Goal: Task Accomplishment & Management: Use online tool/utility

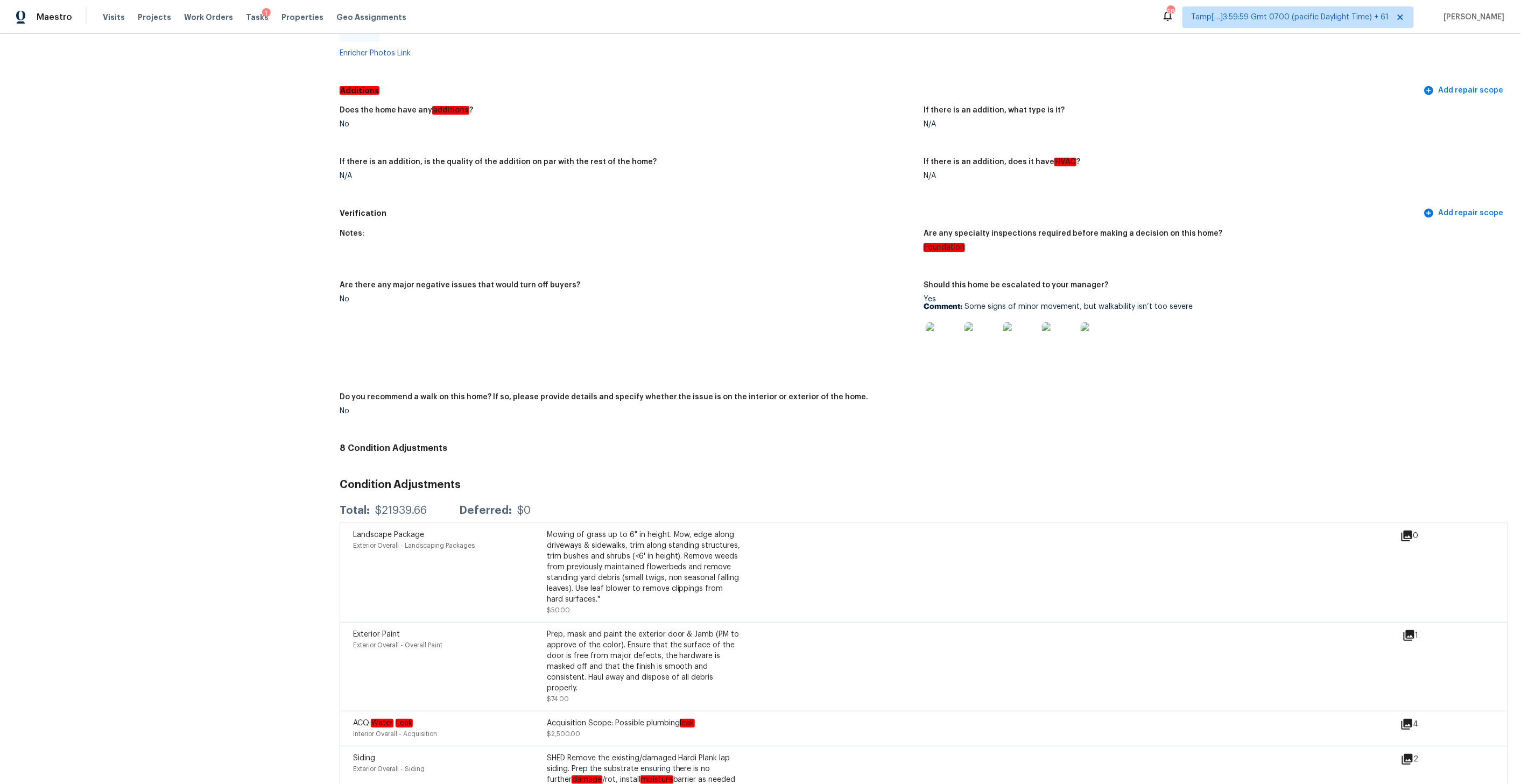
scroll to position [2678, 0]
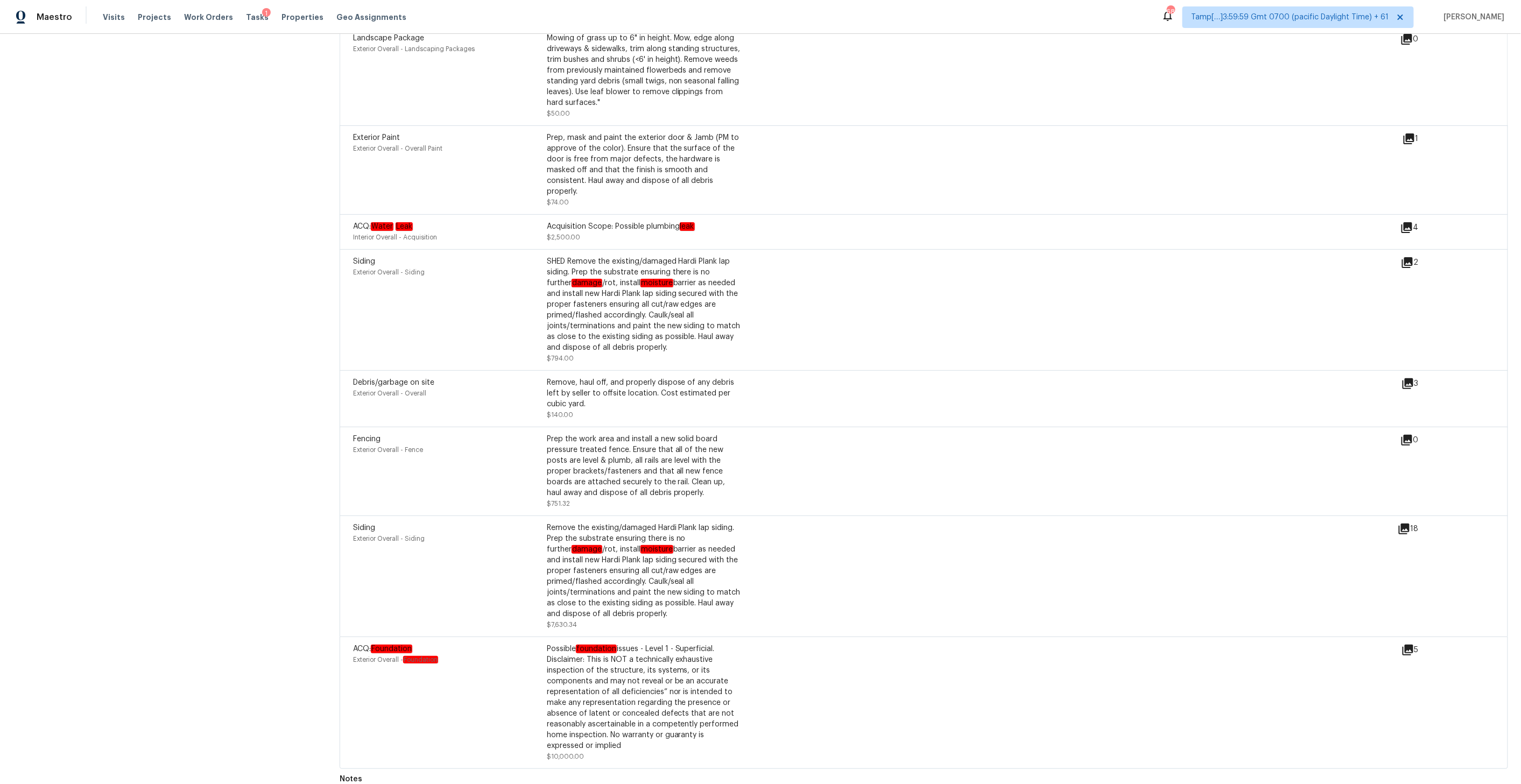
click at [1412, 222] on icon at bounding box center [1407, 227] width 11 height 11
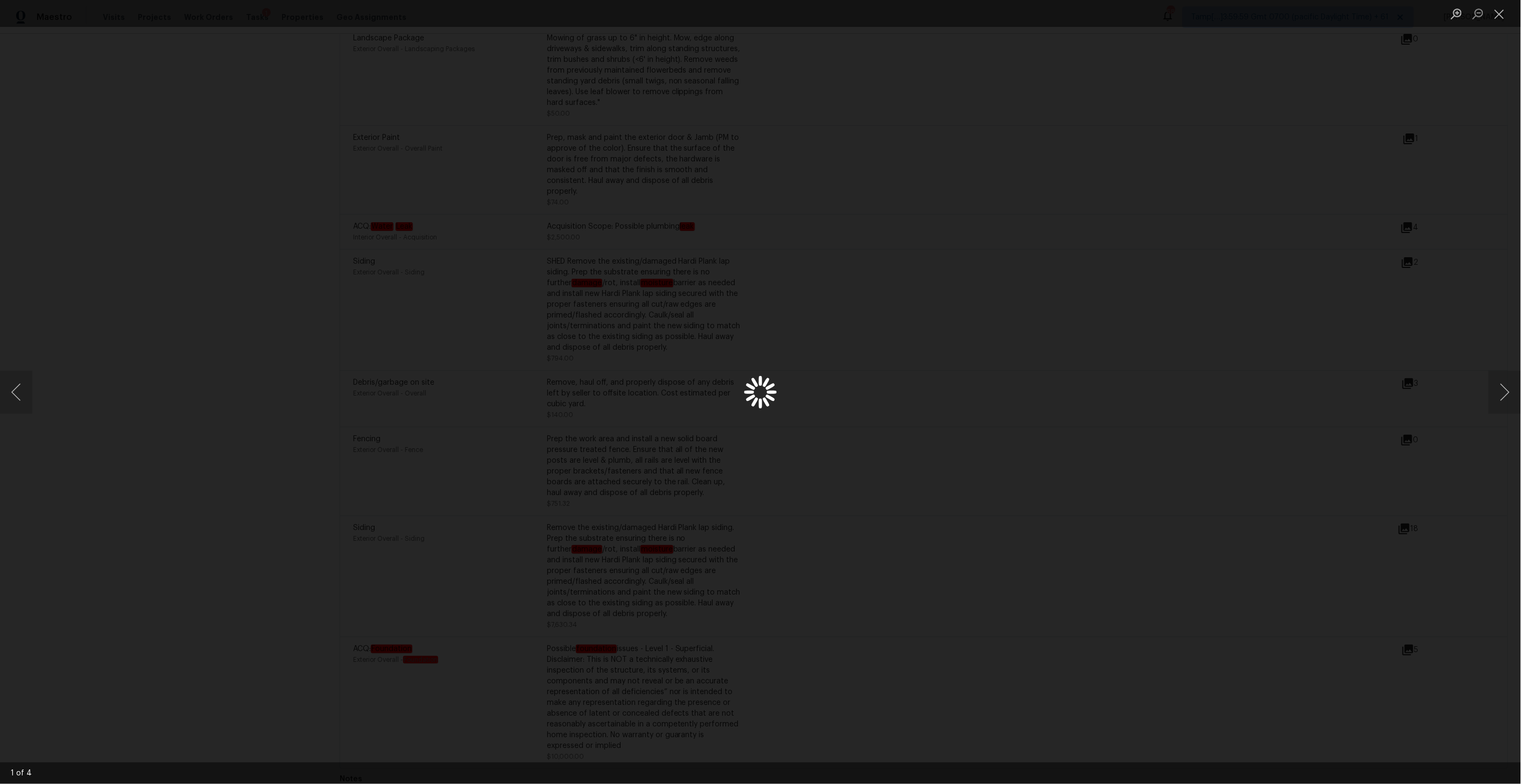
click at [1412, 213] on div "Lightbox" at bounding box center [760, 392] width 1521 height 784
click at [1519, 390] on button "Next image" at bounding box center [1504, 392] width 32 height 43
click at [1516, 390] on button "Next image" at bounding box center [1504, 392] width 32 height 43
click at [1516, 391] on button "Next image" at bounding box center [1504, 392] width 32 height 43
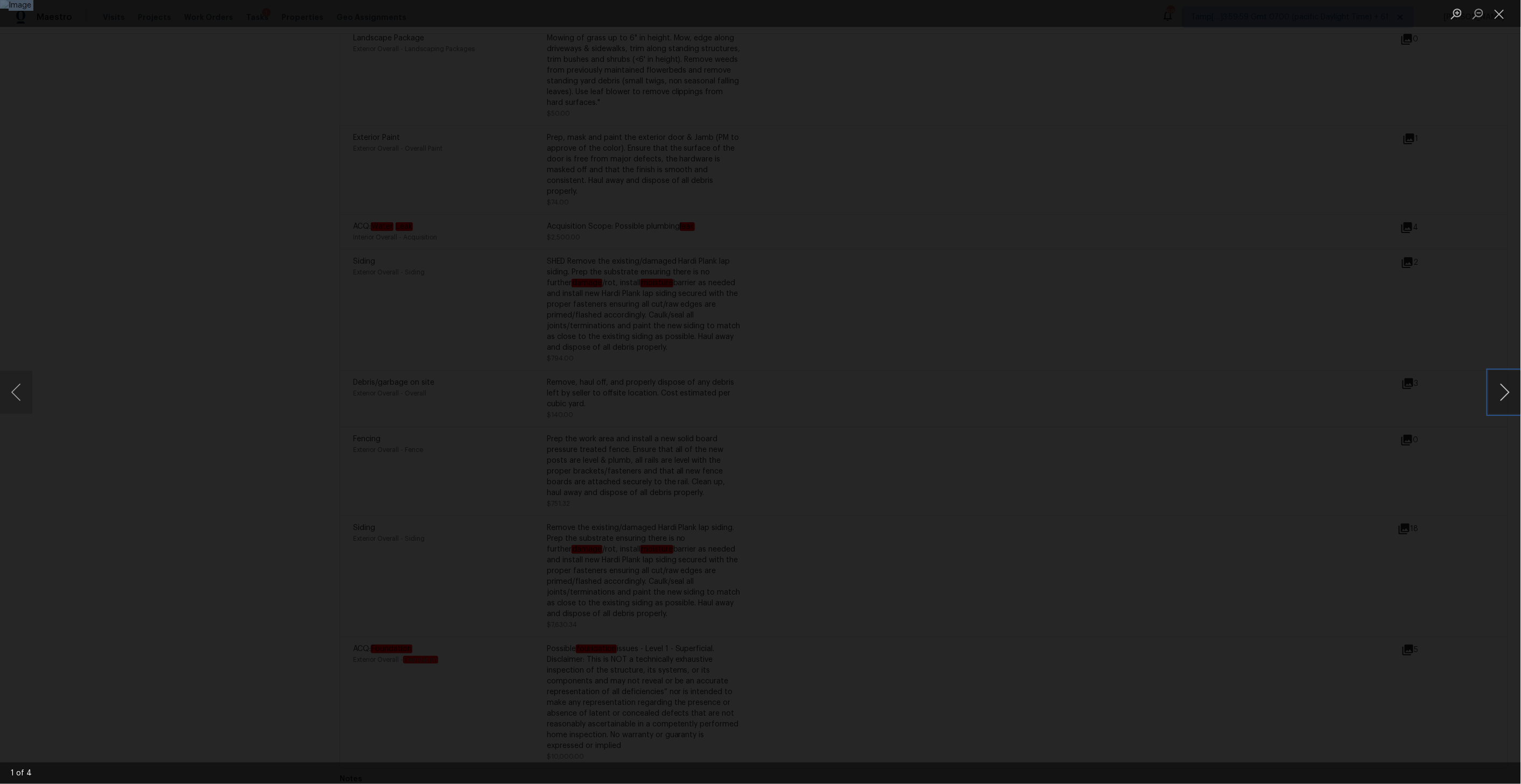
click at [1516, 391] on button "Next image" at bounding box center [1504, 392] width 32 height 43
click at [1499, 17] on button "Close lightbox" at bounding box center [1499, 14] width 21 height 19
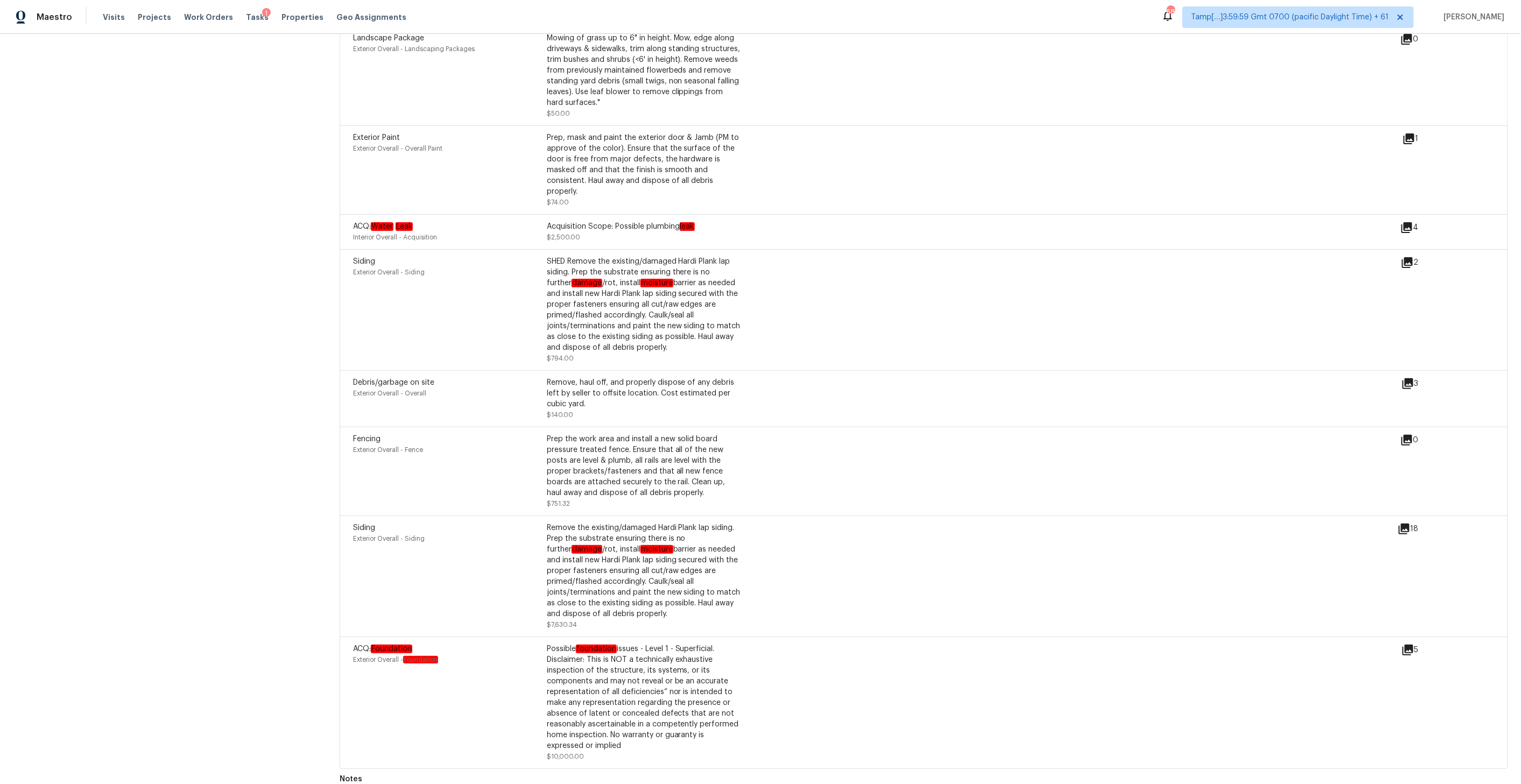
click at [1416, 377] on div "3" at bounding box center [1428, 384] width 52 height 13
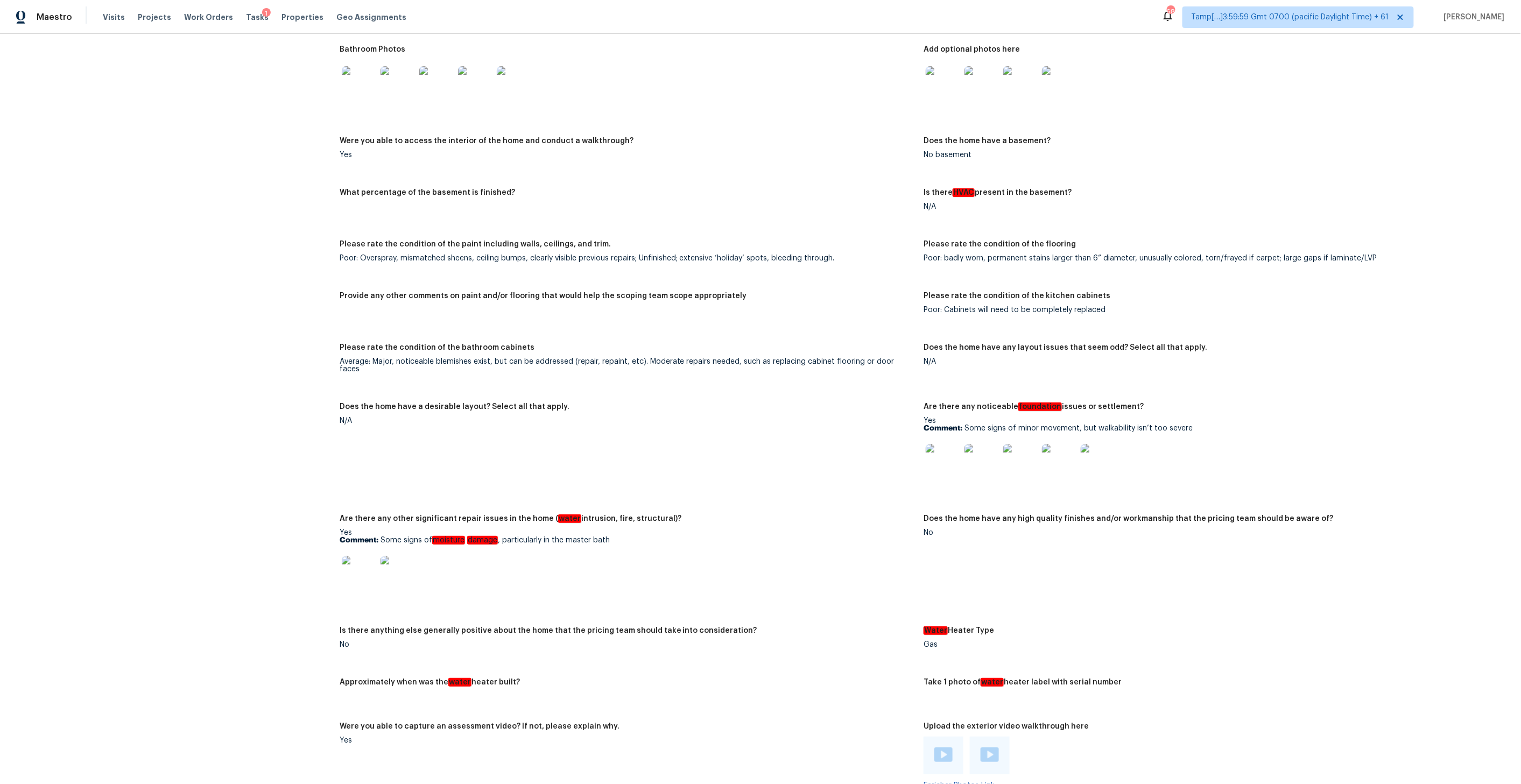
scroll to position [1351, 0]
drag, startPoint x: 948, startPoint y: 305, endPoint x: 1065, endPoint y: 302, distance: 117.0
click at [1065, 307] on div "Poor: Cabinets will need to be completely replaced" at bounding box center [1211, 311] width 576 height 8
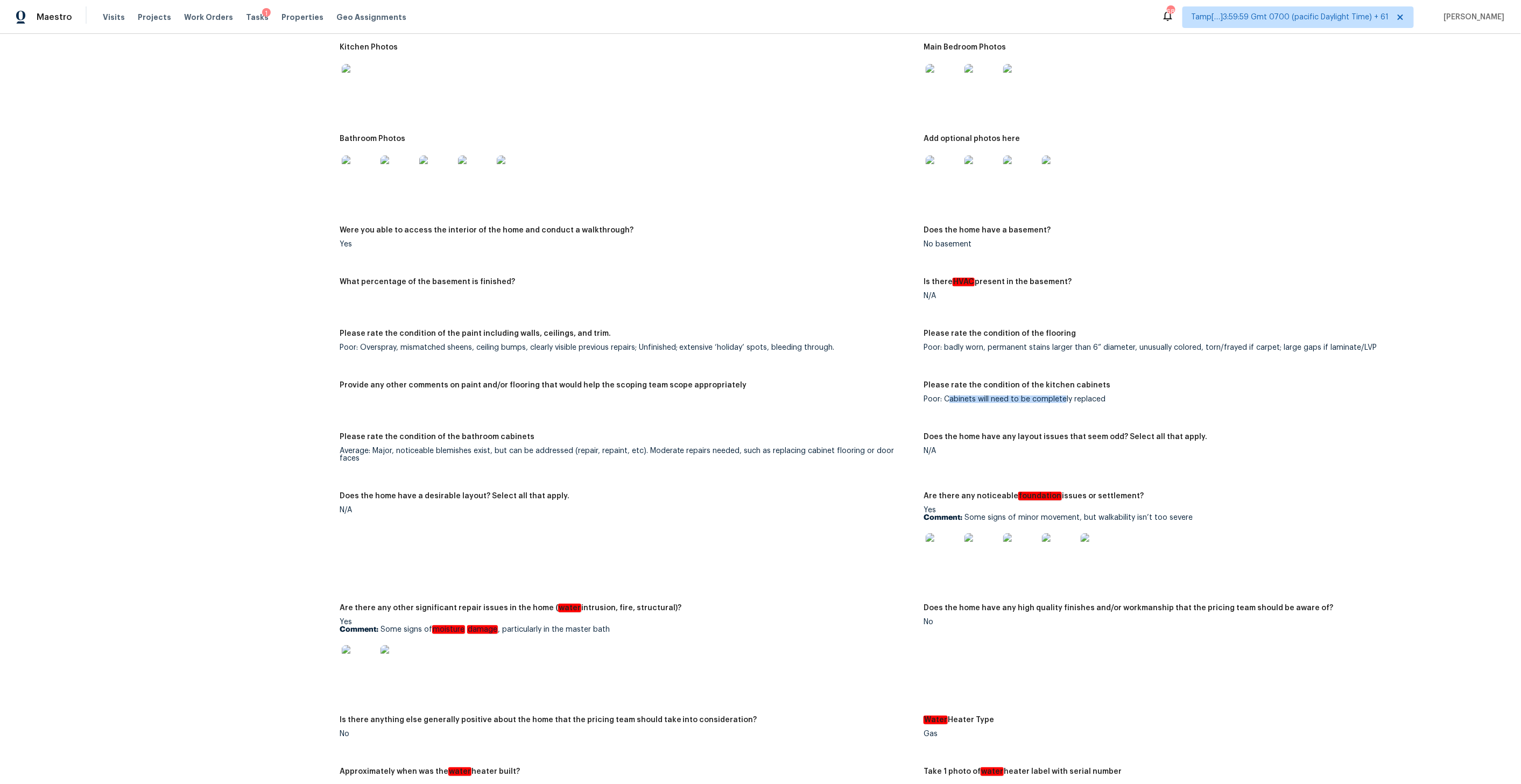
scroll to position [1233, 0]
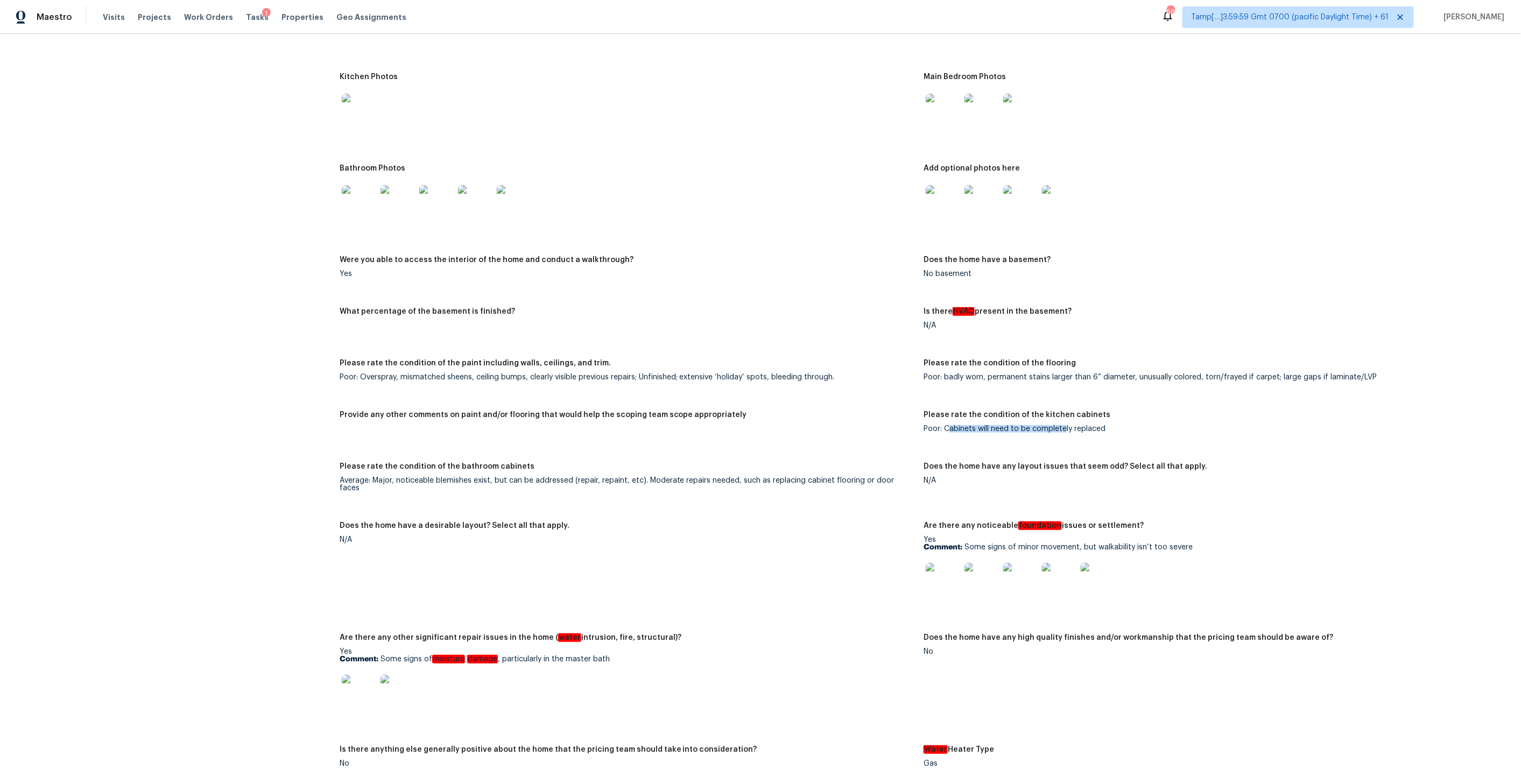
click at [941, 186] on img at bounding box center [943, 202] width 34 height 34
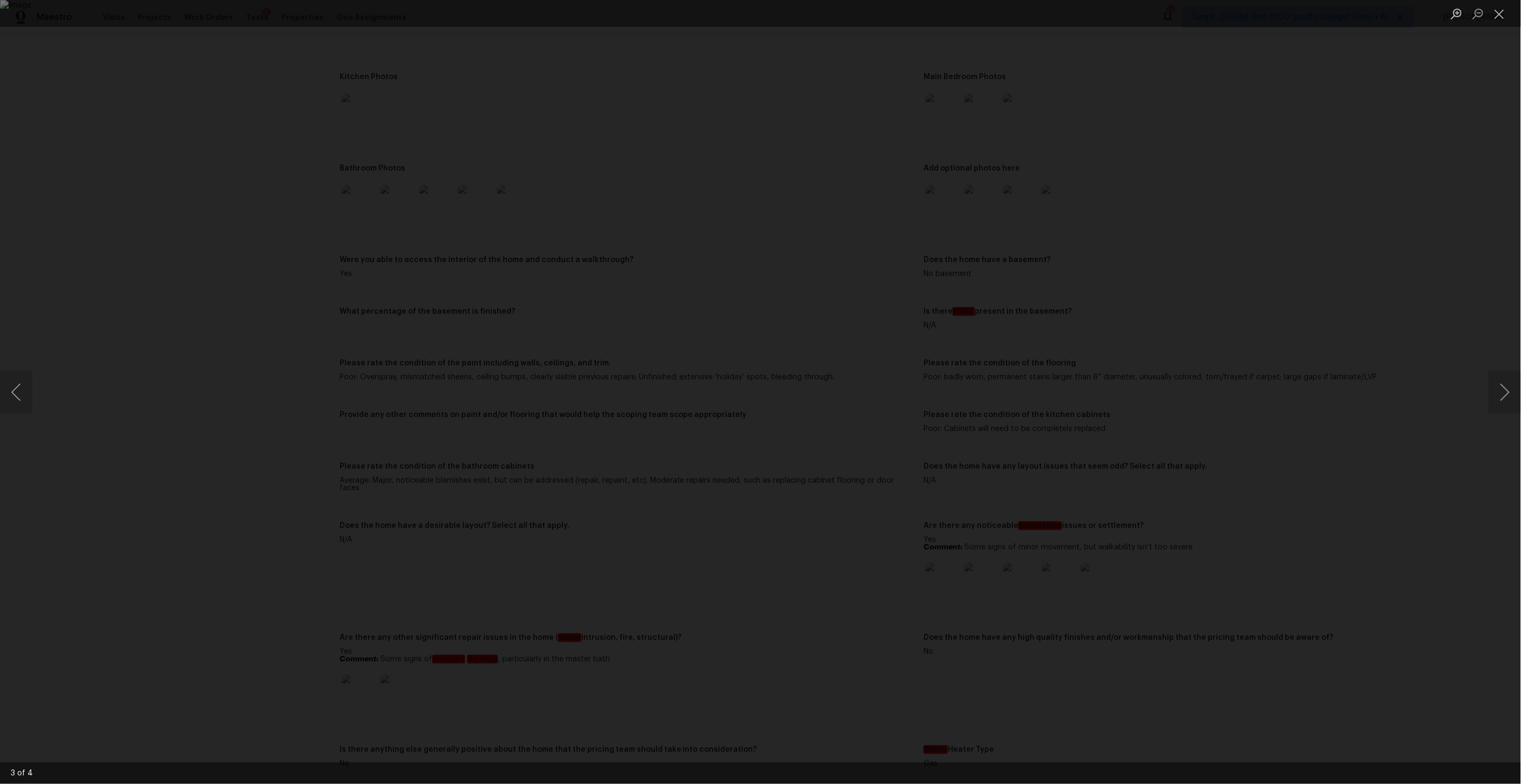
click at [1101, 234] on div "Lightbox" at bounding box center [760, 392] width 1521 height 784
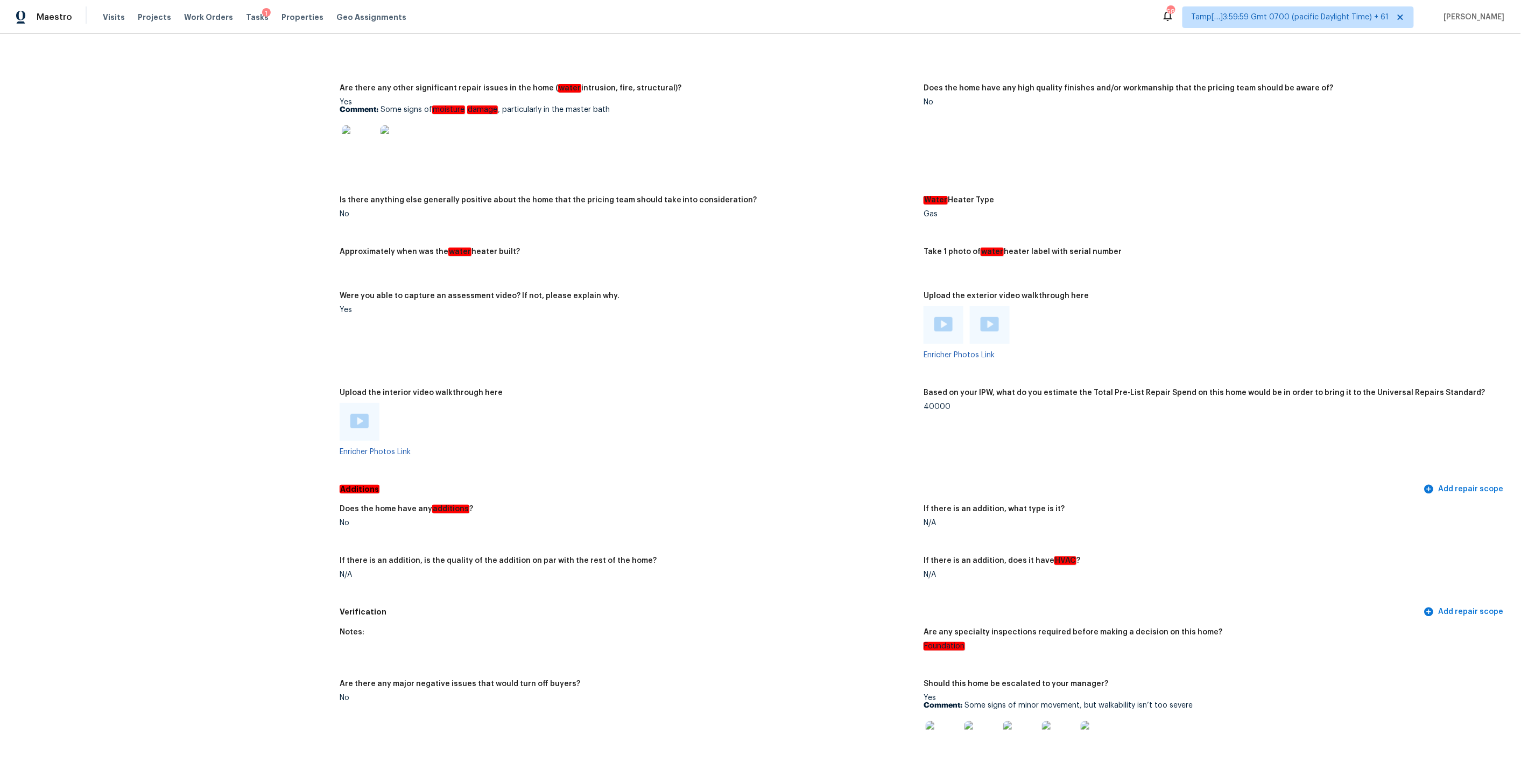
scroll to position [877, 0]
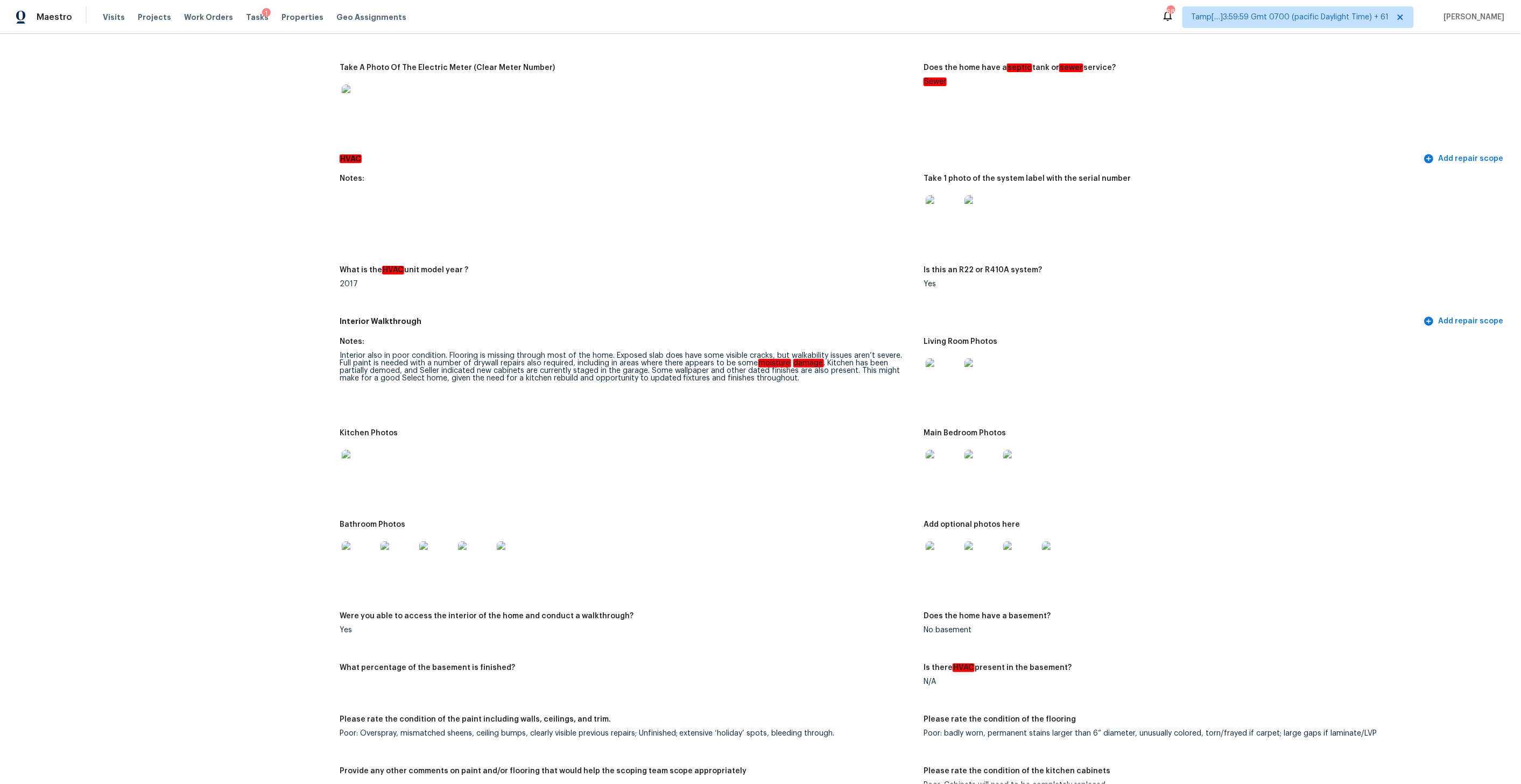
click at [429, 176] on div "Notes:" at bounding box center [627, 182] width 576 height 14
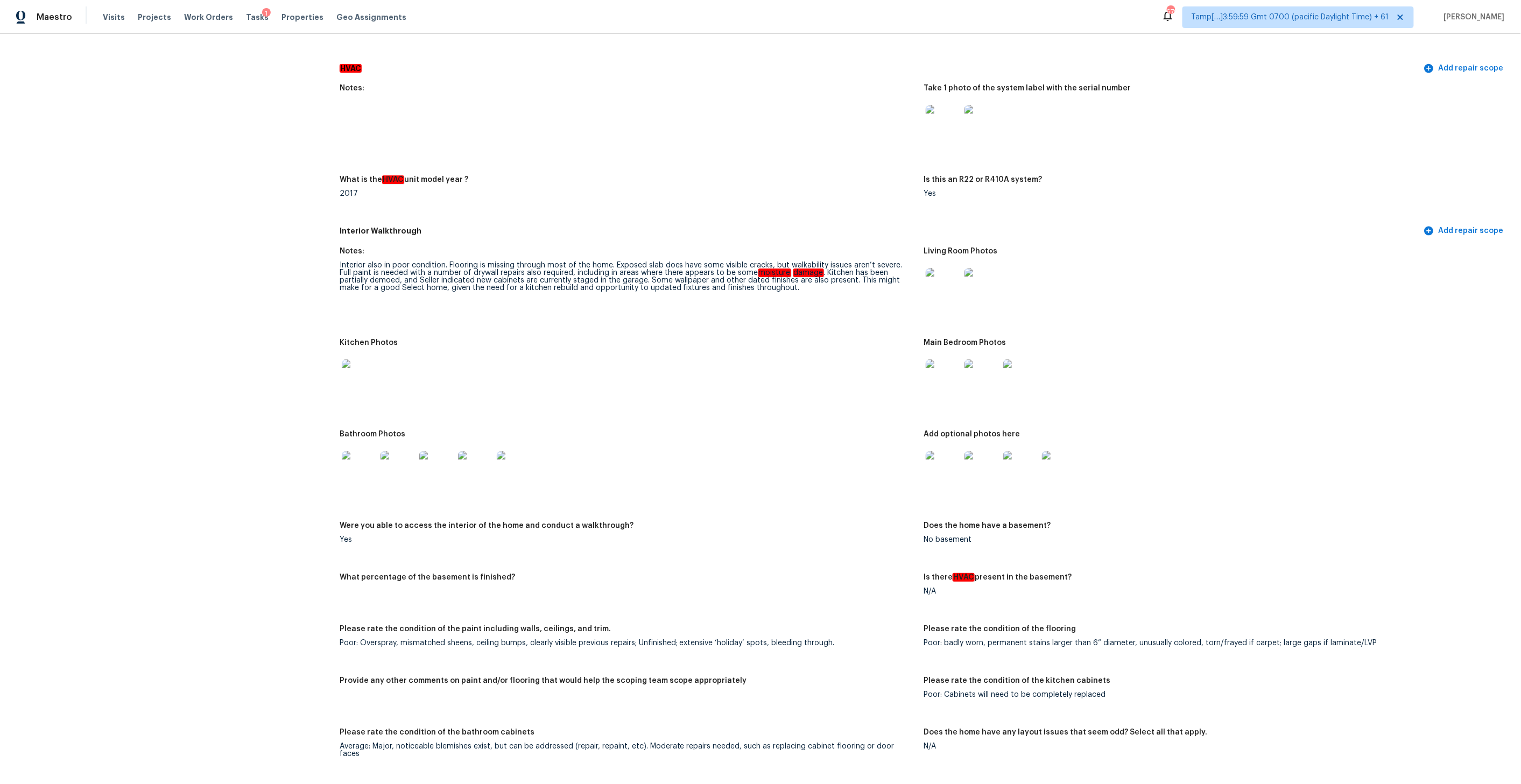
scroll to position [891, 0]
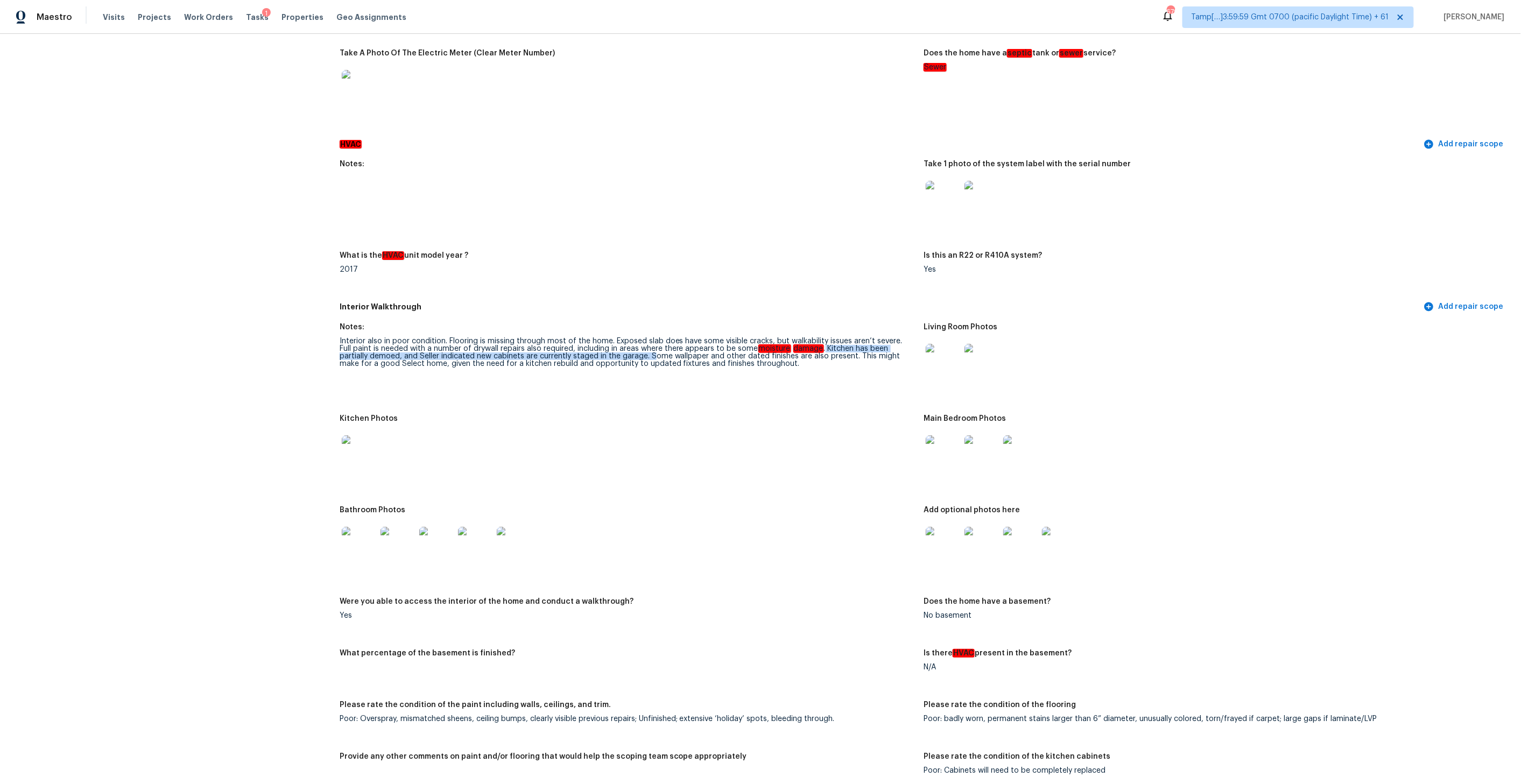
drag, startPoint x: 808, startPoint y: 341, endPoint x: 621, endPoint y: 348, distance: 187.1
click at [621, 348] on div "Interior also in poor condition. Flooring is missing through most of the home. …" at bounding box center [627, 352] width 576 height 30
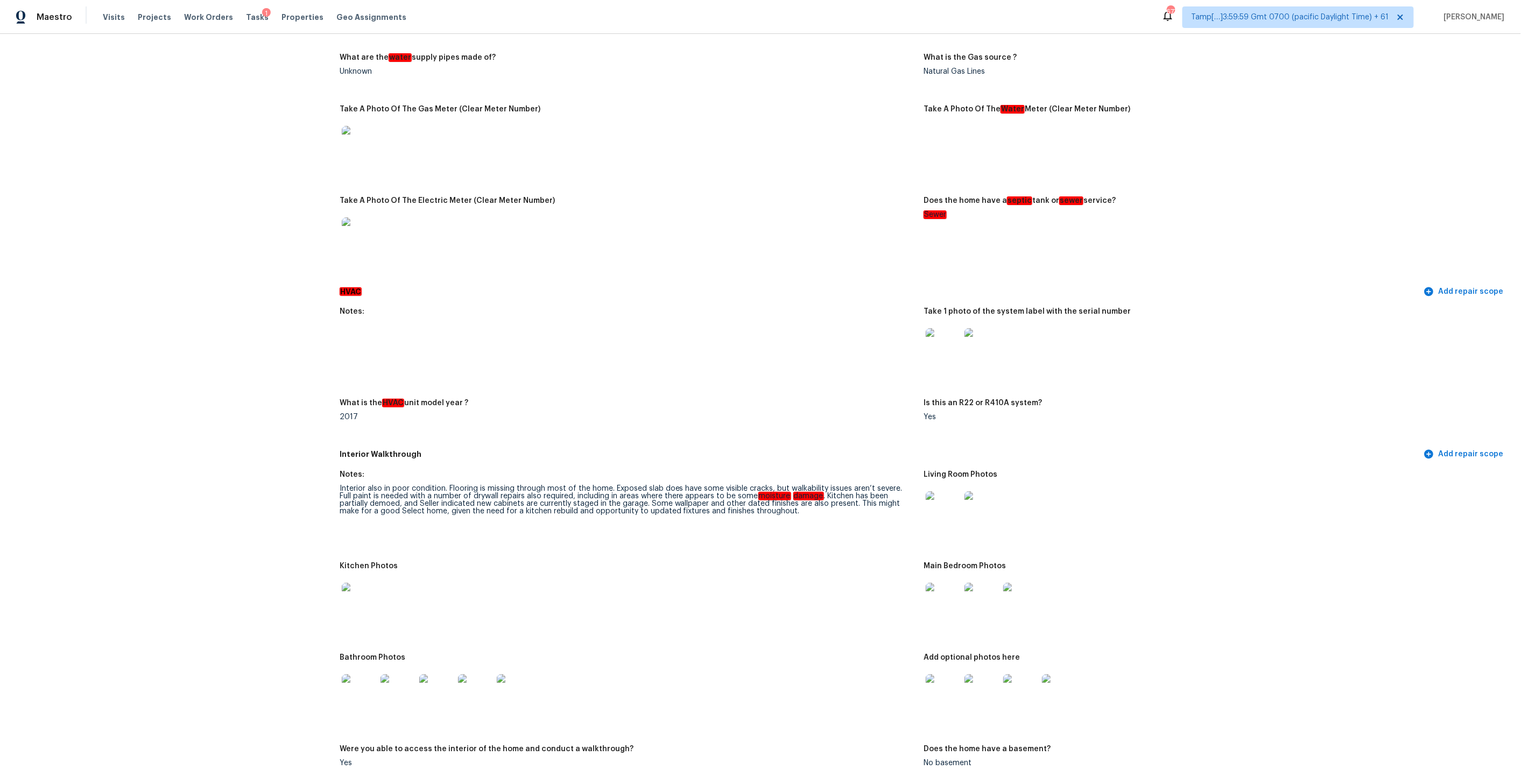
scroll to position [0, 0]
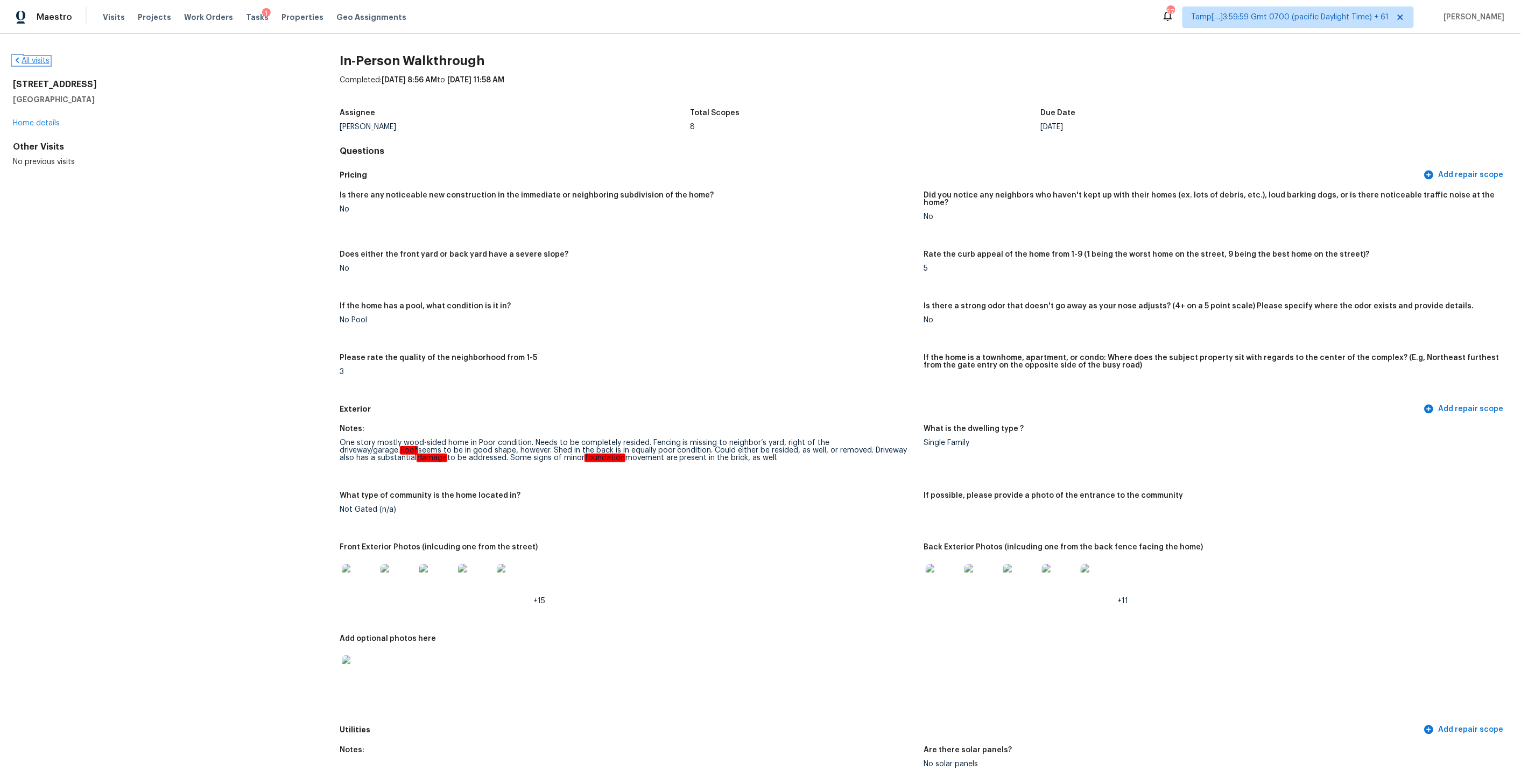
click at [15, 58] on icon at bounding box center [17, 60] width 9 height 9
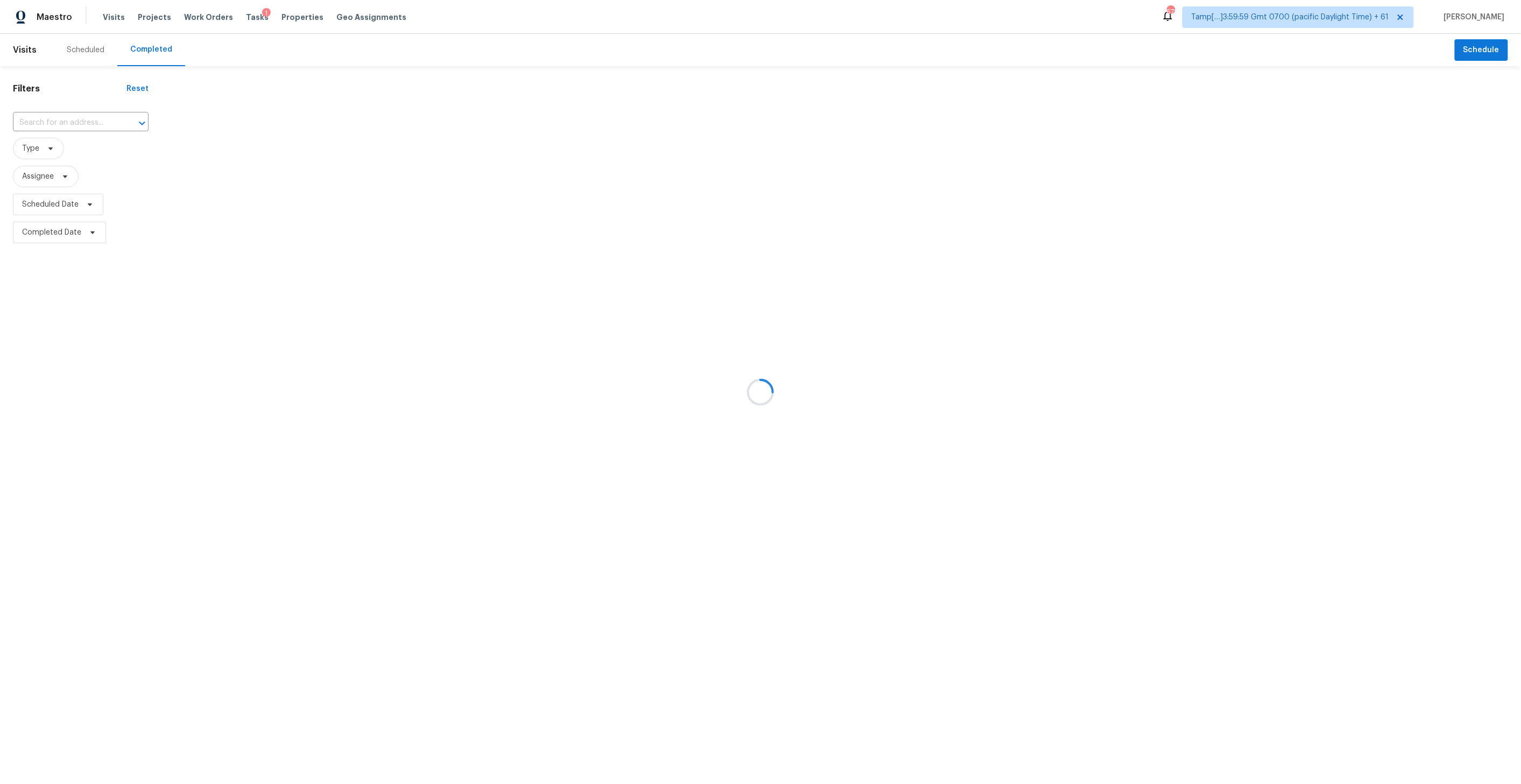
click at [58, 120] on div at bounding box center [760, 392] width 1521 height 784
click at [47, 120] on div at bounding box center [760, 392] width 1521 height 784
click at [51, 123] on div at bounding box center [760, 392] width 1521 height 784
click at [63, 119] on div at bounding box center [760, 392] width 1521 height 784
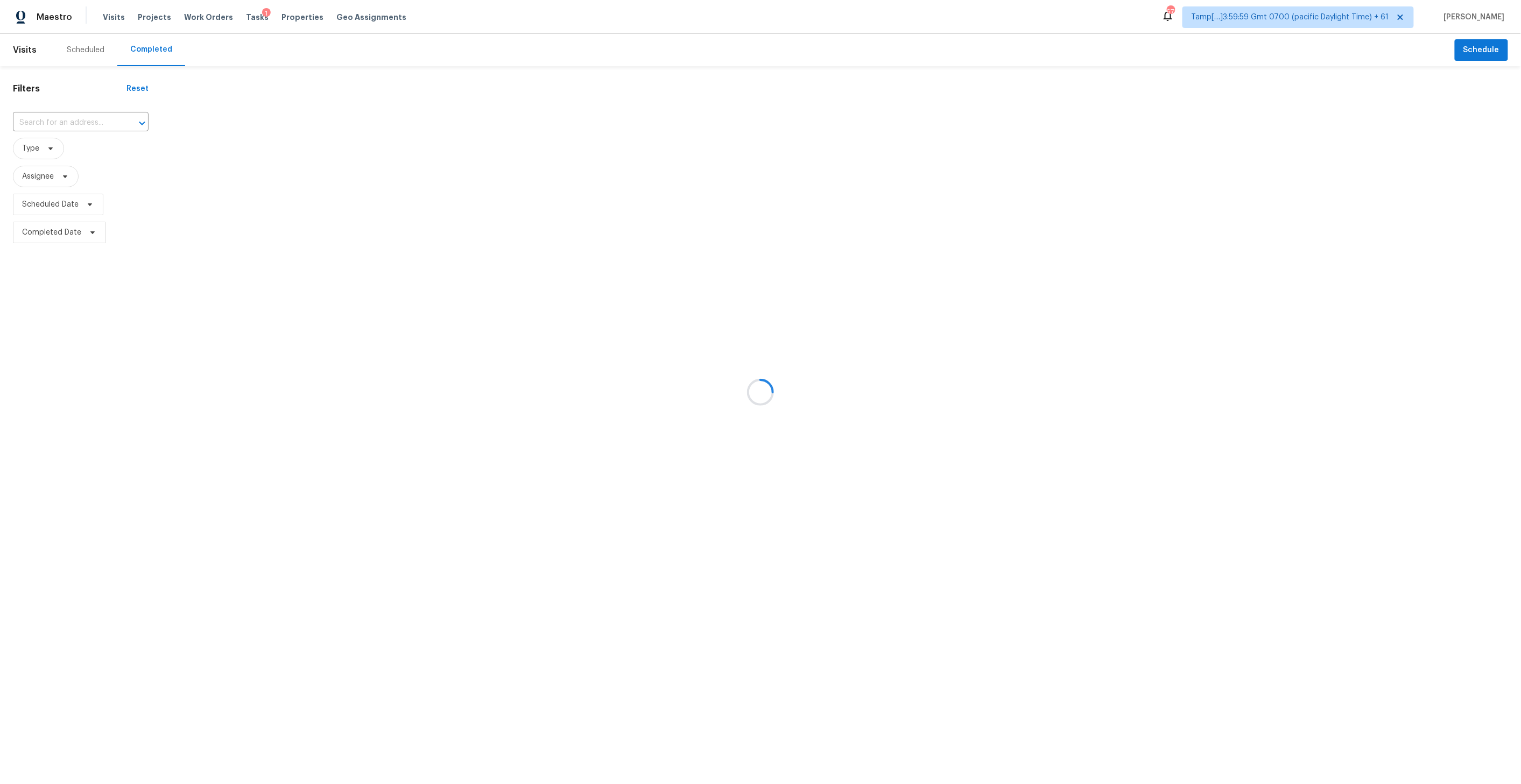
click at [43, 122] on div at bounding box center [760, 392] width 1521 height 784
click at [53, 123] on div at bounding box center [760, 392] width 1521 height 784
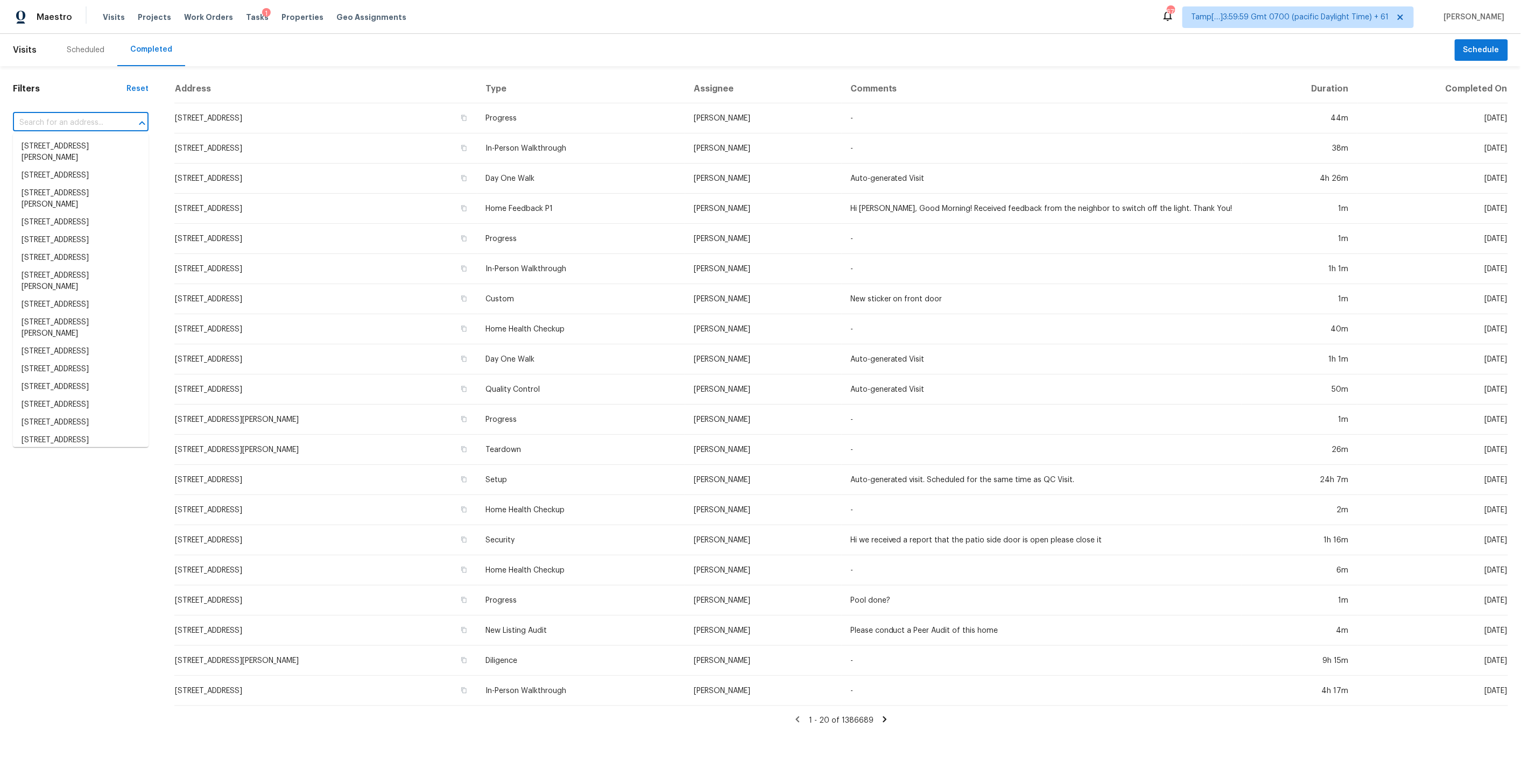
click at [53, 123] on input "text" at bounding box center [66, 123] width 106 height 17
paste input "4044 E Dawson Dr, Chandler, AZ 85249"
type input "4044 E Dawson Dr, Chandler, AZ 85249"
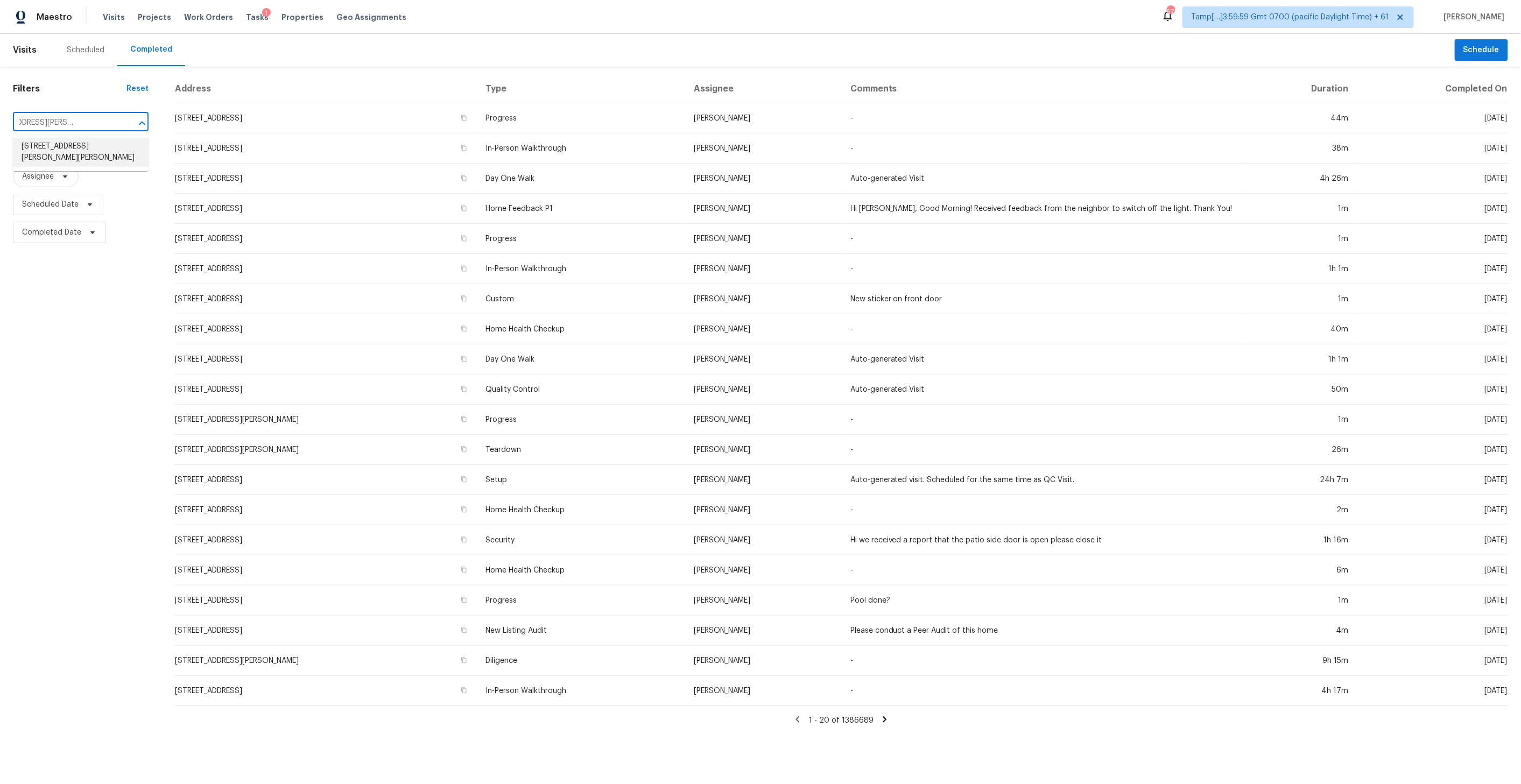
click at [67, 149] on li "4044 E Dawson Dr, Chandler, AZ 85249" at bounding box center [81, 152] width 136 height 29
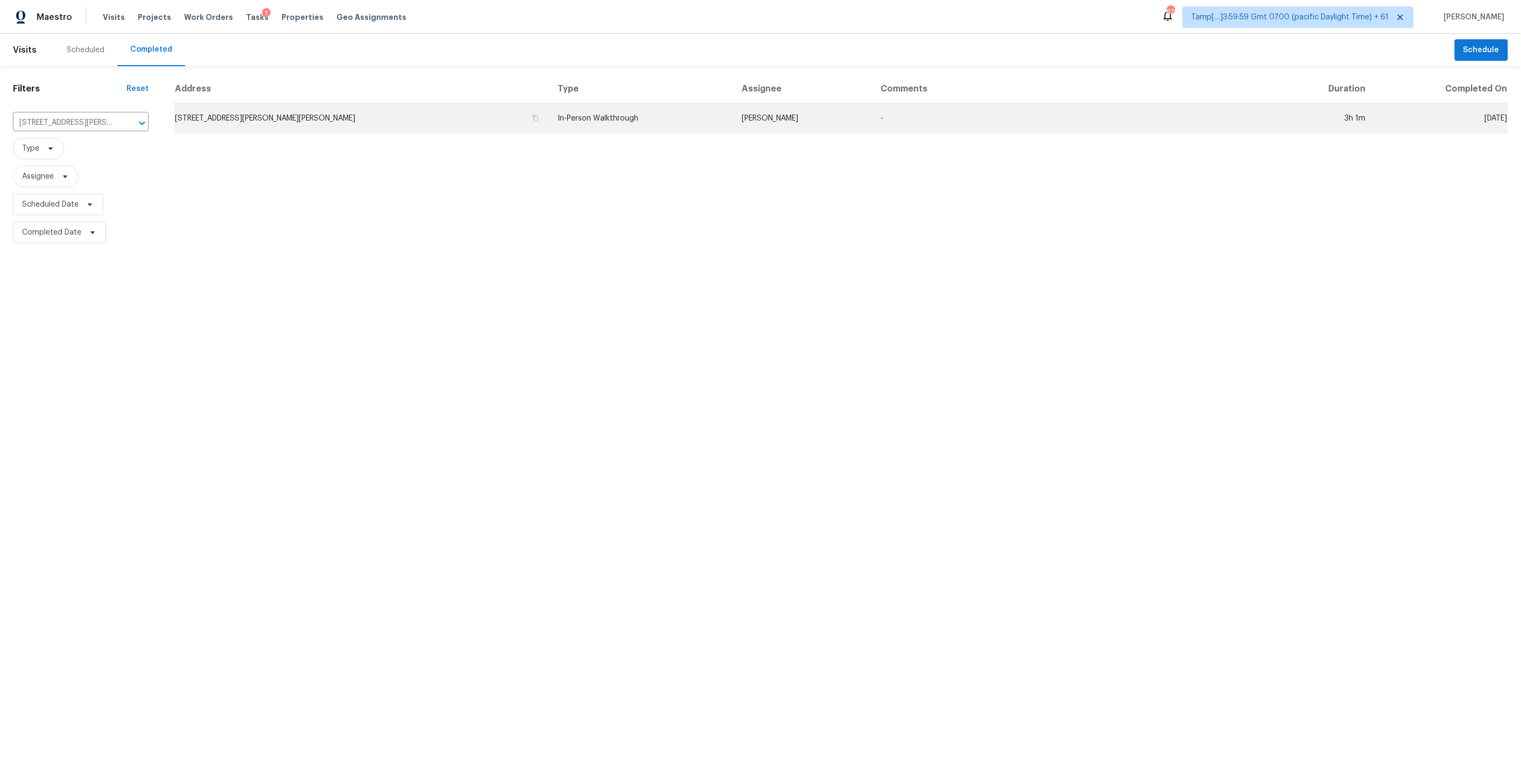
click at [443, 117] on td "4044 E Dawson Dr, Chandler, AZ 85249" at bounding box center [361, 118] width 374 height 30
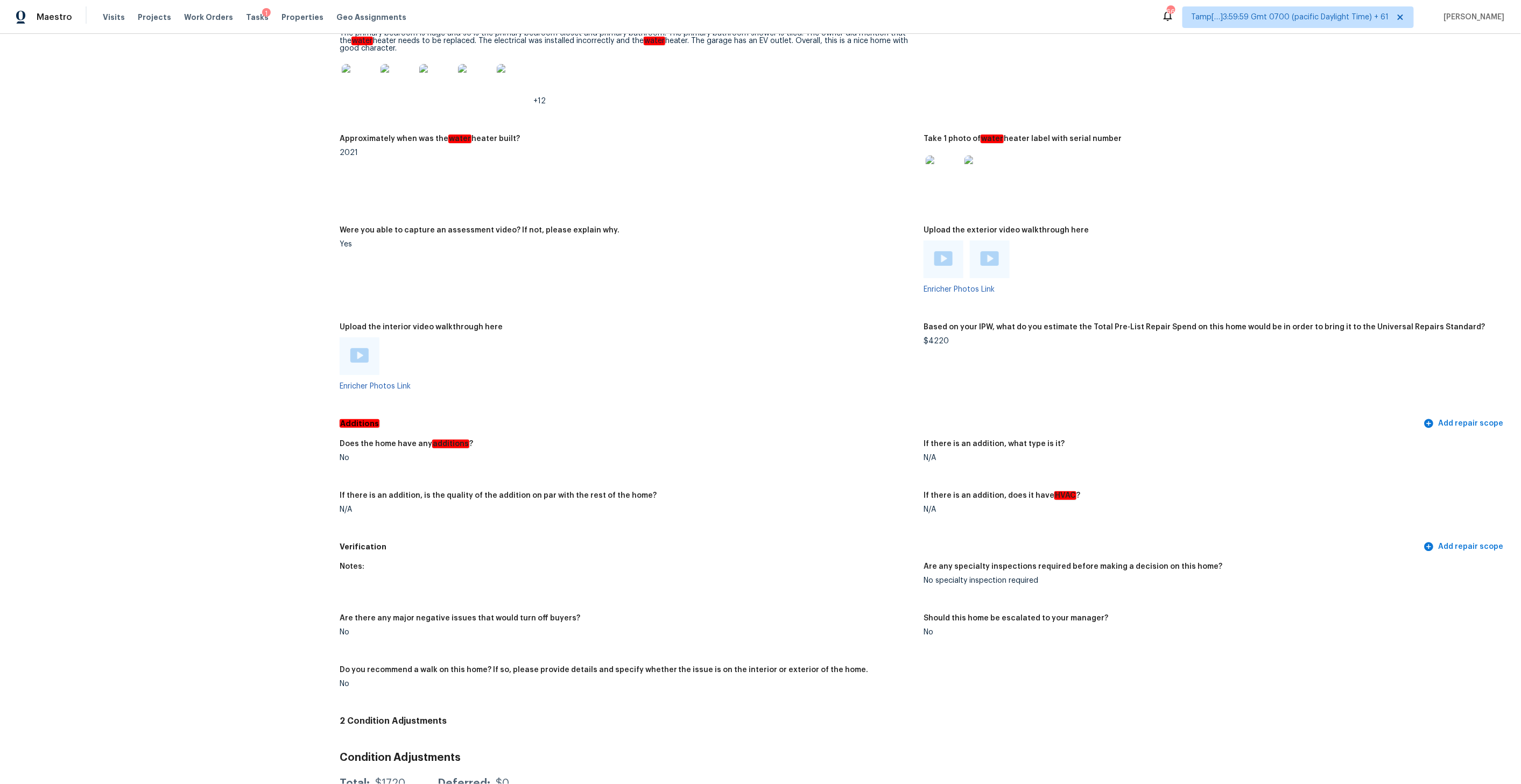
scroll to position [2482, 0]
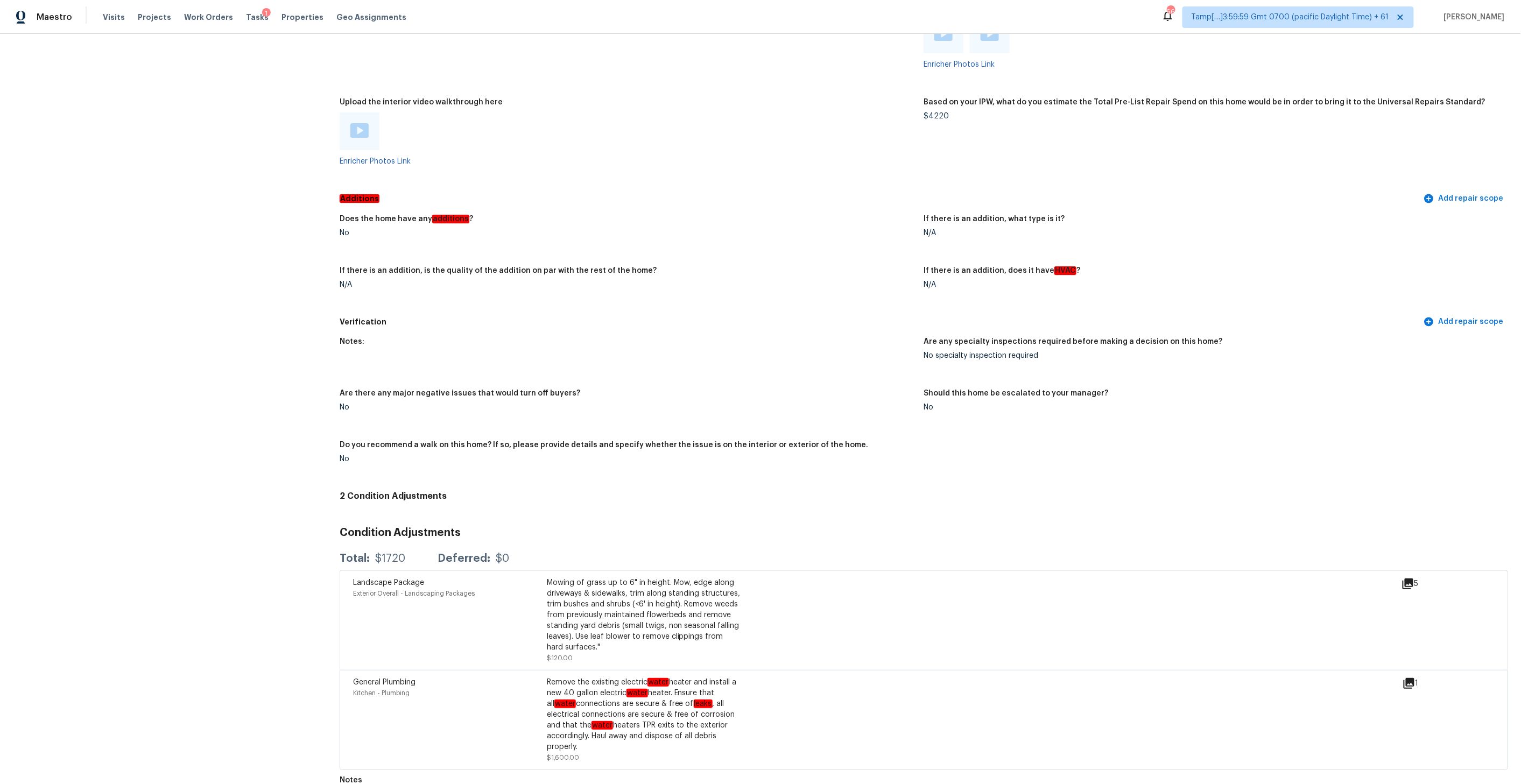
click at [359, 126] on div at bounding box center [359, 132] width 40 height 38
click at [363, 123] on img at bounding box center [359, 130] width 18 height 15
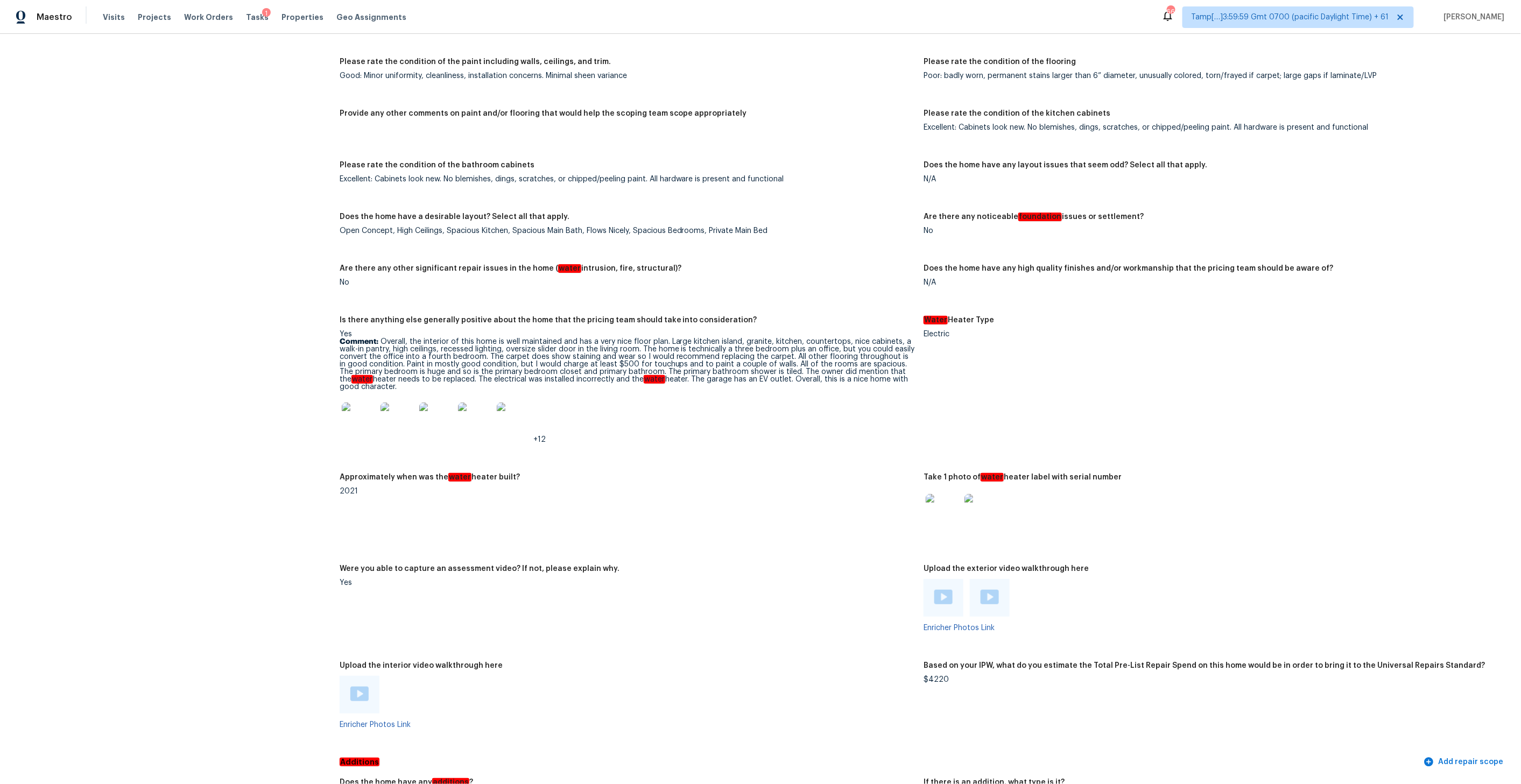
scroll to position [1921, 0]
click at [515, 404] on img at bounding box center [514, 417] width 34 height 34
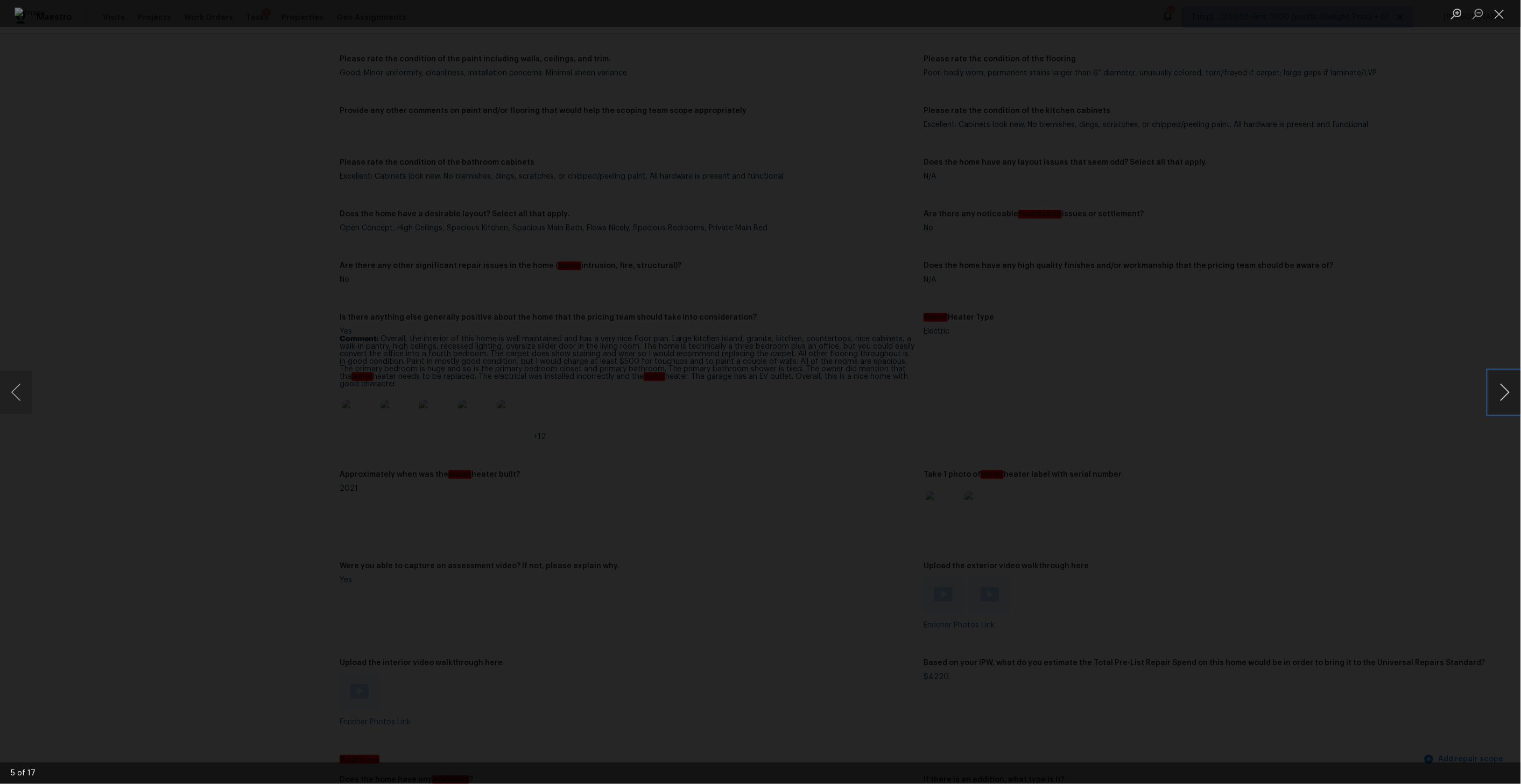
click at [1513, 398] on button "Next image" at bounding box center [1504, 392] width 32 height 43
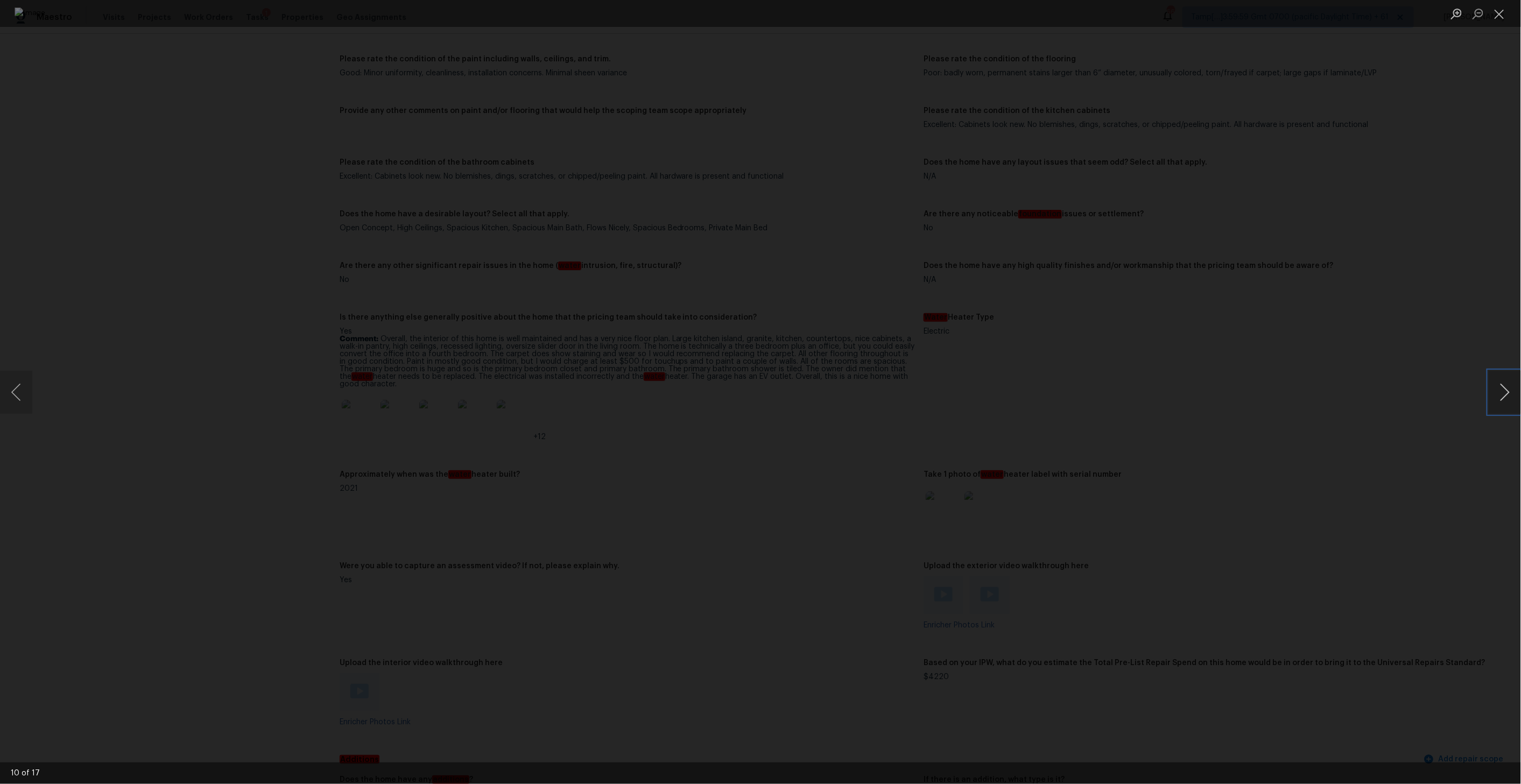
click at [1513, 398] on button "Next image" at bounding box center [1504, 392] width 32 height 43
click at [1501, 15] on button "Close lightbox" at bounding box center [1499, 14] width 21 height 19
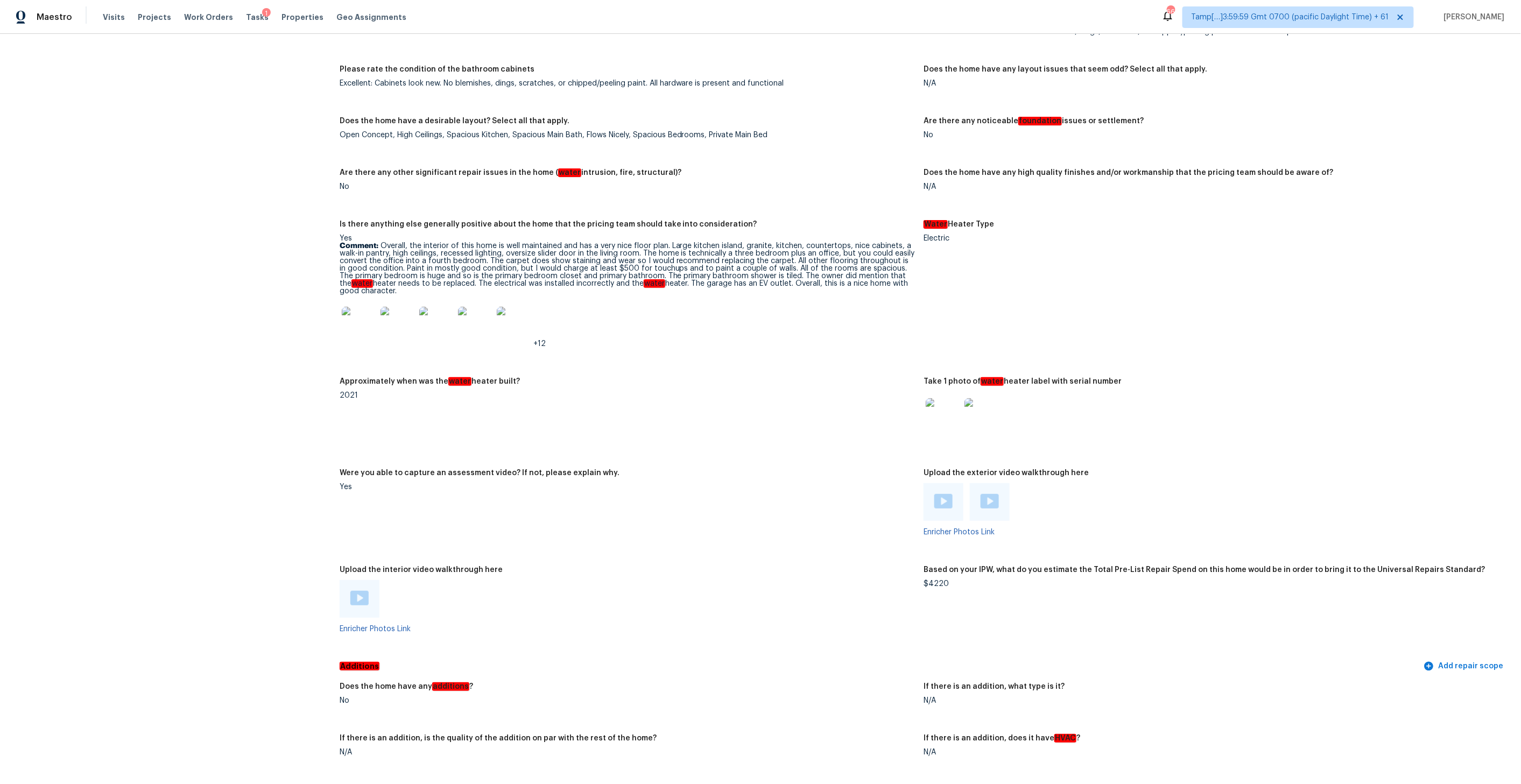
scroll to position [2004, 0]
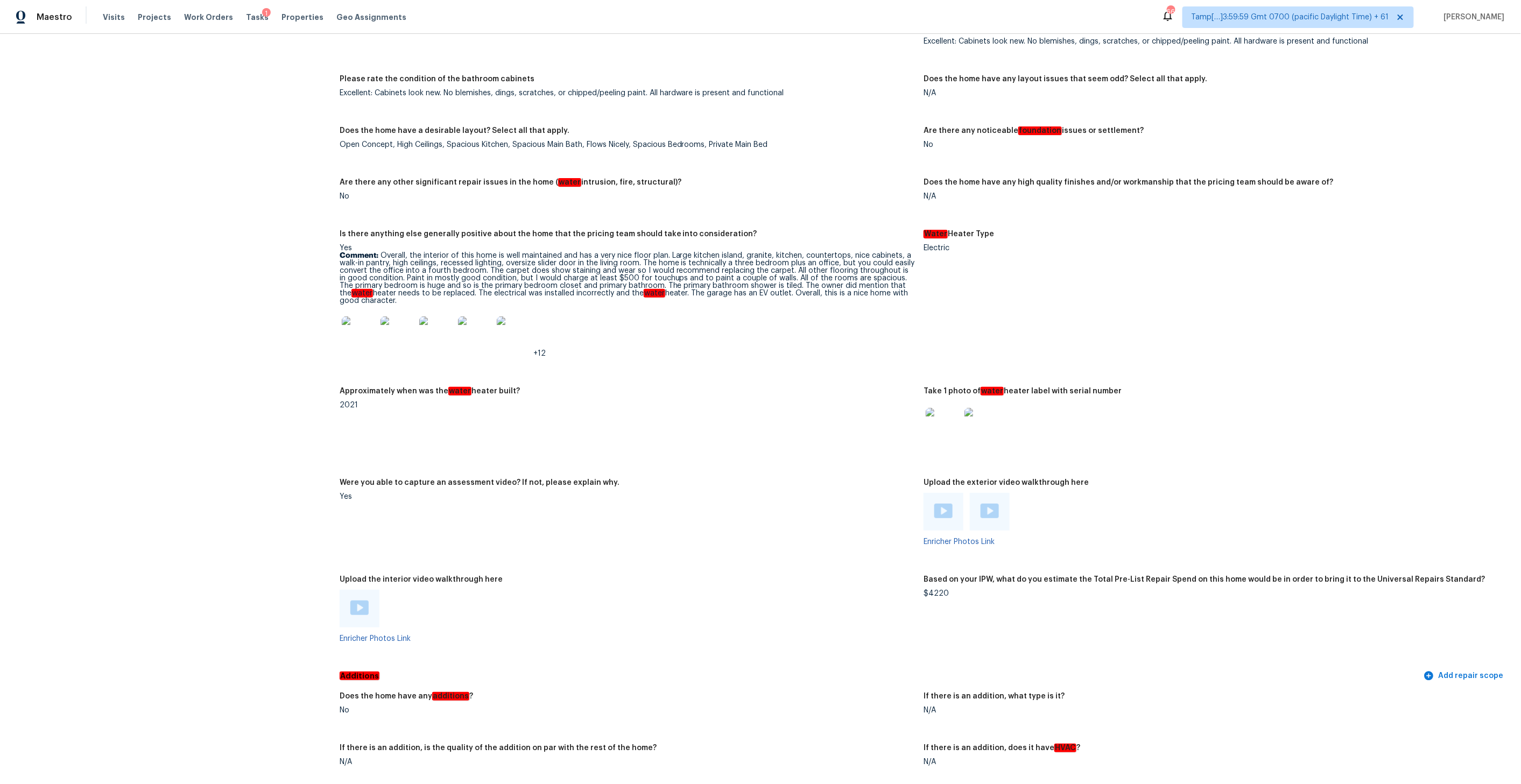
drag, startPoint x: 379, startPoint y: 240, endPoint x: 556, endPoint y: 284, distance: 182.4
click at [556, 285] on p "Comment: Overall, the interior of this home is well maintained and has a very n…" at bounding box center [627, 278] width 576 height 53
click at [469, 230] on h5 "Is there anything else generally positive about the home that the pricing team …" at bounding box center [548, 234] width 417 height 8
click at [618, 357] on figure "Is there anything else generally positive about the home that the pricing team …" at bounding box center [632, 302] width 585 height 144
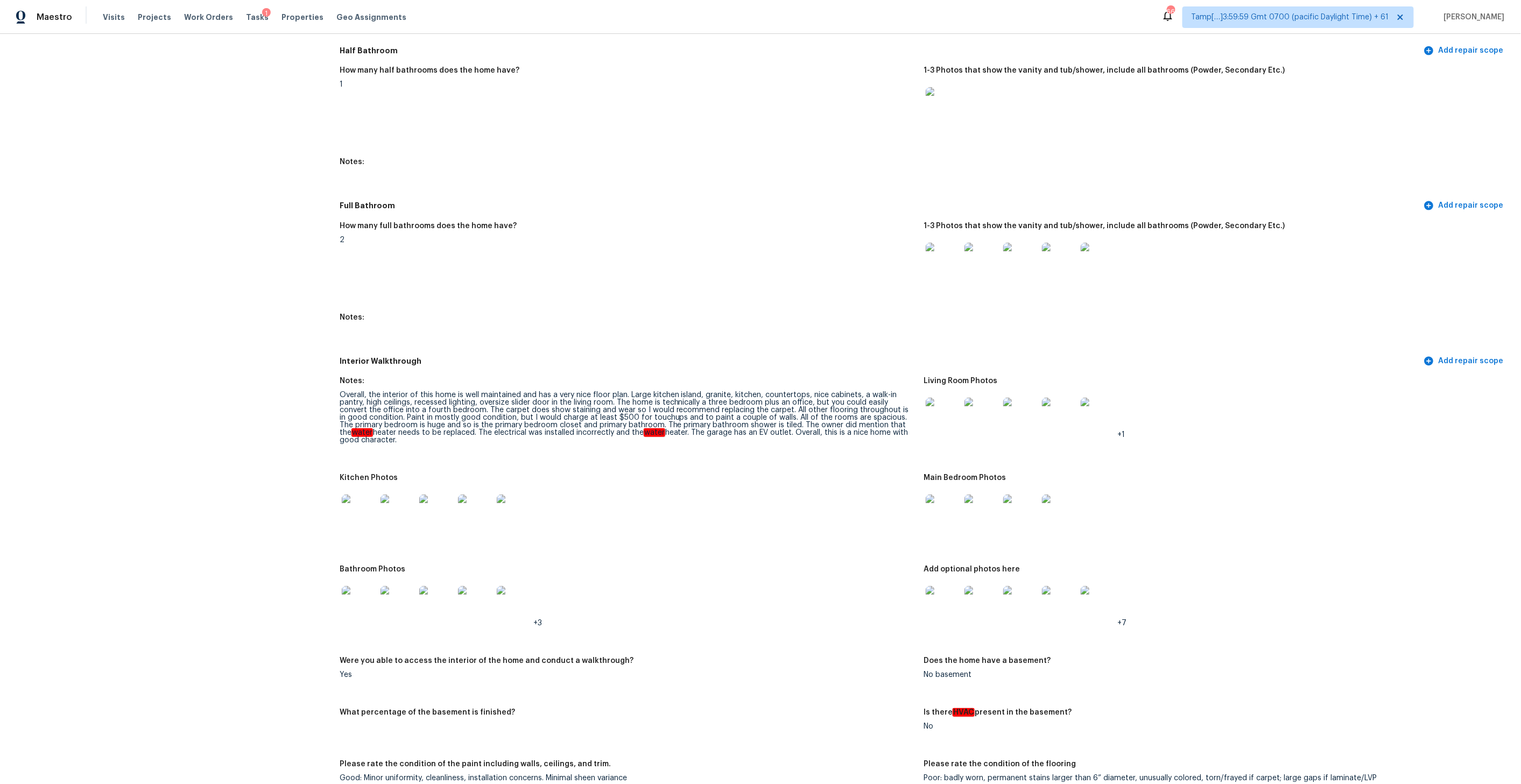
scroll to position [1609, 0]
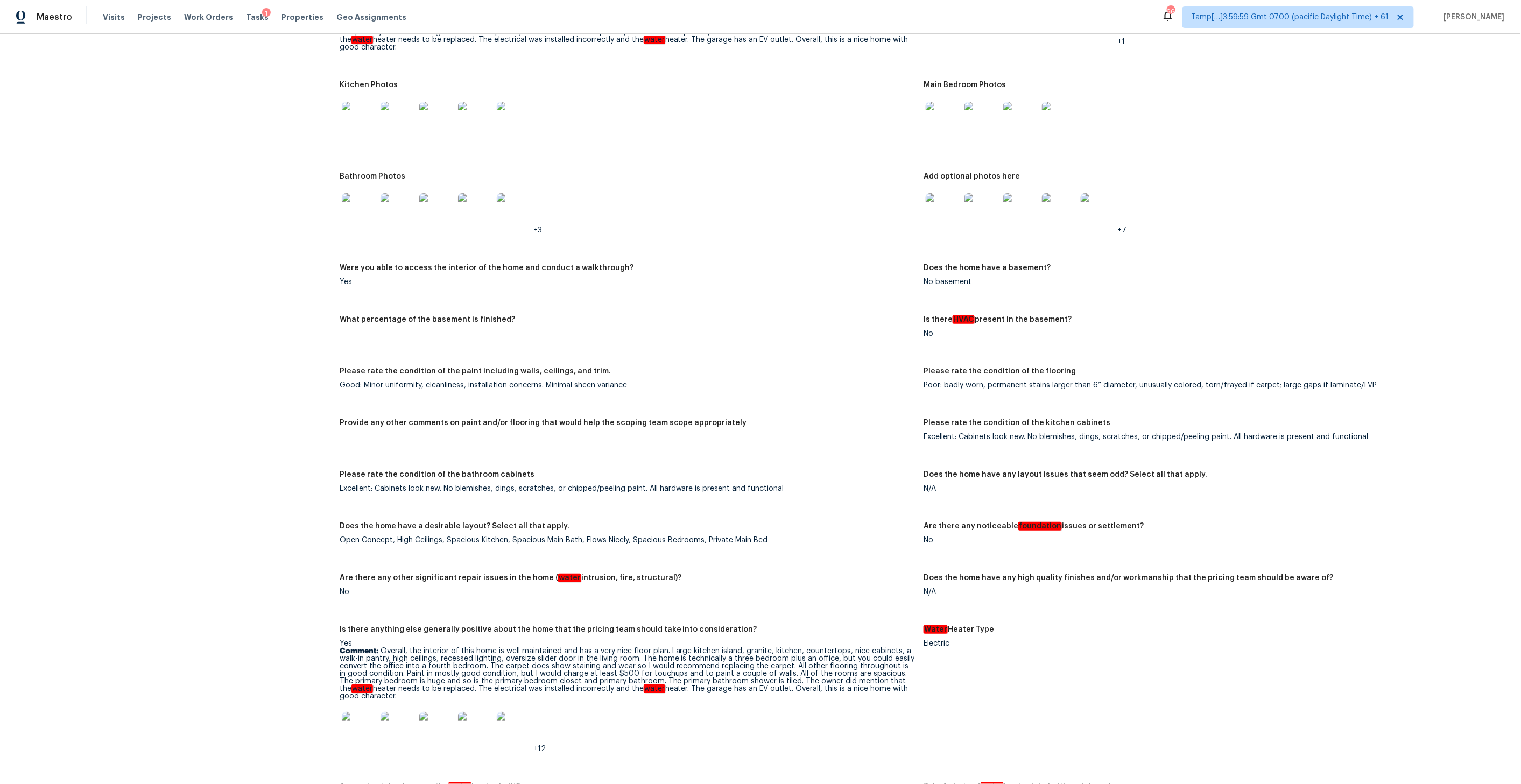
click at [365, 110] on img at bounding box center [359, 119] width 34 height 34
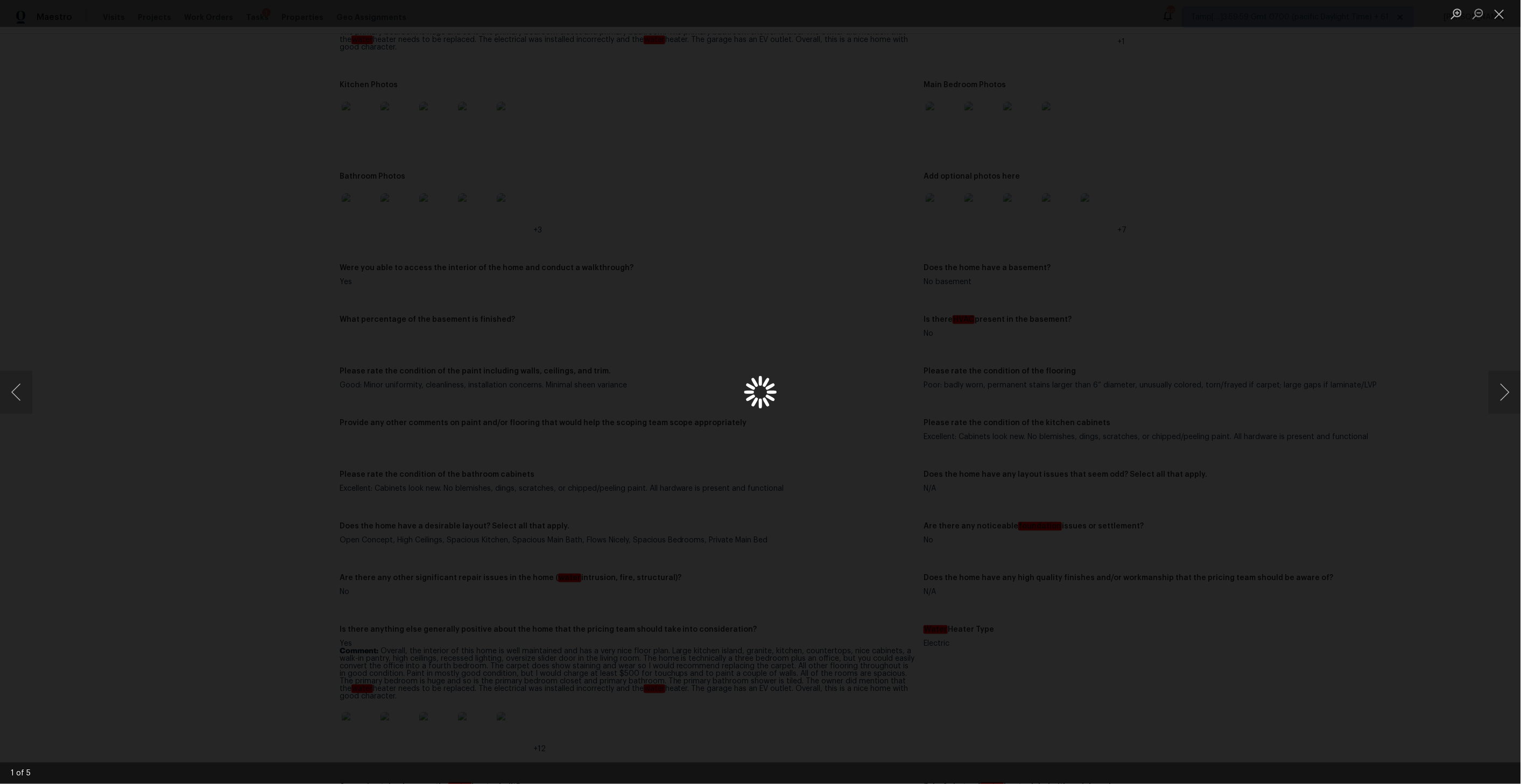
click at [365, 110] on div "Lightbox" at bounding box center [760, 392] width 1521 height 784
click at [1502, 402] on button "Next image" at bounding box center [1504, 392] width 32 height 43
click at [1500, 11] on button "Close lightbox" at bounding box center [1499, 14] width 21 height 19
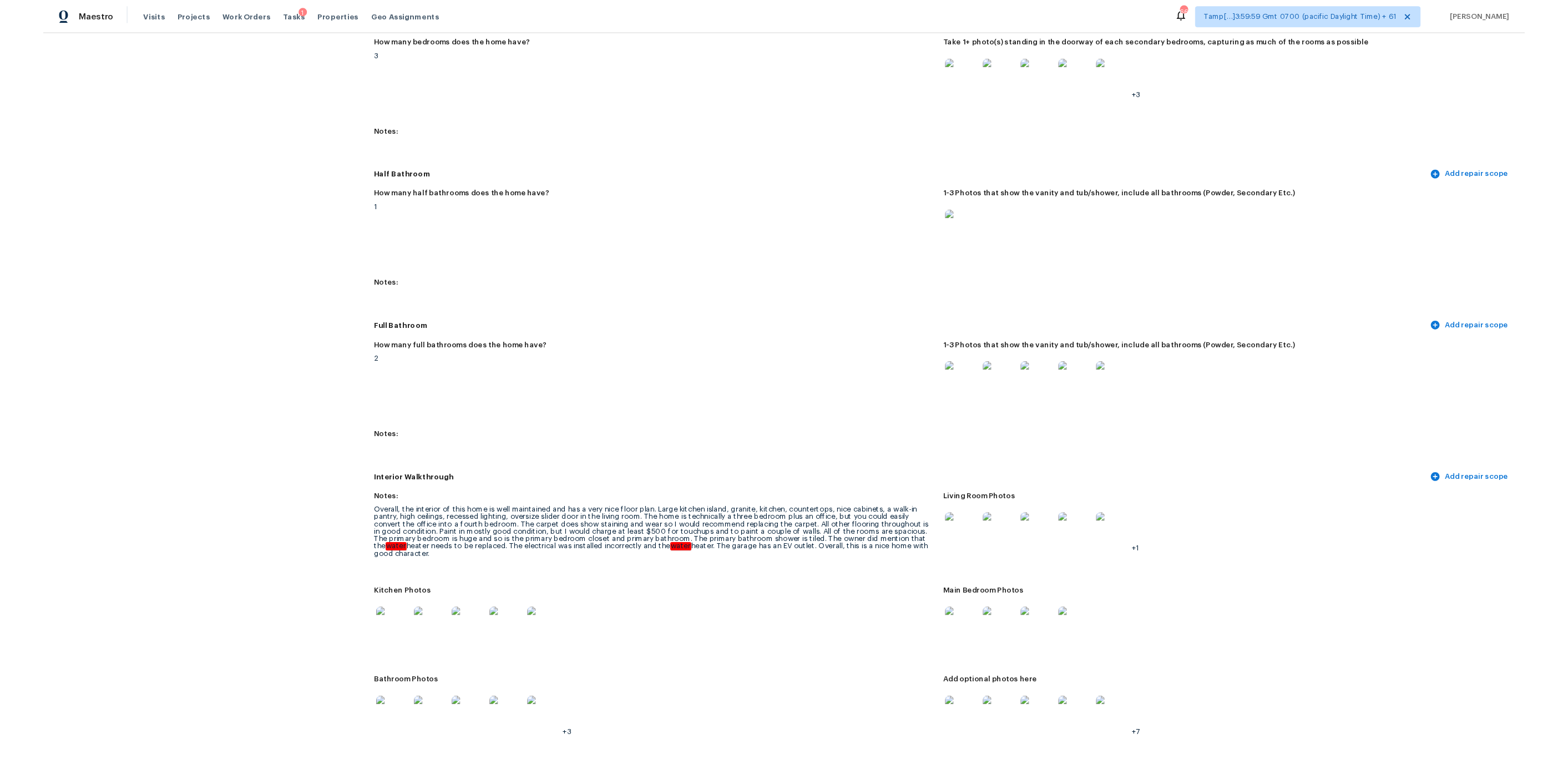
scroll to position [0, 0]
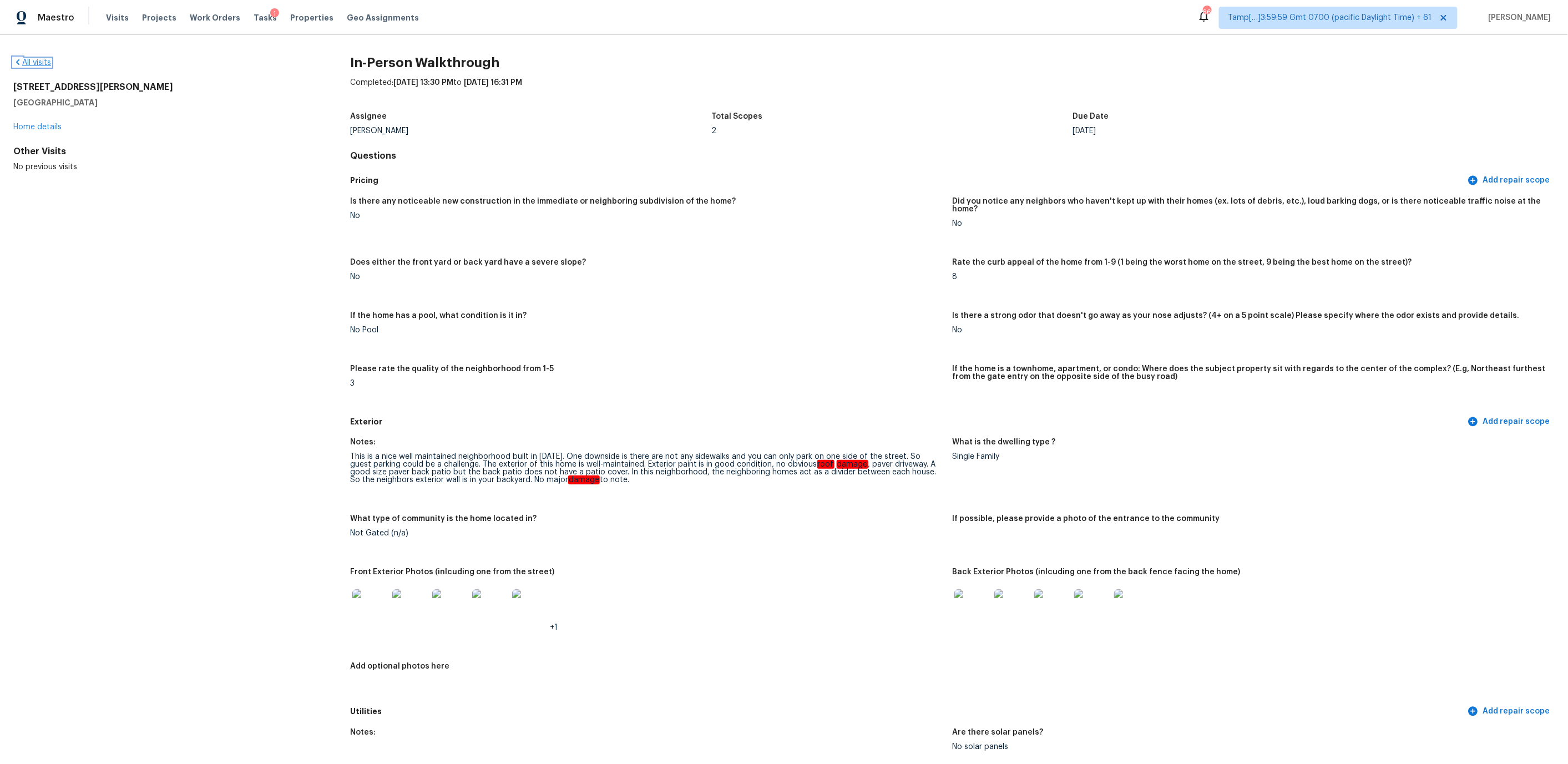
click at [18, 60] on icon at bounding box center [17, 62] width 3 height 5
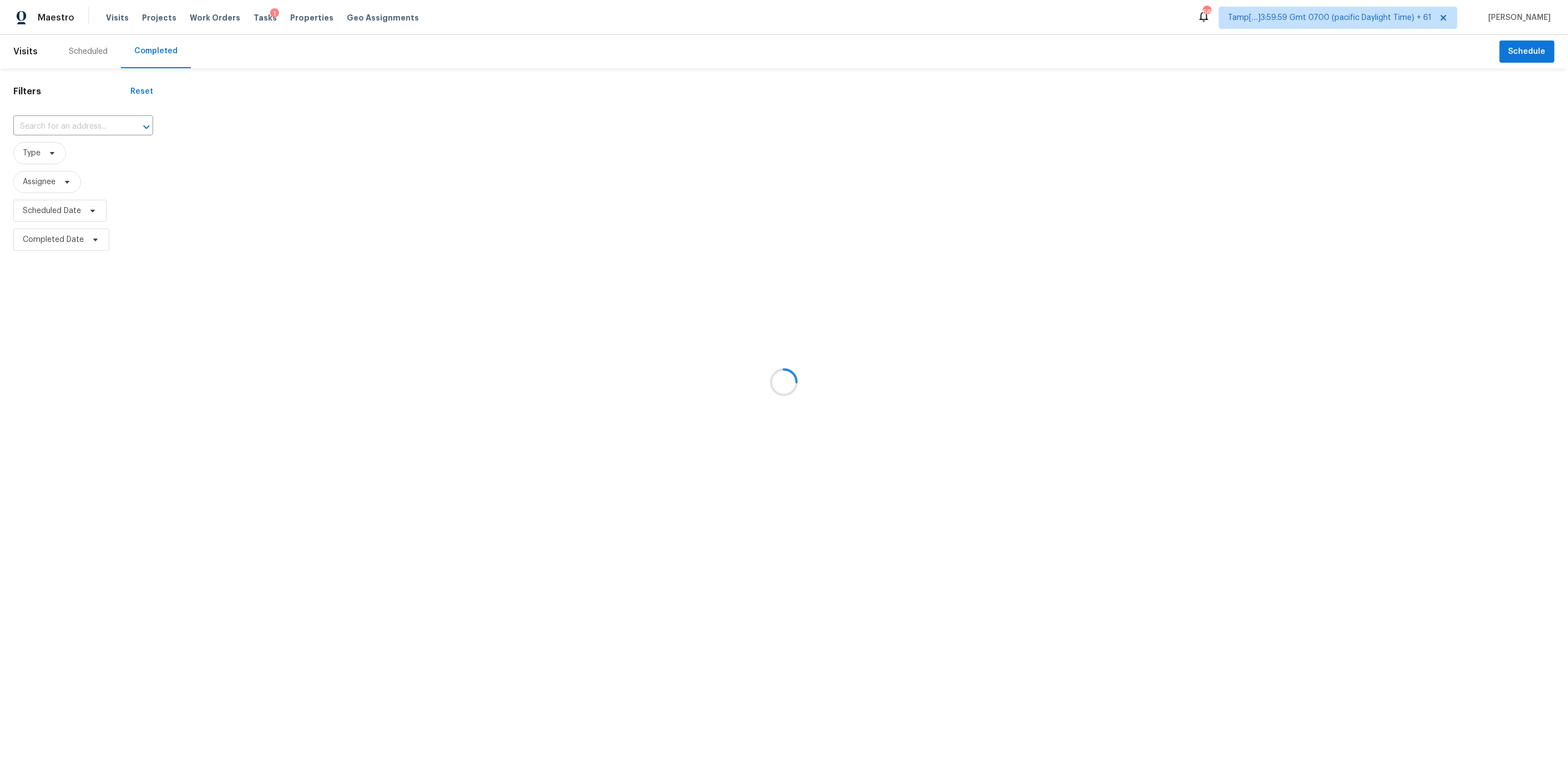
click at [47, 123] on div at bounding box center [784, 382] width 1568 height 764
click at [50, 43] on div at bounding box center [784, 382] width 1568 height 764
click at [47, 127] on div at bounding box center [784, 382] width 1568 height 764
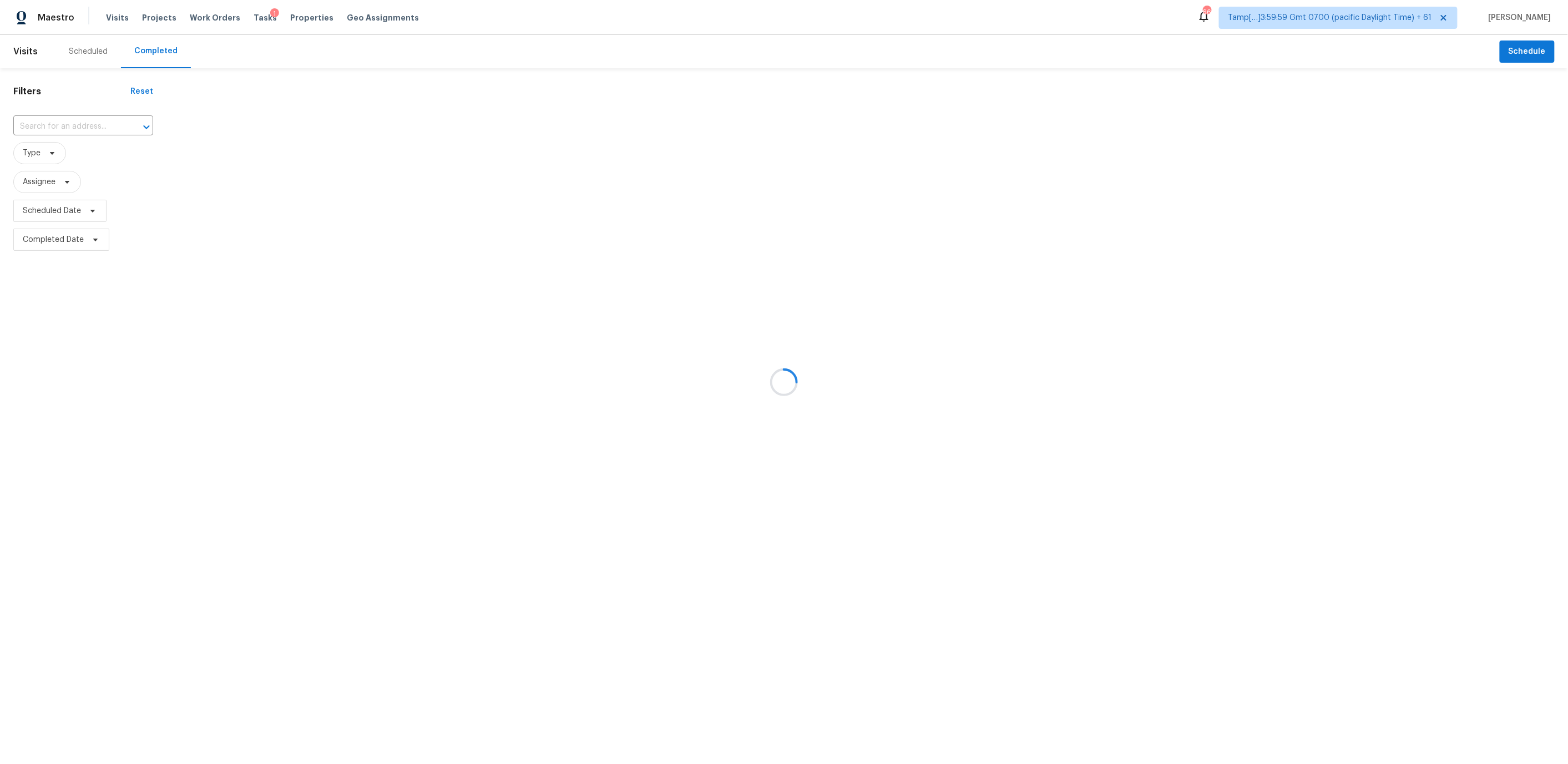
click at [71, 124] on div at bounding box center [784, 382] width 1568 height 764
click at [26, 131] on div at bounding box center [784, 382] width 1568 height 764
click at [52, 122] on div at bounding box center [784, 382] width 1568 height 764
click at [68, 116] on div at bounding box center [784, 382] width 1568 height 764
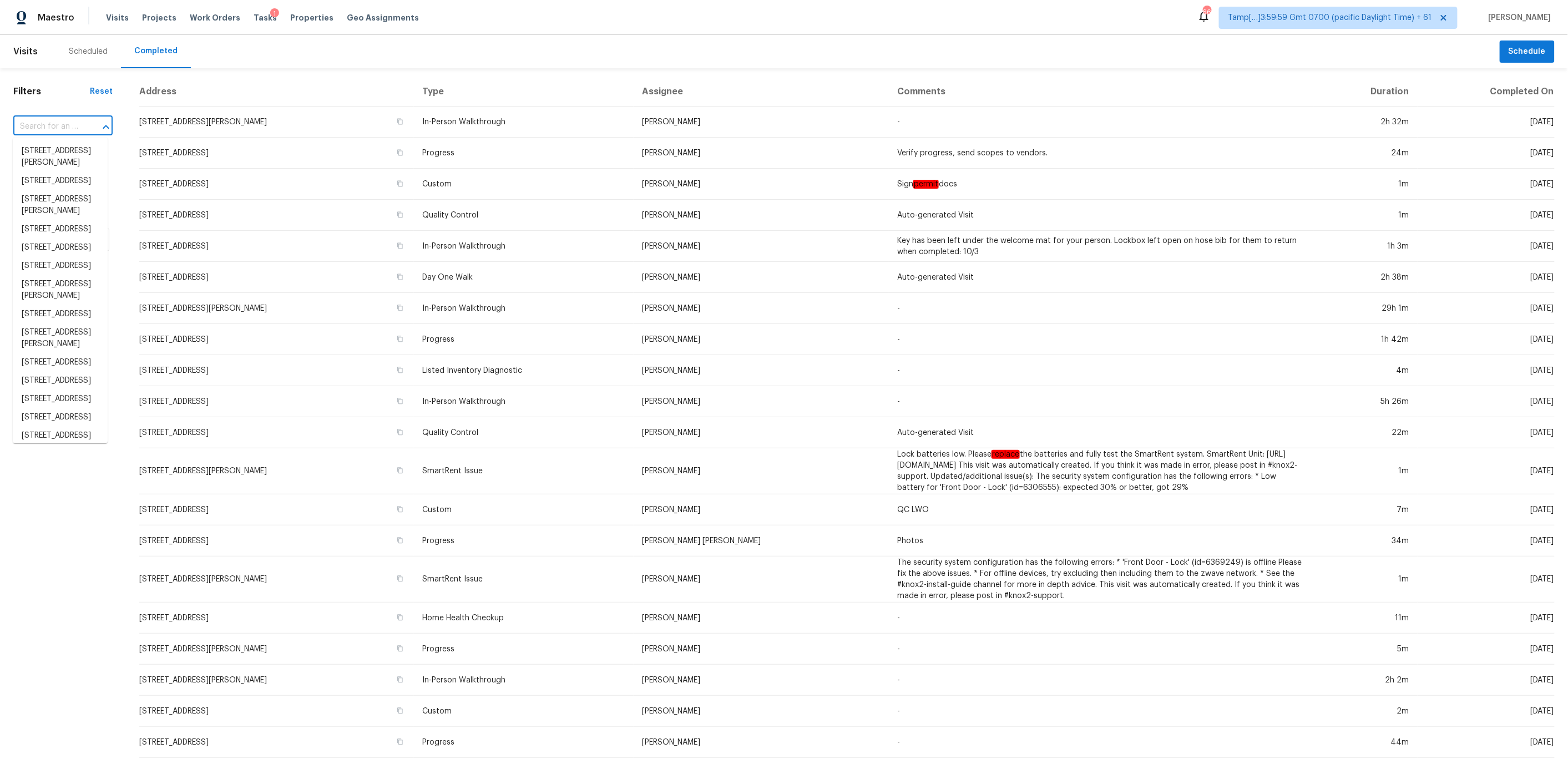
click at [55, 125] on input "text" at bounding box center [47, 127] width 68 height 17
paste input "[STREET_ADDRESS]"
type input "[STREET_ADDRESS]"
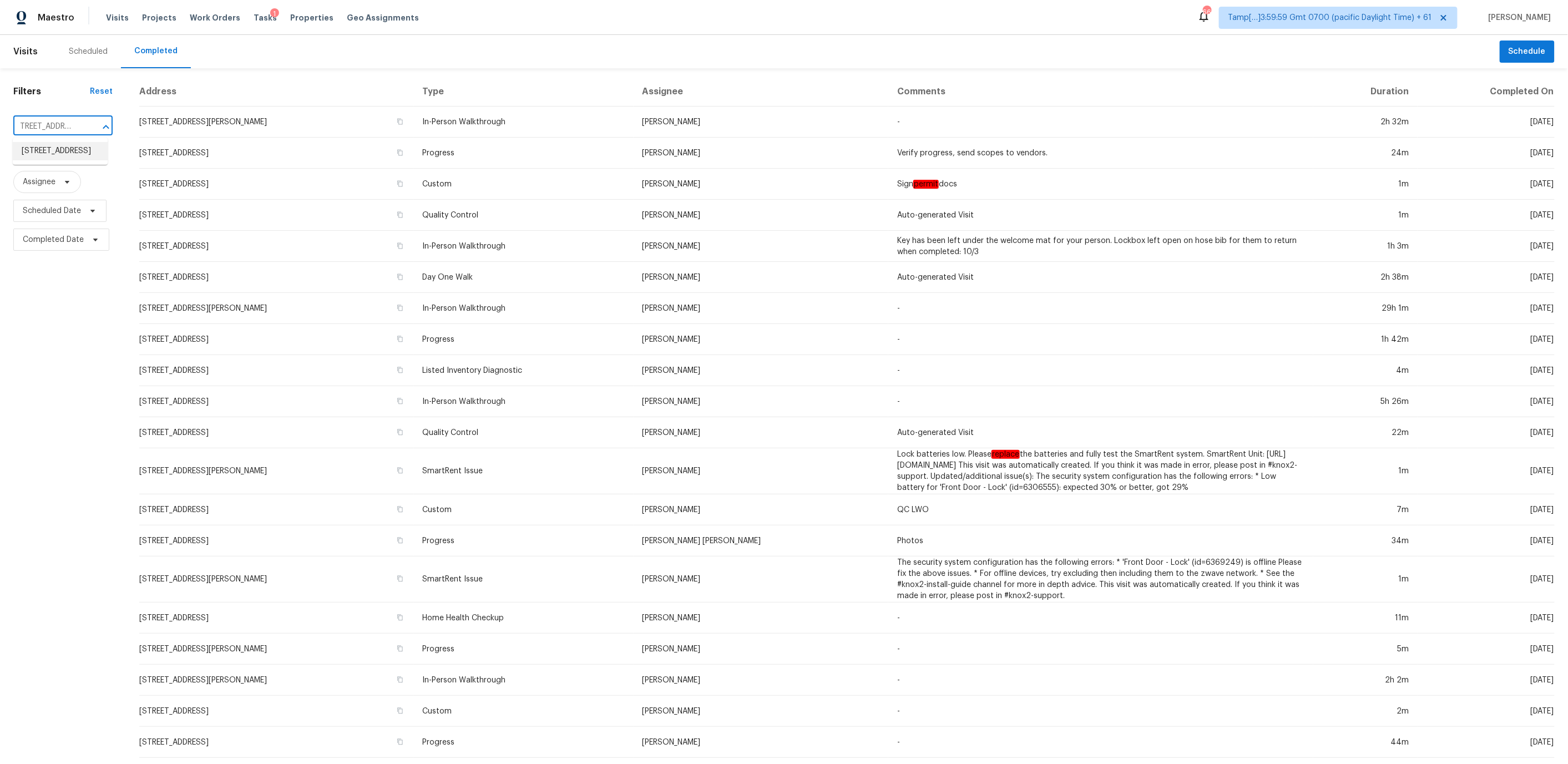
click at [44, 160] on li "[STREET_ADDRESS]" at bounding box center [60, 151] width 95 height 18
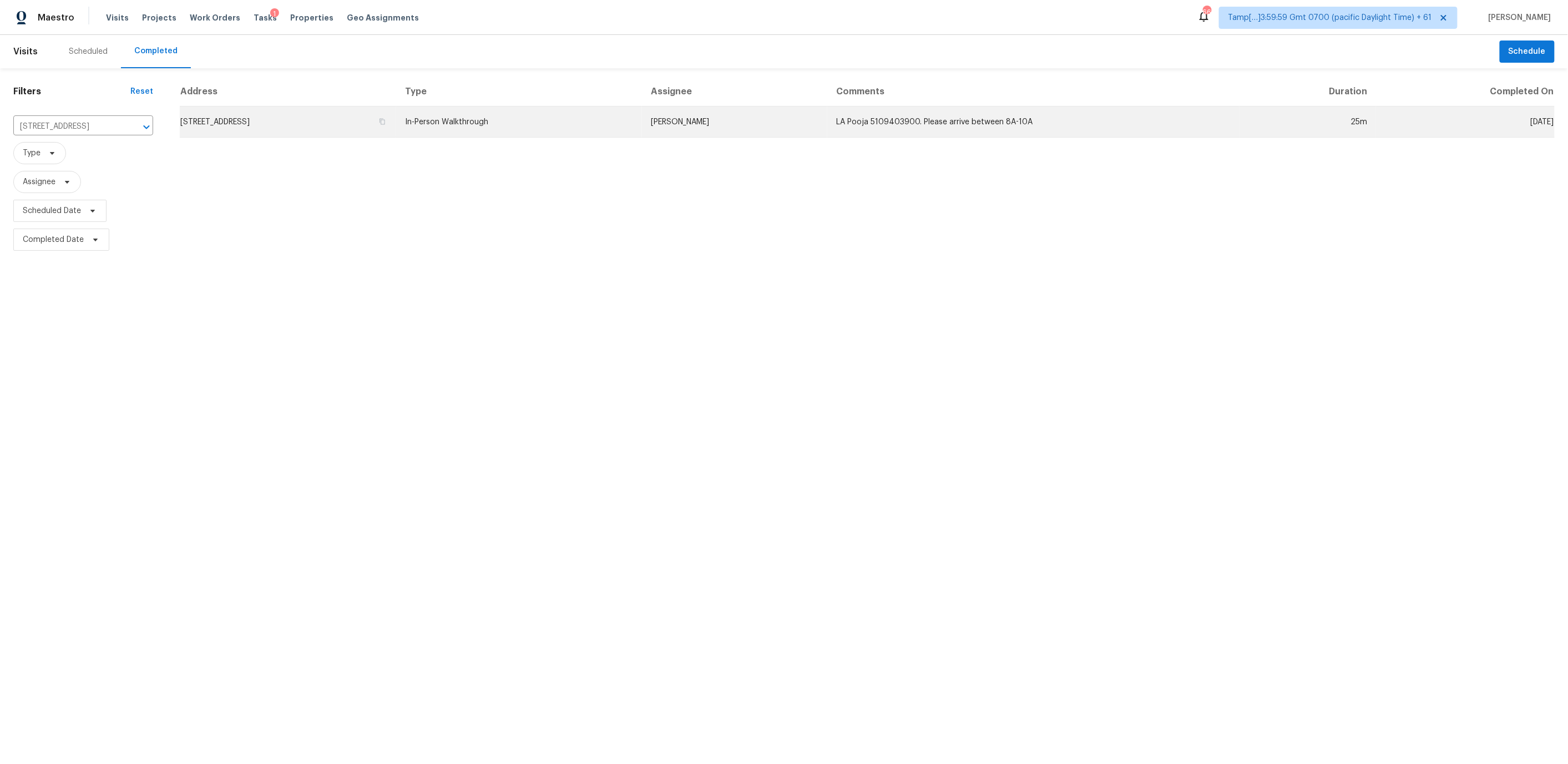
click at [396, 125] on td "[STREET_ADDRESS]" at bounding box center [287, 122] width 216 height 31
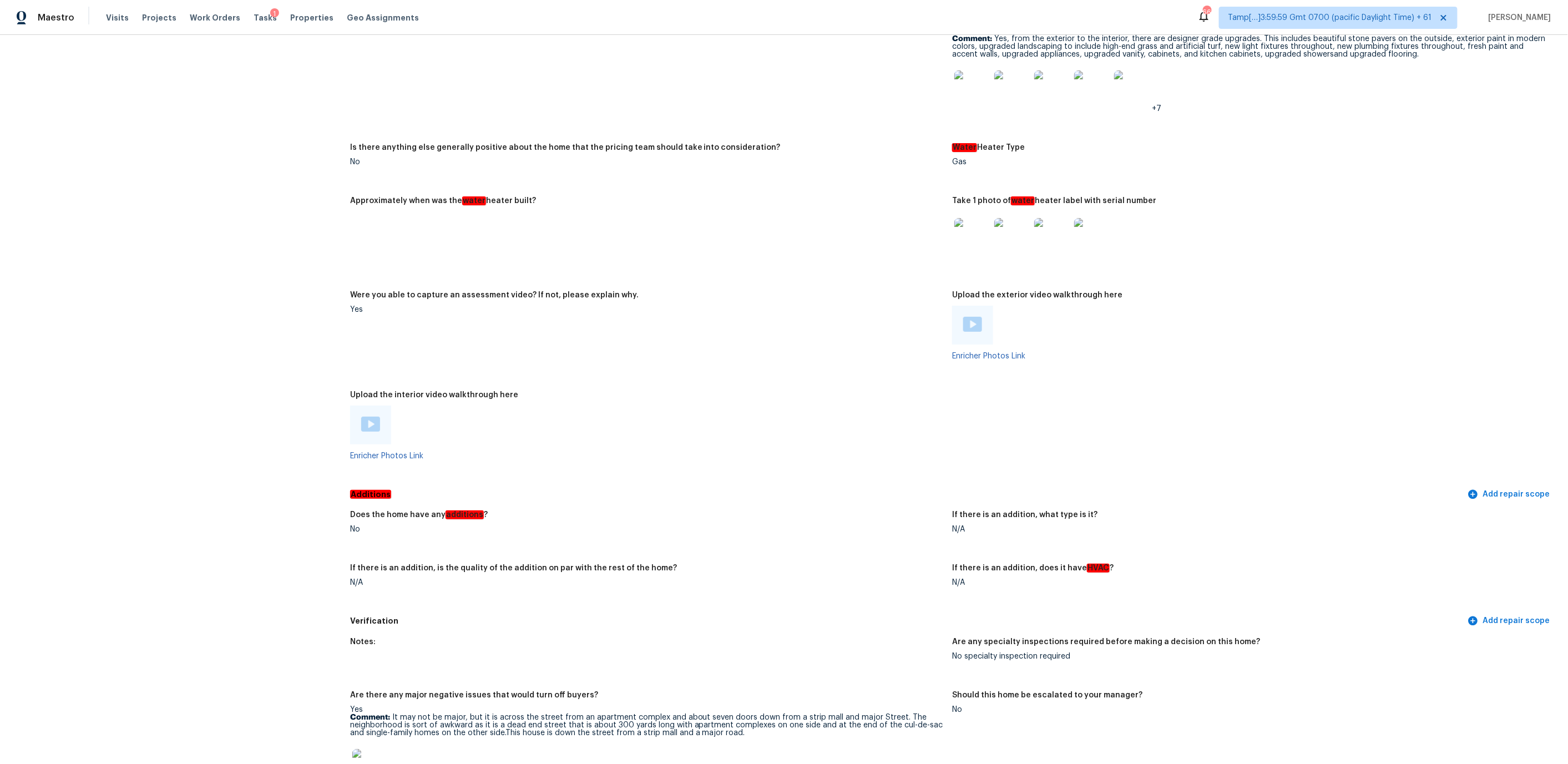
scroll to position [1634, 0]
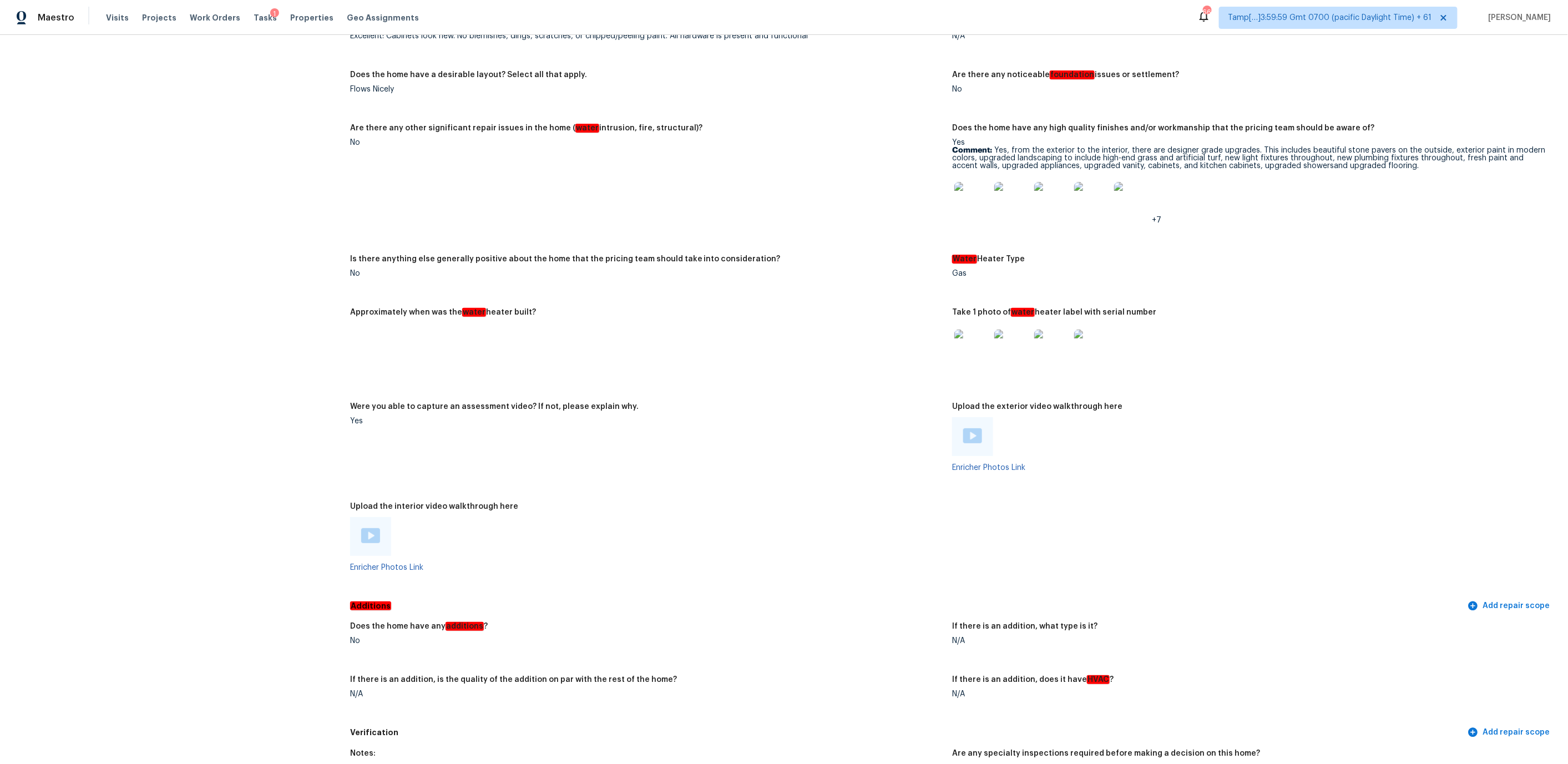
click at [364, 529] on img at bounding box center [370, 536] width 19 height 15
click at [509, 290] on div "Notes: The interior is designer grade recent remodel. Everything from the paint…" at bounding box center [952, 55] width 1205 height 1081
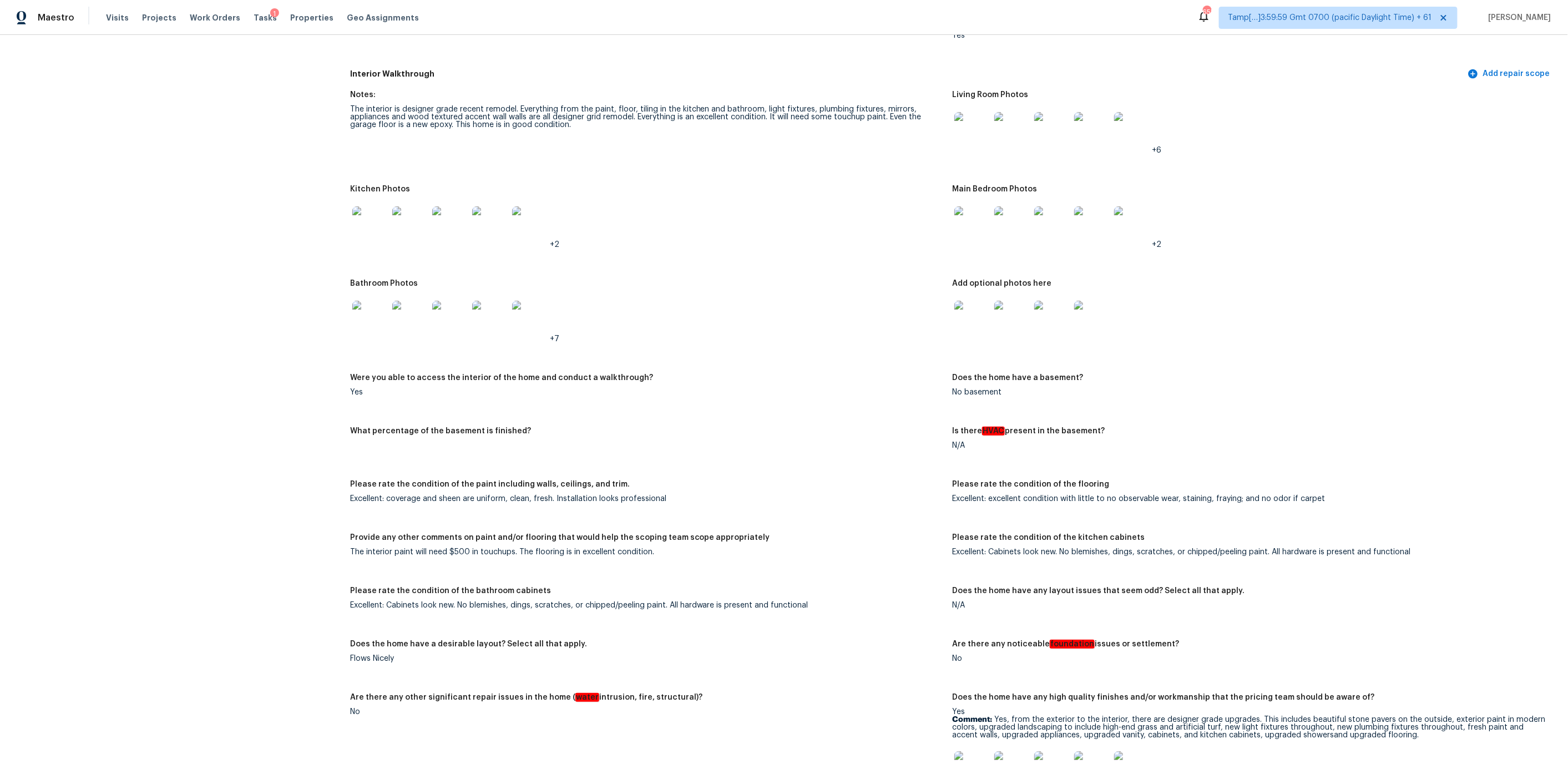
scroll to position [1191, 0]
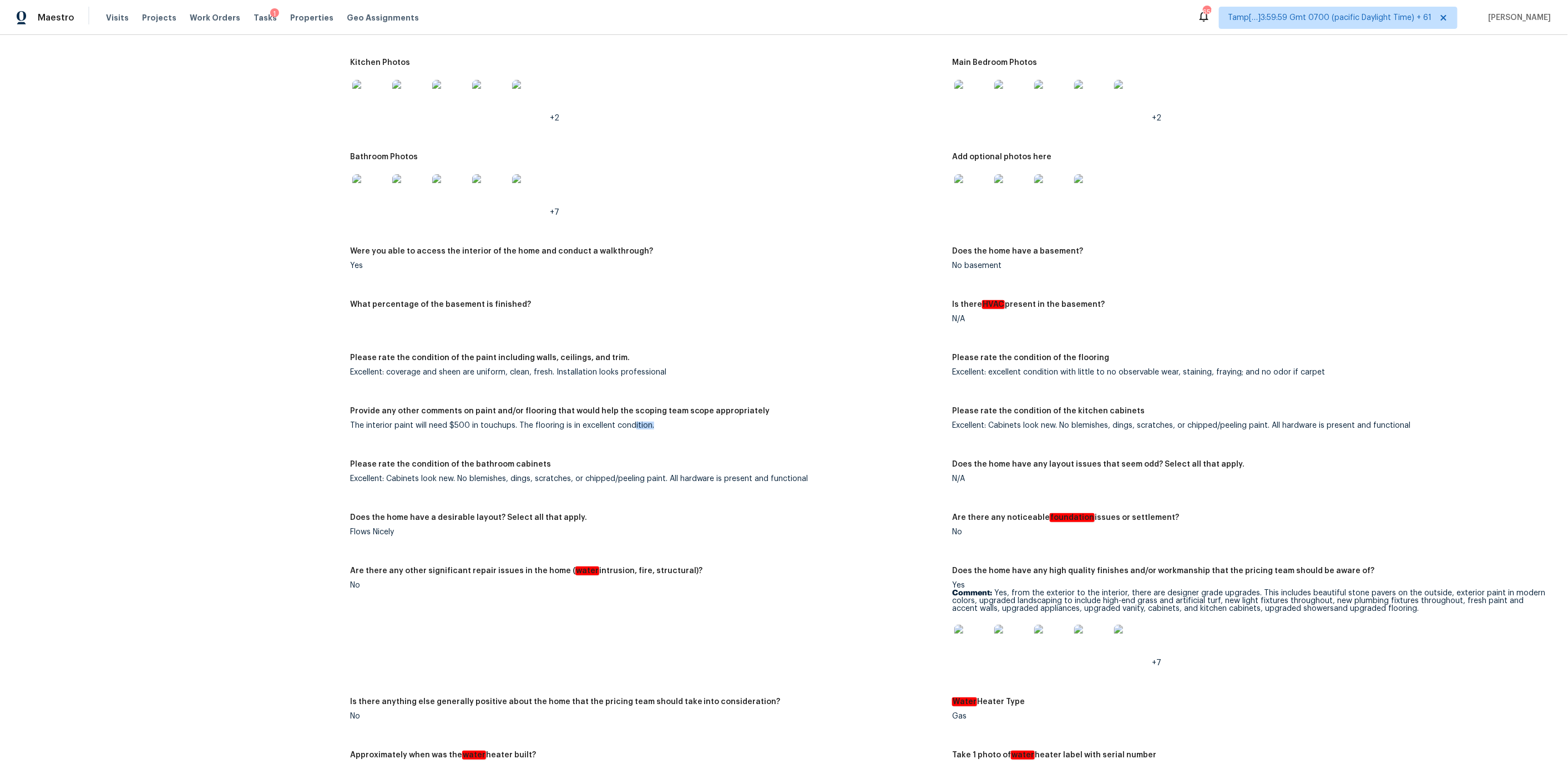
drag, startPoint x: 348, startPoint y: 417, endPoint x: 509, endPoint y: 439, distance: 162.5
click at [555, 433] on div "All visits 2409 Cherrywood Dr Union City, CA 94587 Home details Other Visits No…" at bounding box center [784, 406] width 1541 height 3079
drag, startPoint x: 349, startPoint y: 416, endPoint x: 614, endPoint y: 414, distance: 265.0
click at [614, 414] on div "All visits 2409 Cherrywood Dr Union City, CA 94587 Home details Other Visits No…" at bounding box center [784, 406] width 1541 height 3079
drag, startPoint x: 452, startPoint y: 417, endPoint x: 306, endPoint y: 2, distance: 439.9
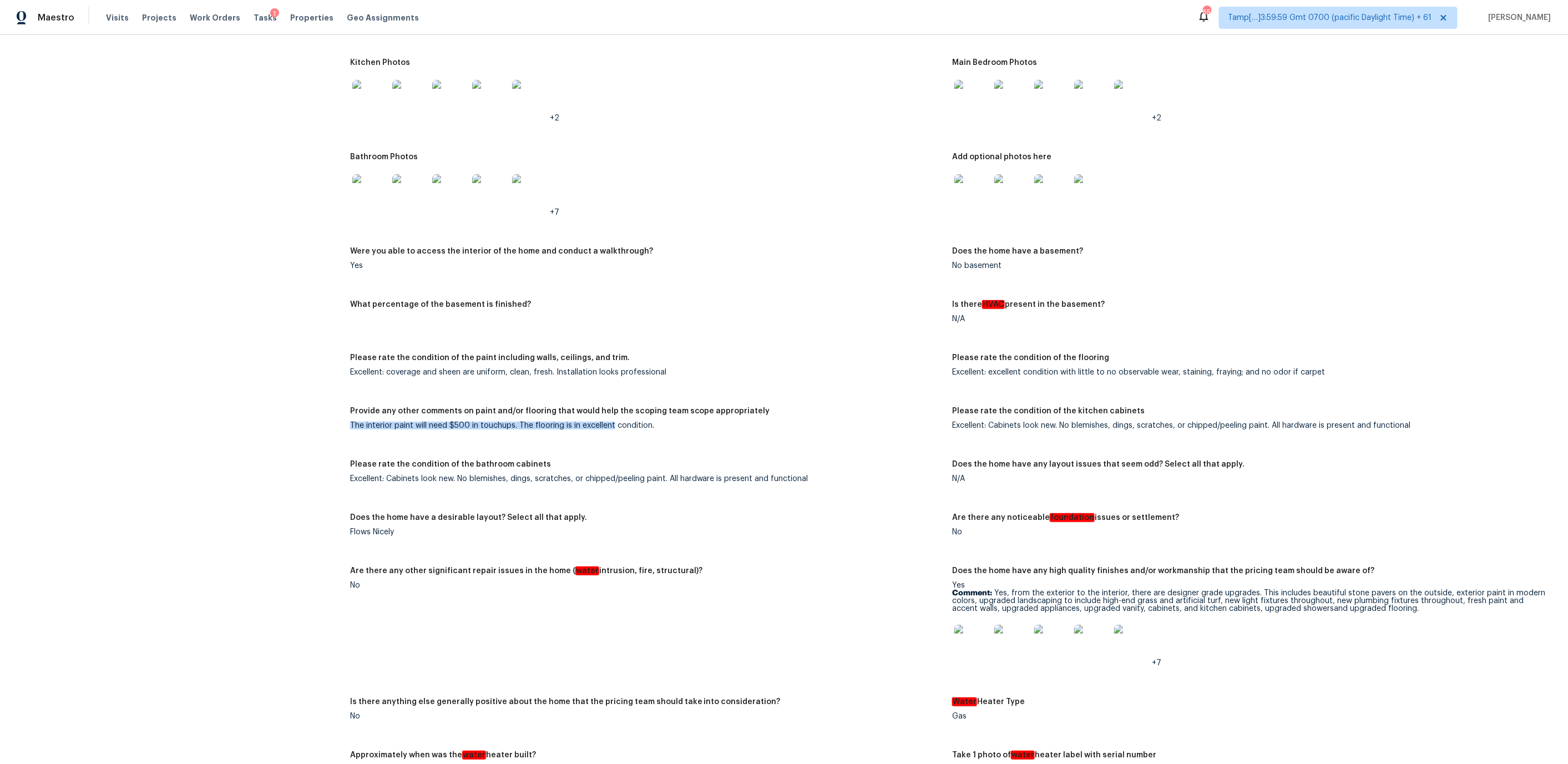
scroll to position [0, 0]
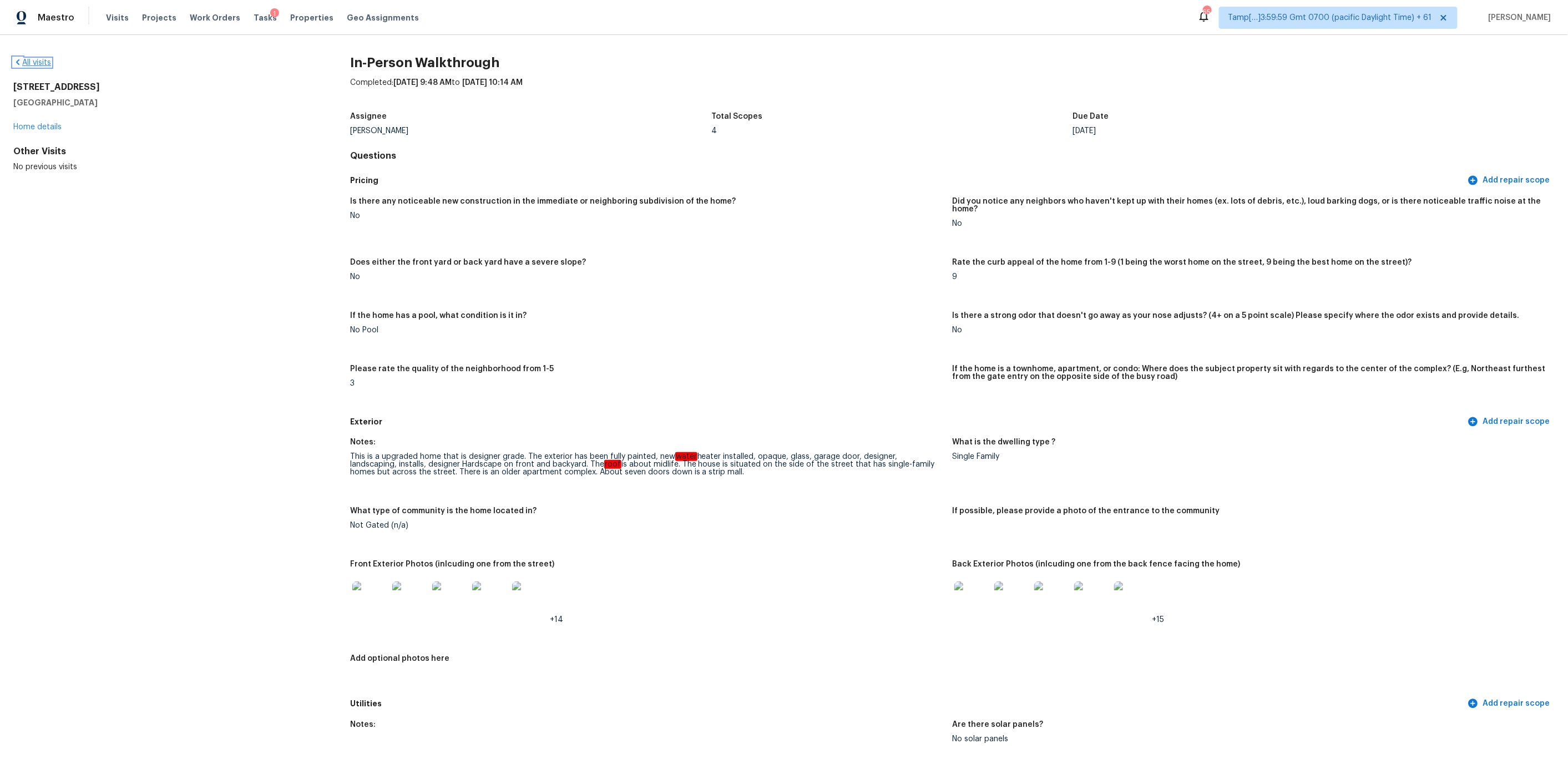
click at [18, 60] on icon at bounding box center [17, 62] width 3 height 5
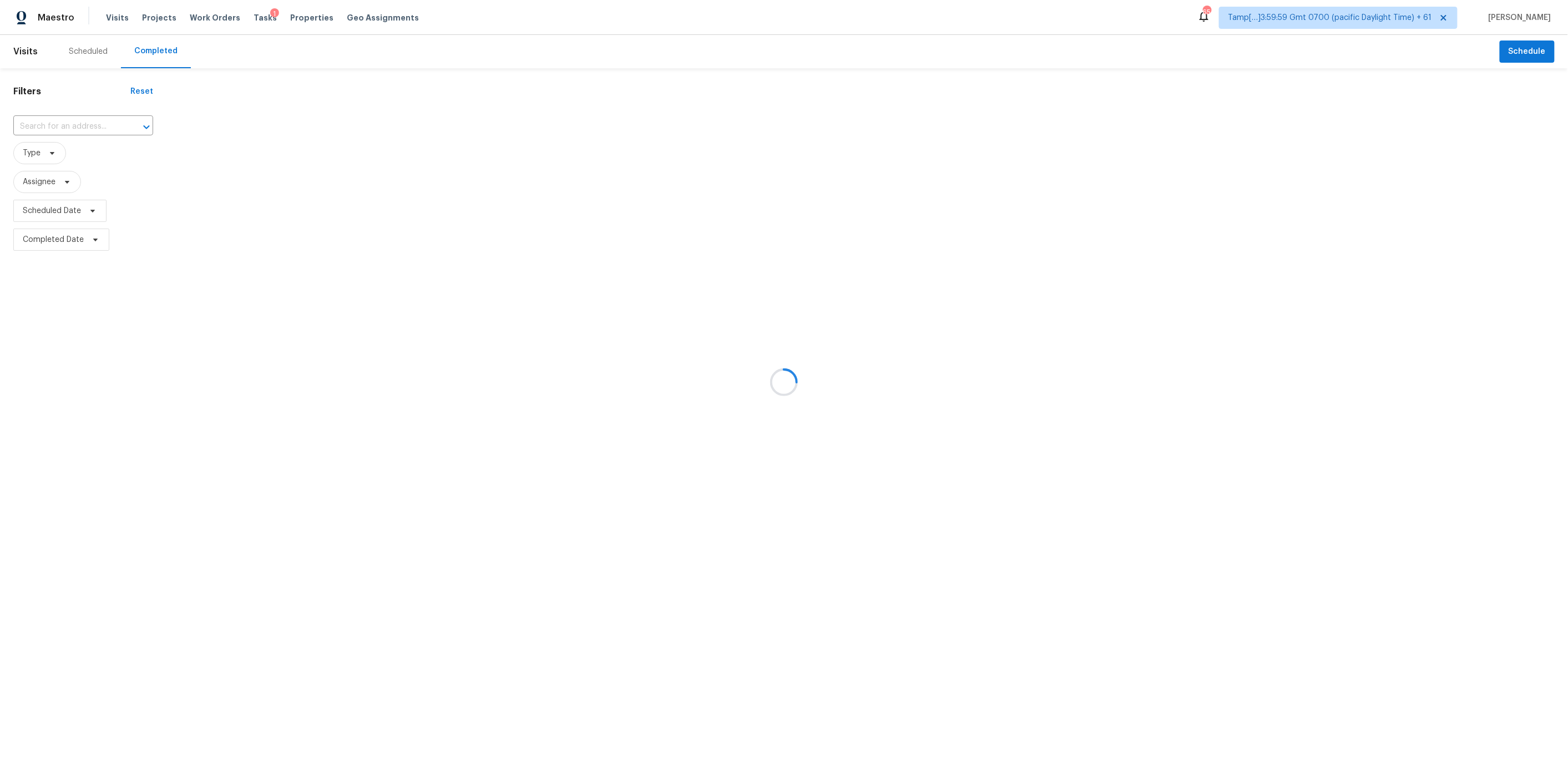
click at [51, 130] on div at bounding box center [784, 382] width 1568 height 764
click at [58, 122] on div at bounding box center [784, 382] width 1568 height 764
click at [51, 127] on div at bounding box center [784, 382] width 1568 height 764
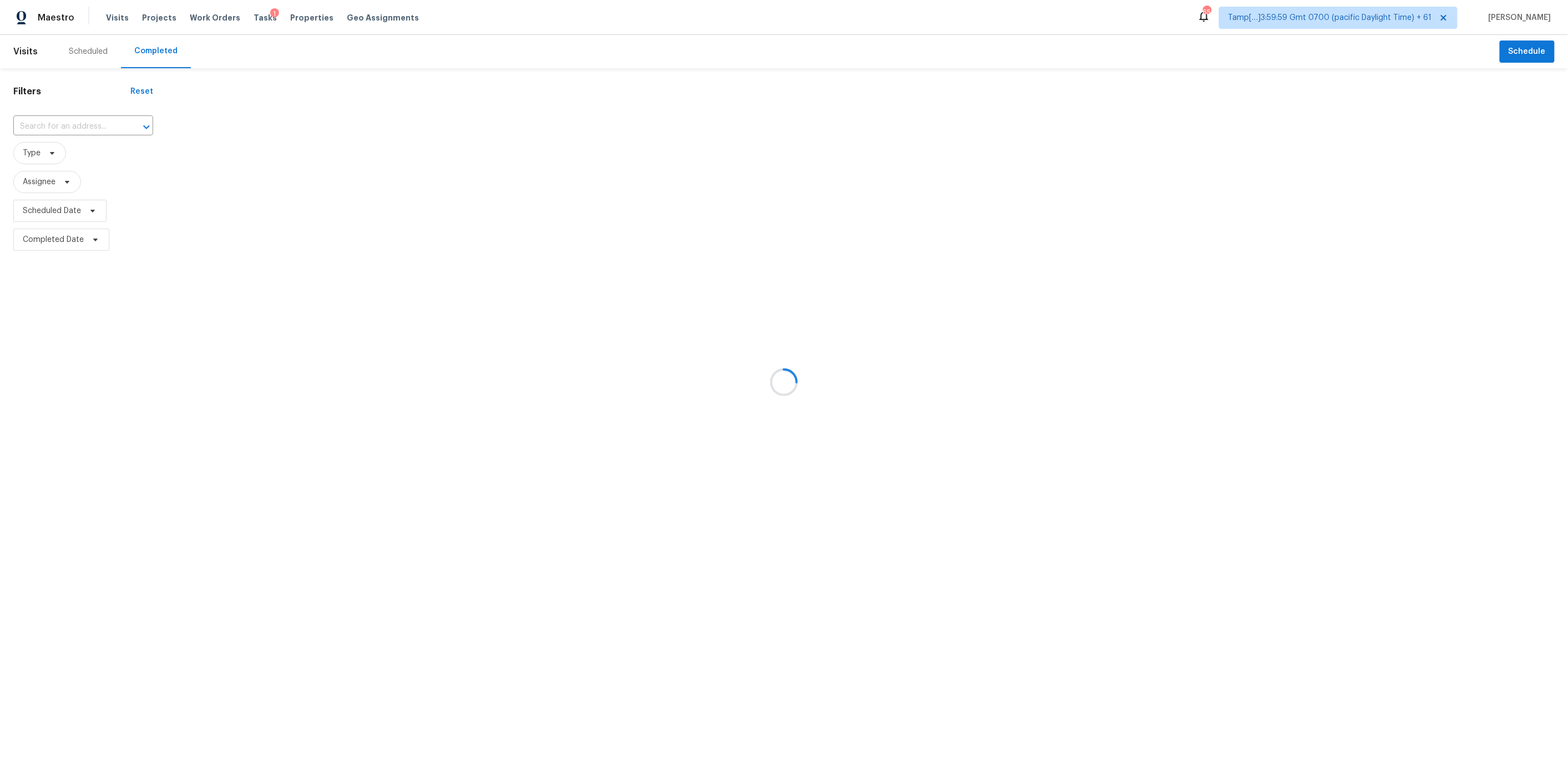
click at [54, 125] on div at bounding box center [784, 382] width 1568 height 764
click at [63, 118] on div at bounding box center [784, 382] width 1568 height 764
click at [61, 125] on div at bounding box center [784, 382] width 1568 height 764
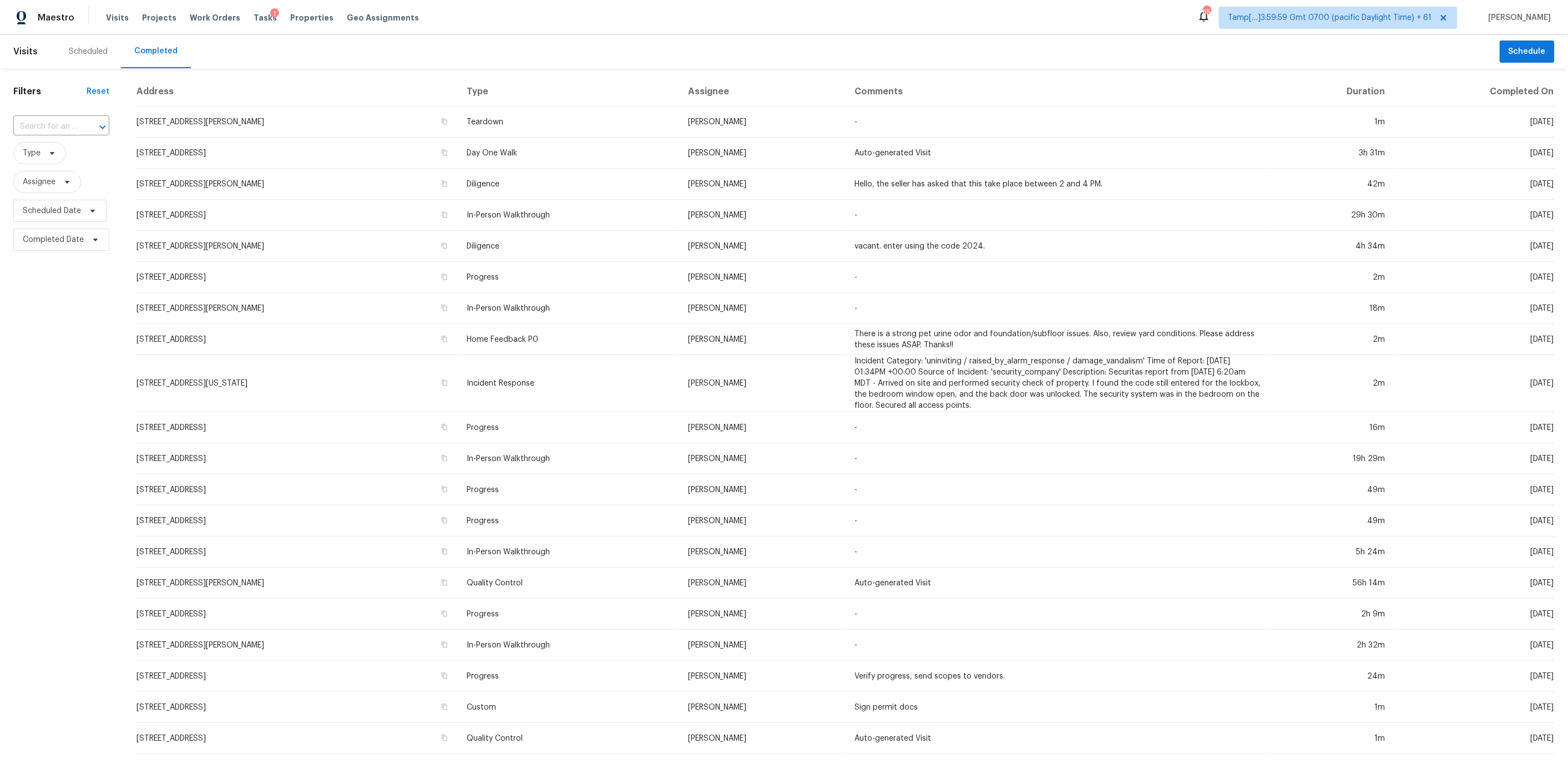
click at [73, 123] on input "text" at bounding box center [46, 127] width 65 height 17
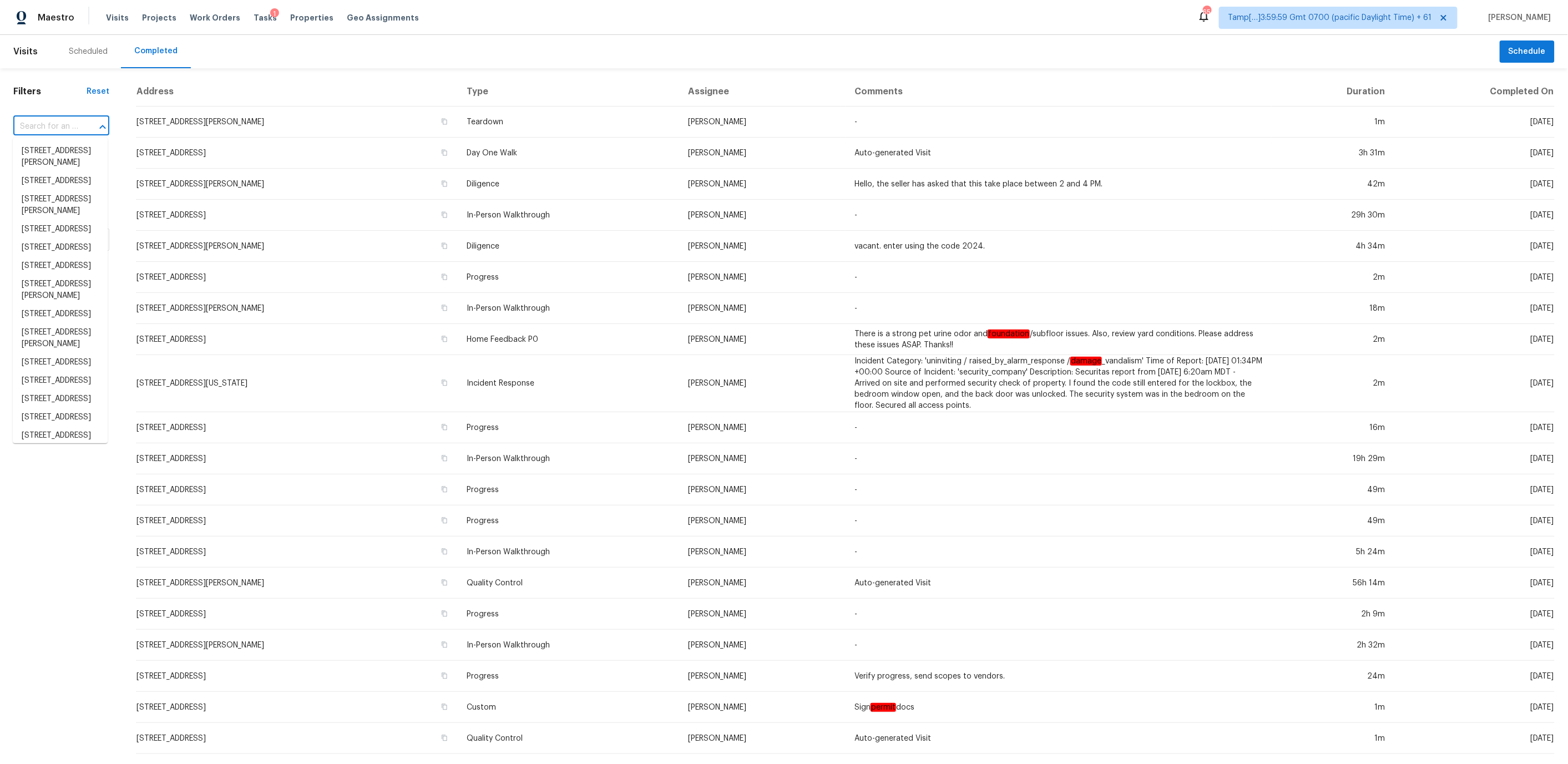
paste input "2220 Cermack St Columbia, SC, 29223"
type input "2220 Cermack St Columbia, SC, 29223"
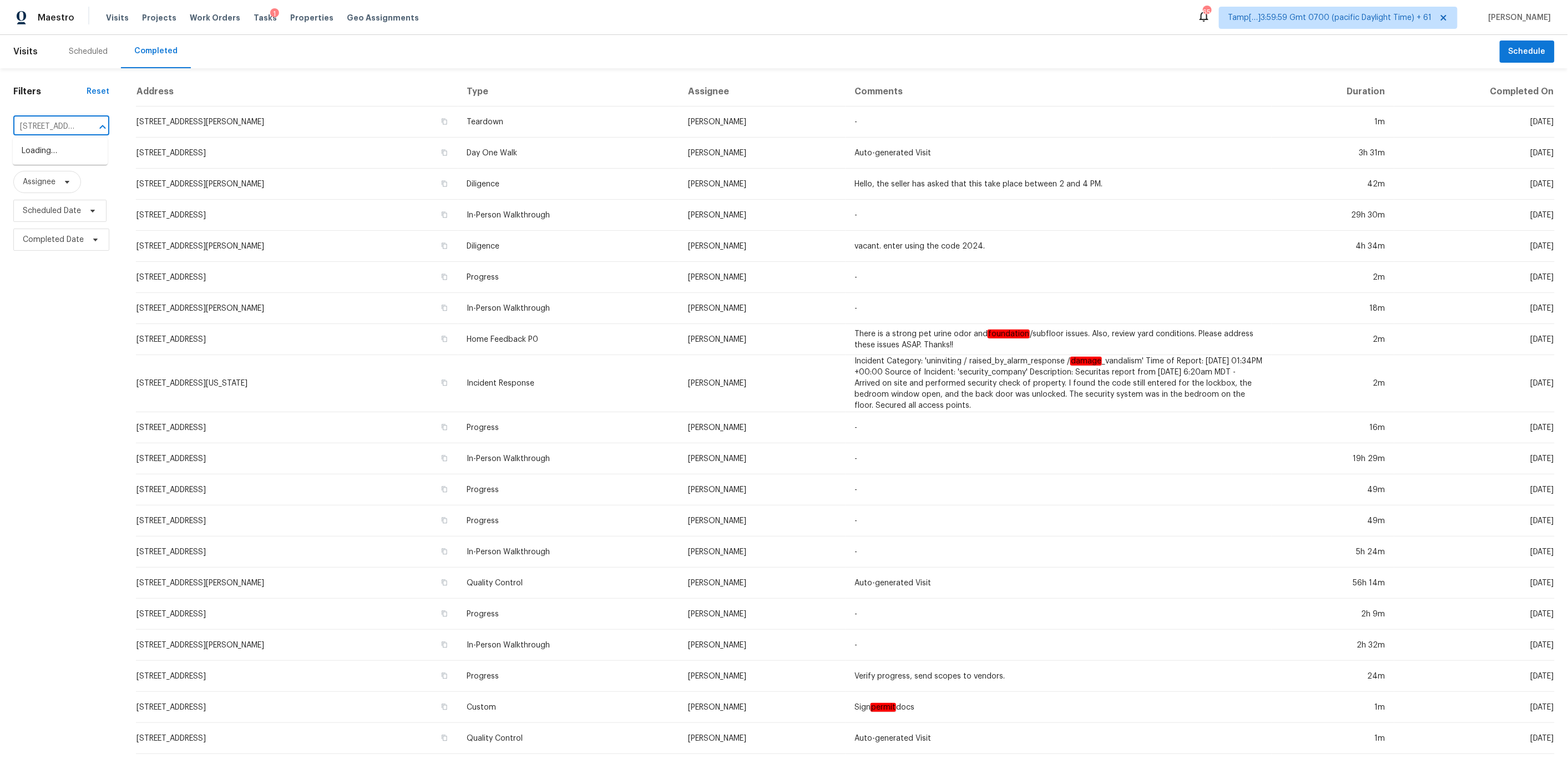
scroll to position [0, 84]
click at [55, 156] on li "2220 Cermack St, Columbia, SC 29223" at bounding box center [60, 156] width 95 height 30
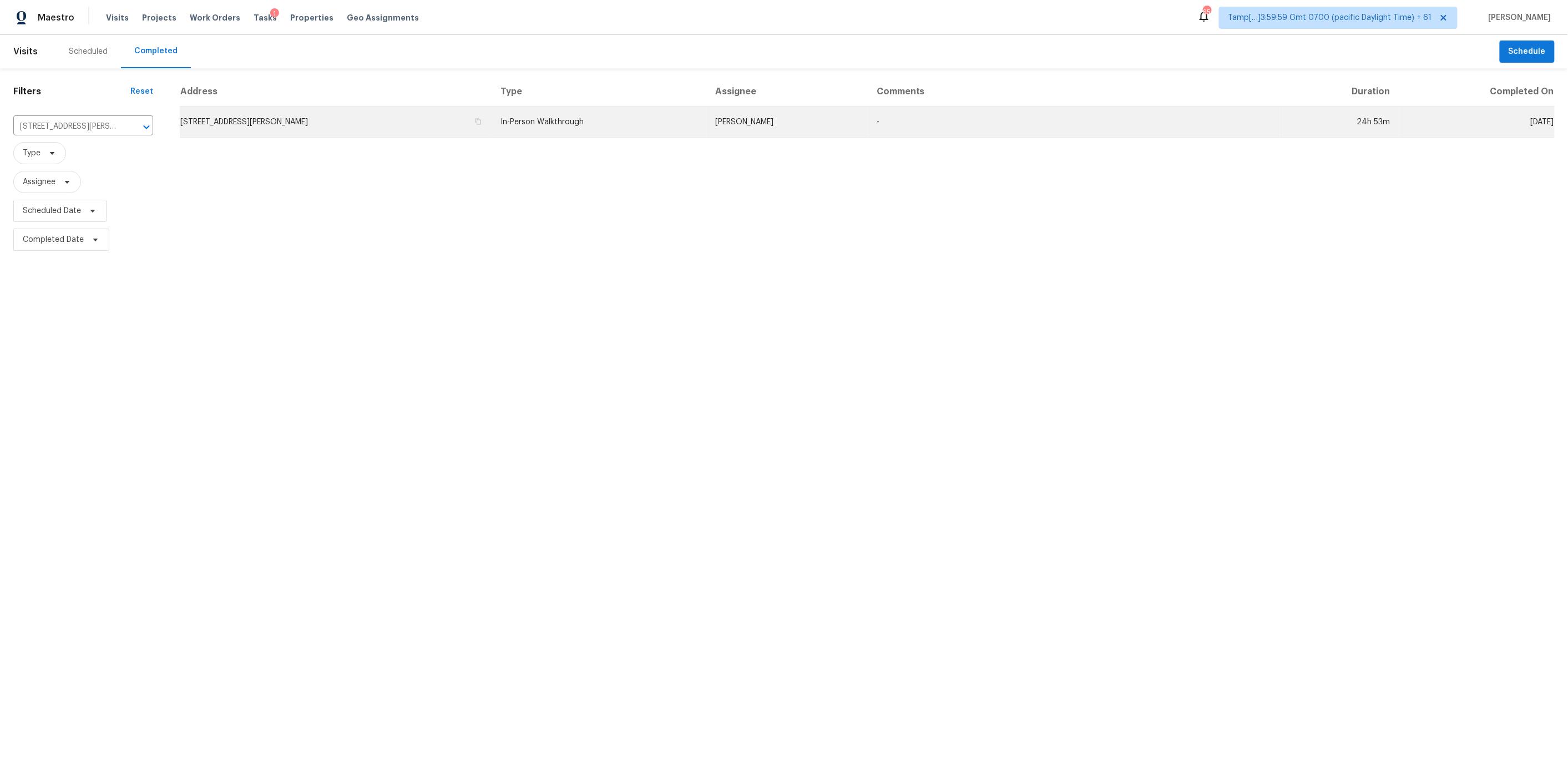
click at [447, 115] on td "2220 Cermack St, Columbia, SC 29223" at bounding box center [335, 122] width 312 height 31
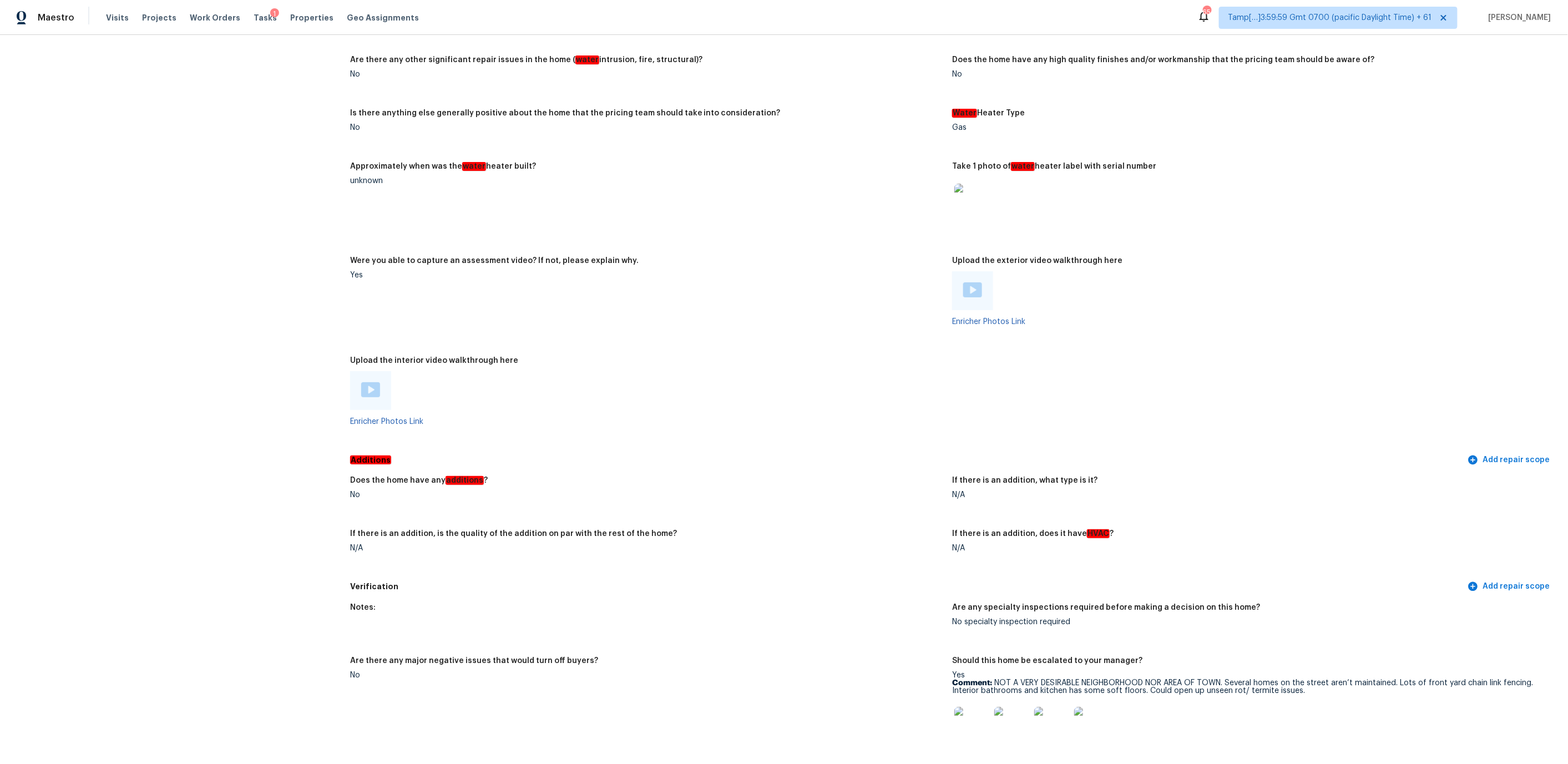
scroll to position [2312, 0]
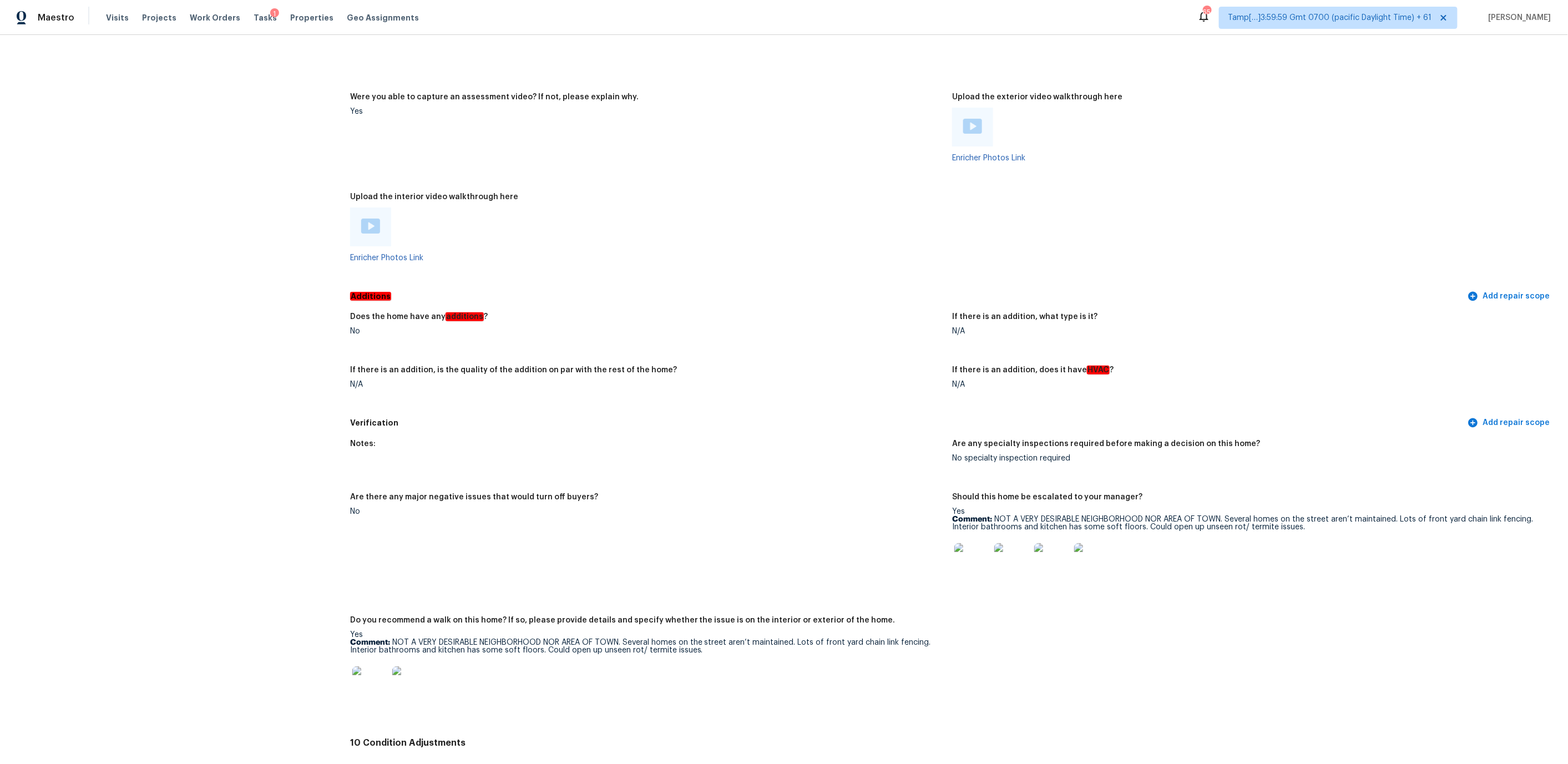
click at [373, 210] on div at bounding box center [370, 227] width 41 height 39
click at [354, 214] on div at bounding box center [370, 227] width 41 height 39
click at [361, 219] on img at bounding box center [370, 226] width 19 height 15
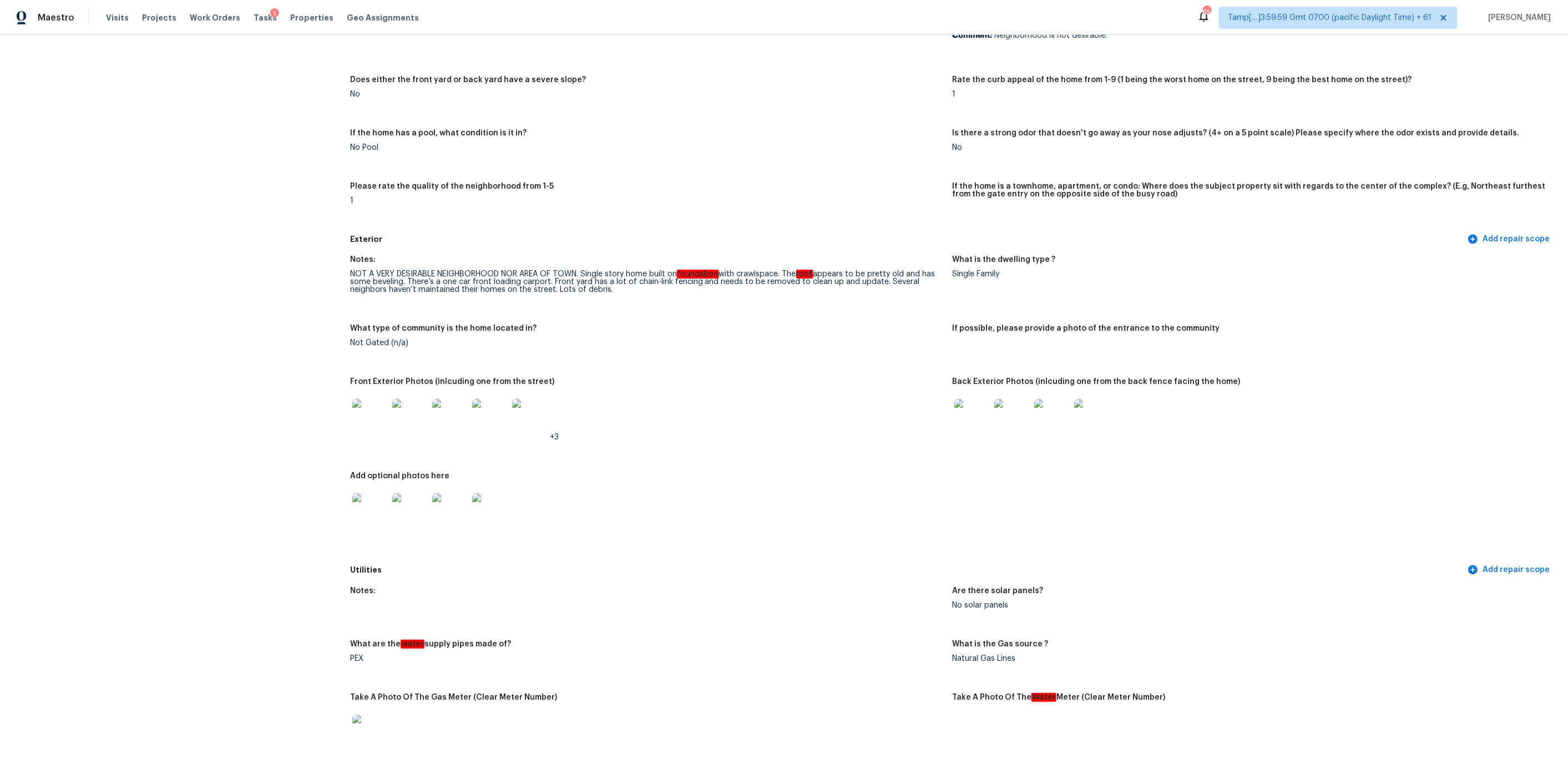
scroll to position [0, 0]
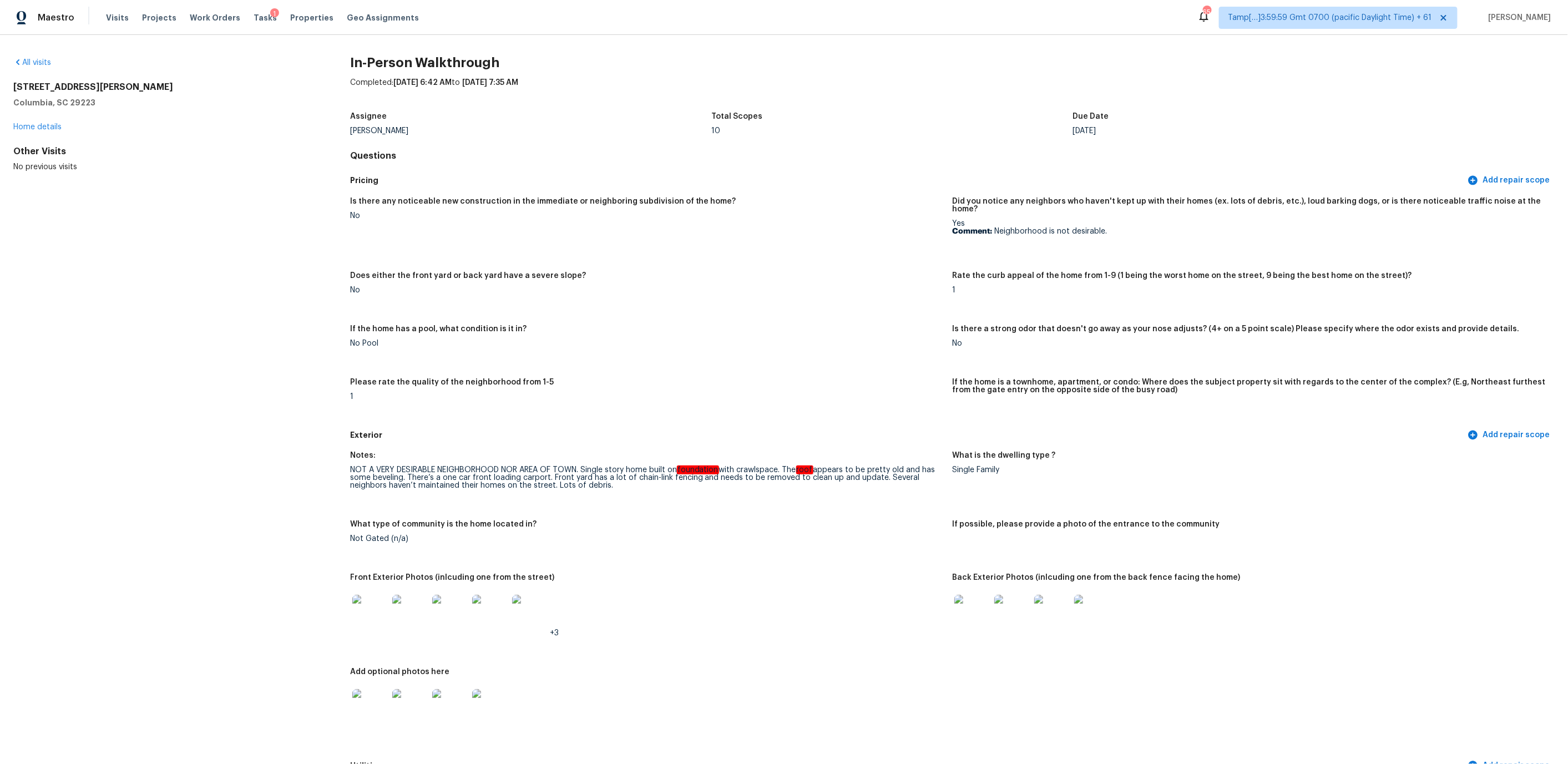
click at [528, 288] on figure "Does either the front yard or back yard have a severe slope? No" at bounding box center [651, 292] width 603 height 40
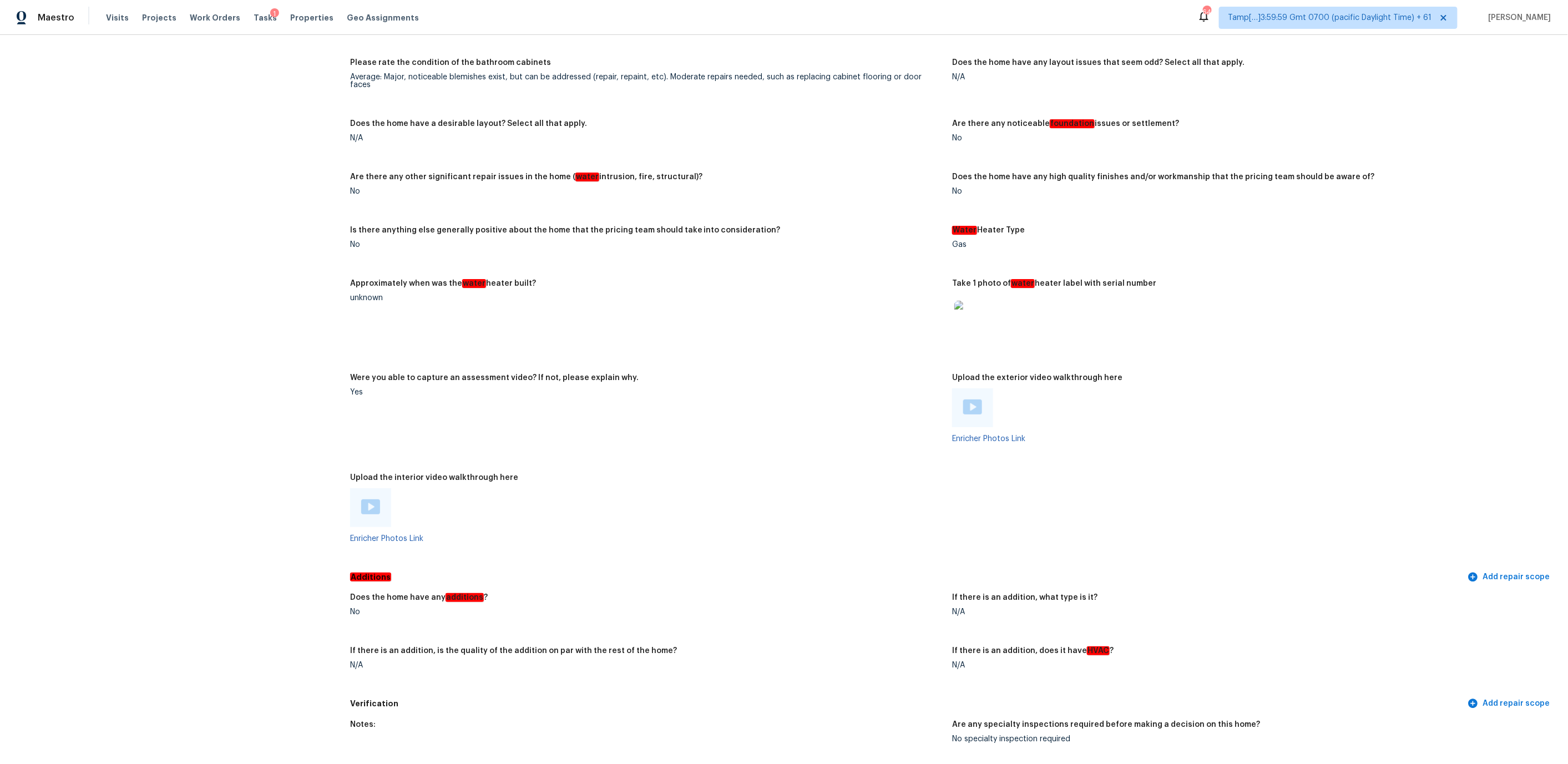
scroll to position [1414, 0]
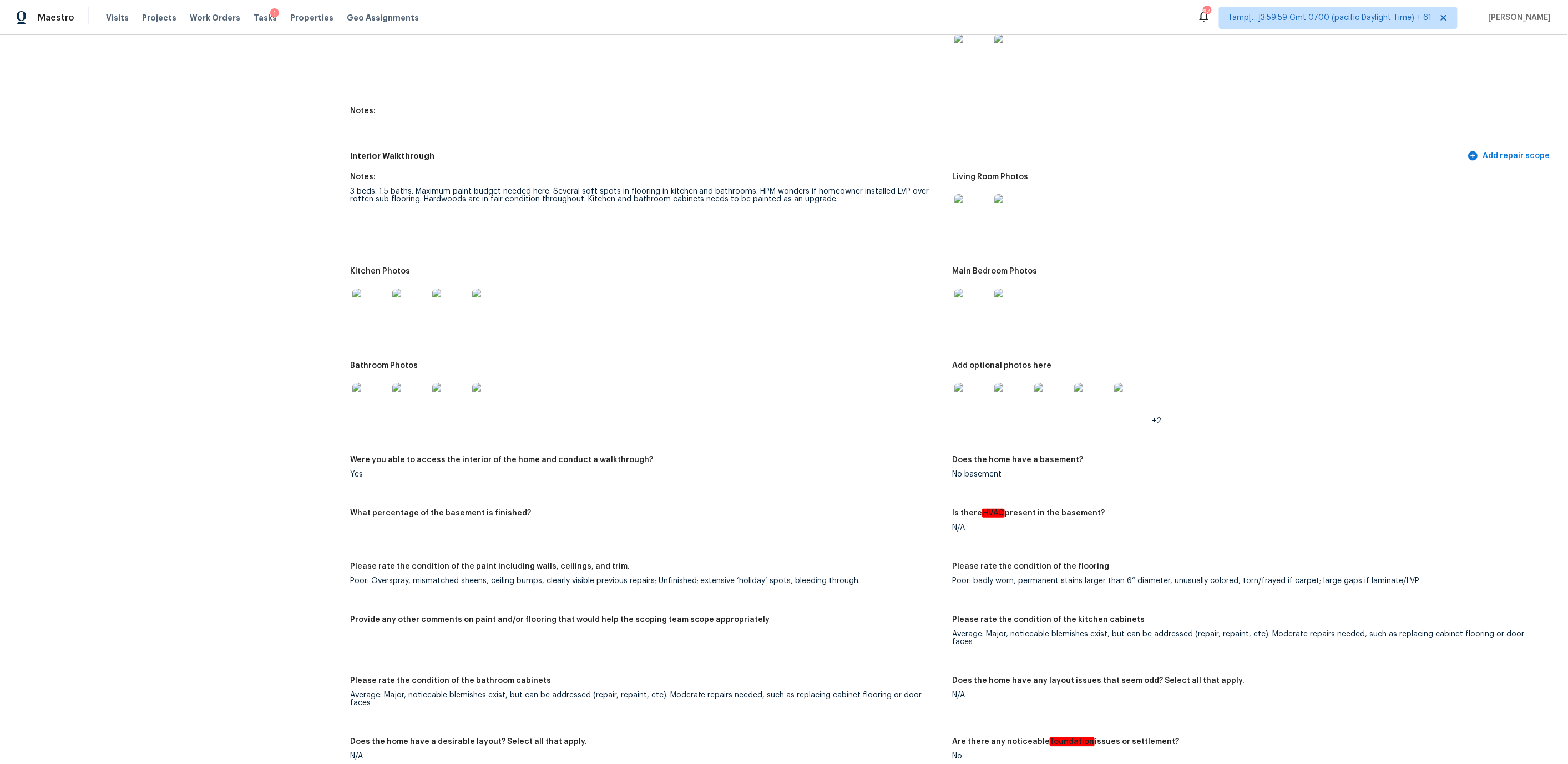
click at [777, 394] on div at bounding box center [646, 401] width 593 height 49
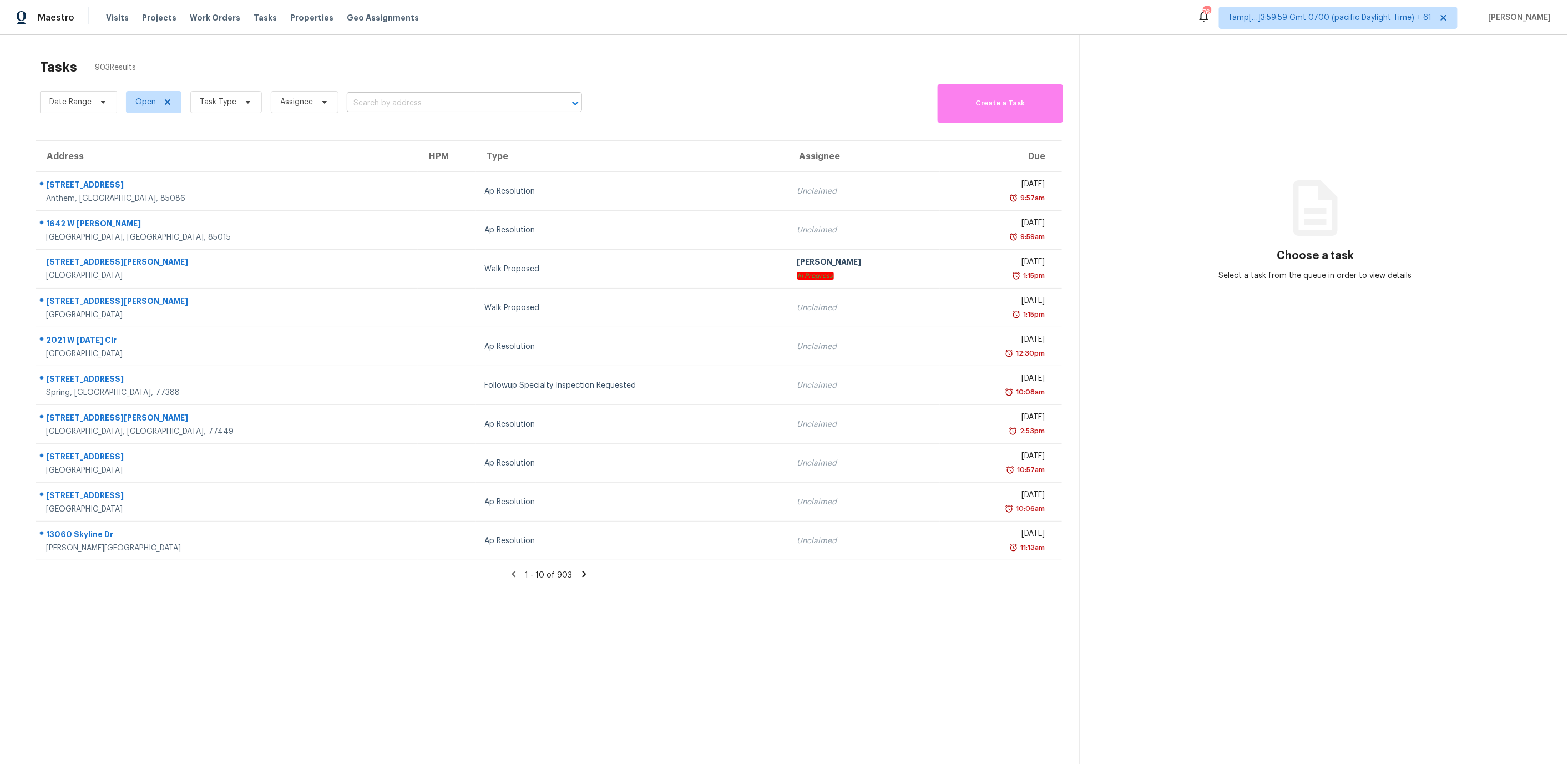
click at [374, 105] on input "text" at bounding box center [449, 103] width 204 height 17
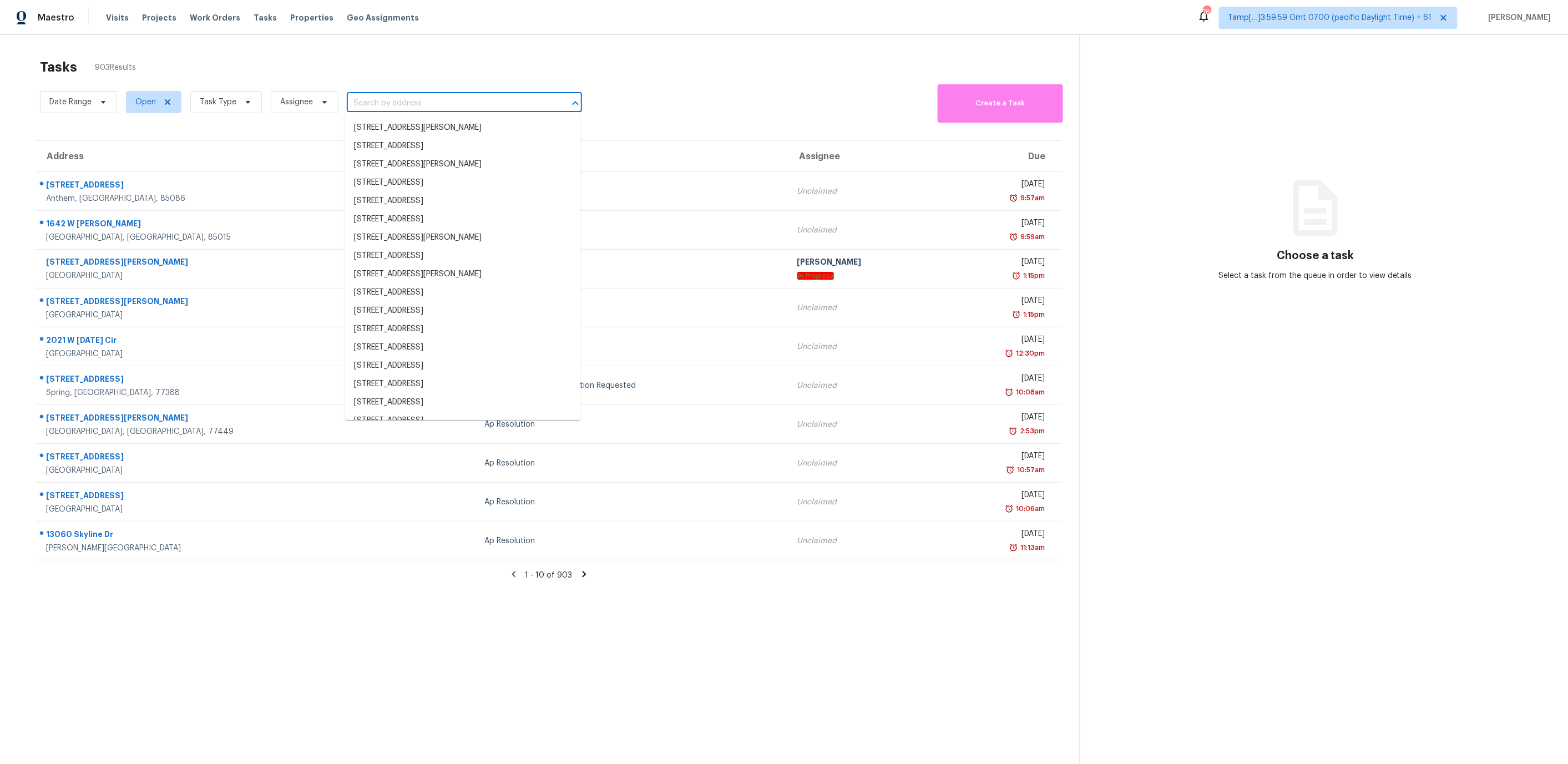
paste input "[STREET_ADDRESS]"
type input "[STREET_ADDRESS]"
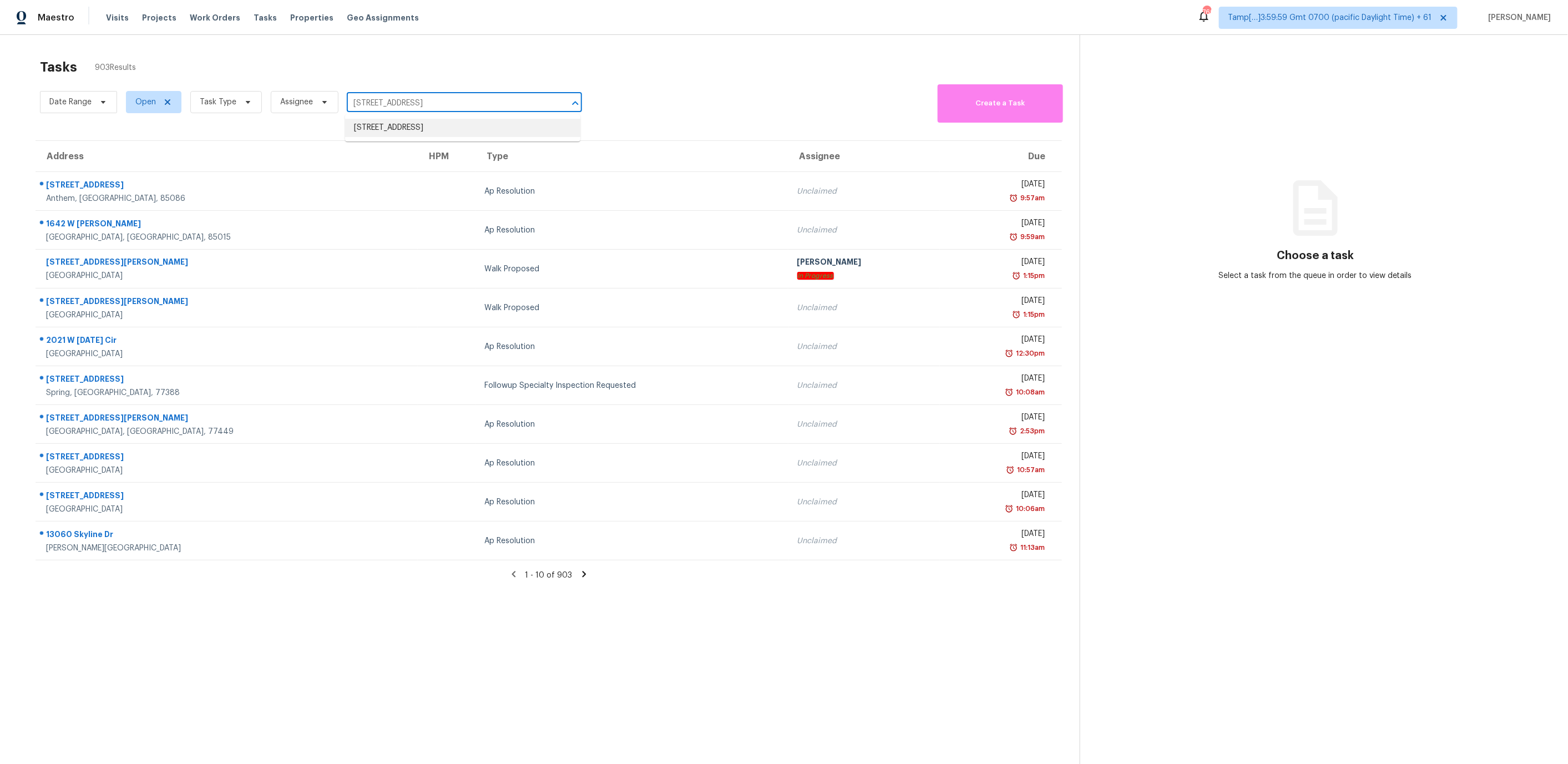
click at [417, 124] on li "[STREET_ADDRESS]" at bounding box center [463, 128] width 235 height 18
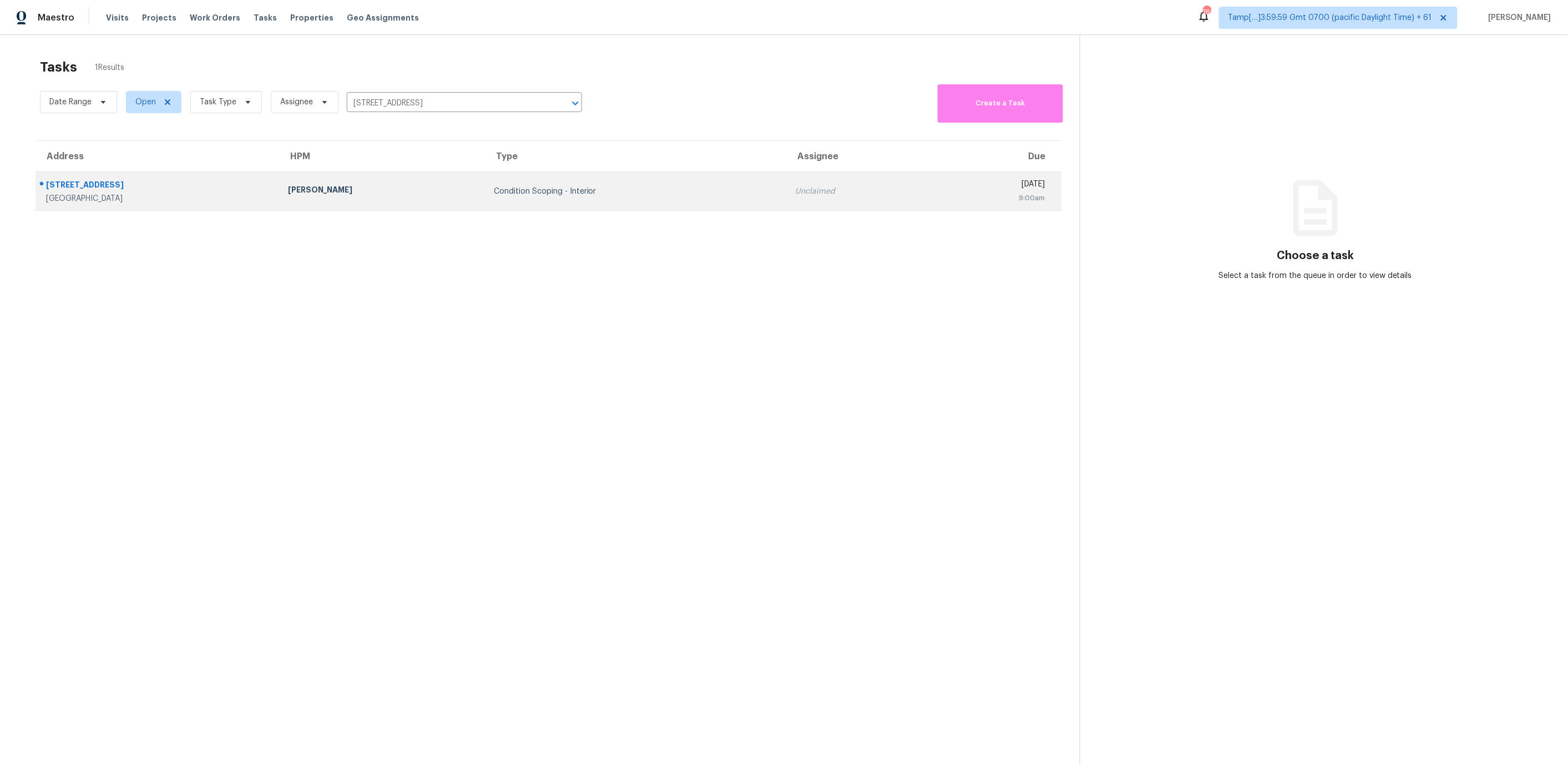
click at [668, 191] on div "Condition Scoping - Interior" at bounding box center [635, 191] width 284 height 11
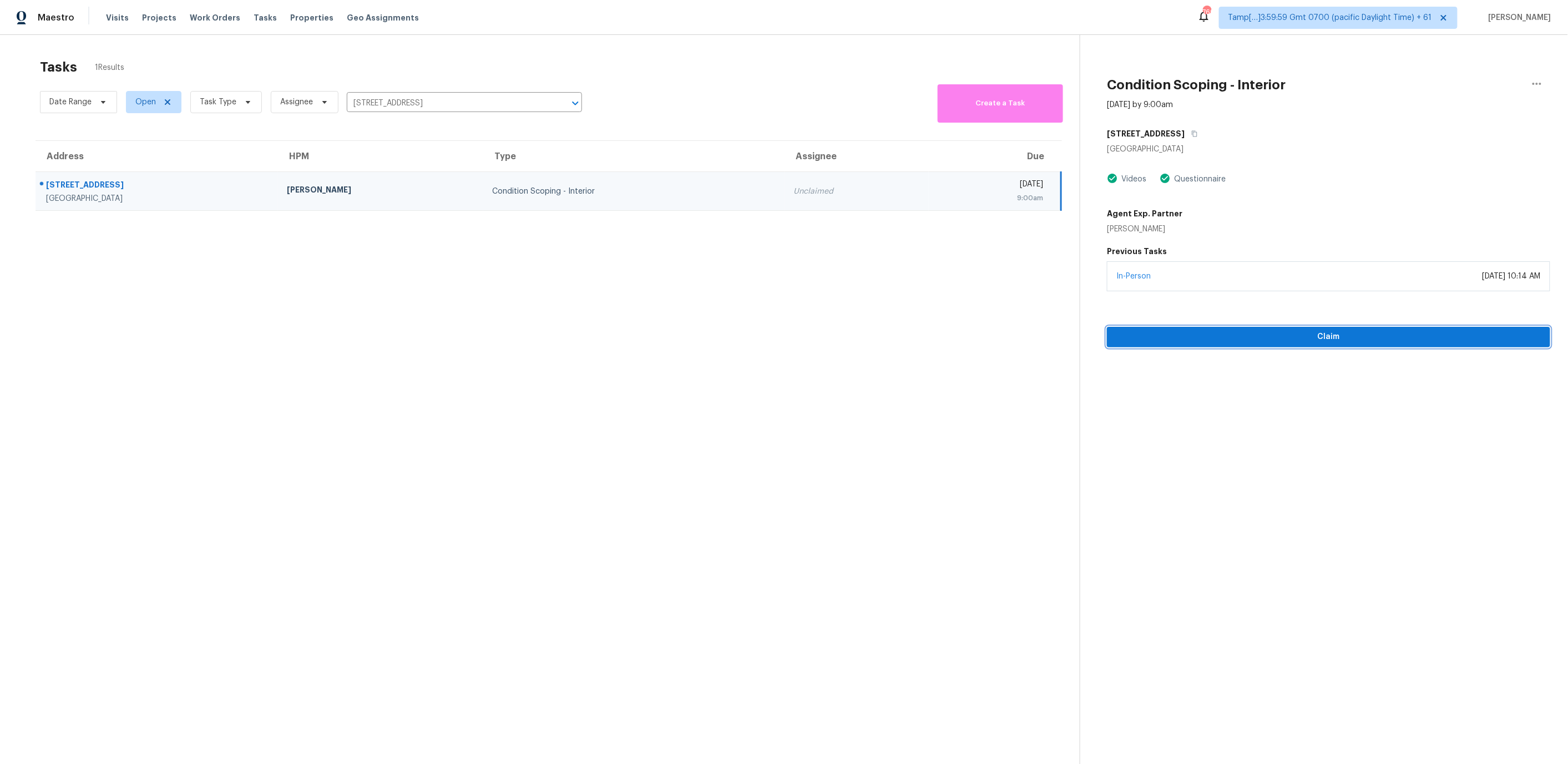
click at [1157, 338] on span "Claim" at bounding box center [1328, 337] width 425 height 14
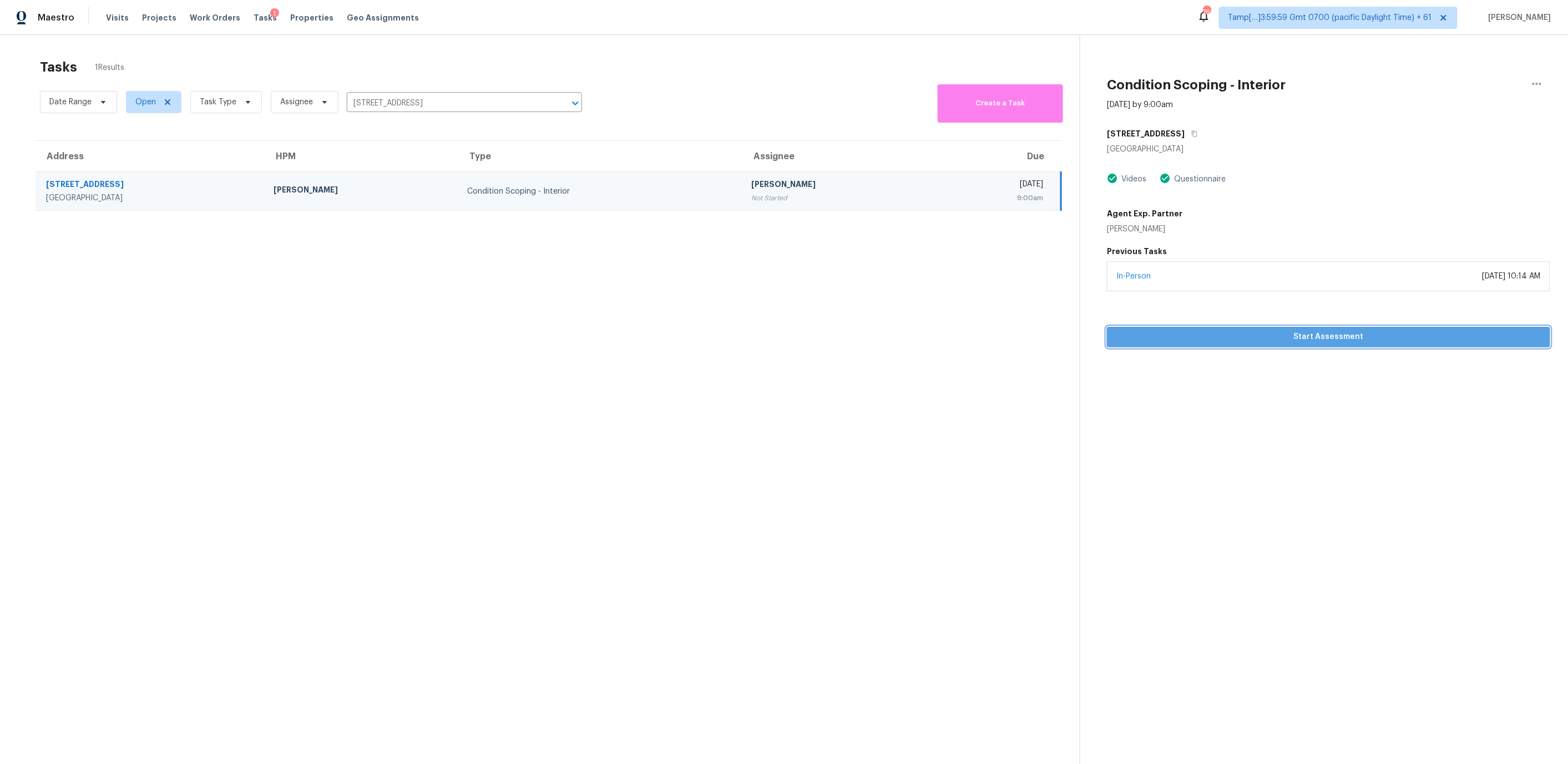
click at [1197, 346] on button "Start Assessment" at bounding box center [1329, 337] width 443 height 21
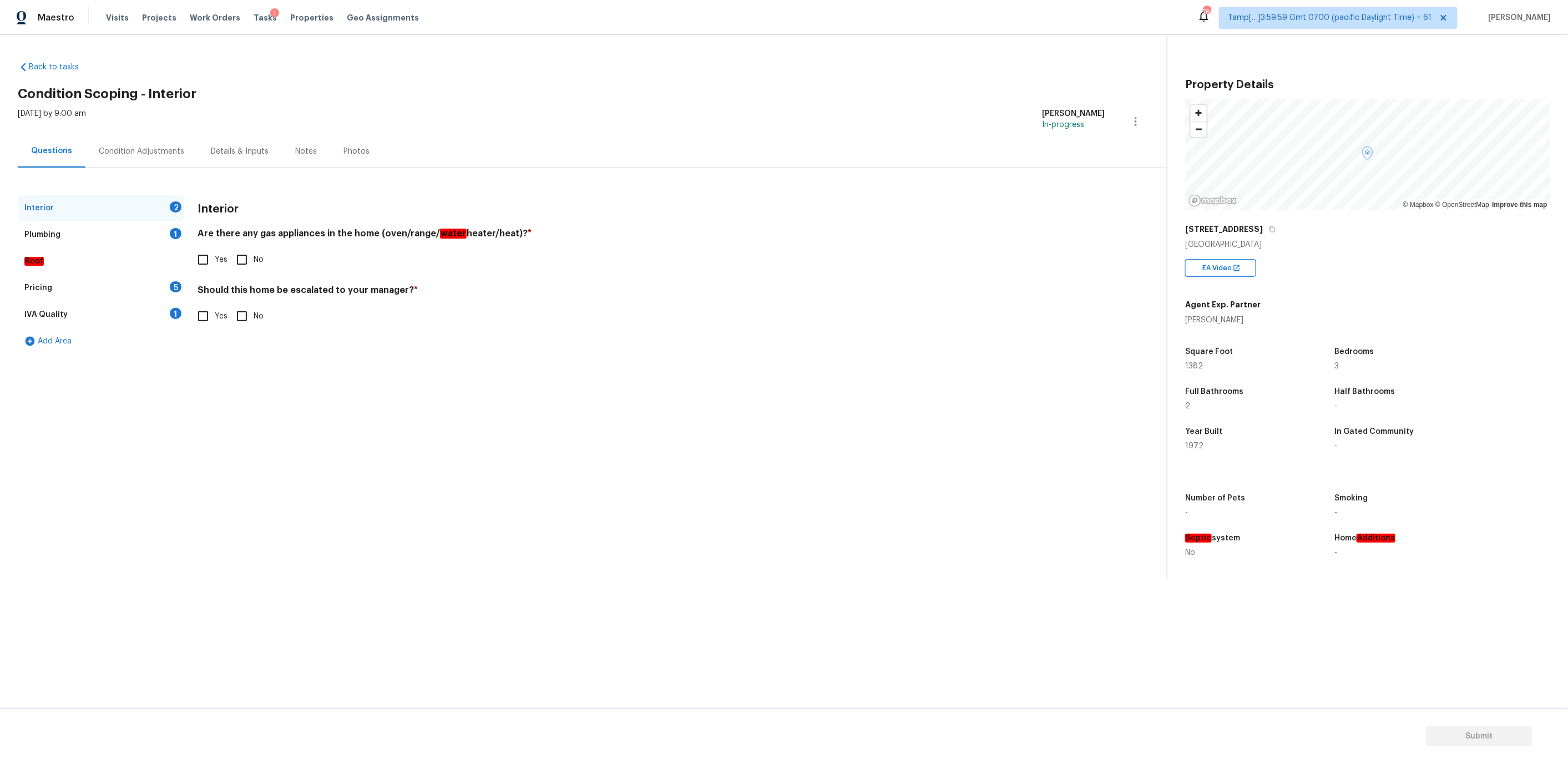
click at [210, 266] on input "Yes" at bounding box center [203, 259] width 23 height 23
checkbox input "true"
click at [245, 314] on input "No" at bounding box center [242, 316] width 23 height 23
checkbox input "true"
click at [132, 235] on div "Plumbing 1" at bounding box center [100, 235] width 166 height 27
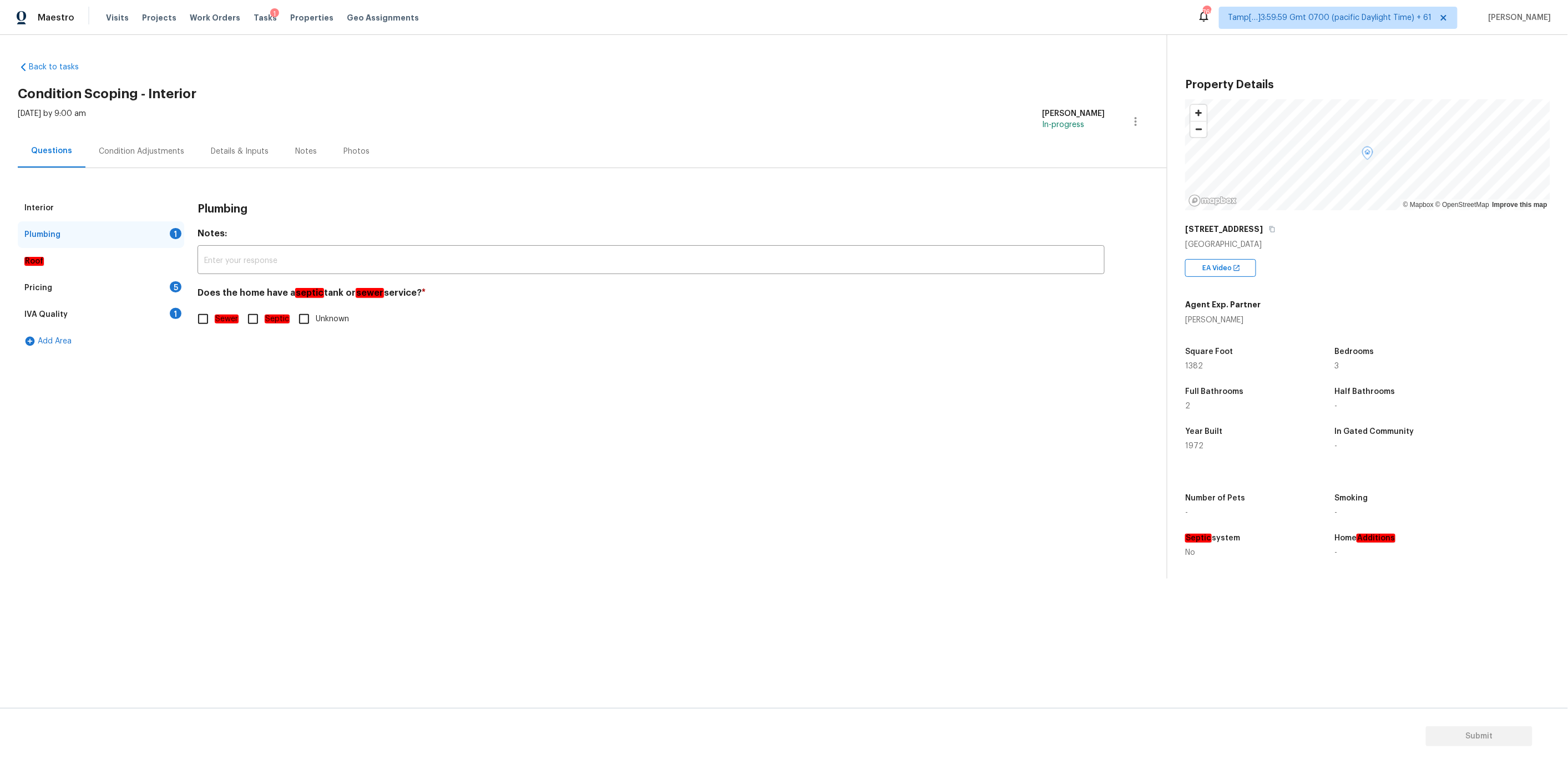
click at [208, 317] on input "Sewer" at bounding box center [203, 319] width 23 height 23
checkbox input "true"
click at [133, 284] on div "Pricing 5" at bounding box center [100, 288] width 166 height 27
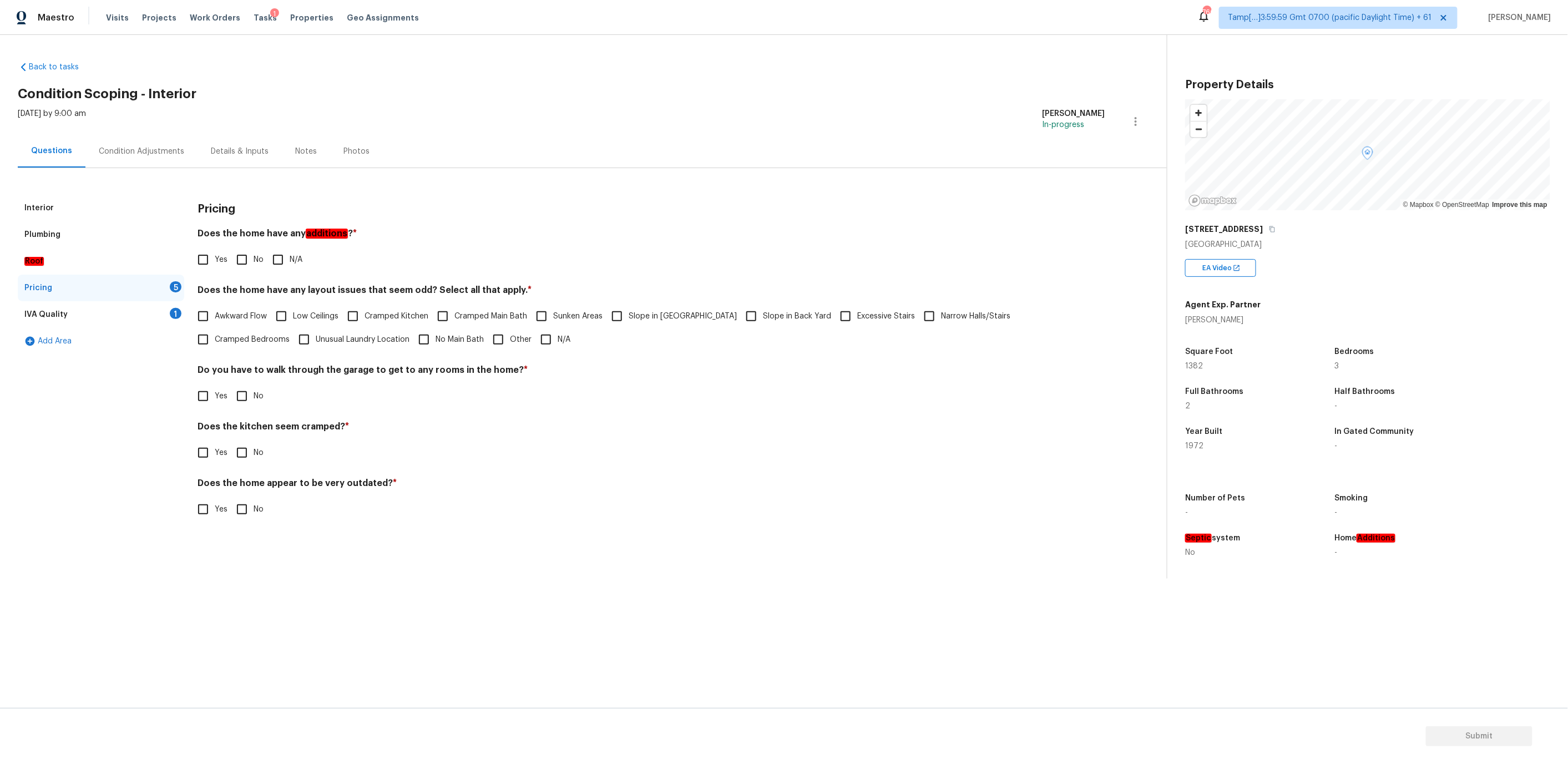
click at [245, 258] on input "No" at bounding box center [242, 259] width 23 height 23
checkbox input "true"
click at [534, 339] on input "N/A" at bounding box center [546, 340] width 23 height 23
checkbox input "true"
click at [242, 397] on input "No" at bounding box center [242, 396] width 23 height 23
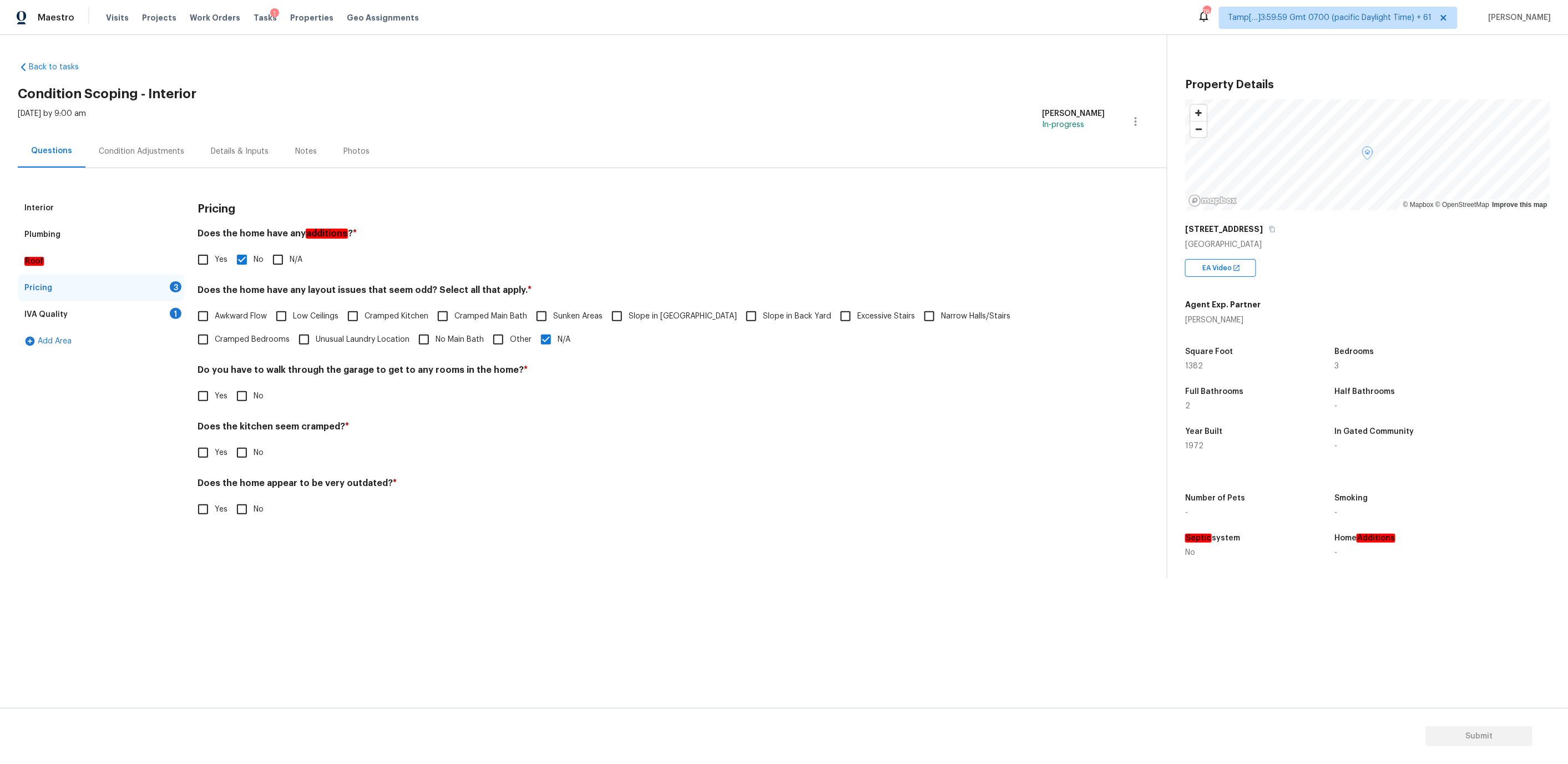
checkbox input "true"
click at [240, 442] on input "No" at bounding box center [242, 453] width 23 height 23
checkbox input "true"
click at [286, 362] on div "Pricing Does the home have any additions ? * Yes No N/A Does the home have any …" at bounding box center [651, 365] width 907 height 340
click at [286, 365] on h4 "Do you have to walk through the garage to get to any rooms in the home? *" at bounding box center [651, 373] width 907 height 16
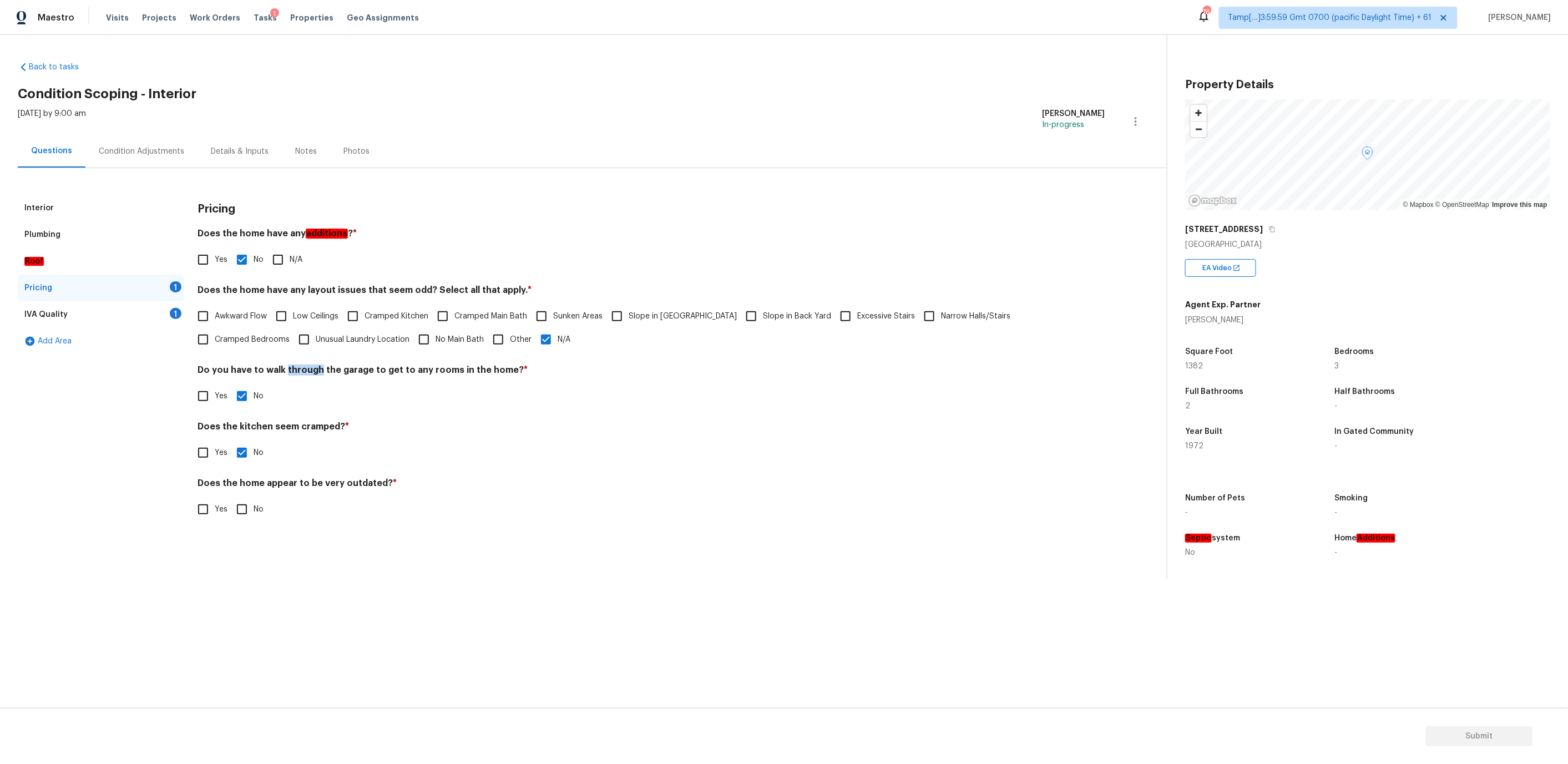
click at [286, 365] on h4 "Do you have to walk through the garage to get to any rooms in the home? *" at bounding box center [651, 373] width 907 height 16
copy div "Do you have to walk through the garage to get to any rooms in the home? *"
click at [262, 423] on h4 "Does the kitchen seem cramped? *" at bounding box center [651, 429] width 907 height 16
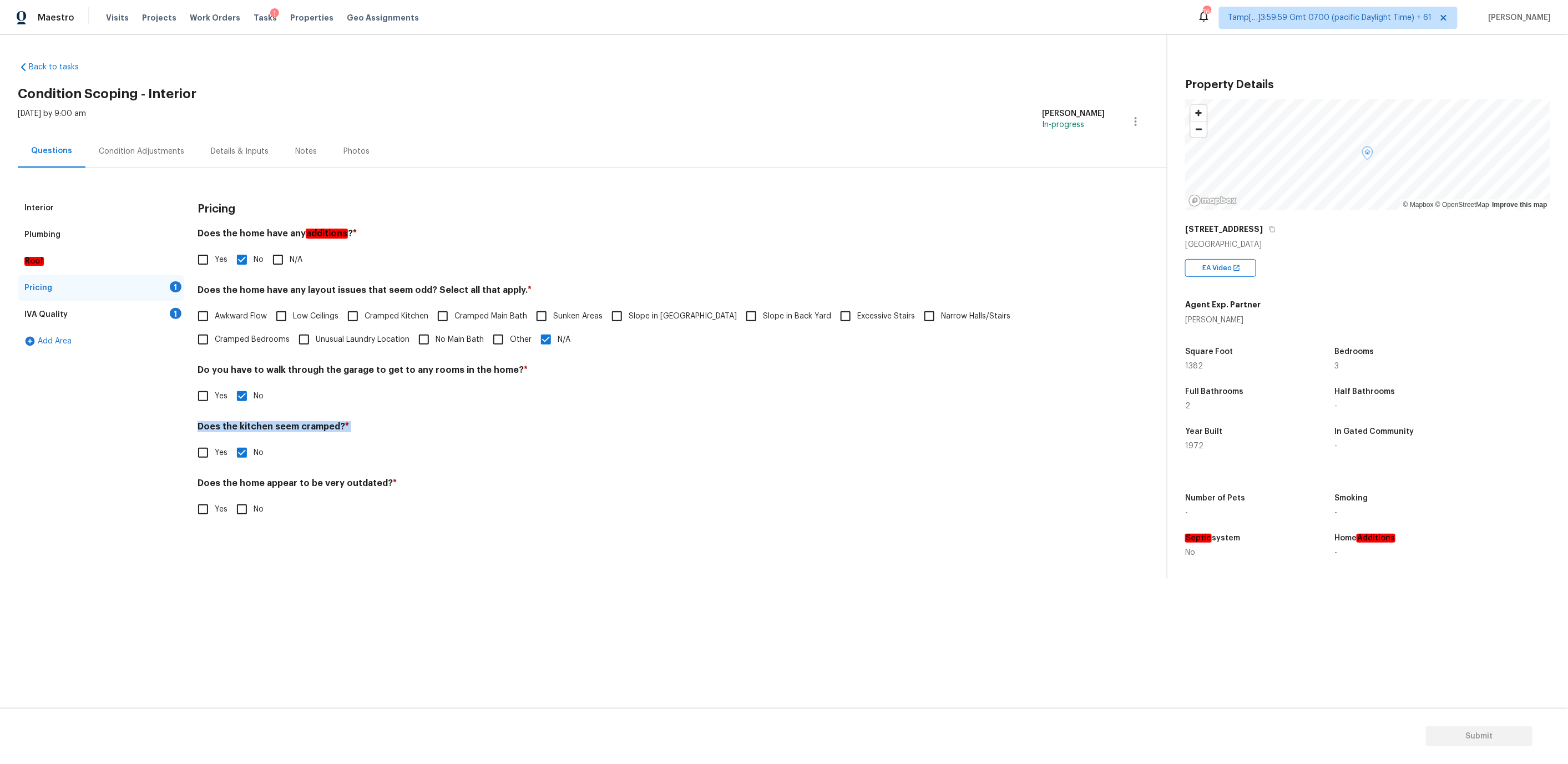
click at [262, 423] on h4 "Does the kitchen seem cramped? *" at bounding box center [651, 429] width 907 height 16
copy div "Does the kitchen seem cramped? *"
click at [248, 508] on input "No" at bounding box center [242, 510] width 23 height 23
checkbox input "true"
click at [244, 483] on h4 "Does the home appear to be very outdated? *" at bounding box center [651, 486] width 907 height 16
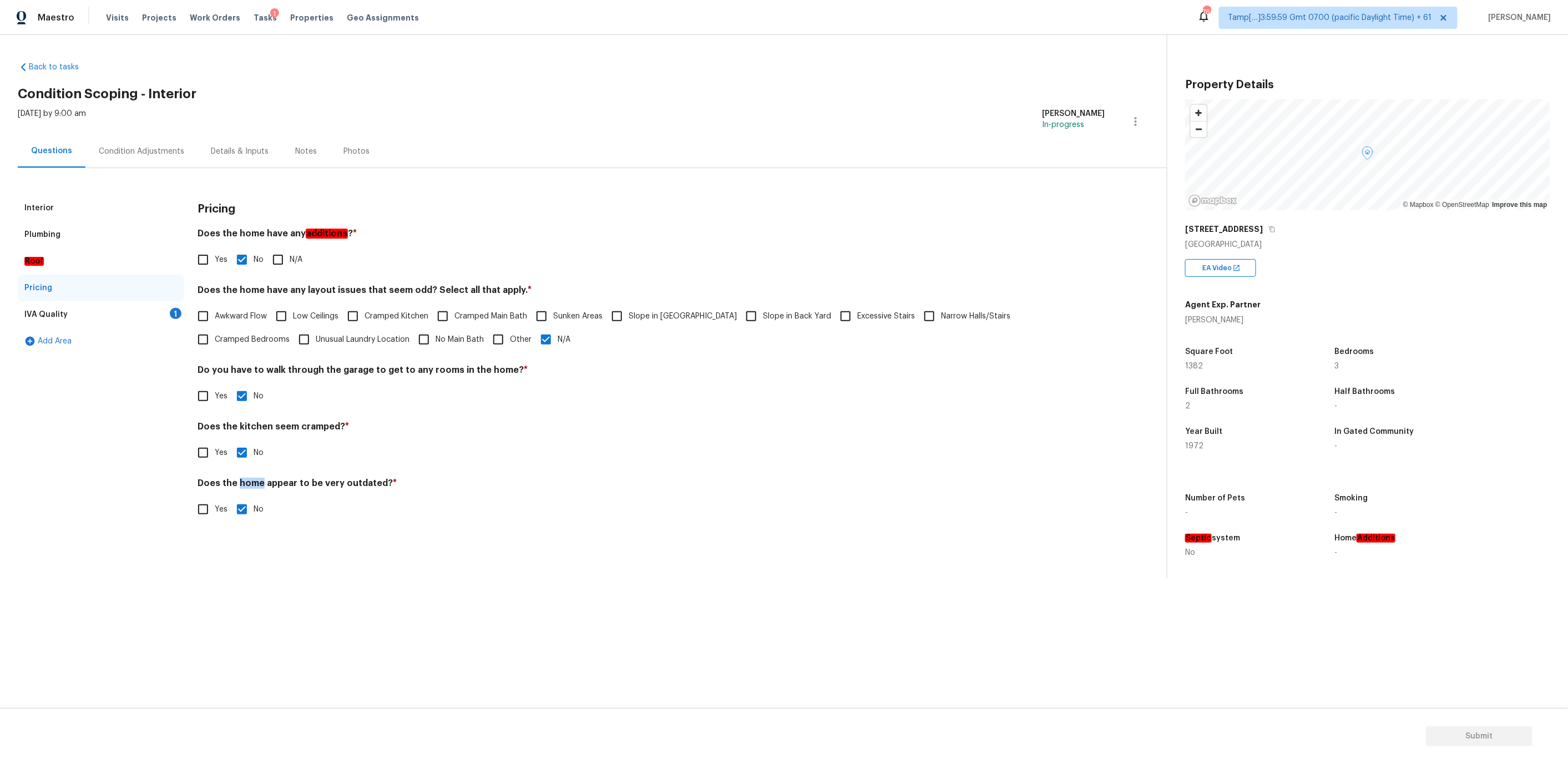
click at [244, 483] on h4 "Does the home appear to be very outdated? *" at bounding box center [651, 486] width 907 height 16
copy div "Does the home appear to be very outdated? *"
click at [118, 315] on div "IVA Quality 1" at bounding box center [100, 315] width 166 height 27
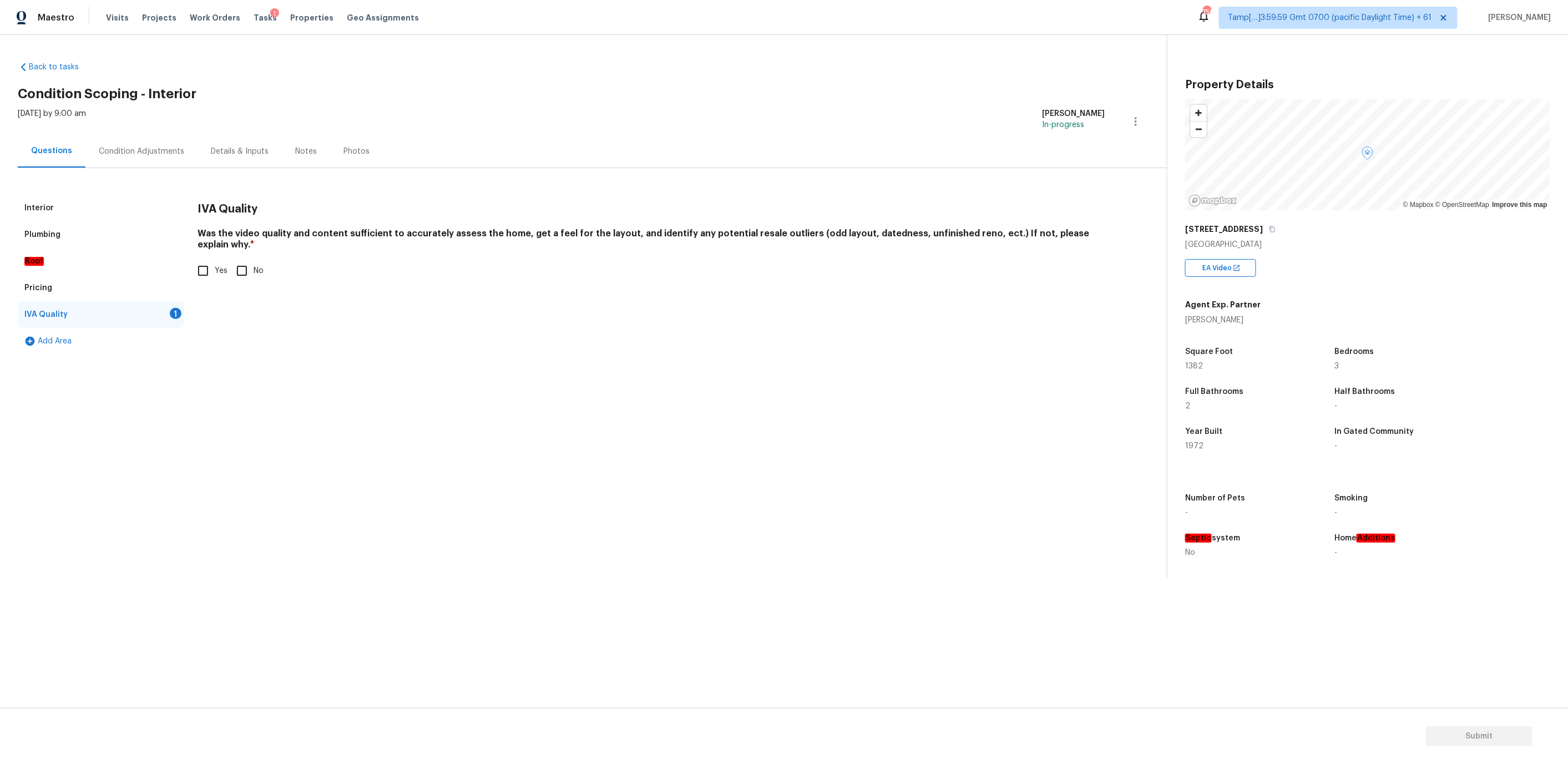
click at [205, 259] on input "Yes" at bounding box center [203, 271] width 23 height 23
checkbox input "true"
click at [84, 207] on div "Interior" at bounding box center [100, 208] width 166 height 27
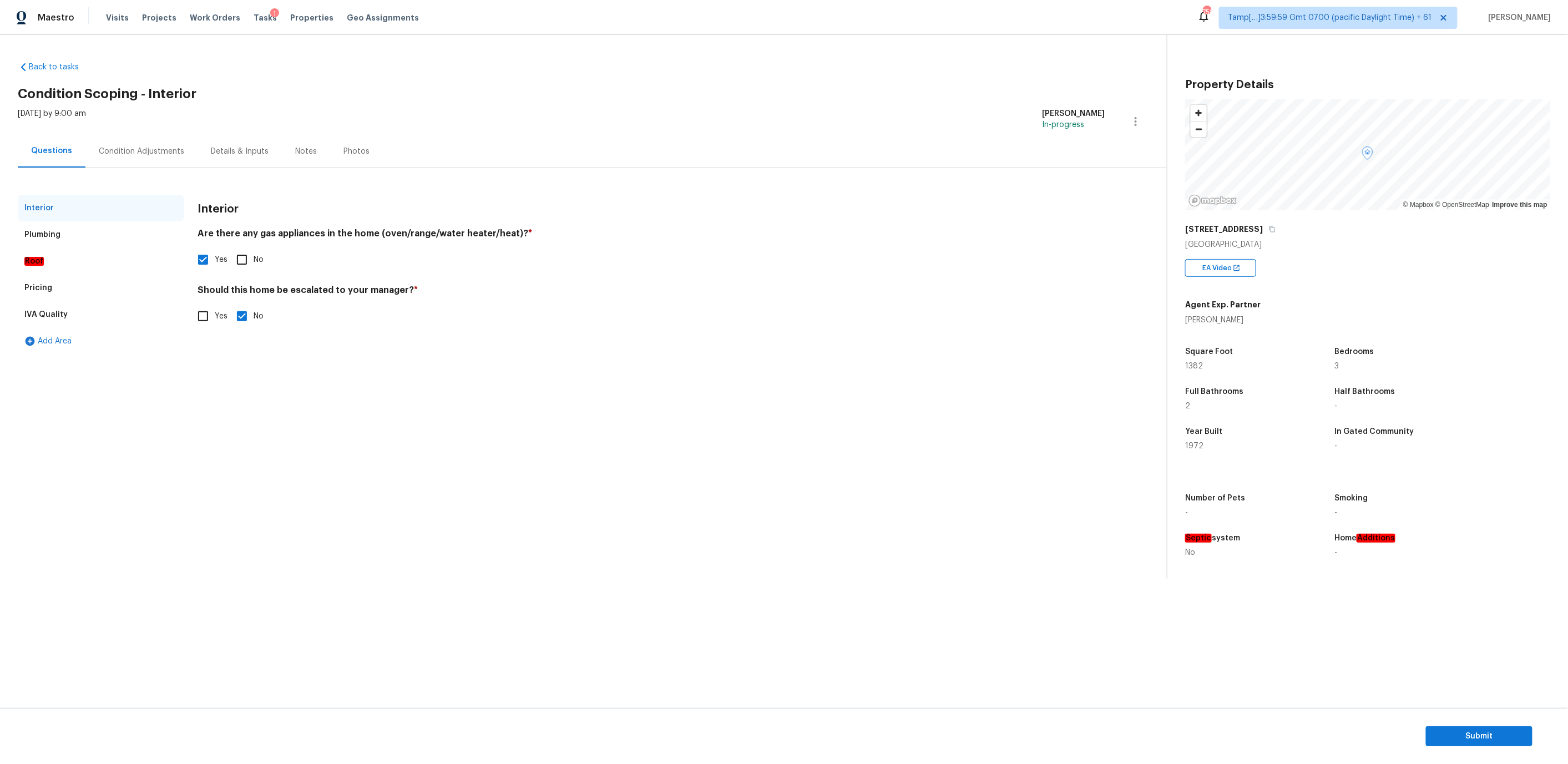
click at [83, 235] on div "Plumbing" at bounding box center [100, 235] width 166 height 27
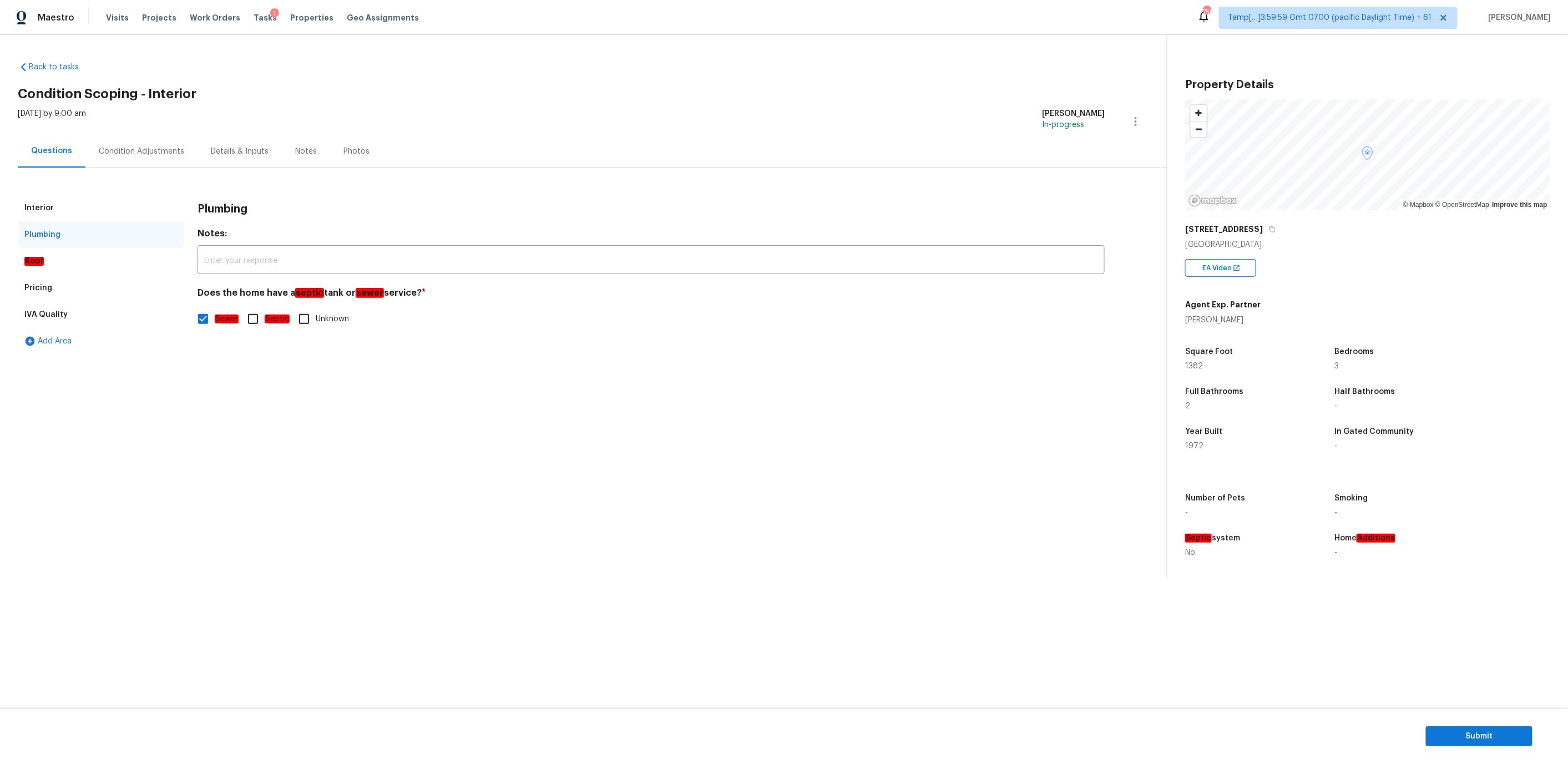
click at [127, 157] on div "Condition Adjustments" at bounding box center [141, 152] width 112 height 33
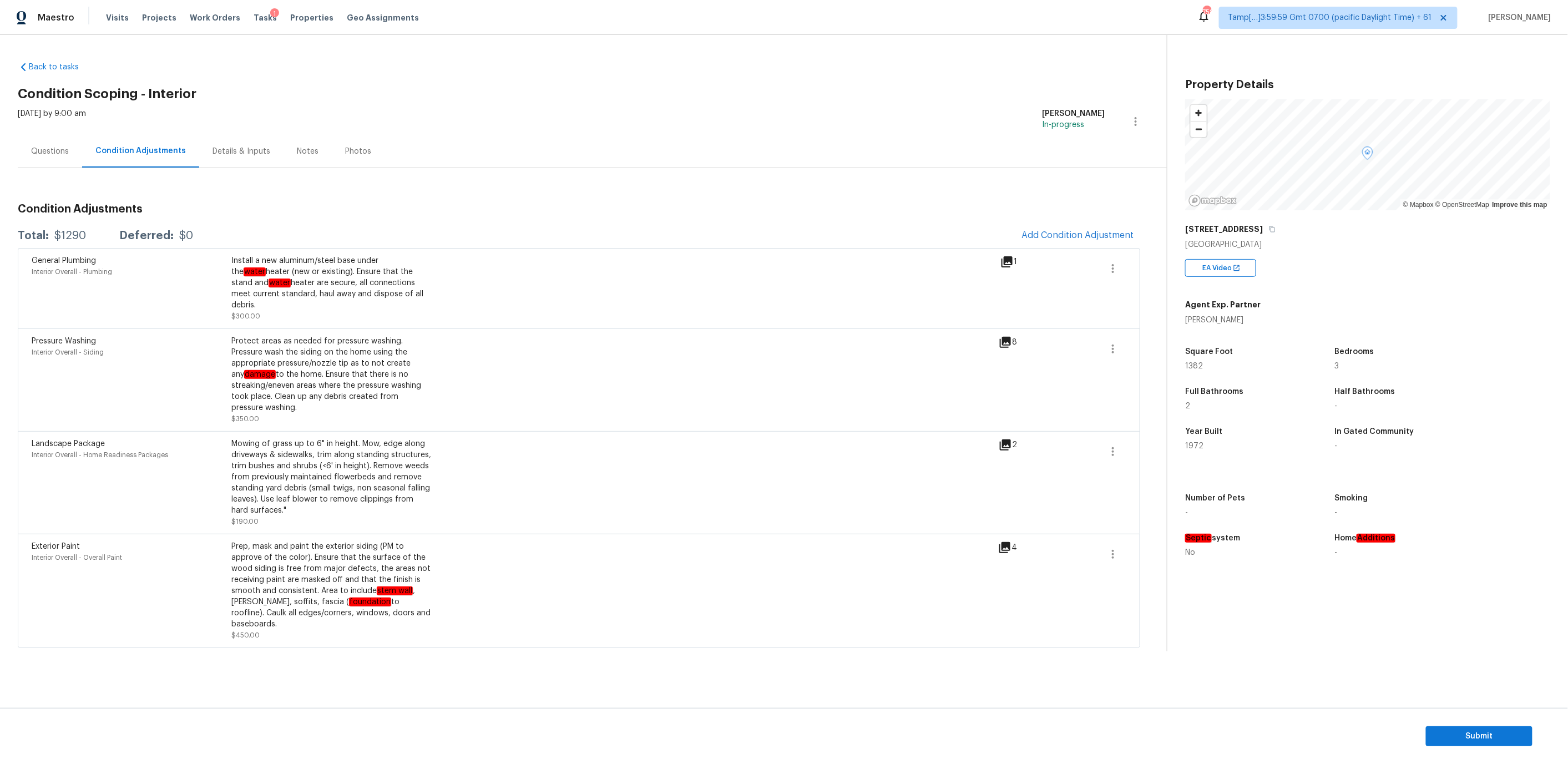
click at [212, 150] on div "Details & Inputs" at bounding box center [241, 152] width 58 height 11
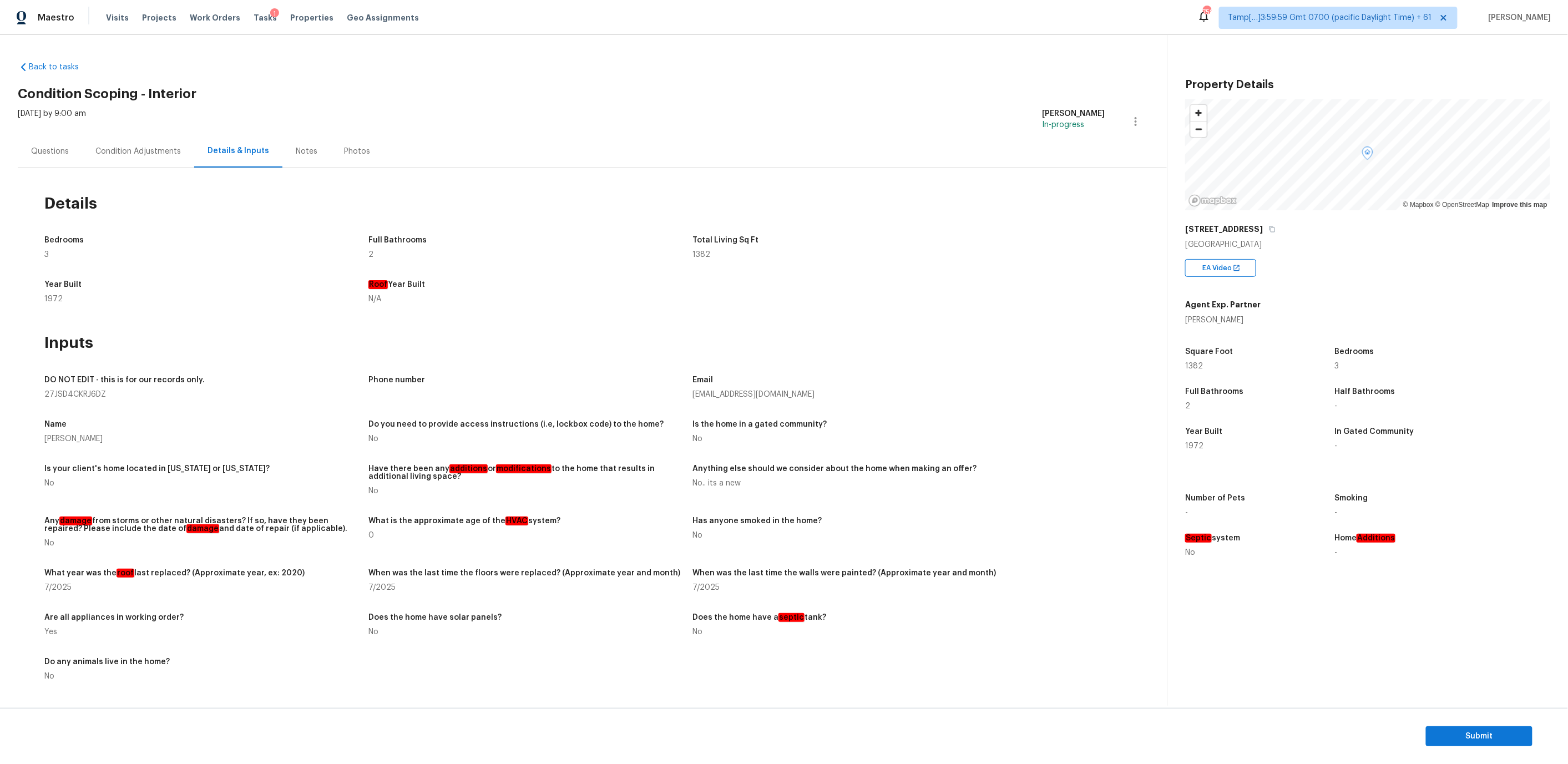
click at [144, 148] on div "Condition Adjustments" at bounding box center [138, 152] width 85 height 11
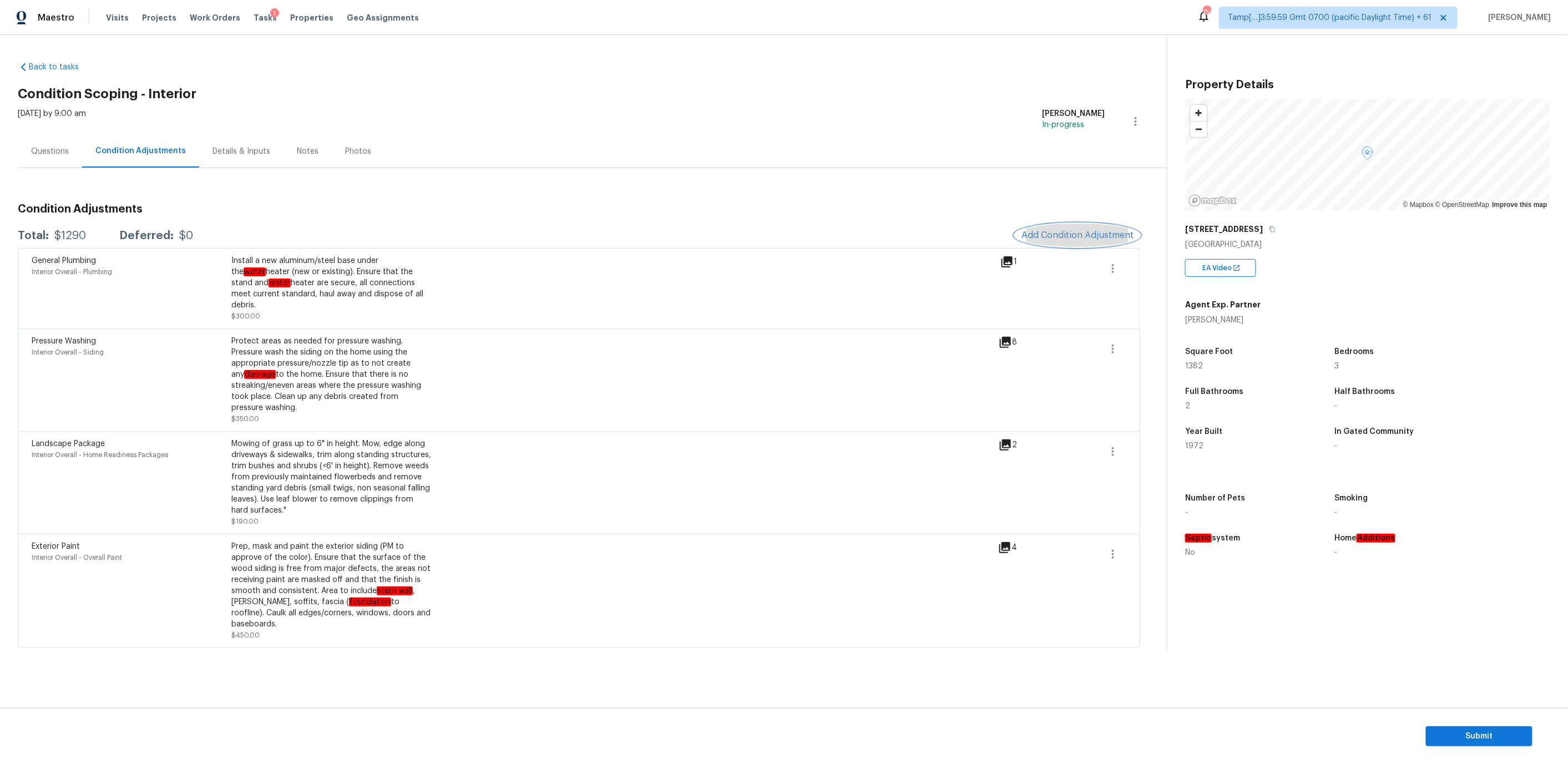
click at [1037, 239] on span "Add Condition Adjustment" at bounding box center [1077, 235] width 112 height 10
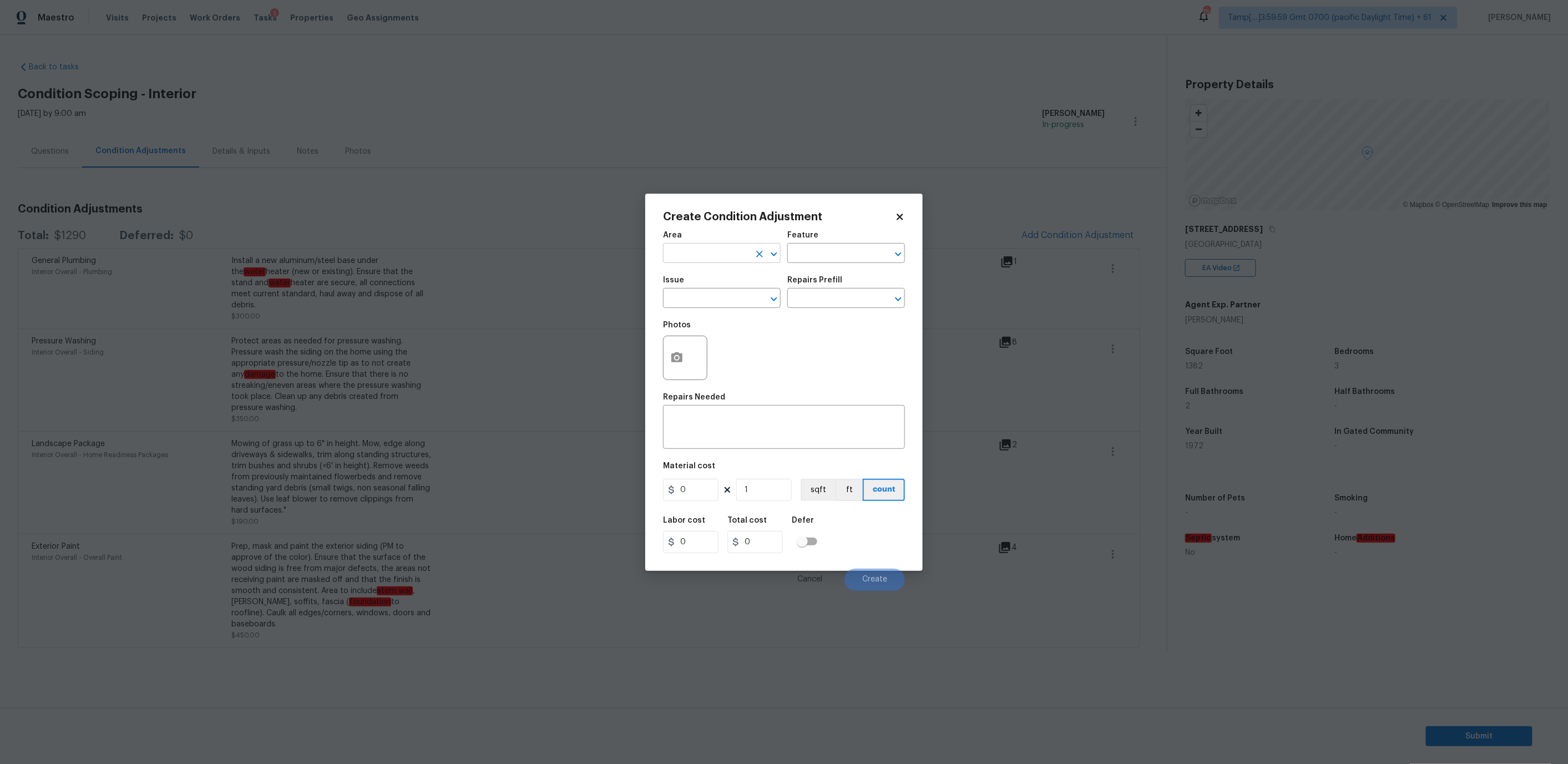
click at [726, 258] on input "text" at bounding box center [706, 254] width 86 height 17
type input "u"
click at [718, 293] on li "Interior Overall" at bounding box center [721, 296] width 117 height 18
type input "Interior Overall"
click at [831, 253] on input "text" at bounding box center [830, 254] width 86 height 17
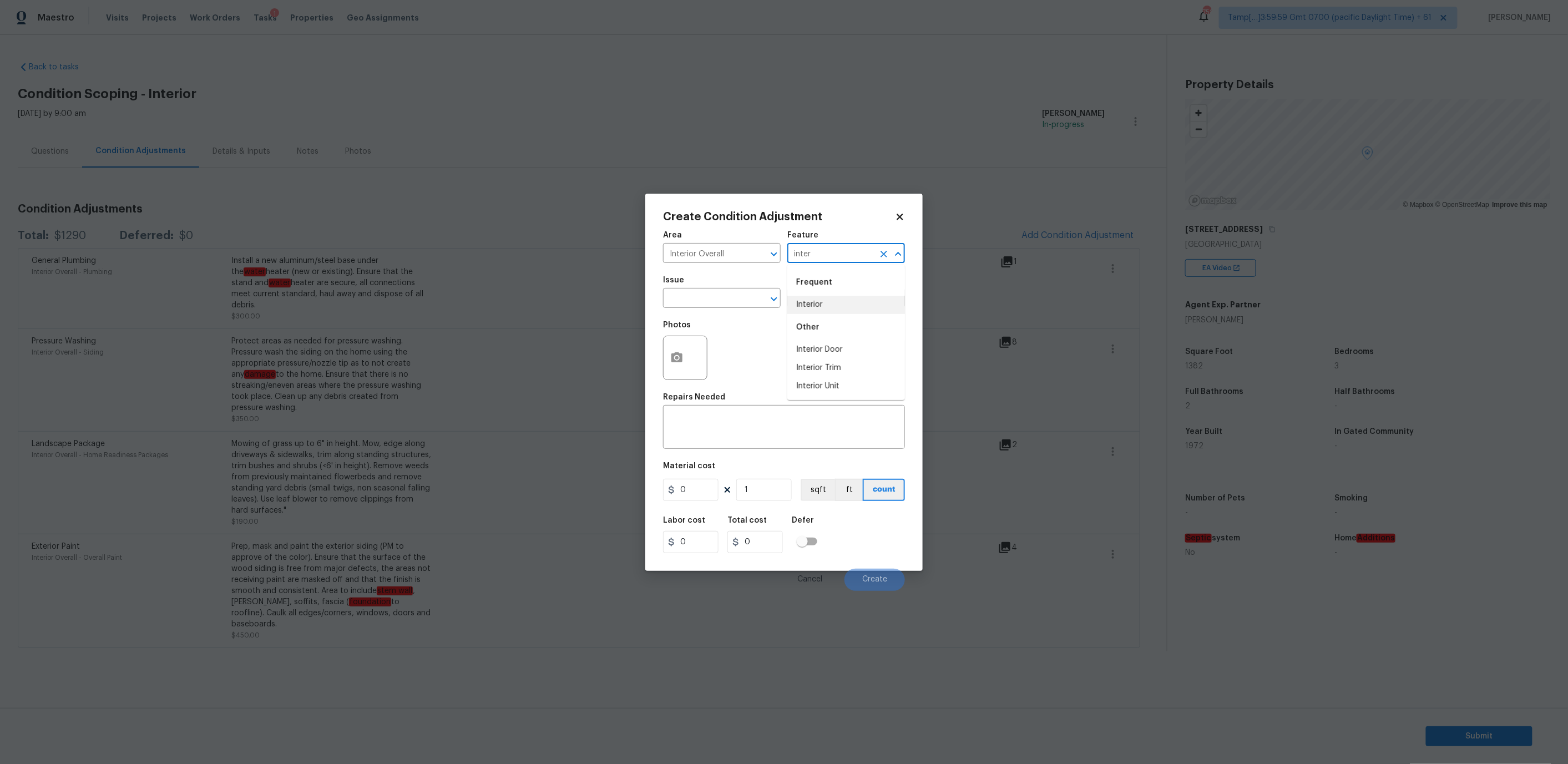
click at [839, 302] on li "Interior" at bounding box center [845, 305] width 117 height 18
type input "Interior"
click at [705, 294] on input "text" at bounding box center [706, 300] width 86 height 17
click at [699, 399] on li "Interior Paint" at bounding box center [721, 405] width 117 height 18
click at [824, 296] on input "text" at bounding box center [830, 300] width 86 height 17
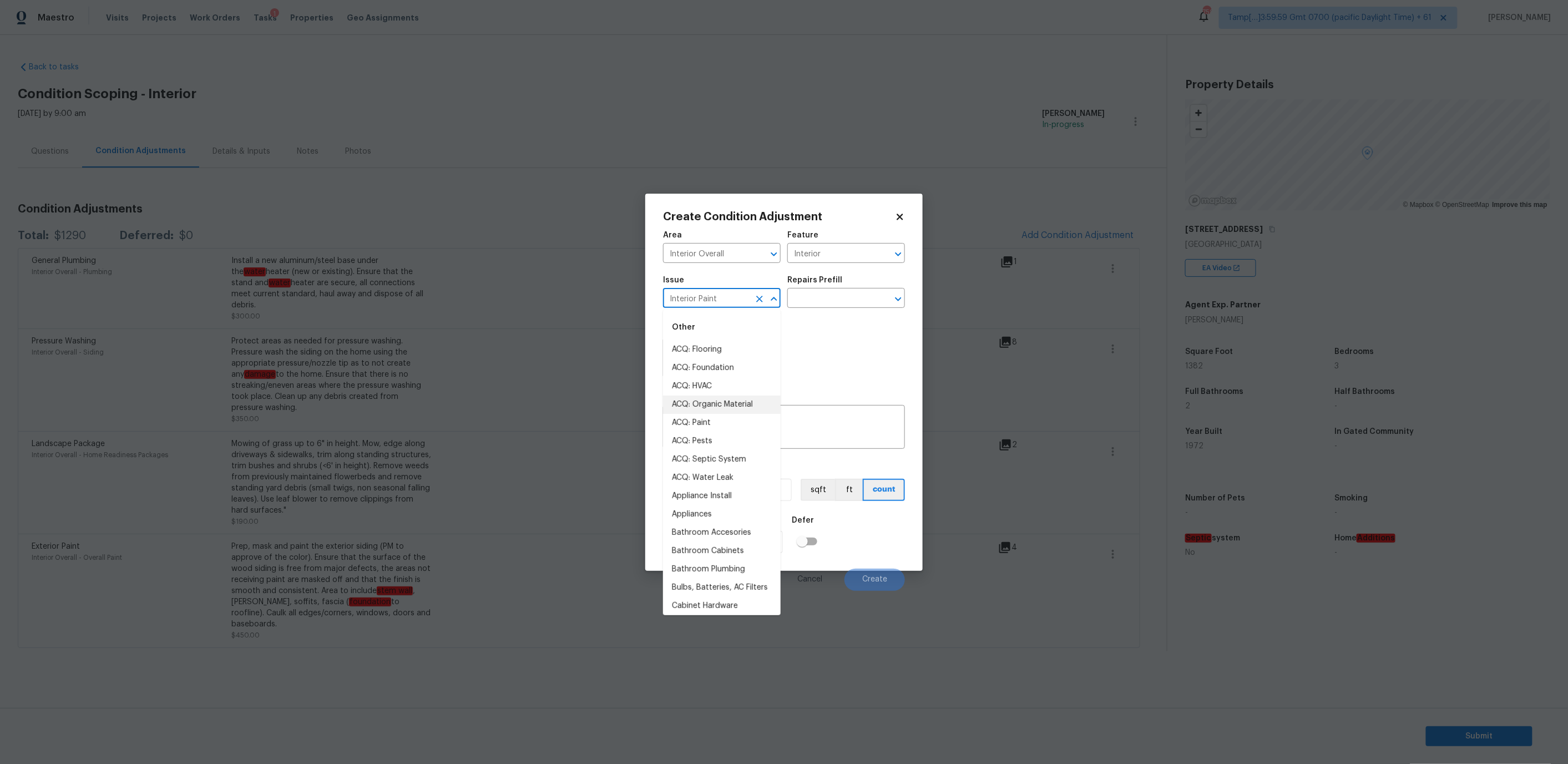
click at [718, 298] on input "Interior Paint" at bounding box center [706, 300] width 86 height 17
click at [699, 429] on li "ACQ: Paint" at bounding box center [721, 423] width 117 height 18
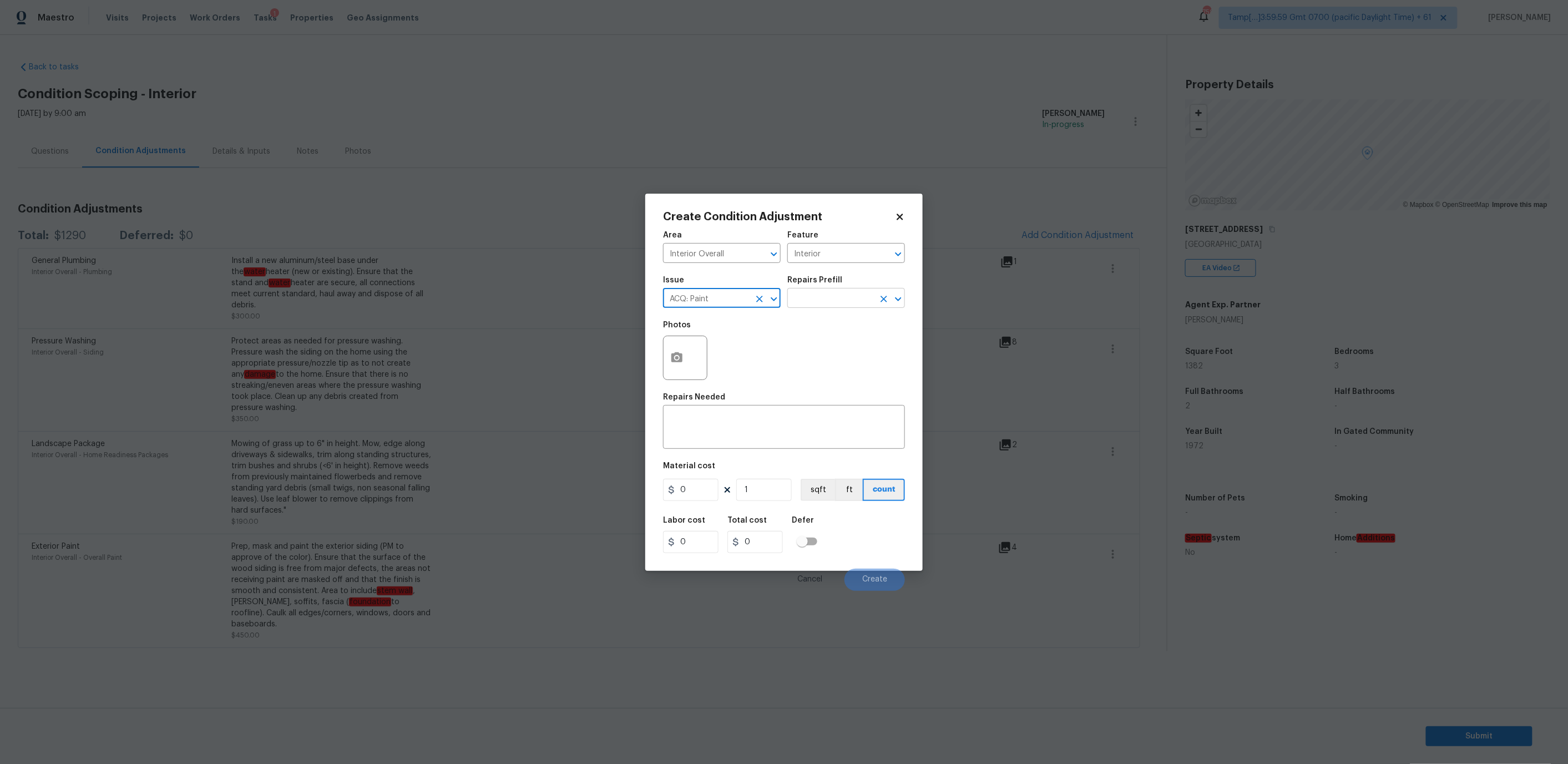
type input "ACQ: Paint"
click at [827, 292] on input "text" at bounding box center [830, 300] width 86 height 17
click at [833, 386] on li "Paint ~25% of the home $0.75" at bounding box center [845, 388] width 117 height 30
type input "Acquisition"
type textarea "Acquisition Scope: ~25% of the home needs interior paint"
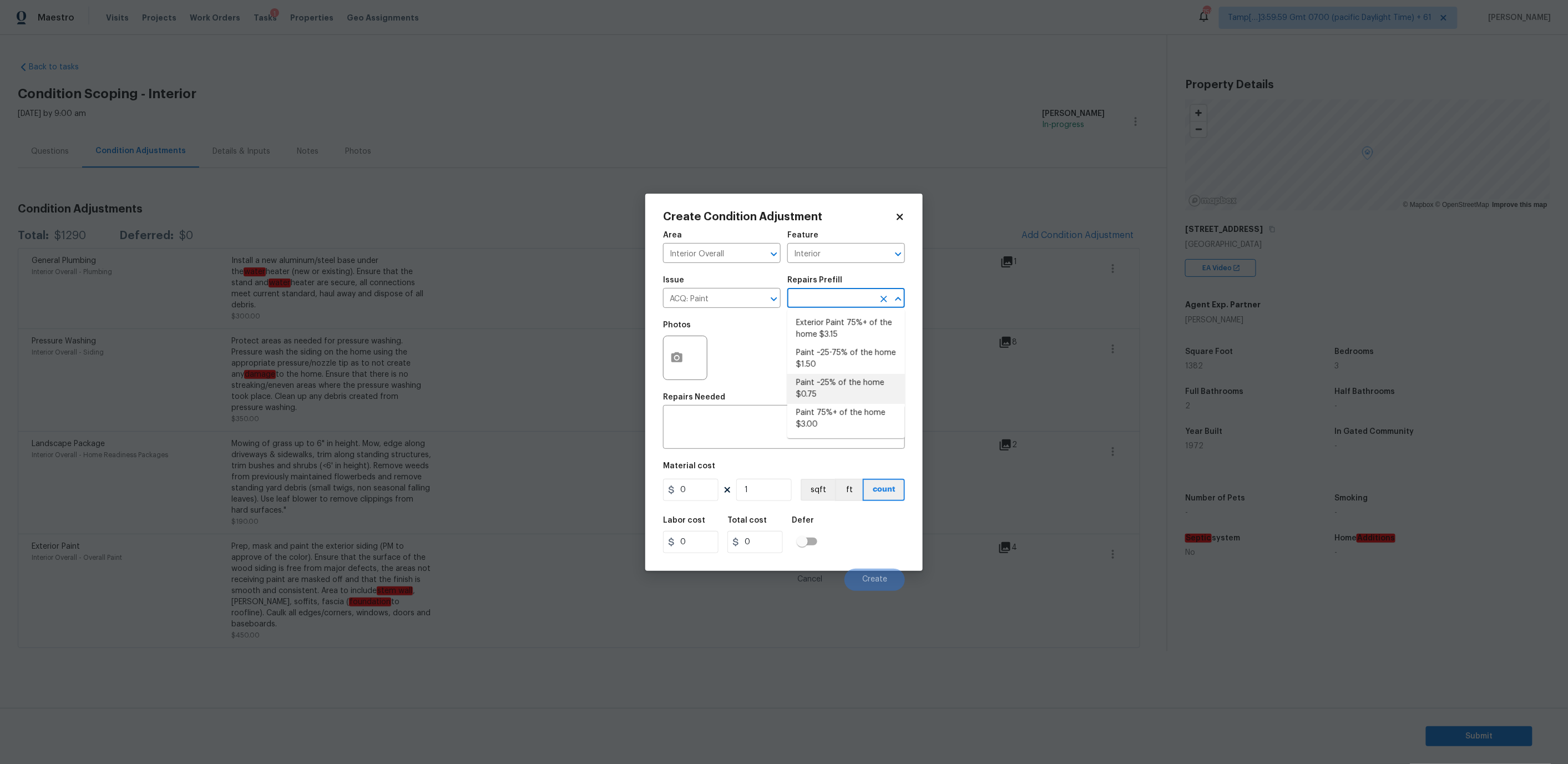
type input "0.75"
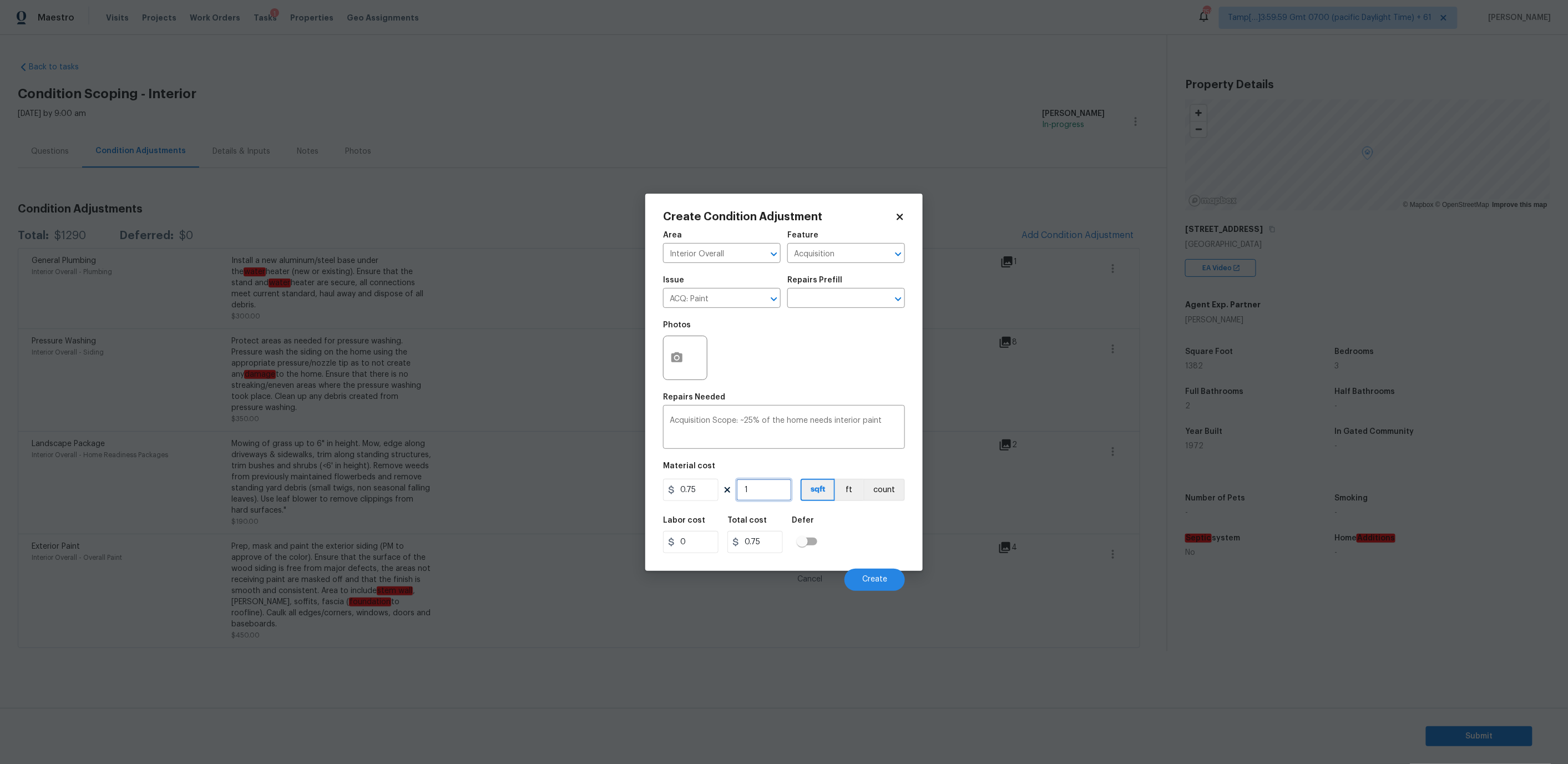
click at [755, 488] on input "1" at bounding box center [764, 490] width 55 height 22
type input "13"
type input "9.75"
type input "138"
type input "103.5"
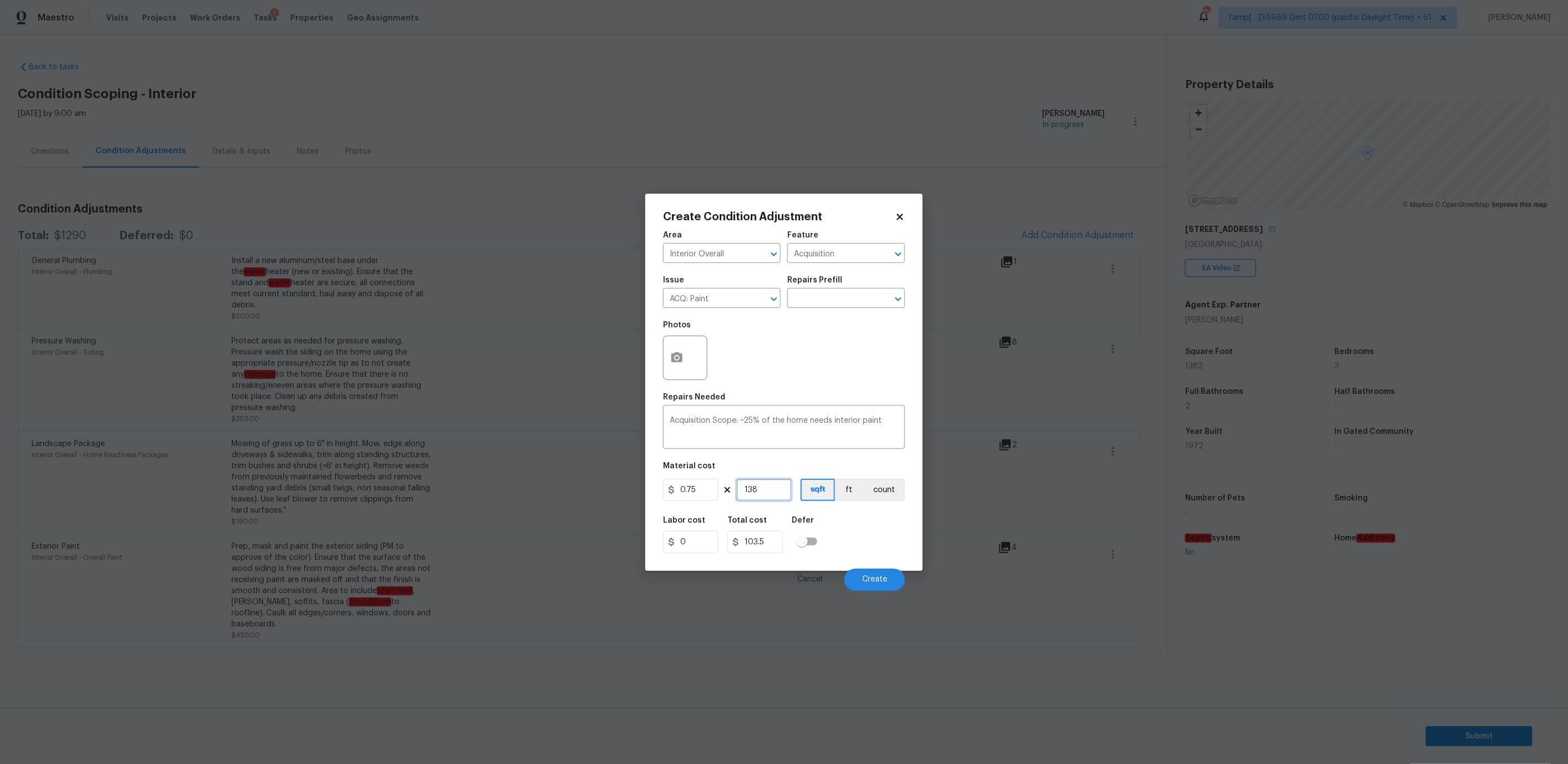
type input "1382"
type input "1036.5"
type input "1382"
click at [679, 359] on icon "button" at bounding box center [677, 357] width 11 height 10
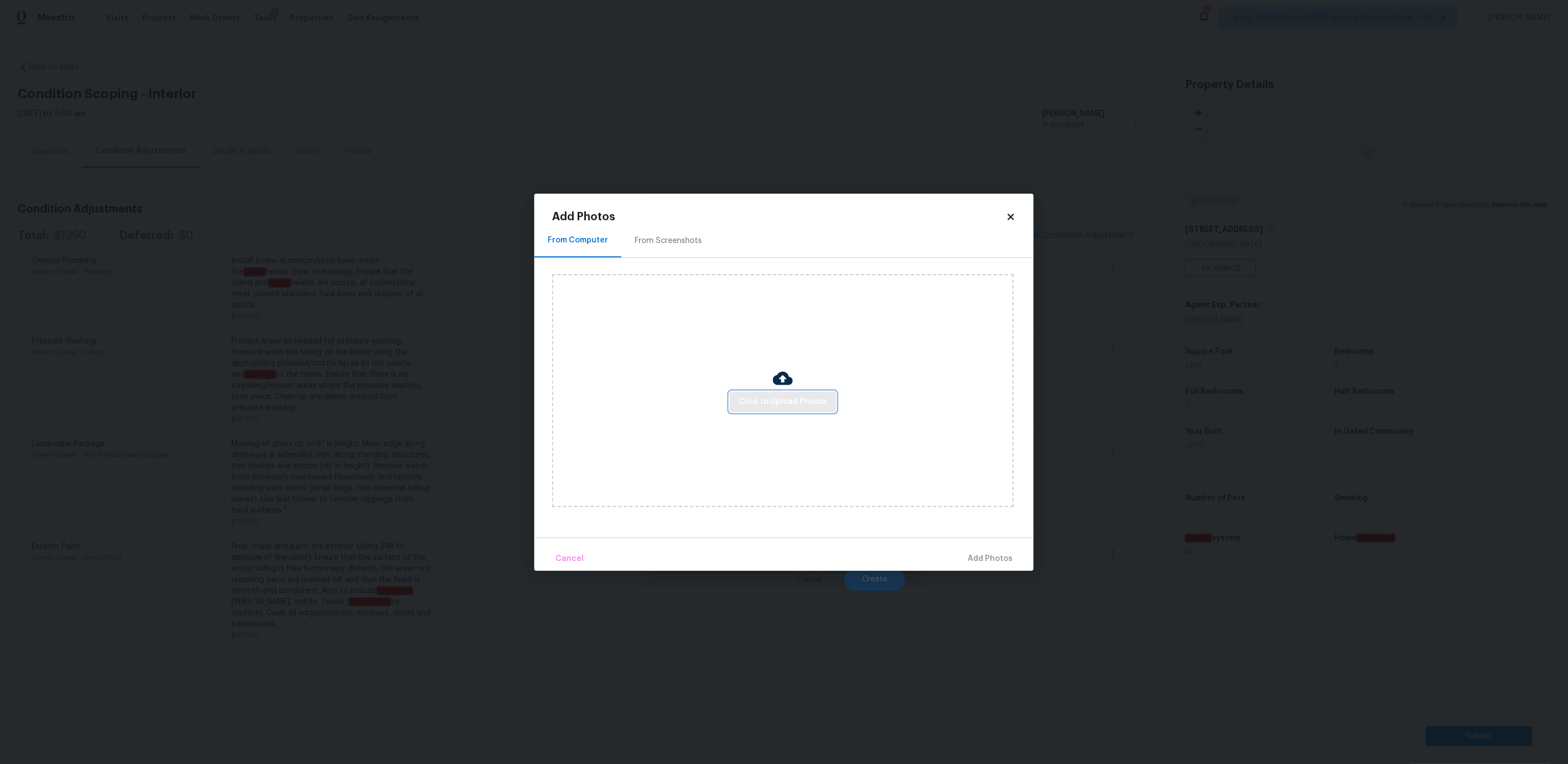
click at [782, 401] on span "Click to Upload Photos" at bounding box center [783, 402] width 89 height 14
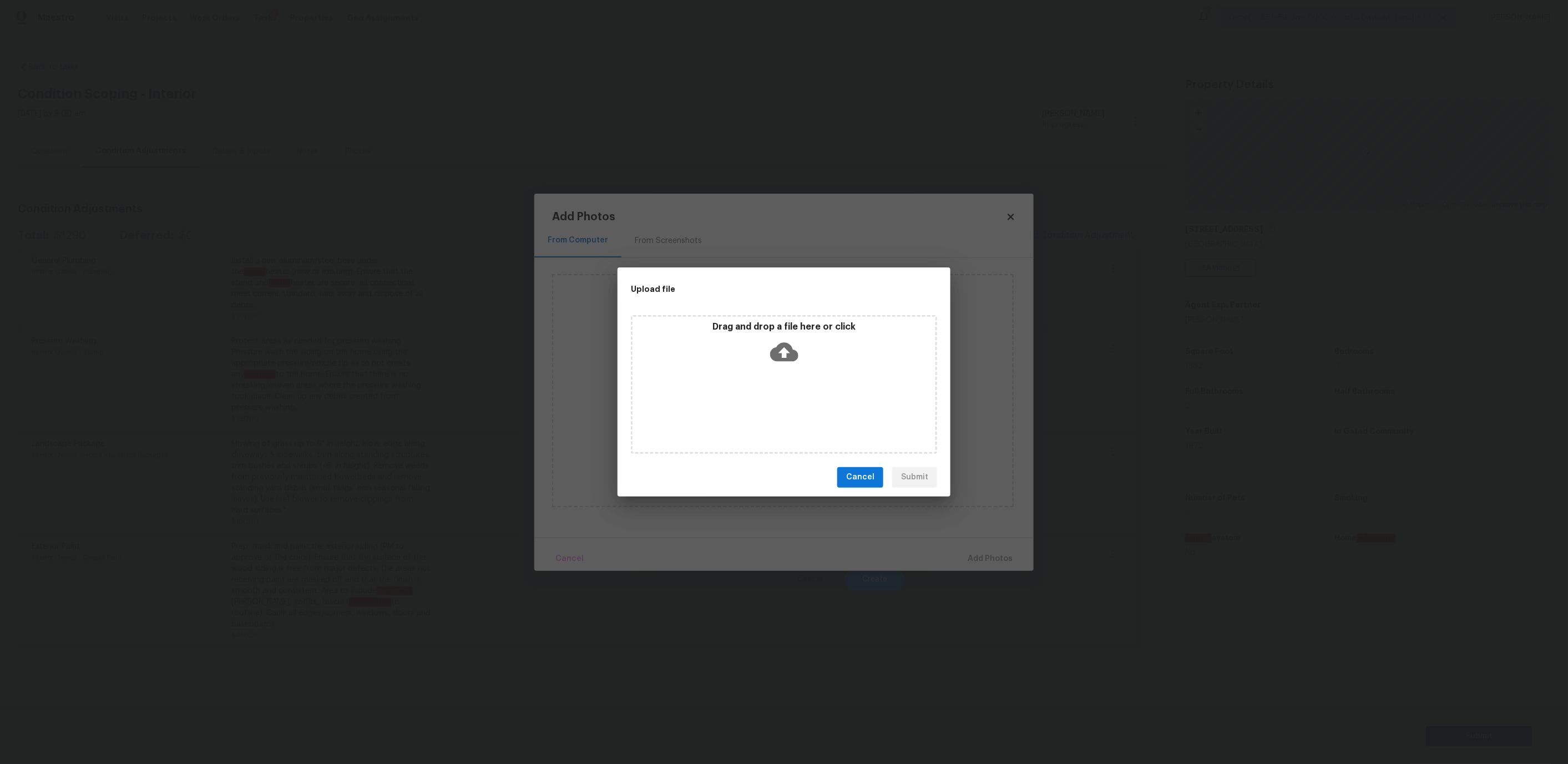
click at [783, 347] on icon at bounding box center [784, 351] width 28 height 19
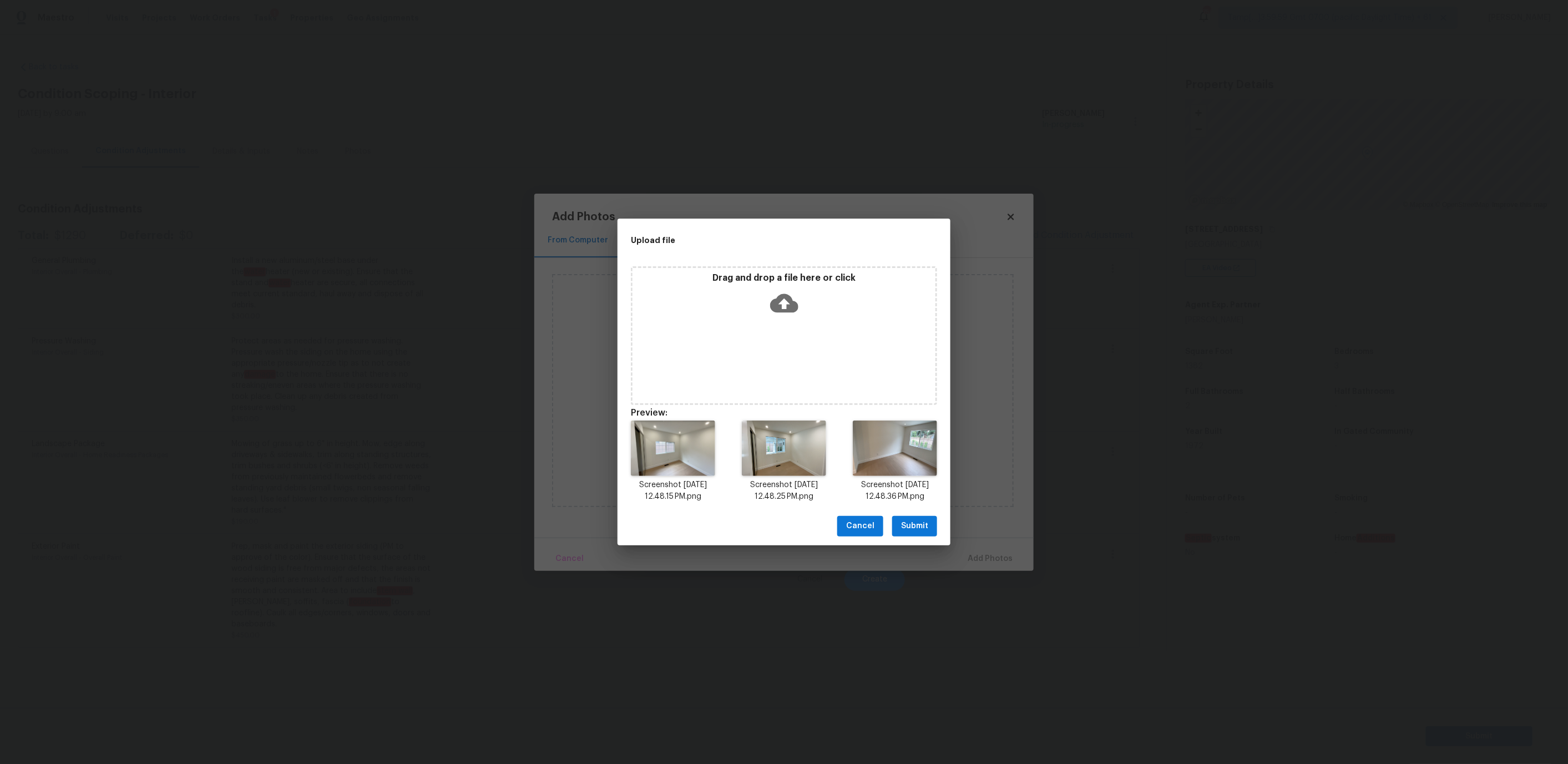
click at [922, 518] on button "Submit" at bounding box center [915, 527] width 45 height 21
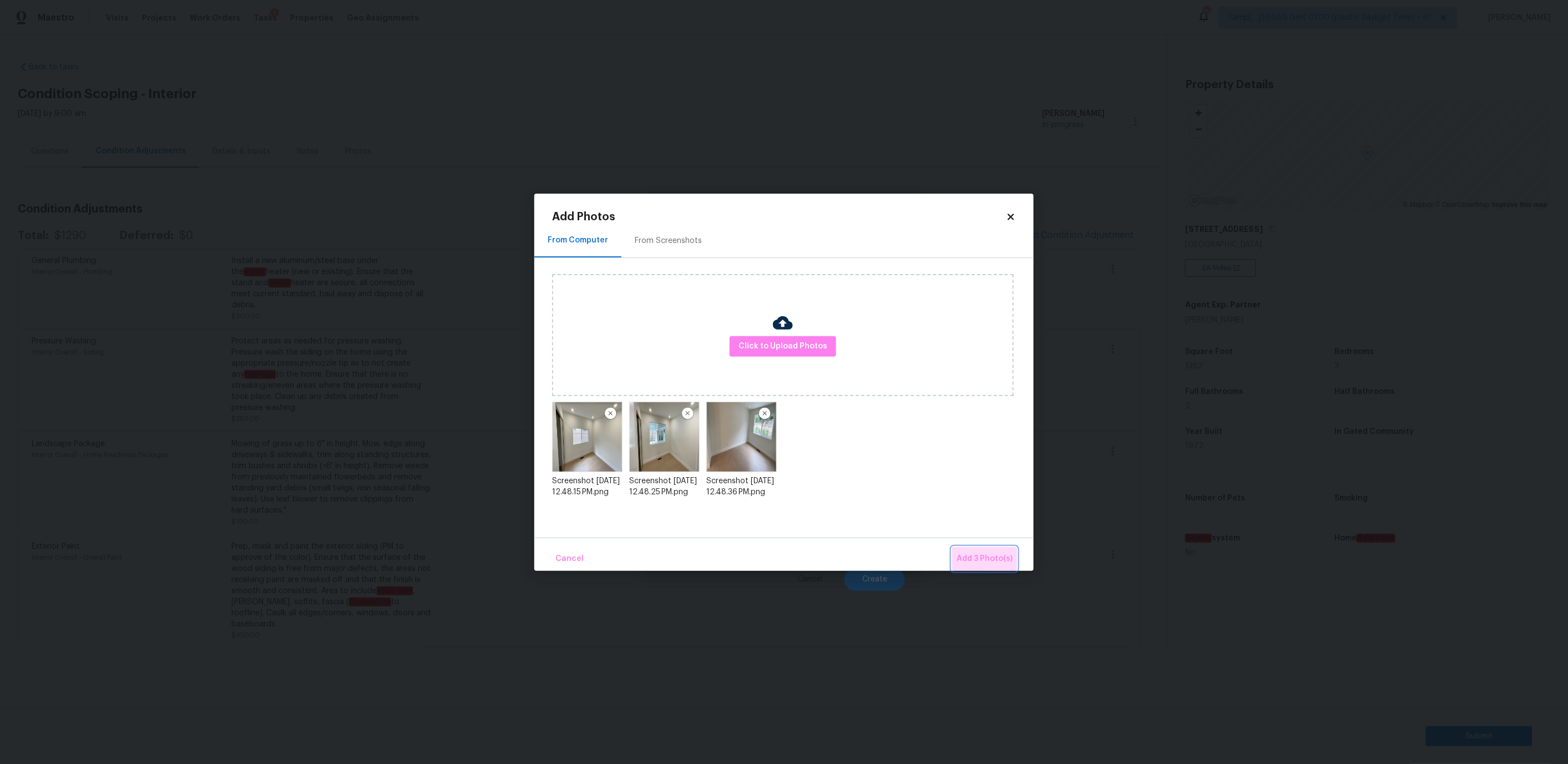
click at [984, 555] on span "Add 3 Photo(s)" at bounding box center [984, 559] width 56 height 14
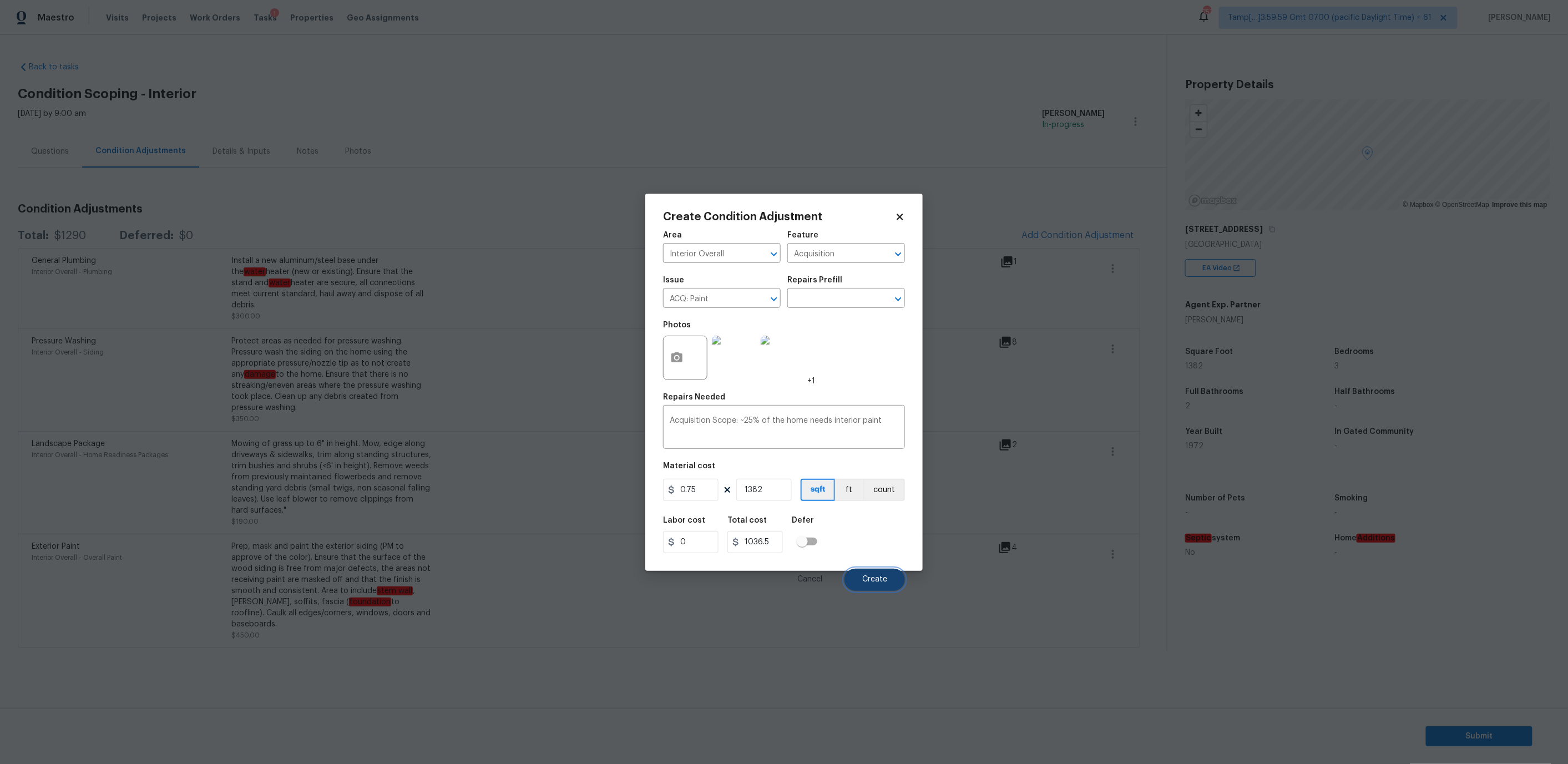
click at [869, 575] on span "Create" at bounding box center [875, 580] width 25 height 9
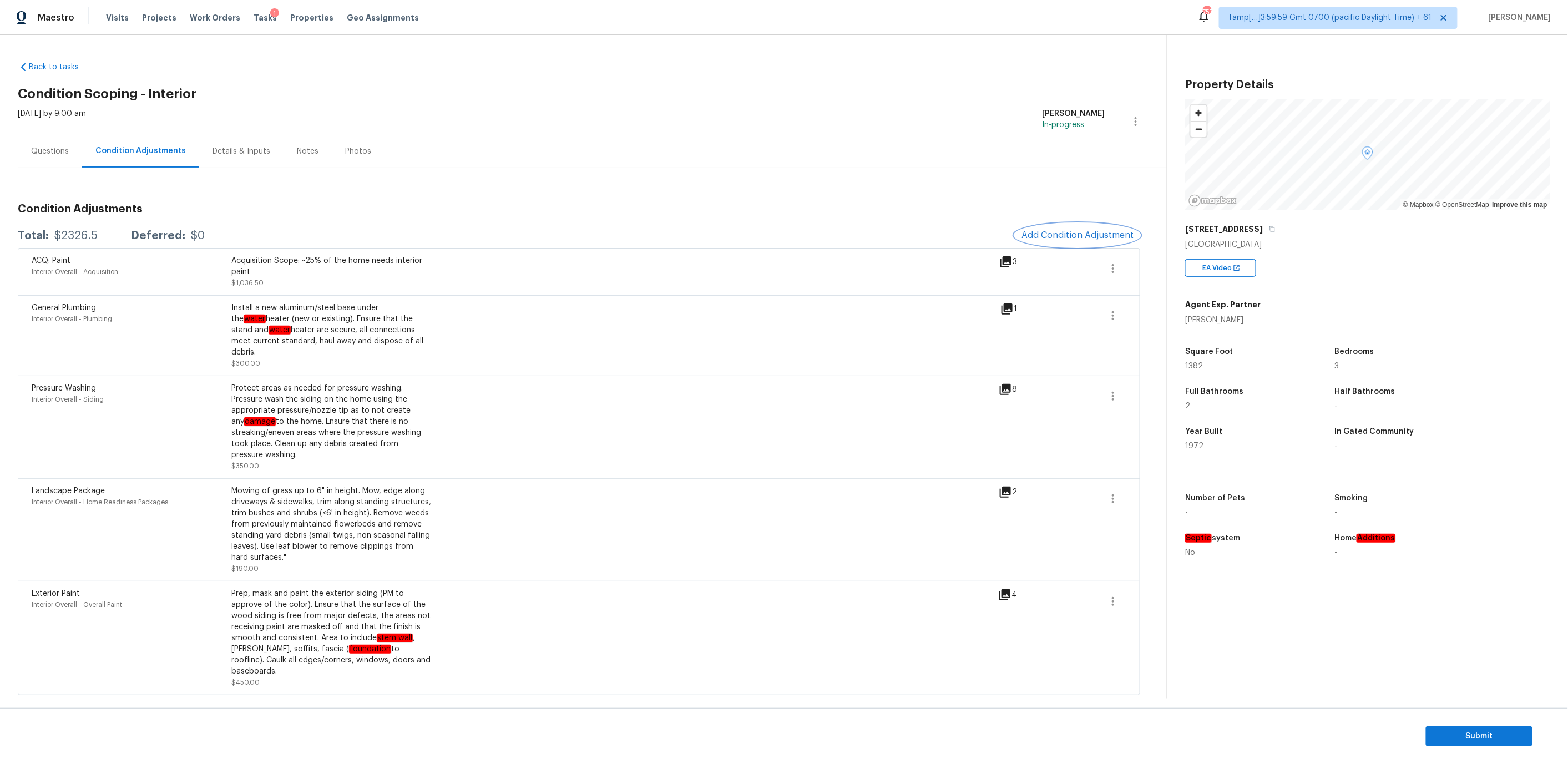
click at [1045, 236] on span "Add Condition Adjustment" at bounding box center [1077, 235] width 112 height 10
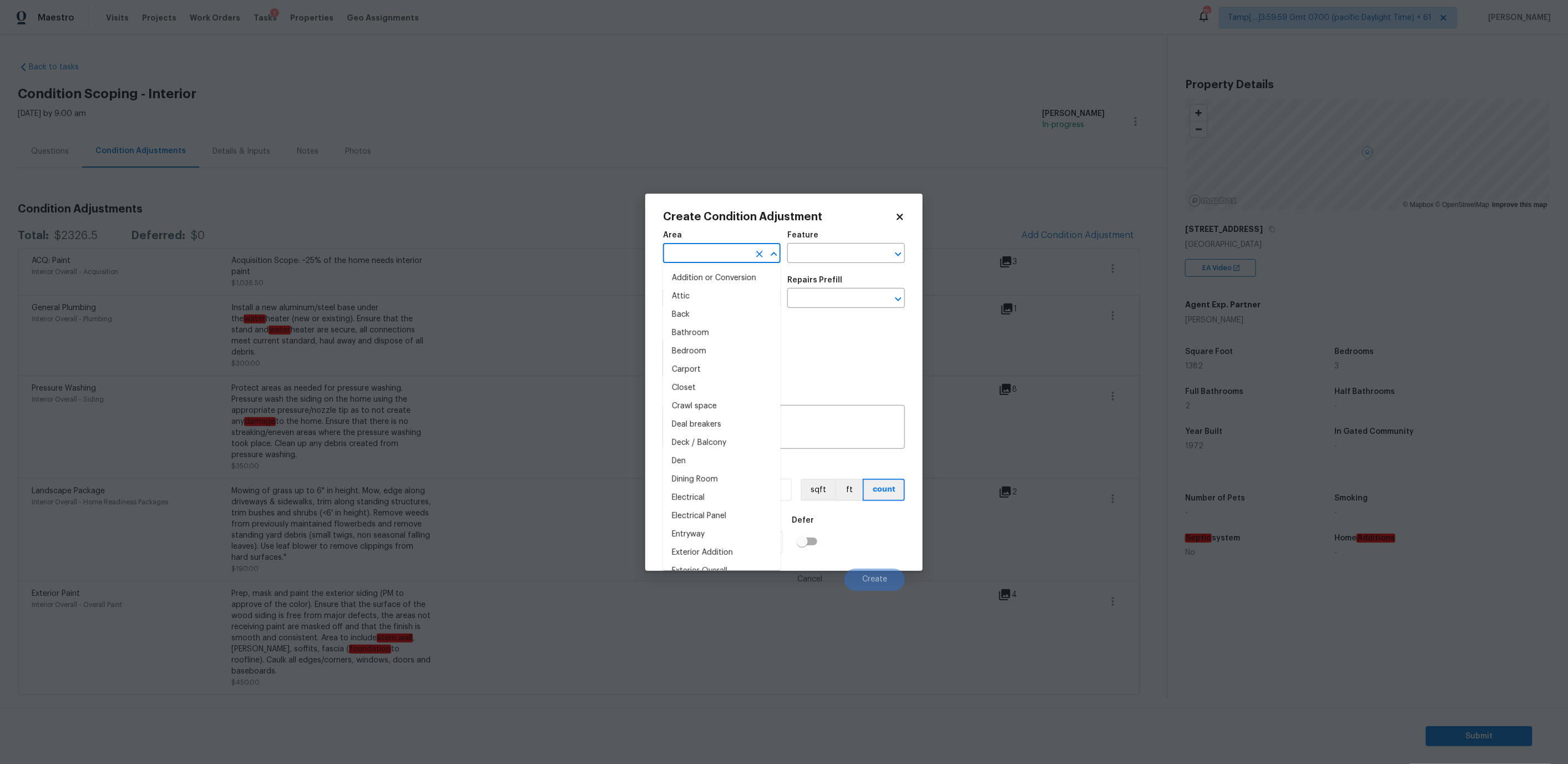
click at [724, 247] on input "text" at bounding box center [706, 254] width 86 height 17
click at [702, 293] on li "Interior Overall" at bounding box center [721, 296] width 117 height 18
type input "Interior Overall"
click at [833, 252] on input "text" at bounding box center [830, 254] width 86 height 17
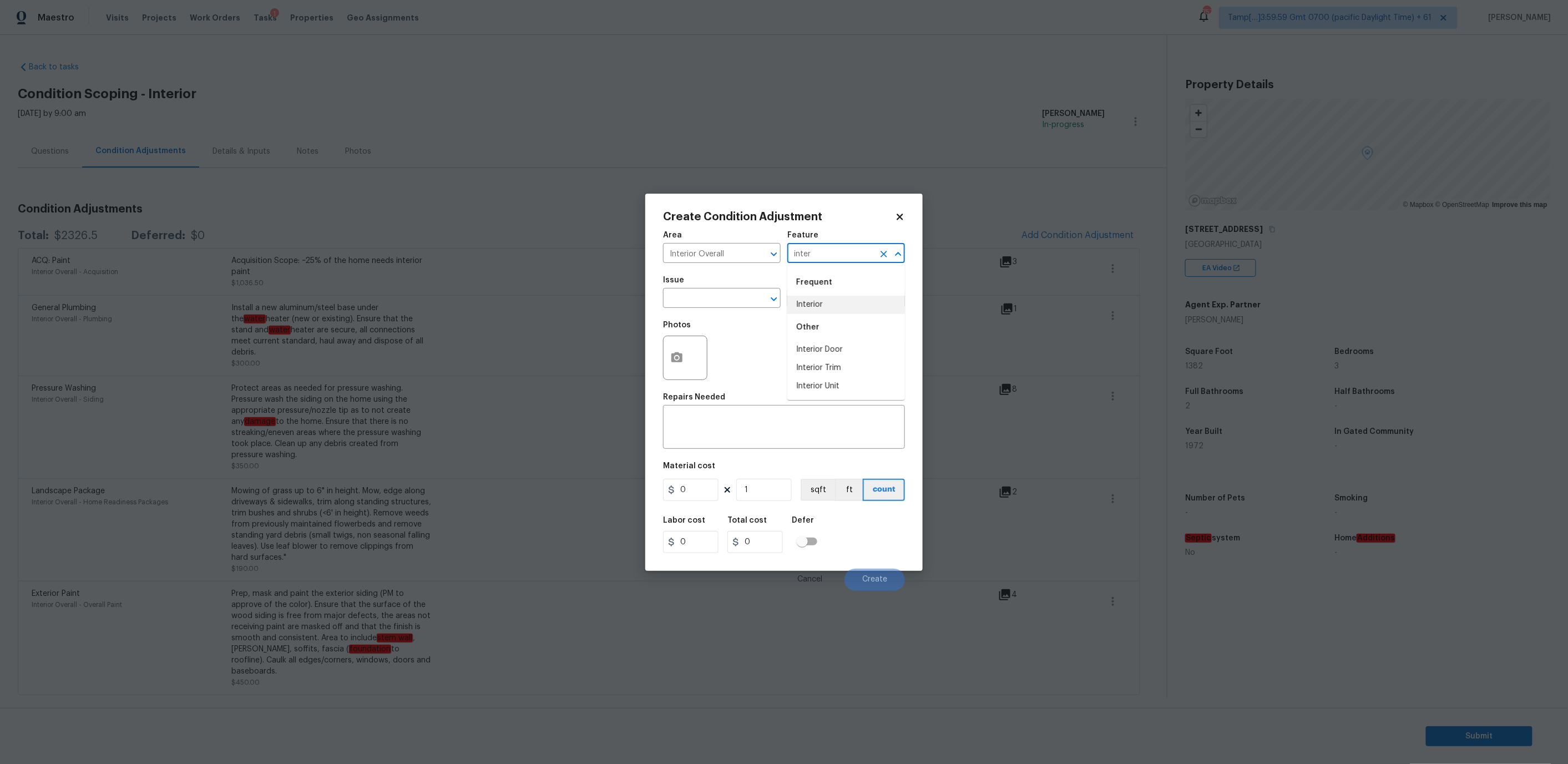
click at [818, 303] on li "Interior" at bounding box center [845, 305] width 117 height 18
type input "Interior"
click at [680, 294] on input "text" at bounding box center [706, 300] width 86 height 17
click at [704, 351] on li "ACQ: Flooring" at bounding box center [721, 350] width 117 height 18
type input "ACQ: Flooring"
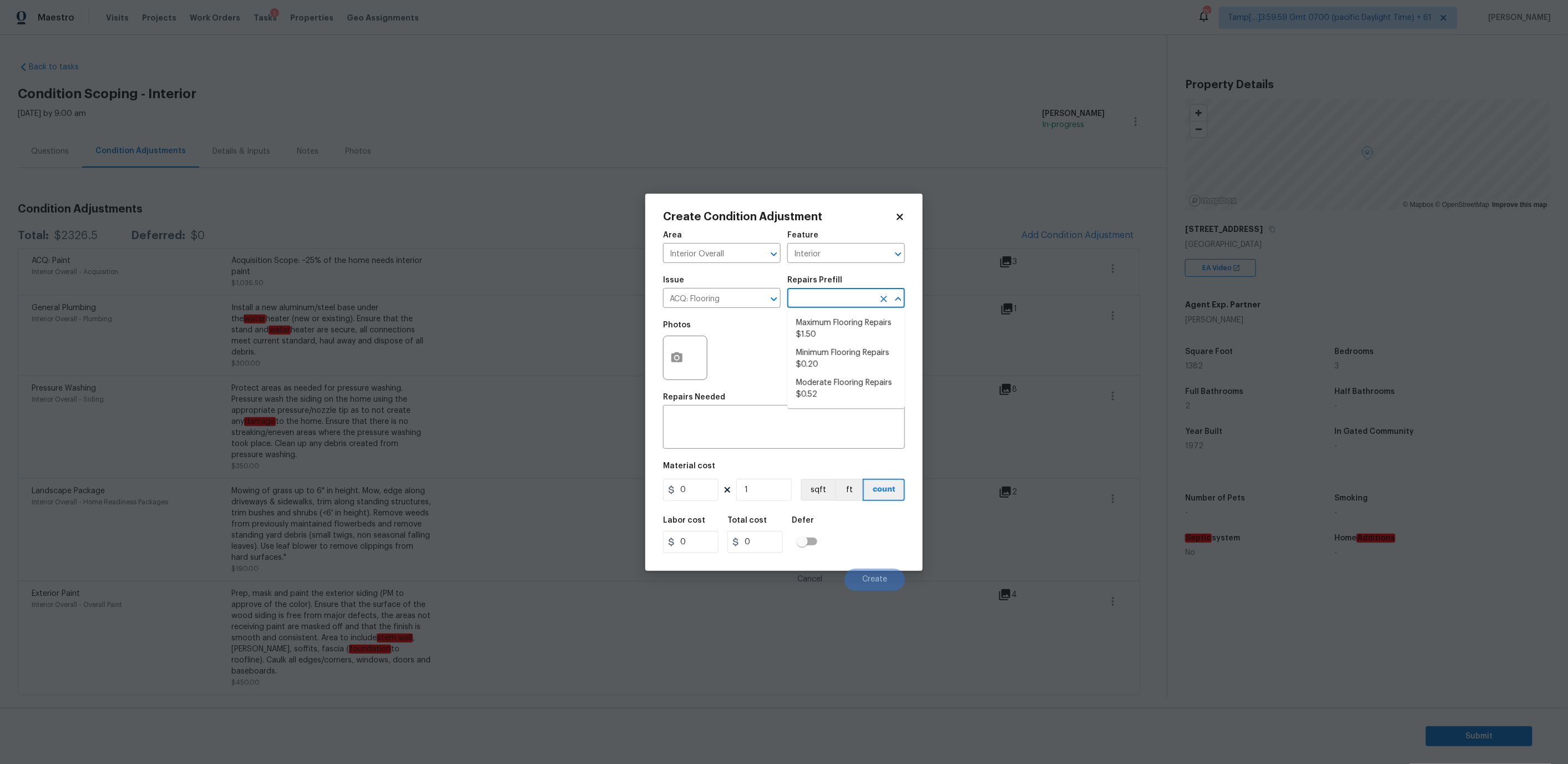
click at [810, 292] on input "text" at bounding box center [830, 300] width 86 height 17
click at [816, 357] on li "Minimum Flooring Repairs $0.20" at bounding box center [845, 359] width 117 height 30
type input "Acquisition"
type textarea "Acquisition Scope: Minimum flooring repairs"
type input "0.2"
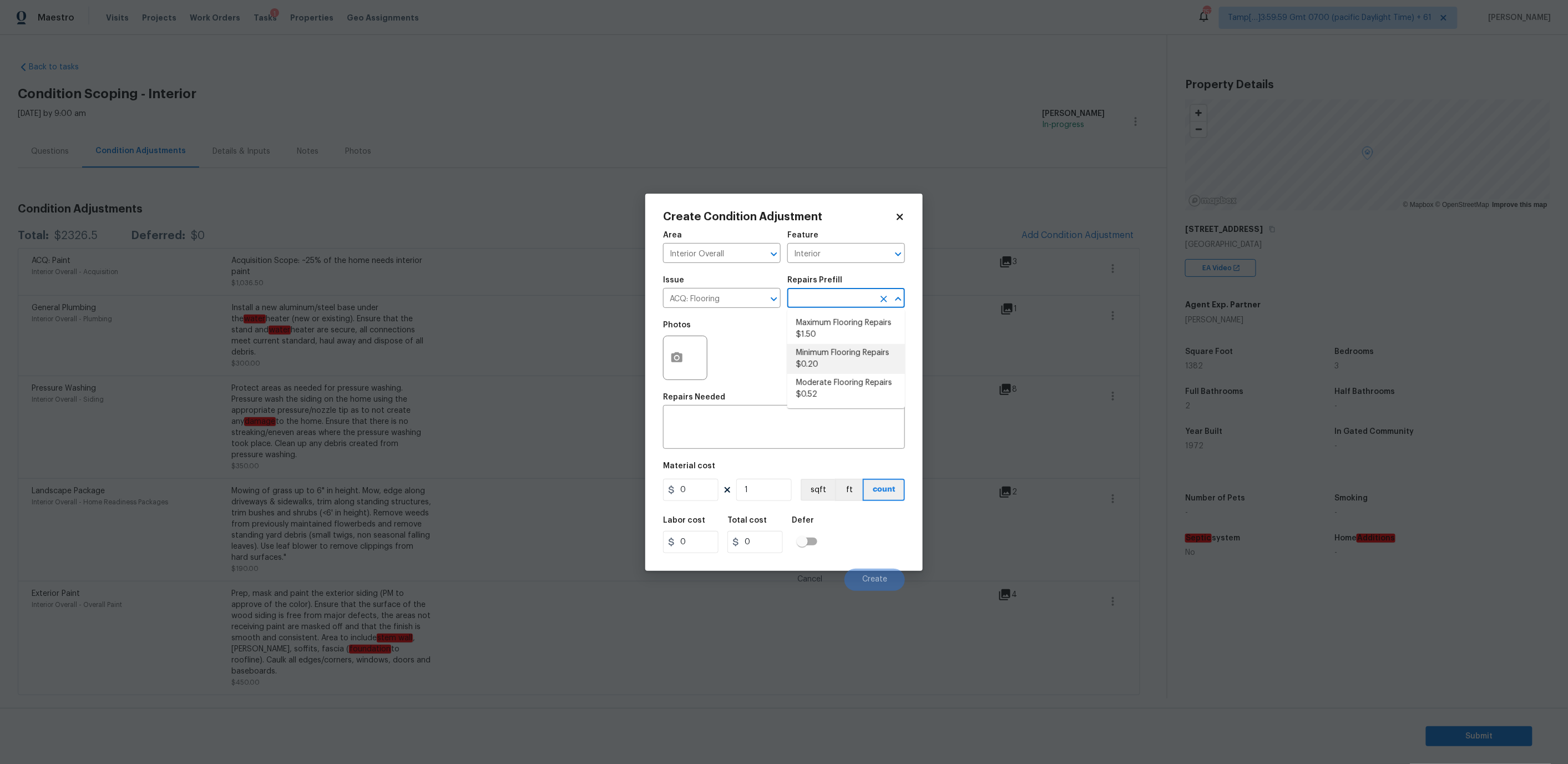
type input "0.2"
click at [693, 355] on div at bounding box center [685, 357] width 44 height 44
click at [677, 356] on circle "button" at bounding box center [676, 357] width 3 height 3
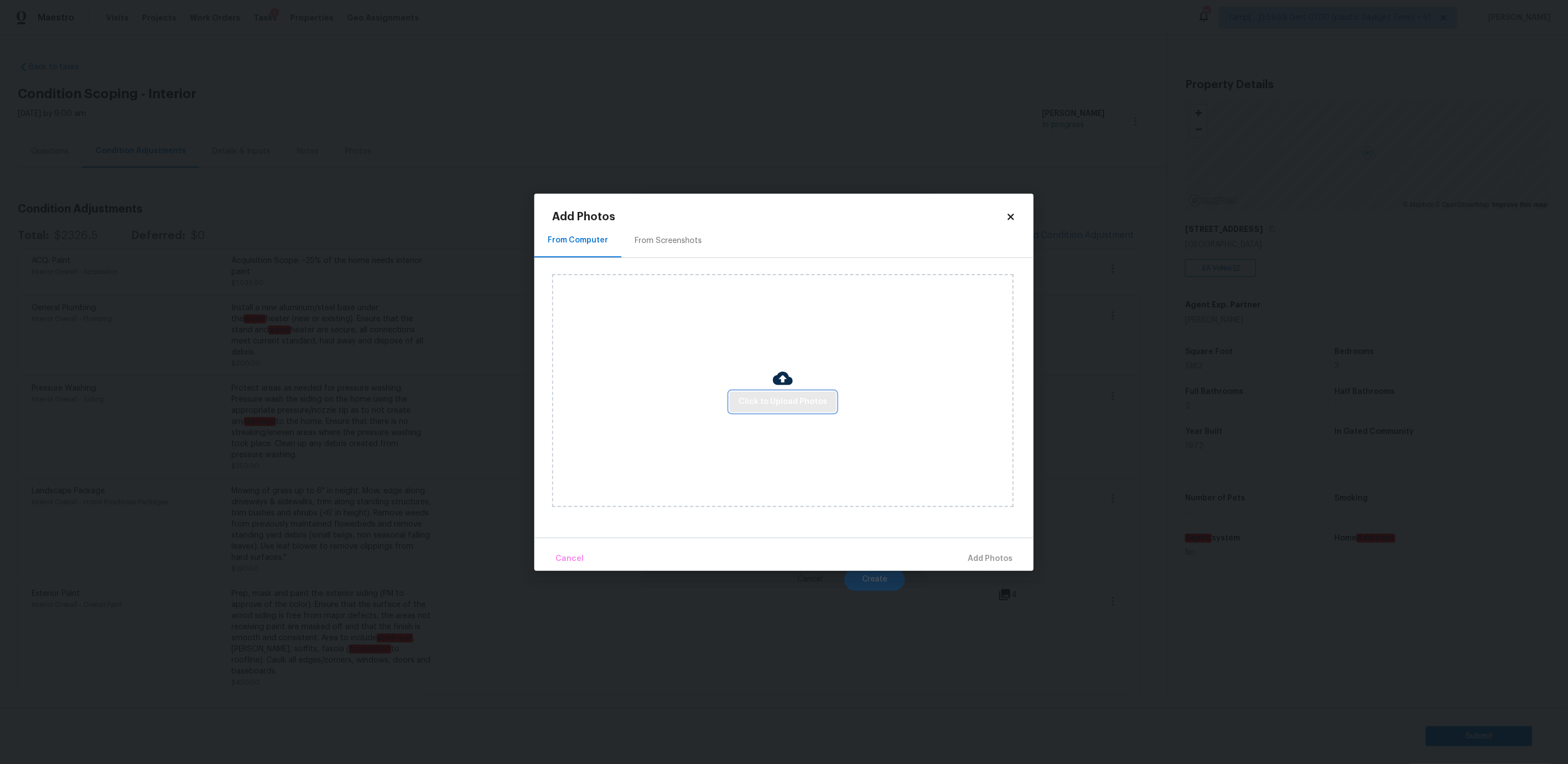
click at [755, 404] on span "Click to Upload Photos" at bounding box center [783, 402] width 89 height 14
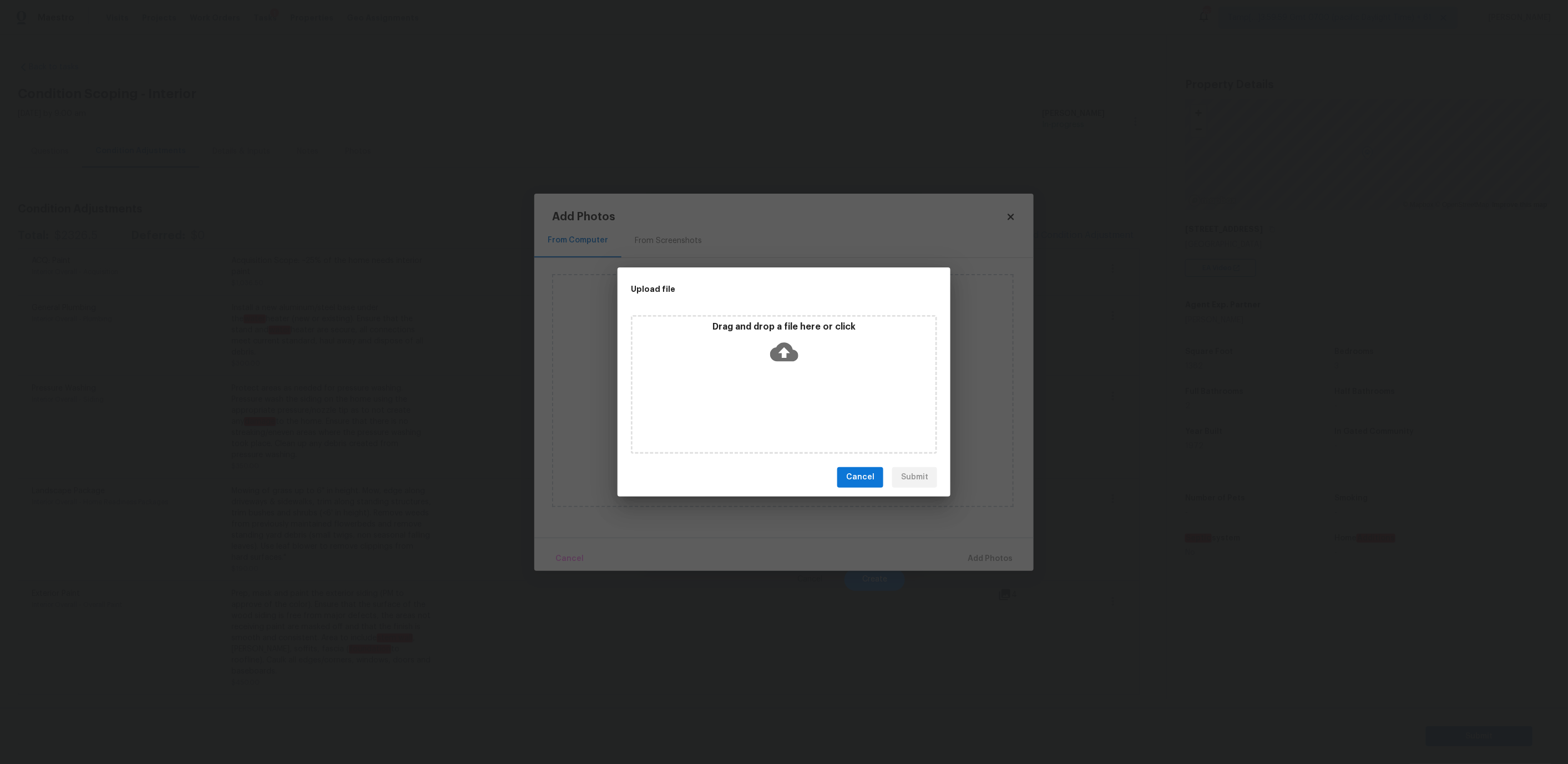
click at [736, 345] on div "Drag and drop a file here or click" at bounding box center [784, 345] width 303 height 47
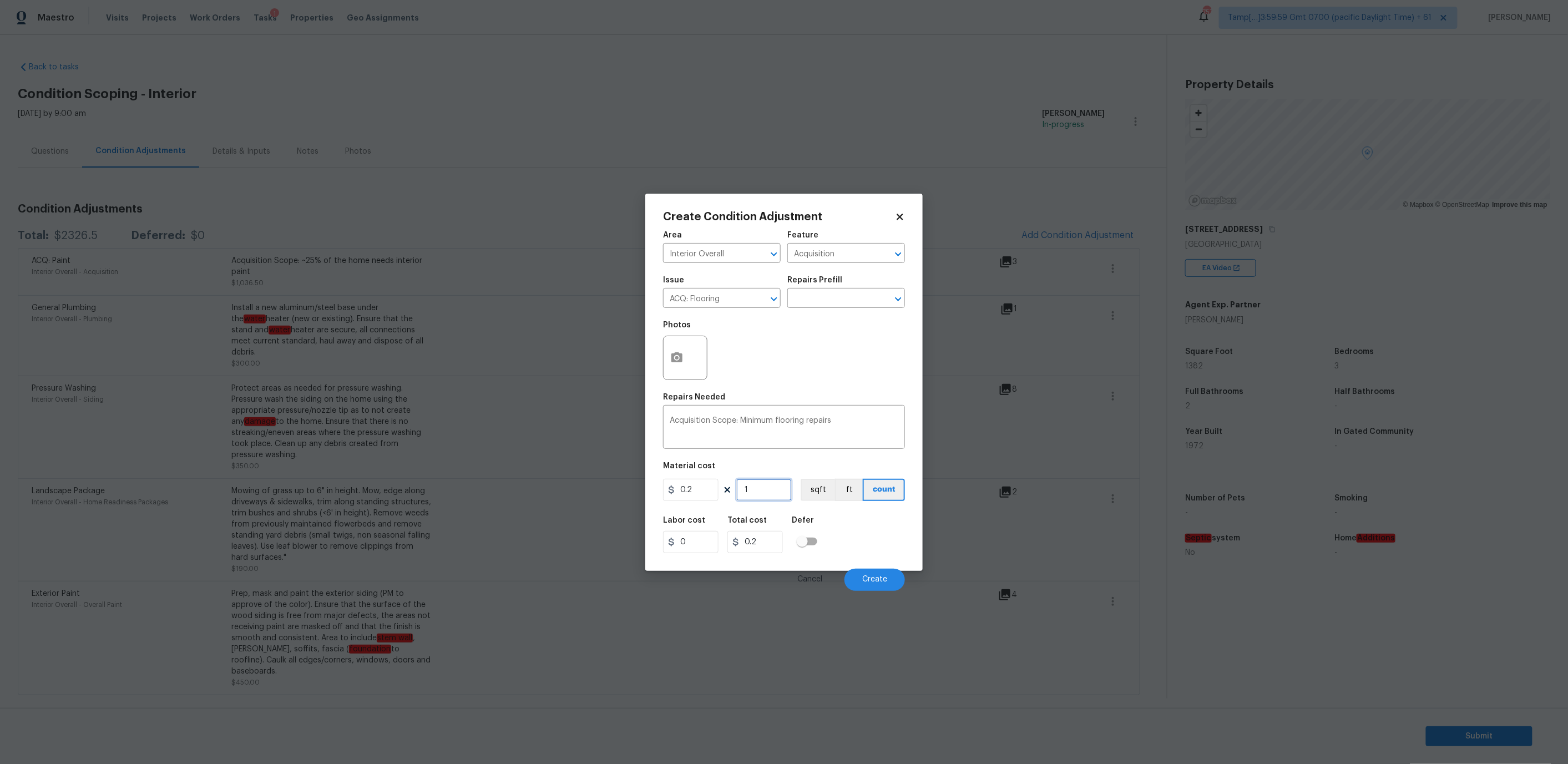
click at [764, 492] on input "1" at bounding box center [764, 490] width 55 height 22
type input "13"
type input "2.6"
type input "138"
type input "27.6"
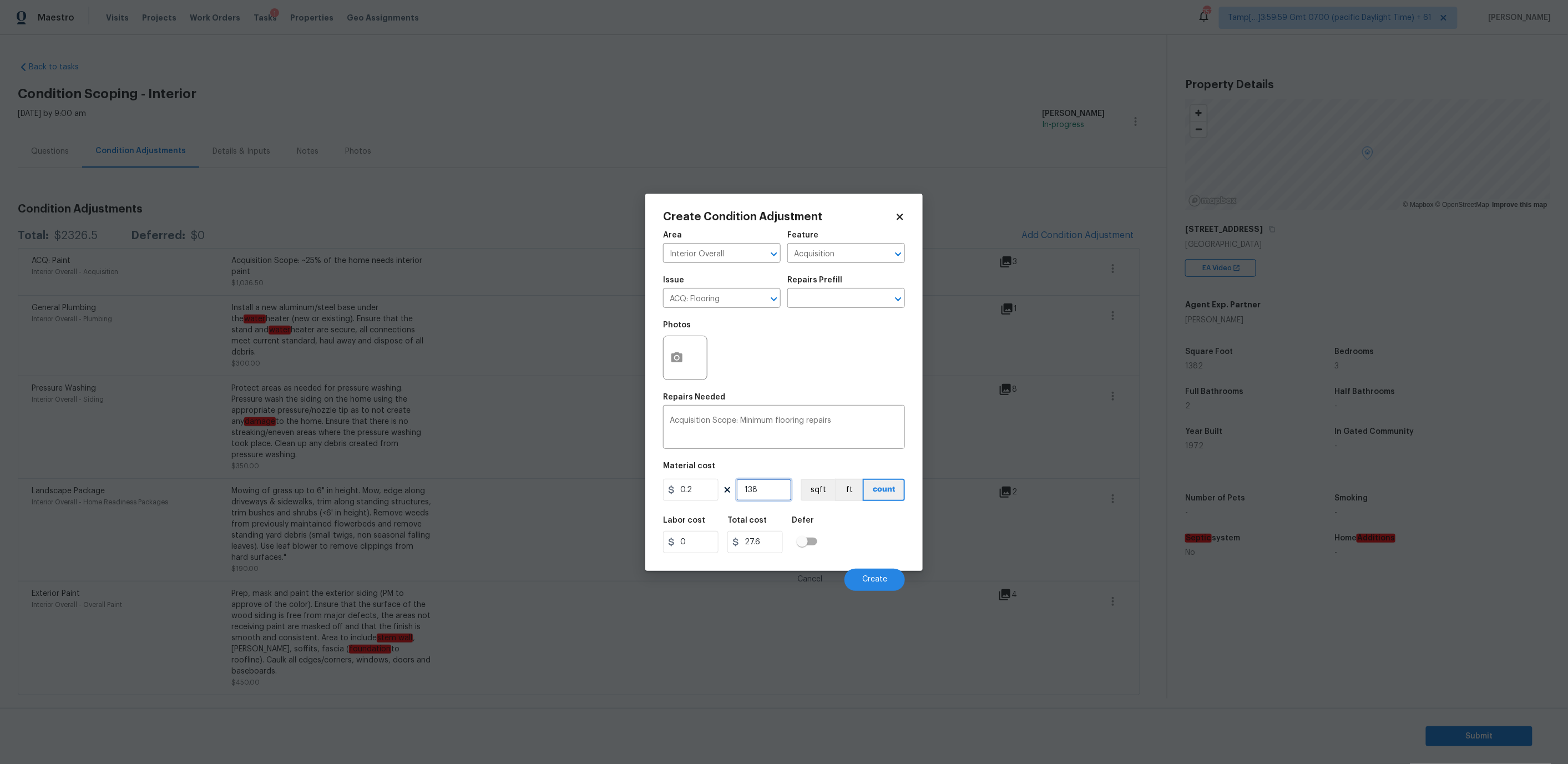
type input "1382"
type input "276.4"
type input "1382"
click at [858, 527] on div "Labor cost 0 Total cost 276.4 Defer" at bounding box center [783, 535] width 242 height 50
click at [769, 489] on input "1382" at bounding box center [764, 490] width 55 height 22
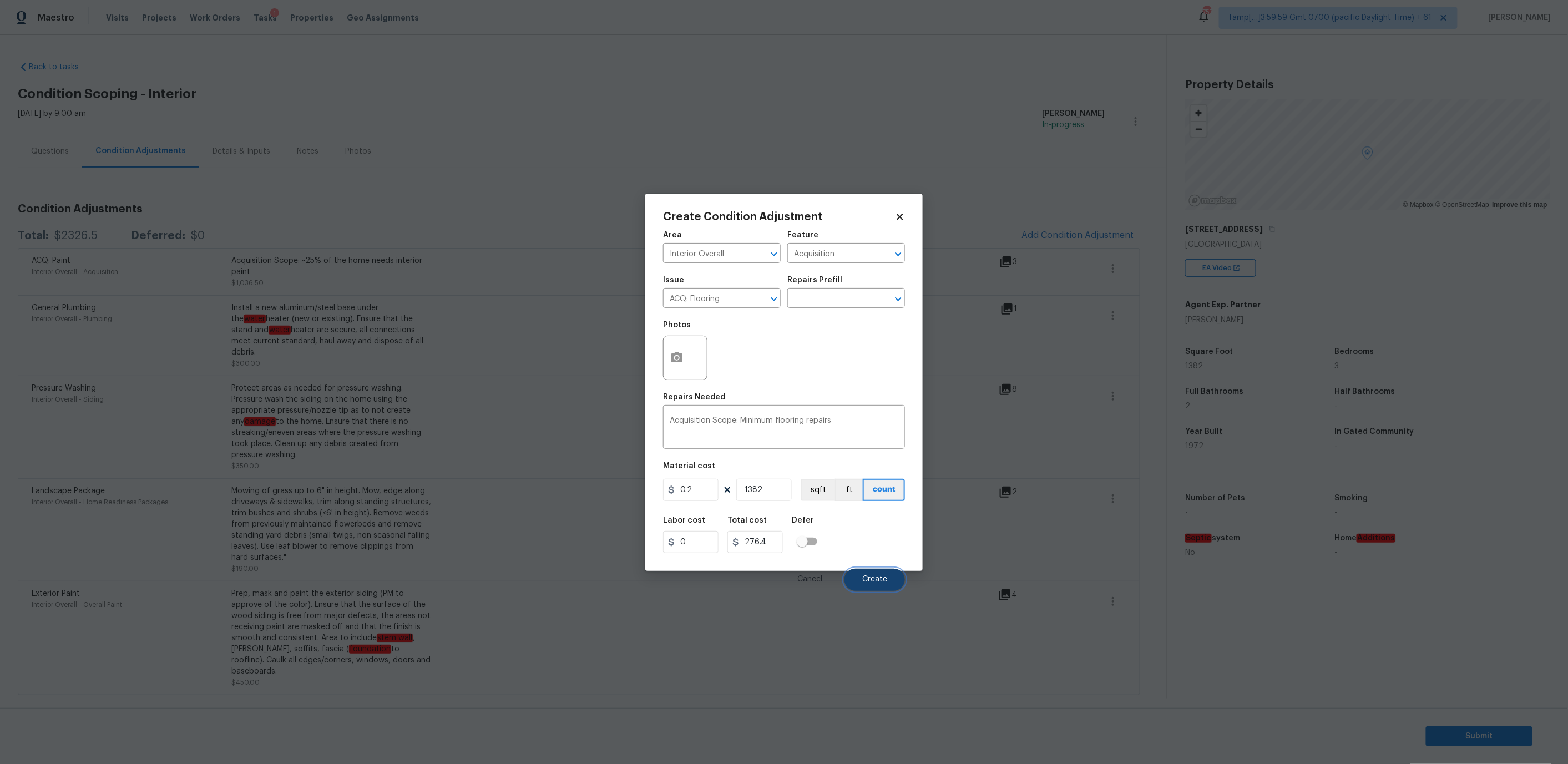
click at [863, 581] on span "Create" at bounding box center [875, 580] width 25 height 9
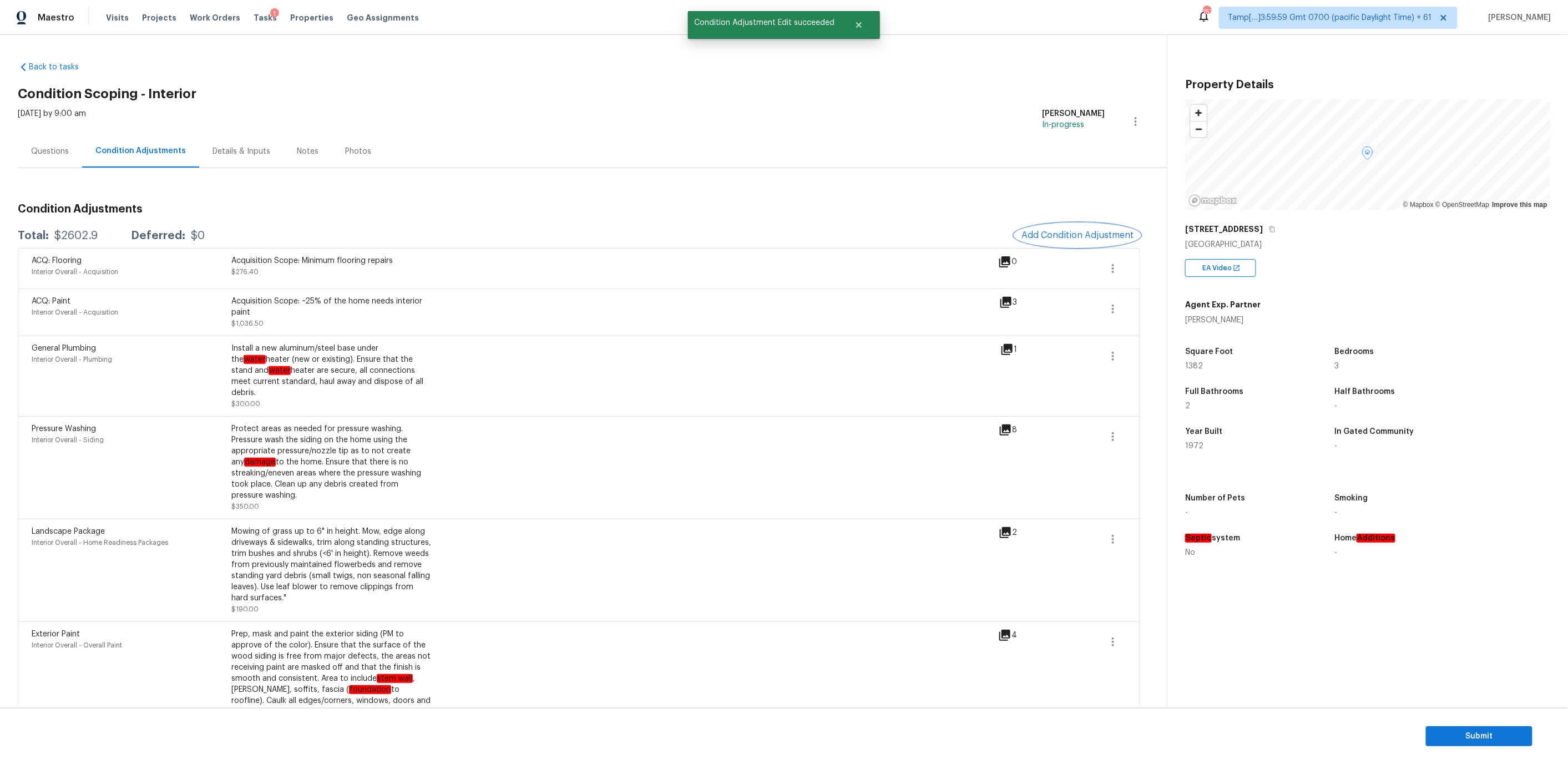
click at [1054, 238] on span "Add Condition Adjustment" at bounding box center [1077, 235] width 112 height 10
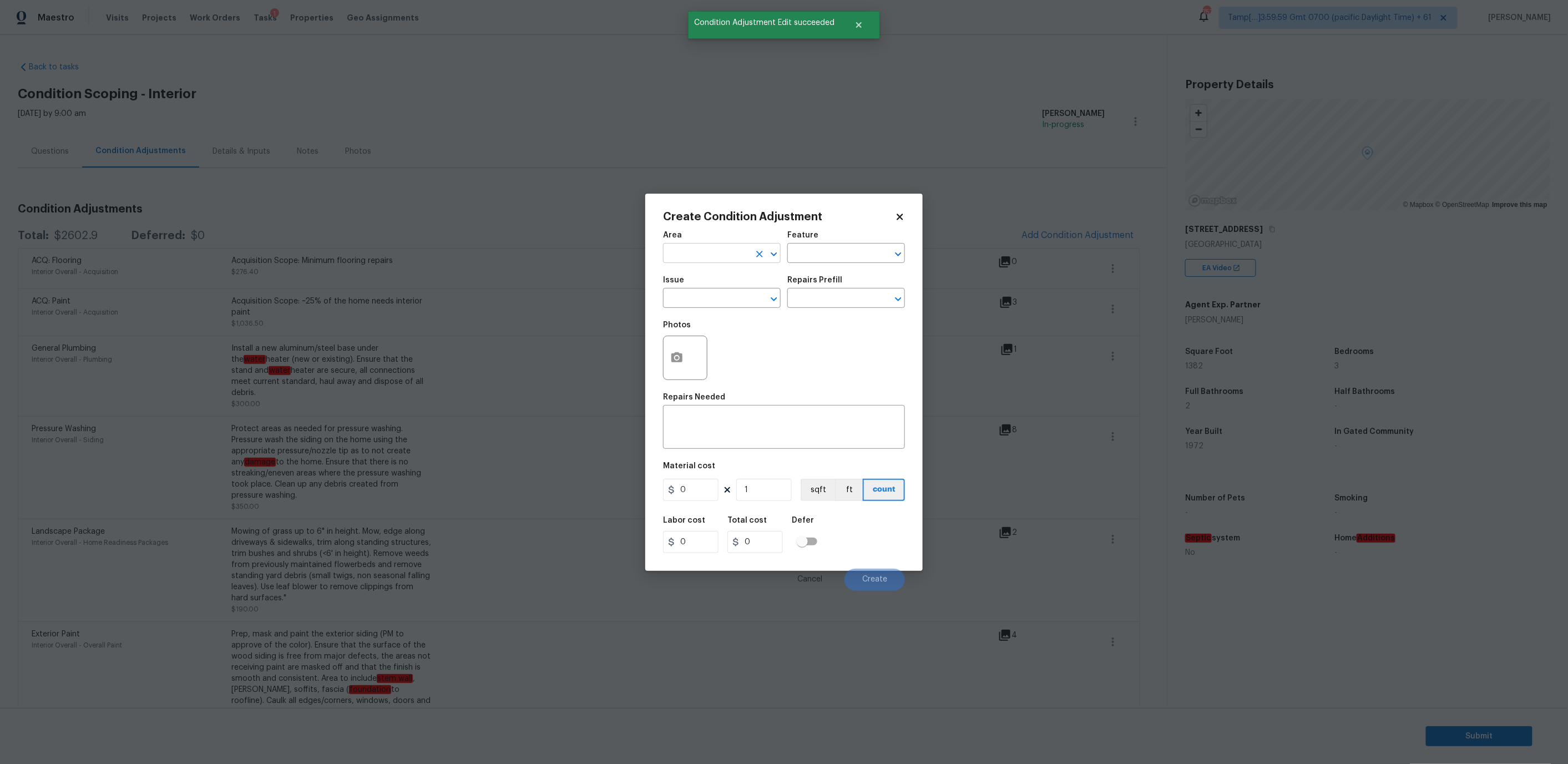
click at [697, 250] on input "text" at bounding box center [706, 254] width 86 height 17
click at [691, 294] on li "Interior Overall" at bounding box center [721, 296] width 117 height 18
type input "Interior Overall"
click at [839, 247] on input "text" at bounding box center [830, 254] width 86 height 17
click at [826, 307] on li "Interior" at bounding box center [845, 305] width 117 height 18
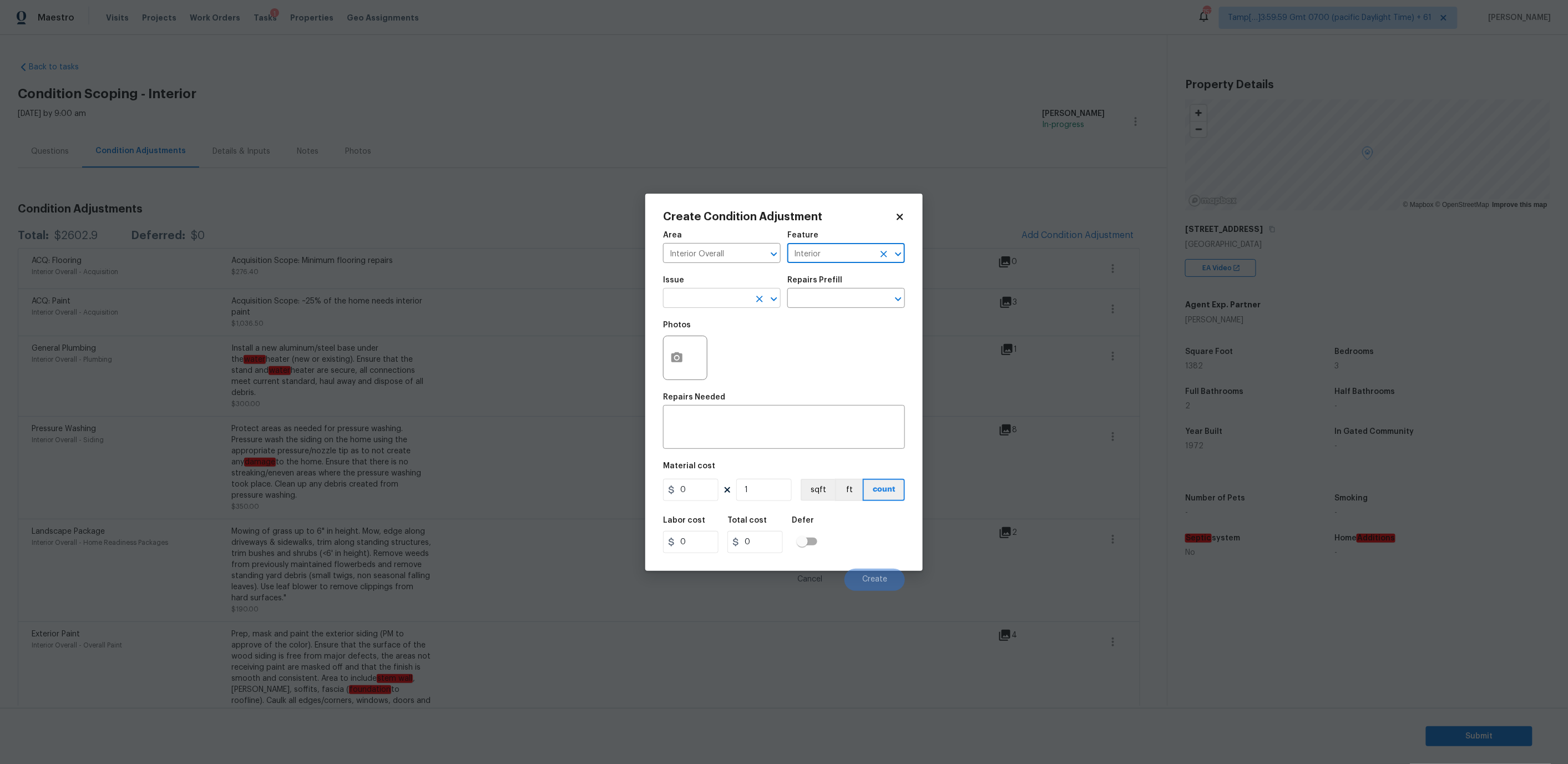
type input "Interior"
click at [725, 292] on input "text" at bounding box center [706, 300] width 86 height 17
click at [708, 409] on li "Interior Paint" at bounding box center [721, 405] width 117 height 18
type input "Interior Paint"
click at [819, 288] on div "Repairs Prefill" at bounding box center [845, 284] width 117 height 15
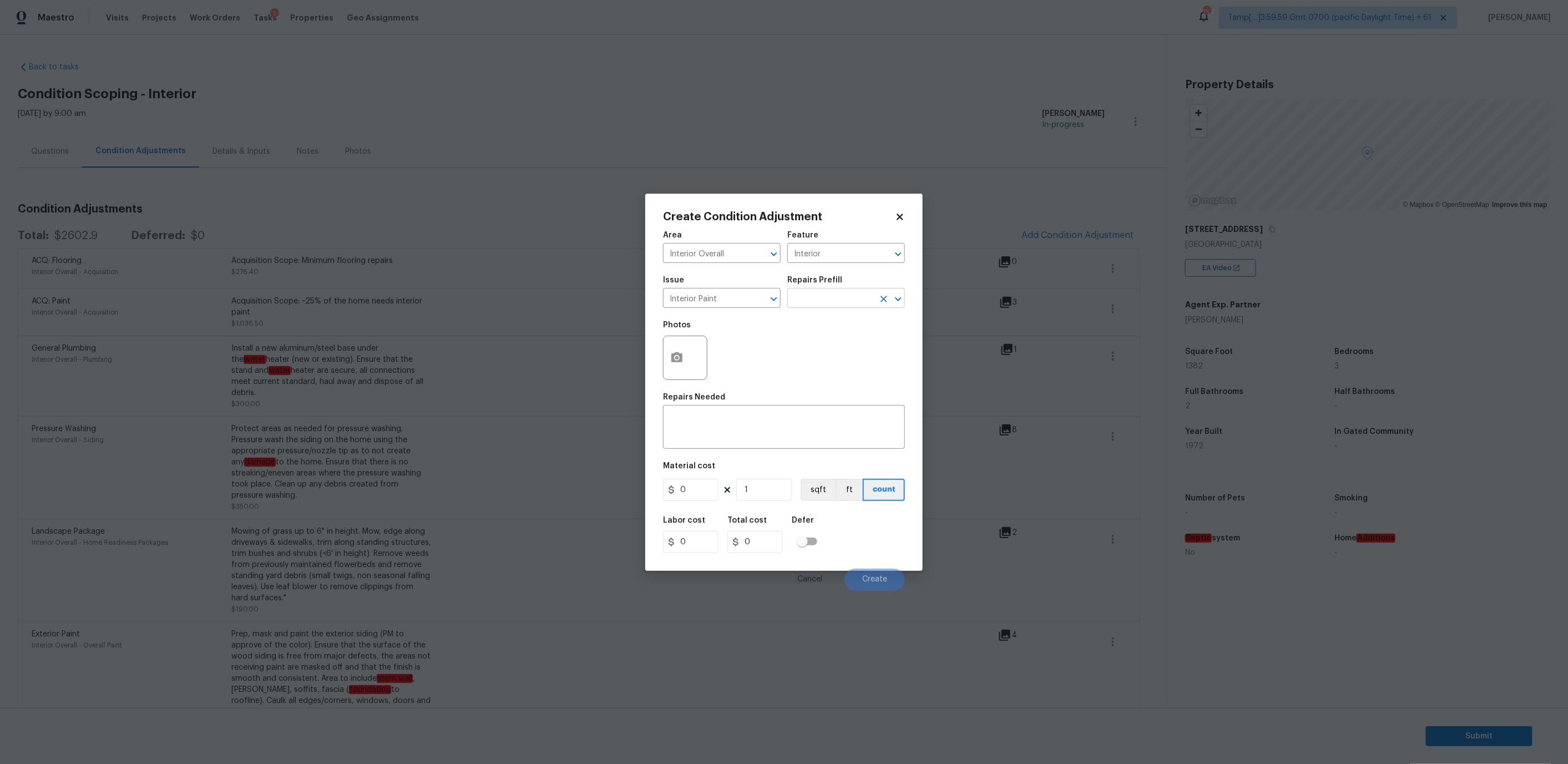
click at [813, 298] on input "text" at bounding box center [830, 300] width 86 height 17
type input "pr"
click at [816, 322] on li "Primer - Labor Only $0.40" at bounding box center [845, 323] width 117 height 18
type input "Overall Paint"
type textarea "Interior primer - PRIMER PROVIDED BY OPENDOOR - All nails, screws, drywall anch…"
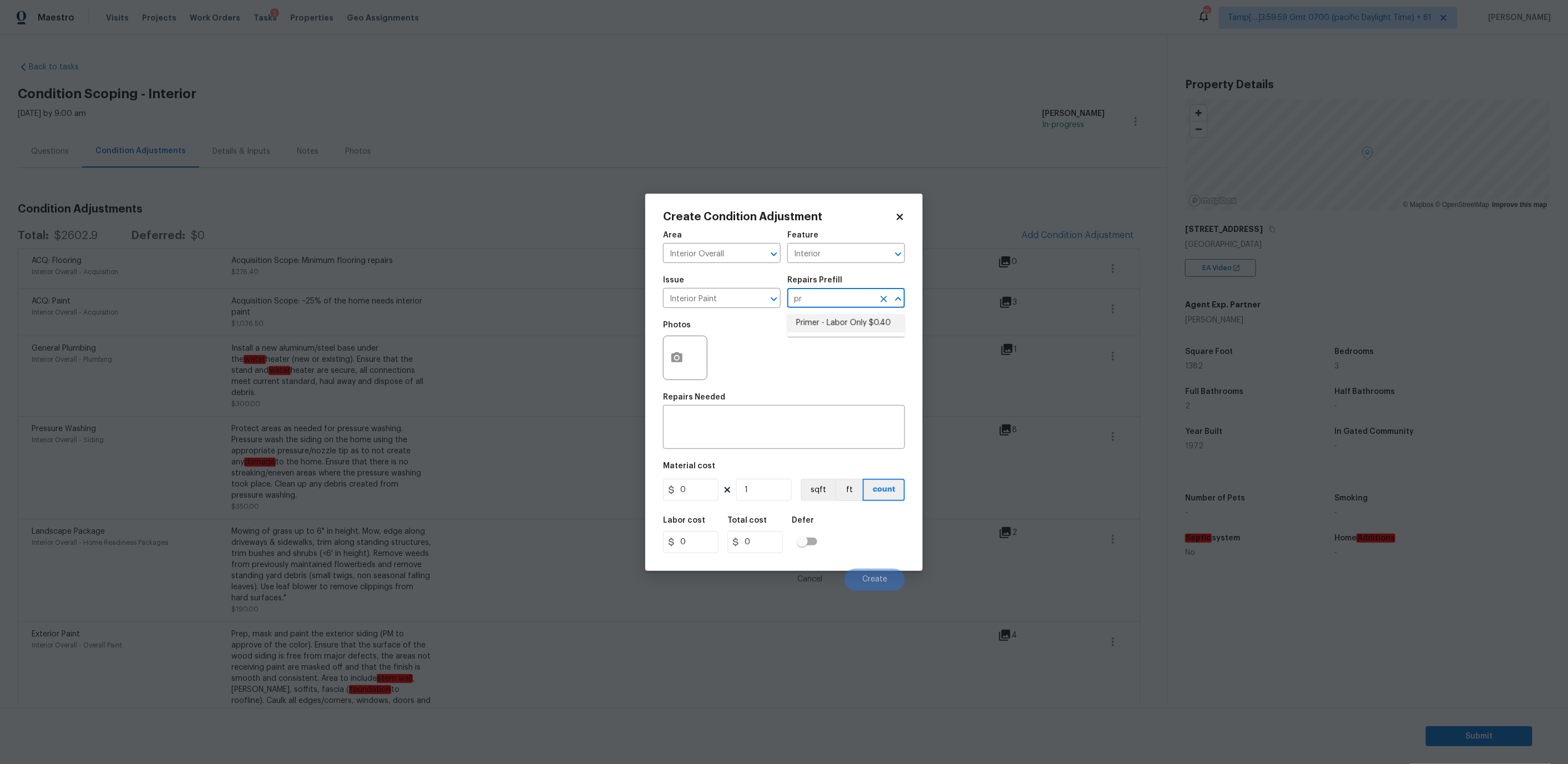
type input "0.4"
click at [677, 370] on button "button" at bounding box center [677, 357] width 27 height 43
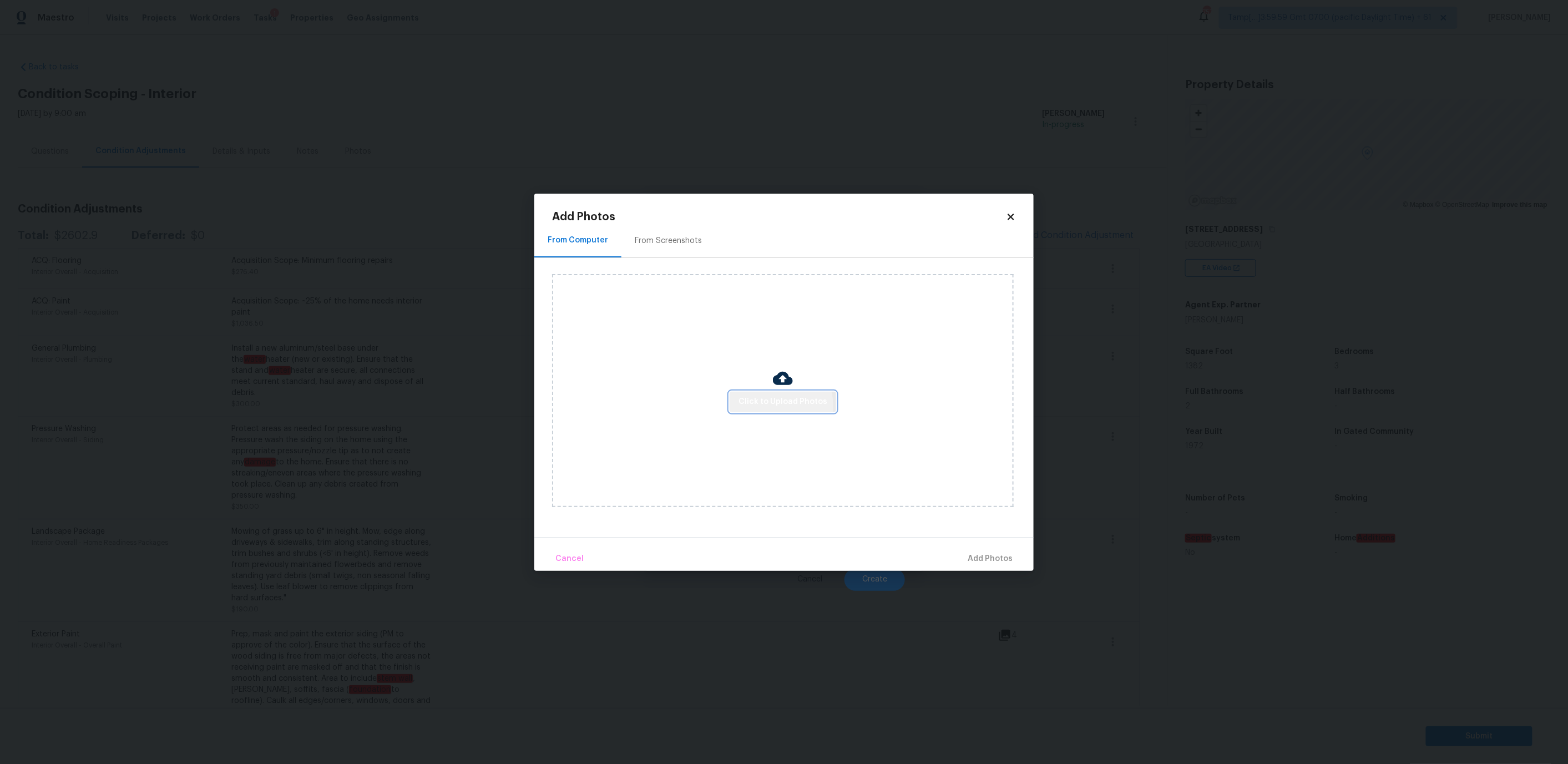
click at [766, 405] on span "Click to Upload Photos" at bounding box center [783, 402] width 89 height 14
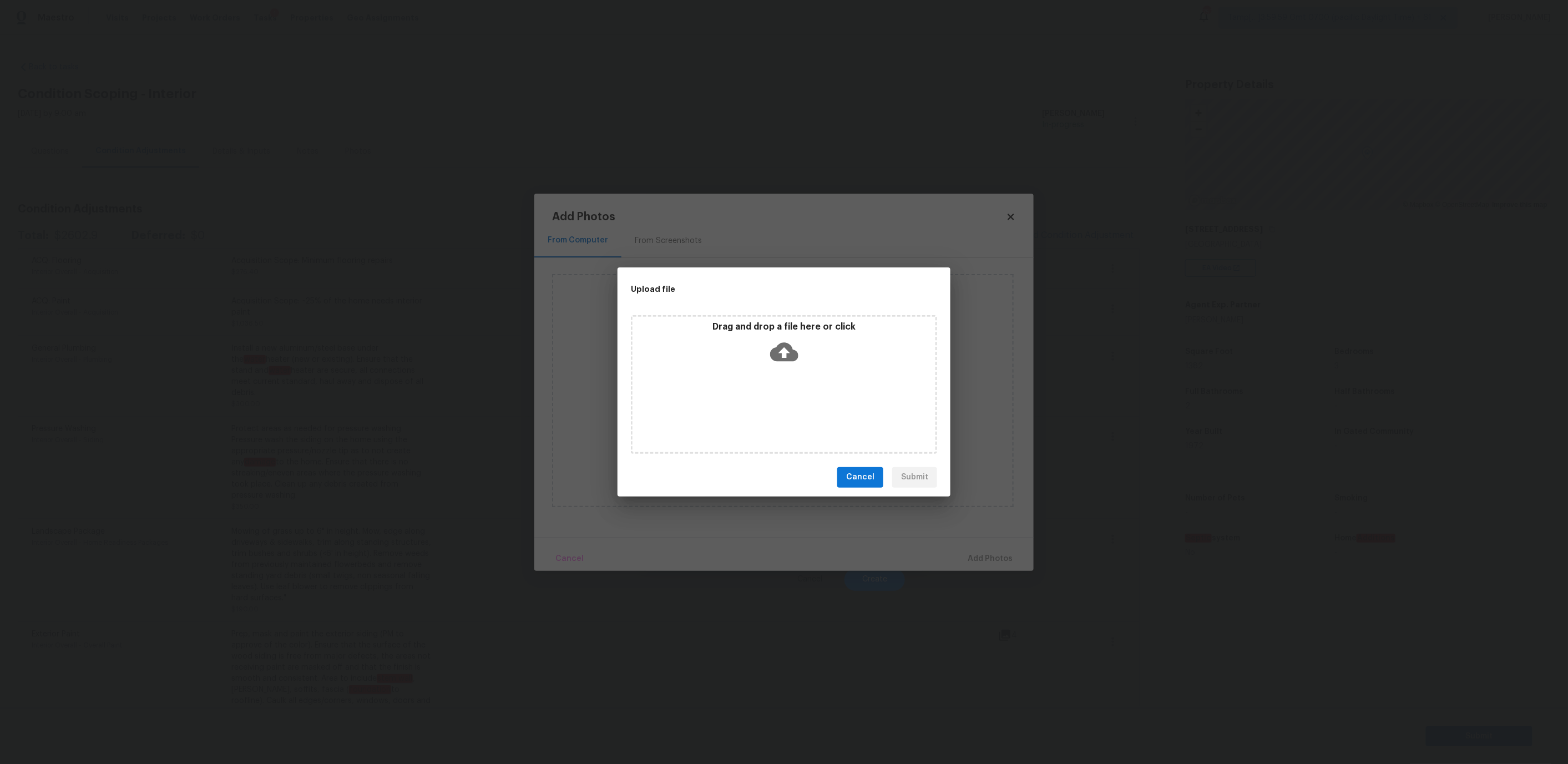
click at [713, 348] on div "Drag and drop a file here or click" at bounding box center [784, 345] width 303 height 47
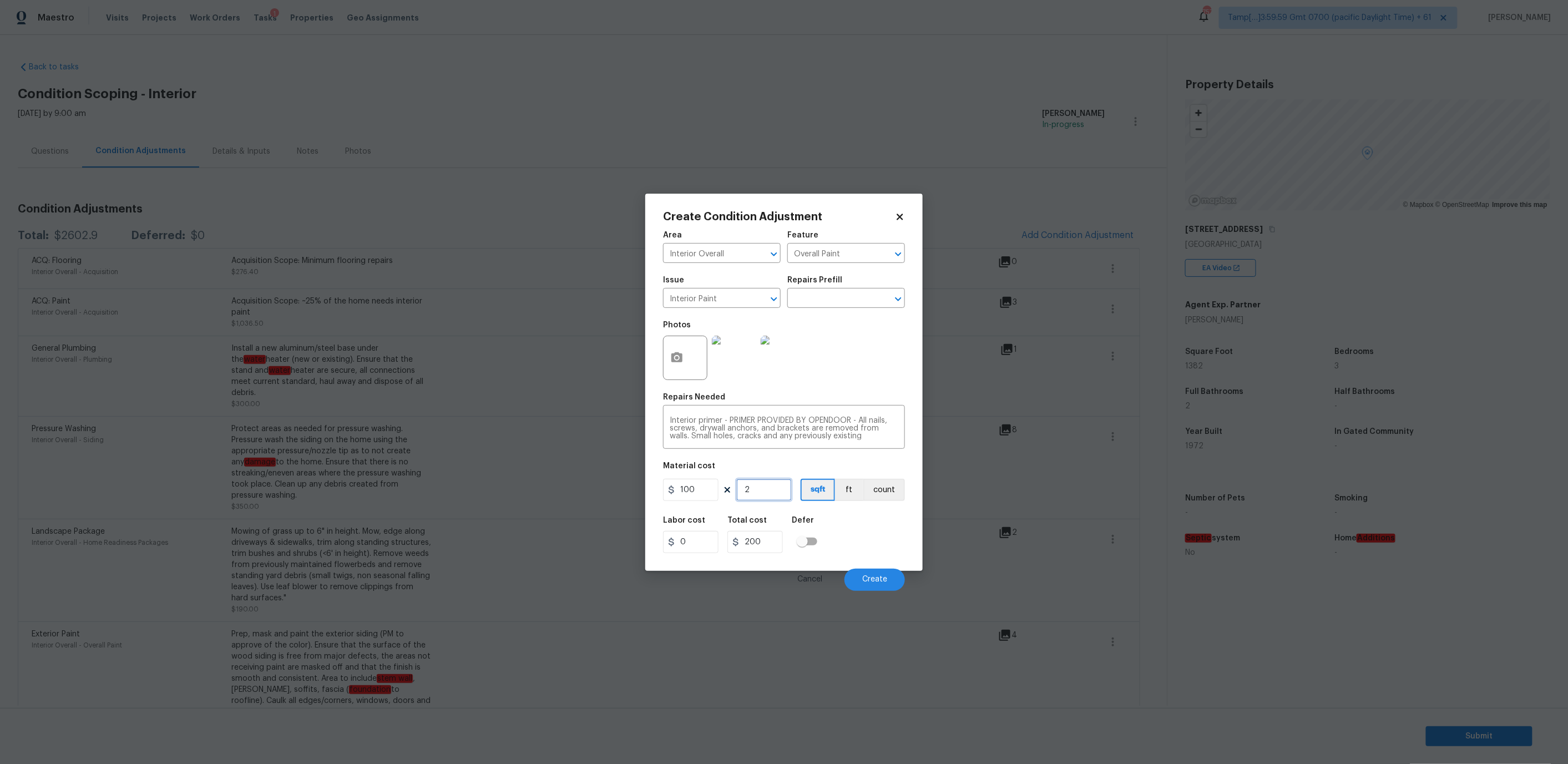
click at [756, 489] on input "2" at bounding box center [764, 490] width 55 height 22
click at [695, 485] on input "100" at bounding box center [690, 490] width 55 height 22
type input "50"
type input "100"
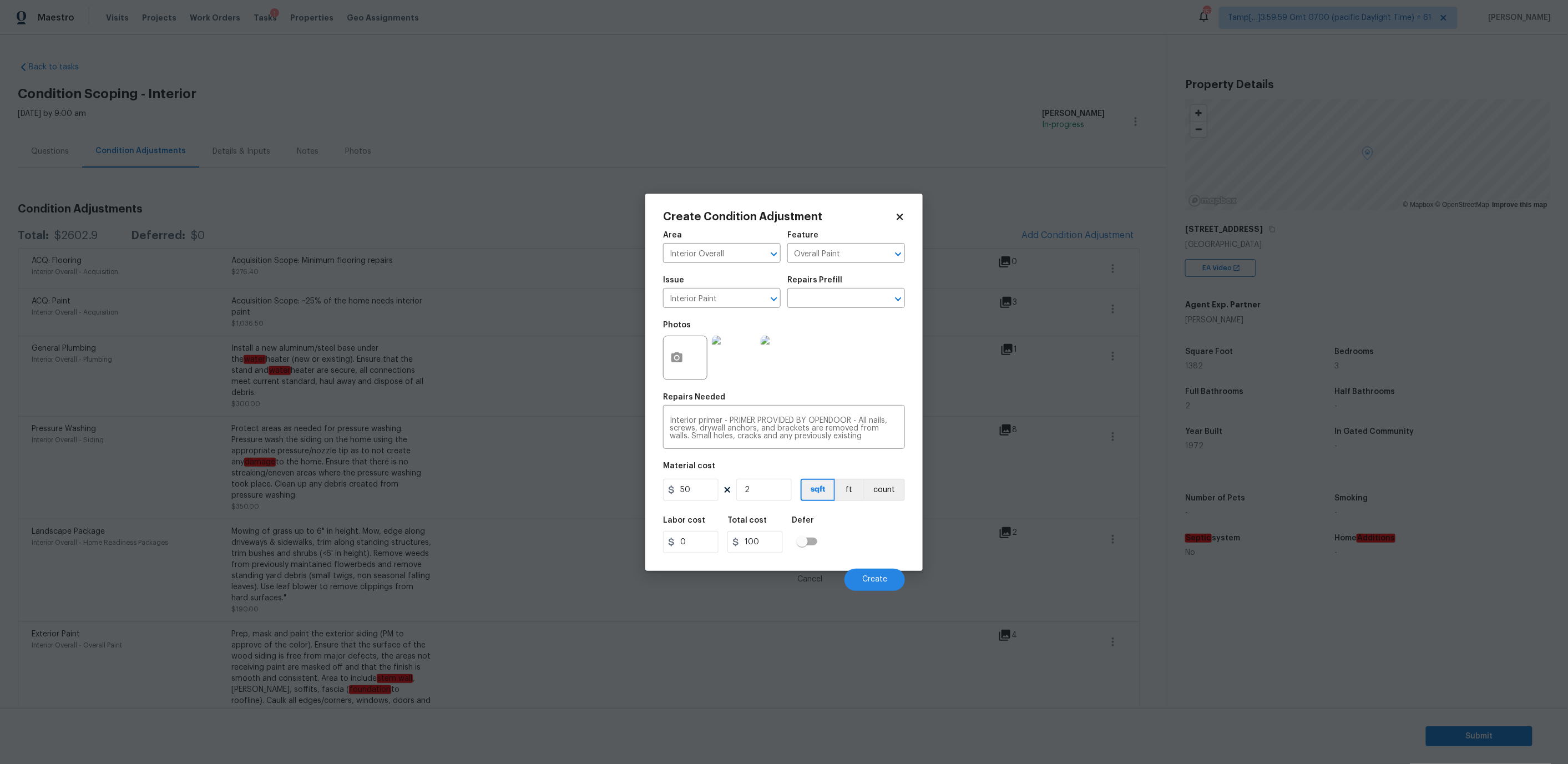
click at [877, 525] on div "Labor cost 0 Total cost 100 Defer" at bounding box center [783, 535] width 242 height 50
click at [865, 569] on button "Create" at bounding box center [874, 580] width 60 height 22
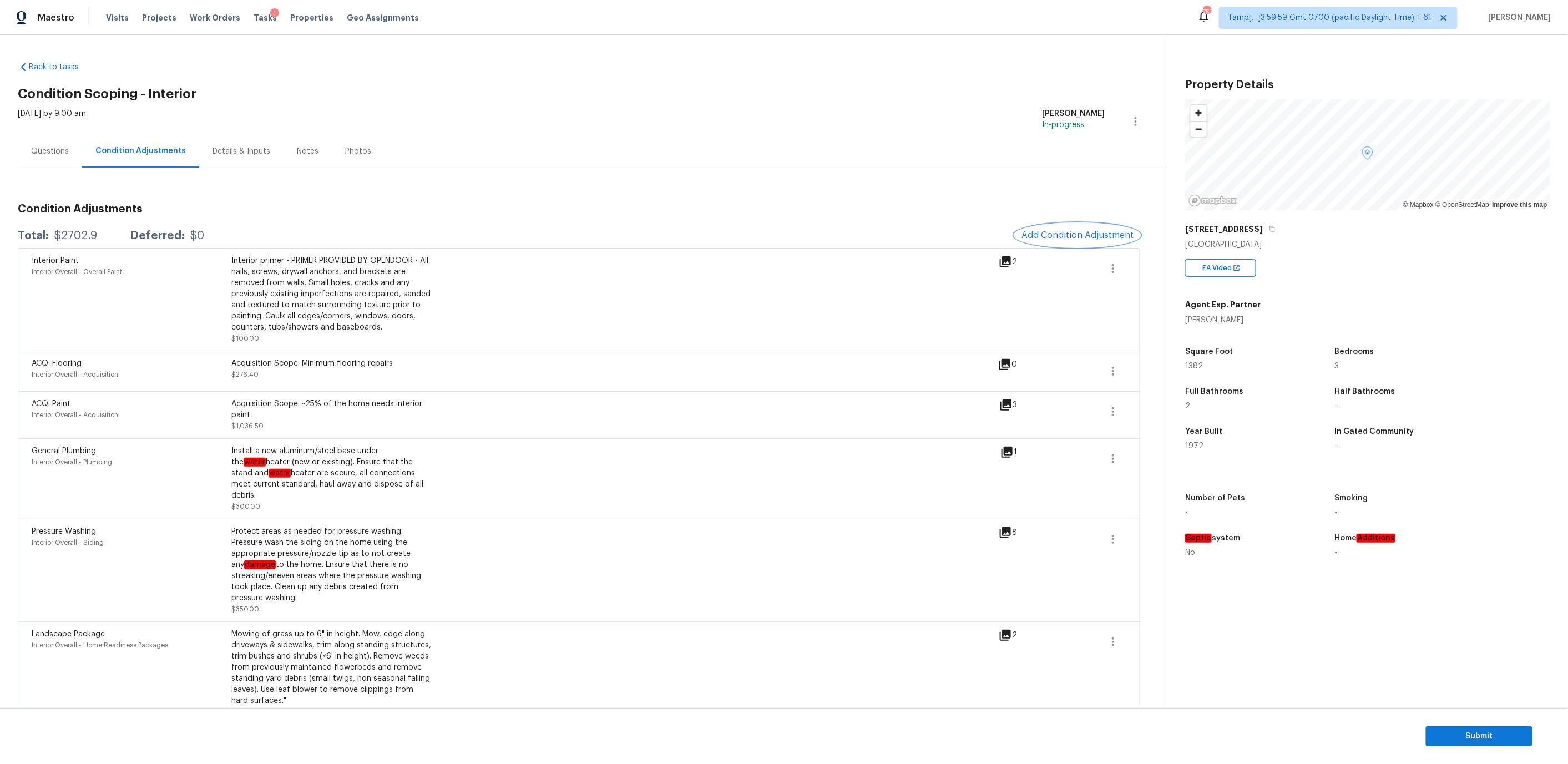
scroll to position [63, 0]
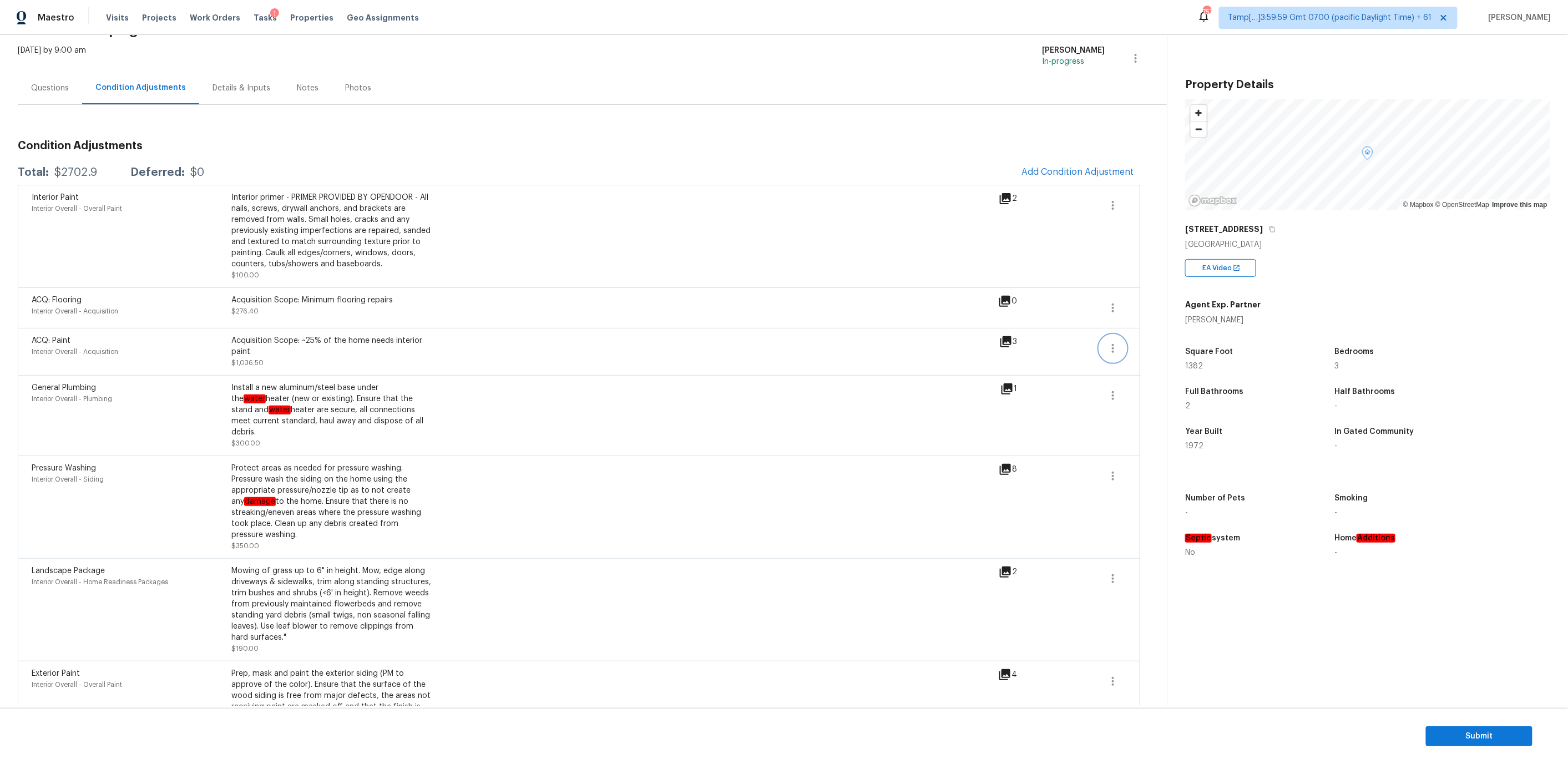
click at [1112, 348] on icon "button" at bounding box center [1113, 349] width 13 height 13
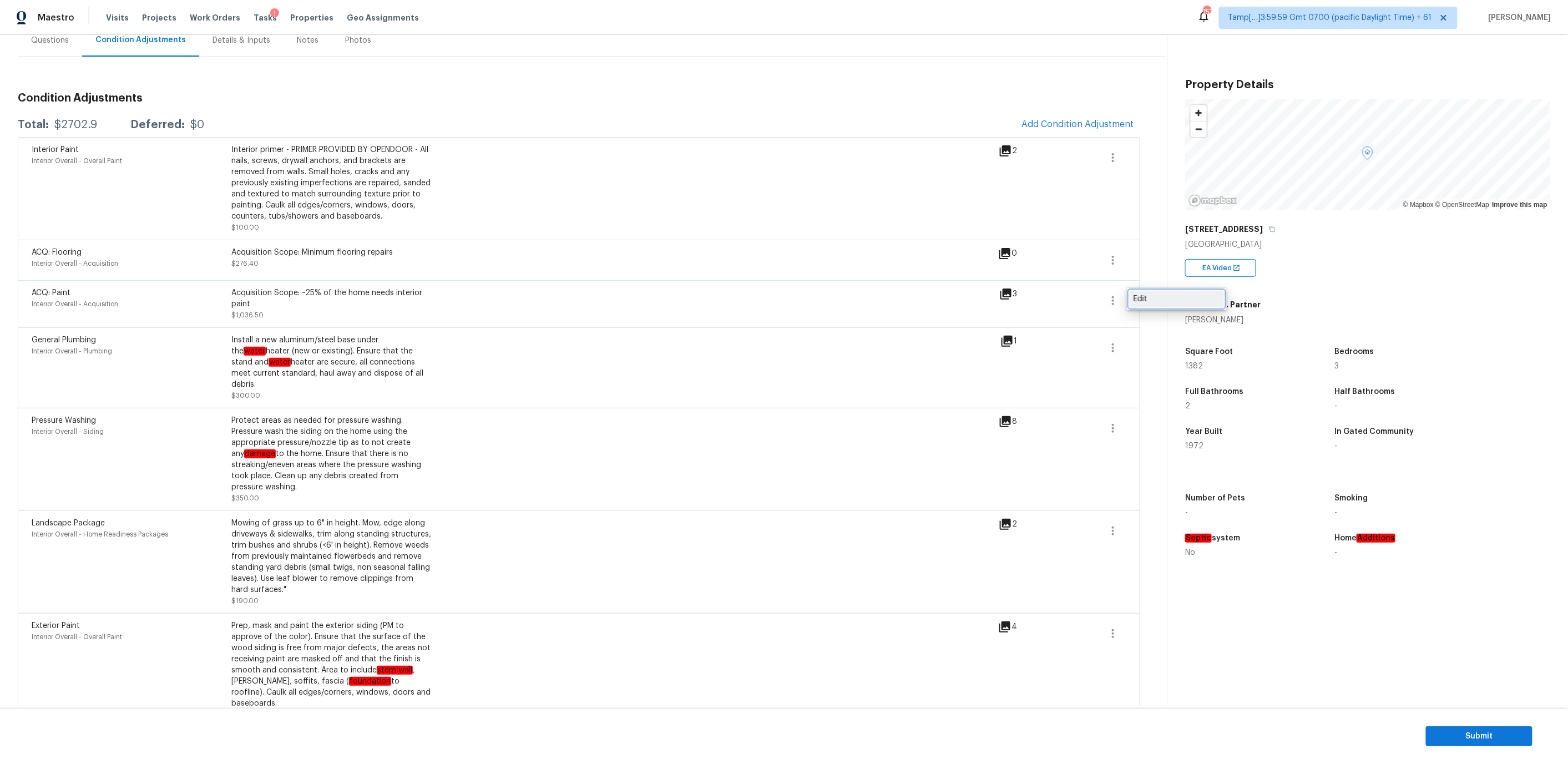
click at [1146, 293] on div "Edit" at bounding box center [1177, 299] width 86 height 11
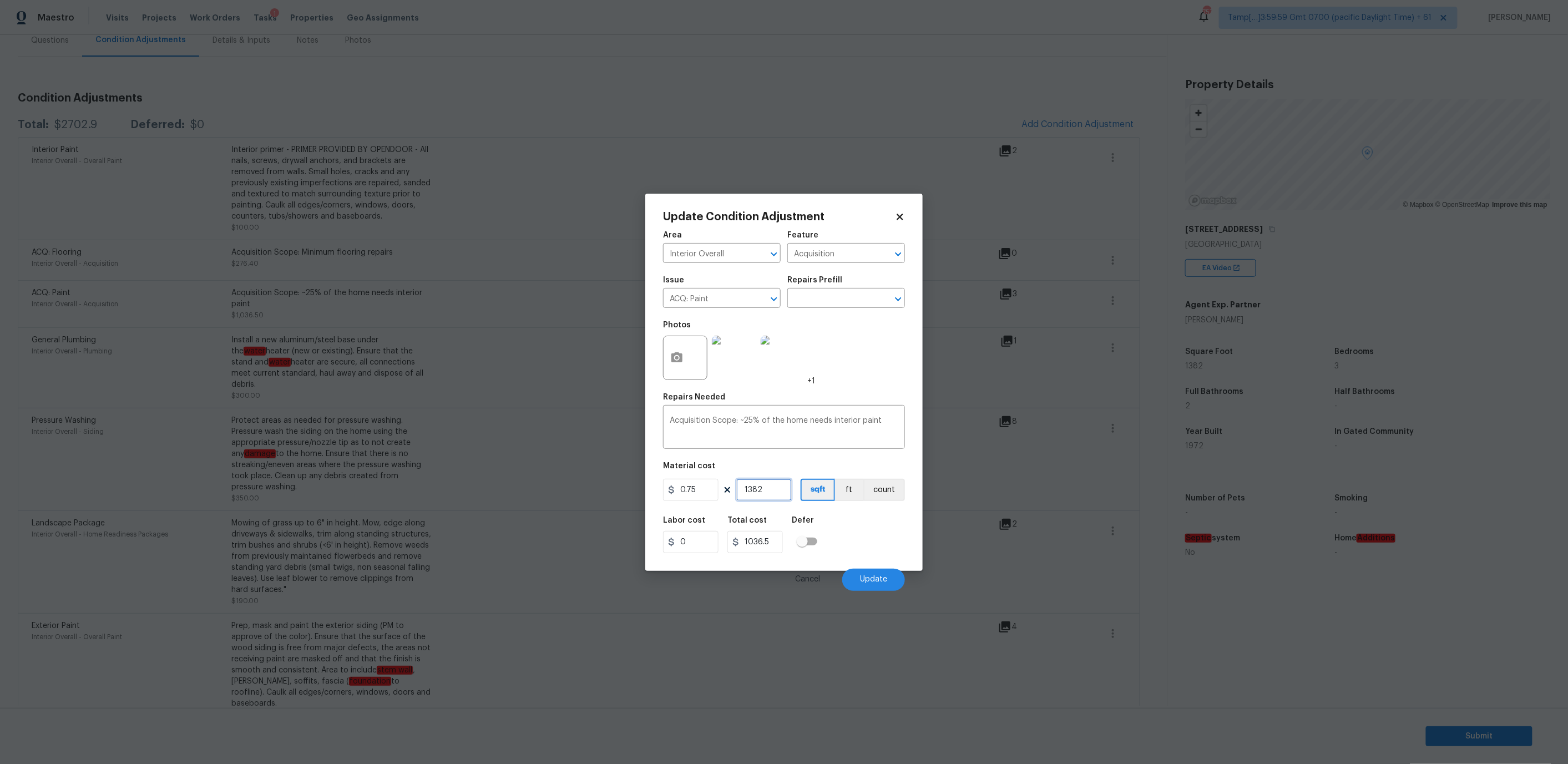
click at [762, 480] on input "1382" at bounding box center [764, 490] width 55 height 22
type input "0"
click at [703, 488] on input "0.75" at bounding box center [690, 490] width 55 height 22
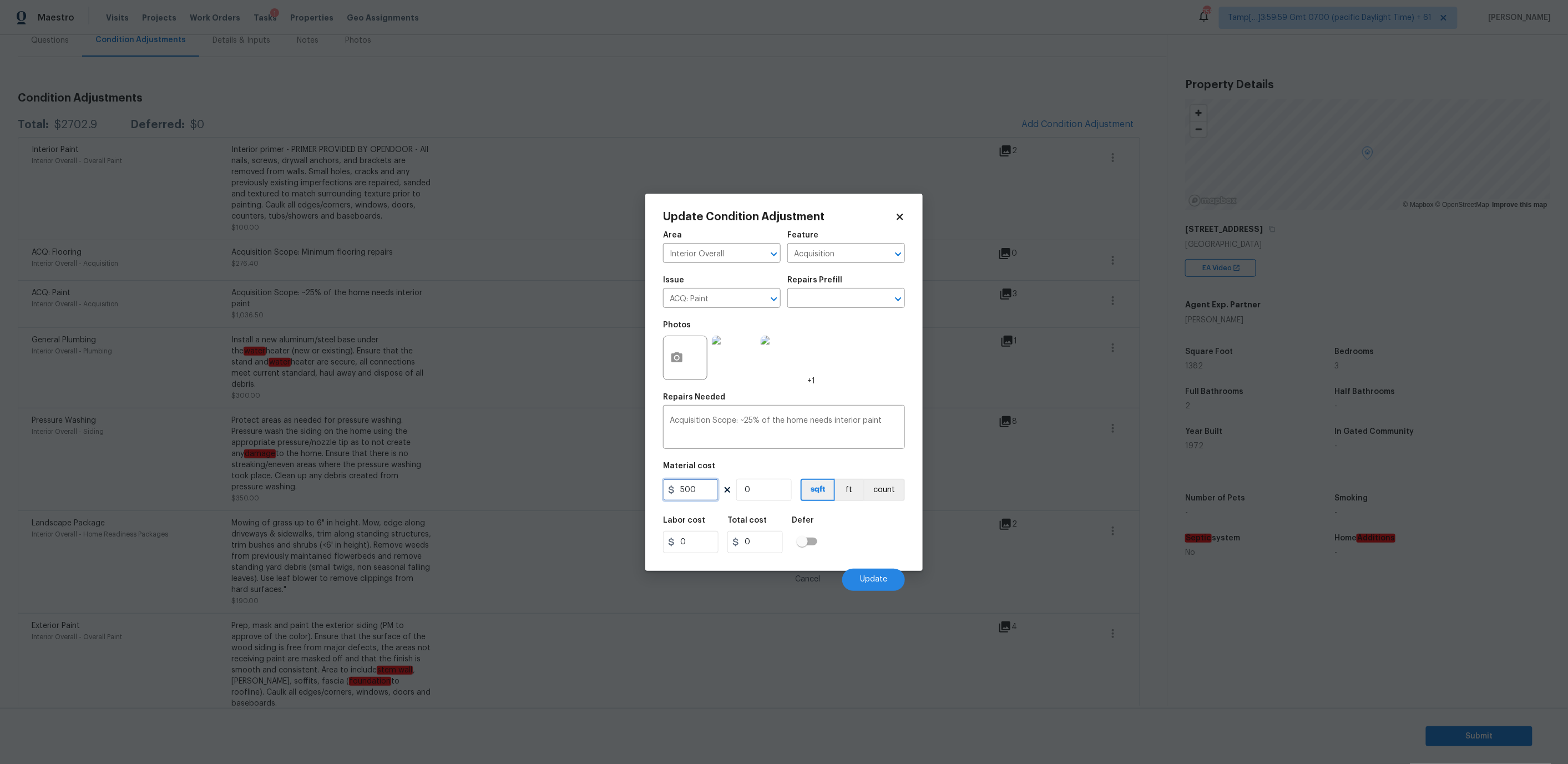
type input "500"
click at [753, 483] on input "0" at bounding box center [764, 490] width 55 height 22
type input "1"
type input "500"
type input "1"
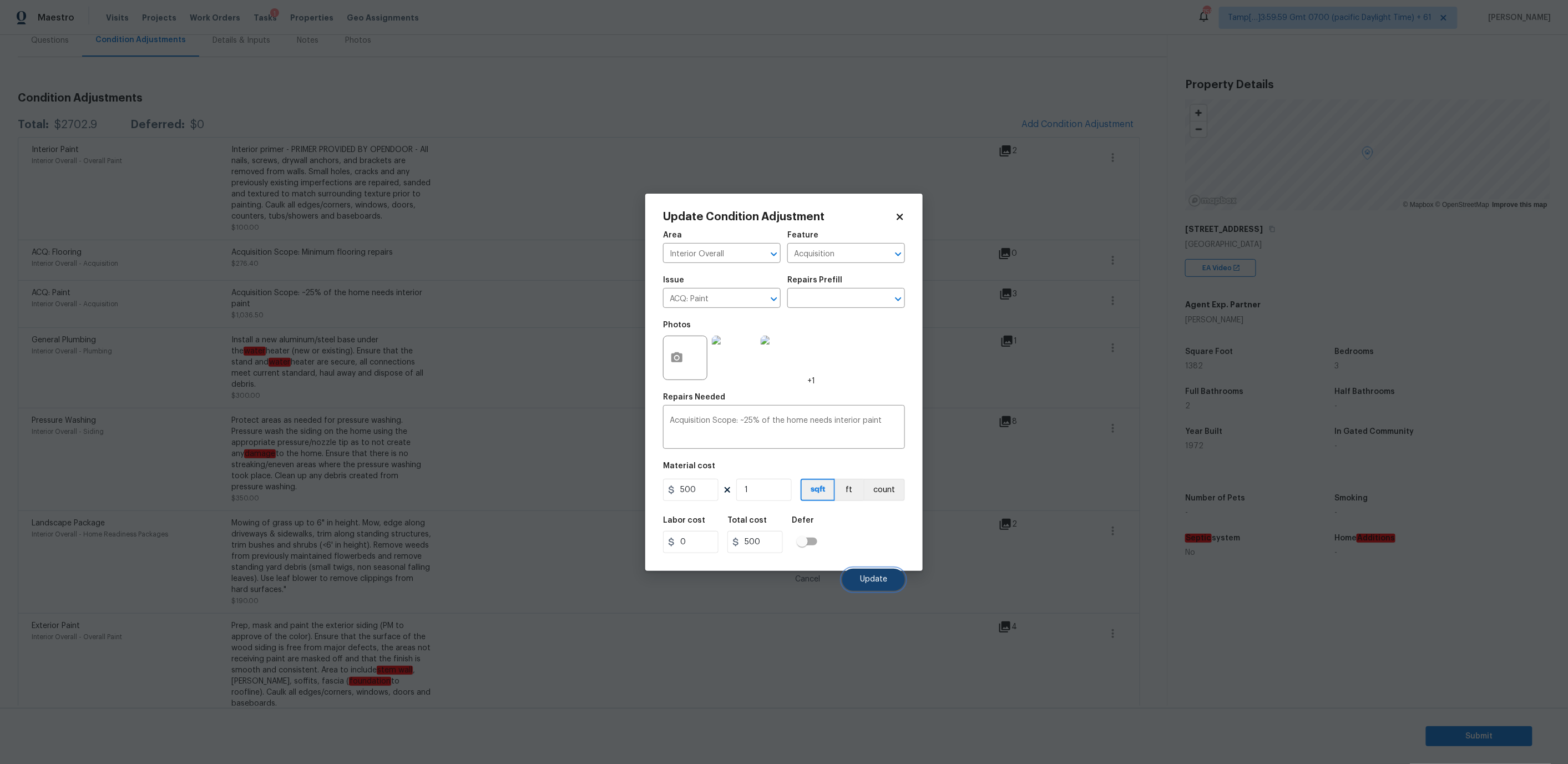
click at [878, 573] on button "Update" at bounding box center [873, 580] width 63 height 22
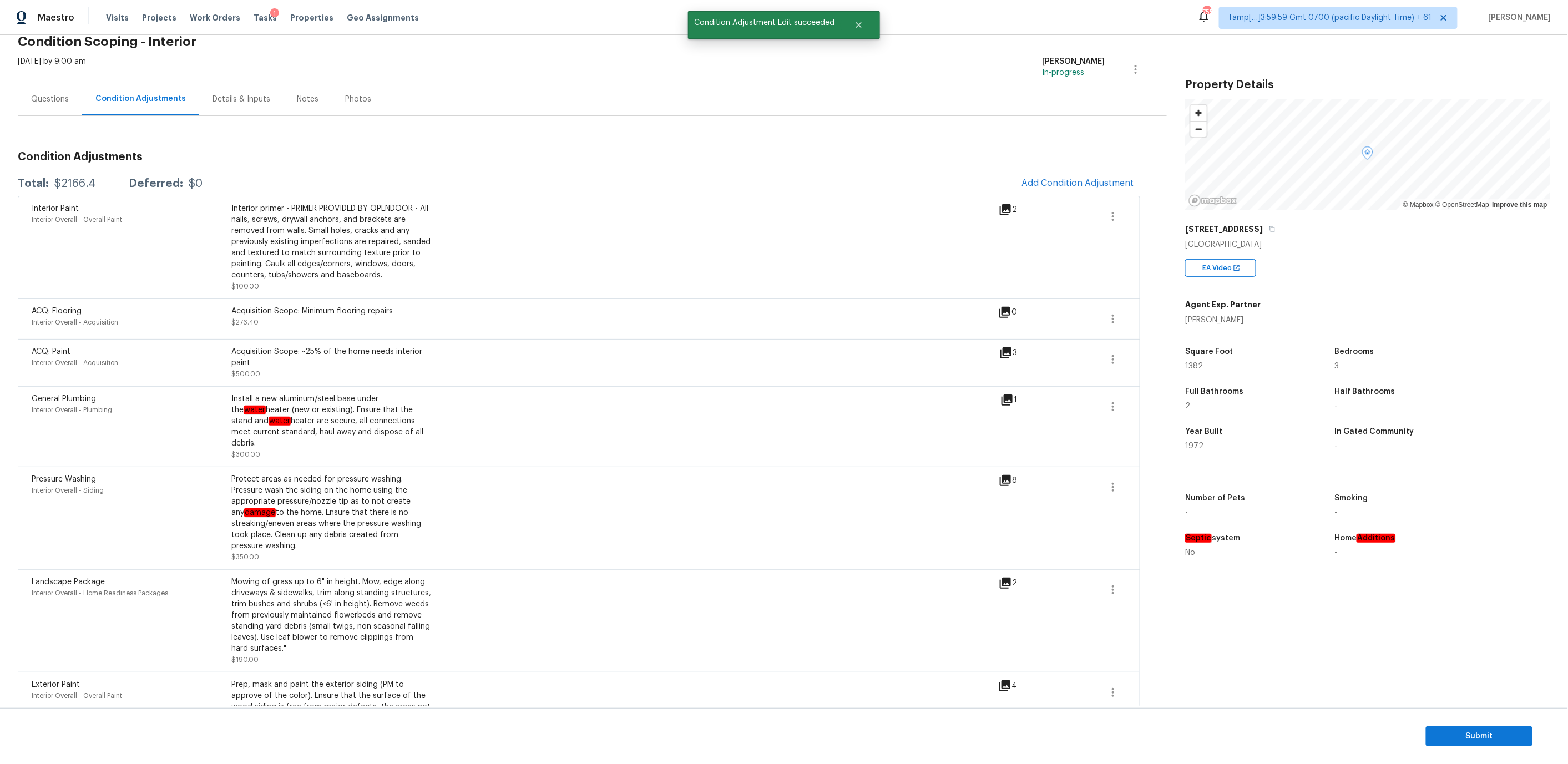
scroll to position [0, 0]
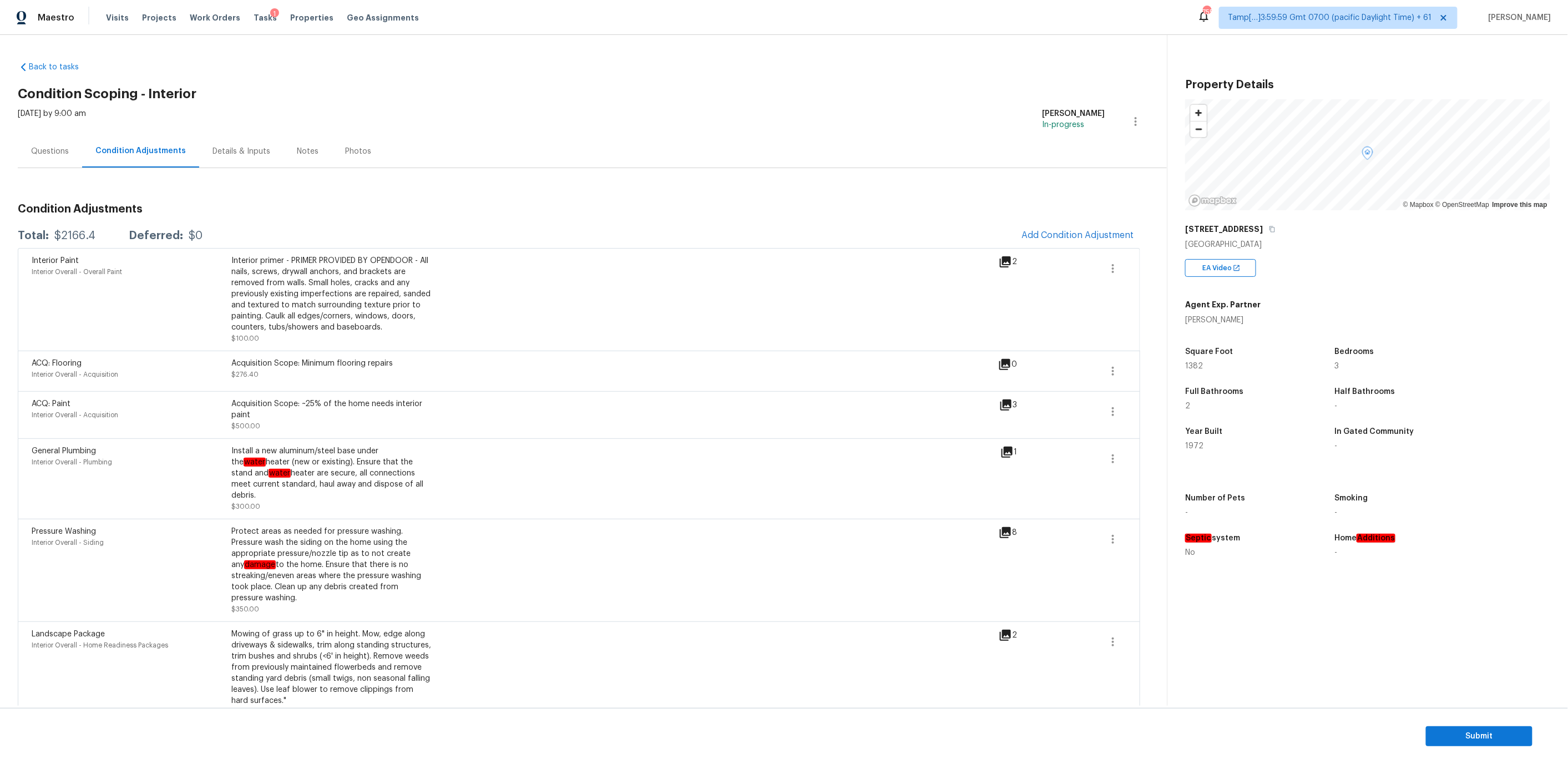
click at [67, 143] on div "Questions" at bounding box center [50, 152] width 65 height 33
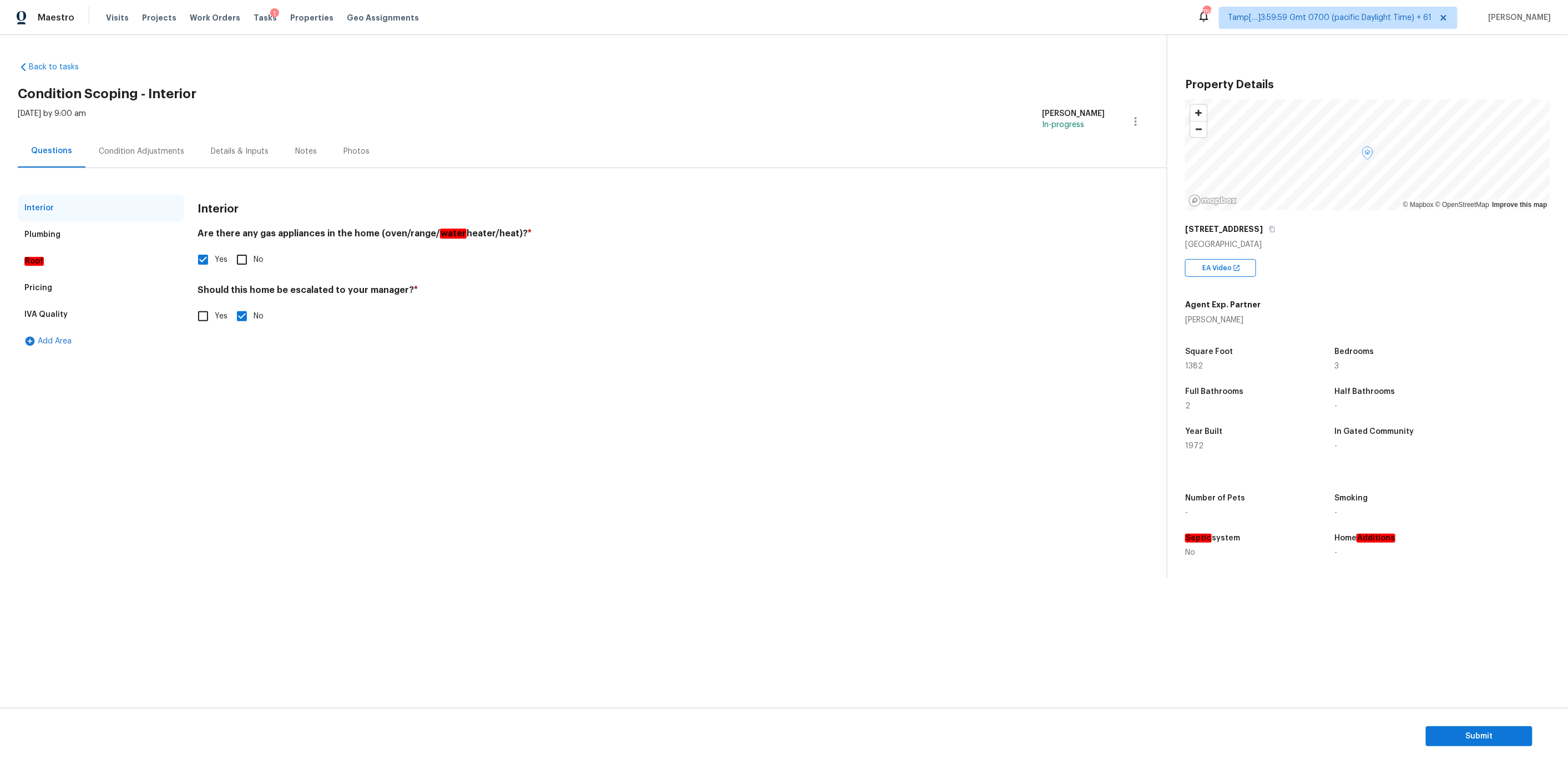
click at [117, 153] on div "Condition Adjustments" at bounding box center [141, 152] width 85 height 11
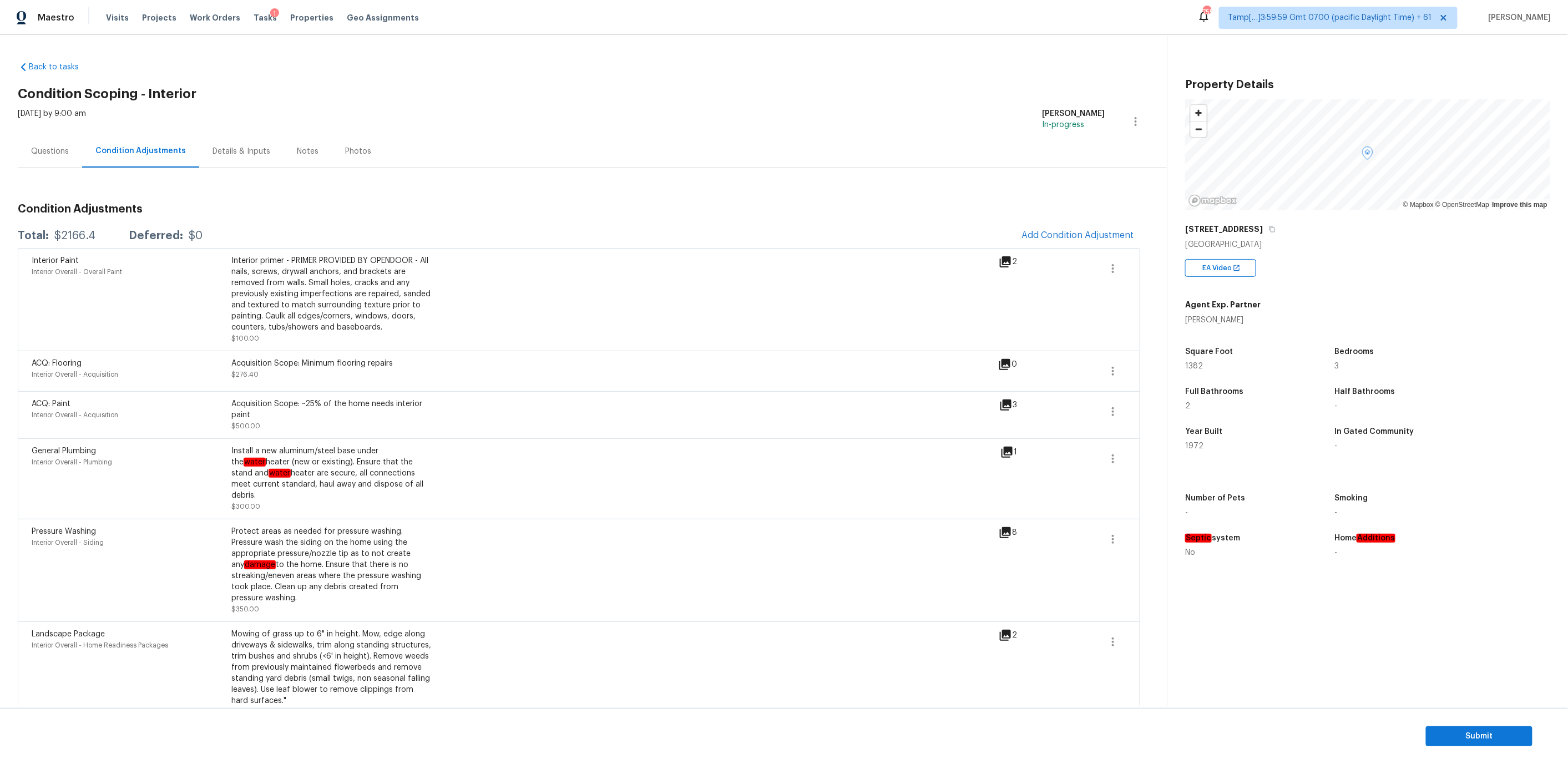
click at [231, 149] on div "Details & Inputs" at bounding box center [241, 152] width 58 height 11
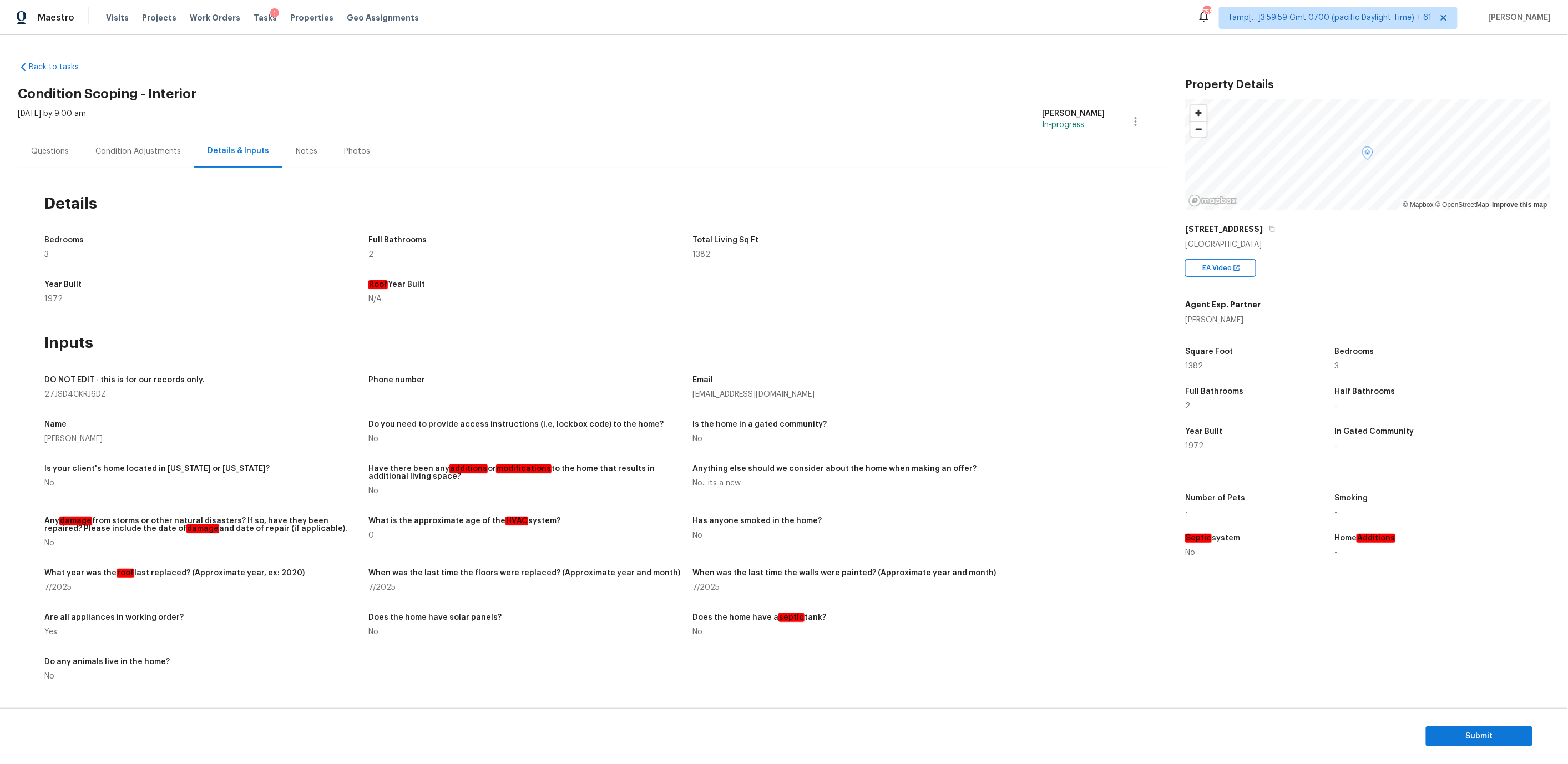
click at [307, 153] on div "Notes" at bounding box center [307, 152] width 22 height 11
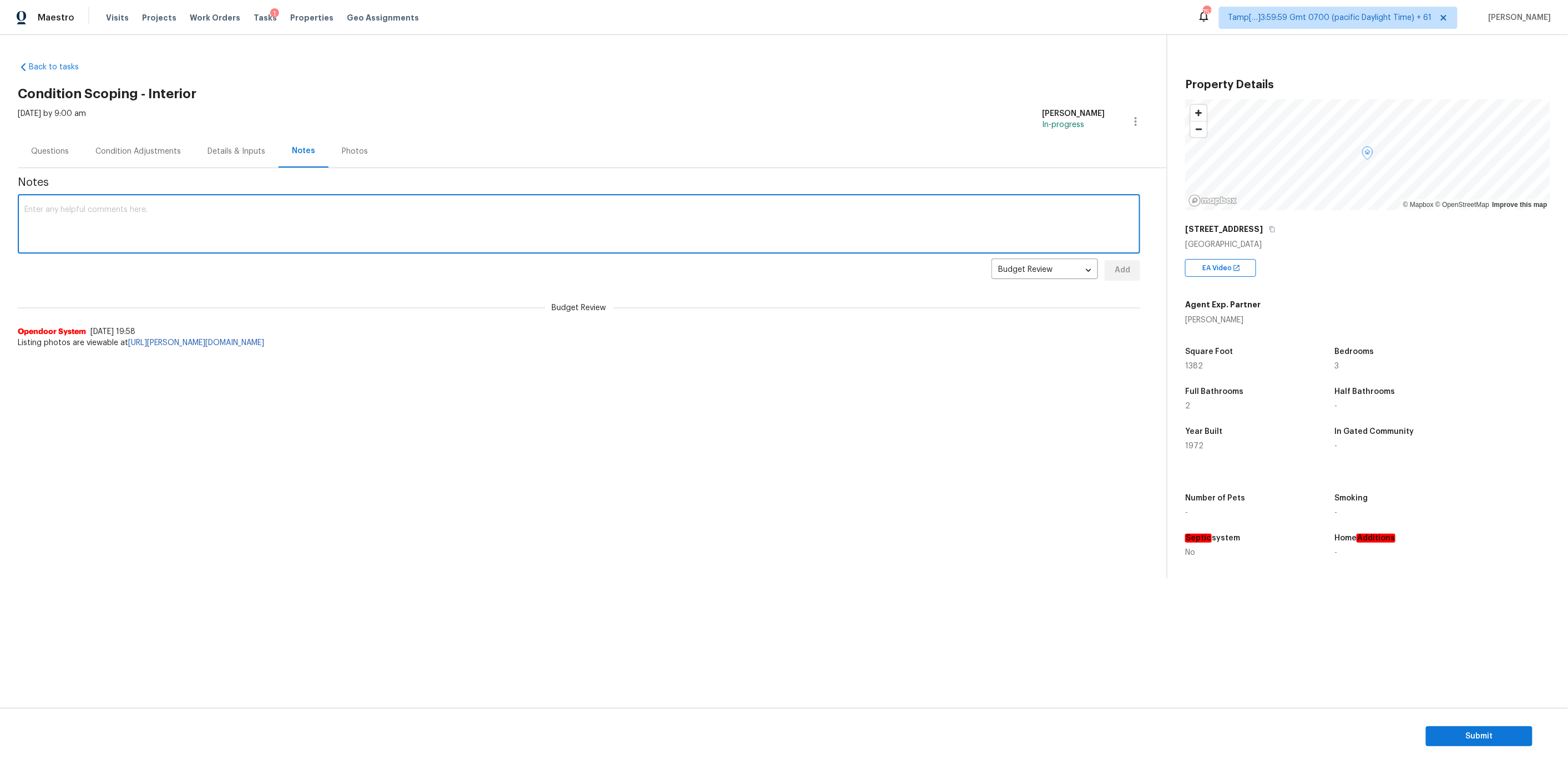
click at [880, 220] on textarea at bounding box center [579, 225] width 1109 height 39
paste textarea "Virtual Interior Assessment is completed. Scoped for Paint, flooring, primer .S…"
type textarea "Virtual Interior Assessment is completed. Scoped for Paint, flooring, primer .S…"
click at [1122, 273] on span "Add" at bounding box center [1122, 270] width 18 height 14
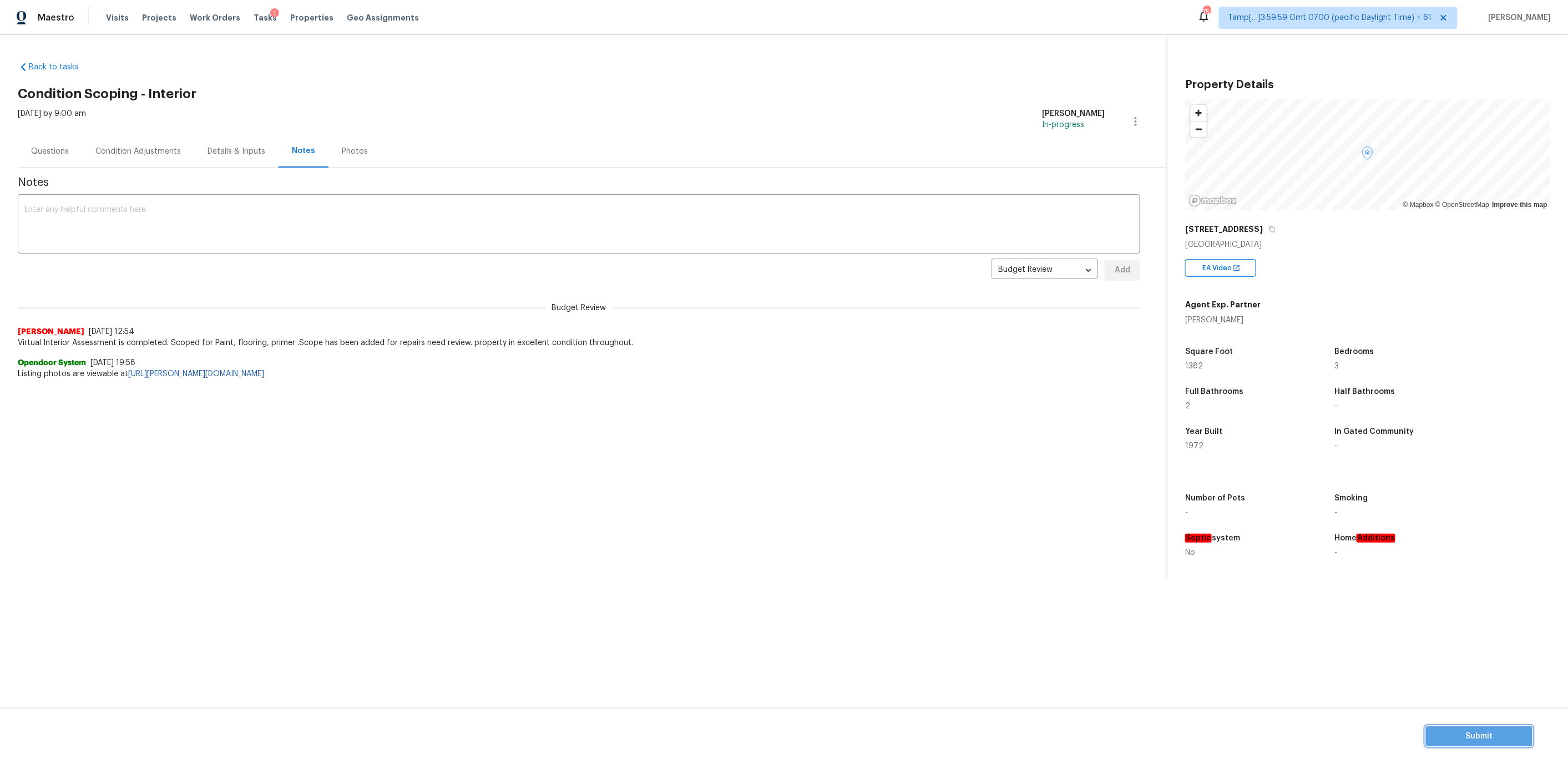
click at [1450, 745] on button "Submit" at bounding box center [1479, 737] width 107 height 21
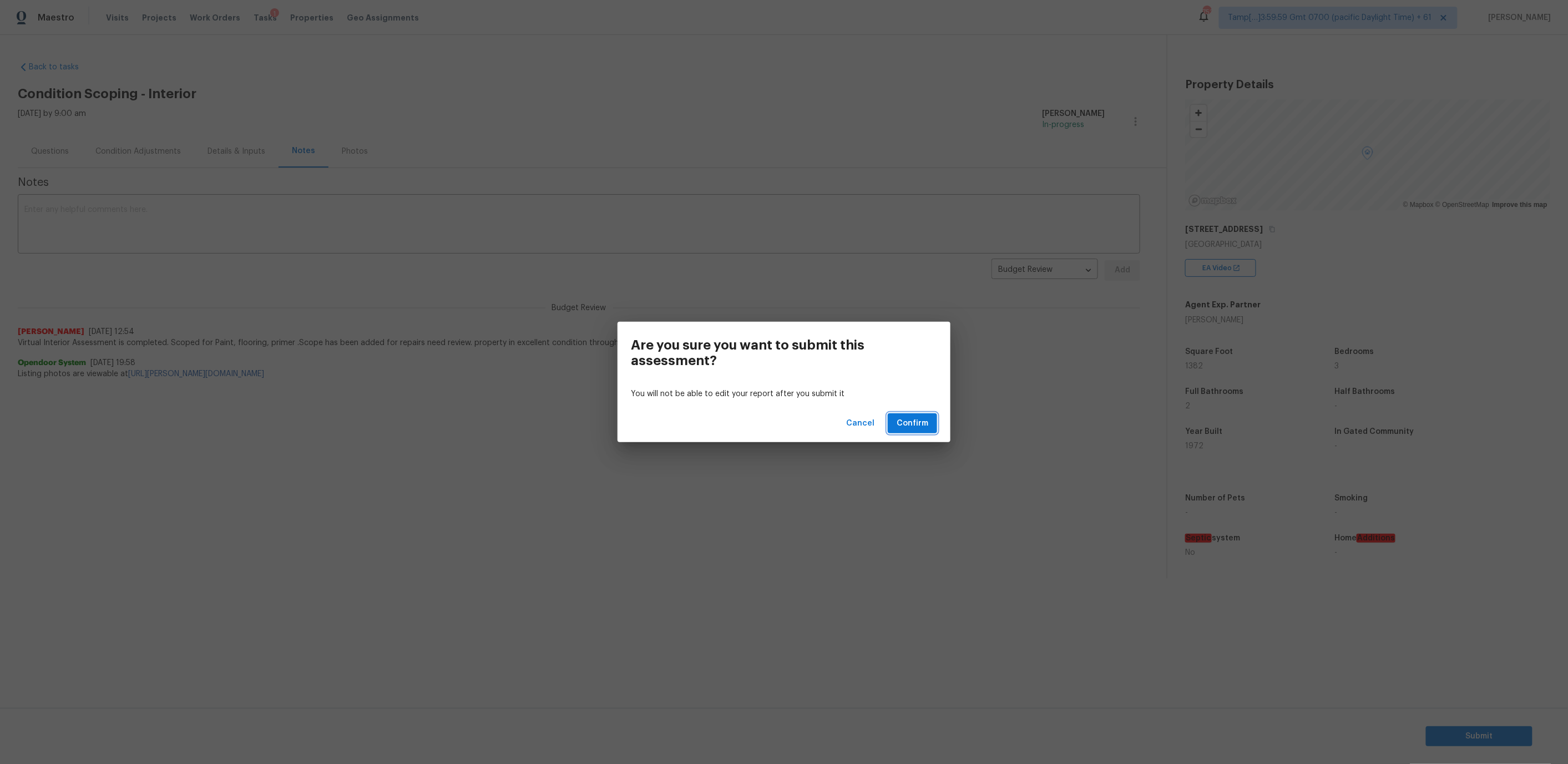
click at [901, 432] on button "Confirm" at bounding box center [912, 424] width 49 height 21
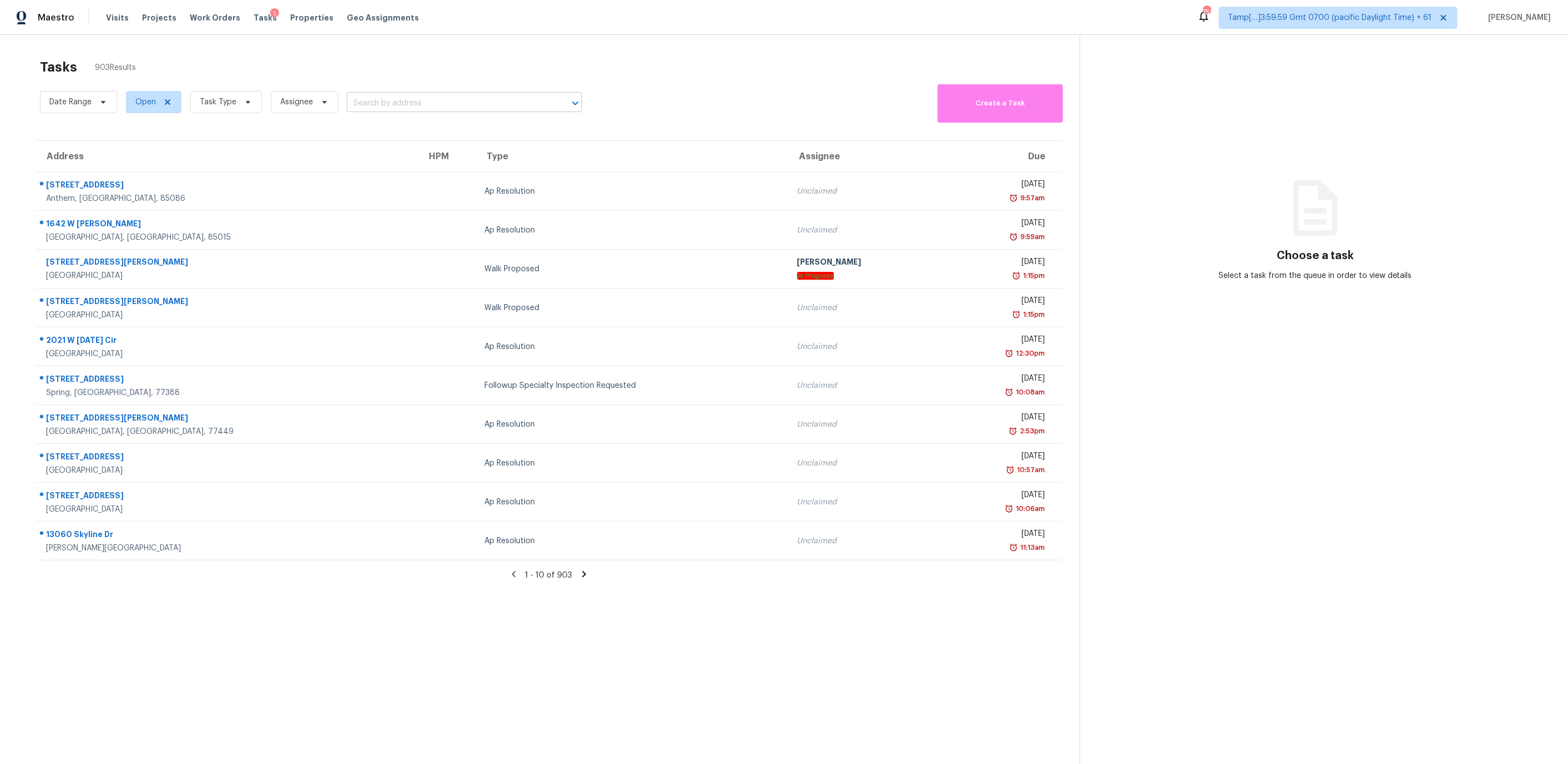
click at [376, 97] on input "text" at bounding box center [449, 103] width 204 height 17
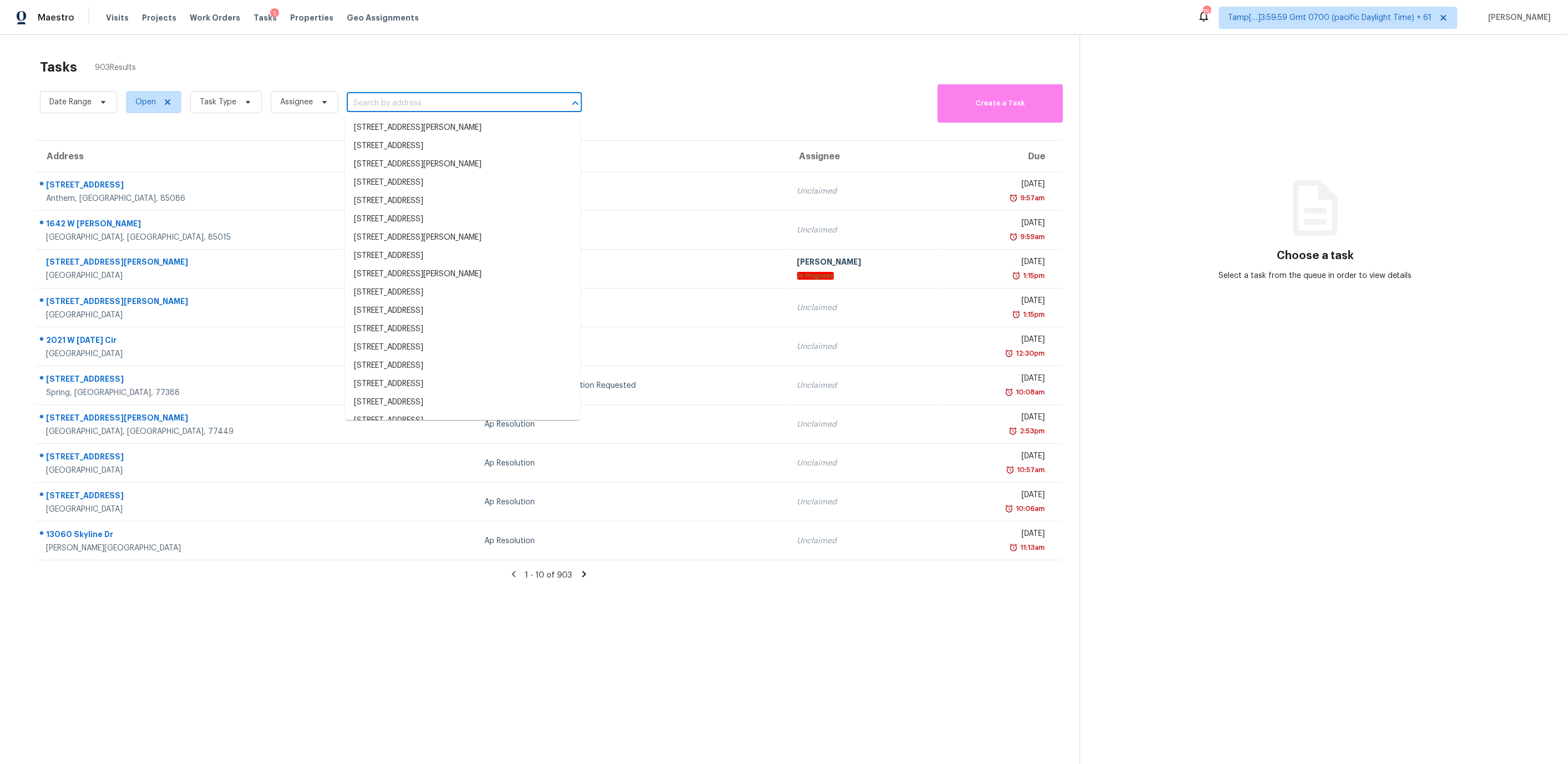
paste input "1972"
type input "1972"
click at [379, 97] on input "text" at bounding box center [449, 103] width 204 height 17
paste input "[STREET_ADDRESS]"
type input "[STREET_ADDRESS]"
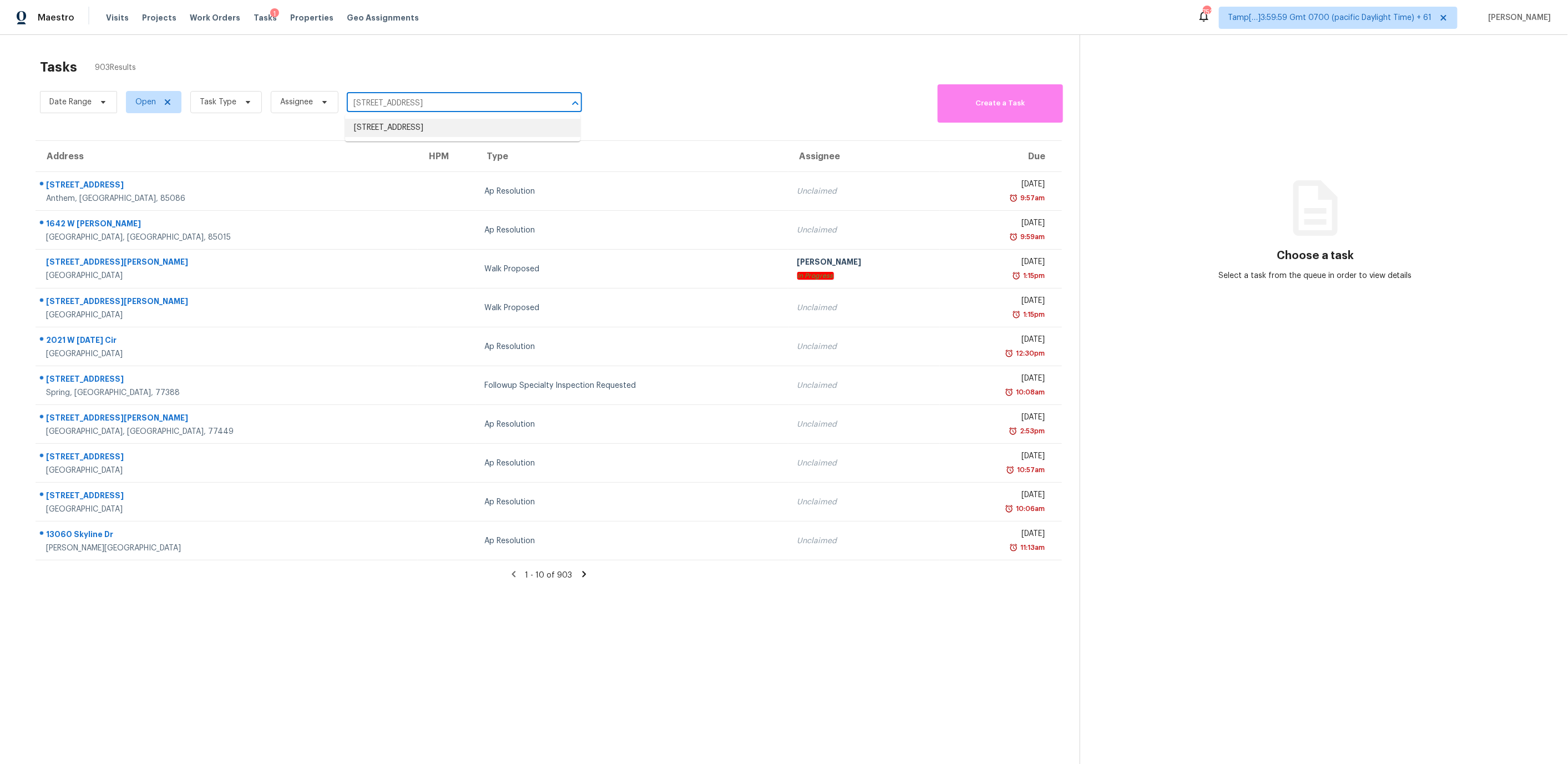
click at [456, 130] on li "[STREET_ADDRESS]" at bounding box center [463, 128] width 235 height 18
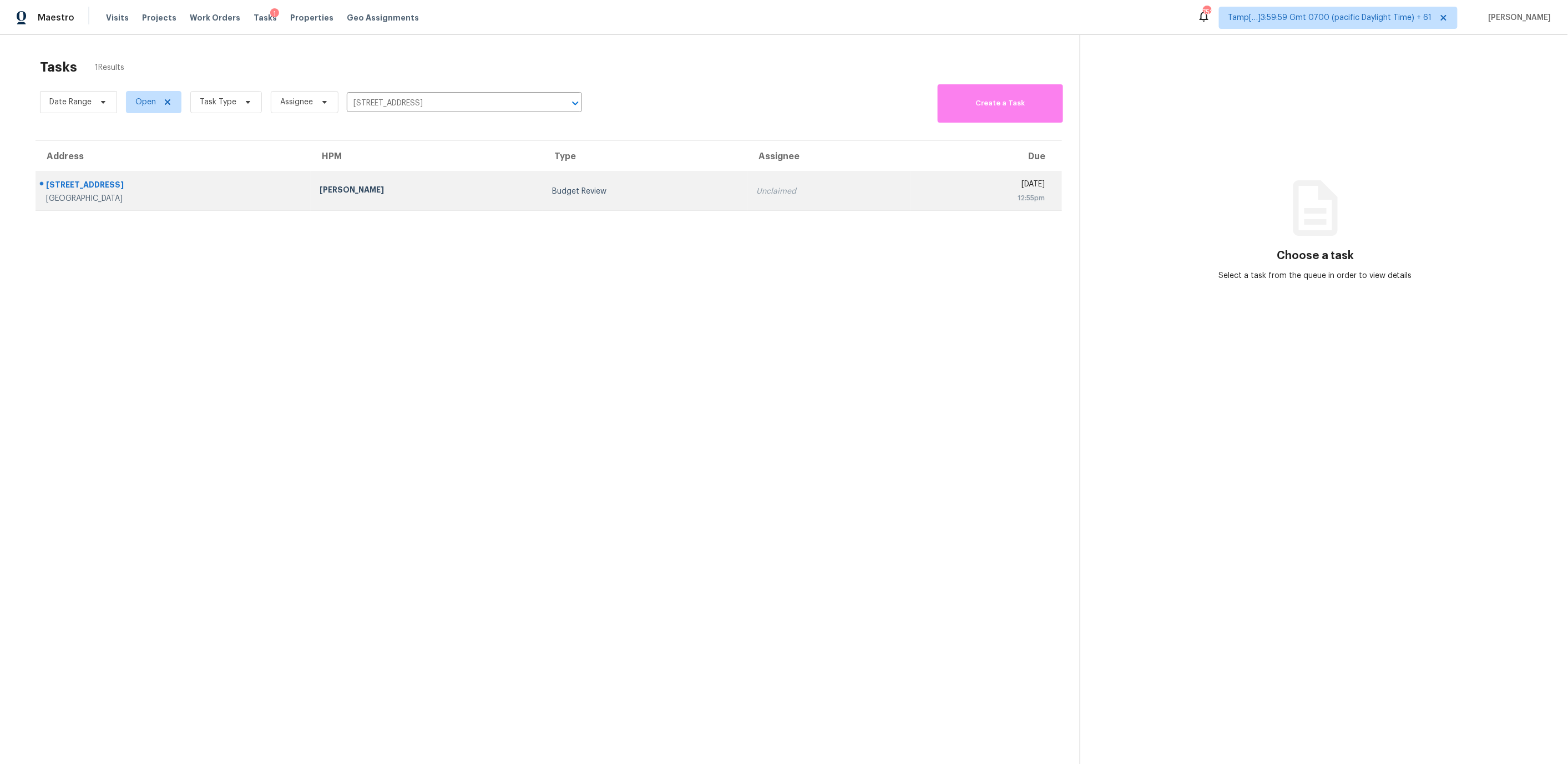
click at [574, 179] on td "Budget Review" at bounding box center [645, 192] width 204 height 39
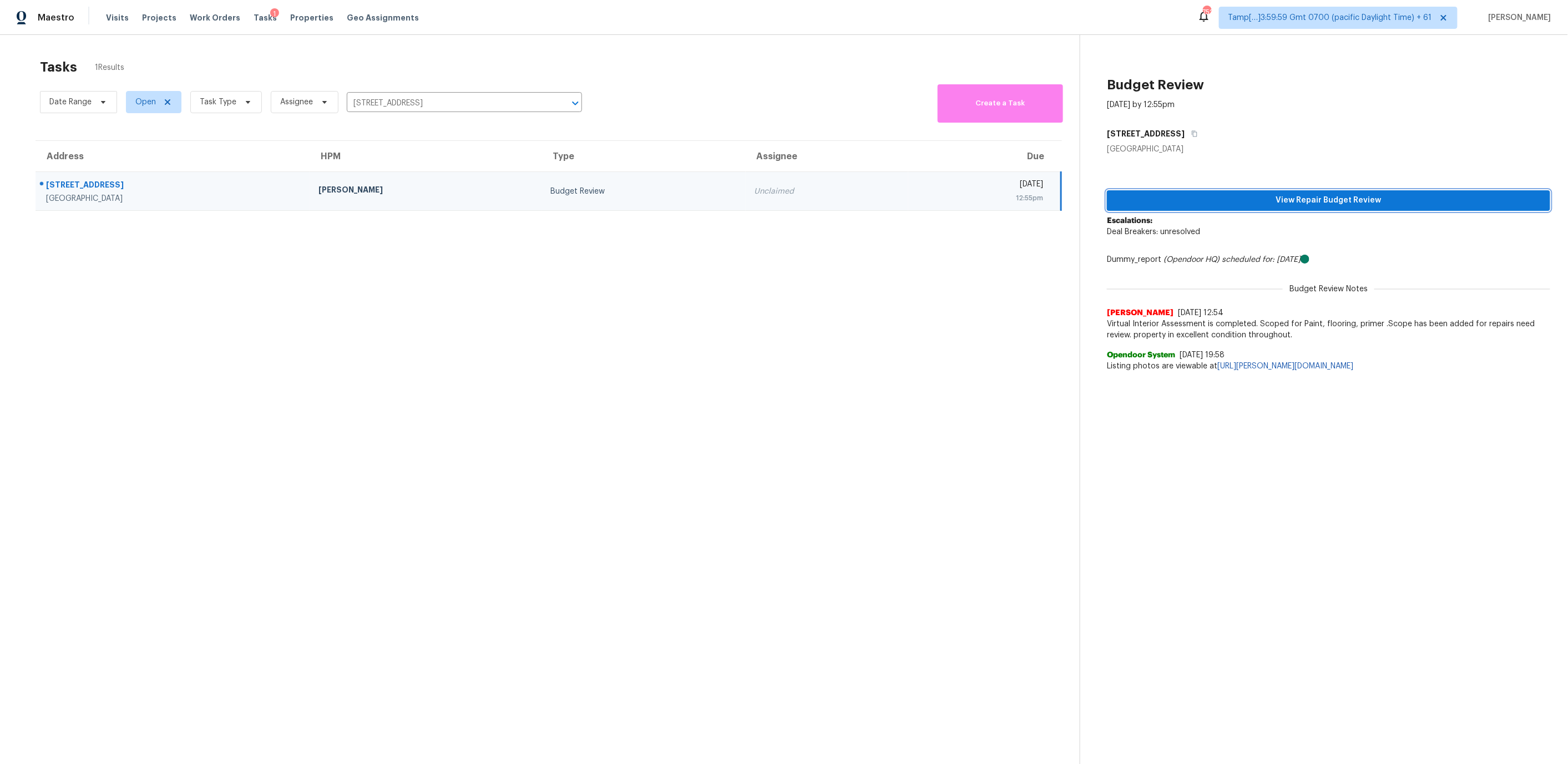
click at [1208, 197] on span "View Repair Budget Review" at bounding box center [1328, 200] width 425 height 14
click at [362, 102] on input "[STREET_ADDRESS]" at bounding box center [449, 103] width 204 height 17
paste input "220 Cermack St Columbia, SC, 29223"
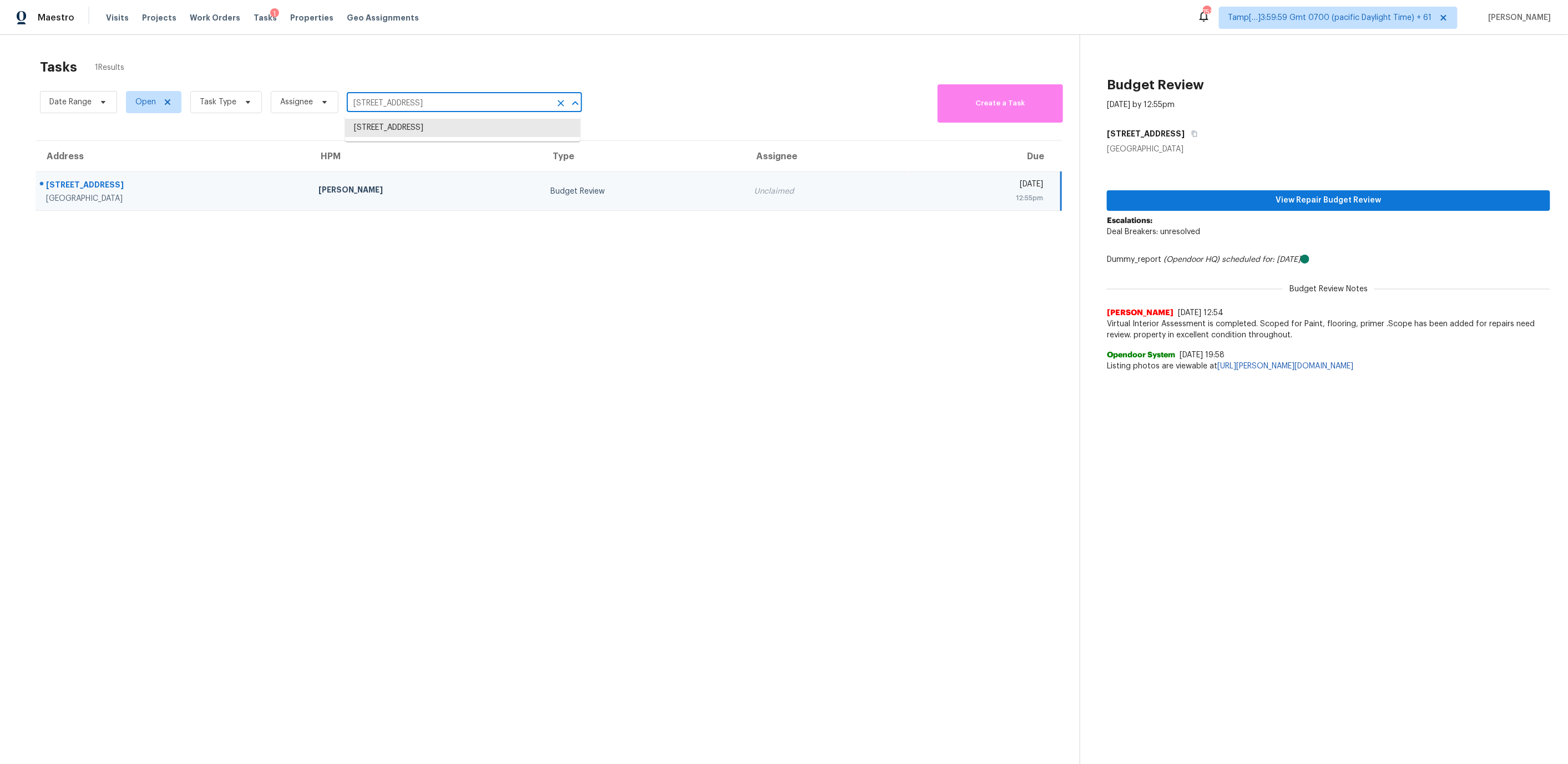
type input "2220 Cermack St Columbia, SC, 29223"
click at [430, 128] on li "2220 Cermack St, Columbia, SC 29223" at bounding box center [463, 128] width 235 height 18
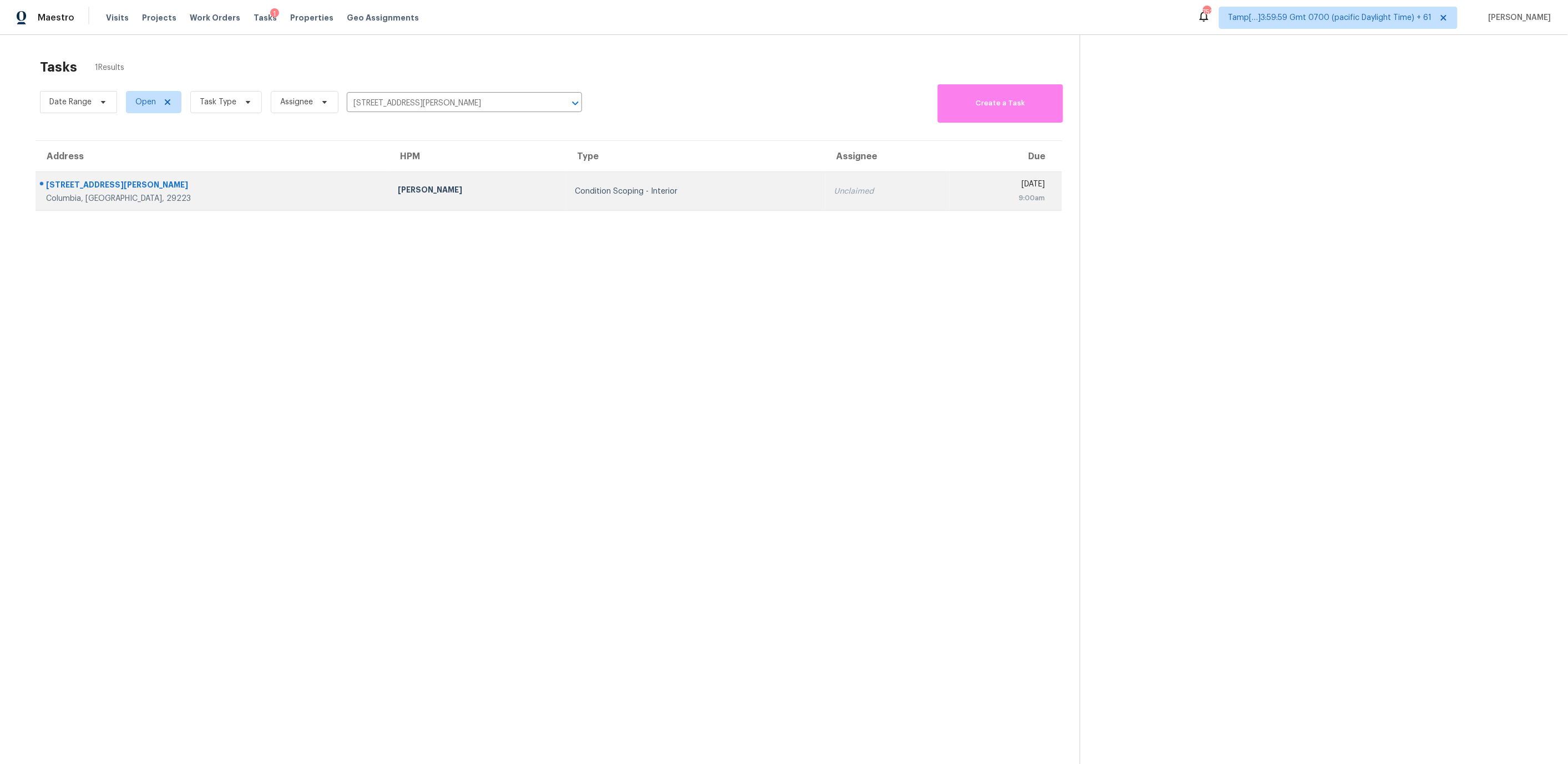
click at [644, 186] on div "Condition Scoping - Interior" at bounding box center [695, 191] width 242 height 11
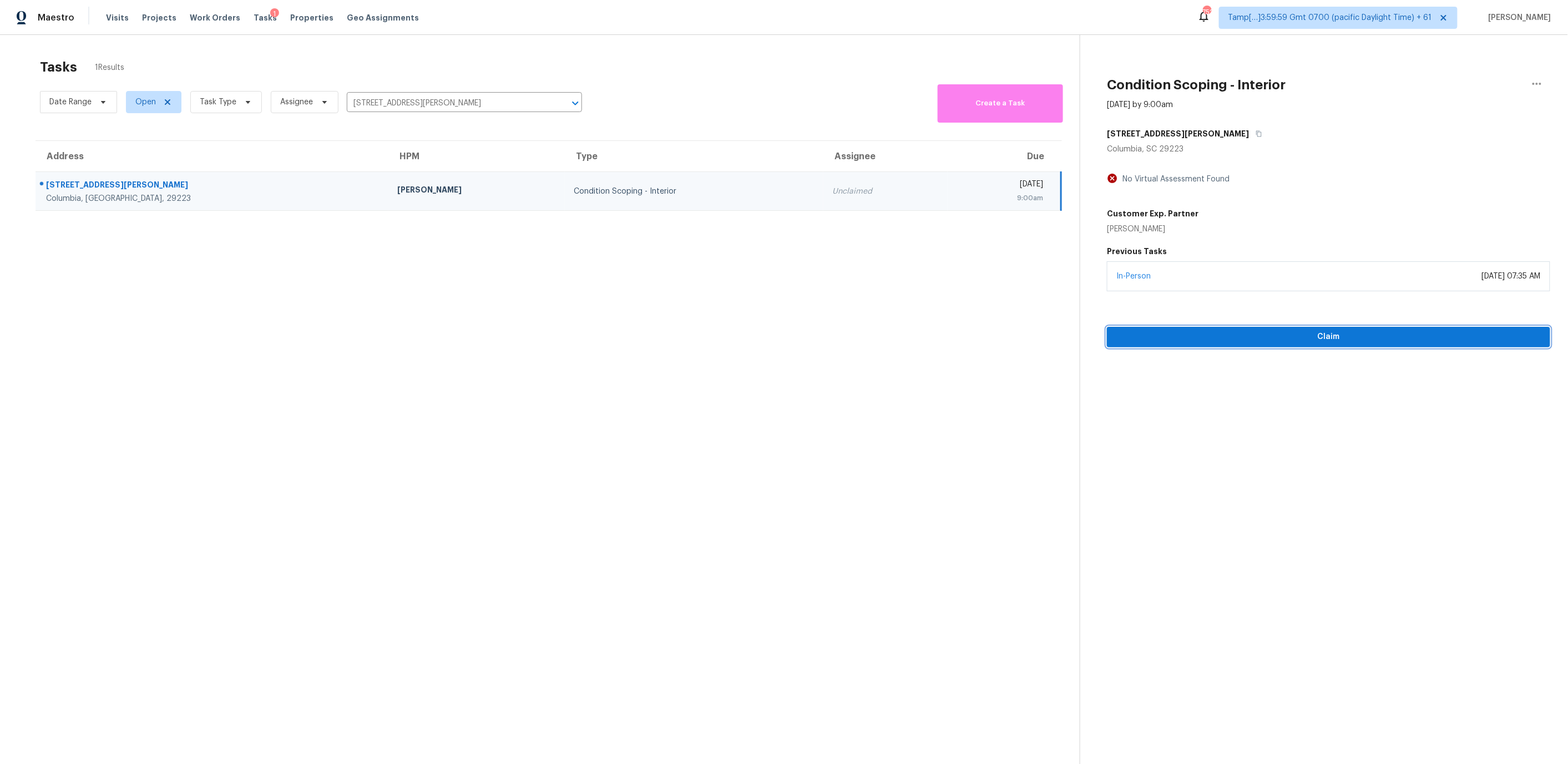
click at [1151, 338] on span "Claim" at bounding box center [1328, 337] width 425 height 14
click at [1165, 335] on span "Start Assessment" at bounding box center [1328, 337] width 425 height 14
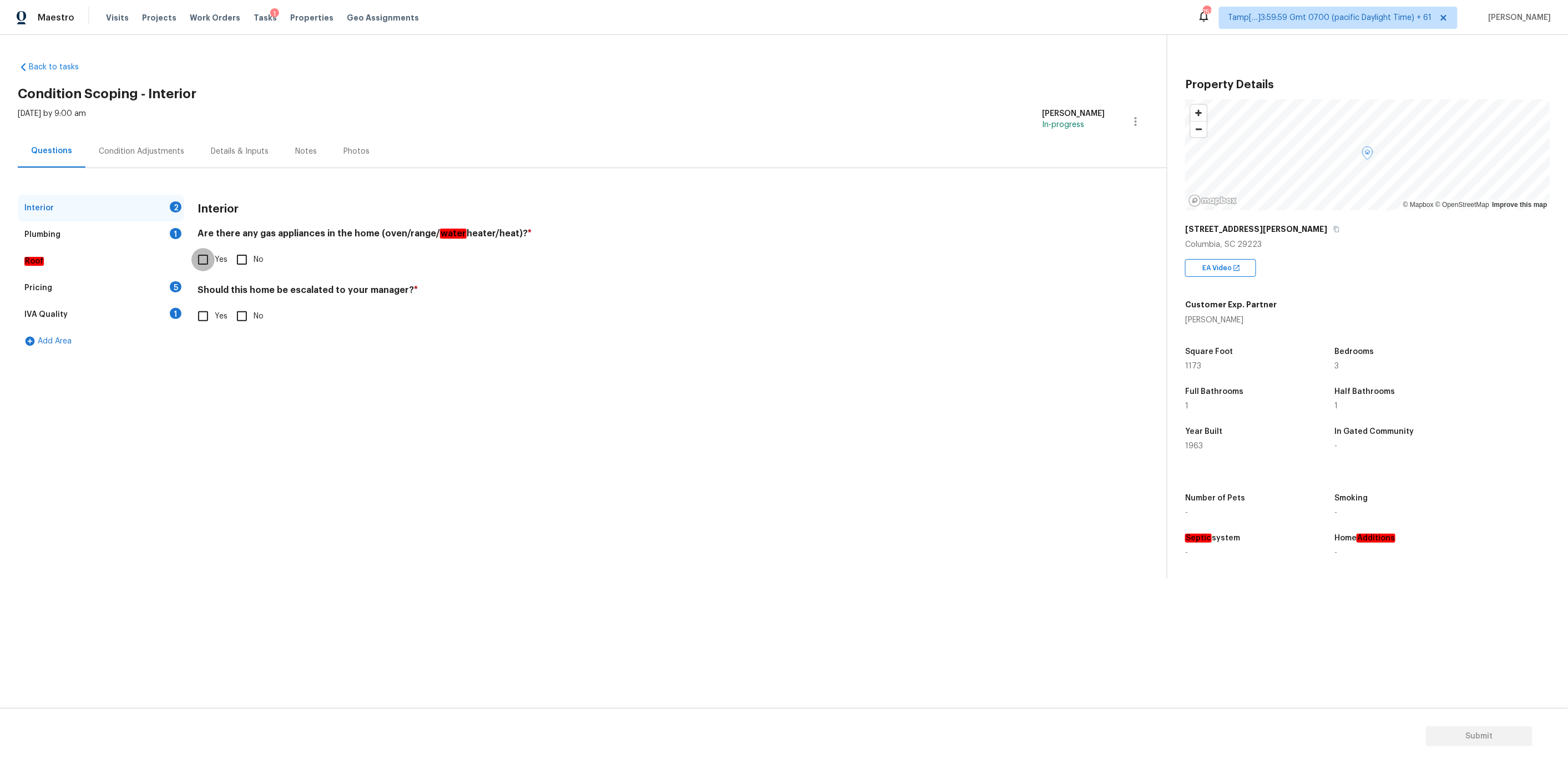
click at [203, 262] on input "Yes" at bounding box center [203, 259] width 23 height 23
checkbox input "true"
click at [111, 239] on div "Plumbing 1" at bounding box center [100, 235] width 166 height 27
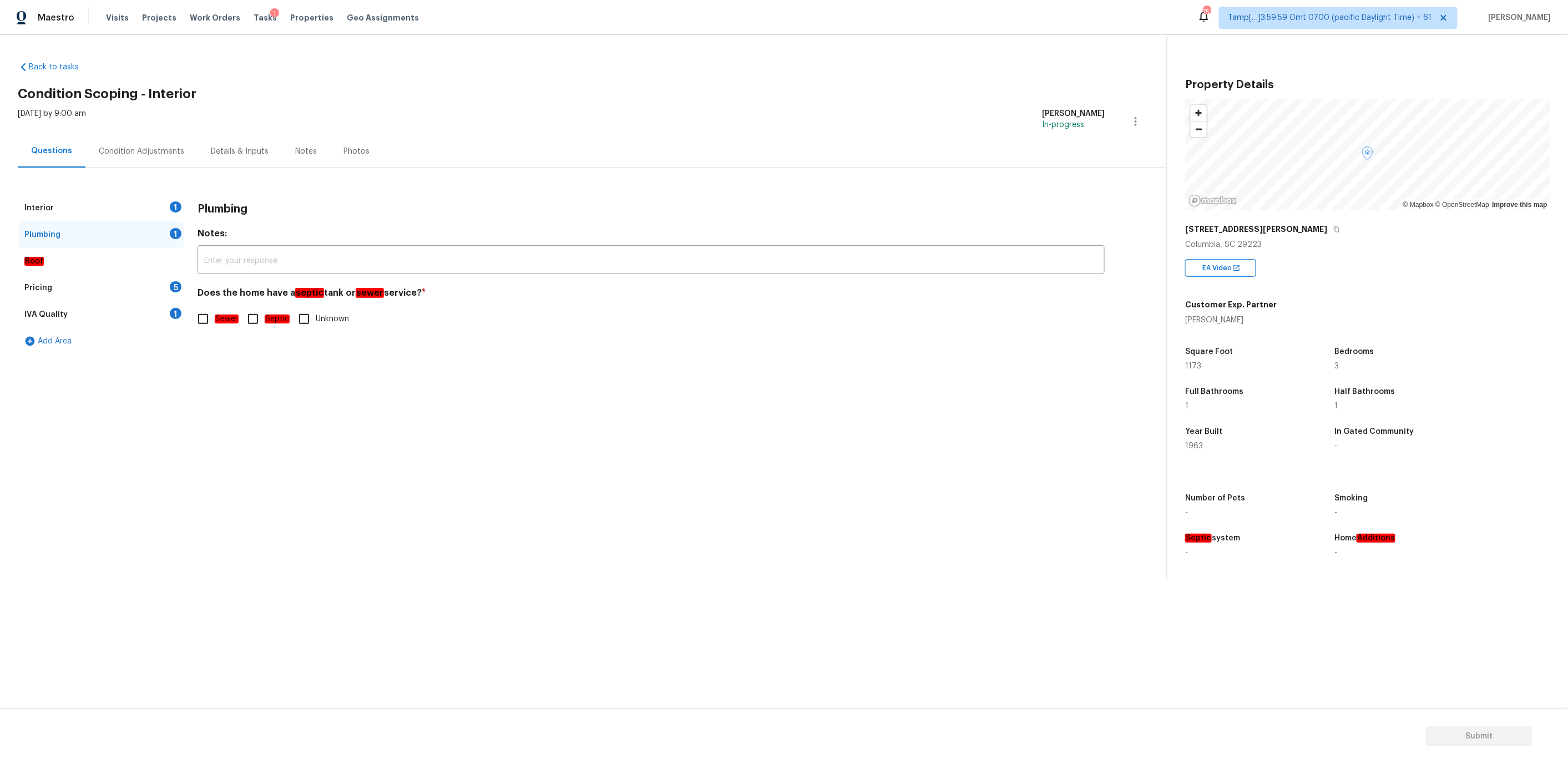
click at [200, 323] on input "Sewer" at bounding box center [203, 319] width 23 height 23
checkbox input "true"
click at [164, 273] on div "Roof" at bounding box center [100, 261] width 166 height 27
click at [148, 290] on div "Pricing 5" at bounding box center [100, 288] width 166 height 27
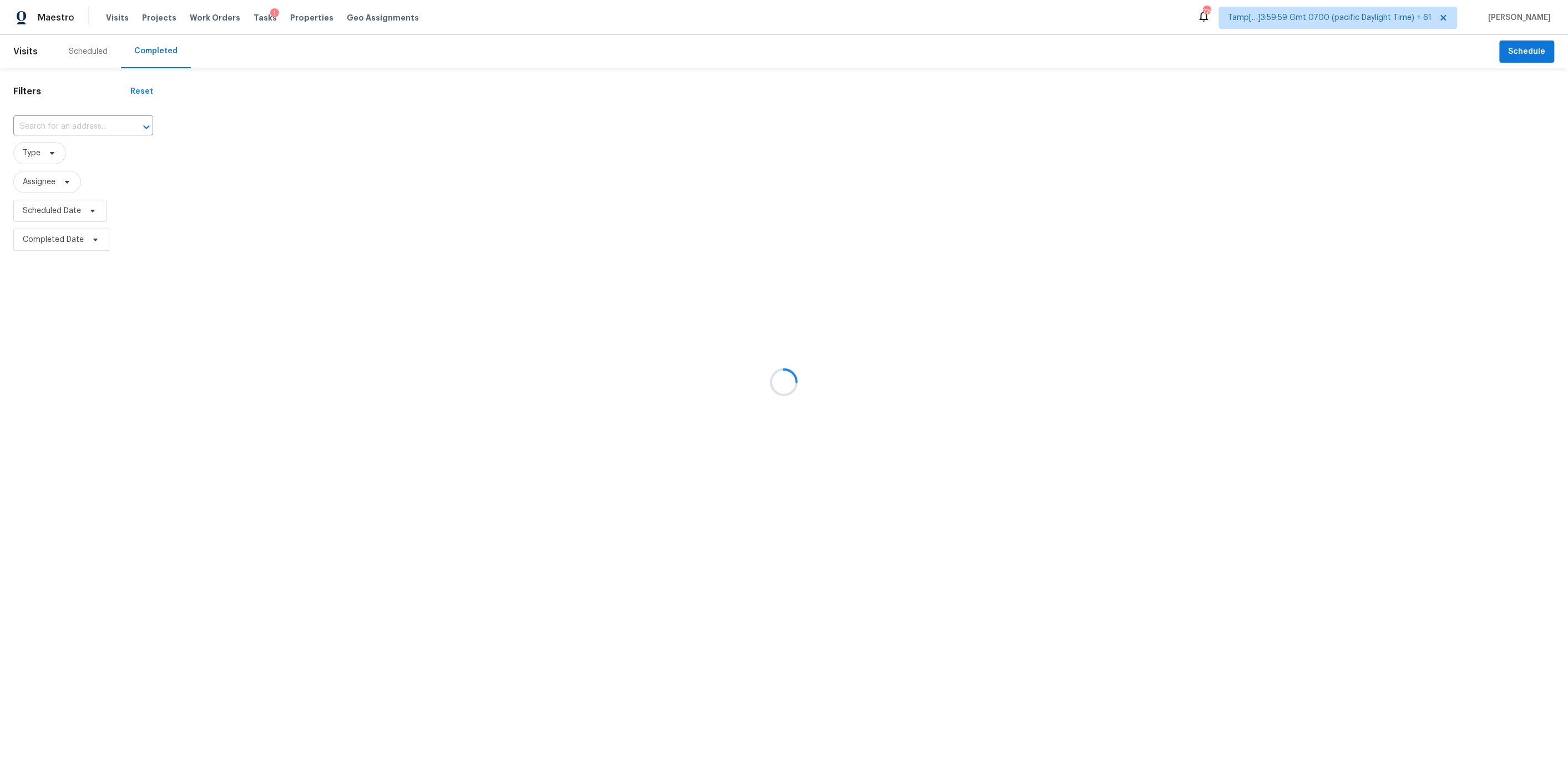
click at [61, 122] on div at bounding box center [784, 382] width 1568 height 764
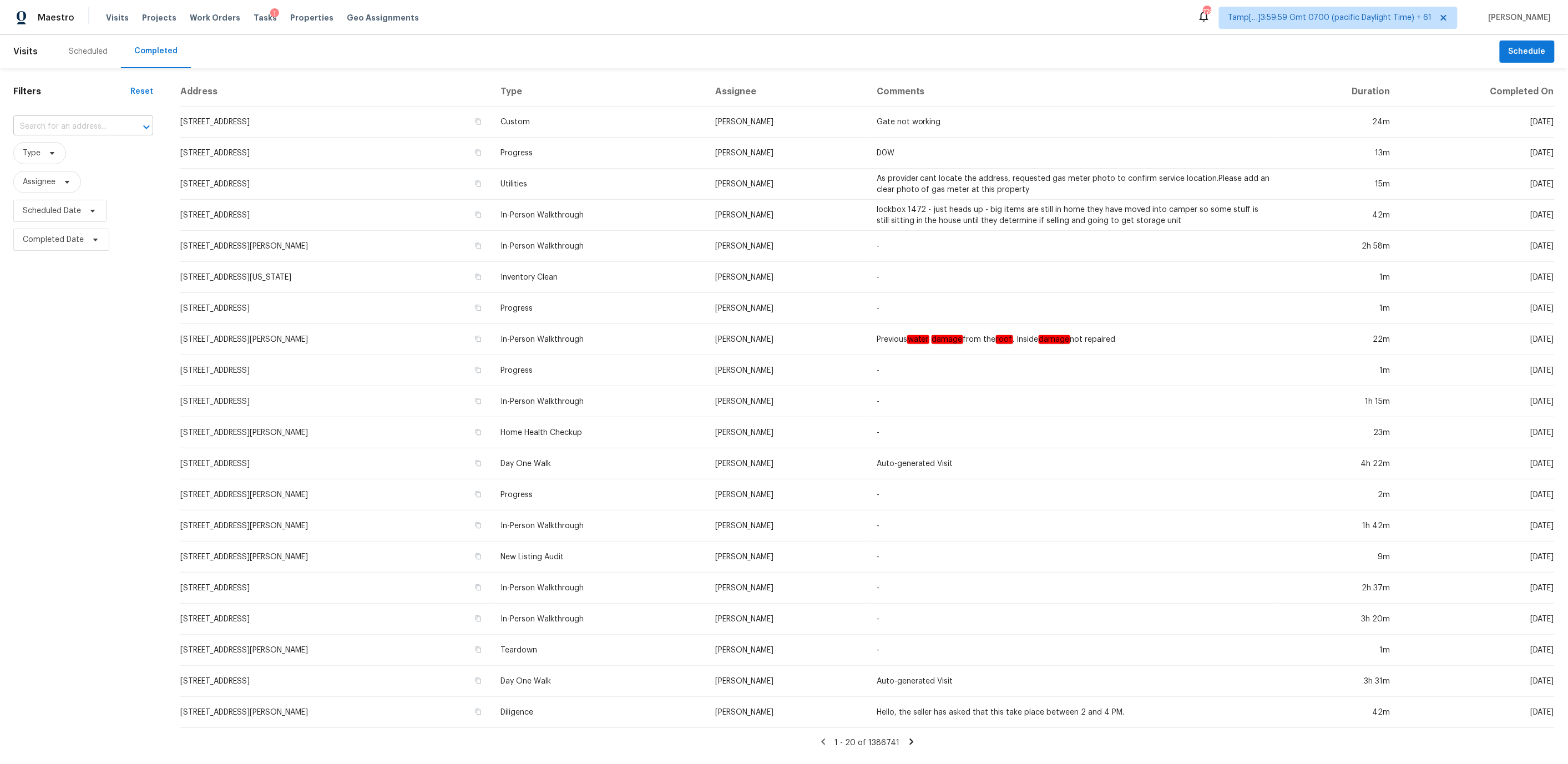
click at [55, 126] on input "text" at bounding box center [68, 127] width 109 height 17
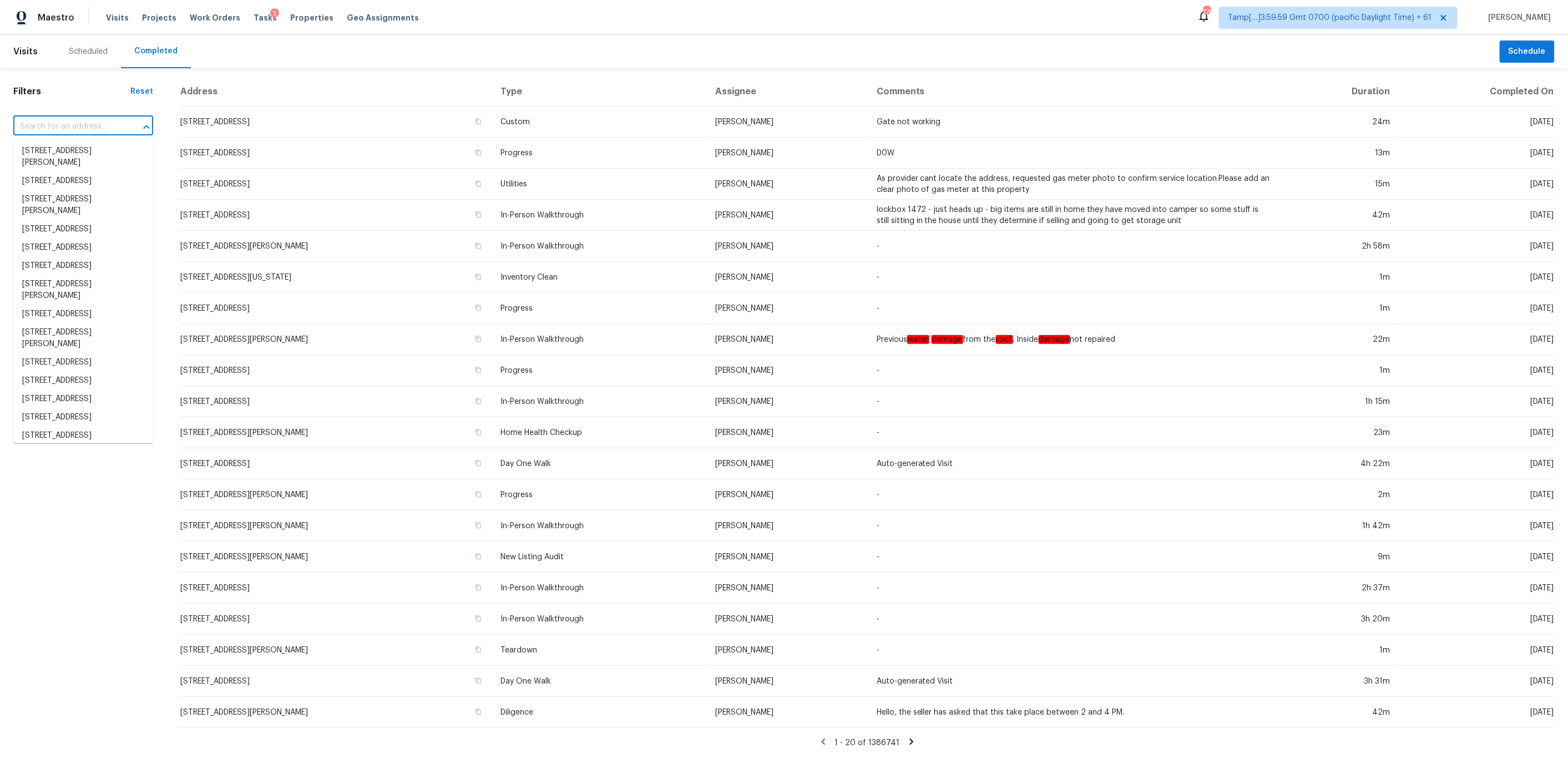
paste input "2220 Cermack St, Columbia, SC 29223"
type input "2220 Cermack St, Columbia, SC 29223"
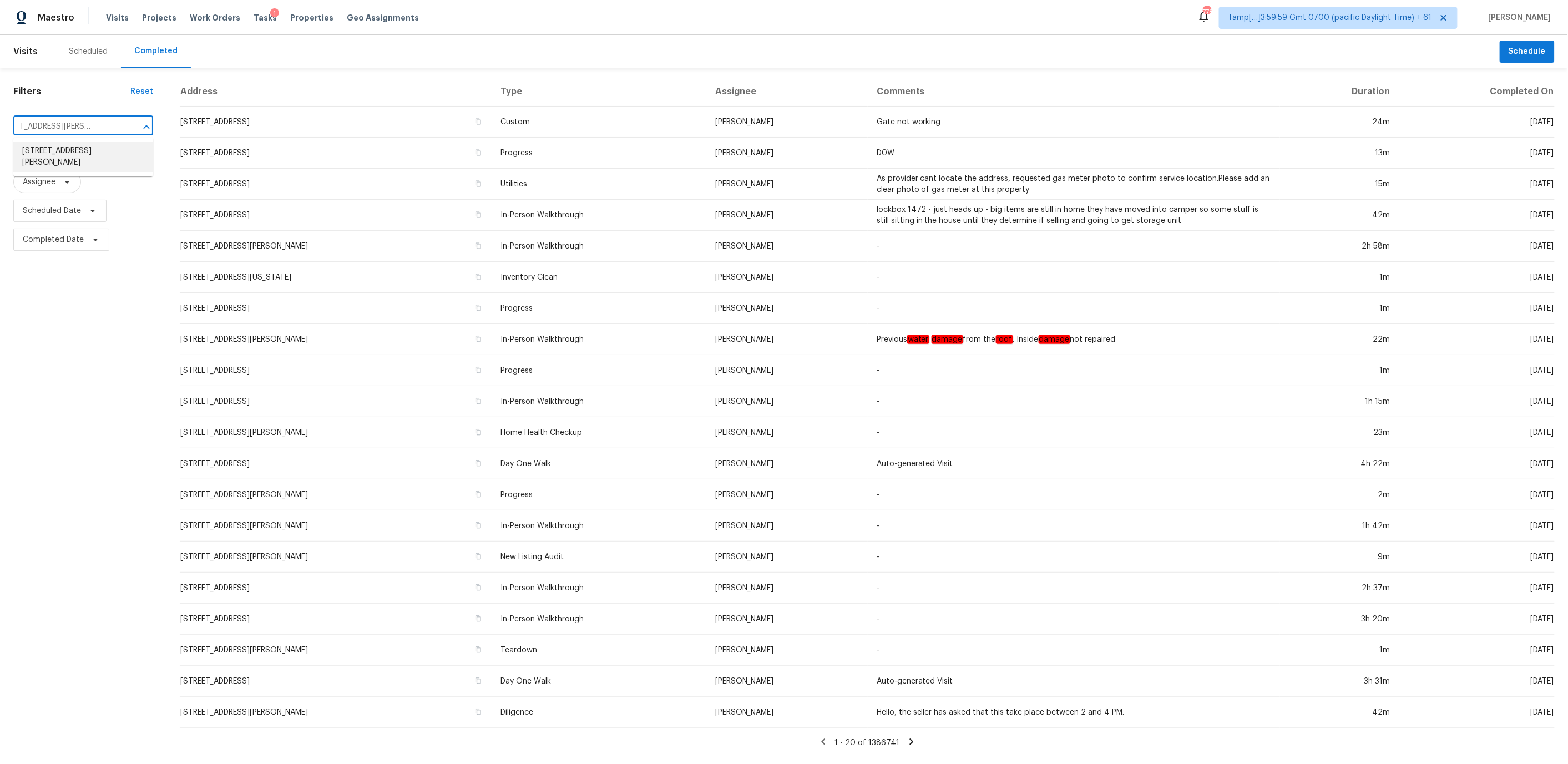
click at [69, 156] on li "2220 Cermack St, Columbia, SC 29223" at bounding box center [83, 156] width 140 height 30
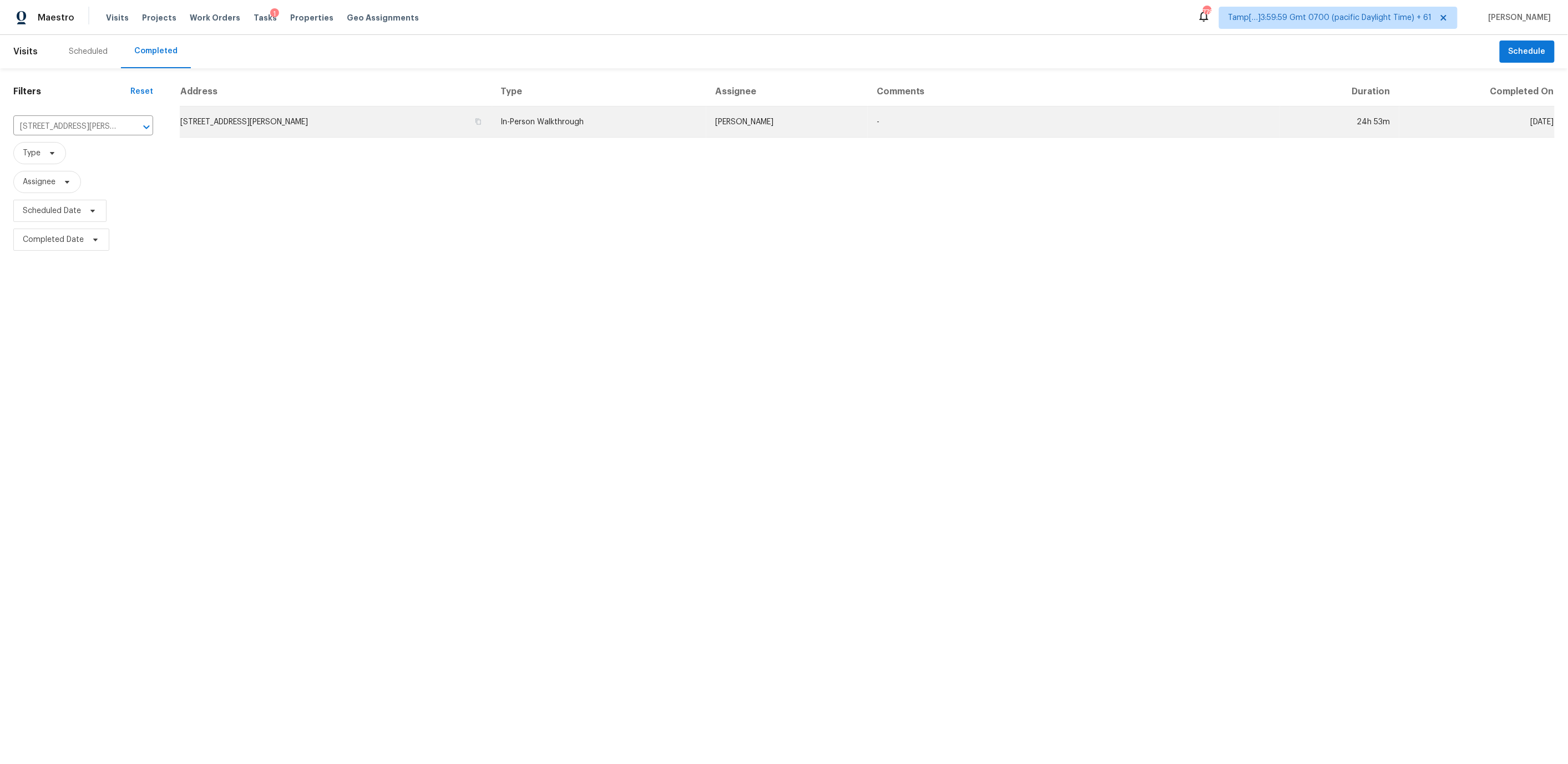
click at [312, 122] on td "2220 Cermack St, Columbia, SC 29223" at bounding box center [335, 122] width 312 height 31
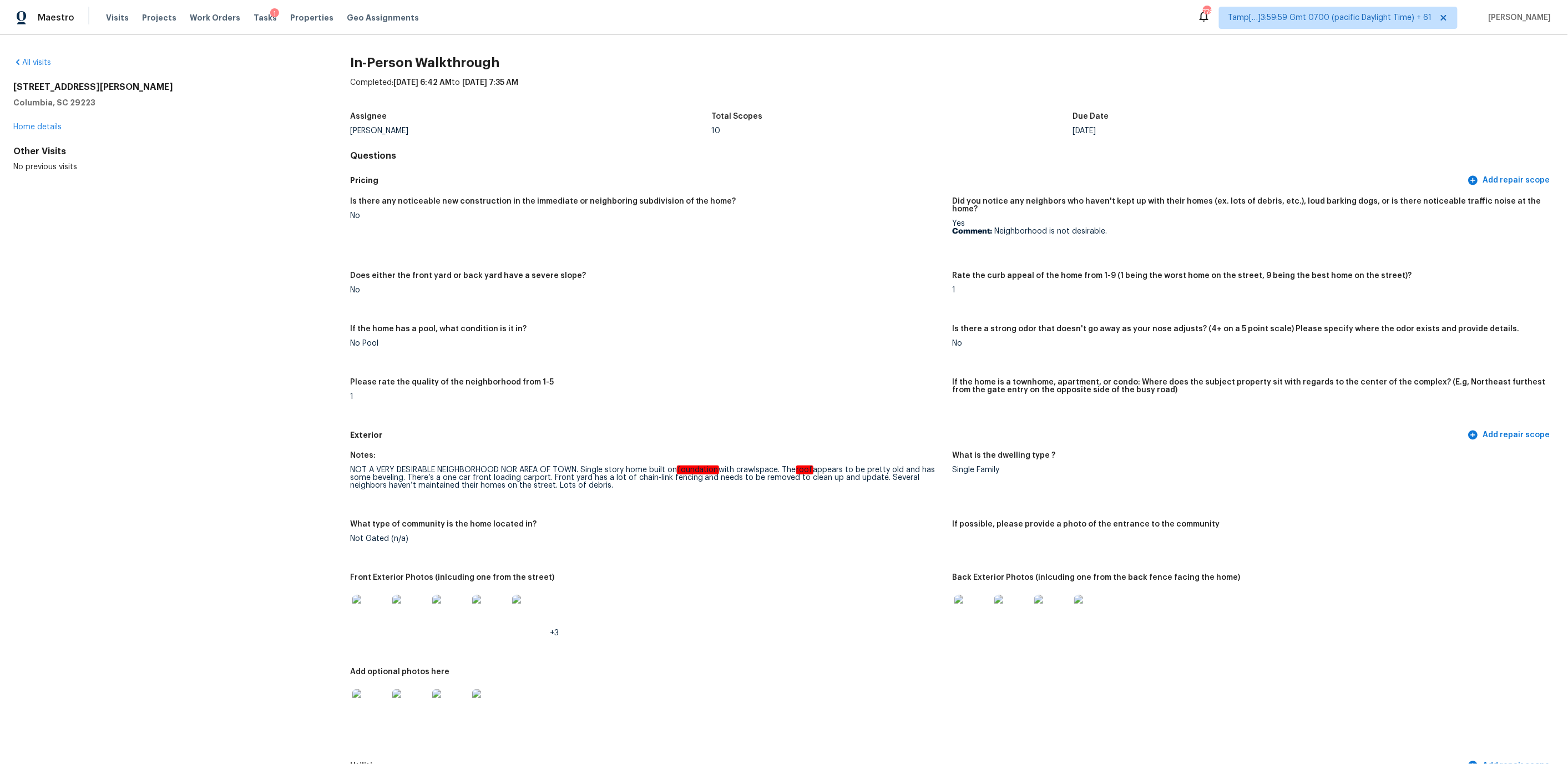
click at [749, 359] on div "Is there any noticeable new construction in the immediate or neighboring subdiv…" at bounding box center [952, 308] width 1205 height 234
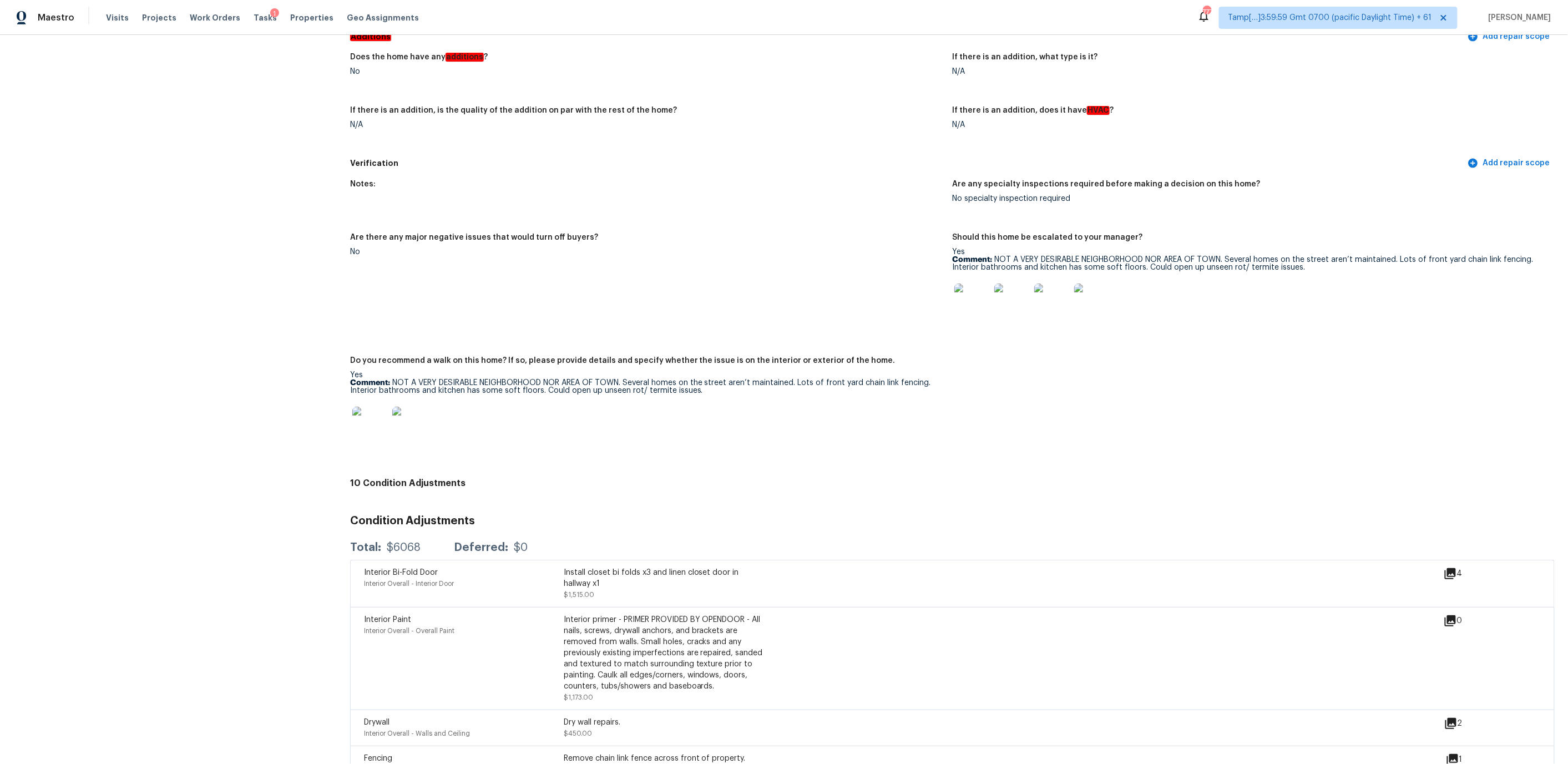
scroll to position [2845, 0]
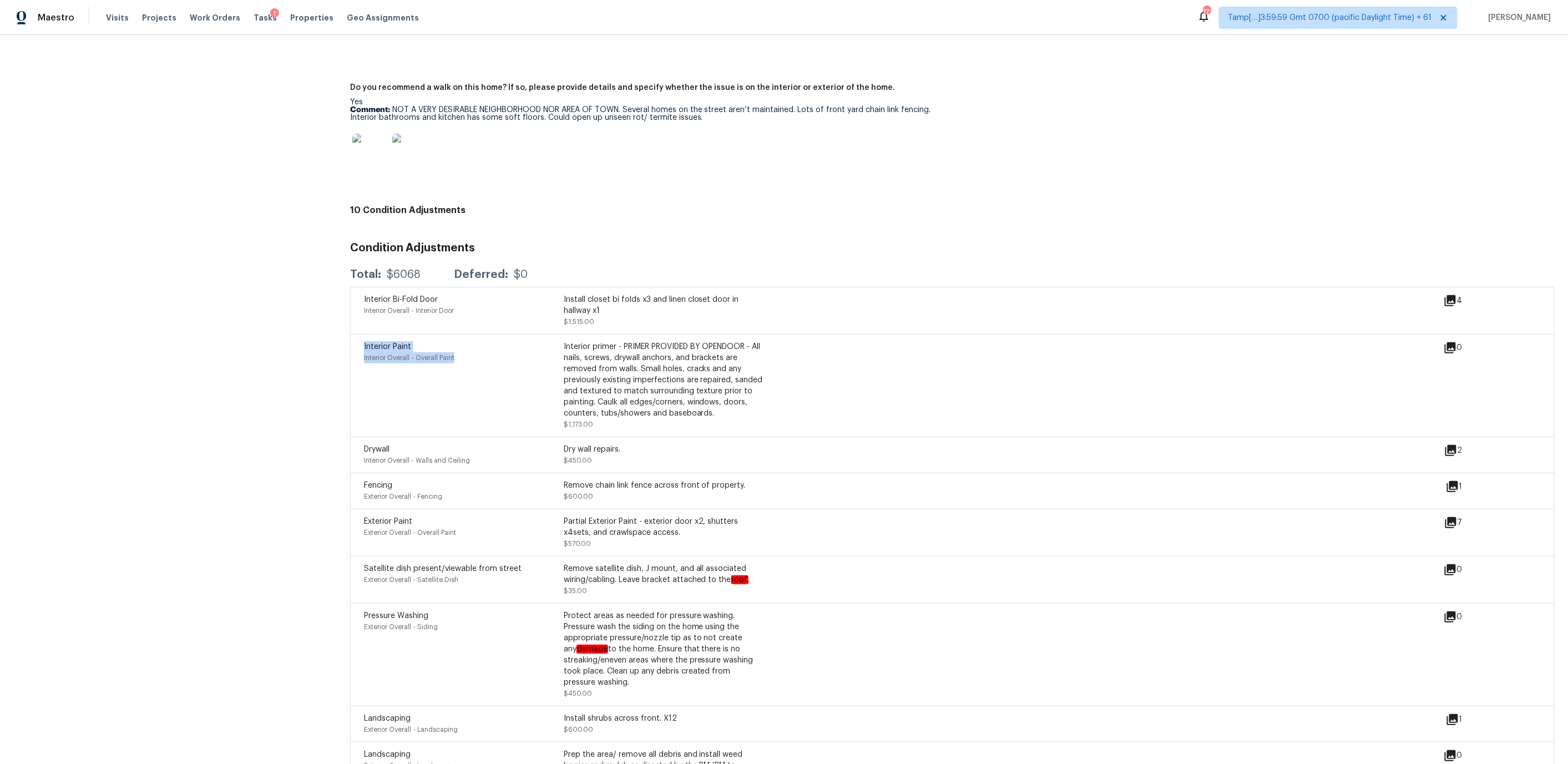
drag, startPoint x: 457, startPoint y: 333, endPoint x: 362, endPoint y: 324, distance: 95.4
click at [362, 334] on div "Interior Paint Interior Overall - Overall Paint Interior primer - PRIMER PROVID…" at bounding box center [952, 385] width 1205 height 103
click at [432, 343] on div "Interior Paint Interior Overall - Overall Paint" at bounding box center [464, 386] width 200 height 89
click at [505, 305] on div "Interior Overall - Interior Door" at bounding box center [464, 310] width 200 height 11
click at [475, 455] on div "Interior Overall - Walls and Ceiling" at bounding box center [464, 460] width 200 height 11
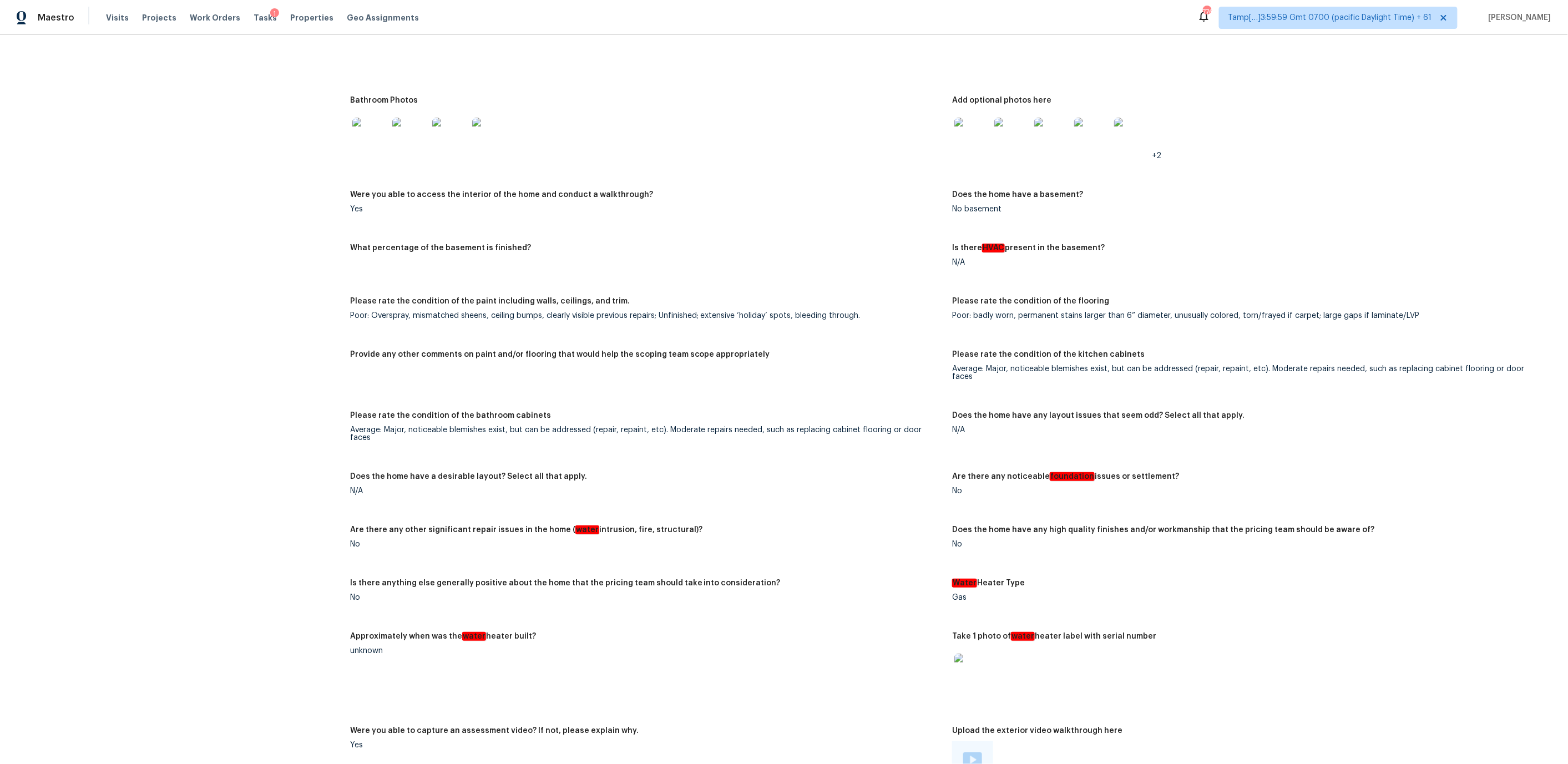
scroll to position [1684, 0]
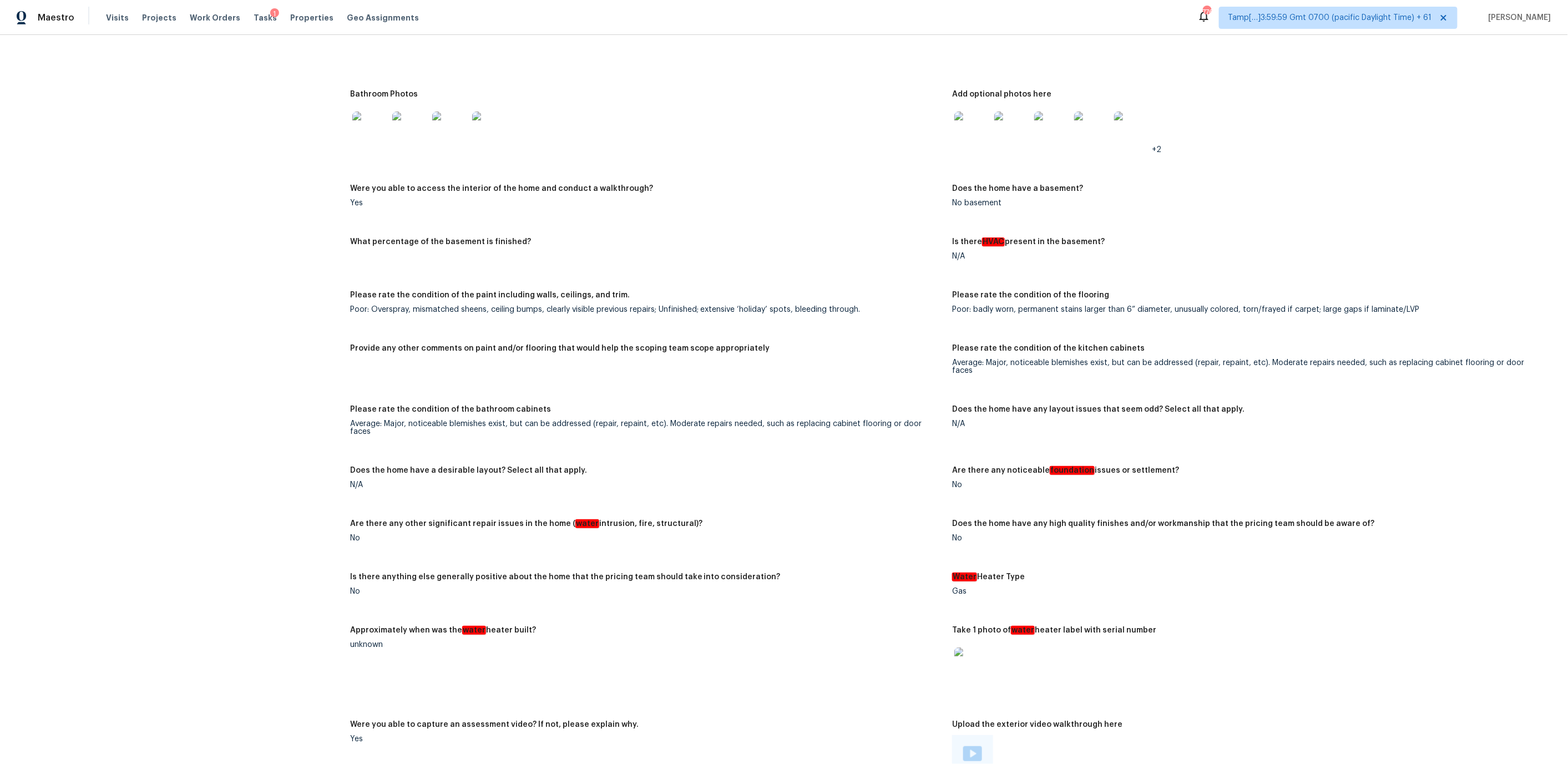
click at [973, 119] on img at bounding box center [972, 129] width 35 height 35
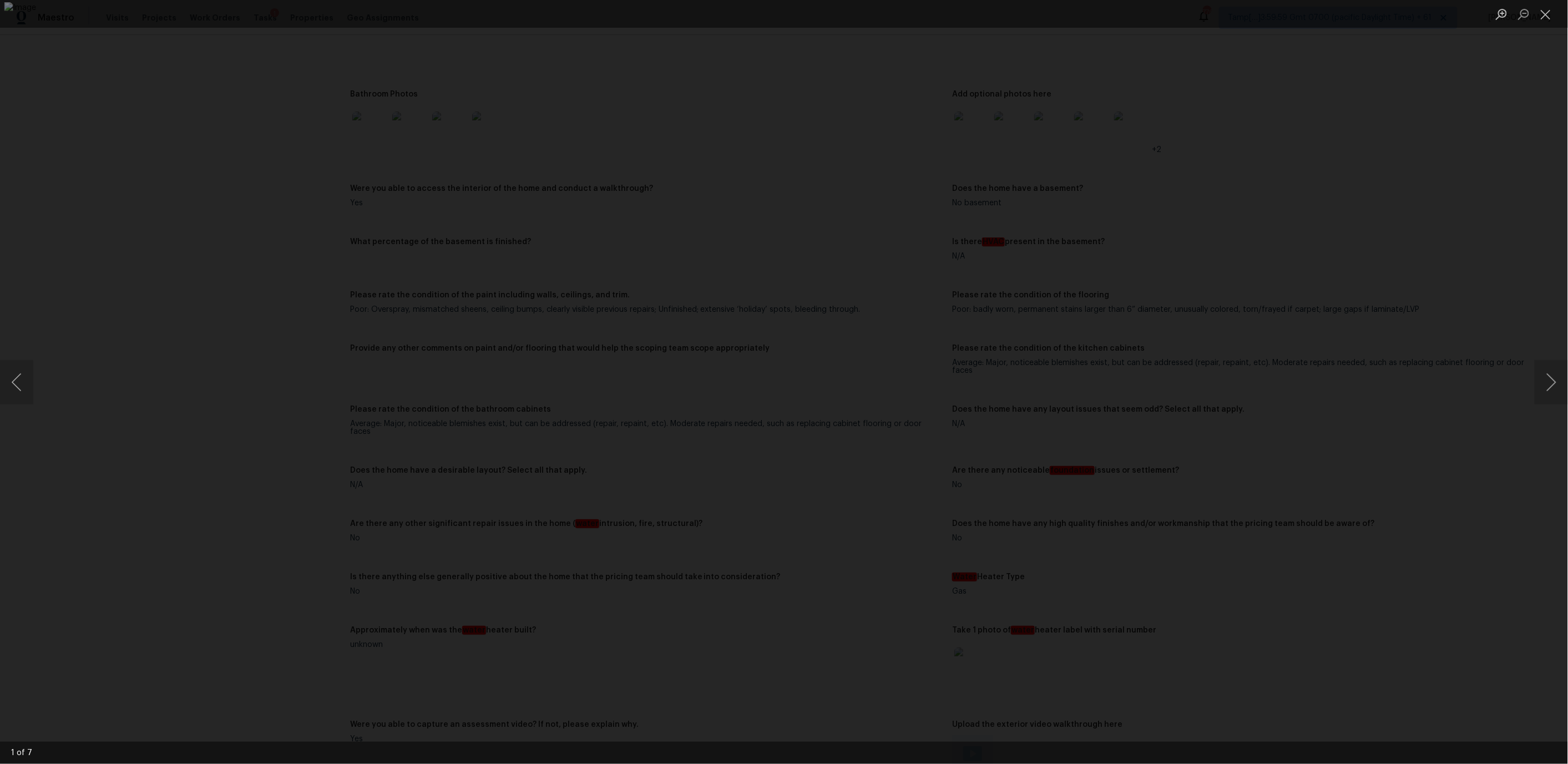
click at [940, 268] on img "Lightbox" at bounding box center [783, 382] width 1559 height 760
click at [1549, 382] on button "Next image" at bounding box center [1551, 382] width 33 height 44
click at [1552, 398] on button "Next image" at bounding box center [1551, 382] width 33 height 44
click at [1559, 384] on button "Next image" at bounding box center [1551, 382] width 33 height 44
click at [1544, 403] on button "Next image" at bounding box center [1551, 382] width 33 height 44
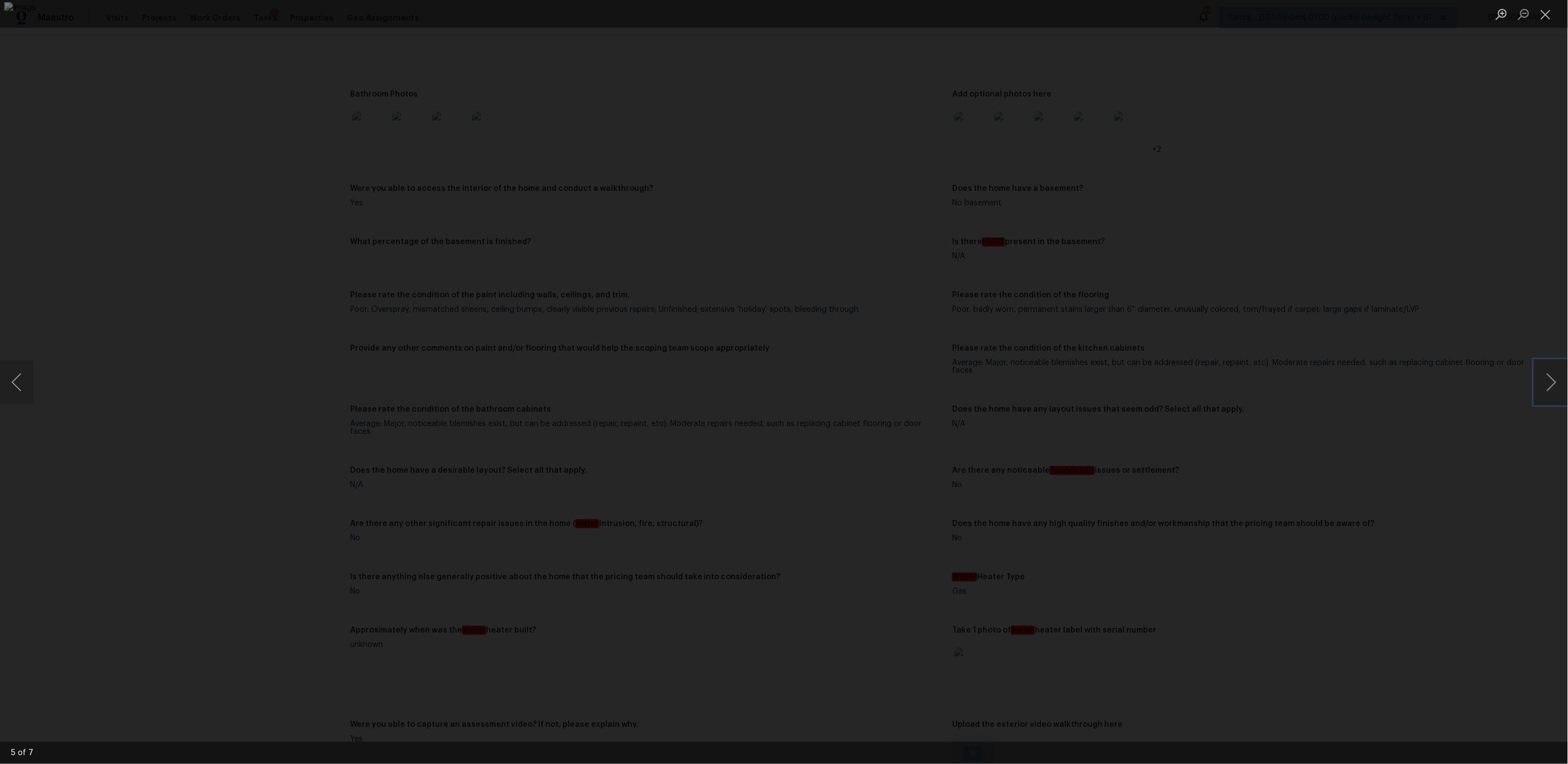
click at [506, 34] on img "Lightbox" at bounding box center [783, 382] width 1559 height 760
click at [505, 33] on img "Lightbox" at bounding box center [783, 382] width 1559 height 760
click at [1550, 382] on button "Next image" at bounding box center [1551, 382] width 33 height 44
click at [507, 46] on img "Lightbox" at bounding box center [783, 382] width 1559 height 760
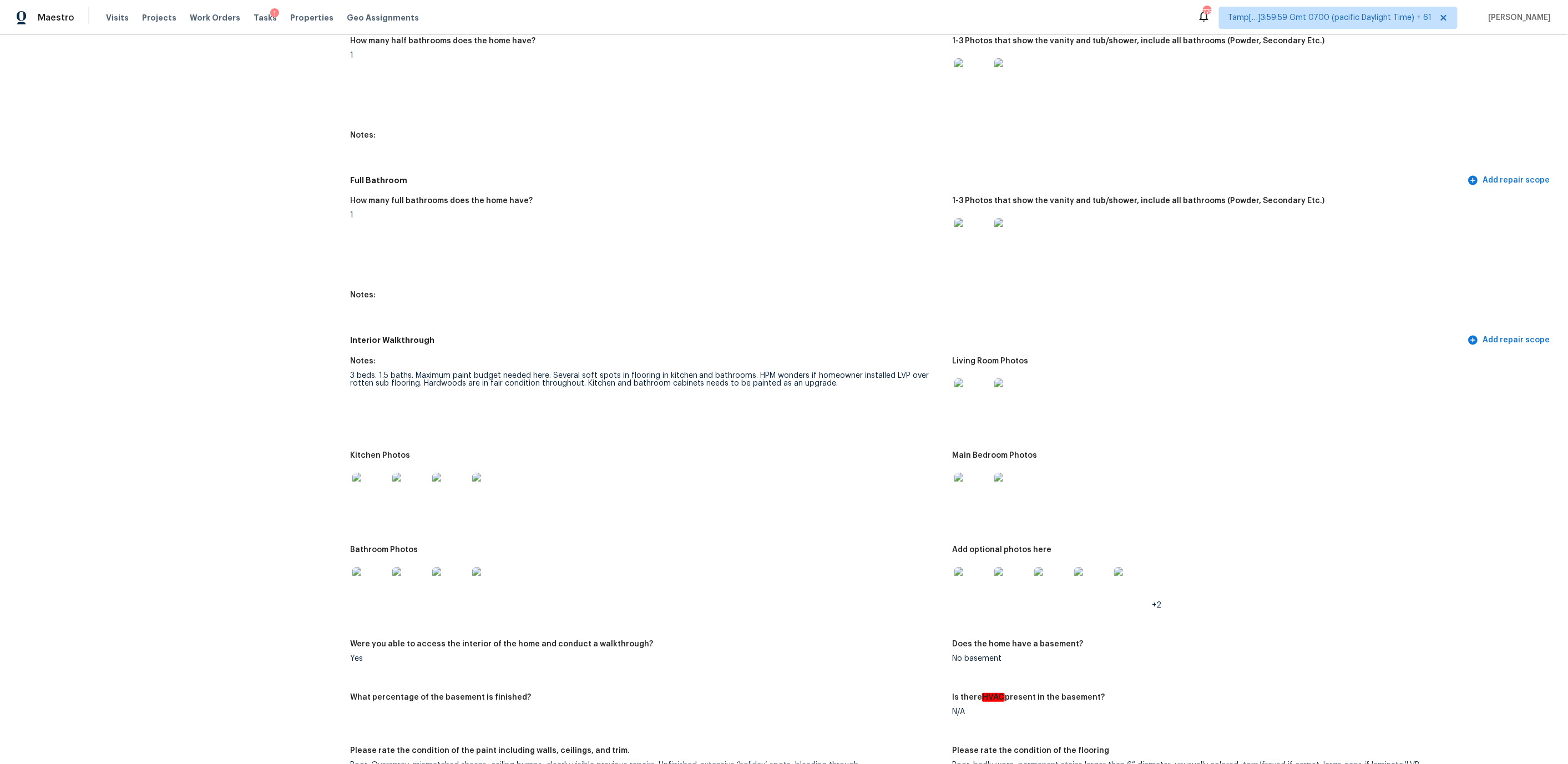
scroll to position [0, 0]
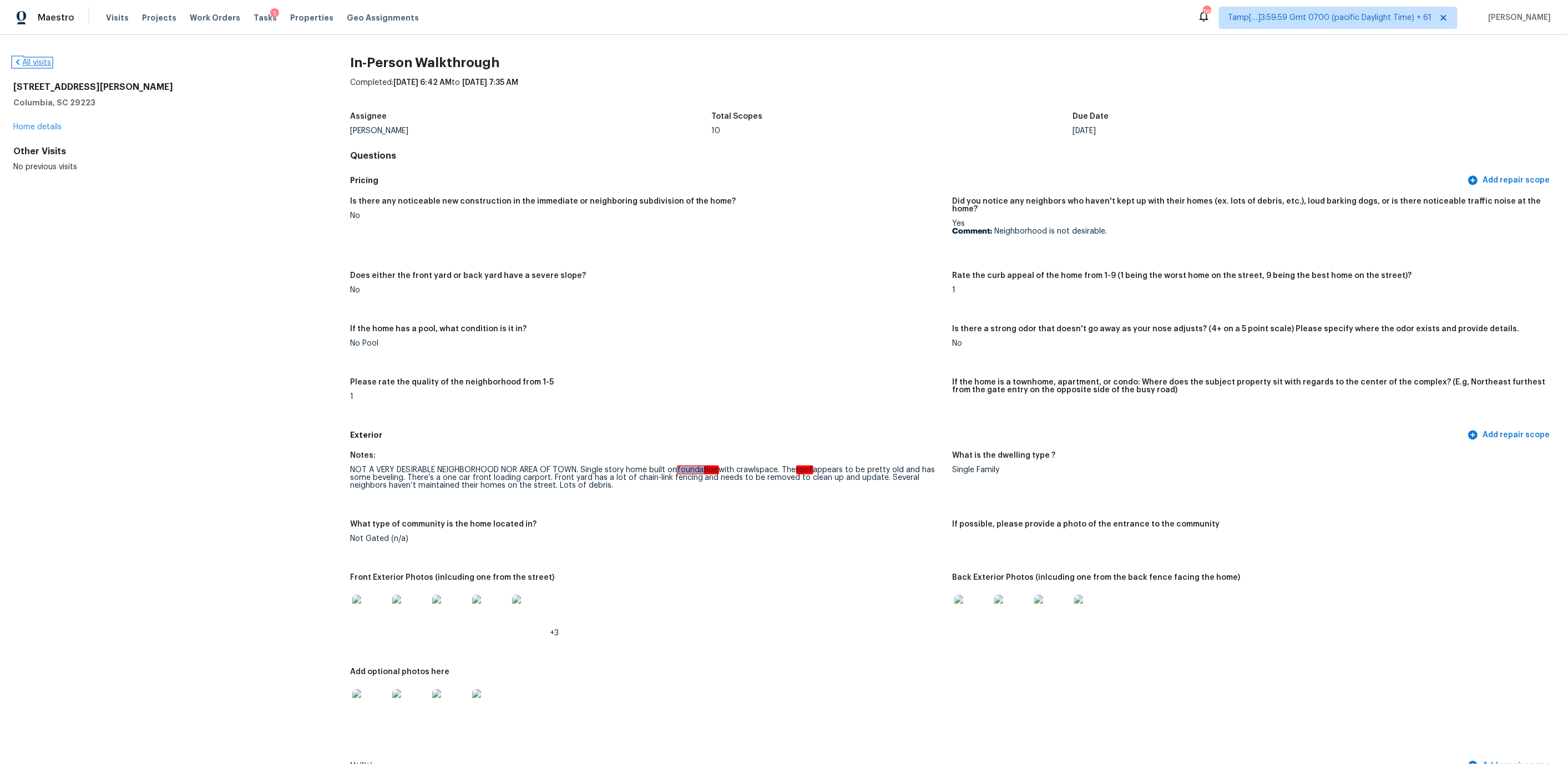
click at [16, 62] on icon at bounding box center [17, 62] width 3 height 5
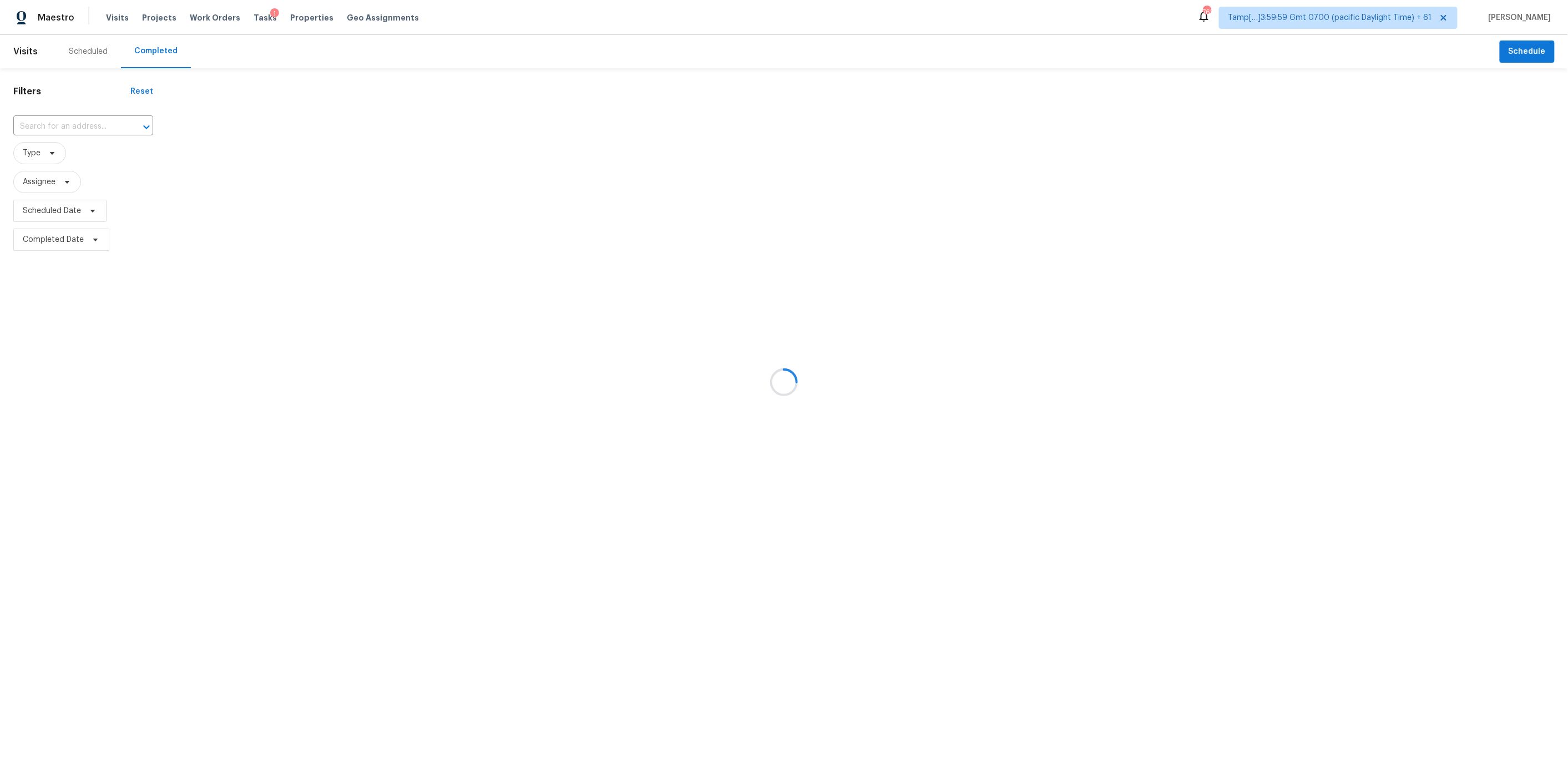
click at [47, 122] on div at bounding box center [784, 382] width 1568 height 764
click at [47, 125] on div at bounding box center [784, 382] width 1568 height 764
click at [60, 125] on div at bounding box center [784, 382] width 1568 height 764
click at [49, 125] on div at bounding box center [784, 382] width 1568 height 764
click at [57, 124] on div at bounding box center [784, 382] width 1568 height 764
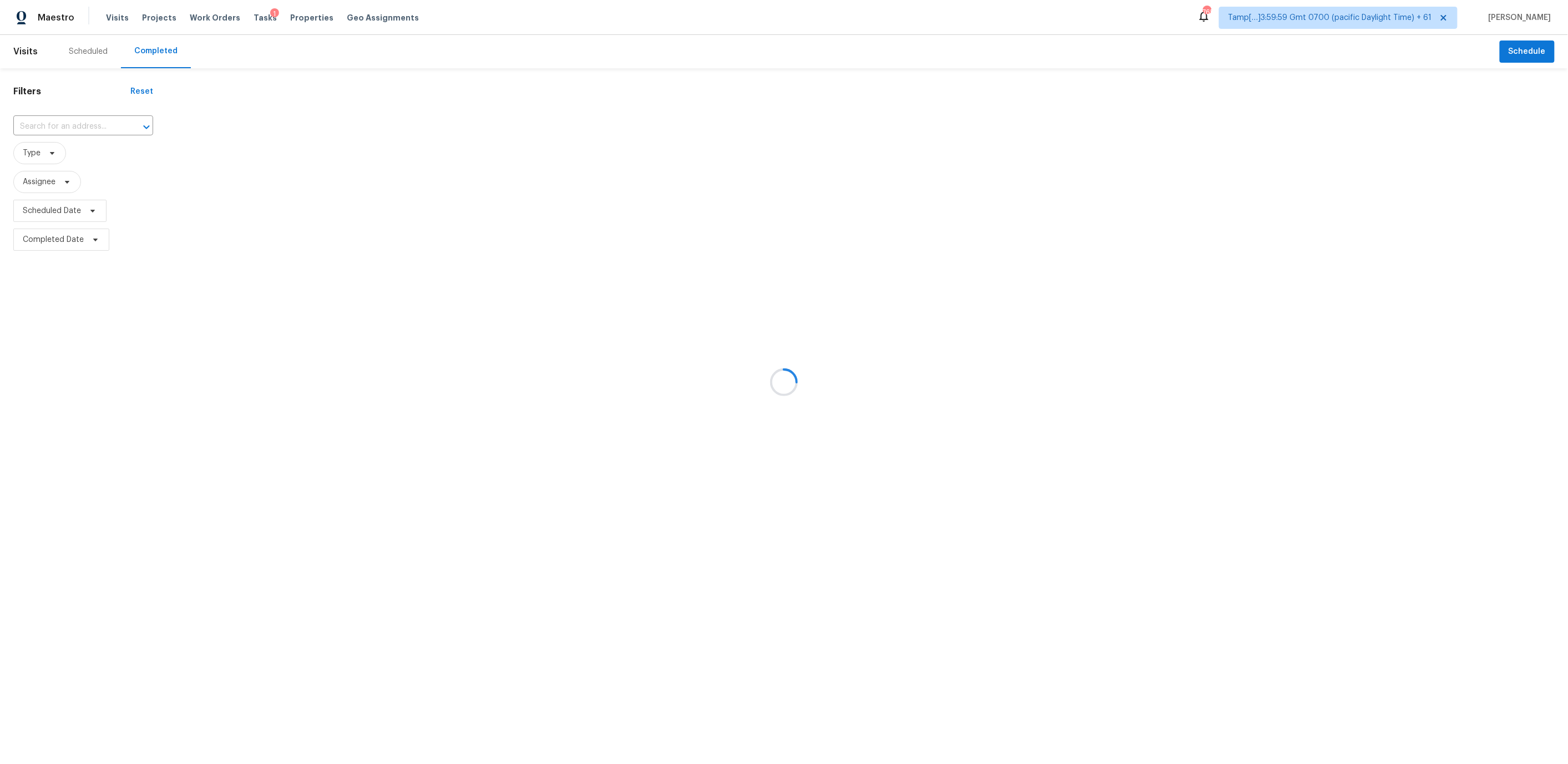
click at [65, 127] on div at bounding box center [784, 382] width 1568 height 764
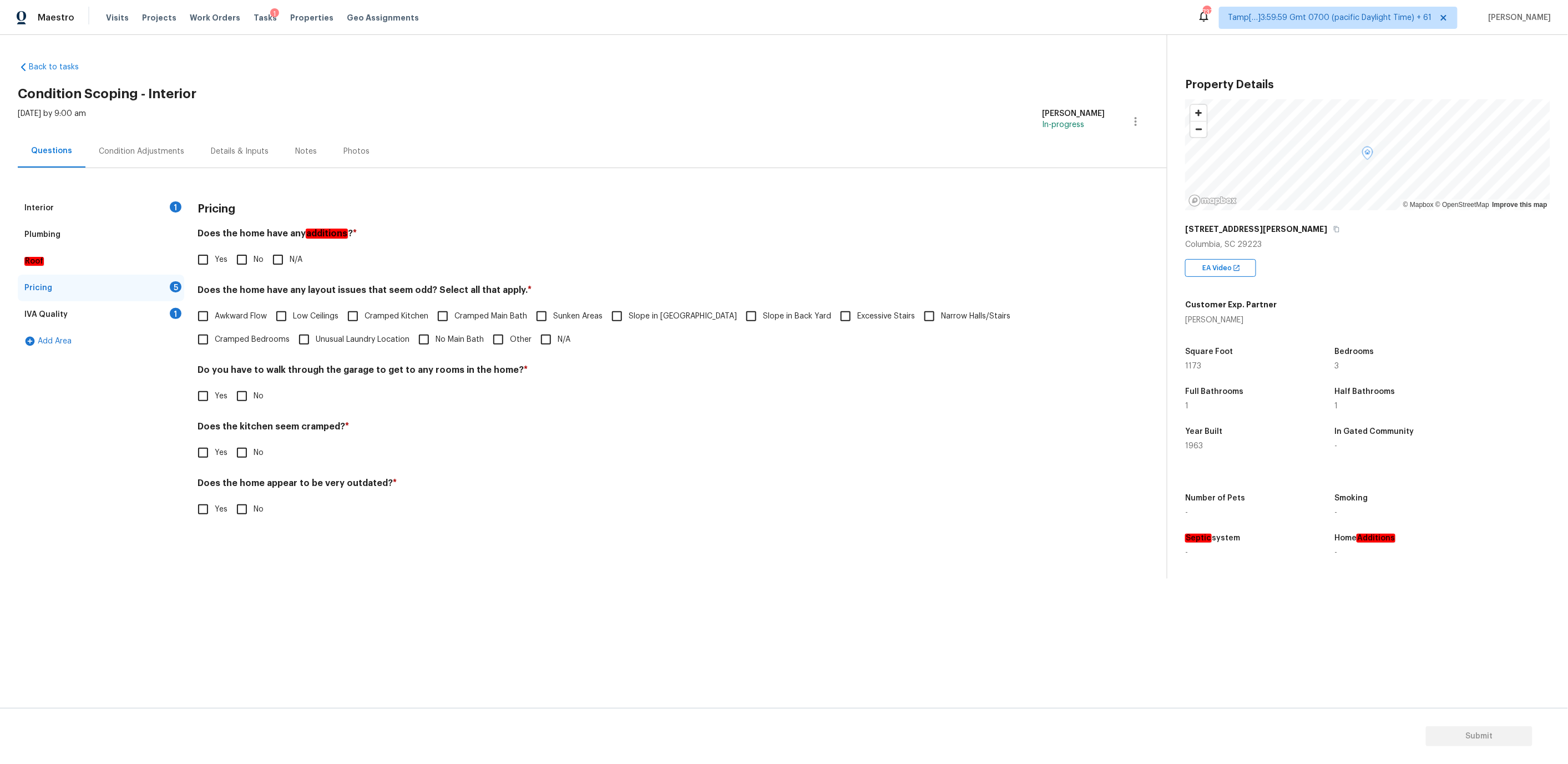
click at [124, 214] on div "Interior 1" at bounding box center [100, 208] width 166 height 27
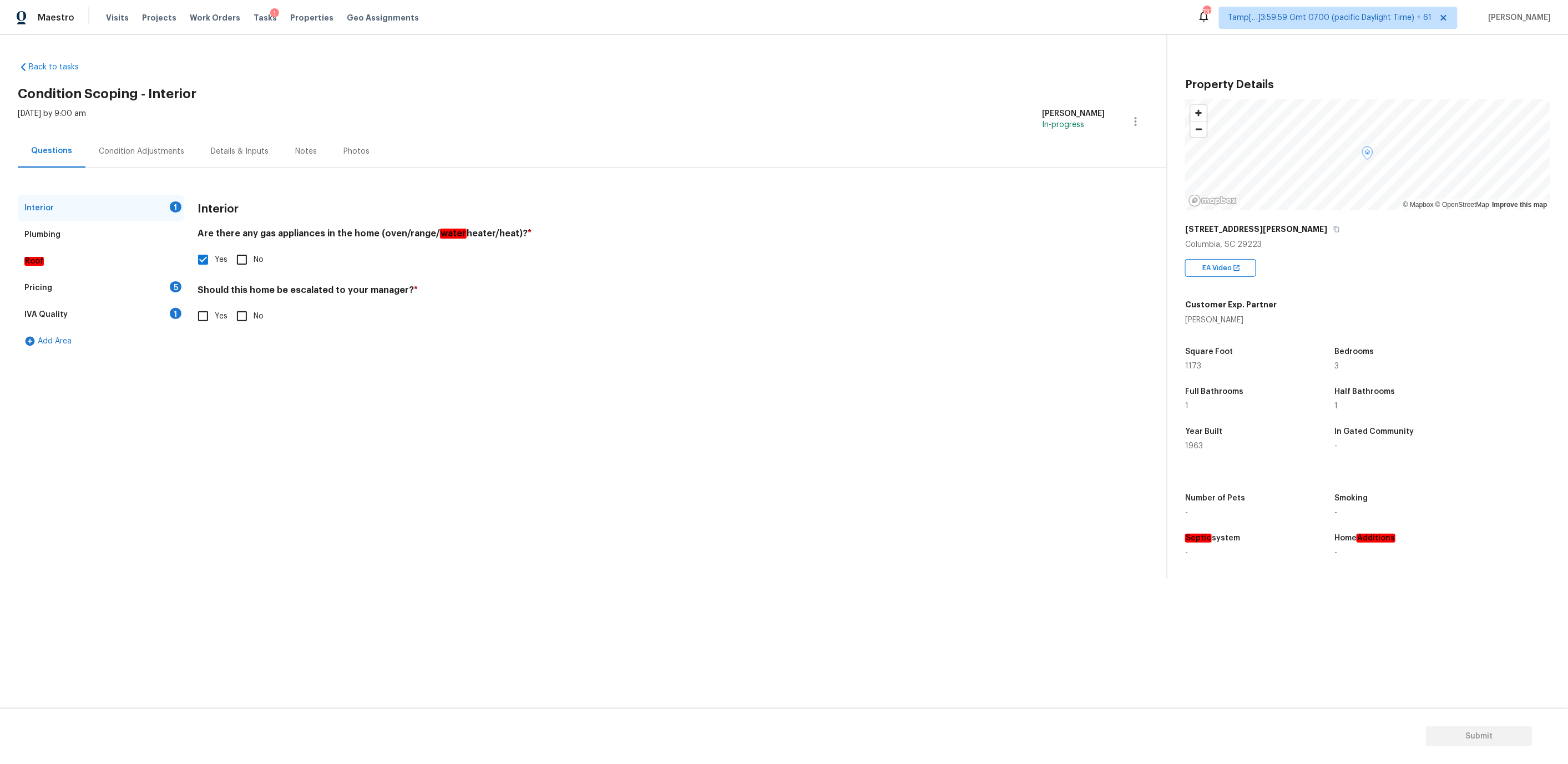
click at [94, 229] on div "Plumbing" at bounding box center [100, 235] width 166 height 27
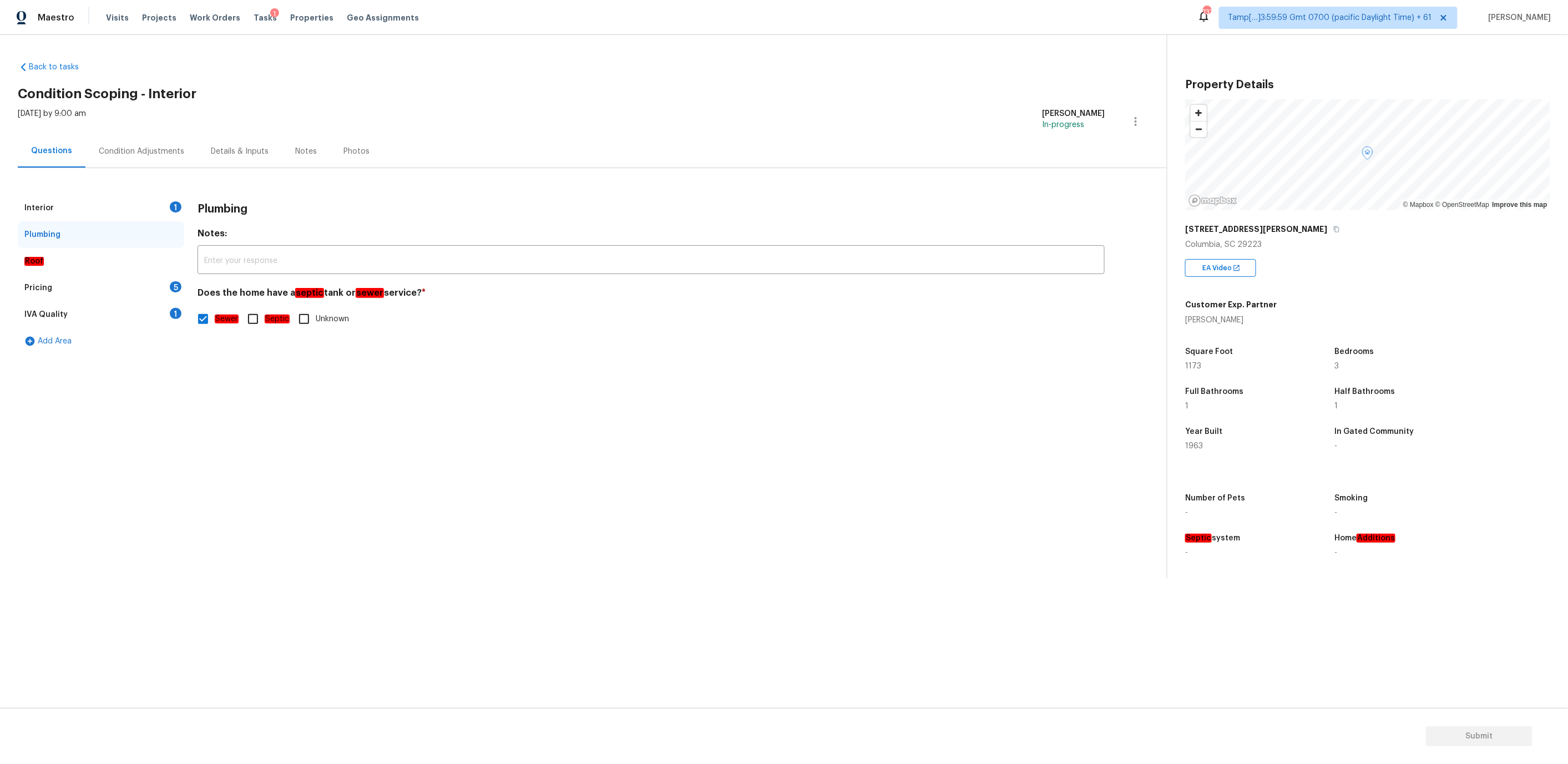
click at [88, 254] on div "Roof" at bounding box center [100, 261] width 166 height 27
click at [85, 290] on div "Pricing 5" at bounding box center [100, 288] width 166 height 27
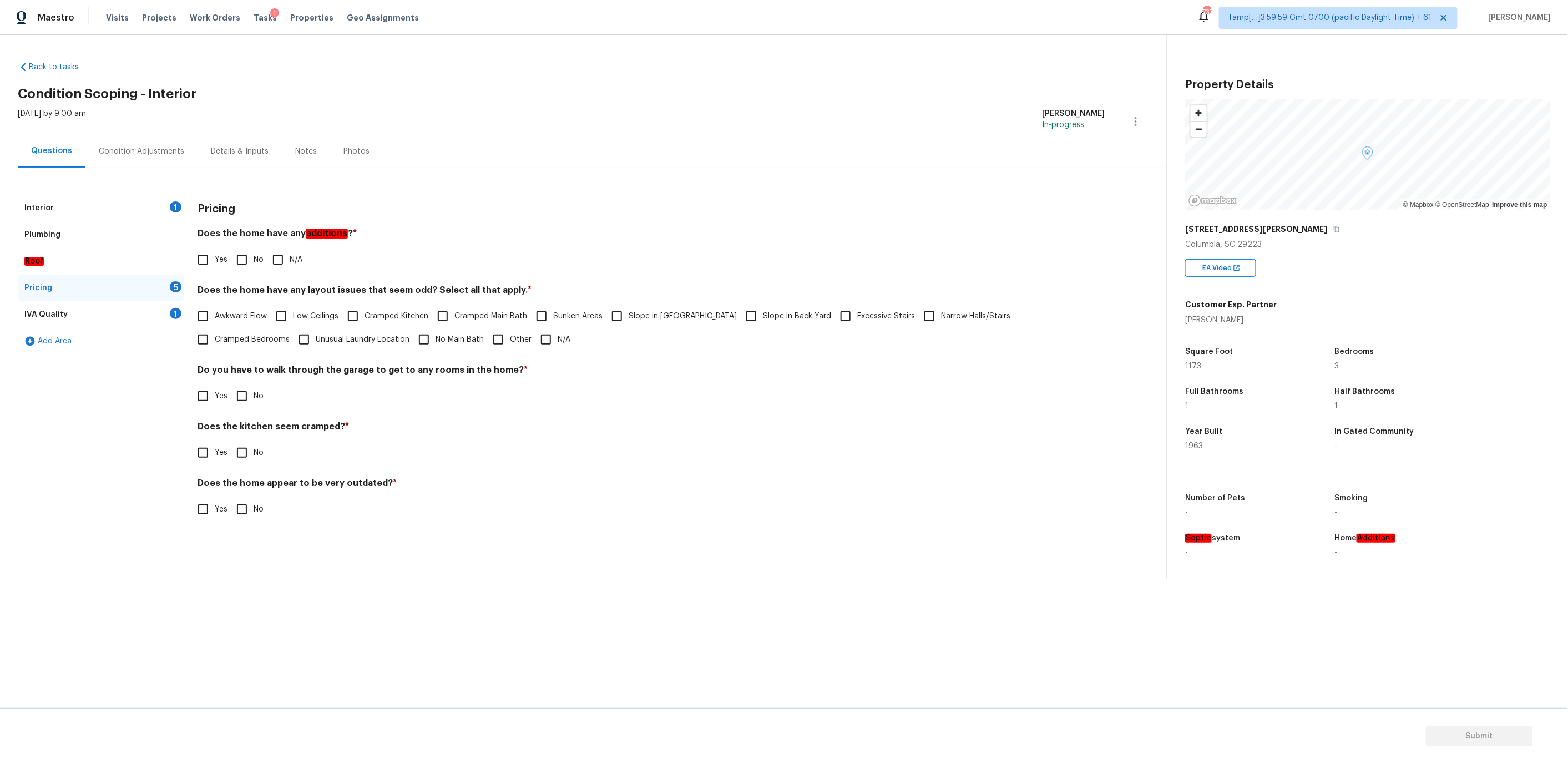
click at [242, 260] on input "No" at bounding box center [242, 259] width 23 height 23
checkbox input "true"
click at [534, 341] on input "N/A" at bounding box center [546, 340] width 23 height 23
checkbox input "true"
click at [243, 394] on input "No" at bounding box center [242, 396] width 23 height 23
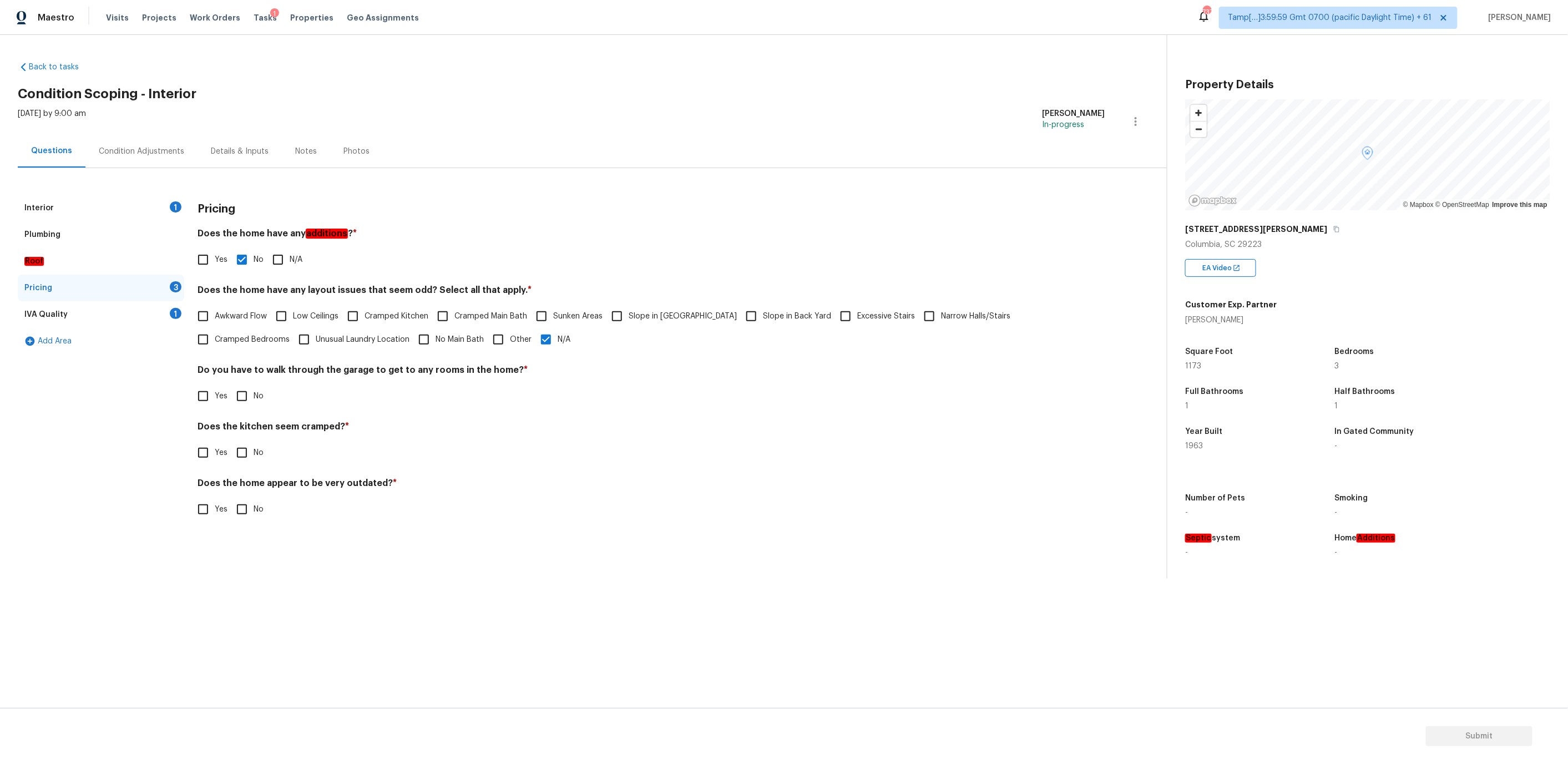
checkbox input "true"
click at [243, 452] on input "No" at bounding box center [242, 453] width 23 height 23
checkbox input "true"
click at [242, 509] on input "No" at bounding box center [242, 510] width 23 height 23
checkbox input "true"
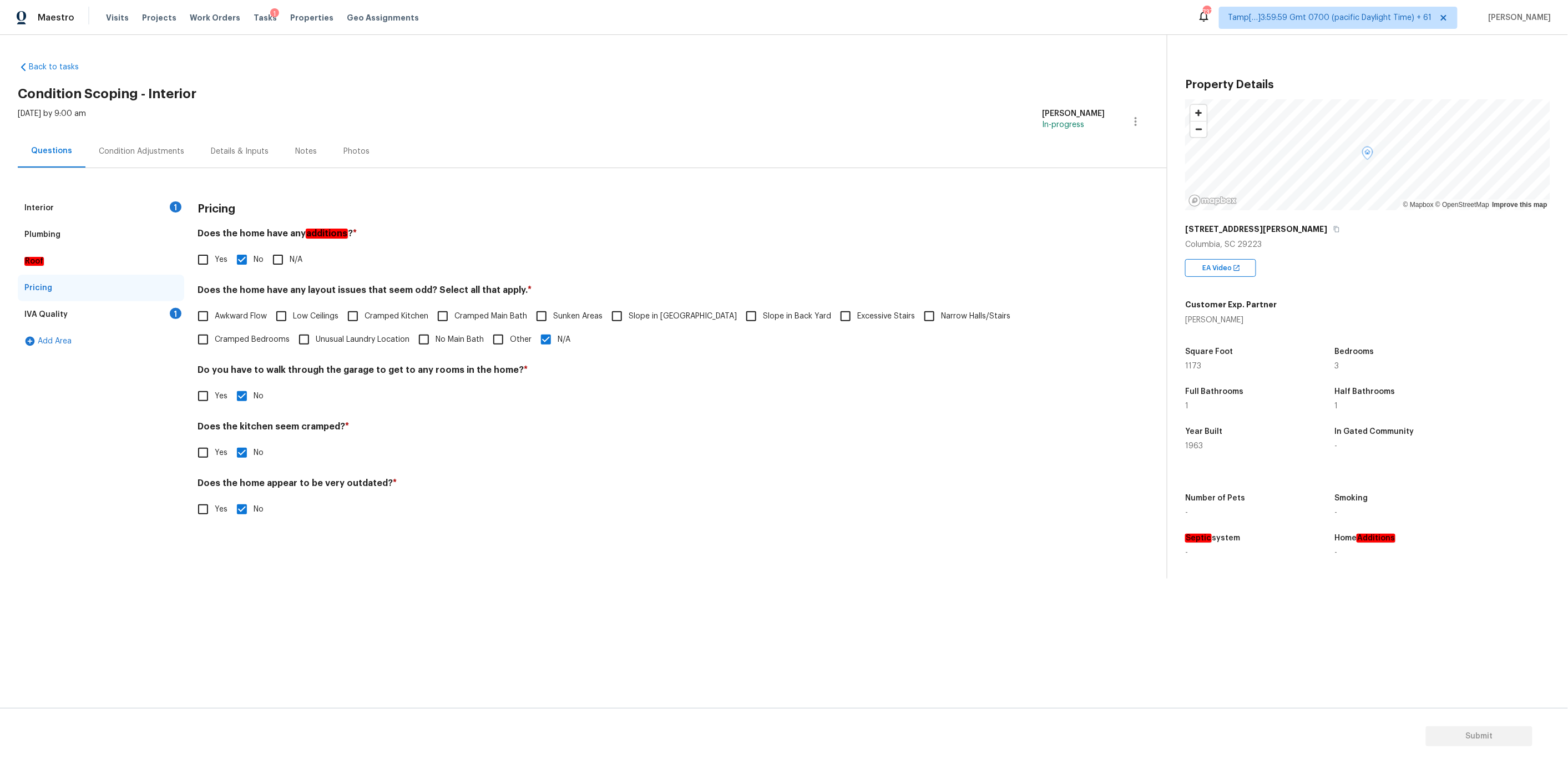
click at [119, 310] on div "IVA Quality 1" at bounding box center [100, 315] width 166 height 27
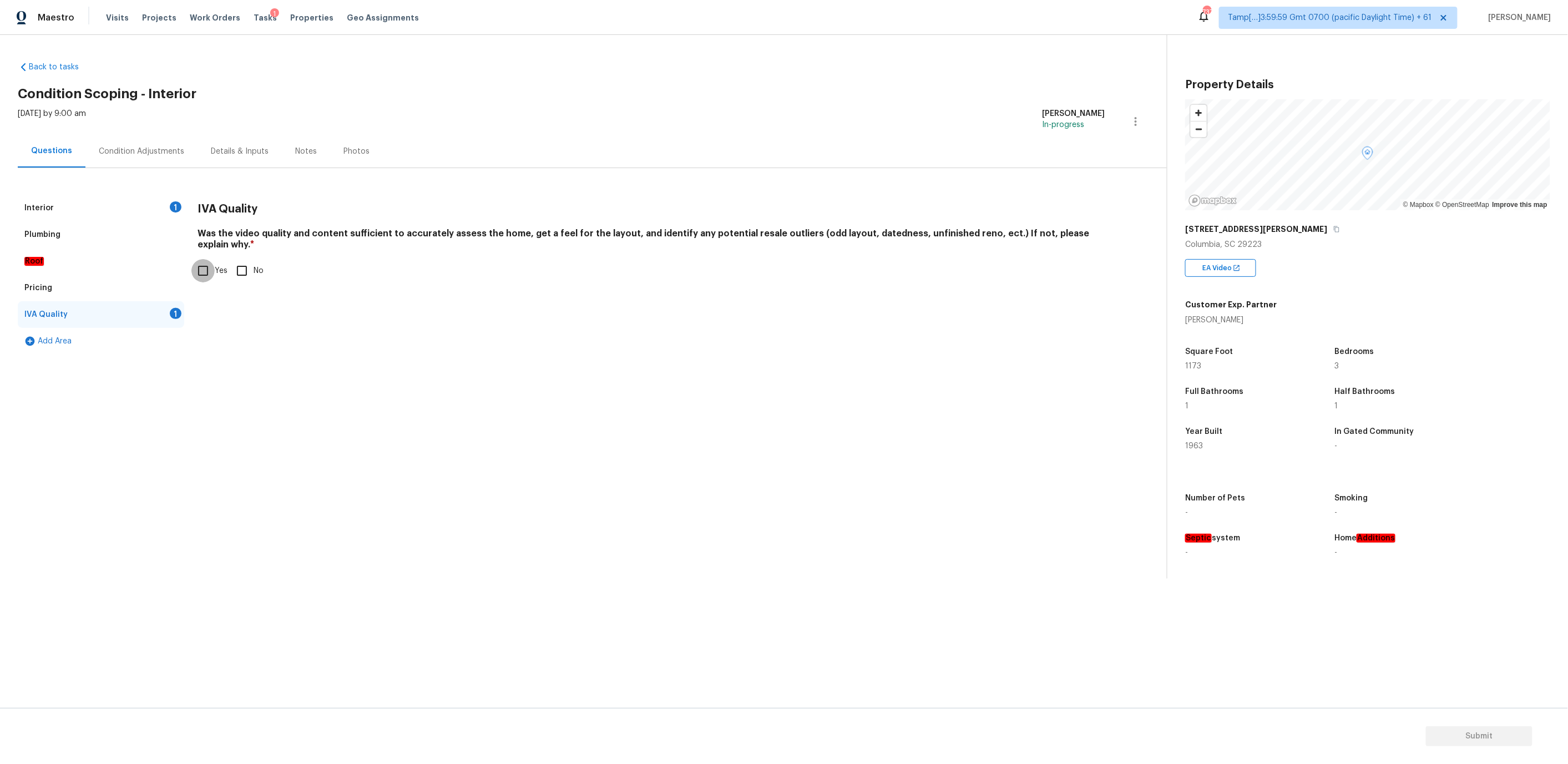
click at [202, 259] on input "Yes" at bounding box center [203, 271] width 23 height 23
checkbox input "true"
click at [71, 201] on div "Interior 1" at bounding box center [100, 208] width 166 height 27
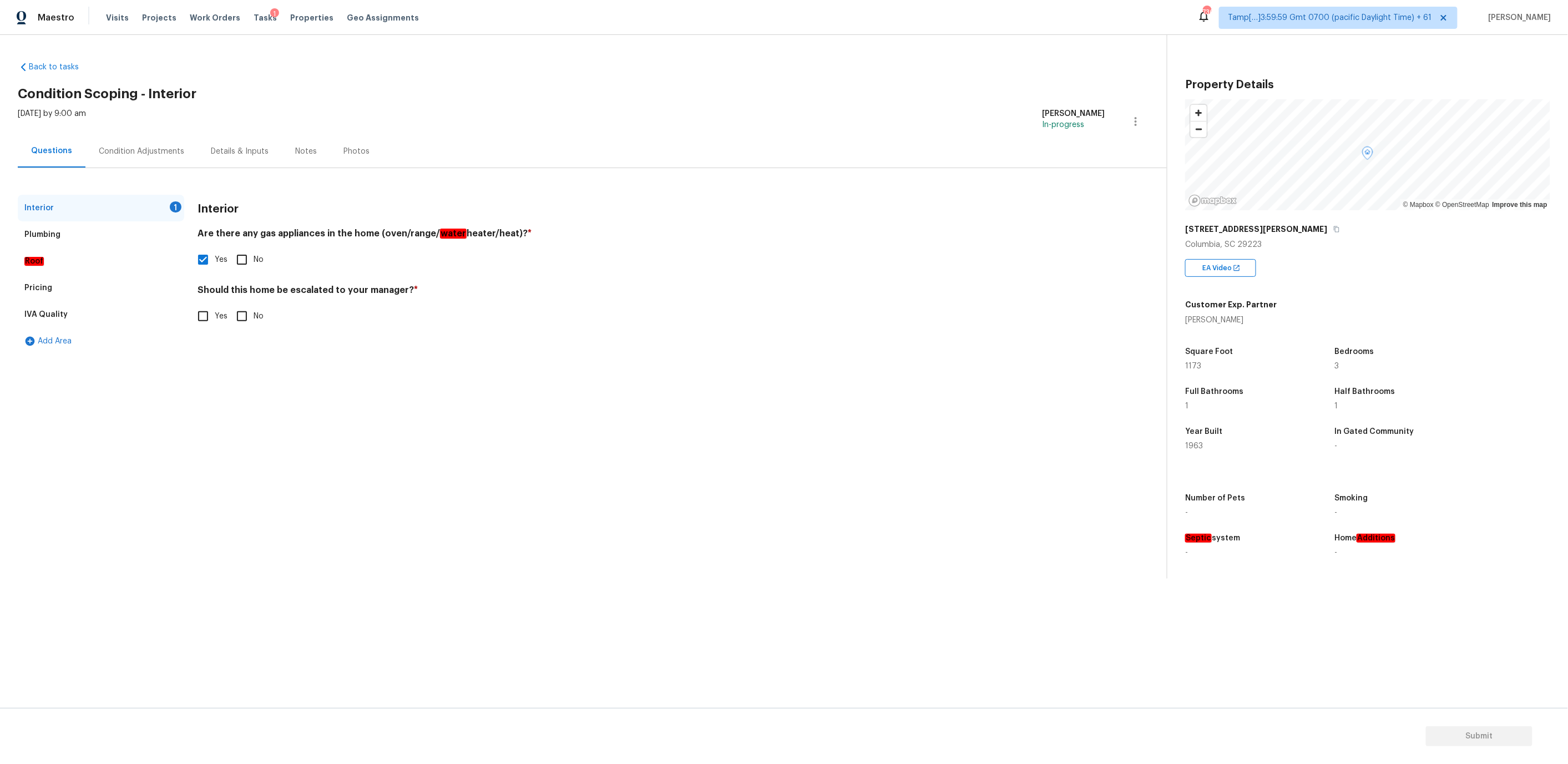
click at [145, 150] on div "Condition Adjustments" at bounding box center [141, 152] width 85 height 11
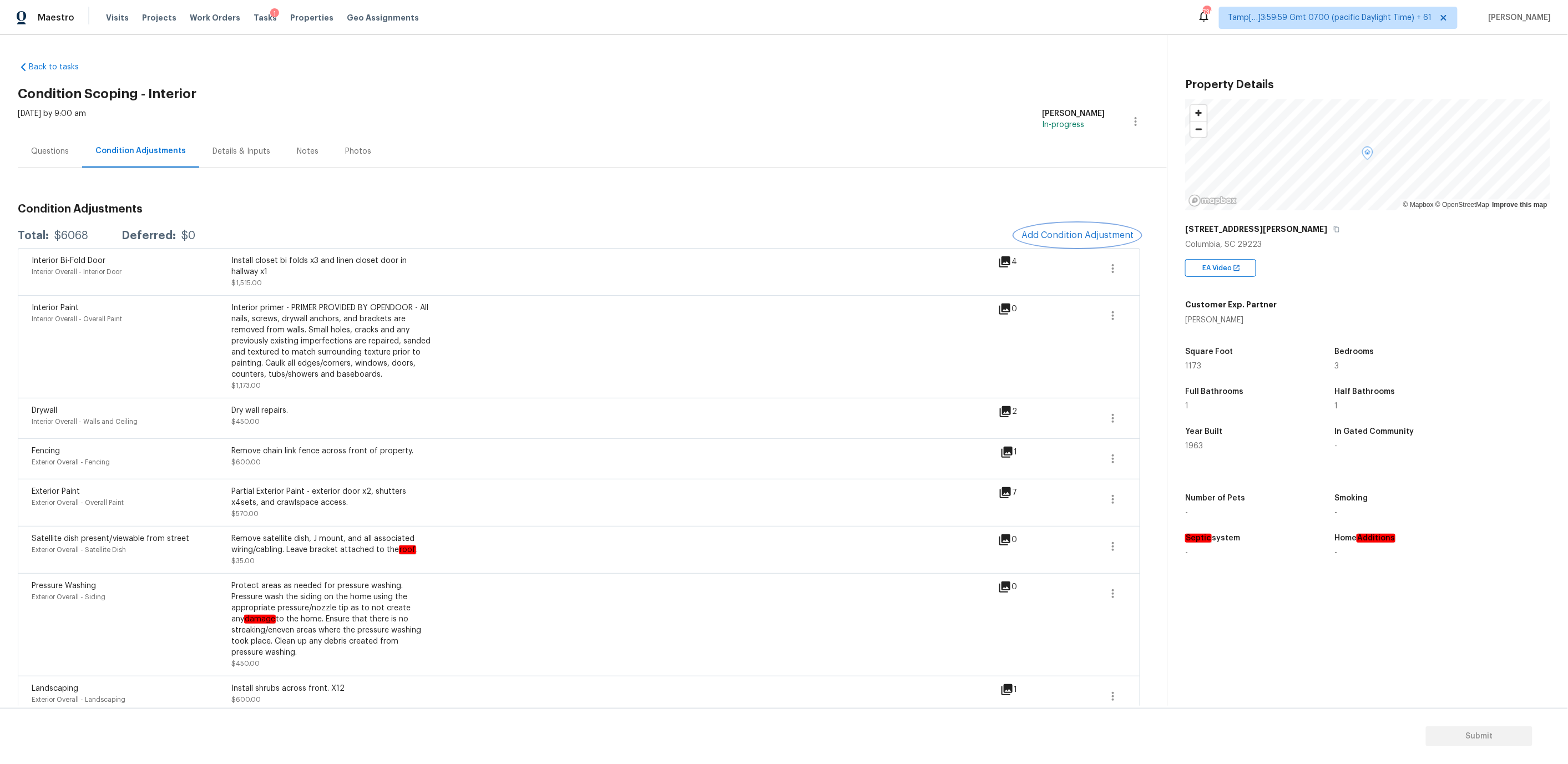
click at [1052, 237] on span "Add Condition Adjustment" at bounding box center [1077, 235] width 112 height 10
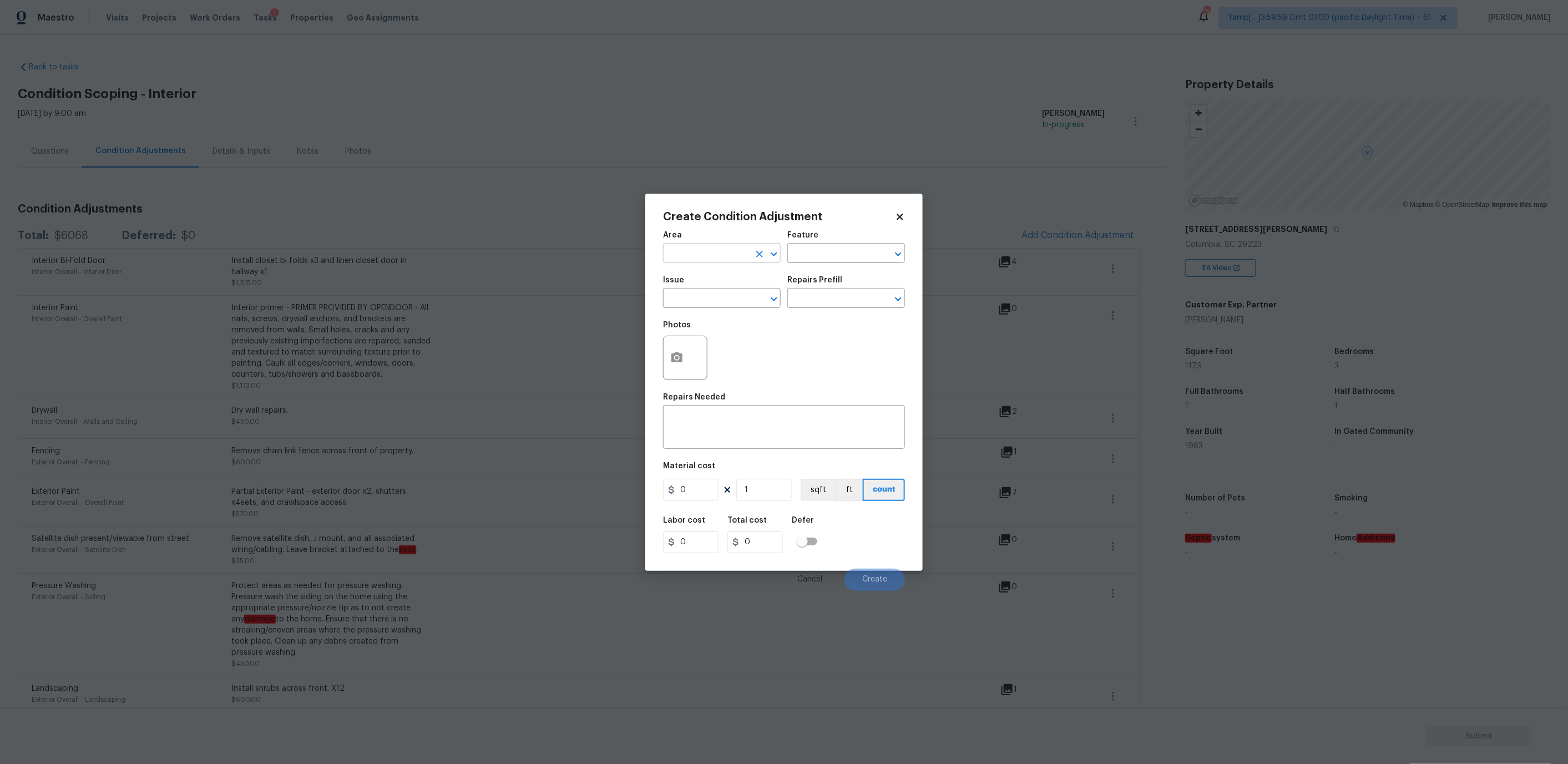
click at [734, 253] on input "text" at bounding box center [706, 254] width 86 height 17
click at [729, 301] on li "Interior Overall" at bounding box center [721, 296] width 117 height 18
type input "Interior Overall"
click at [816, 247] on input "text" at bounding box center [830, 254] width 86 height 17
click at [802, 303] on li "Interior" at bounding box center [845, 305] width 117 height 18
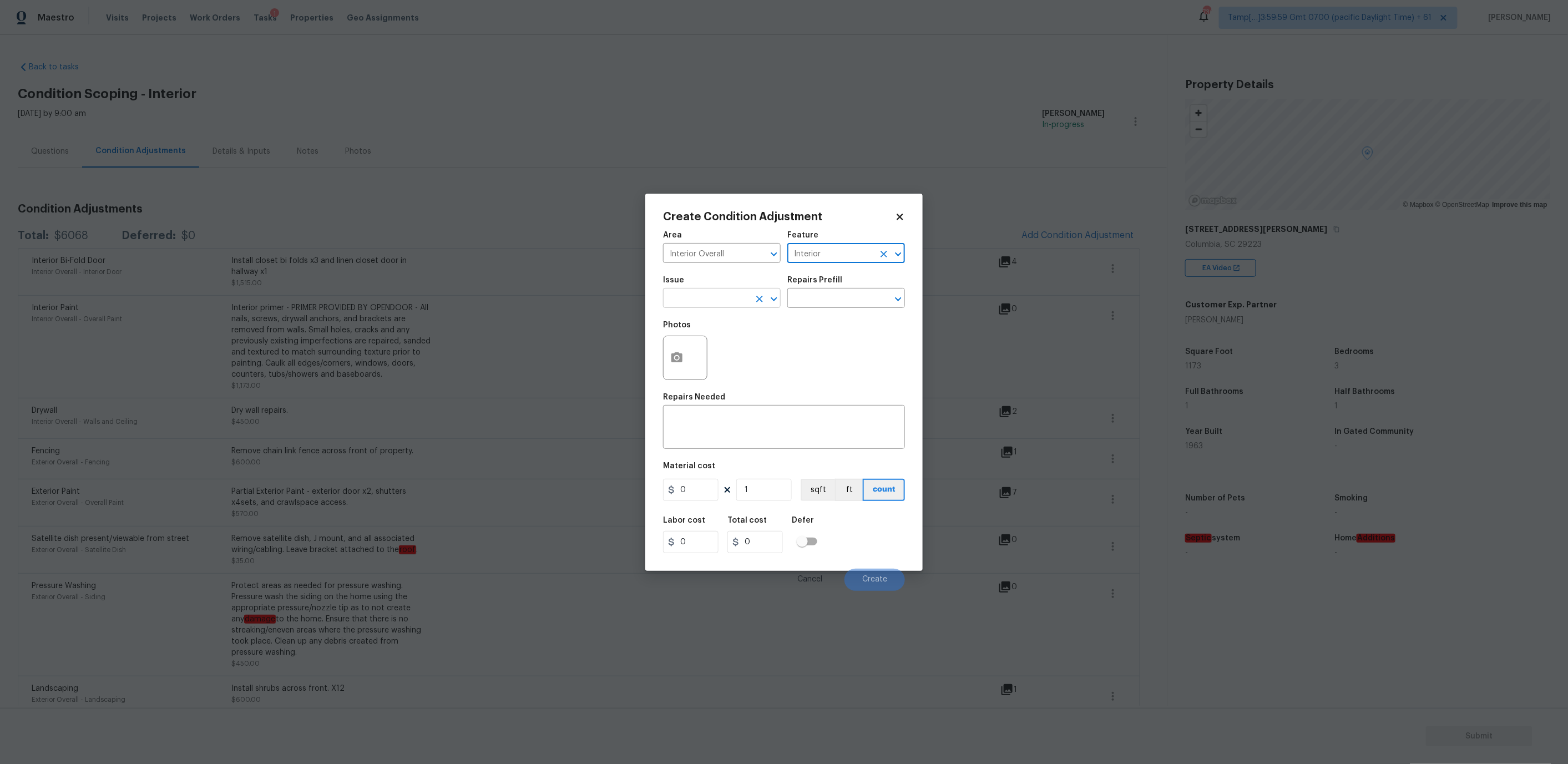
type input "Interior"
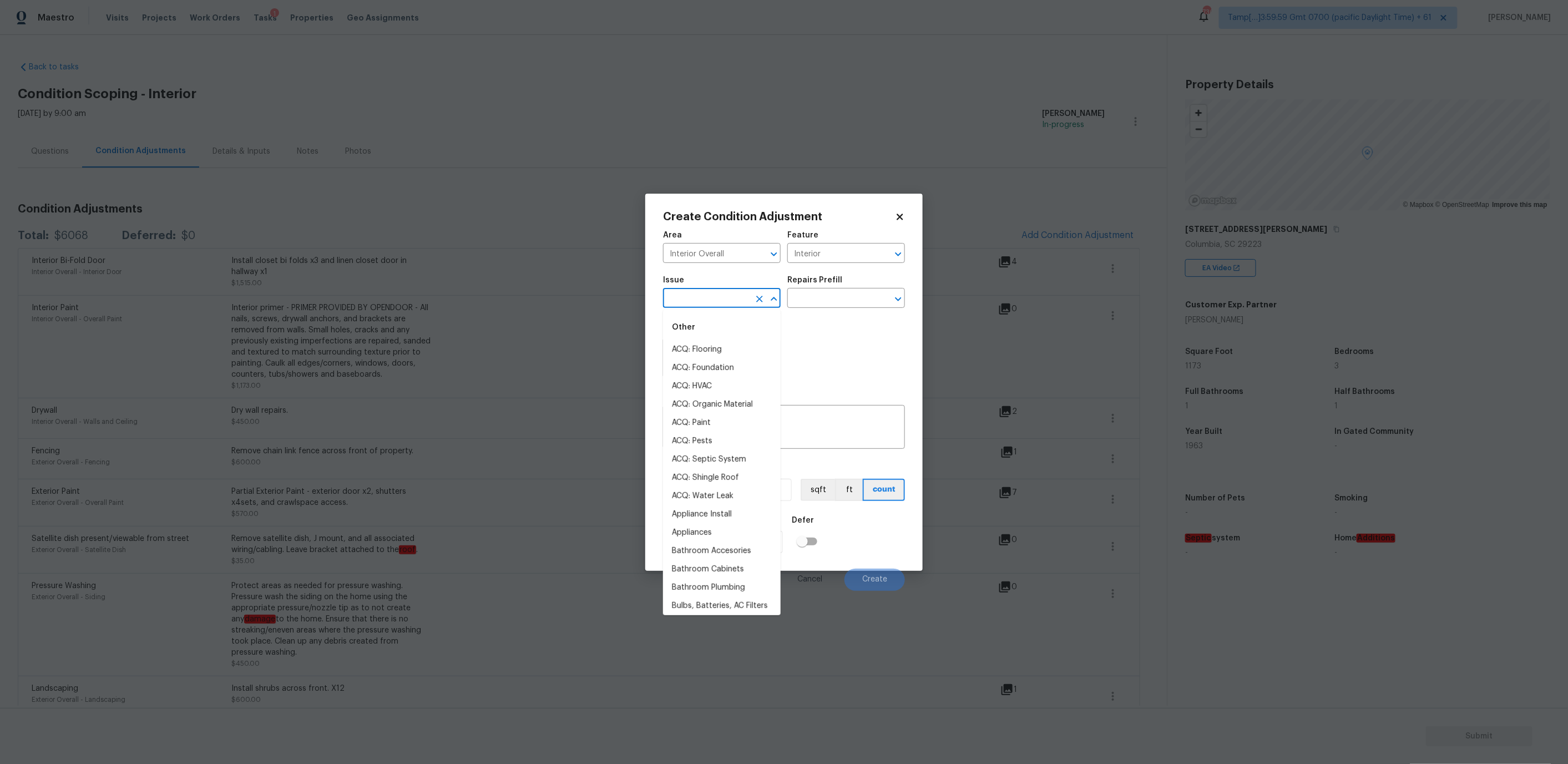
click at [709, 303] on input "text" at bounding box center [706, 300] width 86 height 17
click at [724, 370] on li "Flooring Extras" at bounding box center [721, 368] width 117 height 18
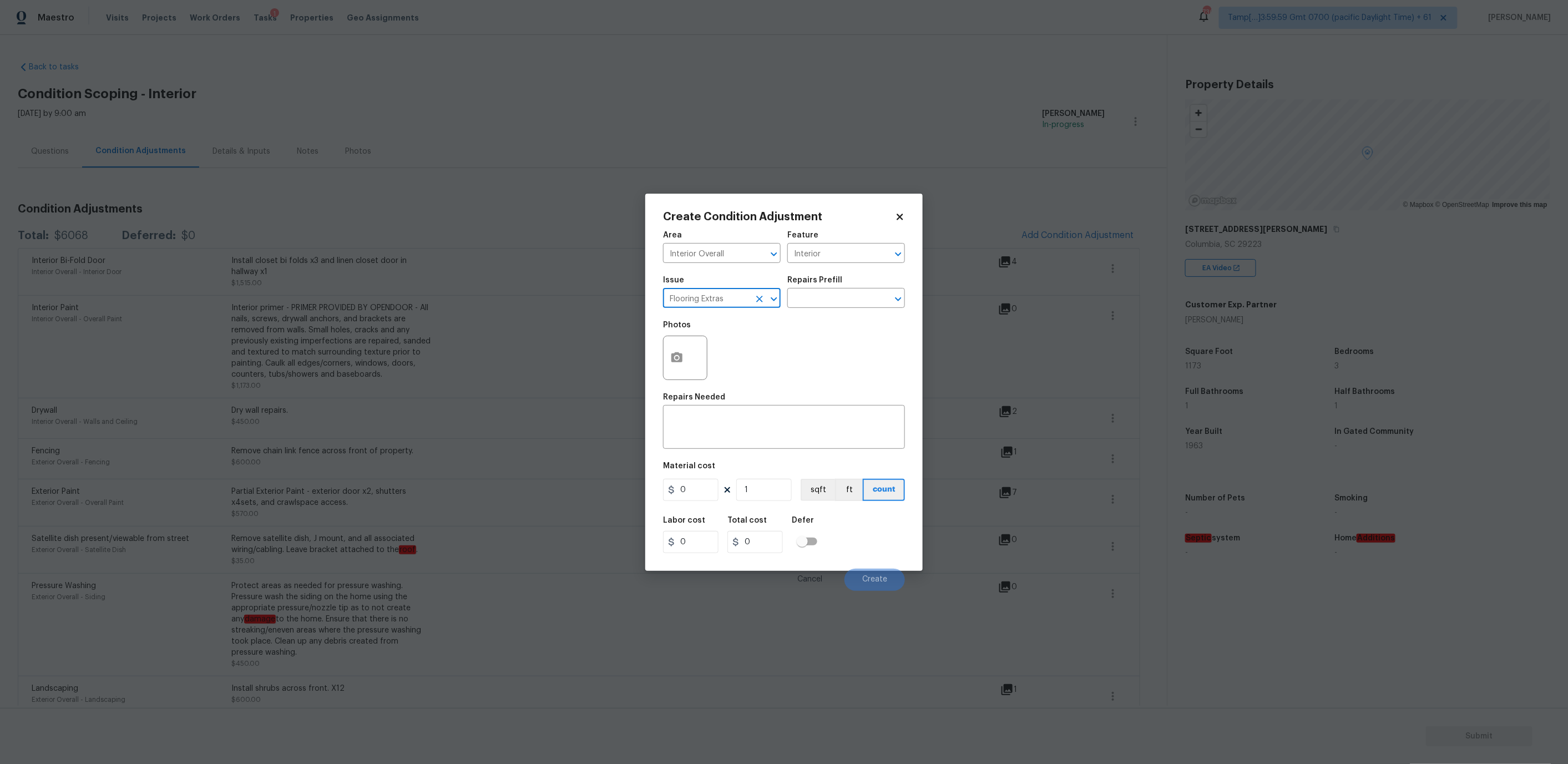
type input "Flooring Extras"
click at [821, 289] on div "Repairs Prefill" at bounding box center [845, 284] width 117 height 15
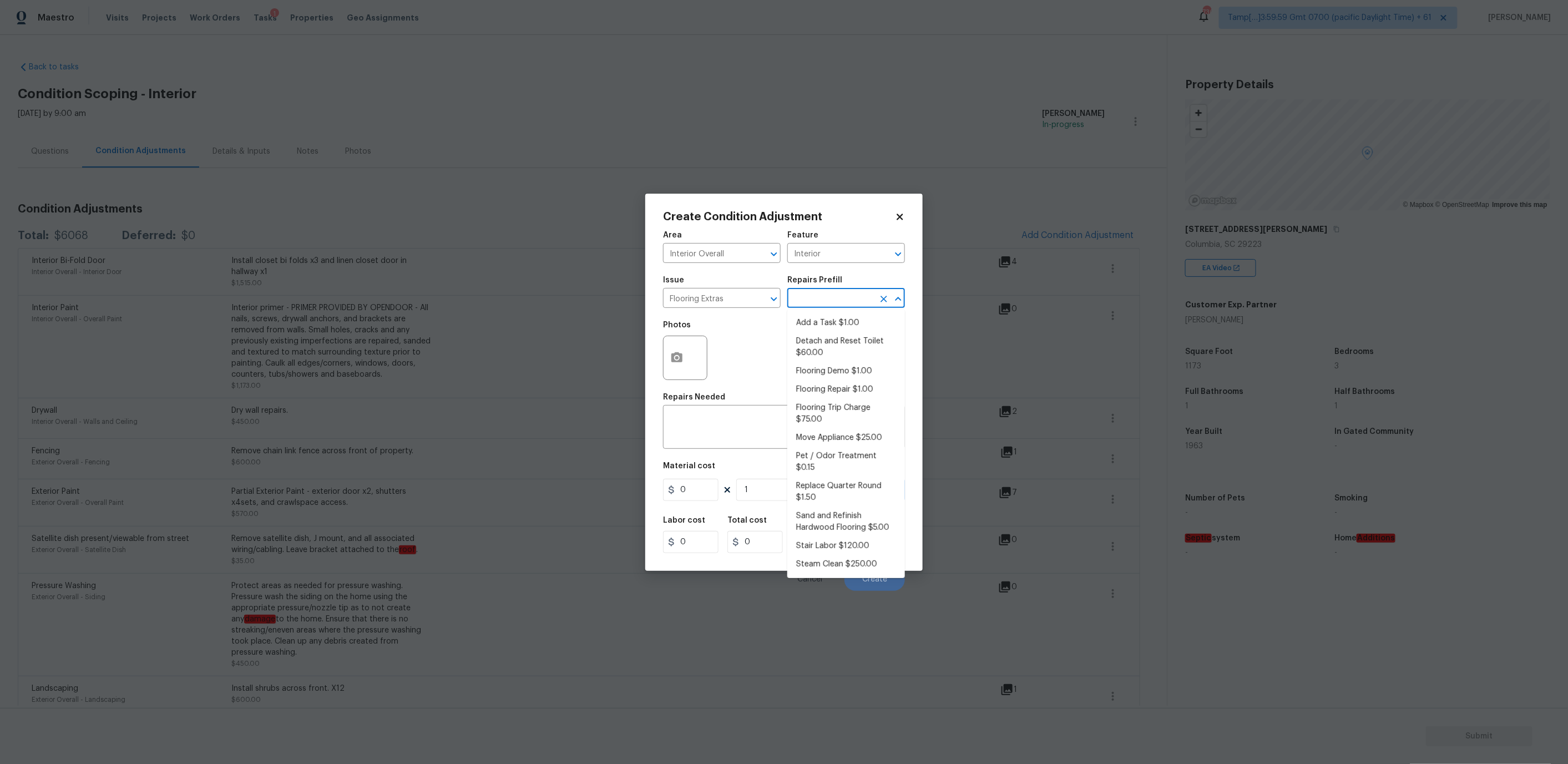
click at [816, 298] on input "text" at bounding box center [830, 300] width 86 height 17
type input "har"
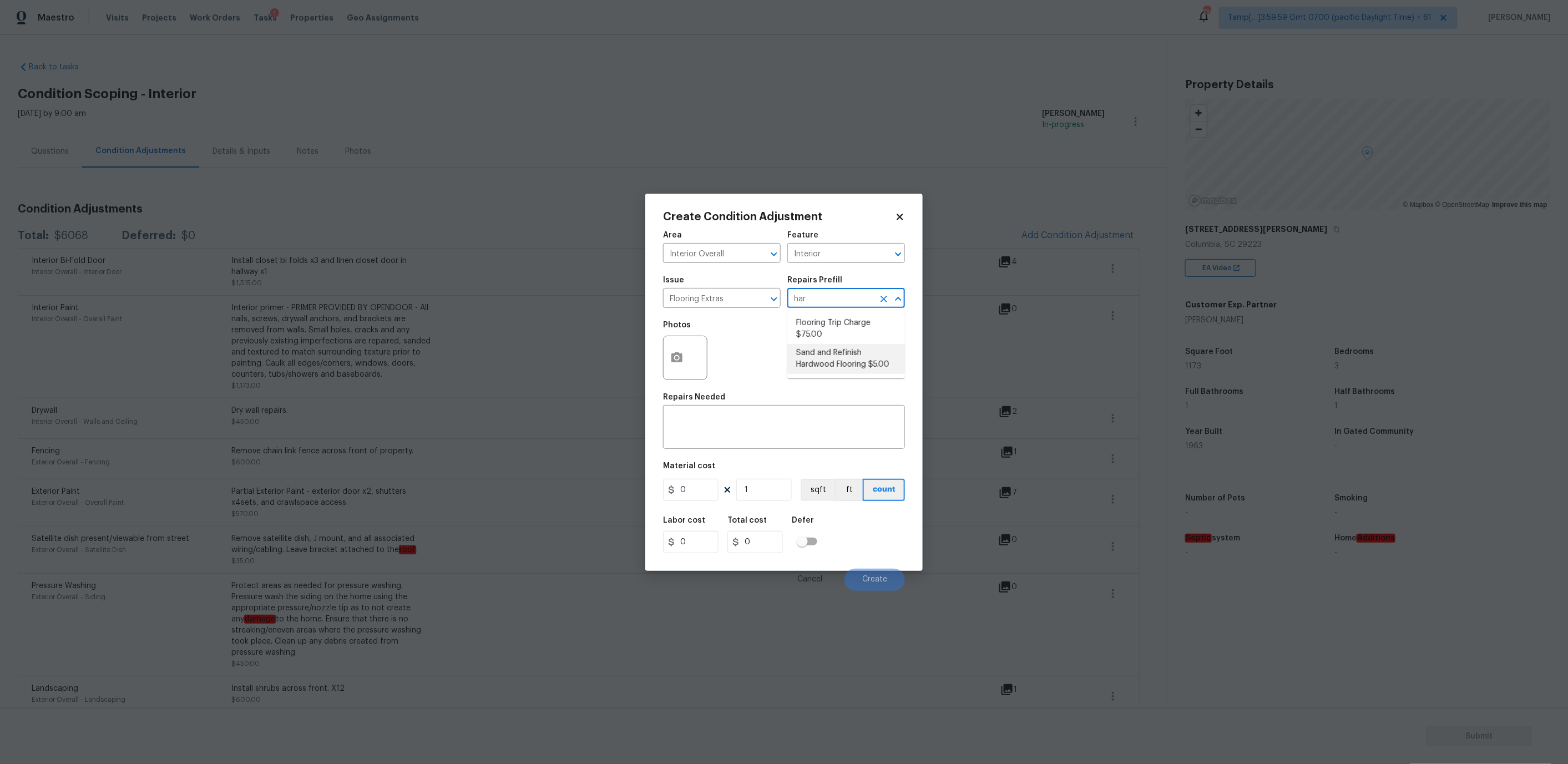
click at [832, 354] on li "Sand and Refinish Hardwood Flooring $5.00" at bounding box center [845, 359] width 117 height 30
type input "Overall Flooring"
type textarea "Sand and refinish the existing hardwood floors. PM to confirm color/sheen."
type input "5"
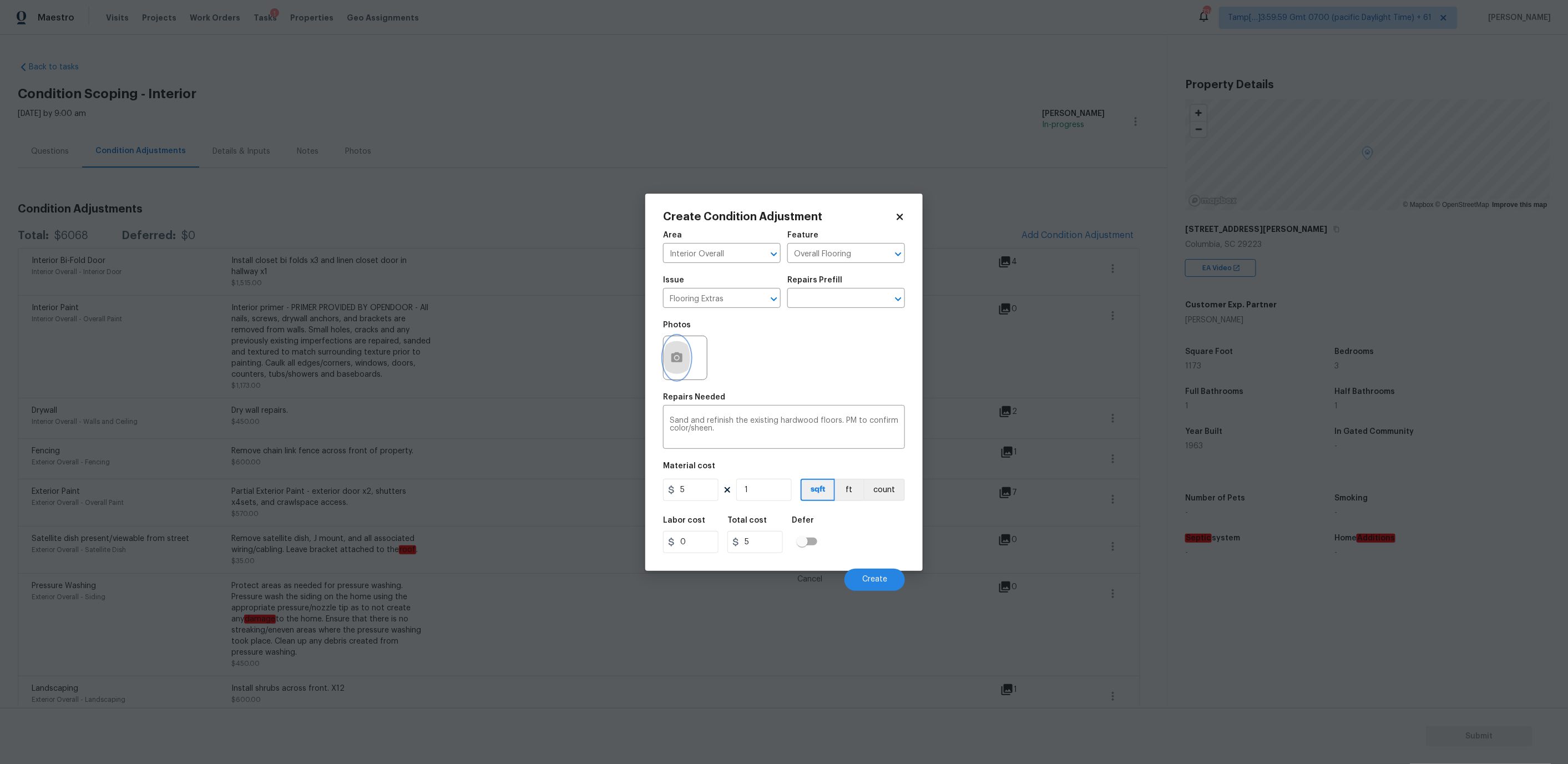
click at [682, 357] on icon "button" at bounding box center [677, 358] width 13 height 13
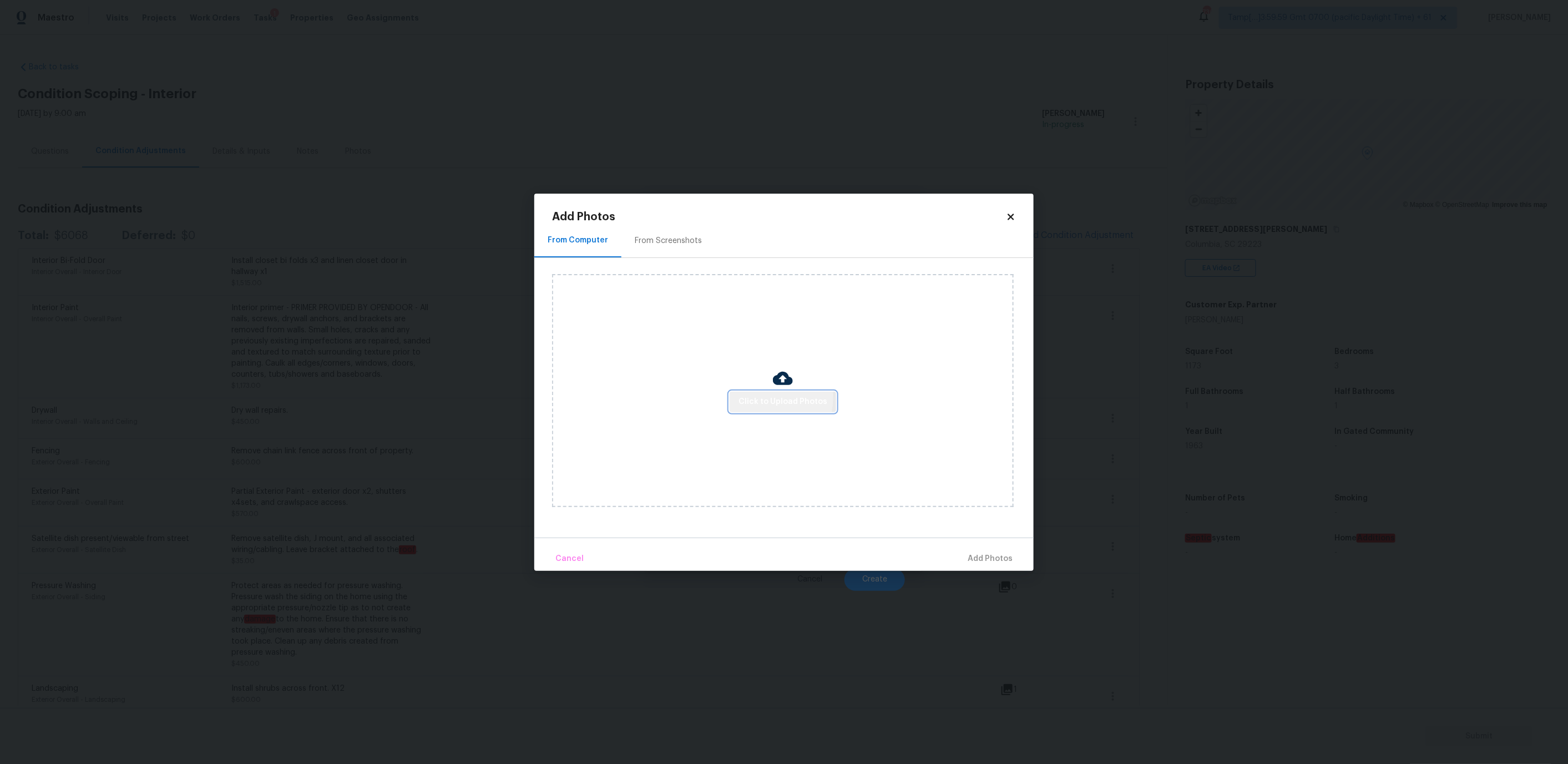
click at [749, 396] on span "Click to Upload Photos" at bounding box center [783, 402] width 89 height 14
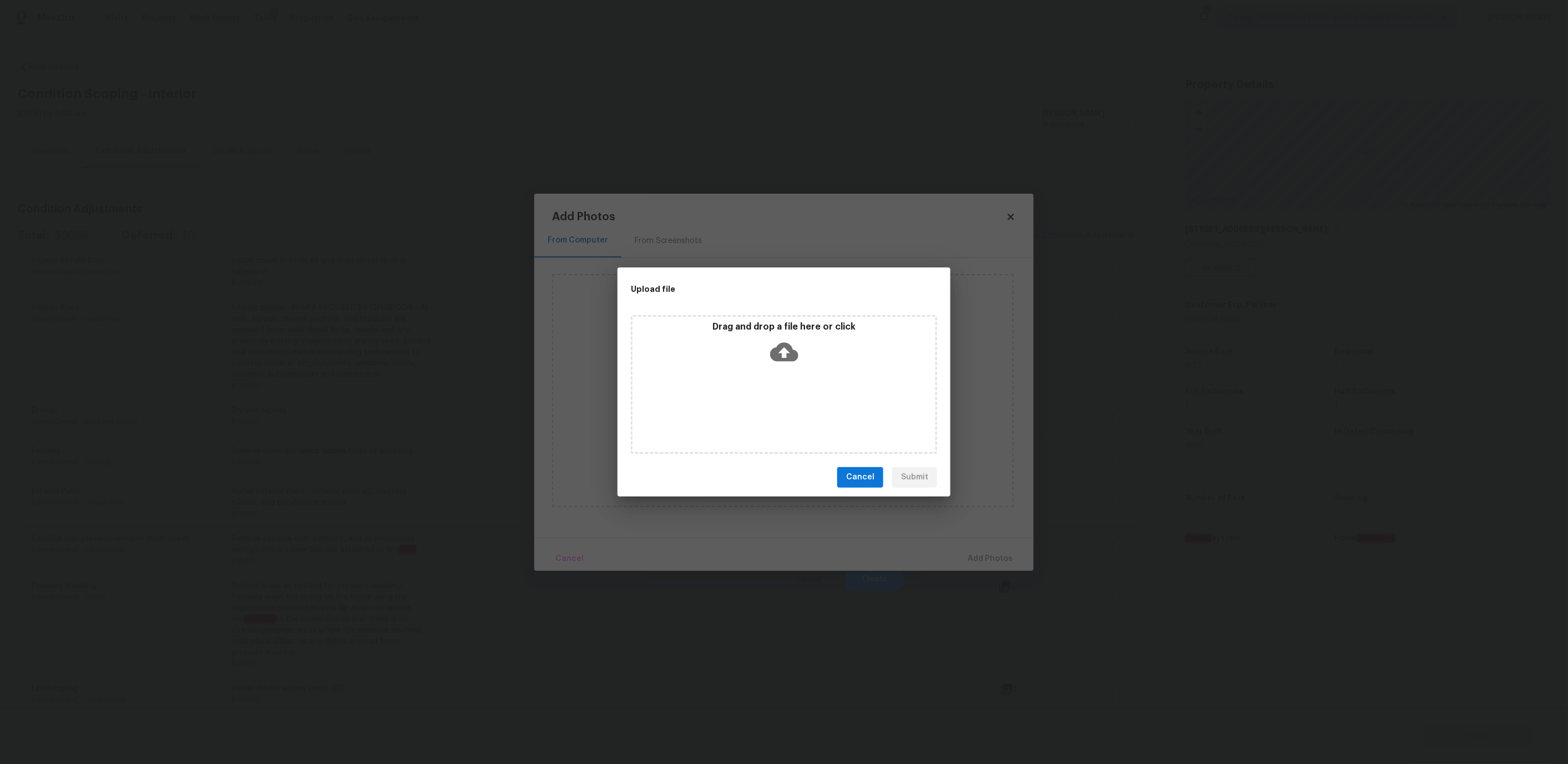
click at [736, 348] on div "Drag and drop a file here or click" at bounding box center [784, 345] width 303 height 47
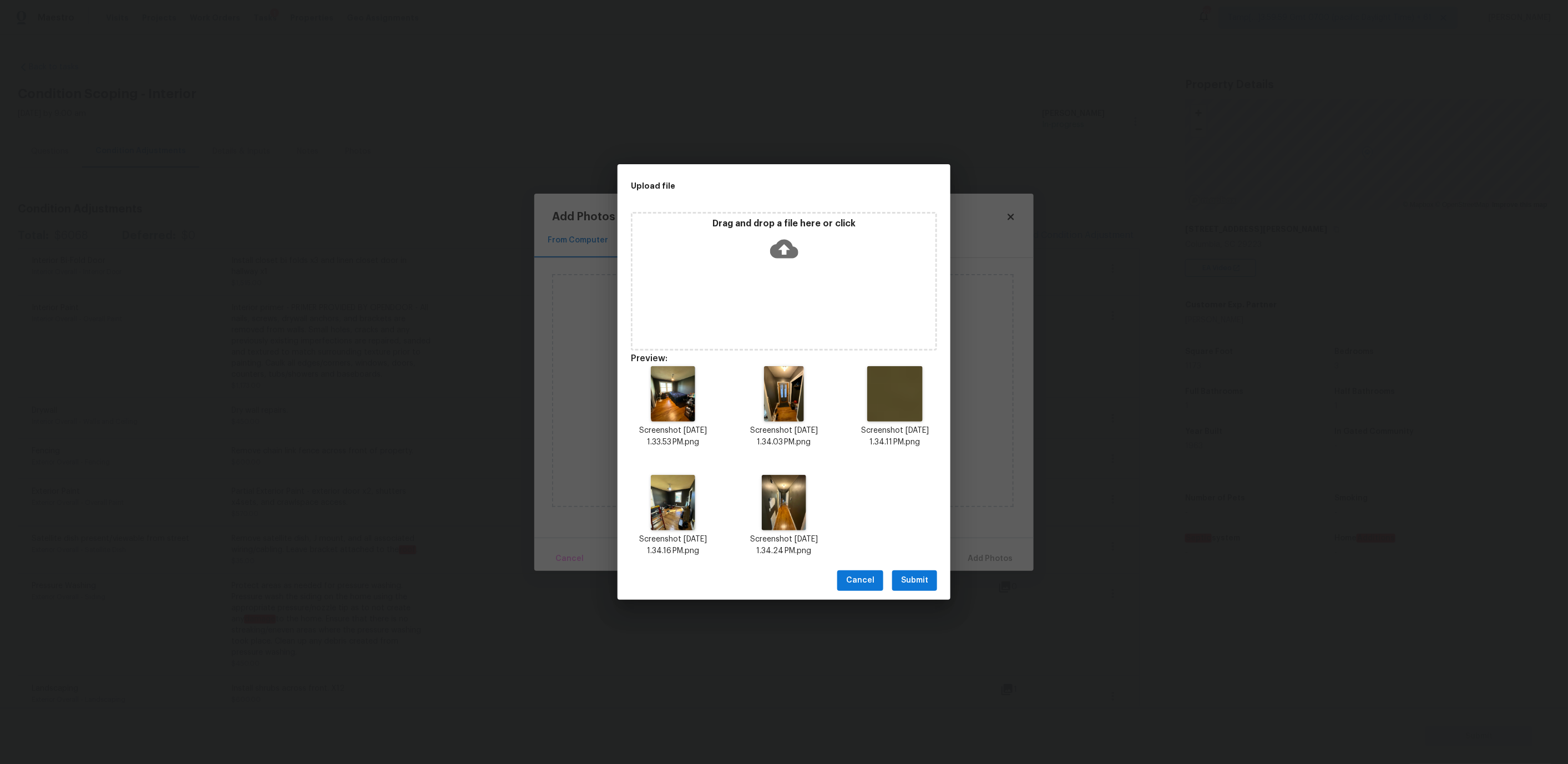
click at [915, 574] on span "Submit" at bounding box center [914, 581] width 27 height 14
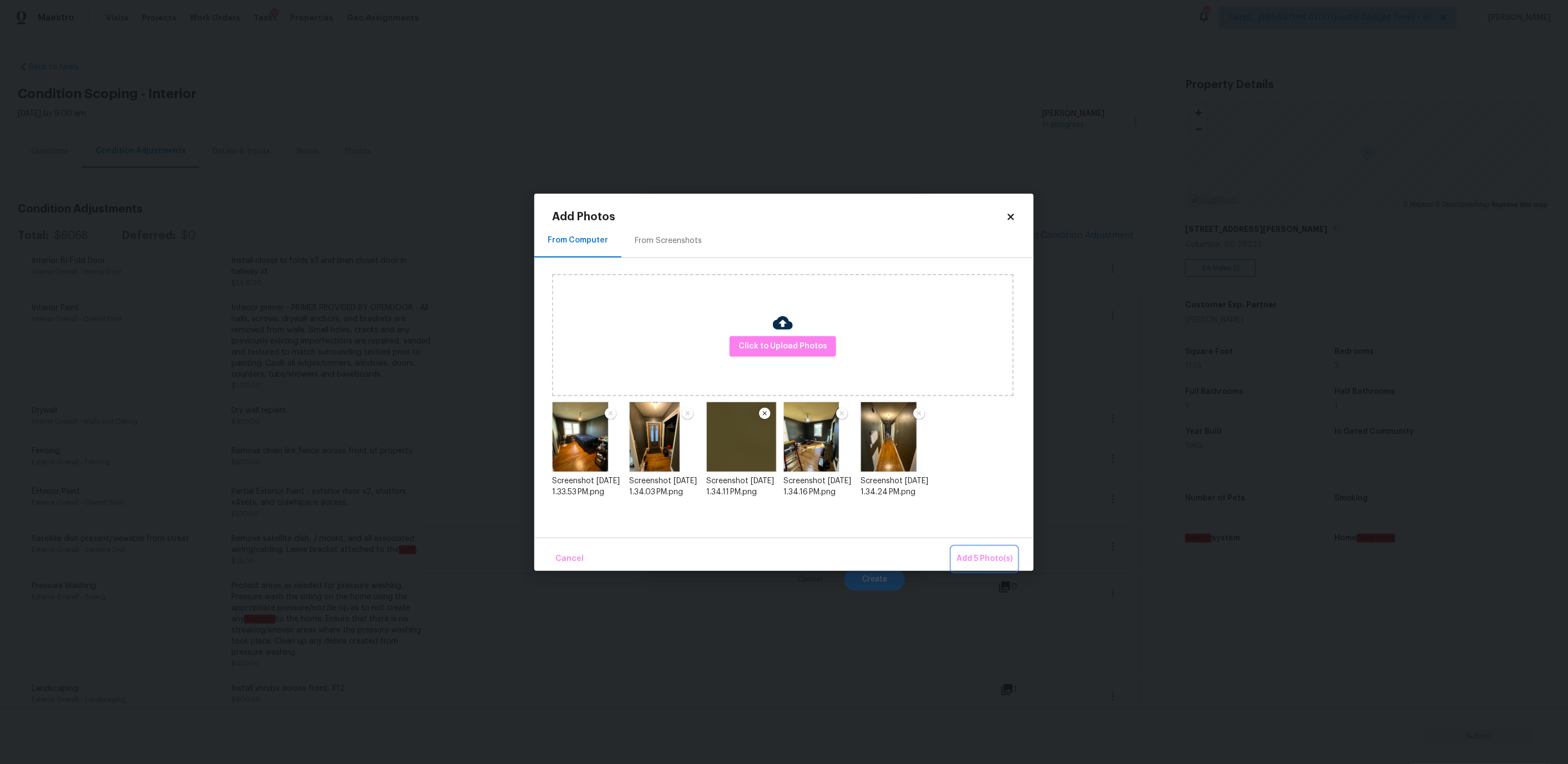
click at [997, 555] on span "Add 5 Photo(s)" at bounding box center [984, 559] width 56 height 14
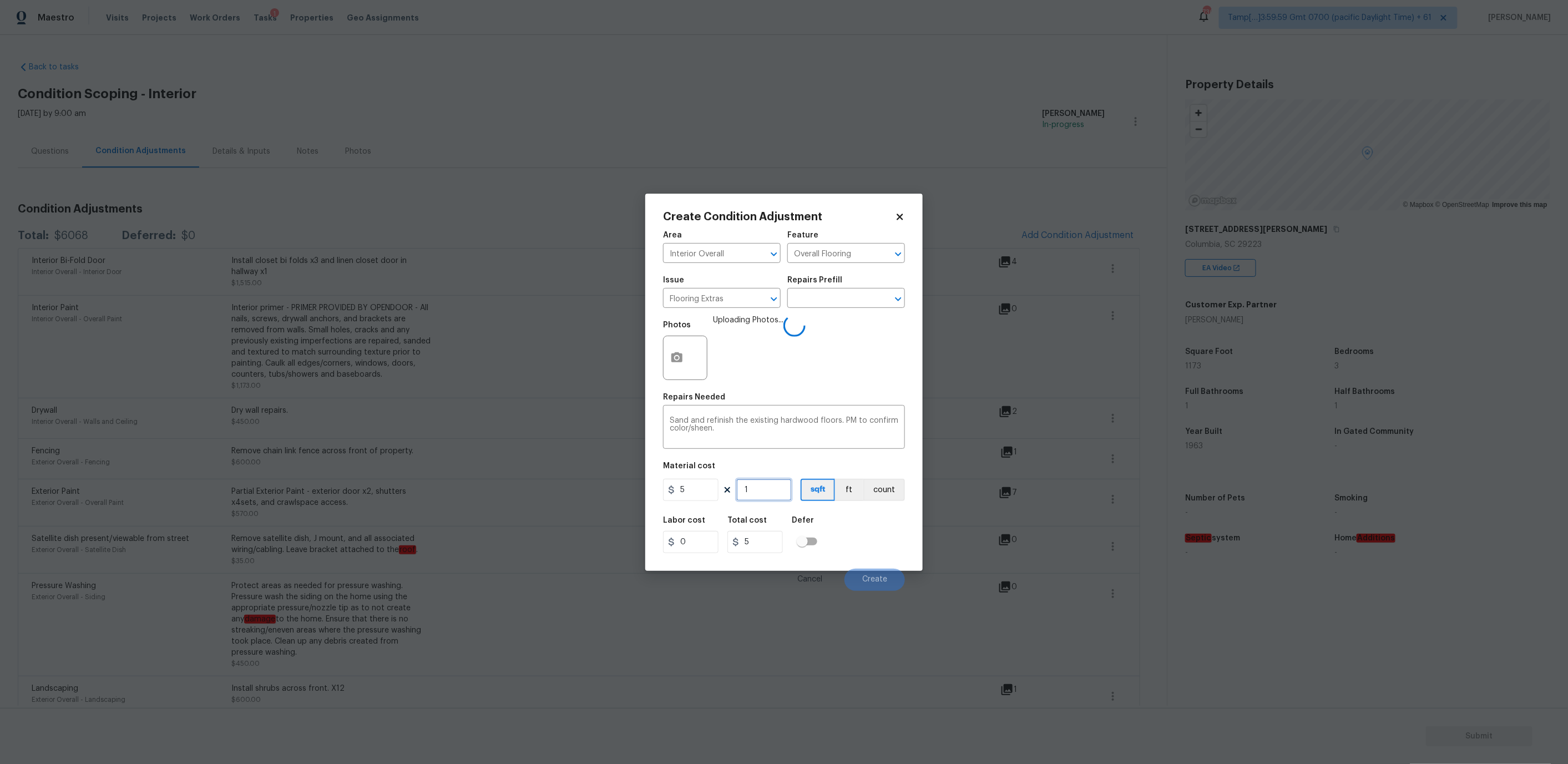
click at [761, 489] on input "1" at bounding box center [764, 490] width 55 height 22
type input "11"
type input "55"
type input "117"
type input "585"
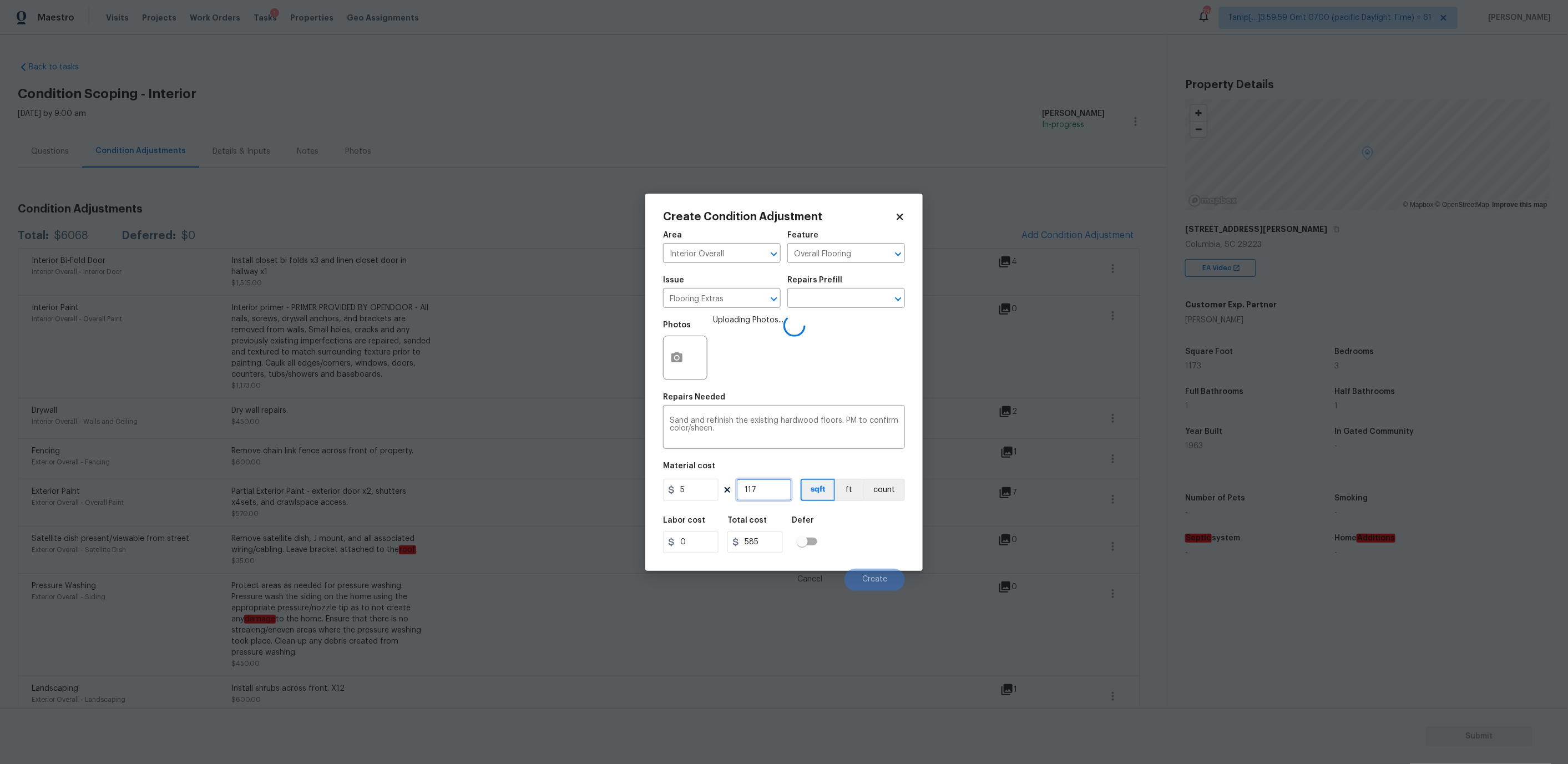
type input "1173"
type input "5865"
type input "1173"
click at [869, 581] on span "Create" at bounding box center [875, 580] width 25 height 9
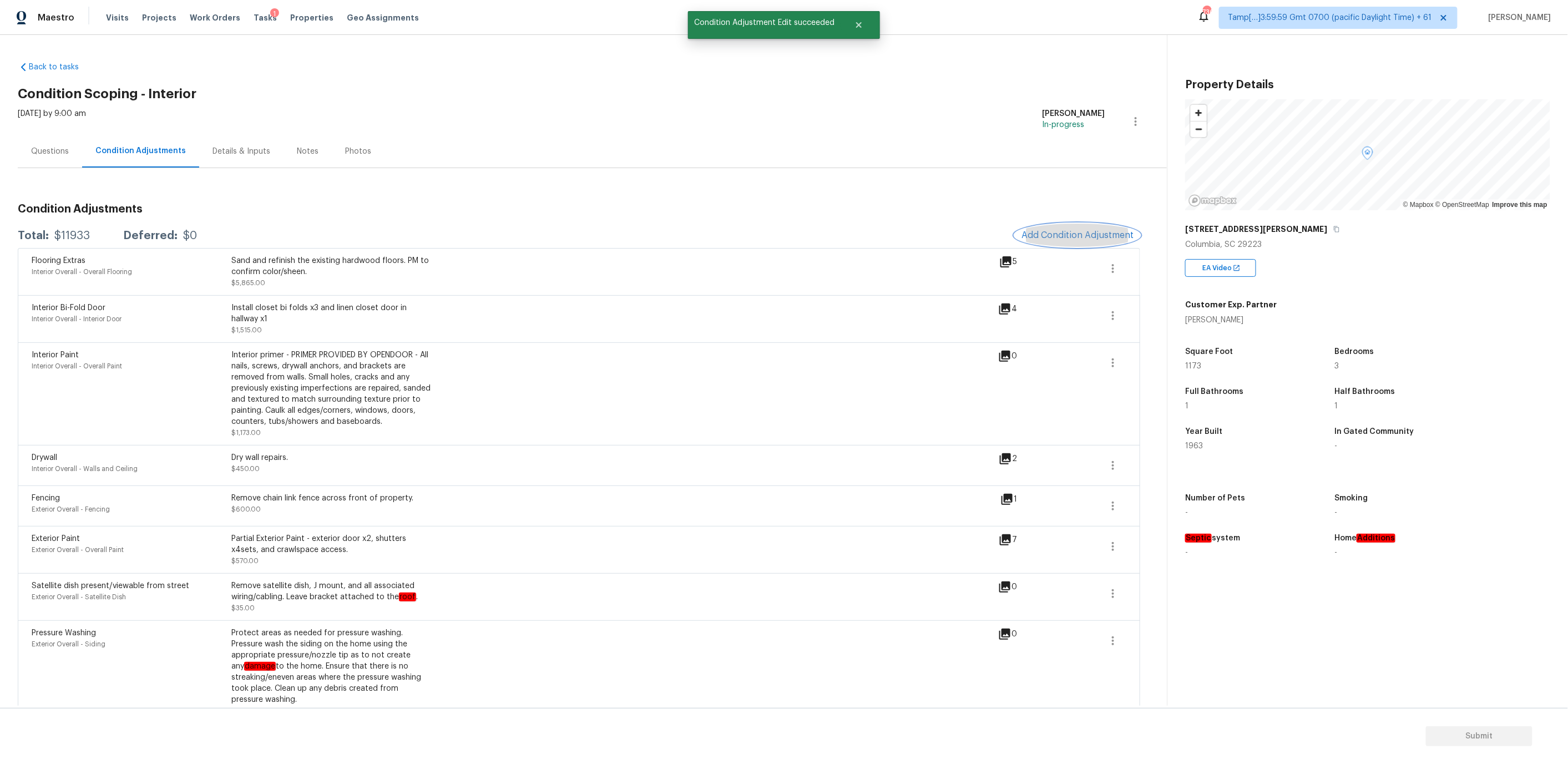
click at [1036, 237] on span "Add Condition Adjustment" at bounding box center [1077, 235] width 112 height 10
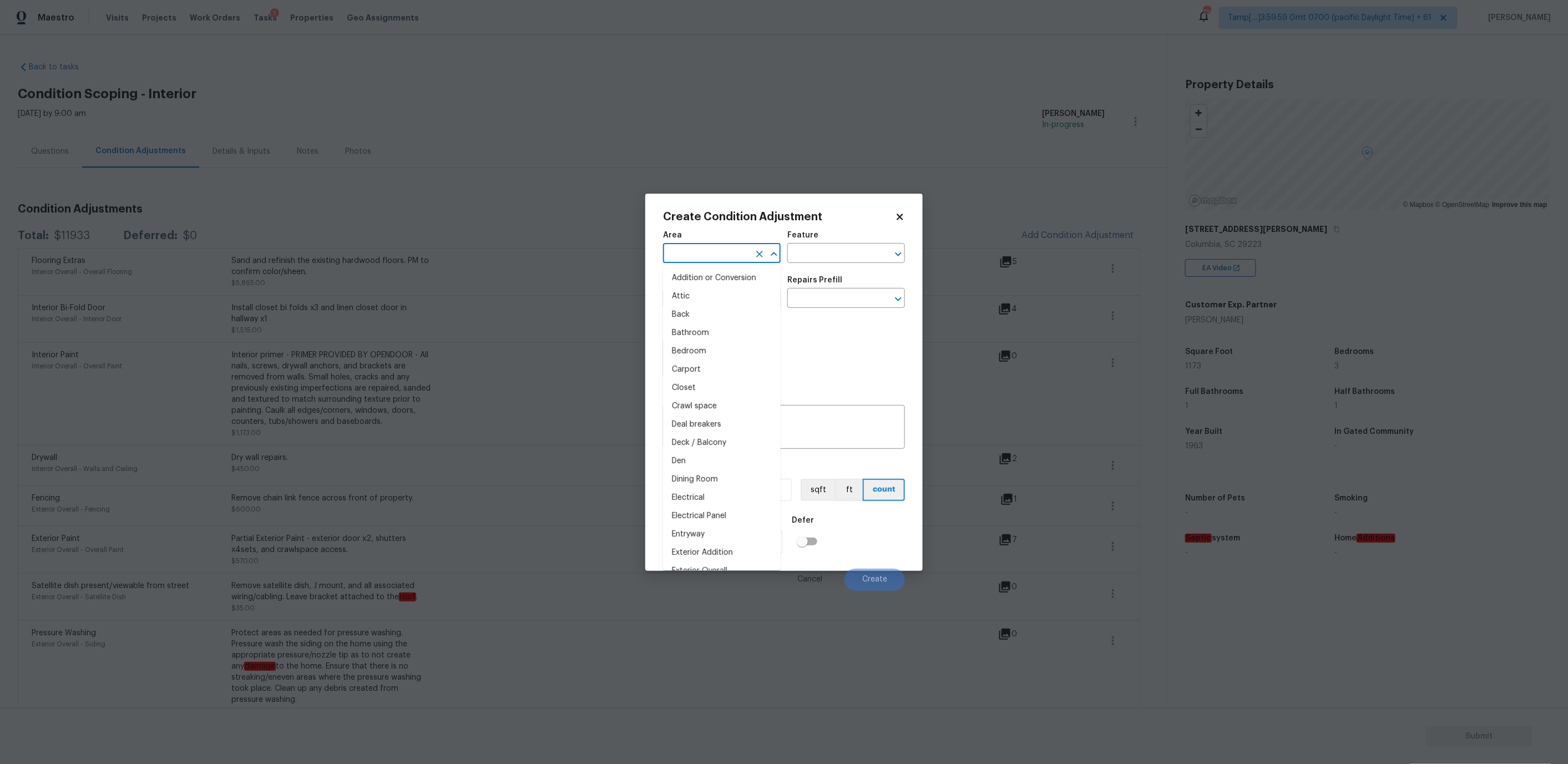
click at [718, 250] on input "text" at bounding box center [706, 254] width 86 height 17
click at [717, 273] on li "Interior Addition" at bounding box center [721, 278] width 117 height 18
click at [709, 247] on input "Interior Addition" at bounding box center [706, 254] width 86 height 17
click at [710, 253] on input "Interior Addition" at bounding box center [706, 254] width 86 height 17
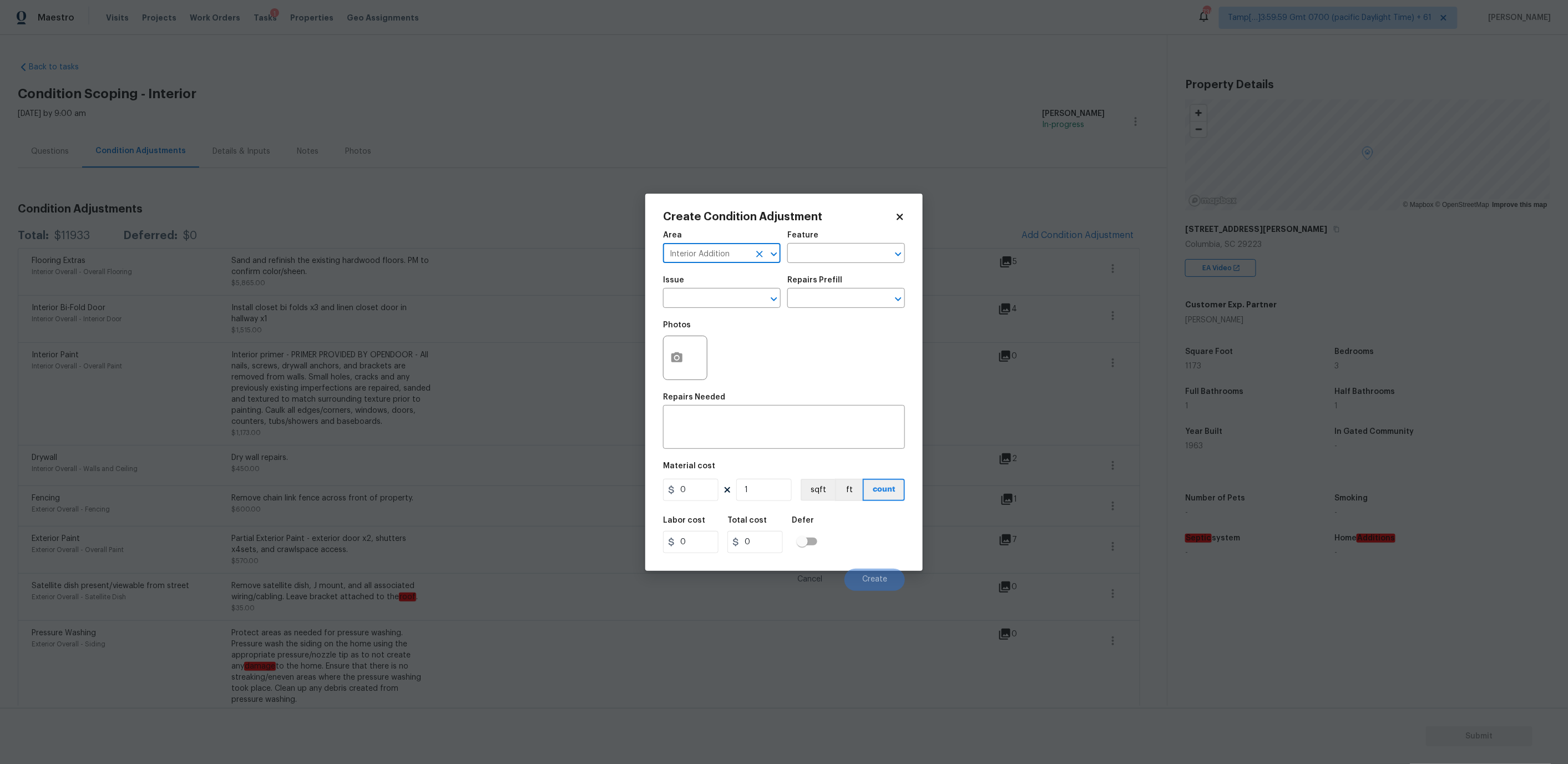
click at [710, 253] on input "Interior Addition" at bounding box center [706, 254] width 86 height 17
click at [715, 270] on li "Interior Overall" at bounding box center [721, 278] width 117 height 18
type input "Interior Overall"
click at [813, 253] on input "text" at bounding box center [830, 254] width 86 height 17
click at [823, 302] on li "Interior" at bounding box center [845, 305] width 117 height 18
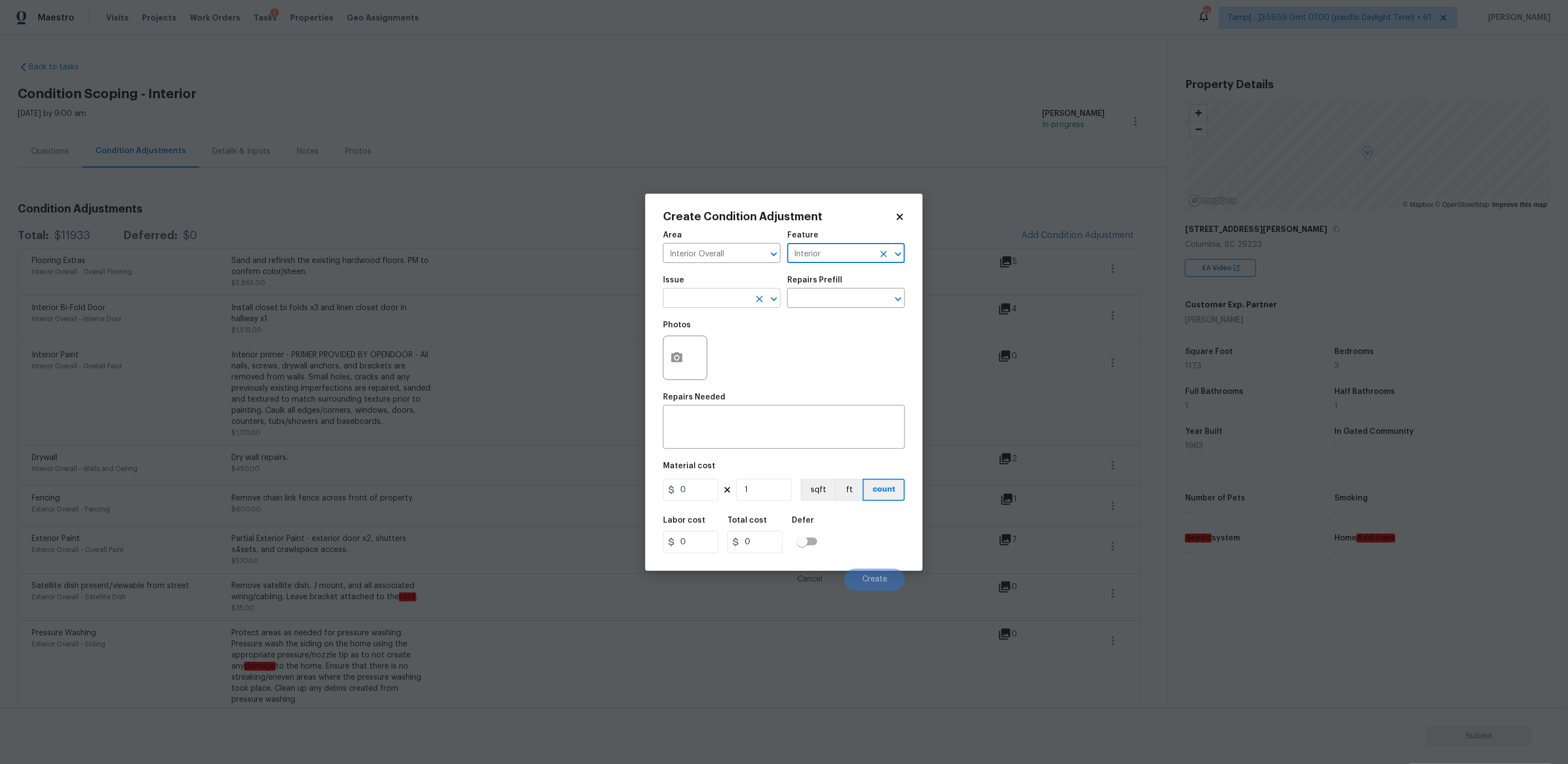
type input "Interior"
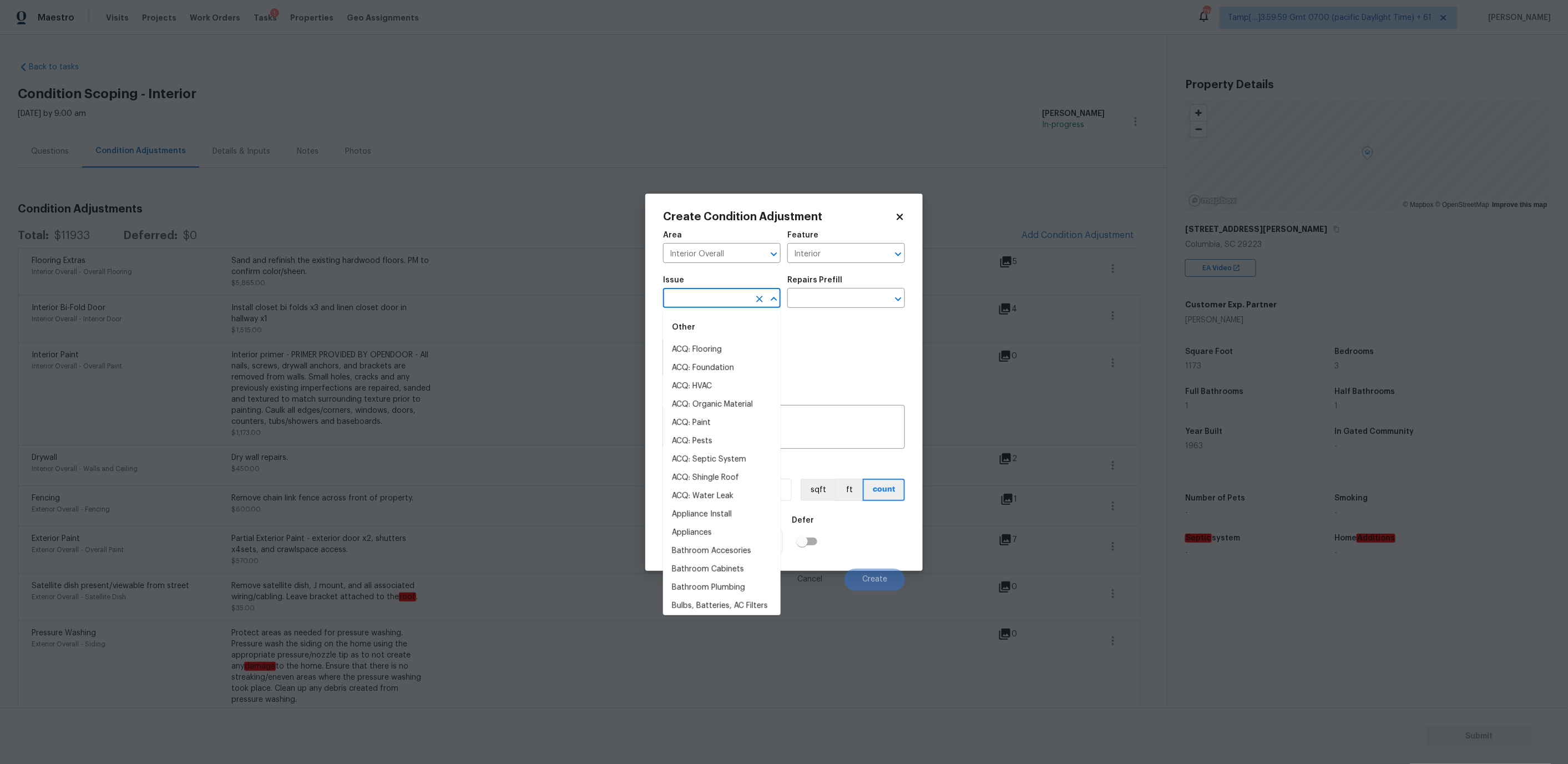
click at [715, 292] on input "text" at bounding box center [706, 300] width 86 height 17
type input "flo"
click at [761, 297] on icon "Clear" at bounding box center [759, 299] width 7 height 7
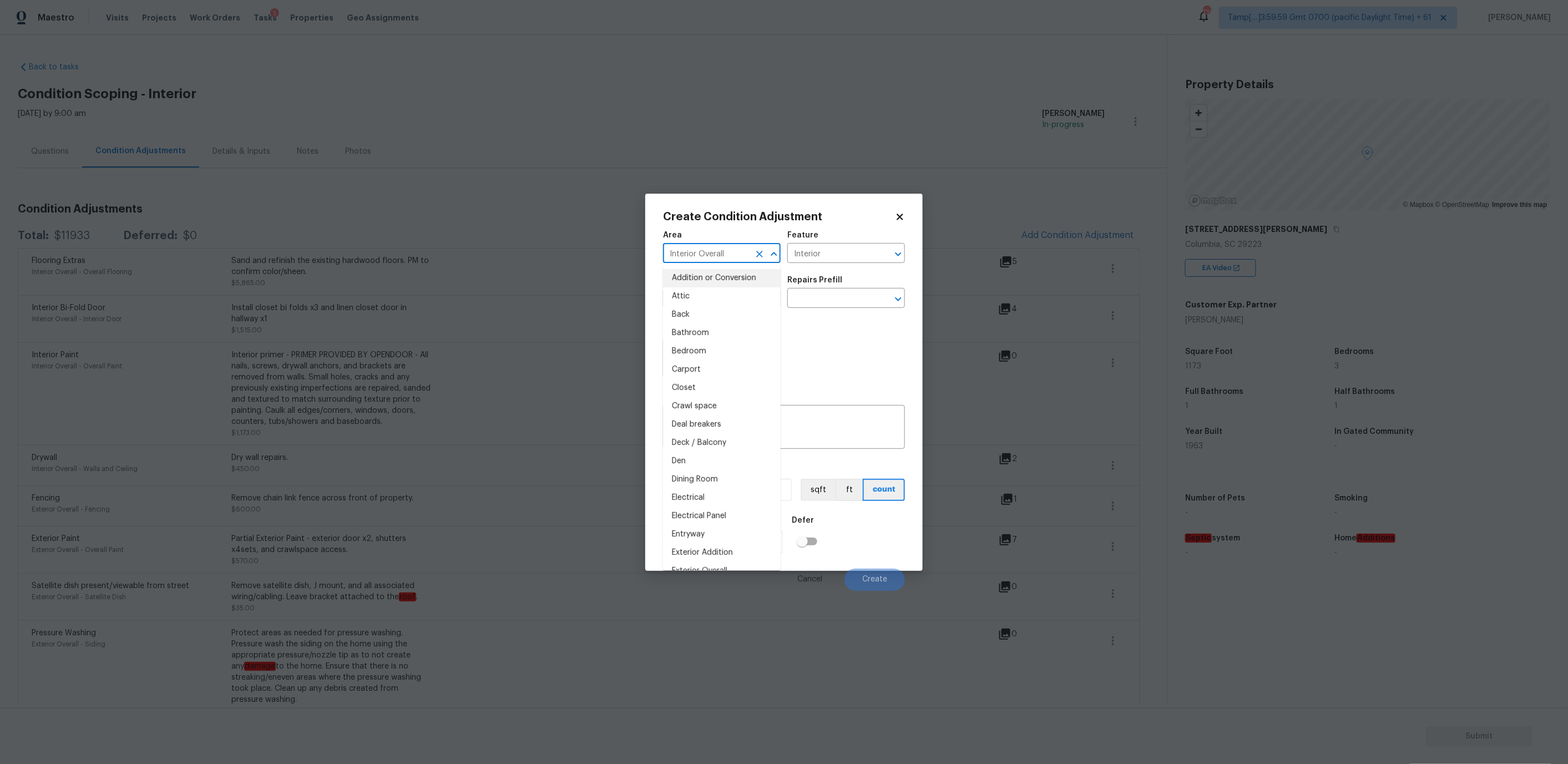
click at [715, 251] on input "Interior Overall" at bounding box center [706, 254] width 86 height 17
click at [714, 251] on input "Interior Overall" at bounding box center [706, 254] width 86 height 17
click at [714, 250] on input "Interior Overall" at bounding box center [706, 254] width 86 height 17
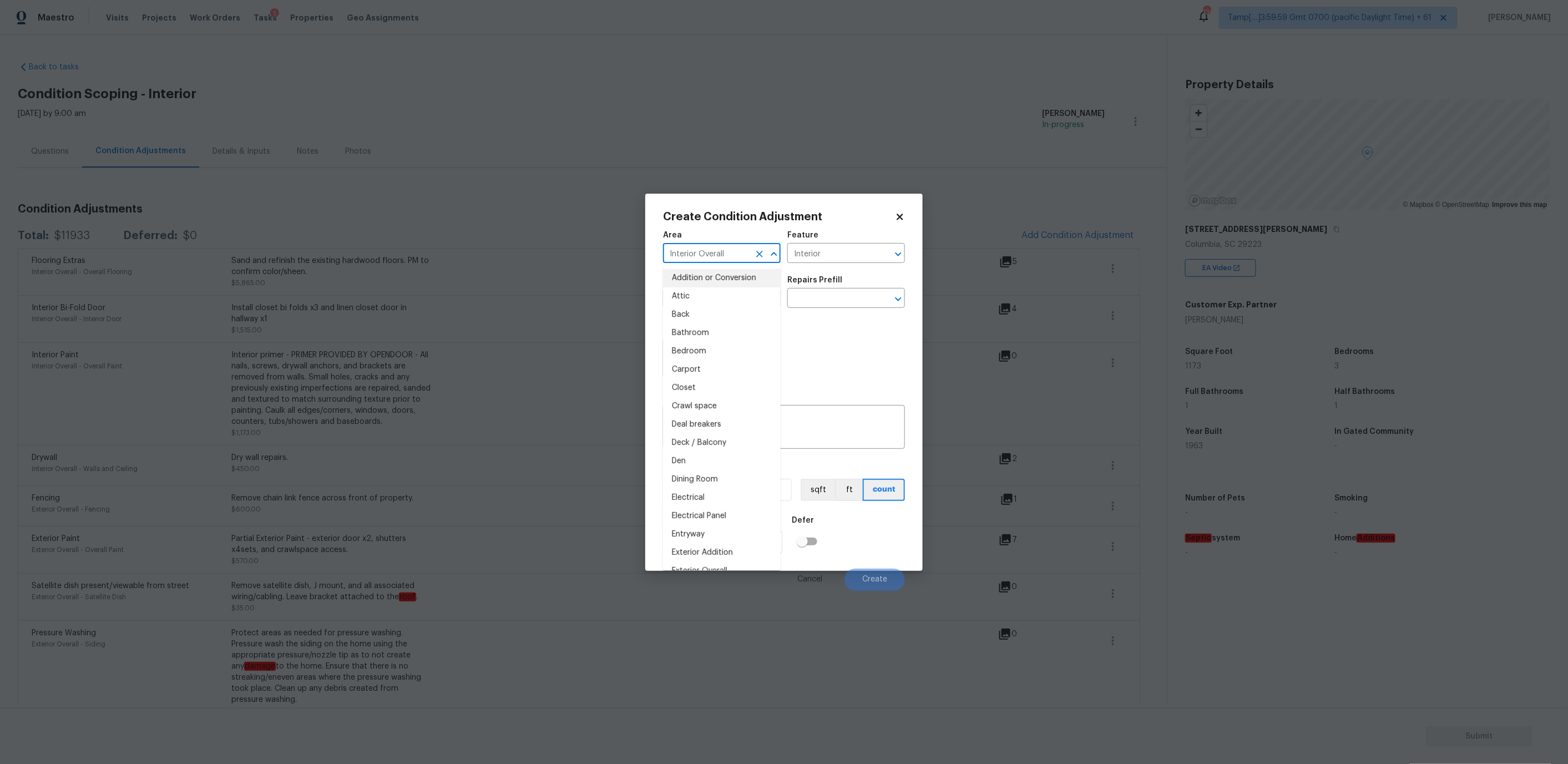
click at [714, 250] on input "Interior Overall" at bounding box center [706, 254] width 86 height 17
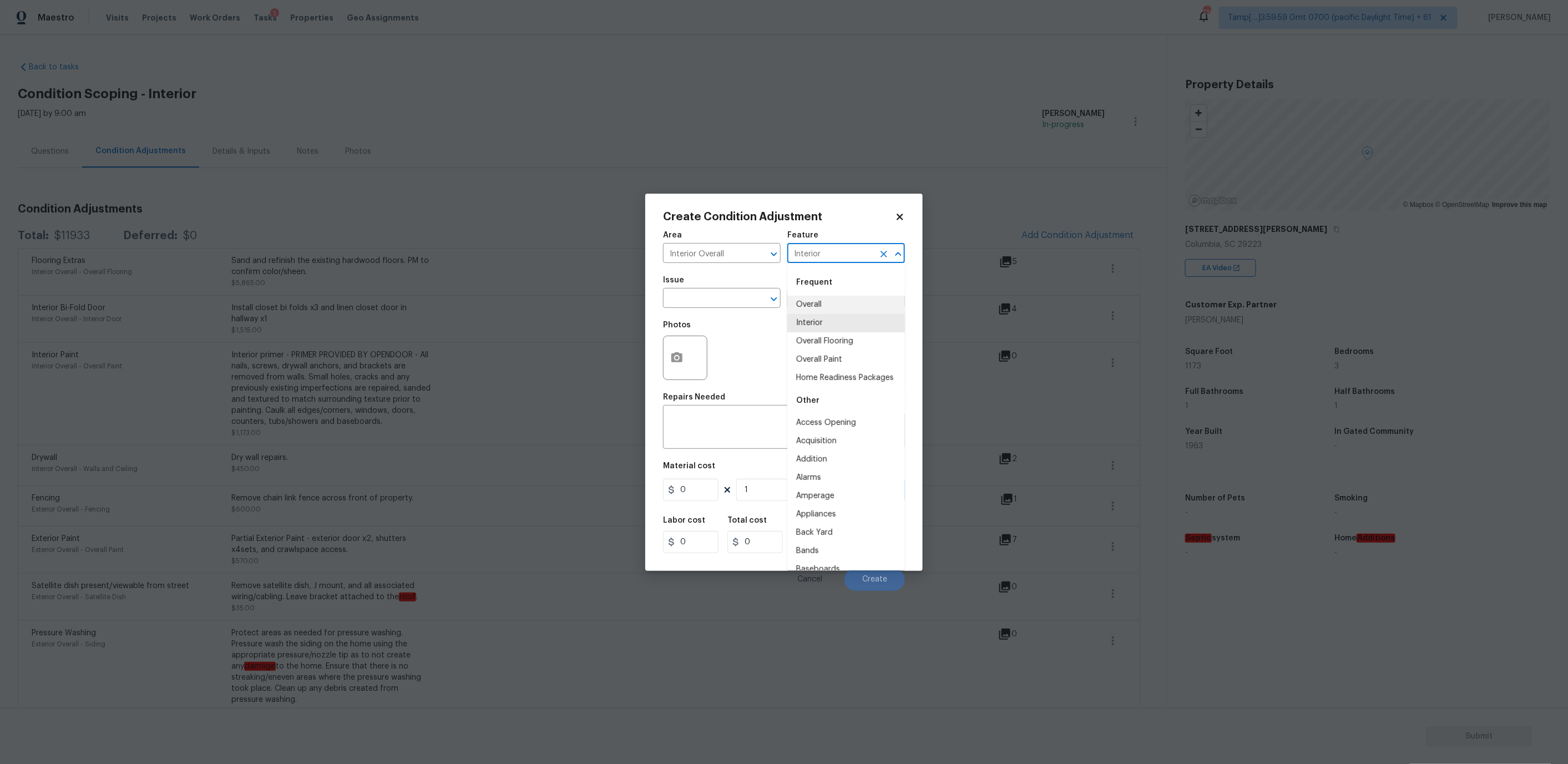
click at [831, 248] on input "Interior" at bounding box center [830, 254] width 86 height 17
click at [685, 303] on input "text" at bounding box center [706, 300] width 86 height 17
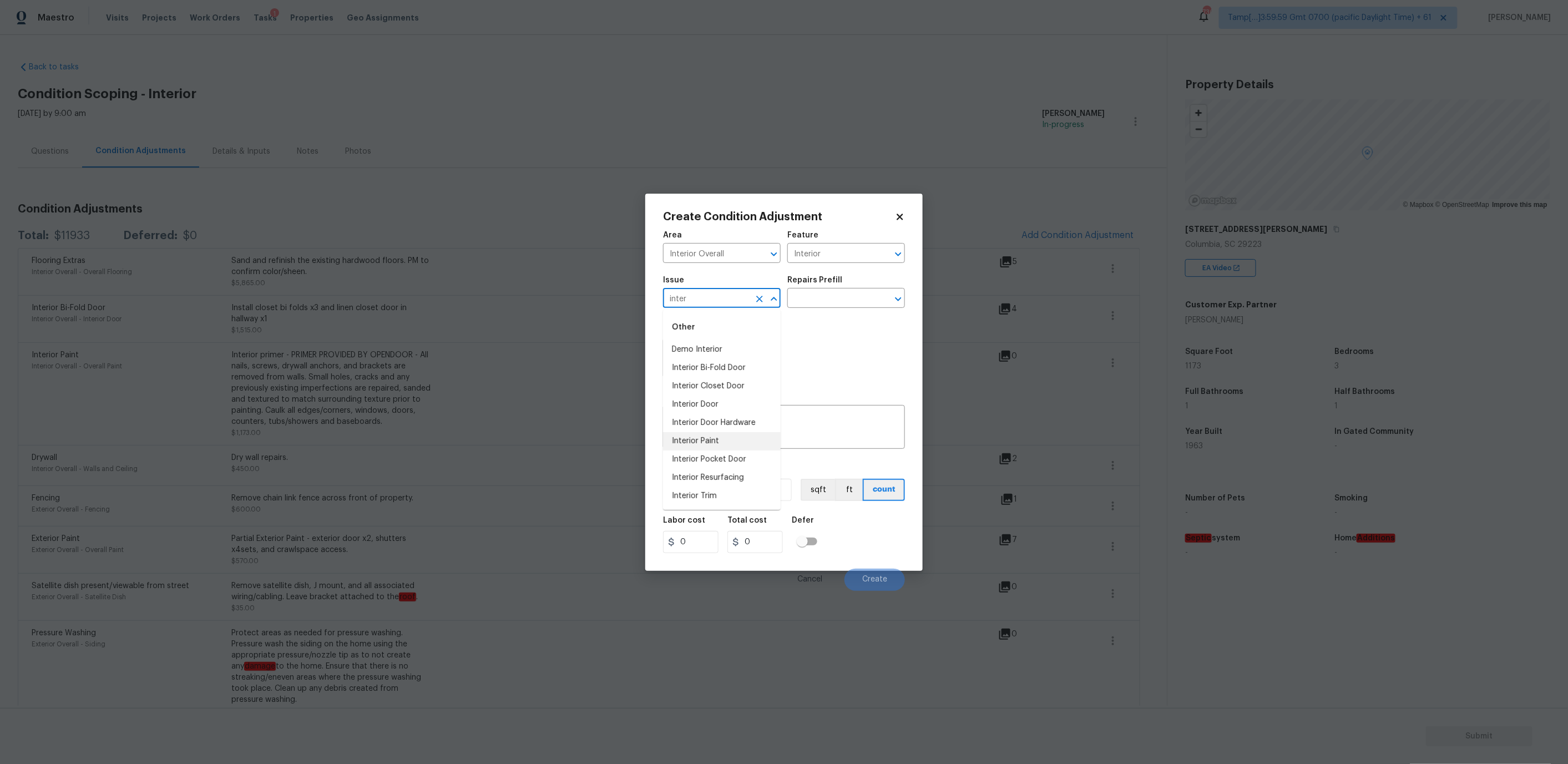
click at [715, 441] on li "Interior Paint" at bounding box center [721, 441] width 117 height 18
click at [686, 291] on input "Interior Paint" at bounding box center [706, 300] width 86 height 17
type input "acq Paint"
click at [759, 298] on icon "Clear" at bounding box center [759, 299] width 7 height 7
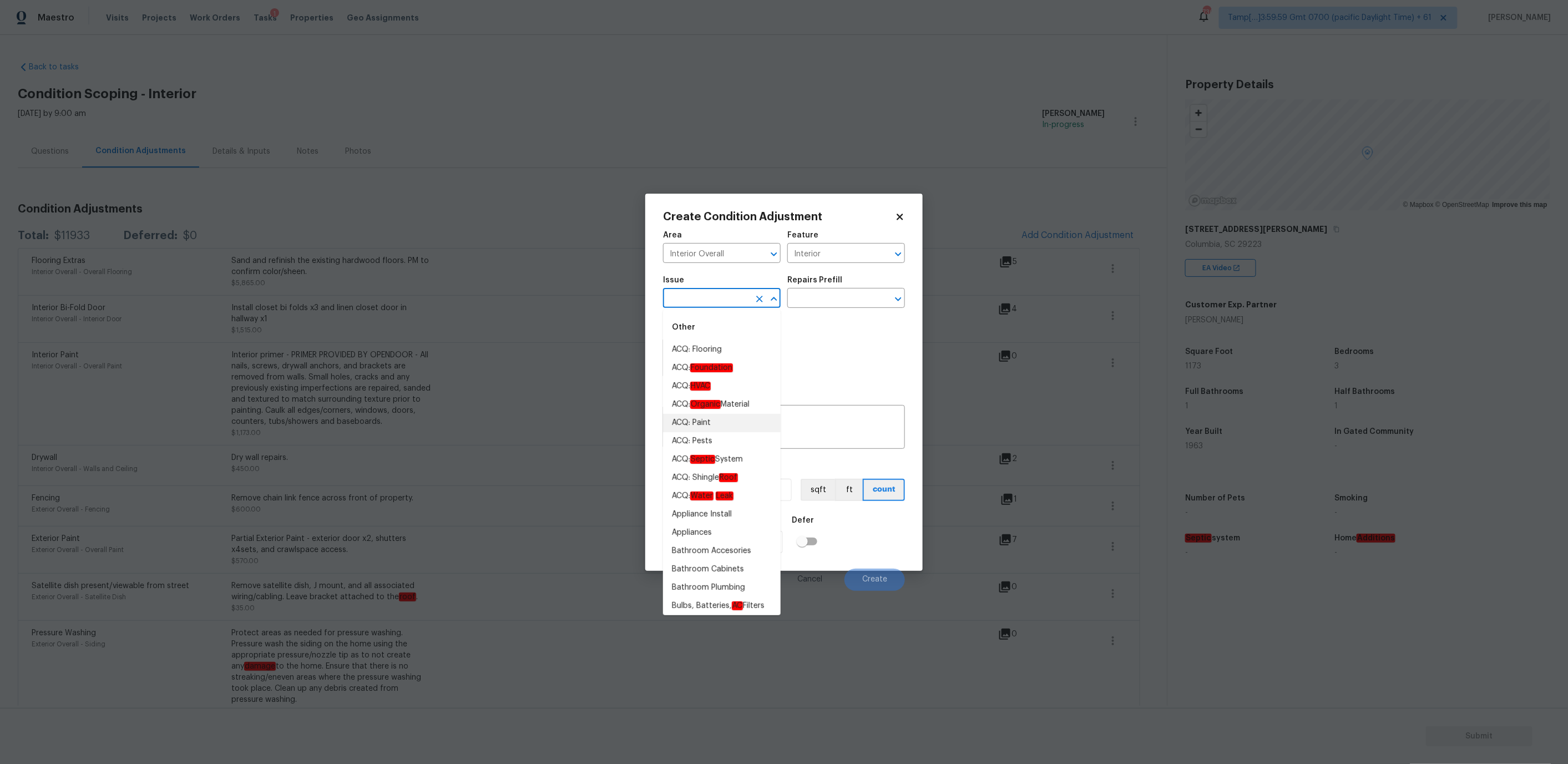
click at [712, 418] on li "ACQ: Paint" at bounding box center [721, 423] width 117 height 18
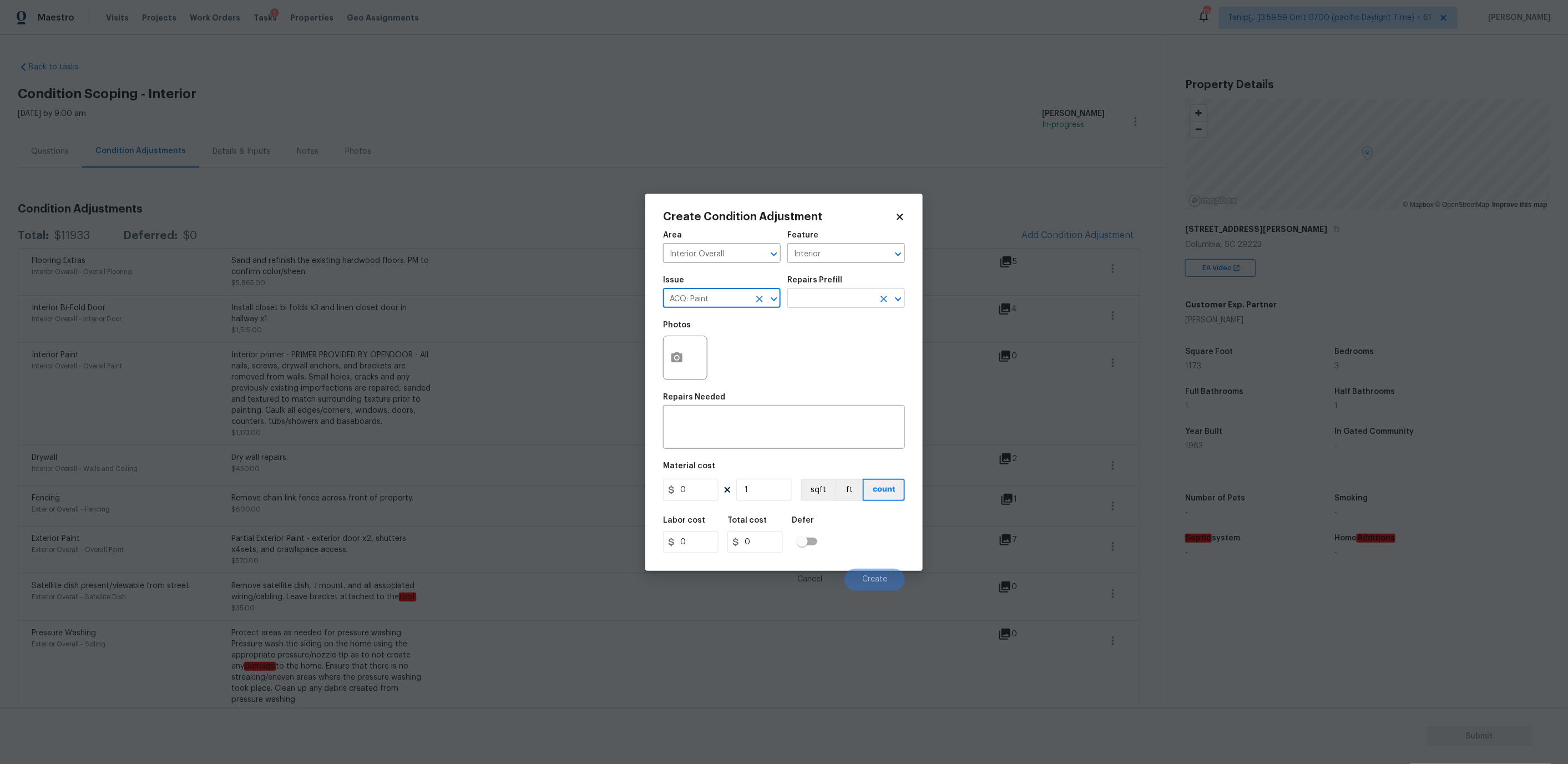
type input "ACQ: Paint"
click at [811, 300] on input "text" at bounding box center [830, 300] width 86 height 17
click at [835, 412] on li "Paint 75%+ of the home $1.90" at bounding box center [845, 419] width 117 height 30
type input "Acquisition"
type textarea "Acquisition Scope: 75%+ of the home will likely require interior paint"
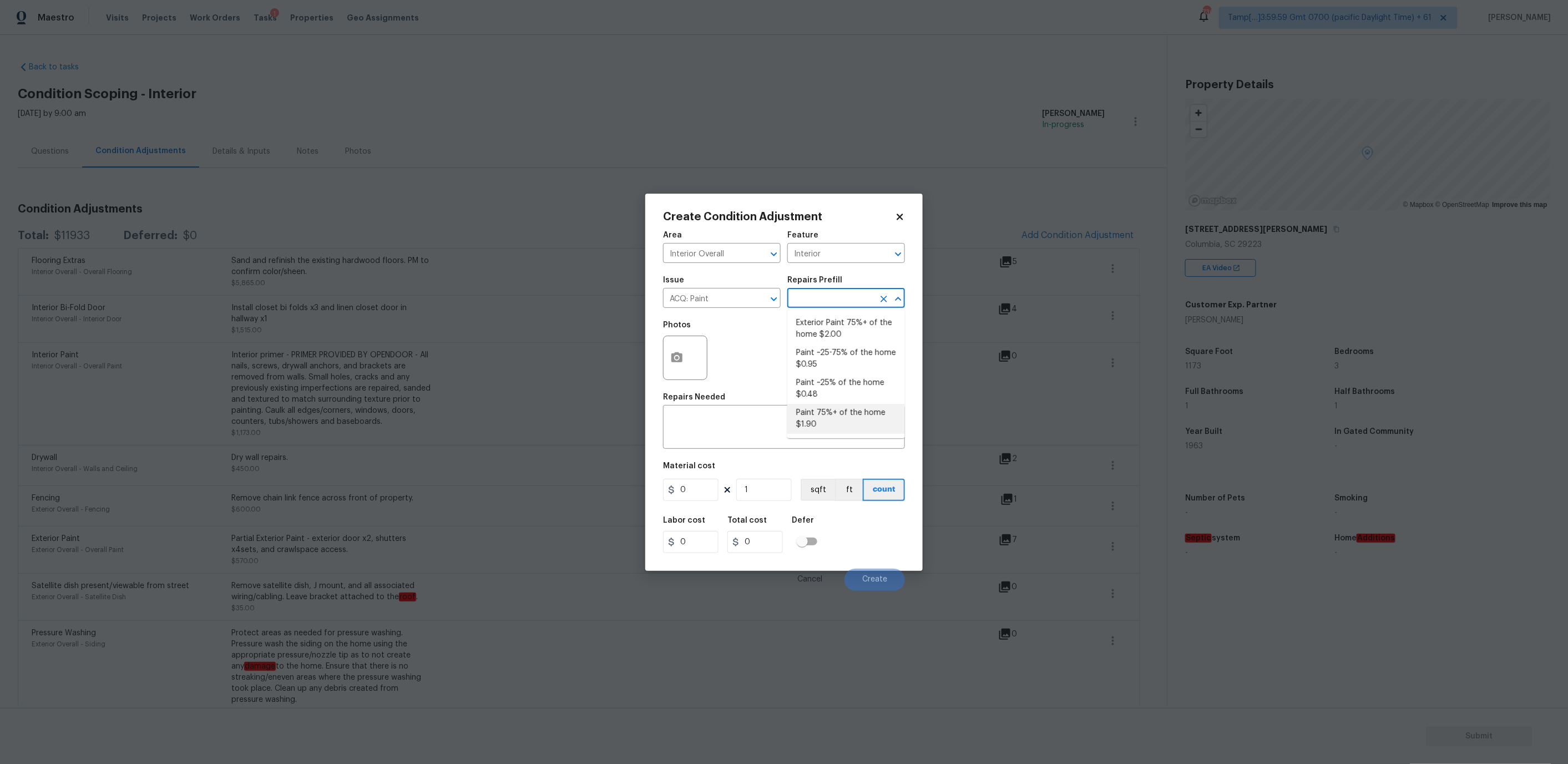
type input "1.9"
click at [810, 296] on input "text" at bounding box center [830, 300] width 86 height 17
click at [822, 416] on li "Paint 75%+ of the home $1.90" at bounding box center [845, 419] width 117 height 30
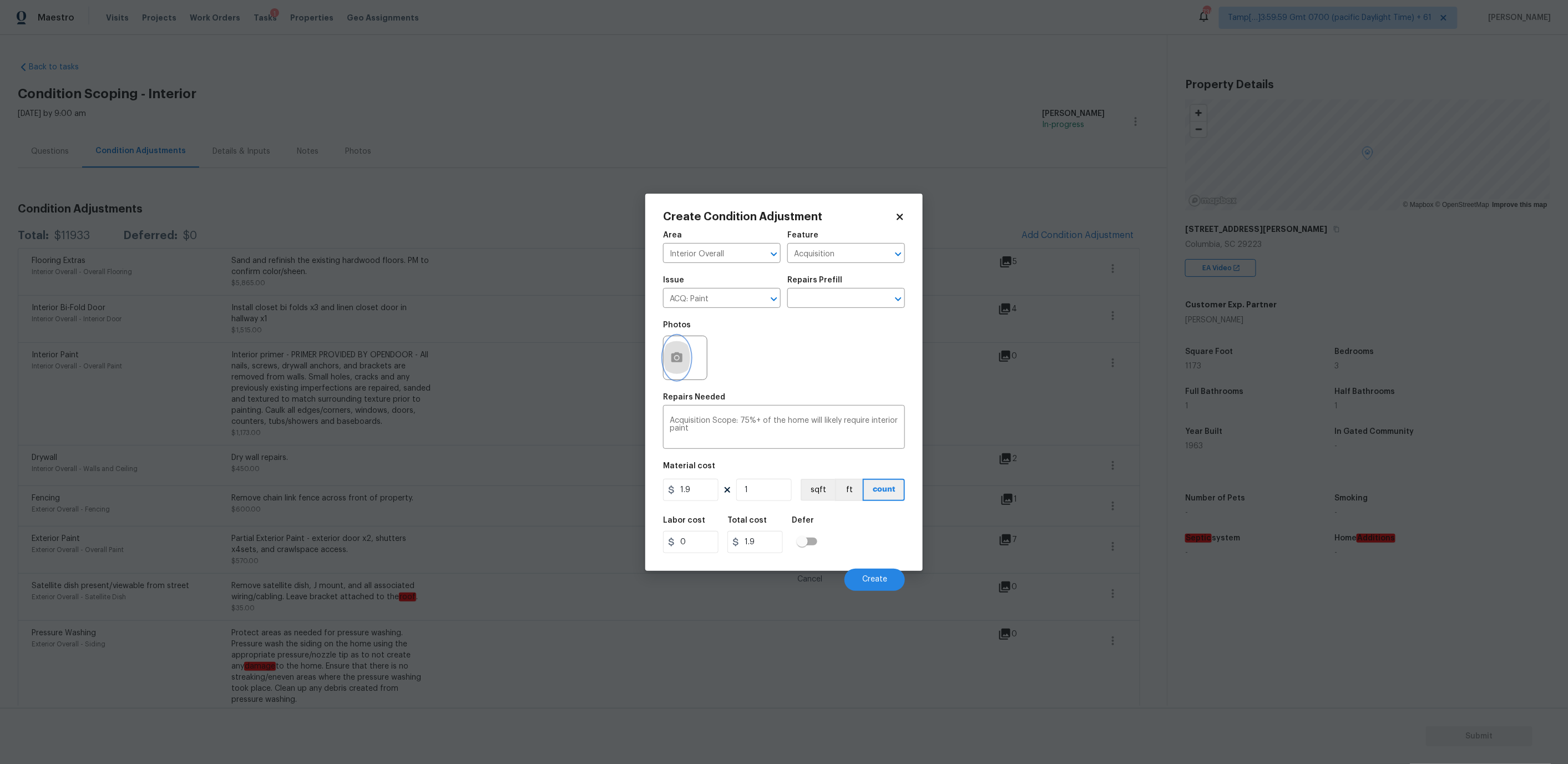
click at [676, 360] on icon "button" at bounding box center [677, 357] width 11 height 10
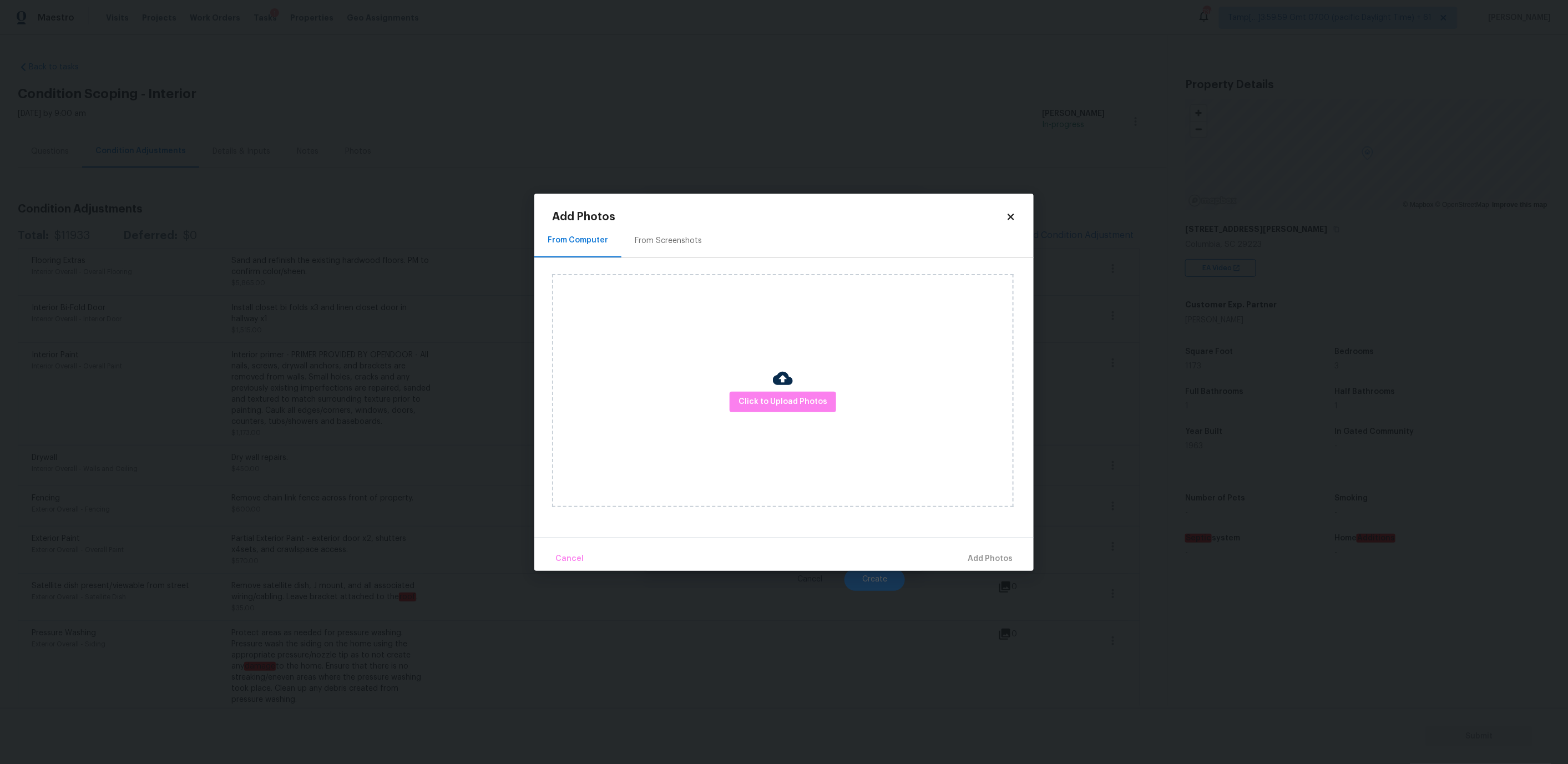
click at [769, 391] on div "Click to Upload Photos" at bounding box center [783, 390] width 461 height 233
click at [769, 398] on span "Click to Upload Photos" at bounding box center [783, 402] width 89 height 14
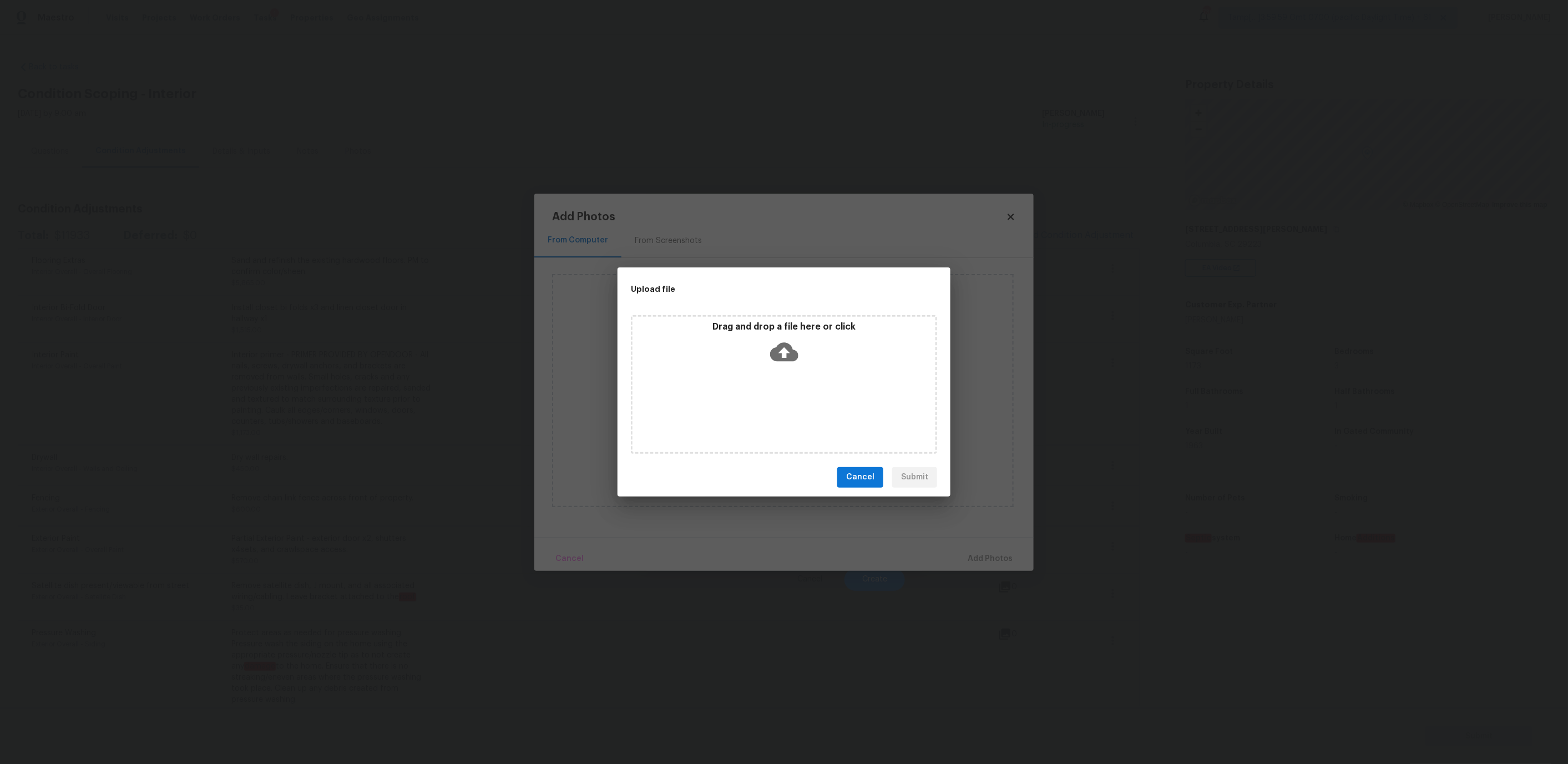
click at [740, 380] on div "Drag and drop a file here or click" at bounding box center [783, 385] width 306 height 139
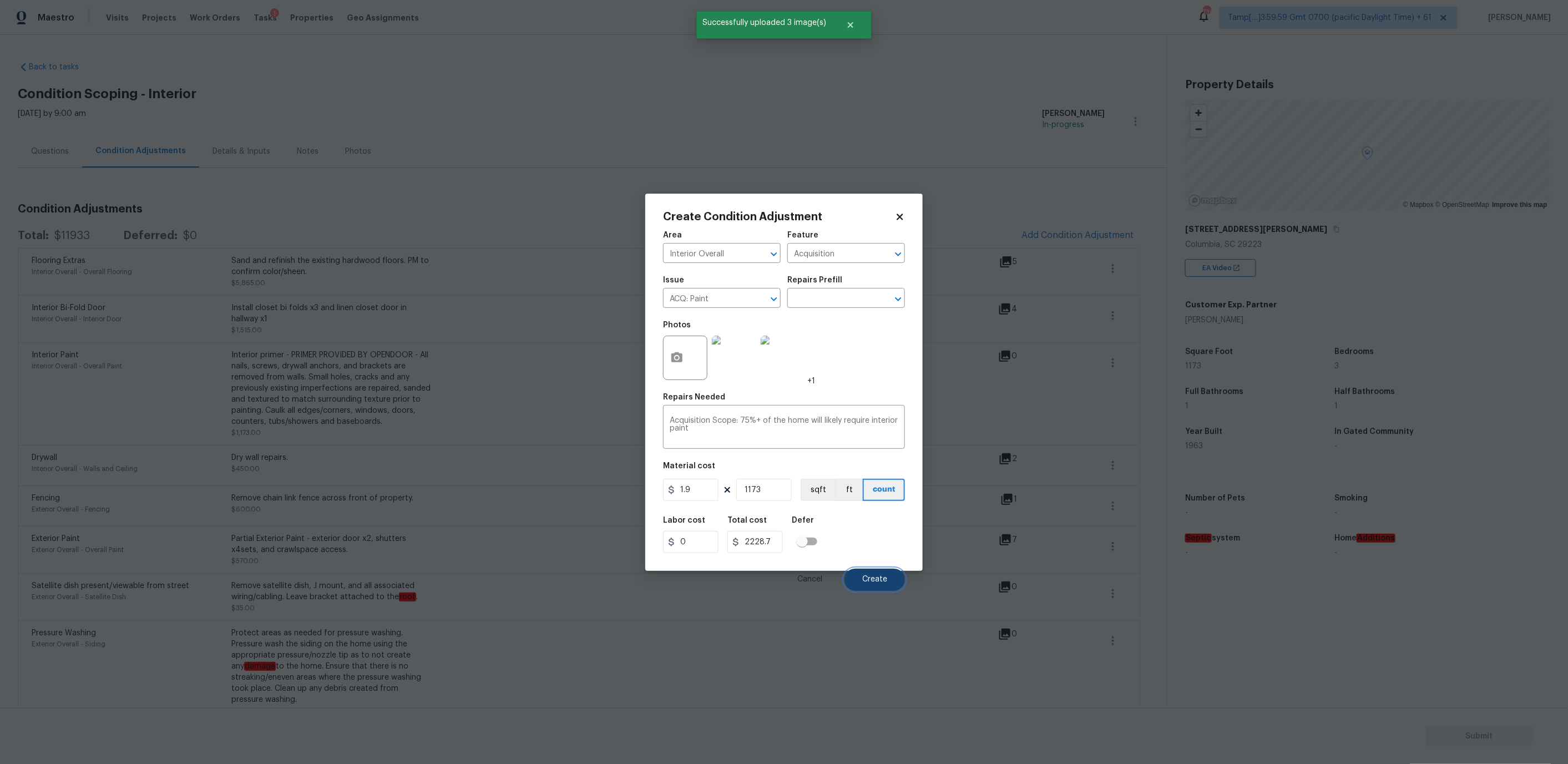
click at [874, 580] on span "Create" at bounding box center [875, 580] width 25 height 9
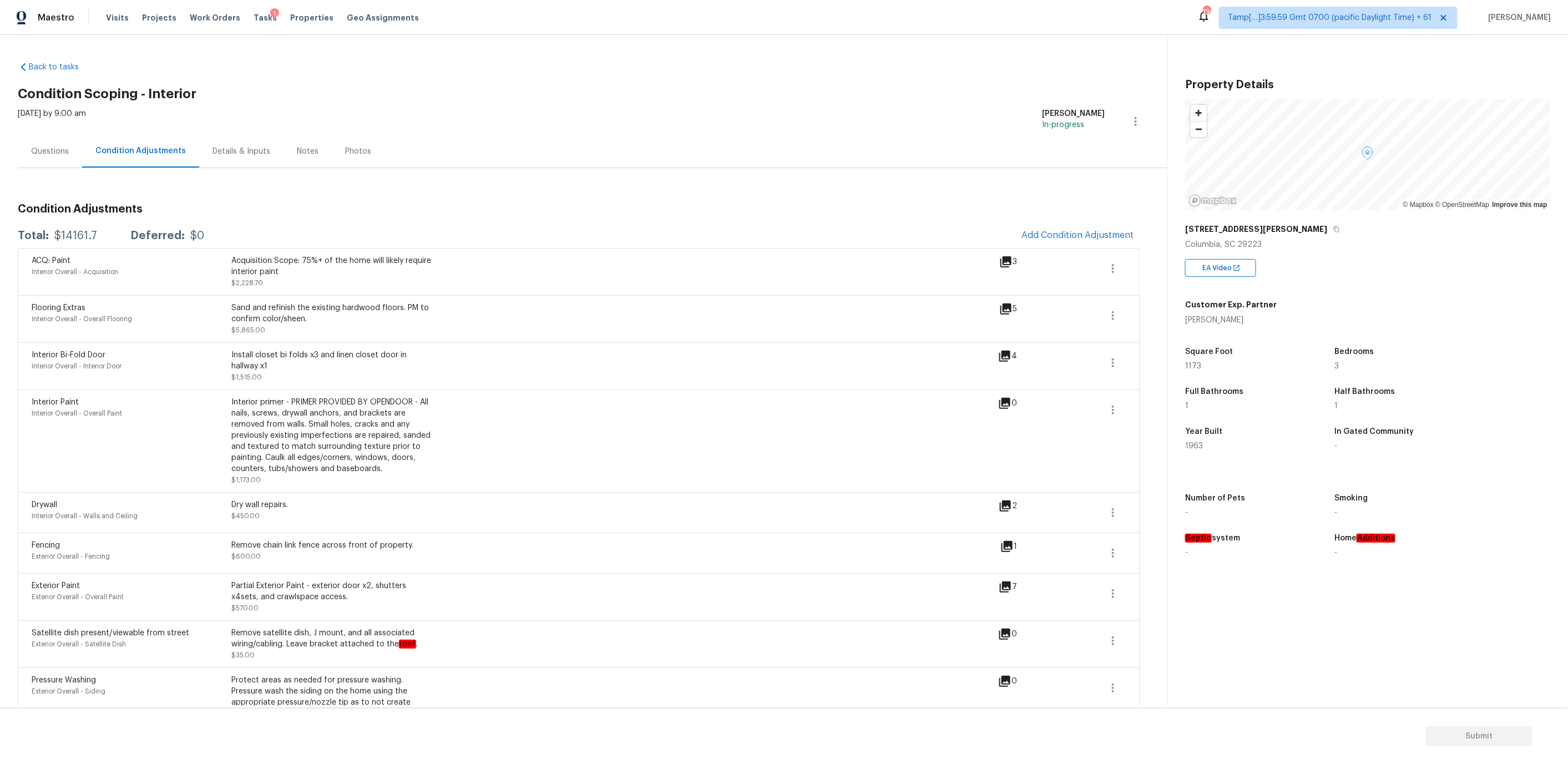
click at [303, 147] on div "Notes" at bounding box center [308, 152] width 22 height 11
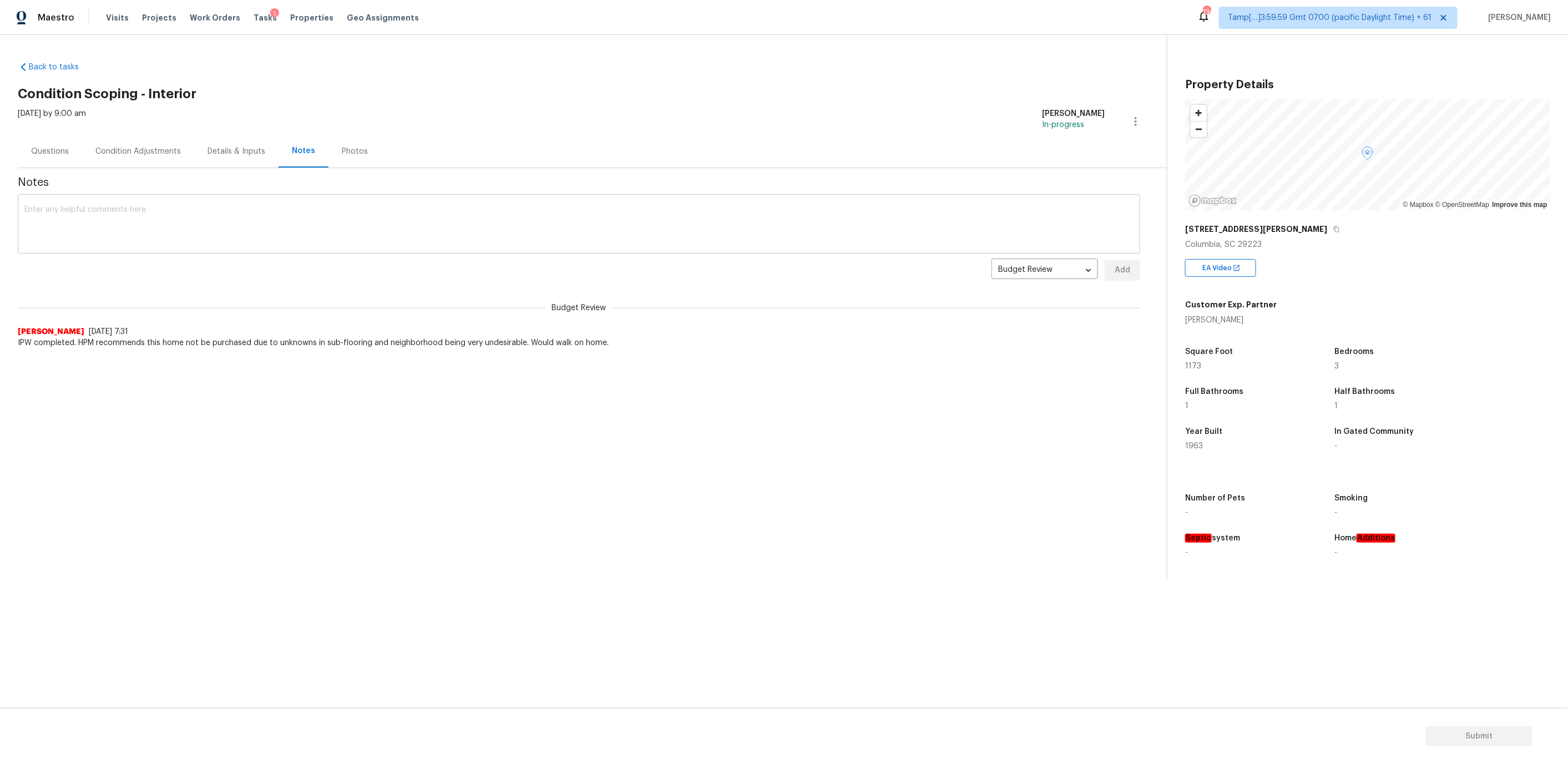
click at [301, 223] on textarea at bounding box center [579, 225] width 1109 height 39
click at [144, 152] on div "Condition Adjustments" at bounding box center [138, 152] width 85 height 11
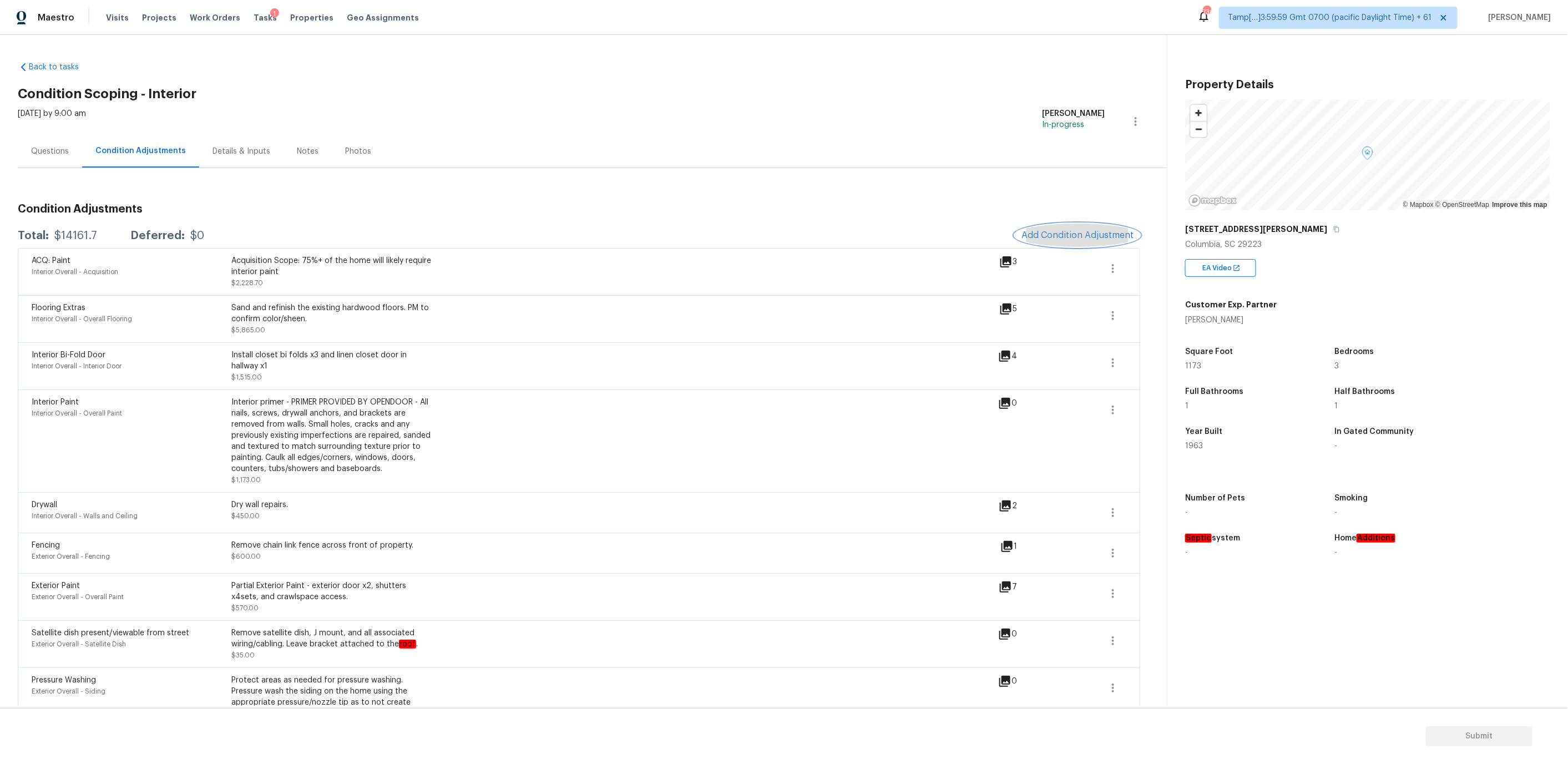
click at [1041, 229] on button "Add Condition Adjustment" at bounding box center [1077, 235] width 125 height 23
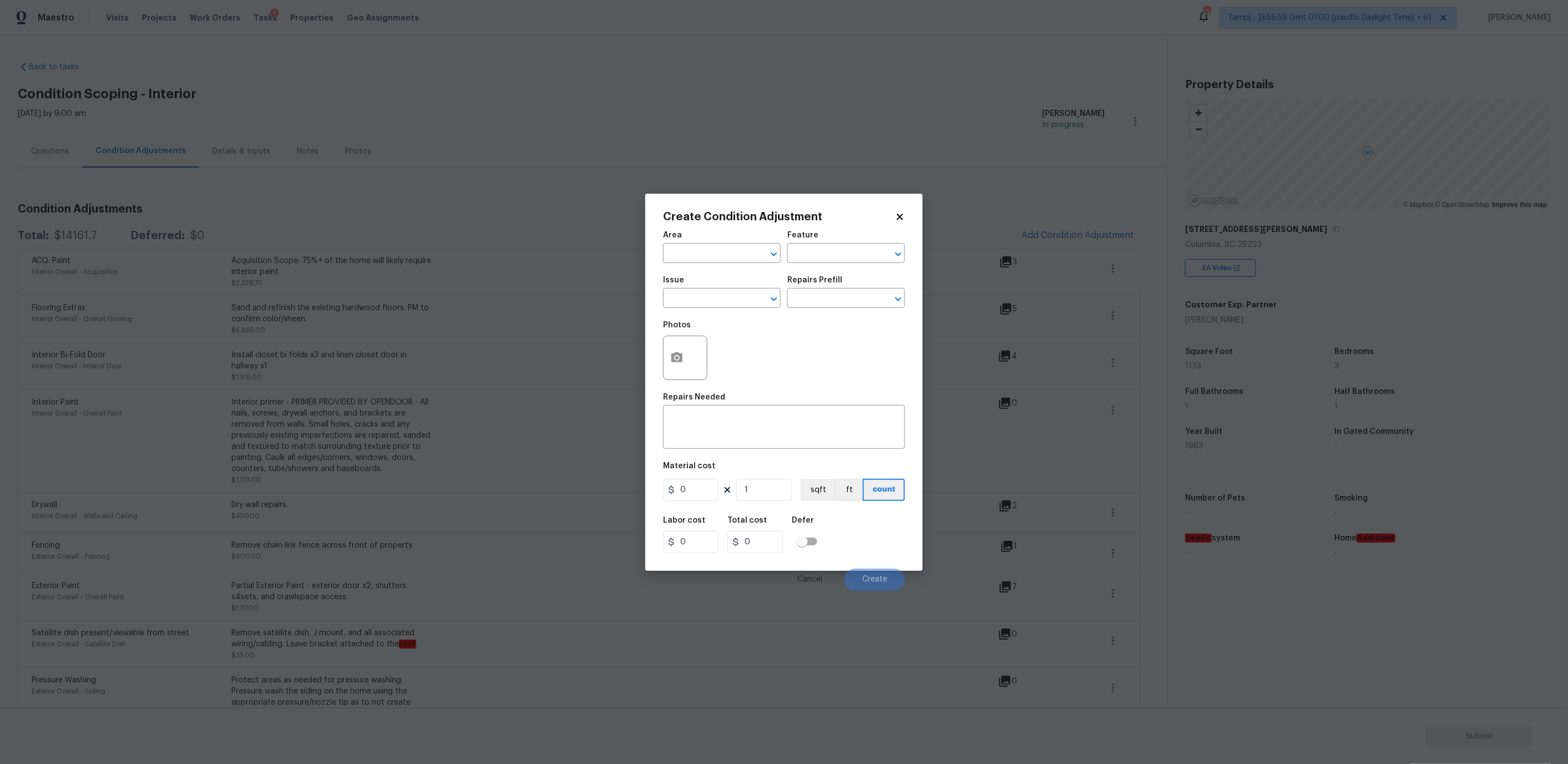
click at [726, 242] on div "Area" at bounding box center [721, 239] width 117 height 15
click at [726, 248] on input "text" at bounding box center [706, 254] width 86 height 17
click at [715, 296] on li "Interior Overall" at bounding box center [721, 296] width 117 height 18
type input "Interior Overall"
click at [816, 257] on input "text" at bounding box center [830, 254] width 86 height 17
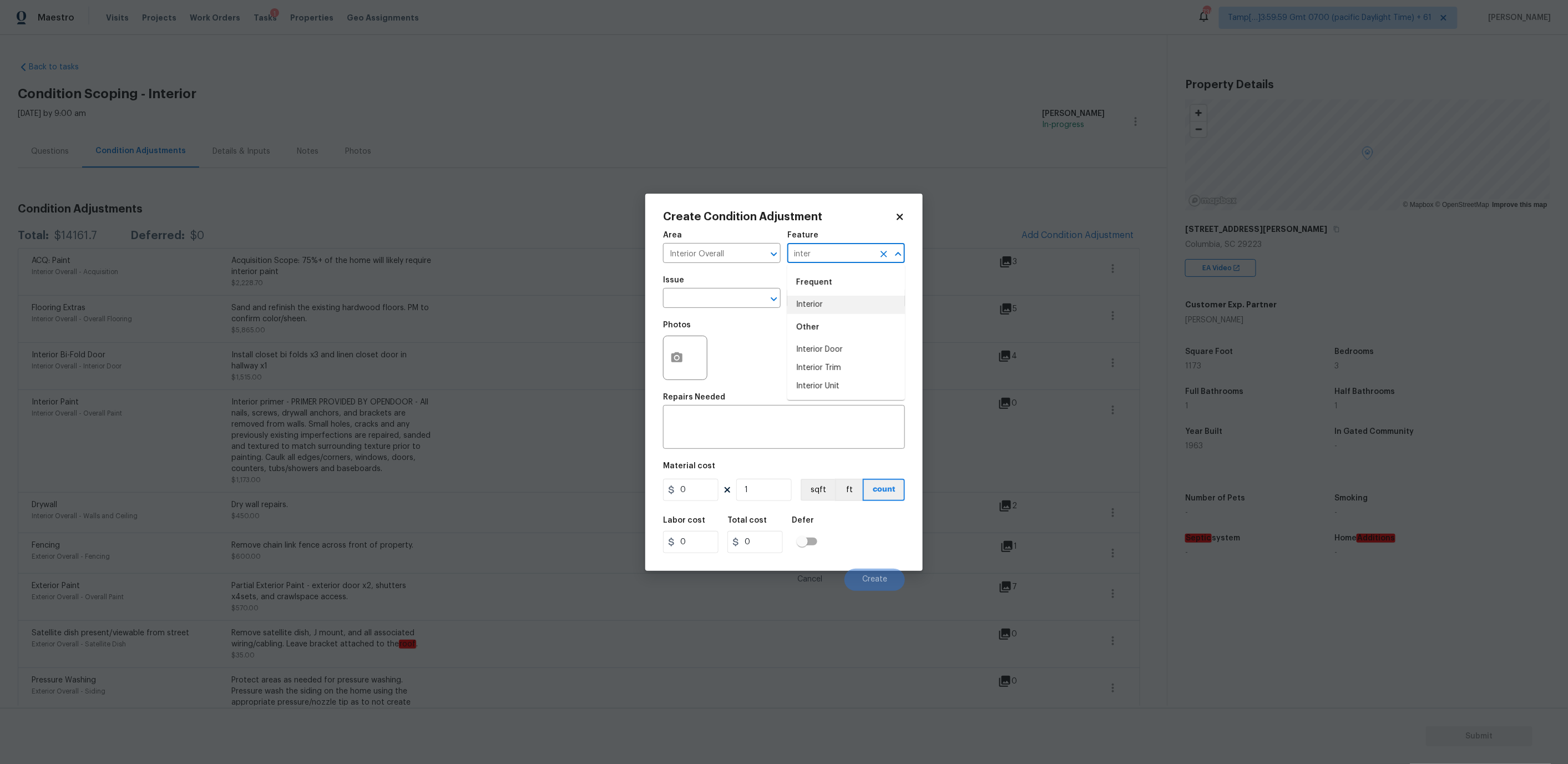
click at [817, 308] on li "Interior" at bounding box center [845, 305] width 117 height 18
type input "Interior"
click at [704, 298] on input "text" at bounding box center [706, 300] width 86 height 17
click at [715, 348] on li "Kitchen Cabinets" at bounding box center [721, 350] width 117 height 18
type input "Kitchen Cabinets"
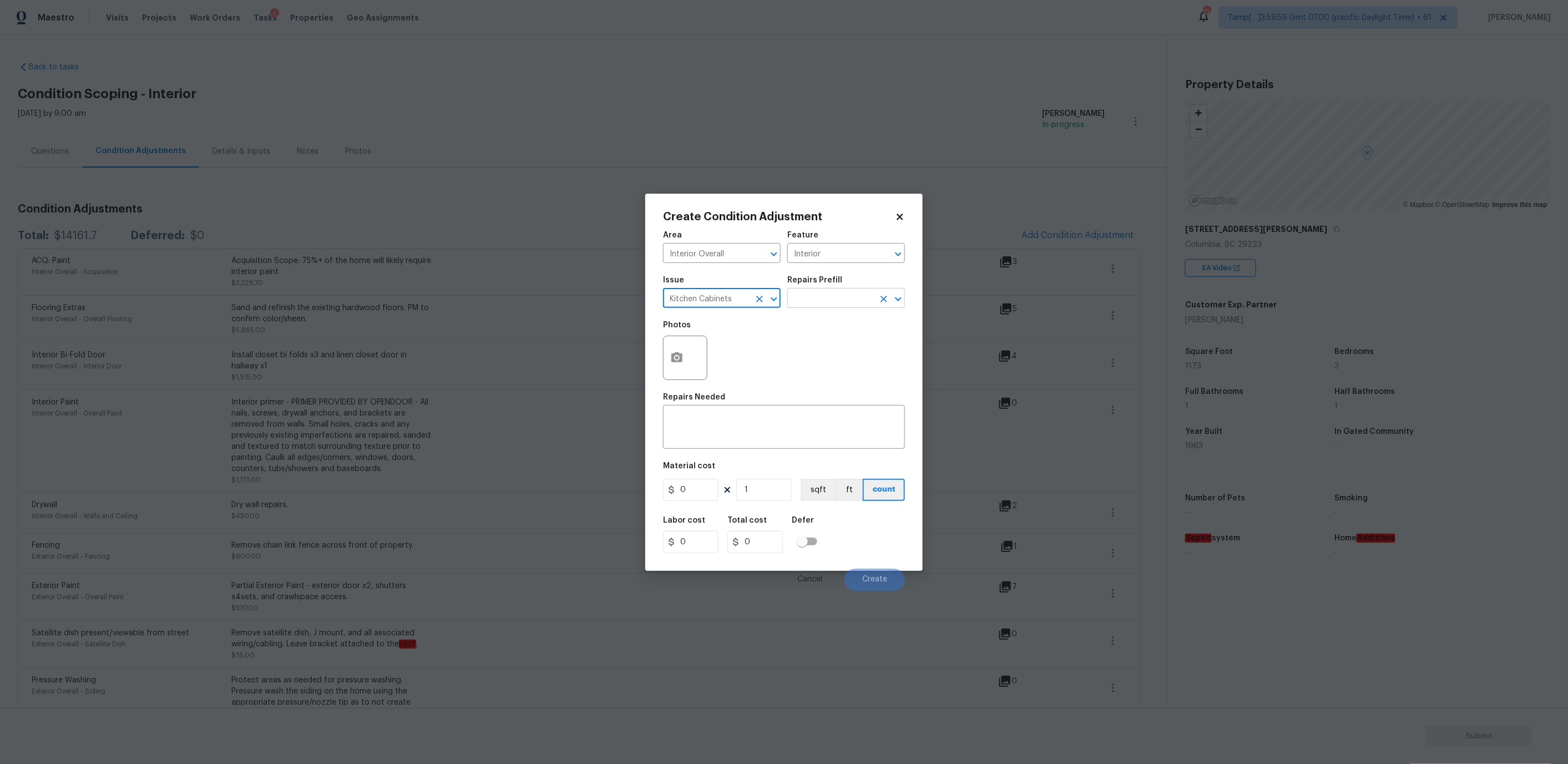
click at [812, 293] on input "text" at bounding box center [830, 300] width 86 height 17
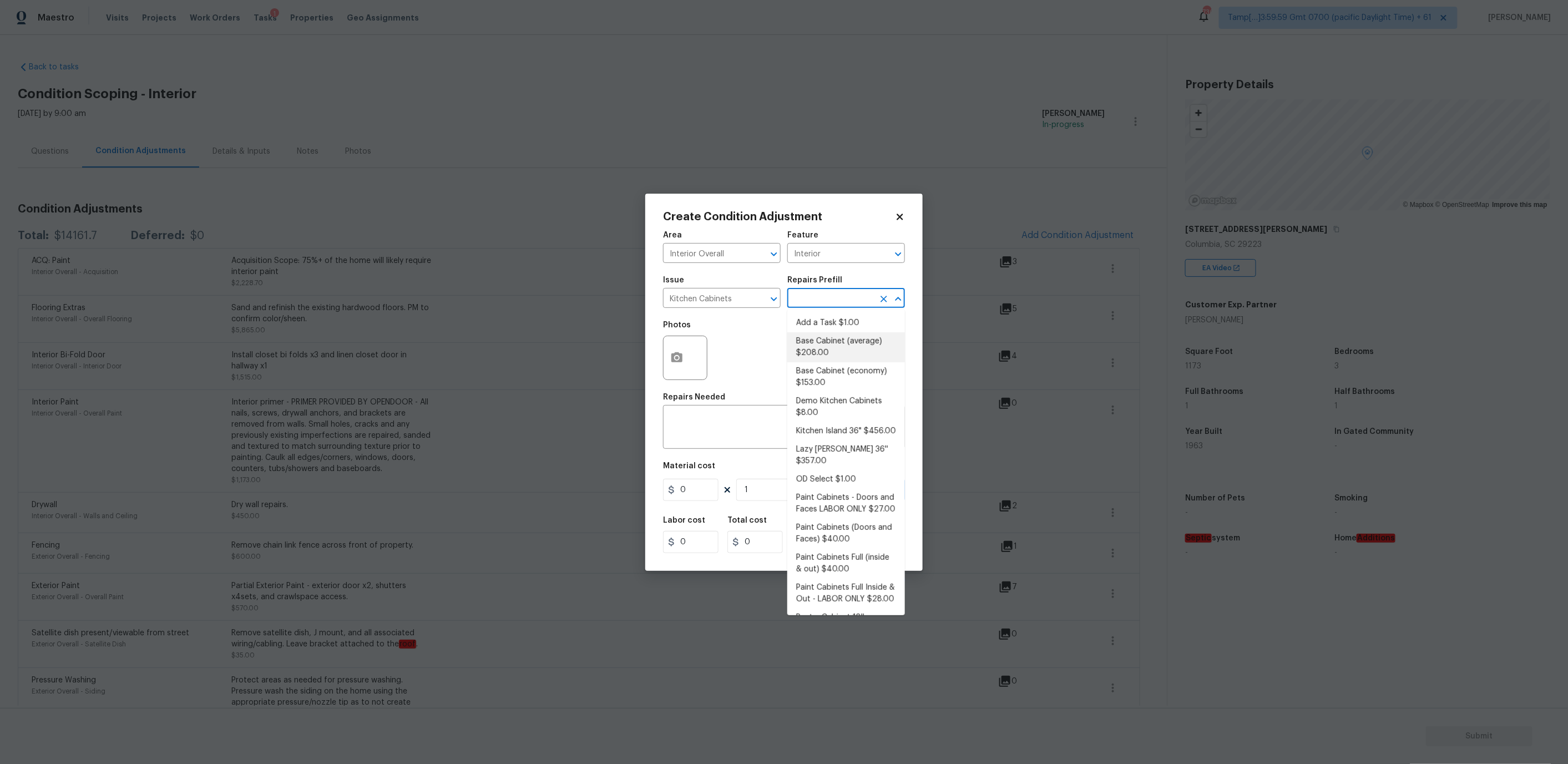
click at [712, 376] on div "Photos" at bounding box center [783, 351] width 242 height 72
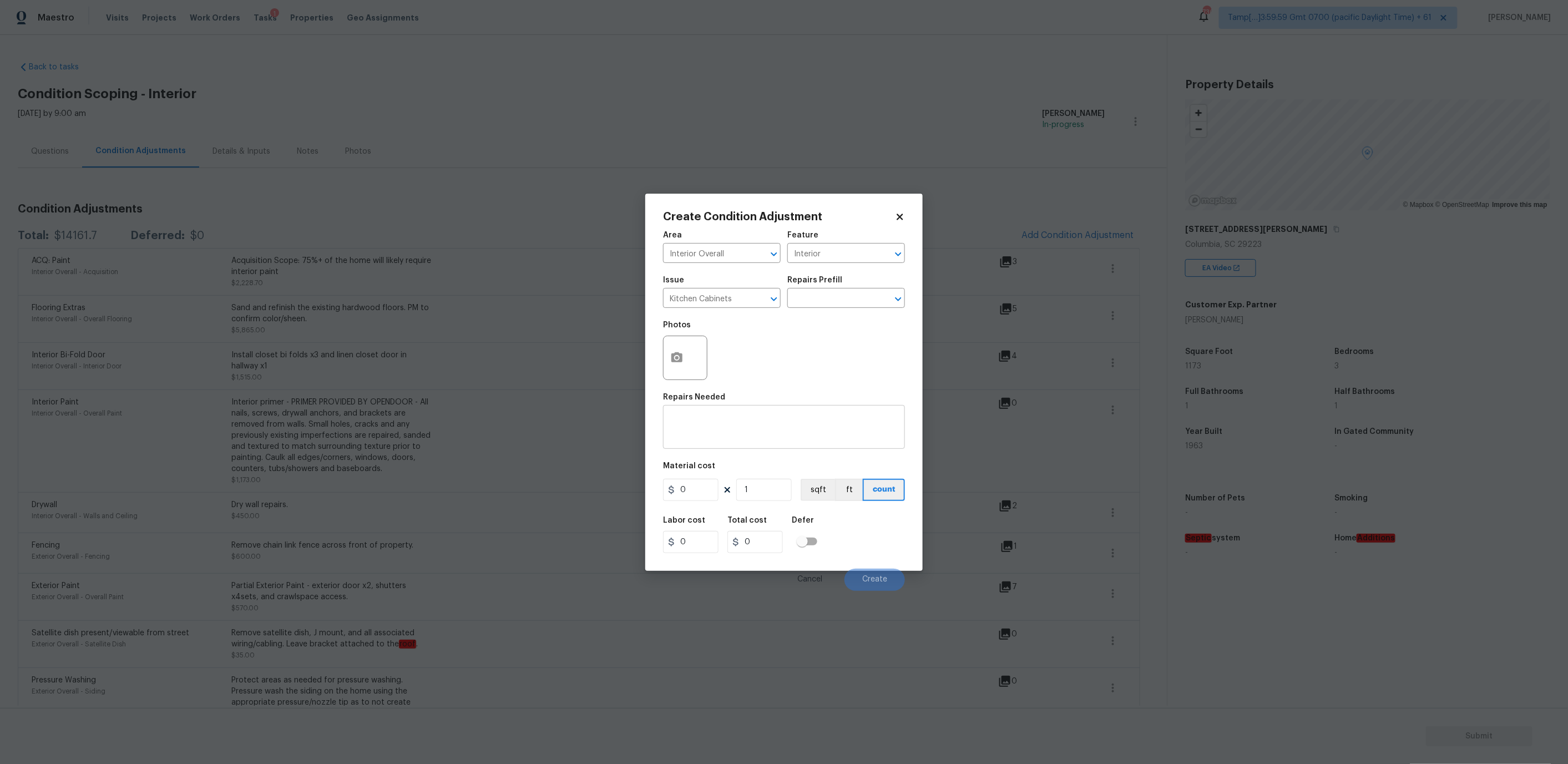
click at [696, 415] on div "x ​" at bounding box center [783, 428] width 242 height 41
type textarea "KITCHEN & BATHROOM cabinets repaint"
click at [679, 354] on icon "button" at bounding box center [677, 357] width 11 height 10
click at [693, 488] on input "0" at bounding box center [690, 490] width 55 height 22
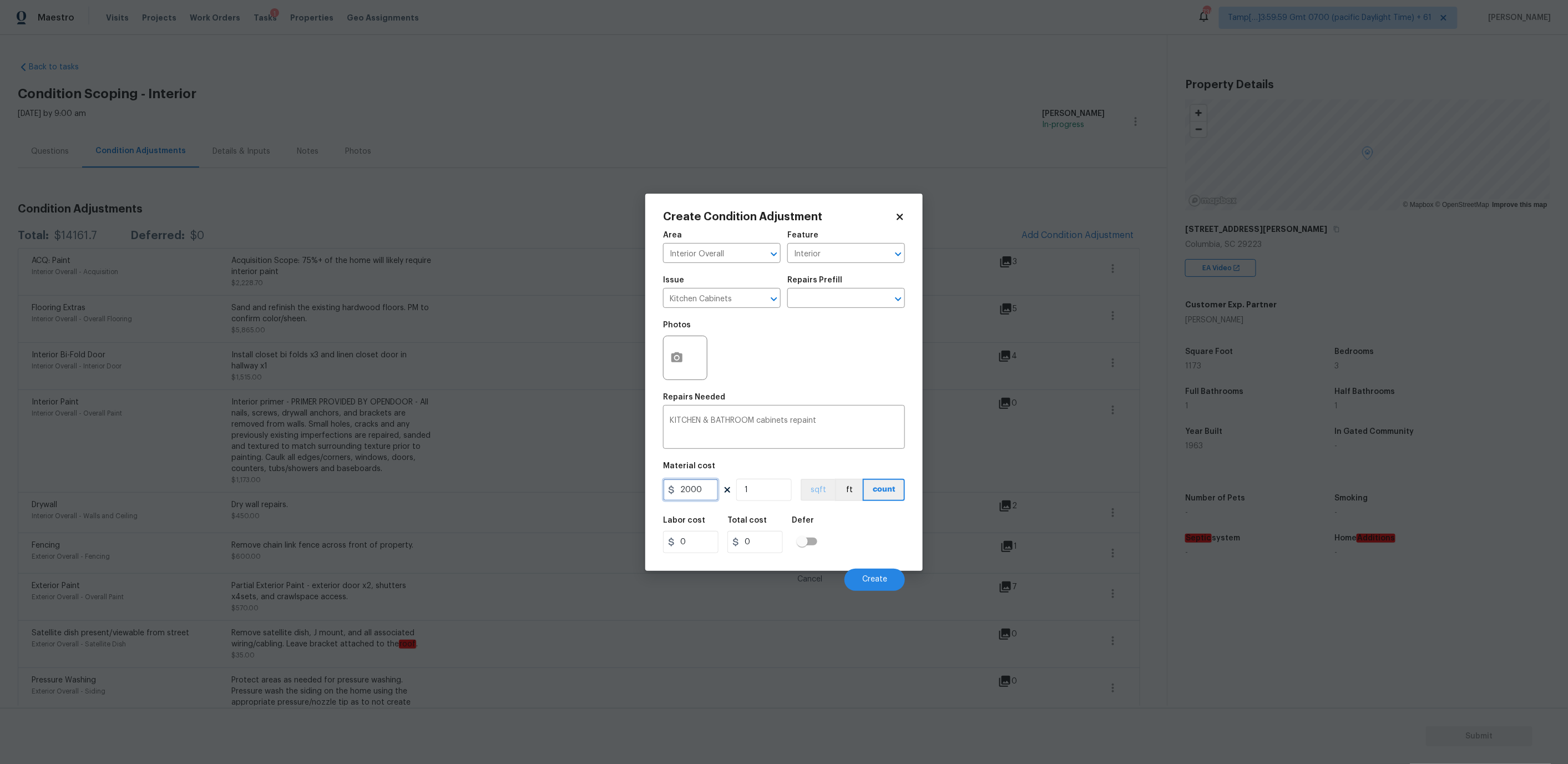
type input "2000"
click at [671, 354] on icon "button" at bounding box center [677, 357] width 11 height 10
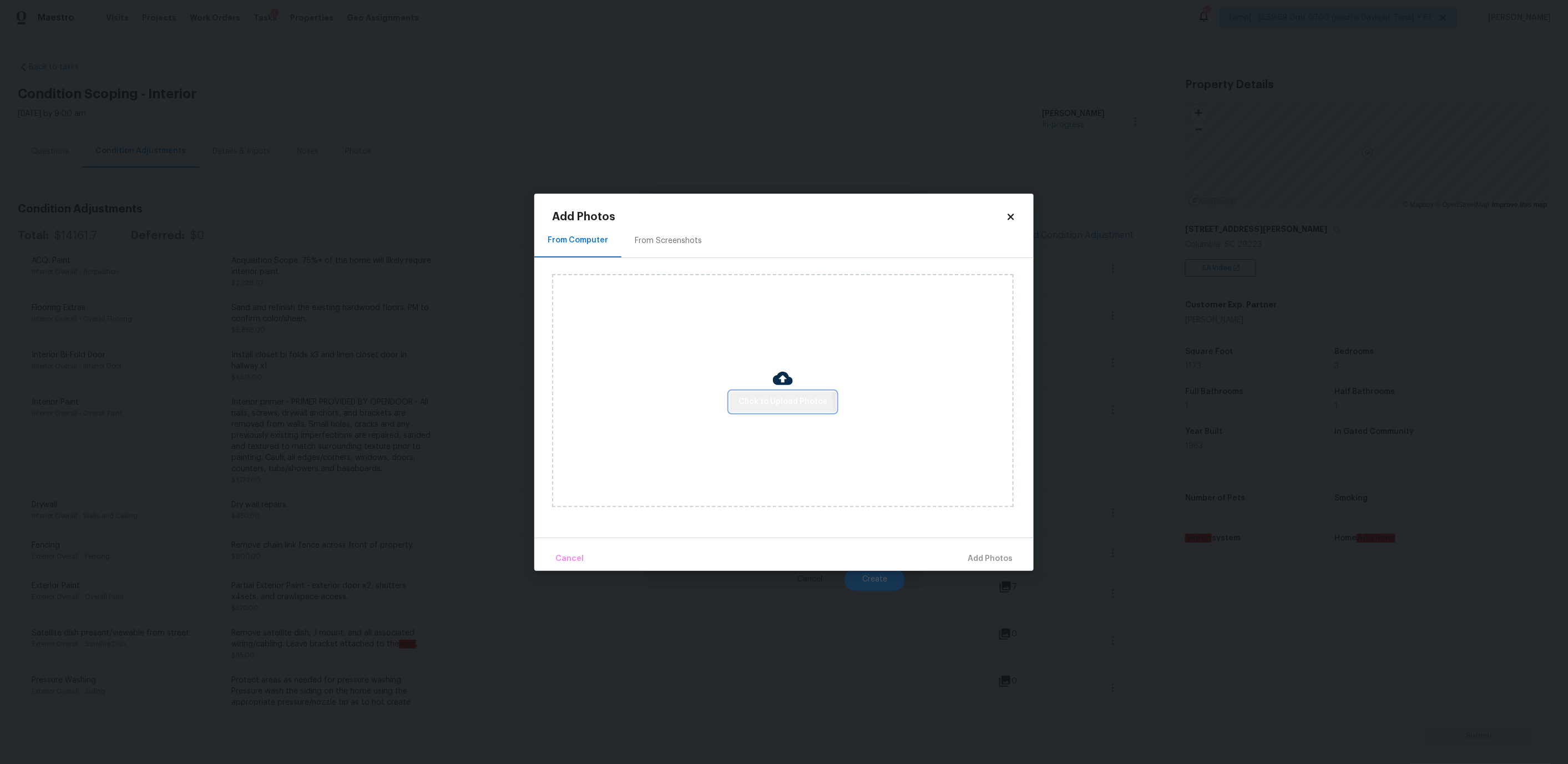
click at [767, 406] on span "Click to Upload Photos" at bounding box center [783, 402] width 89 height 14
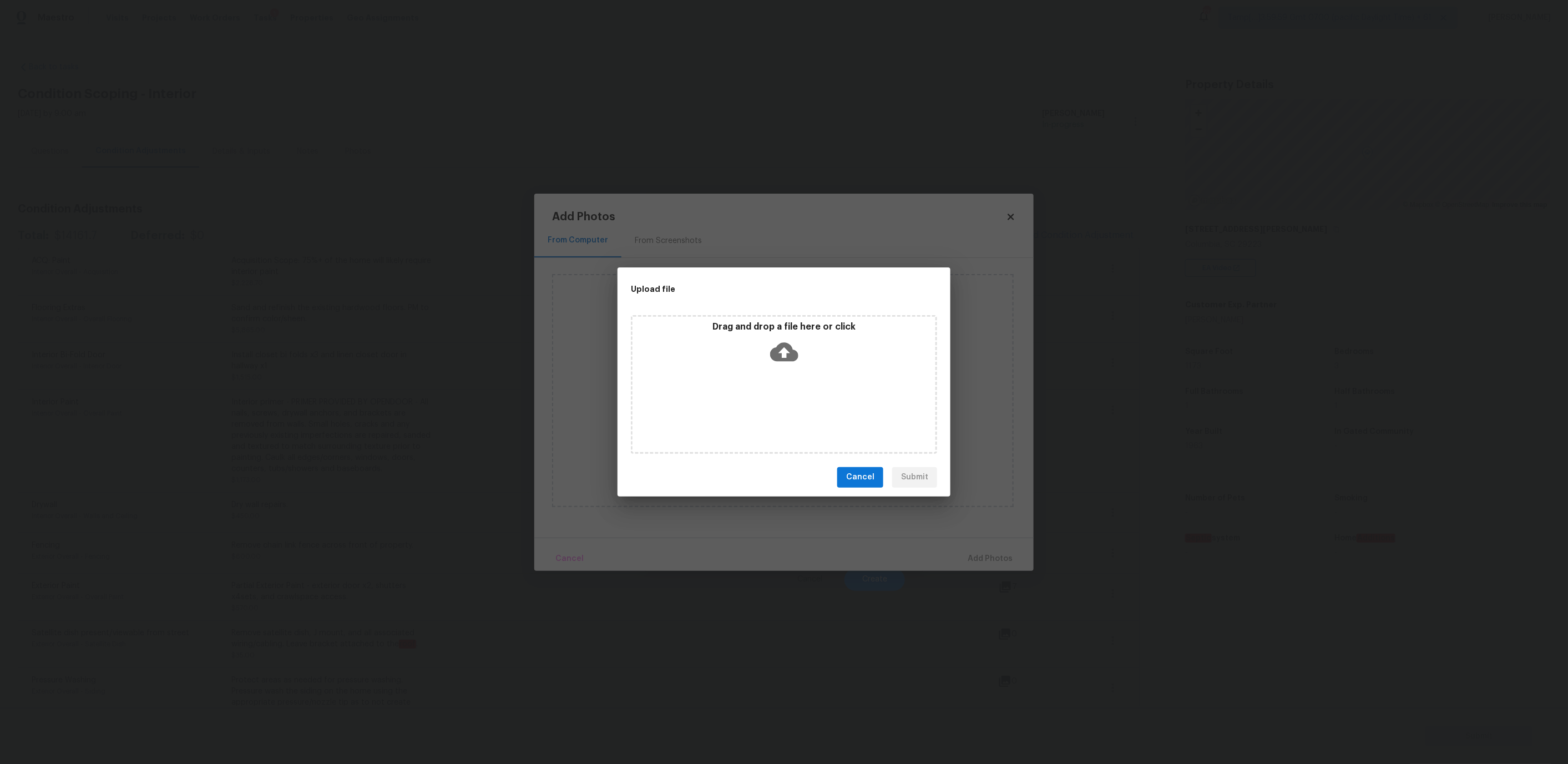
click at [736, 326] on p "Drag and drop a file here or click" at bounding box center [784, 327] width 303 height 12
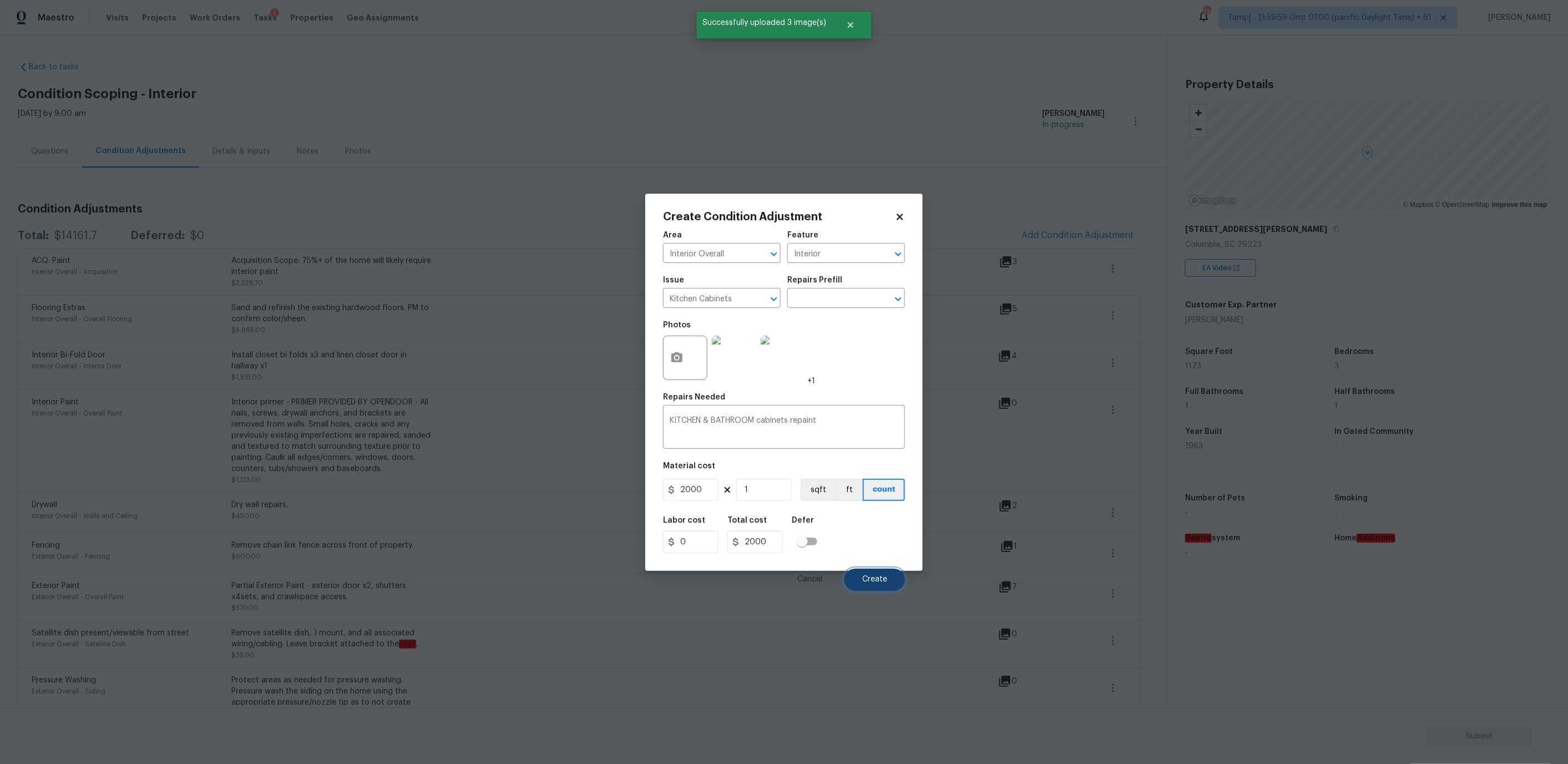
click at [864, 583] on button "Create" at bounding box center [874, 580] width 60 height 22
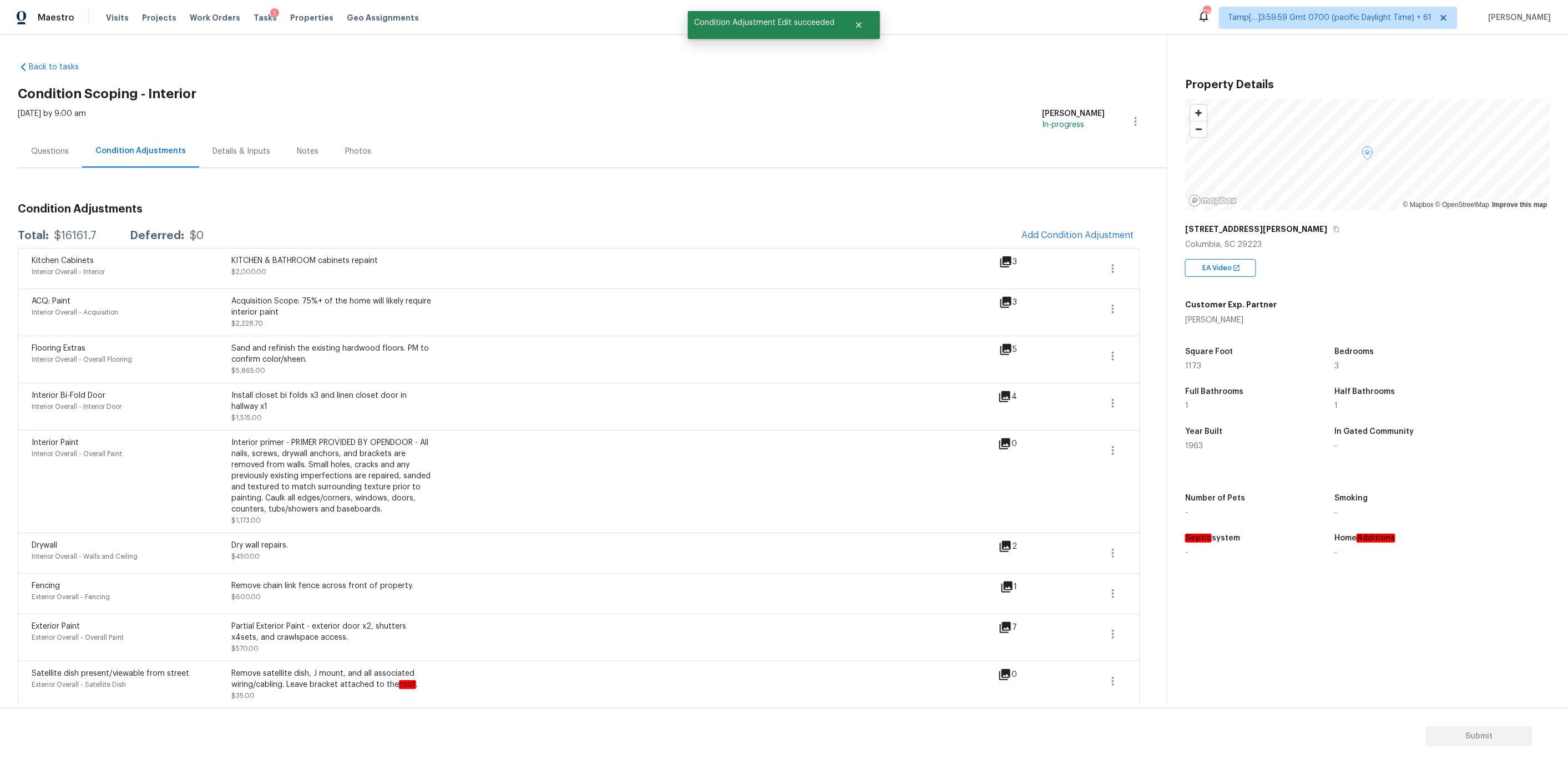
click at [298, 152] on div "Notes" at bounding box center [308, 152] width 22 height 11
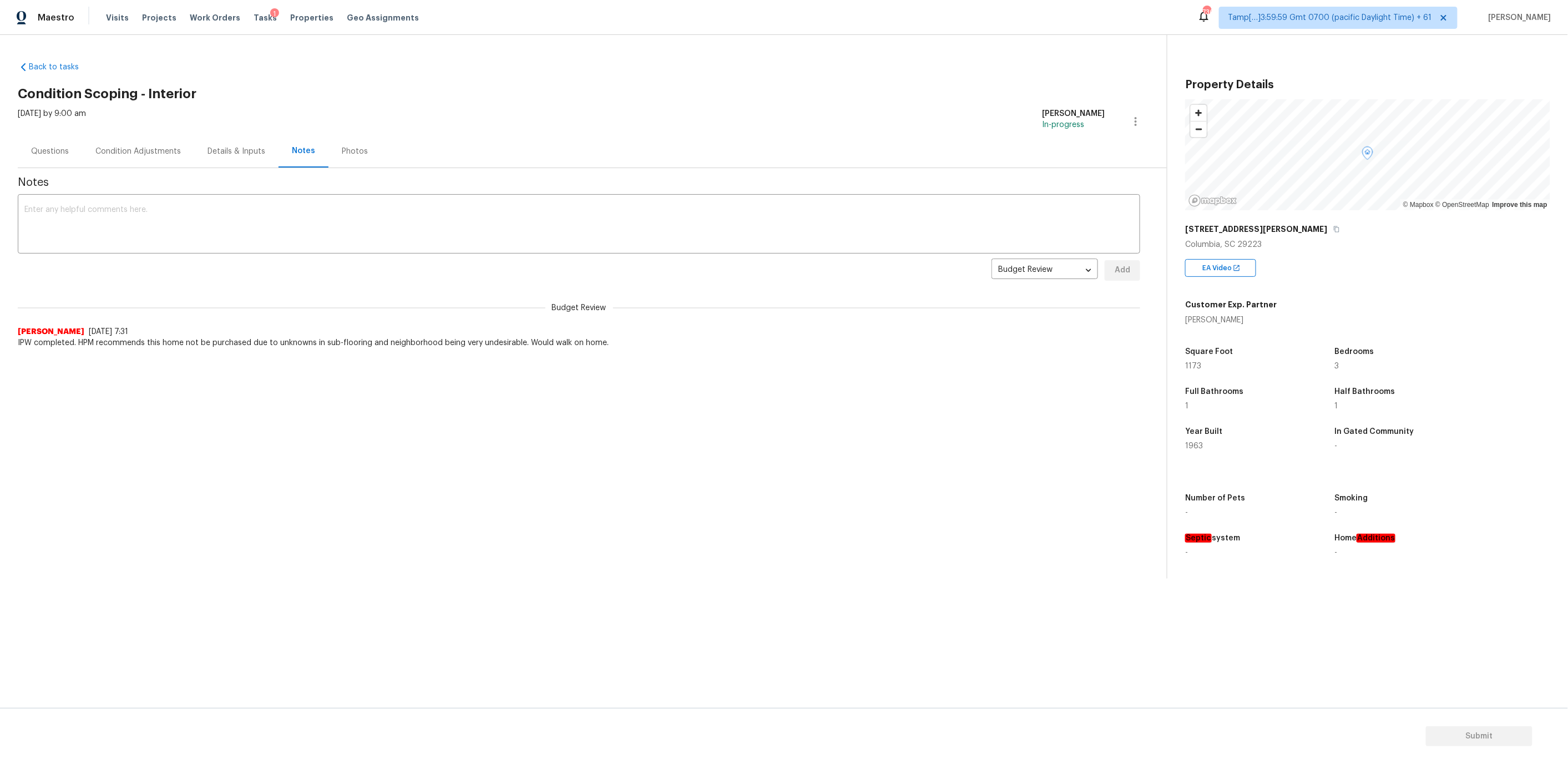
click at [145, 153] on div "Condition Adjustments" at bounding box center [138, 152] width 85 height 11
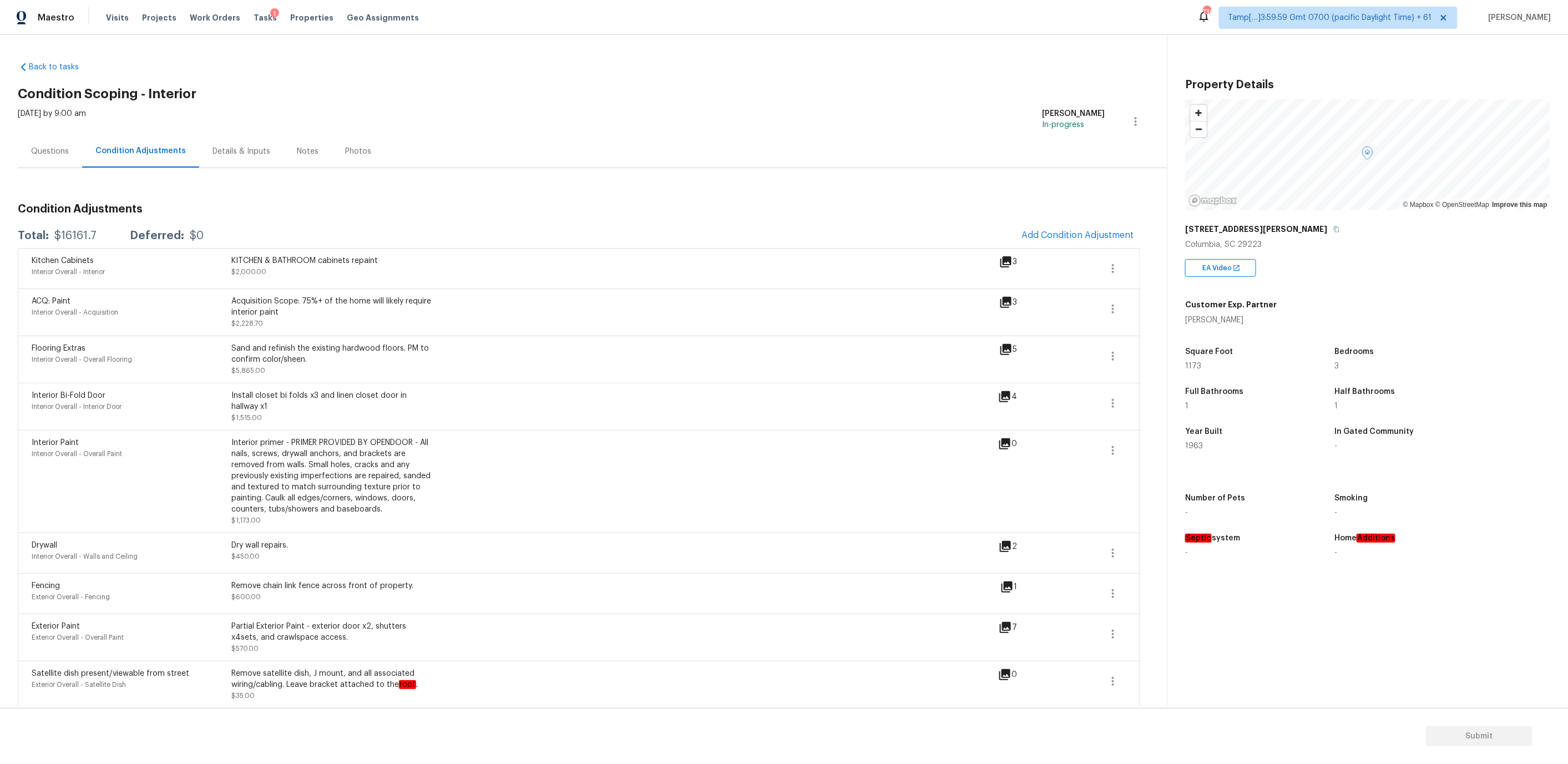
click at [298, 152] on div "Notes" at bounding box center [308, 152] width 22 height 11
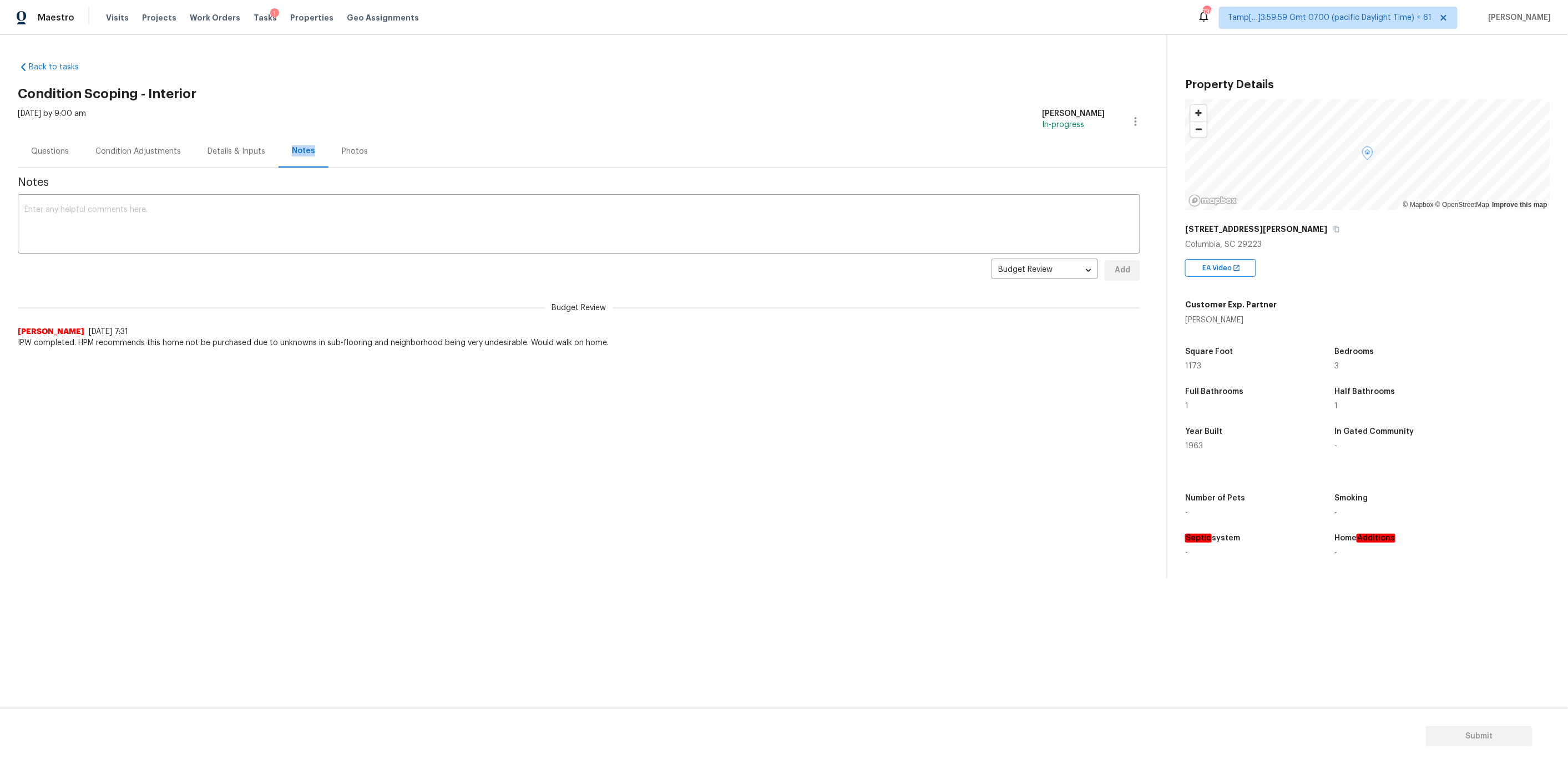
click at [298, 152] on div "Notes" at bounding box center [303, 151] width 23 height 11
click at [272, 216] on textarea at bounding box center [579, 225] width 1109 height 39
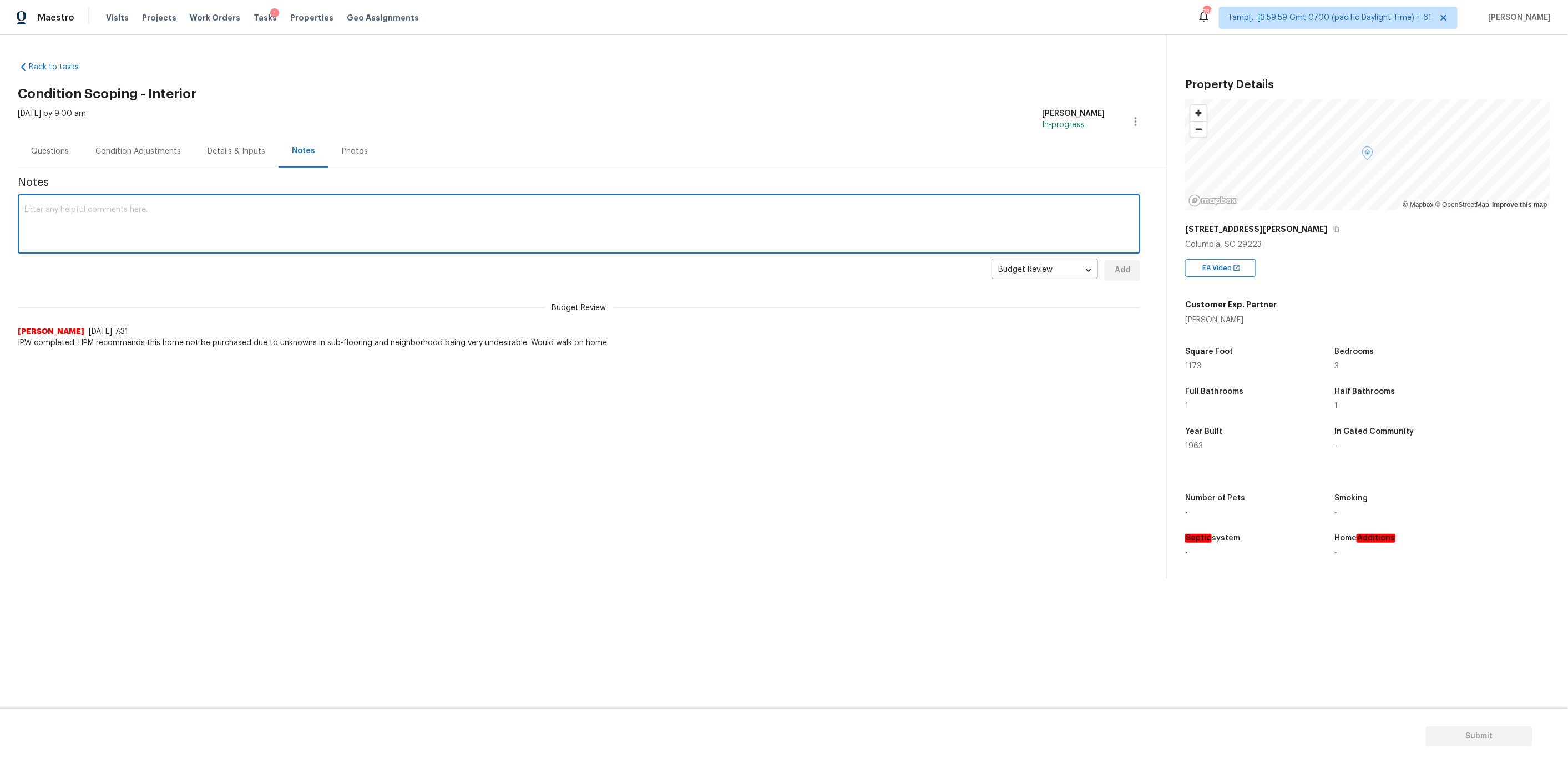
paste textarea "Virtual Interior Assessment is completed. Scoped for Paint, flooring, kitchen &…"
click at [176, 209] on textarea "Virtual Interior Assessment is completed. Scoped for Paint, flooring, kitchen &…" at bounding box center [579, 225] width 1109 height 39
drag, startPoint x: 600, startPoint y: 209, endPoint x: 719, endPoint y: 213, distance: 119.1
click at [719, 213] on textarea "Virtual Interior Assessment is completed. Scoped for Paint, flooring, kitchen &…" at bounding box center [579, 225] width 1109 height 39
click at [618, 211] on textarea "Virtual Interior Assessment is completed. Scoped for Paint, flooring, kitchen &…" at bounding box center [579, 225] width 1109 height 39
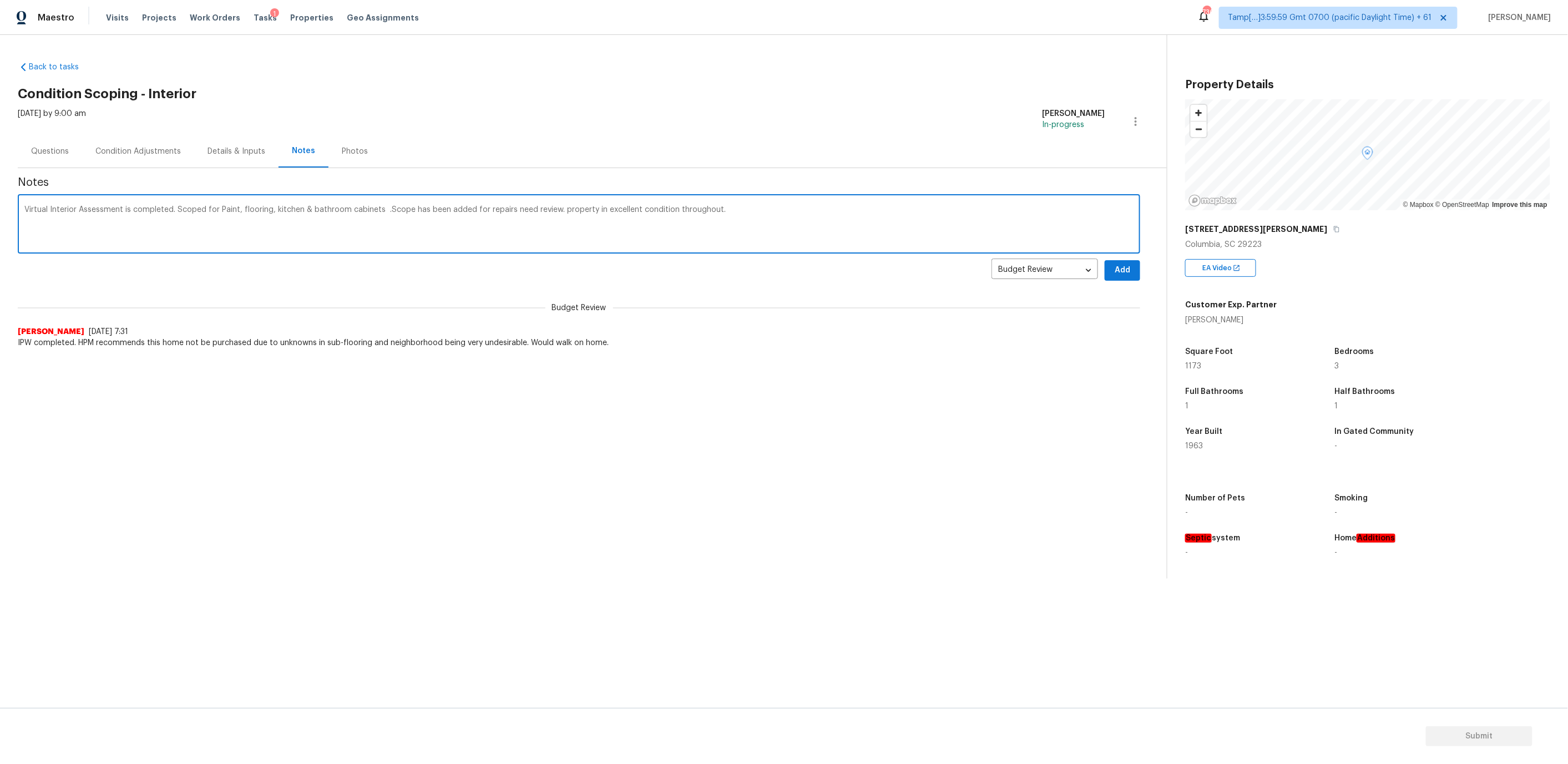
click at [618, 211] on textarea "Virtual Interior Assessment is completed. Scoped for Paint, flooring, kitchen &…" at bounding box center [579, 225] width 1109 height 39
click at [690, 208] on textarea "Virtual Interior Assessment is completed. Scoped for Paint, flooring, kitchen &…" at bounding box center [579, 225] width 1109 height 39
type textarea "Virtual Interior Assessment is completed. Scoped for Paint, flooring, kitchen &…"
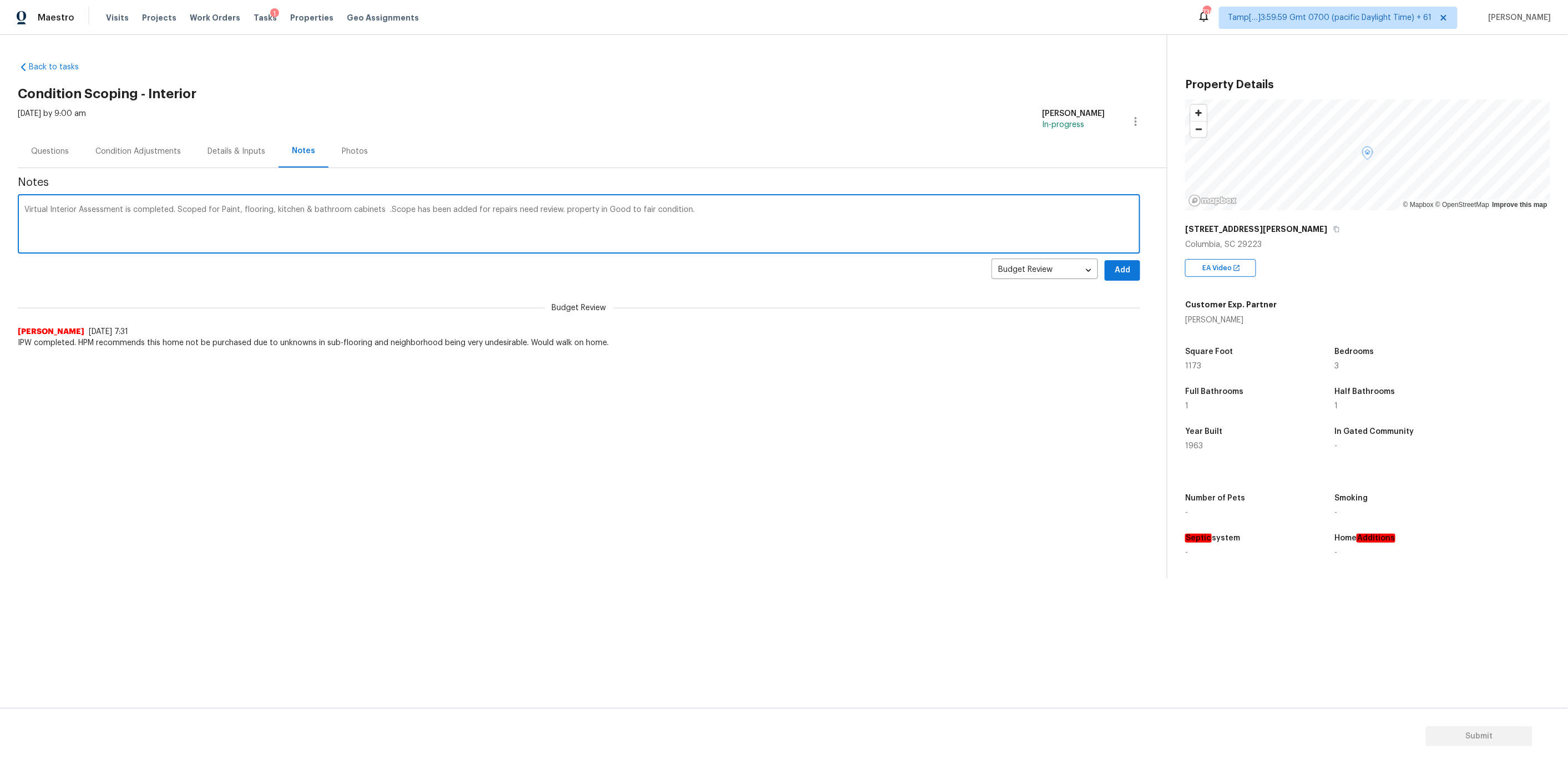
click at [130, 141] on div "Condition Adjustments" at bounding box center [138, 152] width 112 height 33
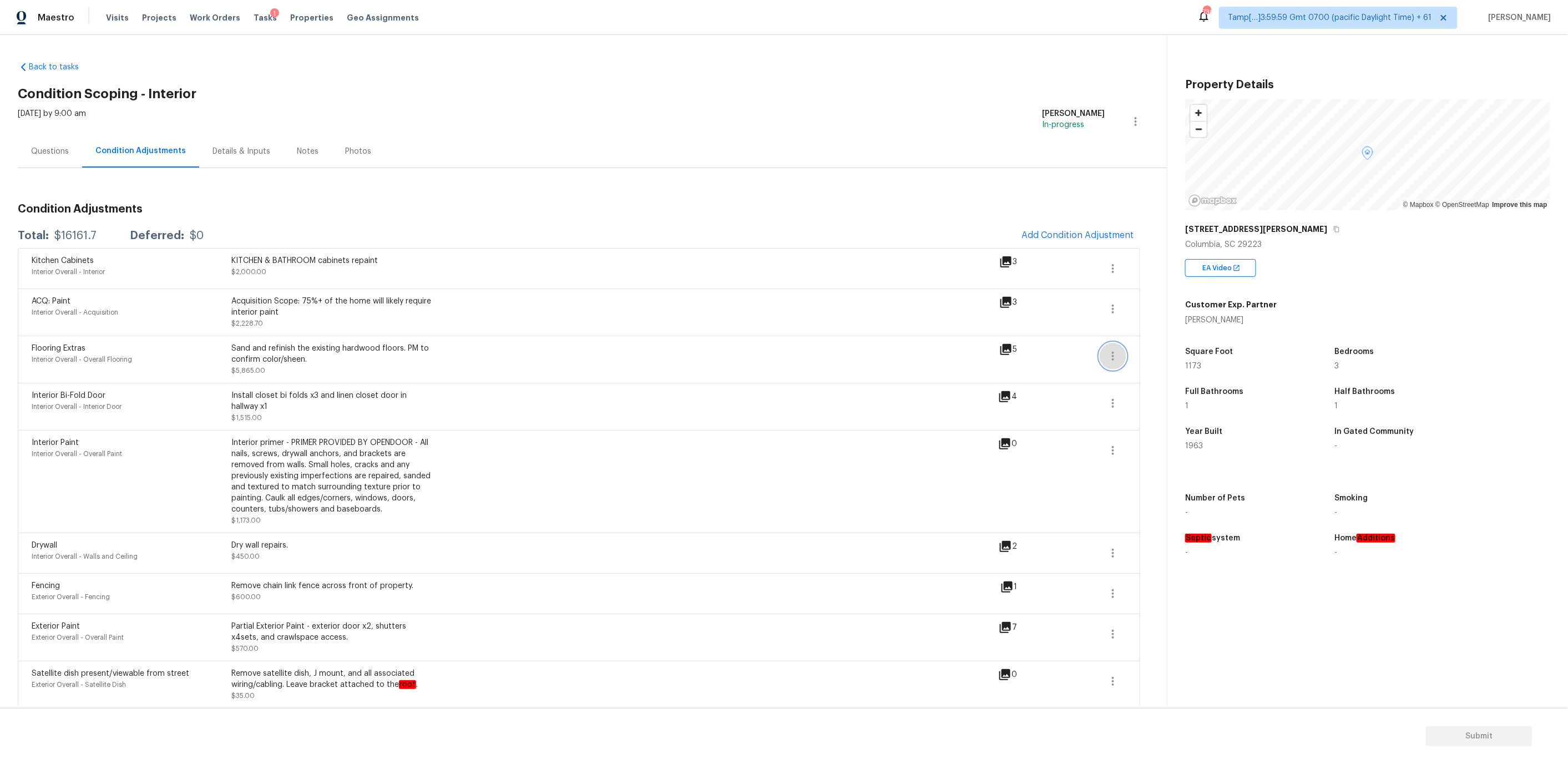
click at [1111, 357] on icon "button" at bounding box center [1113, 356] width 13 height 13
click at [1138, 354] on div "Edit" at bounding box center [1177, 354] width 86 height 11
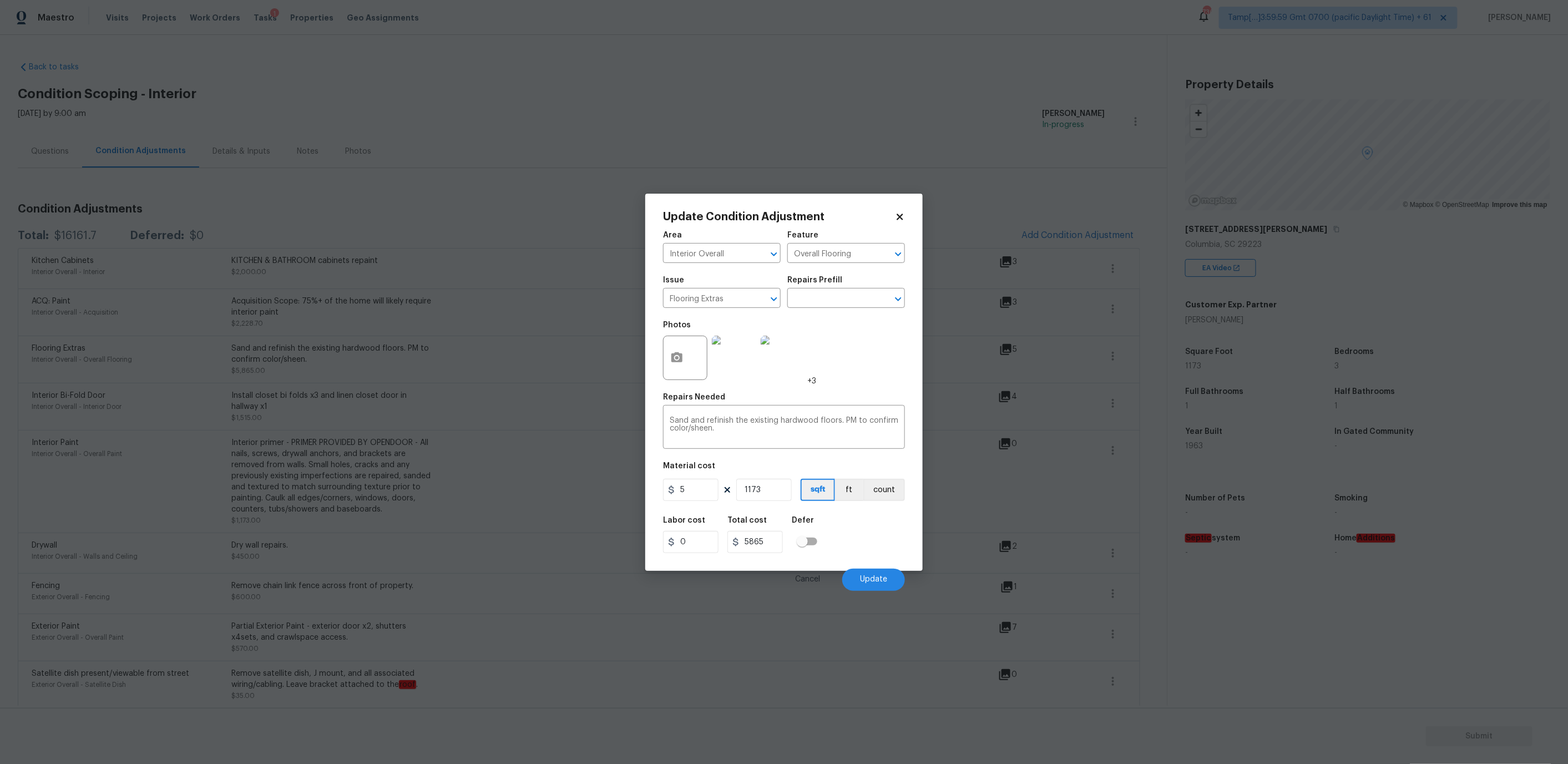
click at [897, 217] on icon at bounding box center [900, 217] width 10 height 10
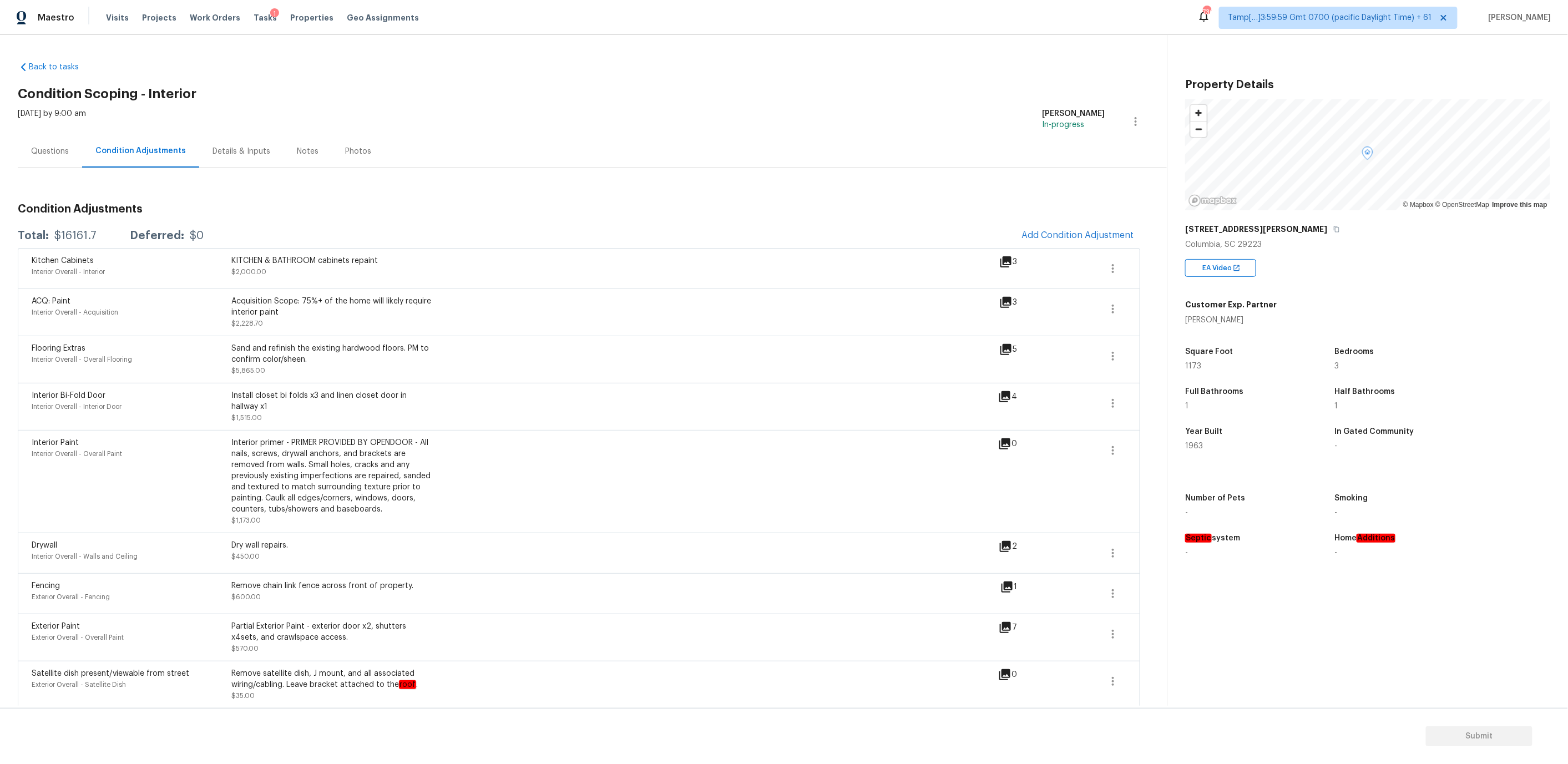
click at [40, 161] on div "Questions" at bounding box center [50, 152] width 65 height 33
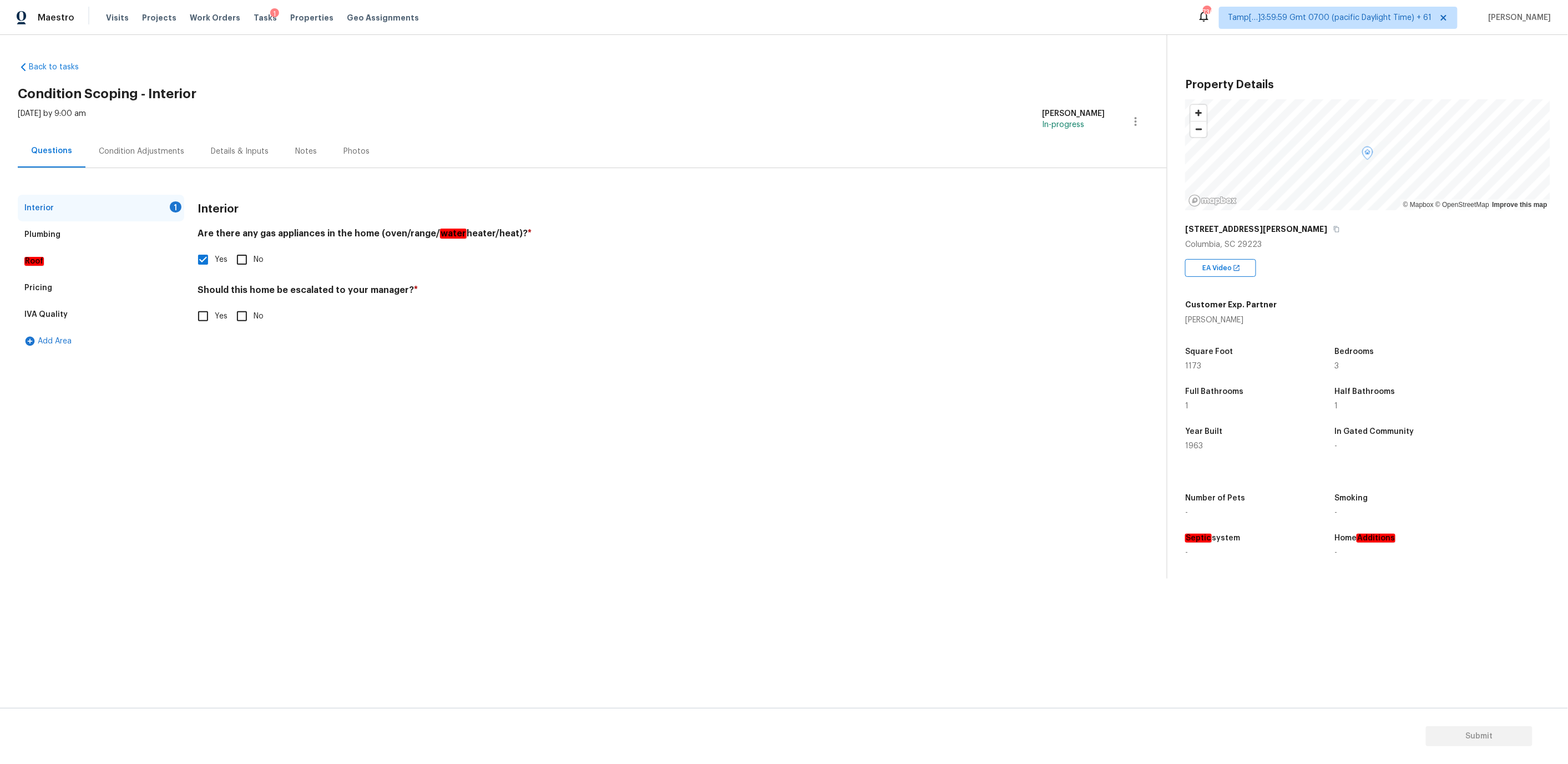
click at [241, 317] on input "No" at bounding box center [242, 316] width 23 height 23
checkbox input "true"
click at [75, 236] on div "Plumbing" at bounding box center [100, 235] width 166 height 27
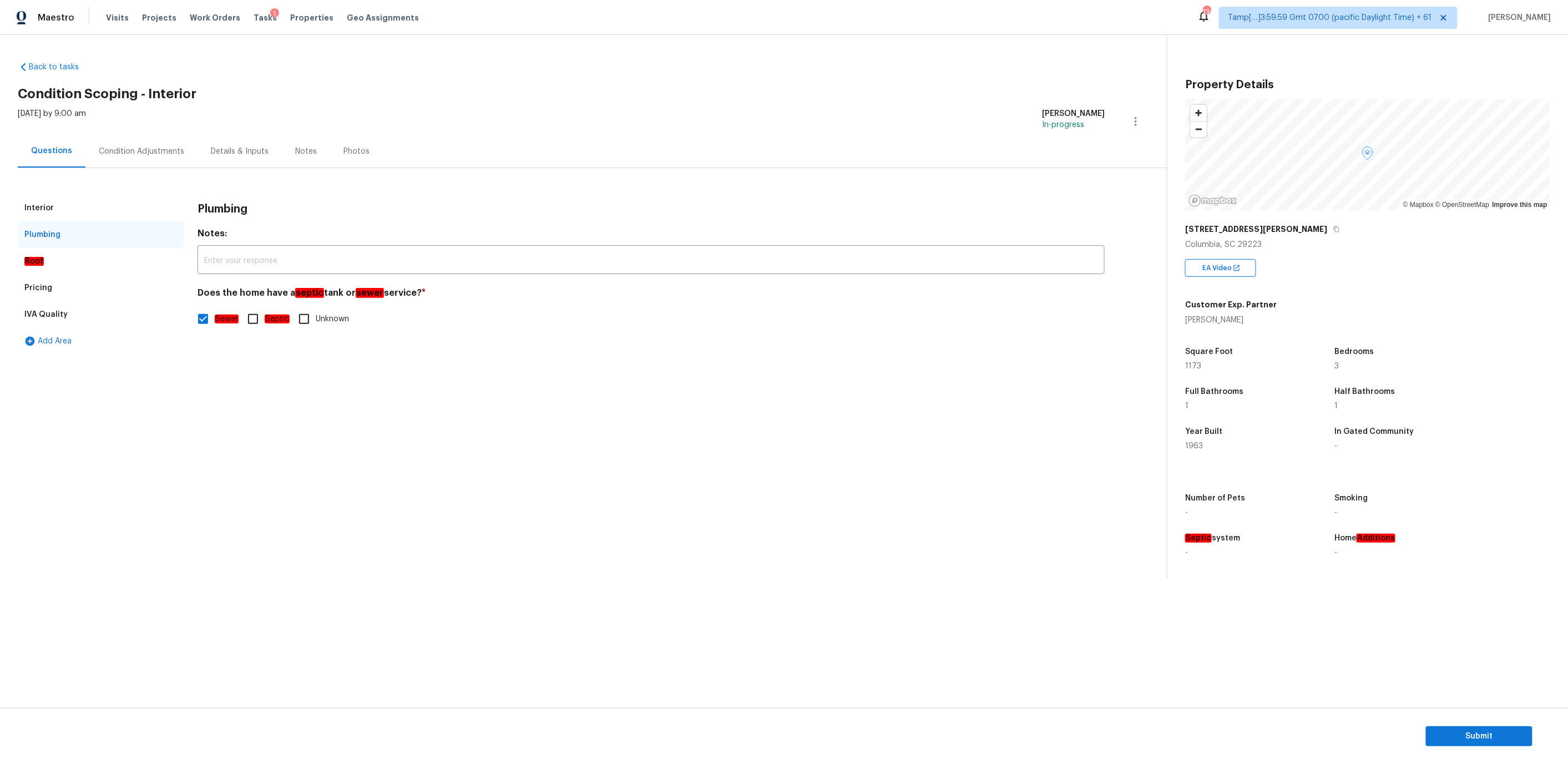
click at [69, 284] on div "Pricing" at bounding box center [100, 288] width 166 height 27
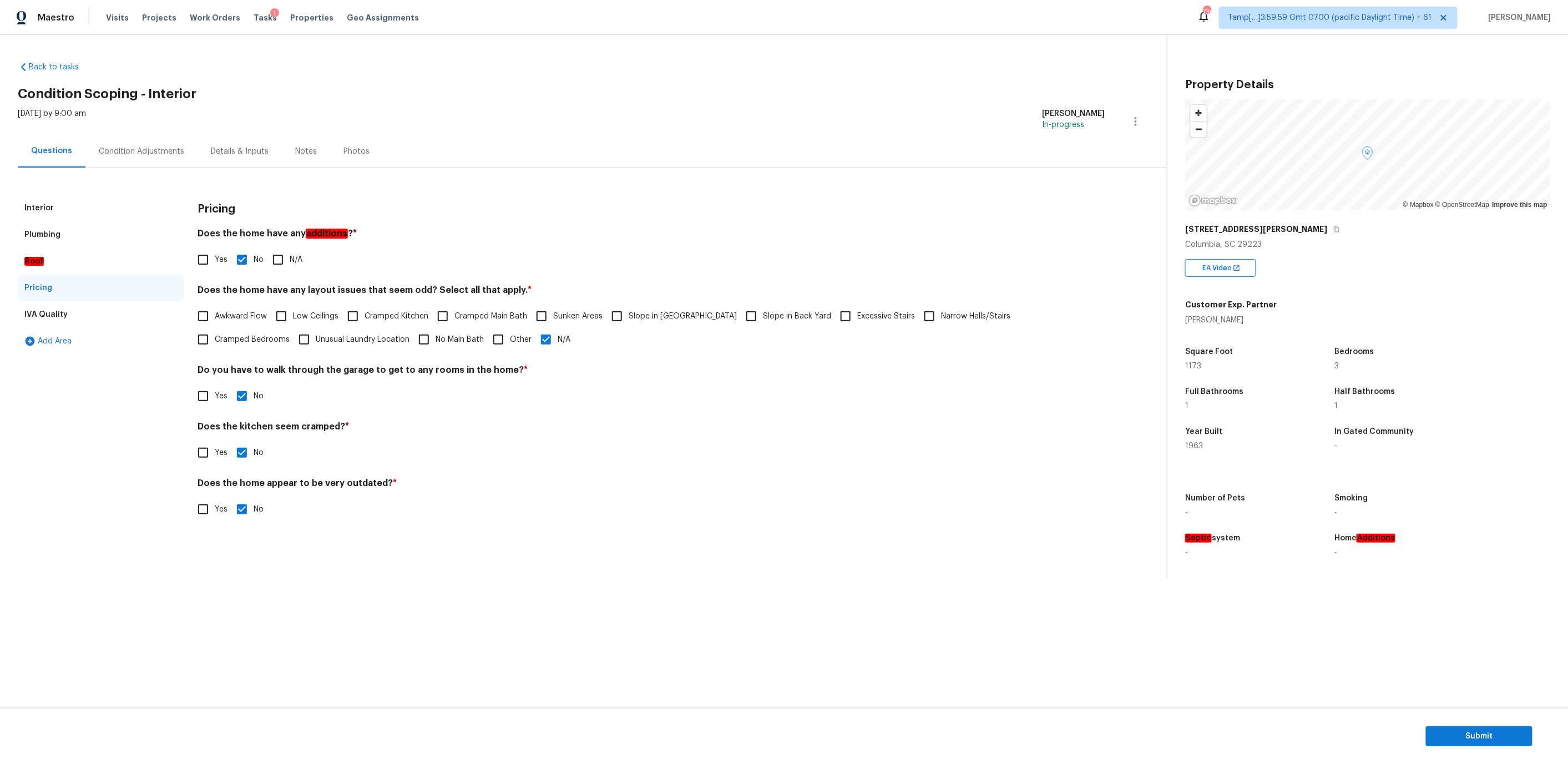
click at [77, 304] on div "IVA Quality" at bounding box center [100, 315] width 166 height 27
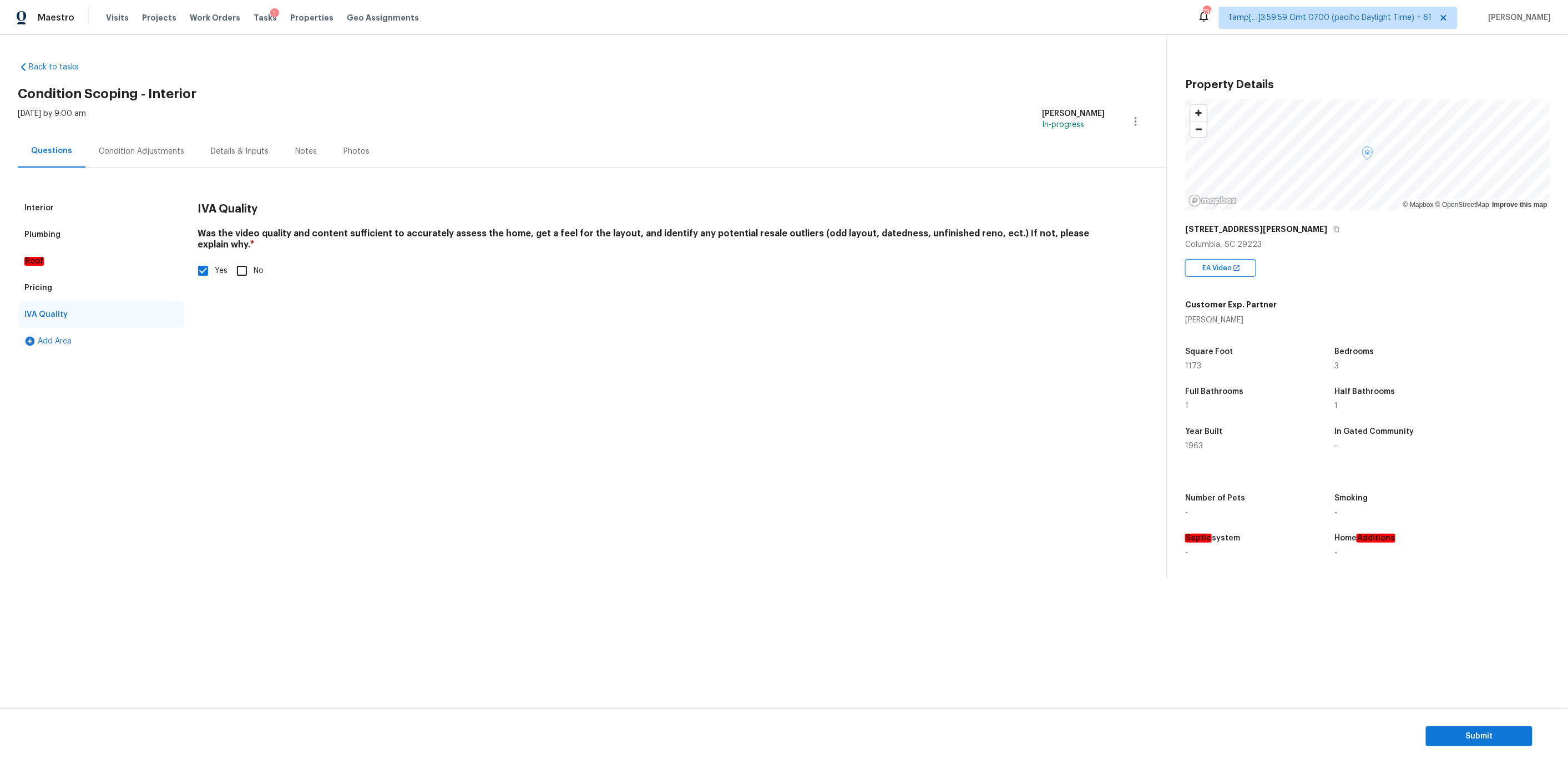
click at [80, 212] on div "Interior" at bounding box center [100, 208] width 166 height 27
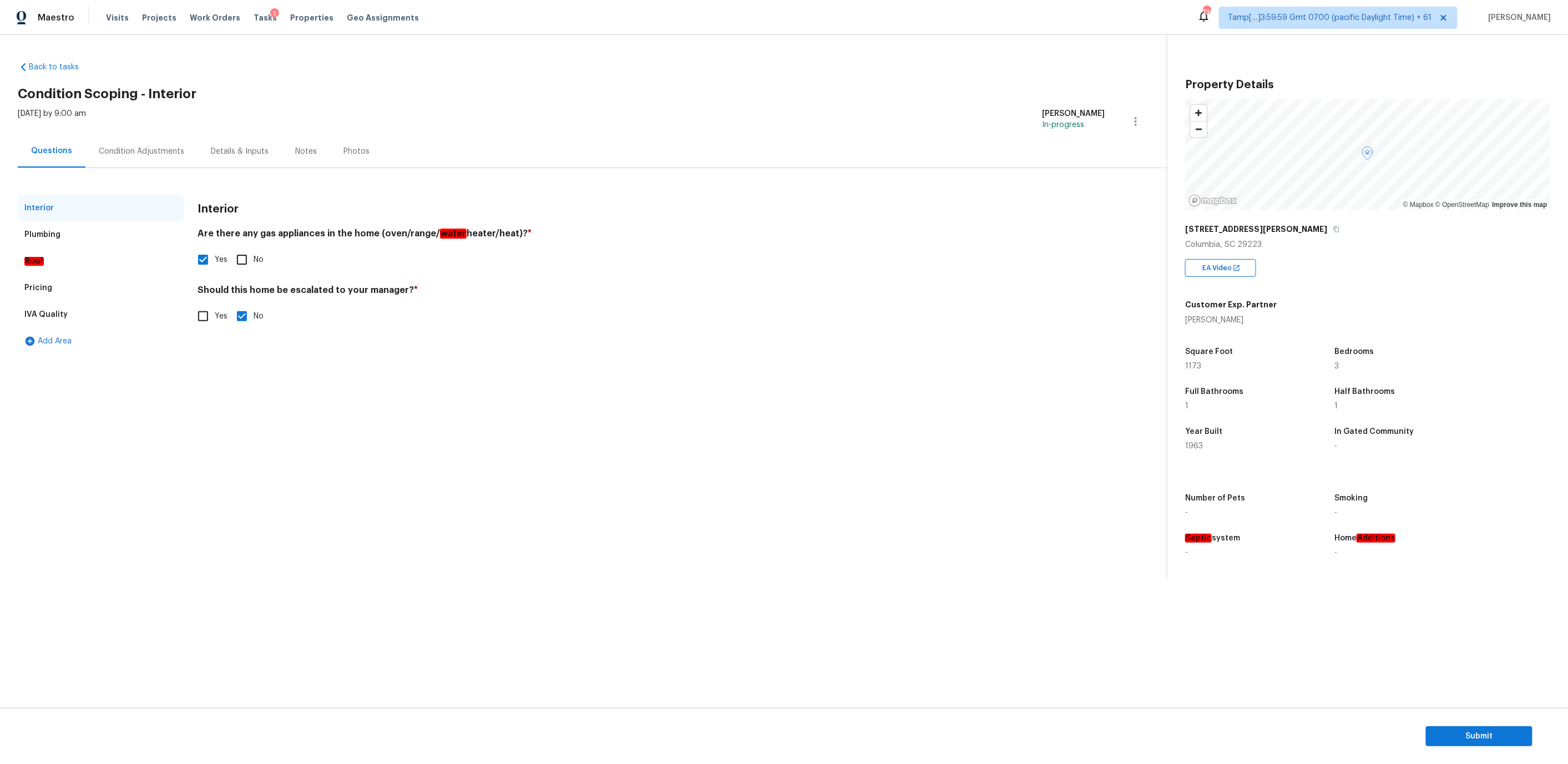
click at [122, 150] on div "Condition Adjustments" at bounding box center [141, 152] width 85 height 11
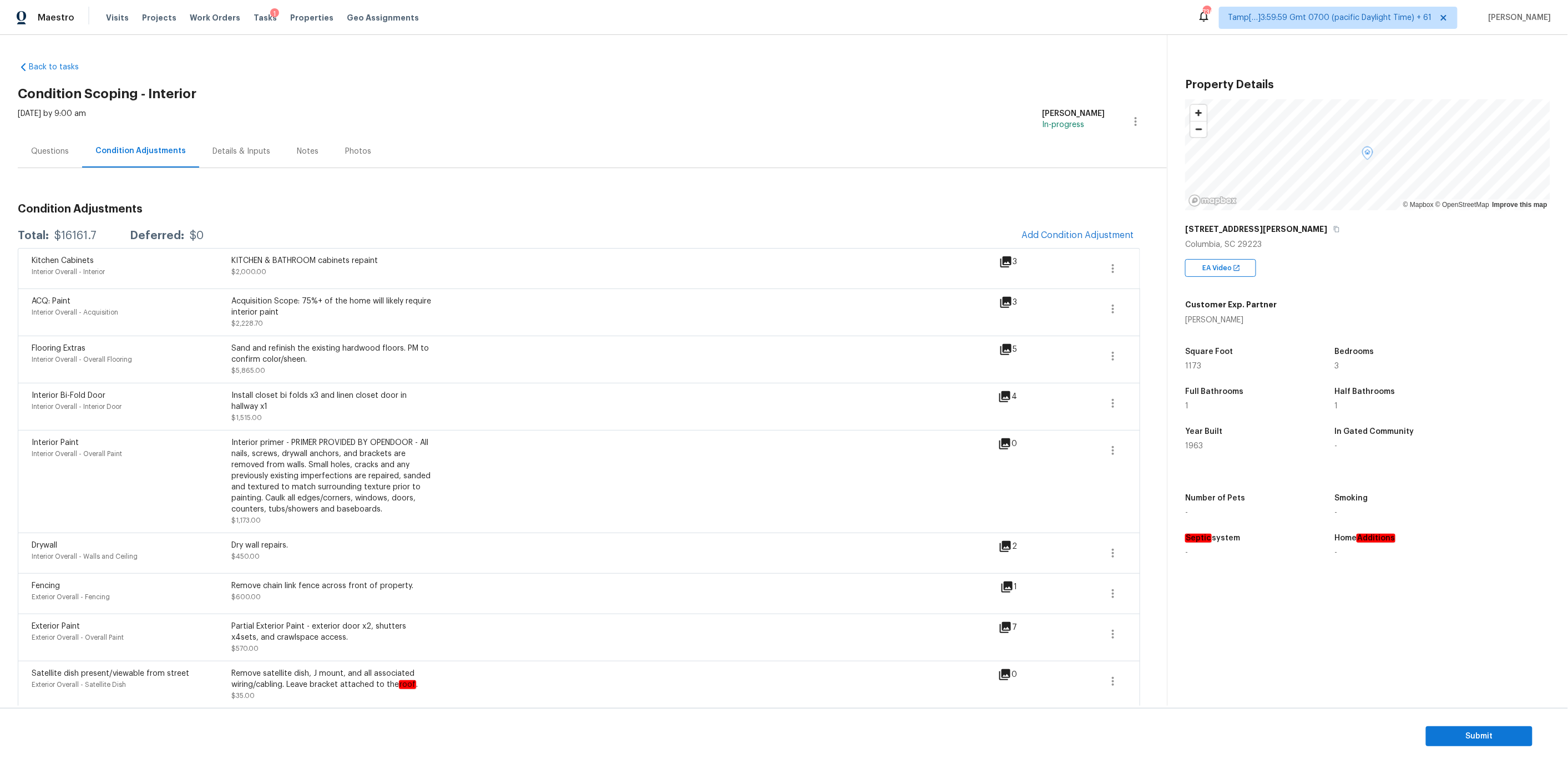
scroll to position [315, 0]
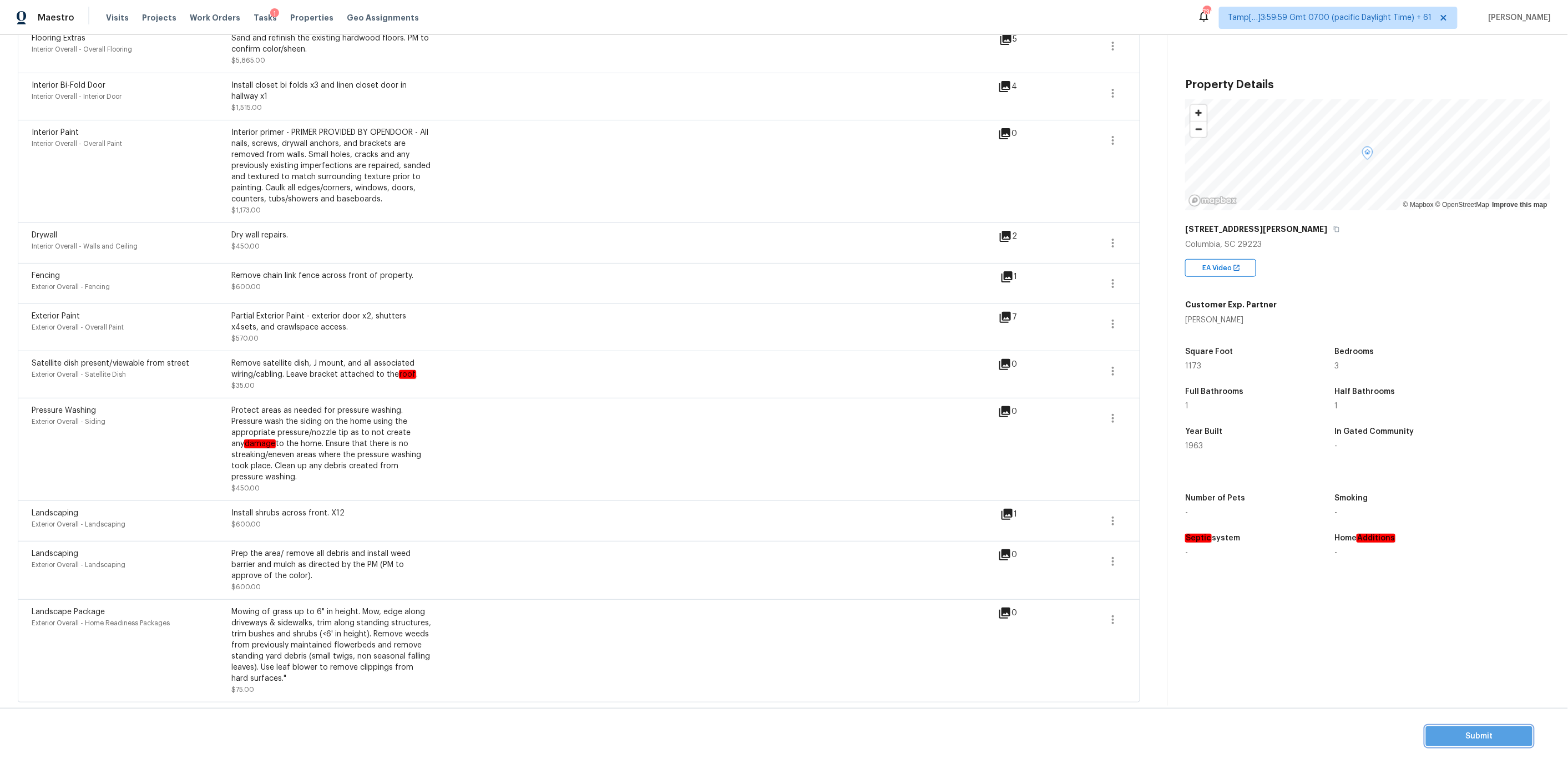
click at [1469, 731] on span "Submit" at bounding box center [1479, 737] width 89 height 14
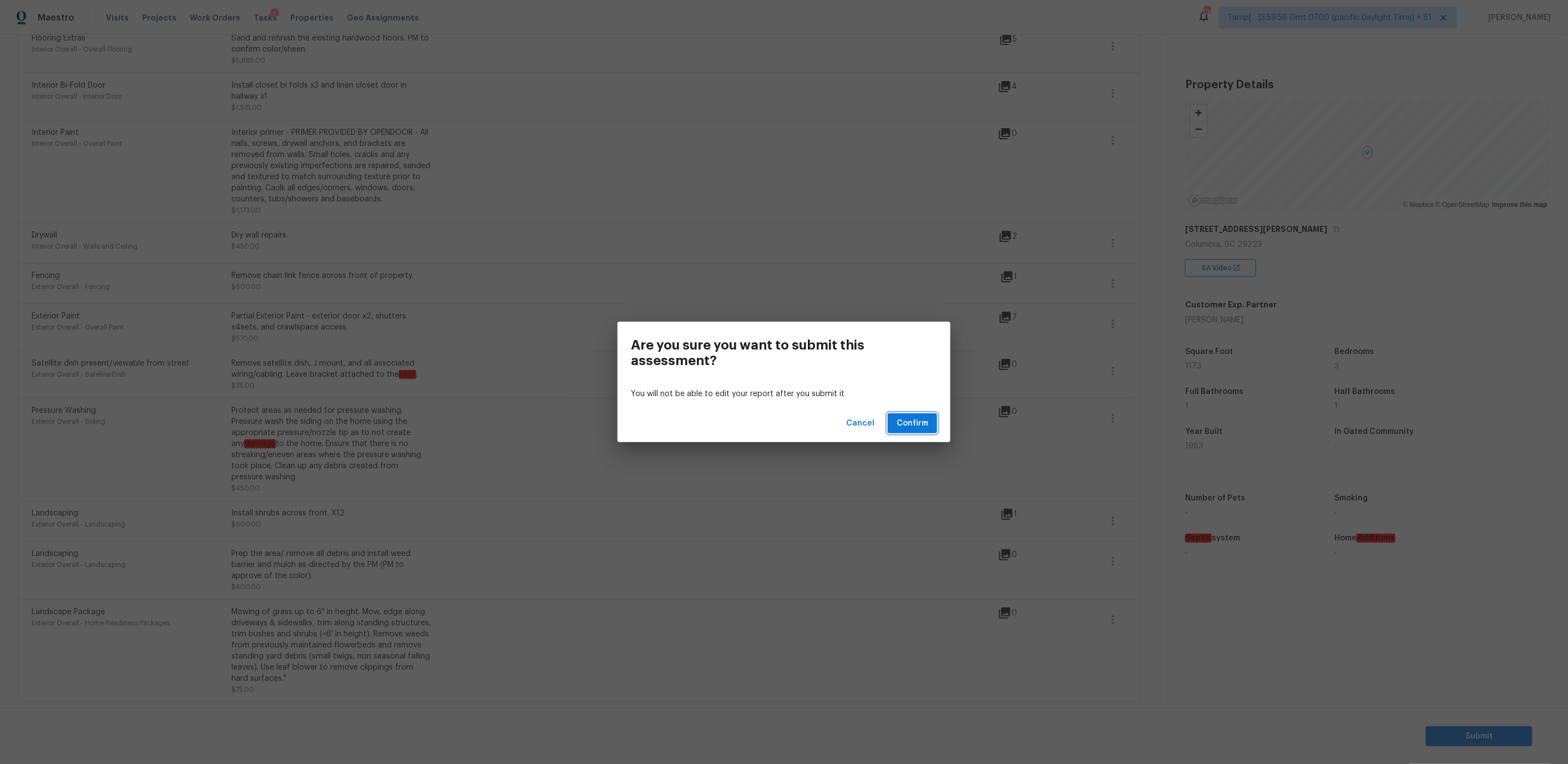
click at [912, 419] on span "Confirm" at bounding box center [912, 424] width 32 height 14
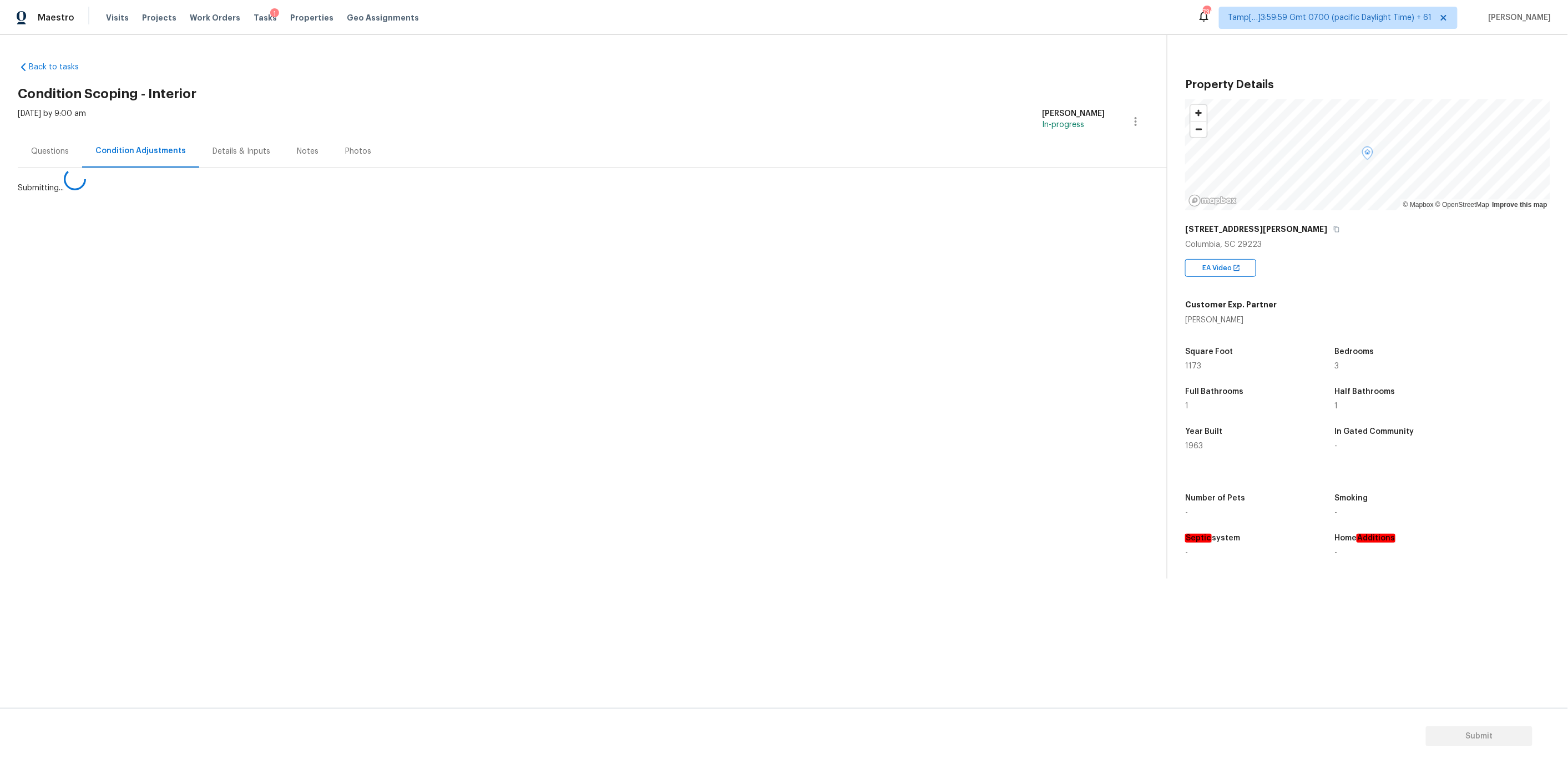
scroll to position [0, 0]
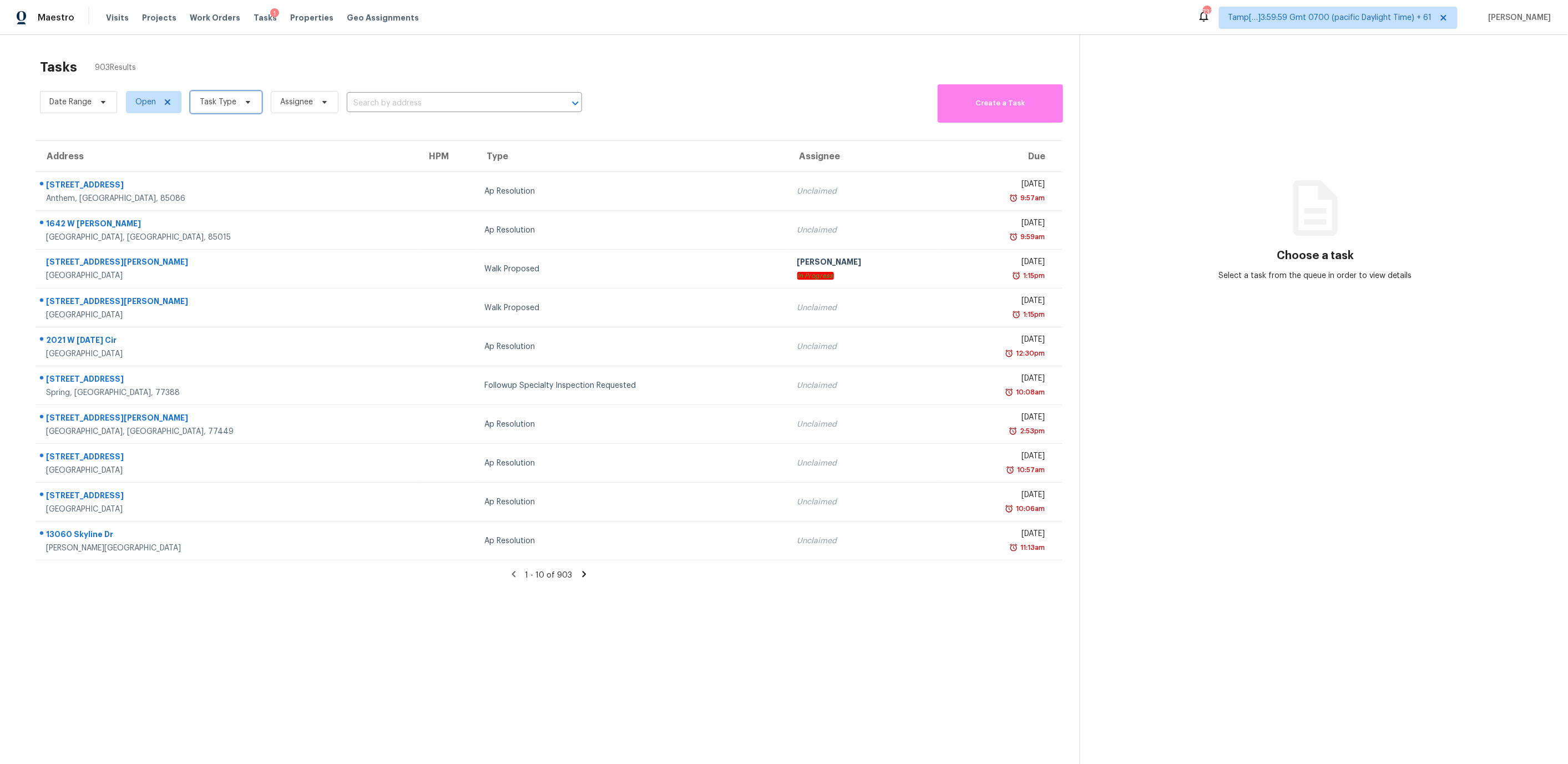
click at [240, 101] on span at bounding box center [247, 102] width 12 height 9
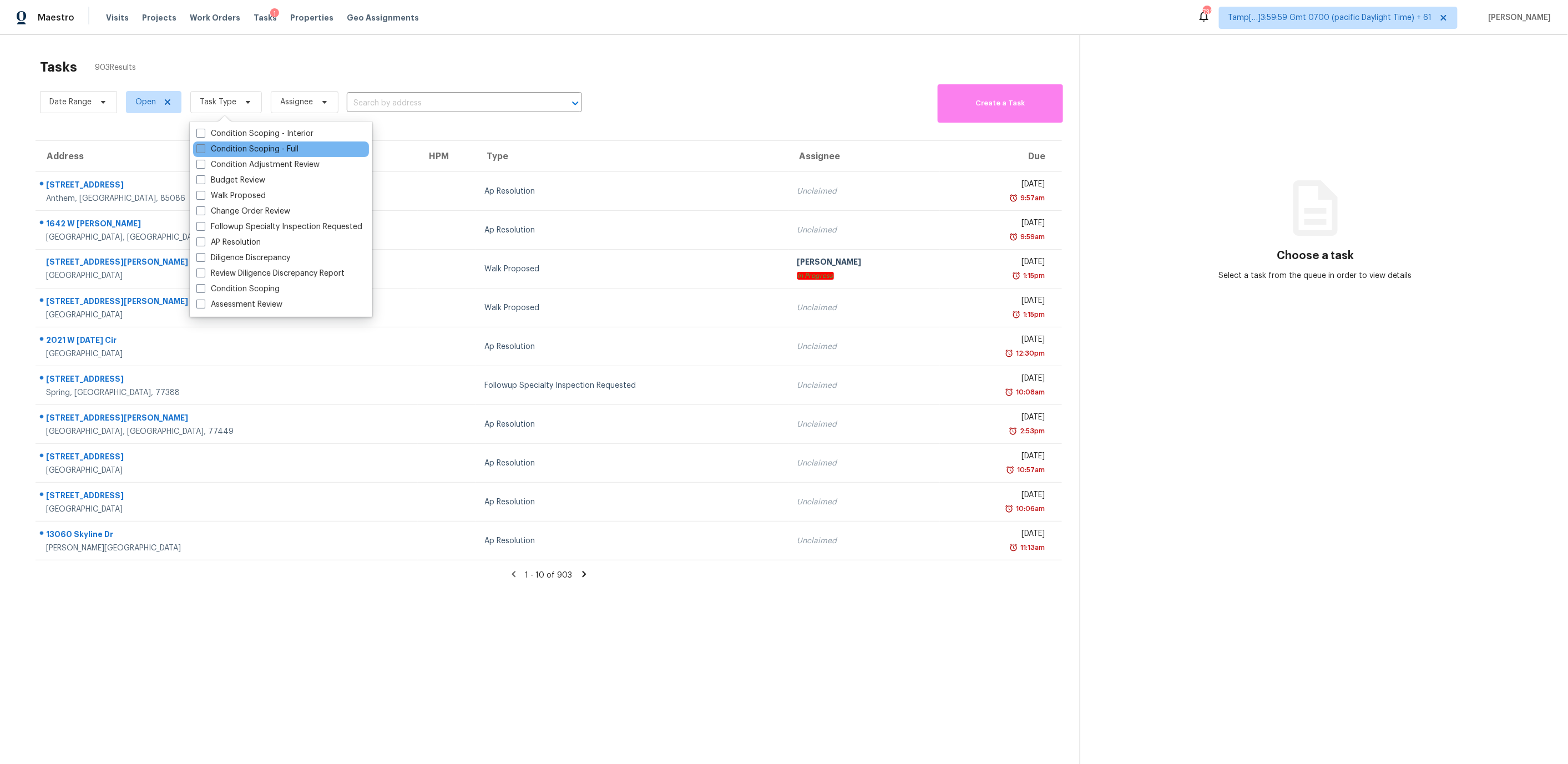
click at [248, 145] on label "Condition Scoping - Full" at bounding box center [248, 149] width 102 height 11
click at [204, 145] on input "Condition Scoping - Full" at bounding box center [200, 147] width 7 height 7
checkbox input "true"
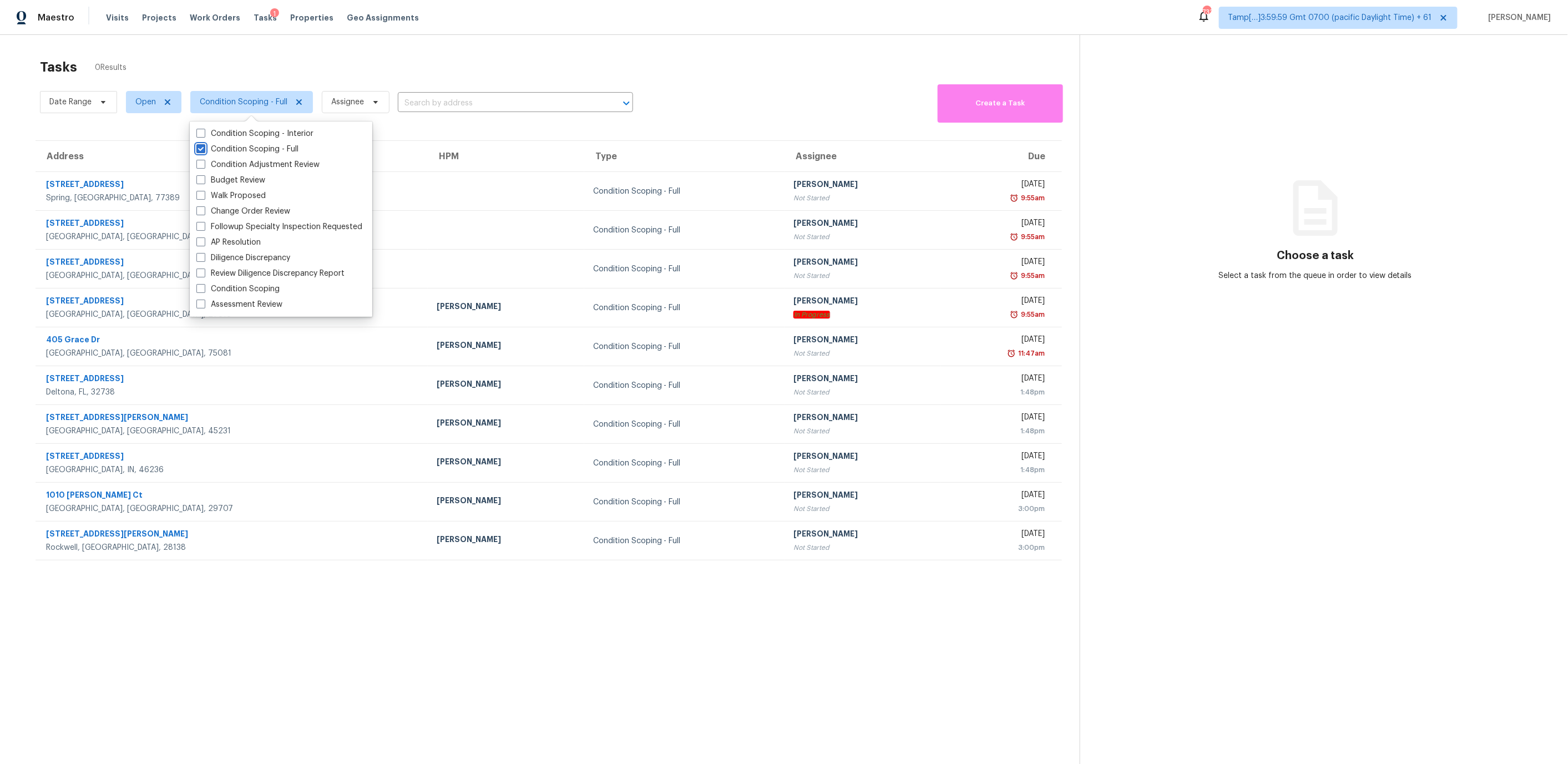
scroll to position [35, 0]
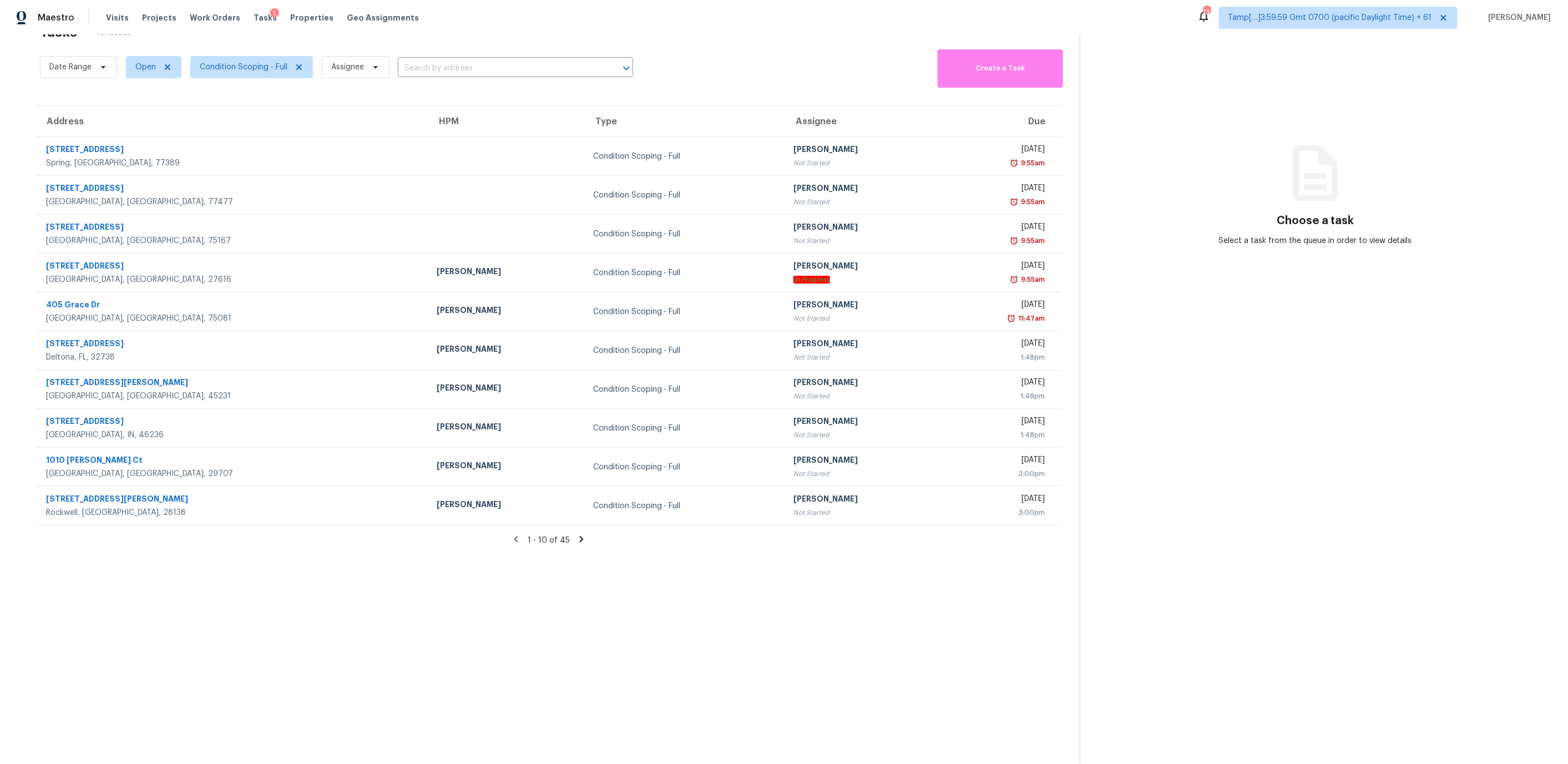
click at [576, 534] on icon at bounding box center [581, 539] width 10 height 10
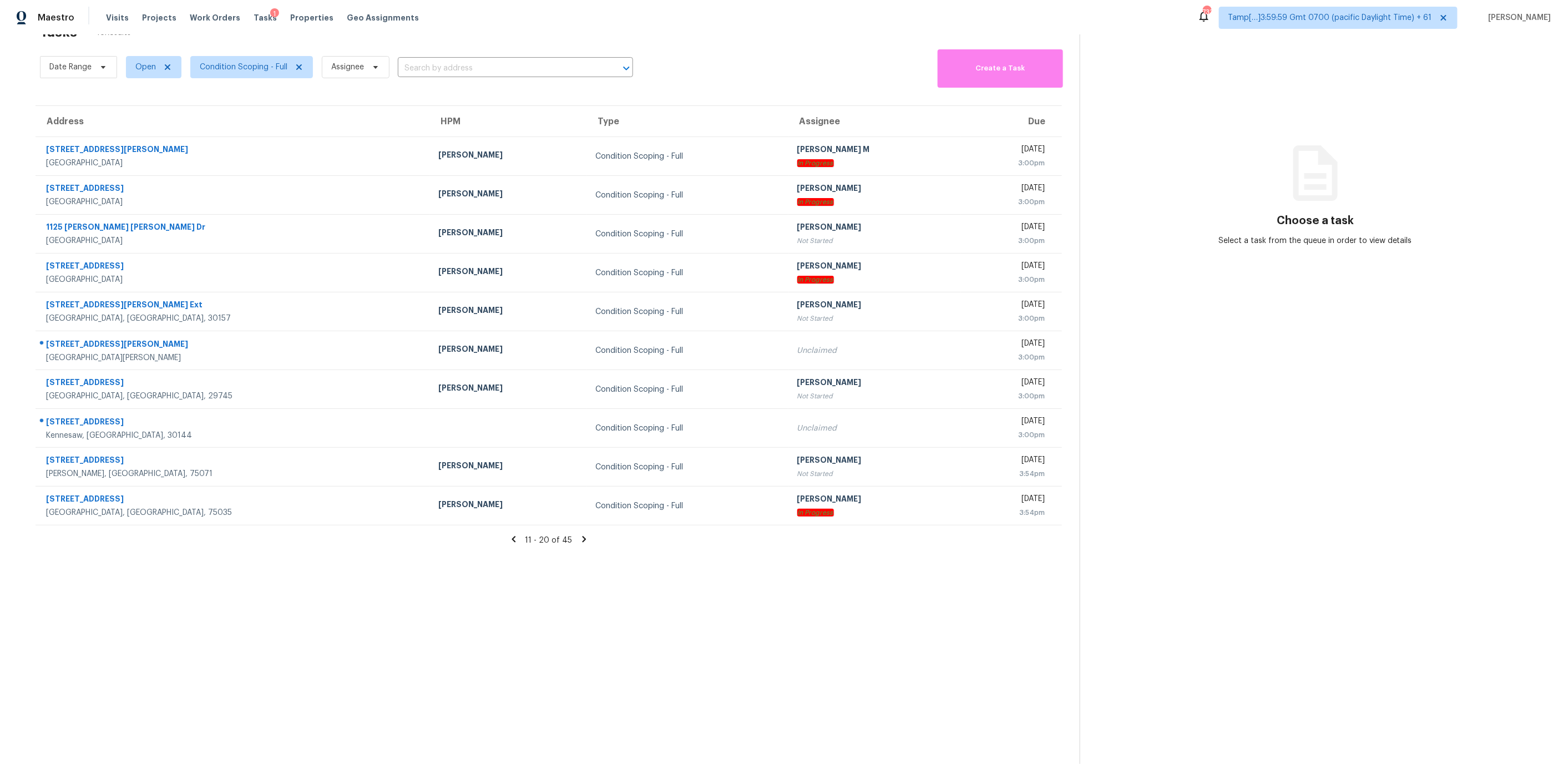
click at [583, 538] on icon at bounding box center [584, 539] width 4 height 6
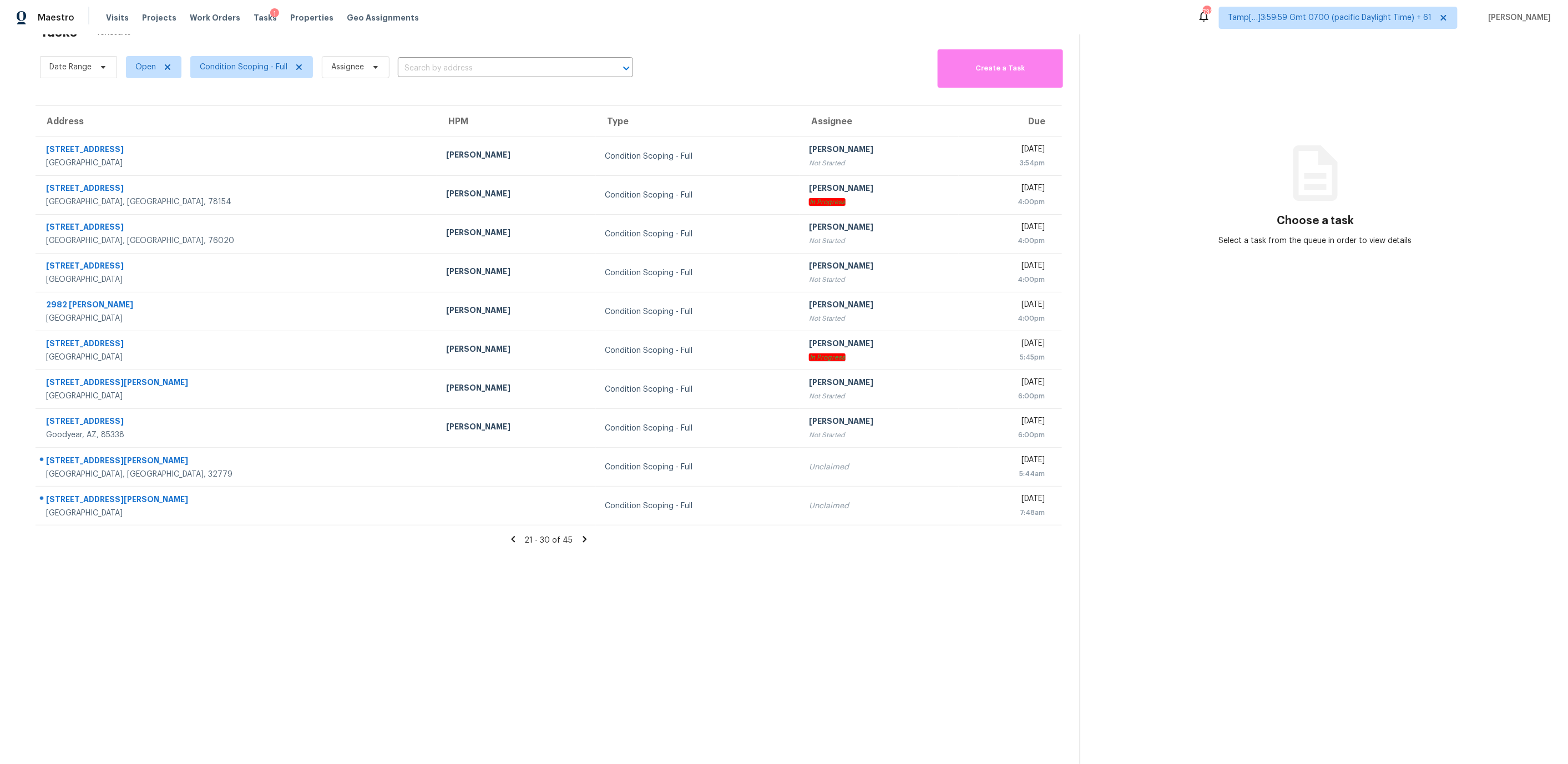
click at [587, 538] on icon at bounding box center [585, 539] width 10 height 10
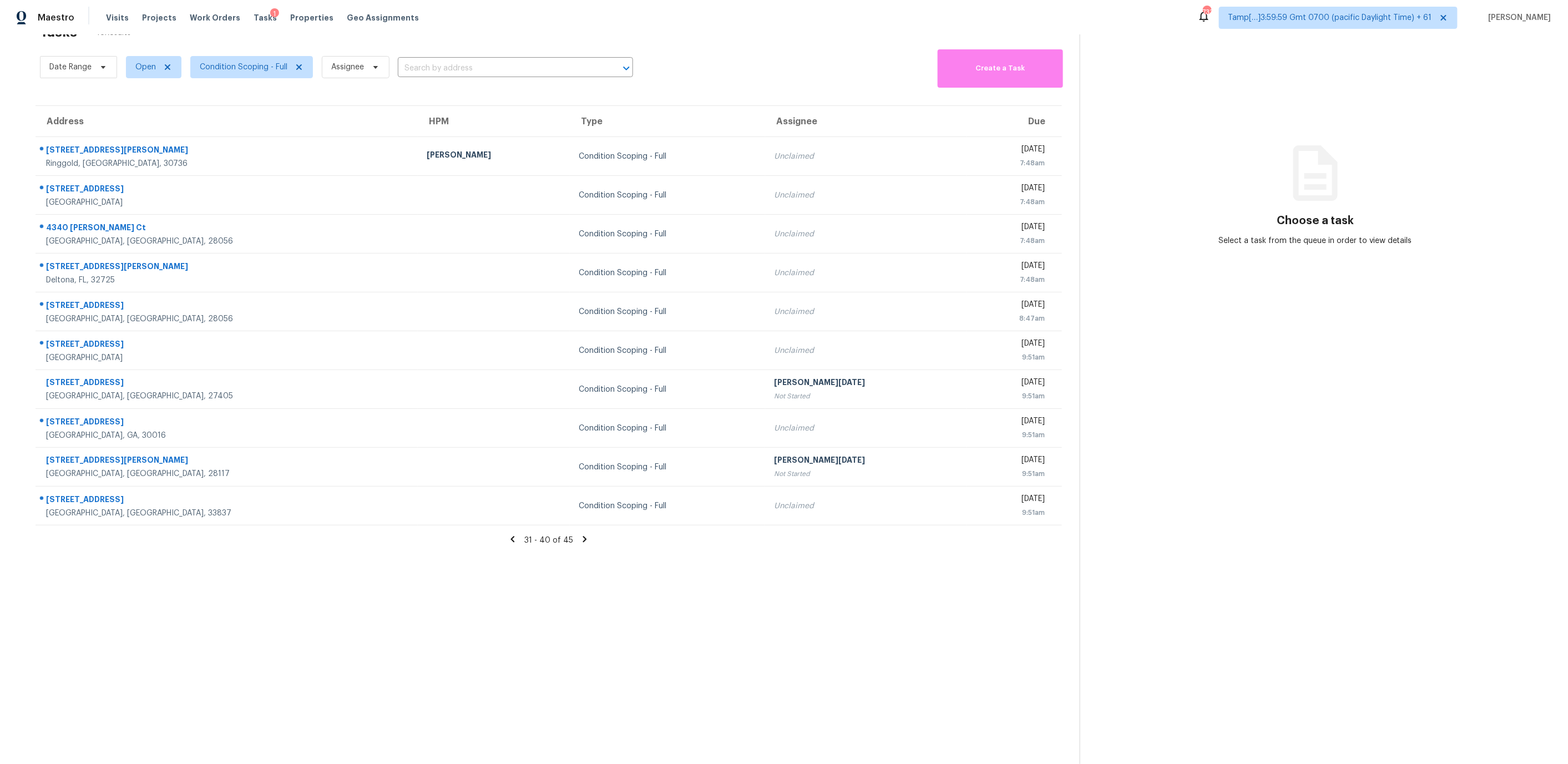
click at [580, 531] on section "Tasks 45 Results Date Range Open Condition Scoping - Full Assignee ​ Create a T…" at bounding box center [548, 391] width 1062 height 746
click at [583, 537] on icon at bounding box center [585, 539] width 4 height 6
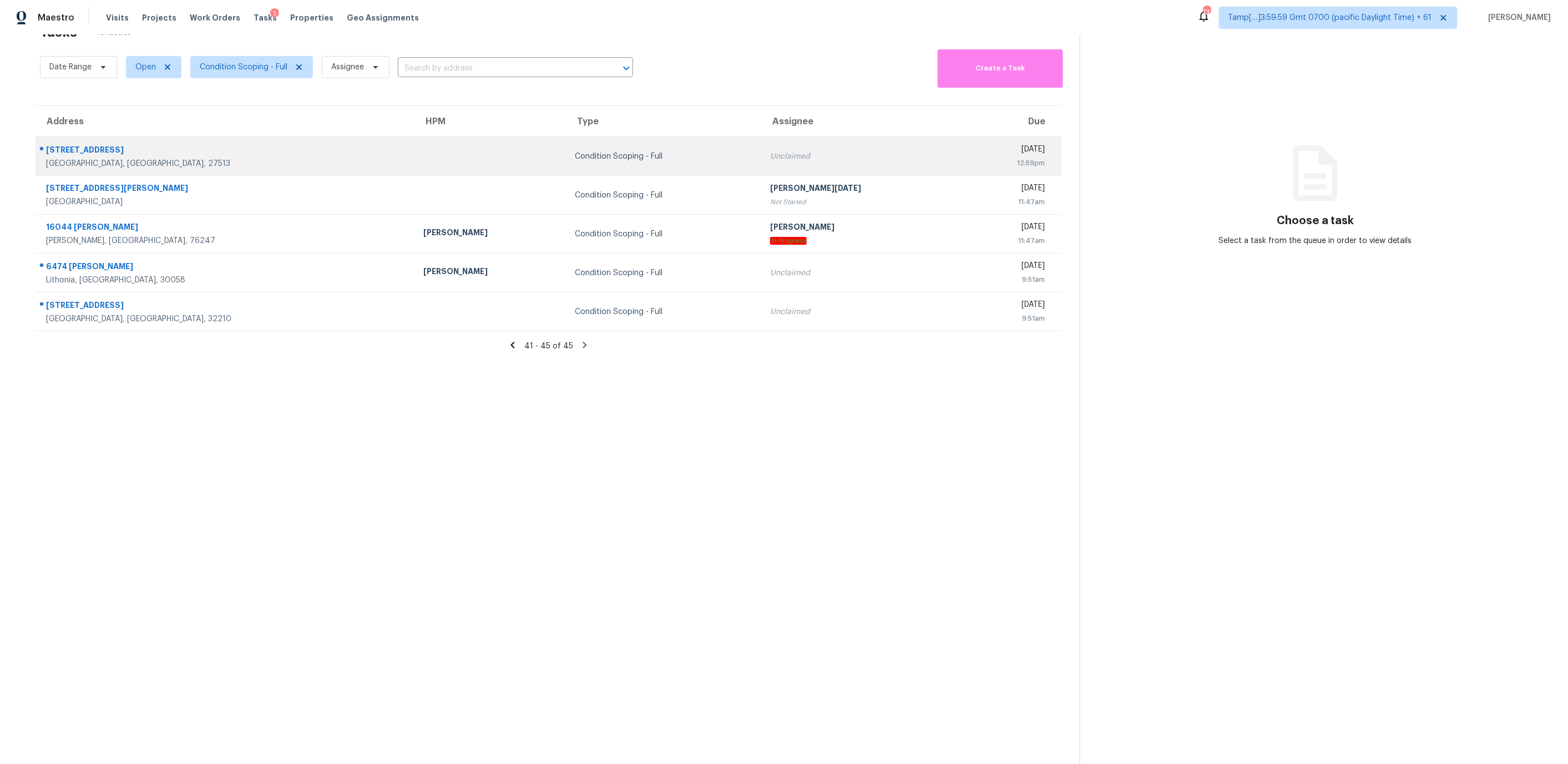
click at [415, 161] on td at bounding box center [491, 156] width 152 height 39
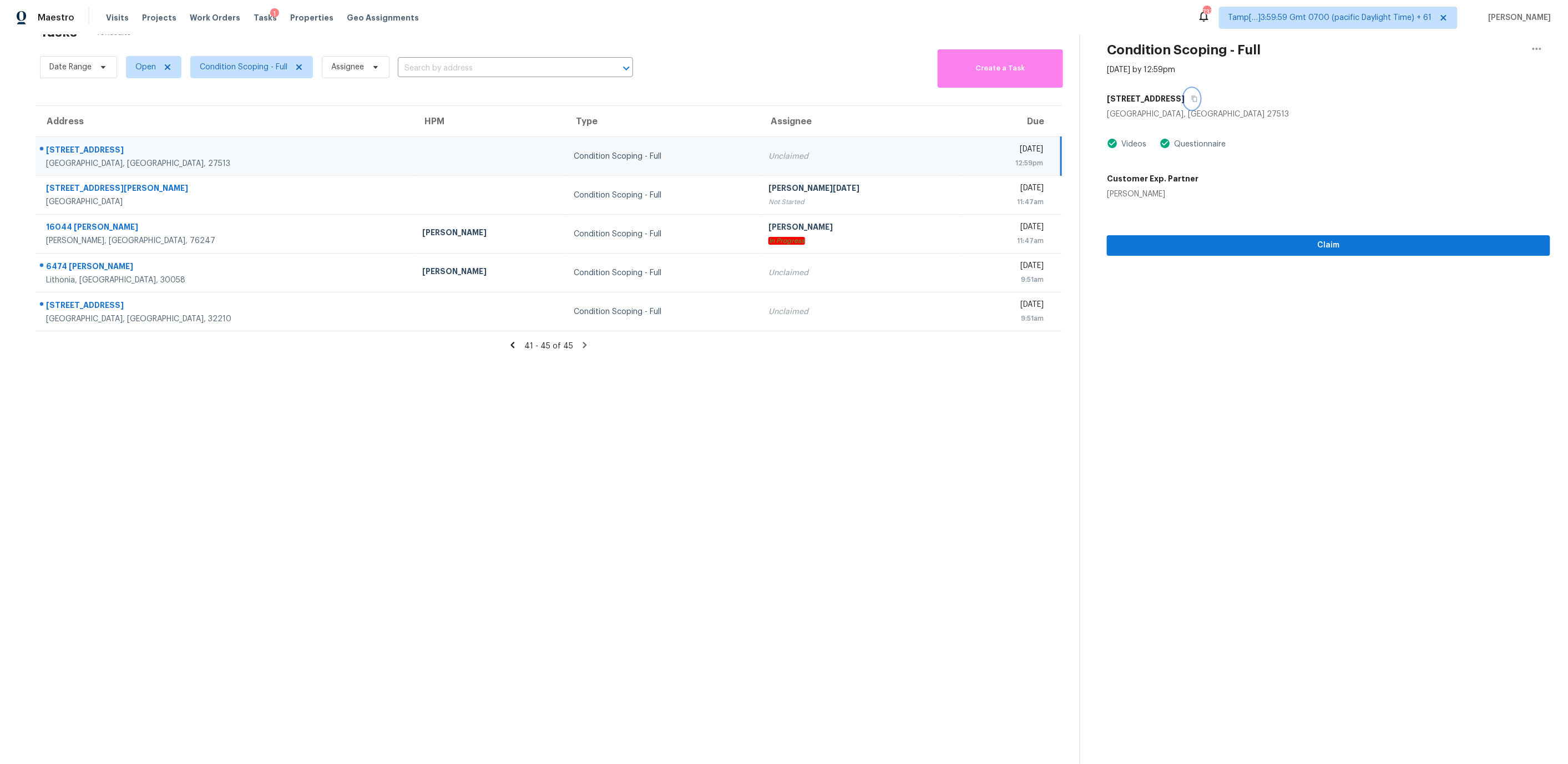
click at [1191, 100] on icon "button" at bounding box center [1194, 99] width 7 height 7
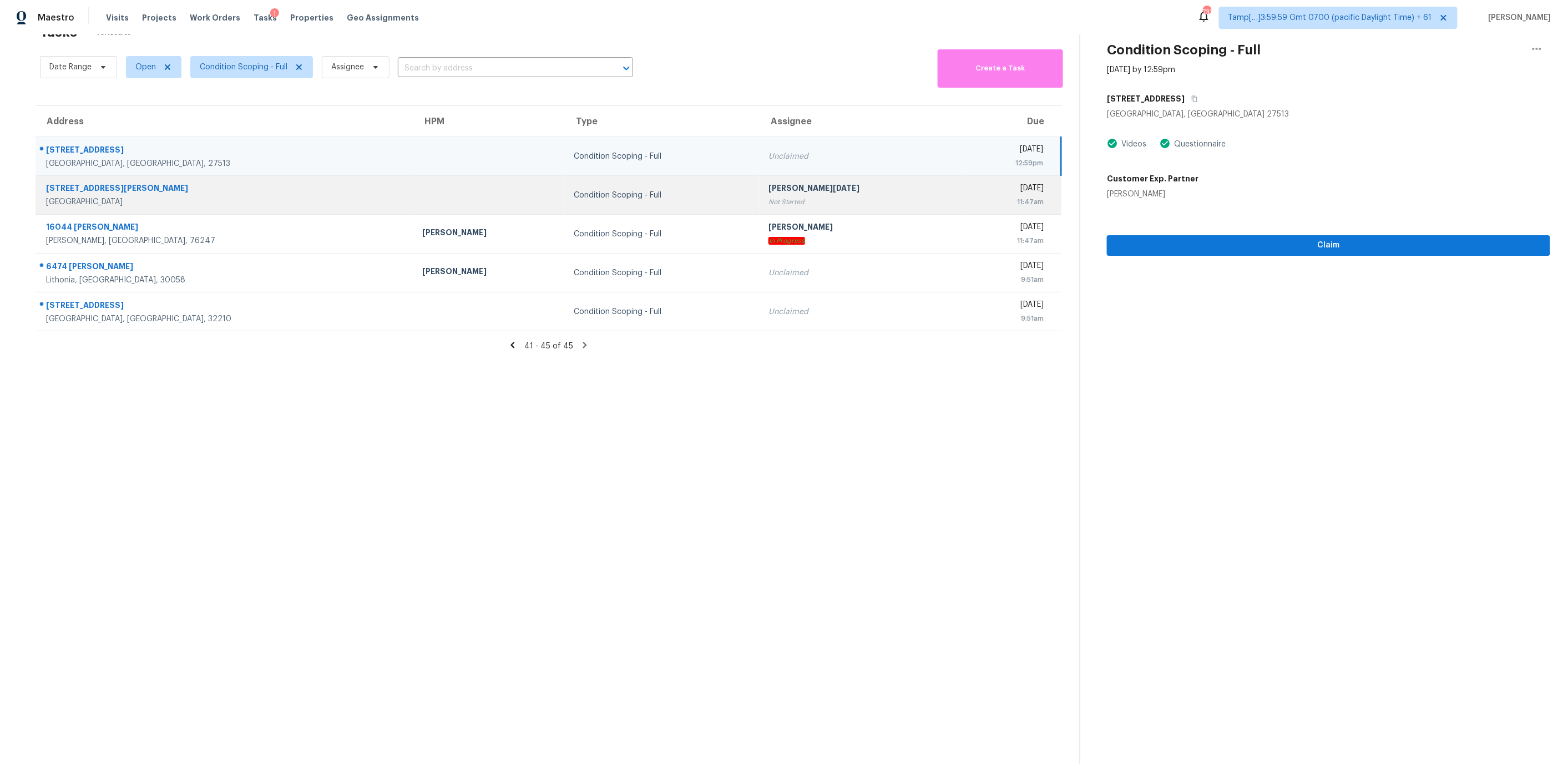
click at [565, 205] on td "Condition Scoping - Full" at bounding box center [662, 195] width 195 height 39
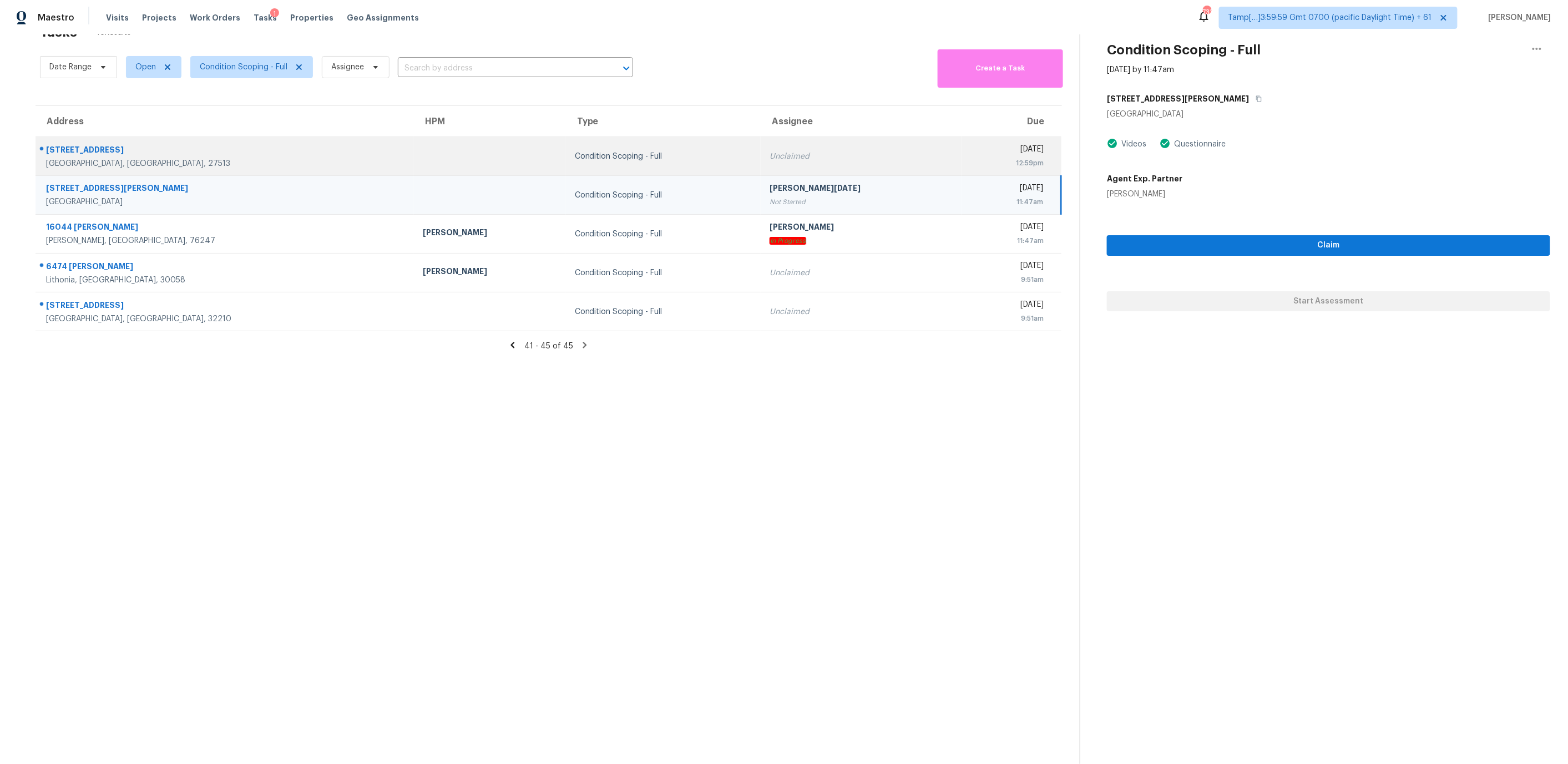
click at [575, 159] on div "Condition Scoping - Full" at bounding box center [663, 156] width 177 height 11
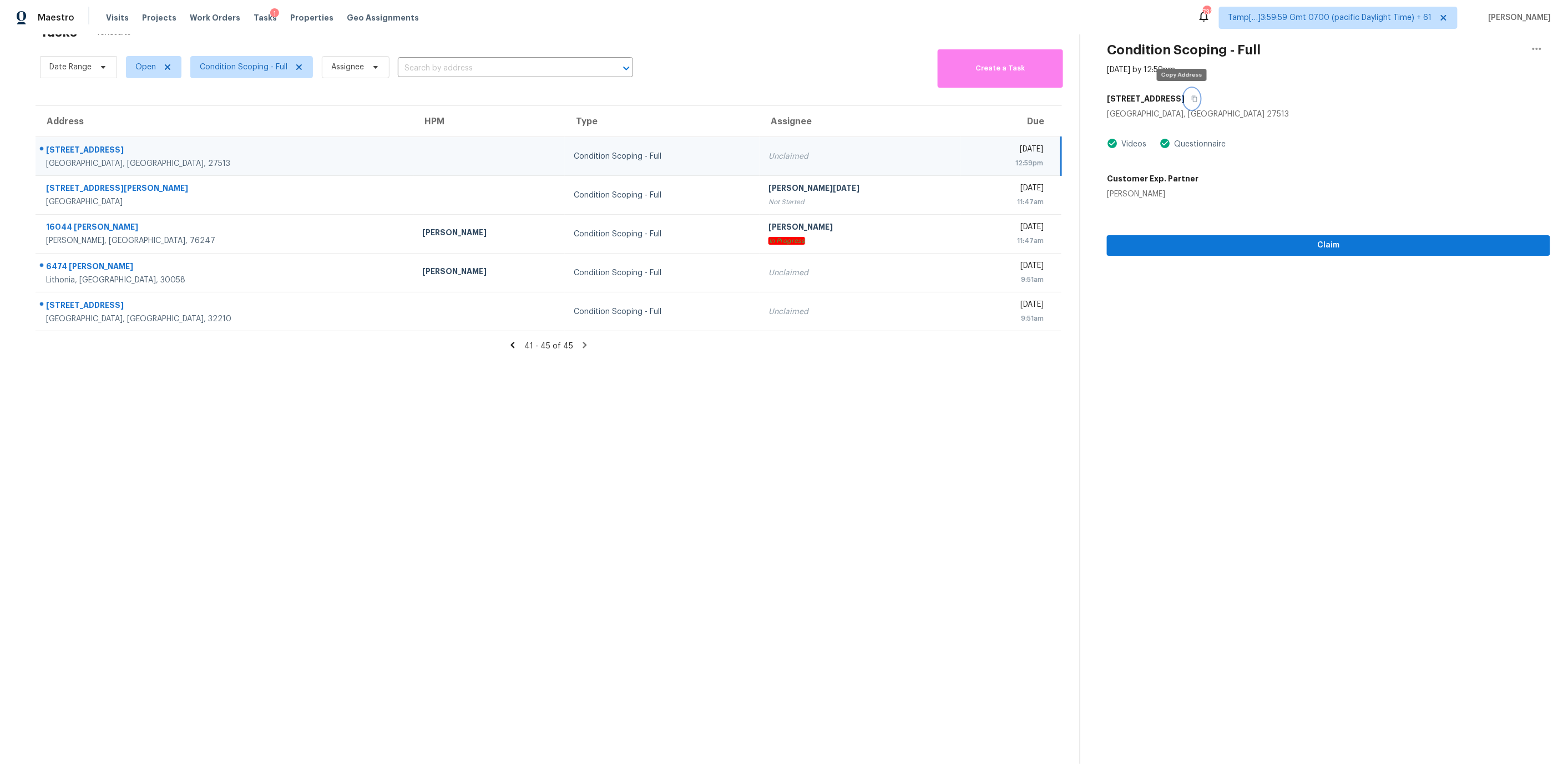
click at [1185, 97] on button "button" at bounding box center [1192, 99] width 15 height 20
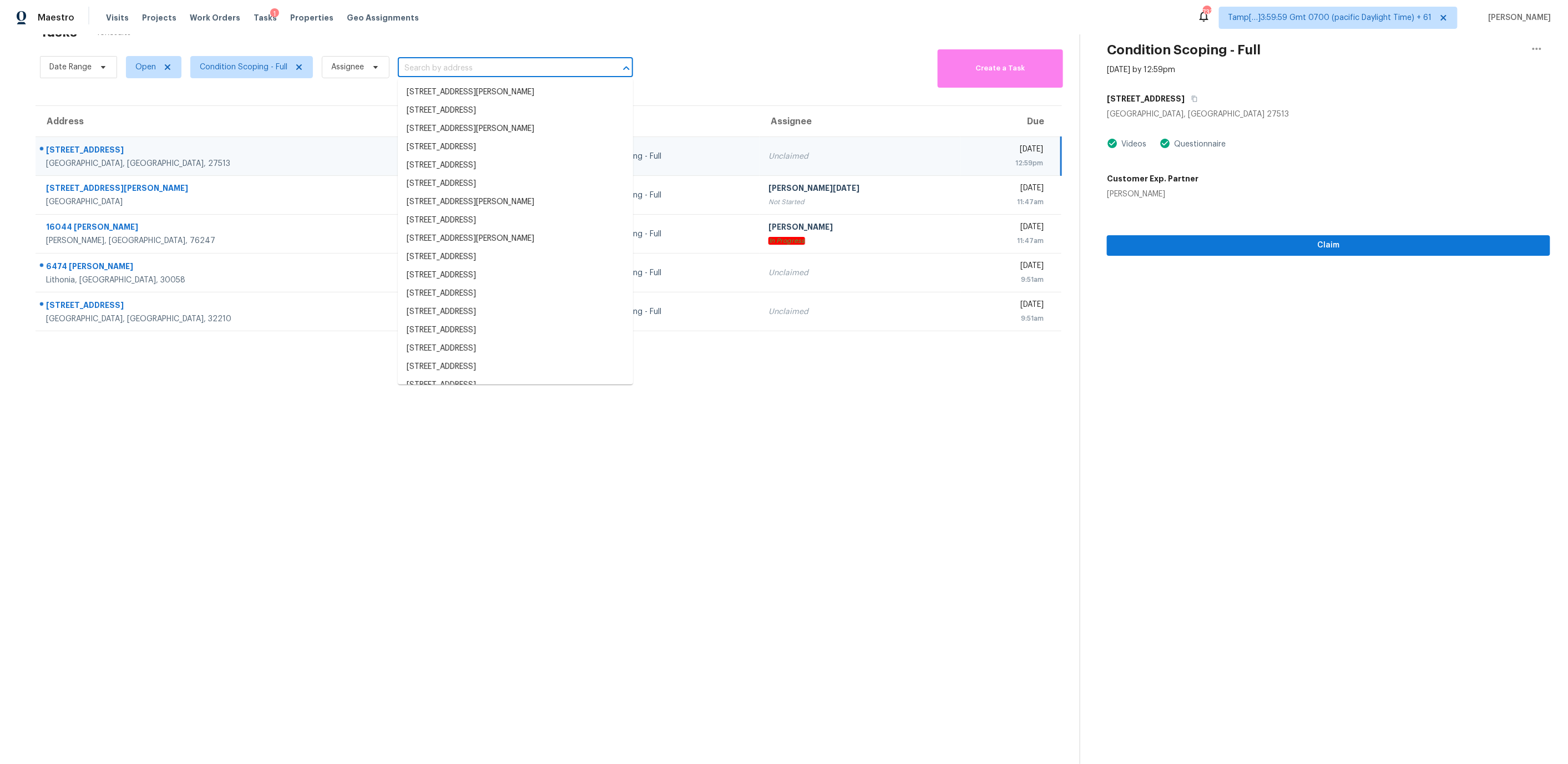
click at [446, 68] on input "text" at bounding box center [500, 68] width 204 height 17
paste input "[STREET_ADDRESS]"
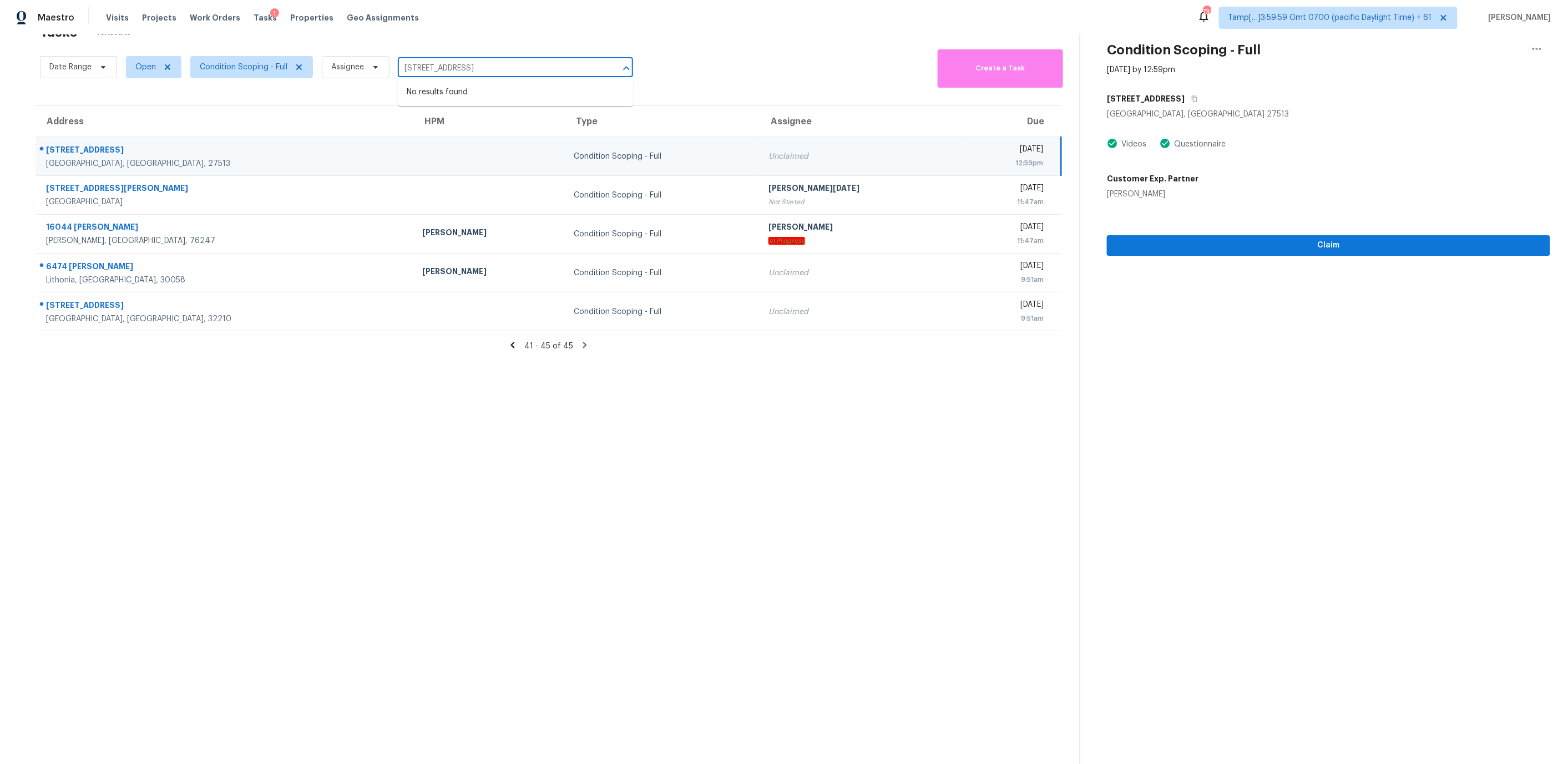
type input "[STREET_ADDRESS]"
click at [413, 173] on td at bounding box center [489, 156] width 152 height 39
click at [517, 340] on icon at bounding box center [513, 345] width 10 height 10
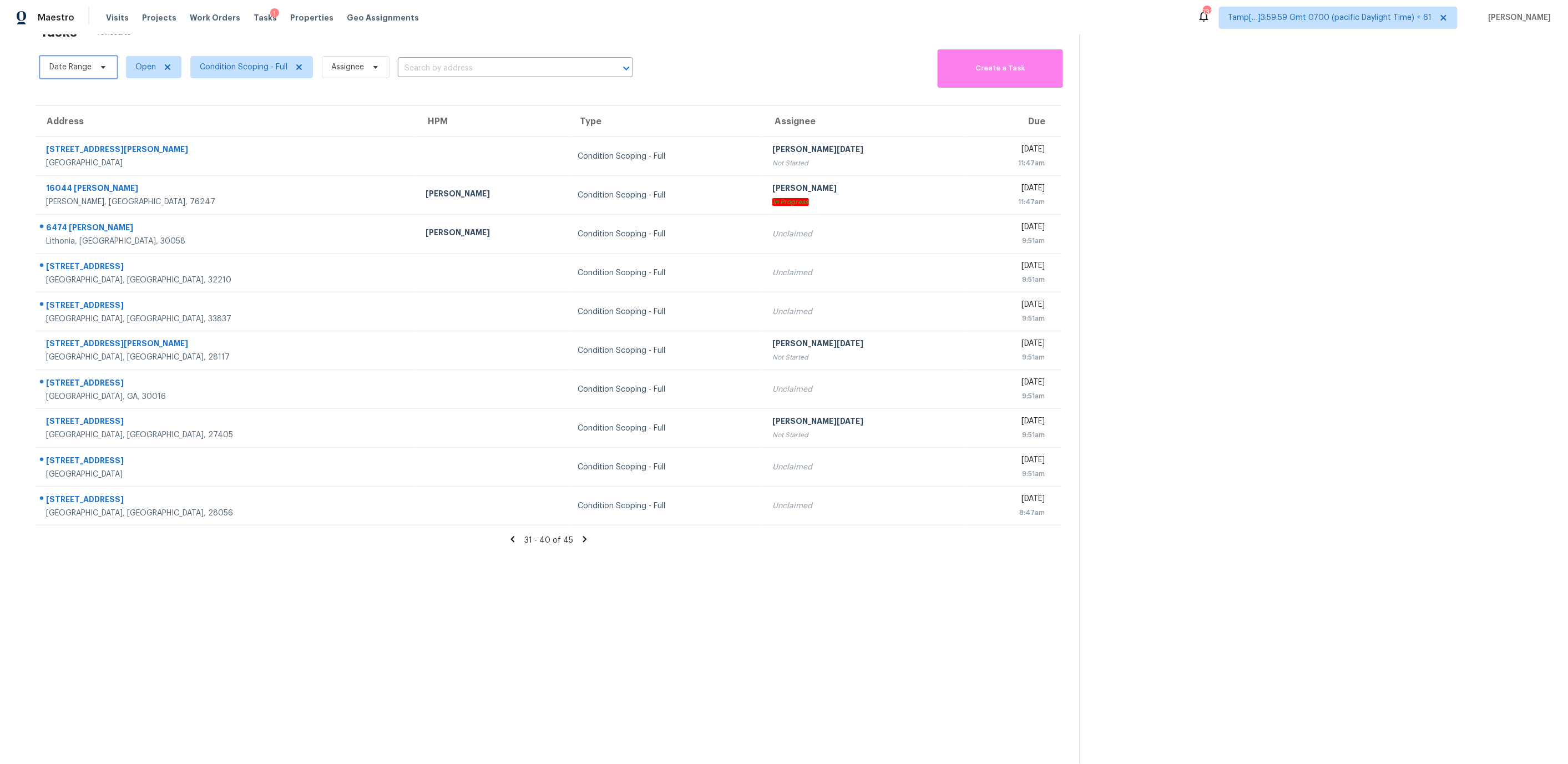
click at [54, 71] on span "Date Range" at bounding box center [70, 67] width 42 height 11
select select "9"
select select "2025"
select select "10"
select select "2025"
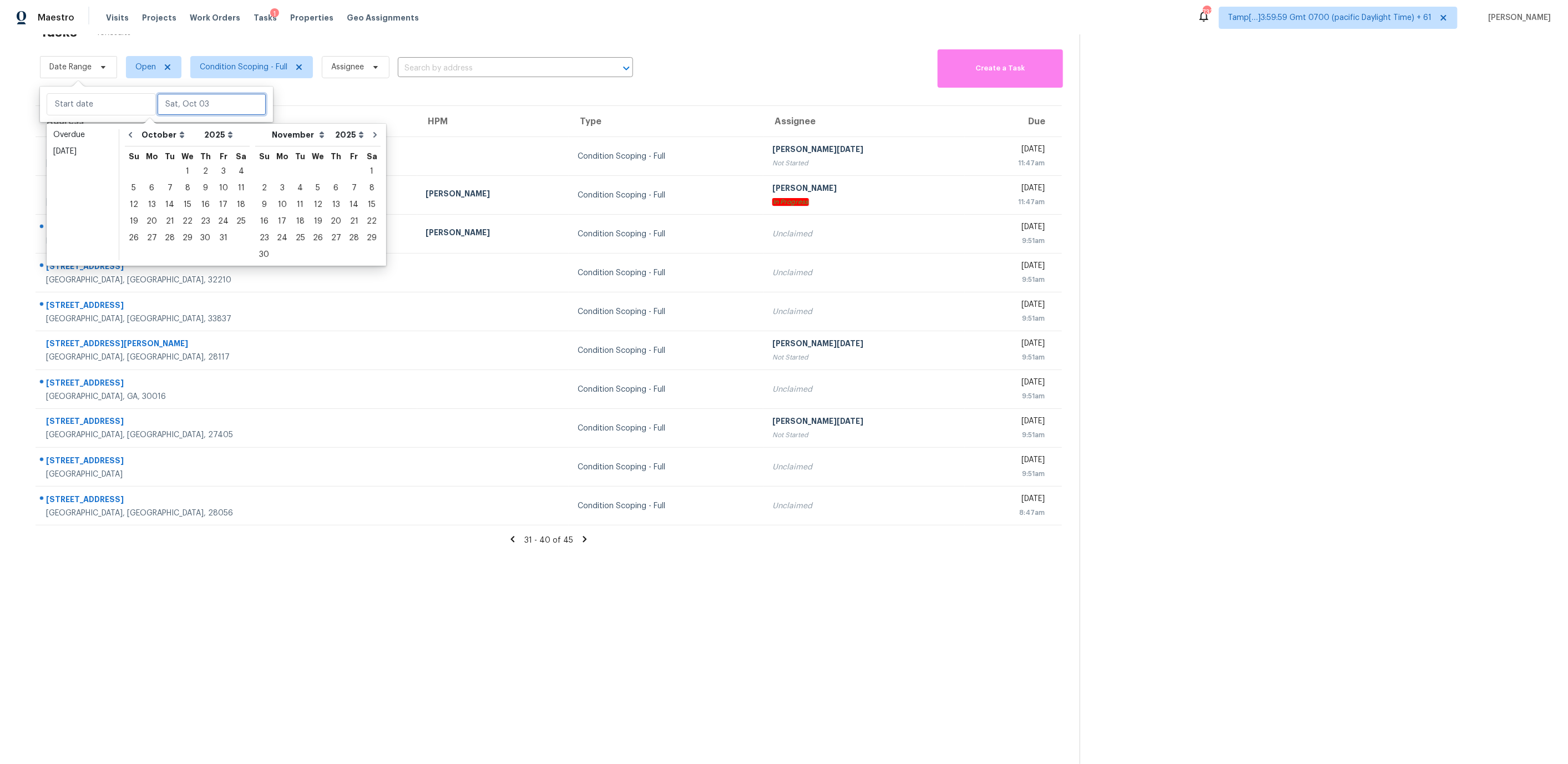
click at [164, 107] on input "text" at bounding box center [212, 104] width 110 height 22
click at [147, 187] on div "6" at bounding box center [152, 188] width 18 height 16
type input "[DATE]"
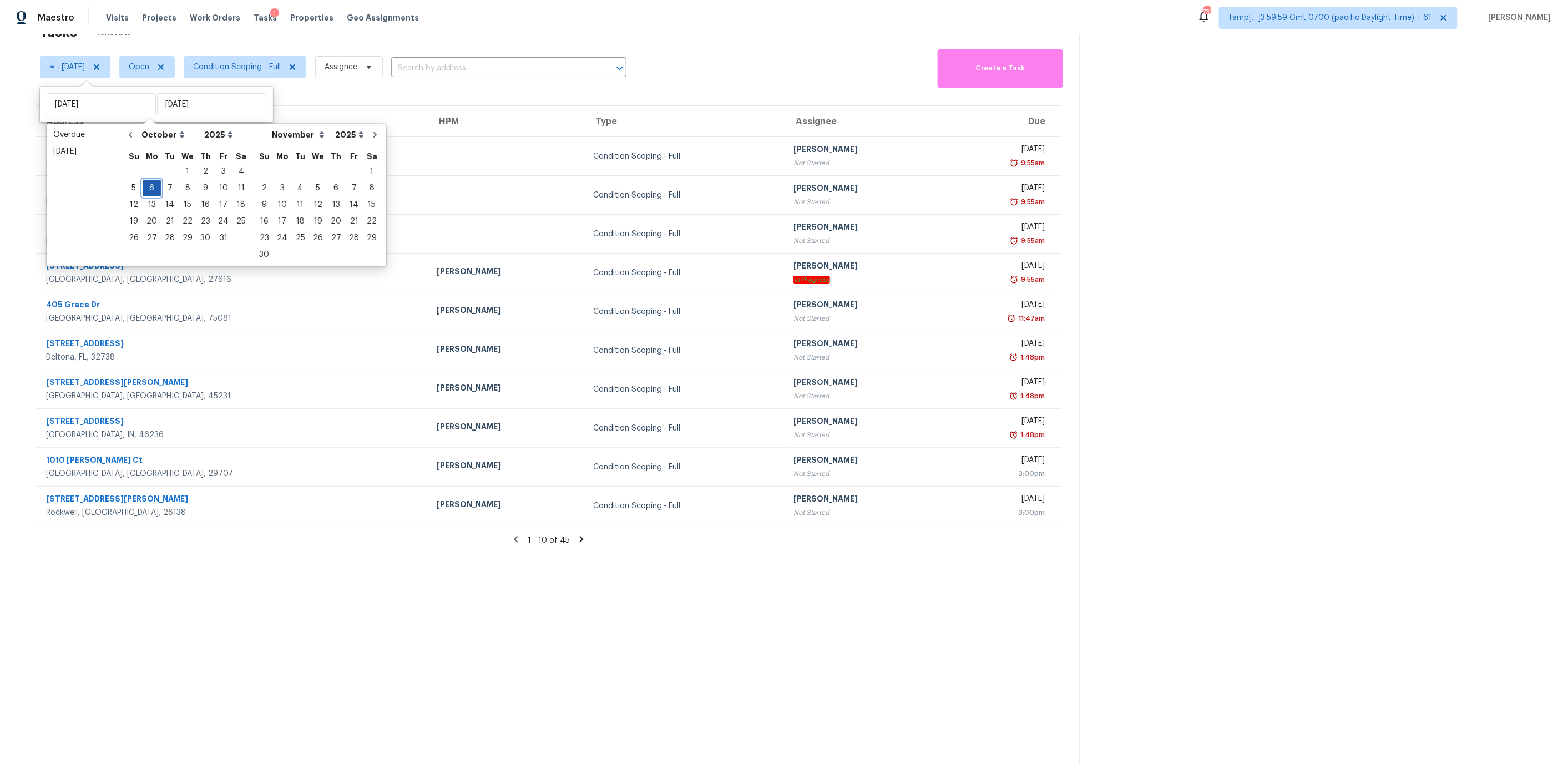
click at [154, 187] on div "6" at bounding box center [152, 188] width 18 height 16
type input "[DATE]"
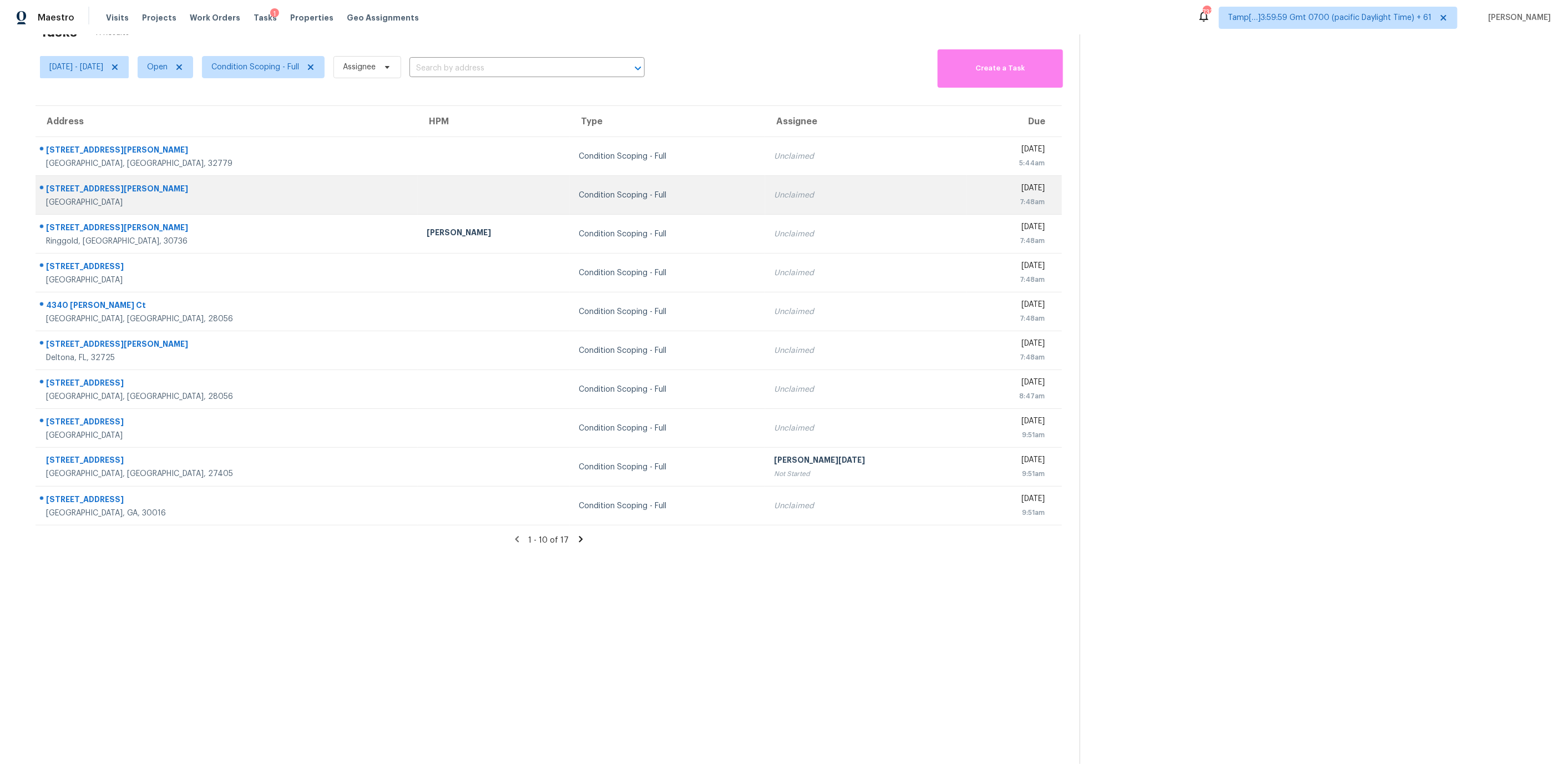
click at [1024, 191] on div "[DATE]" at bounding box center [1010, 189] width 69 height 14
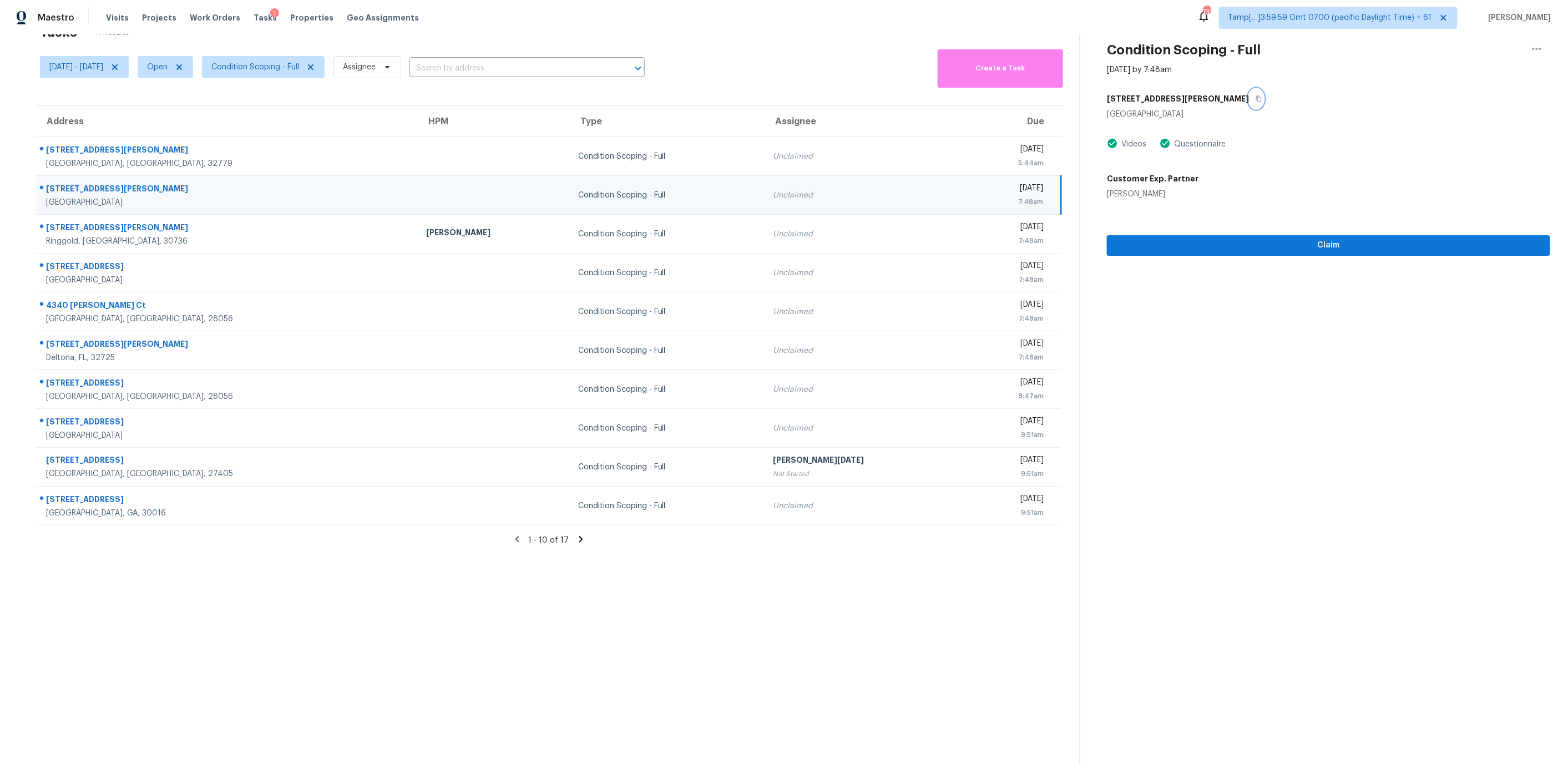
click at [1249, 104] on button "button" at bounding box center [1256, 99] width 15 height 20
click at [417, 198] on td at bounding box center [493, 195] width 152 height 39
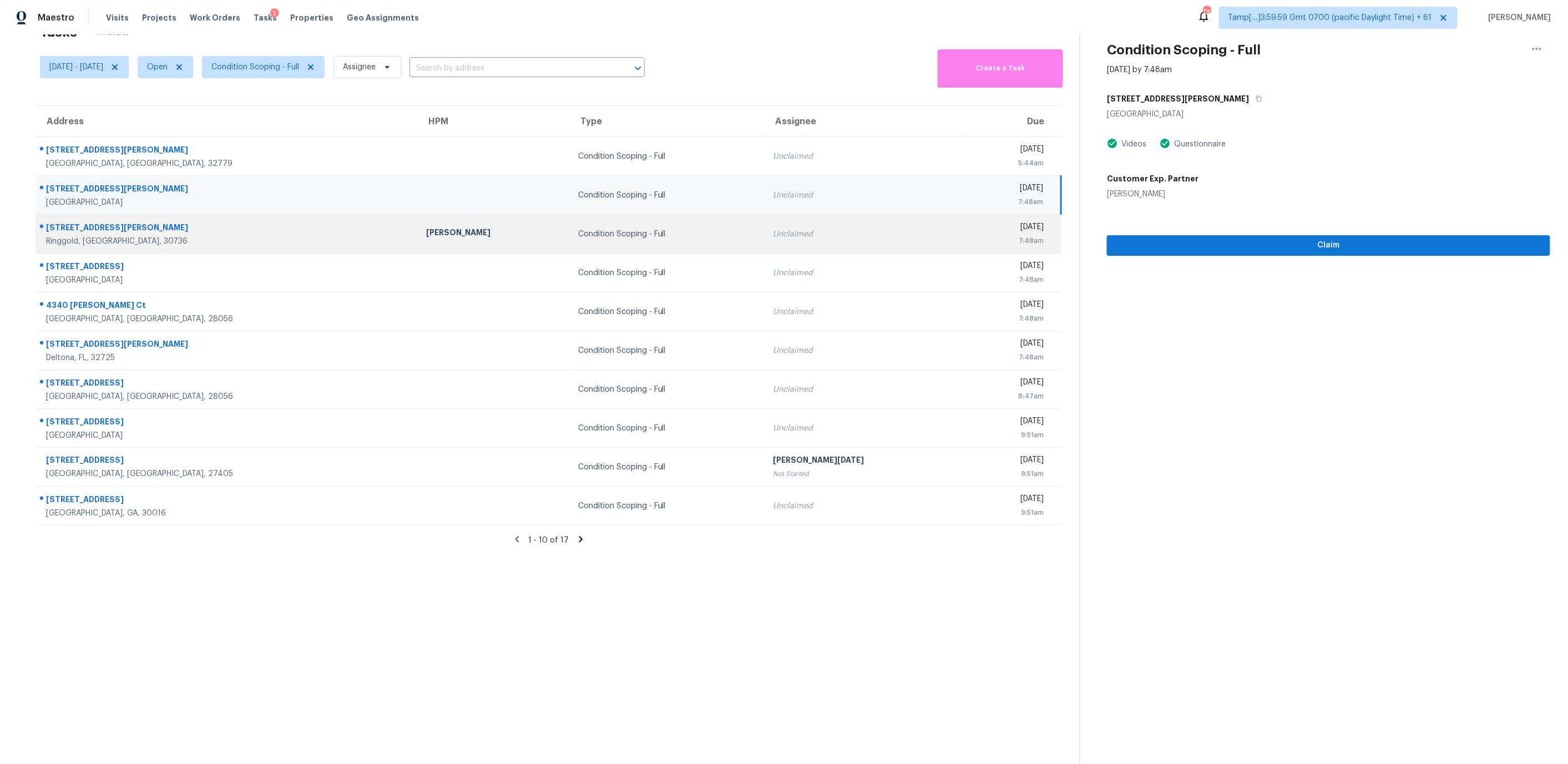
click at [578, 229] on div "Condition Scoping - Full" at bounding box center [667, 234] width 177 height 11
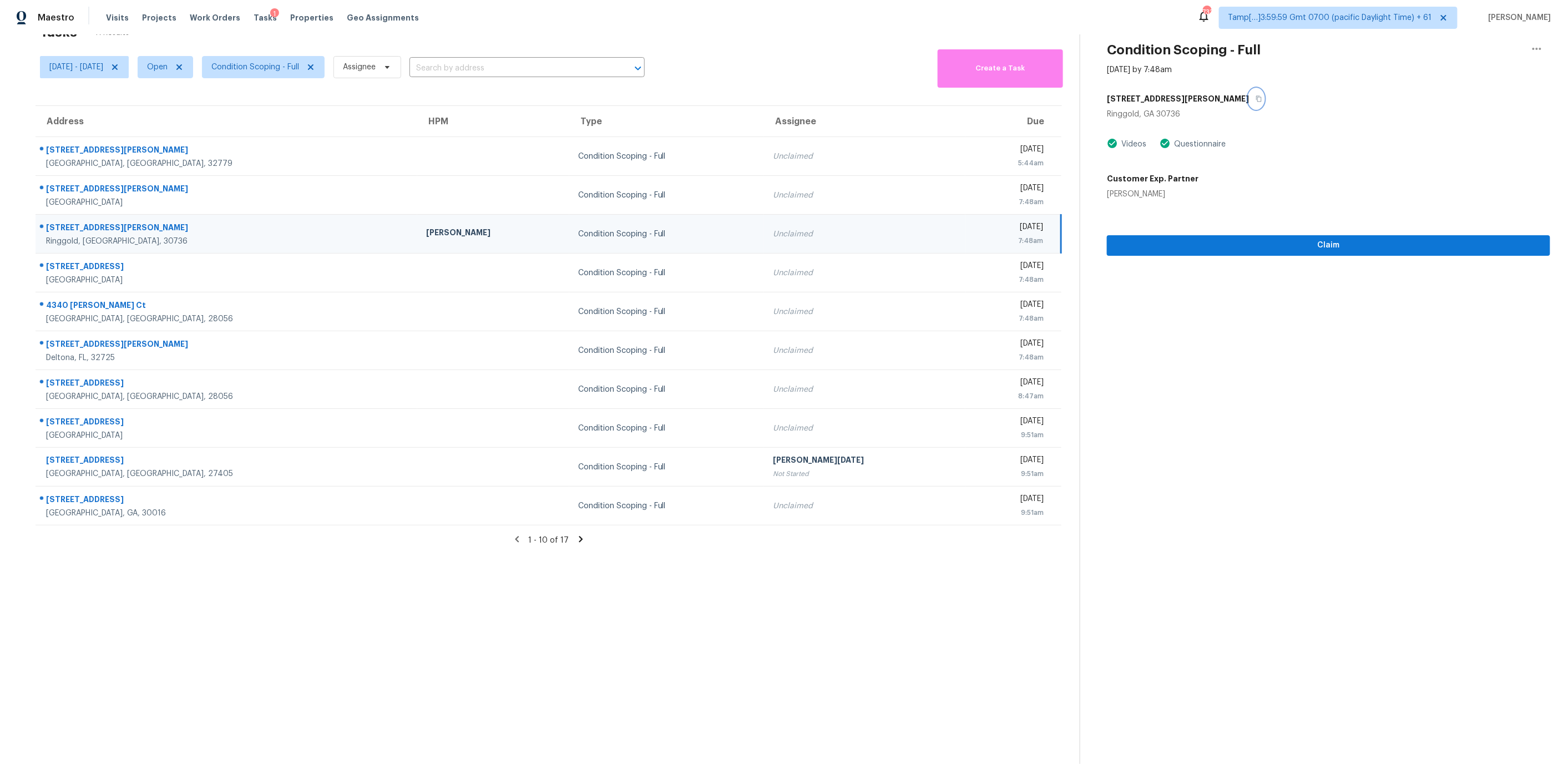
click at [1256, 97] on icon "button" at bounding box center [1259, 99] width 7 height 7
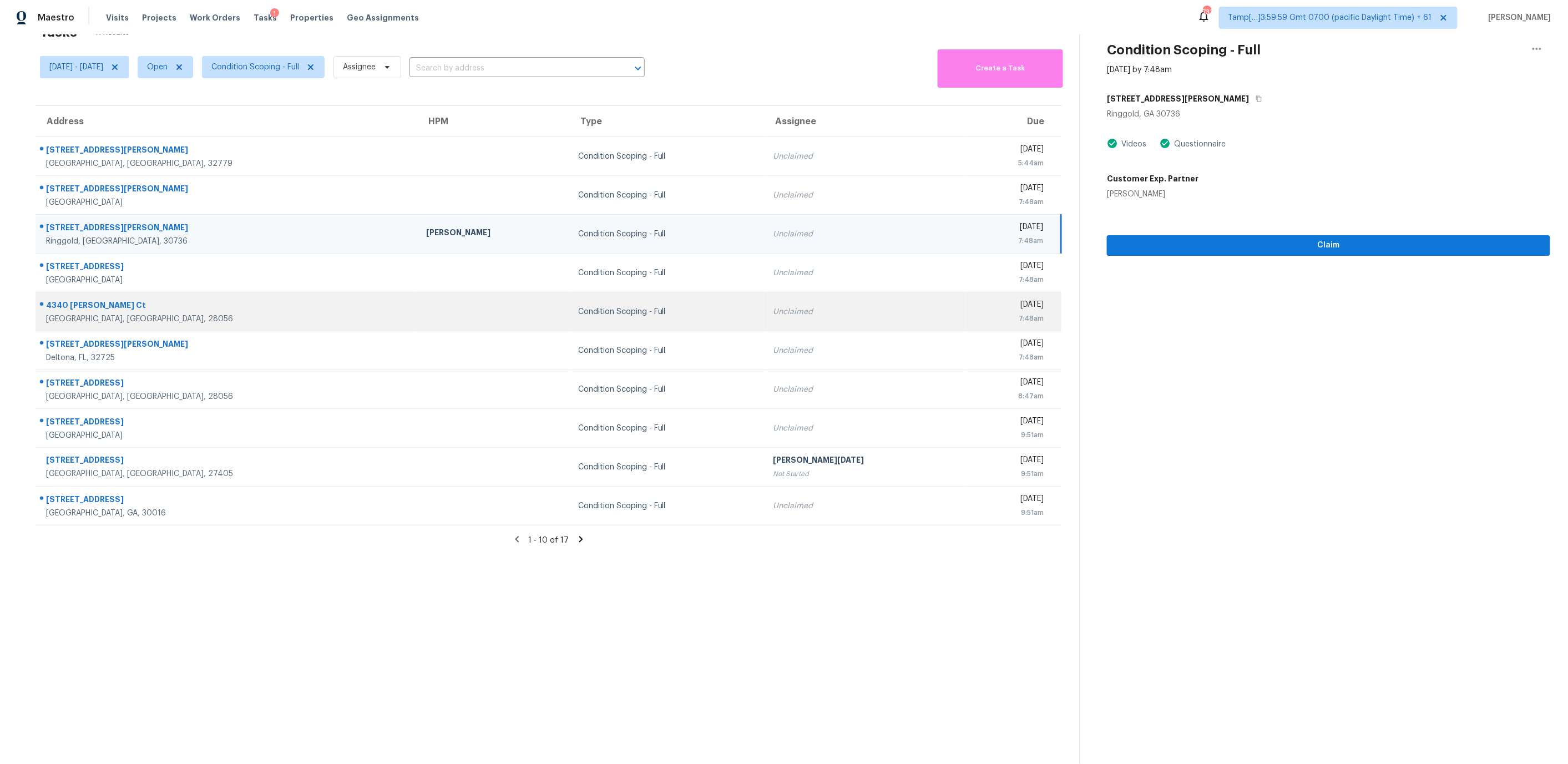
click at [417, 298] on td at bounding box center [493, 312] width 152 height 39
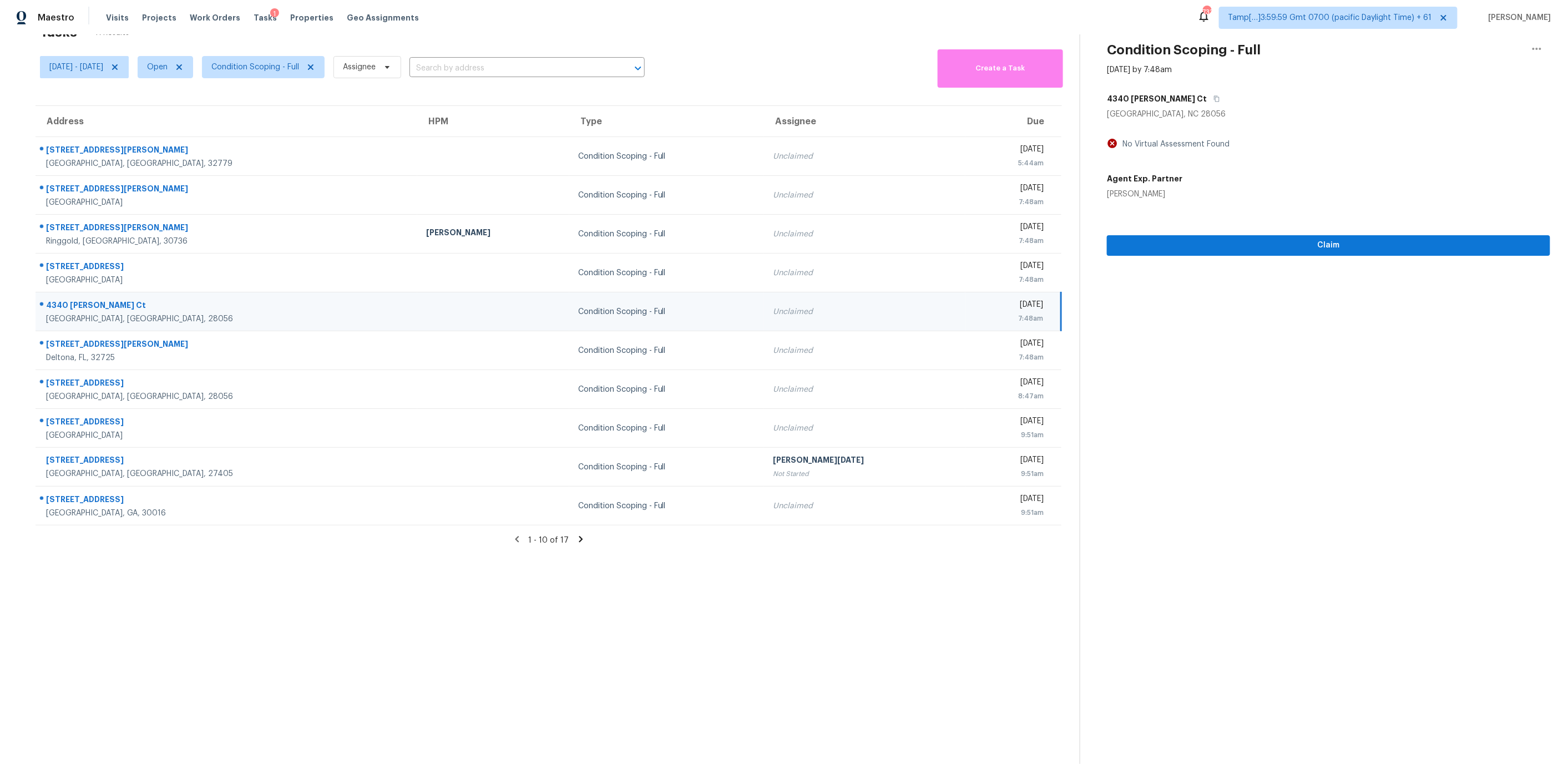
click at [1189, 96] on div "4340 [PERSON_NAME] Ct" at bounding box center [1329, 99] width 443 height 20
click at [1214, 96] on icon "button" at bounding box center [1217, 99] width 7 height 7
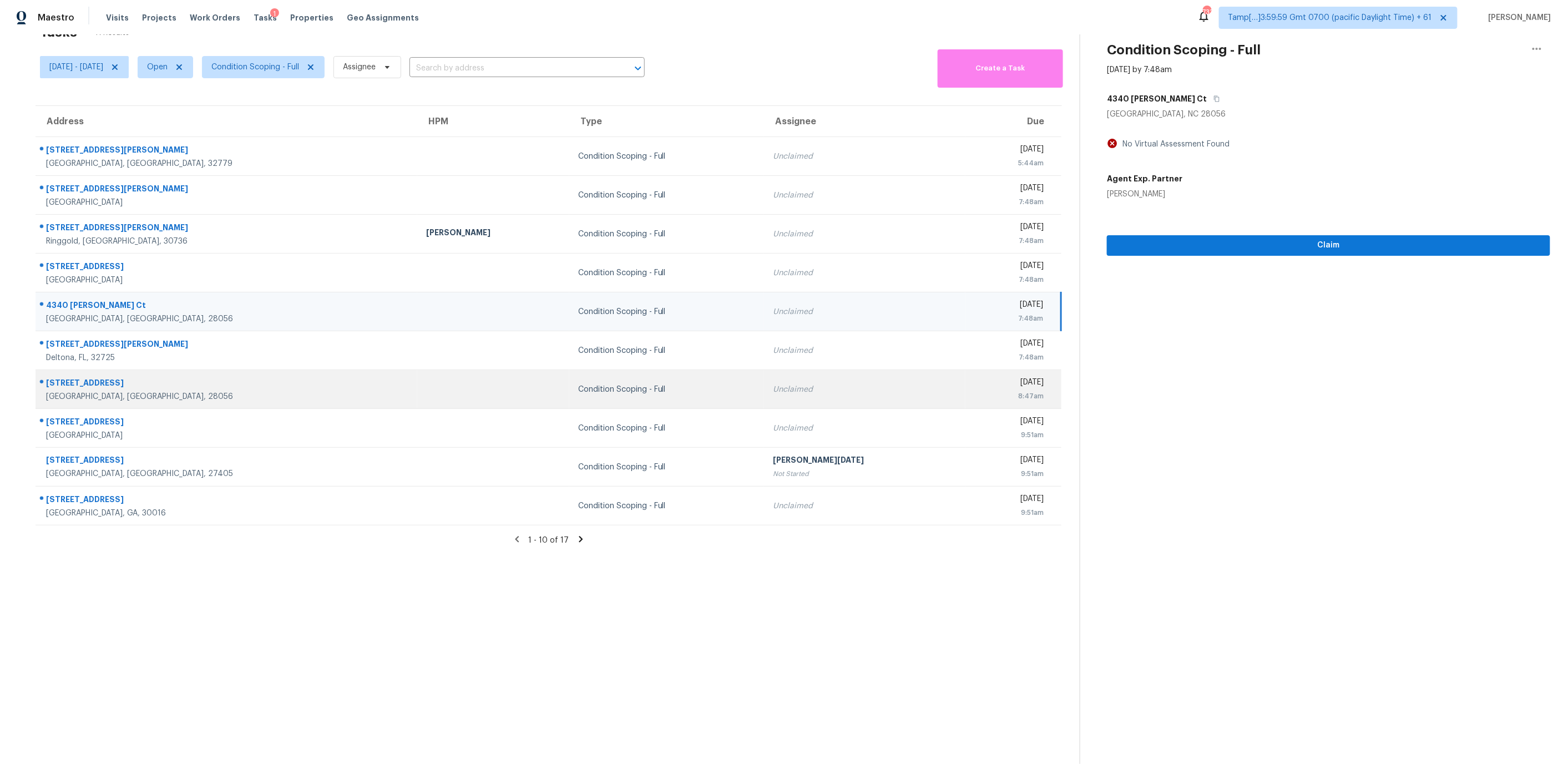
click at [569, 372] on td "Condition Scoping - Full" at bounding box center [667, 390] width 195 height 39
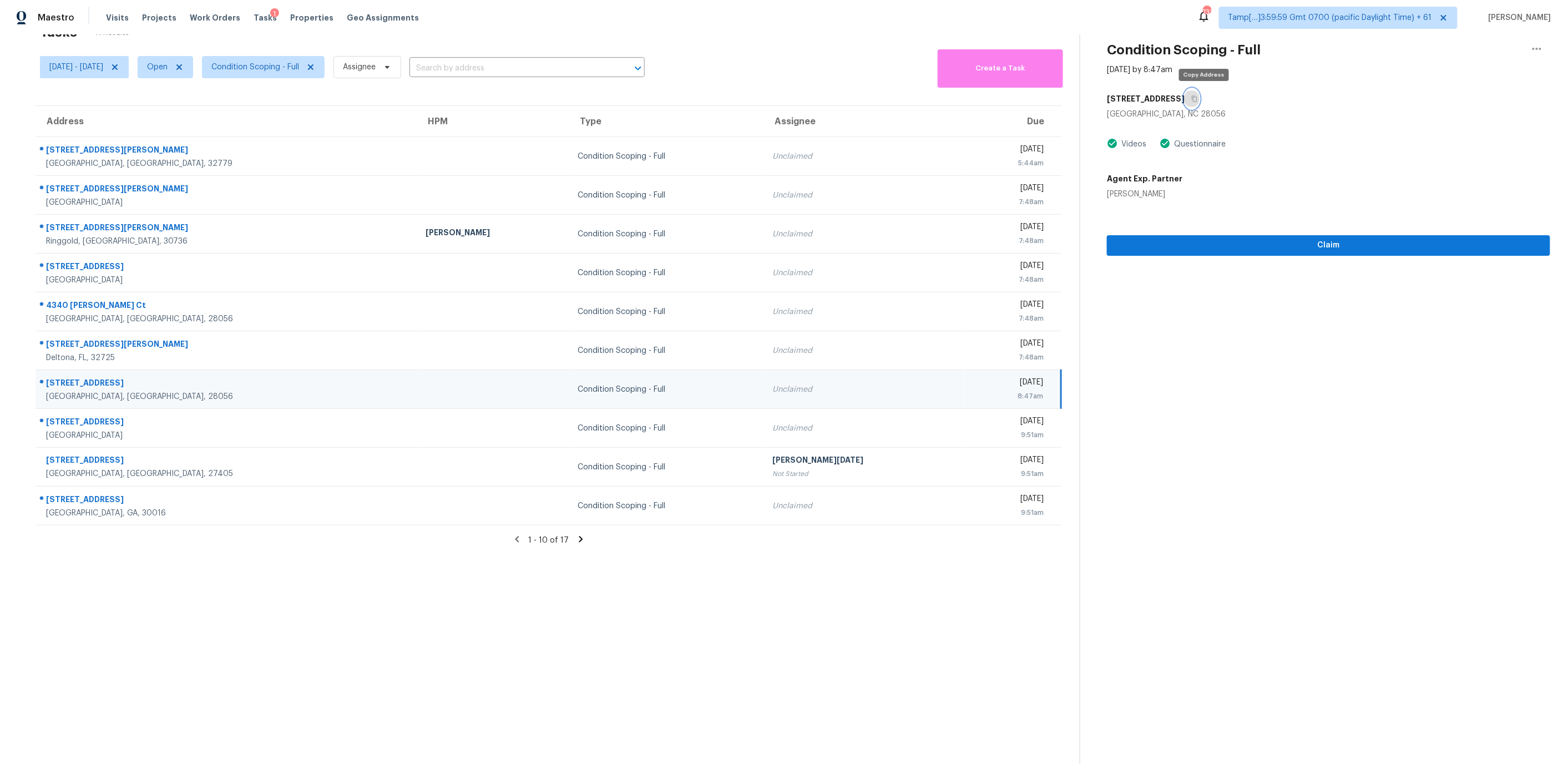
click at [1200, 99] on button "button" at bounding box center [1192, 99] width 15 height 20
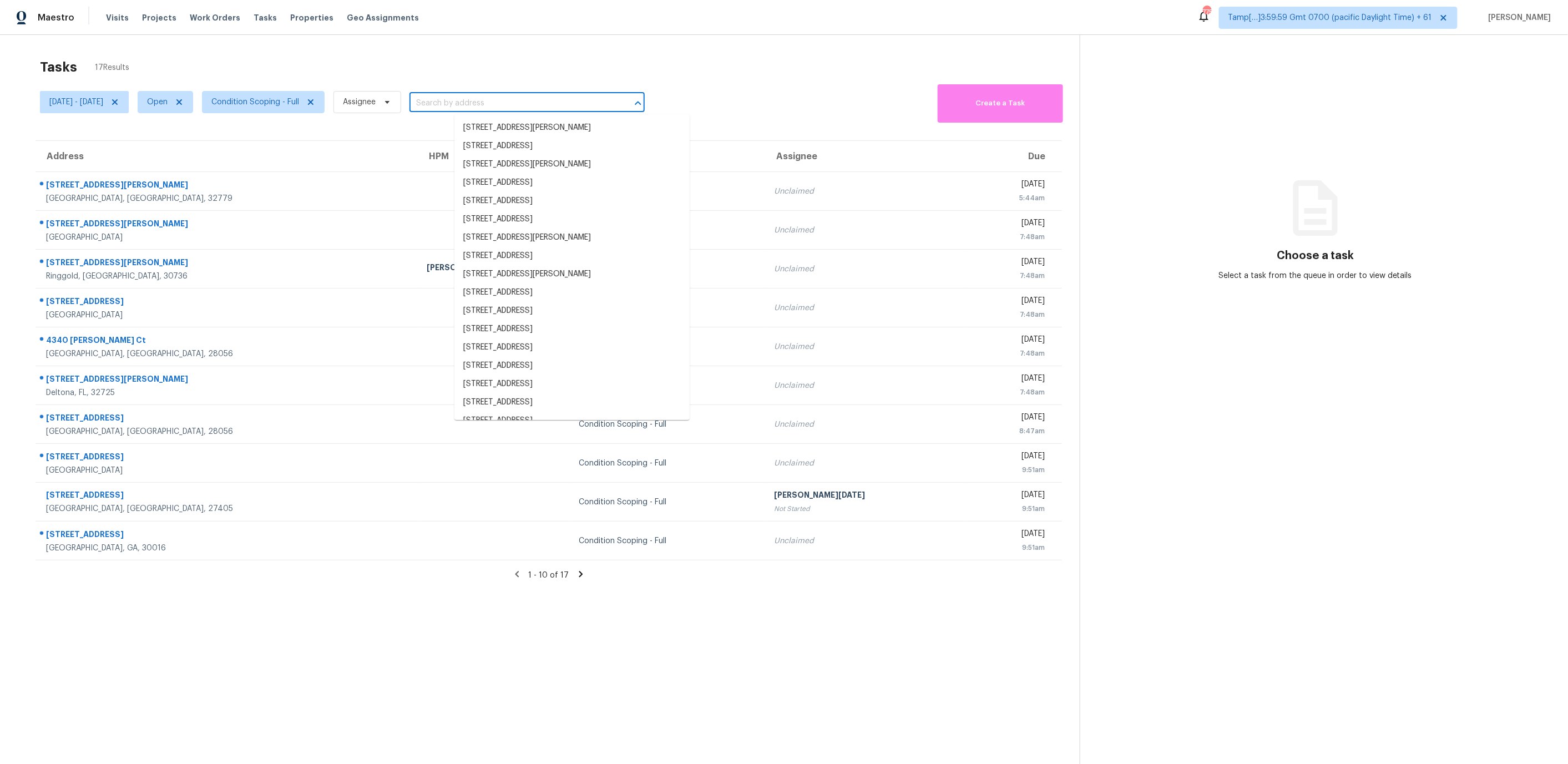
click at [495, 96] on input "text" at bounding box center [511, 103] width 204 height 17
paste input "[STREET_ADDRESS][US_STATE]"
type input "[STREET_ADDRESS][US_STATE]"
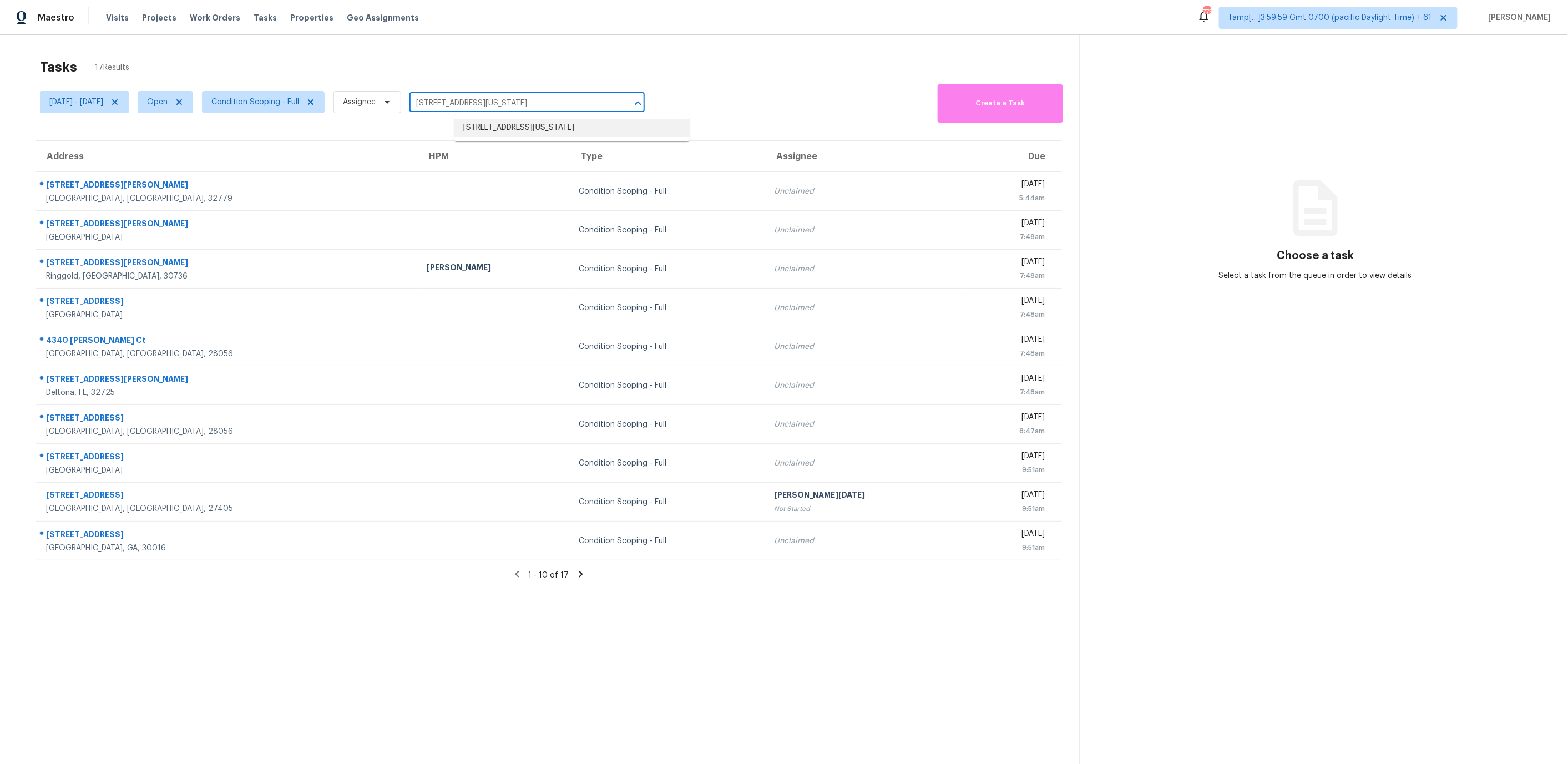
click at [501, 128] on li "[STREET_ADDRESS][US_STATE]" at bounding box center [572, 128] width 235 height 18
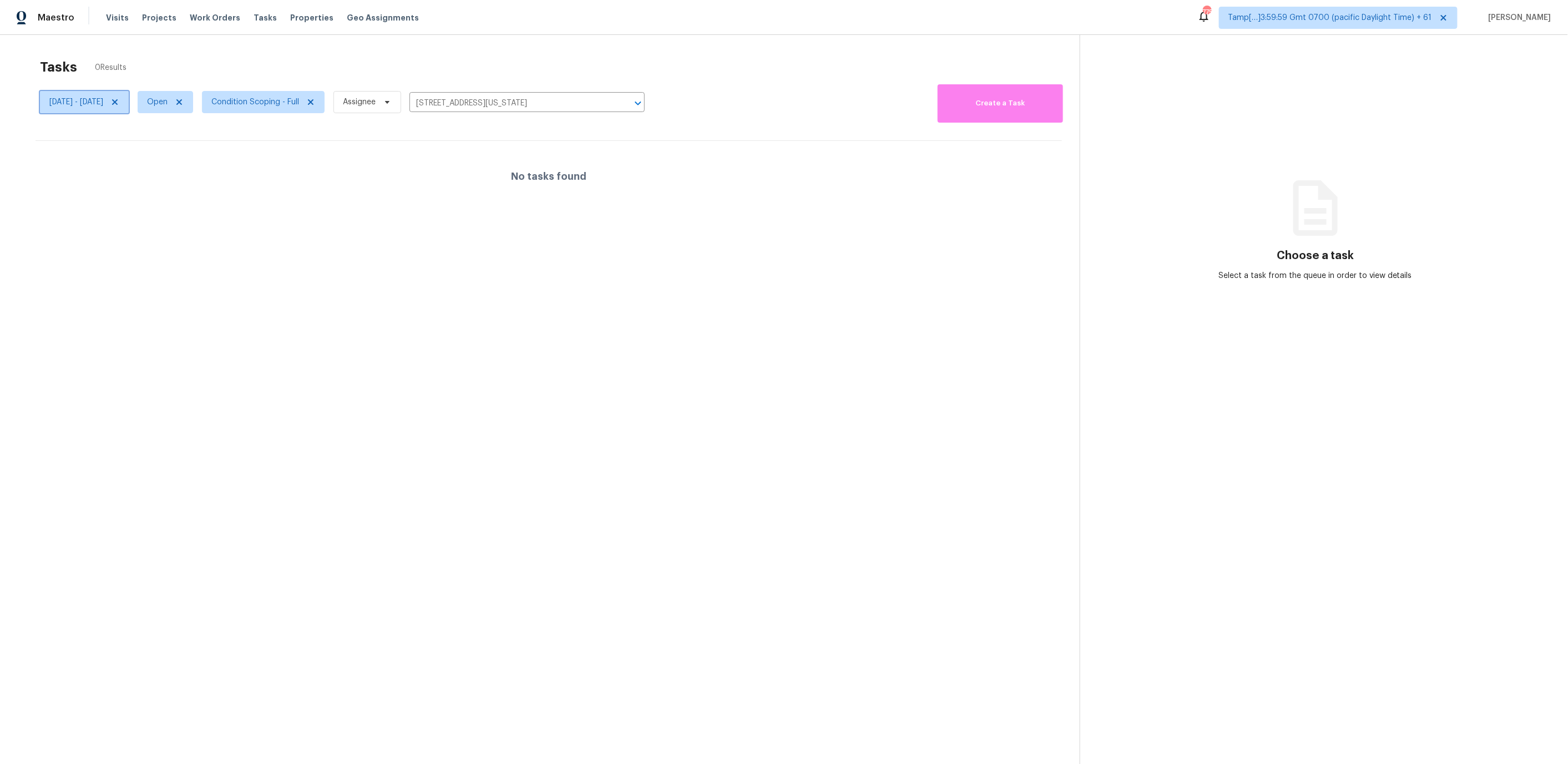
click at [103, 103] on span "[DATE] - [DATE]" at bounding box center [76, 102] width 54 height 11
click at [119, 103] on icon at bounding box center [114, 102] width 9 height 9
click at [455, 108] on input "[STREET_ADDRESS][US_STATE]" at bounding box center [500, 103] width 204 height 17
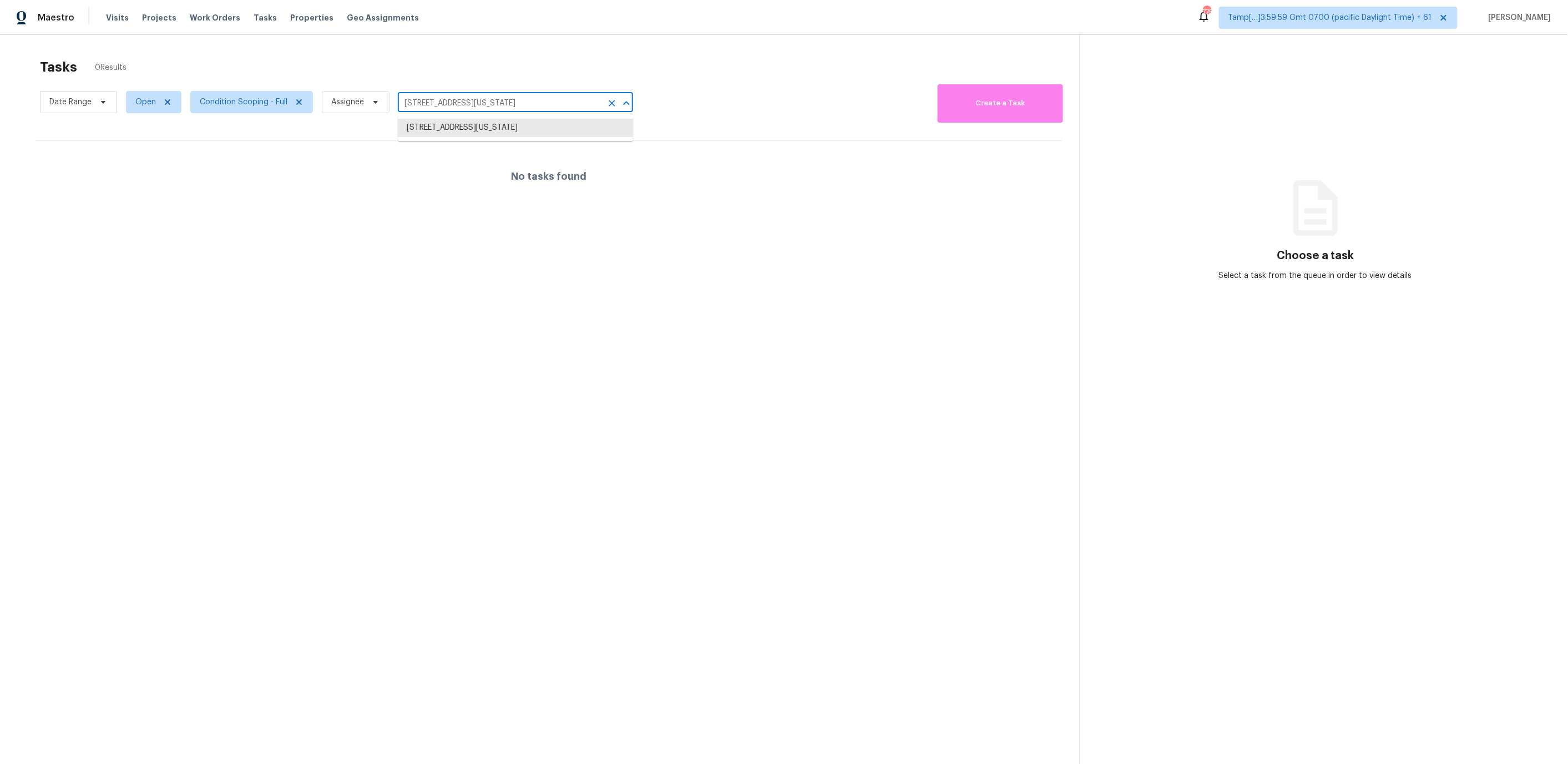
click at [550, 110] on input "[STREET_ADDRESS][US_STATE]" at bounding box center [500, 103] width 204 height 17
click at [544, 126] on li "[STREET_ADDRESS][US_STATE]" at bounding box center [516, 128] width 235 height 18
click at [270, 102] on span "Condition Scoping - Full" at bounding box center [243, 102] width 88 height 11
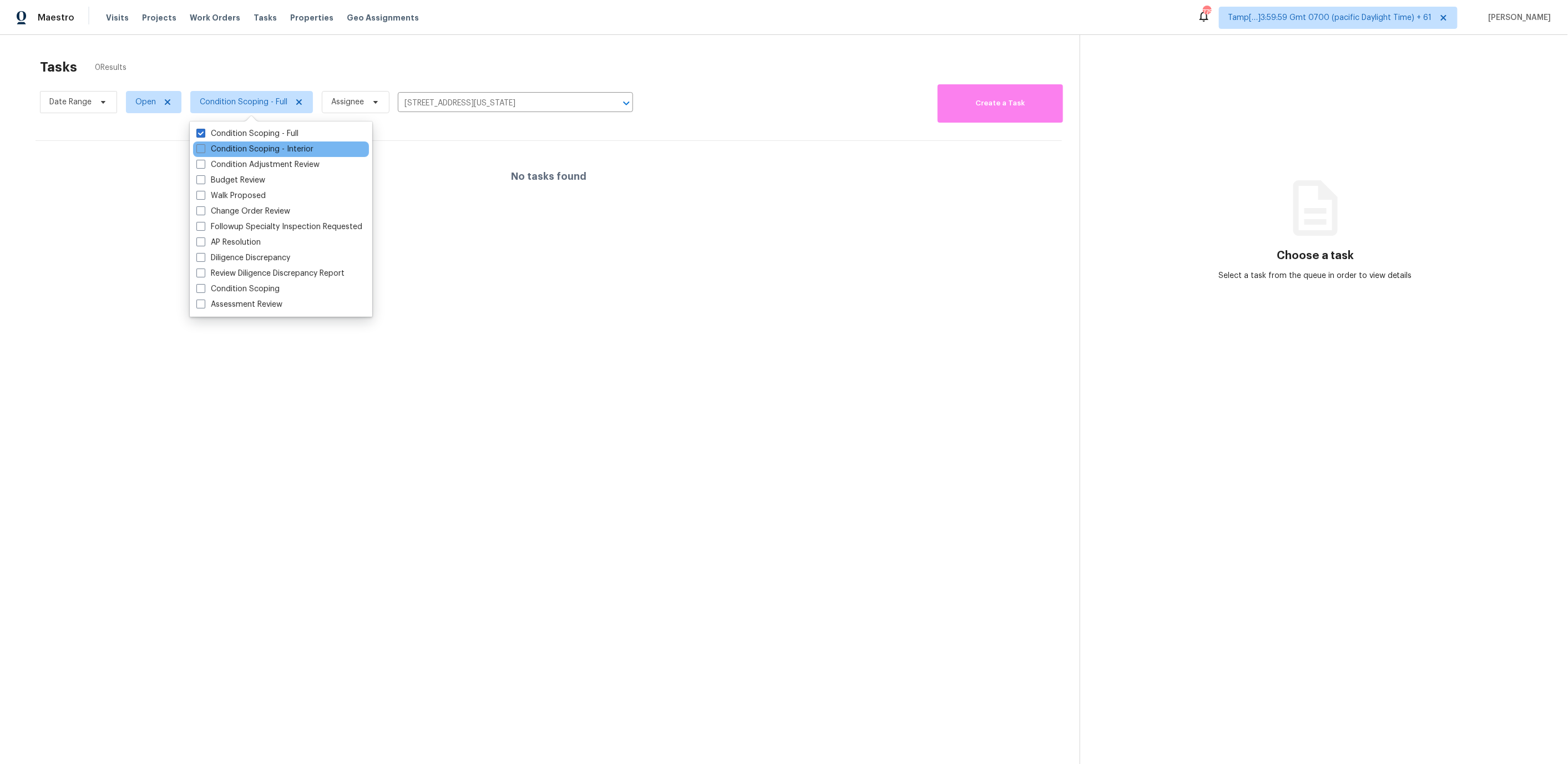
click at [264, 141] on div "Condition Scoping - Interior" at bounding box center [281, 149] width 176 height 16
click at [258, 136] on label "Condition Scoping - Full" at bounding box center [248, 134] width 102 height 11
click at [204, 135] on input "Condition Scoping - Full" at bounding box center [200, 132] width 7 height 7
checkbox input "false"
click at [256, 146] on label "Condition Scoping - Interior" at bounding box center [255, 149] width 117 height 11
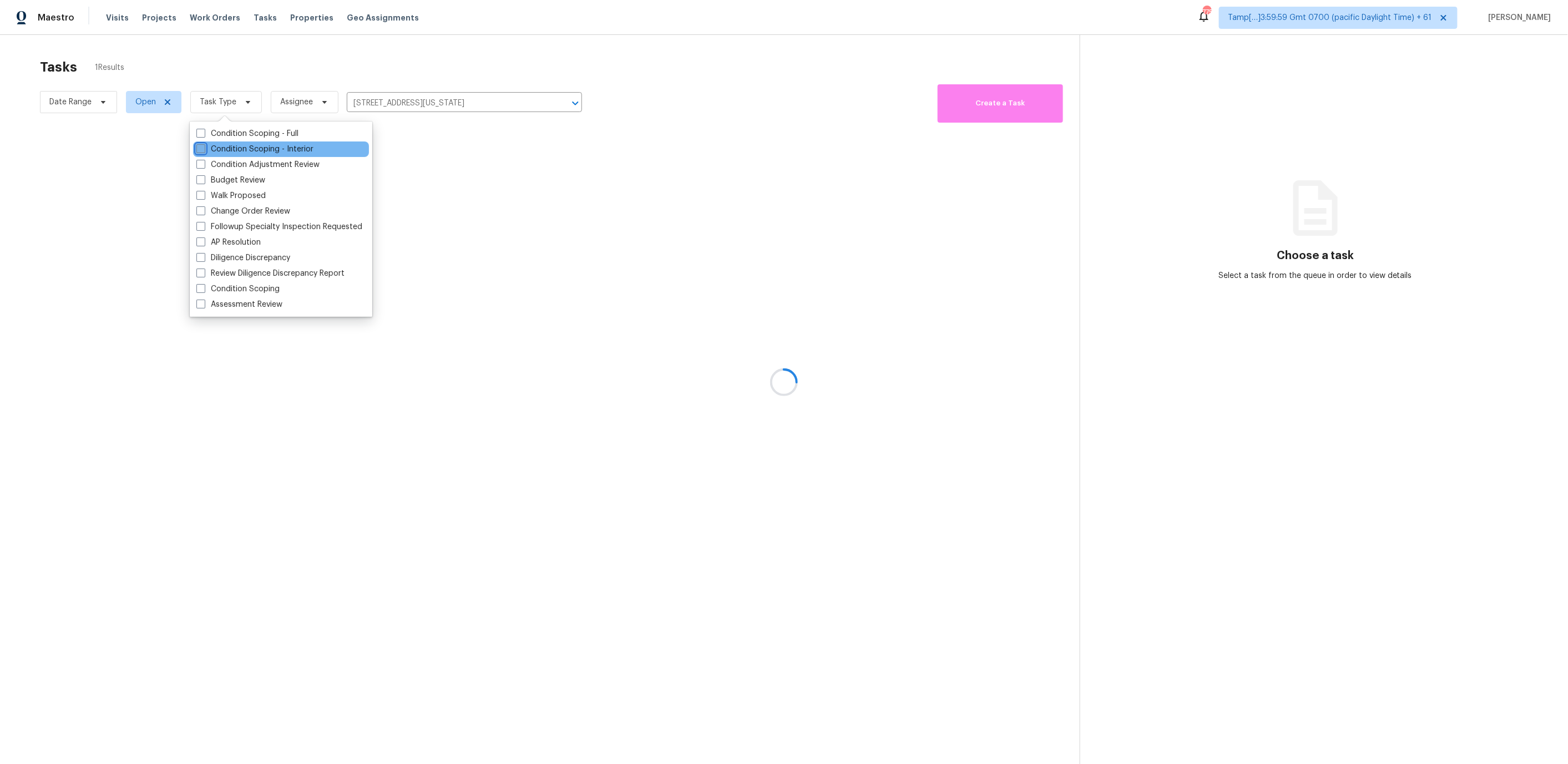
click at [204, 146] on input "Condition Scoping - Interior" at bounding box center [200, 147] width 7 height 7
checkbox input "true"
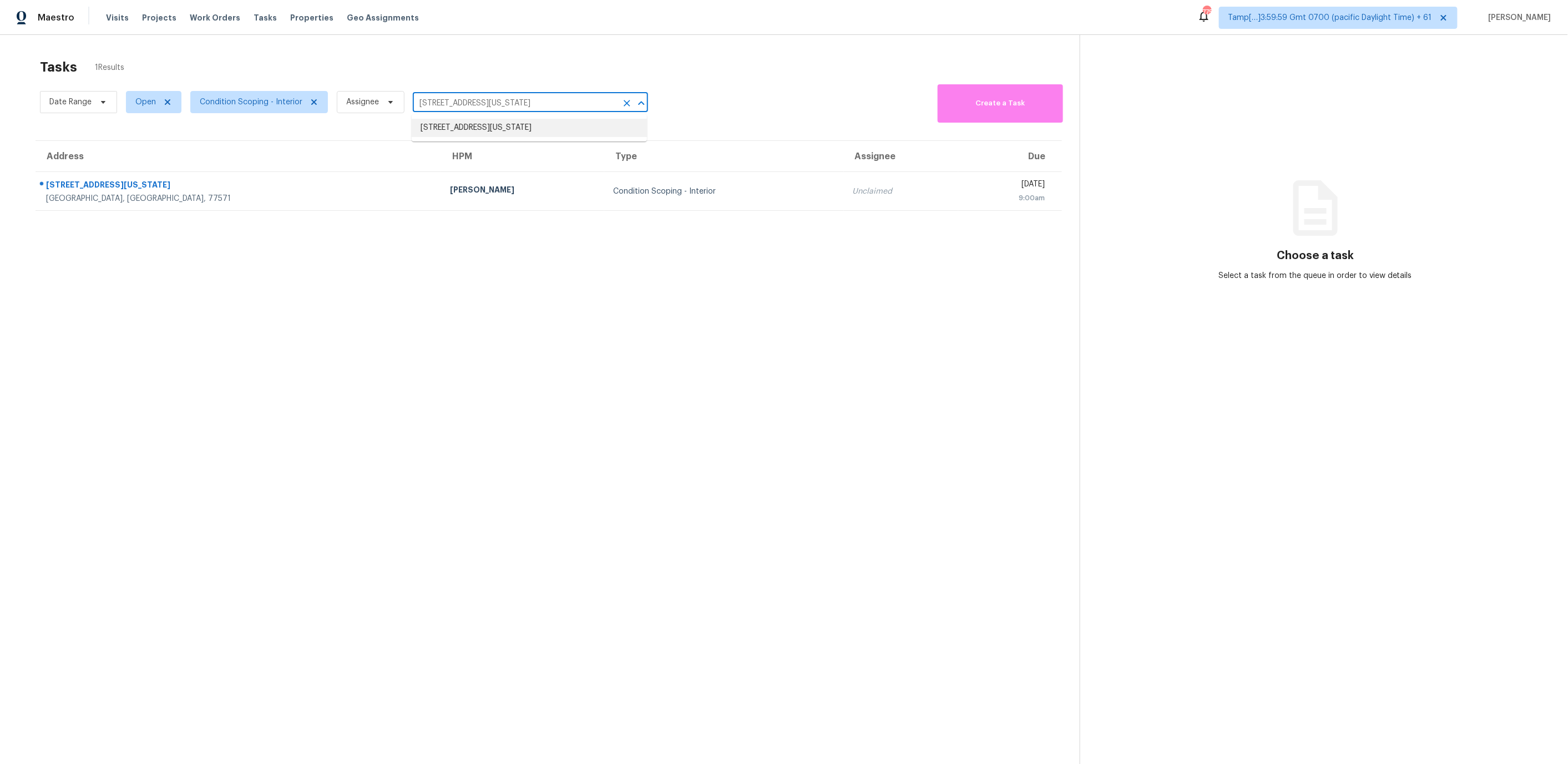
click at [557, 103] on input "[STREET_ADDRESS][US_STATE]" at bounding box center [514, 103] width 204 height 17
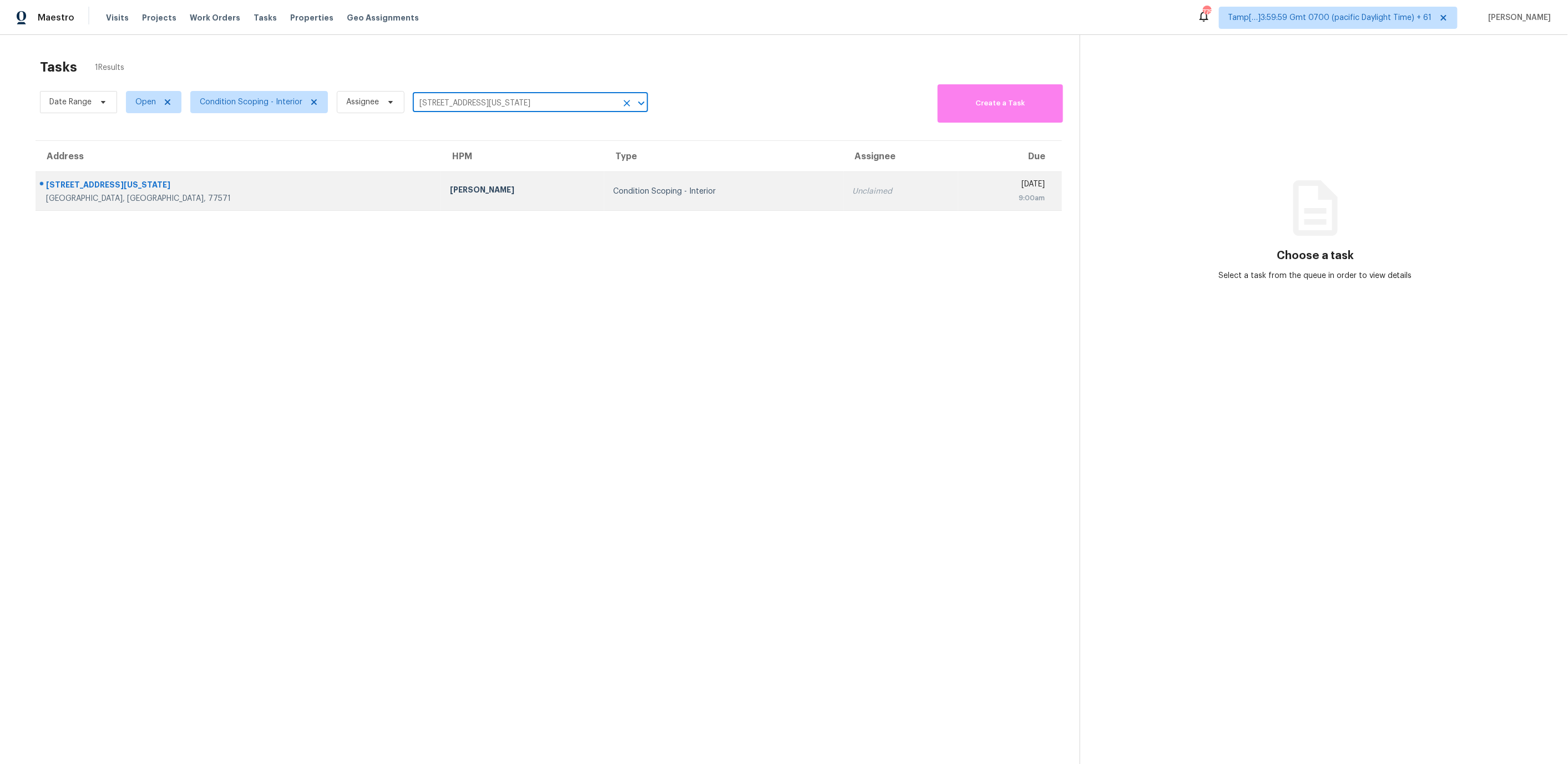
click at [613, 191] on div "Condition Scoping - Interior" at bounding box center [724, 191] width 222 height 11
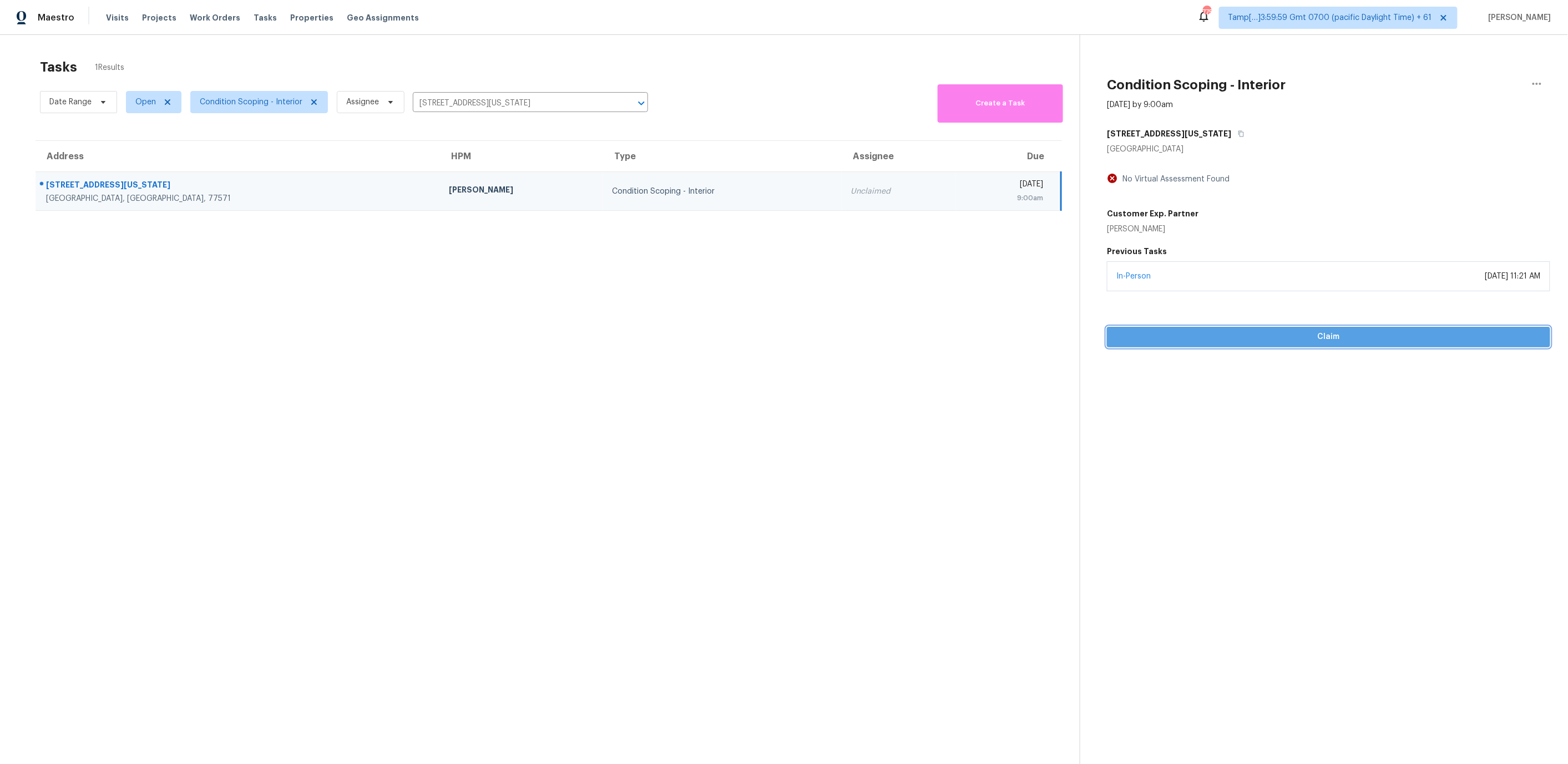
click at [1216, 335] on span "Claim" at bounding box center [1328, 337] width 425 height 14
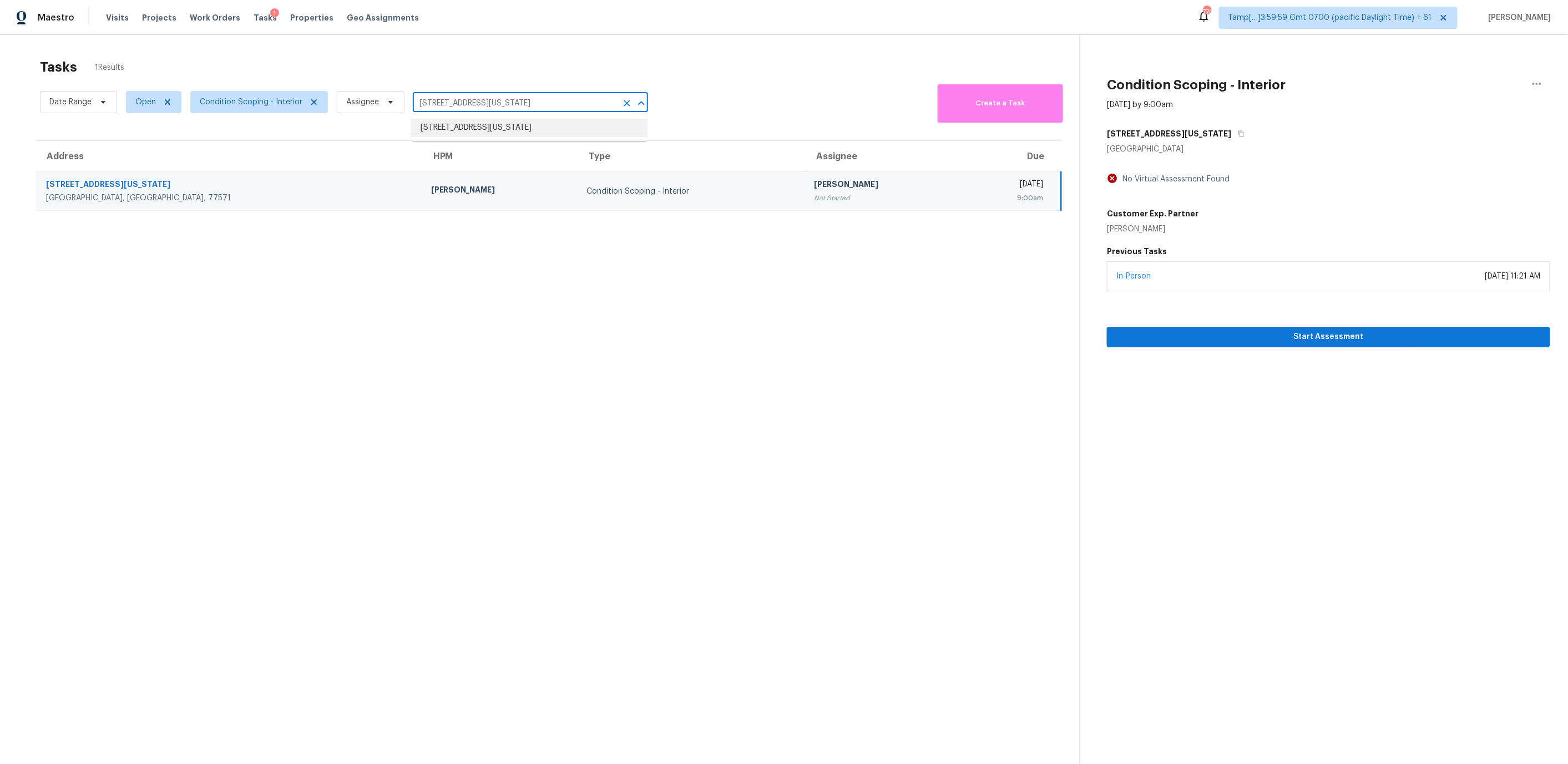
click at [505, 102] on input "[STREET_ADDRESS][US_STATE]" at bounding box center [514, 103] width 204 height 17
paste input "538 E Calle Dened Tucson, AZ, 85710"
click at [578, 181] on td "Condition Scoping - Interior" at bounding box center [691, 192] width 228 height 39
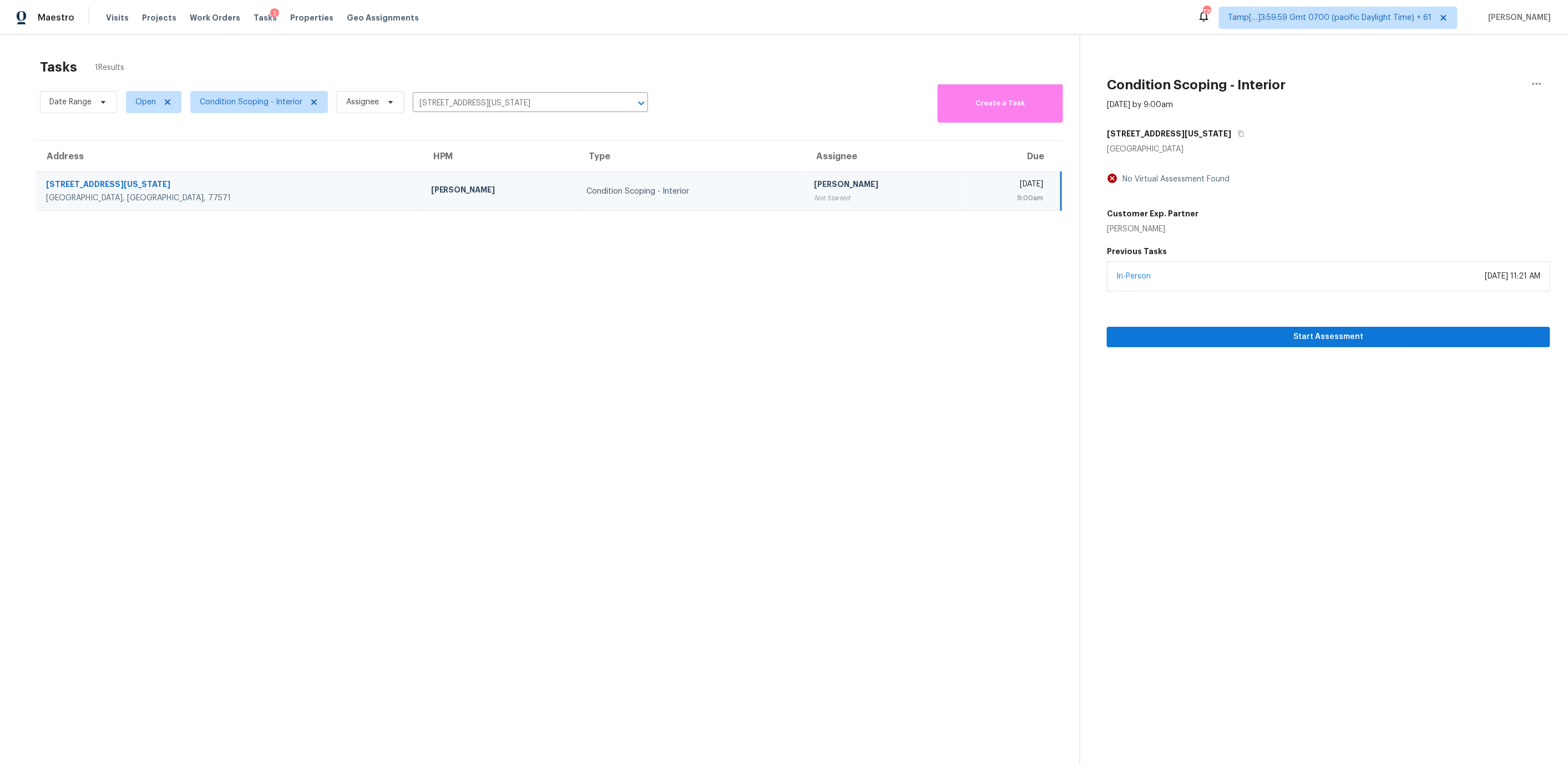
click at [586, 191] on div "Condition Scoping - Interior" at bounding box center [691, 191] width 210 height 11
click at [433, 107] on input "[STREET_ADDRESS][US_STATE]" at bounding box center [514, 103] width 204 height 17
paste input "538 E Calle Dened Tucson, AZ, 85710"
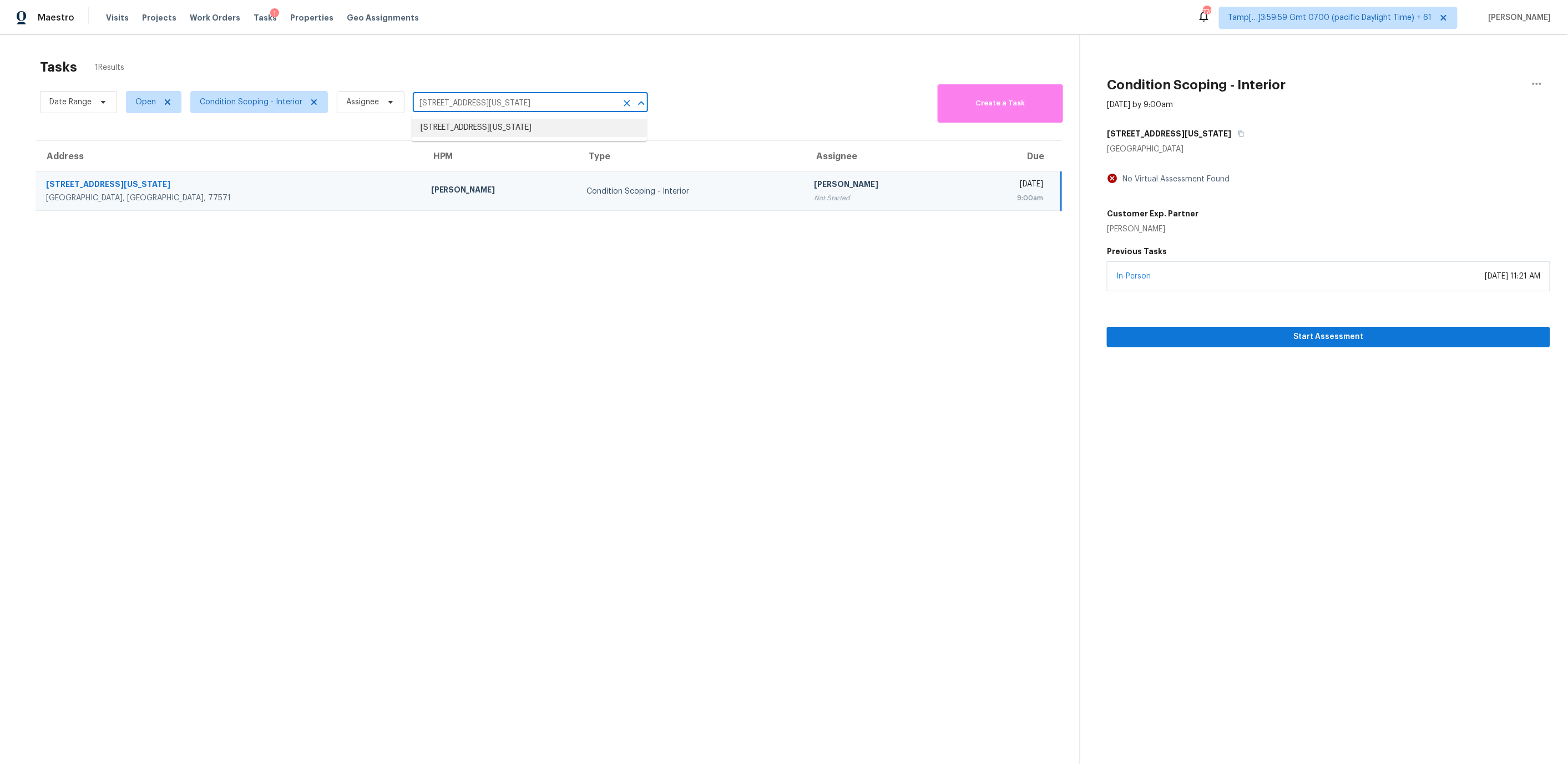
type input "[STREET_ADDRESS]"
click at [508, 128] on li "[STREET_ADDRESS]" at bounding box center [529, 128] width 235 height 18
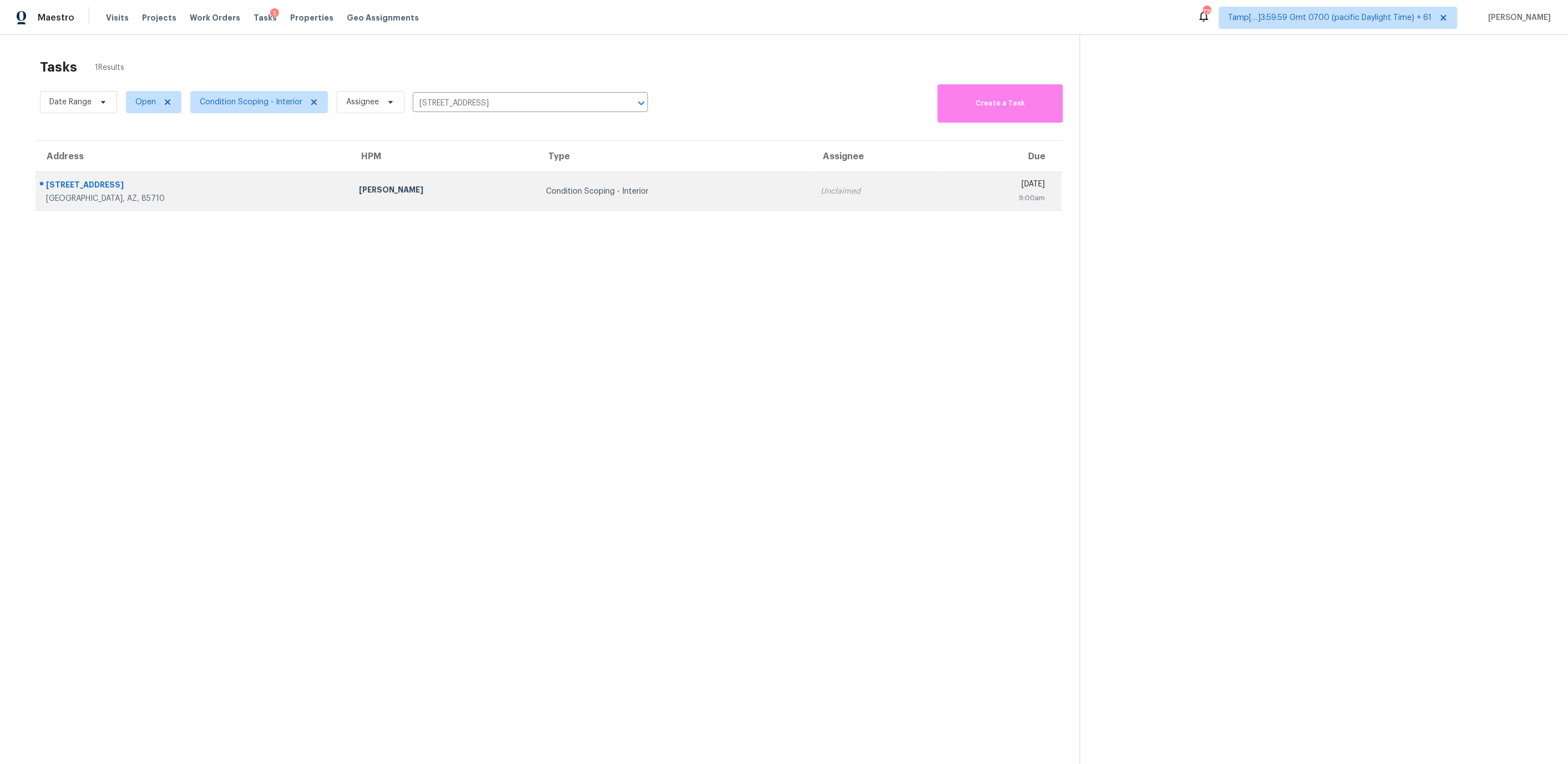
click at [546, 185] on td "Condition Scoping - Interior" at bounding box center [674, 192] width 274 height 39
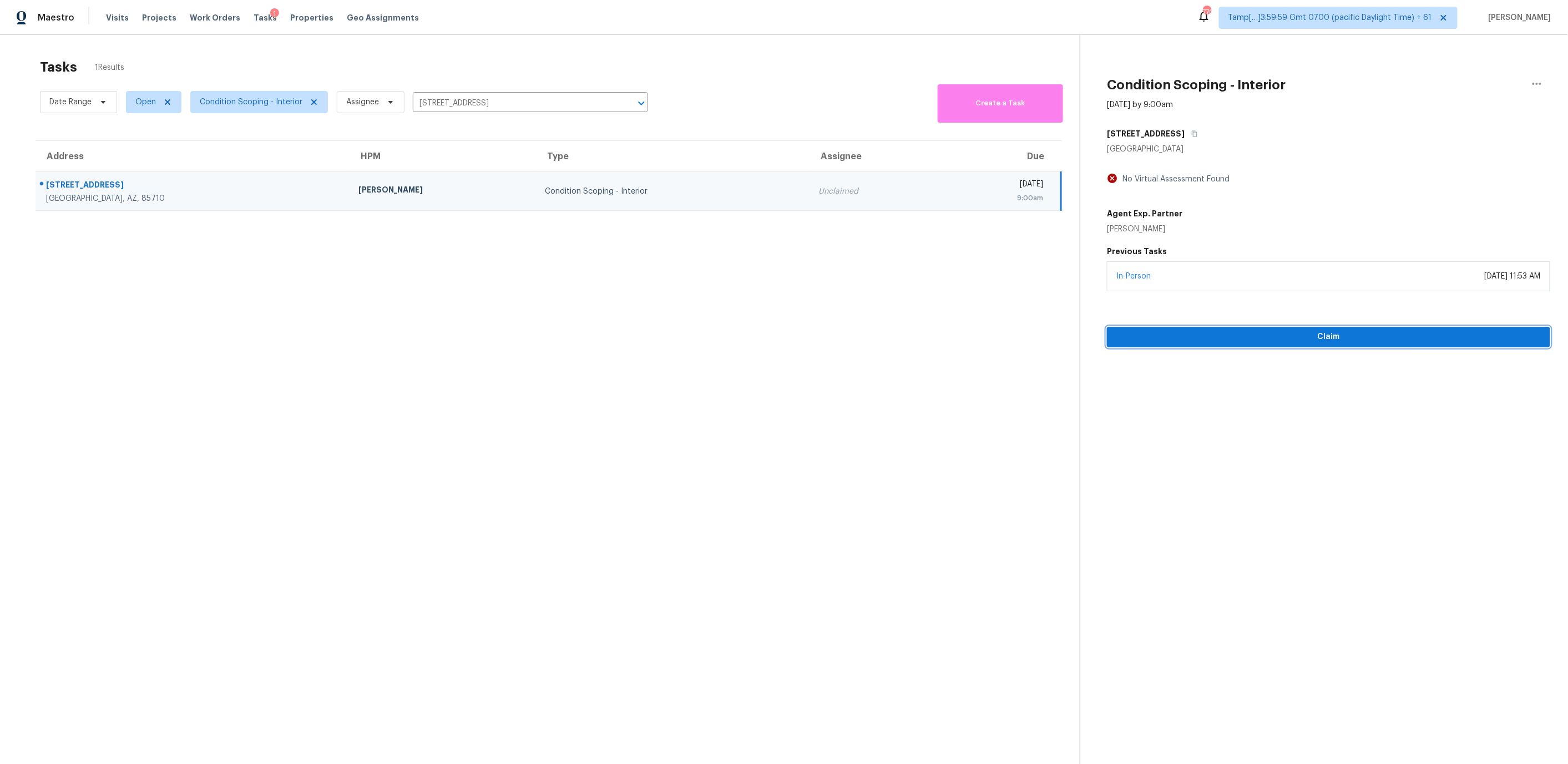
click at [1133, 335] on span "Claim" at bounding box center [1328, 337] width 425 height 14
click at [1245, 335] on span "Start Assessment" at bounding box center [1328, 337] width 425 height 14
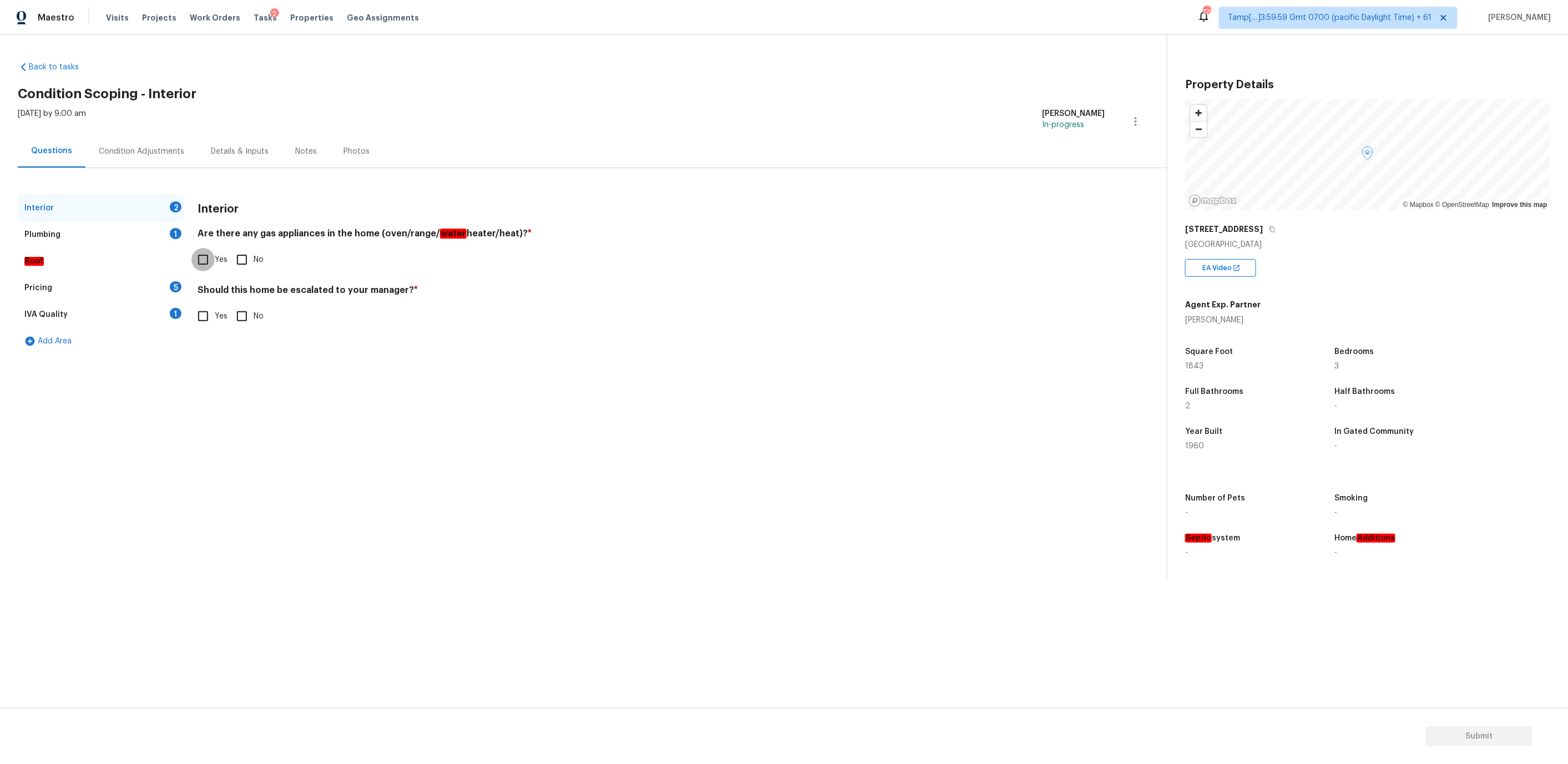
click at [204, 257] on input "Yes" at bounding box center [203, 259] width 23 height 23
checkbox input "true"
click at [201, 315] on input "Yes" at bounding box center [203, 316] width 23 height 23
checkbox input "true"
click at [150, 237] on div "Plumbing 1" at bounding box center [100, 235] width 166 height 27
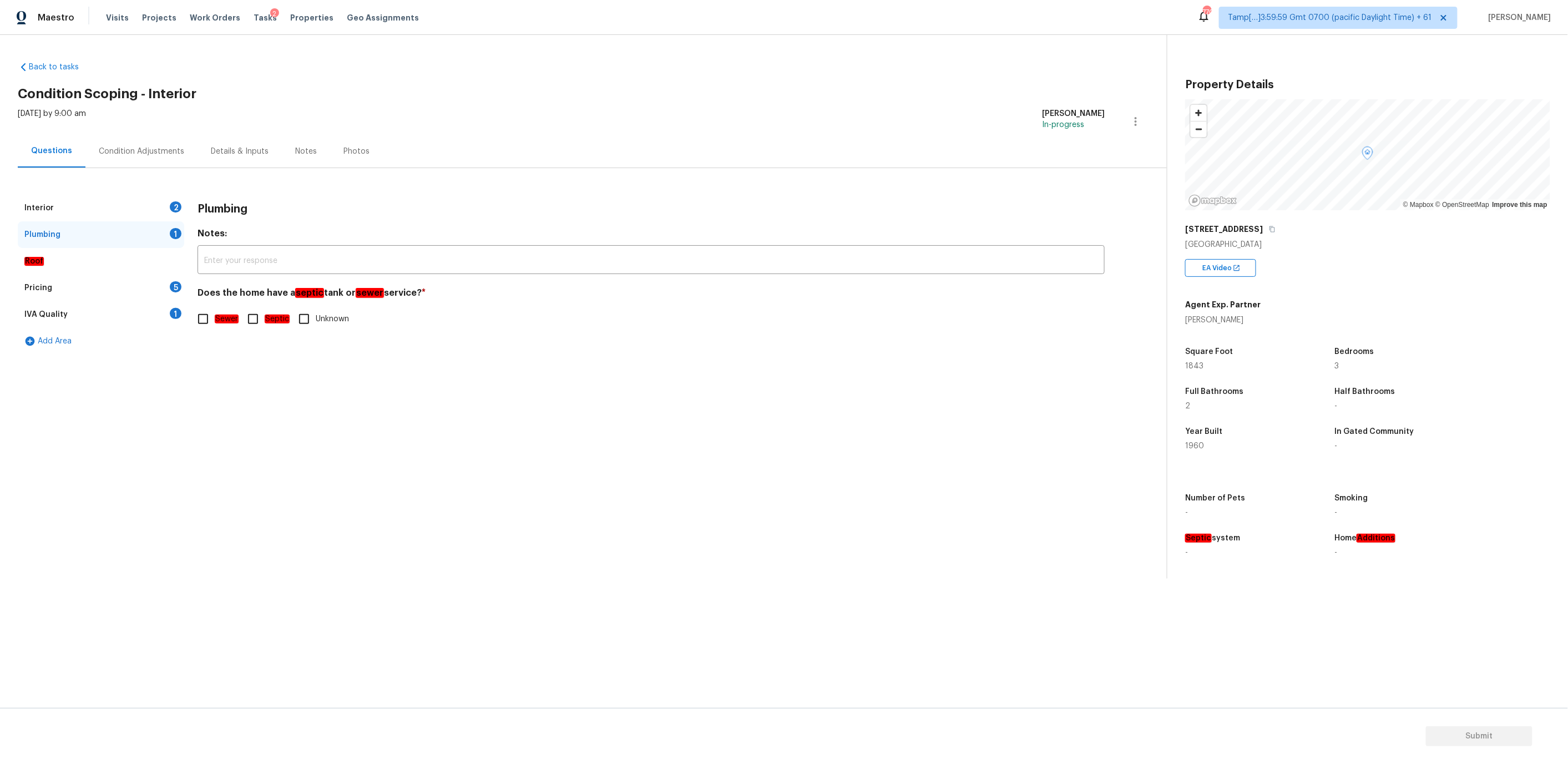
click at [200, 315] on input "Sewer" at bounding box center [203, 319] width 23 height 23
checkbox input "true"
click at [136, 203] on div "Interior 2" at bounding box center [100, 208] width 166 height 27
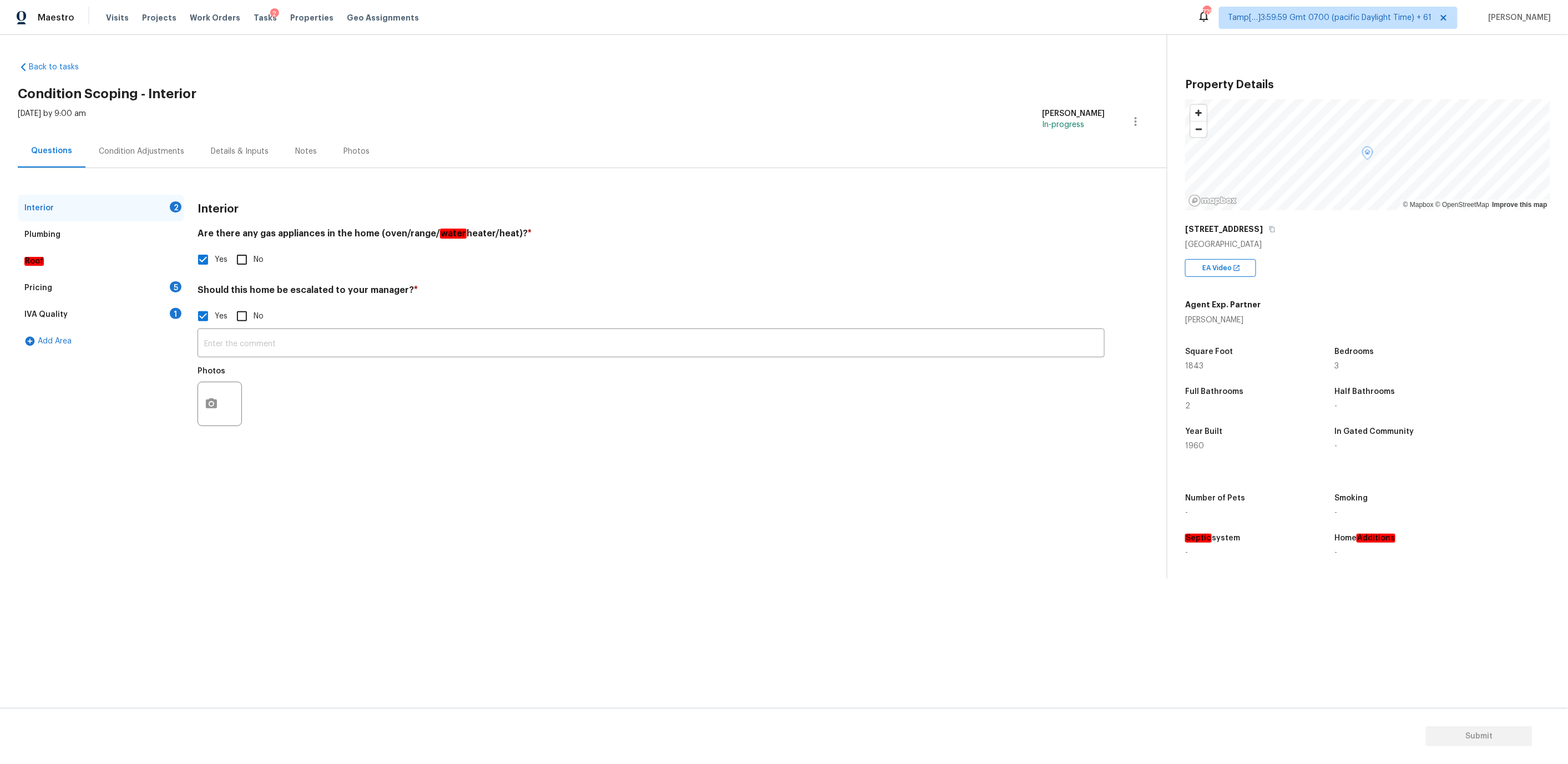
click at [96, 279] on div "Pricing 5" at bounding box center [100, 288] width 166 height 27
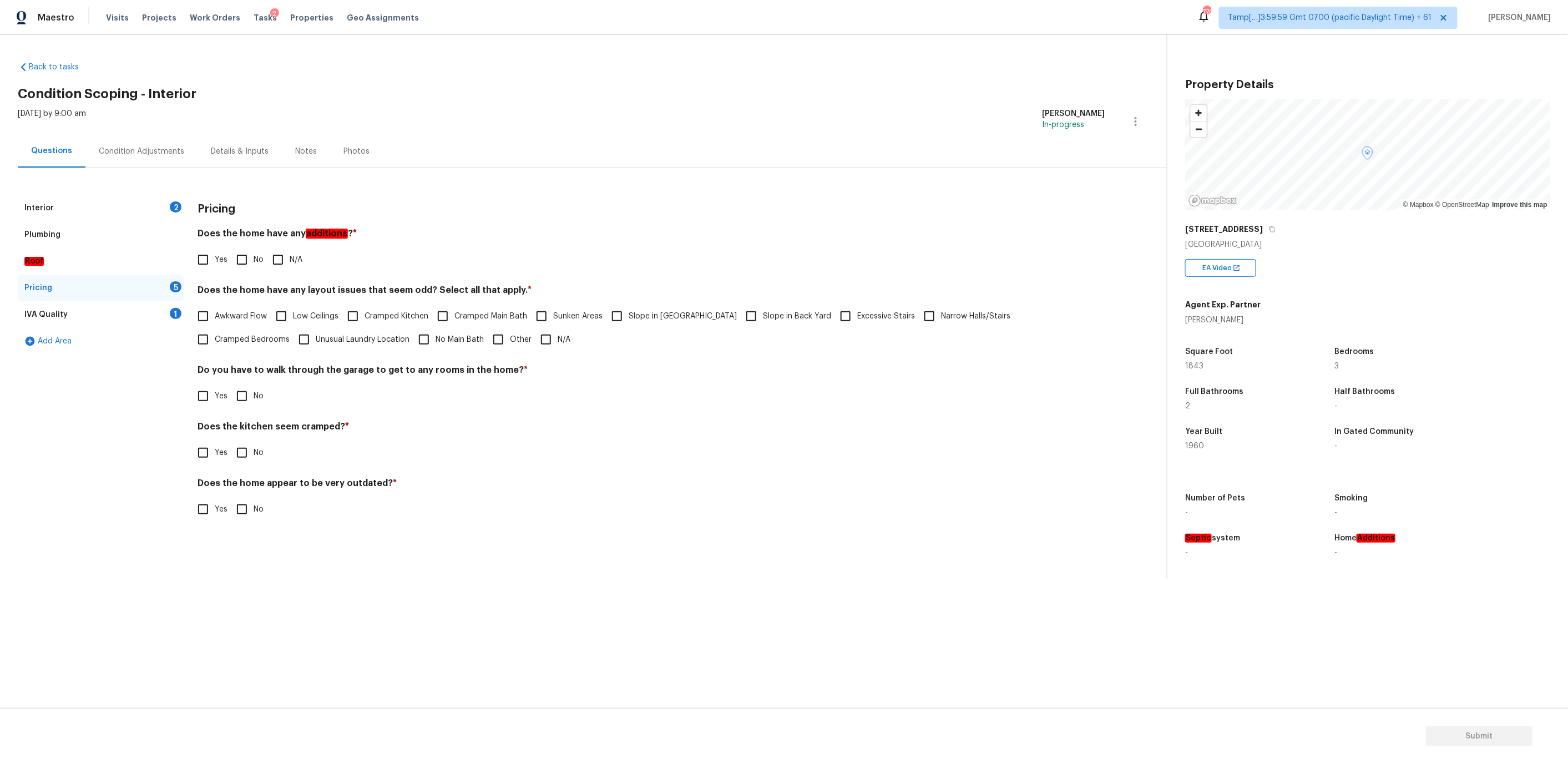
click at [208, 254] on input "Yes" at bounding box center [203, 259] width 23 height 23
checkbox input "true"
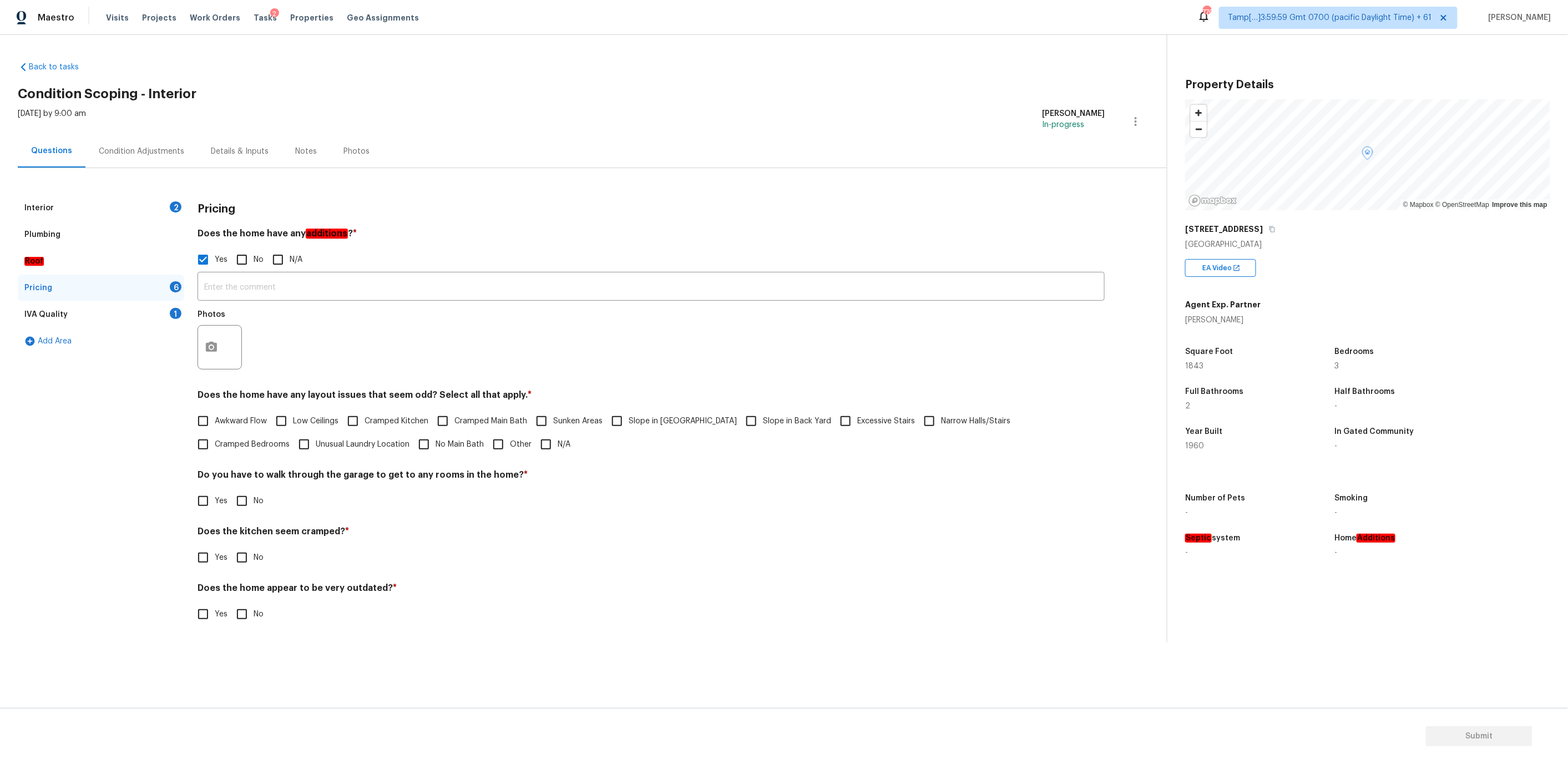
click at [111, 314] on div "IVA Quality 1" at bounding box center [100, 315] width 166 height 27
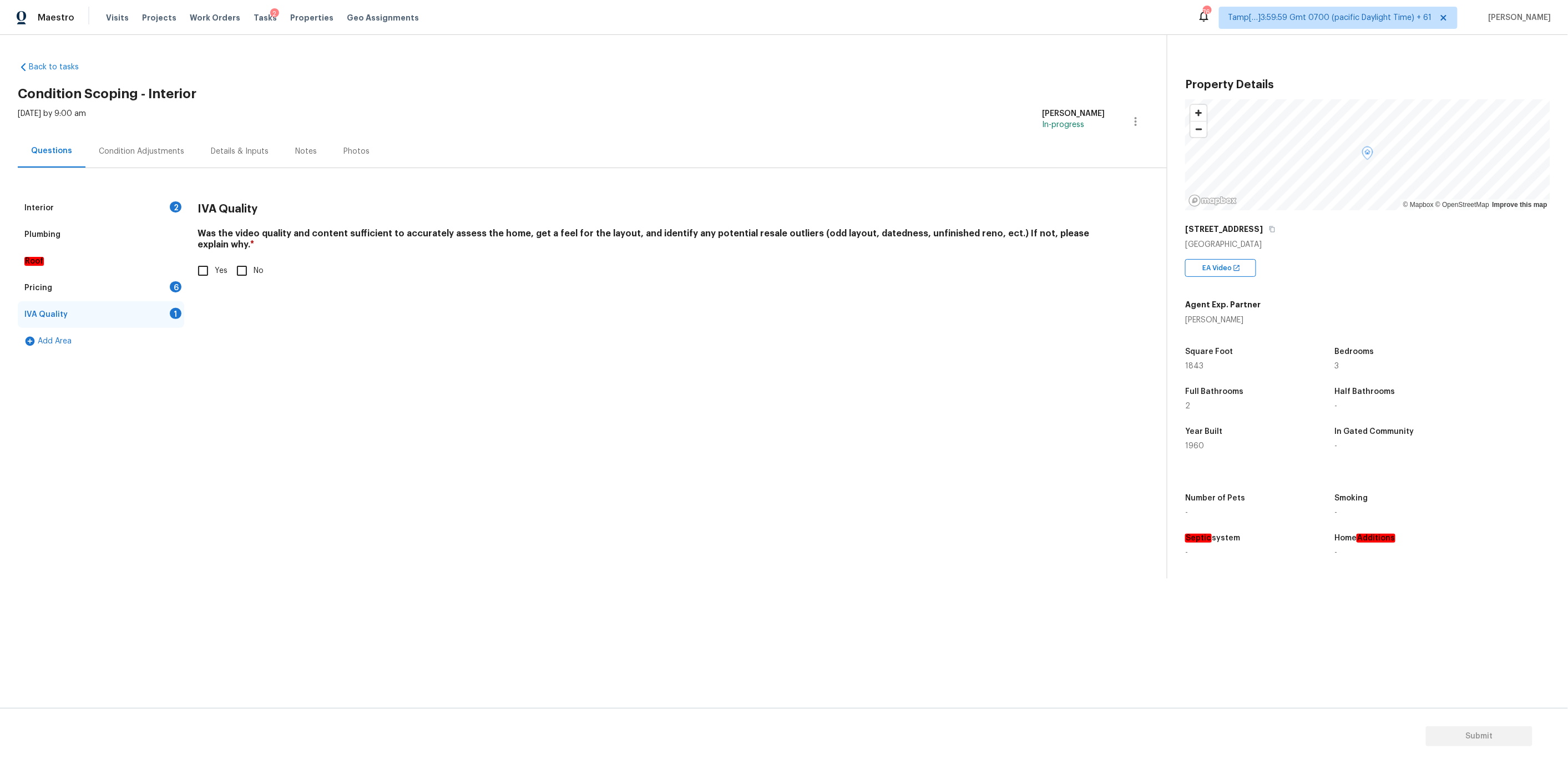
click at [122, 153] on div "Condition Adjustments" at bounding box center [141, 152] width 85 height 11
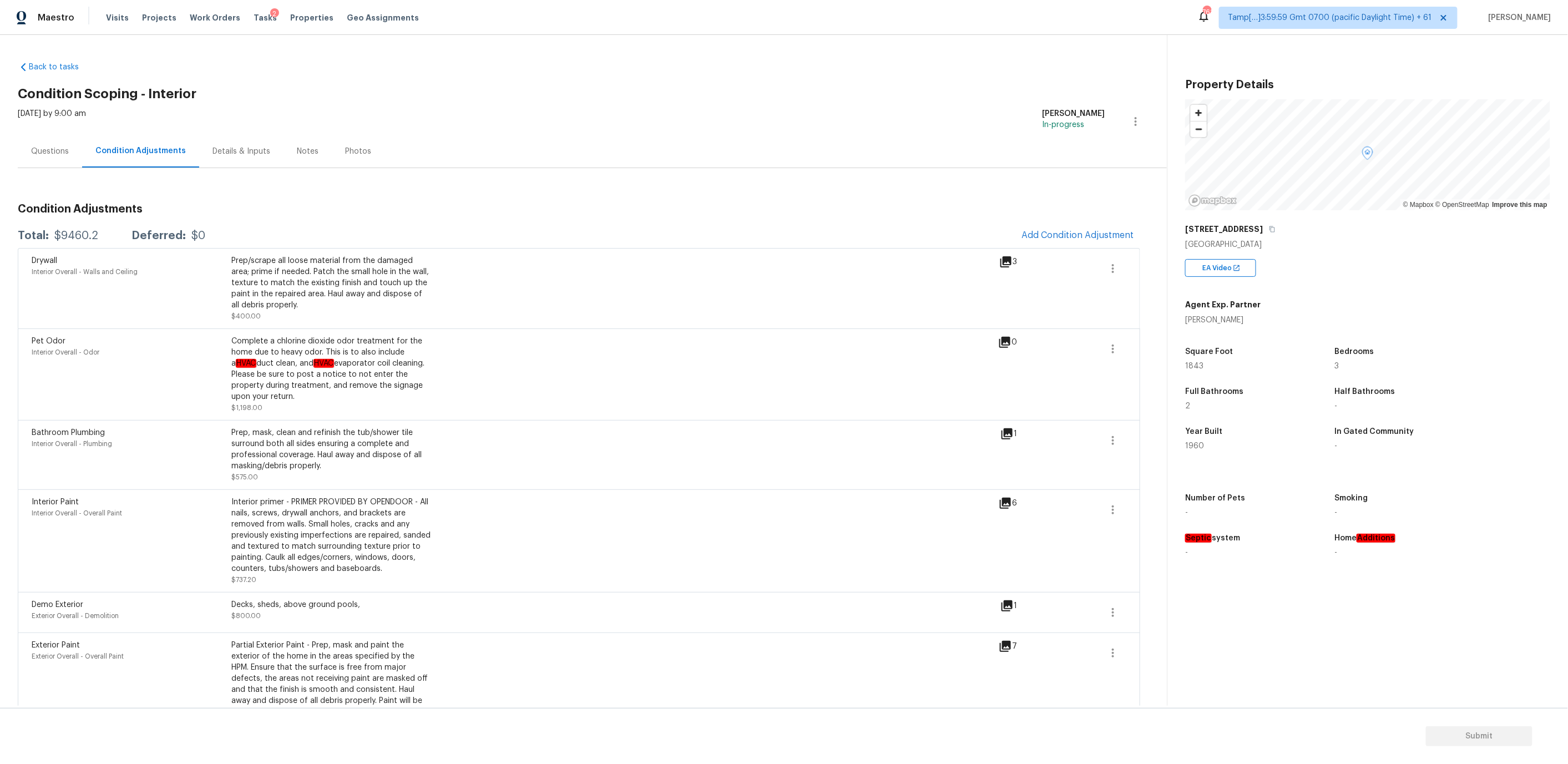
click at [1006, 261] on icon at bounding box center [1006, 262] width 11 height 11
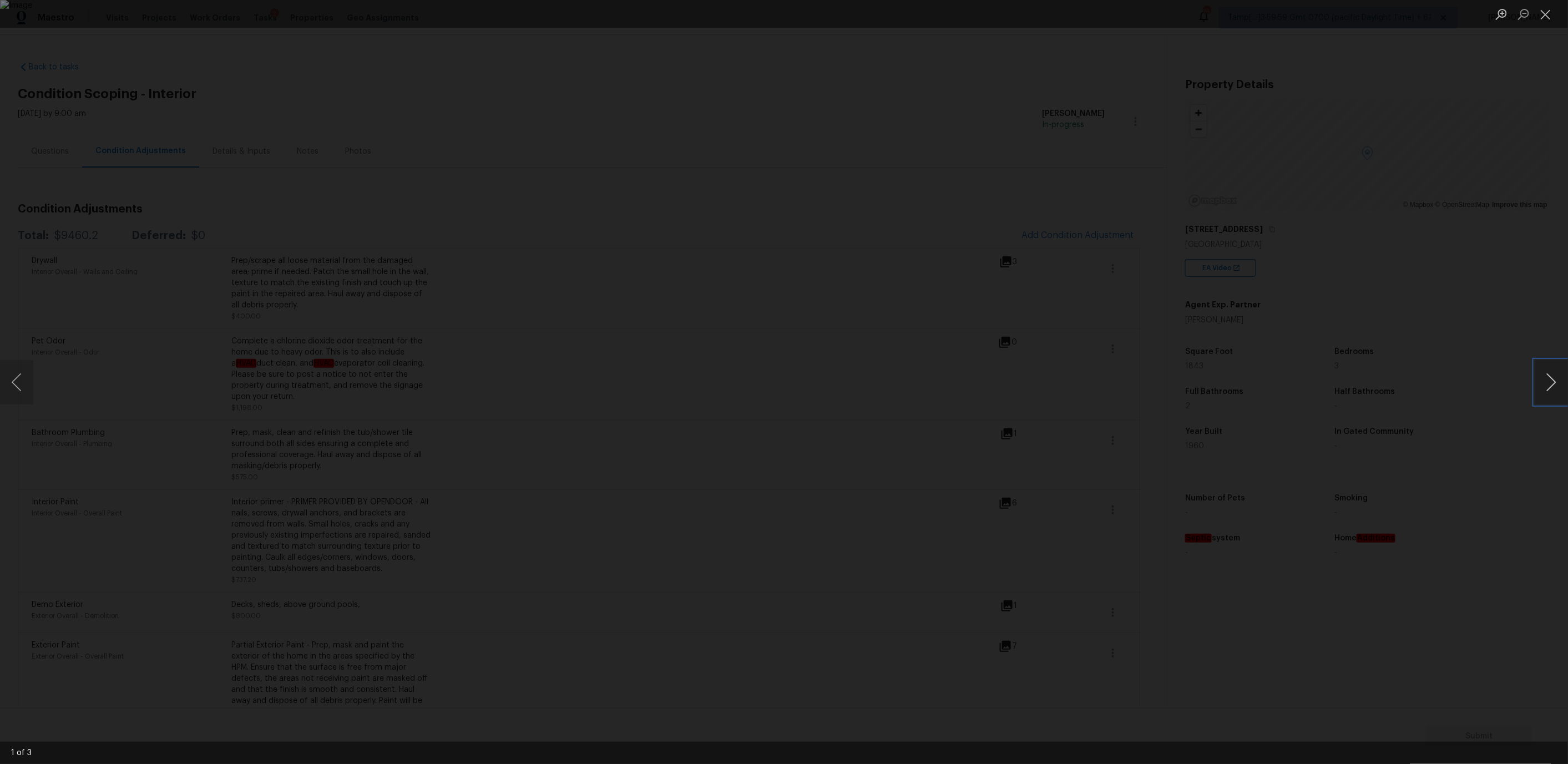
click at [1554, 384] on button "Next image" at bounding box center [1551, 382] width 33 height 44
click at [1546, 12] on button "Close lightbox" at bounding box center [1545, 14] width 22 height 19
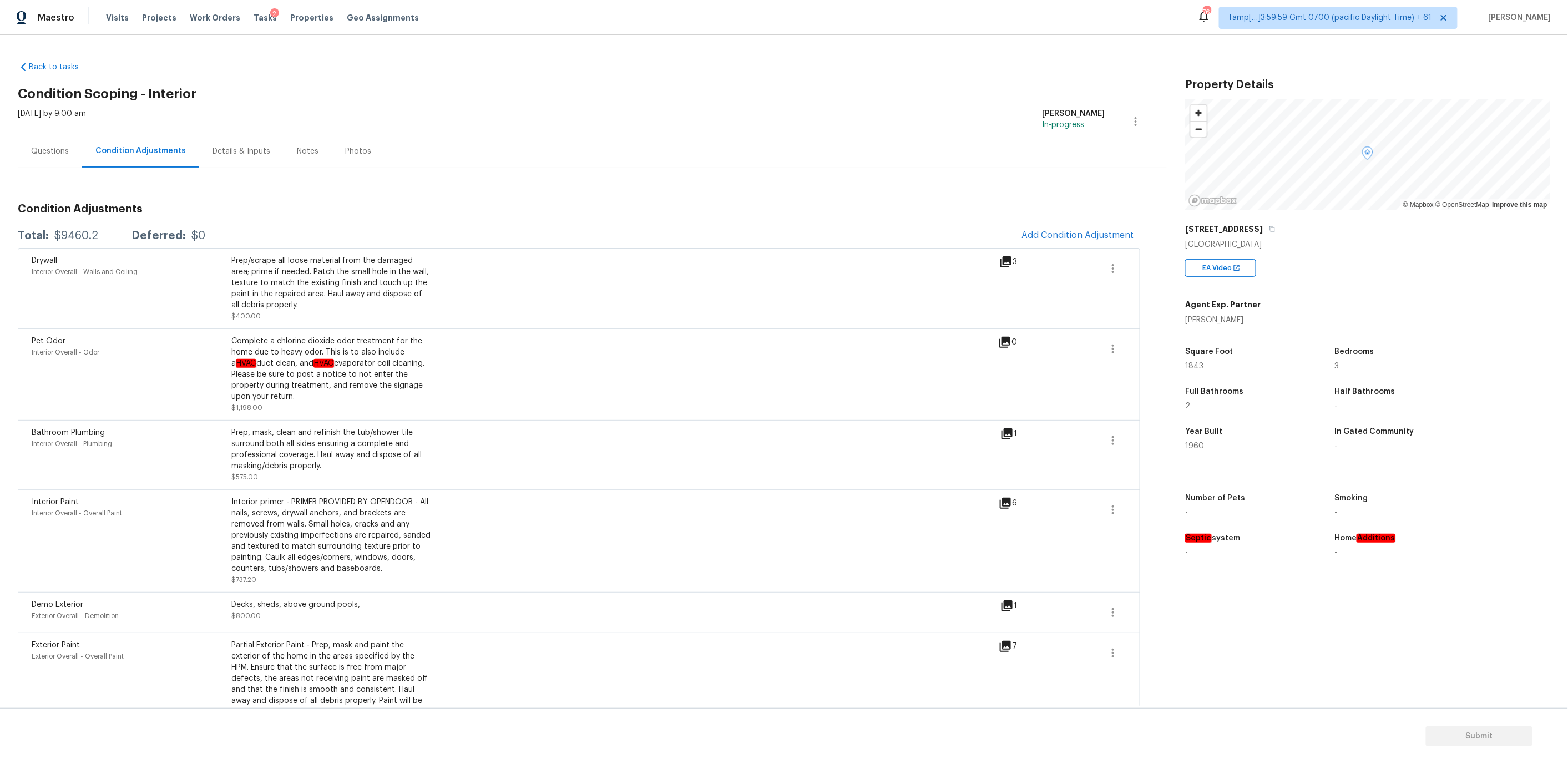
click at [1006, 343] on icon at bounding box center [1005, 342] width 11 height 11
click at [1009, 434] on icon at bounding box center [1007, 434] width 11 height 11
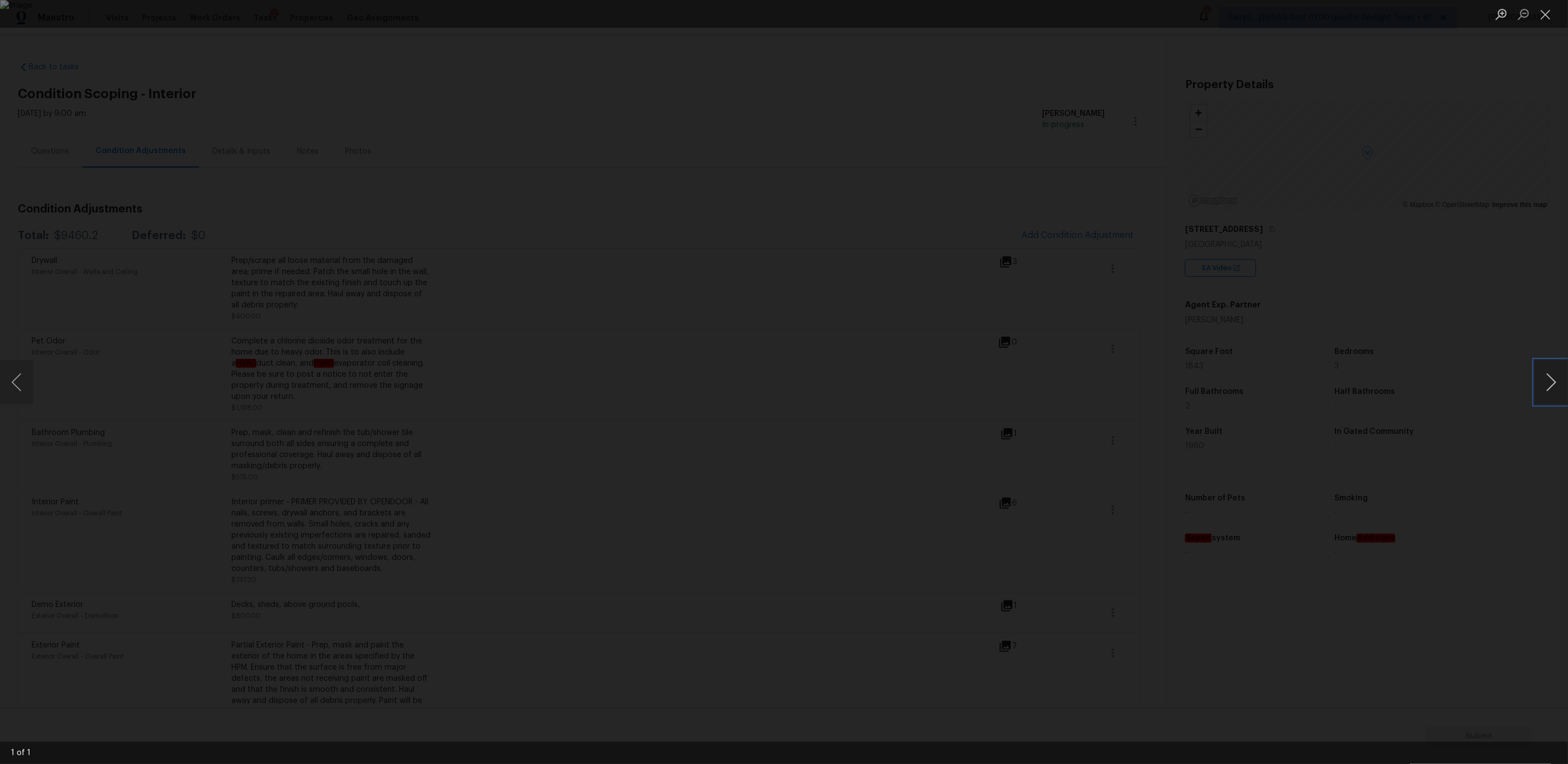
click at [1547, 380] on button "Next image" at bounding box center [1551, 382] width 33 height 44
click at [1547, 16] on button "Close lightbox" at bounding box center [1545, 14] width 22 height 19
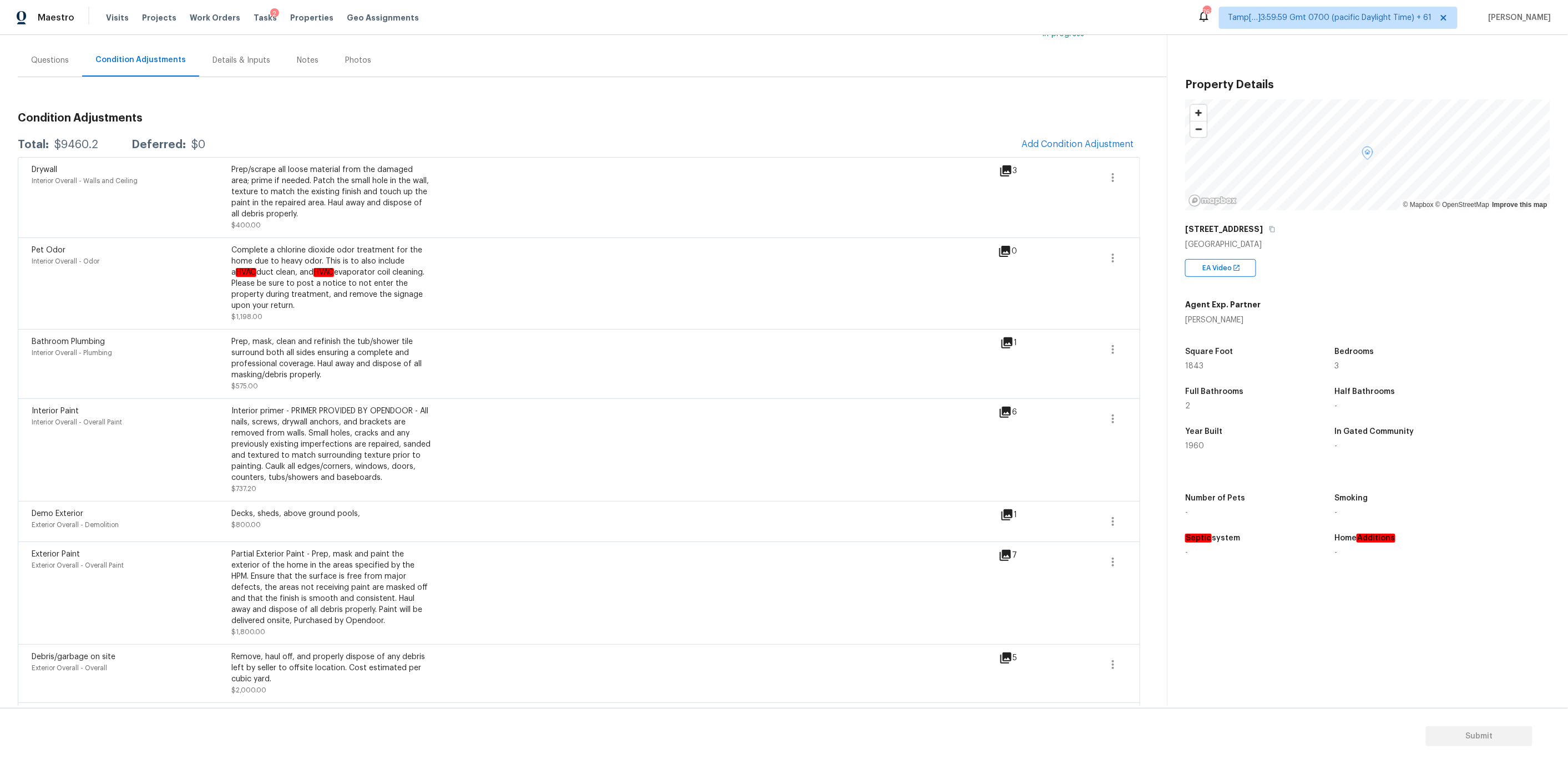
scroll to position [93, 0]
click at [1002, 417] on icon at bounding box center [1006, 410] width 13 height 13
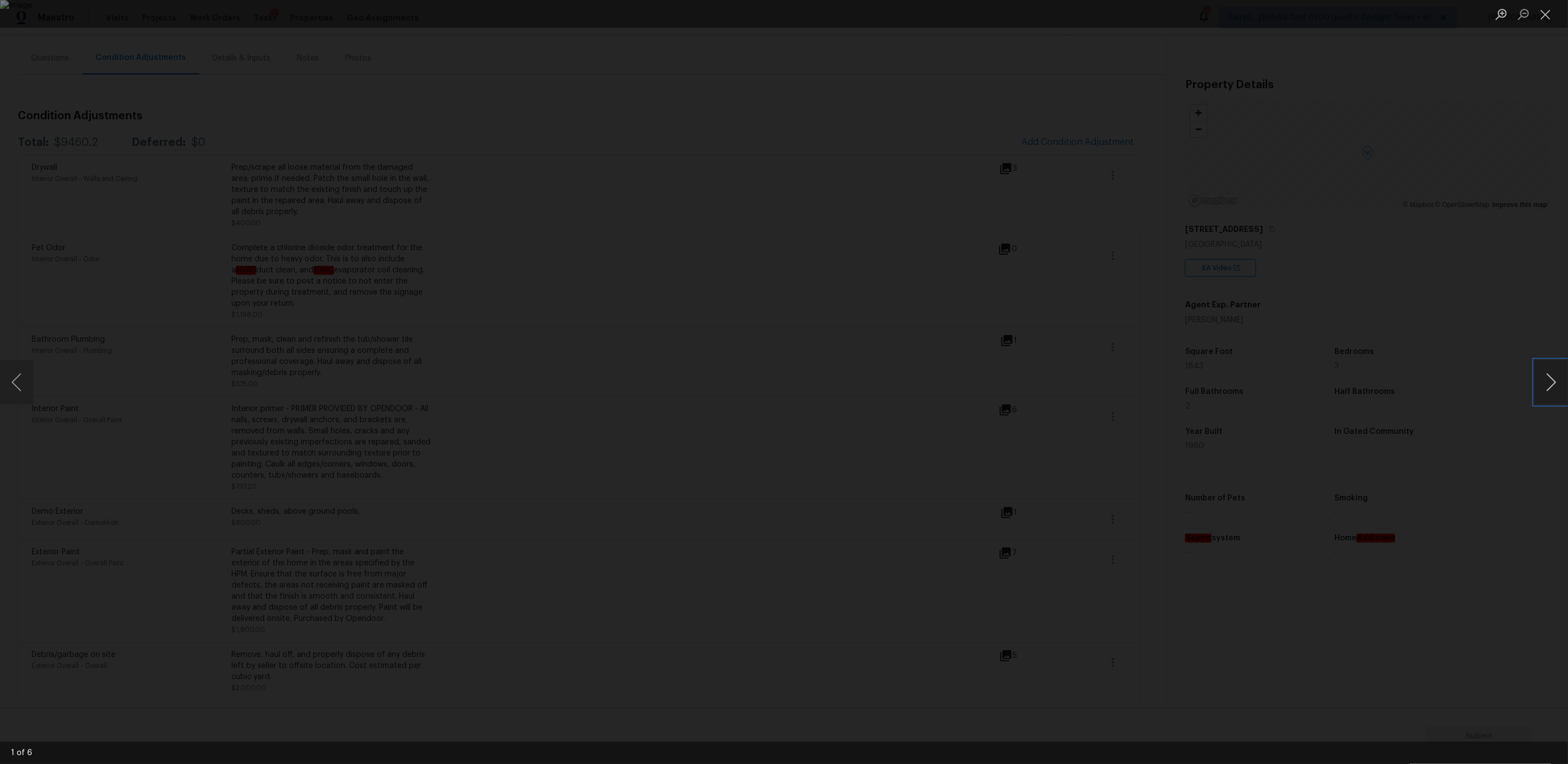
click at [1548, 383] on button "Next image" at bounding box center [1551, 382] width 33 height 44
click at [1548, 382] on button "Next image" at bounding box center [1551, 382] width 33 height 44
click at [1540, 13] on button "Close lightbox" at bounding box center [1545, 14] width 22 height 19
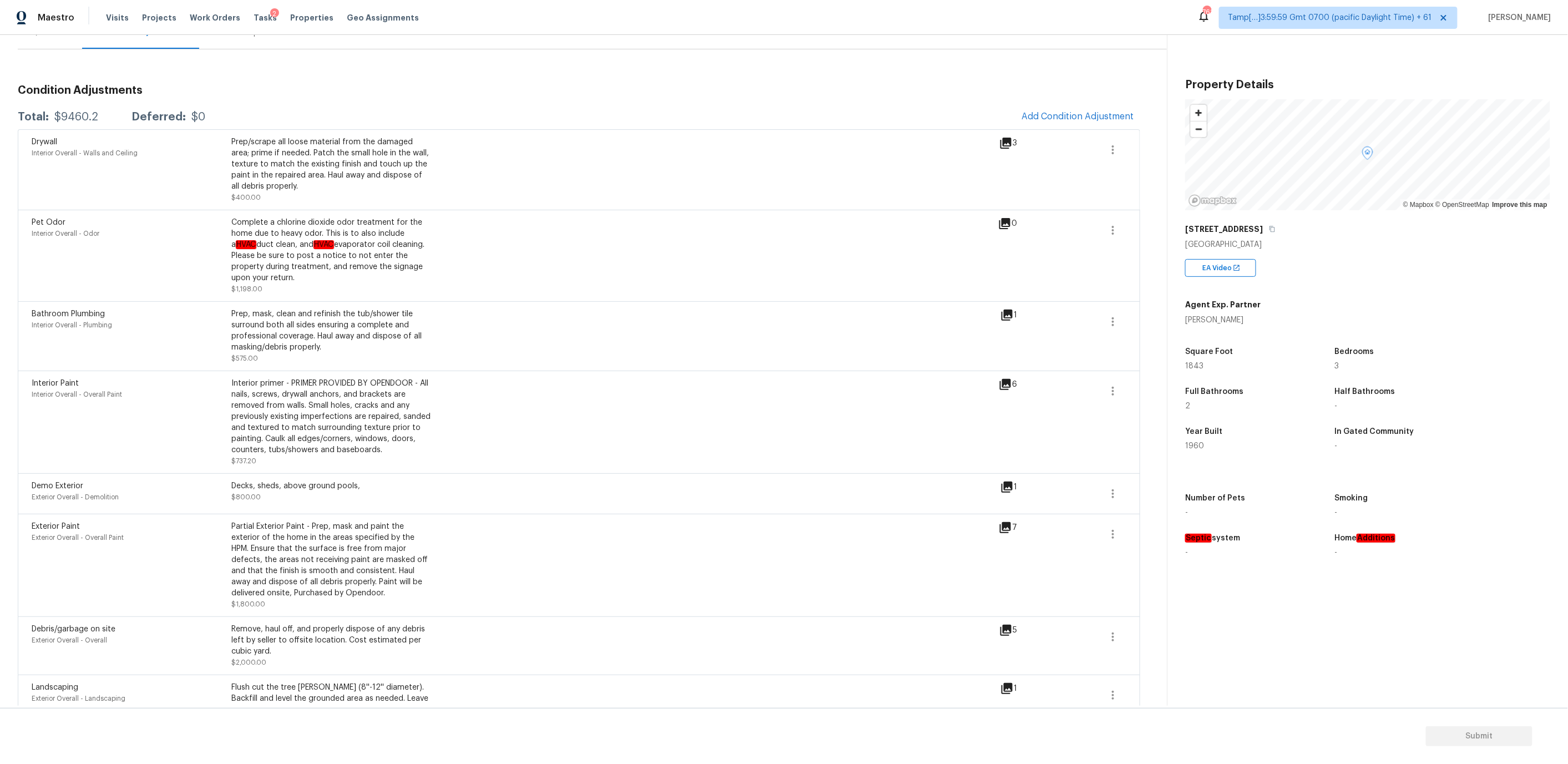
scroll to position [125, 0]
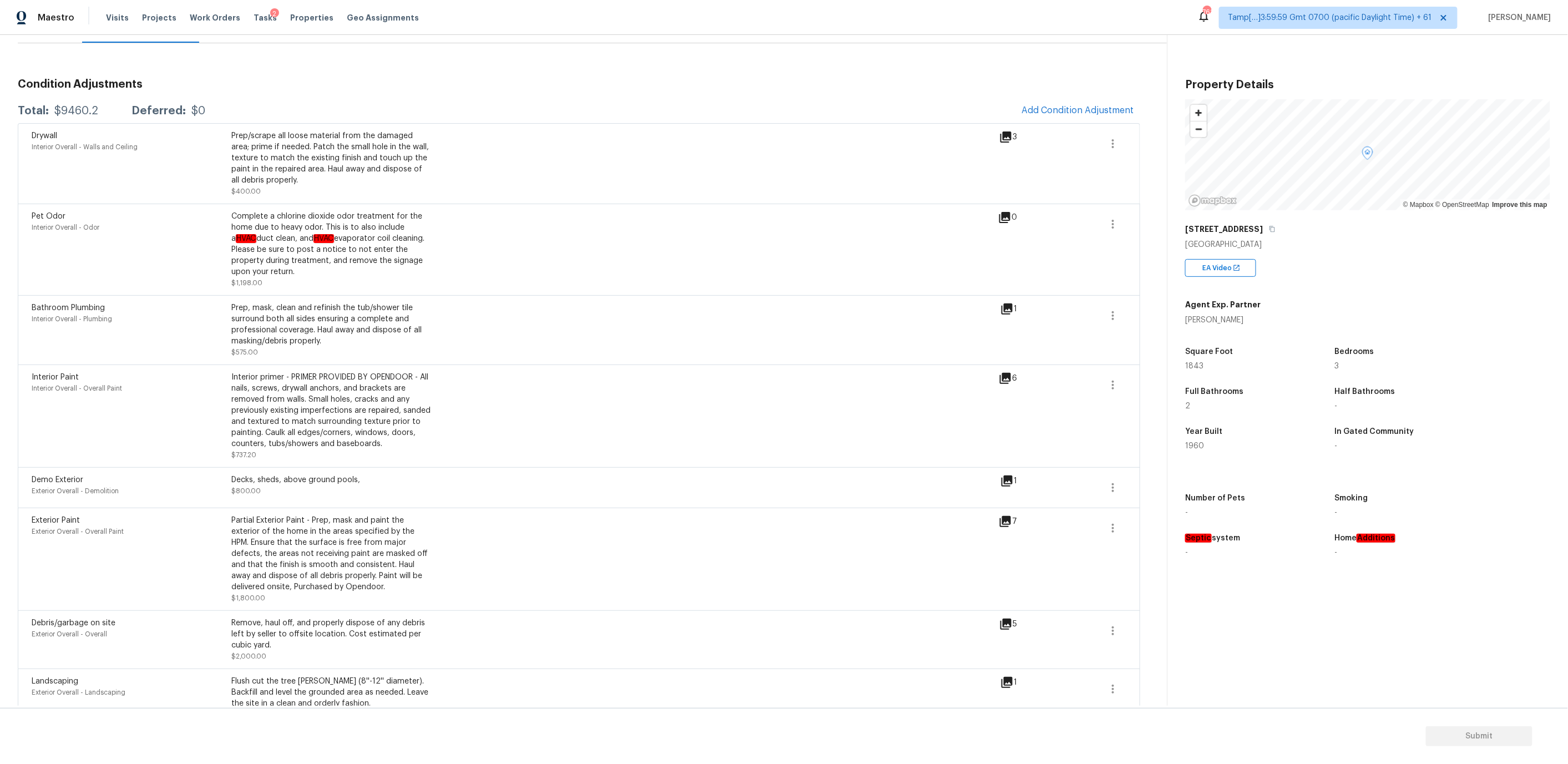
click at [1009, 484] on icon at bounding box center [1007, 481] width 11 height 11
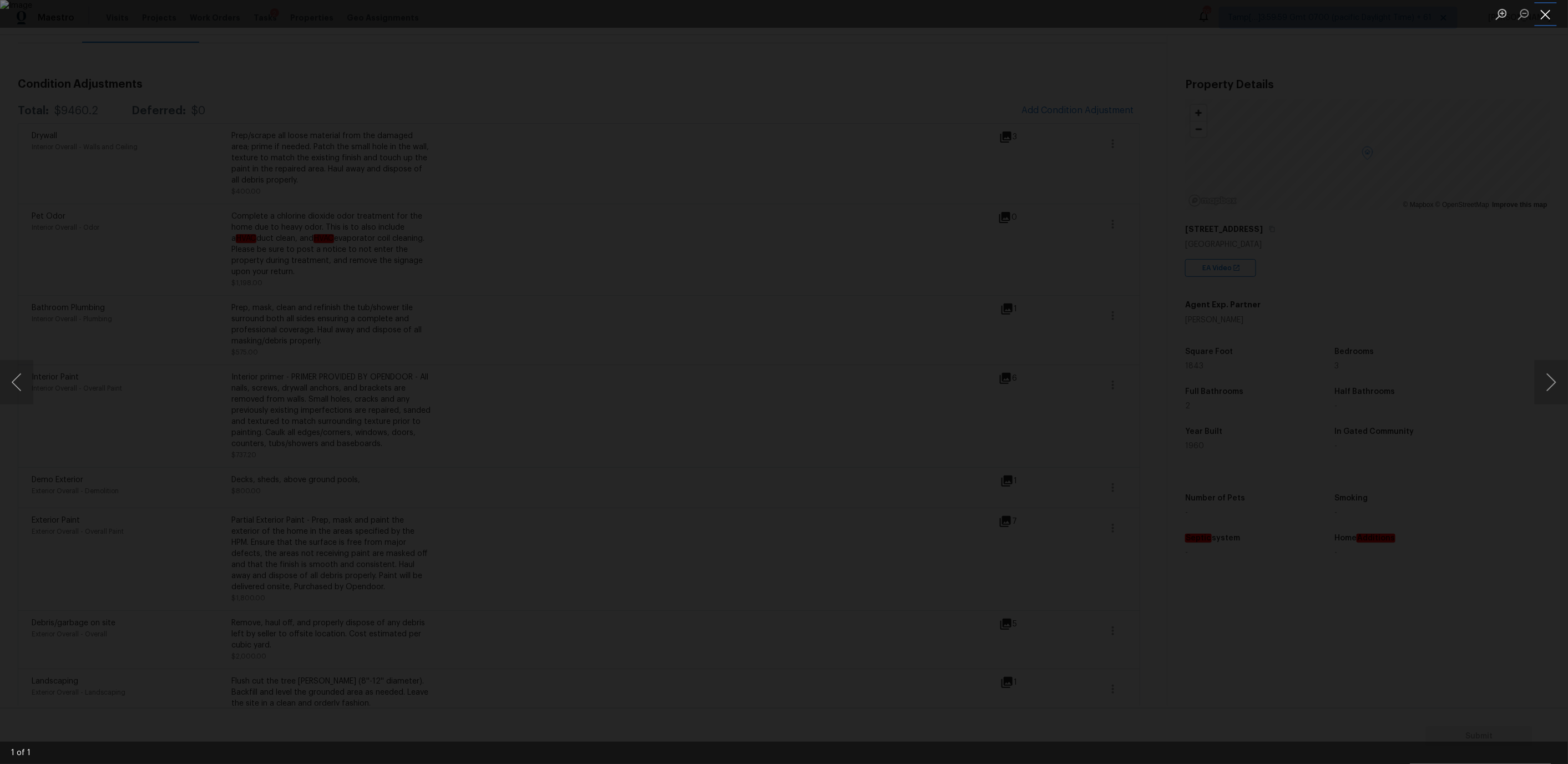
click at [1549, 9] on button "Close lightbox" at bounding box center [1545, 14] width 22 height 19
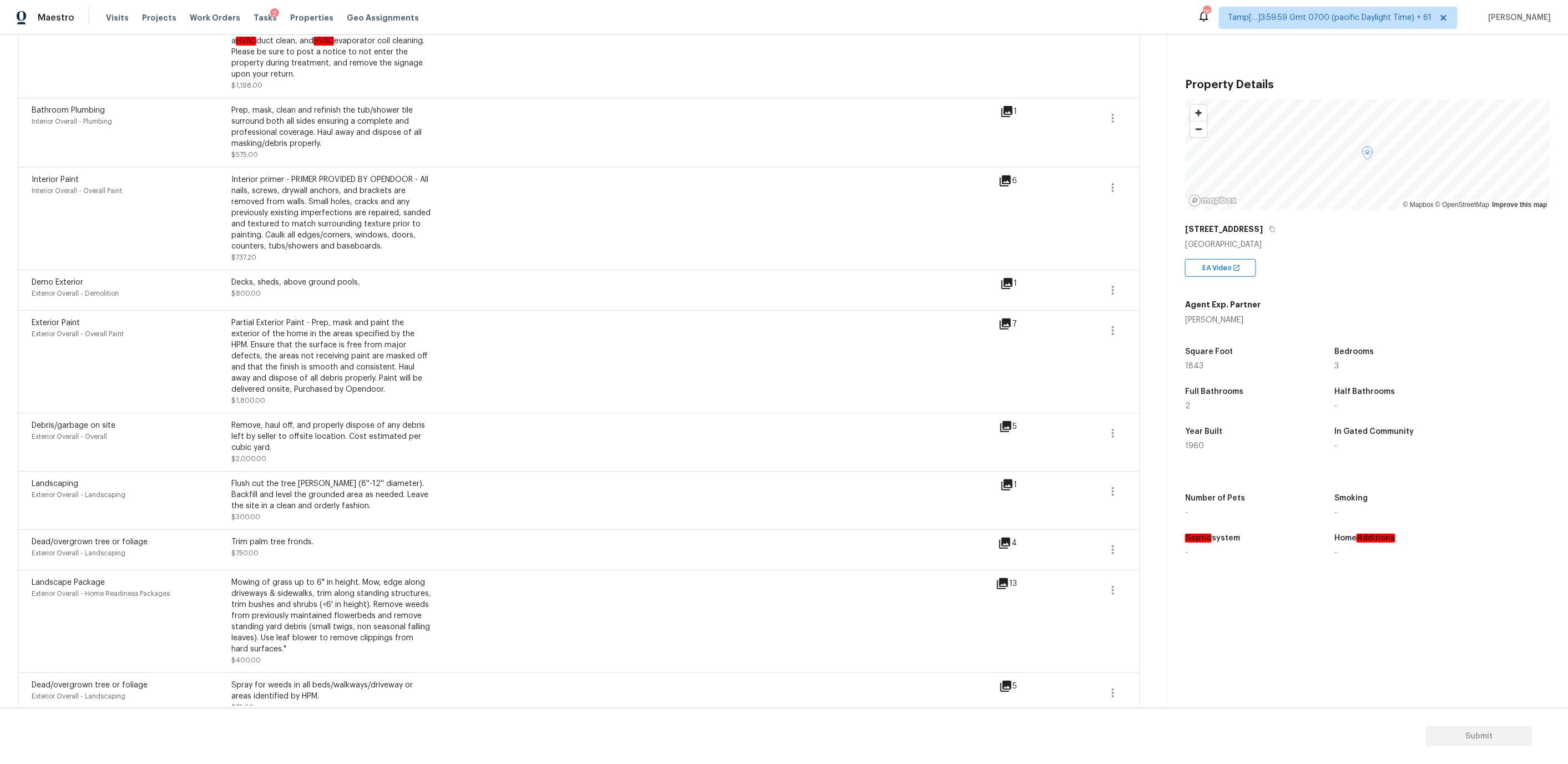
scroll to position [0, 0]
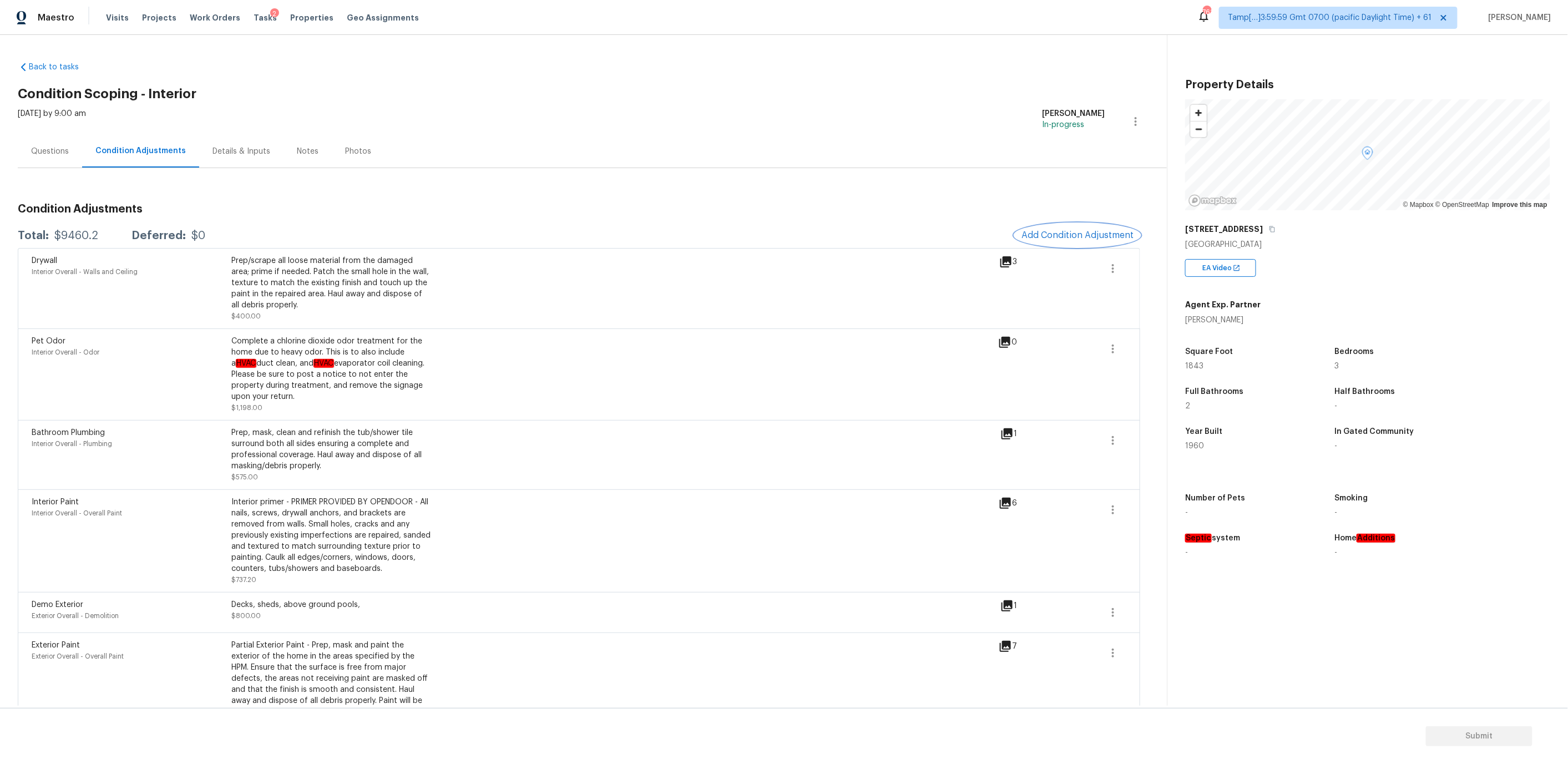
click at [1043, 240] on span "Add Condition Adjustment" at bounding box center [1077, 235] width 112 height 10
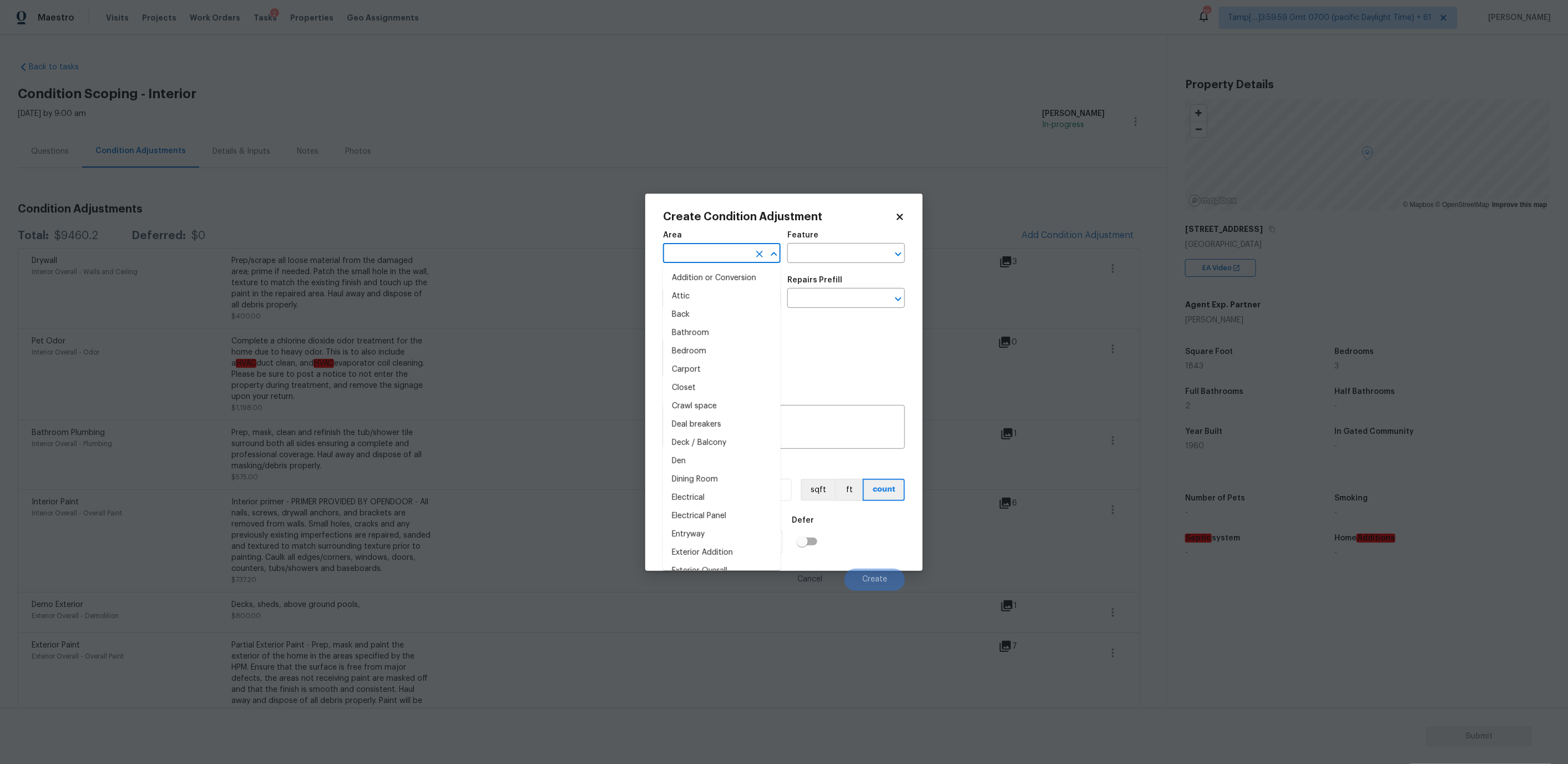
click at [687, 259] on input "text" at bounding box center [706, 254] width 86 height 17
click at [684, 295] on li "Interior Overall" at bounding box center [721, 296] width 117 height 18
type input "Interior Overall"
click at [724, 300] on input "text" at bounding box center [706, 300] width 86 height 17
click at [713, 347] on li "ACQ: Paint" at bounding box center [721, 350] width 117 height 18
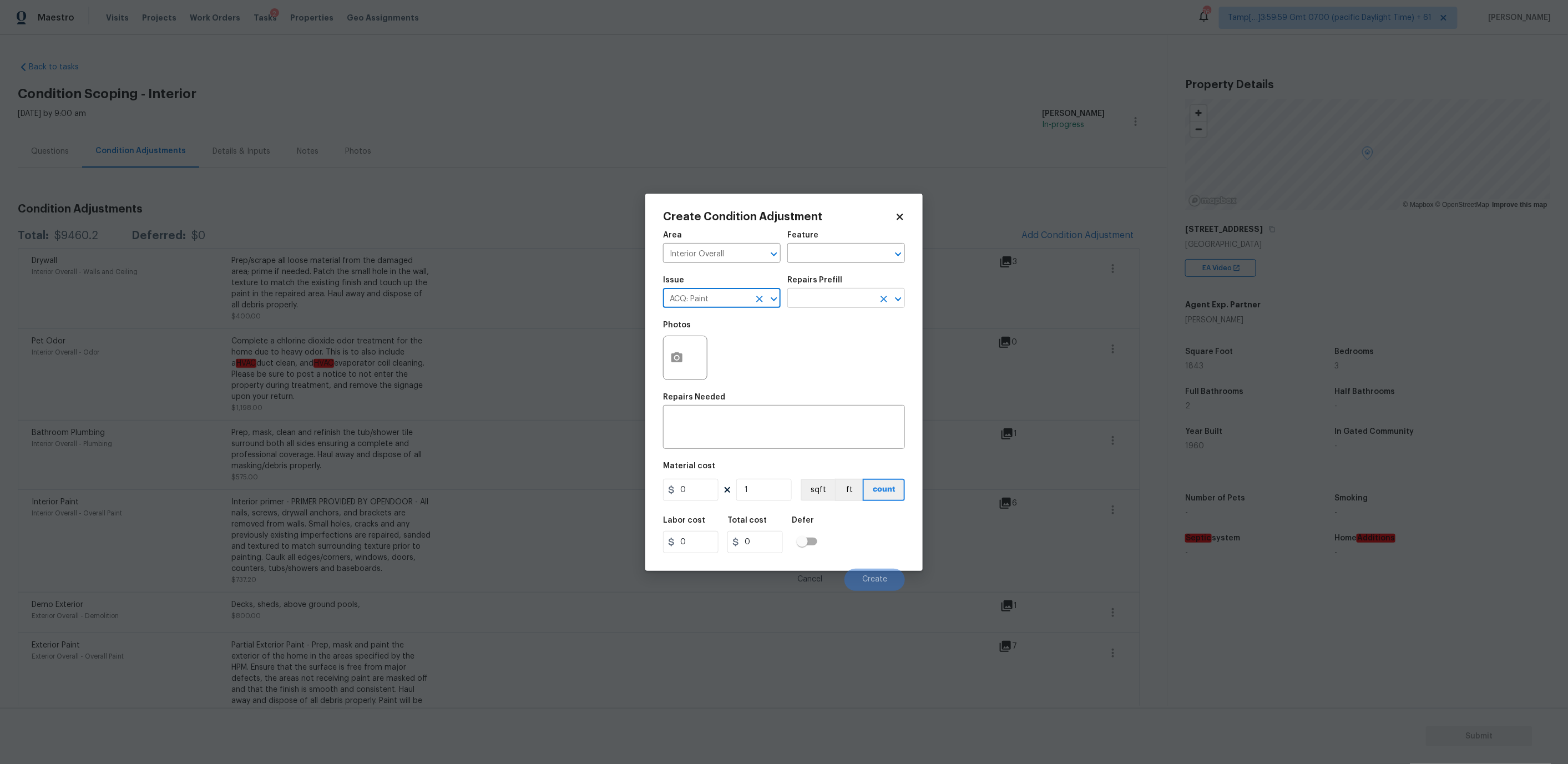
type input "ACQ: Paint"
click at [821, 298] on input "text" at bounding box center [830, 300] width 86 height 17
click at [825, 416] on li "Paint 75%+ of the home $1.44" at bounding box center [845, 419] width 117 height 30
type input "Acquisition"
type textarea "Acquisition Scope: 75%+ of the home will likely require interior paint"
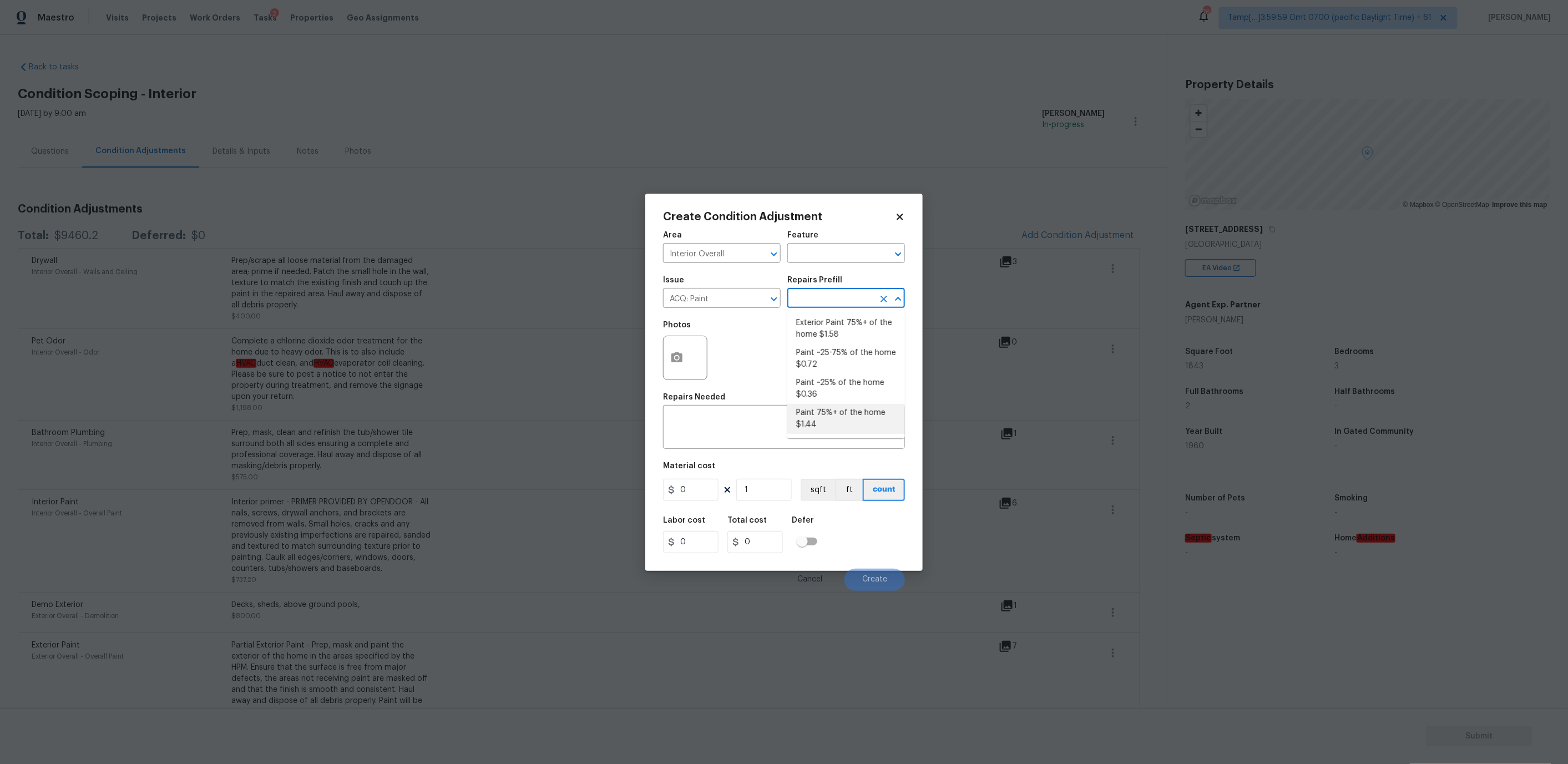
type input "1.44"
click at [768, 492] on input "1" at bounding box center [764, 490] width 55 height 22
type input "18"
type input "25.92"
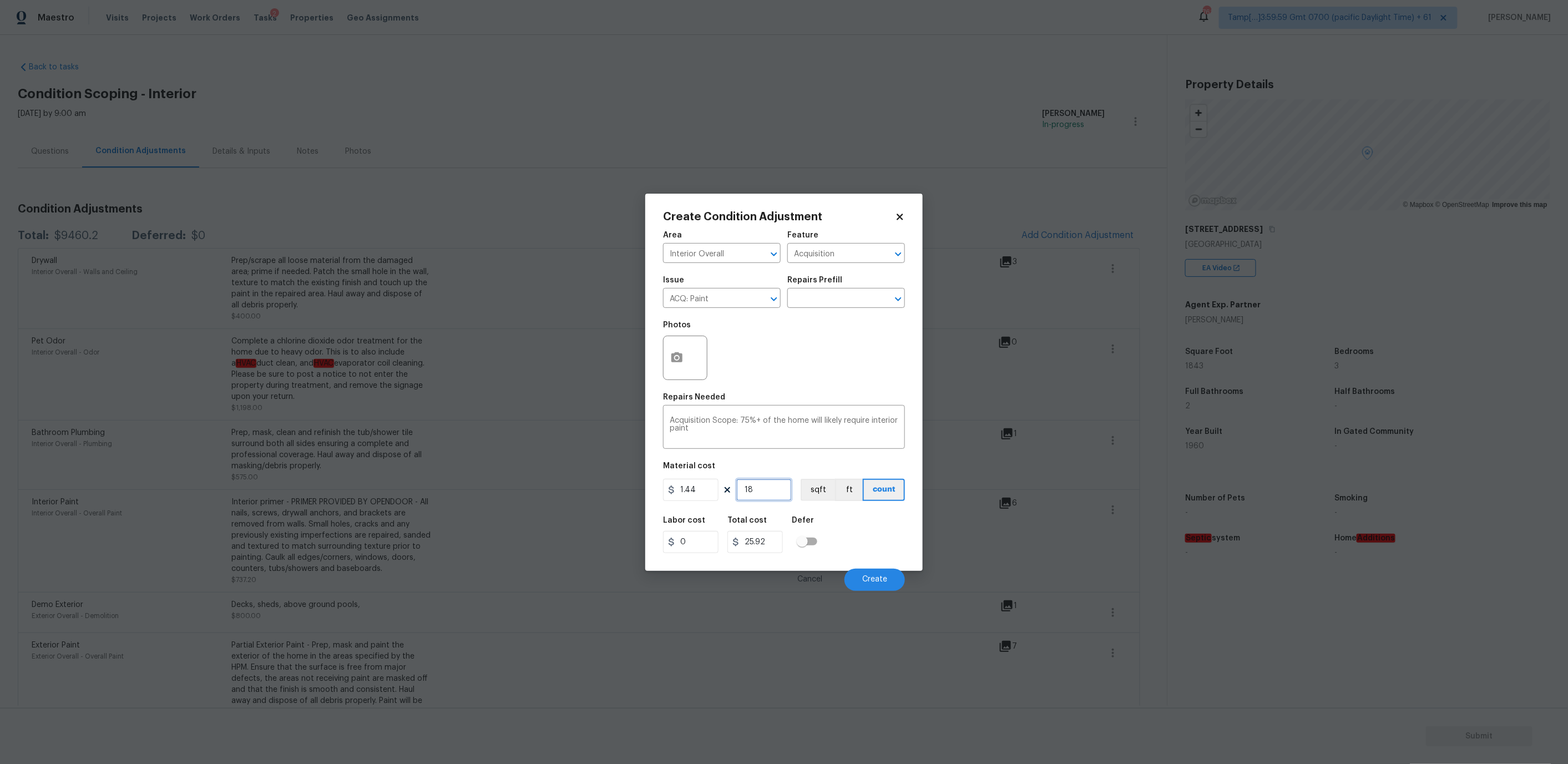
type input "184"
type input "264.96"
type input "1843"
type input "2653.92"
type input "1843"
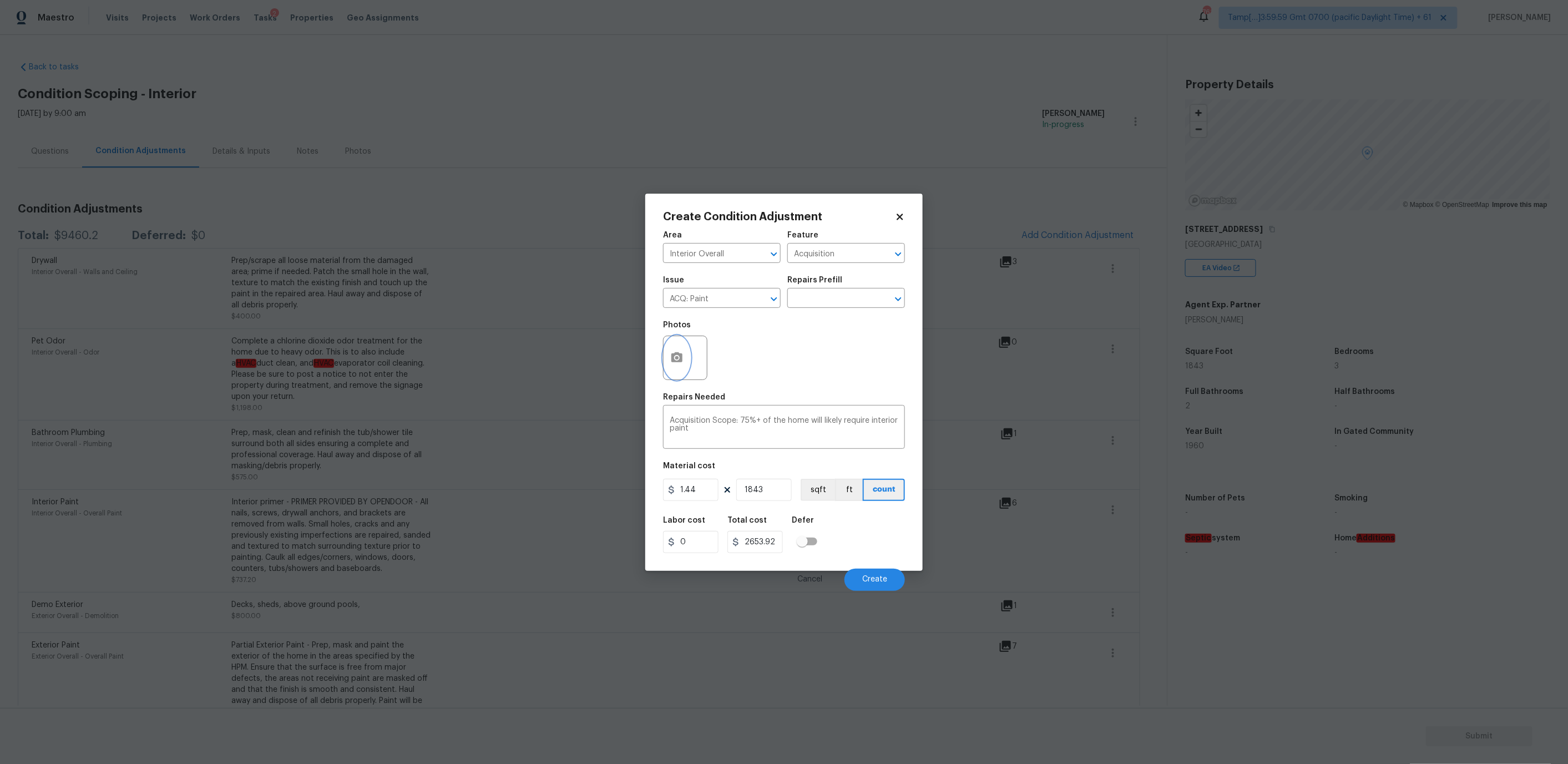
click at [672, 360] on icon "button" at bounding box center [677, 357] width 11 height 10
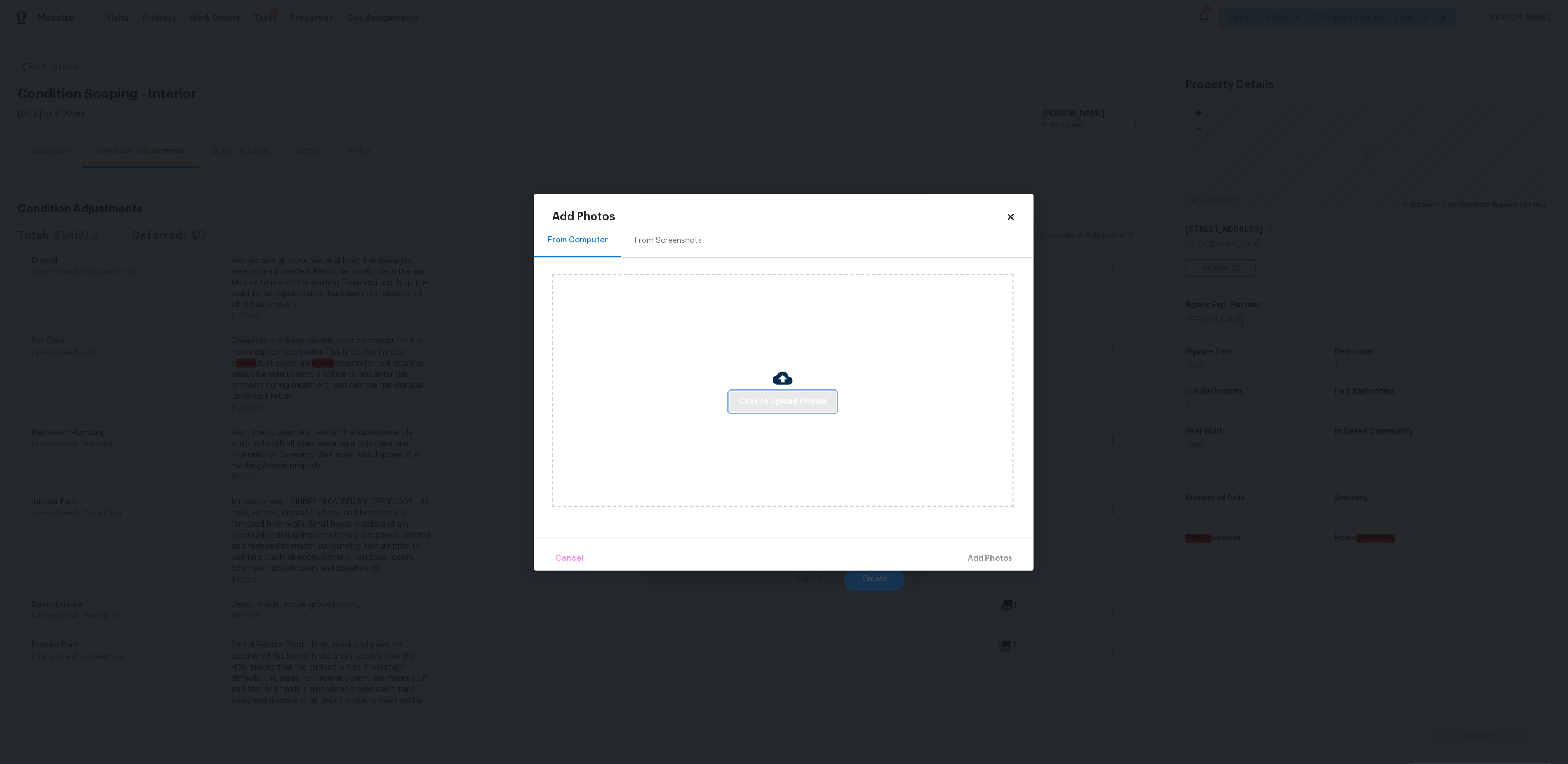
click at [756, 399] on span "Click to Upload Photos" at bounding box center [783, 402] width 89 height 14
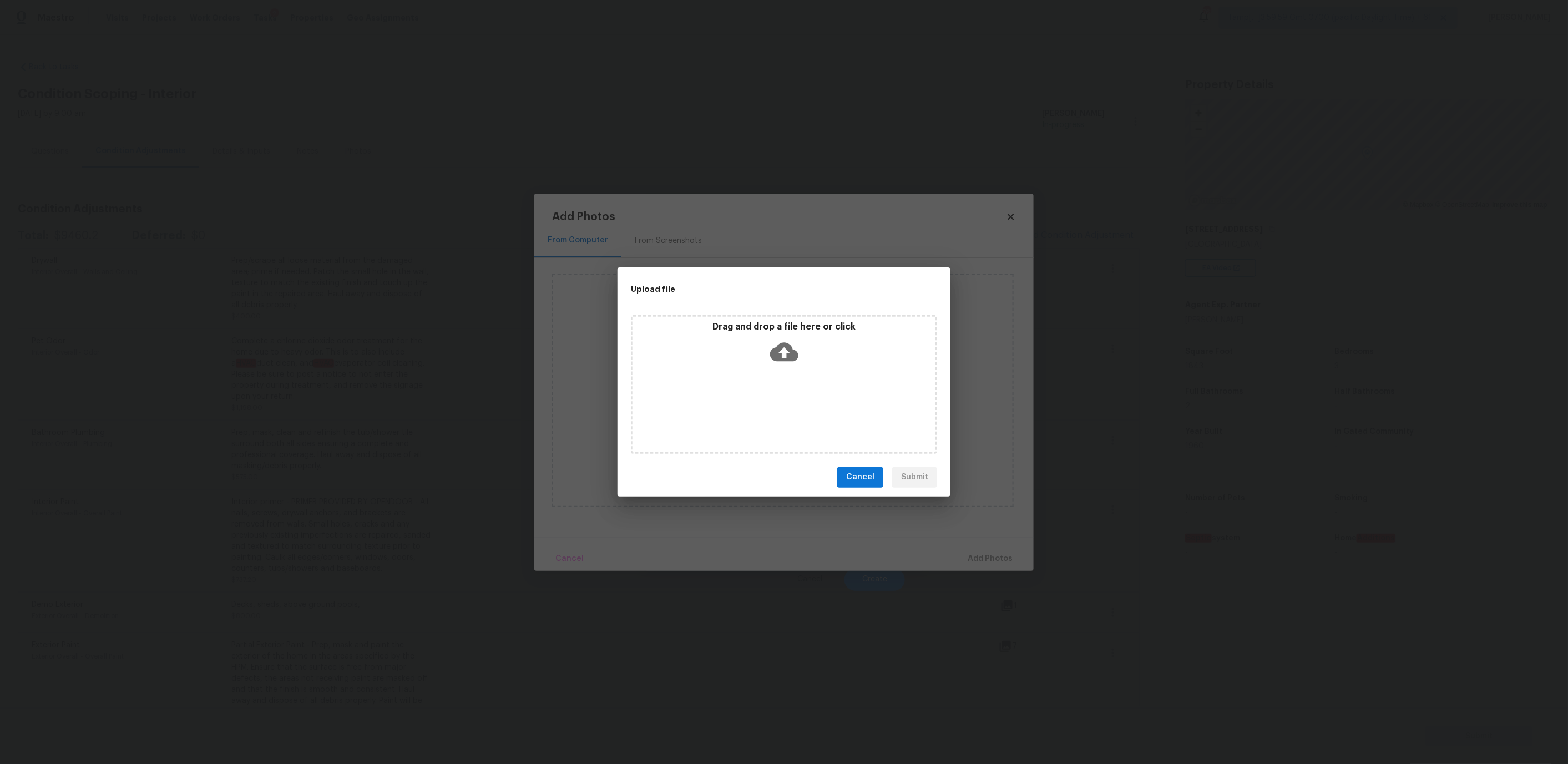
click at [740, 336] on div "Drag and drop a file here or click" at bounding box center [784, 345] width 303 height 47
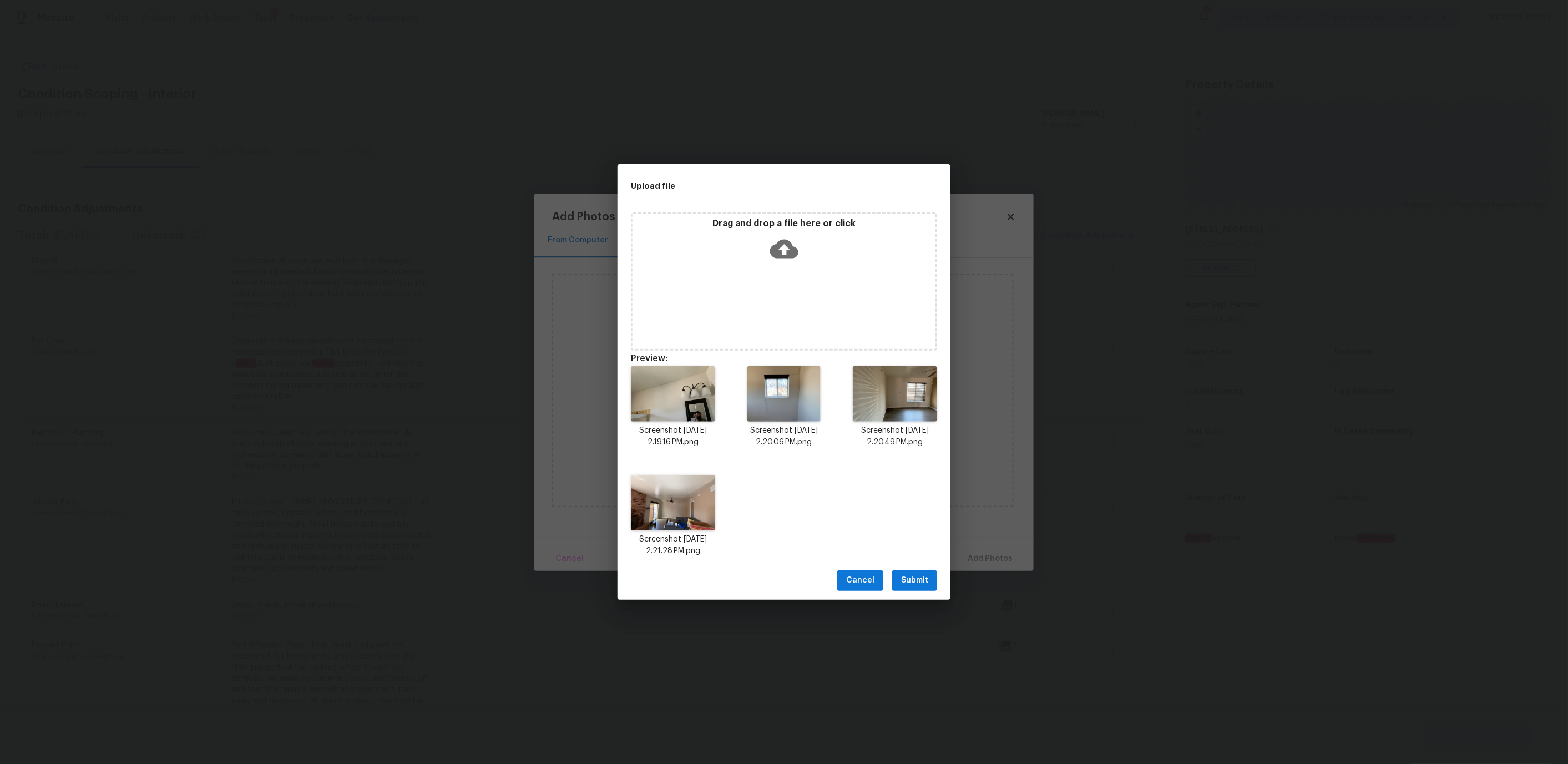
click at [905, 574] on span "Submit" at bounding box center [914, 581] width 27 height 14
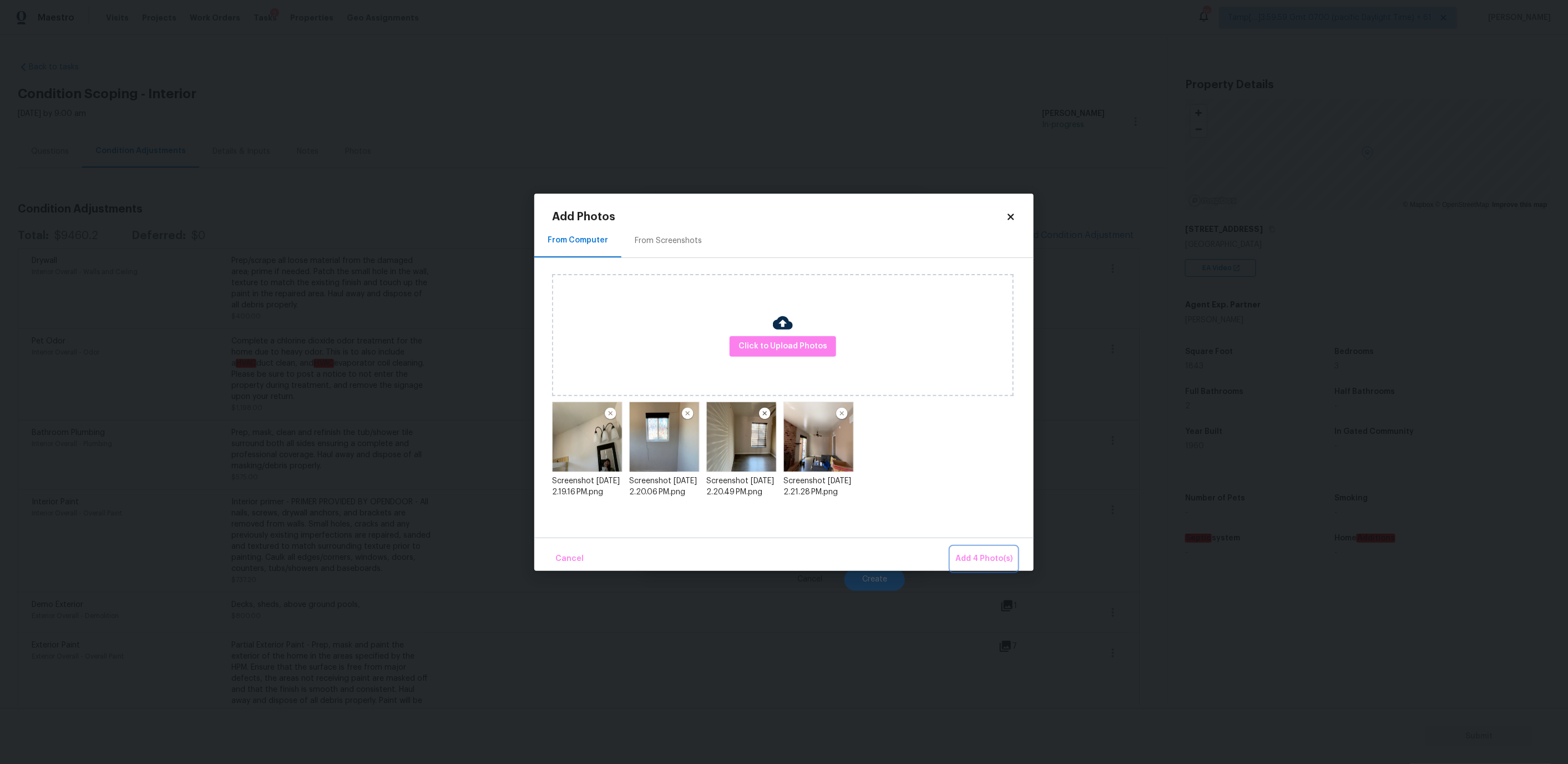
click at [1000, 550] on button "Add 4 Photo(s)" at bounding box center [984, 559] width 66 height 24
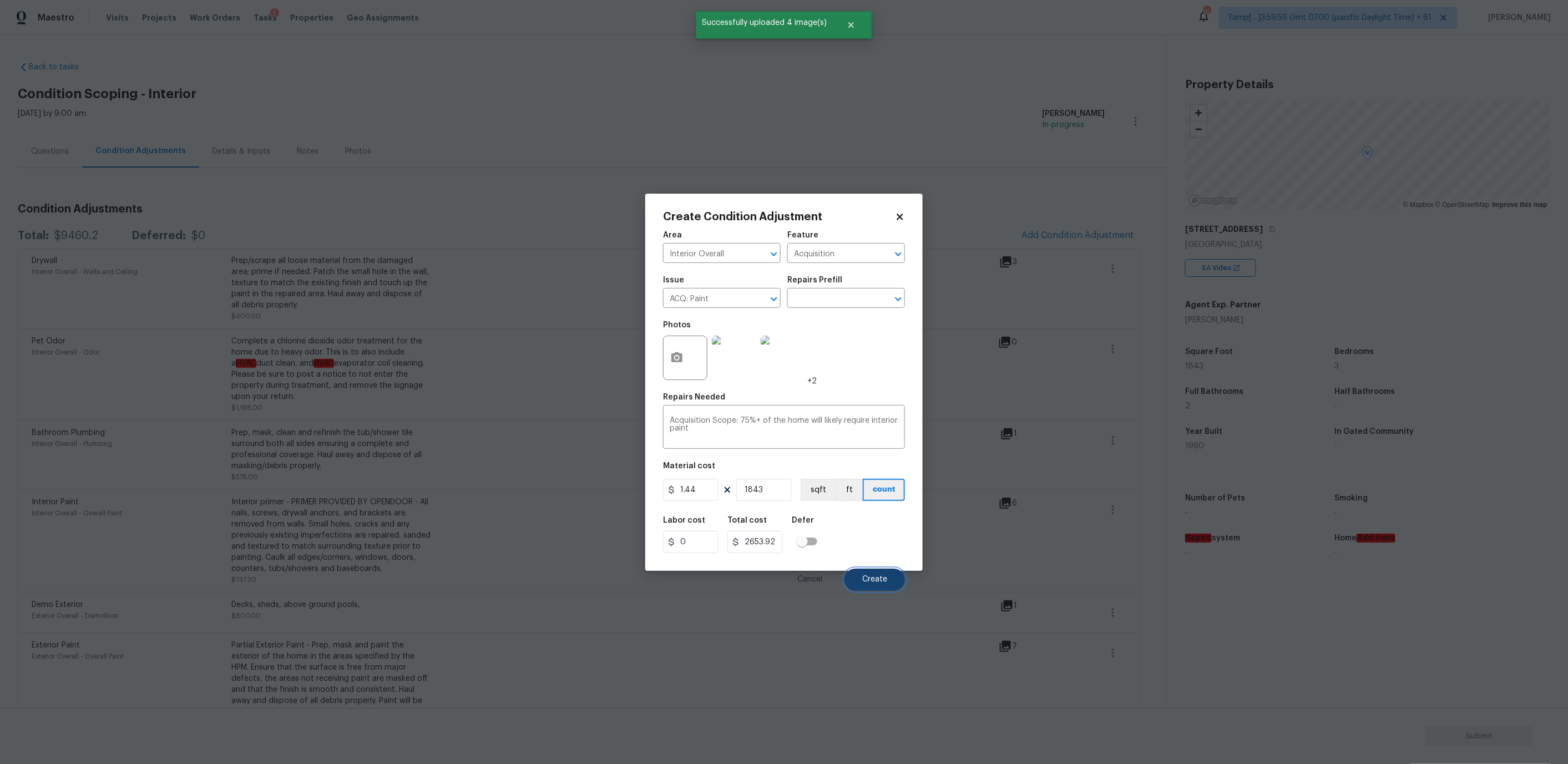
click at [869, 581] on span "Create" at bounding box center [875, 580] width 25 height 9
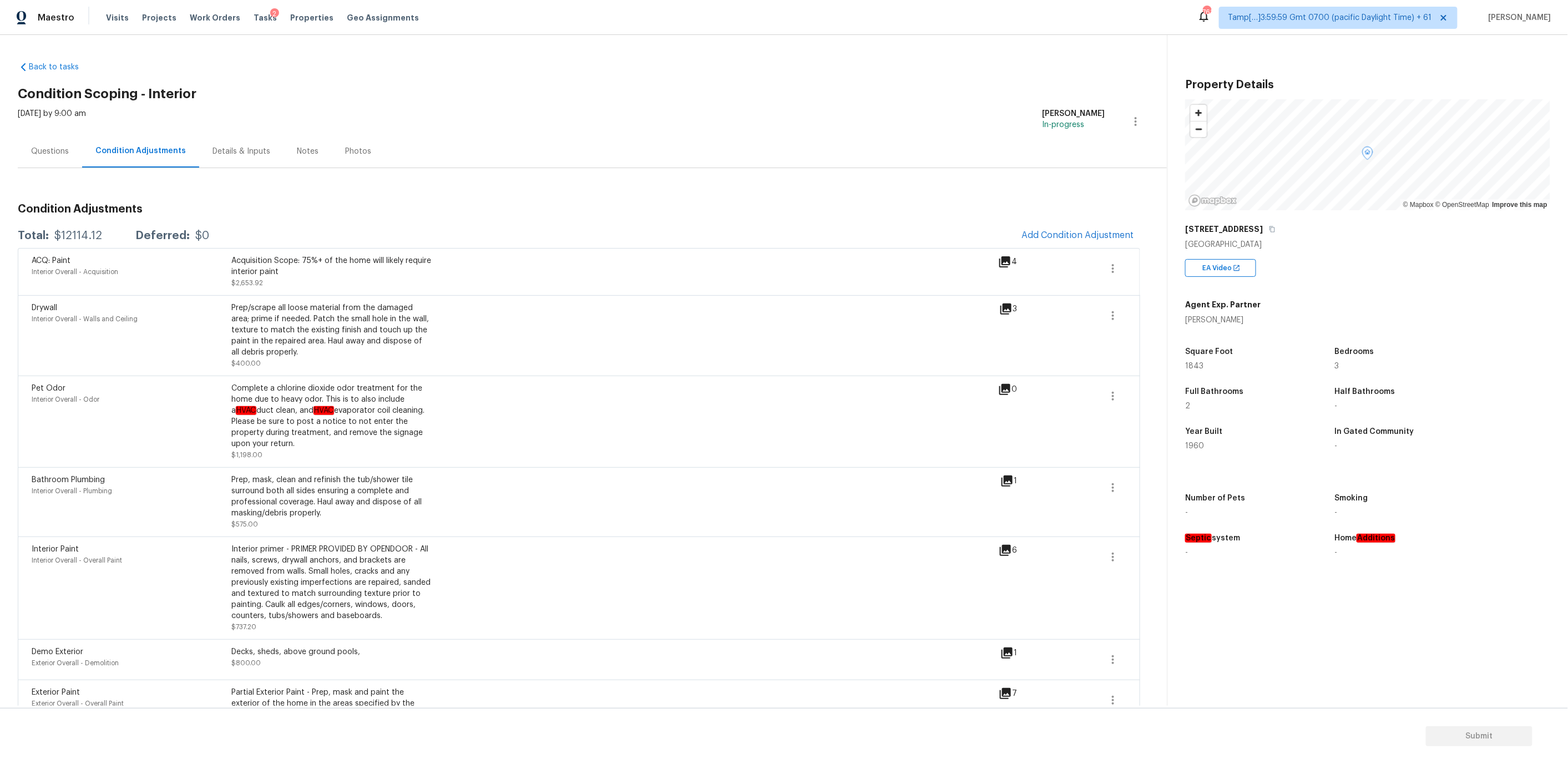
click at [1009, 556] on icon at bounding box center [1006, 550] width 11 height 11
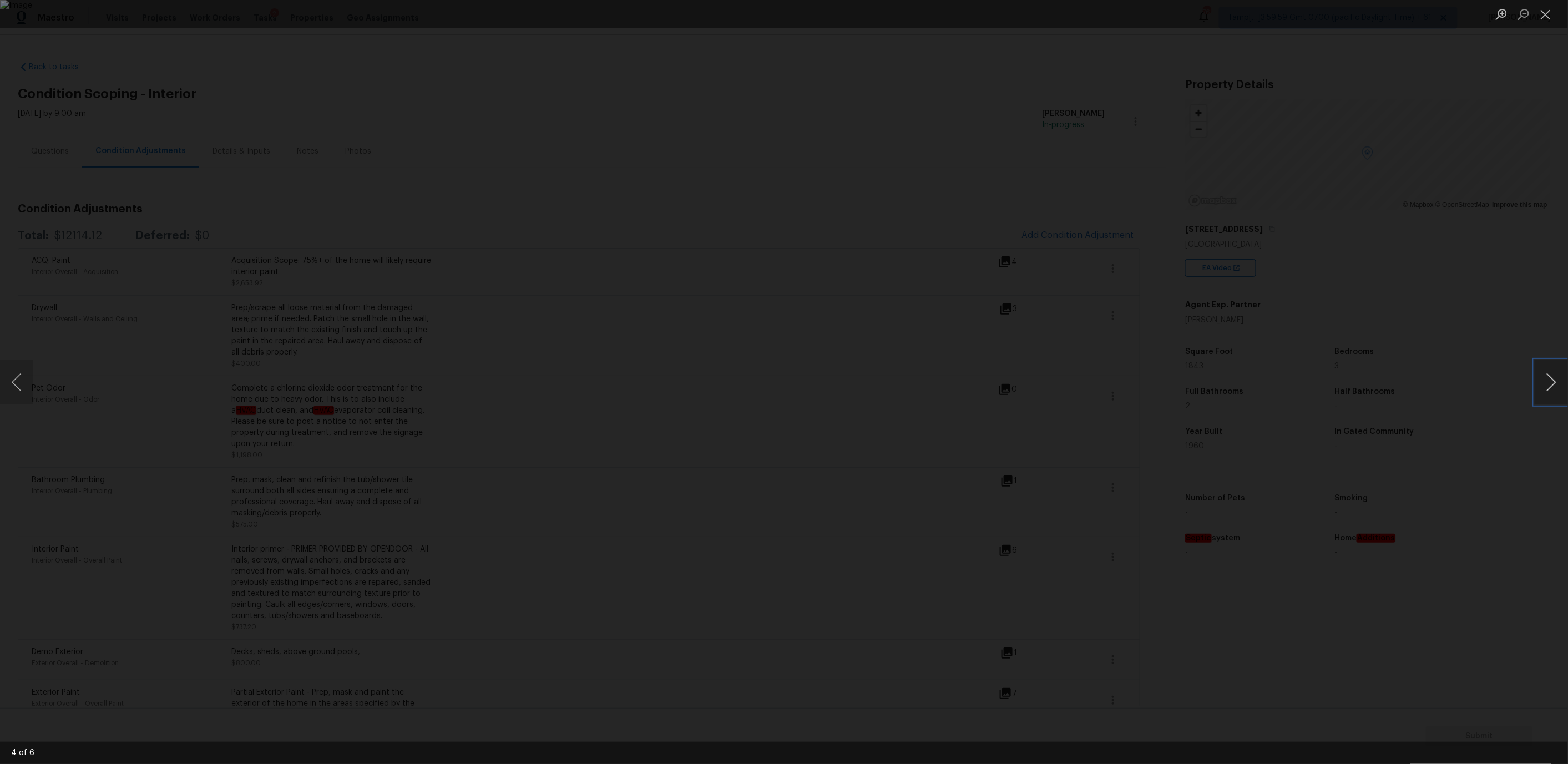
click at [1550, 377] on button "Next image" at bounding box center [1551, 382] width 33 height 44
click at [1550, 379] on button "Next image" at bounding box center [1551, 382] width 33 height 44
click at [1550, 379] on button "Next image" at bounding box center [1551, 382] width 33 height 44
click at [1550, 380] on button "Next image" at bounding box center [1551, 382] width 33 height 44
click at [1549, 14] on button "Close lightbox" at bounding box center [1545, 14] width 22 height 19
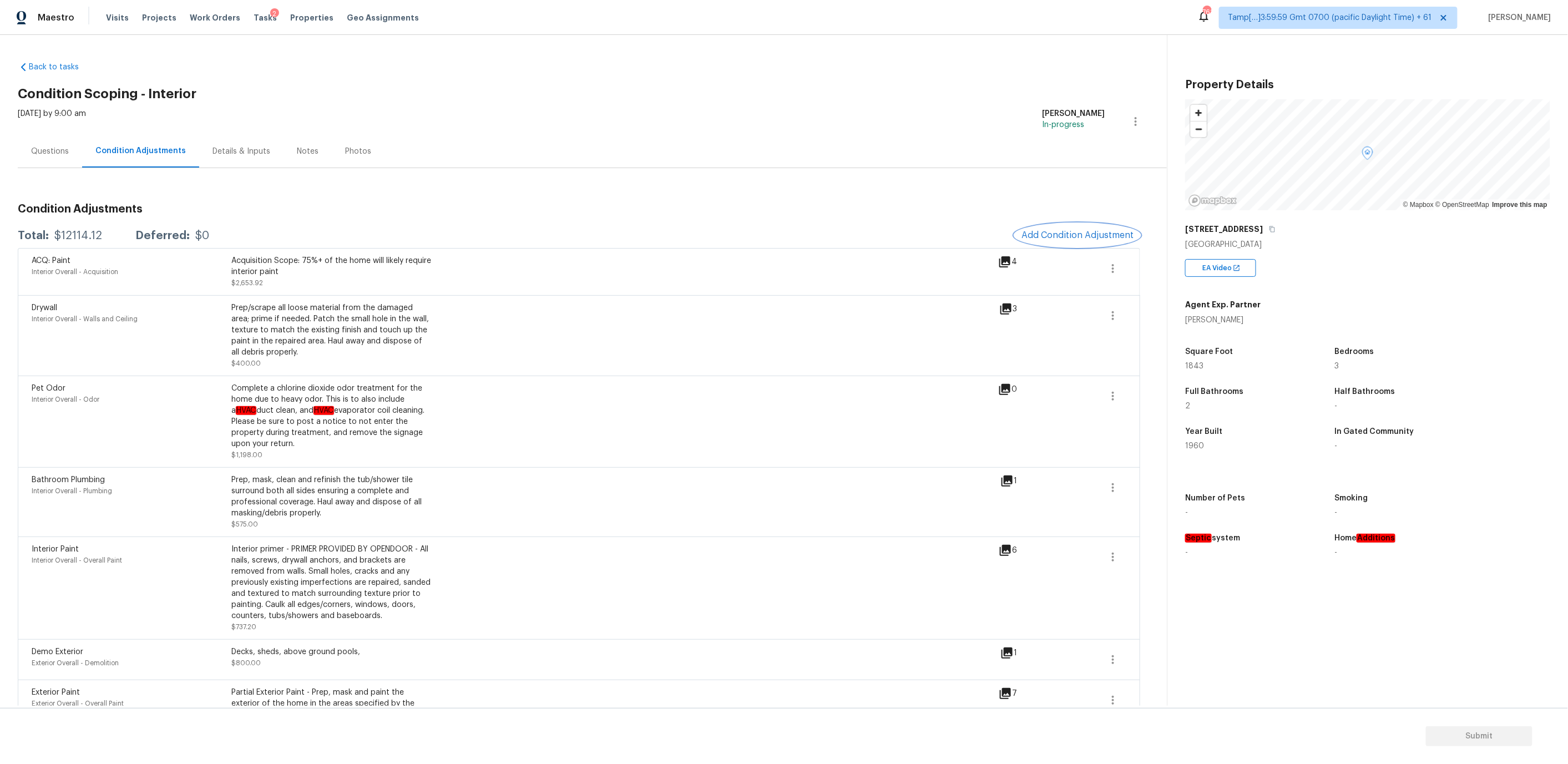
click at [1045, 235] on span "Add Condition Adjustment" at bounding box center [1077, 235] width 112 height 10
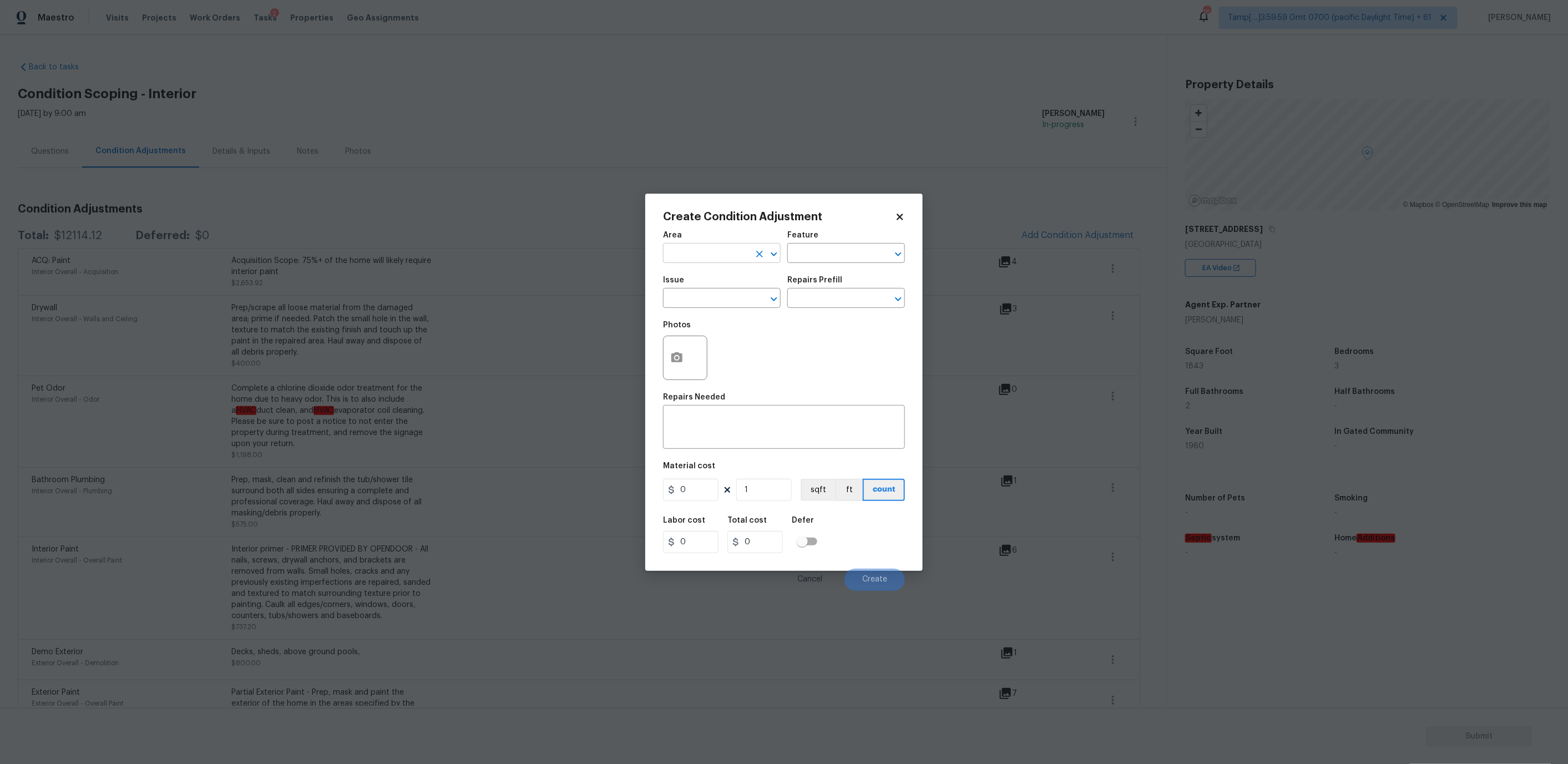
click at [735, 254] on input "text" at bounding box center [706, 254] width 86 height 17
click at [712, 298] on li "Interior Overall" at bounding box center [721, 296] width 117 height 18
type input "Interior Overall"
click at [710, 303] on input "text" at bounding box center [706, 300] width 86 height 17
click at [706, 366] on li "Flooring Extras" at bounding box center [721, 368] width 117 height 18
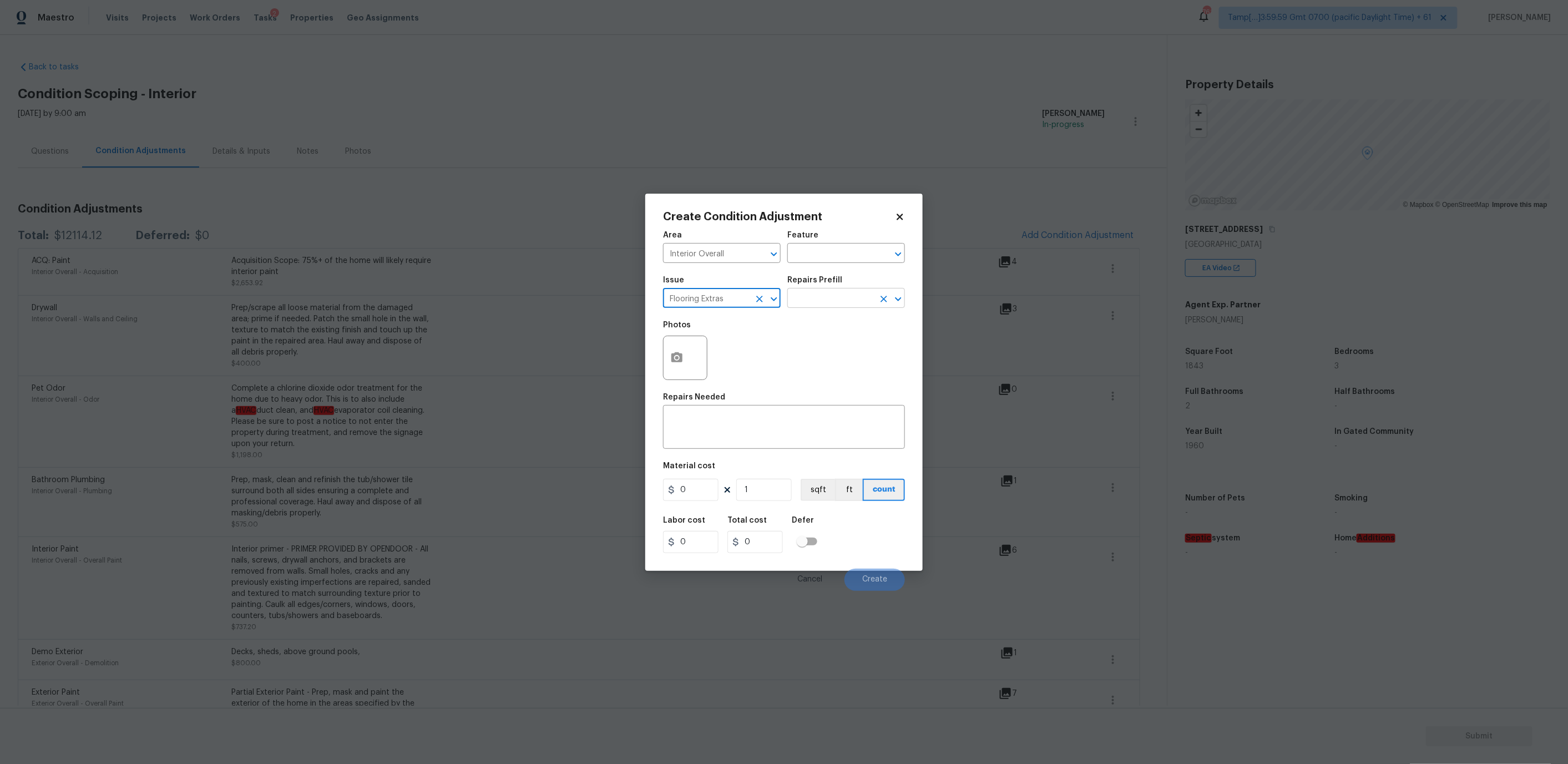
type input "Flooring Extras"
click at [814, 296] on input "text" at bounding box center [830, 300] width 86 height 17
type input "t"
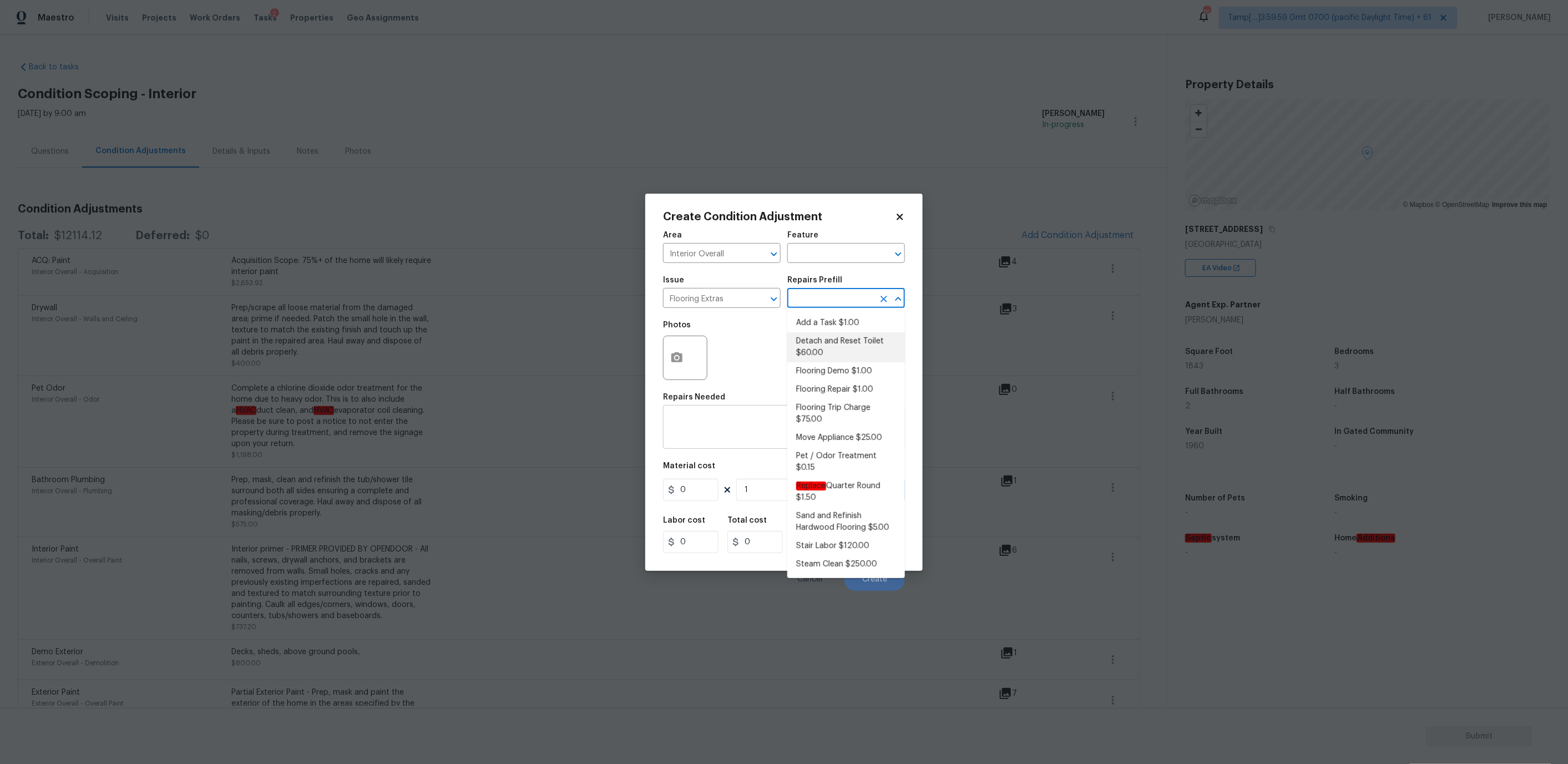
click at [712, 415] on div "x ​" at bounding box center [783, 428] width 242 height 41
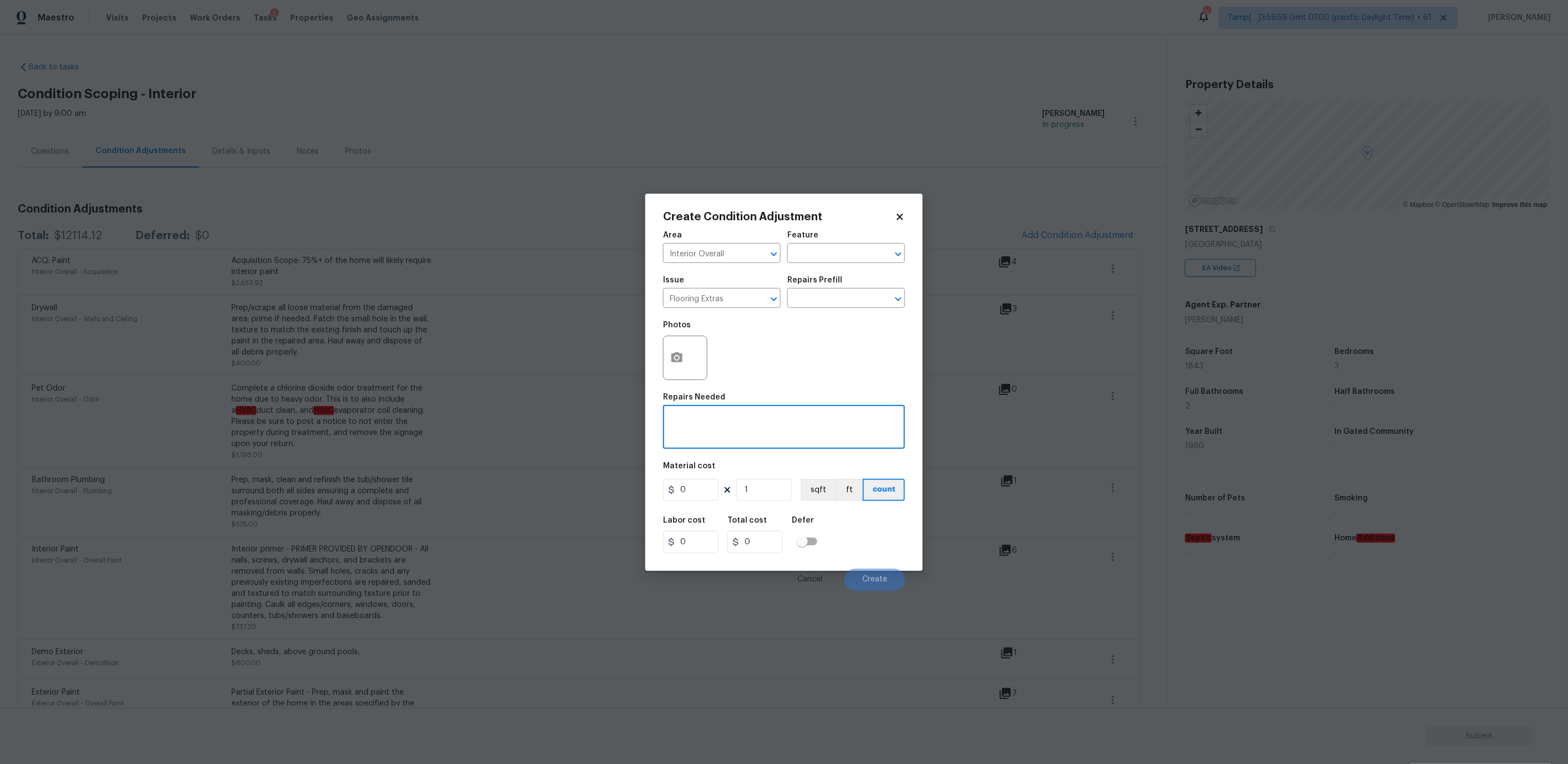
paste textarea "remove tile in addition and install sheet vinyl."
click at [672, 417] on textarea "remove tile in addition and install sheet vinyl." at bounding box center [784, 429] width 229 height 23
type textarea "Remove tile in addition and install sheet vinyl."
click at [693, 349] on div at bounding box center [685, 357] width 44 height 44
click at [674, 354] on icon "button" at bounding box center [677, 357] width 11 height 10
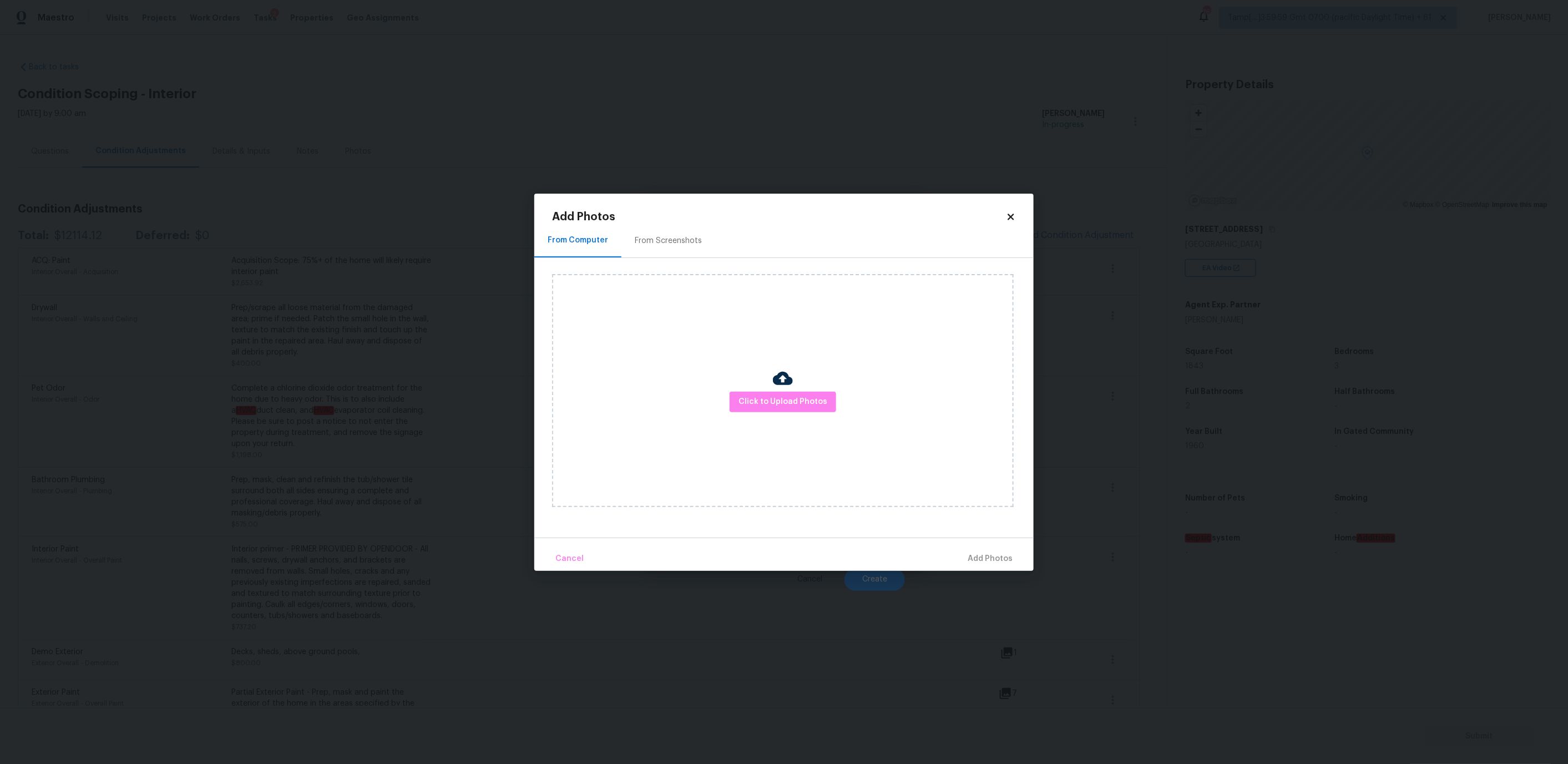
click at [740, 387] on div "Click to Upload Photos" at bounding box center [783, 390] width 461 height 233
click at [754, 404] on span "Click to Upload Photos" at bounding box center [783, 402] width 89 height 14
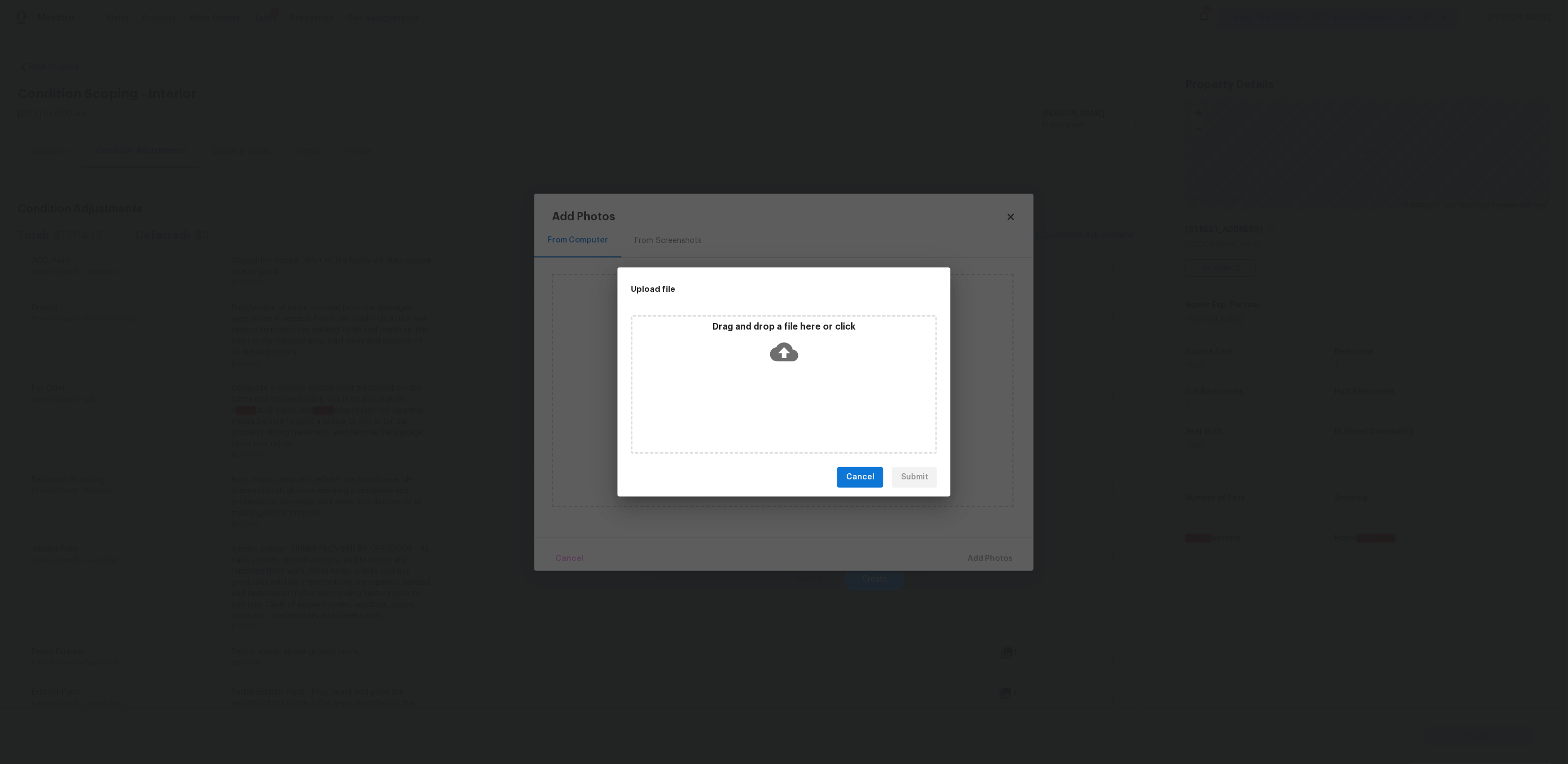
click at [755, 368] on div "Drag and drop a file here or click" at bounding box center [784, 345] width 303 height 47
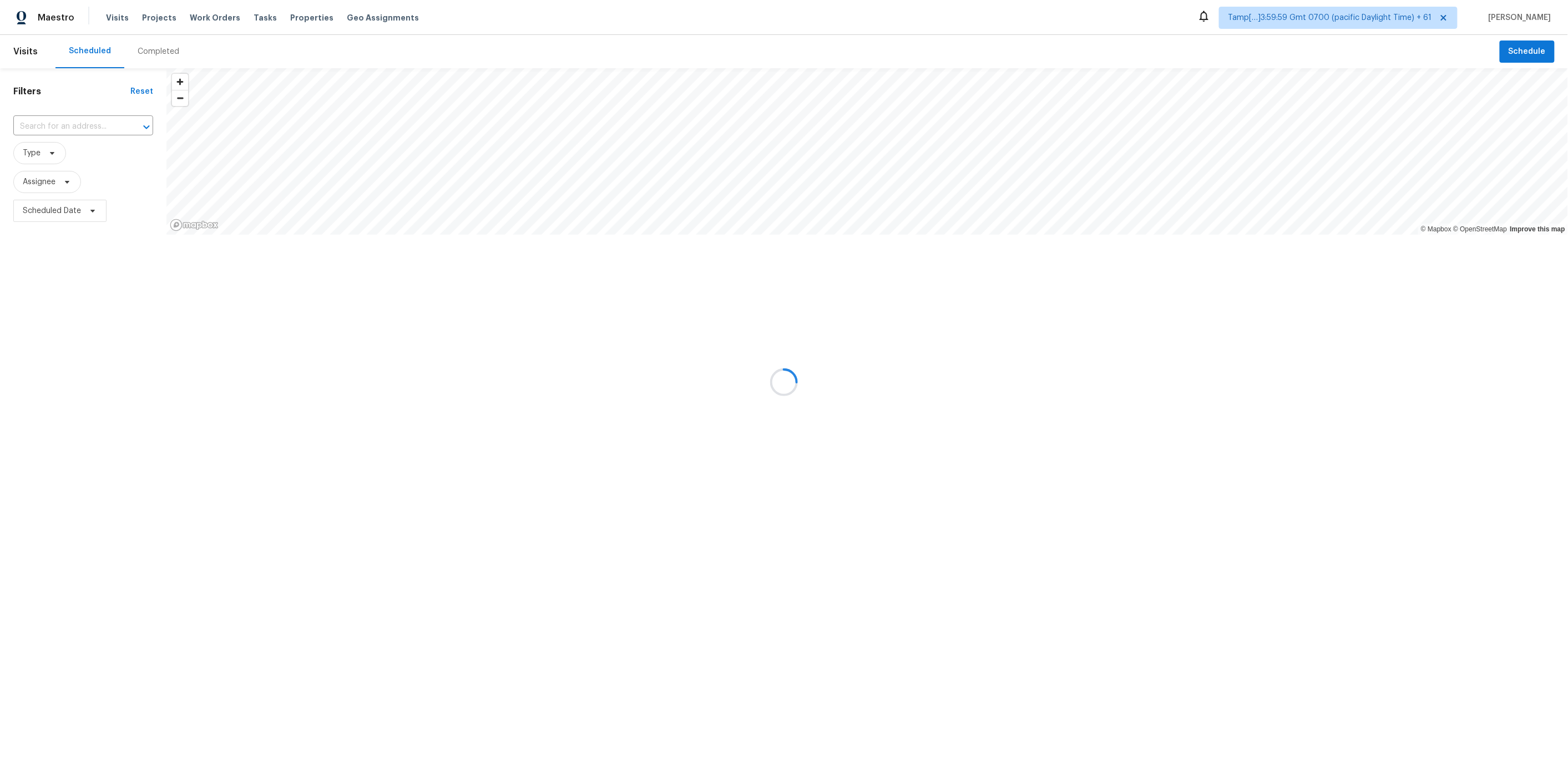
click at [63, 129] on div at bounding box center [784, 382] width 1568 height 764
click at [65, 121] on div at bounding box center [784, 382] width 1568 height 764
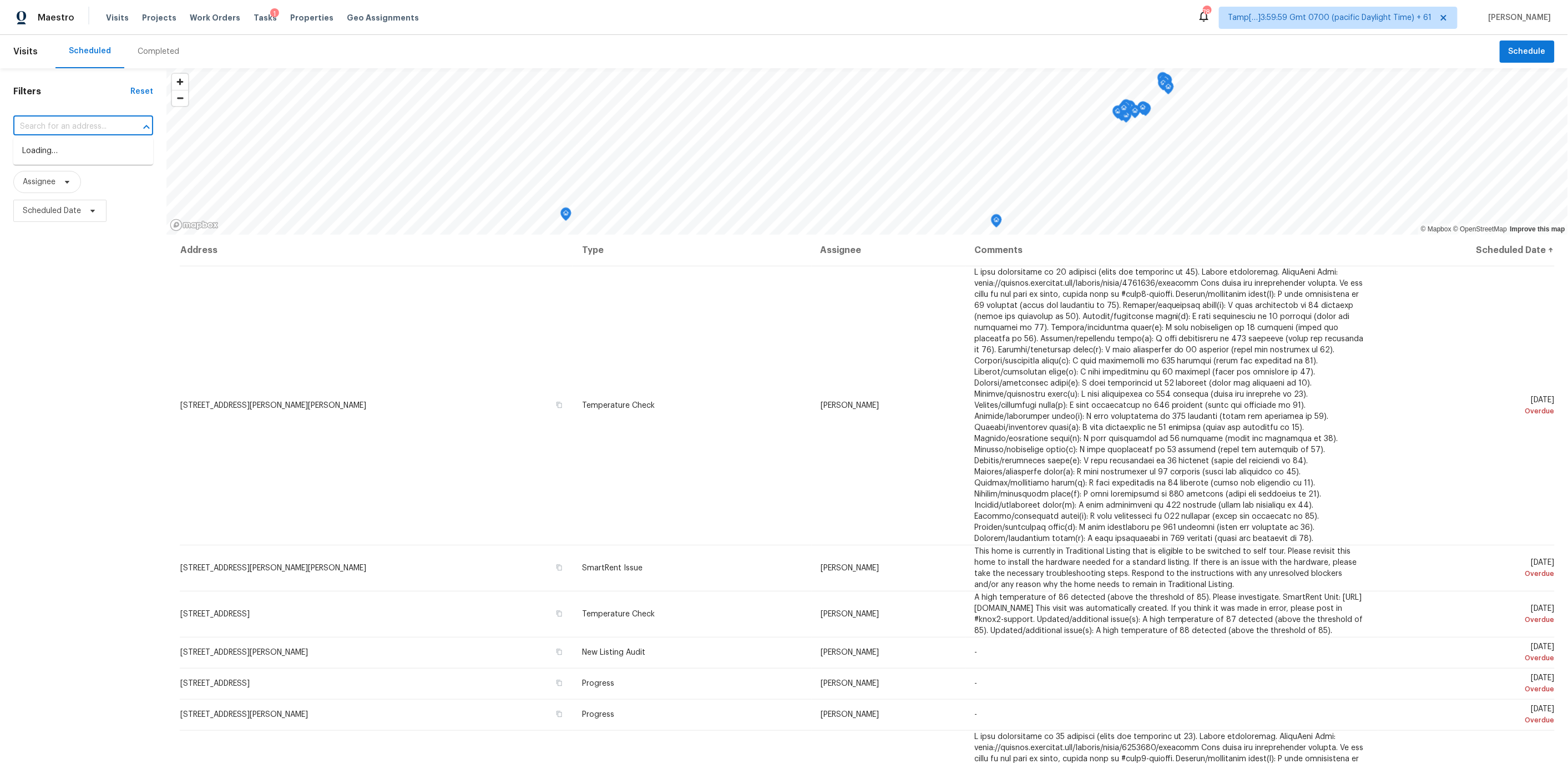
click at [65, 122] on input "text" at bounding box center [68, 127] width 109 height 17
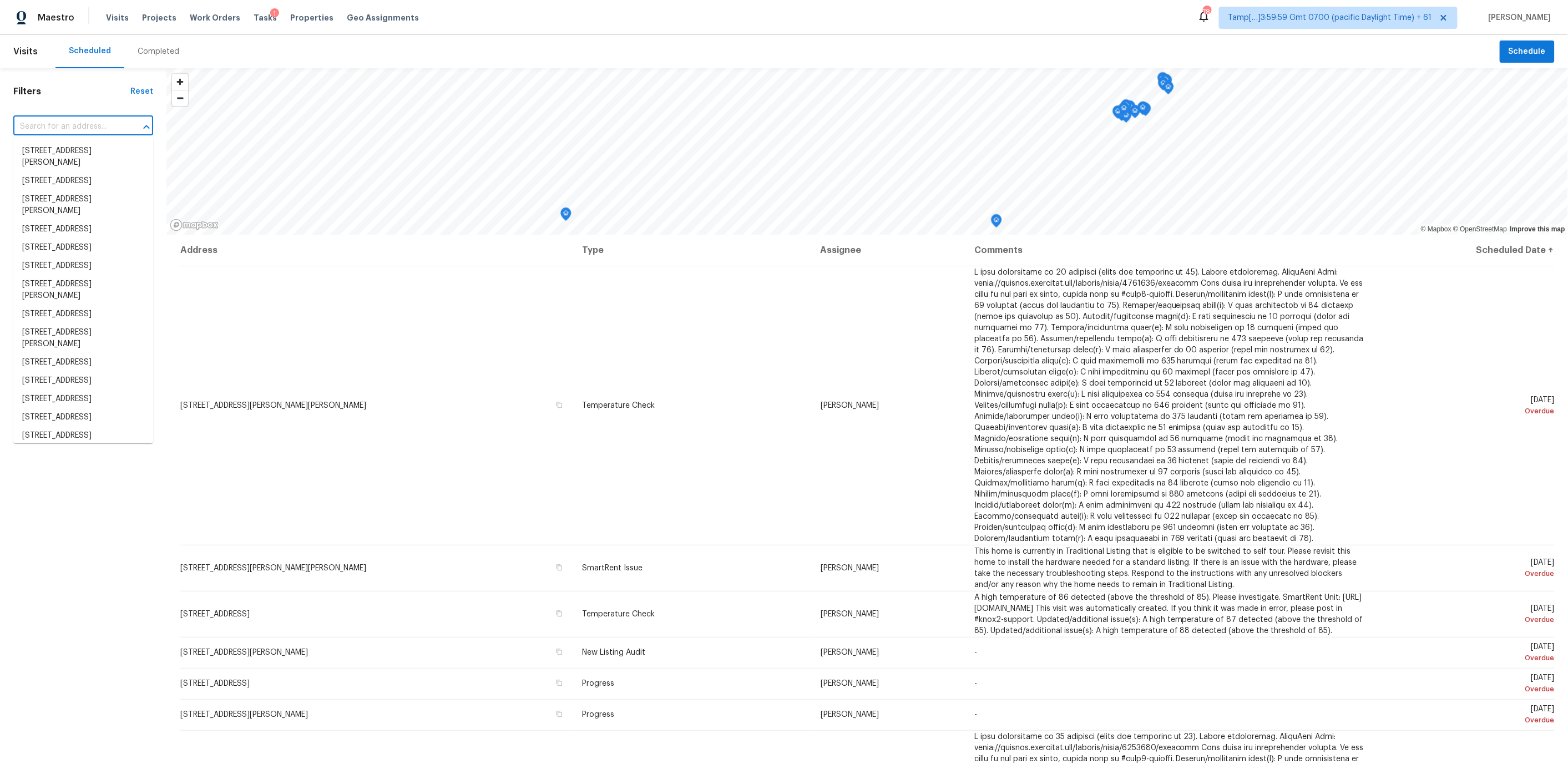
paste input "[STREET_ADDRESS]"
type input "[STREET_ADDRESS]"
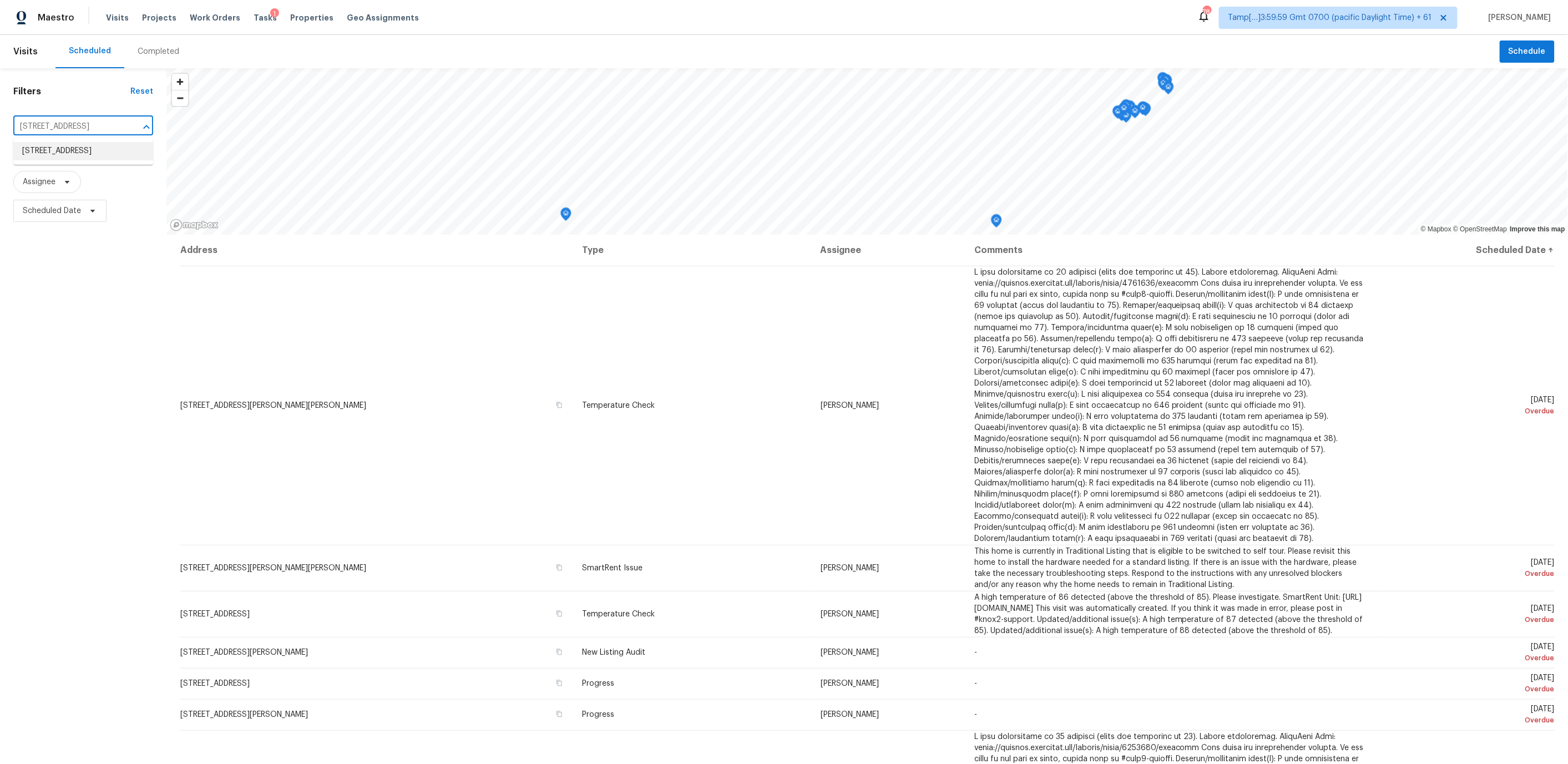
click at [77, 155] on li "[STREET_ADDRESS]" at bounding box center [83, 151] width 140 height 18
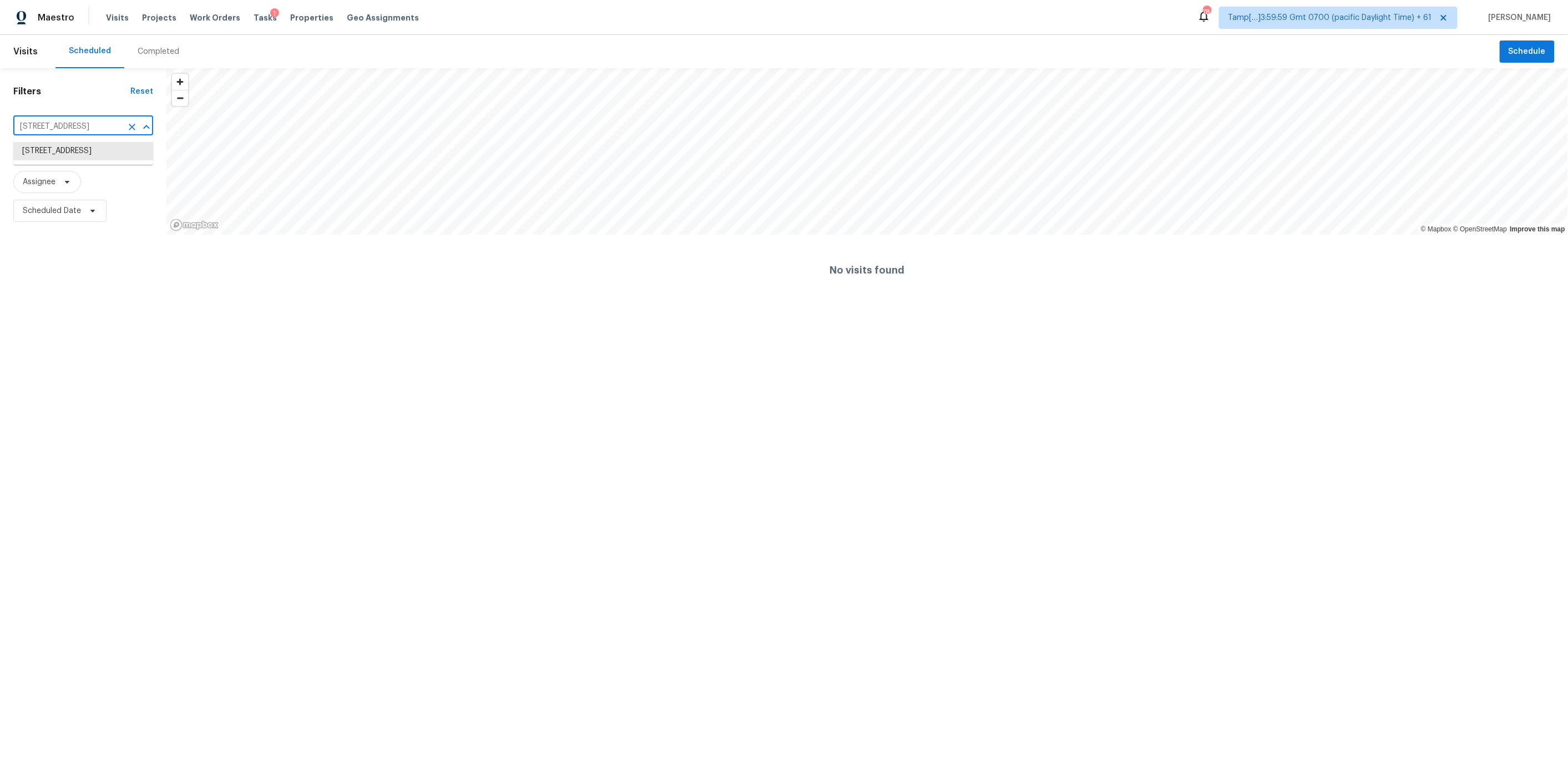
click at [82, 126] on input "[STREET_ADDRESS]" at bounding box center [68, 127] width 109 height 17
click at [74, 152] on li "[STREET_ADDRESS]" at bounding box center [83, 151] width 140 height 18
click at [155, 52] on div "Completed" at bounding box center [158, 52] width 41 height 11
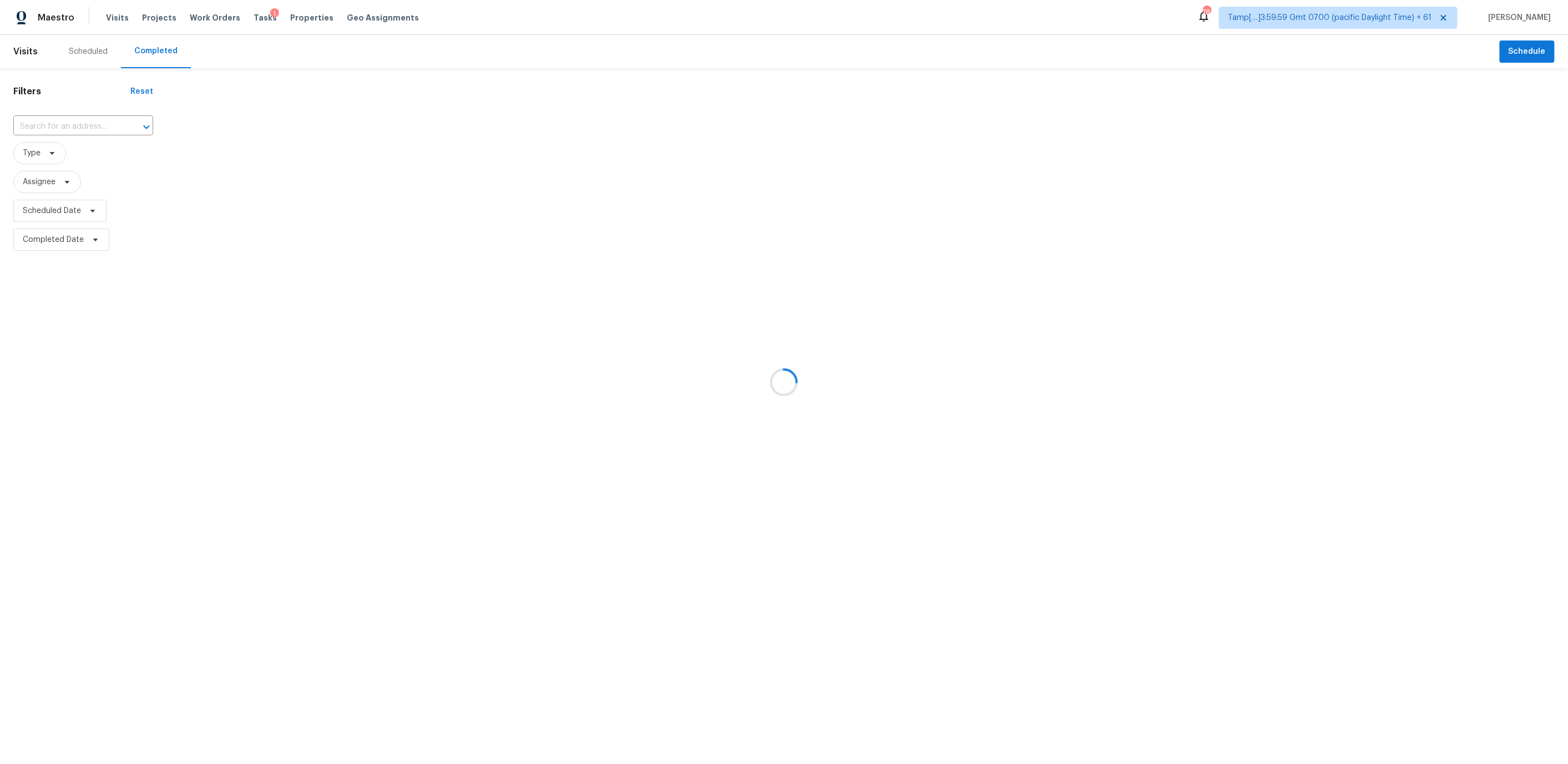
click at [82, 119] on div at bounding box center [784, 382] width 1568 height 764
click at [65, 131] on div at bounding box center [784, 382] width 1568 height 764
click at [65, 126] on div at bounding box center [784, 382] width 1568 height 764
click at [71, 119] on div at bounding box center [784, 382] width 1568 height 764
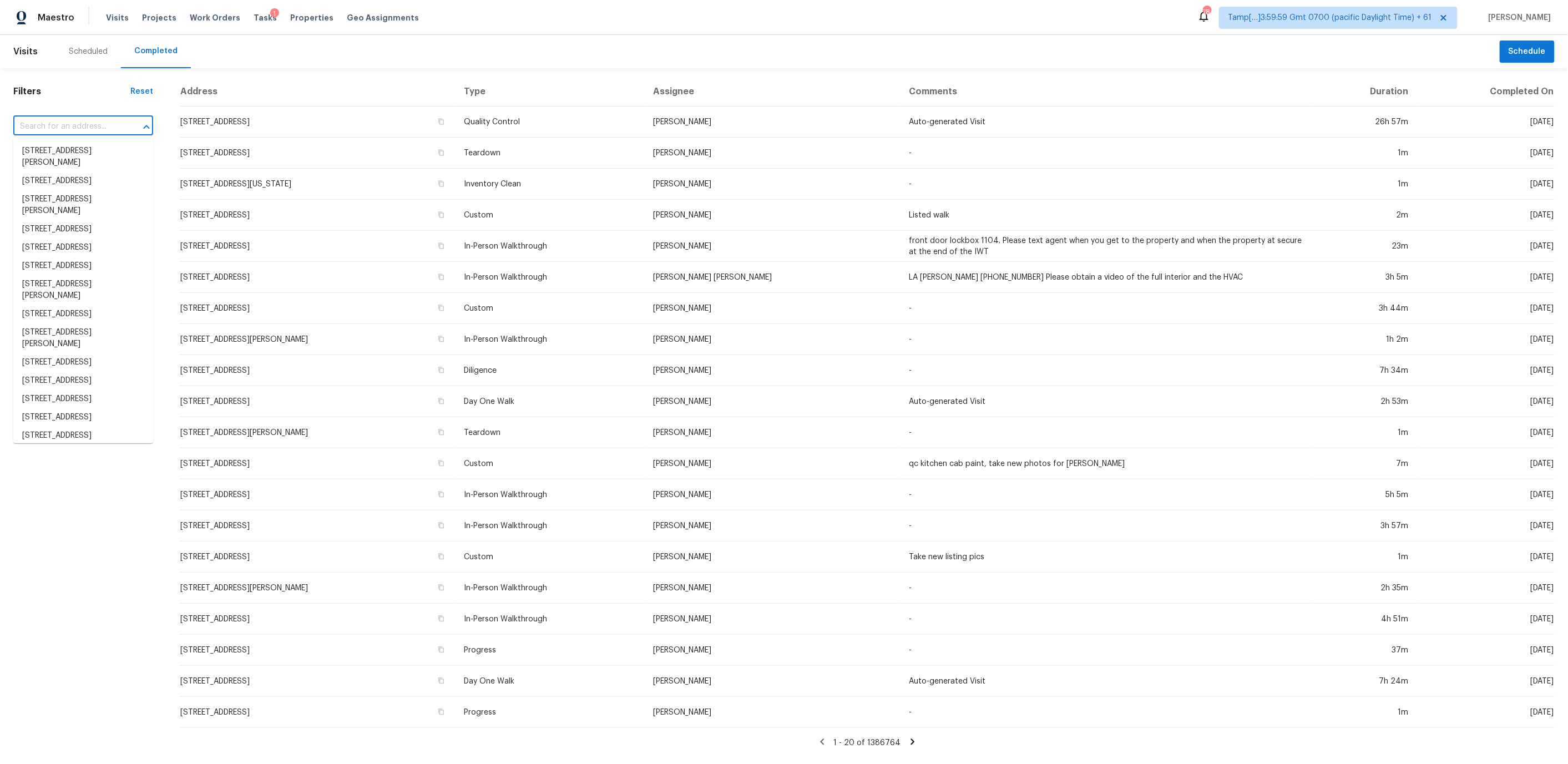
click at [66, 134] on input "text" at bounding box center [68, 127] width 109 height 17
paste input "[STREET_ADDRESS]"
type input "[STREET_ADDRESS]"
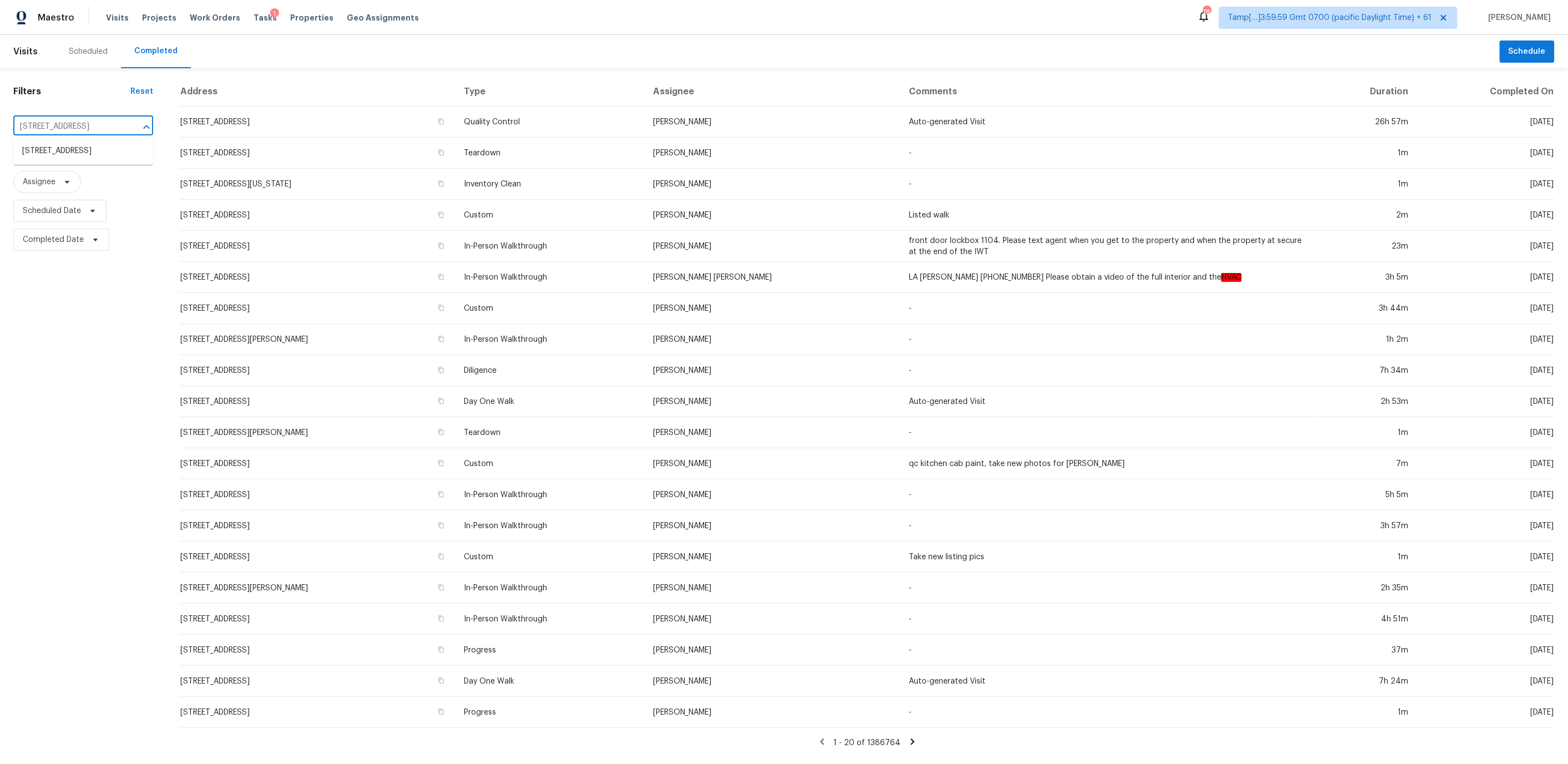
scroll to position [0, 37]
click at [61, 155] on li "[STREET_ADDRESS]" at bounding box center [83, 151] width 140 height 18
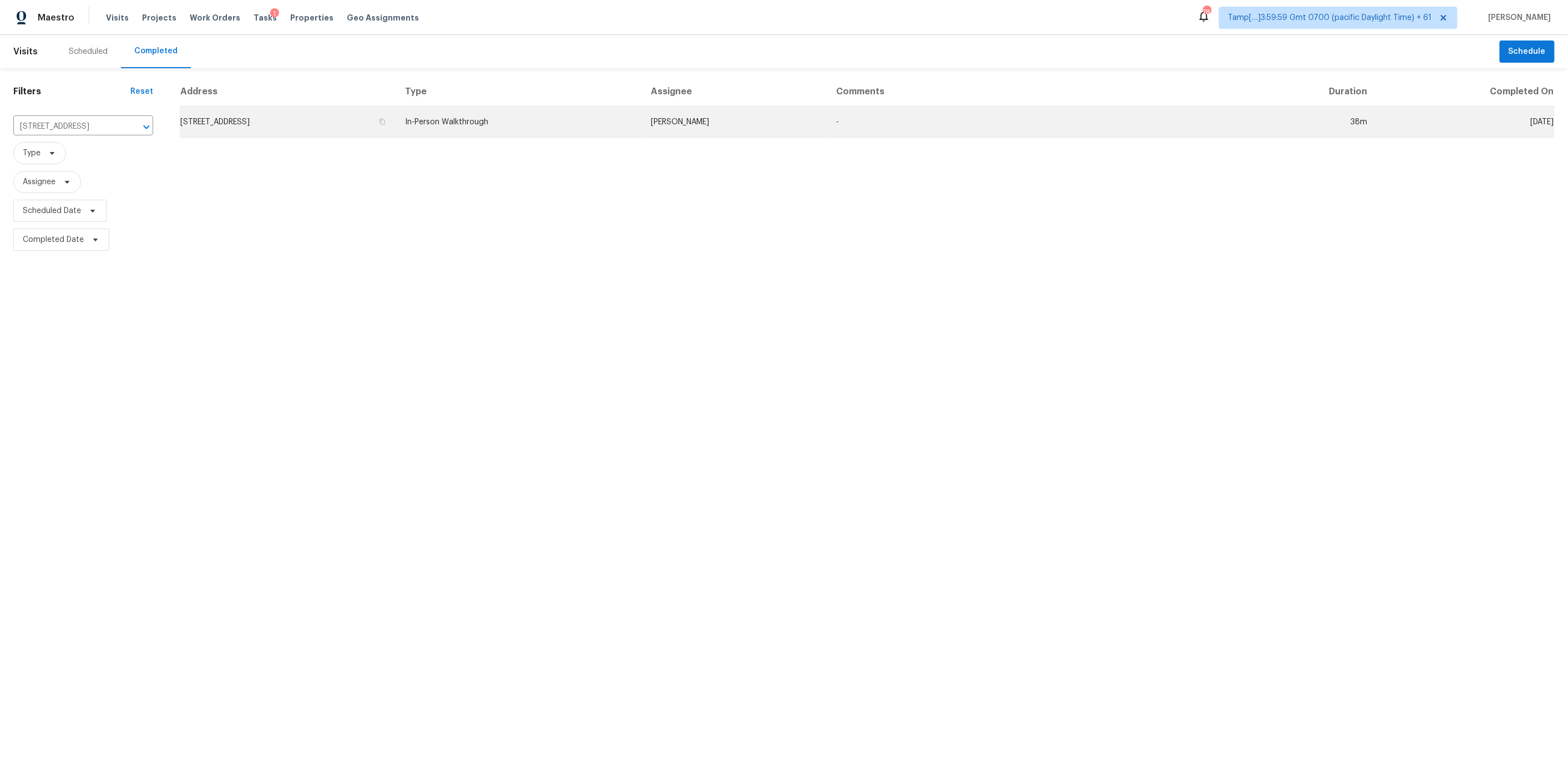
click at [396, 121] on td "[STREET_ADDRESS]" at bounding box center [287, 122] width 216 height 31
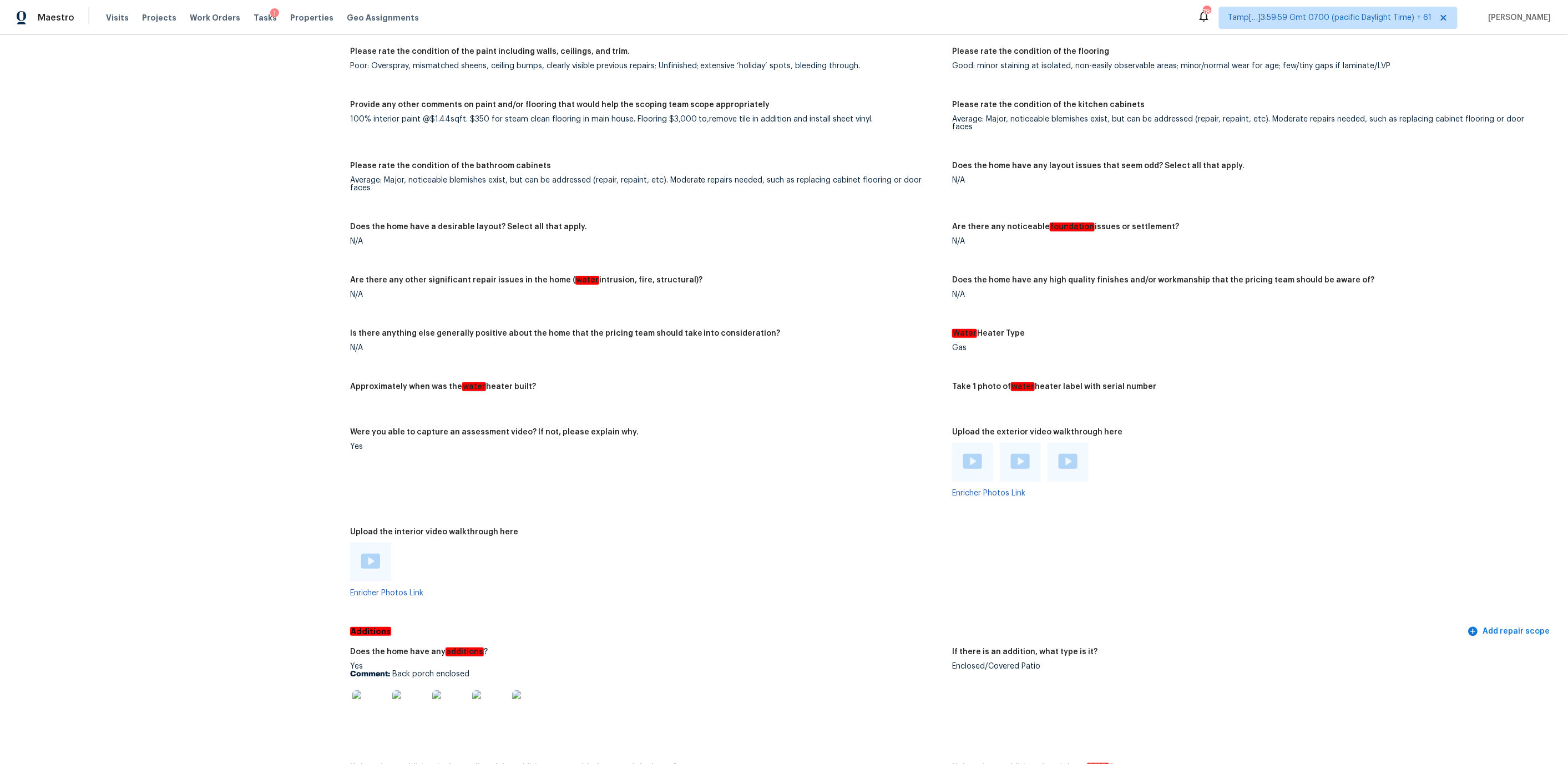
scroll to position [1650, 0]
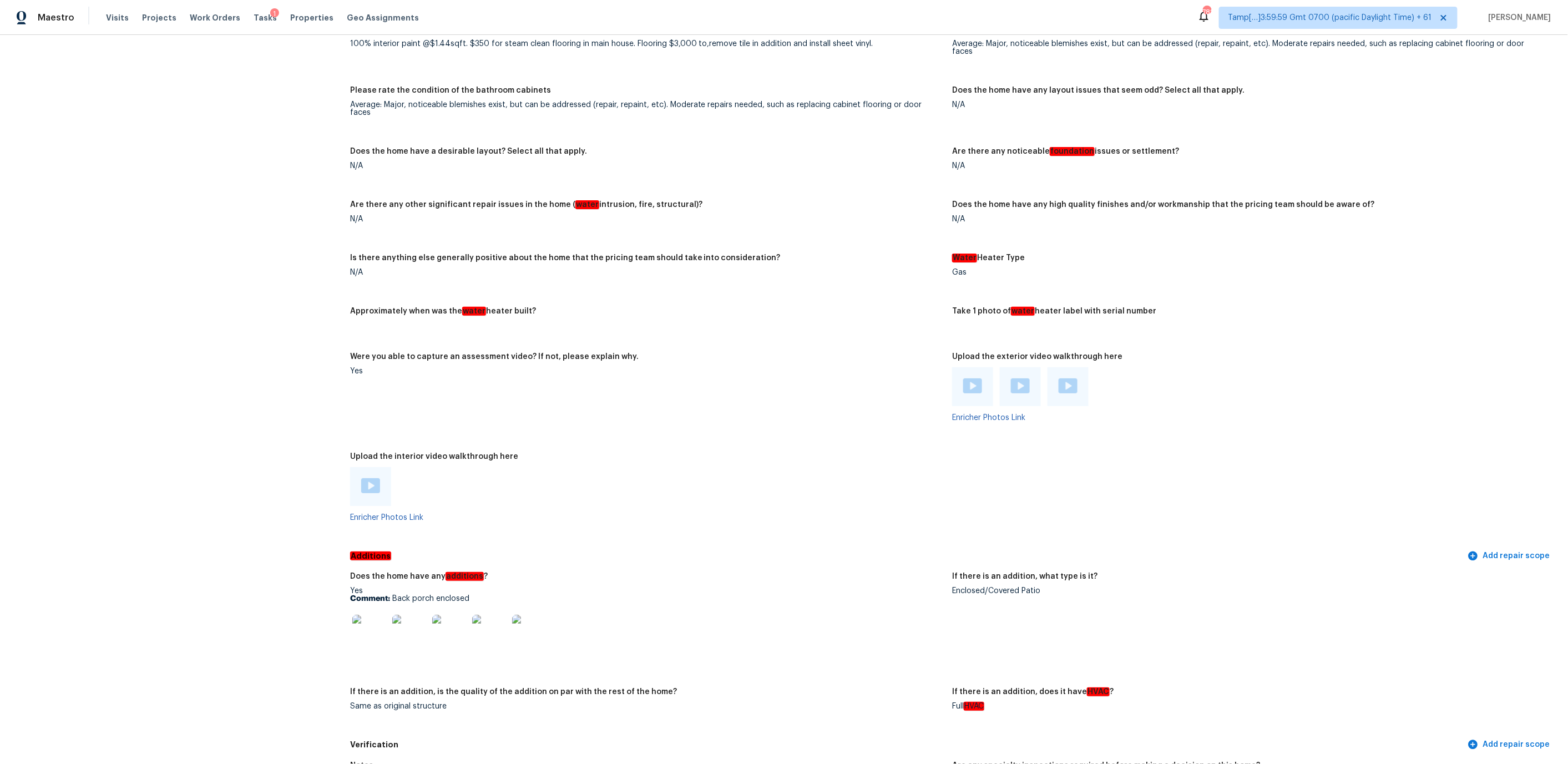
click at [369, 478] on img at bounding box center [370, 486] width 19 height 15
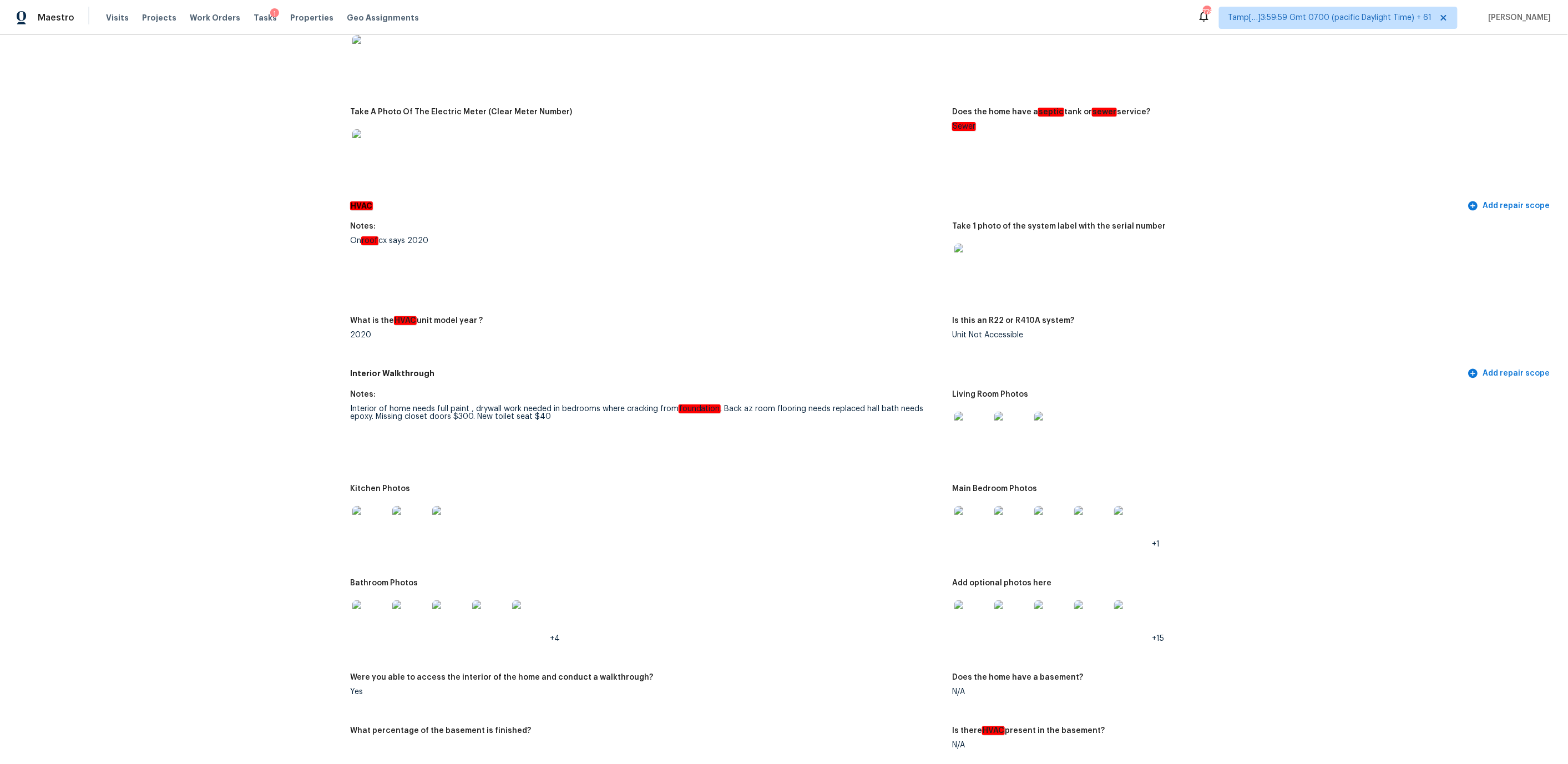
scroll to position [1218, 0]
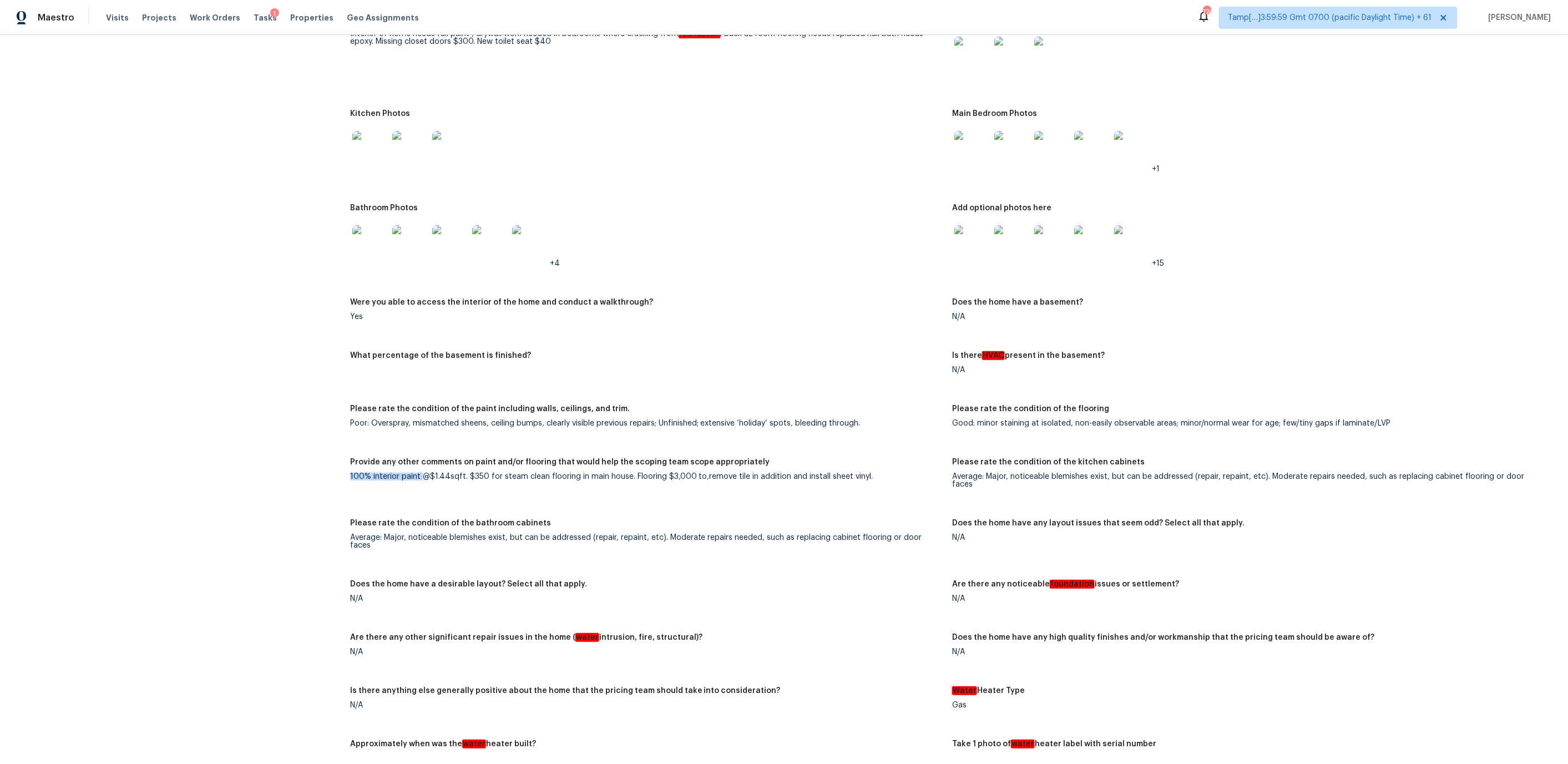
drag, startPoint x: 348, startPoint y: 471, endPoint x: 421, endPoint y: 468, distance: 73.1
click at [421, 469] on div "All visits [STREET_ADDRESS] Home details Other Visits No previous visits In-Per…" at bounding box center [784, 635] width 1541 height 3591
click at [677, 473] on div "100% interior paint @$1.44sqft. $350 for steam clean flooring in main house. Fl…" at bounding box center [646, 477] width 593 height 8
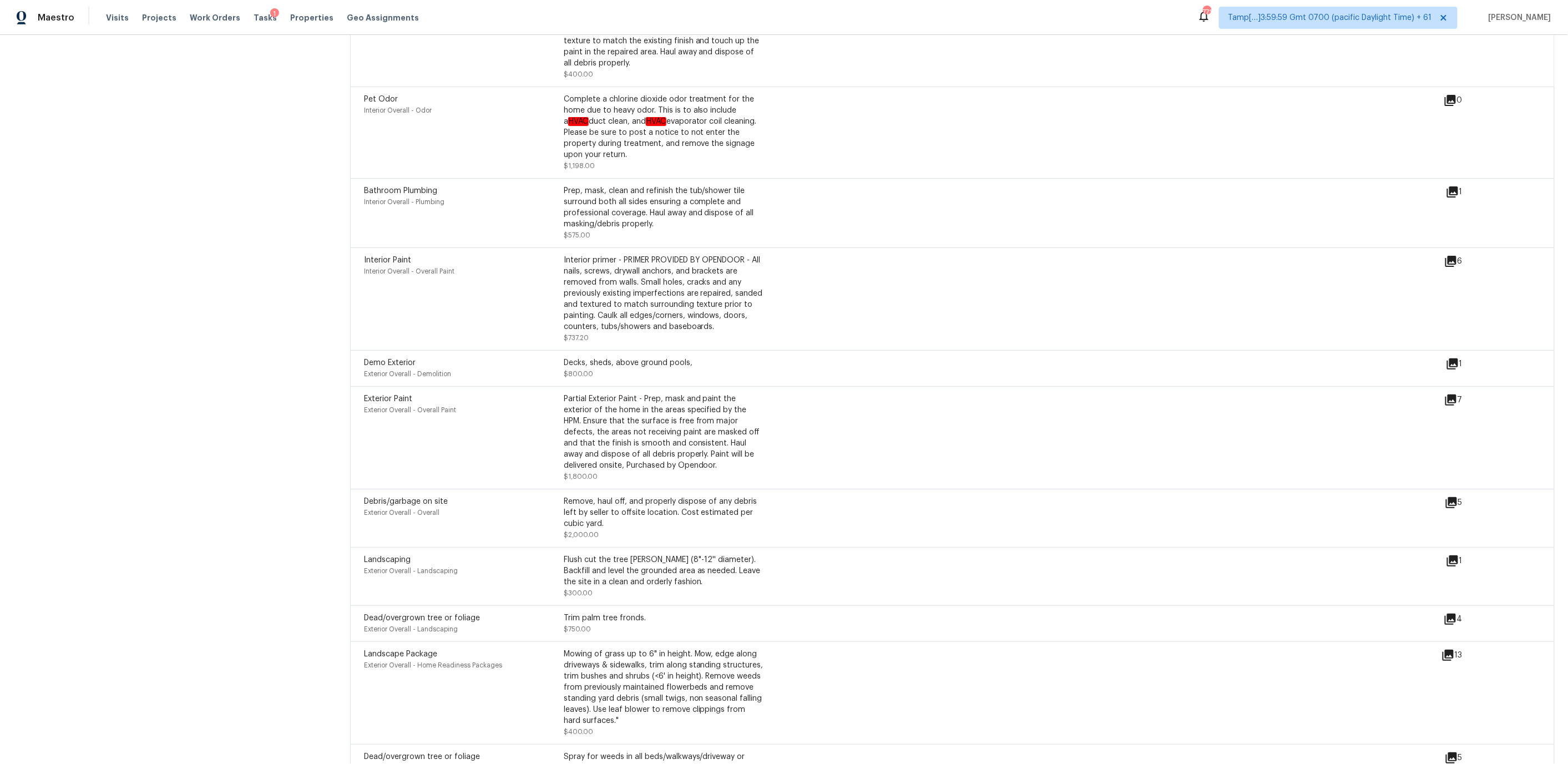
scroll to position [2867, 0]
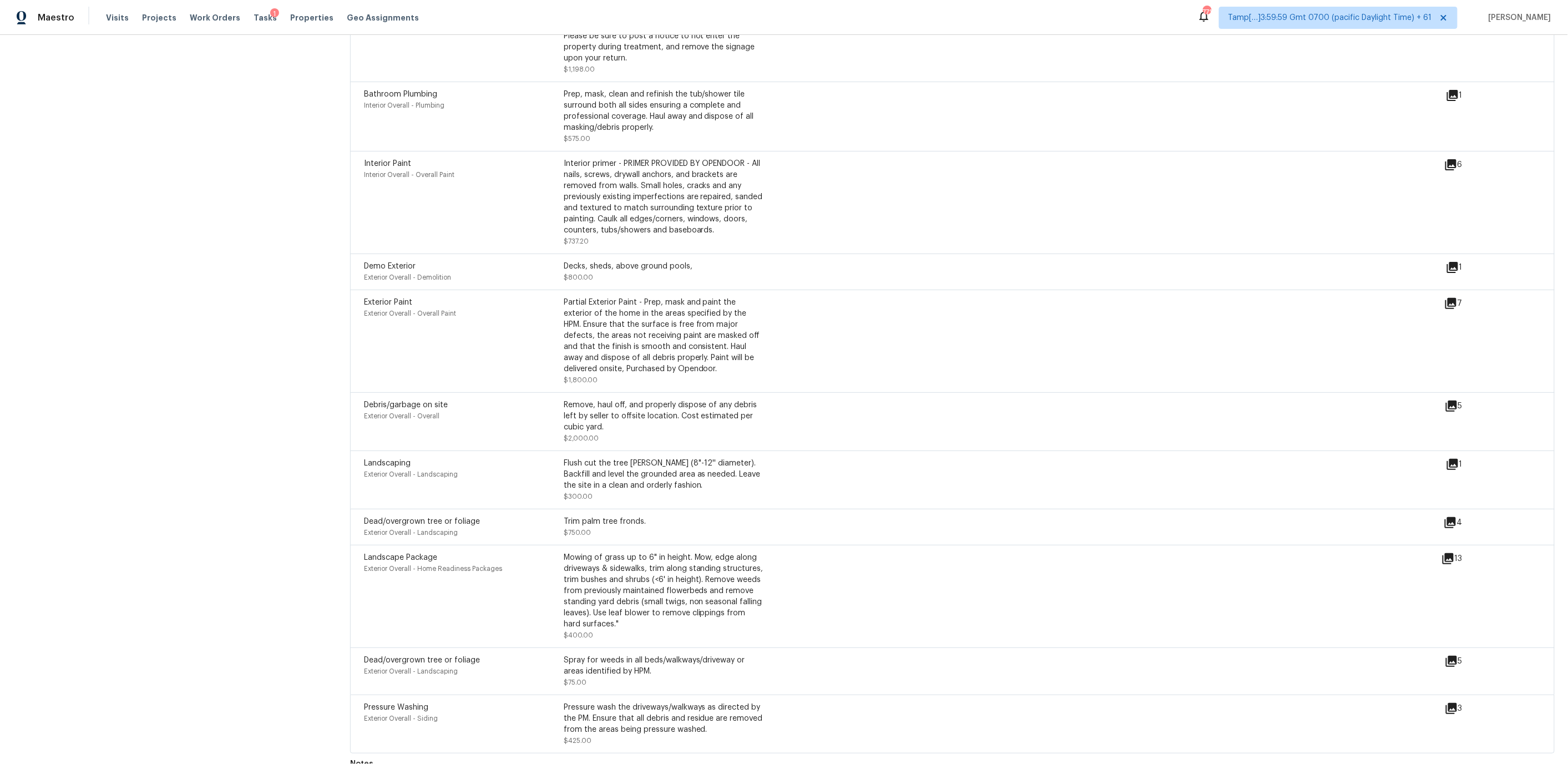
click at [1454, 159] on icon at bounding box center [1451, 165] width 11 height 11
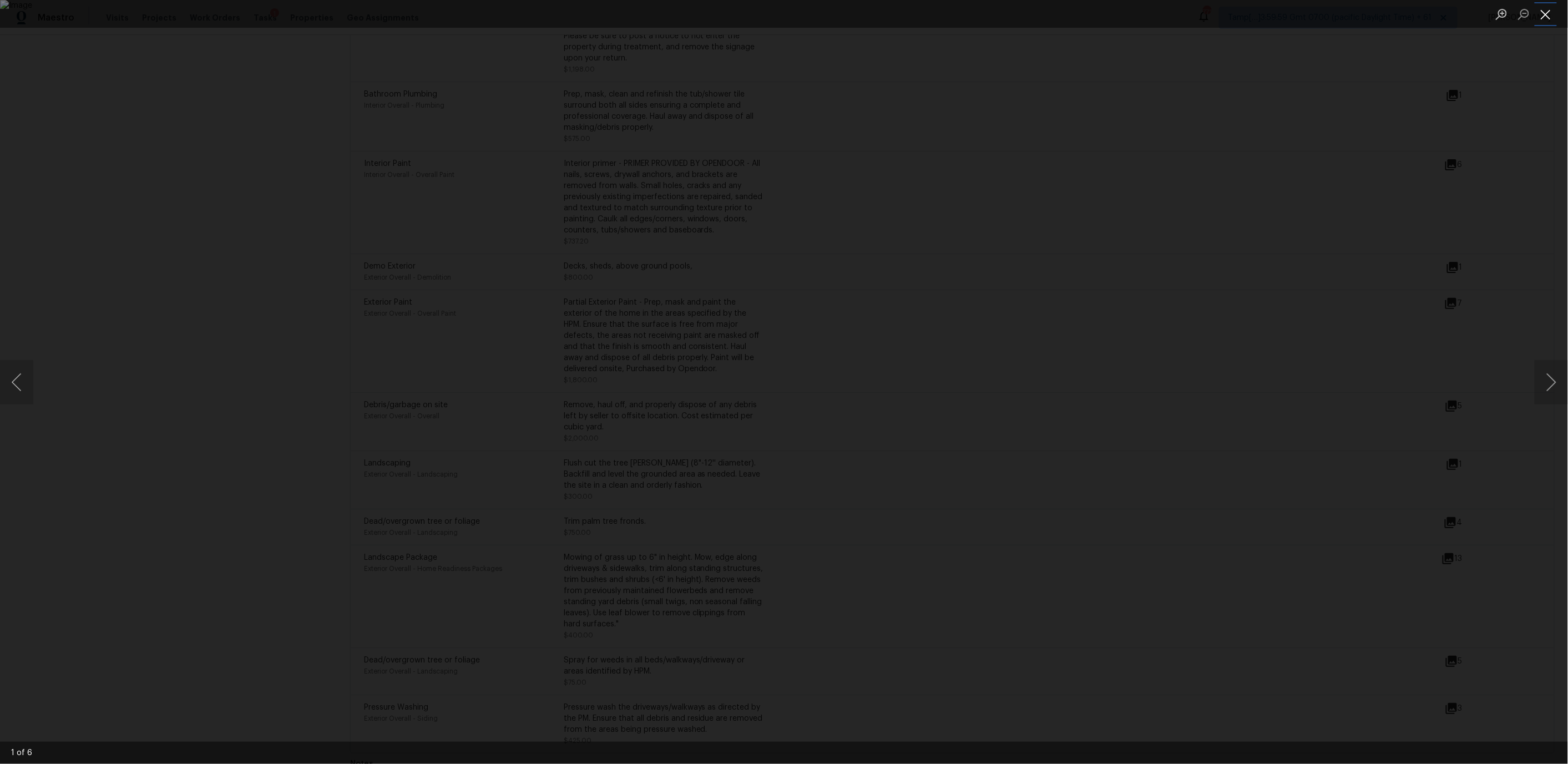
click at [1545, 12] on button "Close lightbox" at bounding box center [1545, 14] width 22 height 19
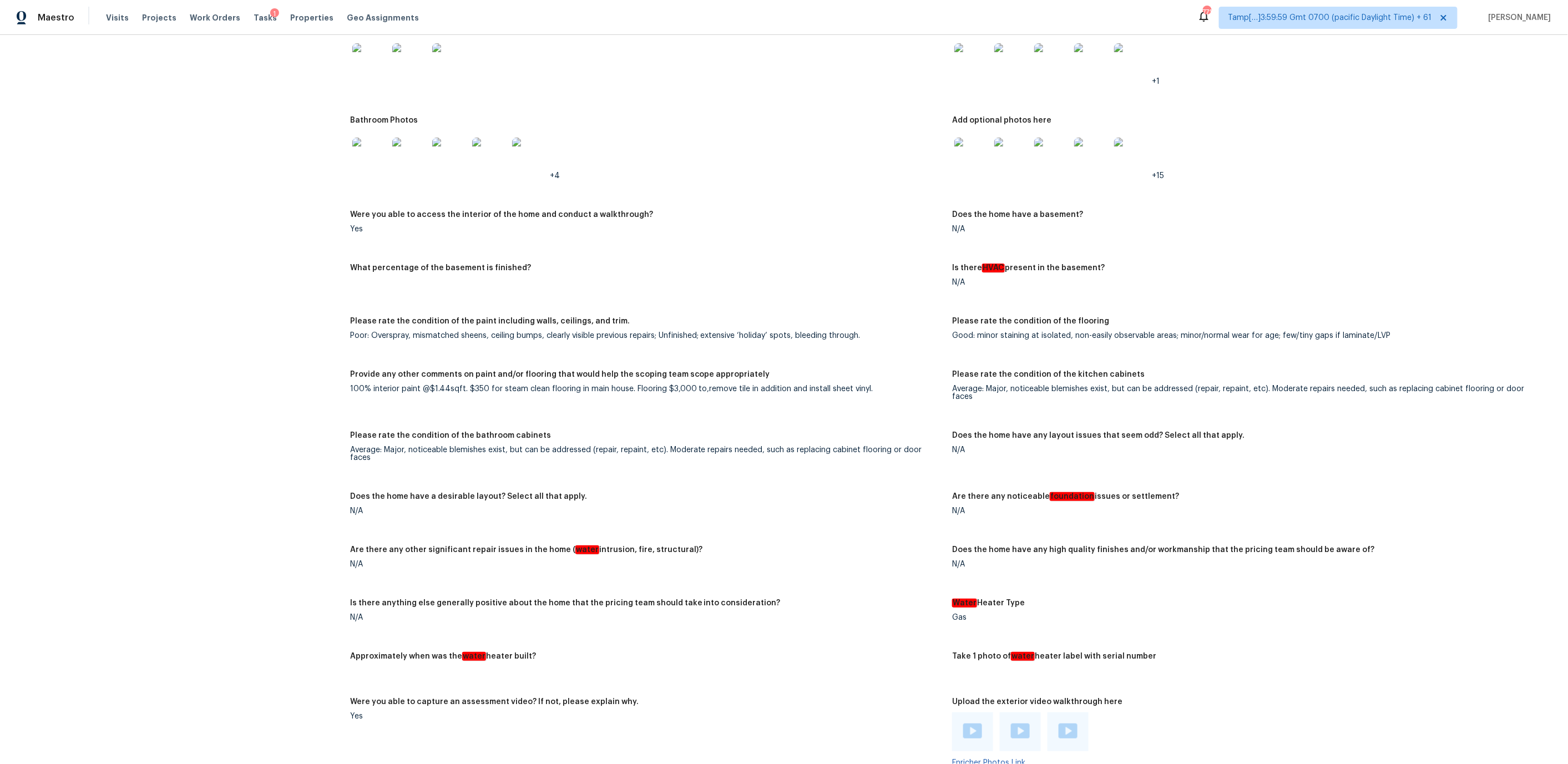
scroll to position [1258, 0]
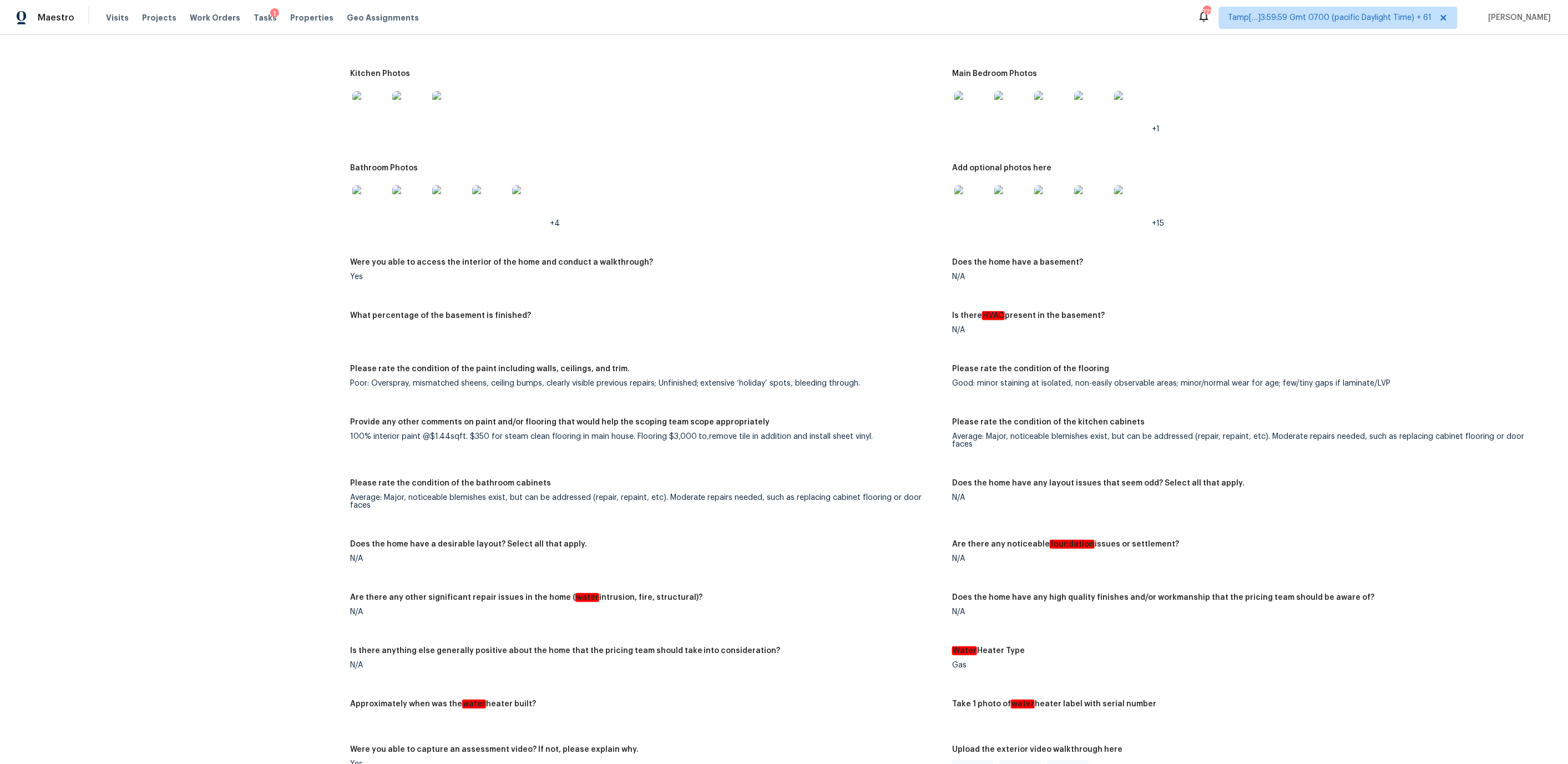
click at [429, 433] on div "100% interior paint @$1.44sqft. $350 for steam clean flooring in main house. Fl…" at bounding box center [646, 436] width 593 height 8
click at [474, 433] on div "100% interior paint @$1.44sqft. $350 for steam clean flooring in main house. Fl…" at bounding box center [646, 436] width 593 height 8
drag, startPoint x: 701, startPoint y: 427, endPoint x: 900, endPoint y: 435, distance: 199.2
click at [901, 435] on figure "Provide any other comments on paint and/or flooring that would help the scoping…" at bounding box center [651, 442] width 603 height 47
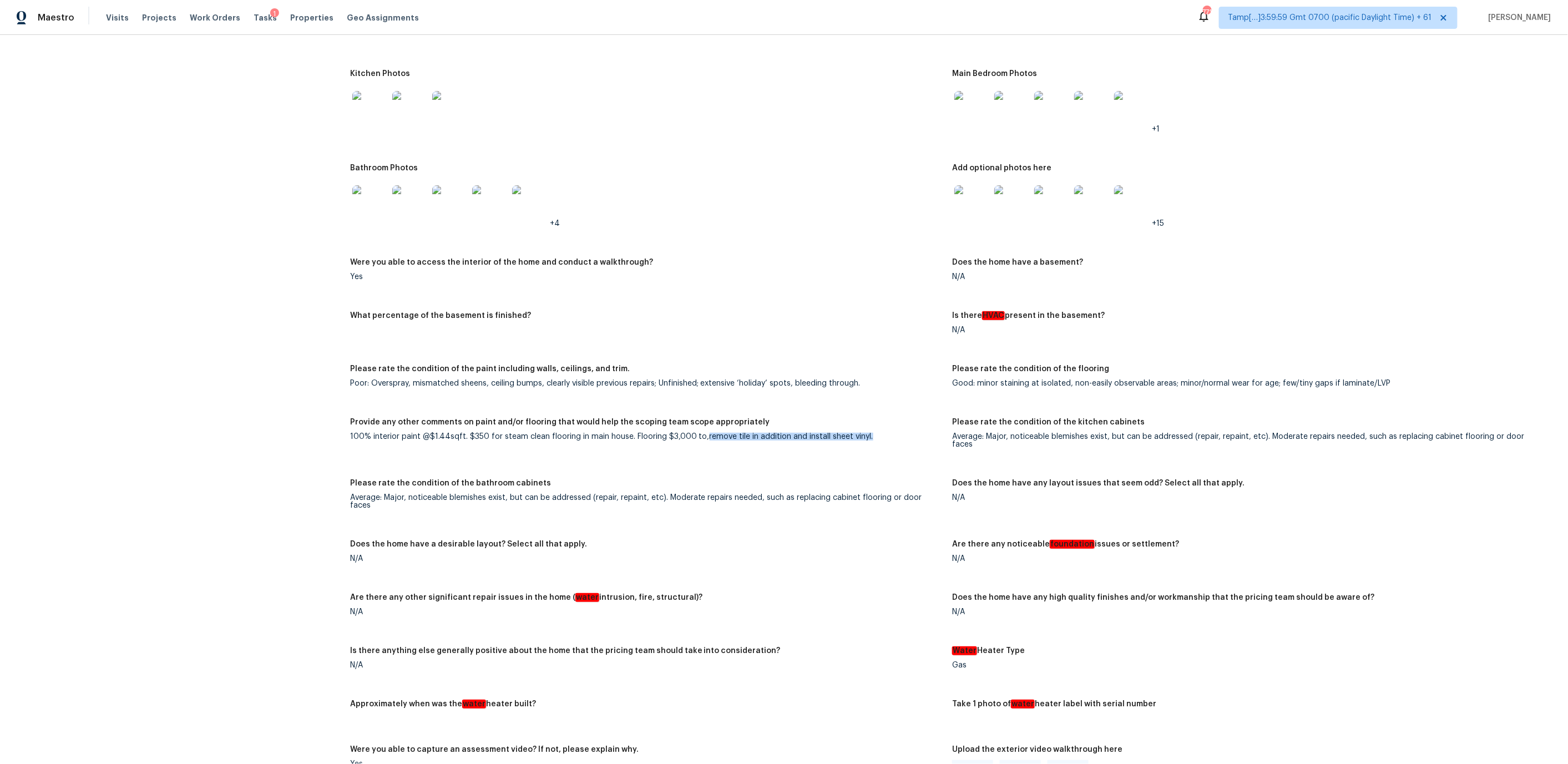
copy div "remove tile in addition and install sheet vinyl."
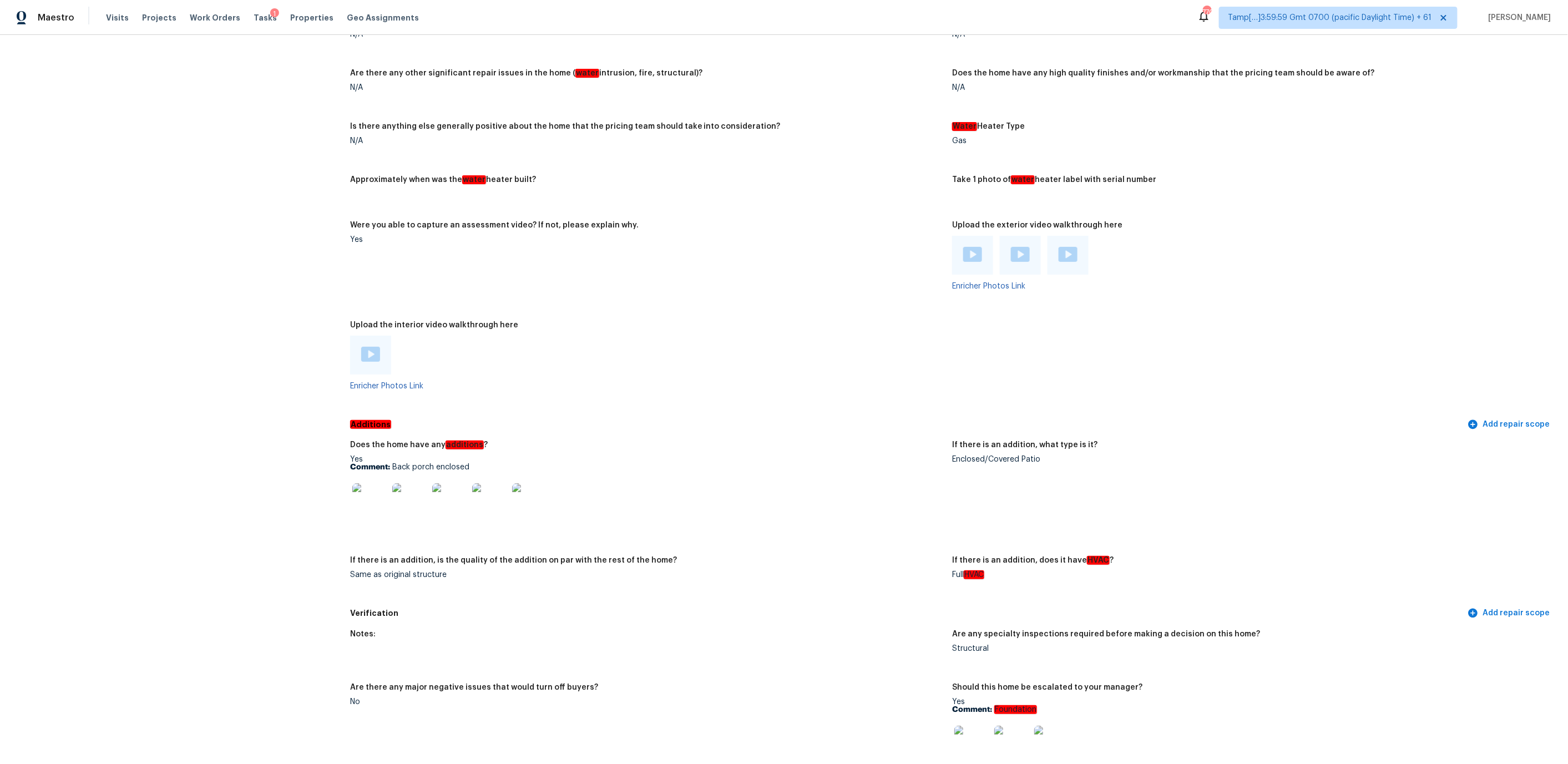
click at [379, 483] on img at bounding box center [370, 501] width 35 height 35
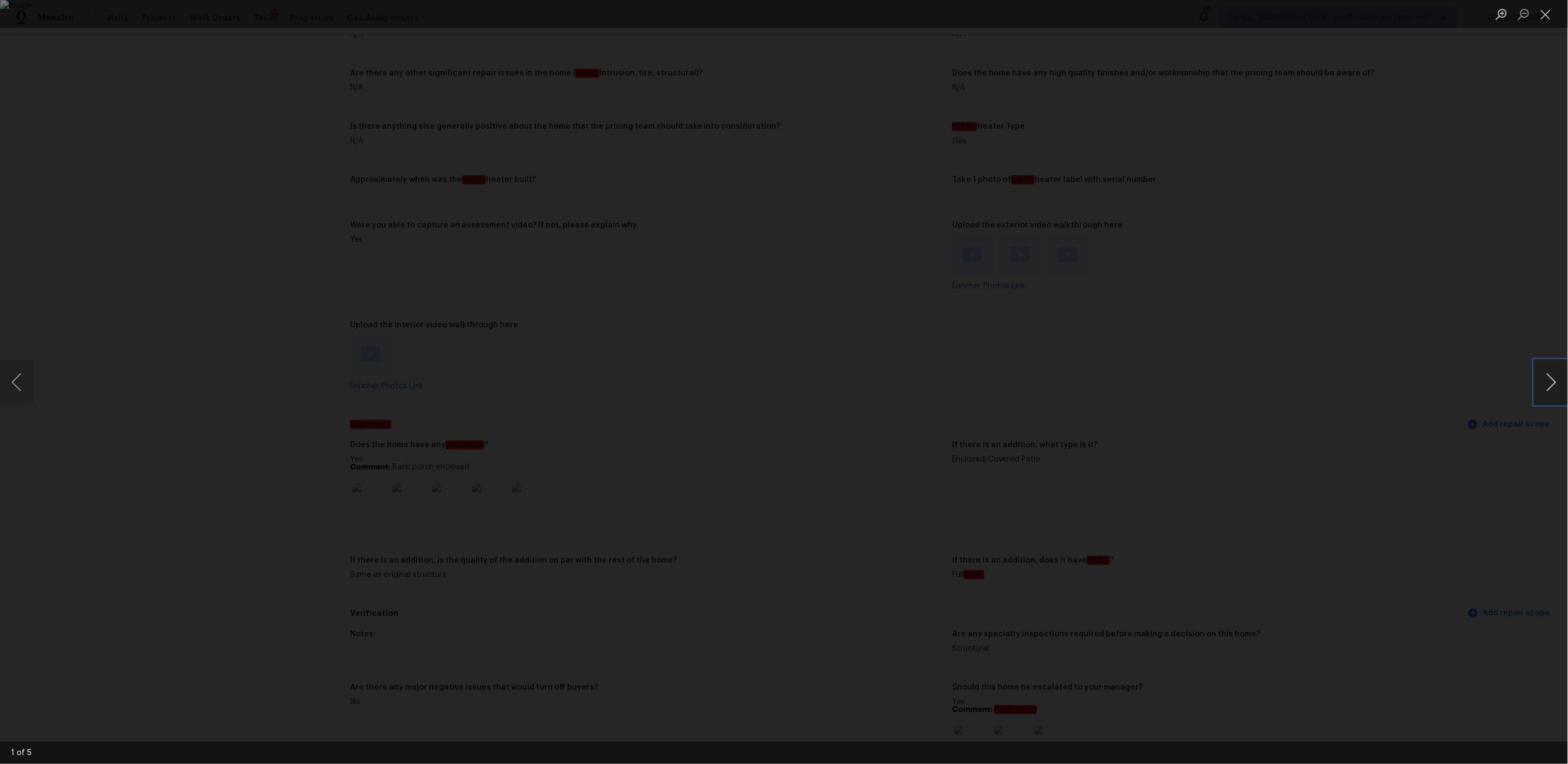
click at [1550, 379] on button "Next image" at bounding box center [1551, 382] width 33 height 44
click at [1550, 380] on button "Next image" at bounding box center [1551, 382] width 33 height 44
click at [1550, 381] on button "Next image" at bounding box center [1551, 382] width 33 height 44
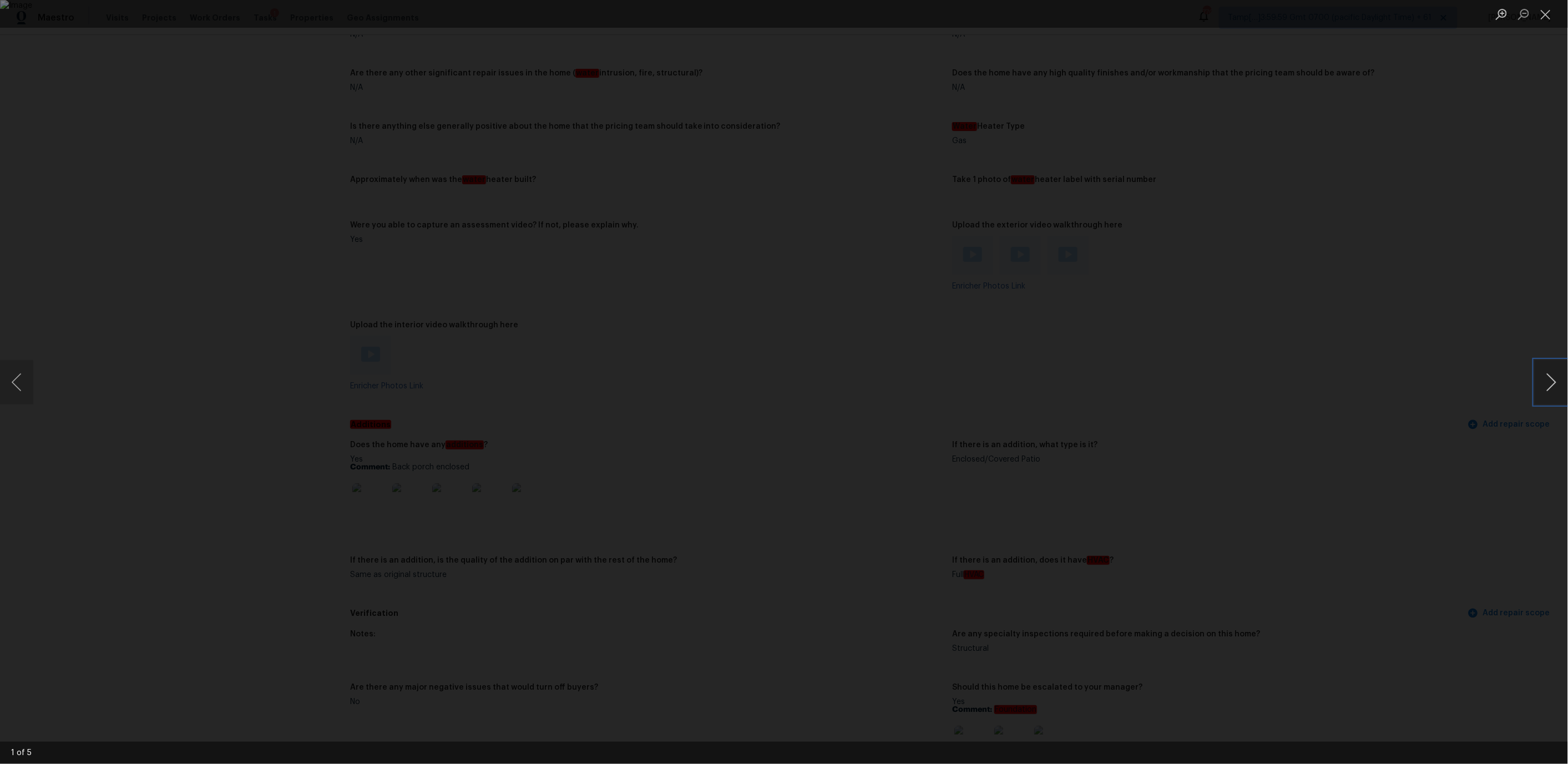
click at [1550, 379] on button "Next image" at bounding box center [1551, 382] width 33 height 44
click at [1546, 20] on button "Close lightbox" at bounding box center [1545, 14] width 22 height 19
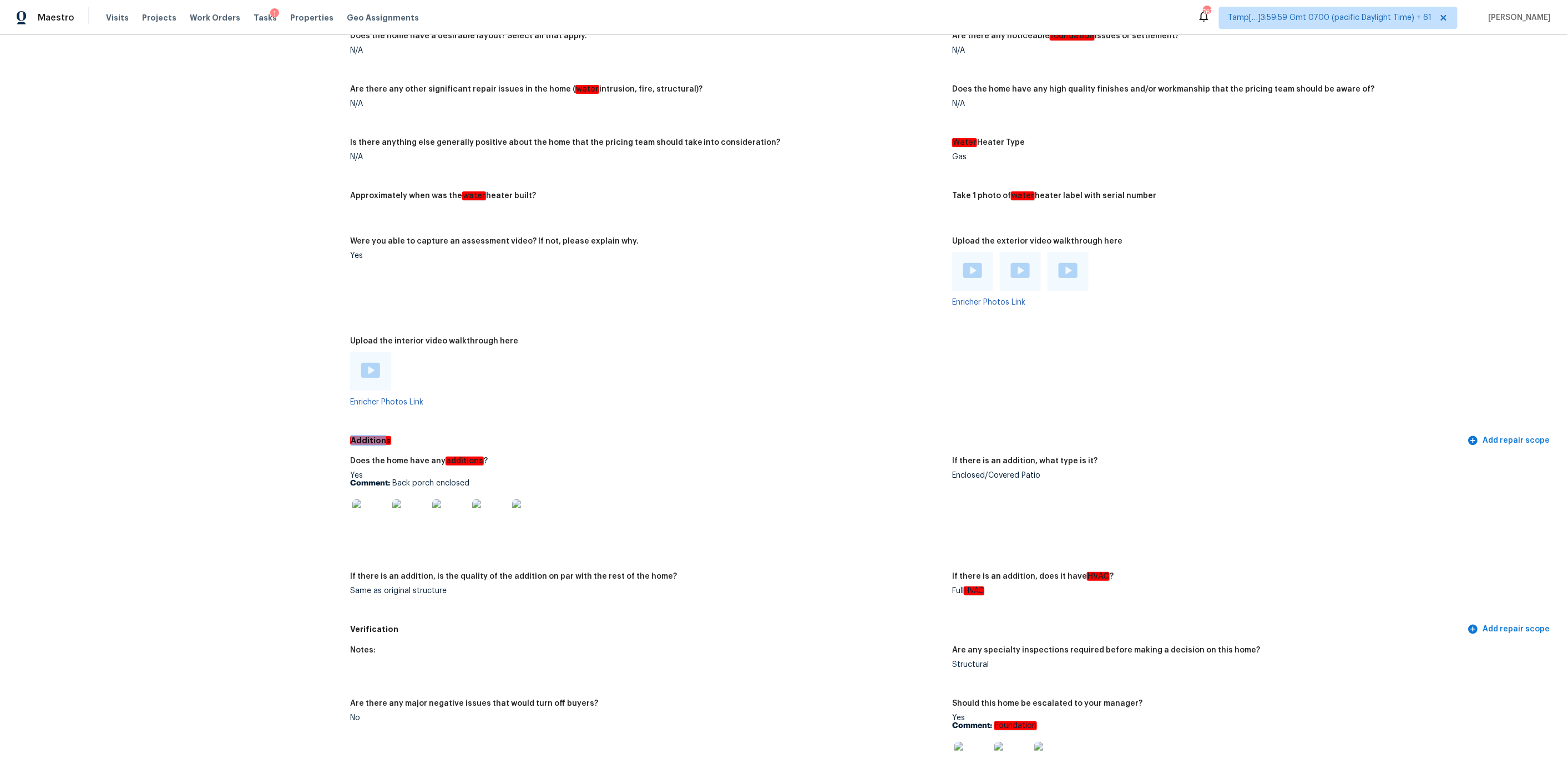
scroll to position [1767, 0]
click at [374, 498] on img at bounding box center [370, 516] width 35 height 35
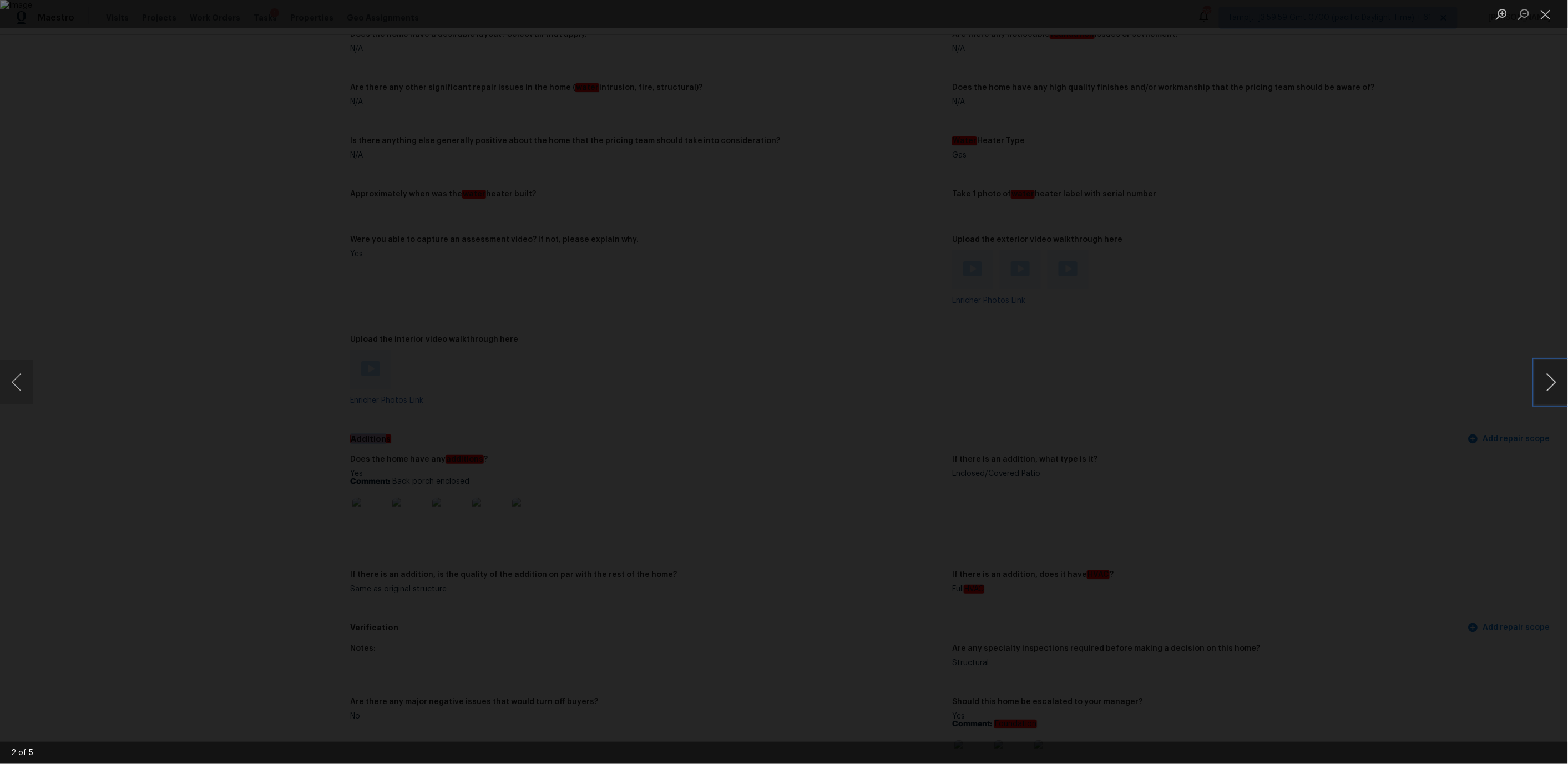
click at [1547, 378] on button "Next image" at bounding box center [1551, 382] width 33 height 44
click at [1559, 388] on button "Next image" at bounding box center [1551, 382] width 33 height 44
click at [22, 381] on button "Previous image" at bounding box center [16, 382] width 33 height 44
click at [1544, 386] on button "Next image" at bounding box center [1551, 382] width 33 height 44
click at [1549, 388] on button "Next image" at bounding box center [1551, 382] width 33 height 44
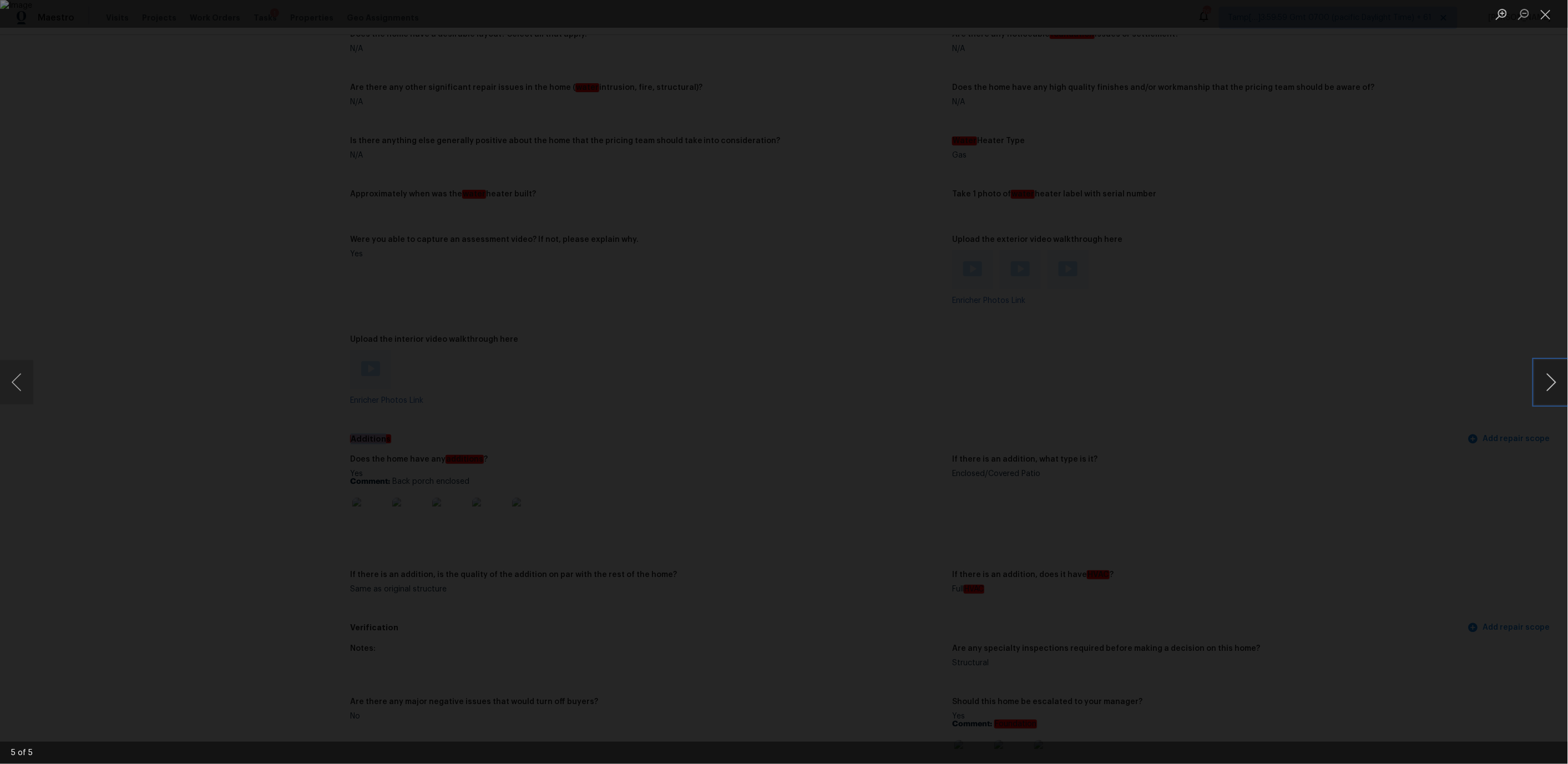
click at [1549, 373] on button "Next image" at bounding box center [1551, 382] width 33 height 44
click at [1544, 398] on button "Next image" at bounding box center [1551, 382] width 33 height 44
click at [1555, 380] on button "Next image" at bounding box center [1551, 382] width 33 height 44
click at [1554, 380] on button "Next image" at bounding box center [1551, 382] width 33 height 44
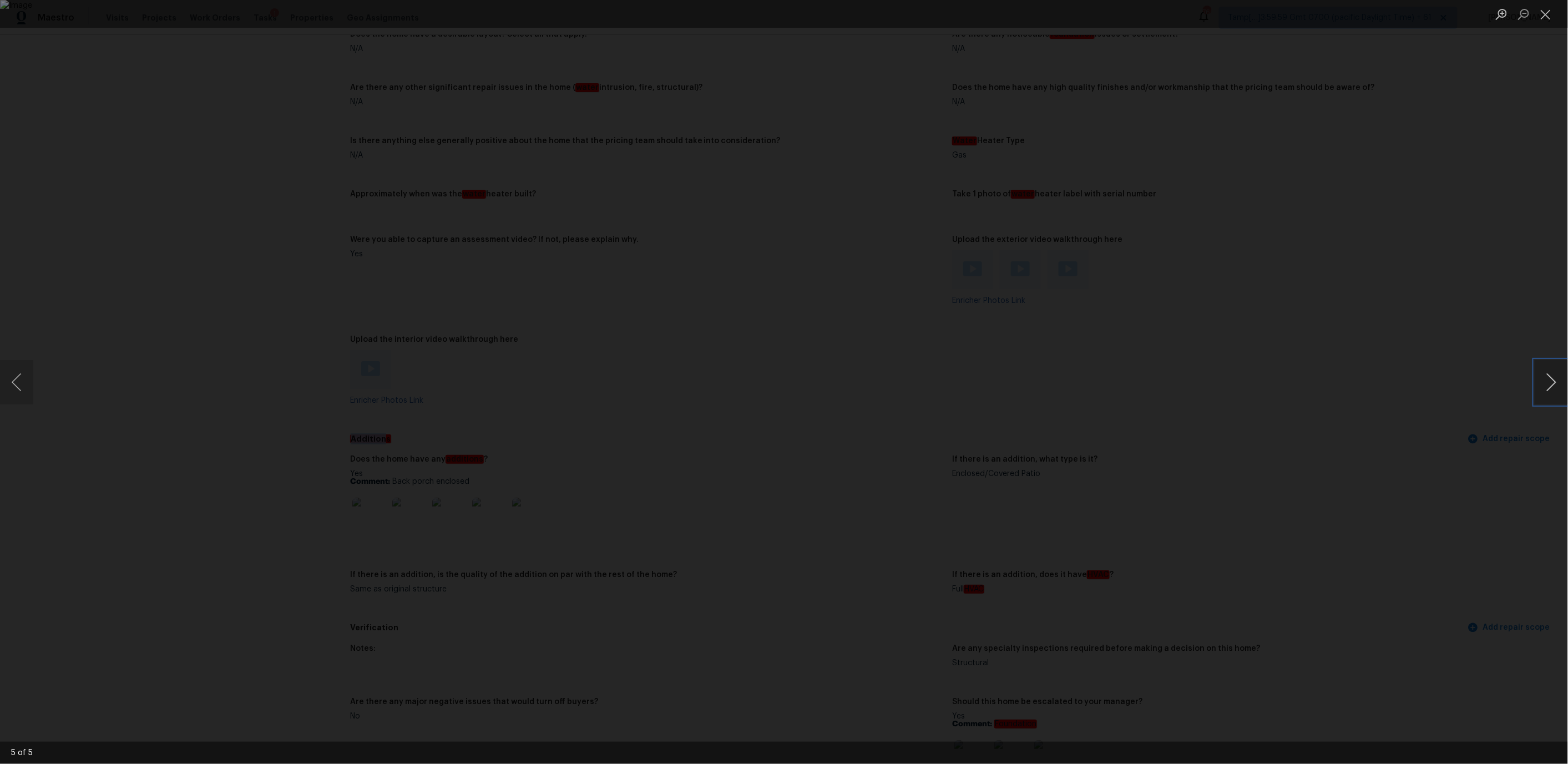
click at [1554, 380] on button "Next image" at bounding box center [1551, 382] width 33 height 44
click at [1548, 16] on button "Close lightbox" at bounding box center [1545, 14] width 22 height 19
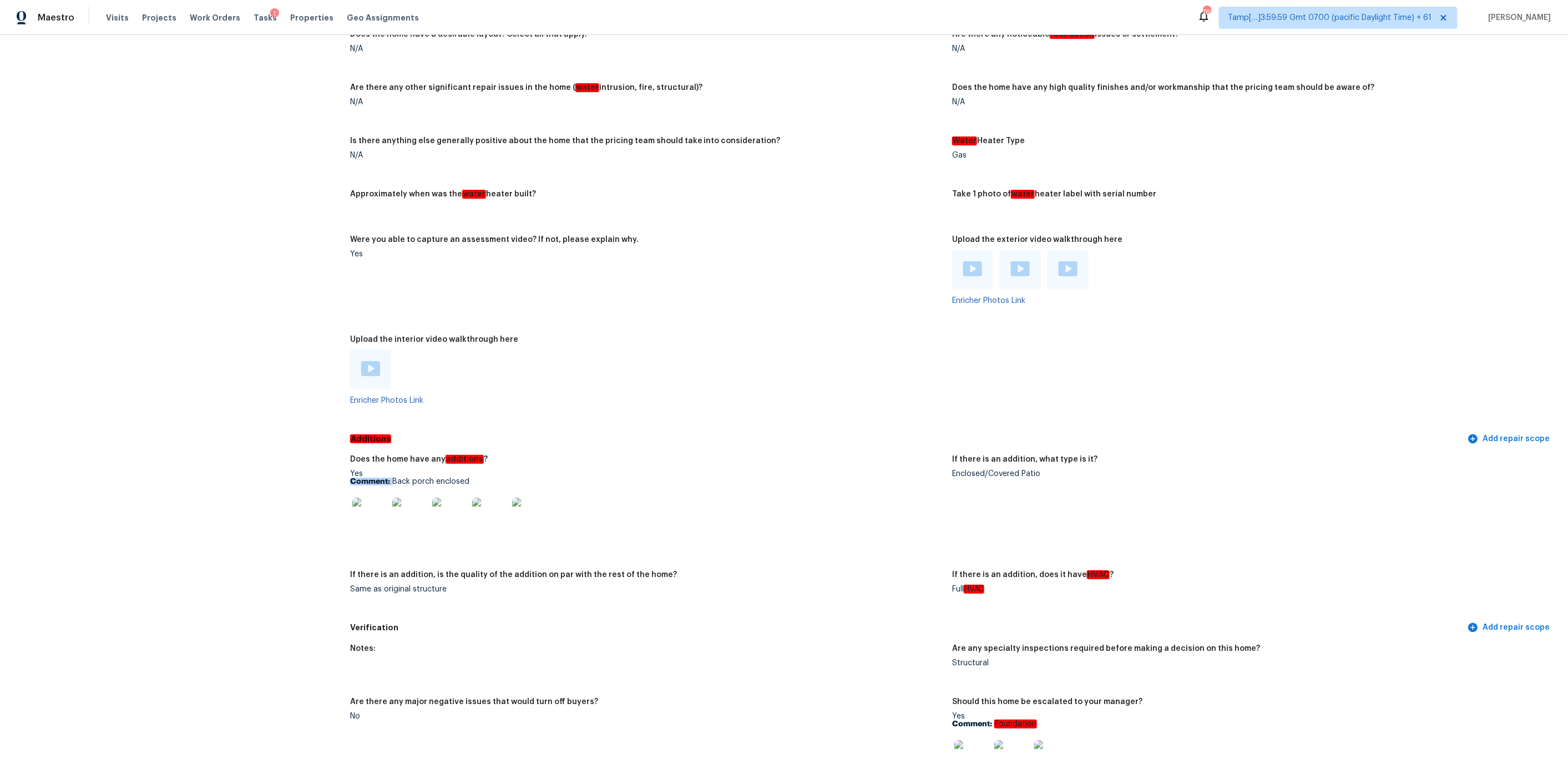
drag, startPoint x: 392, startPoint y: 454, endPoint x: 479, endPoint y: 453, distance: 87.0
click at [479, 478] on p "Comment: Back porch enclosed" at bounding box center [646, 482] width 593 height 8
copy div "Comment:"
click at [401, 455] on h5 "Does the home have any additions ?" at bounding box center [419, 459] width 138 height 8
drag, startPoint x: 390, startPoint y: 452, endPoint x: 439, endPoint y: 452, distance: 49.0
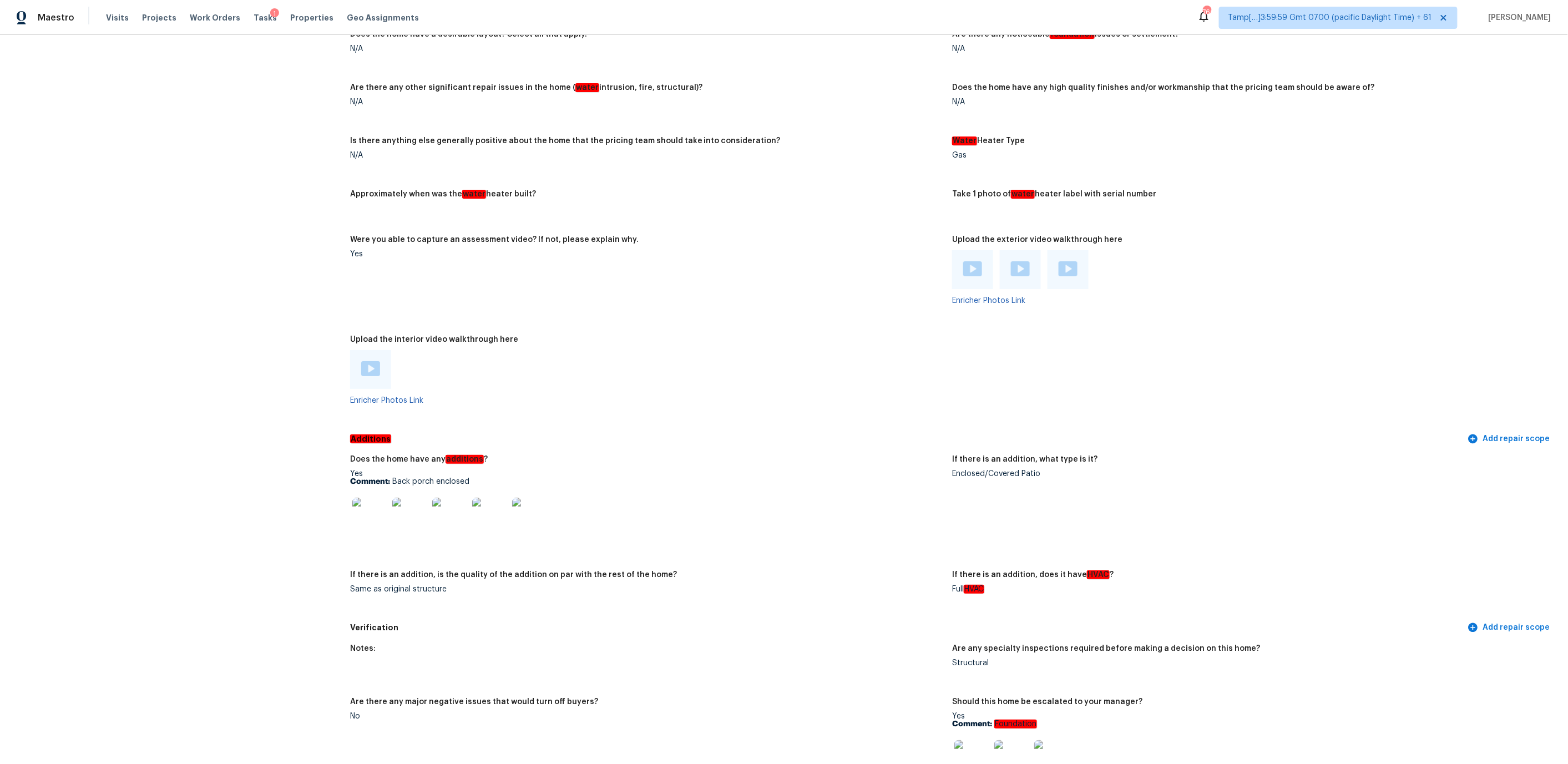
click at [439, 470] on div "Yes Comment: Back porch enclosed" at bounding box center [646, 505] width 593 height 70
drag, startPoint x: 472, startPoint y: 457, endPoint x: 394, endPoint y: 455, distance: 78.0
click at [394, 478] on p "Comment: Back porch enclosed" at bounding box center [646, 482] width 593 height 8
copy p "Back porch enclosed"
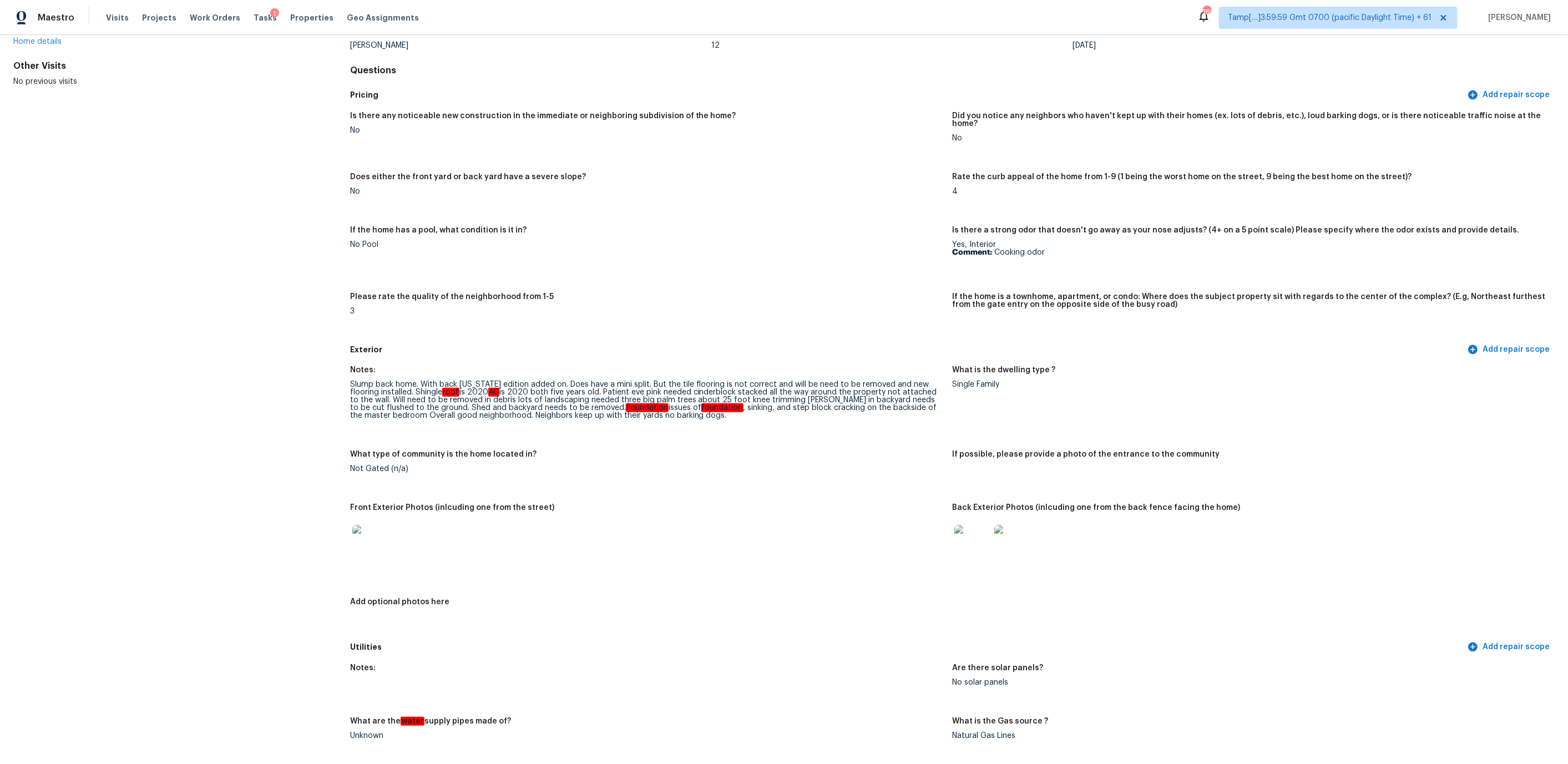
scroll to position [2045, 0]
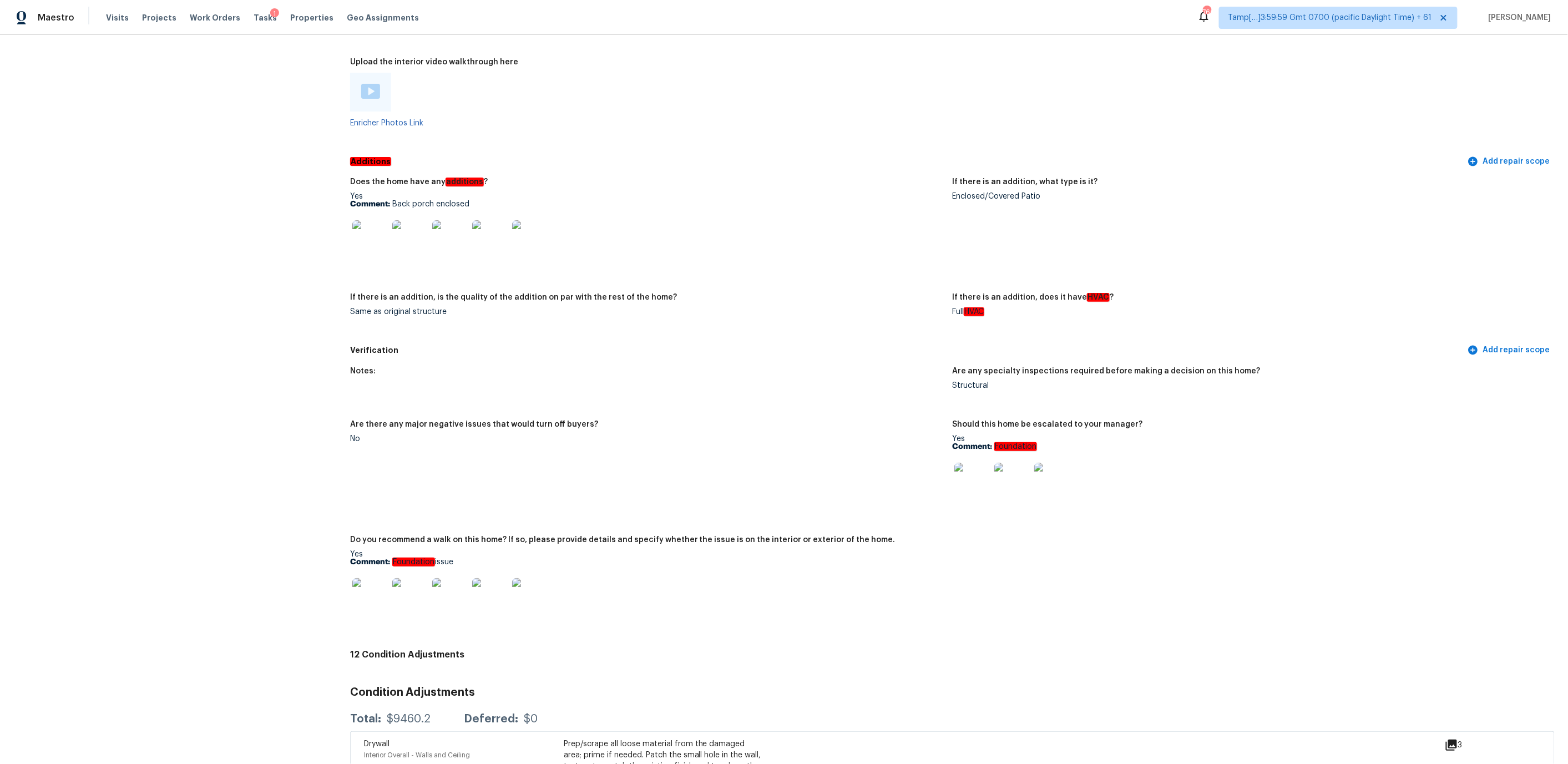
click at [523, 152] on div "Additions Add repair scope" at bounding box center [952, 162] width 1205 height 21
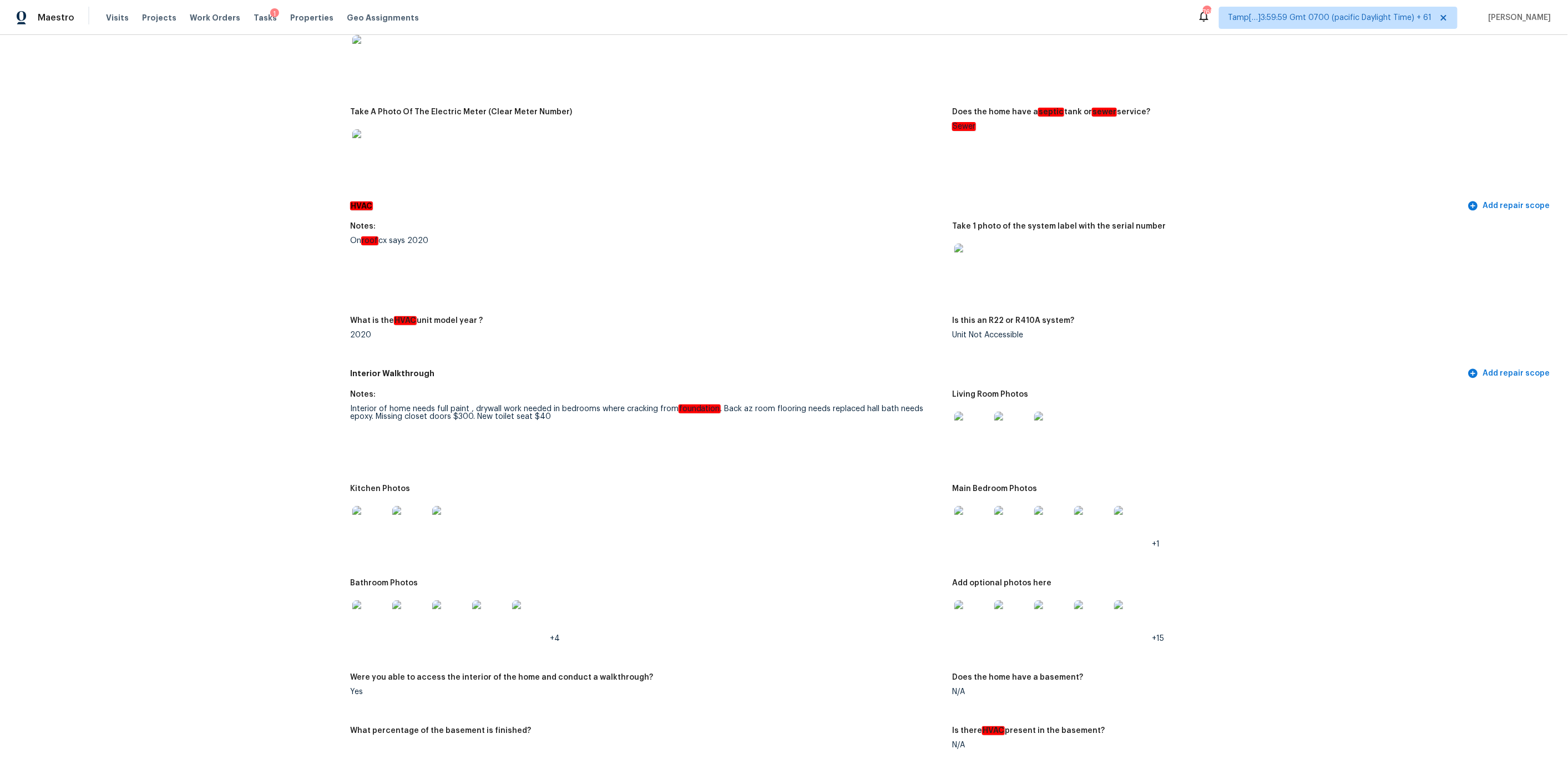
scroll to position [0, 0]
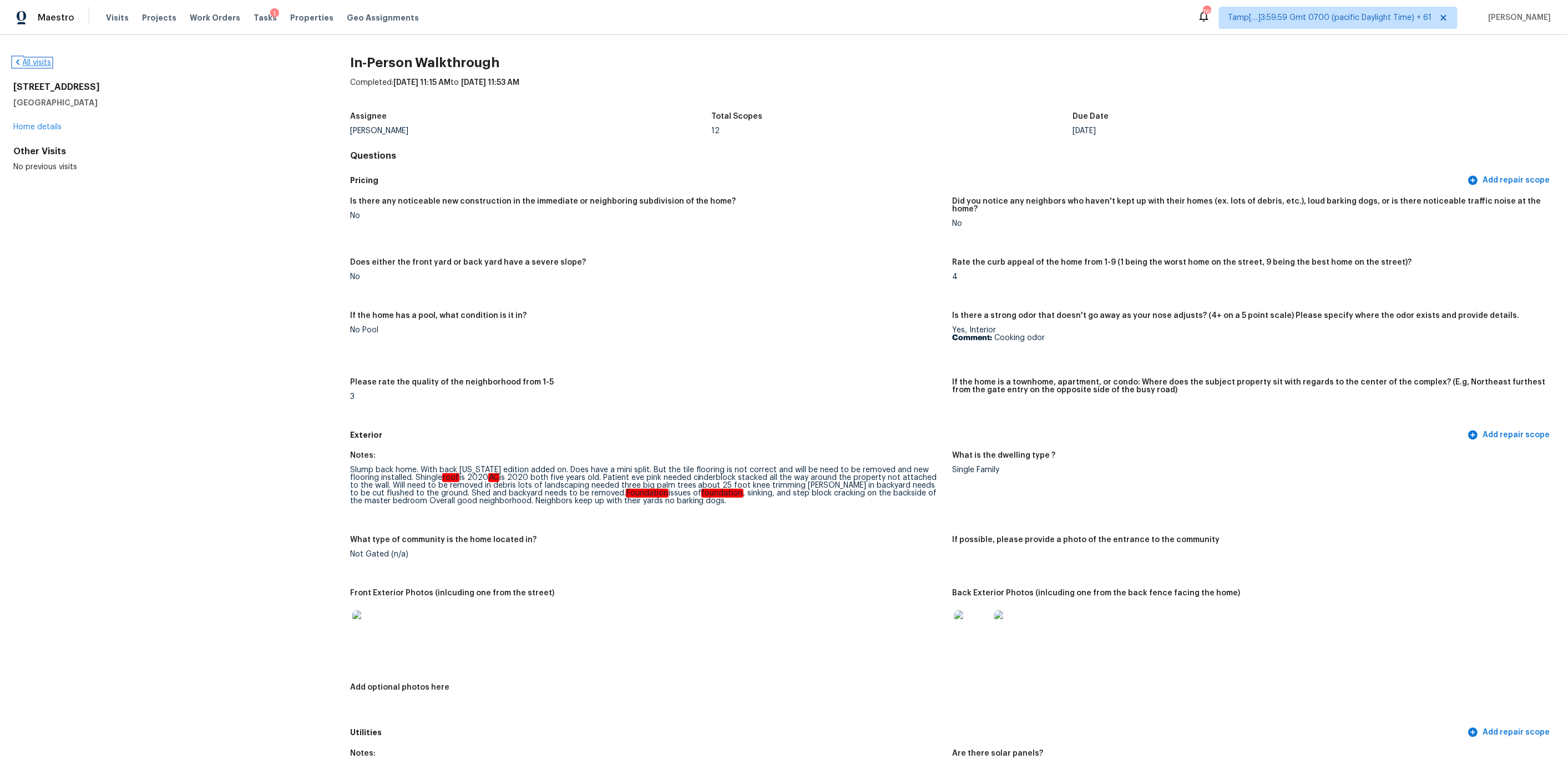
click at [16, 61] on icon at bounding box center [18, 62] width 9 height 9
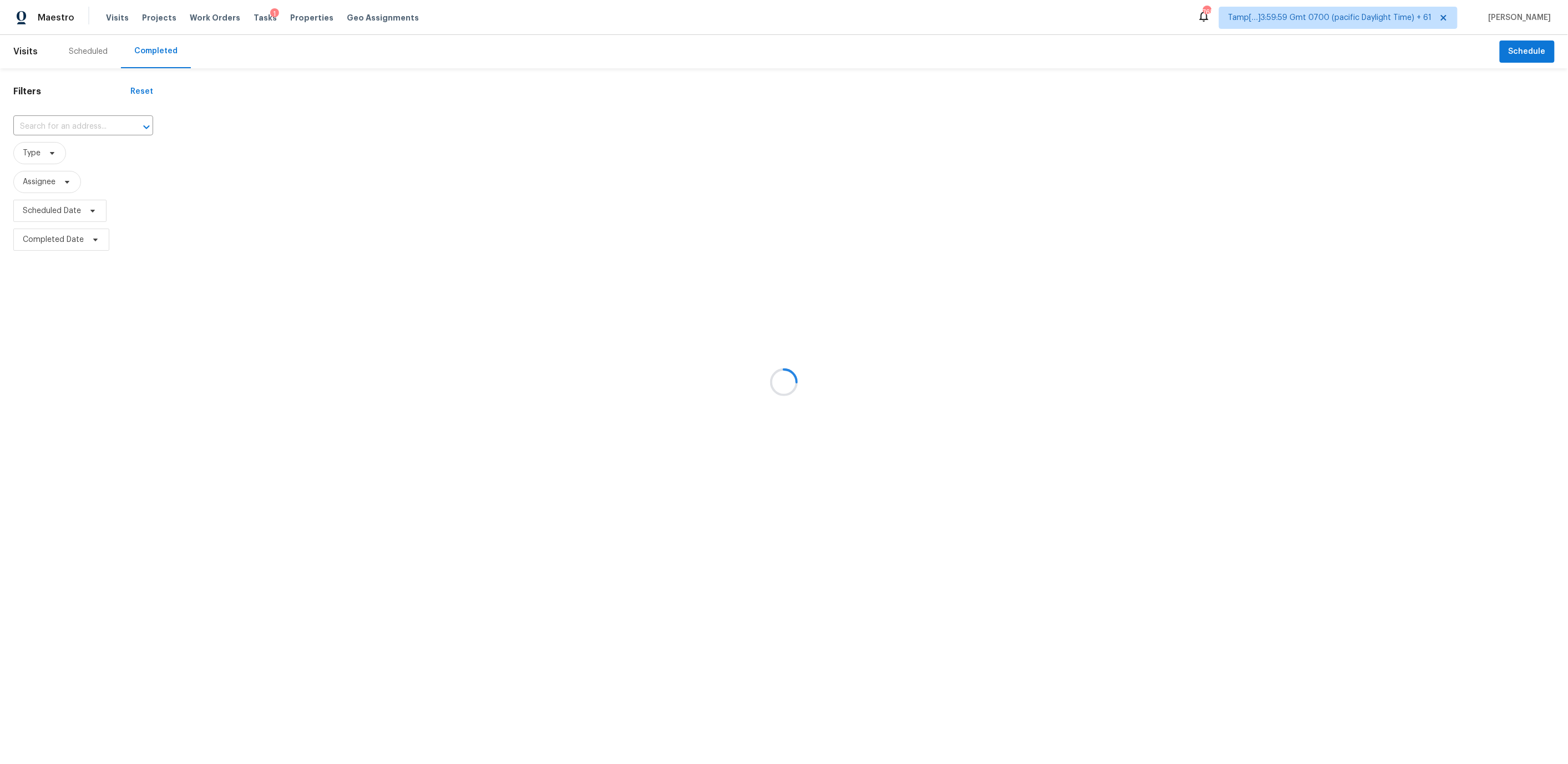
click at [61, 122] on div at bounding box center [784, 382] width 1568 height 764
click at [33, 125] on div at bounding box center [784, 382] width 1568 height 764
click at [41, 125] on div at bounding box center [784, 382] width 1568 height 764
click at [43, 121] on div at bounding box center [784, 382] width 1568 height 764
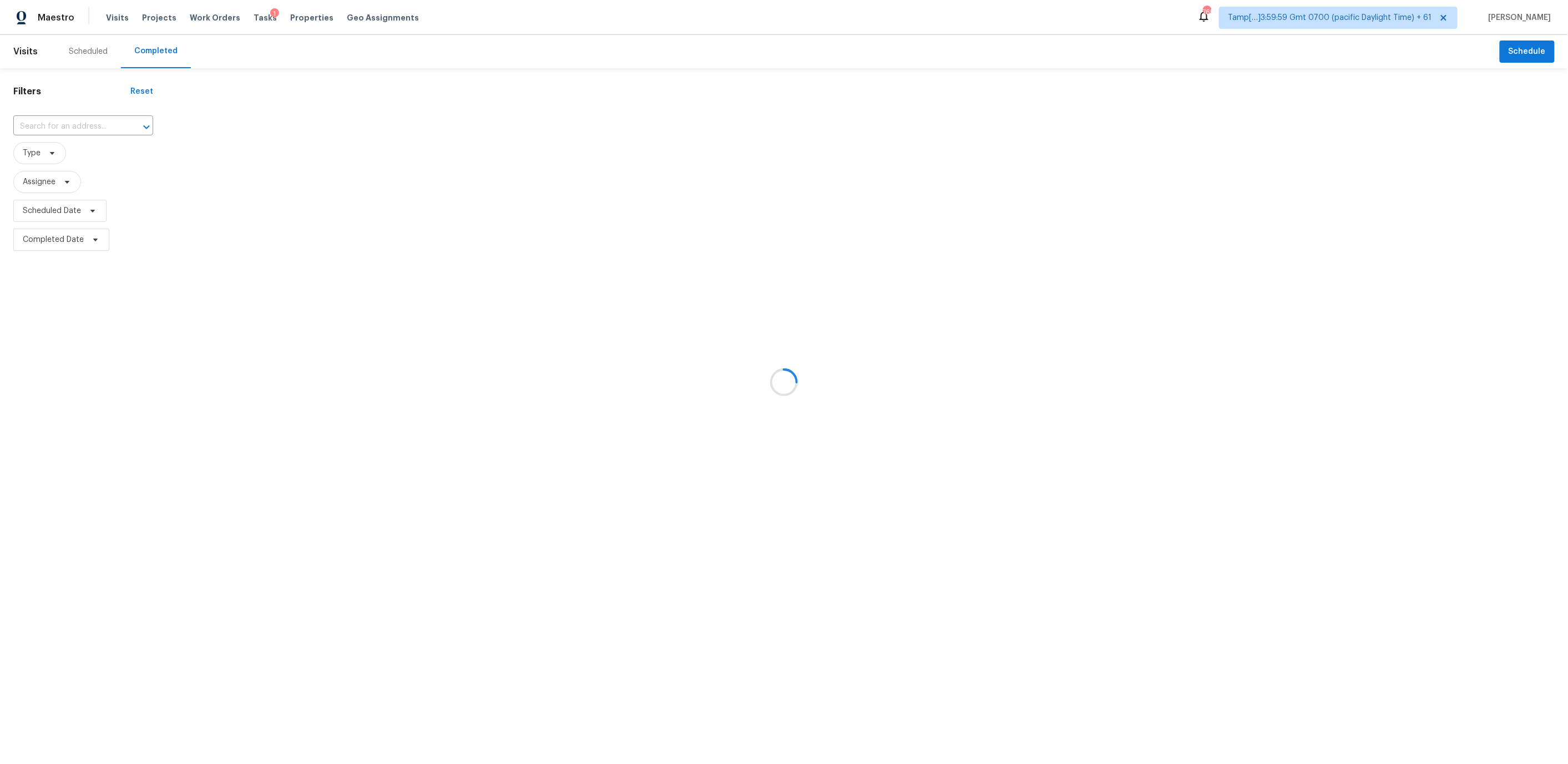
click at [43, 123] on div at bounding box center [784, 382] width 1568 height 764
click at [51, 124] on div at bounding box center [784, 382] width 1568 height 764
click at [58, 124] on div at bounding box center [784, 382] width 1568 height 764
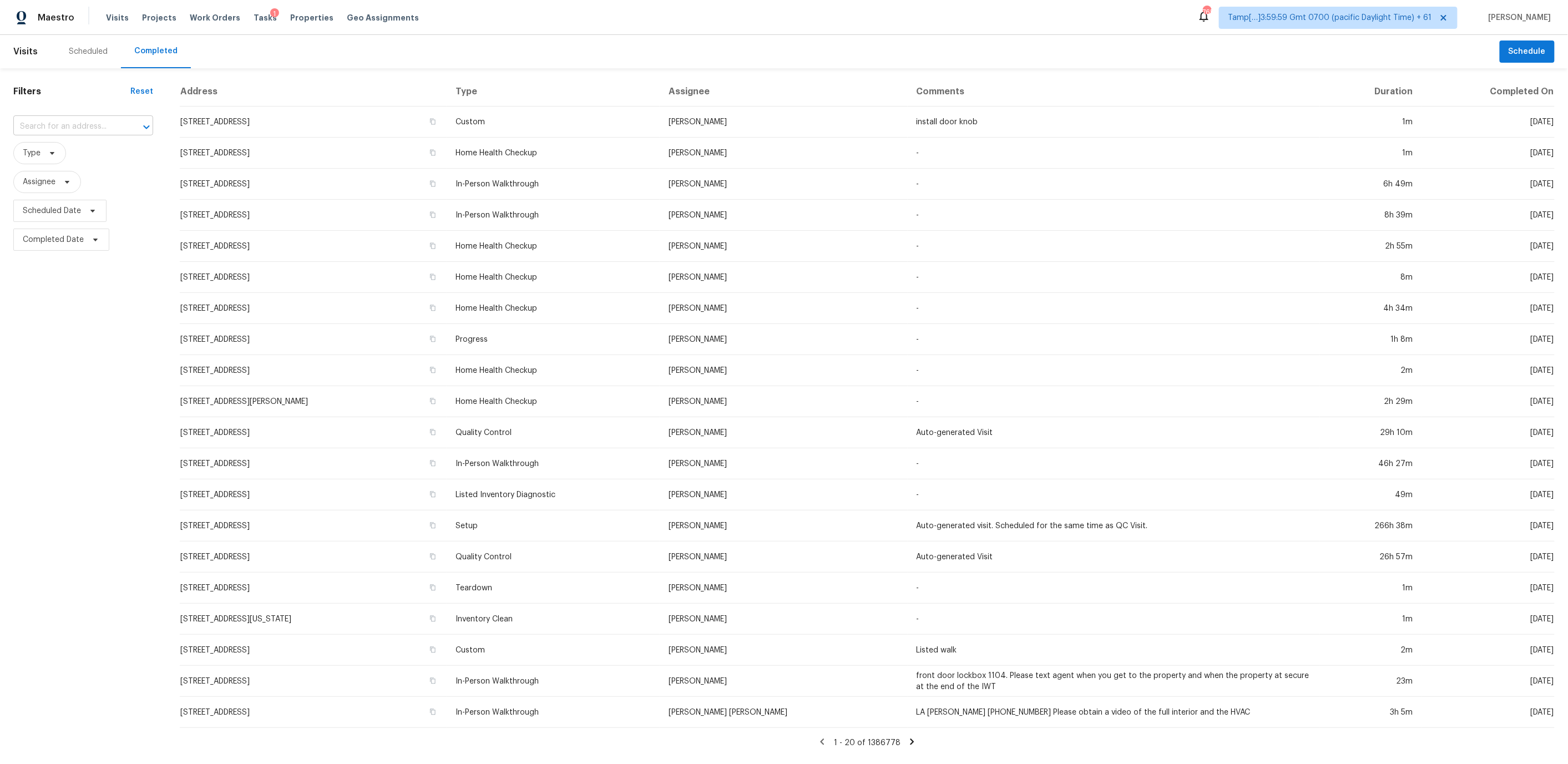
click at [46, 125] on input "text" at bounding box center [68, 127] width 109 height 17
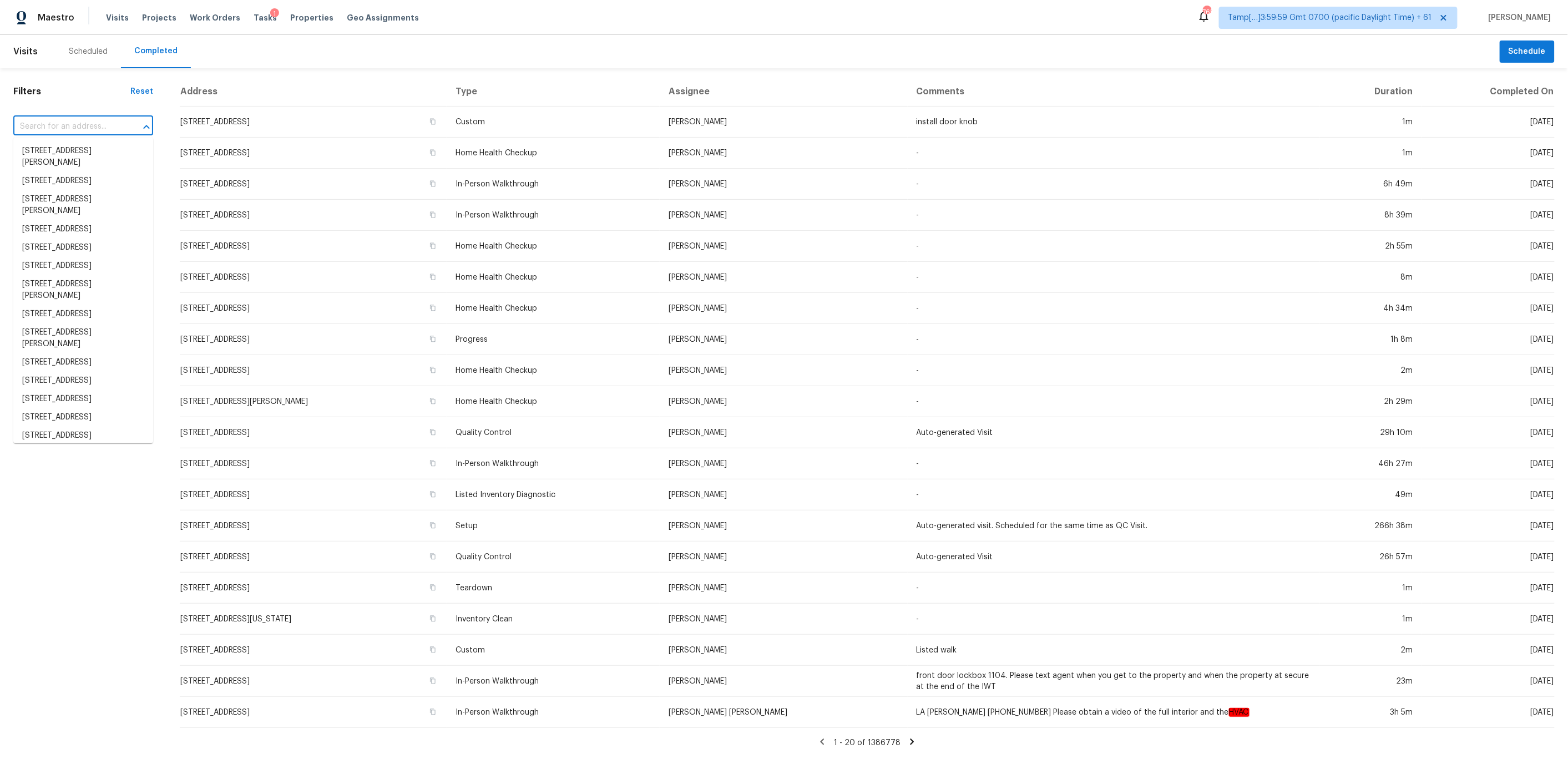
paste input "[STREET_ADDRESS][PERSON_NAME]"
type input "[STREET_ADDRESS][PERSON_NAME]"
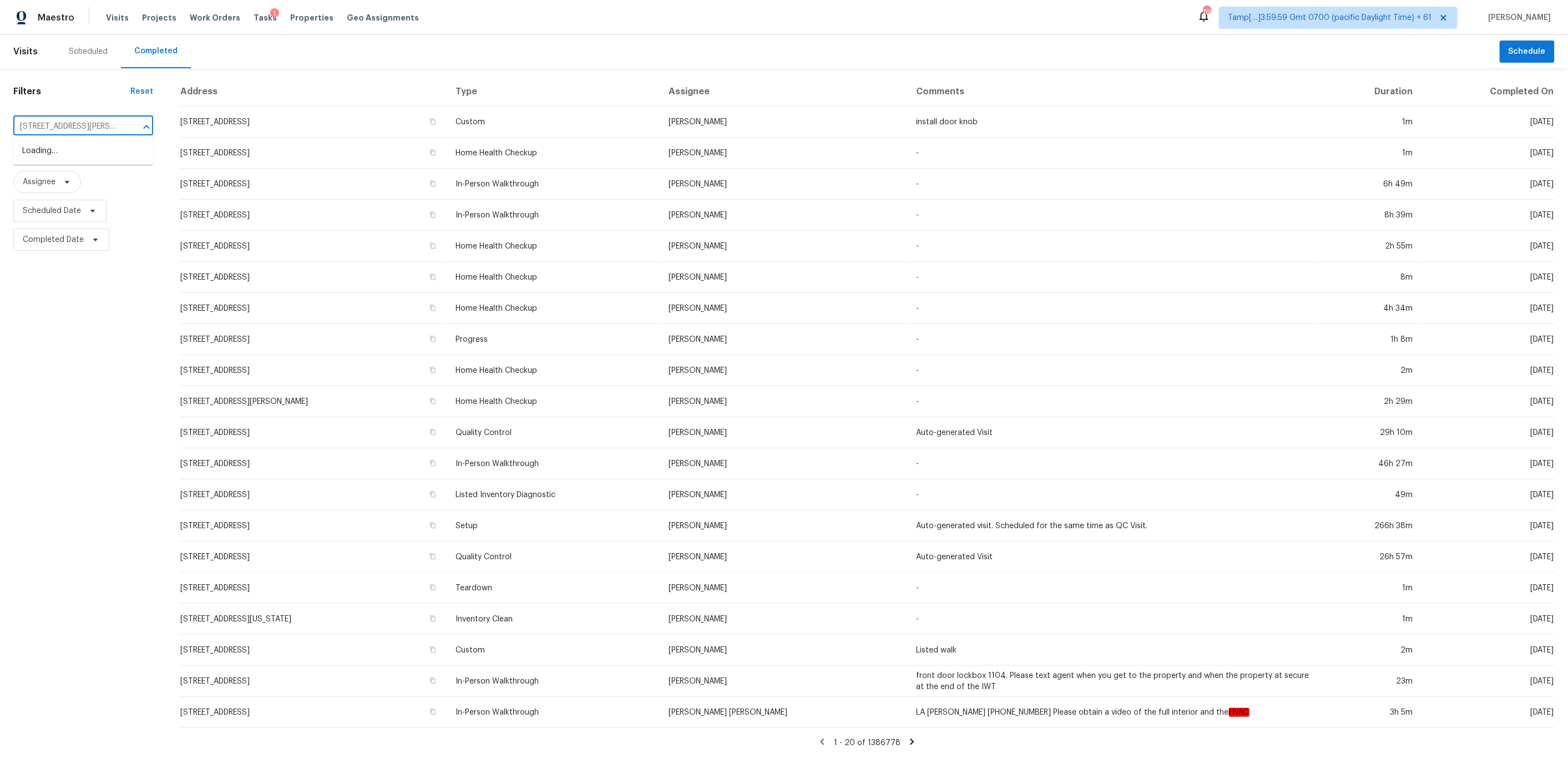
scroll to position [0, 63]
click at [62, 156] on li "[STREET_ADDRESS]" at bounding box center [83, 151] width 140 height 18
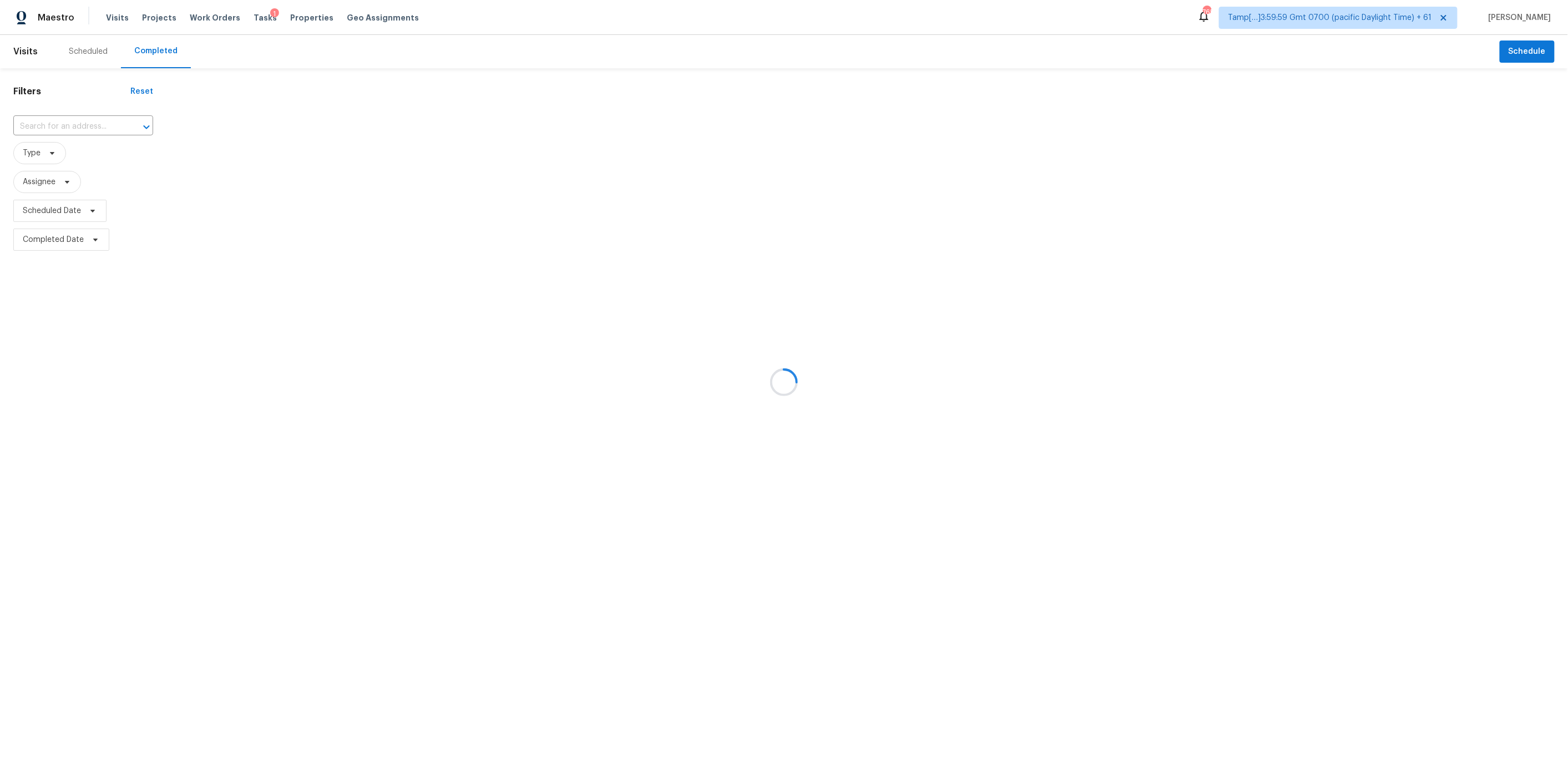
type input "[STREET_ADDRESS]"
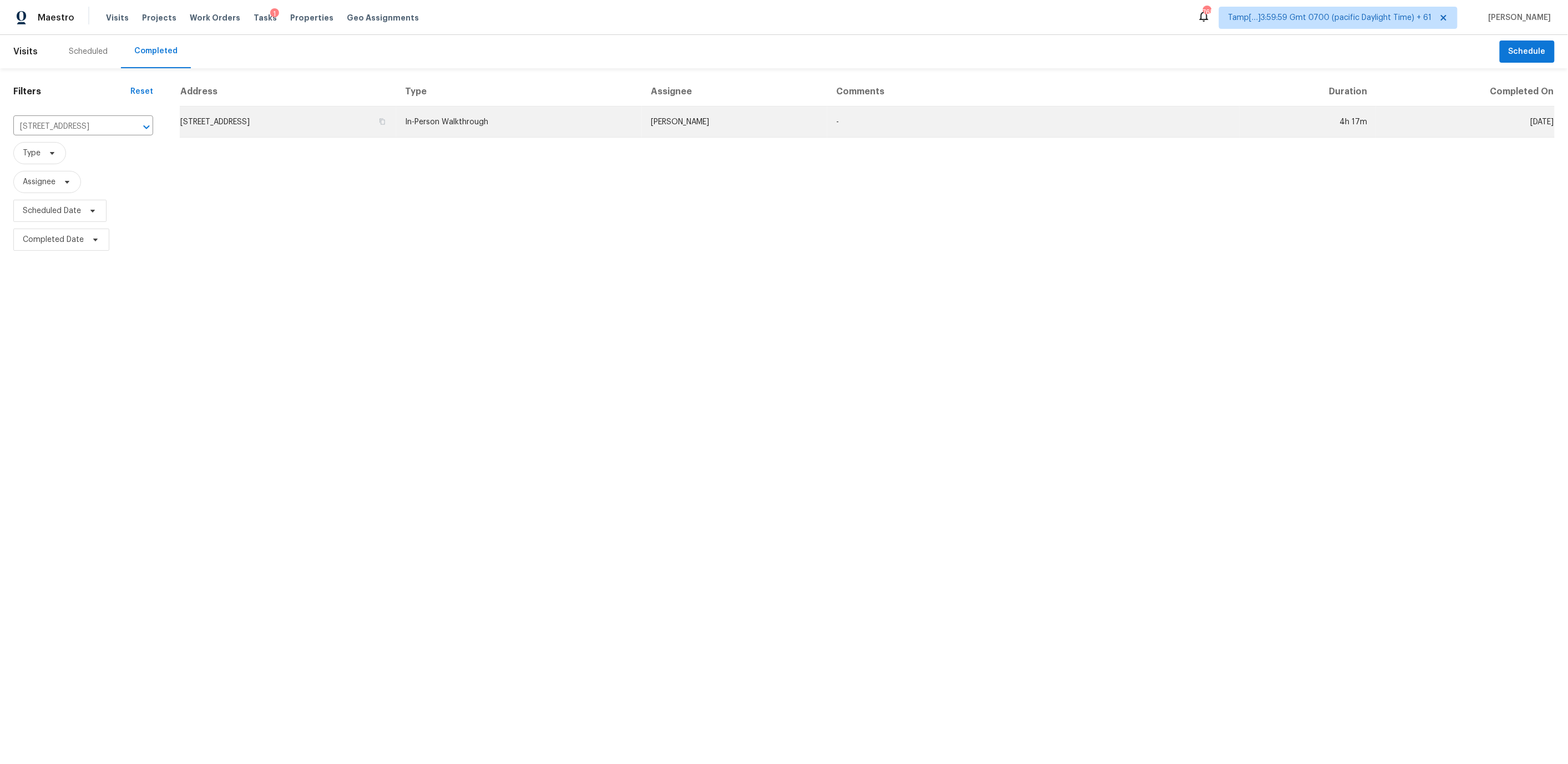
click at [396, 128] on td "[STREET_ADDRESS]" at bounding box center [287, 122] width 216 height 31
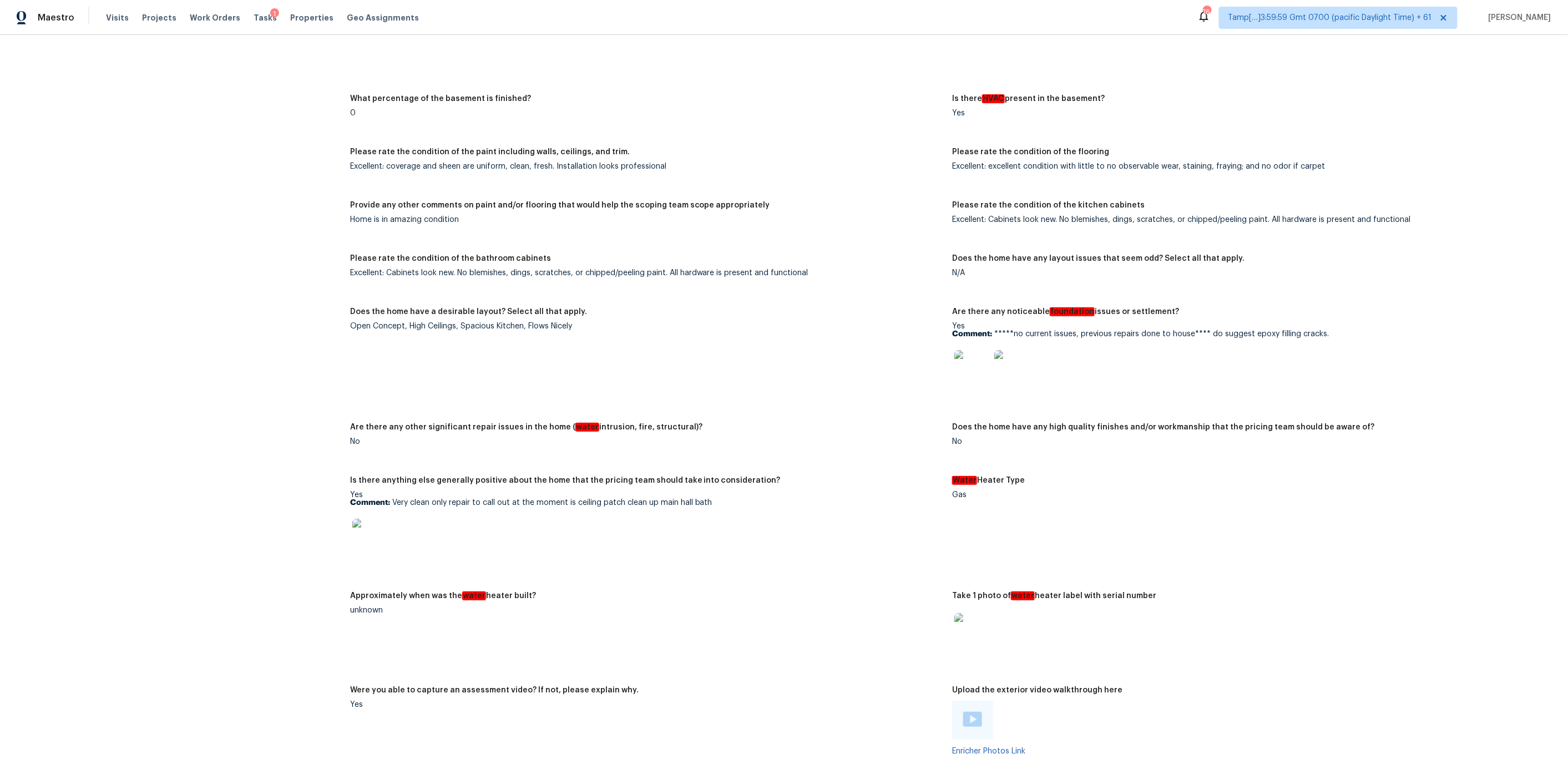
scroll to position [1663, 0]
click at [354, 516] on img at bounding box center [370, 533] width 35 height 35
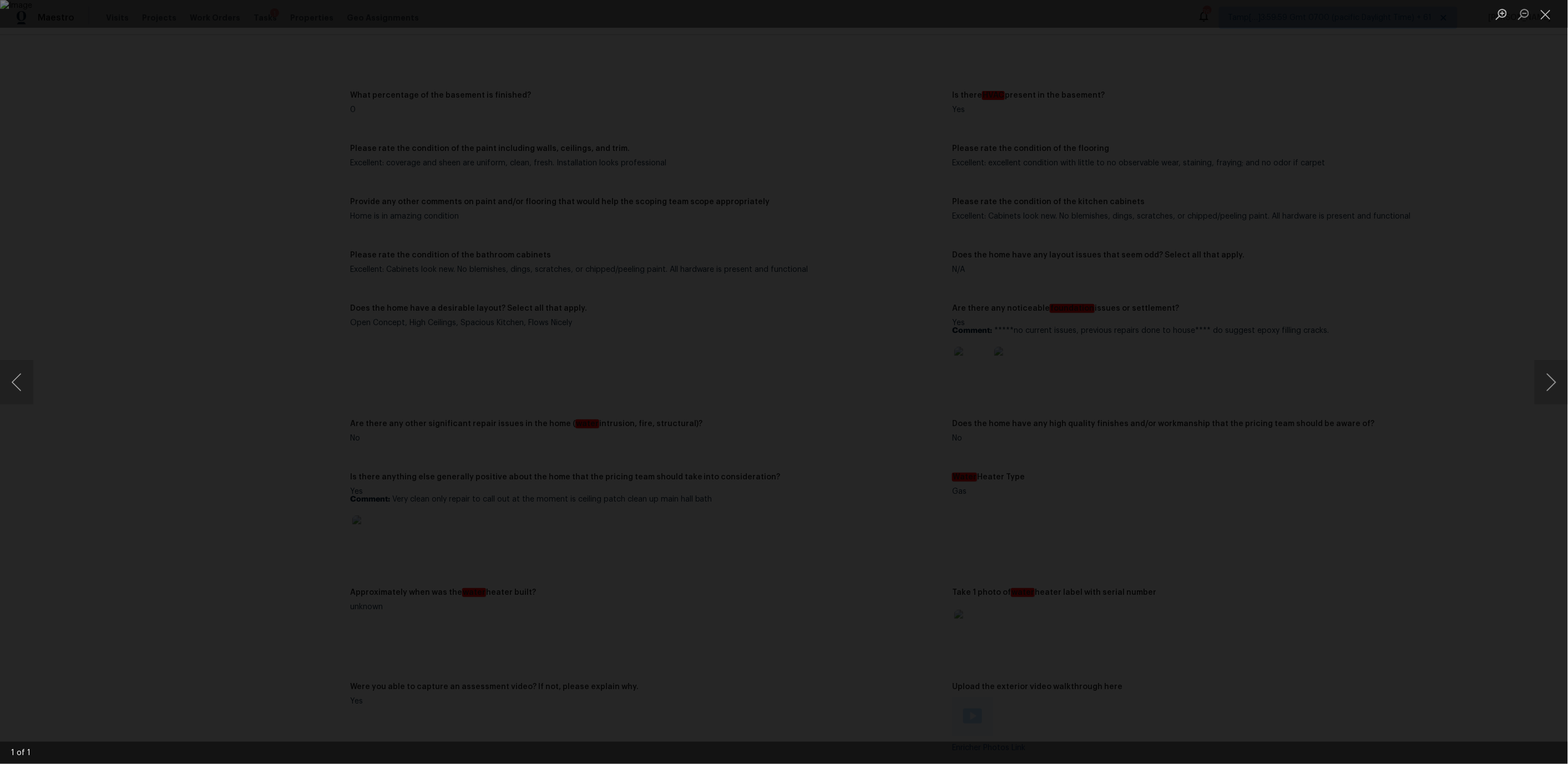
click at [406, 470] on div "Lightbox" at bounding box center [784, 382] width 1568 height 764
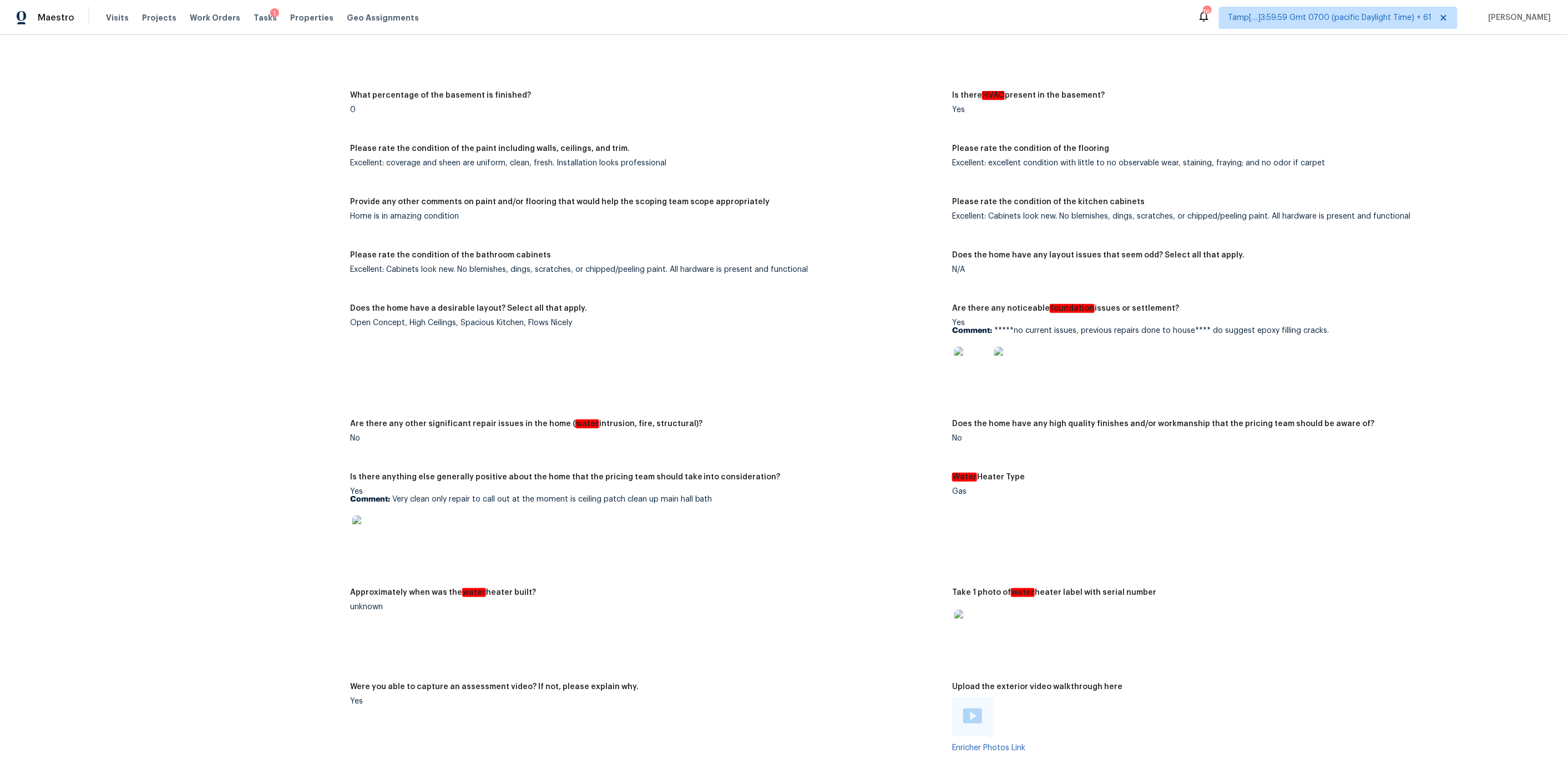
scroll to position [2123, 0]
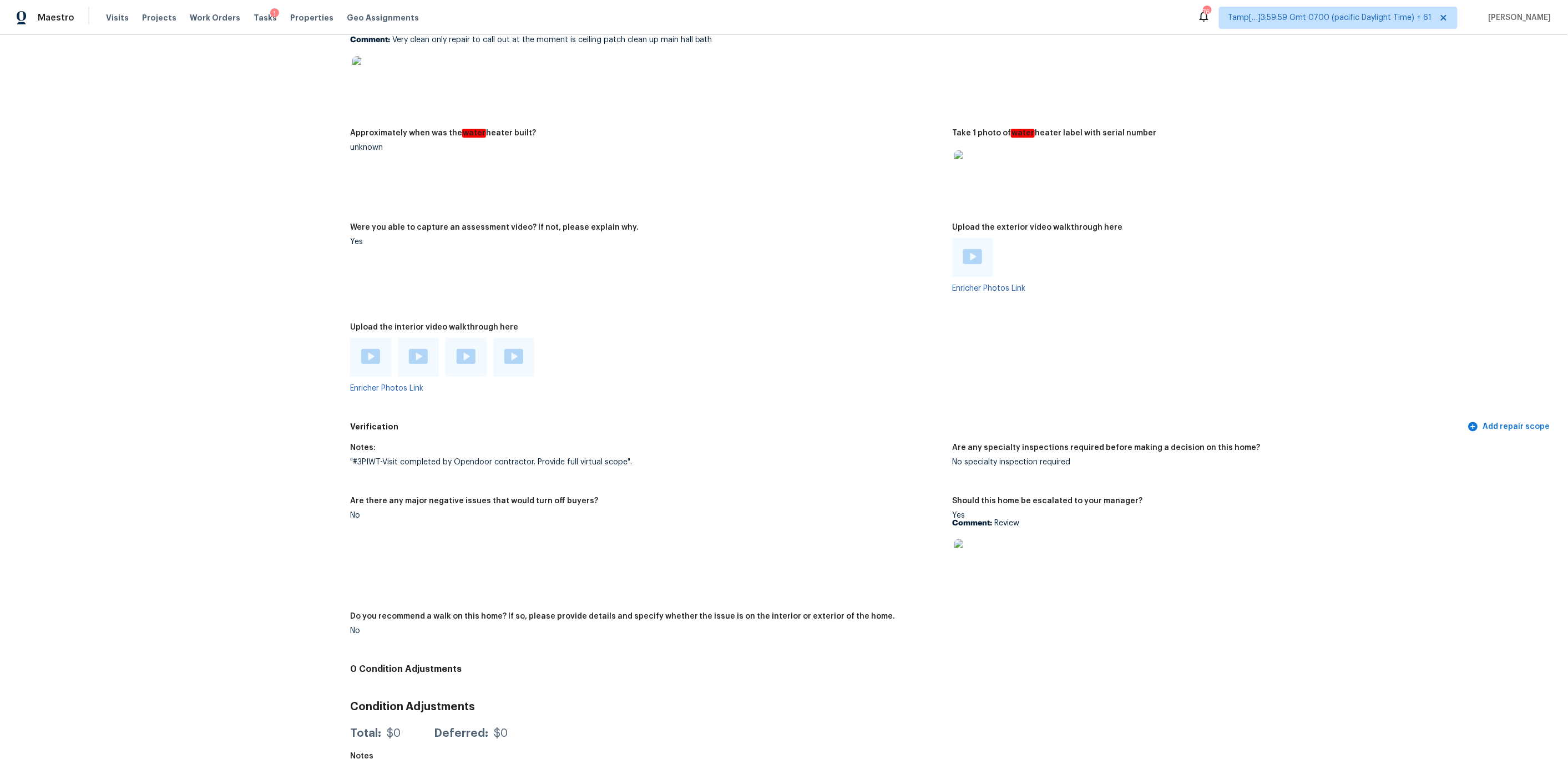
click at [368, 349] on img at bounding box center [370, 356] width 19 height 15
click at [421, 361] on div at bounding box center [418, 357] width 41 height 39
click at [419, 354] on img at bounding box center [418, 356] width 19 height 15
click at [463, 349] on img at bounding box center [466, 356] width 19 height 15
click at [499, 345] on div at bounding box center [513, 357] width 41 height 39
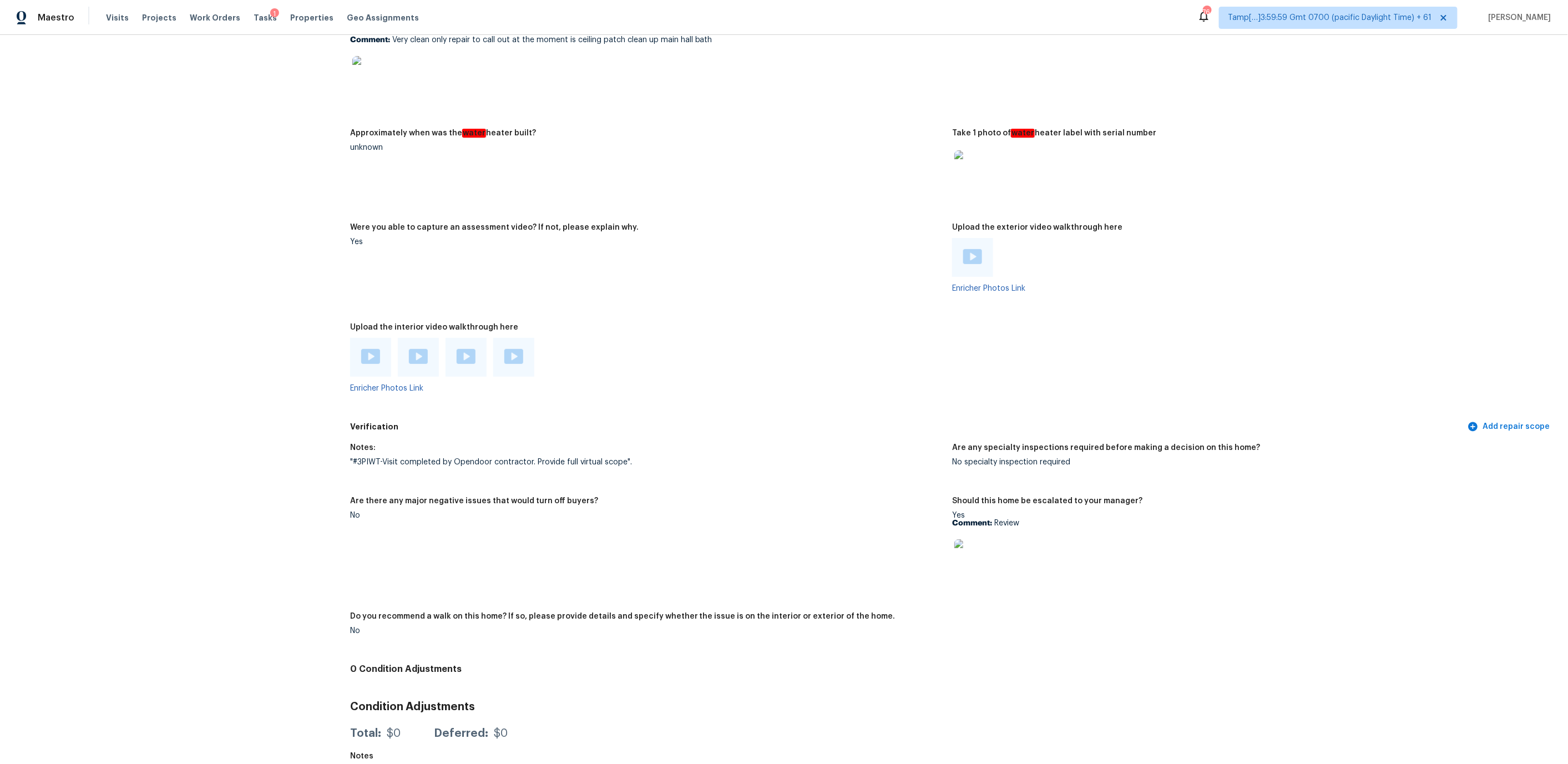
click at [511, 349] on img at bounding box center [514, 356] width 19 height 15
click at [354, 338] on div at bounding box center [370, 357] width 41 height 39
click at [365, 349] on img at bounding box center [370, 356] width 19 height 15
click at [429, 346] on div at bounding box center [418, 357] width 41 height 39
click at [415, 349] on img at bounding box center [418, 356] width 19 height 15
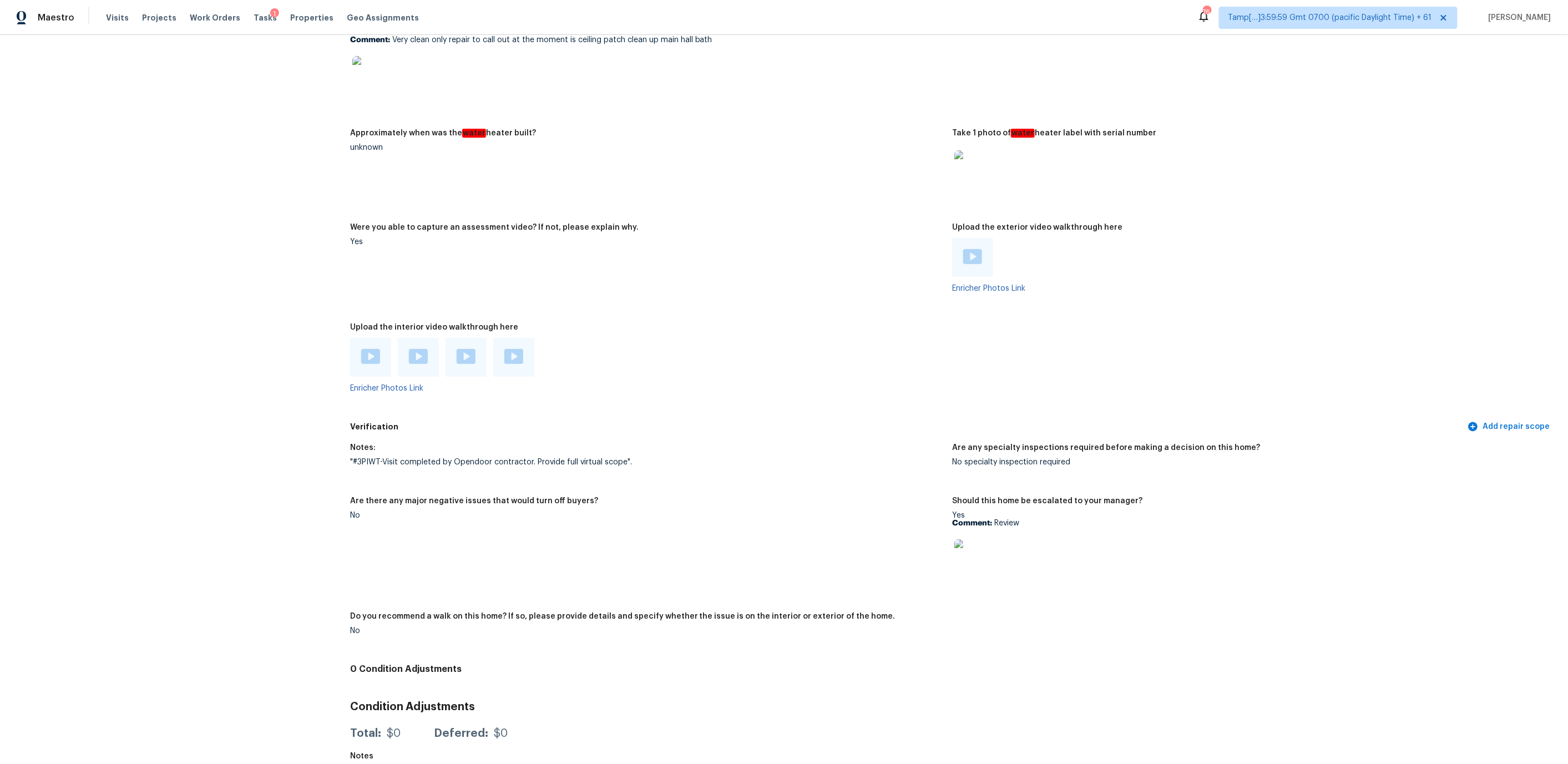
click at [458, 349] on img at bounding box center [466, 356] width 19 height 15
click at [520, 352] on img at bounding box center [514, 356] width 19 height 15
click at [969, 254] on img at bounding box center [972, 256] width 19 height 15
click at [978, 547] on img at bounding box center [972, 557] width 35 height 35
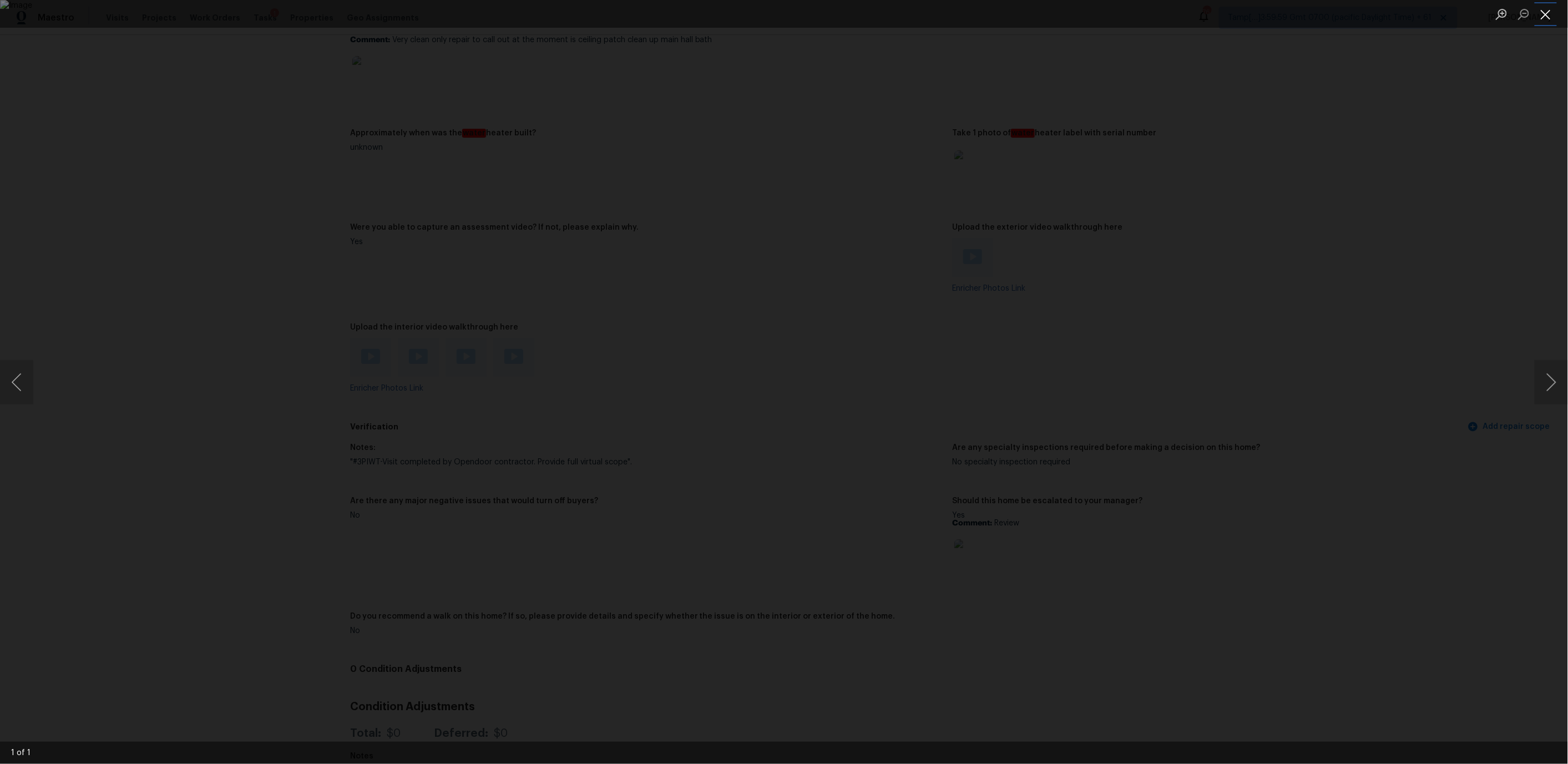
click at [1547, 16] on button "Close lightbox" at bounding box center [1545, 14] width 22 height 19
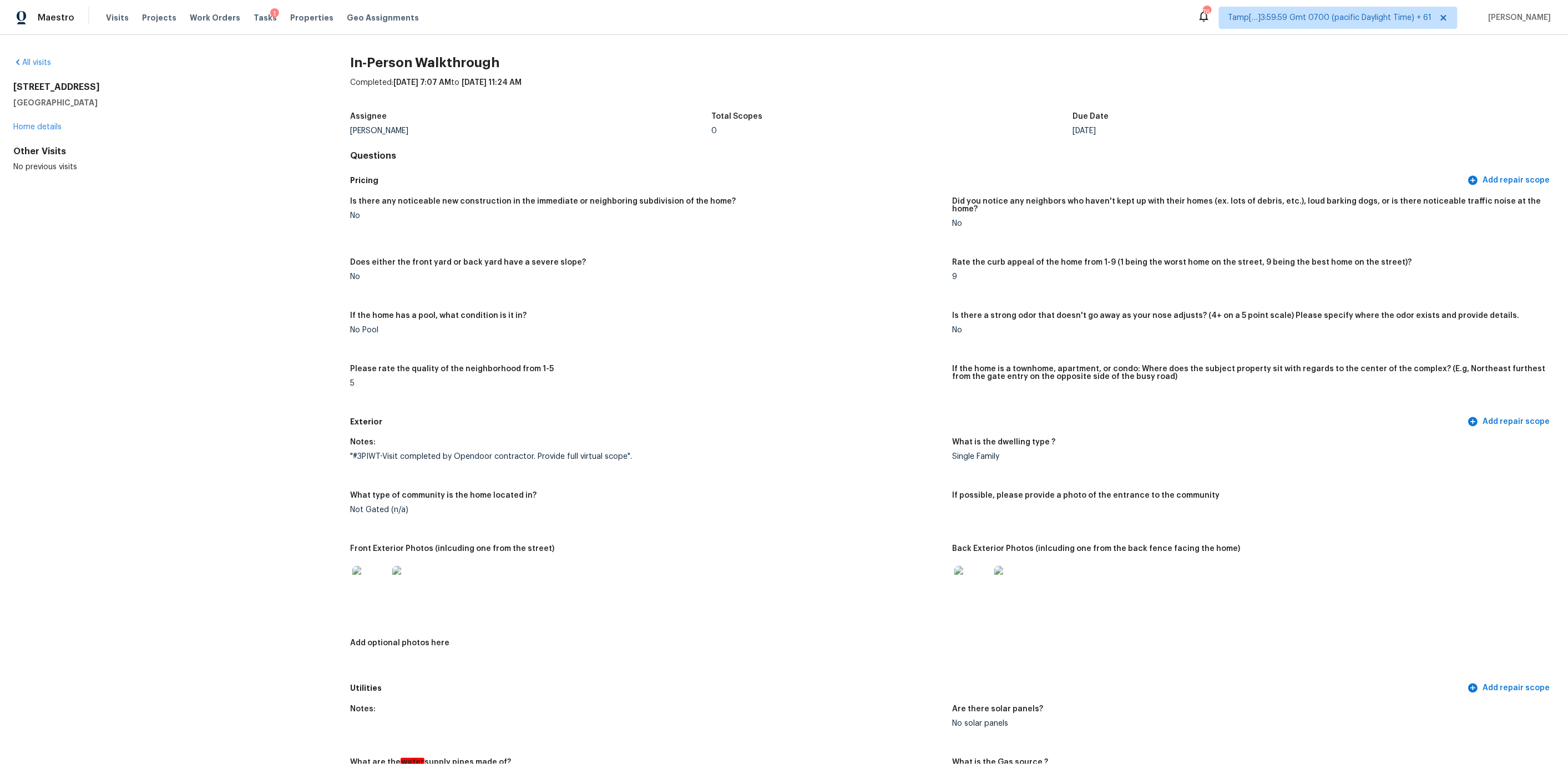
scroll to position [1563, 0]
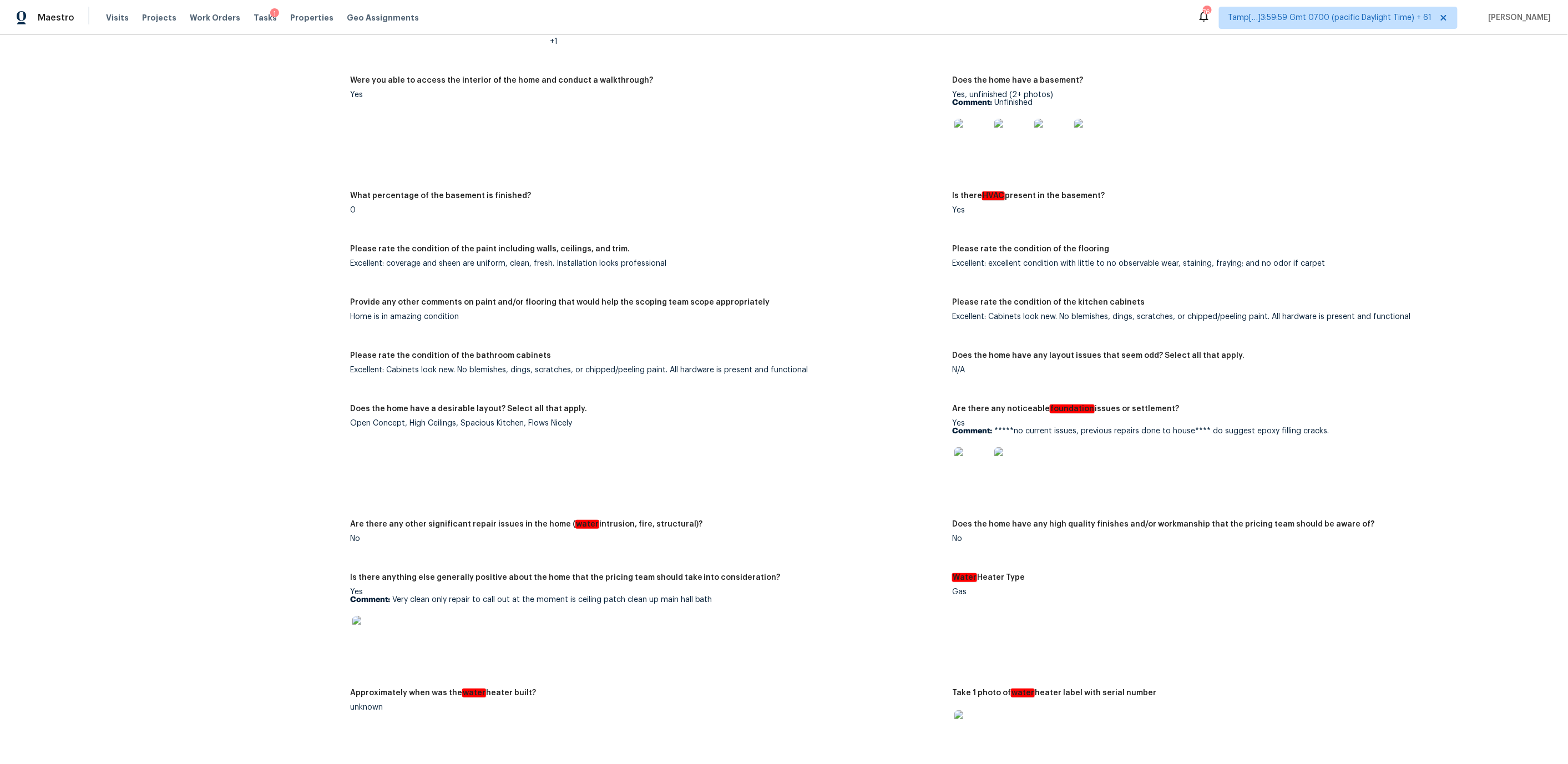
click at [976, 461] on img at bounding box center [972, 465] width 35 height 35
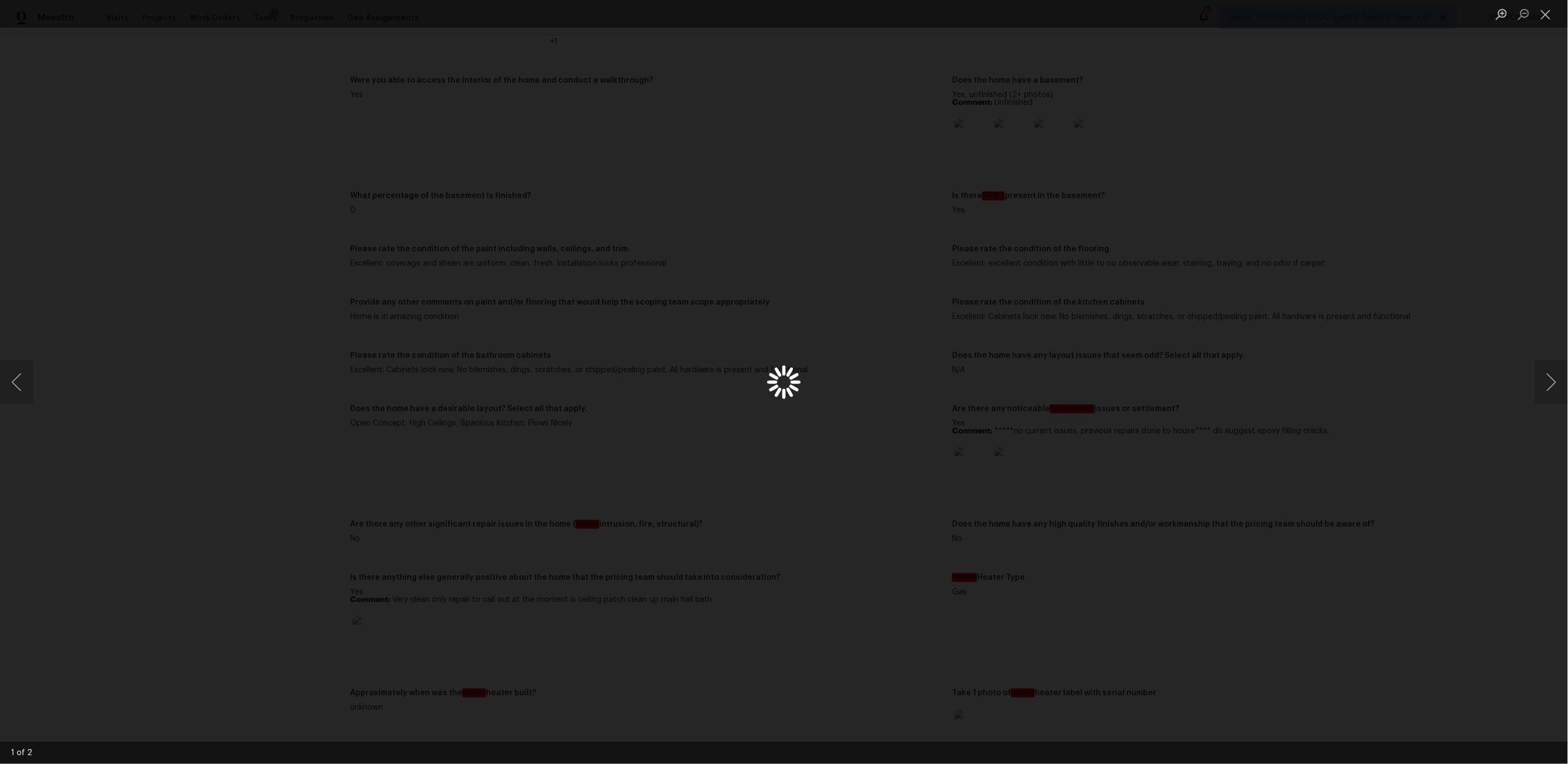
click at [976, 461] on div "Lightbox" at bounding box center [784, 382] width 1568 height 764
click at [885, 304] on img "Lightbox" at bounding box center [784, 382] width 1568 height 764
click at [527, 643] on div "Lightbox" at bounding box center [784, 382] width 1568 height 764
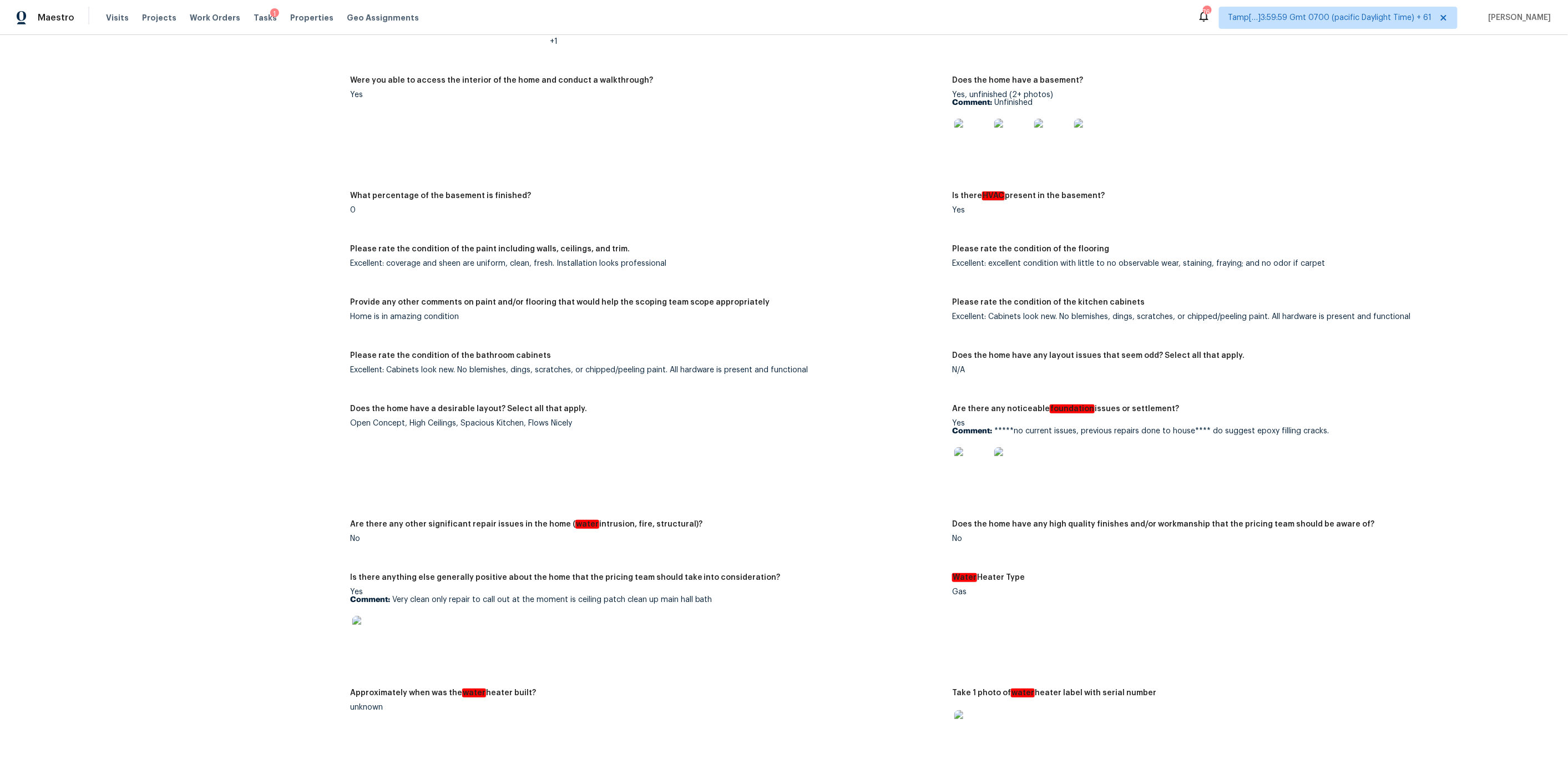
click at [970, 455] on img at bounding box center [972, 465] width 35 height 35
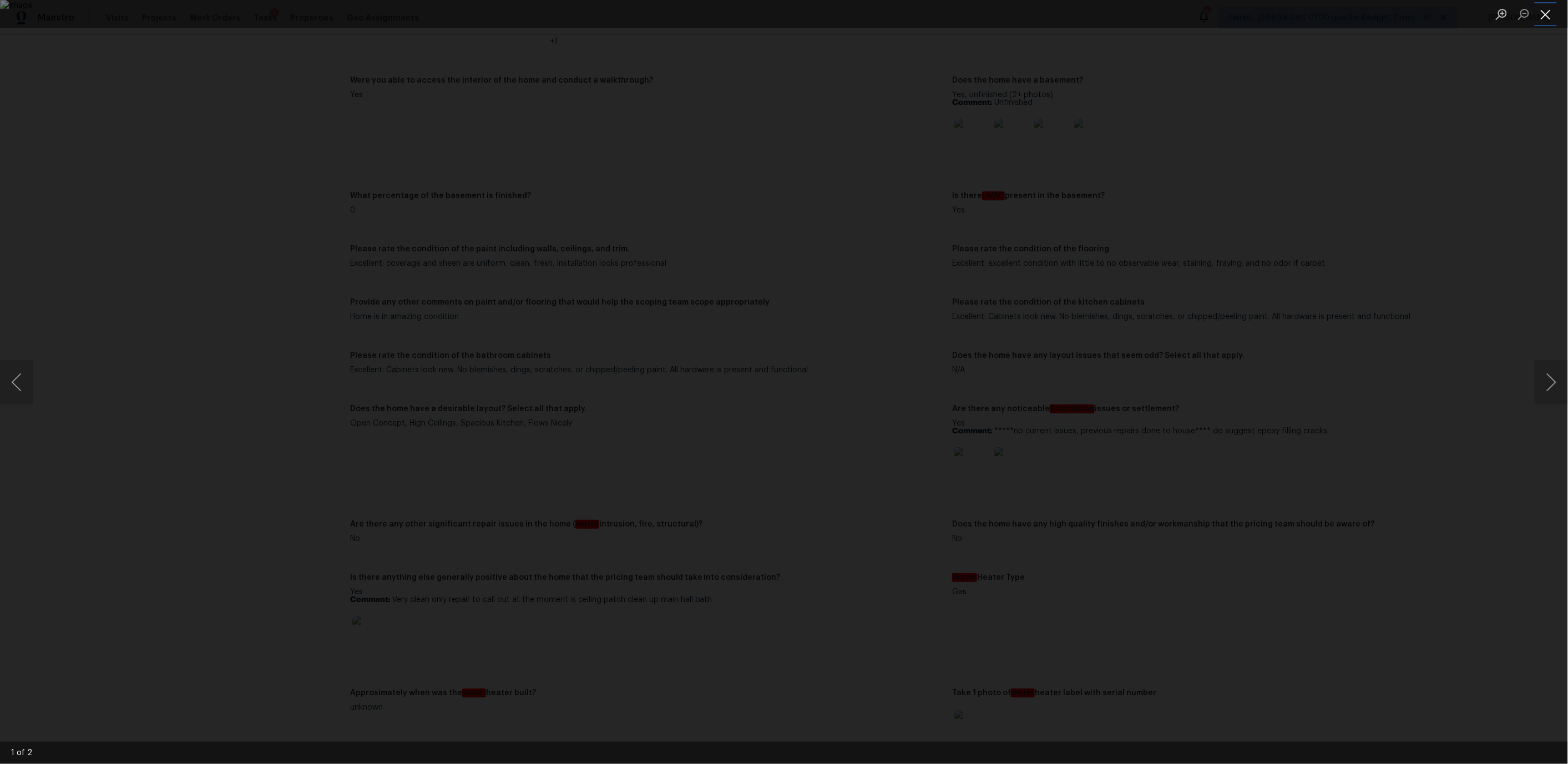
click at [1548, 10] on button "Close lightbox" at bounding box center [1545, 14] width 22 height 19
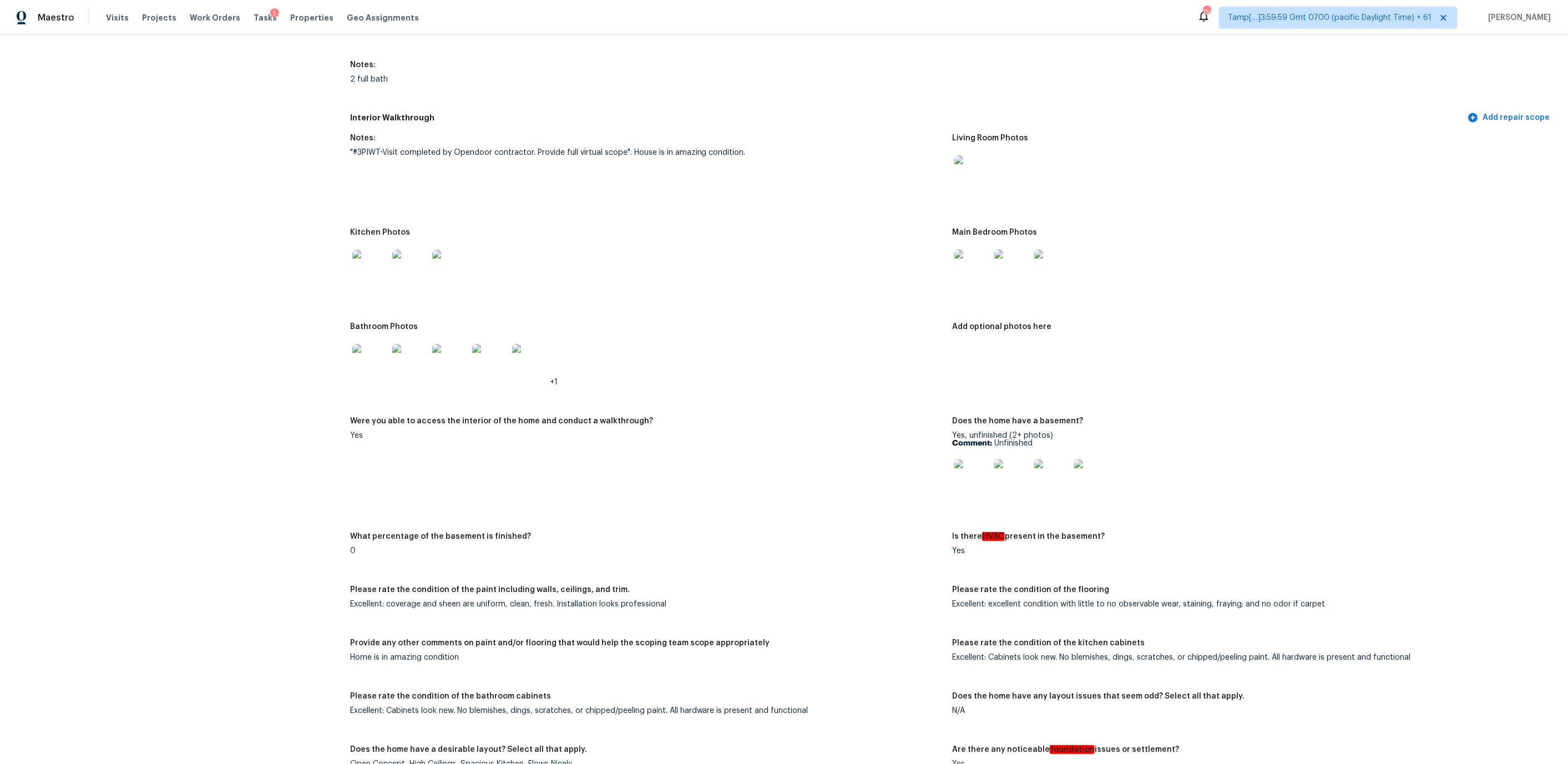
scroll to position [1440, 0]
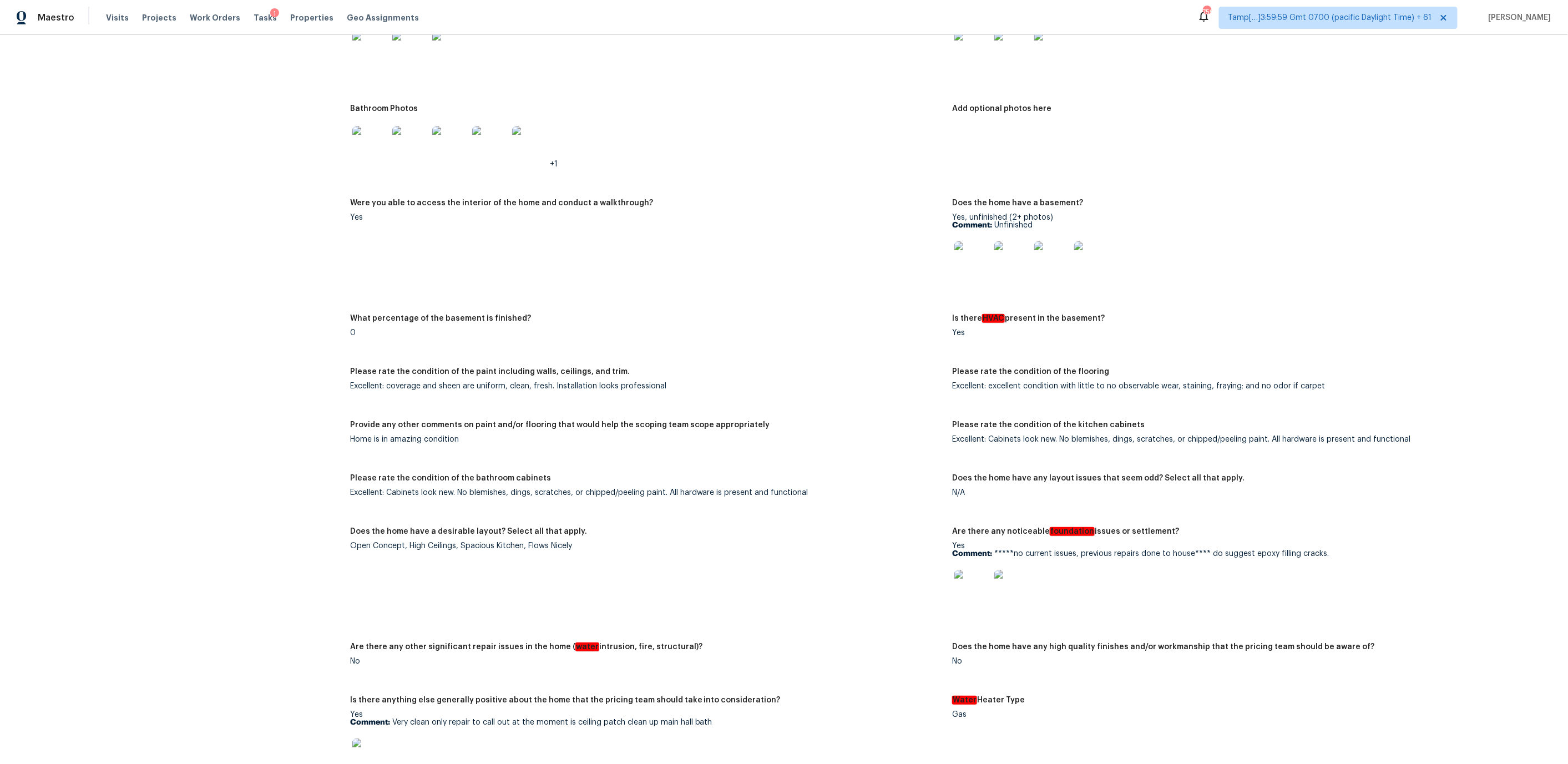
click at [1085, 246] on img at bounding box center [1092, 259] width 35 height 35
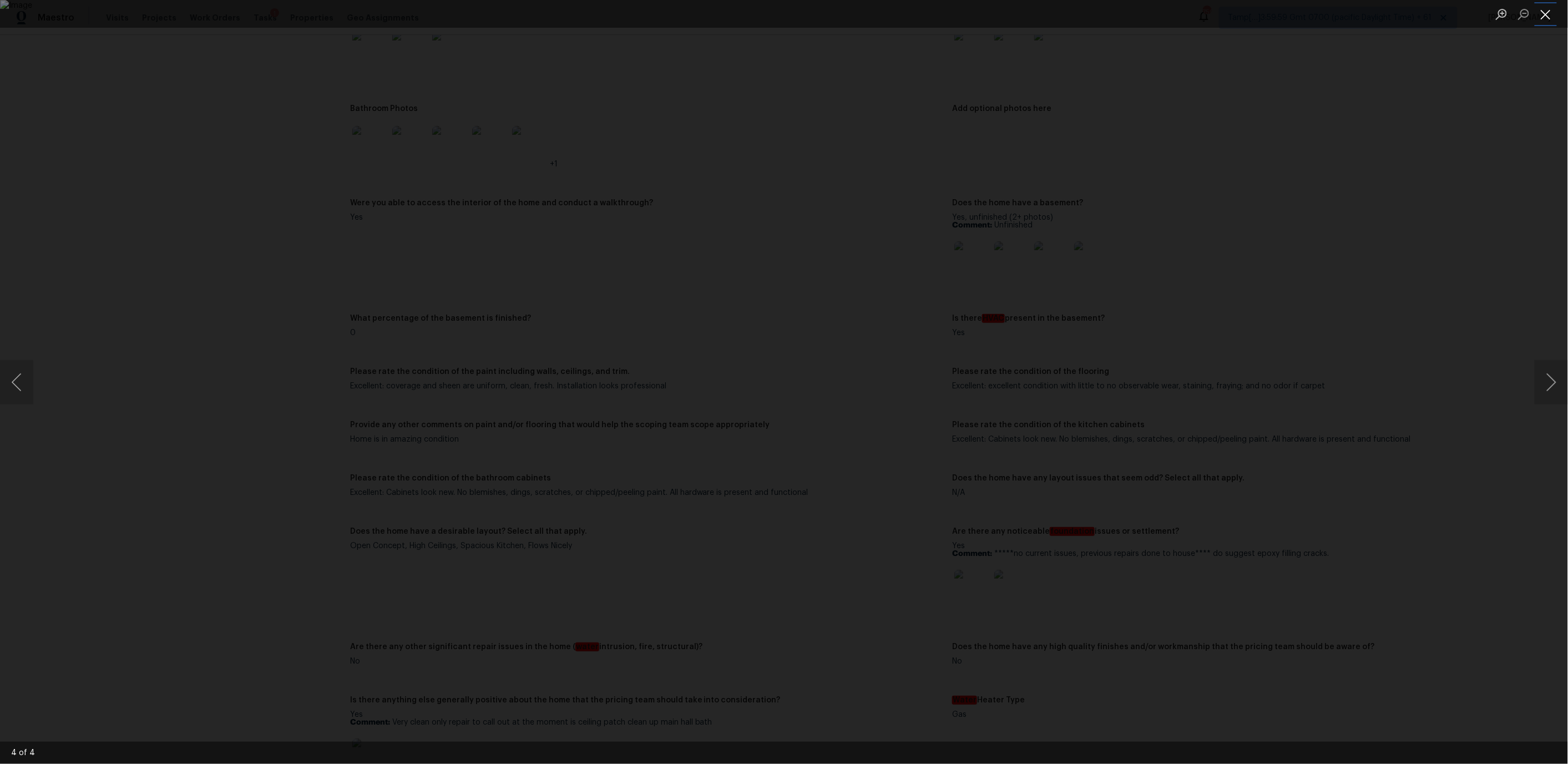
click at [1544, 16] on button "Close lightbox" at bounding box center [1545, 14] width 22 height 19
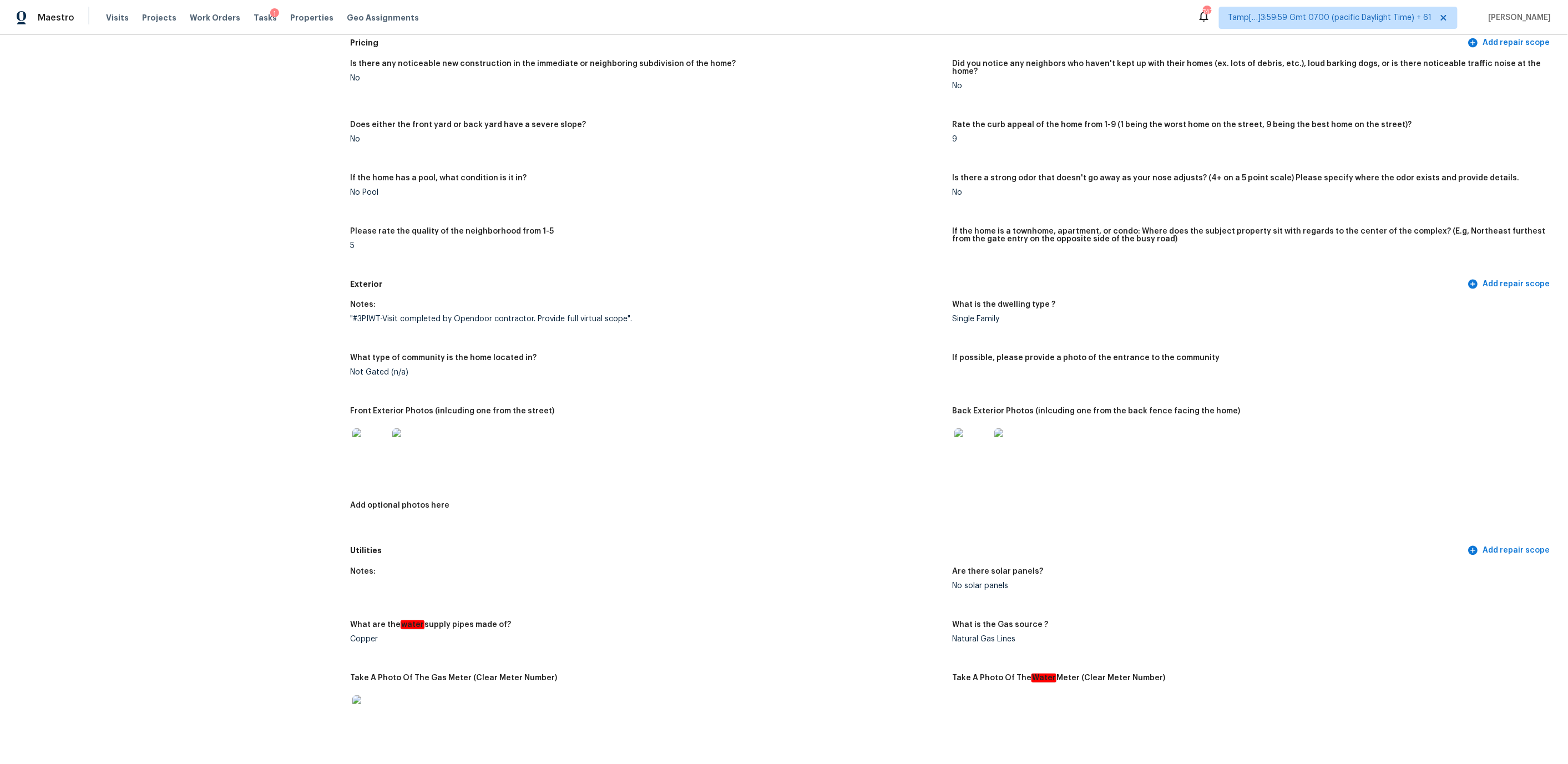
scroll to position [0, 0]
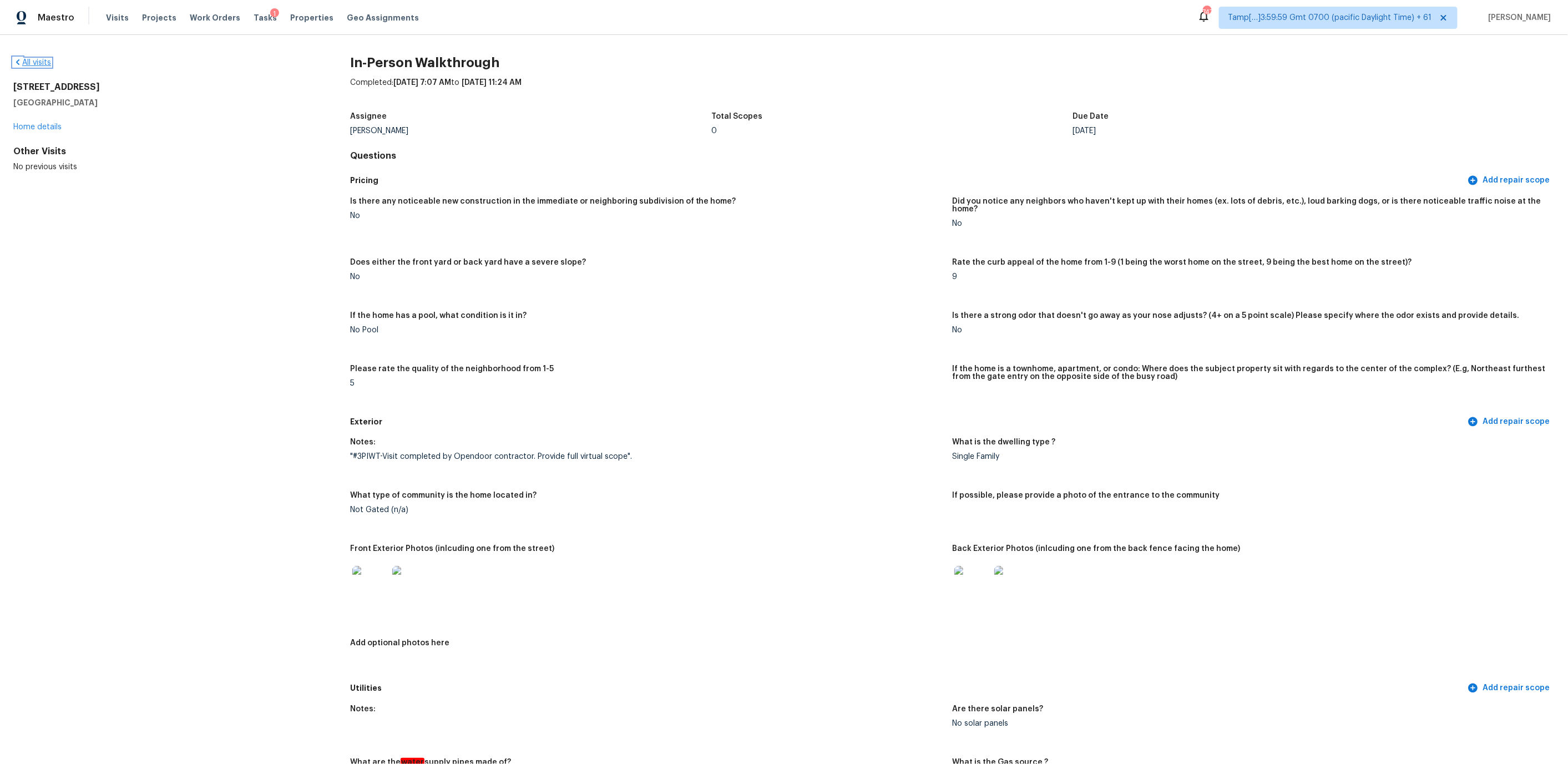
click at [17, 60] on icon at bounding box center [17, 62] width 3 height 5
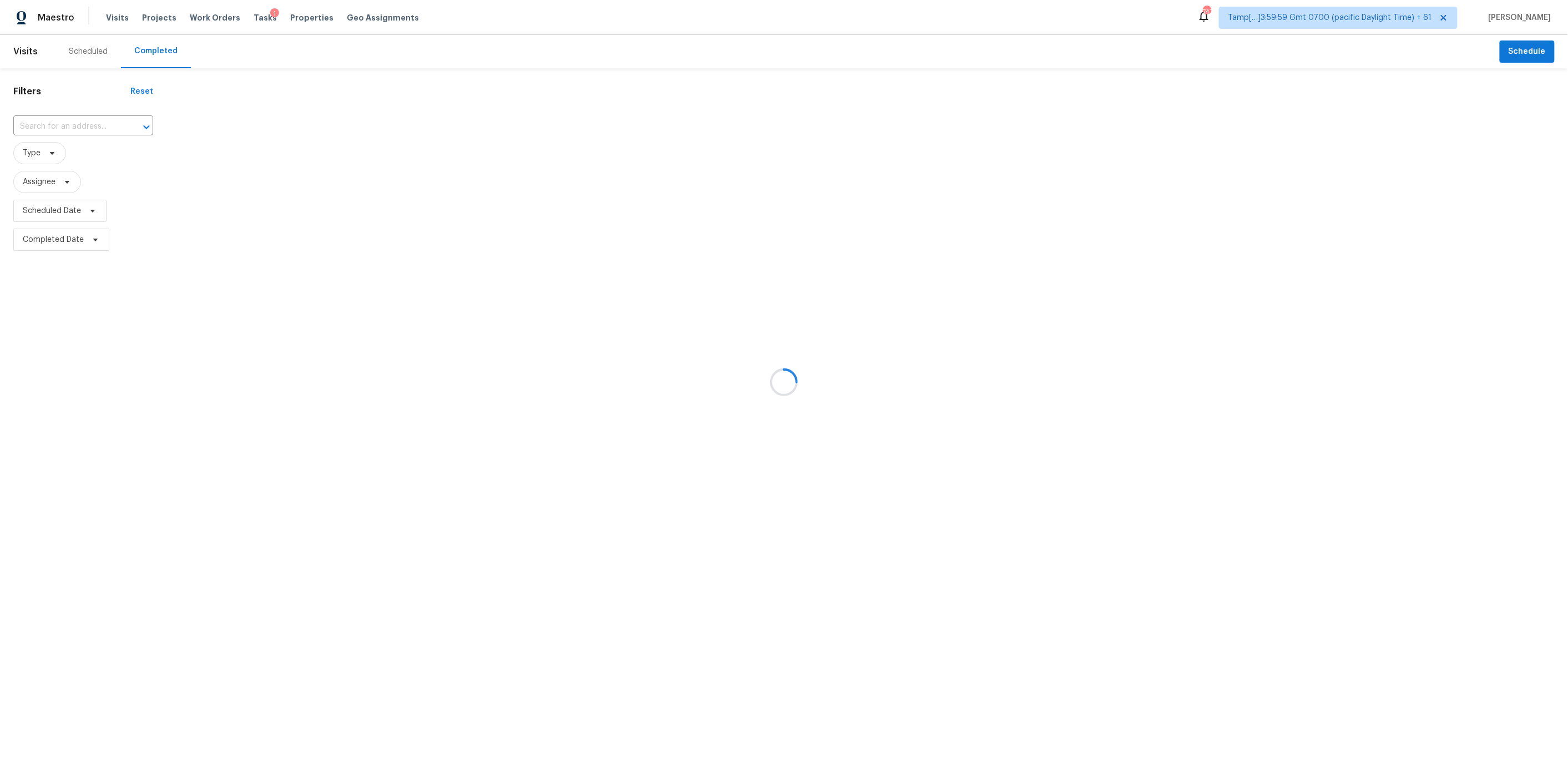
click at [30, 122] on div at bounding box center [784, 382] width 1568 height 764
click at [38, 128] on div at bounding box center [784, 382] width 1568 height 764
click at [52, 122] on div at bounding box center [784, 382] width 1568 height 764
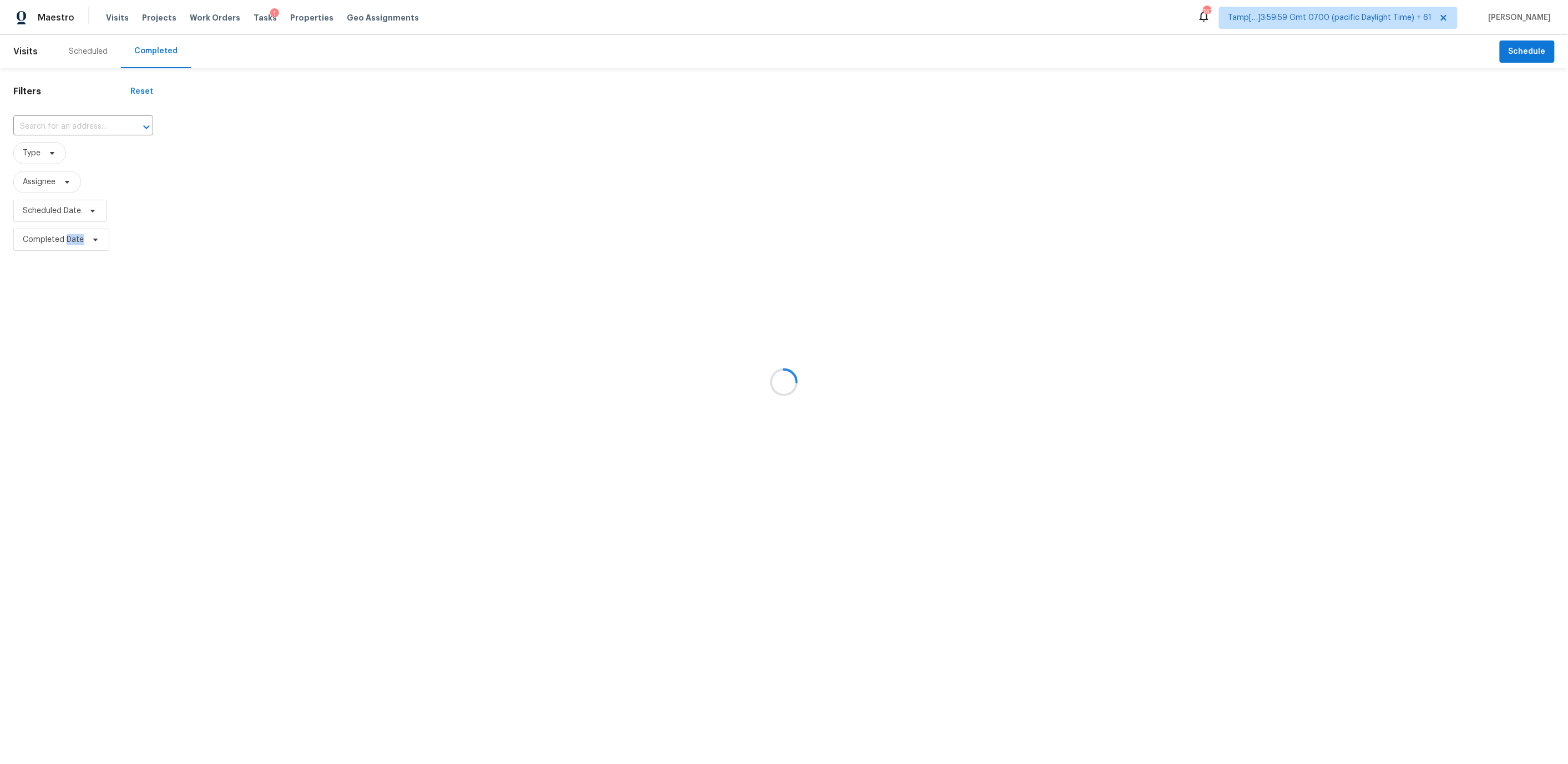
click at [52, 122] on div at bounding box center [784, 382] width 1568 height 764
click at [46, 125] on div at bounding box center [784, 382] width 1568 height 764
click at [38, 123] on div at bounding box center [784, 382] width 1568 height 764
click at [45, 124] on div at bounding box center [784, 382] width 1568 height 764
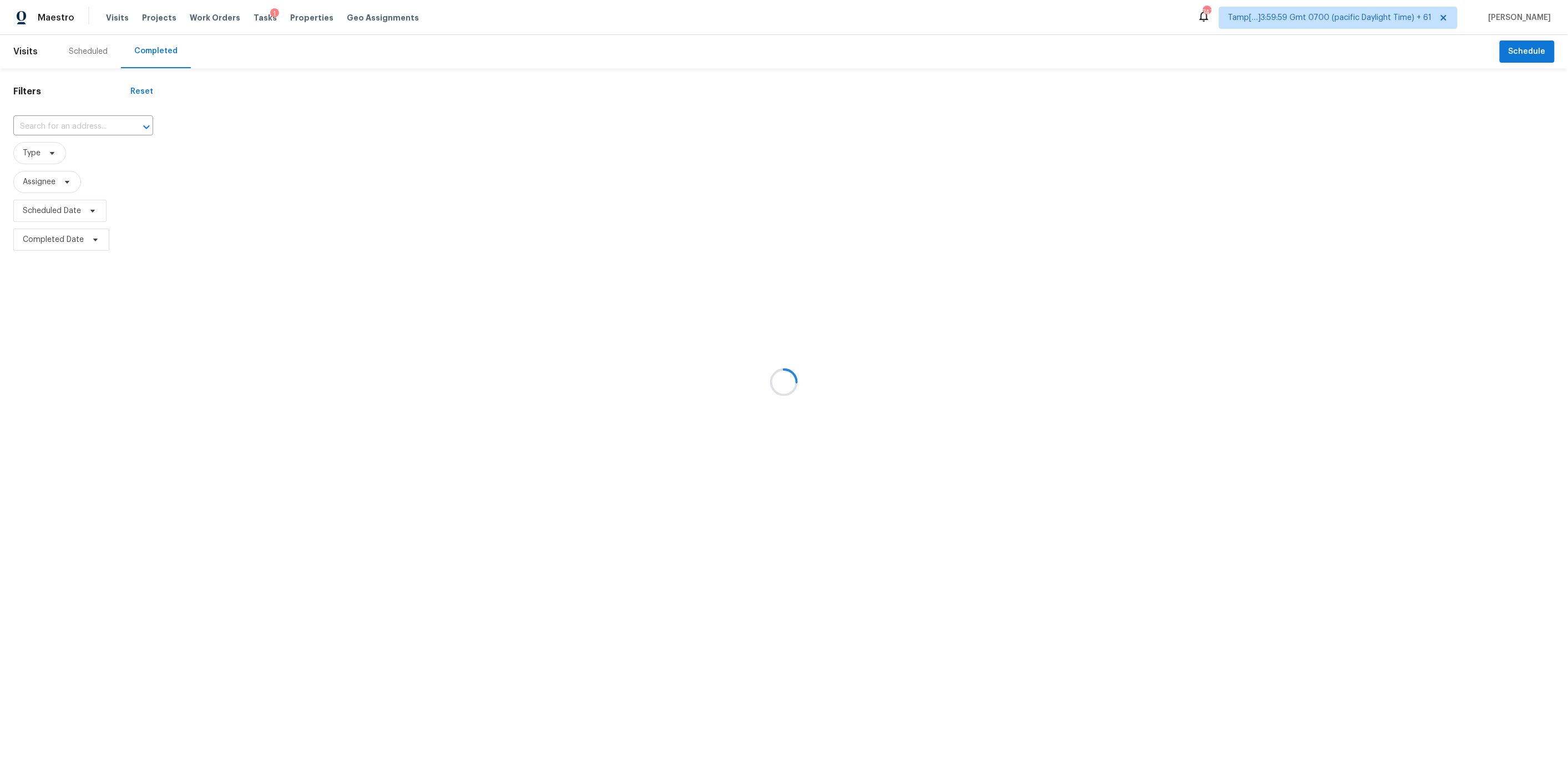
click at [45, 124] on div at bounding box center [784, 382] width 1568 height 764
click at [52, 125] on div at bounding box center [784, 382] width 1568 height 764
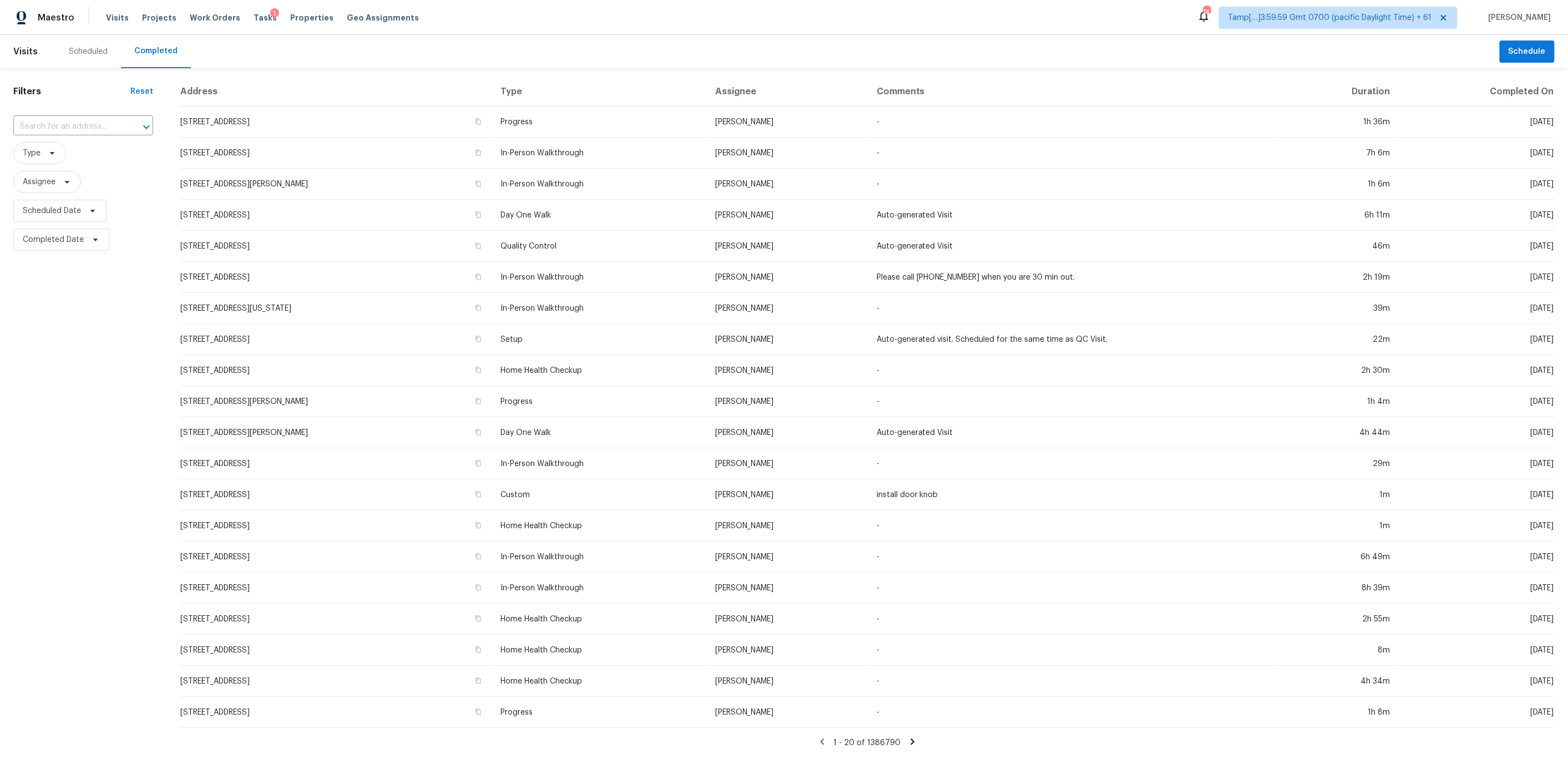
click at [52, 125] on input "text" at bounding box center [68, 127] width 109 height 17
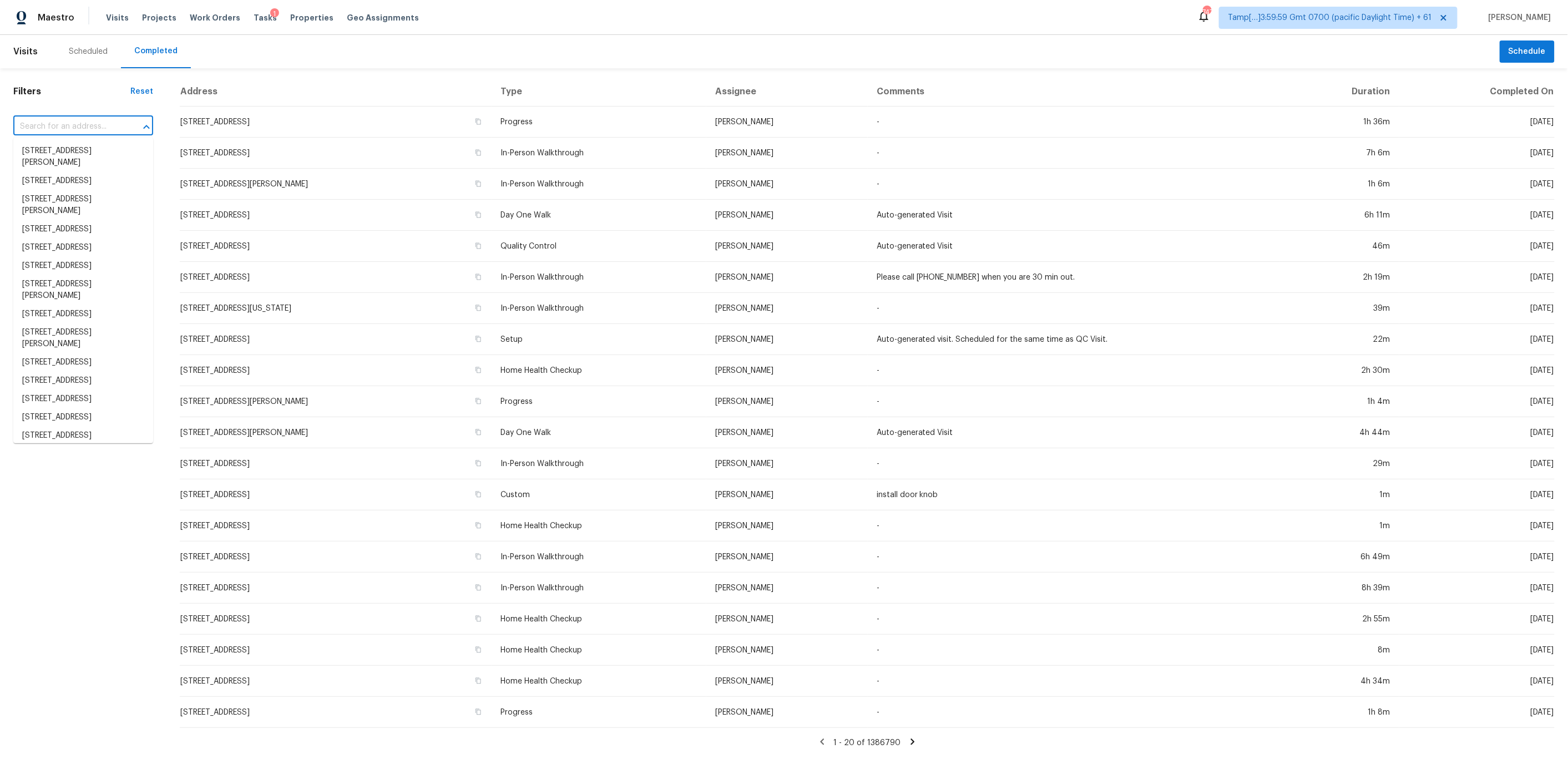
paste input "[STREET_ADDRESS][PERSON_NAME]"
type input "[STREET_ADDRESS][PERSON_NAME]"
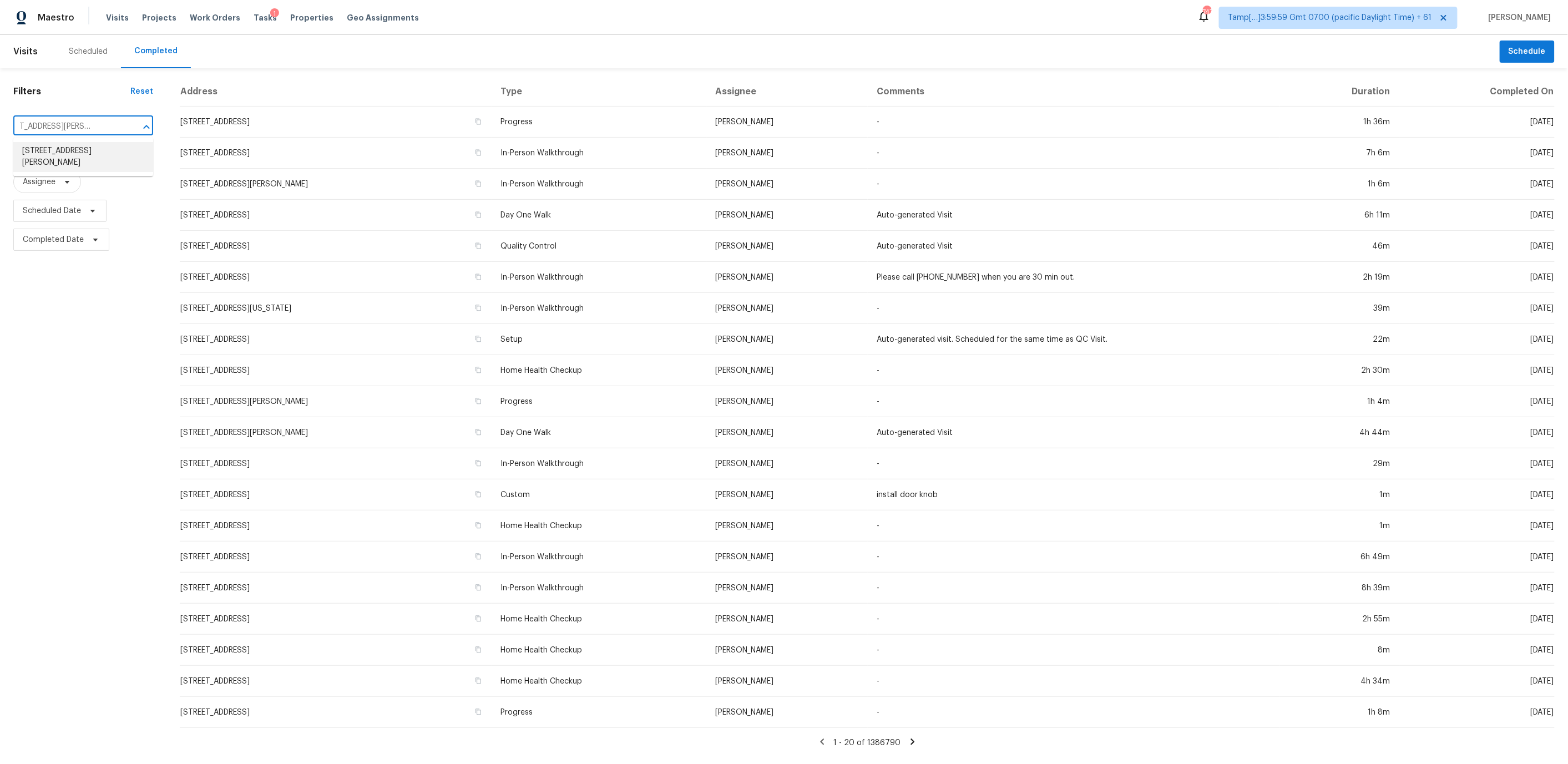
click at [96, 151] on li "[STREET_ADDRESS][PERSON_NAME]" at bounding box center [83, 156] width 140 height 30
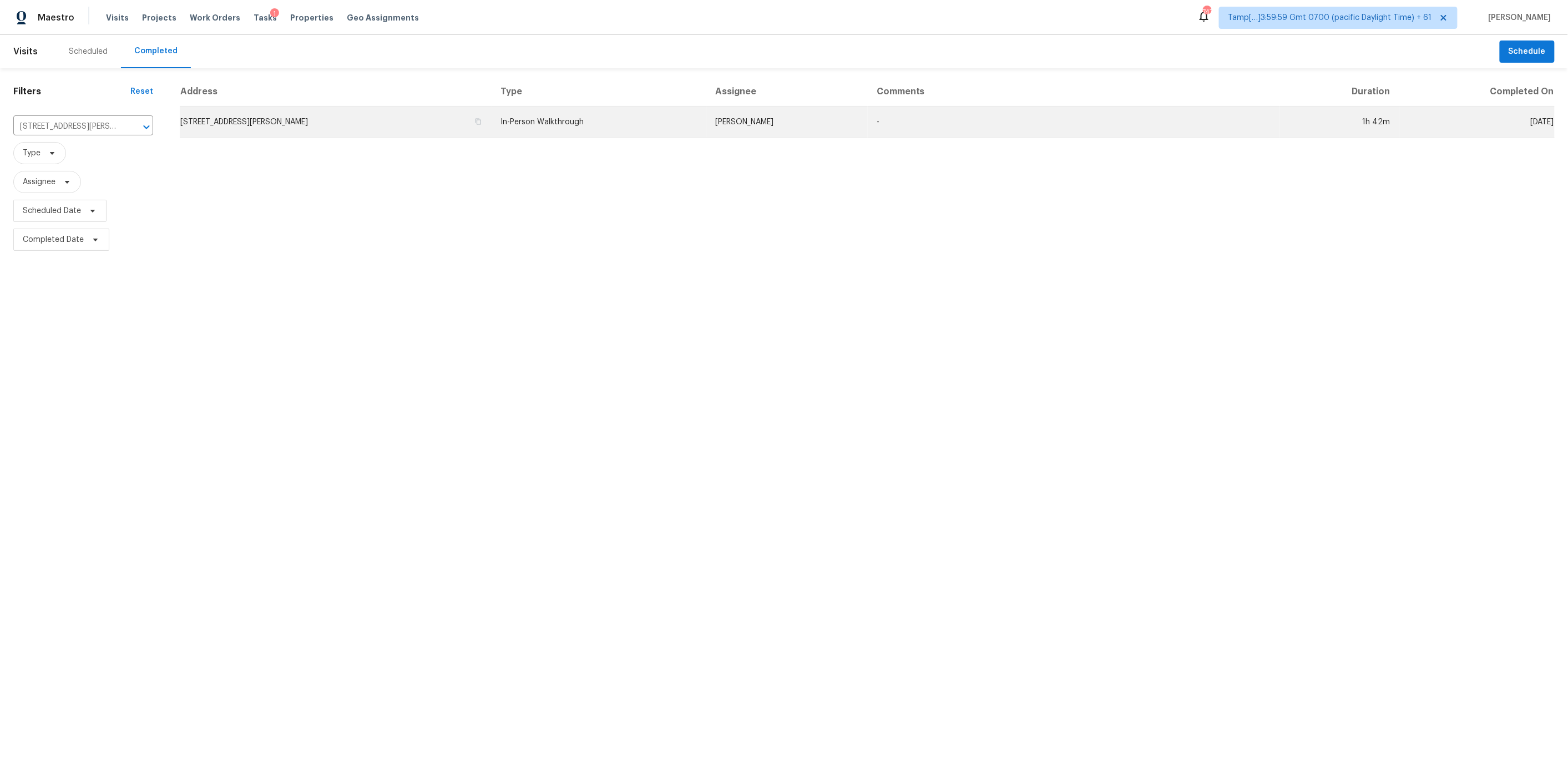
click at [492, 128] on td "[STREET_ADDRESS][PERSON_NAME]" at bounding box center [335, 122] width 312 height 31
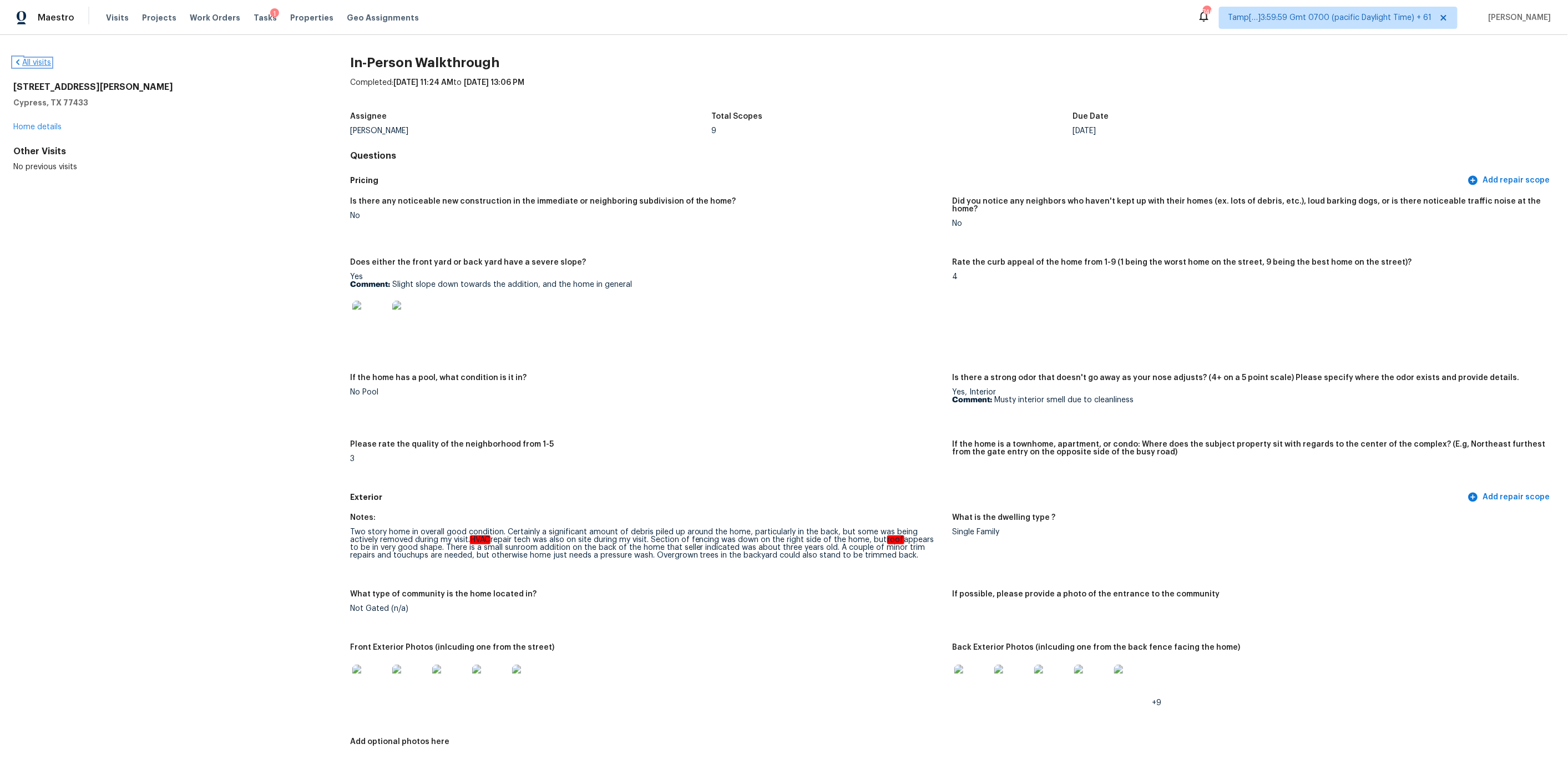
click at [18, 60] on icon at bounding box center [17, 62] width 3 height 5
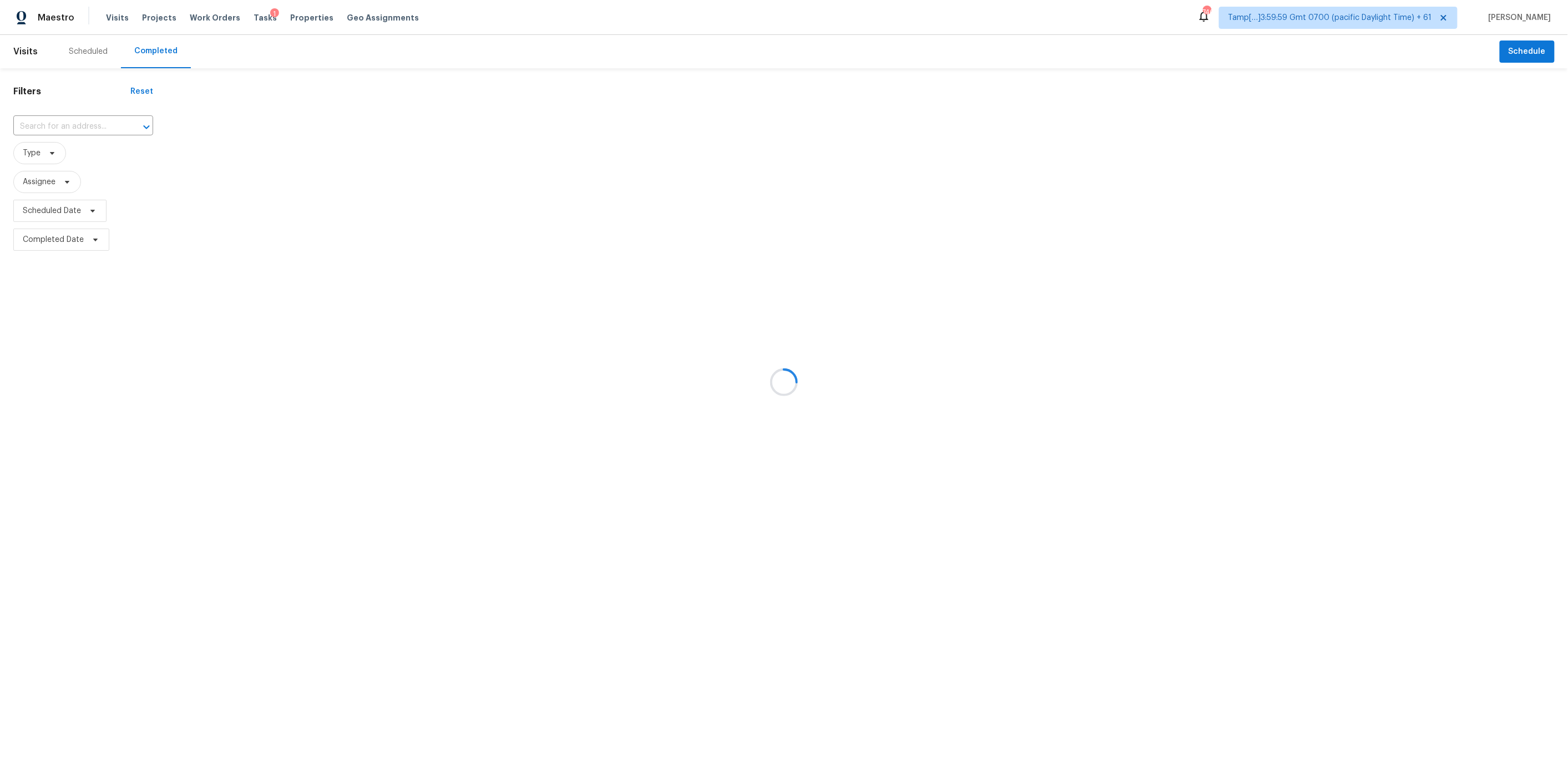
click at [48, 125] on div at bounding box center [784, 382] width 1568 height 764
click at [66, 124] on div at bounding box center [784, 382] width 1568 height 764
click at [46, 125] on div at bounding box center [784, 382] width 1568 height 764
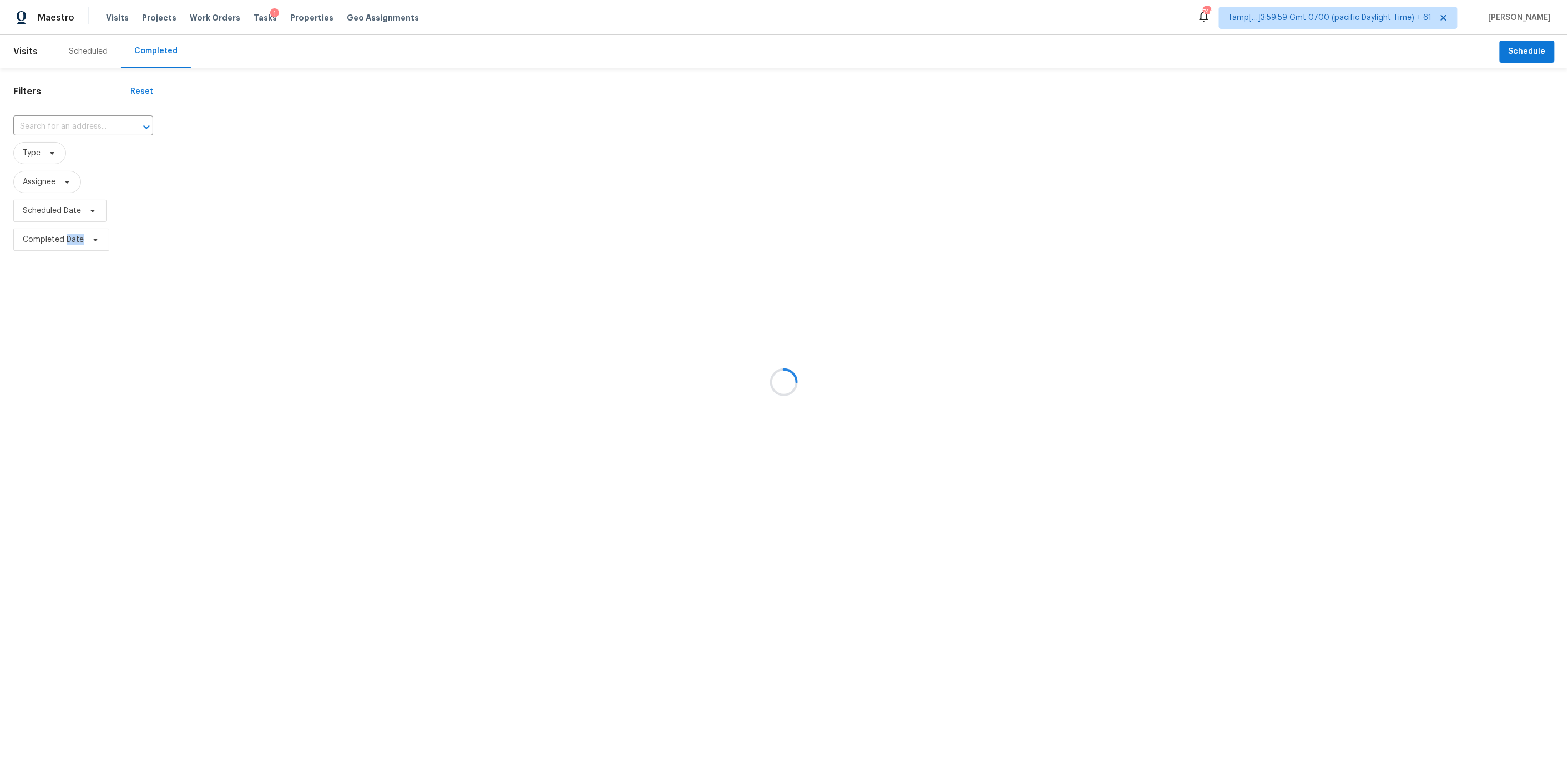
click at [46, 125] on div at bounding box center [784, 382] width 1568 height 764
click at [55, 123] on div at bounding box center [784, 382] width 1568 height 764
click at [54, 122] on input "text" at bounding box center [68, 127] width 109 height 17
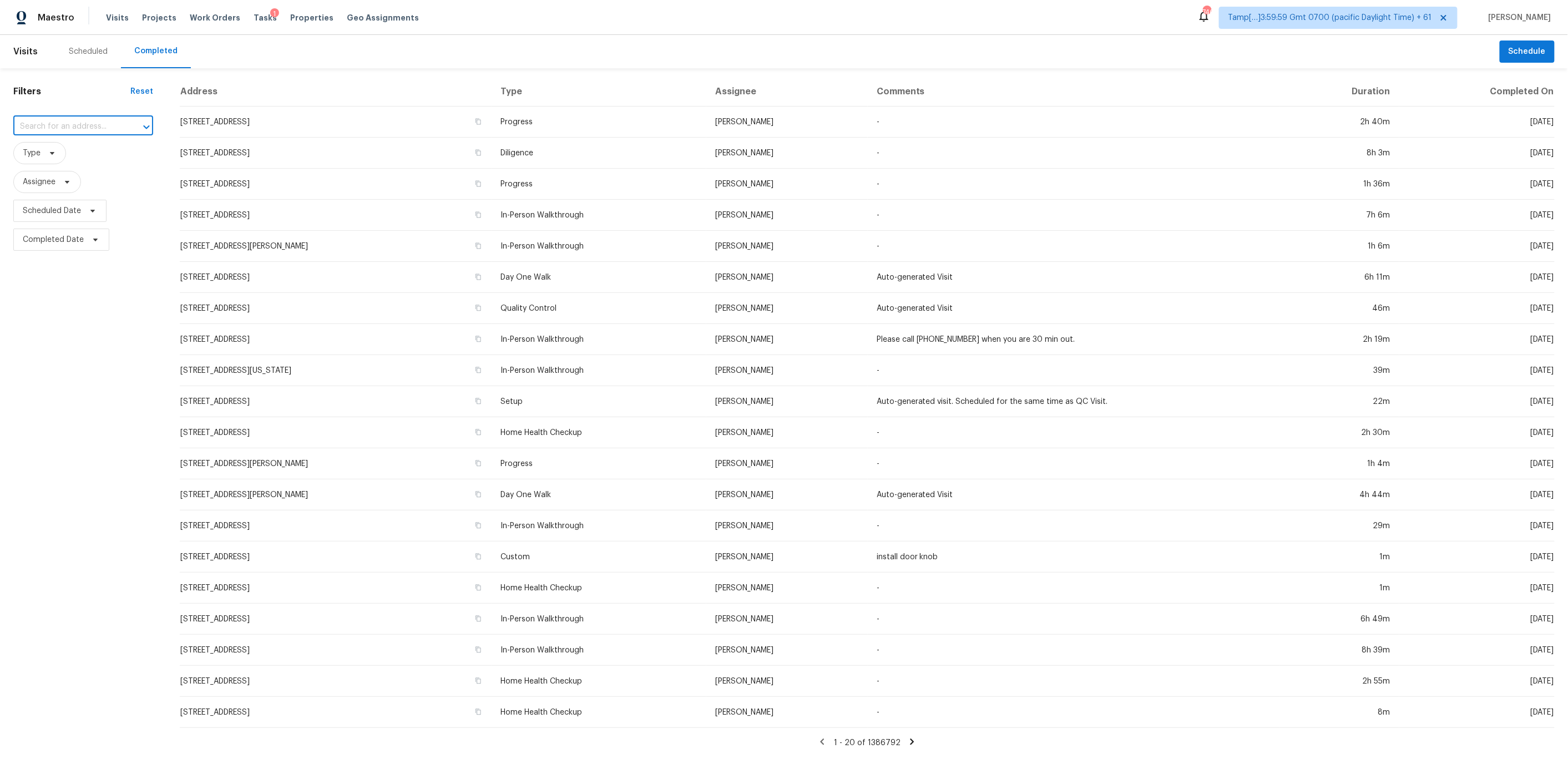
click at [54, 122] on input "text" at bounding box center [68, 127] width 109 height 17
paste input "[STREET_ADDRESS][PERSON_NAME]"
type input "[STREET_ADDRESS][PERSON_NAME]"
click at [66, 153] on li "[STREET_ADDRESS][PERSON_NAME]" at bounding box center [83, 156] width 140 height 30
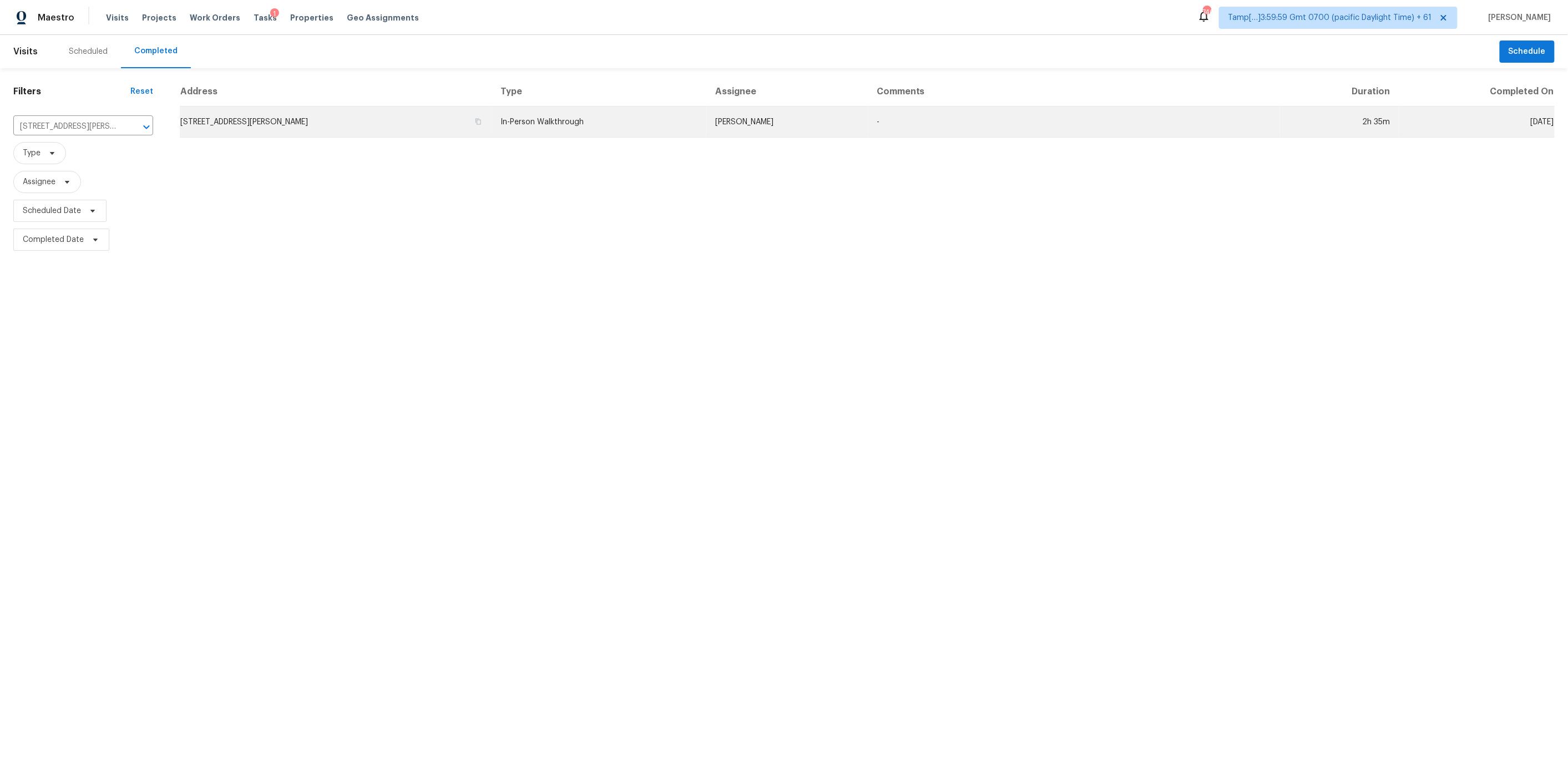
click at [428, 127] on td "[STREET_ADDRESS][PERSON_NAME]" at bounding box center [335, 122] width 312 height 31
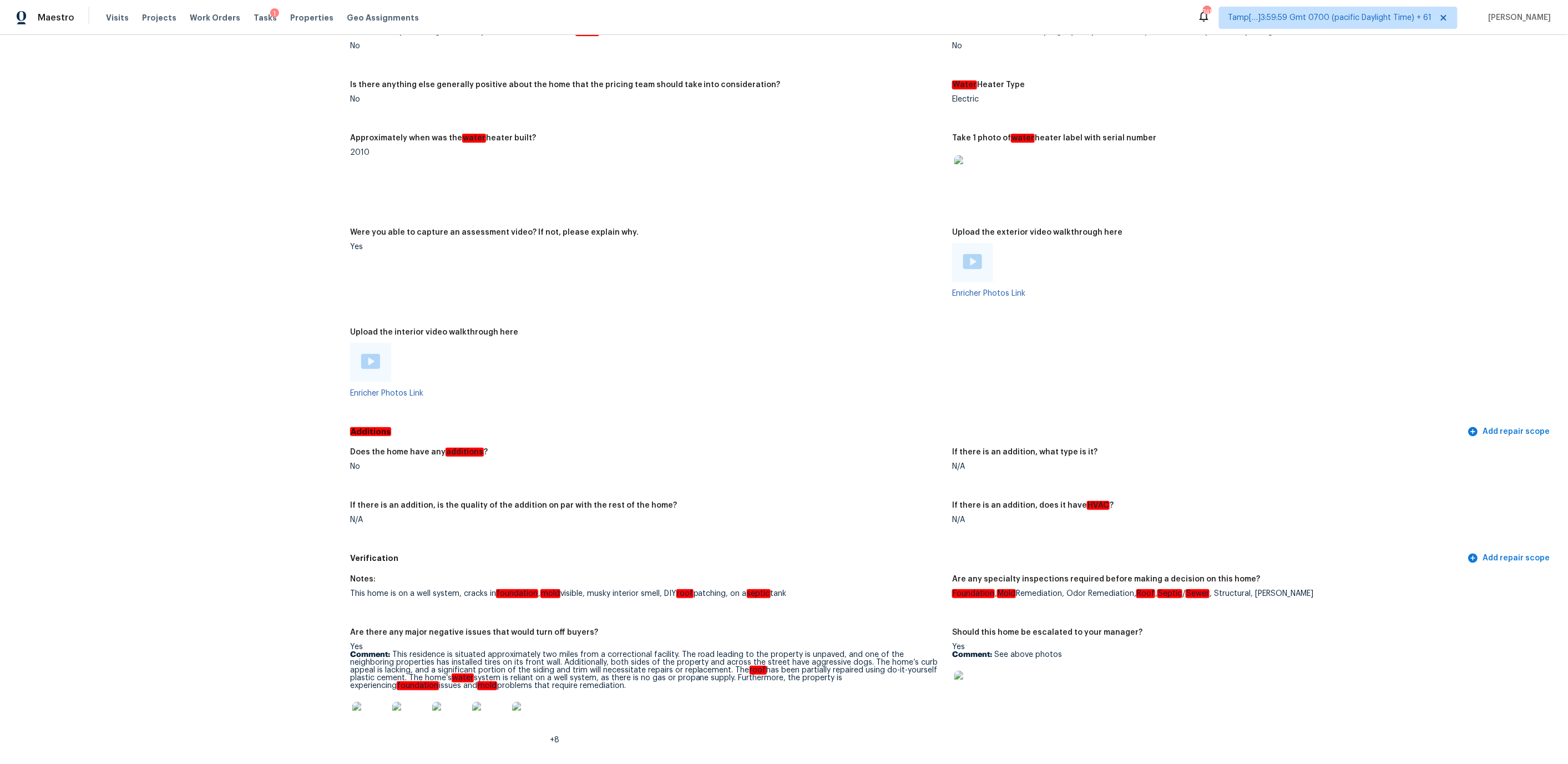
scroll to position [1874, 0]
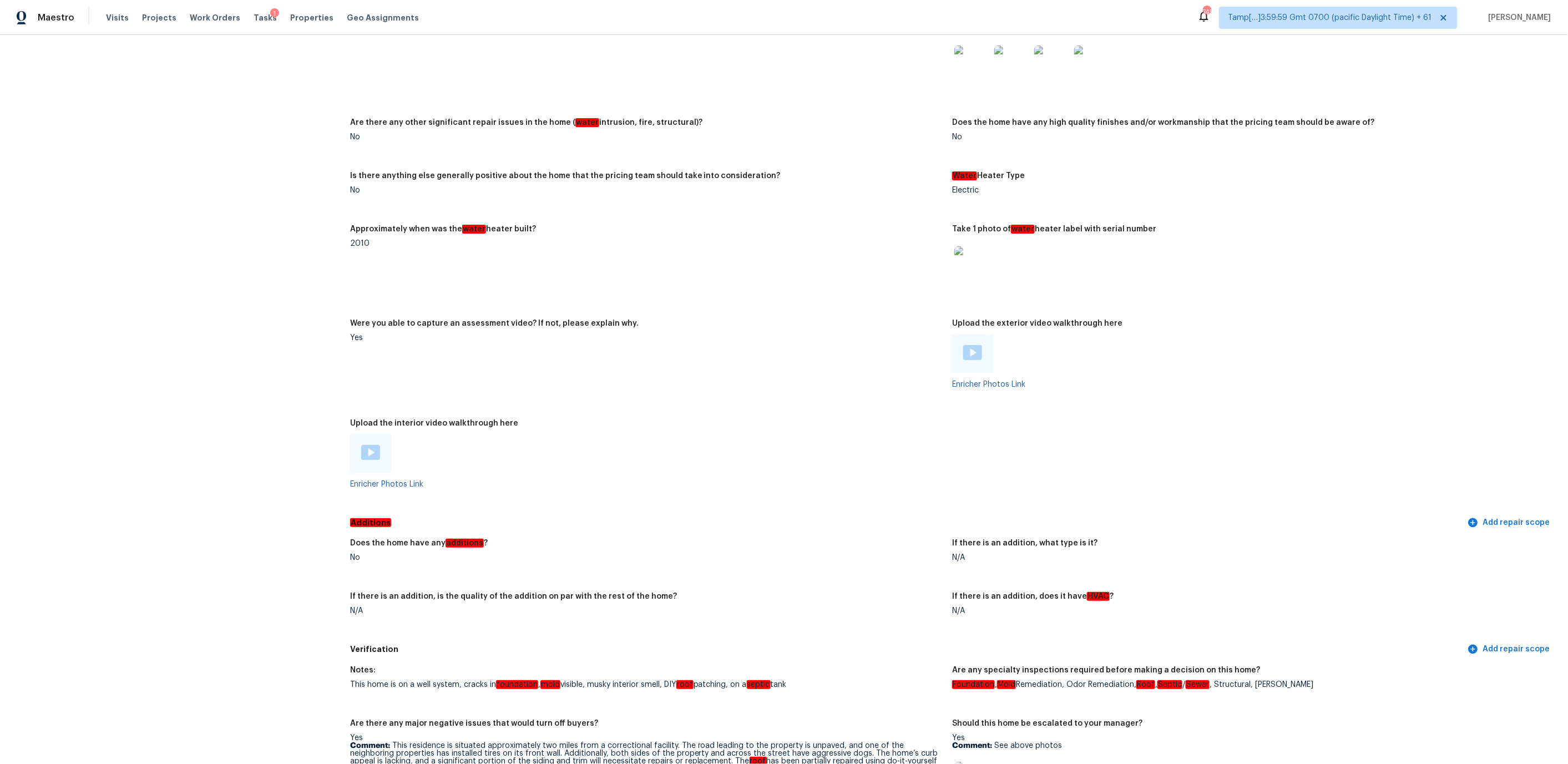
click at [373, 454] on div at bounding box center [370, 454] width 41 height 39
click at [373, 445] on img at bounding box center [370, 452] width 19 height 15
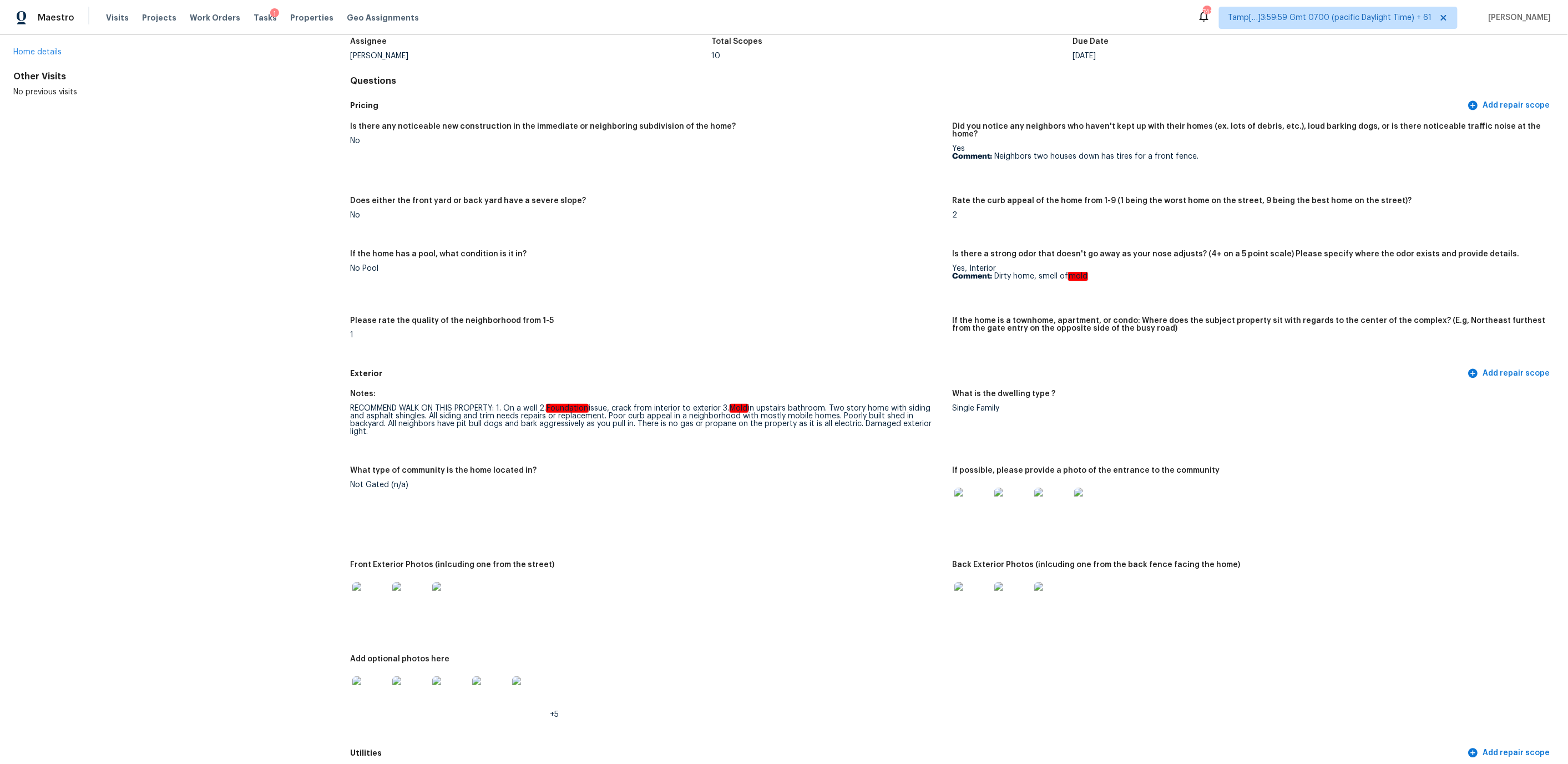
scroll to position [1473, 0]
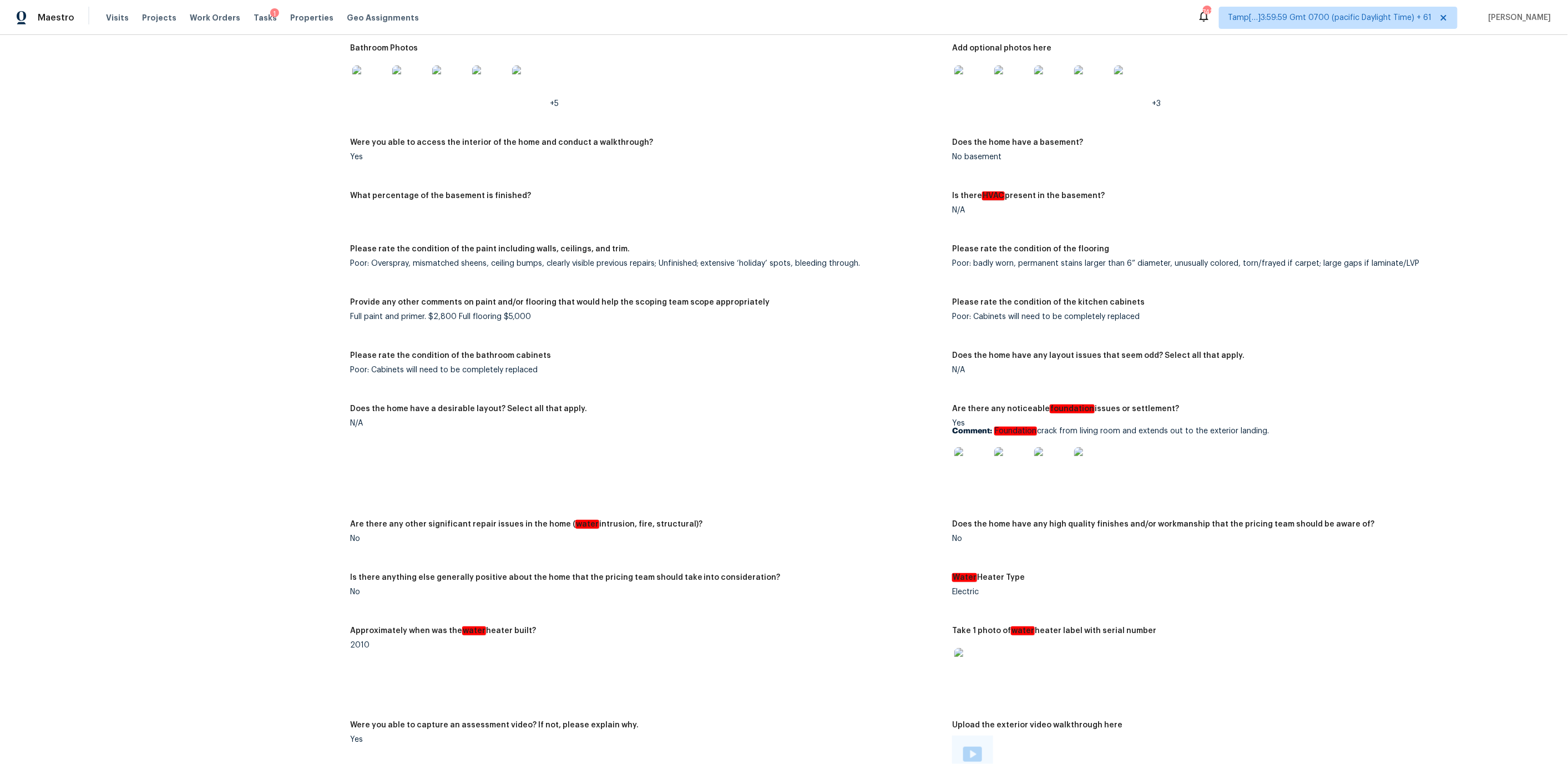
click at [978, 451] on img at bounding box center [972, 465] width 35 height 35
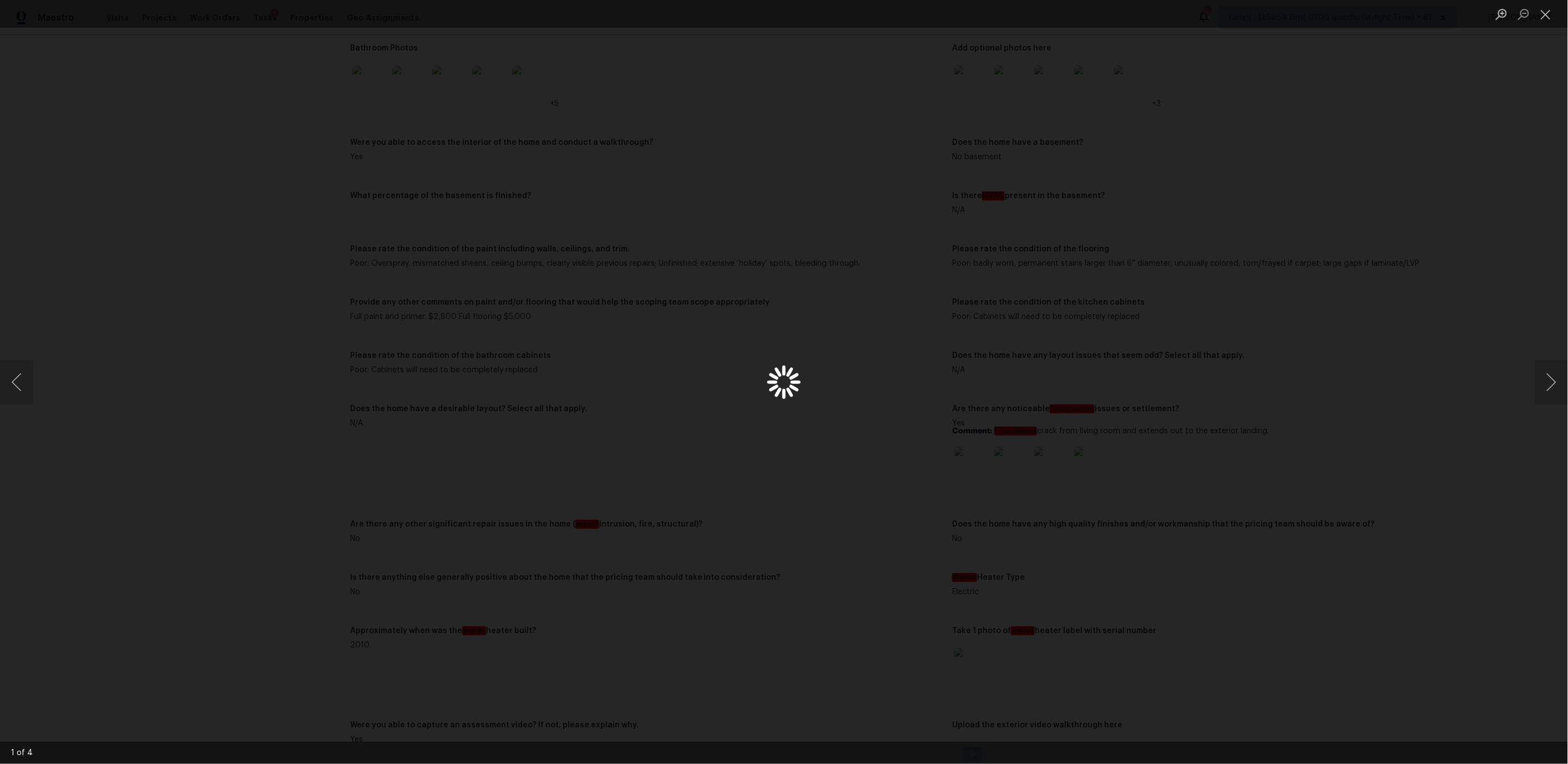
click at [978, 451] on div "Lightbox" at bounding box center [784, 382] width 1568 height 764
click at [1542, 389] on button "Next image" at bounding box center [1551, 382] width 33 height 44
click at [1542, 390] on button "Next image" at bounding box center [1551, 382] width 33 height 44
click at [1542, 391] on button "Next image" at bounding box center [1551, 382] width 33 height 44
click at [1542, 391] on button "Next image" at bounding box center [1551, 382] width 33 height 44
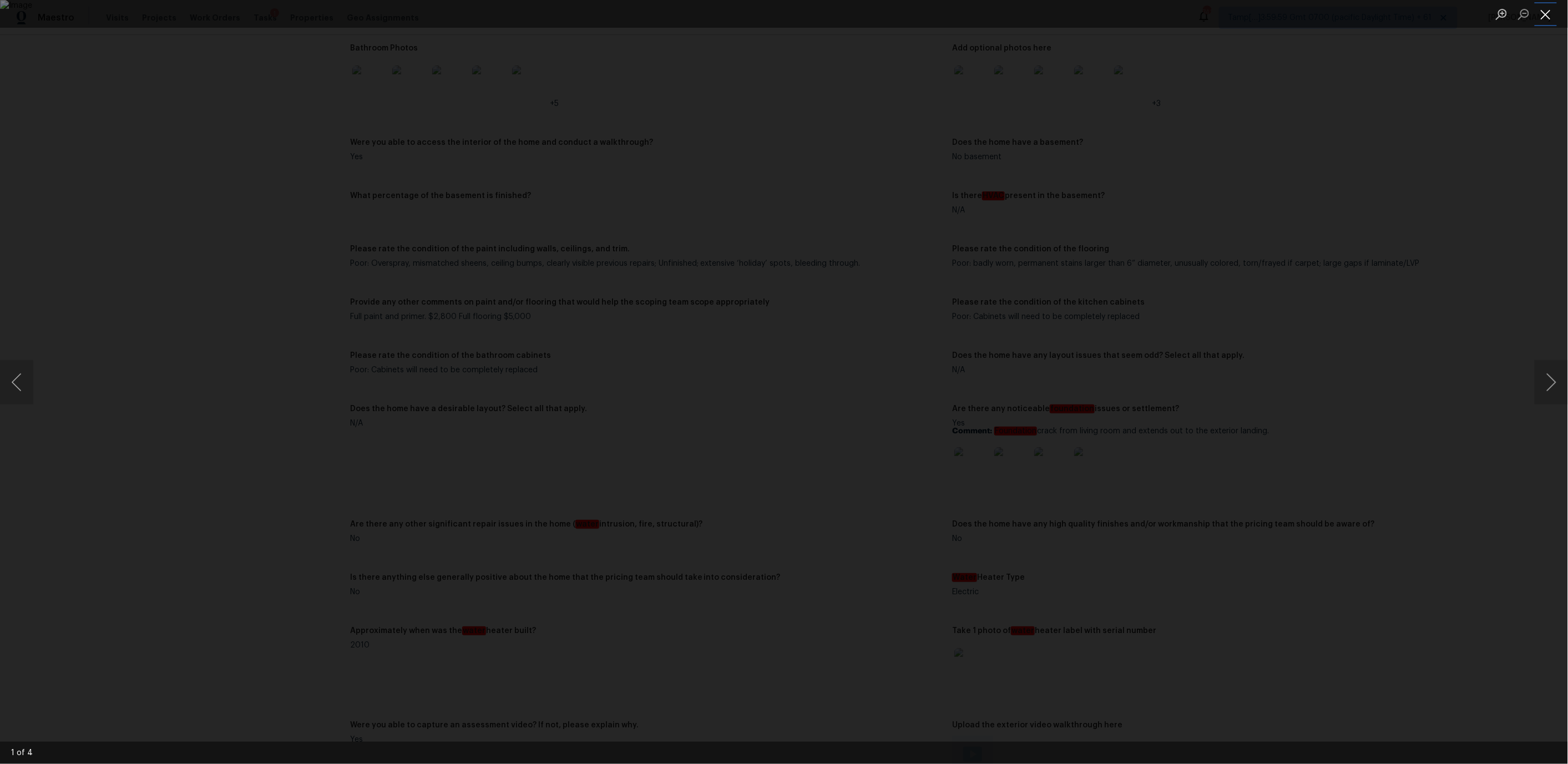
click at [1547, 15] on button "Close lightbox" at bounding box center [1545, 14] width 22 height 19
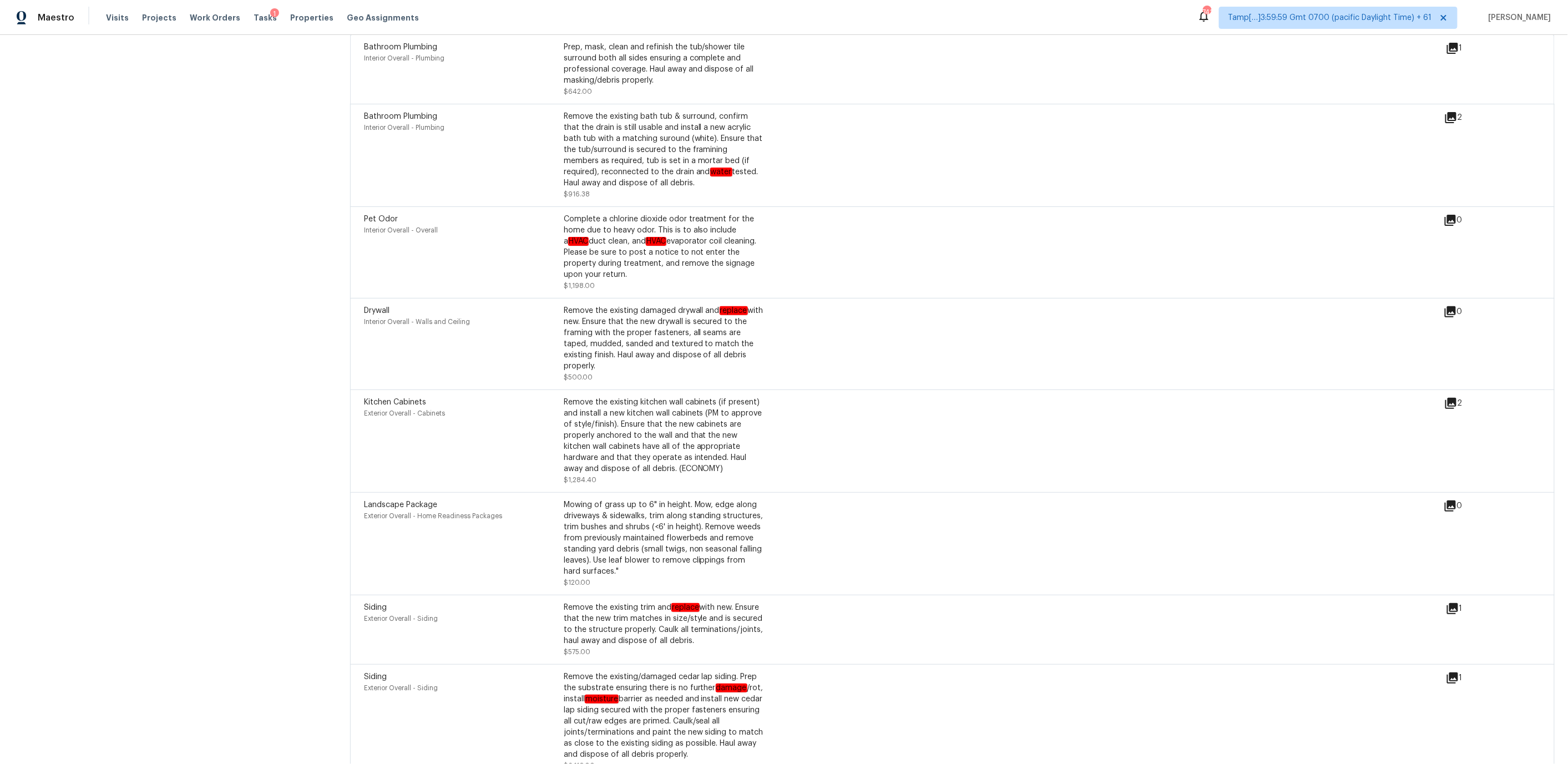
scroll to position [2842, 0]
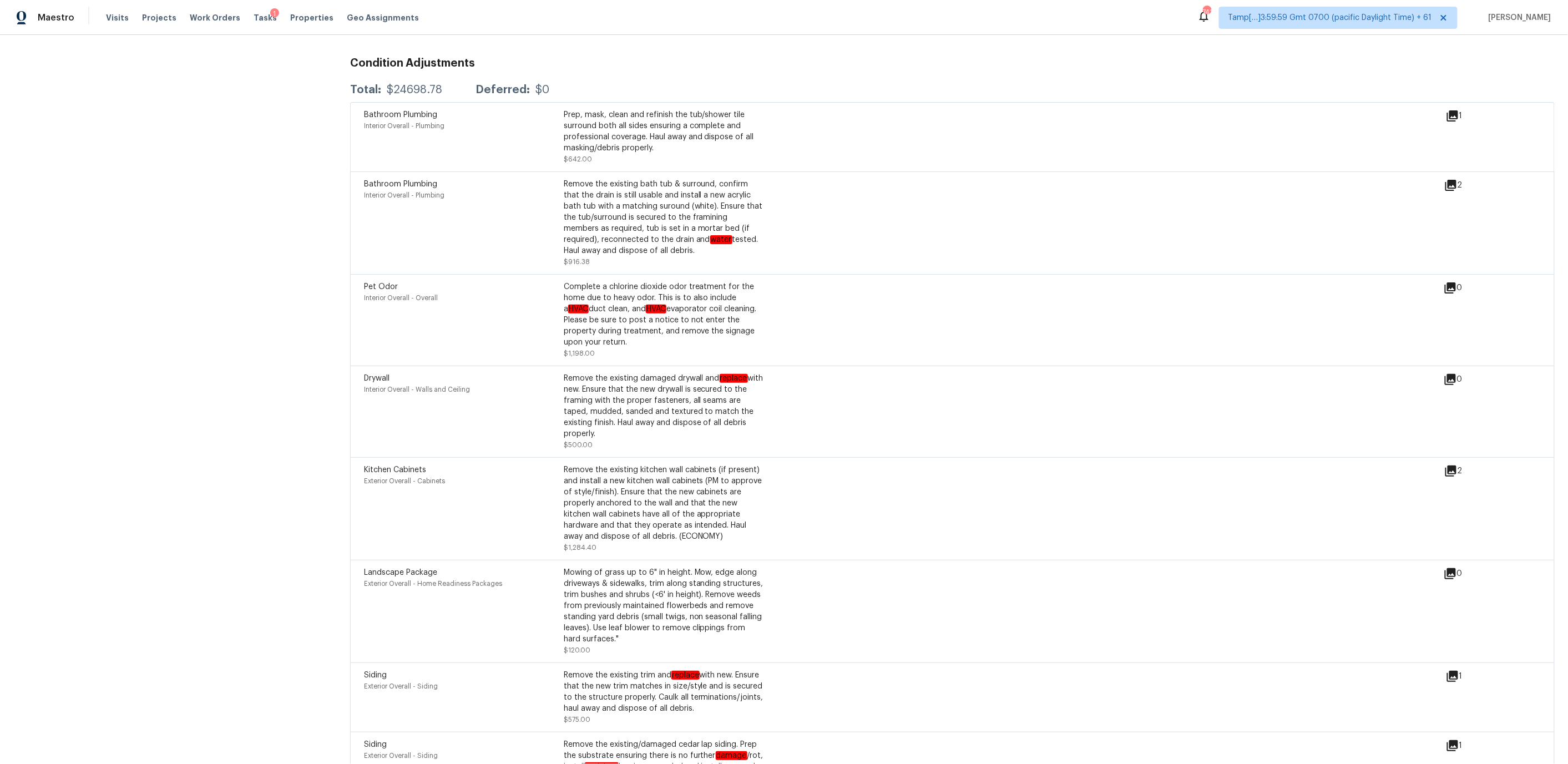
click at [455, 194] on div "Bathroom Plumbing Interior Overall - Plumbing" at bounding box center [464, 223] width 200 height 89
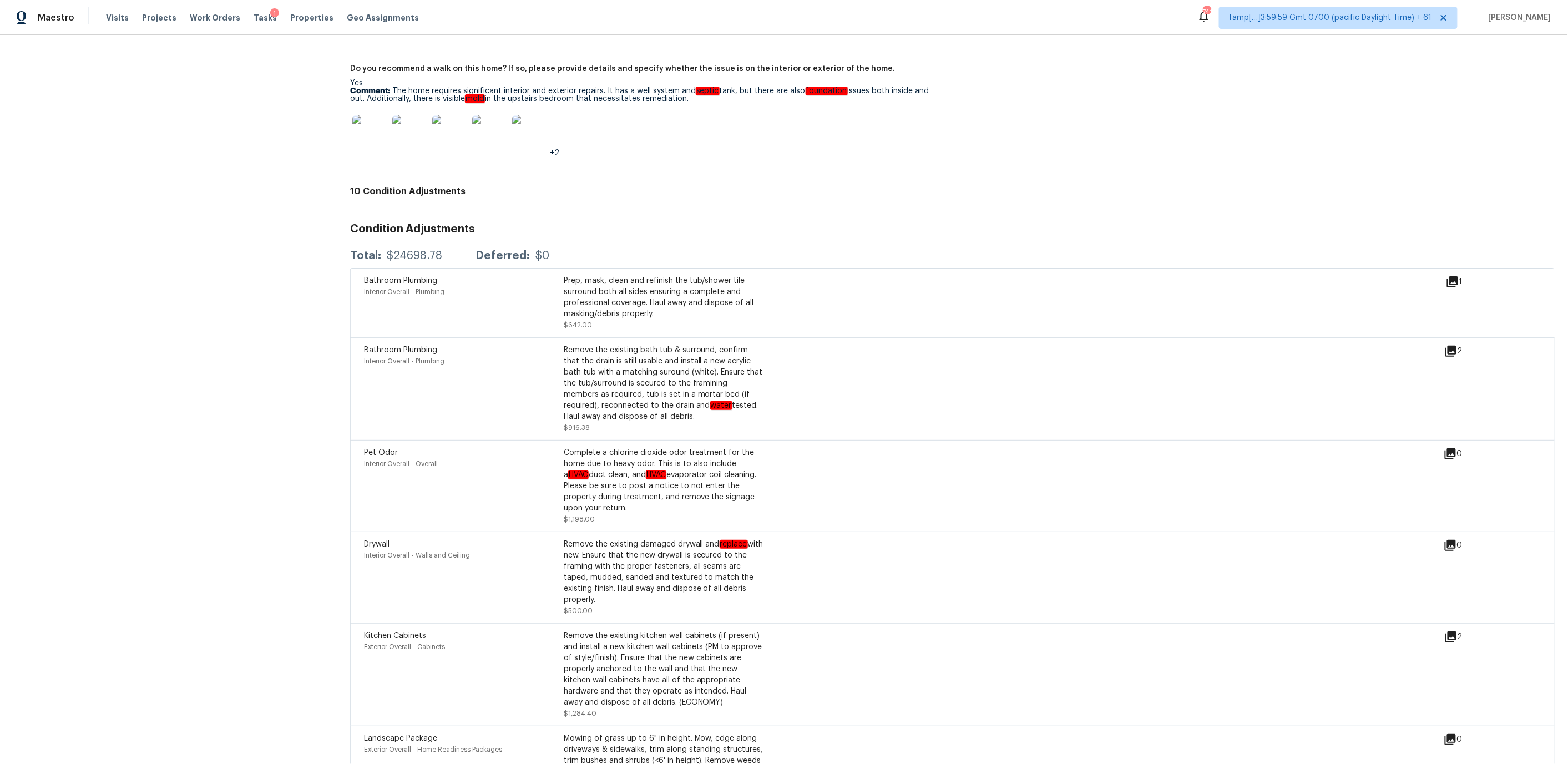
scroll to position [2666, 0]
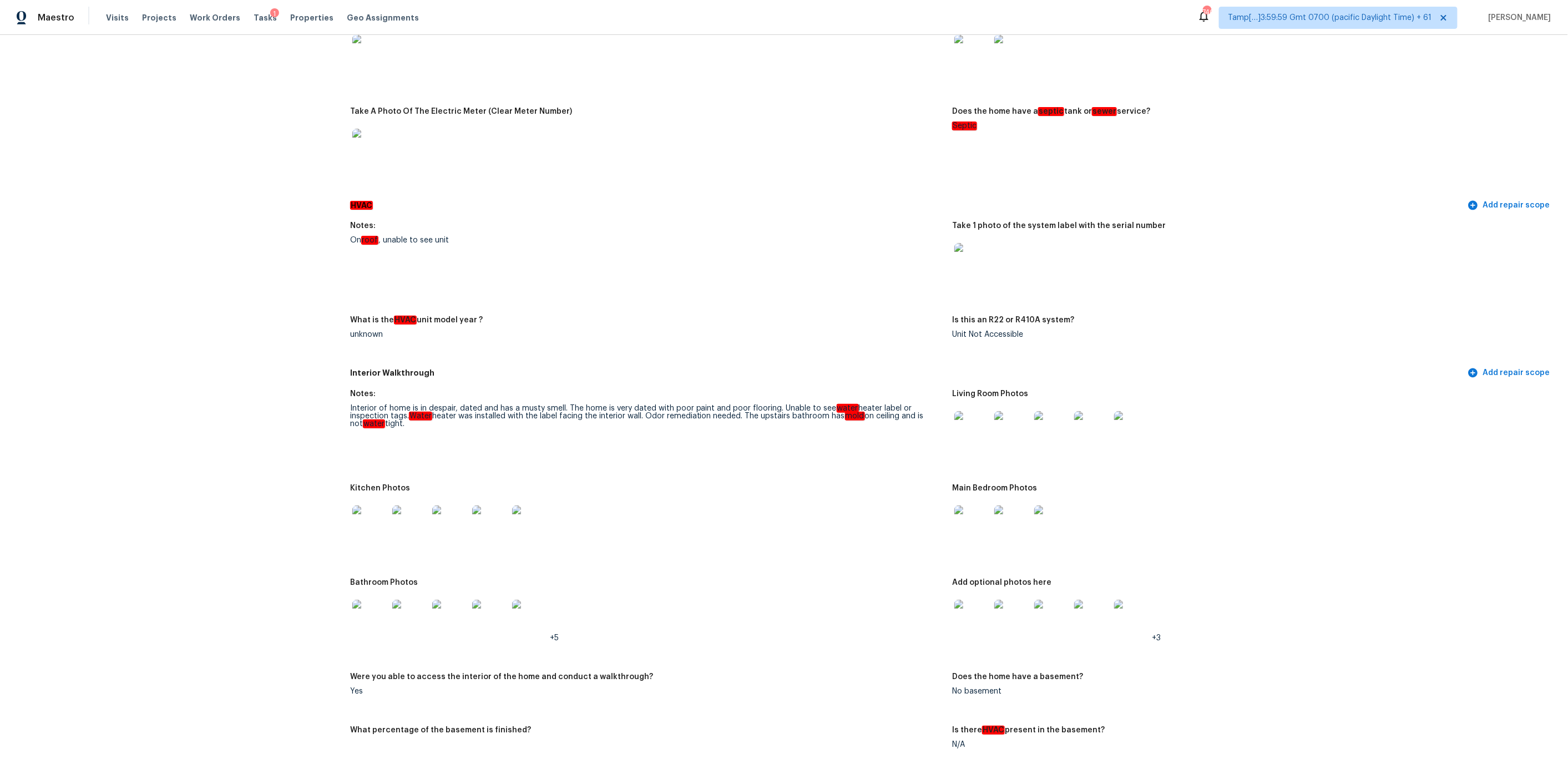
scroll to position [1313, 0]
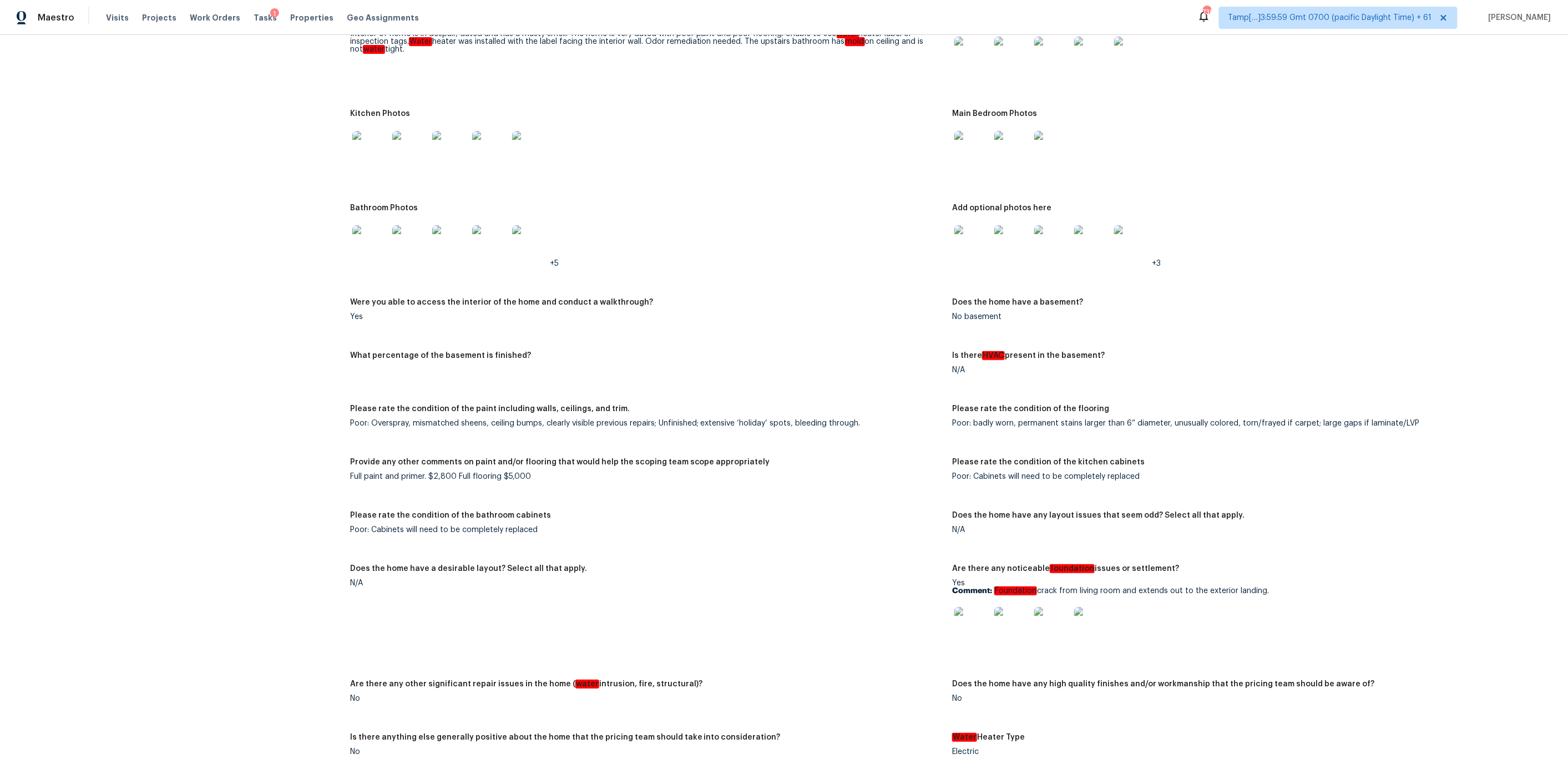
click at [516, 473] on div "Full paint and primer. $2,800 Full flooring $5,000" at bounding box center [646, 477] width 593 height 8
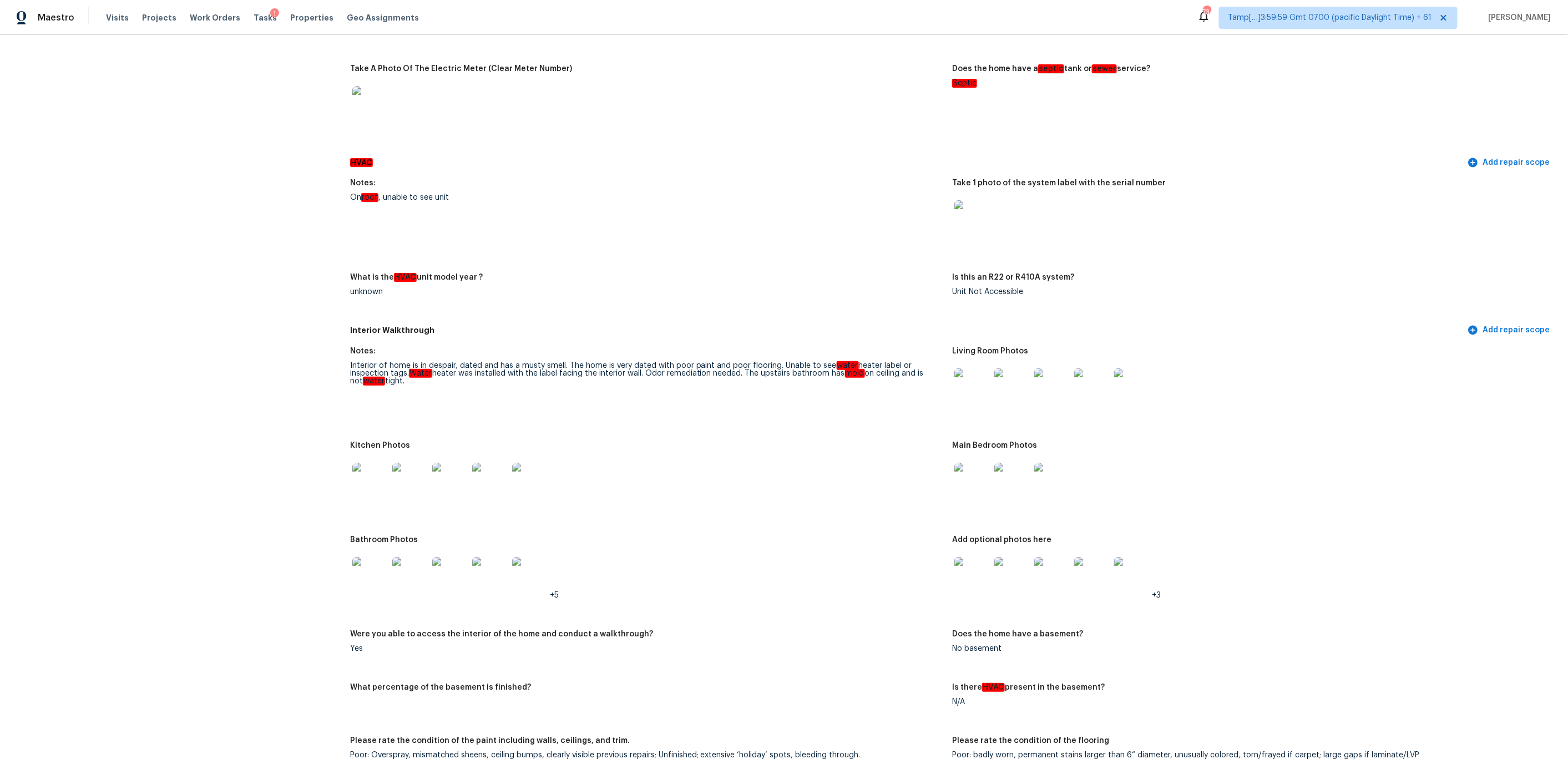
scroll to position [0, 0]
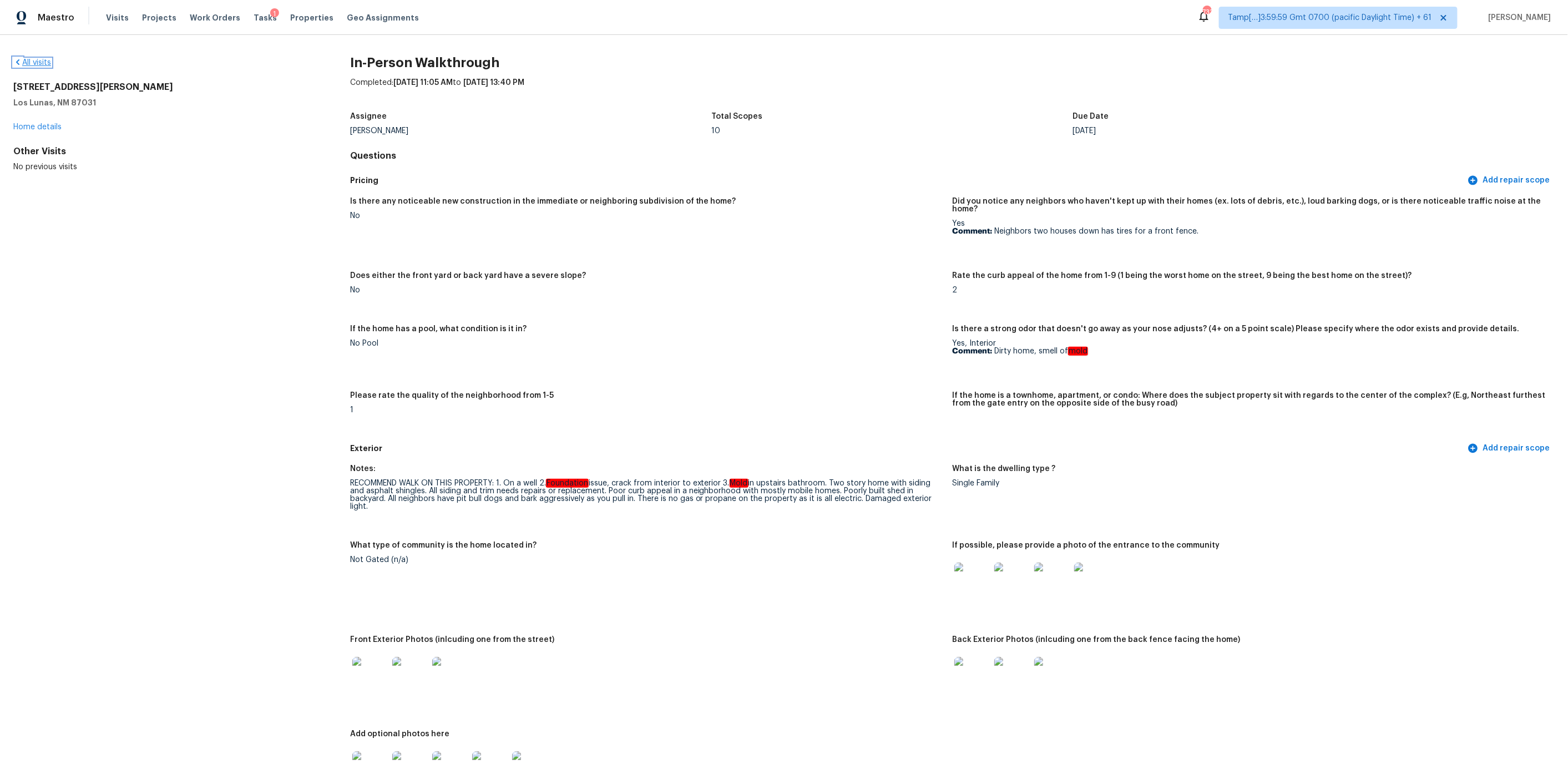
click at [17, 60] on icon at bounding box center [18, 62] width 9 height 9
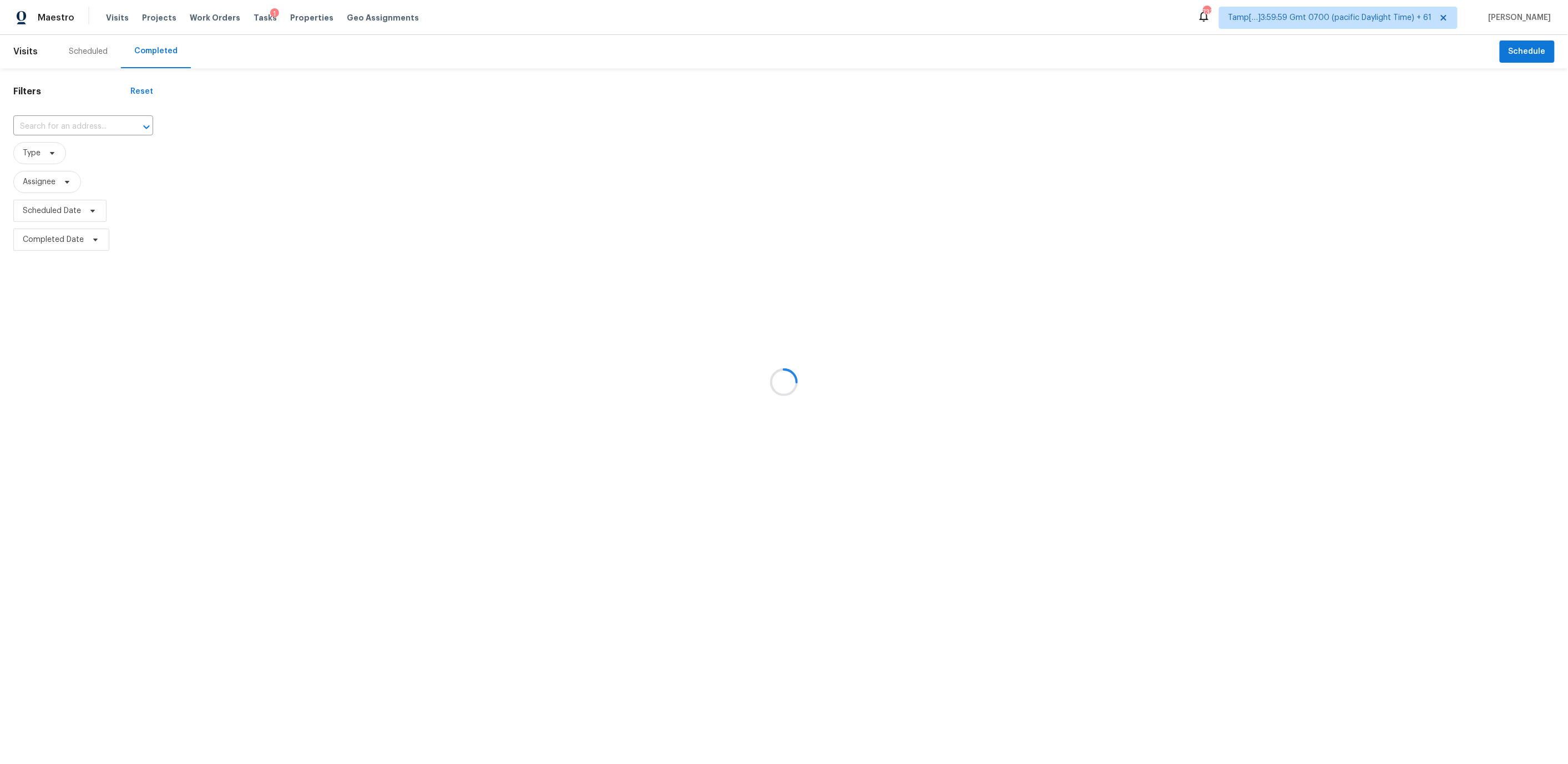
click at [35, 128] on div at bounding box center [784, 382] width 1568 height 764
click at [41, 127] on div at bounding box center [784, 382] width 1568 height 764
click at [47, 124] on div at bounding box center [784, 382] width 1568 height 764
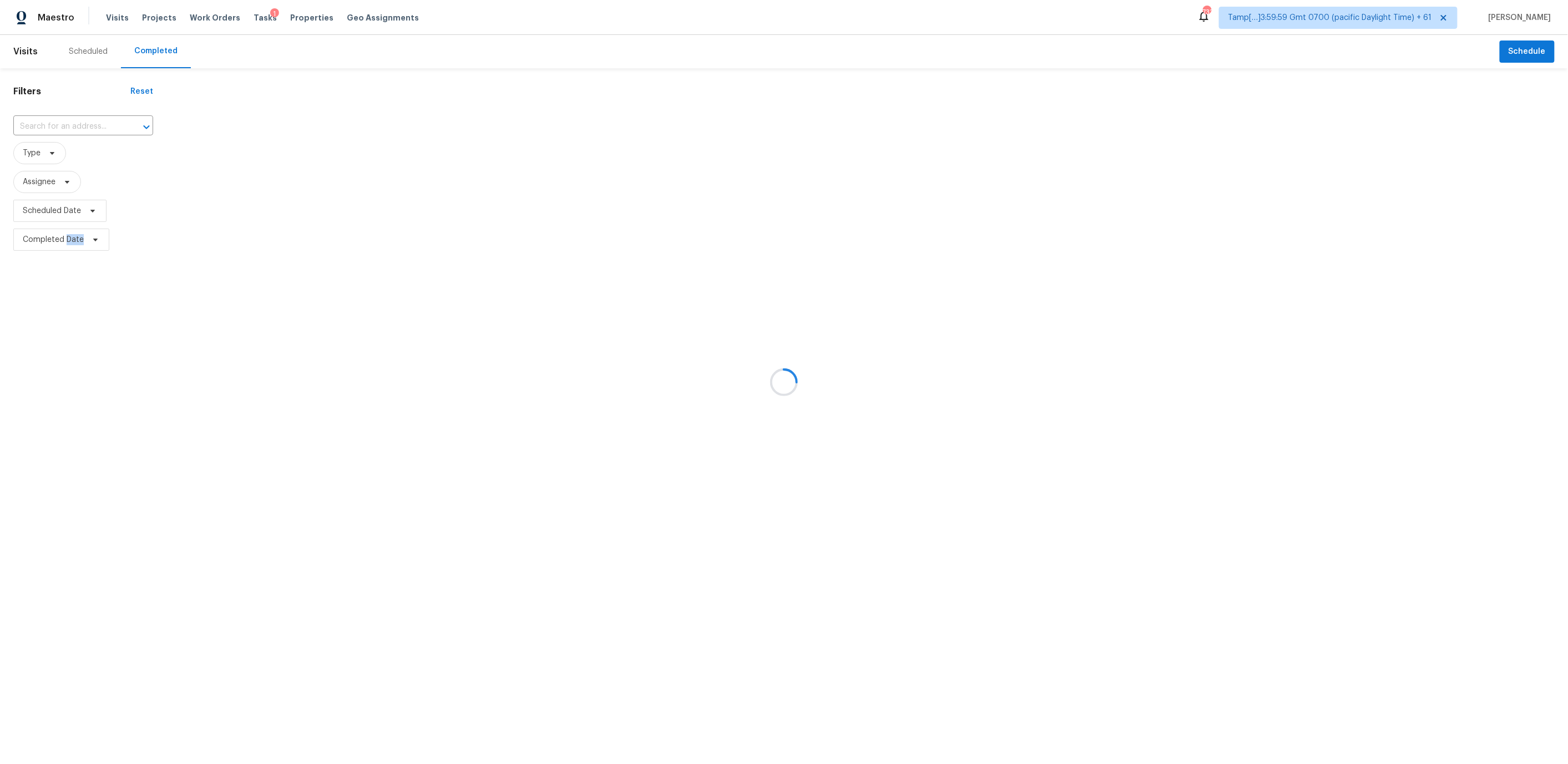
click at [47, 124] on div at bounding box center [784, 382] width 1568 height 764
click at [53, 128] on div at bounding box center [784, 382] width 1568 height 764
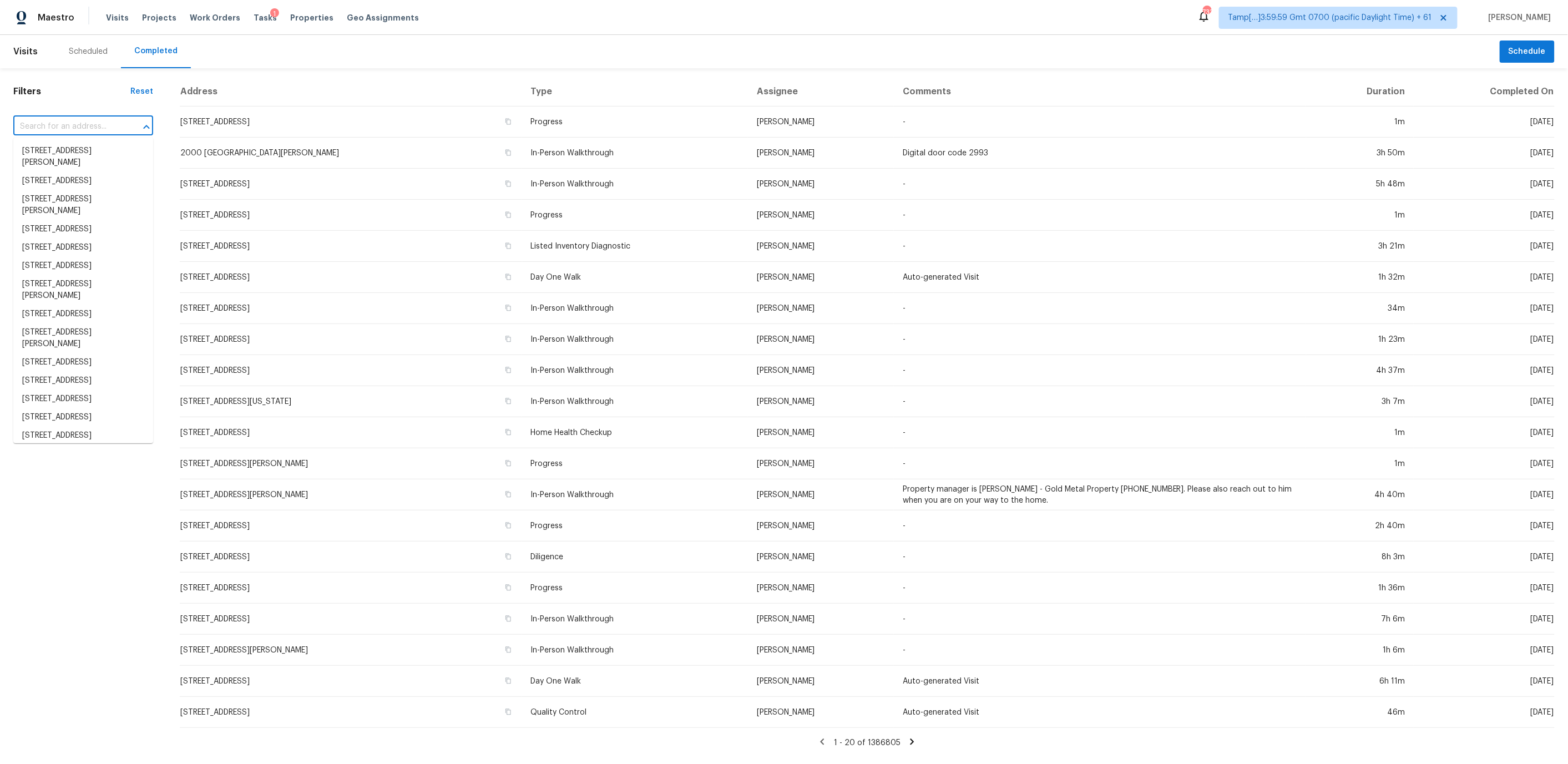
click at [47, 128] on input "text" at bounding box center [68, 127] width 109 height 17
paste input "[STREET_ADDRESS][US_STATE]"
type input "[STREET_ADDRESS][US_STATE]"
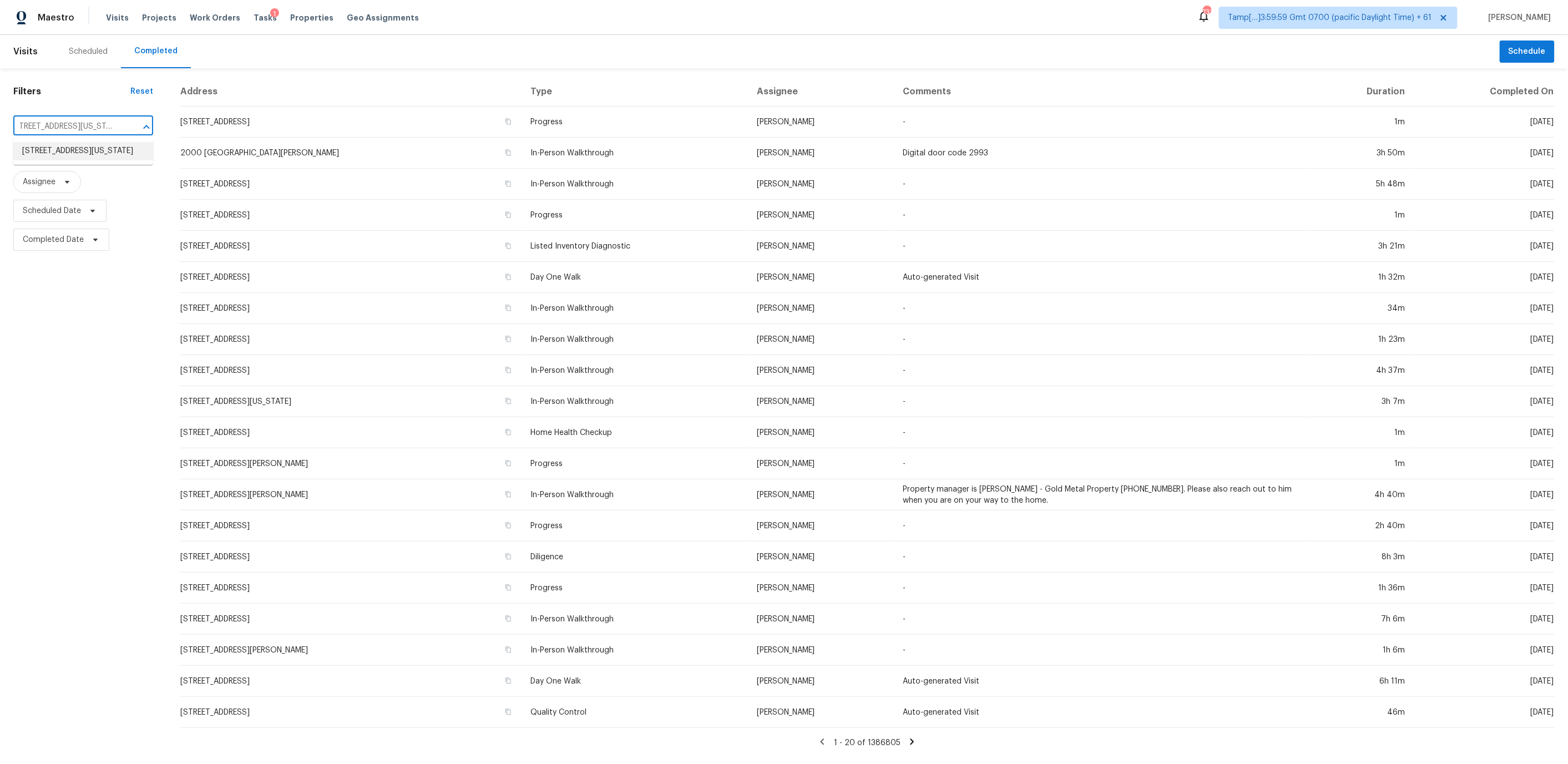
click at [61, 153] on li "[STREET_ADDRESS][US_STATE]" at bounding box center [83, 151] width 140 height 18
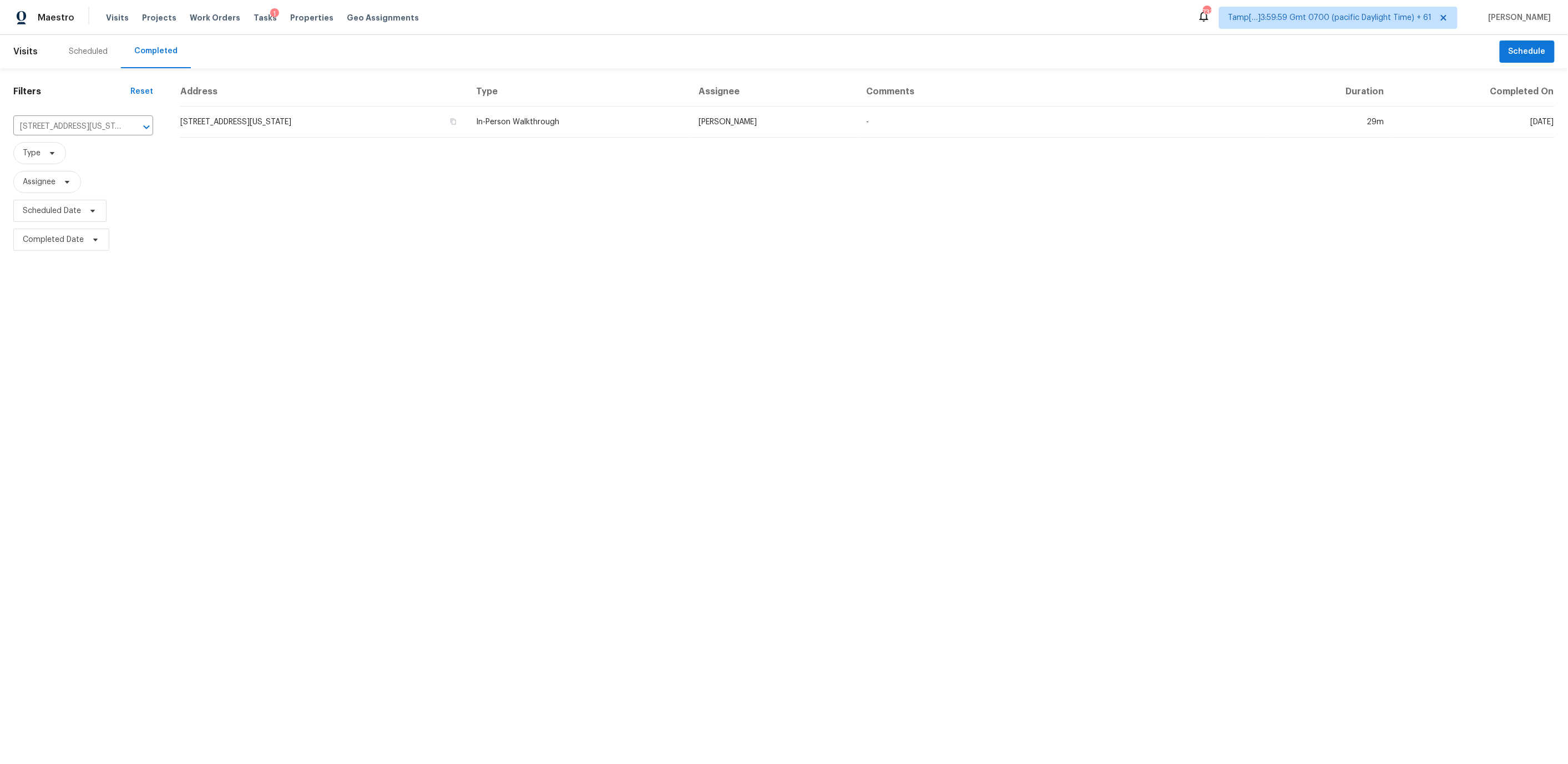
click at [417, 97] on th "Address" at bounding box center [323, 92] width 287 height 29
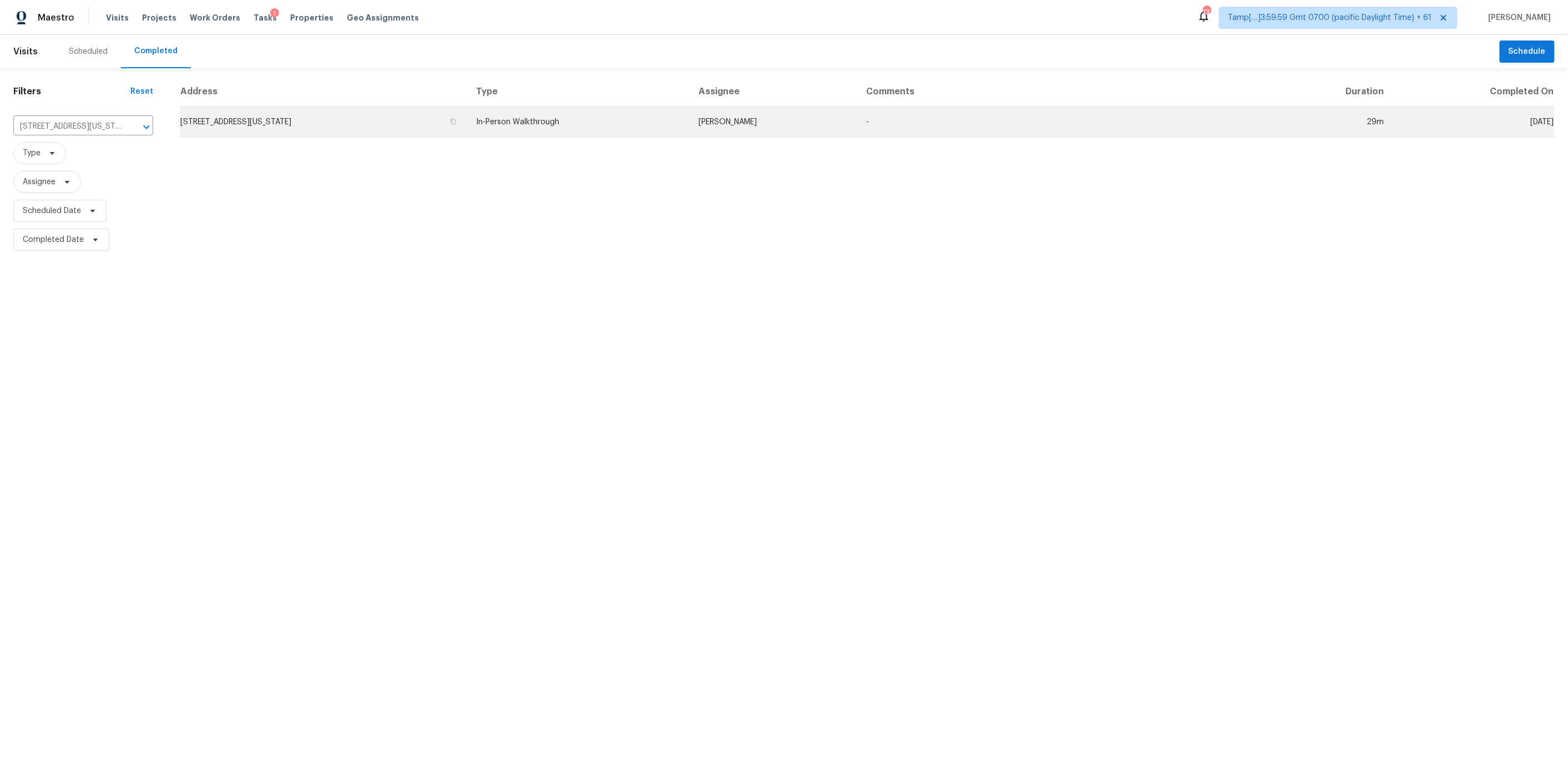
click at [413, 110] on td "[STREET_ADDRESS][US_STATE]" at bounding box center [323, 122] width 287 height 31
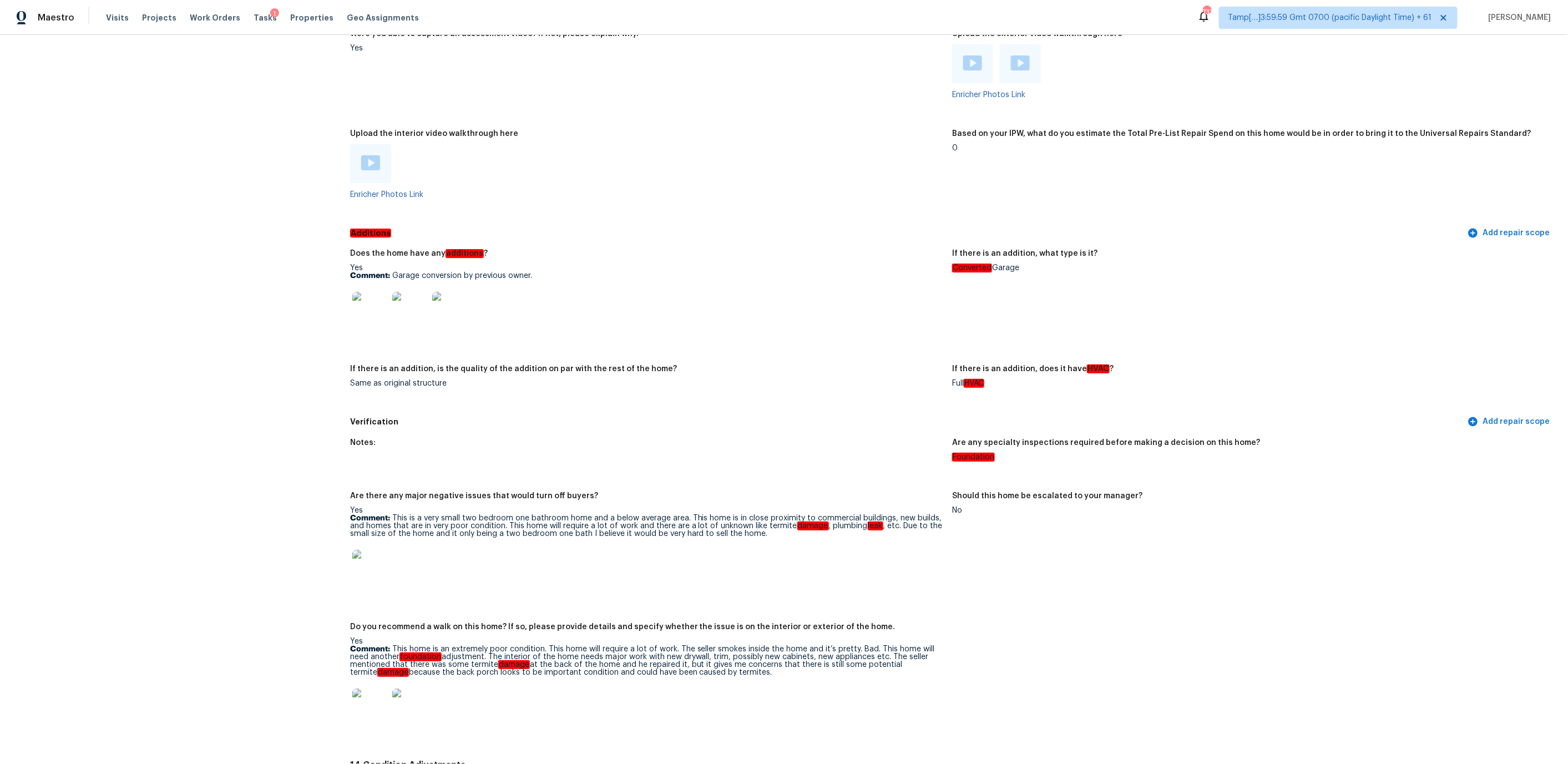
scroll to position [1778, 0]
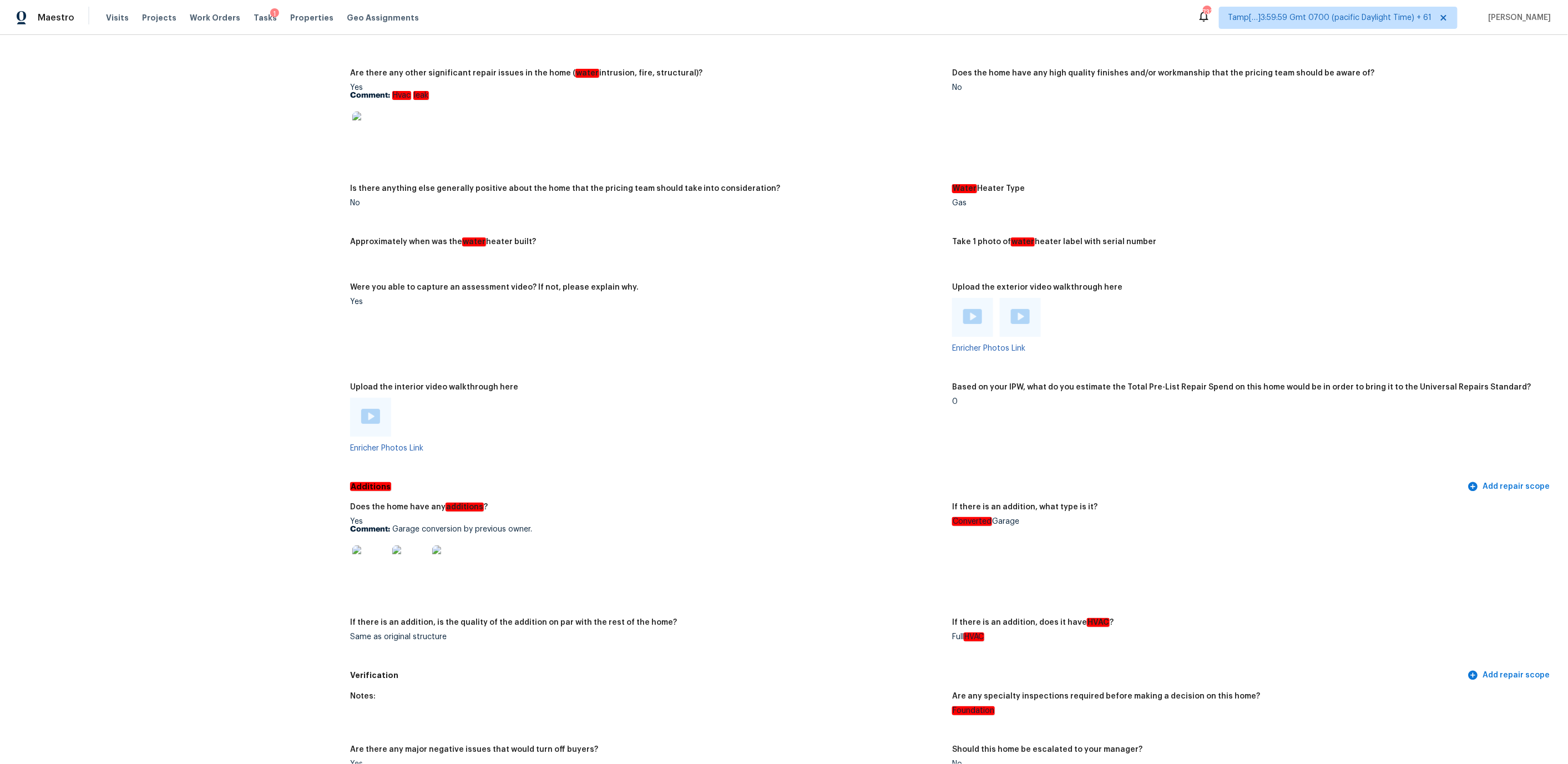
click at [367, 409] on img at bounding box center [370, 416] width 19 height 15
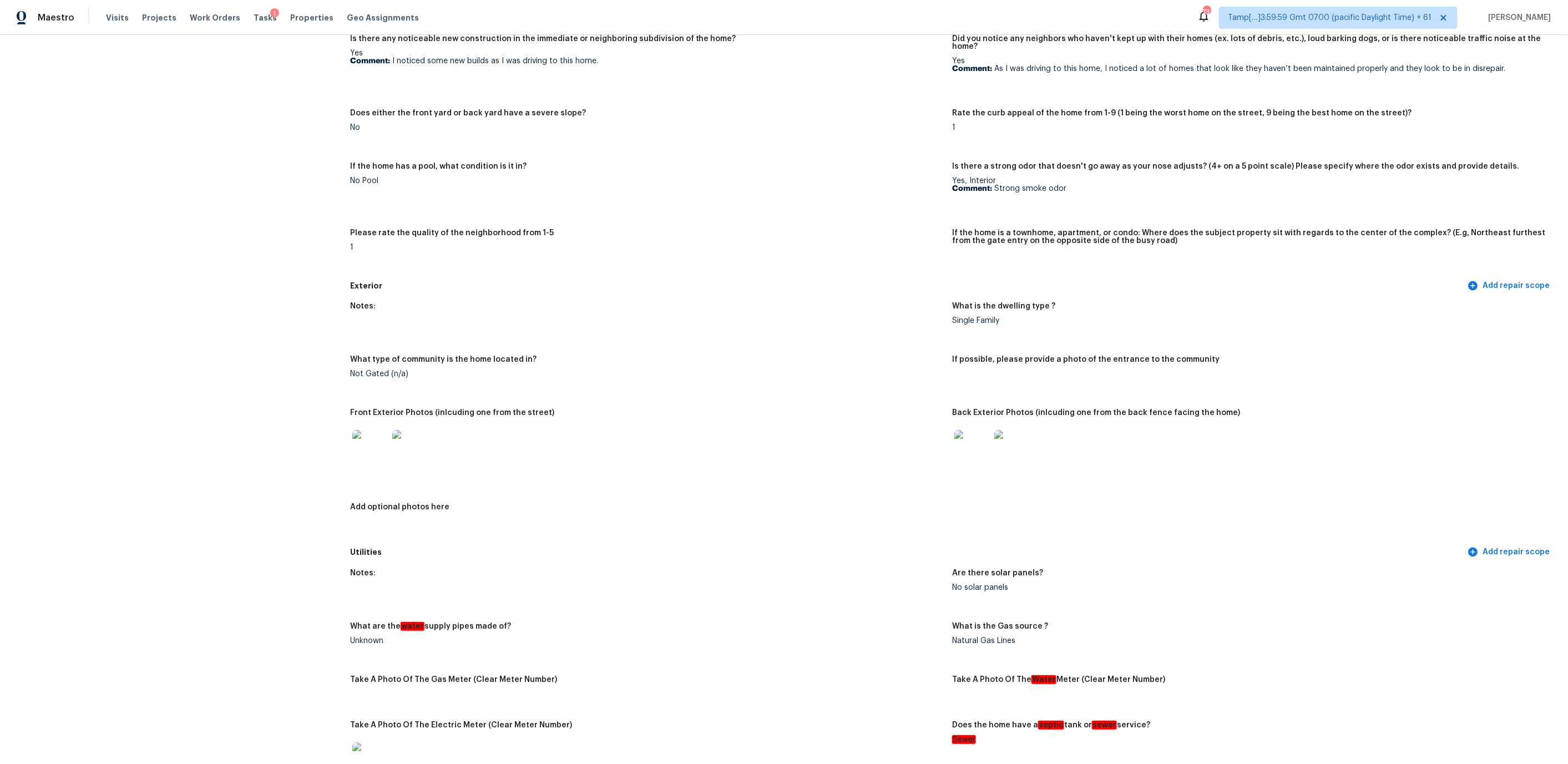
scroll to position [0, 0]
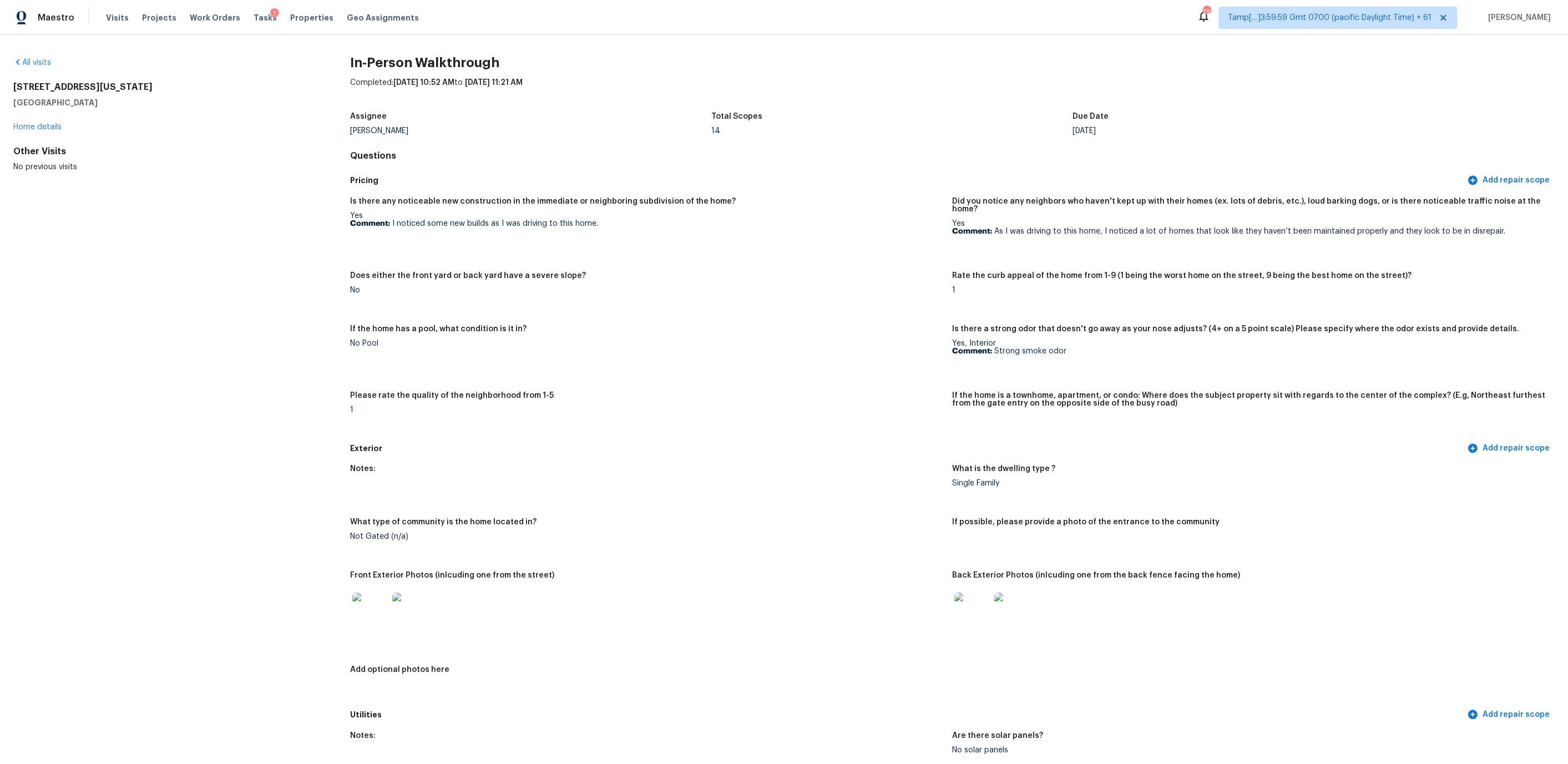
click at [441, 397] on div "Please rate the quality of the neighborhood from 1-5" at bounding box center [646, 399] width 593 height 15
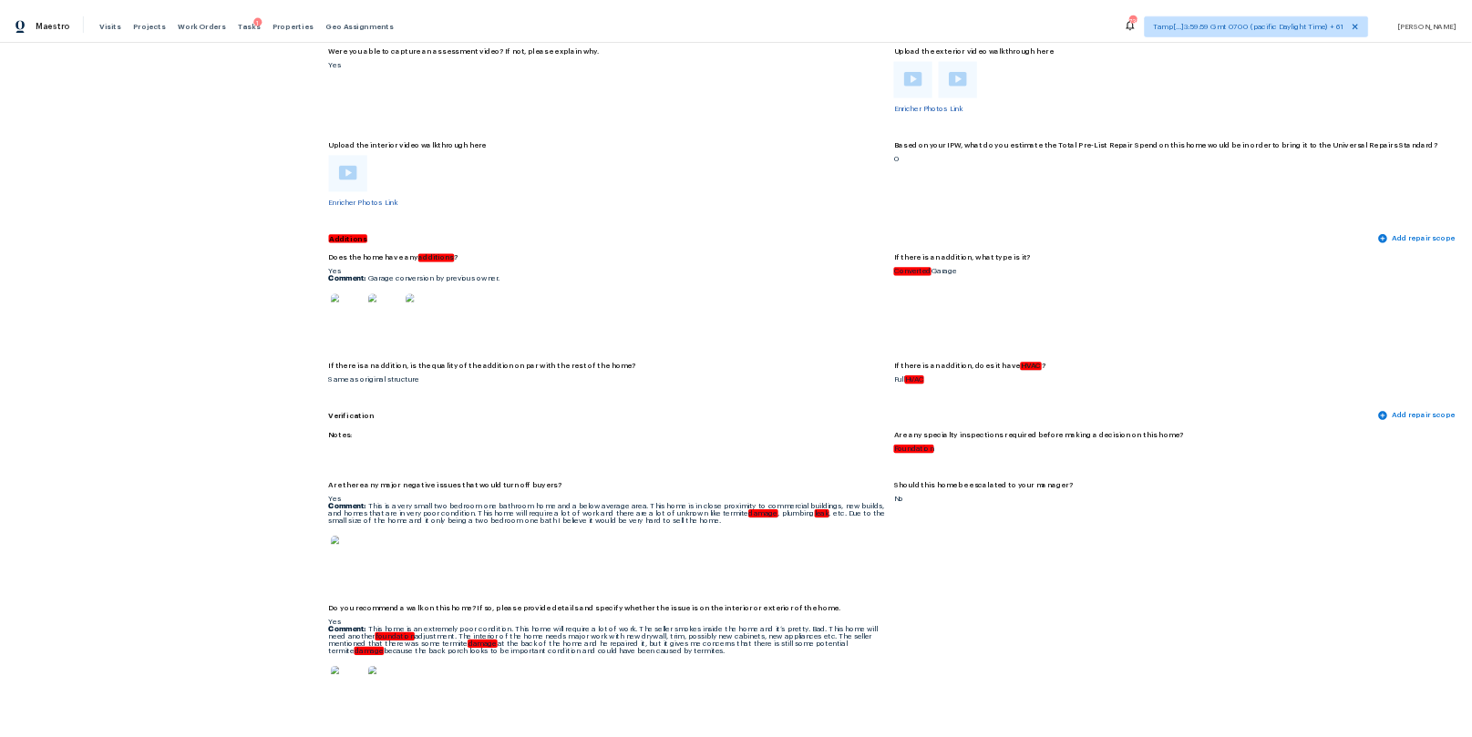
scroll to position [3477, 0]
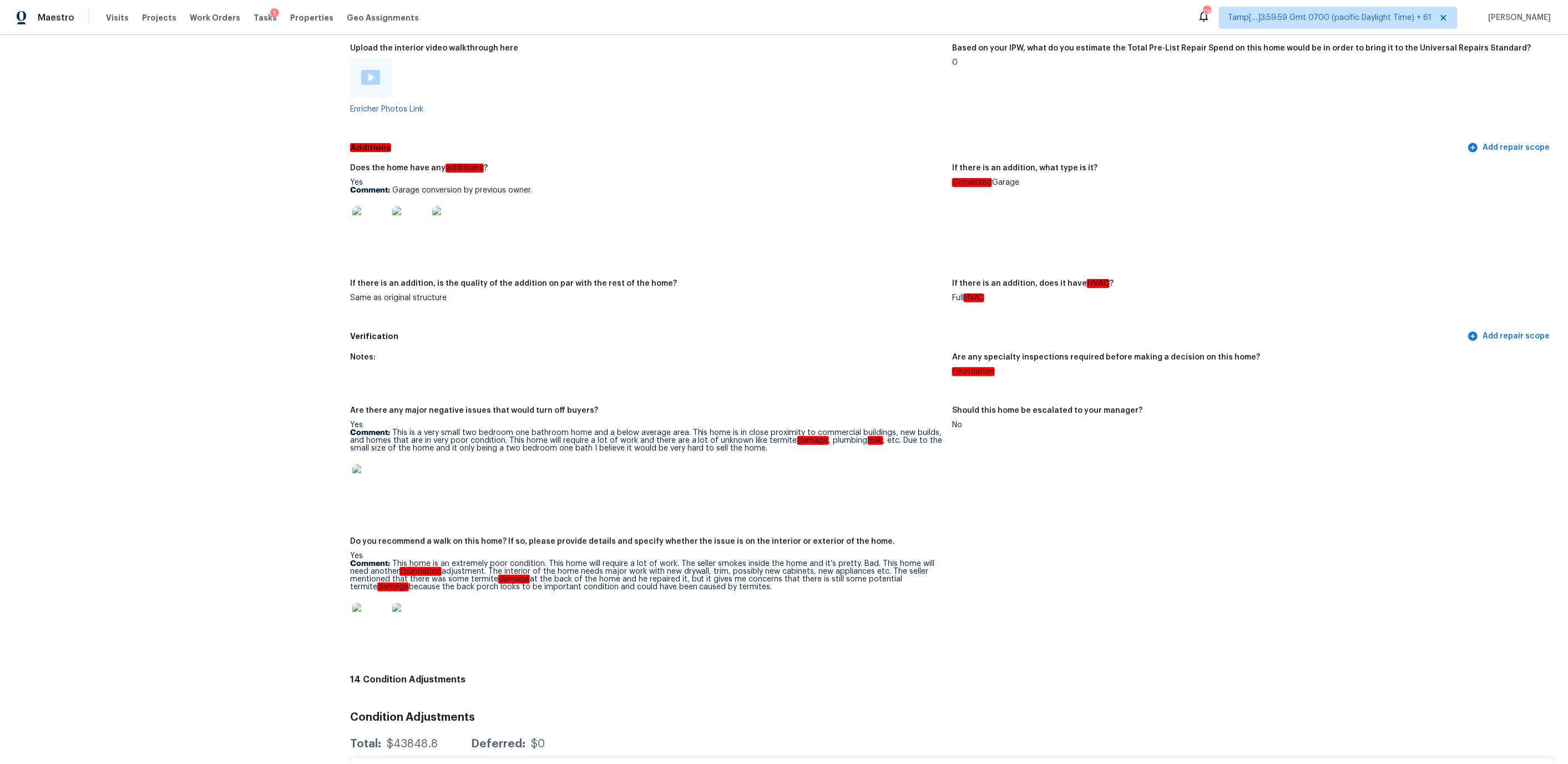
click at [369, 70] on img at bounding box center [370, 77] width 19 height 15
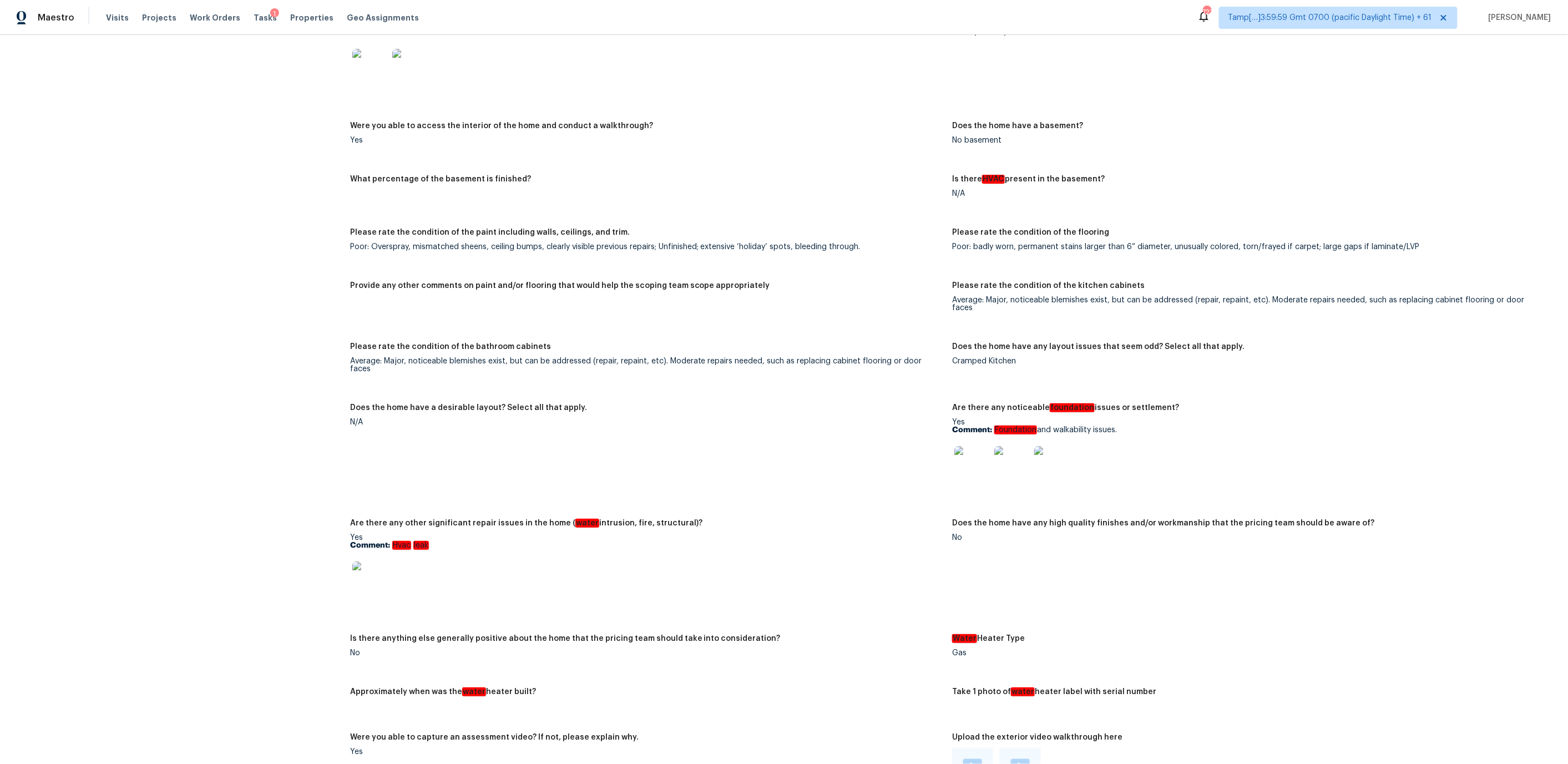
scroll to position [1440, 0]
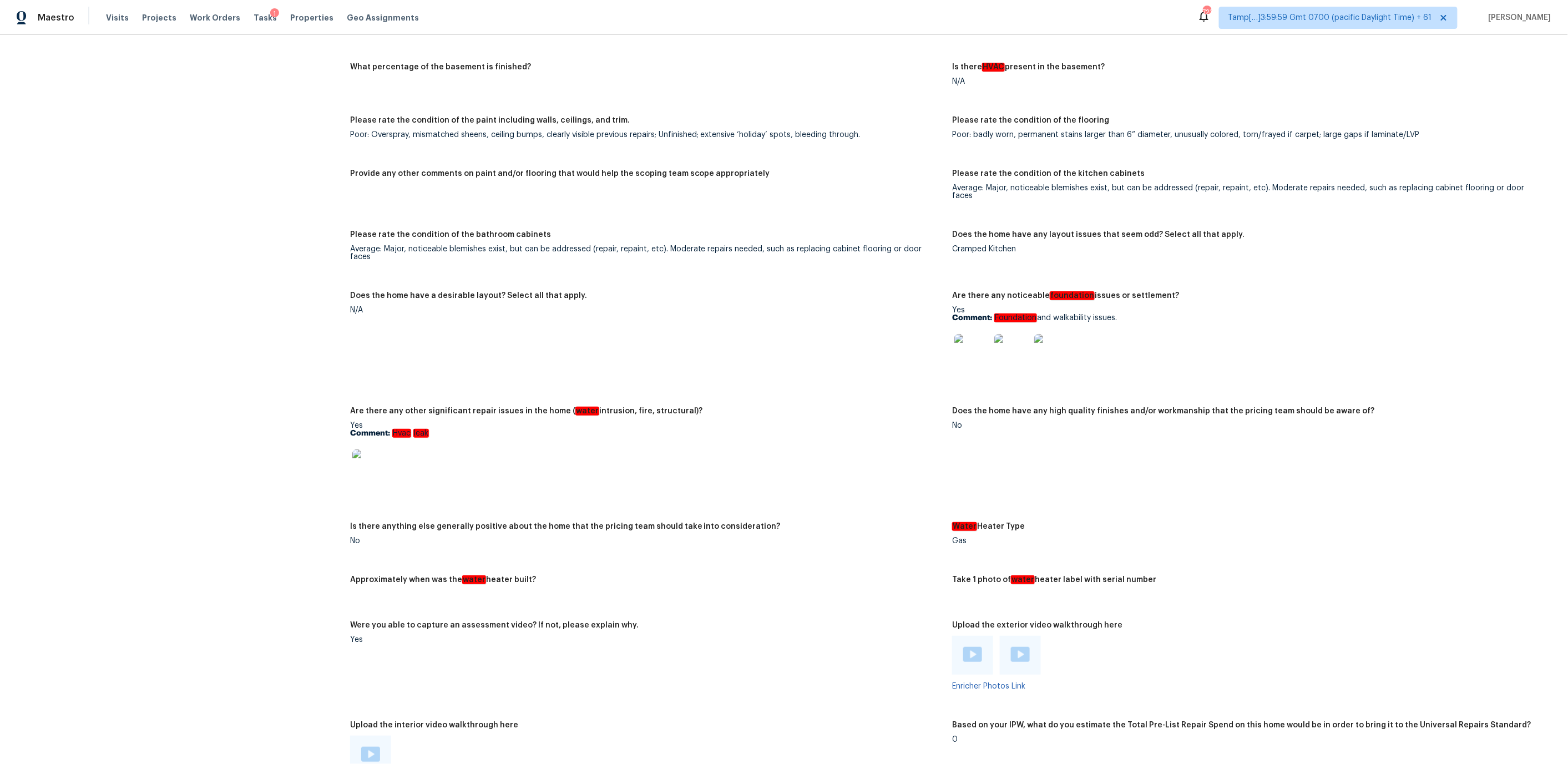
click at [369, 449] on img at bounding box center [370, 467] width 35 height 35
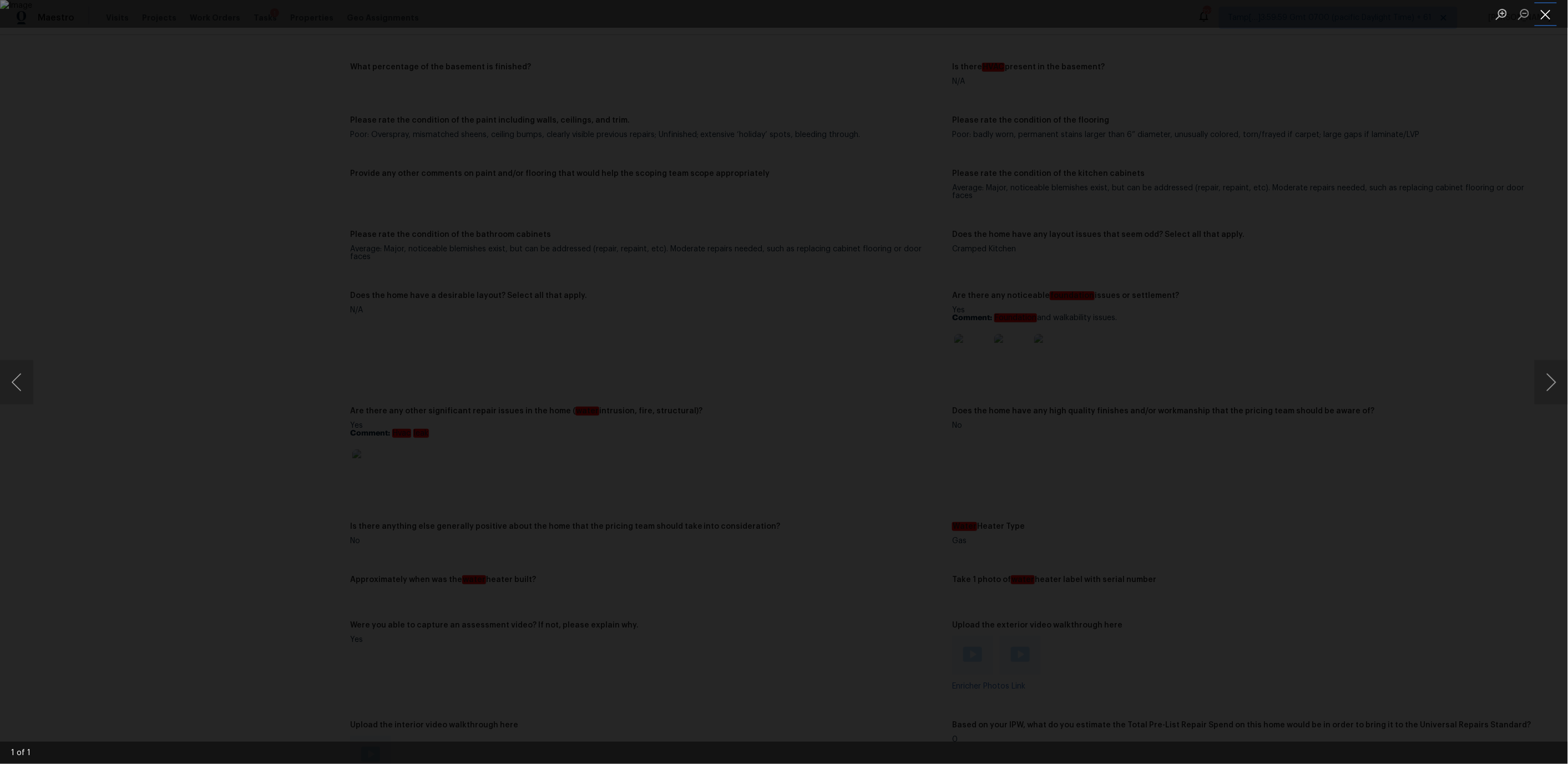
click at [1546, 19] on button "Close lightbox" at bounding box center [1545, 14] width 22 height 19
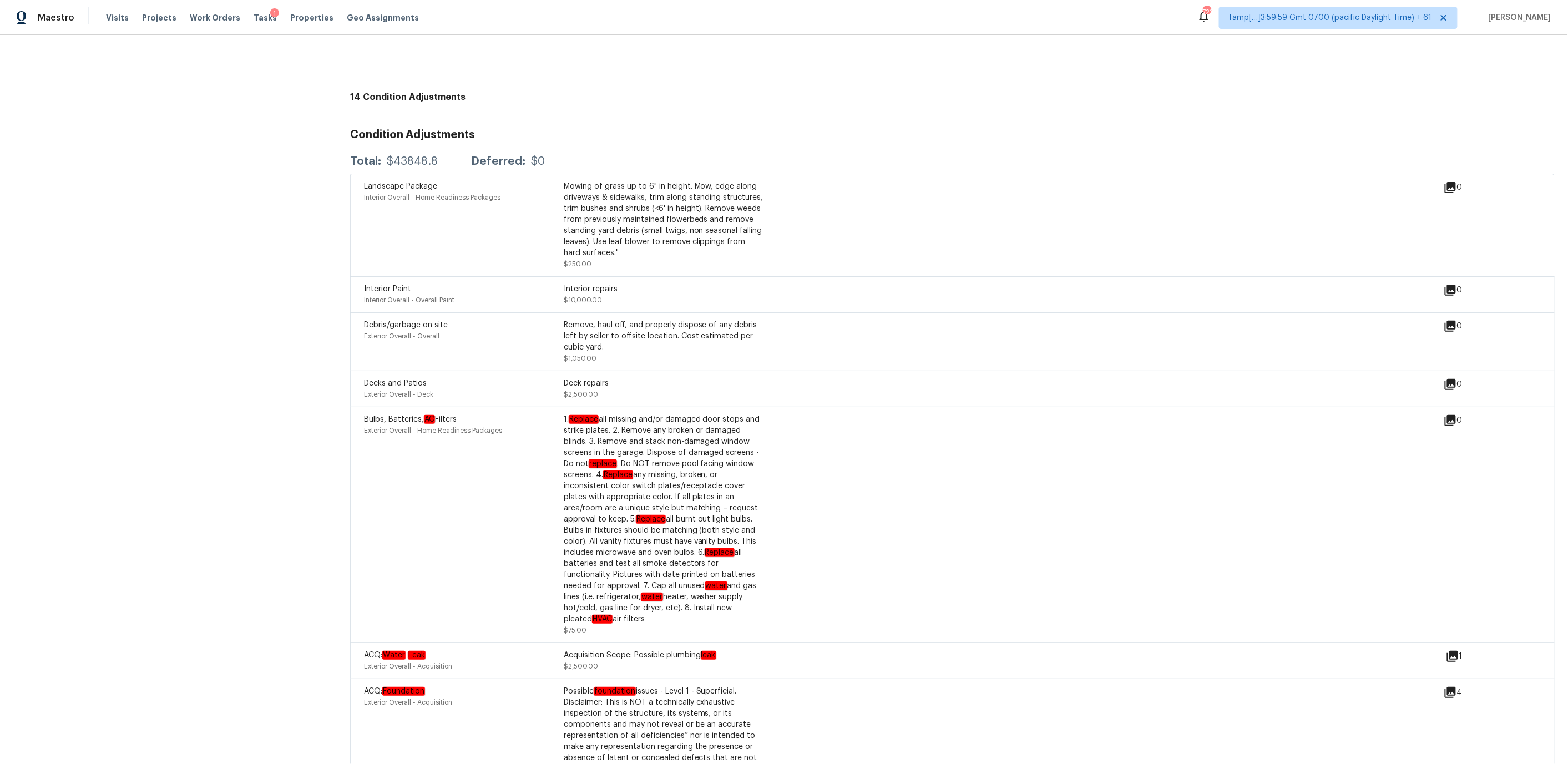
scroll to position [2698, 0]
click at [430, 298] on span "Interior Overall - Overall Paint" at bounding box center [409, 301] width 91 height 7
click at [1451, 286] on icon at bounding box center [1451, 291] width 11 height 11
click at [1456, 286] on icon at bounding box center [1451, 291] width 11 height 11
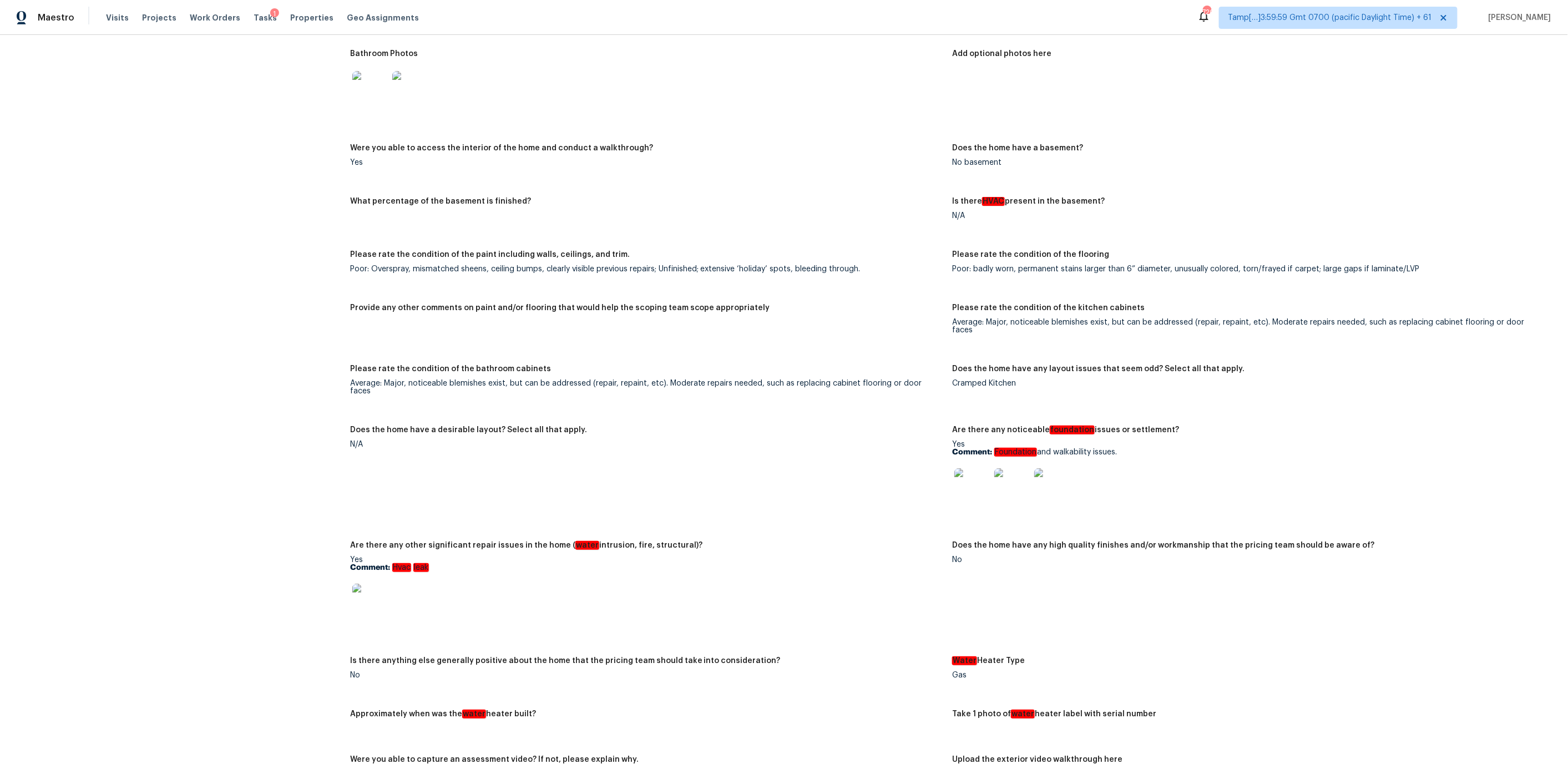
scroll to position [1882, 0]
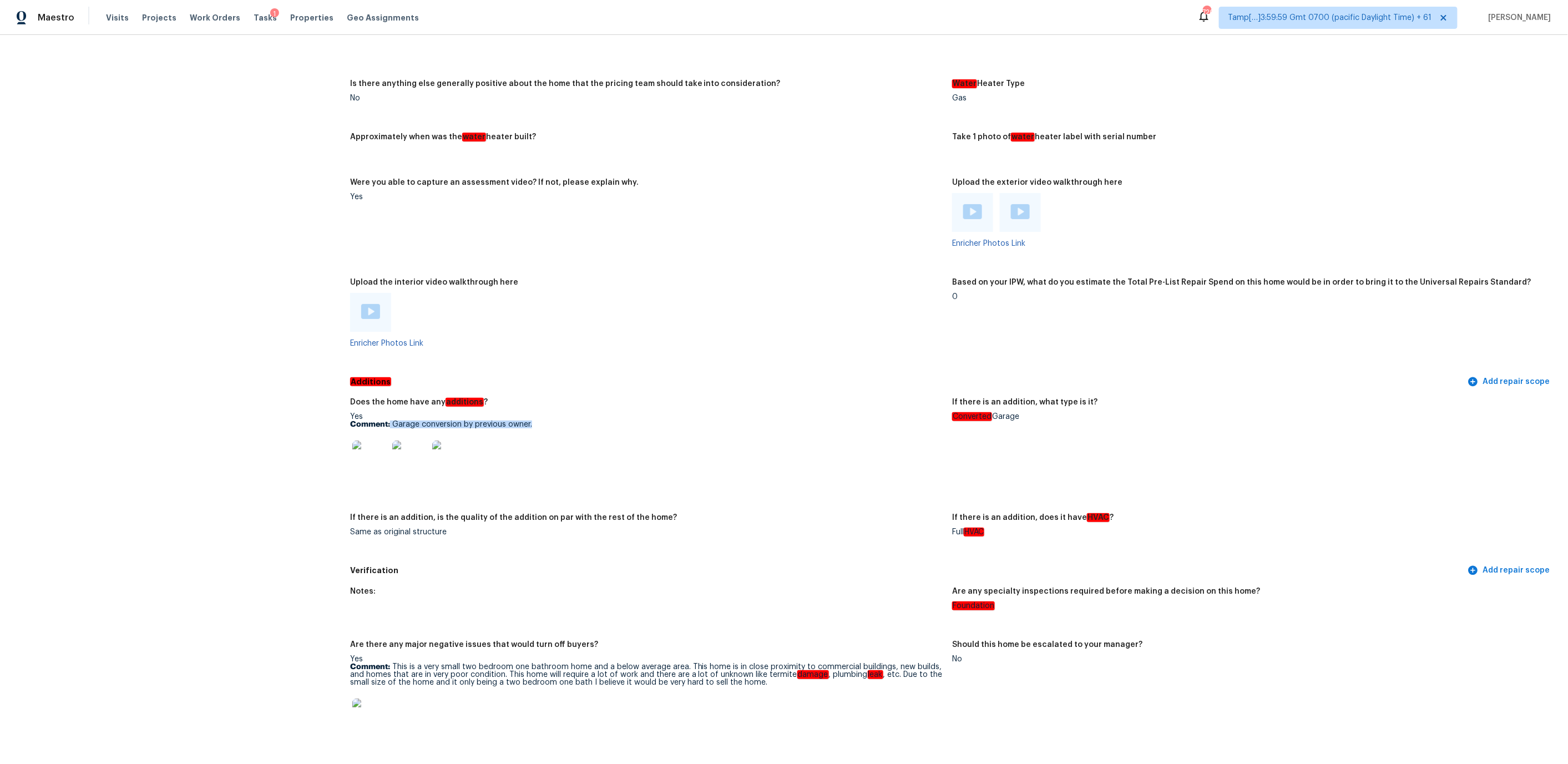
drag, startPoint x: 533, startPoint y: 397, endPoint x: 390, endPoint y: 401, distance: 143.1
click at [390, 421] on p "Comment: Garage conversion by previous owner." at bounding box center [646, 424] width 593 height 8
copy p "Garage conversion by previous owner."
click at [376, 441] on img at bounding box center [370, 458] width 35 height 35
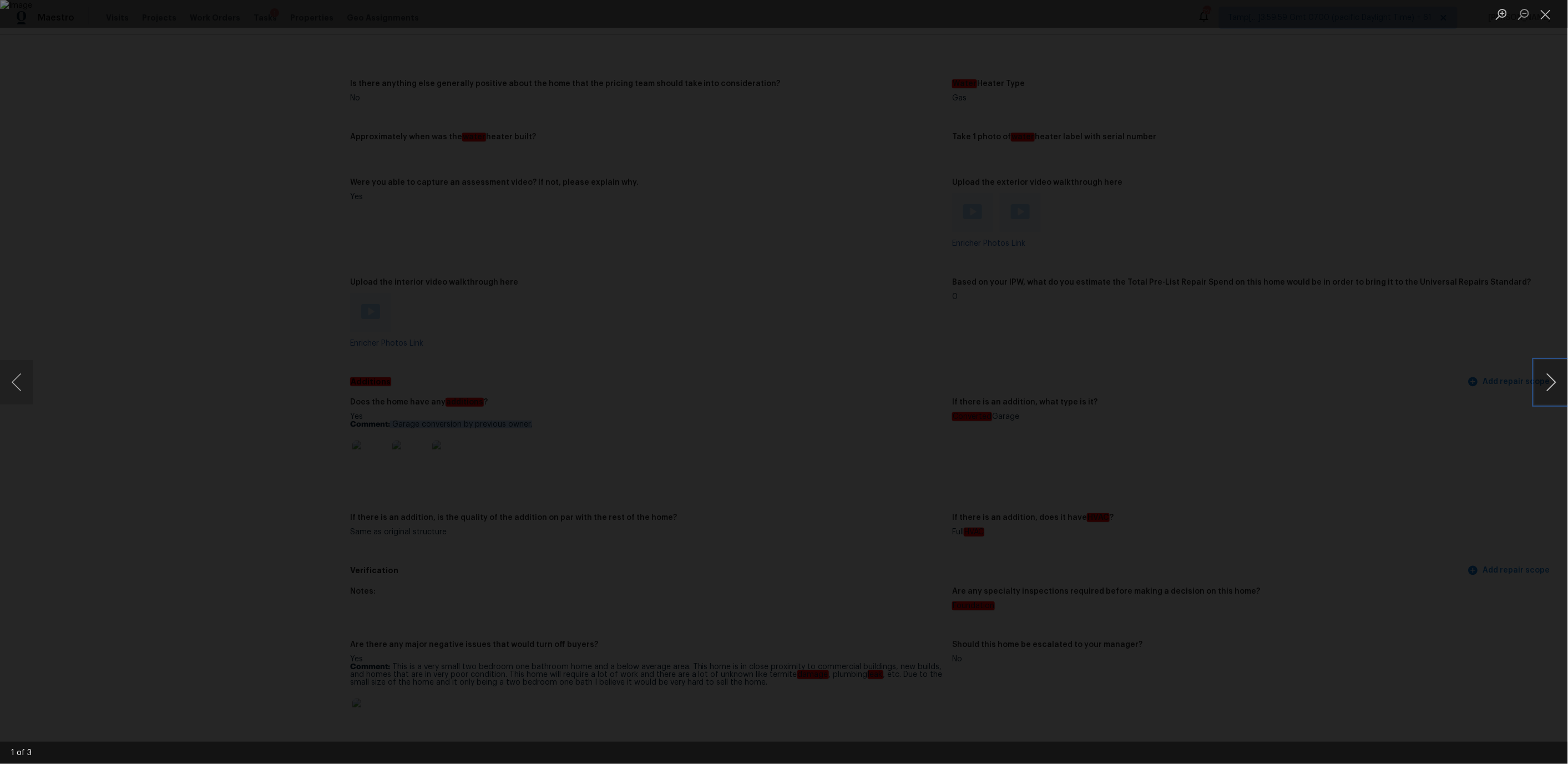
click at [1544, 381] on button "Next image" at bounding box center [1551, 382] width 33 height 44
click at [19, 384] on button "Previous image" at bounding box center [16, 382] width 33 height 44
click at [1546, 13] on button "Close lightbox" at bounding box center [1545, 14] width 22 height 19
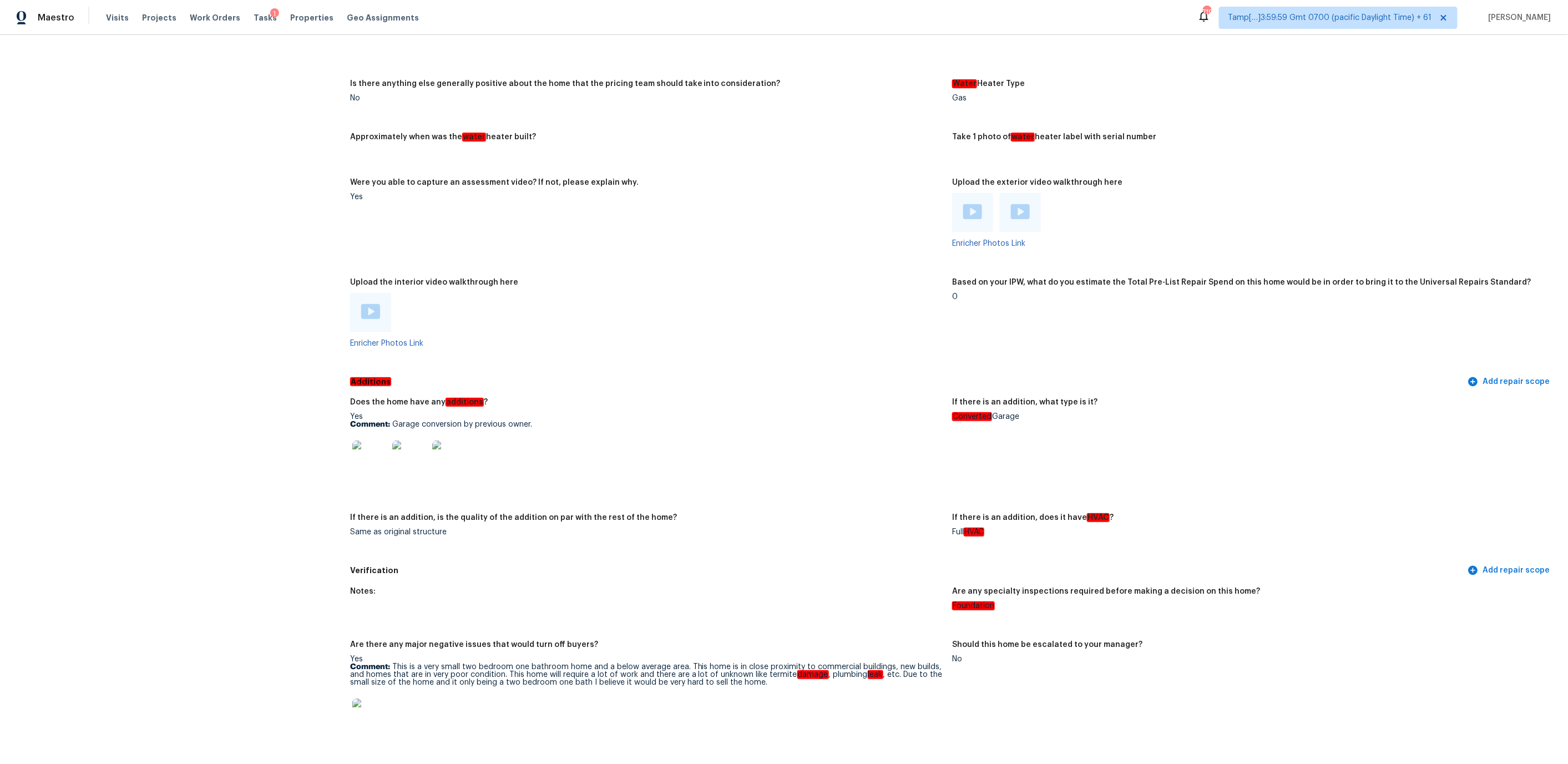
click at [413, 421] on p "Comment: Garage conversion by previous owner." at bounding box center [646, 424] width 593 height 8
drag, startPoint x: 393, startPoint y: 398, endPoint x: 534, endPoint y: 403, distance: 141.1
click at [534, 421] on p "Comment: Garage conversion by previous owner." at bounding box center [646, 424] width 593 height 8
copy p "Garage conversion by previous owner."
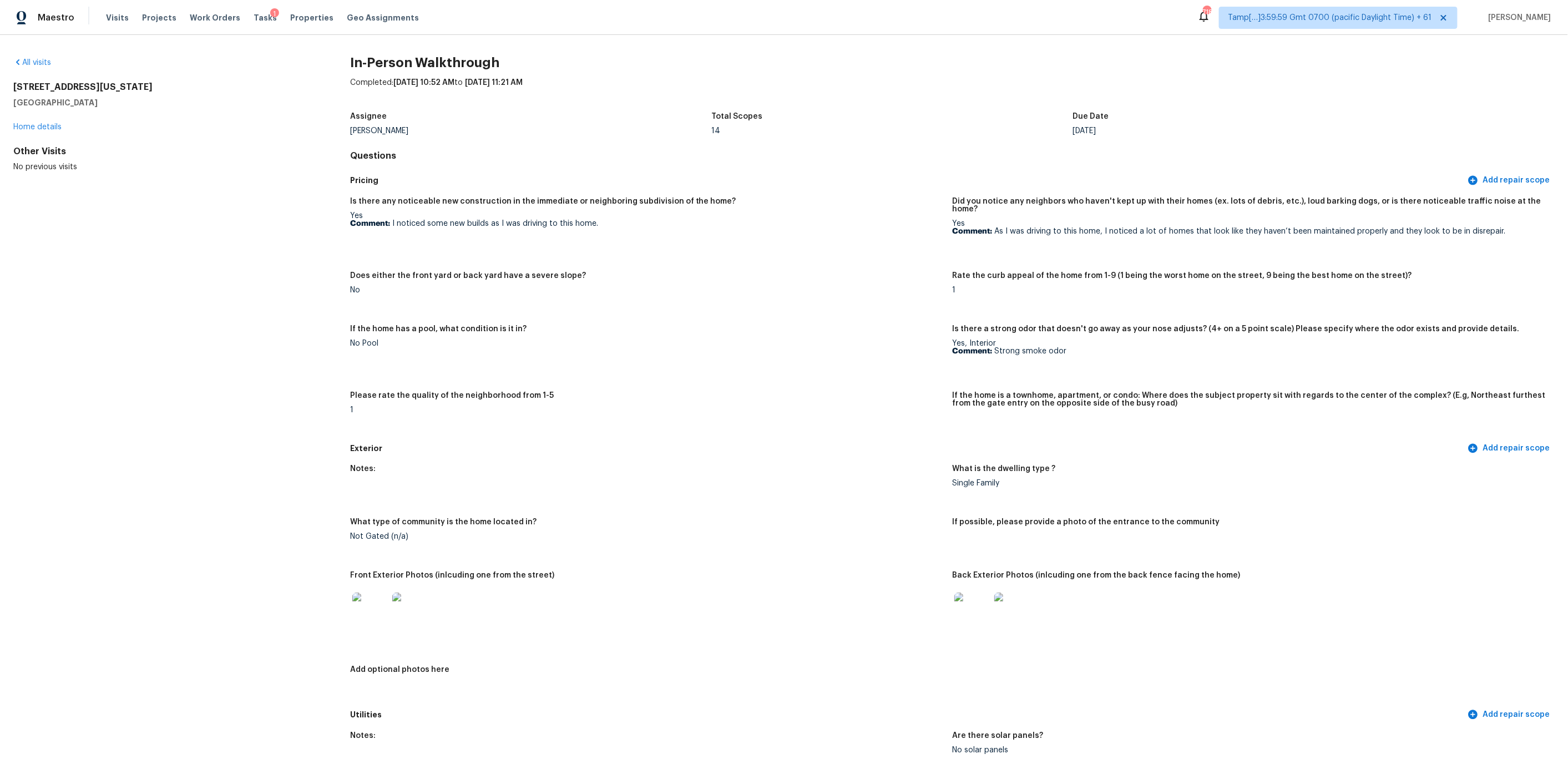
scroll to position [142, 0]
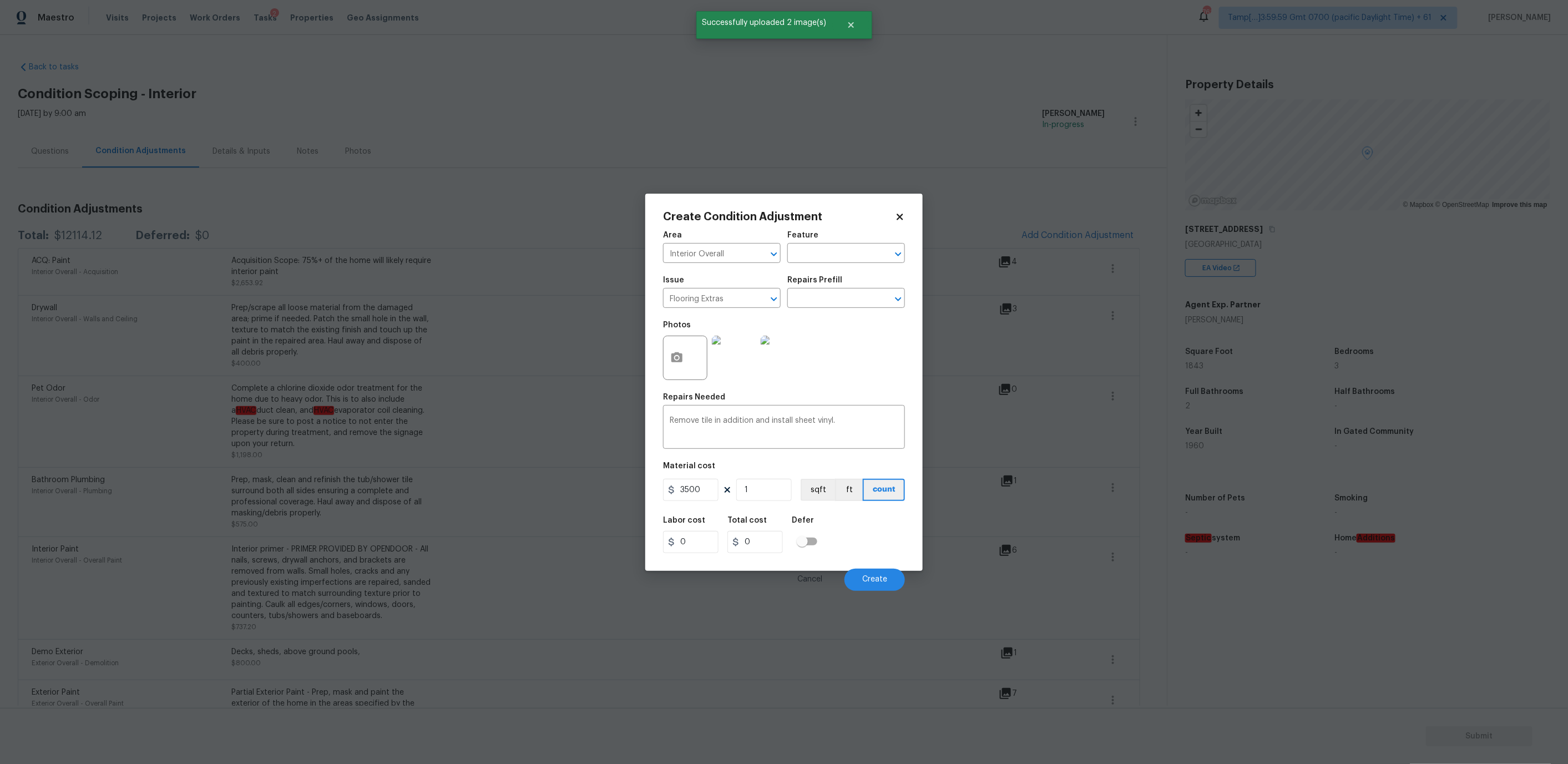
type input "3500"
click at [835, 522] on div "Labor cost 0 Total cost 3500 Defer" at bounding box center [783, 535] width 242 height 50
click at [691, 491] on input "3500" at bounding box center [690, 490] width 55 height 22
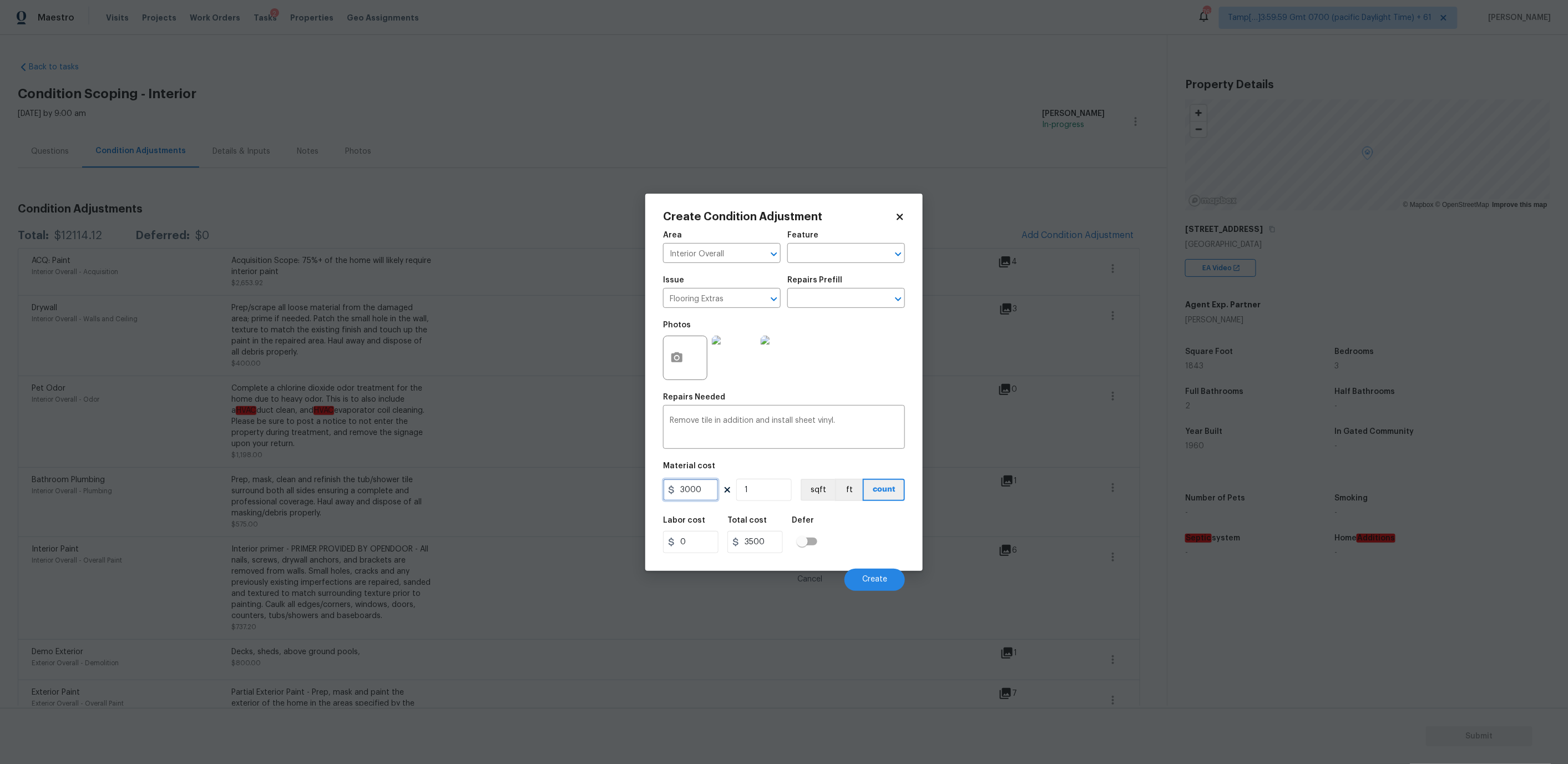
type input "3000"
click at [861, 530] on div "Labor cost 0 Total cost 3000 Defer" at bounding box center [783, 535] width 242 height 50
click at [872, 576] on span "Create" at bounding box center [875, 580] width 25 height 9
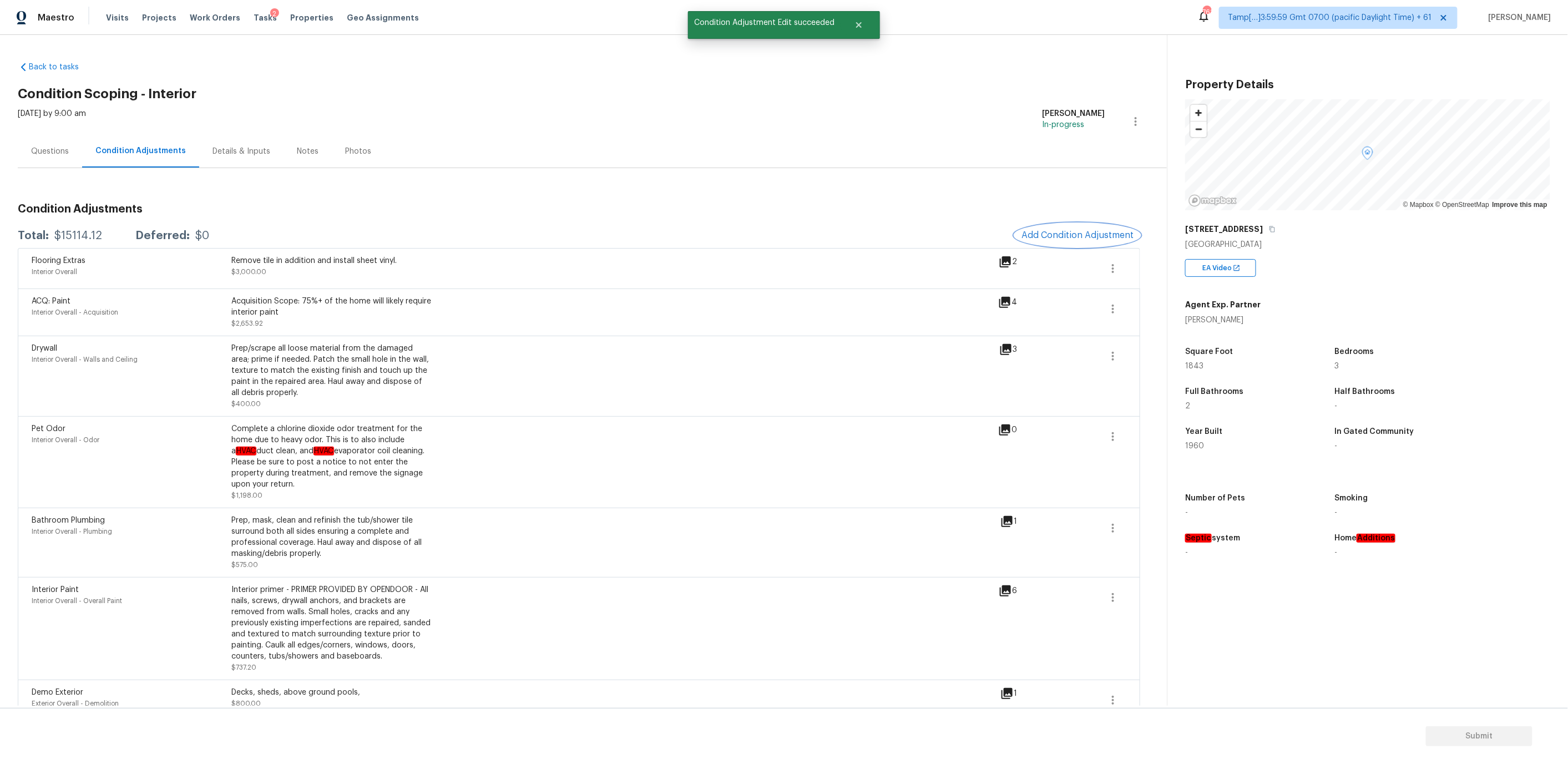
click at [1045, 237] on span "Add Condition Adjustment" at bounding box center [1077, 235] width 112 height 10
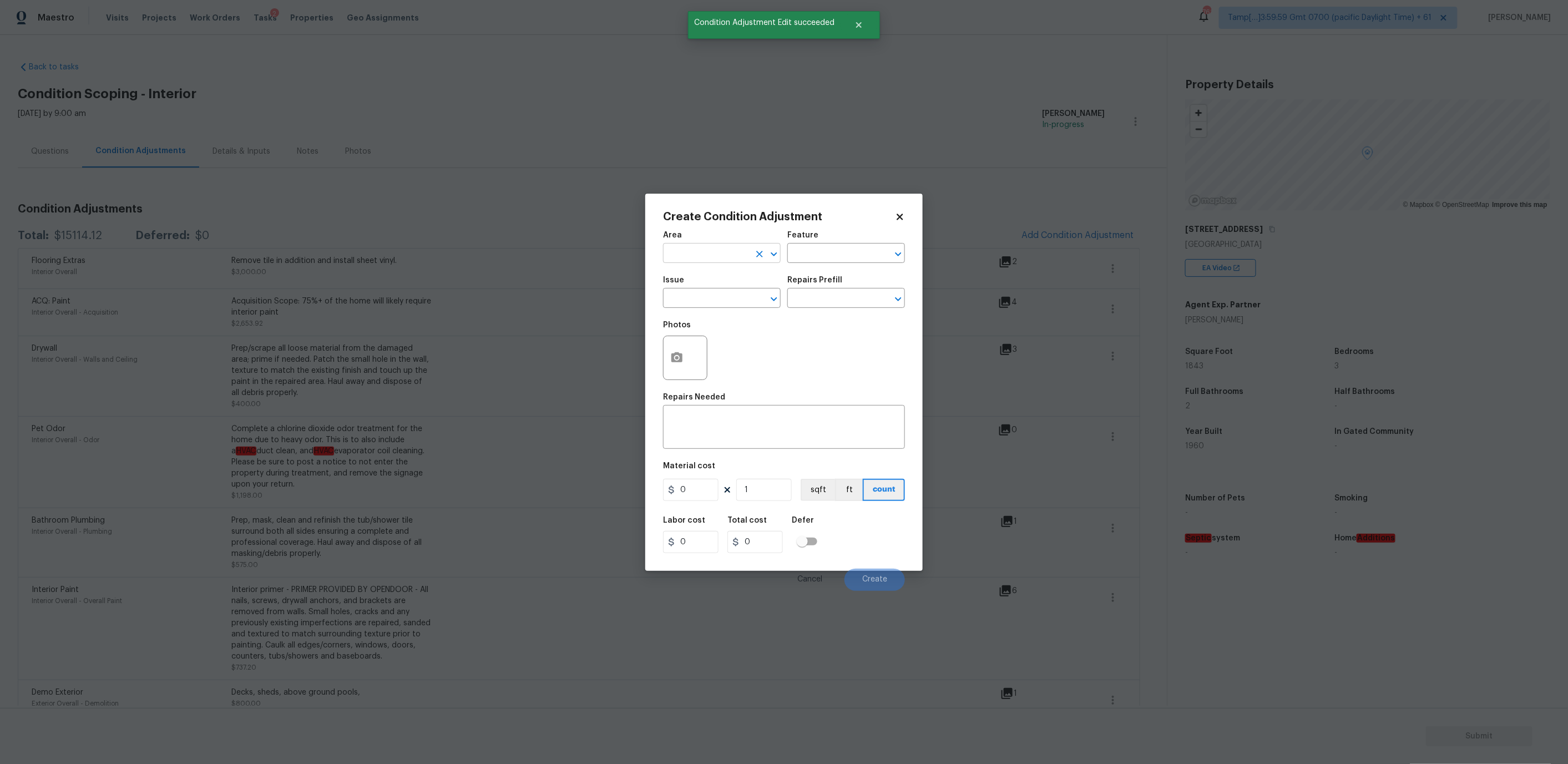
click at [712, 253] on input "text" at bounding box center [706, 254] width 86 height 17
click at [718, 290] on li "Interior Overall" at bounding box center [721, 296] width 117 height 18
type input "Interior Overall"
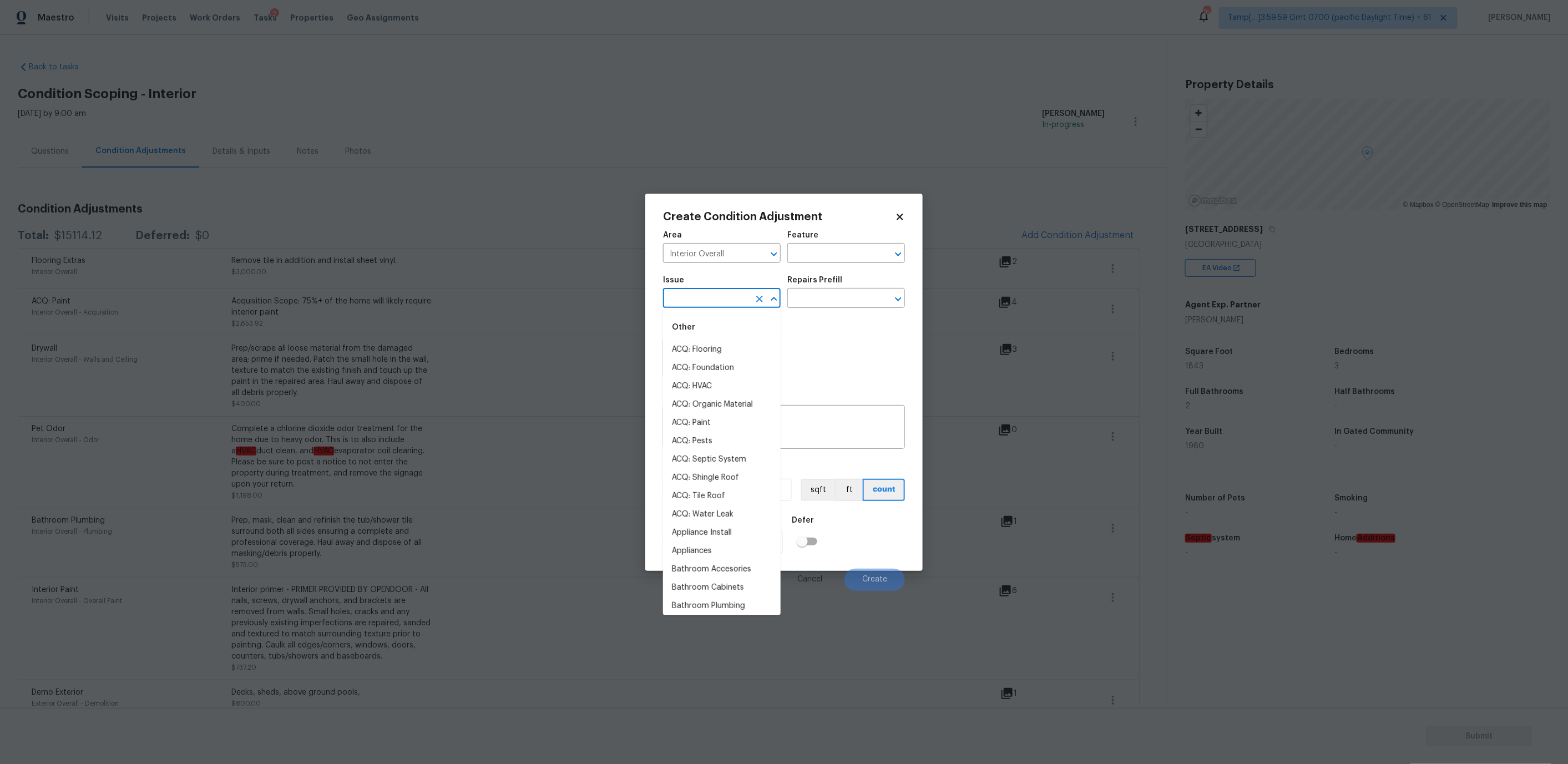
click at [715, 296] on input "text" at bounding box center [706, 300] width 86 height 17
click at [713, 348] on li "ACQ: Flooring" at bounding box center [721, 350] width 117 height 18
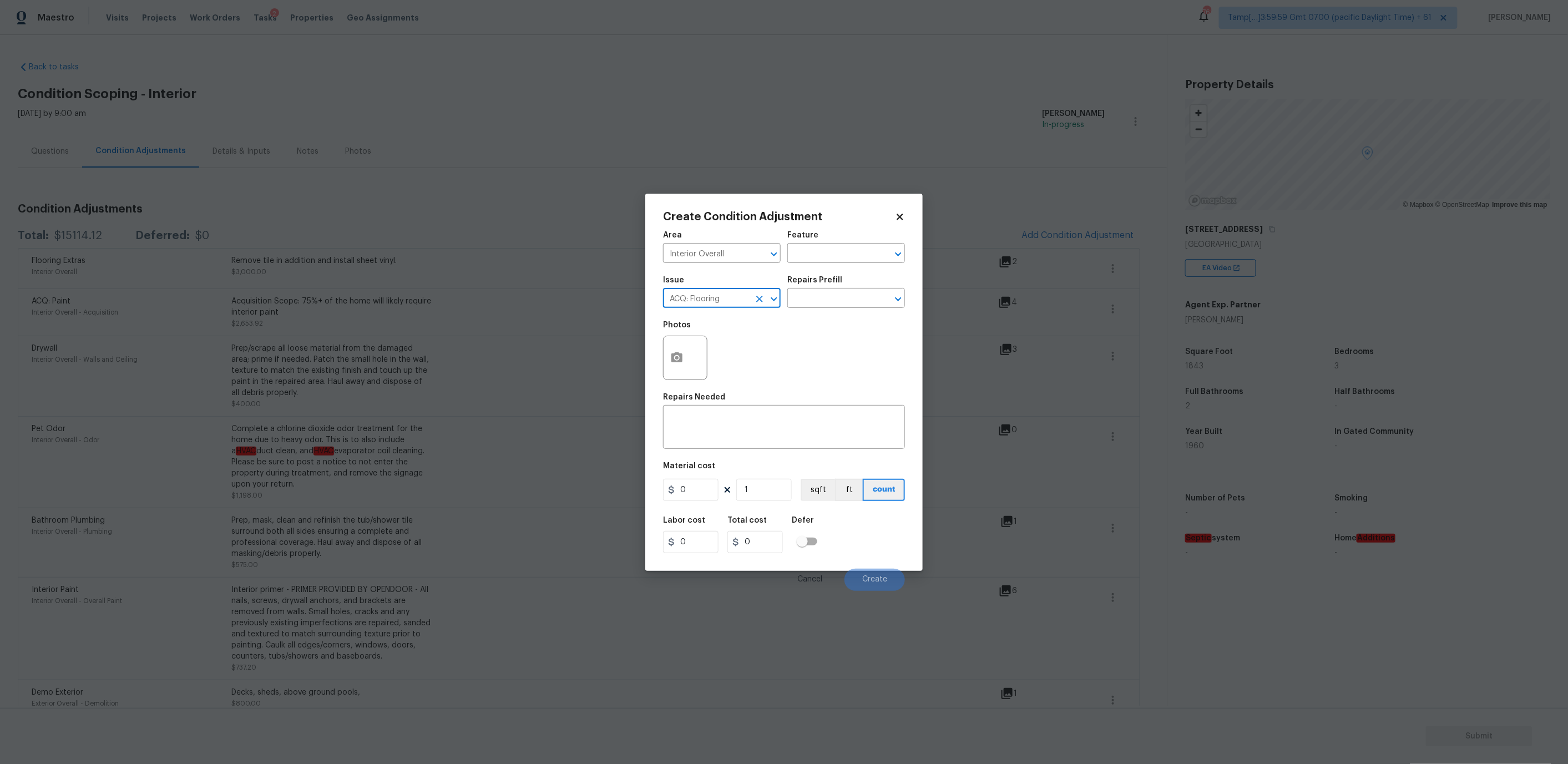
click at [699, 303] on input "ACQ: Flooring" at bounding box center [706, 300] width 86 height 17
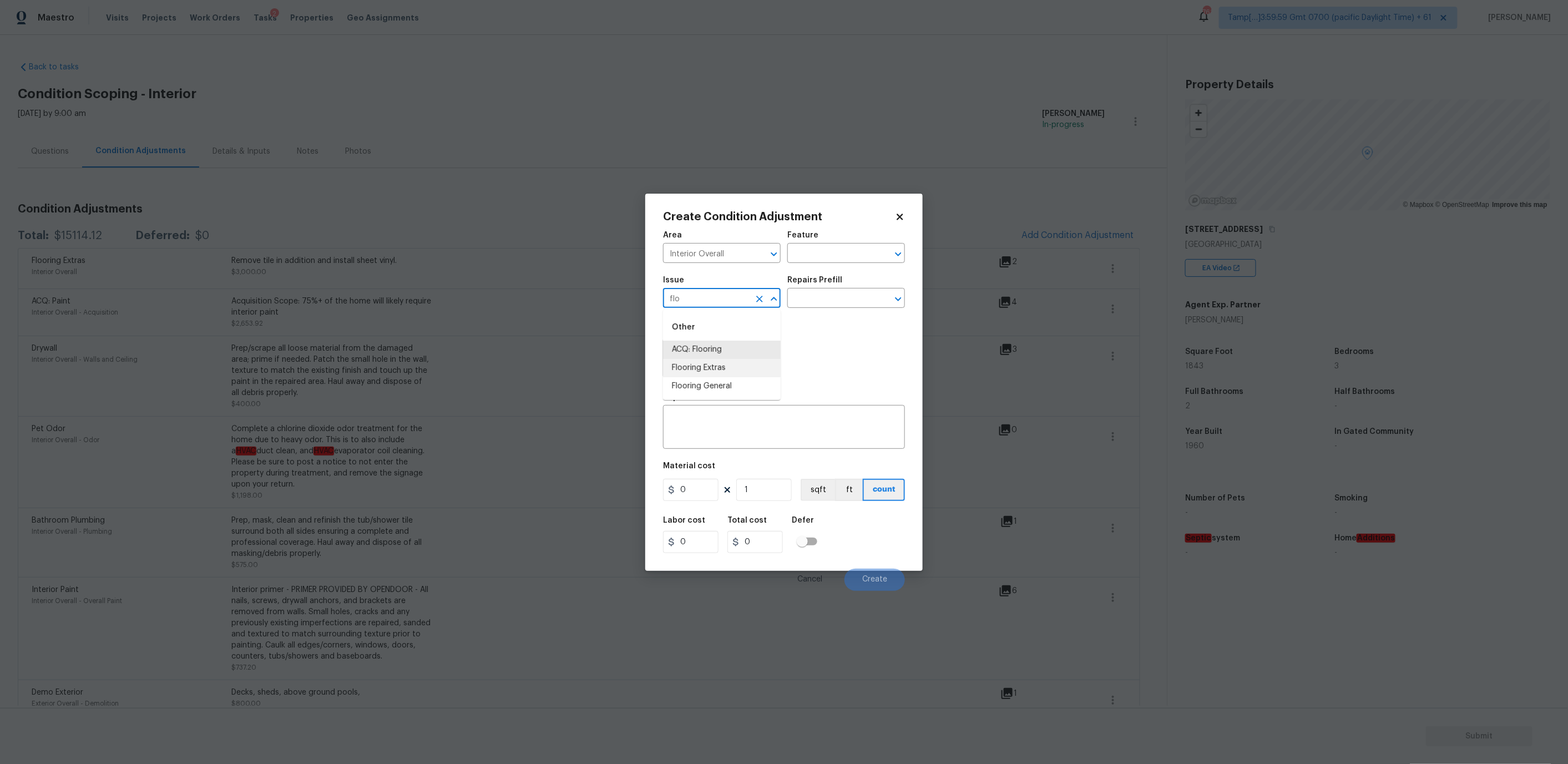
click at [707, 365] on li "Flooring Extras" at bounding box center [721, 368] width 117 height 18
type input "Flooring Extras"
click at [830, 300] on input "text" at bounding box center [830, 300] width 86 height 17
type input "ste"
click at [836, 323] on li "Steam Clean $250.00" at bounding box center [845, 323] width 117 height 18
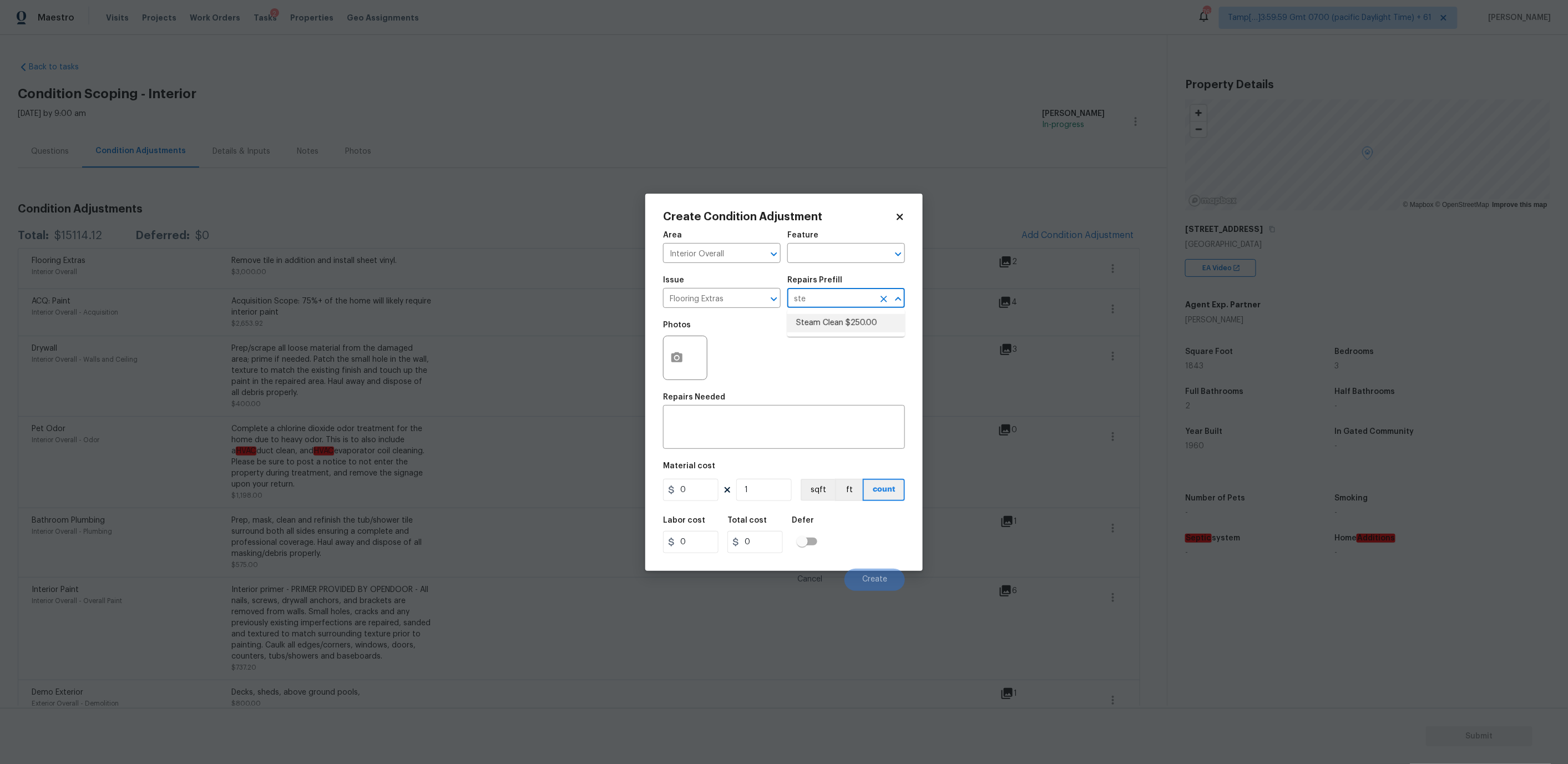
type input "Overall Flooring"
type textarea "Steam clean floors"
type input "250"
click at [682, 481] on input "250" at bounding box center [690, 490] width 55 height 22
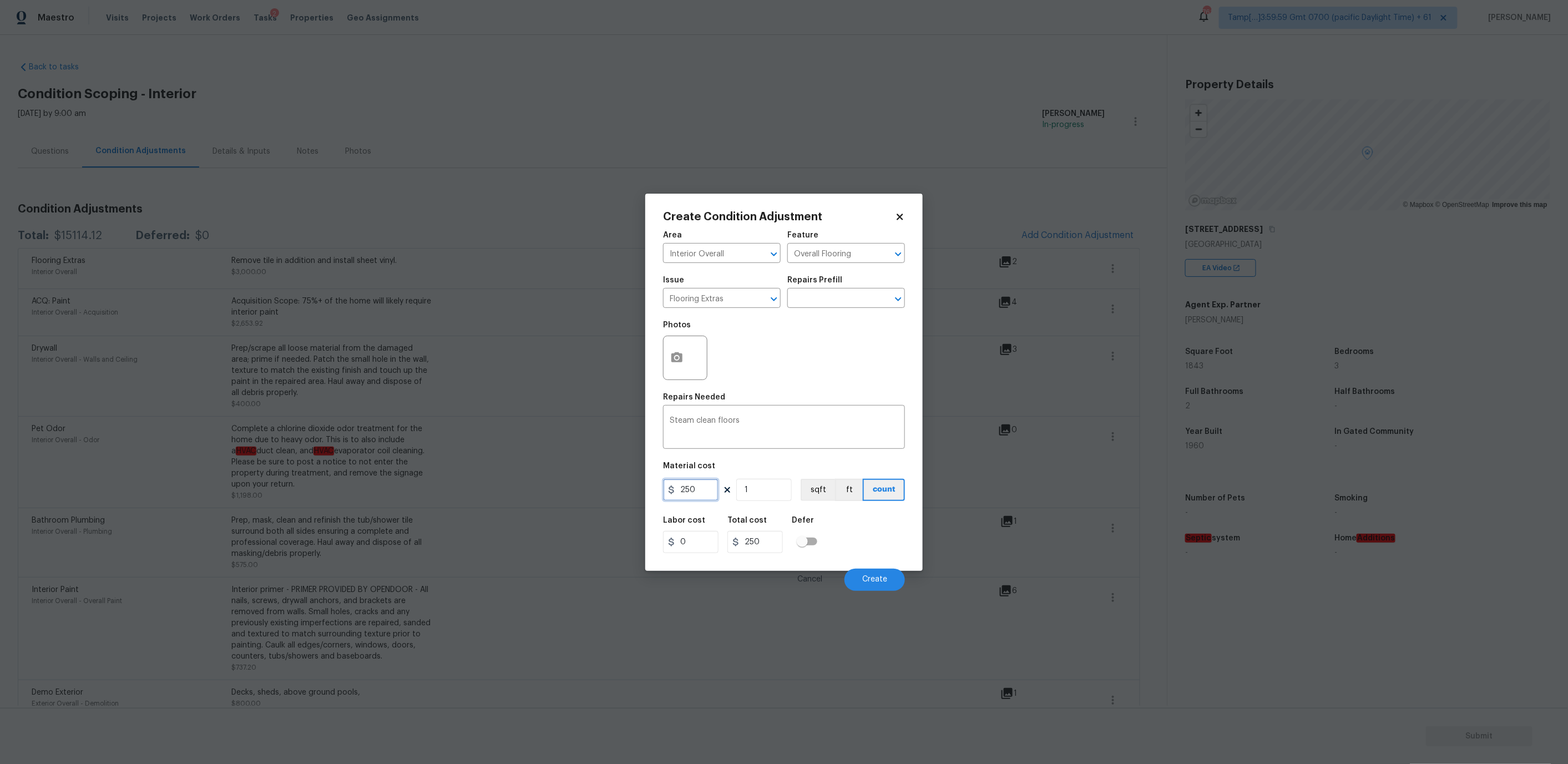
click at [682, 481] on input "250" at bounding box center [690, 490] width 55 height 22
type input "350"
click at [779, 486] on input "1" at bounding box center [764, 490] width 55 height 22
click at [872, 575] on span "Create" at bounding box center [875, 580] width 25 height 9
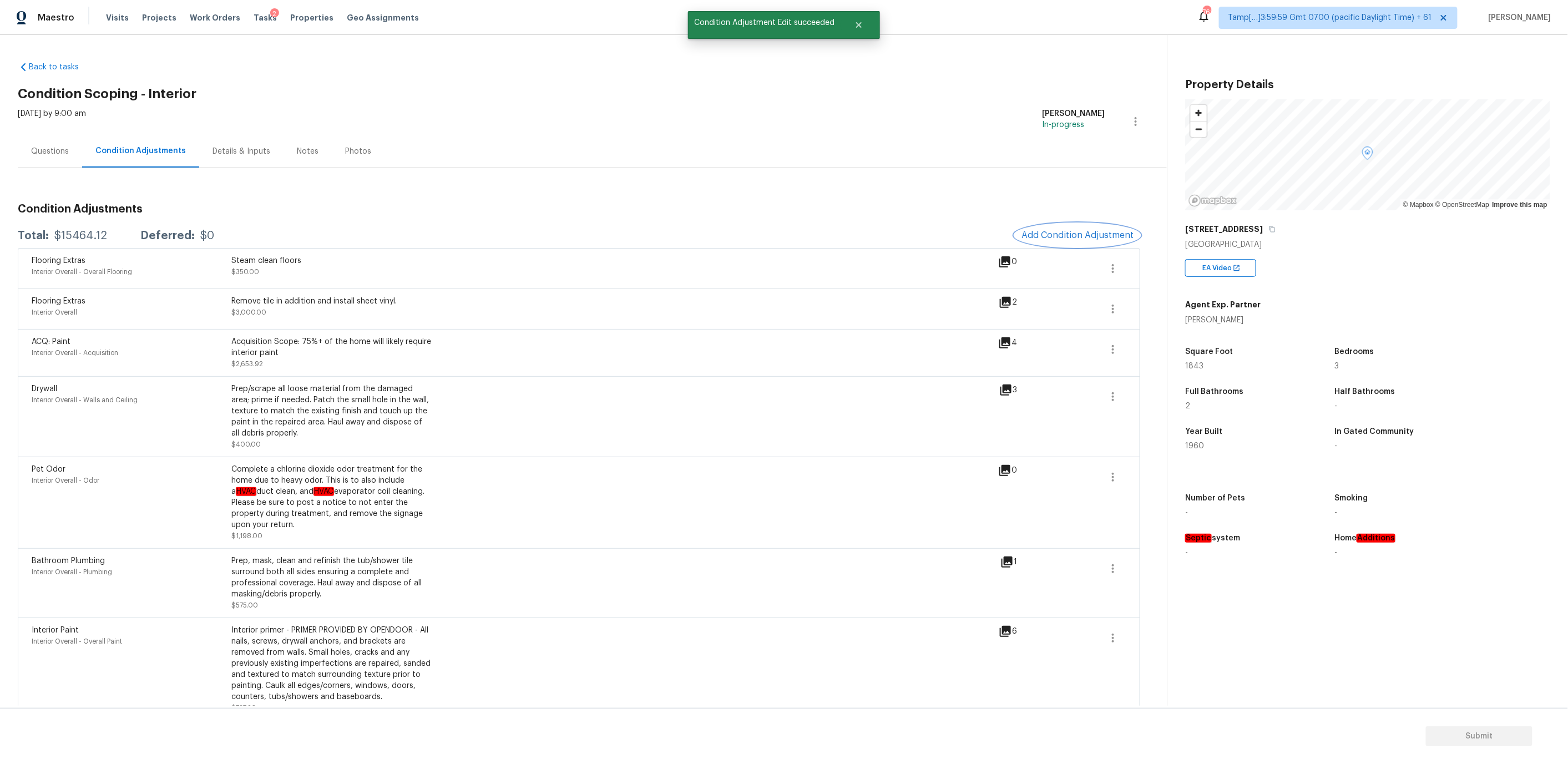
click at [1050, 236] on span "Add Condition Adjustment" at bounding box center [1077, 235] width 112 height 10
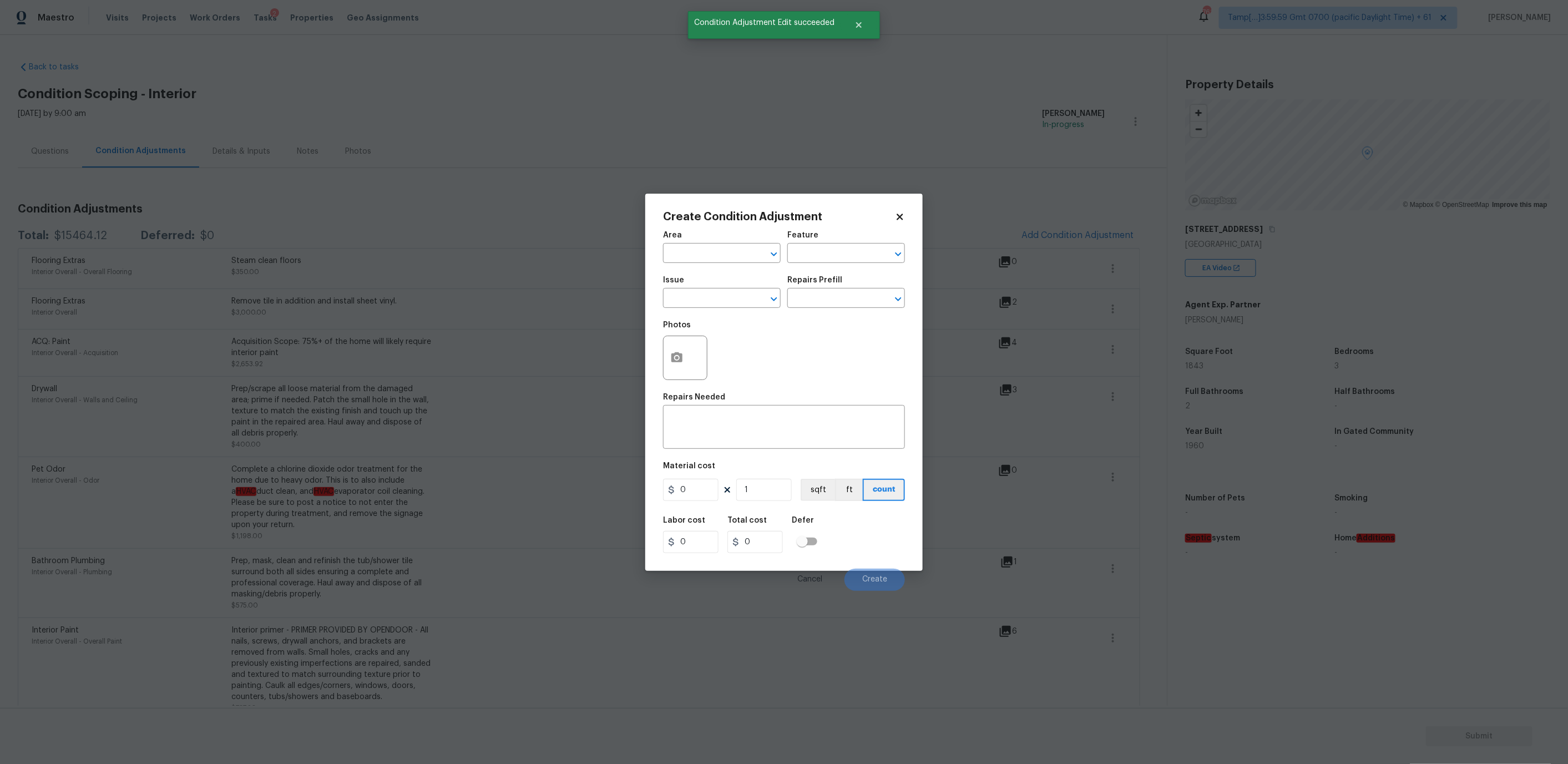
click at [705, 308] on span "Issue ​" at bounding box center [721, 292] width 117 height 45
click at [712, 247] on input "text" at bounding box center [706, 254] width 86 height 17
click at [705, 292] on li "Interior Overall" at bounding box center [721, 296] width 117 height 18
type input "Interior Overall"
click at [715, 297] on input "text" at bounding box center [706, 300] width 86 height 17
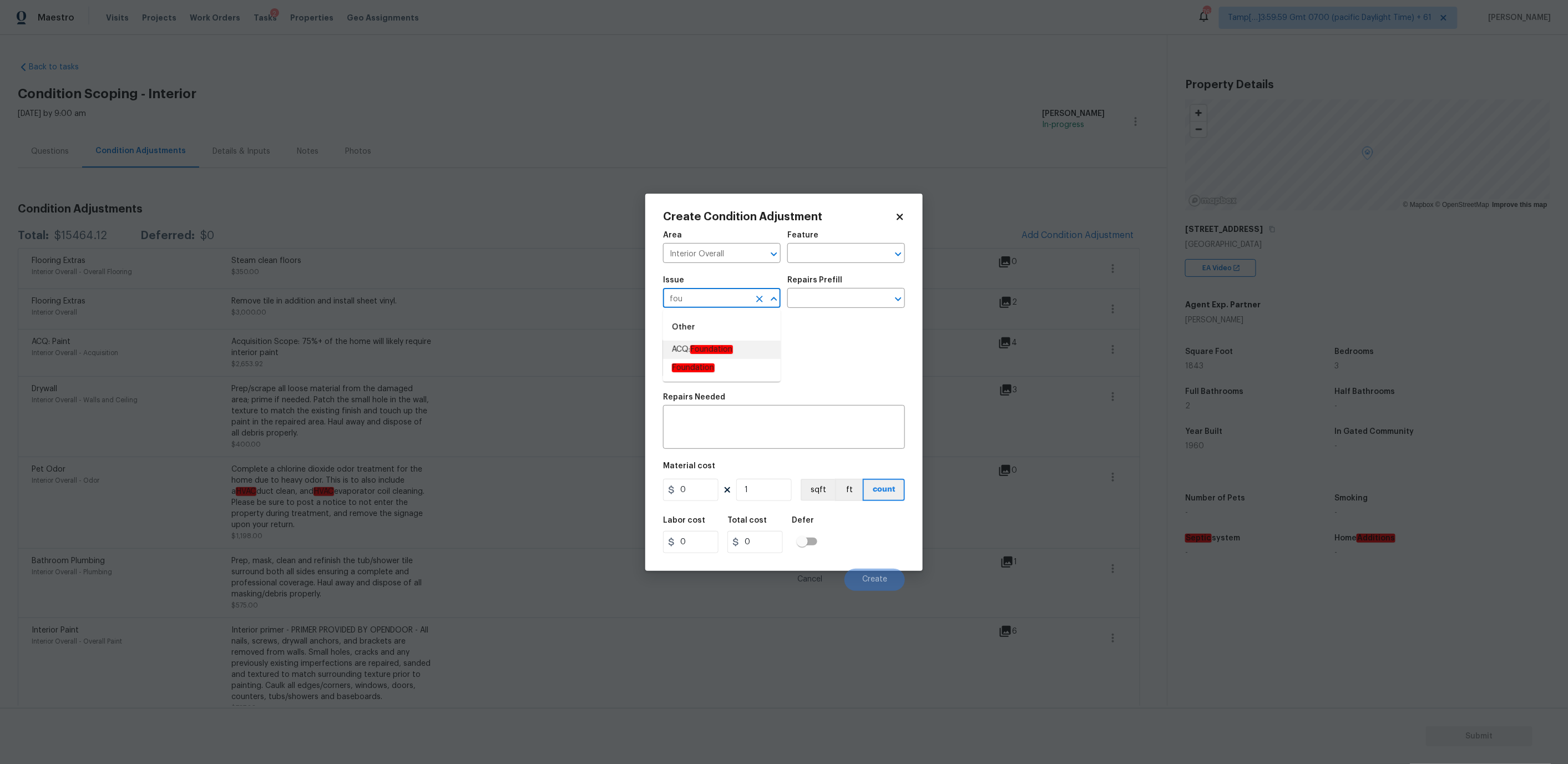
click at [708, 351] on em "Foundation" at bounding box center [712, 349] width 43 height 9
type input "ACQ: Foundation"
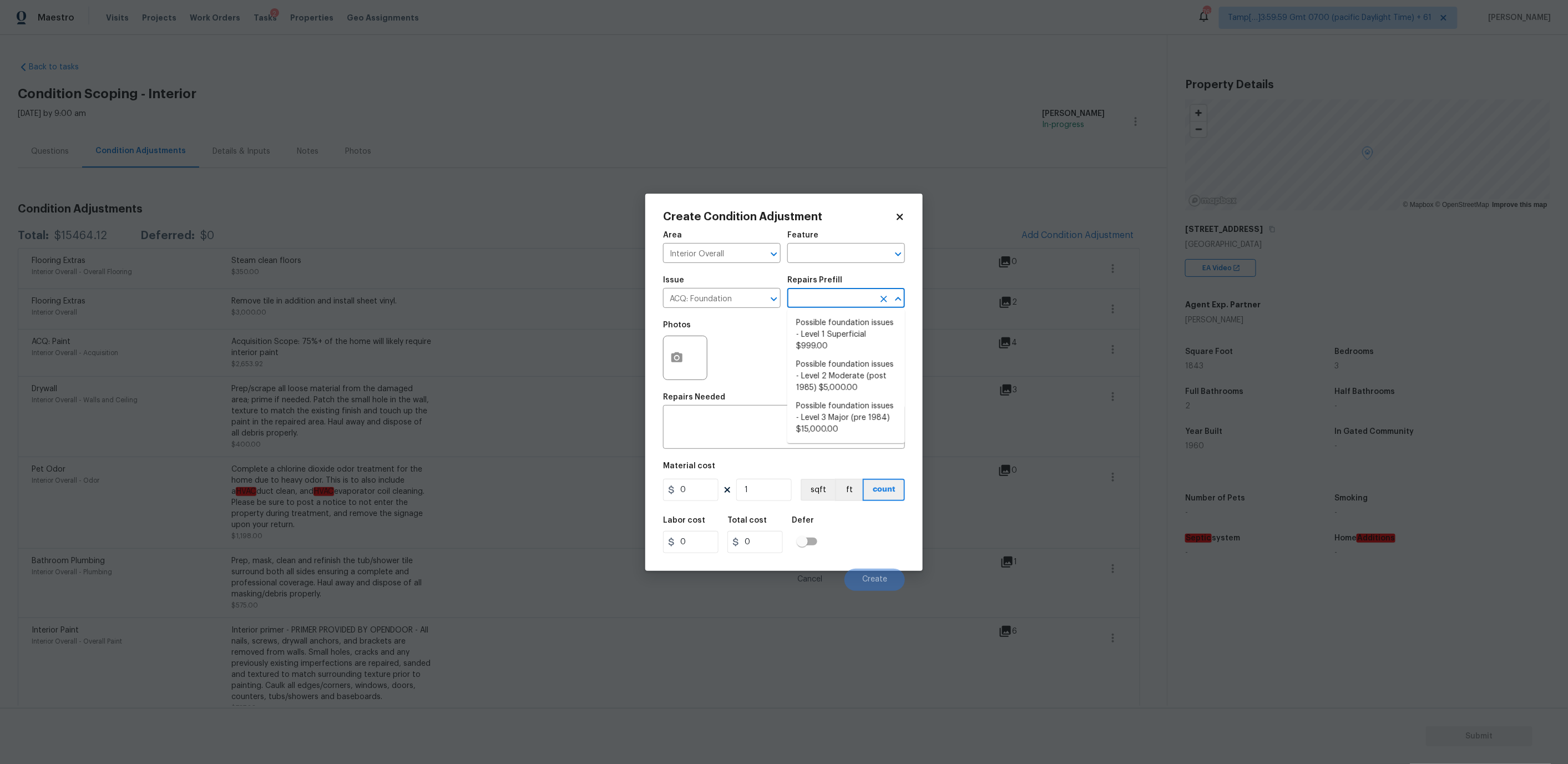
click at [799, 296] on input "text" at bounding box center [830, 300] width 86 height 17
click at [825, 413] on span "Possible foundation issues - Level 3 Major (pre 1984) $15,000.00" at bounding box center [846, 406] width 100 height 35
type input "Acquisition"
type textarea "Possible foundation issues - Level 3 Major: Disclaimer: This is NOT a technical…"
type input "15000"
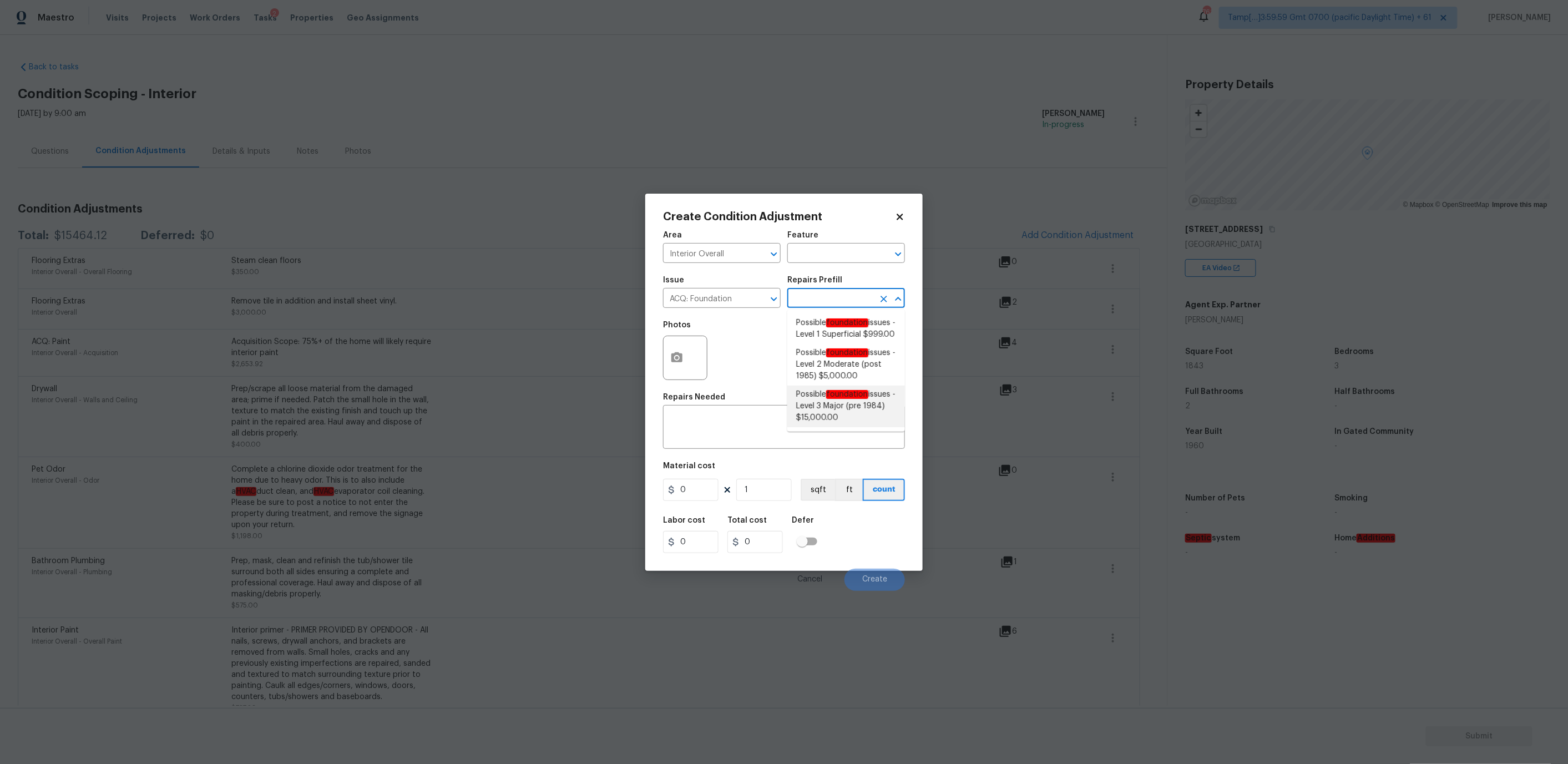
type input "15000"
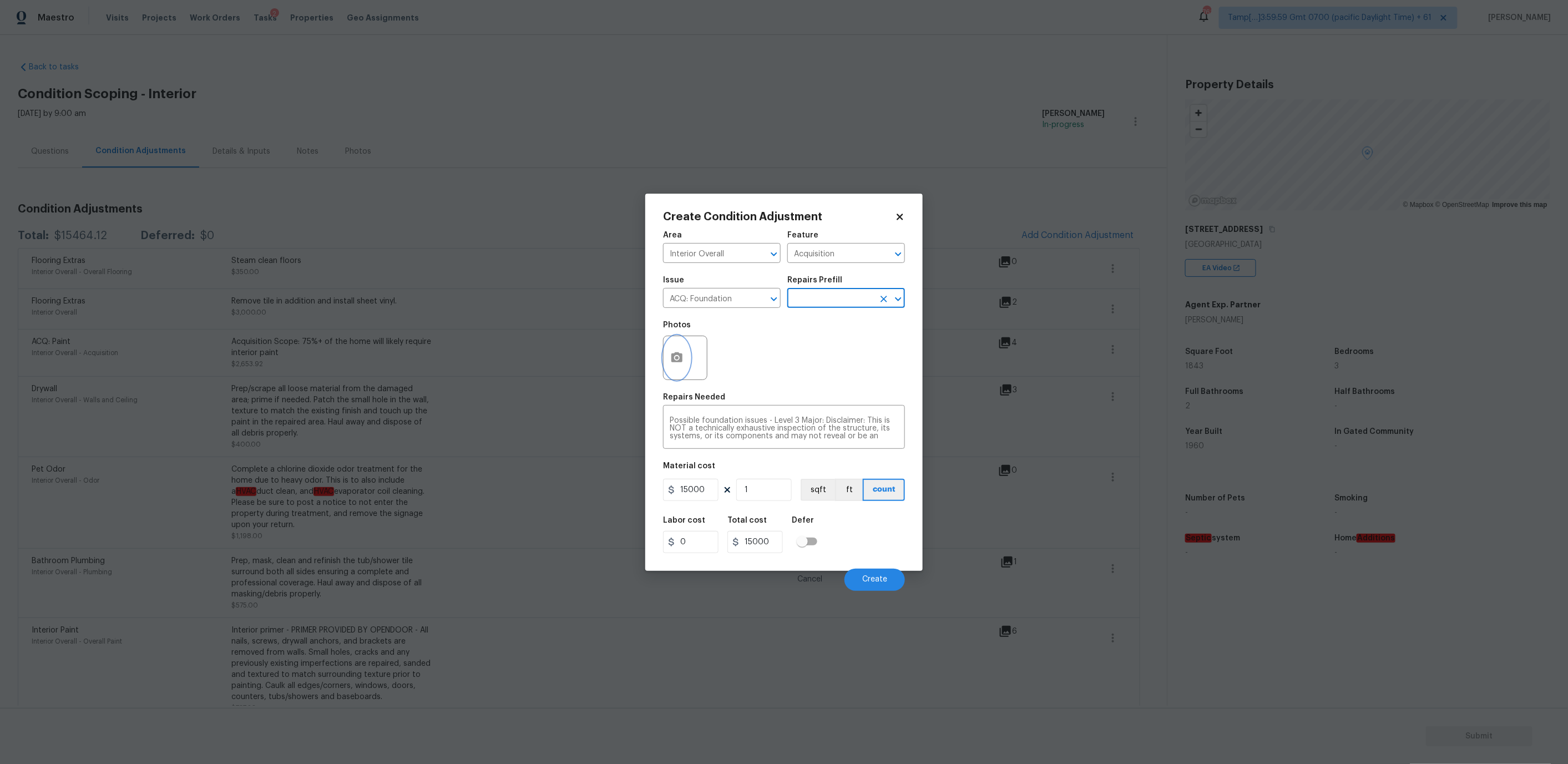
click at [680, 360] on icon "button" at bounding box center [677, 357] width 11 height 10
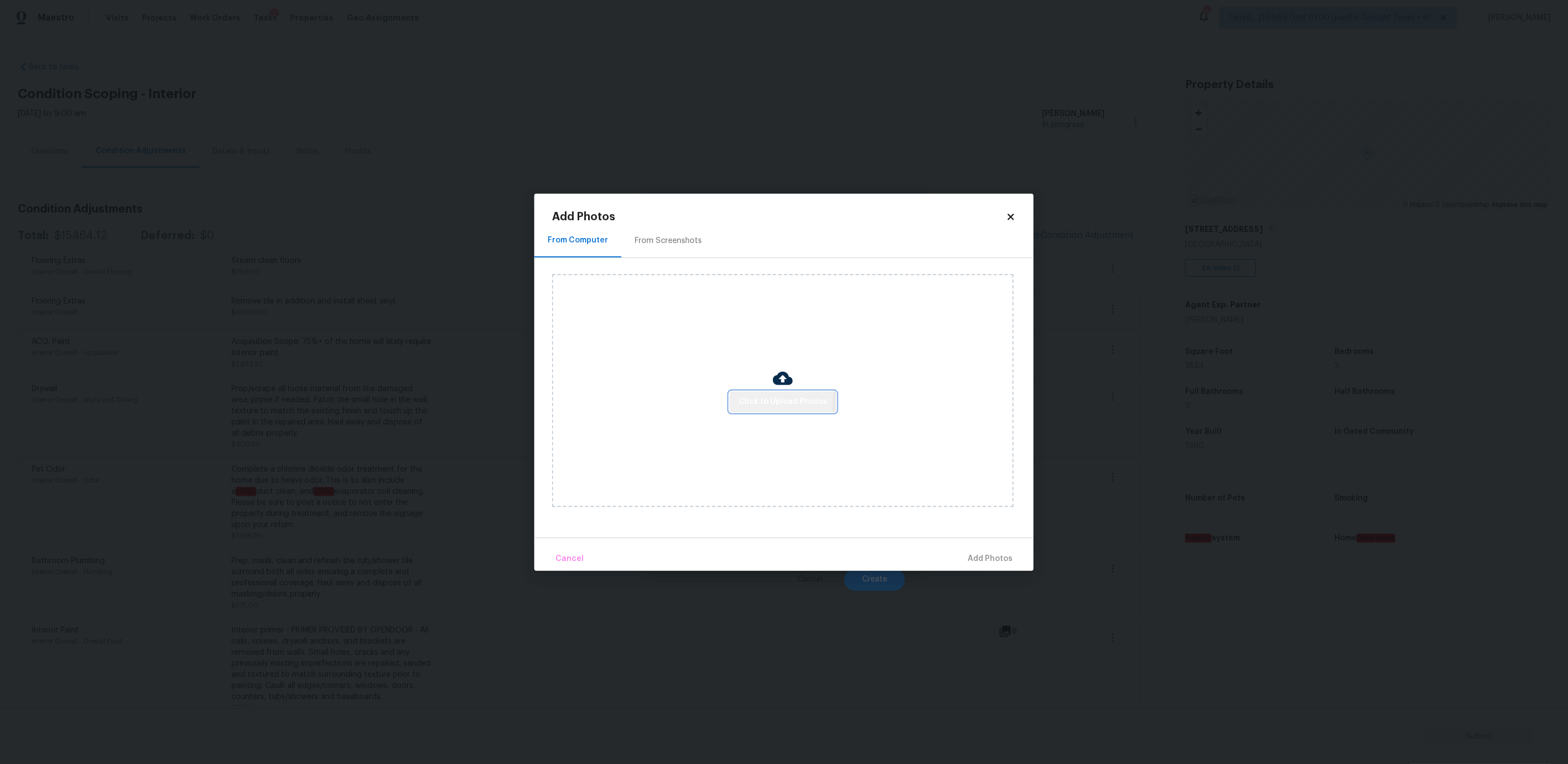
click at [766, 398] on span "Click to Upload Photos" at bounding box center [783, 402] width 89 height 14
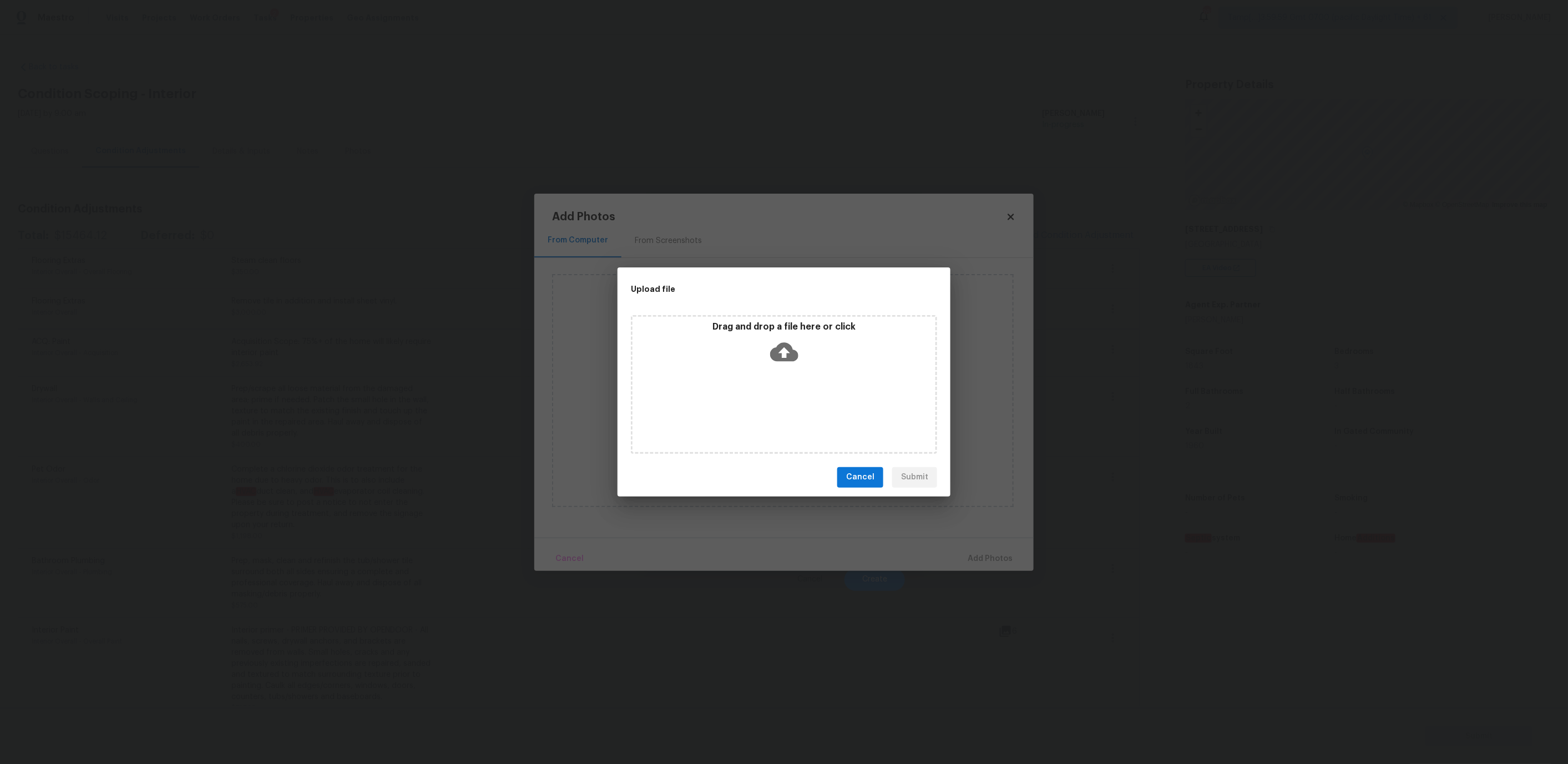
click at [775, 349] on icon at bounding box center [784, 351] width 28 height 19
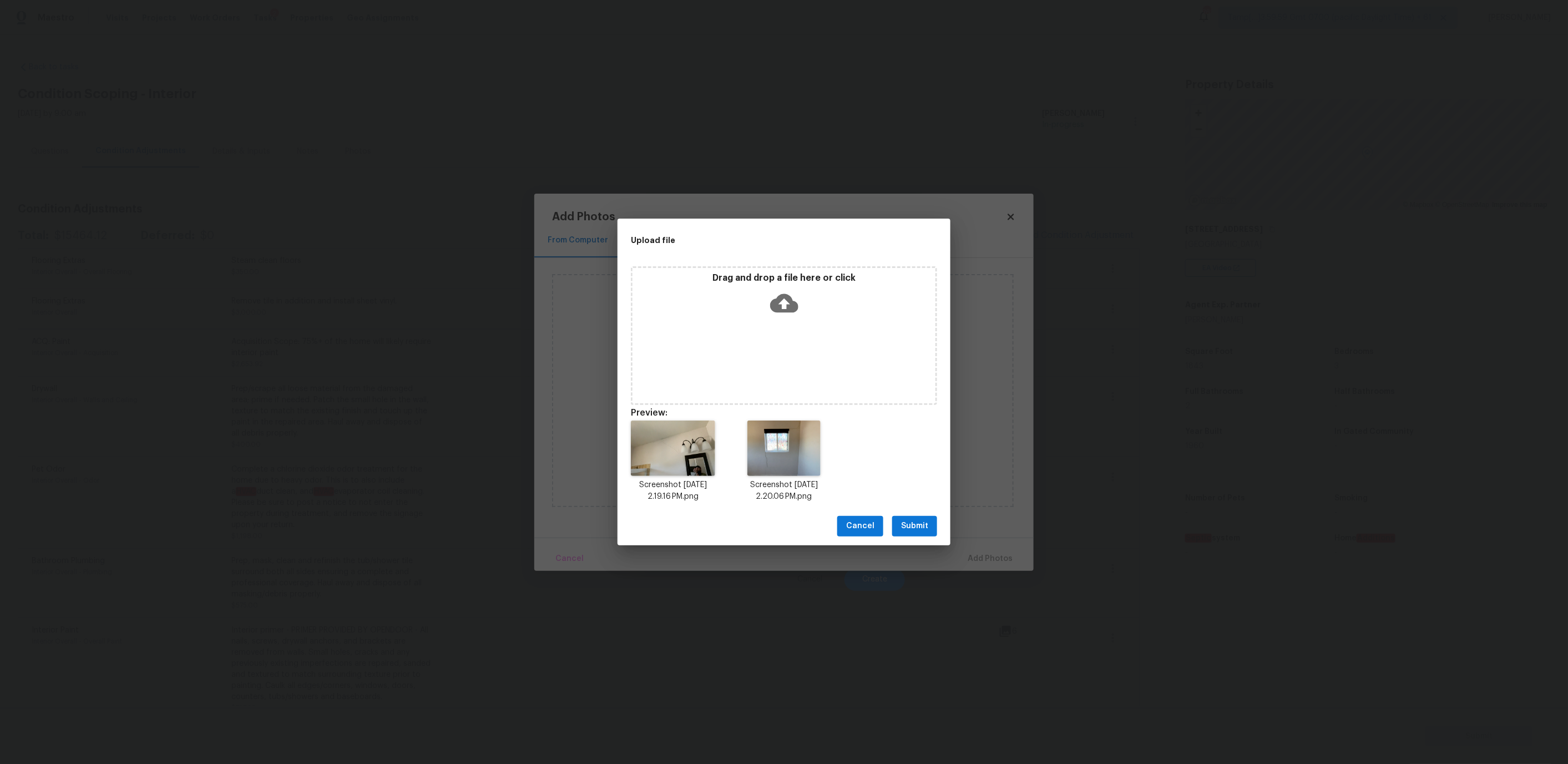
click at [905, 525] on span "Submit" at bounding box center [914, 526] width 27 height 14
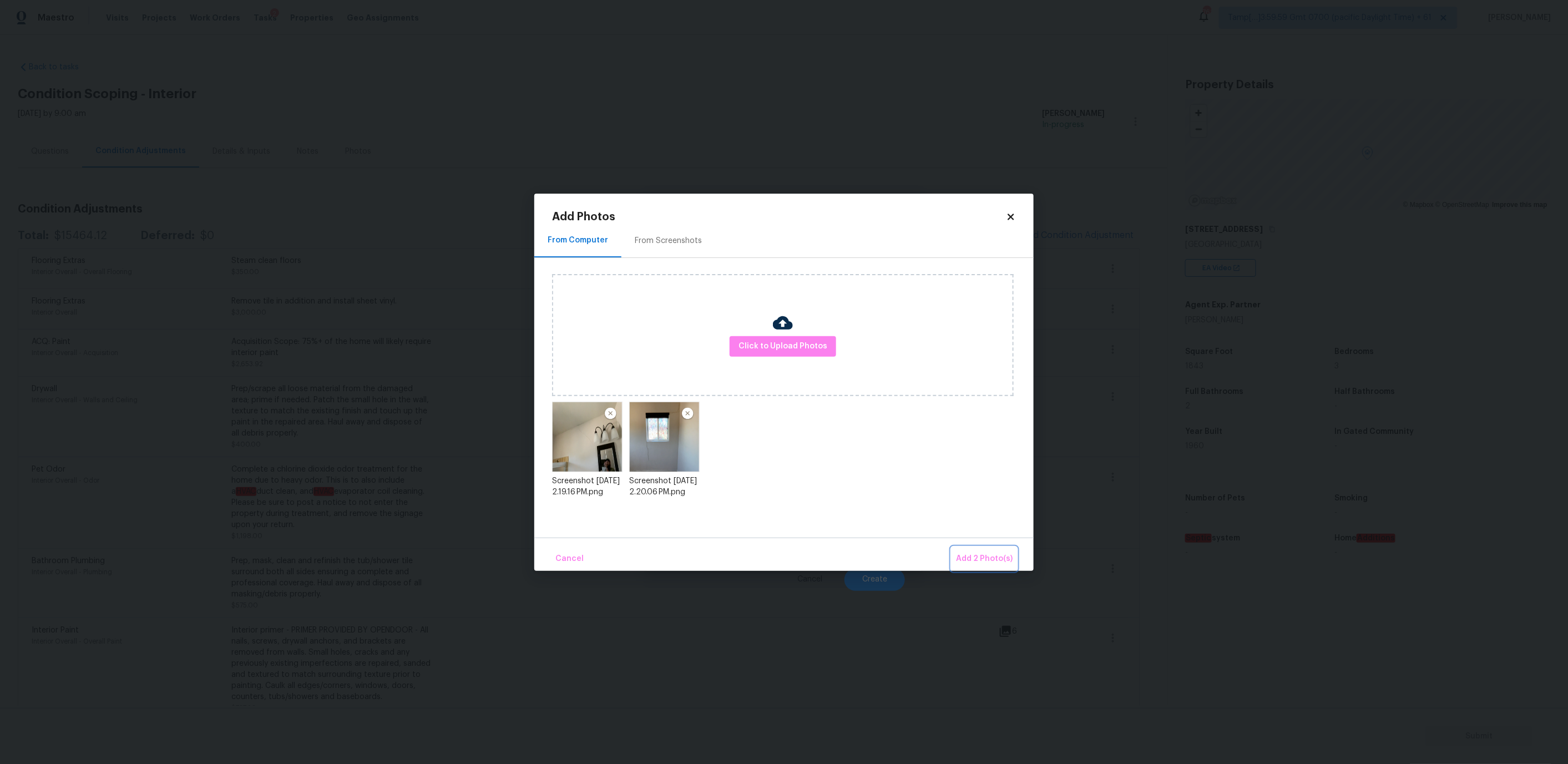
click at [984, 558] on span "Add 2 Photo(s)" at bounding box center [984, 559] width 57 height 14
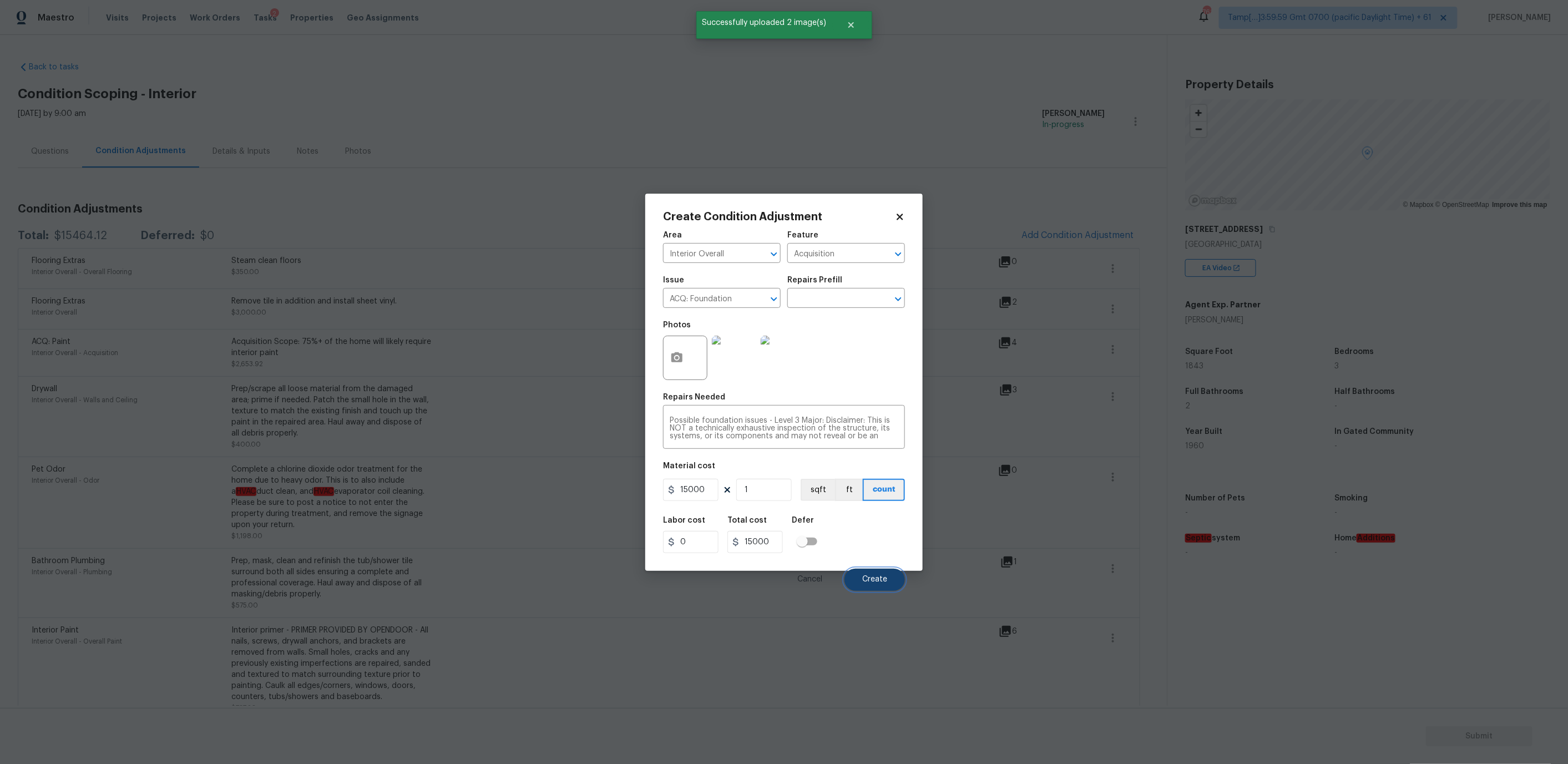
click at [870, 579] on span "Create" at bounding box center [875, 580] width 25 height 9
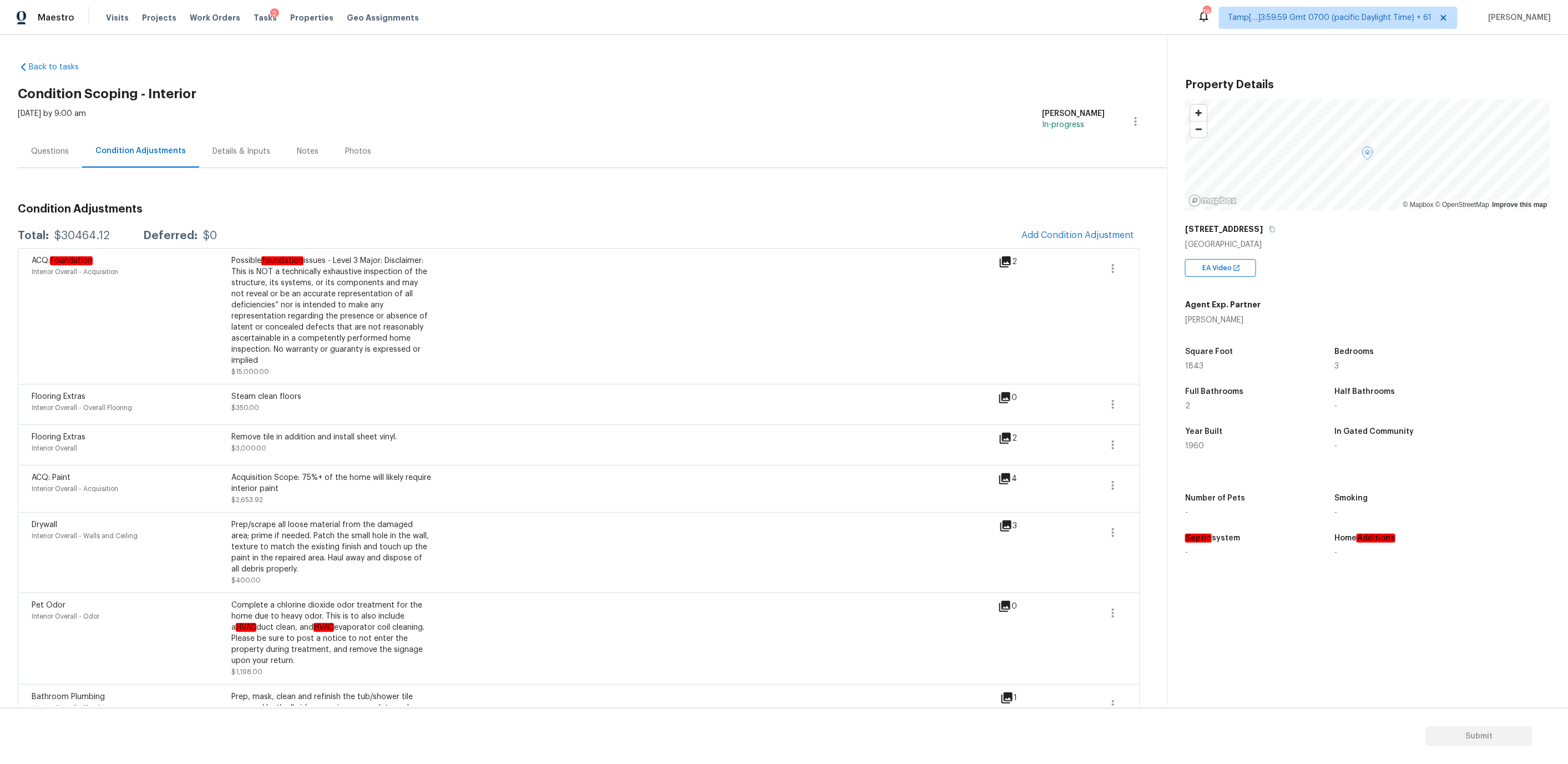
click at [40, 159] on div "Questions" at bounding box center [50, 152] width 65 height 33
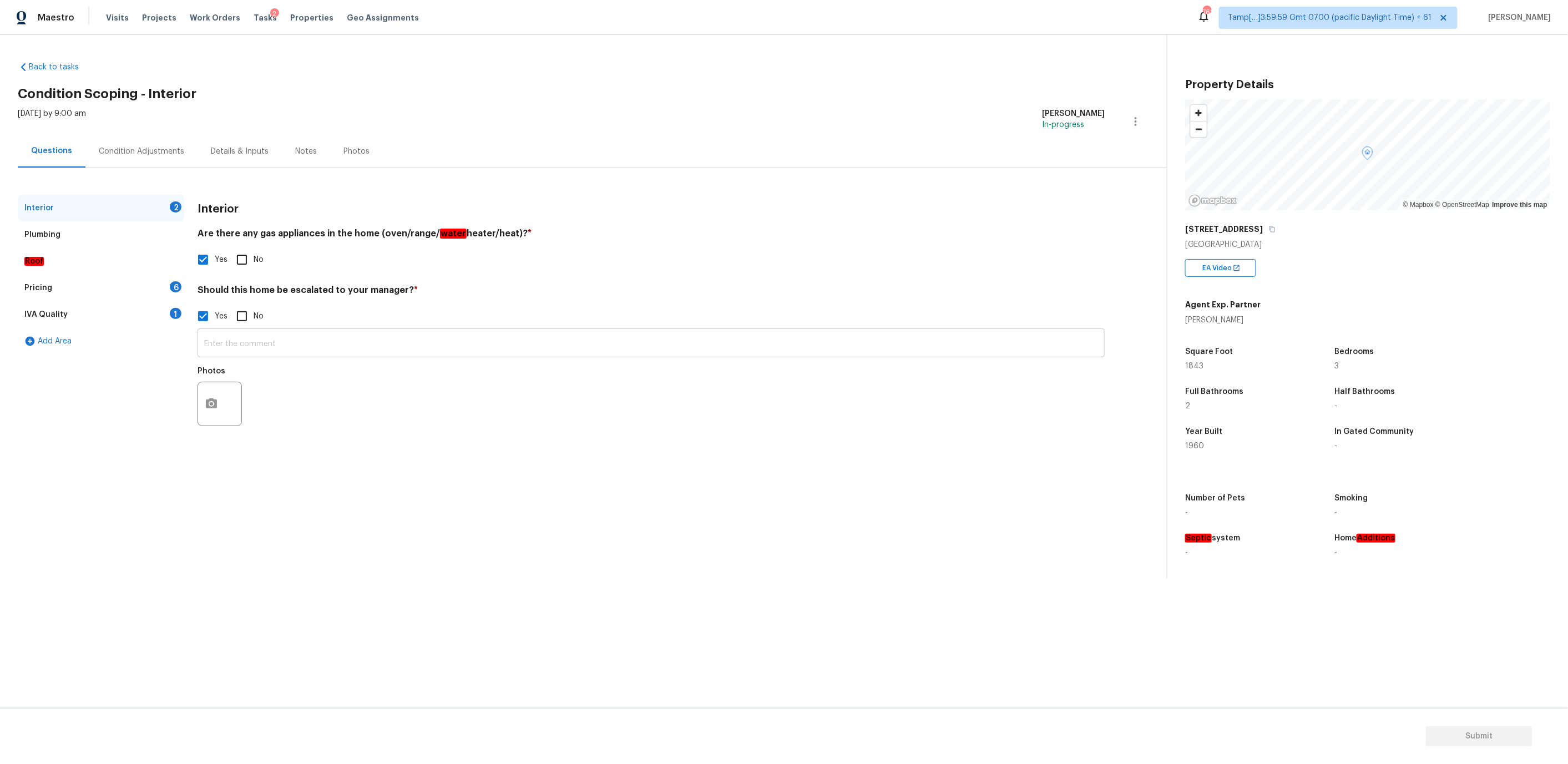
click at [248, 342] on input "text" at bounding box center [651, 344] width 907 height 26
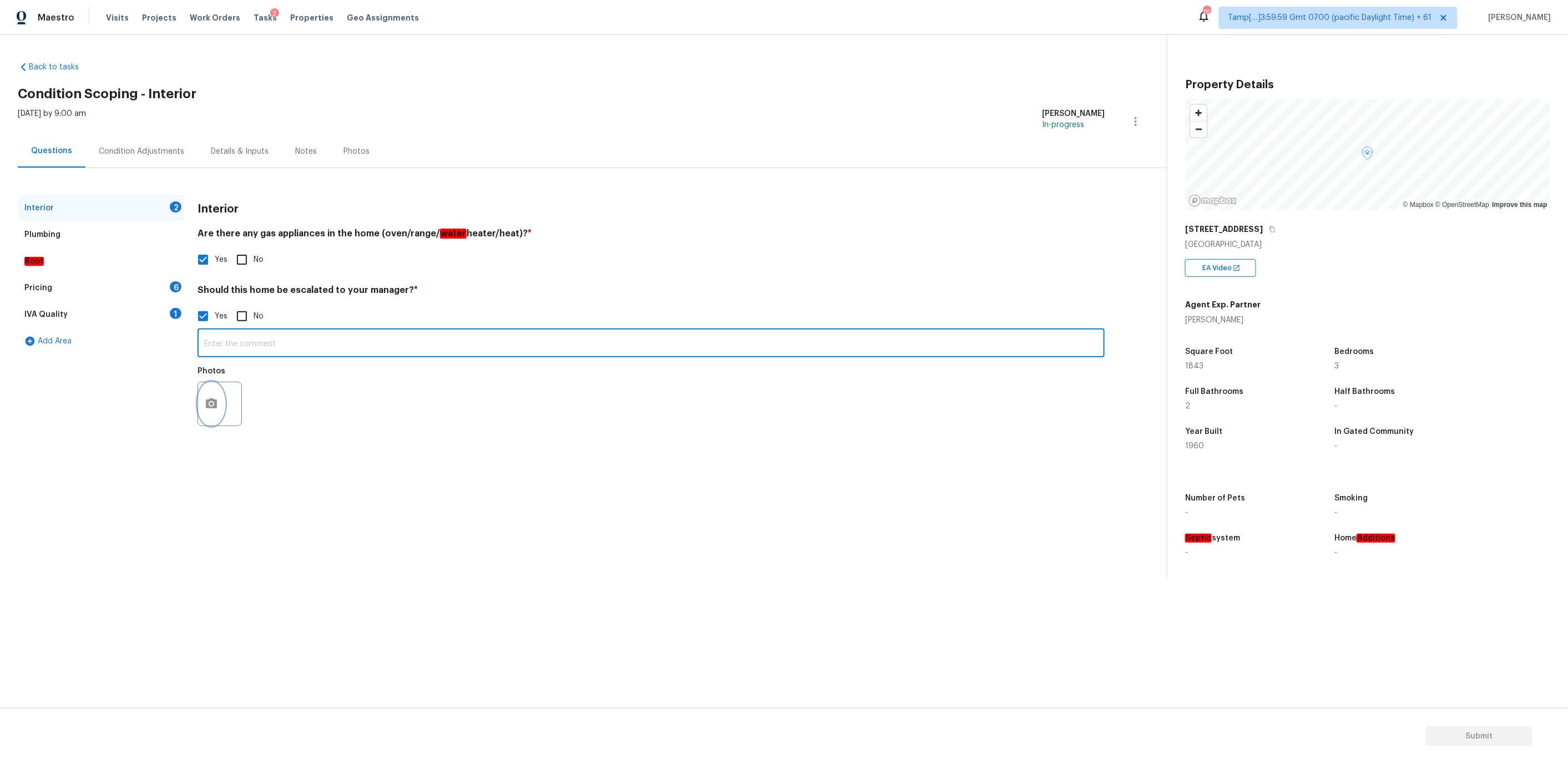
click at [213, 403] on icon "button" at bounding box center [211, 404] width 13 height 13
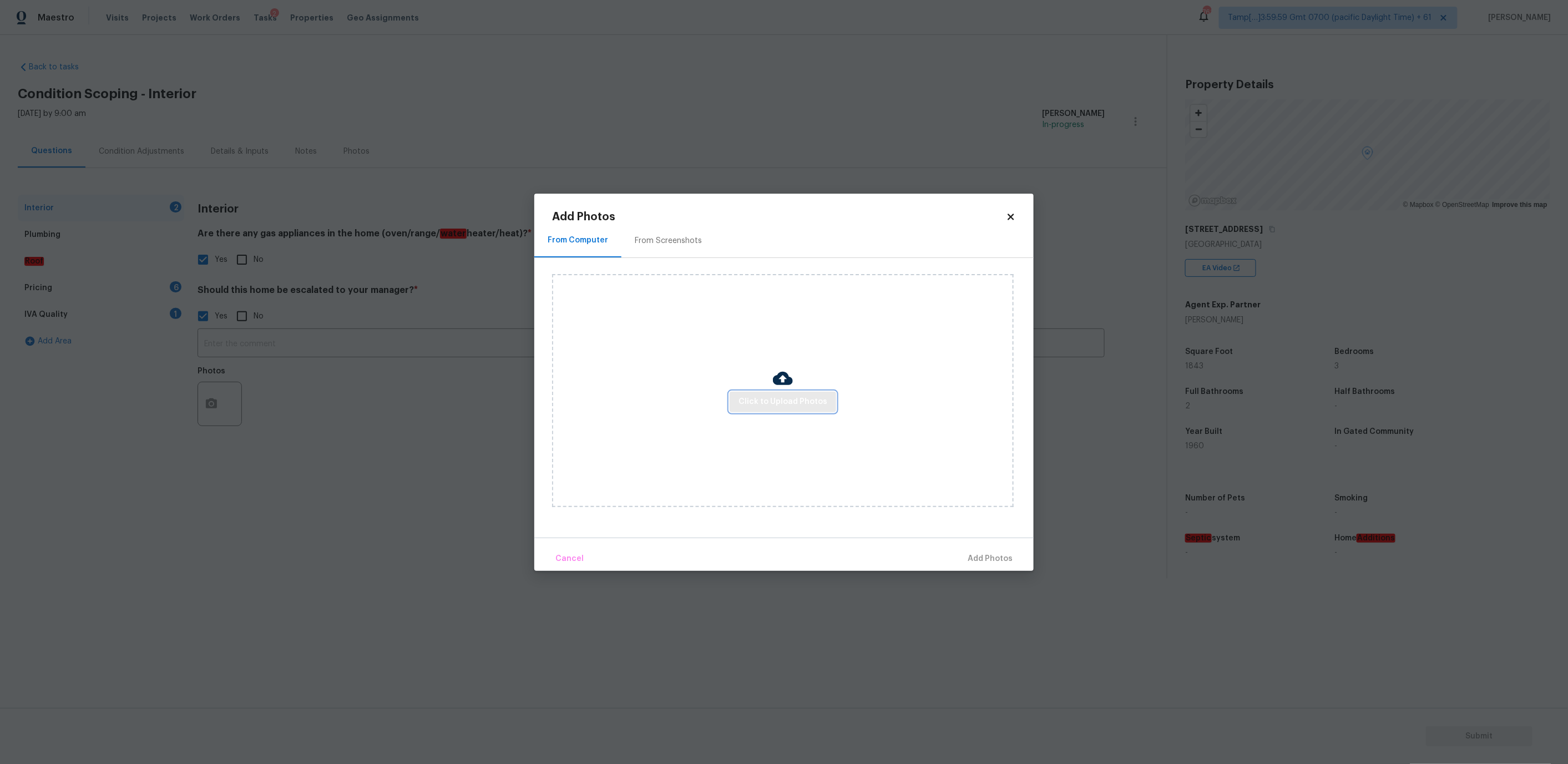
click at [773, 396] on span "Click to Upload Photos" at bounding box center [783, 402] width 89 height 14
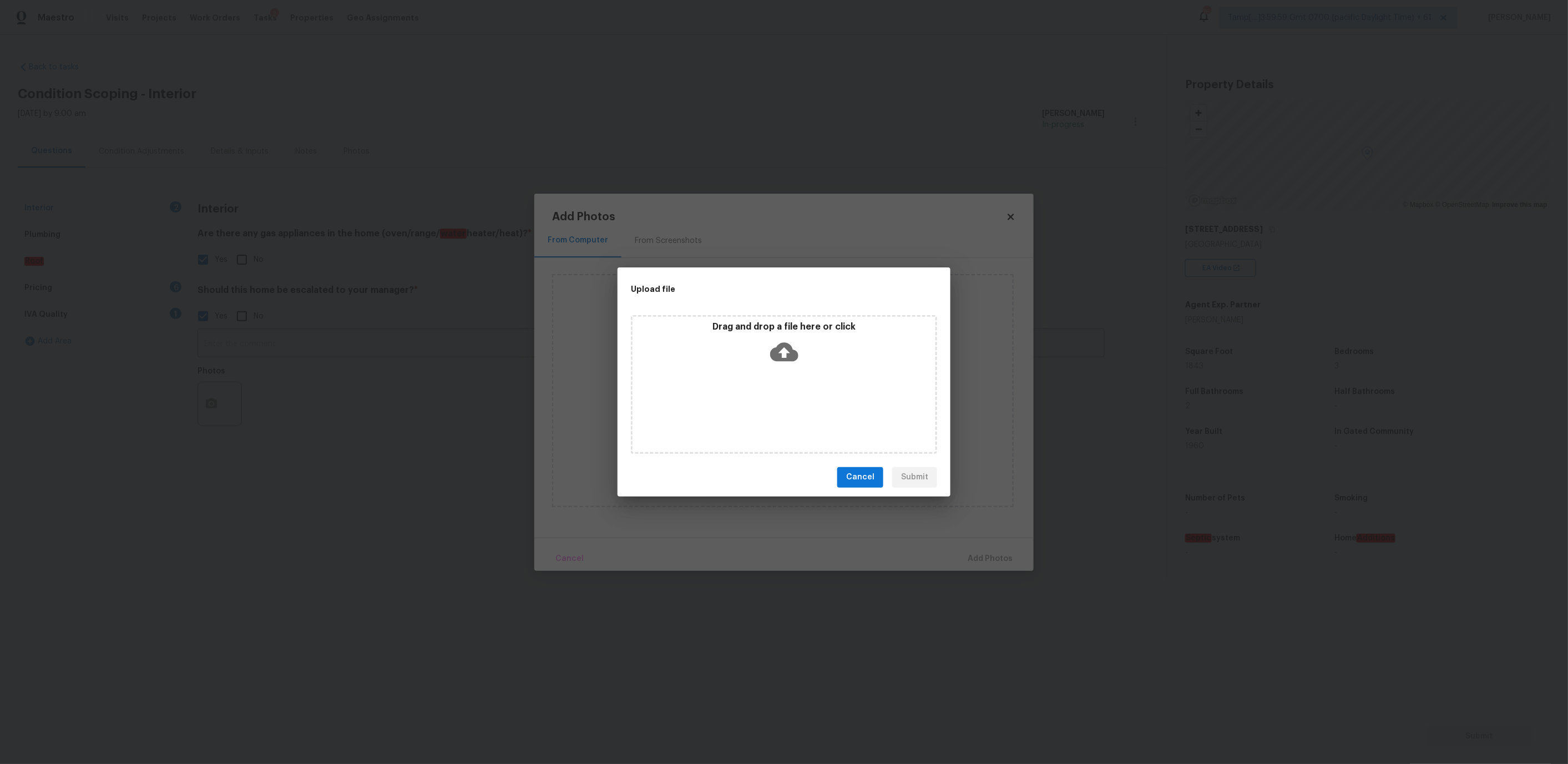
click at [765, 351] on div "Drag and drop a file here or click" at bounding box center [784, 345] width 303 height 47
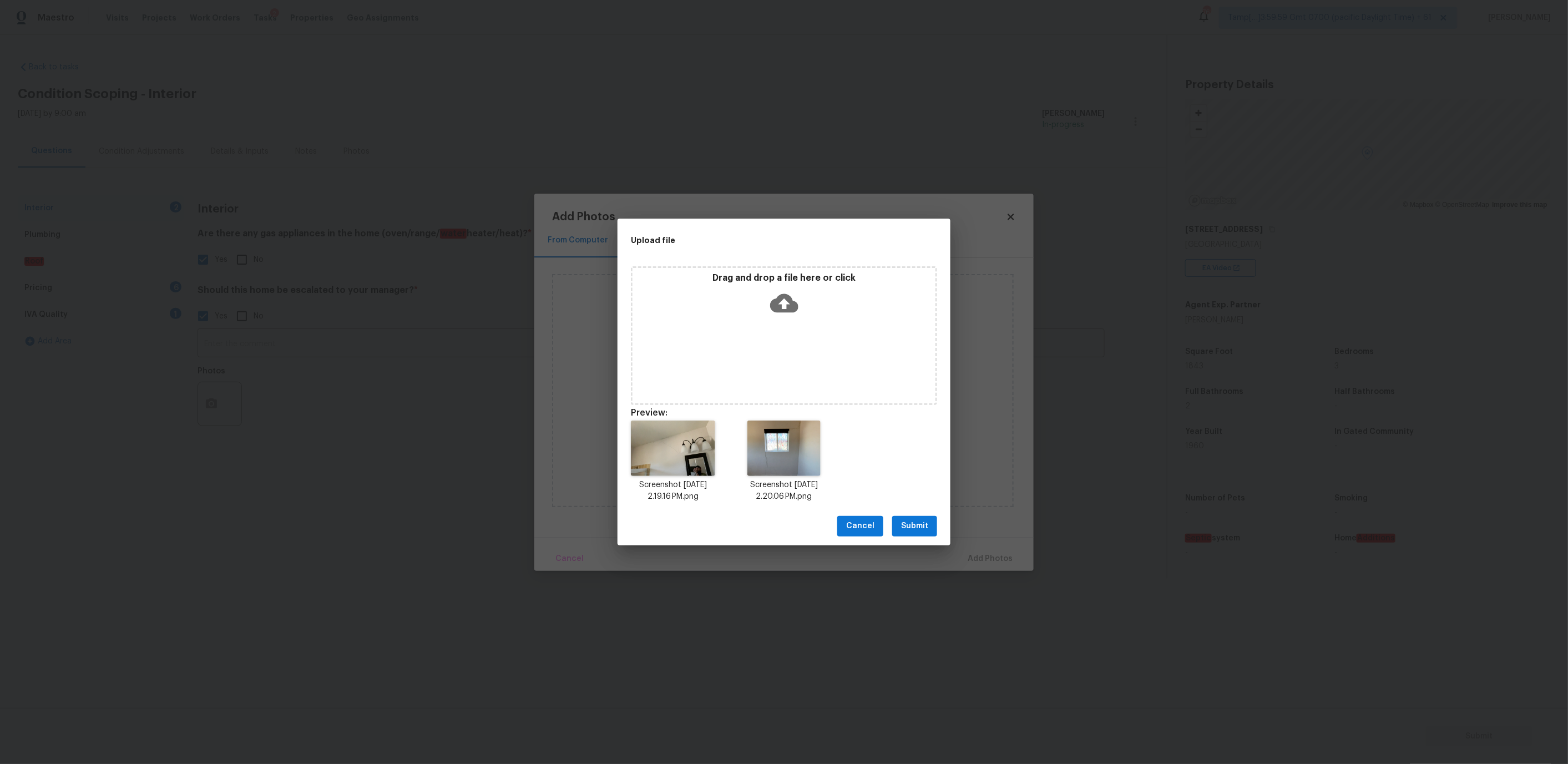
click at [896, 525] on button "Submit" at bounding box center [915, 527] width 45 height 21
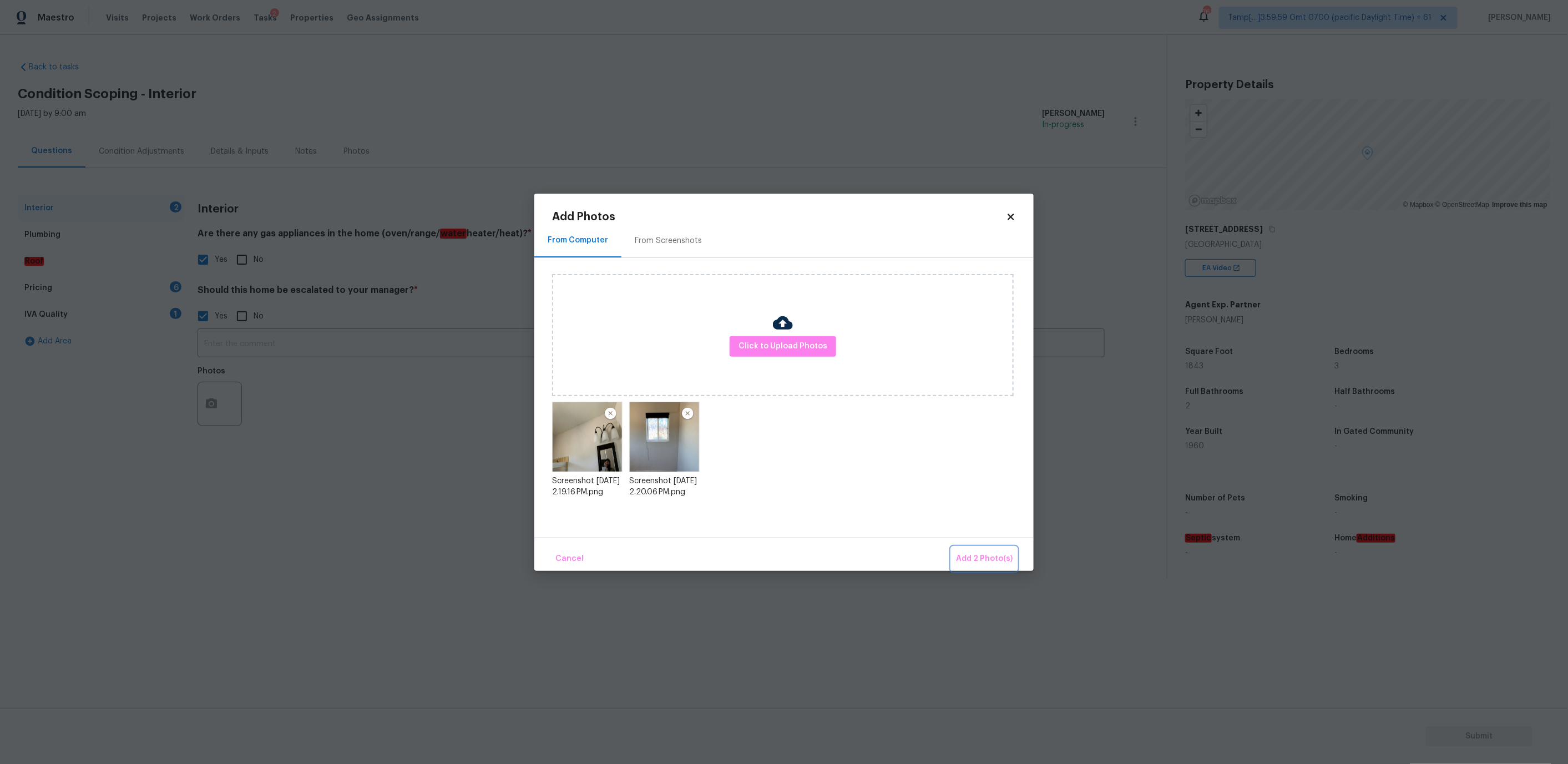
click at [973, 561] on span "Add 2 Photo(s)" at bounding box center [984, 559] width 57 height 14
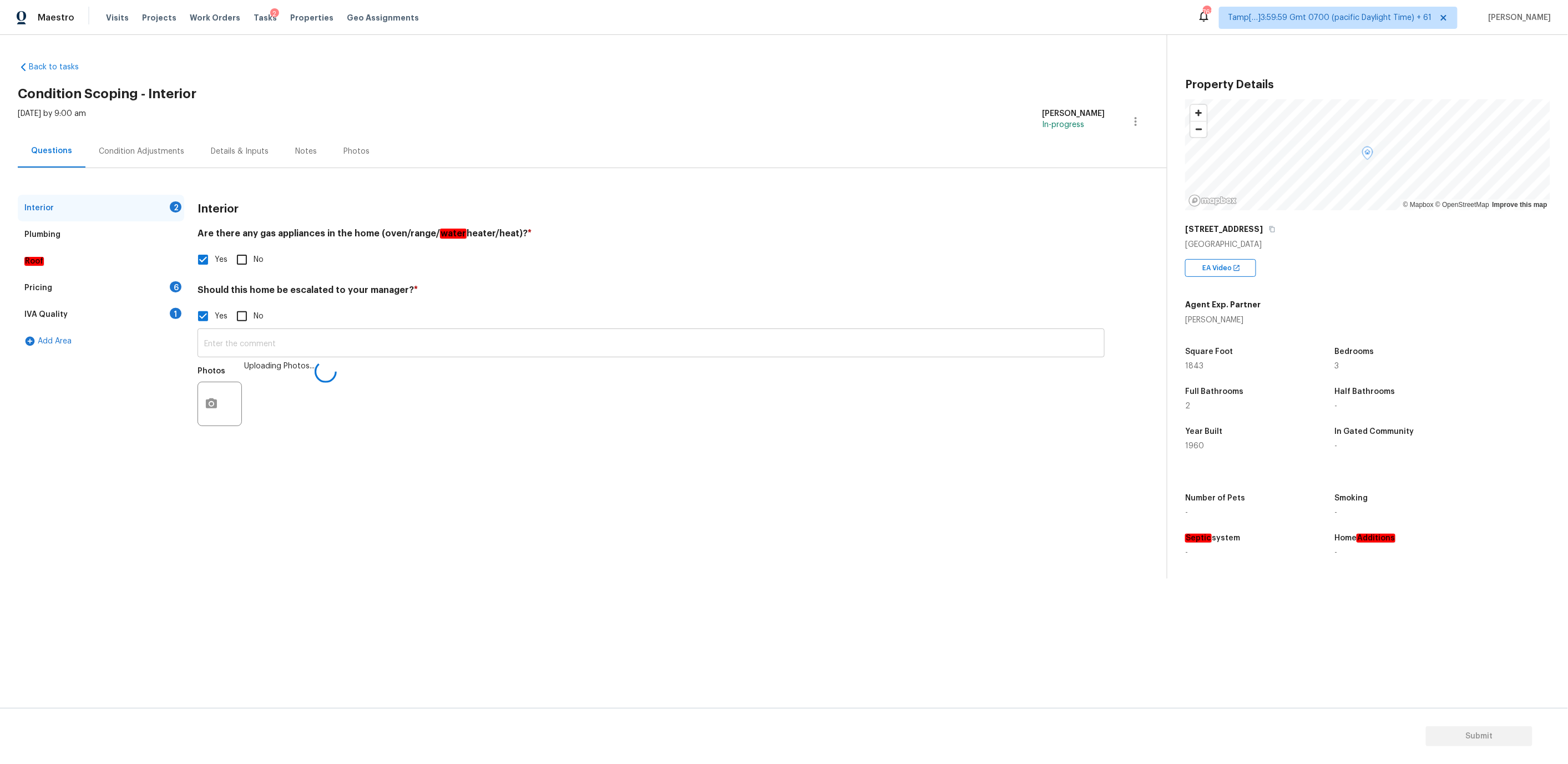
click at [371, 342] on input "text" at bounding box center [651, 344] width 907 height 26
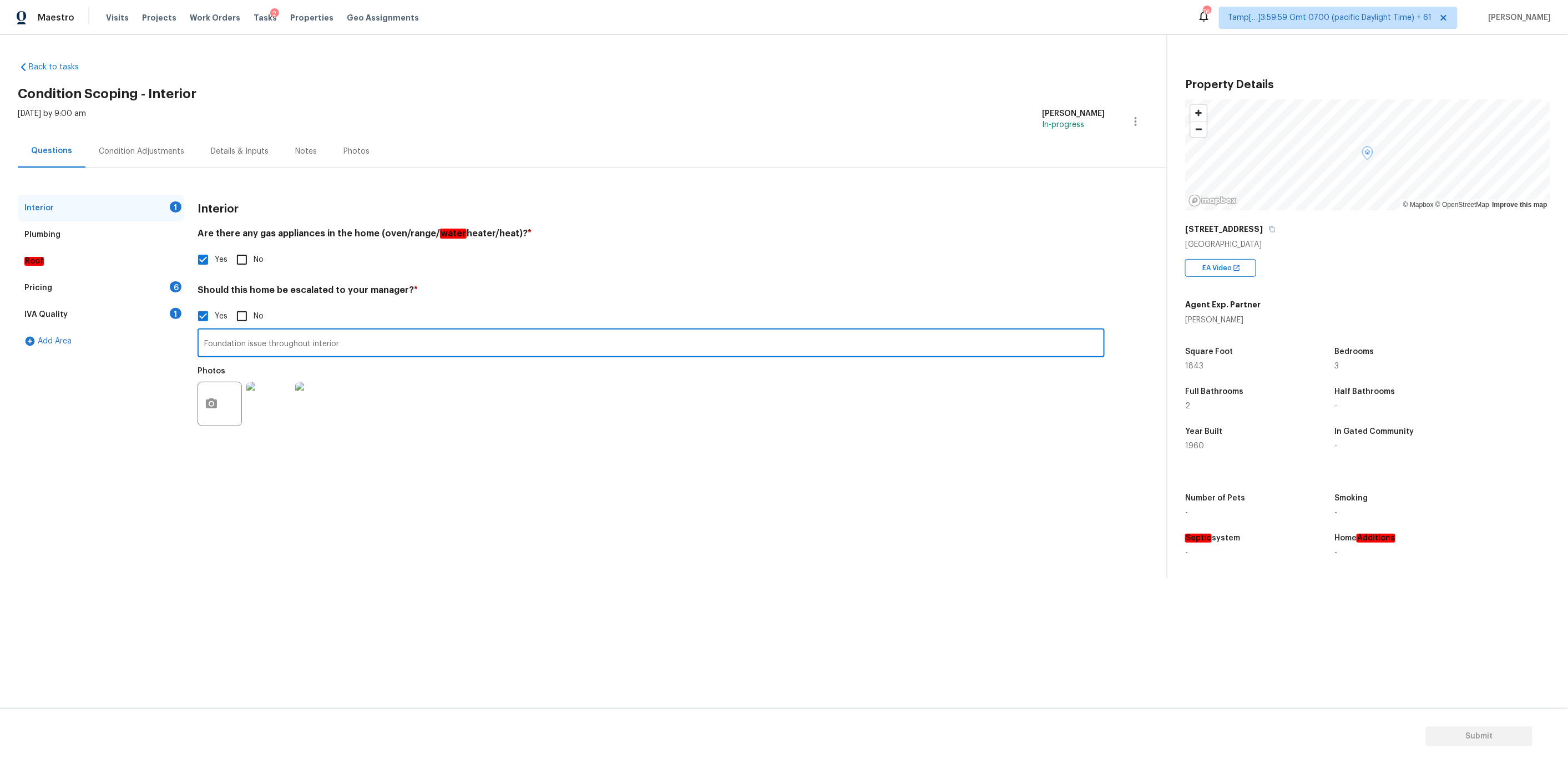
type input "Foundation issue throughout interior"
click at [65, 231] on div "Plumbing" at bounding box center [100, 235] width 166 height 27
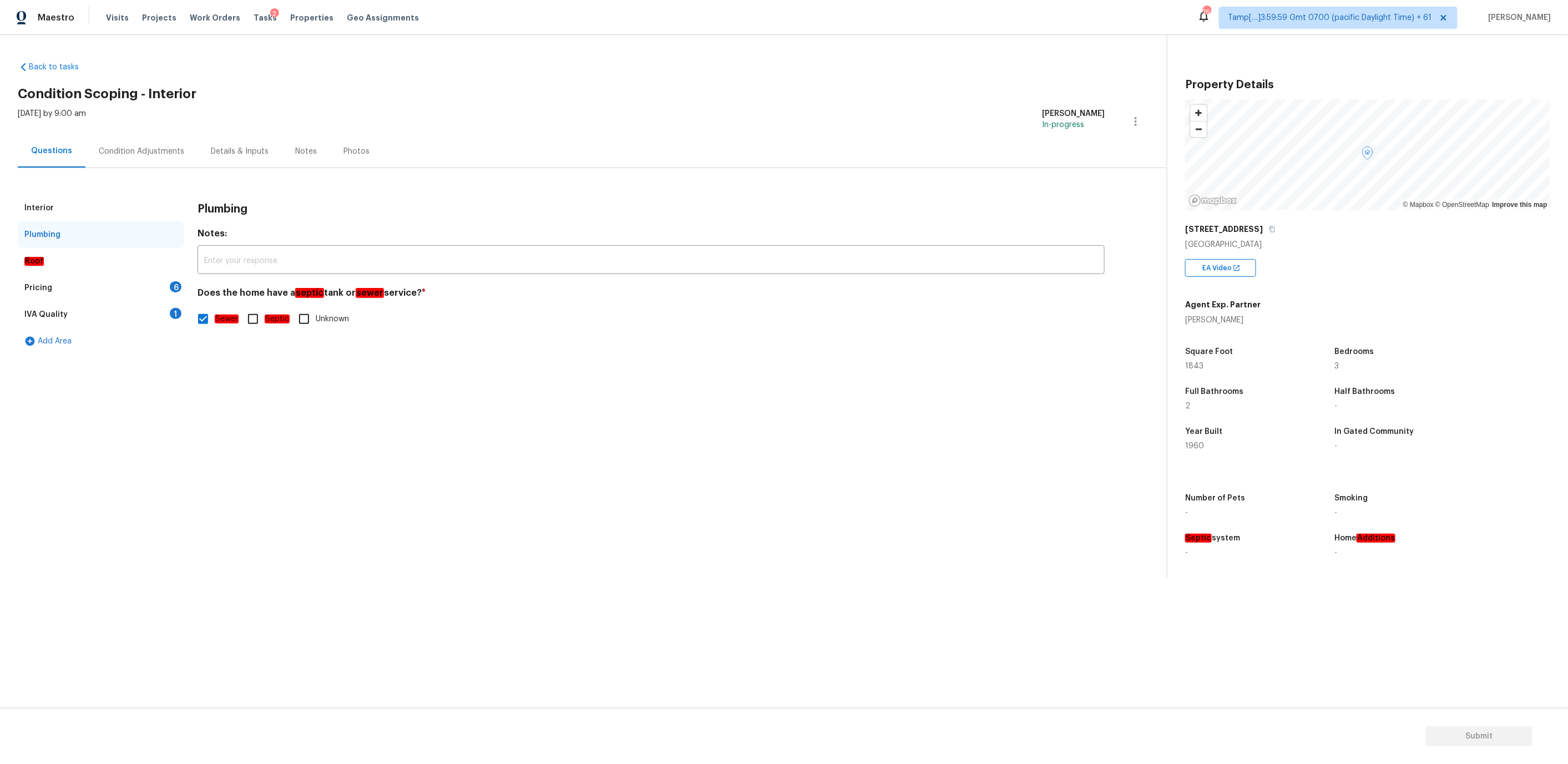
click at [60, 292] on div "Pricing 6" at bounding box center [100, 288] width 166 height 27
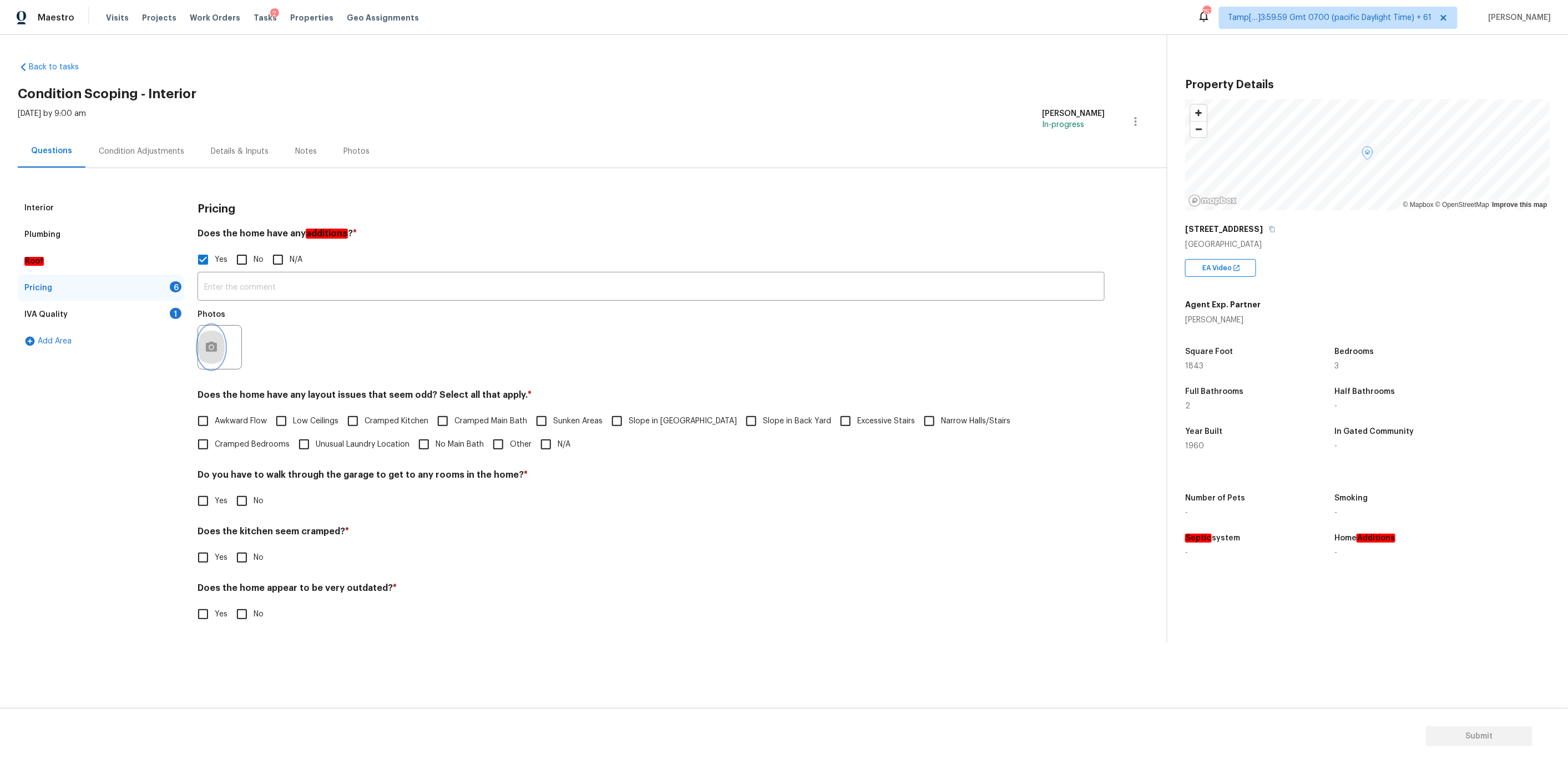
click at [215, 342] on icon "button" at bounding box center [211, 348] width 13 height 13
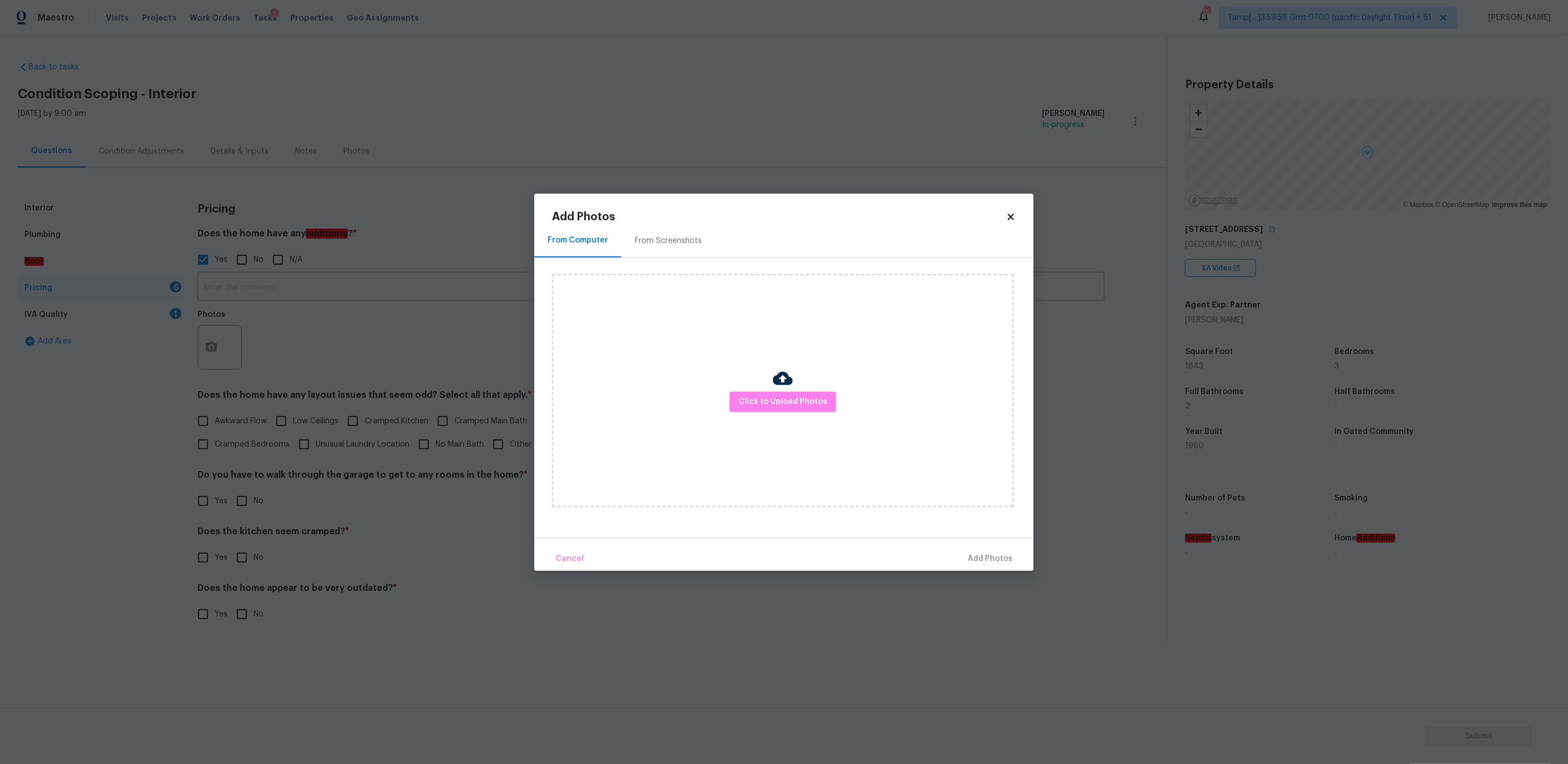
click at [761, 413] on div "Click to Upload Photos" at bounding box center [783, 390] width 461 height 233
click at [761, 409] on button "Click to Upload Photos" at bounding box center [783, 402] width 107 height 21
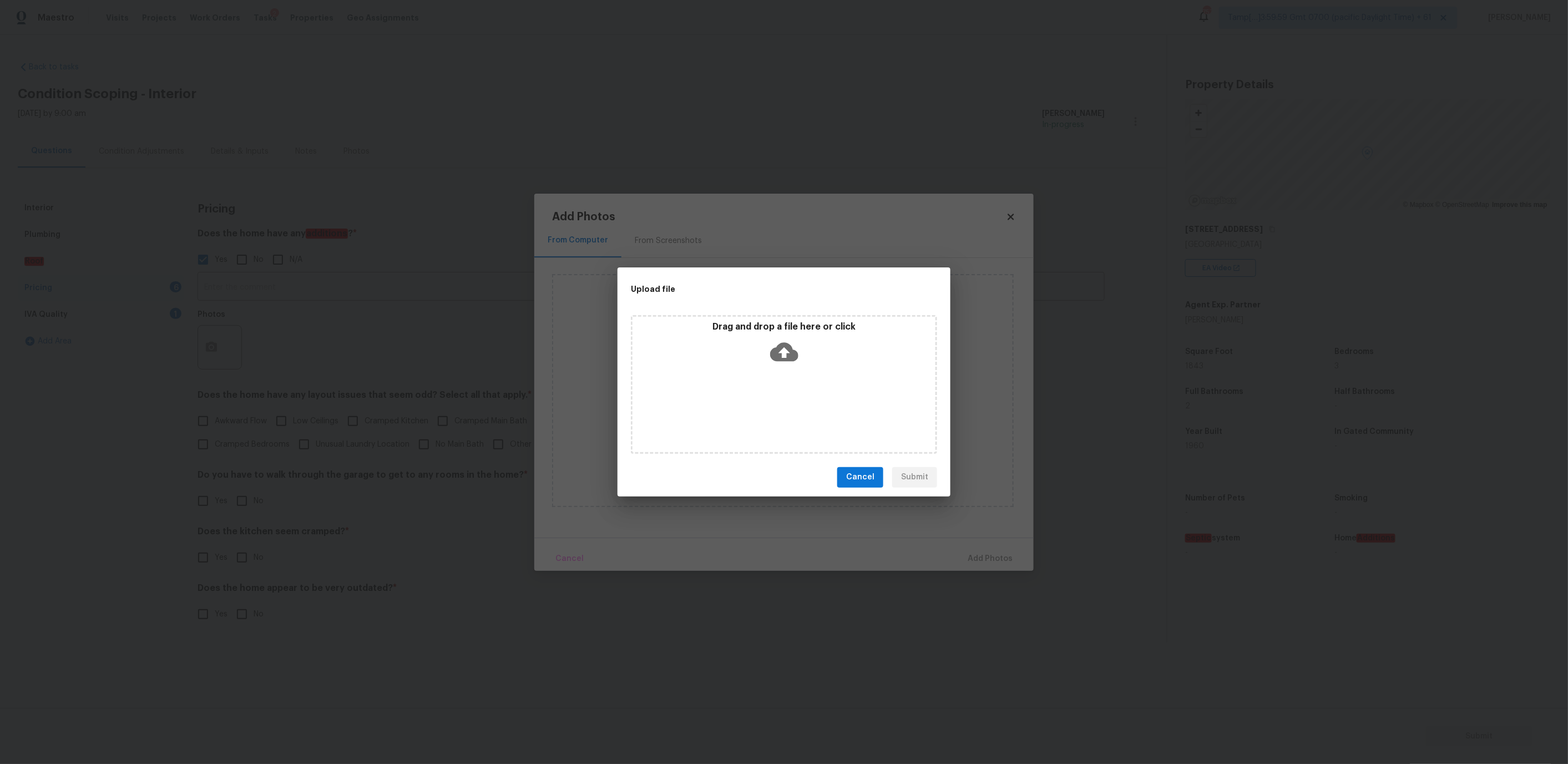
click at [775, 360] on icon at bounding box center [784, 351] width 28 height 19
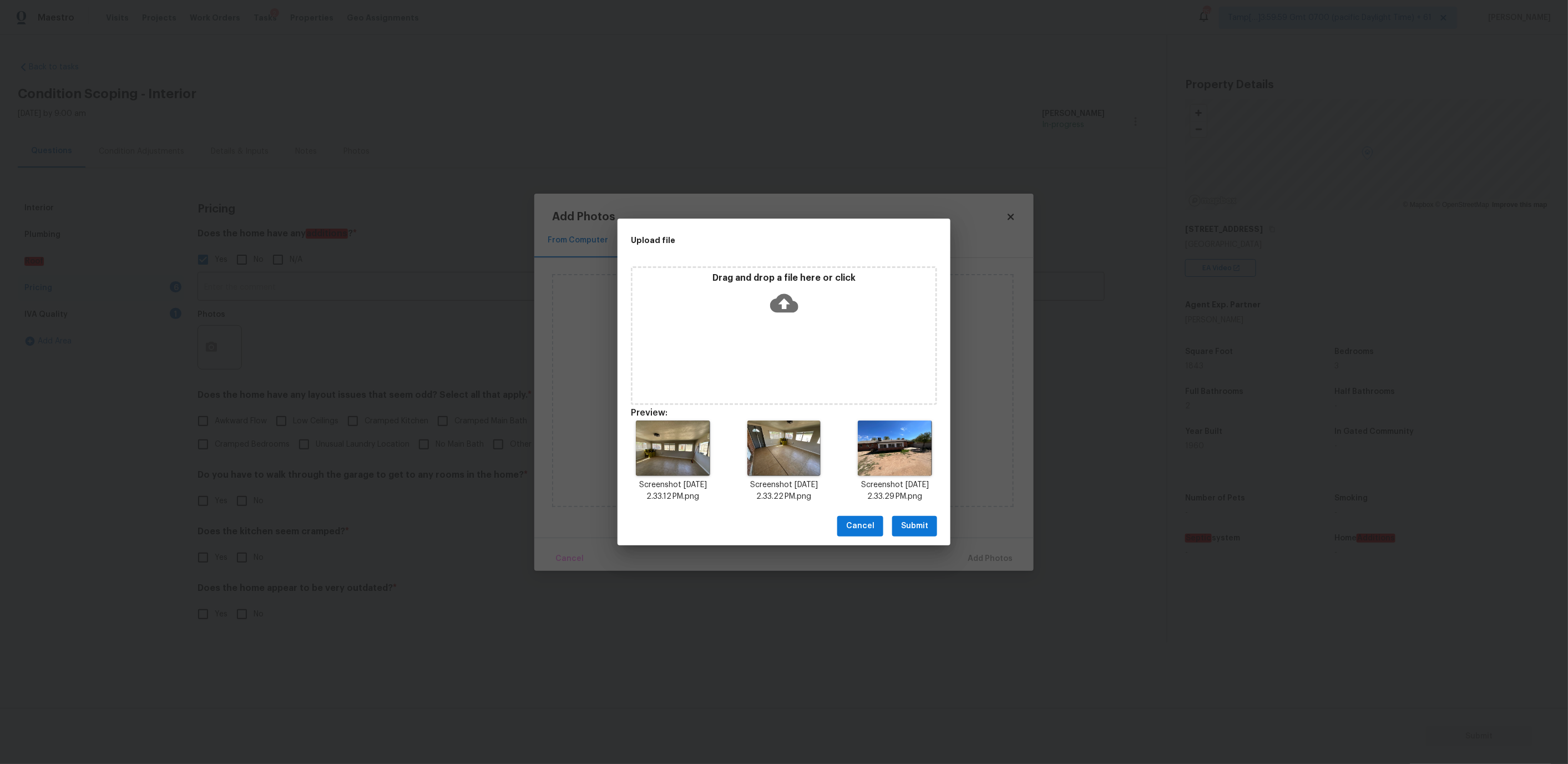
click at [901, 531] on span "Submit" at bounding box center [914, 526] width 27 height 14
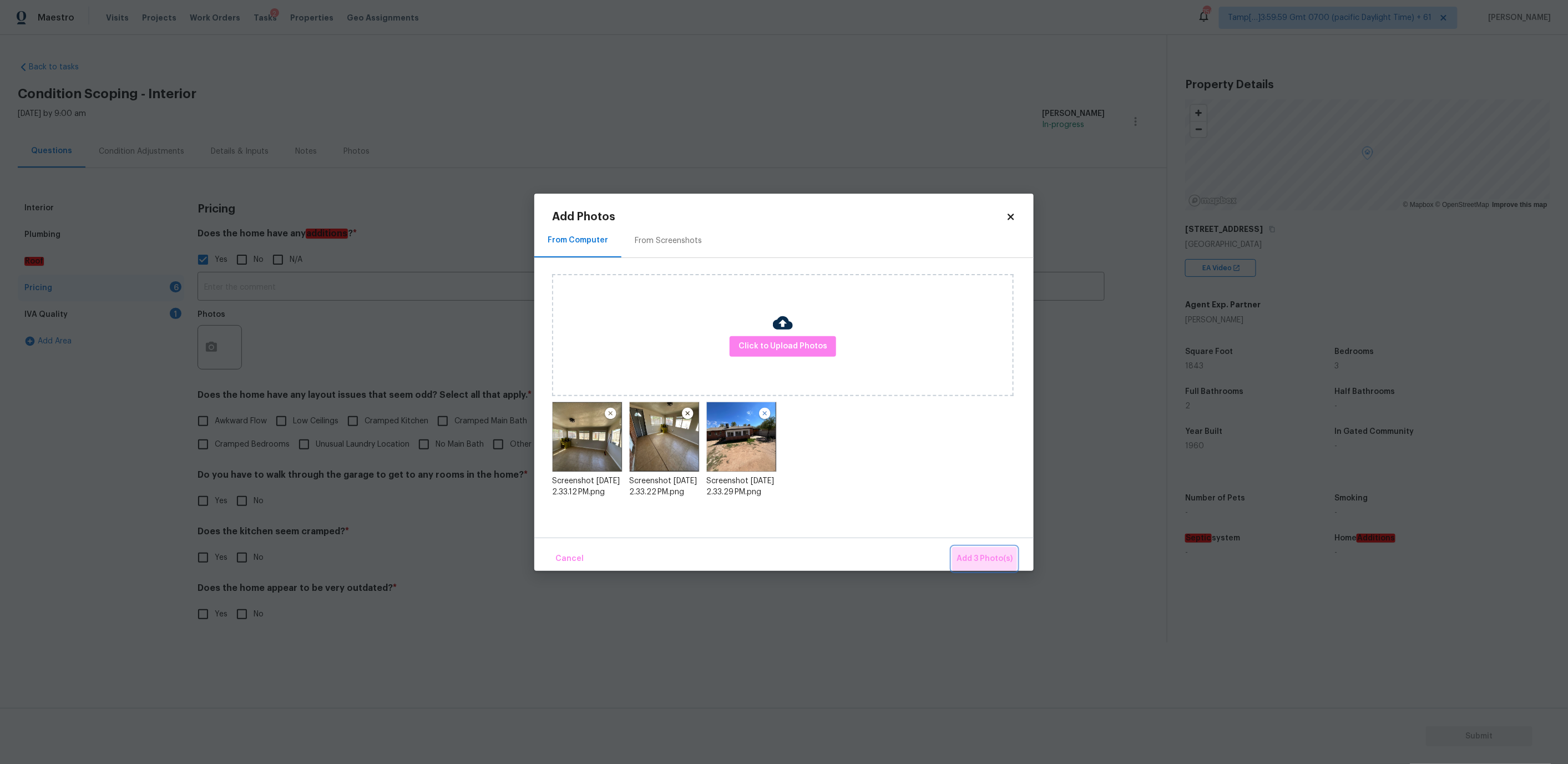
click at [976, 554] on span "Add 3 Photo(s)" at bounding box center [984, 559] width 56 height 14
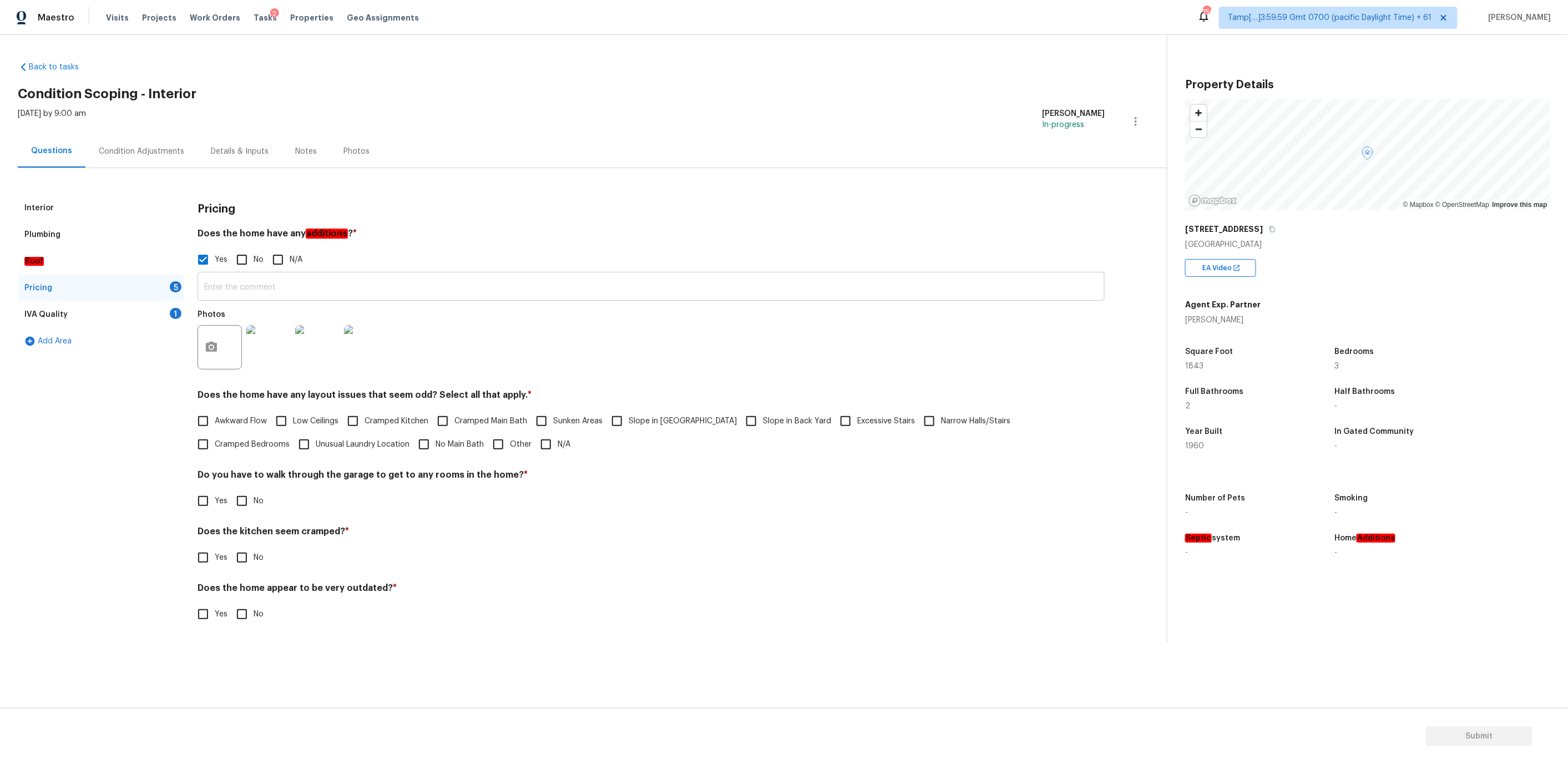
click at [277, 292] on input "text" at bounding box center [651, 287] width 907 height 26
paste input "Comment:"
click at [271, 286] on input "Comment:" at bounding box center [651, 287] width 907 height 26
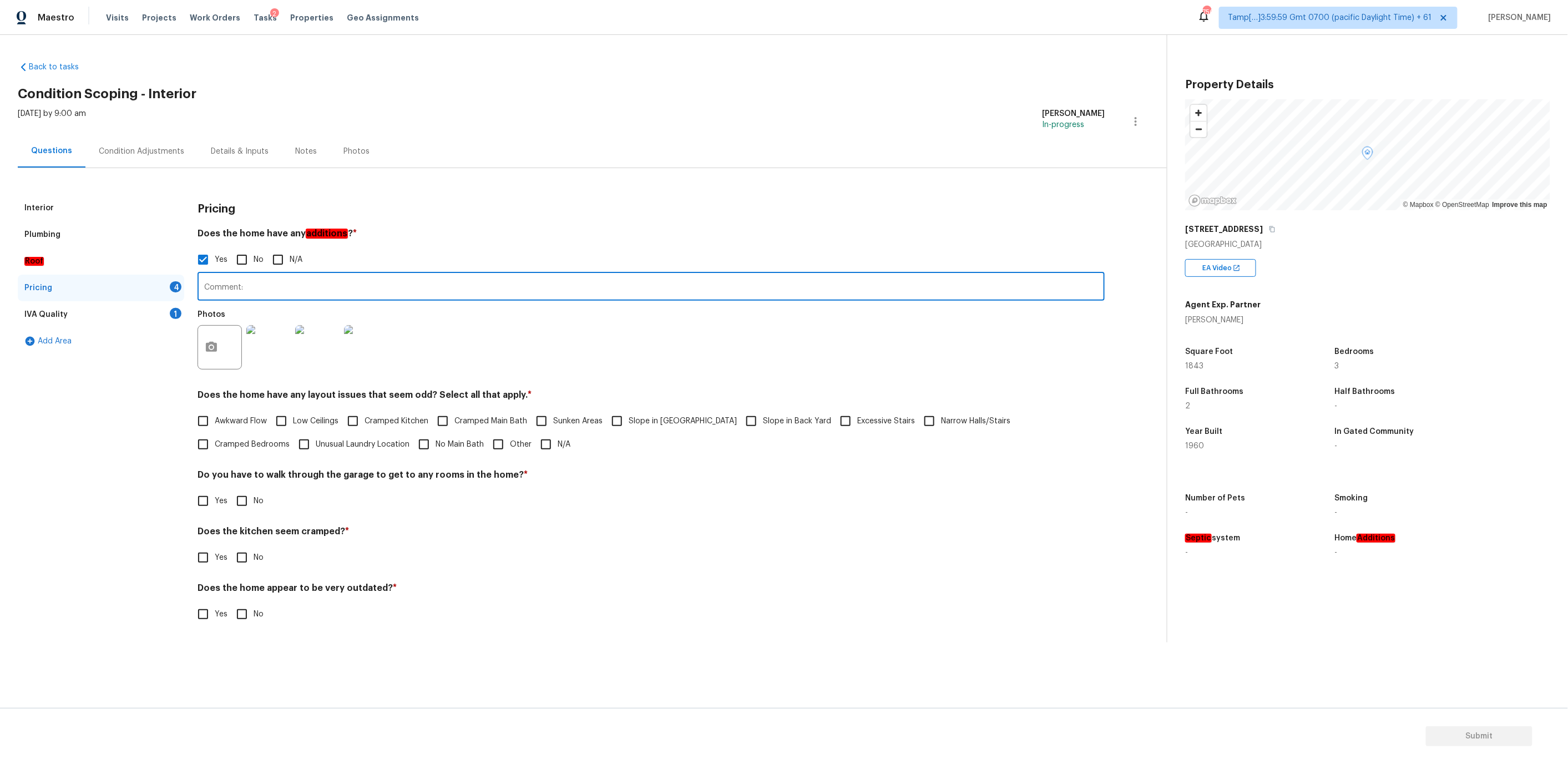
paste input "Back porch enclosed"
type input "Back porch enclosed"
click at [413, 393] on h4 "Does the home have any layout issues that seem odd? Select all that apply. *" at bounding box center [651, 399] width 907 height 16
copy h4 "odd"
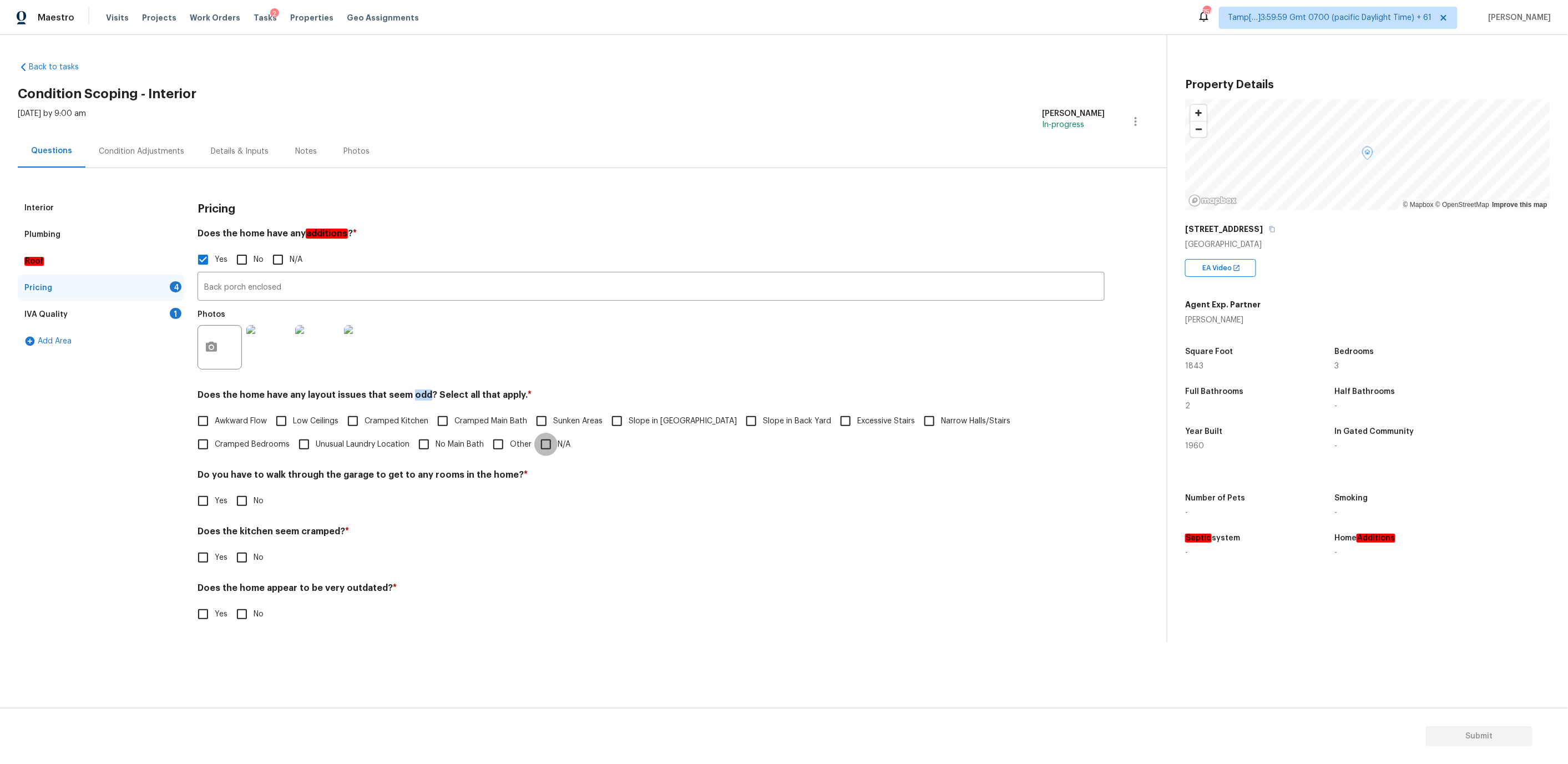
click at [534, 442] on input "N/A" at bounding box center [546, 444] width 23 height 23
checkbox input "true"
click at [240, 499] on input "No" at bounding box center [242, 501] width 23 height 23
checkbox input "true"
click at [240, 552] on input "No" at bounding box center [242, 558] width 23 height 23
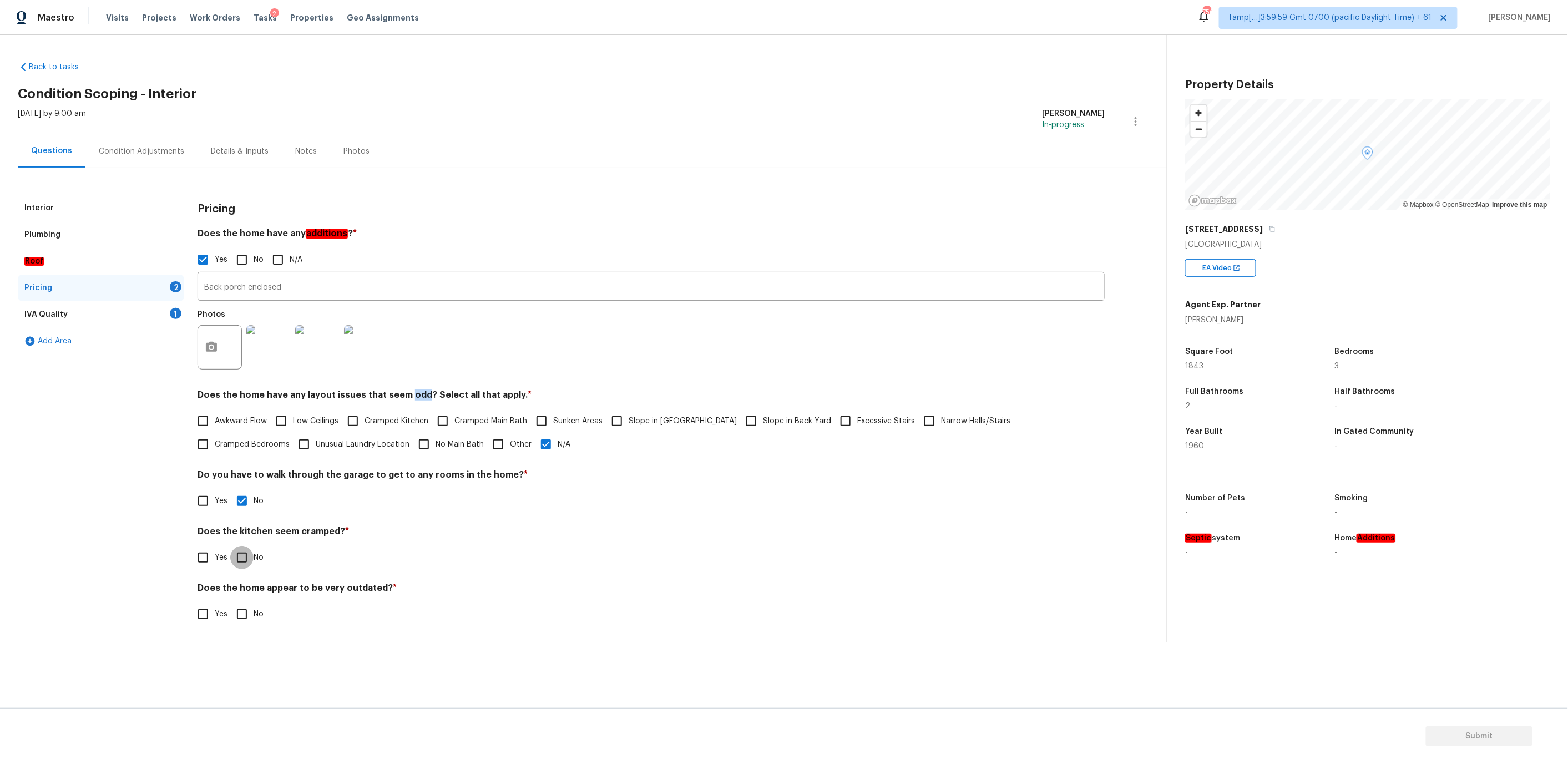
checkbox input "true"
click at [237, 621] on input "No" at bounding box center [242, 615] width 23 height 23
checkbox input "true"
click at [122, 320] on div "IVA Quality 1" at bounding box center [100, 315] width 166 height 27
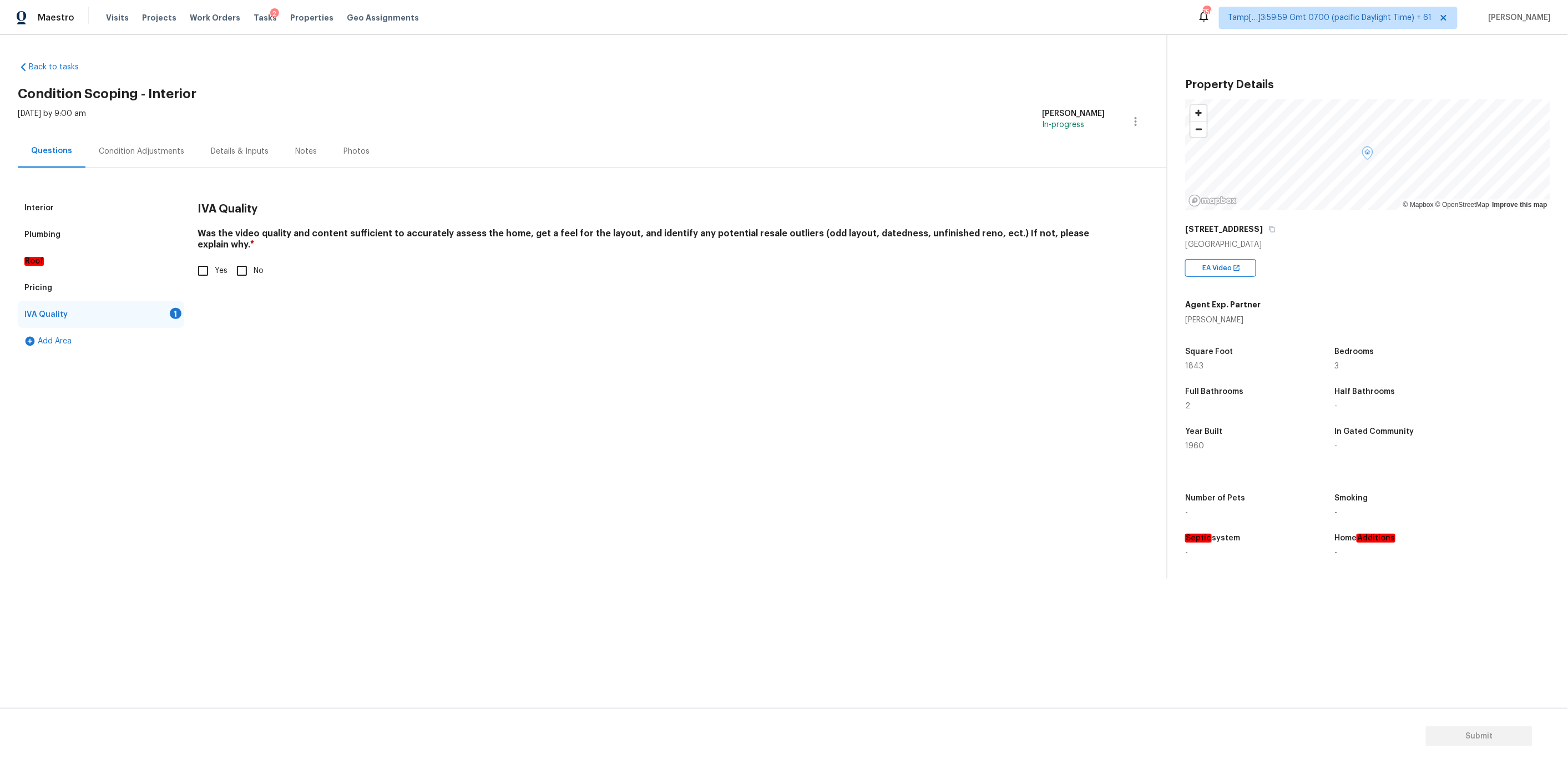
click at [201, 260] on input "Yes" at bounding box center [203, 271] width 23 height 23
checkbox input "true"
click at [77, 213] on div "Interior" at bounding box center [100, 208] width 166 height 27
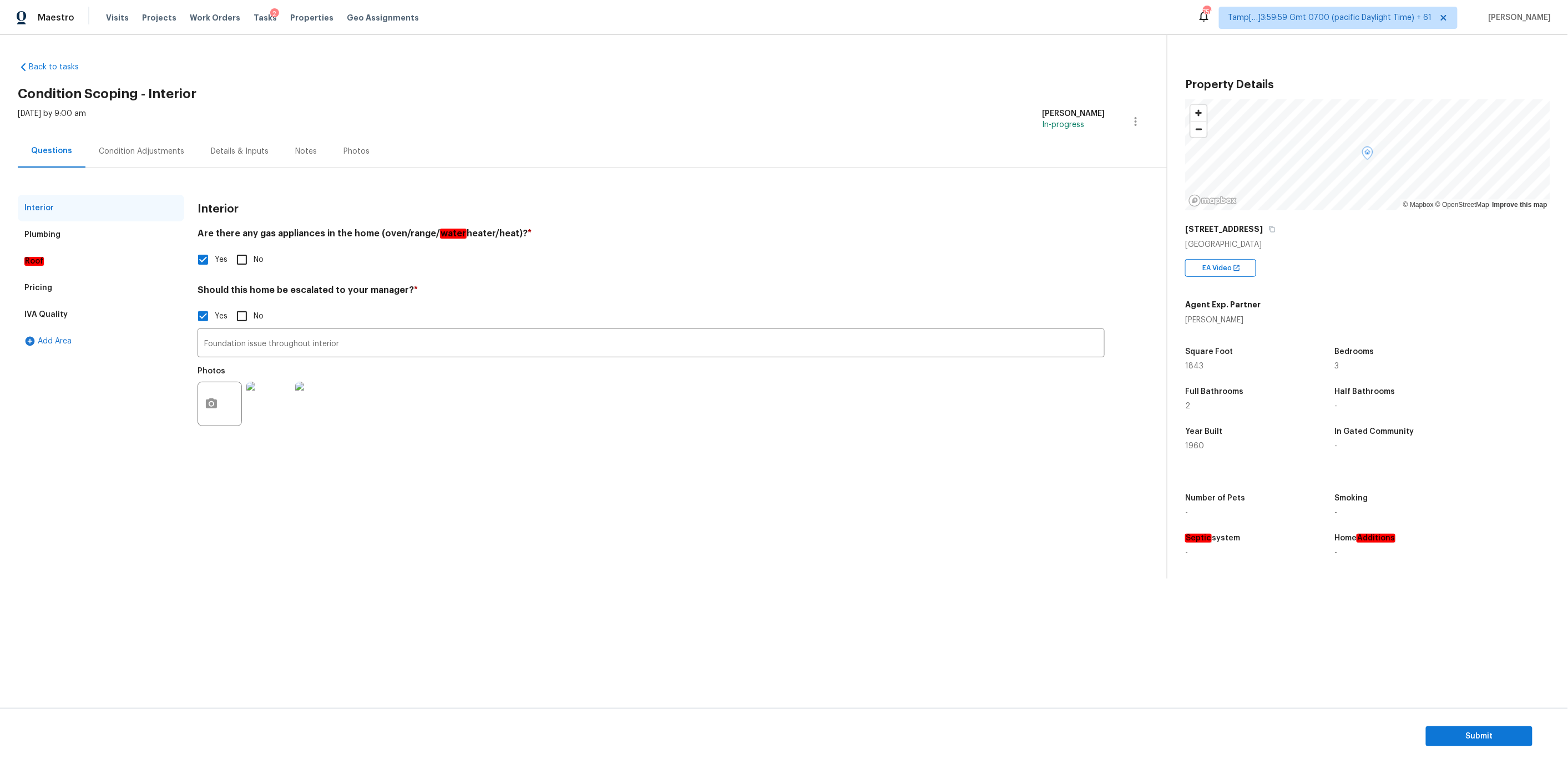
click at [167, 143] on div "Condition Adjustments" at bounding box center [141, 152] width 112 height 33
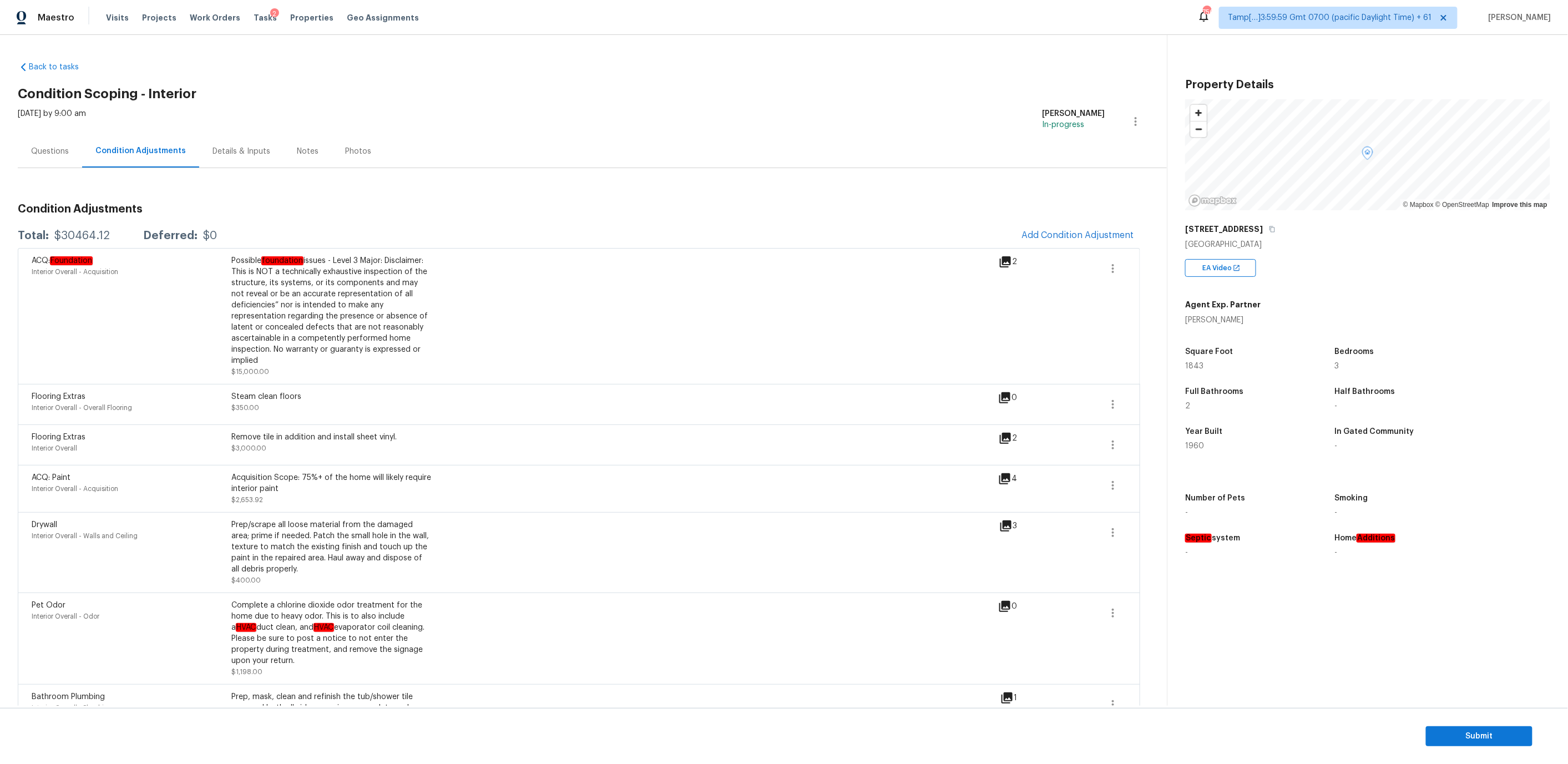
click at [65, 151] on div "Questions" at bounding box center [50, 152] width 38 height 11
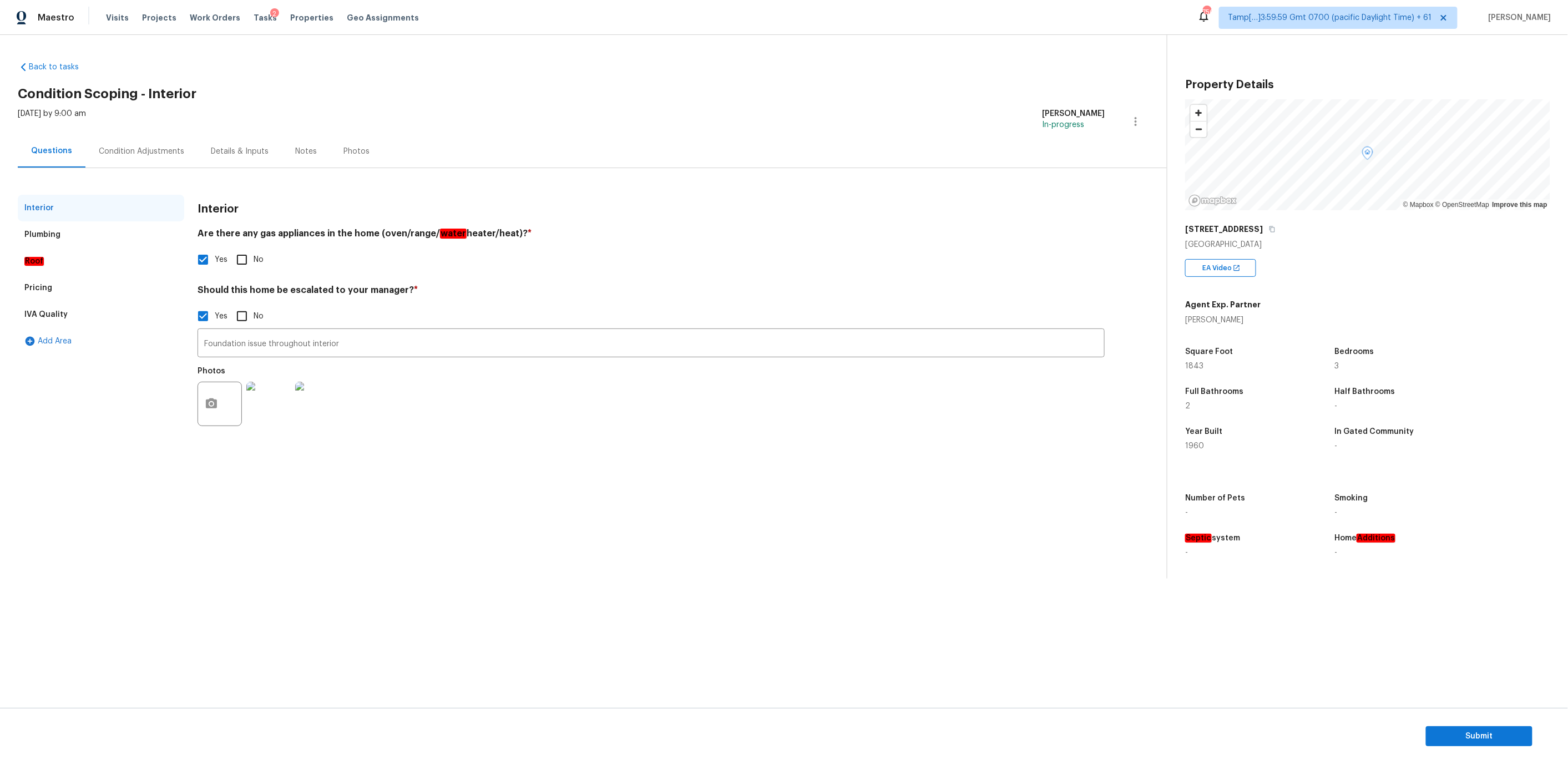
click at [97, 254] on div "Roof" at bounding box center [100, 261] width 166 height 27
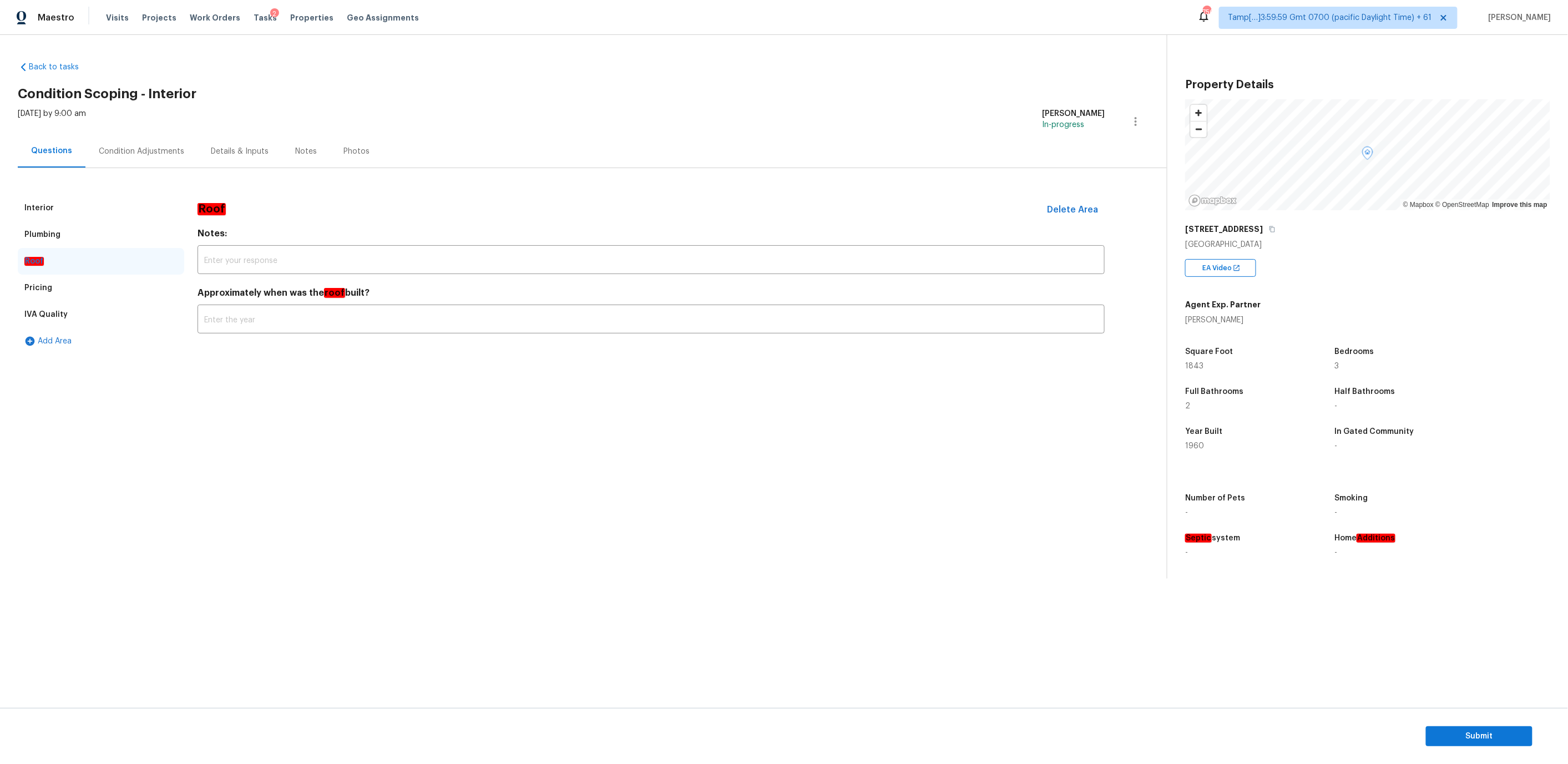
click at [110, 245] on div "Plumbing" at bounding box center [100, 235] width 166 height 27
click at [108, 304] on div "IVA Quality" at bounding box center [100, 315] width 166 height 27
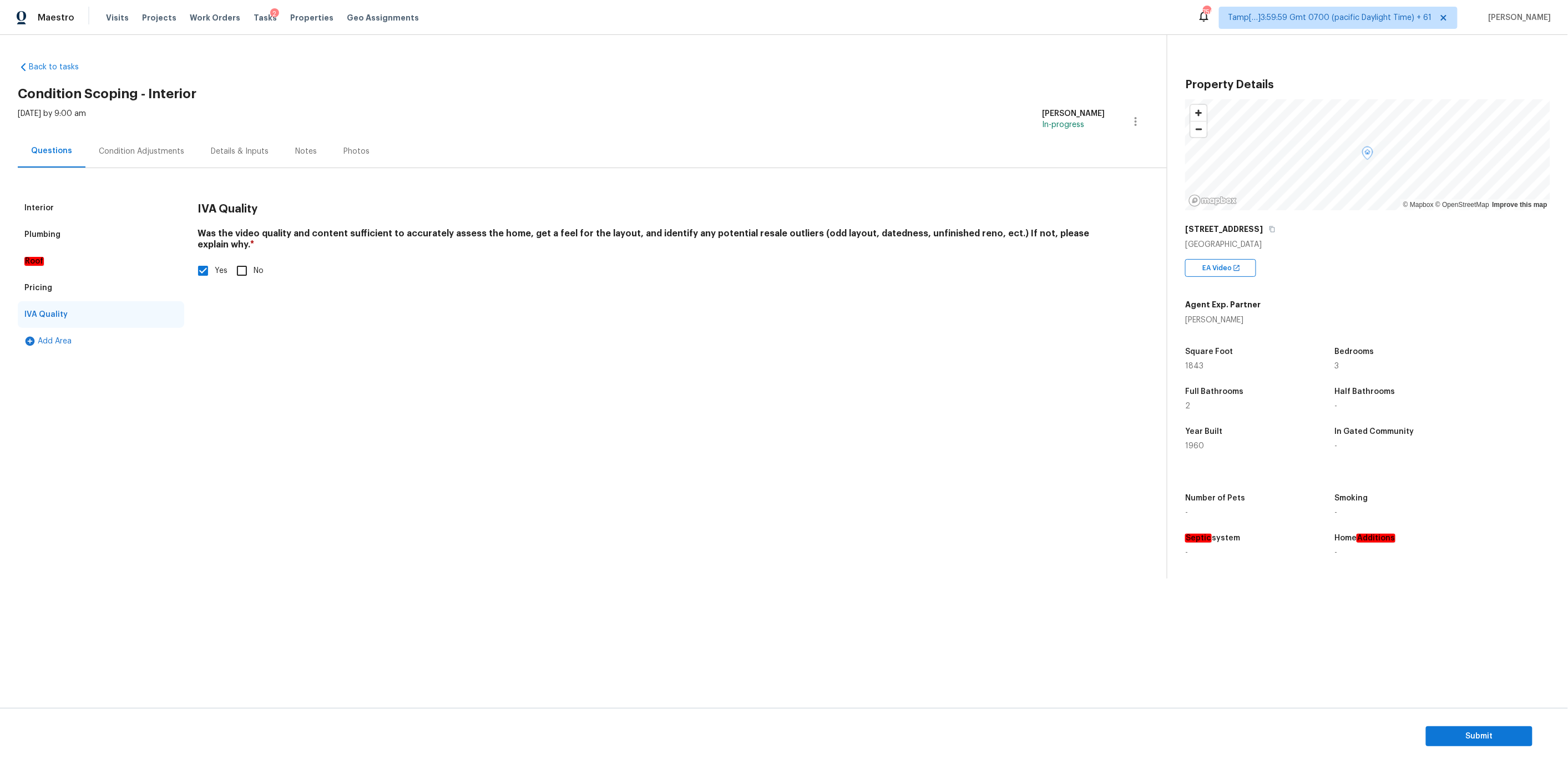
click at [100, 304] on div "IVA Quality" at bounding box center [100, 315] width 166 height 27
click at [94, 292] on div "Pricing" at bounding box center [100, 288] width 166 height 27
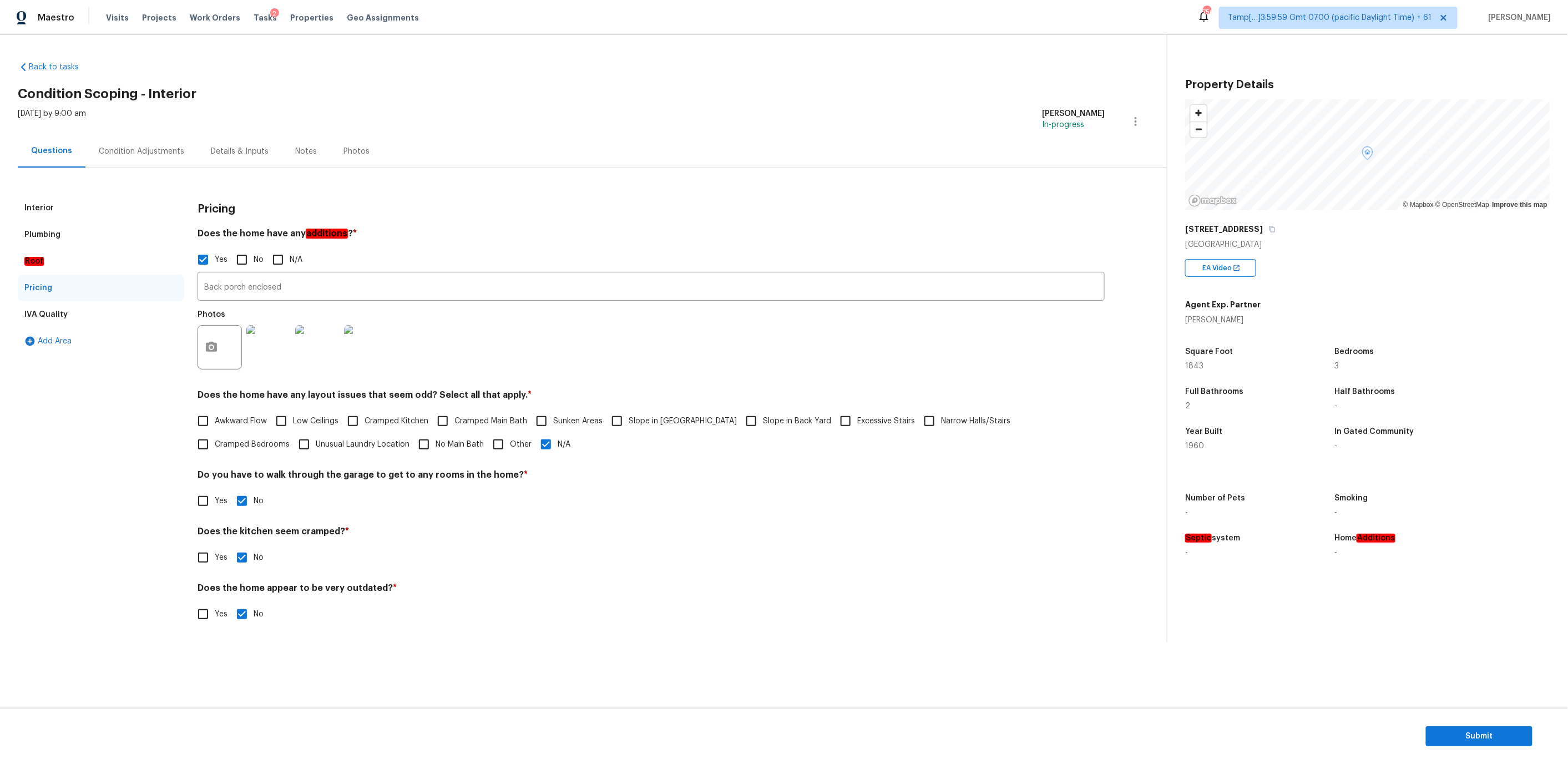
click at [147, 149] on div "Condition Adjustments" at bounding box center [141, 152] width 85 height 11
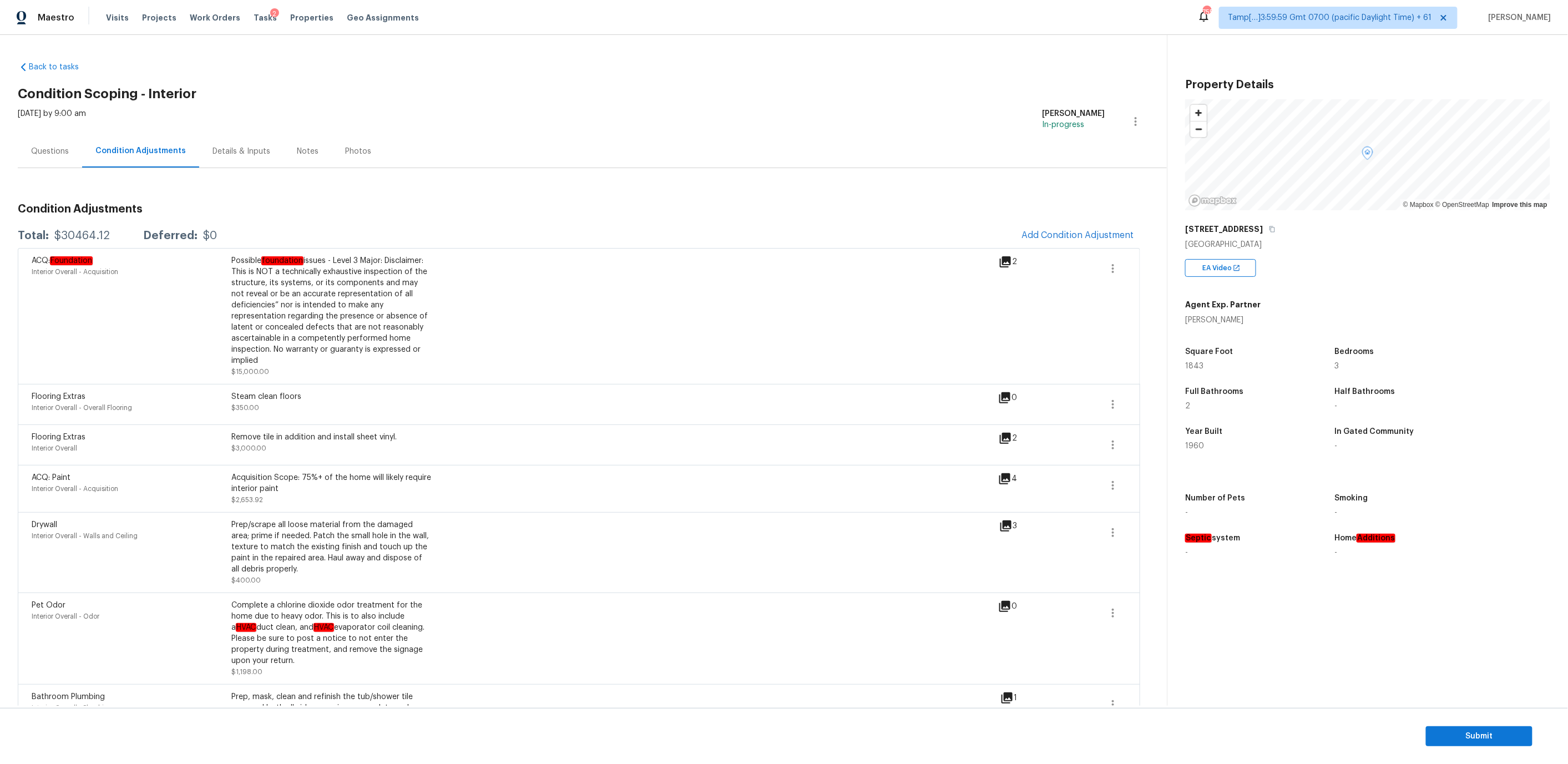
click at [51, 147] on div "Questions" at bounding box center [50, 152] width 38 height 11
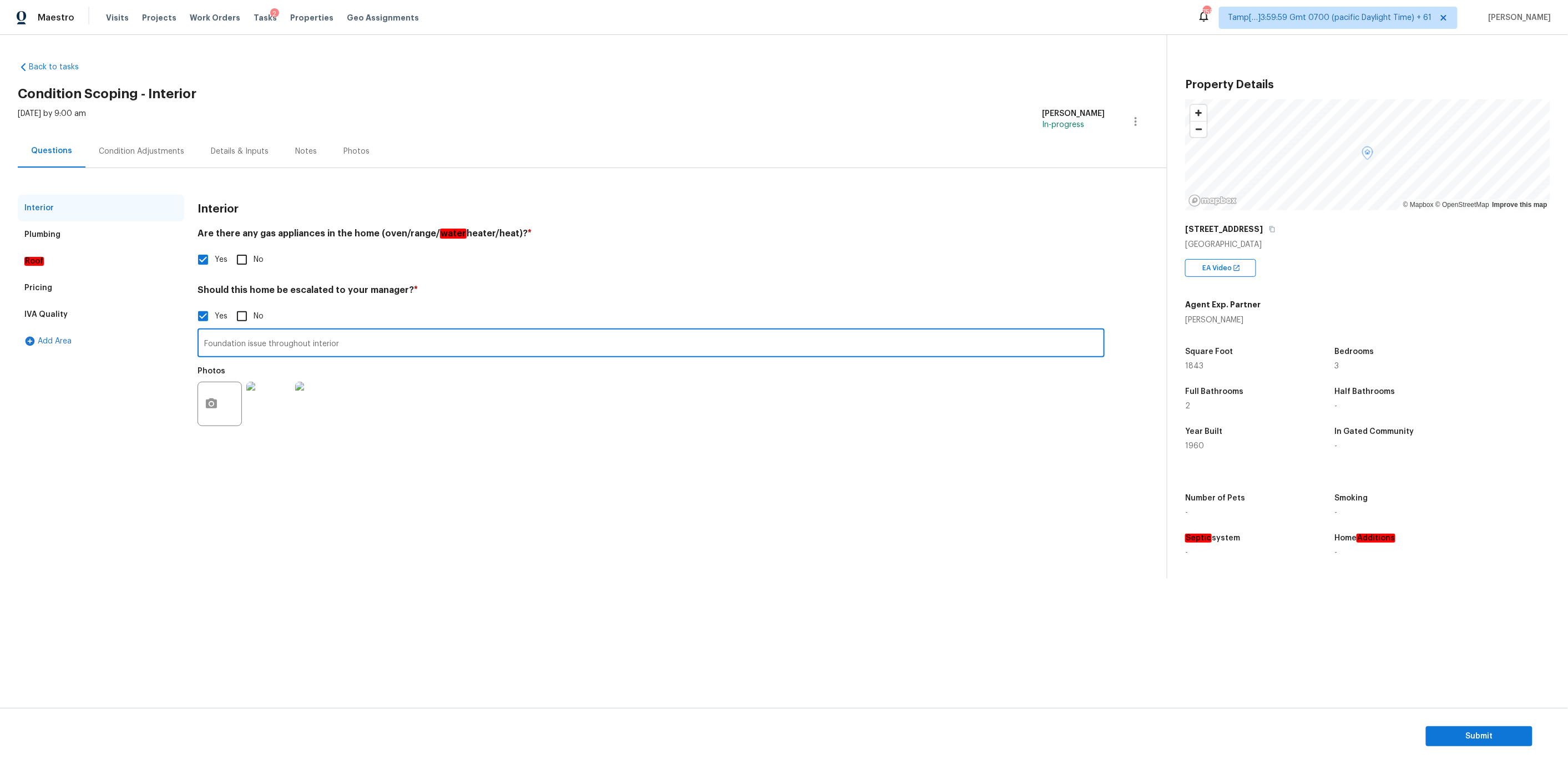
drag, startPoint x: 336, startPoint y: 342, endPoint x: 202, endPoint y: 340, distance: 134.0
click at [202, 340] on input "Foundation issue throughout interior" at bounding box center [651, 344] width 907 height 26
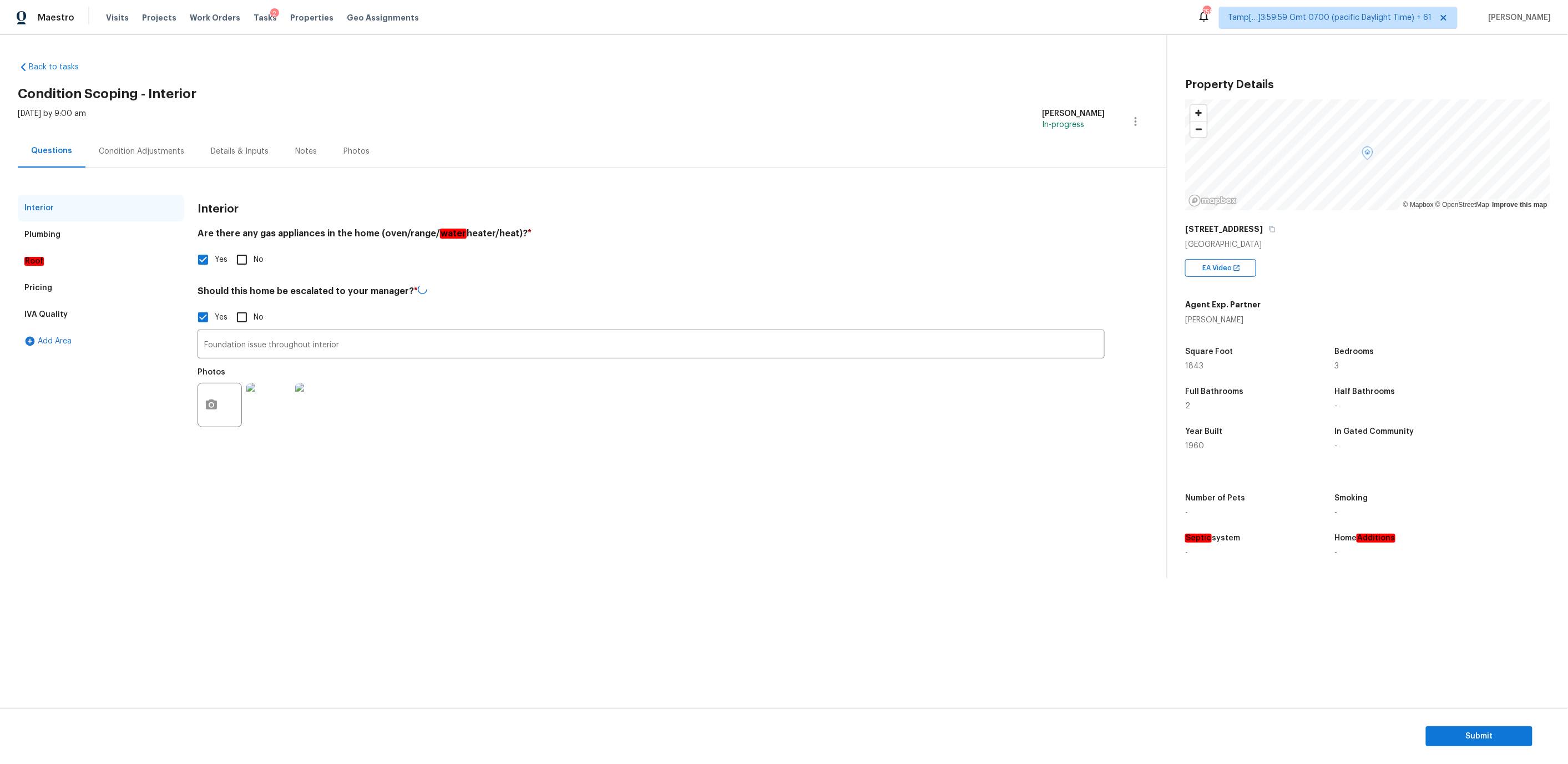
click at [87, 286] on div "Pricing" at bounding box center [100, 288] width 166 height 27
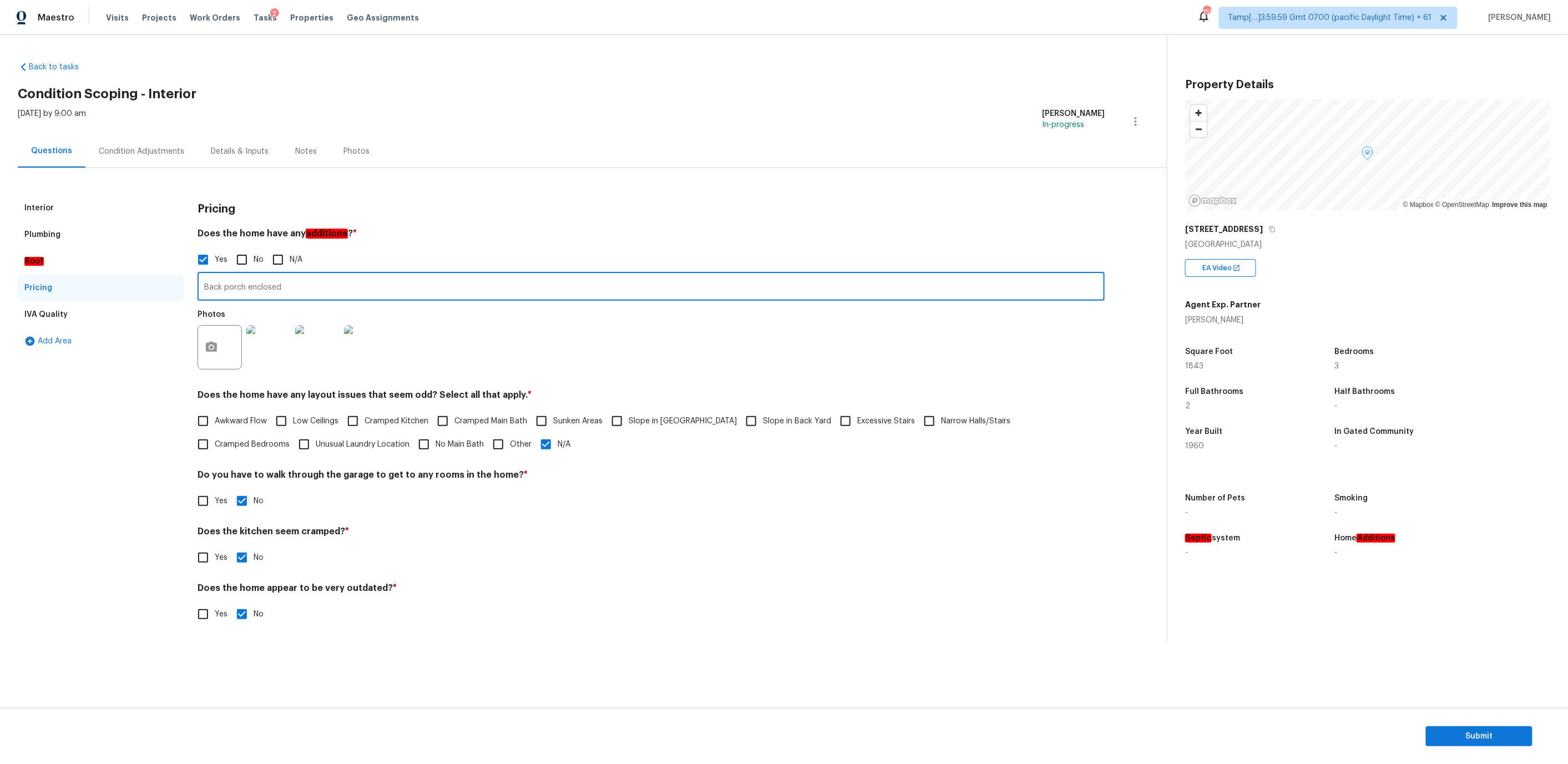
drag, startPoint x: 292, startPoint y: 284, endPoint x: 201, endPoint y: 284, distance: 91.0
click at [201, 284] on input "Back porch enclosed" at bounding box center [651, 287] width 907 height 26
click at [302, 153] on div "Notes" at bounding box center [306, 152] width 22 height 11
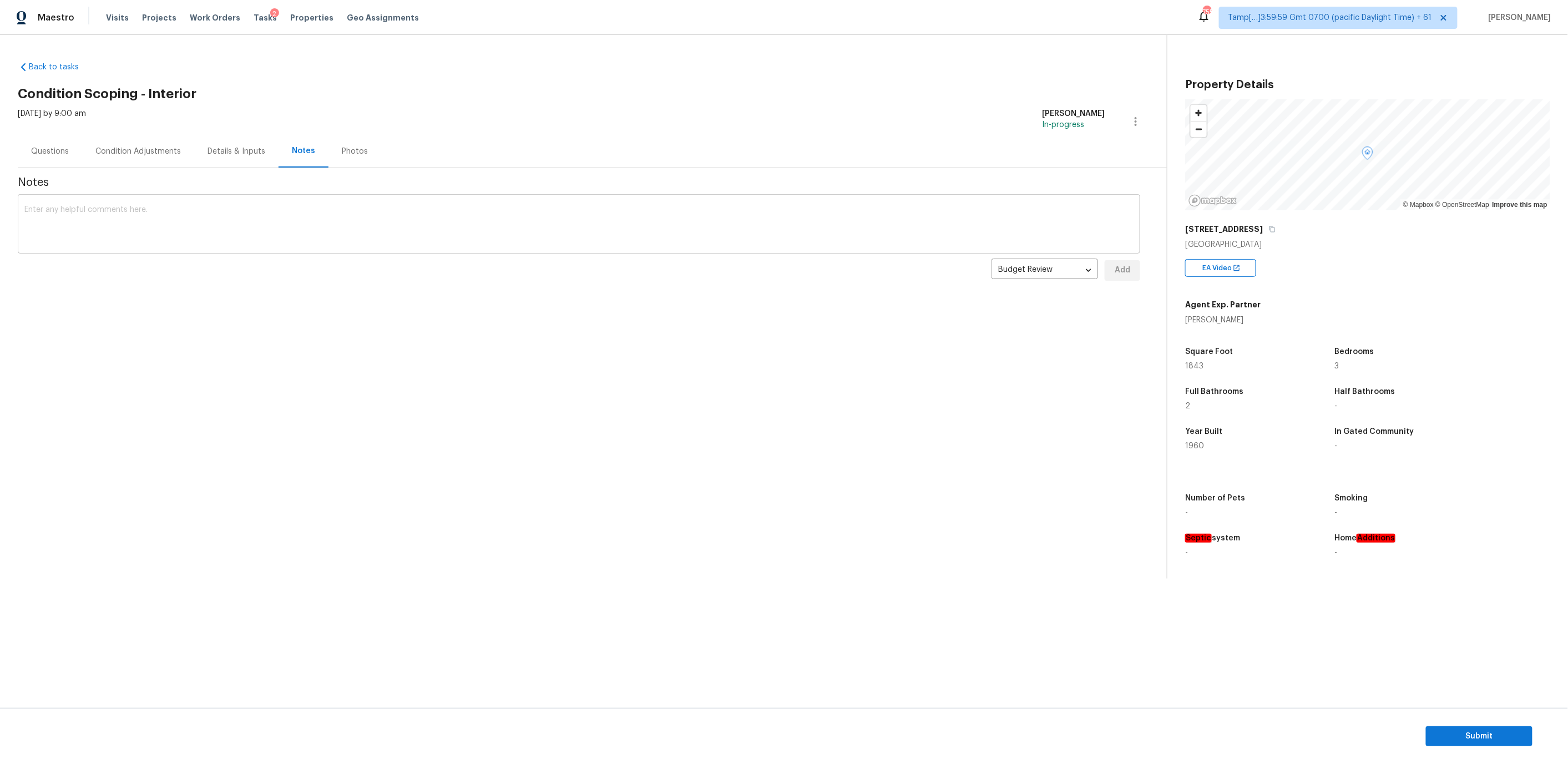
click at [317, 231] on textarea at bounding box center [579, 225] width 1109 height 39
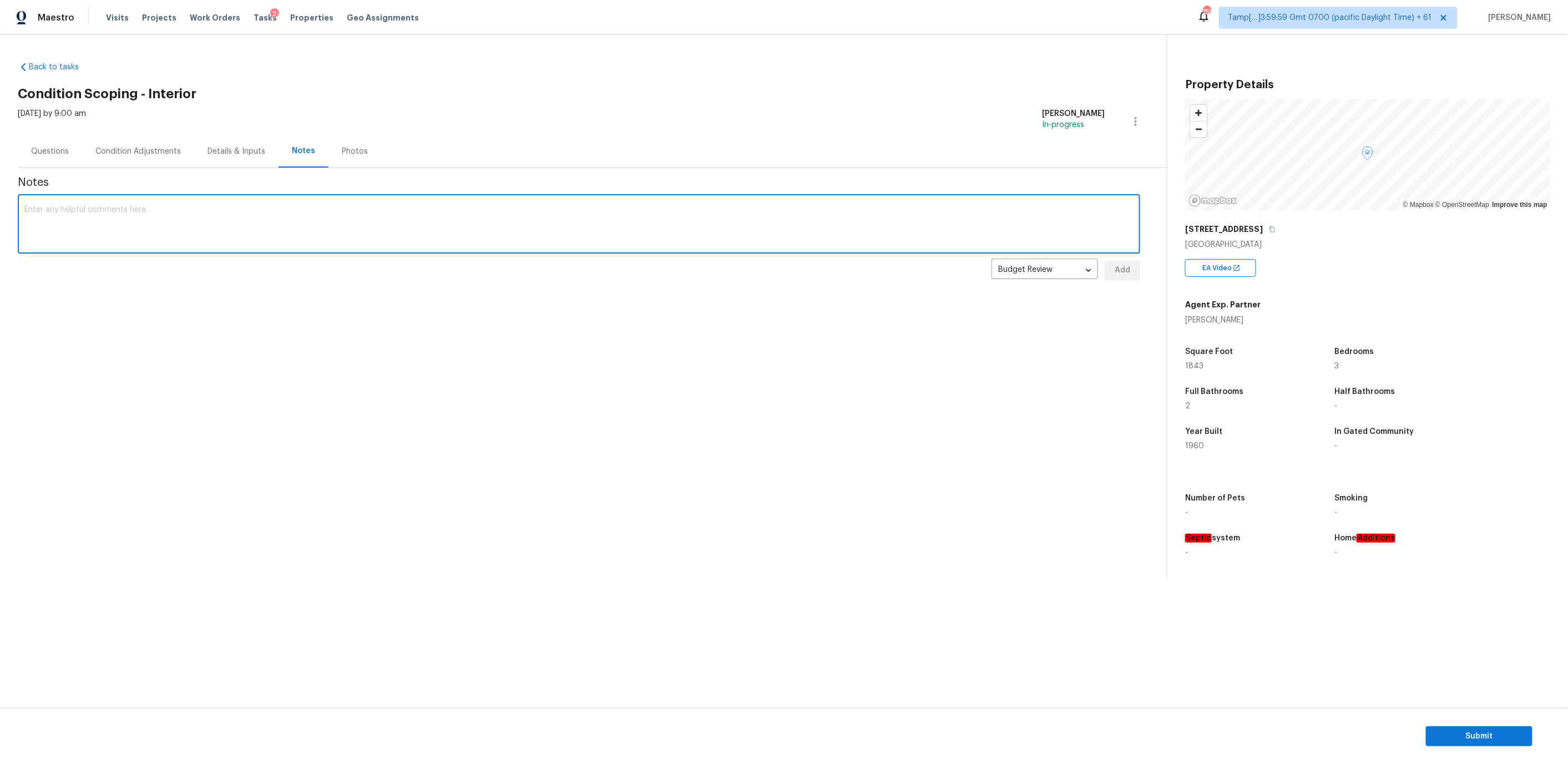
paste textarea "Virtual Interior Assessment is completed. Scoped for Paint, flooring, Foundatio…"
type textarea "Virtual Interior Assessment is completed. Scoped for Paint, flooring, Foundatio…"
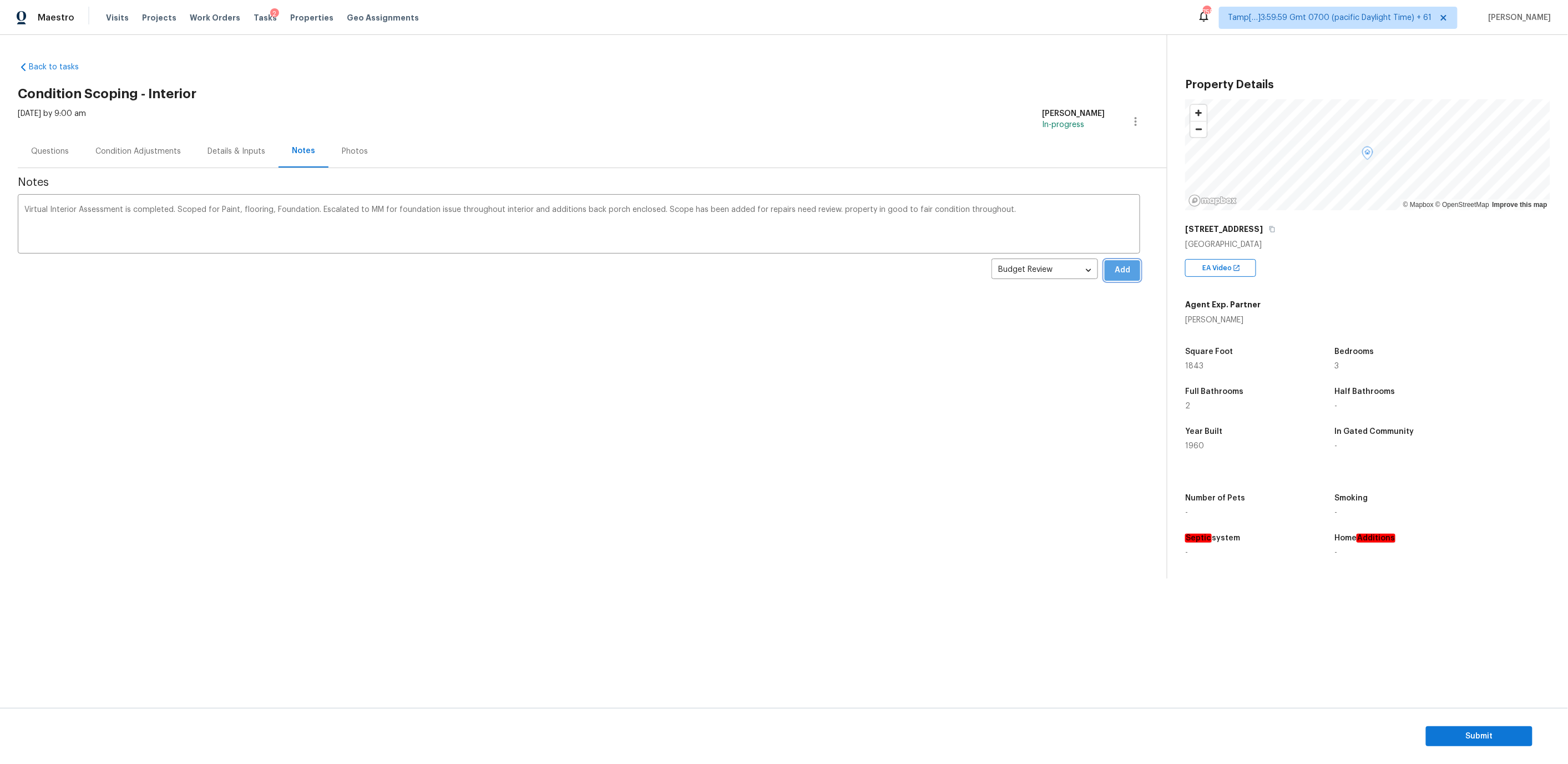
click at [1119, 267] on span "Add" at bounding box center [1122, 270] width 18 height 14
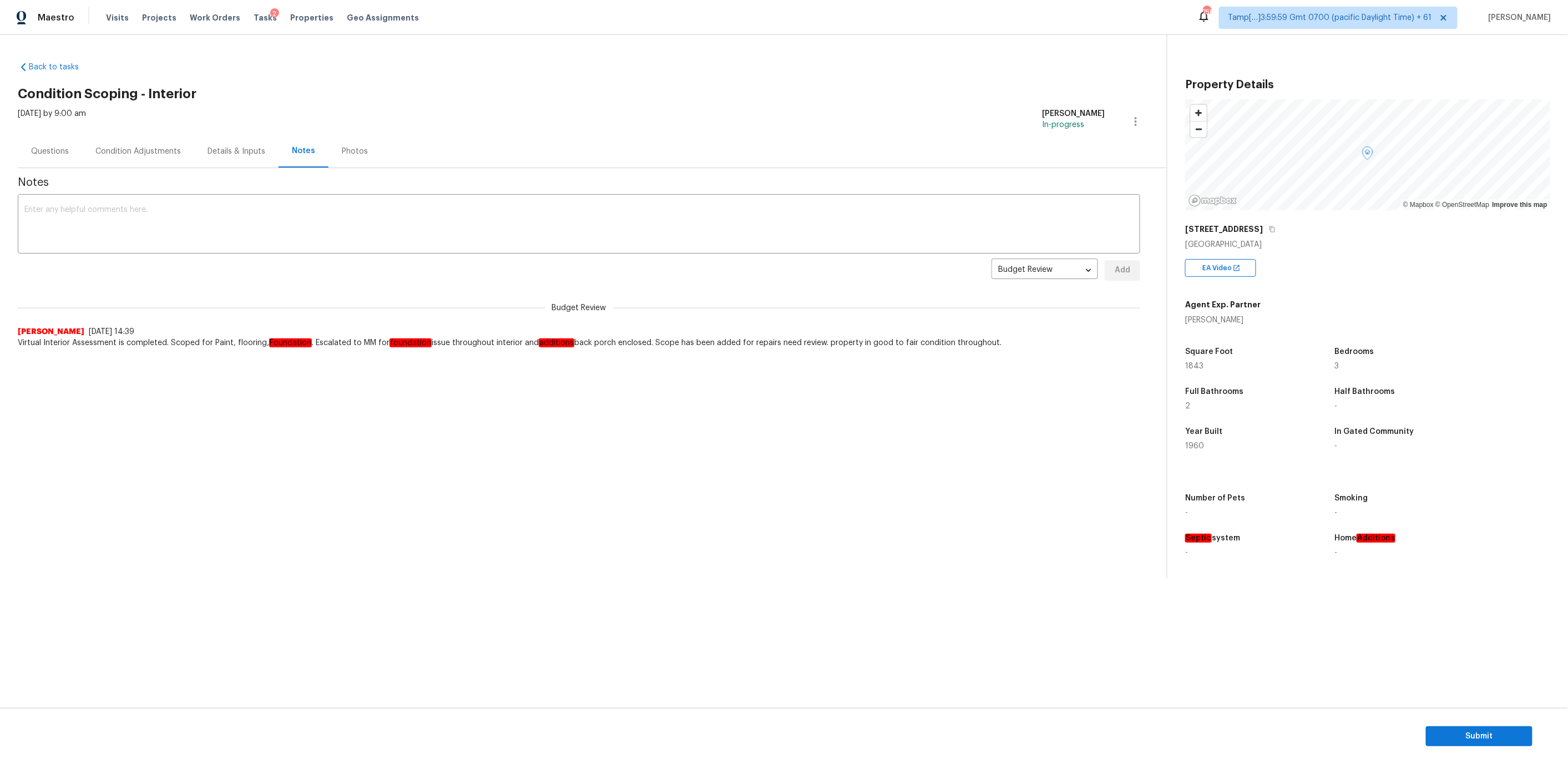
click at [135, 150] on div "Condition Adjustments" at bounding box center [138, 152] width 85 height 11
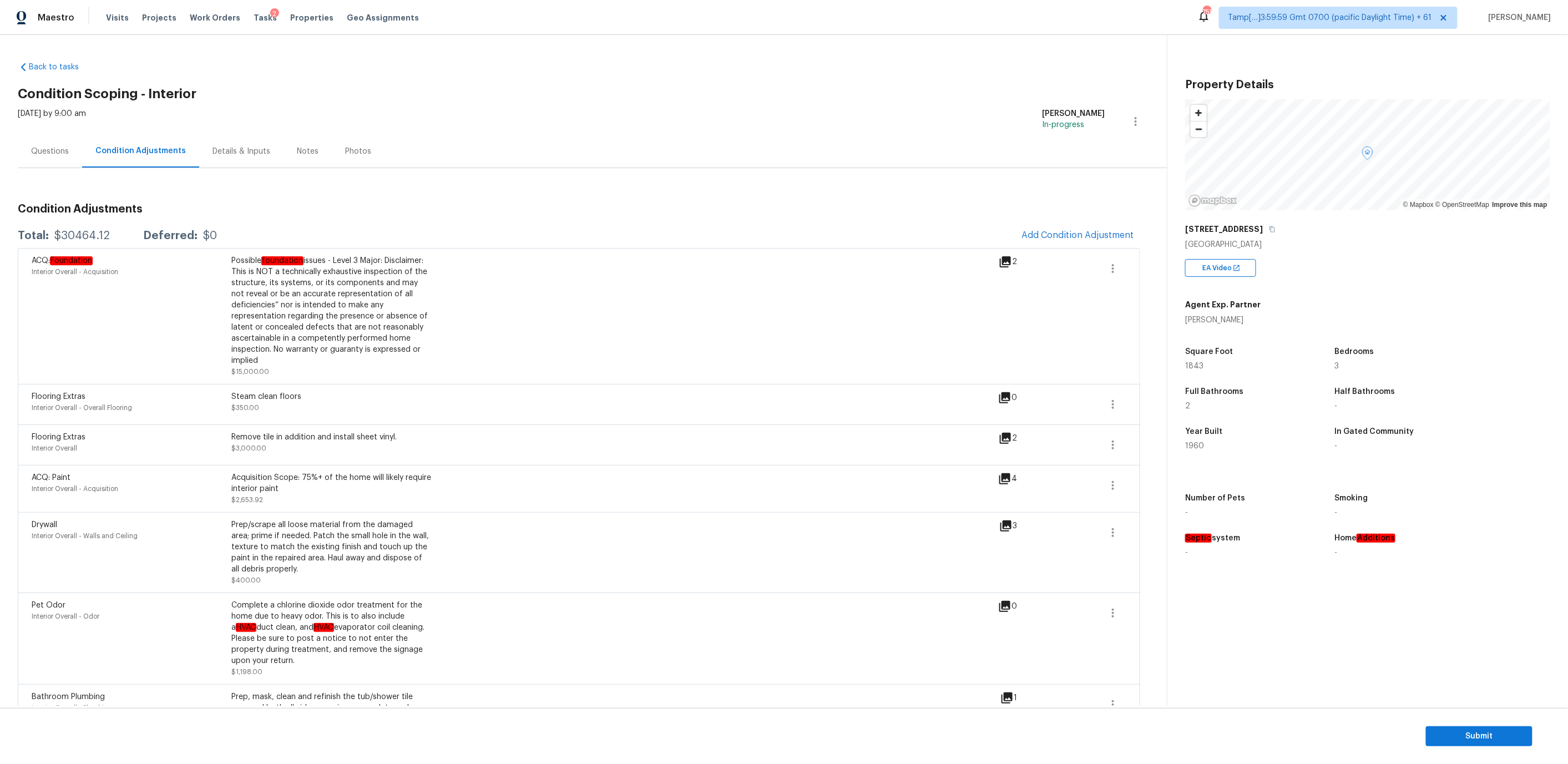
click at [55, 149] on div "Questions" at bounding box center [50, 152] width 38 height 11
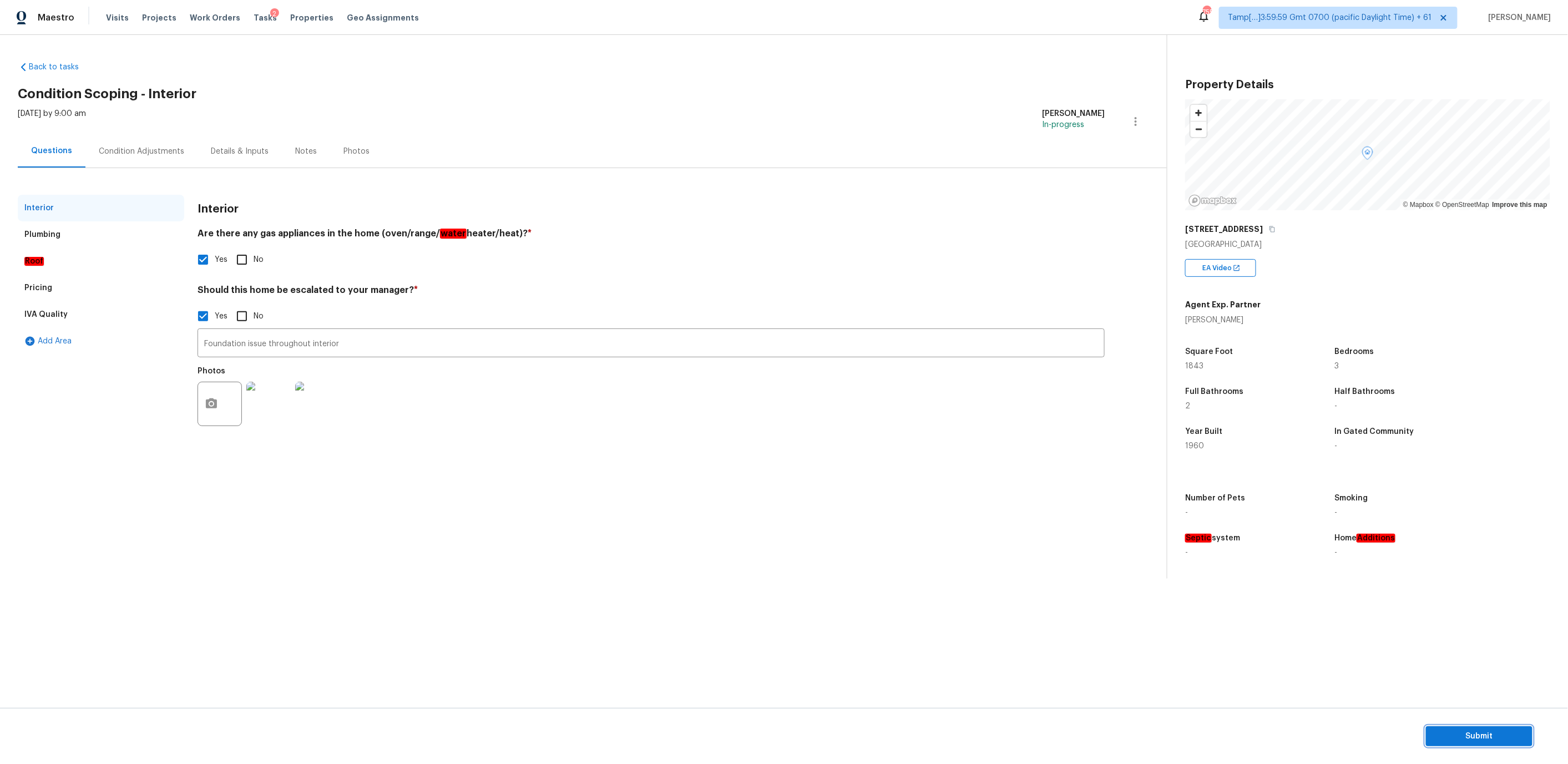
click at [1468, 729] on button "Submit" at bounding box center [1479, 737] width 107 height 21
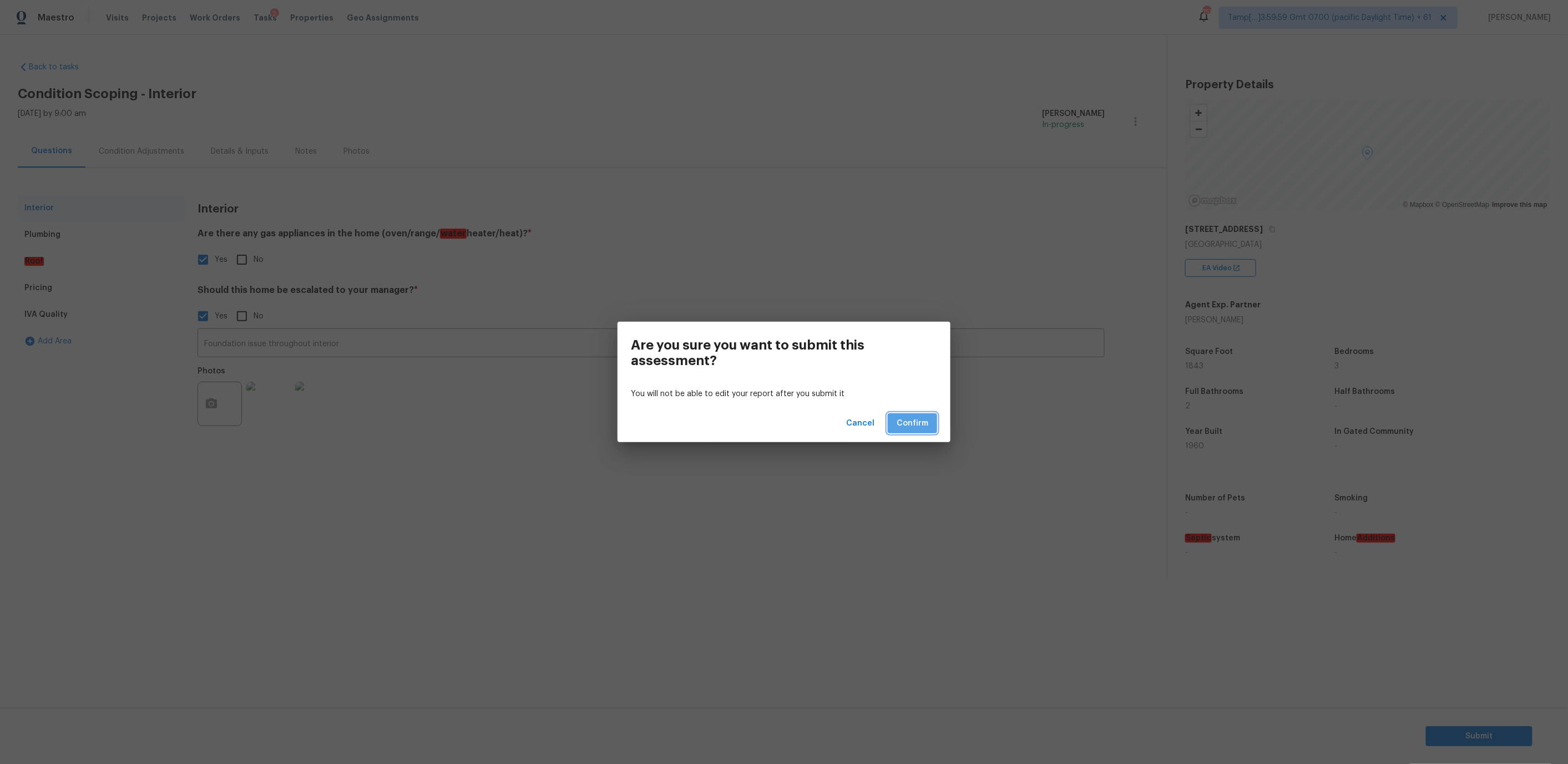
click at [901, 421] on span "Confirm" at bounding box center [912, 424] width 32 height 14
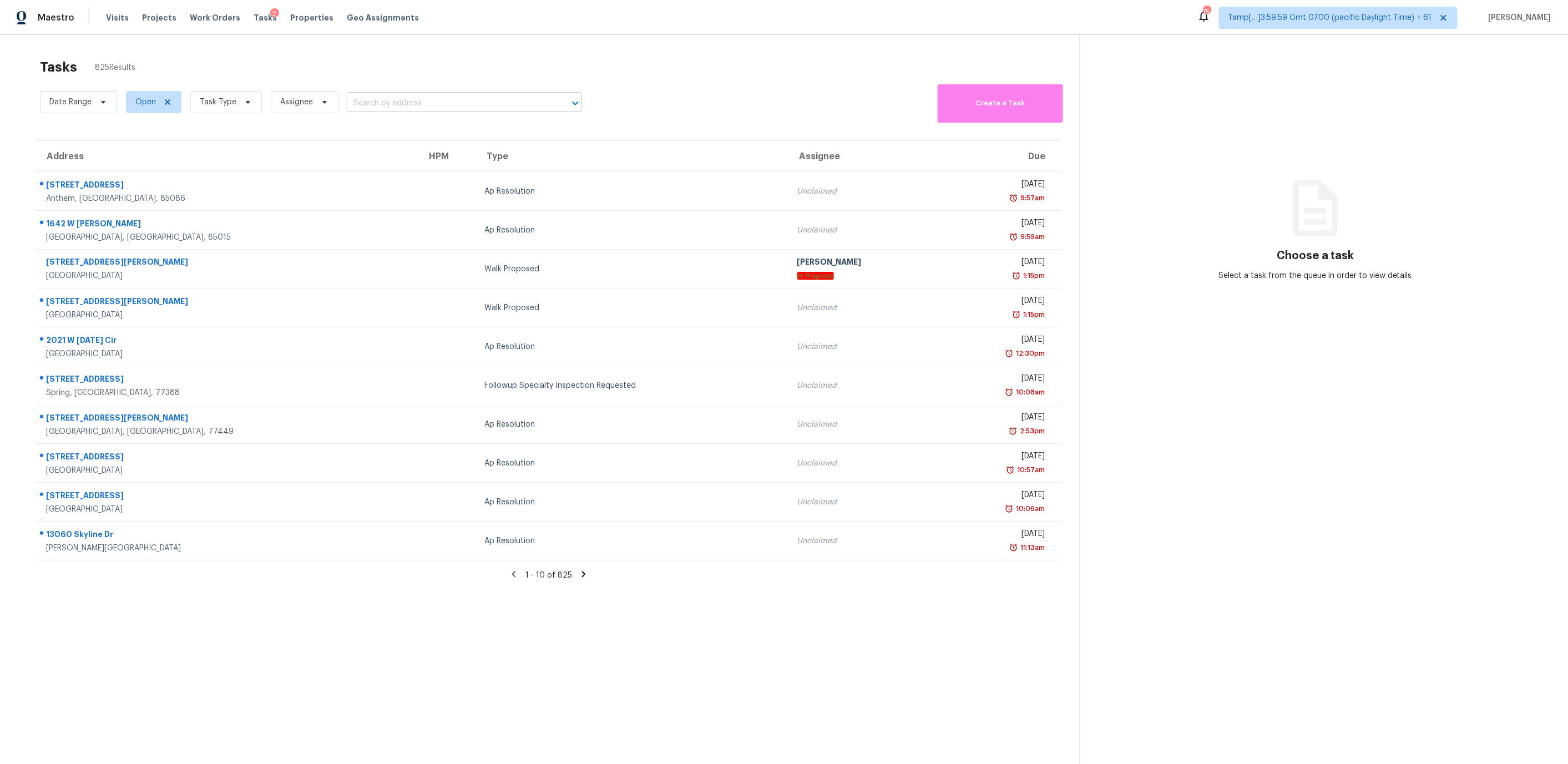
click at [385, 104] on input "text" at bounding box center [449, 103] width 204 height 17
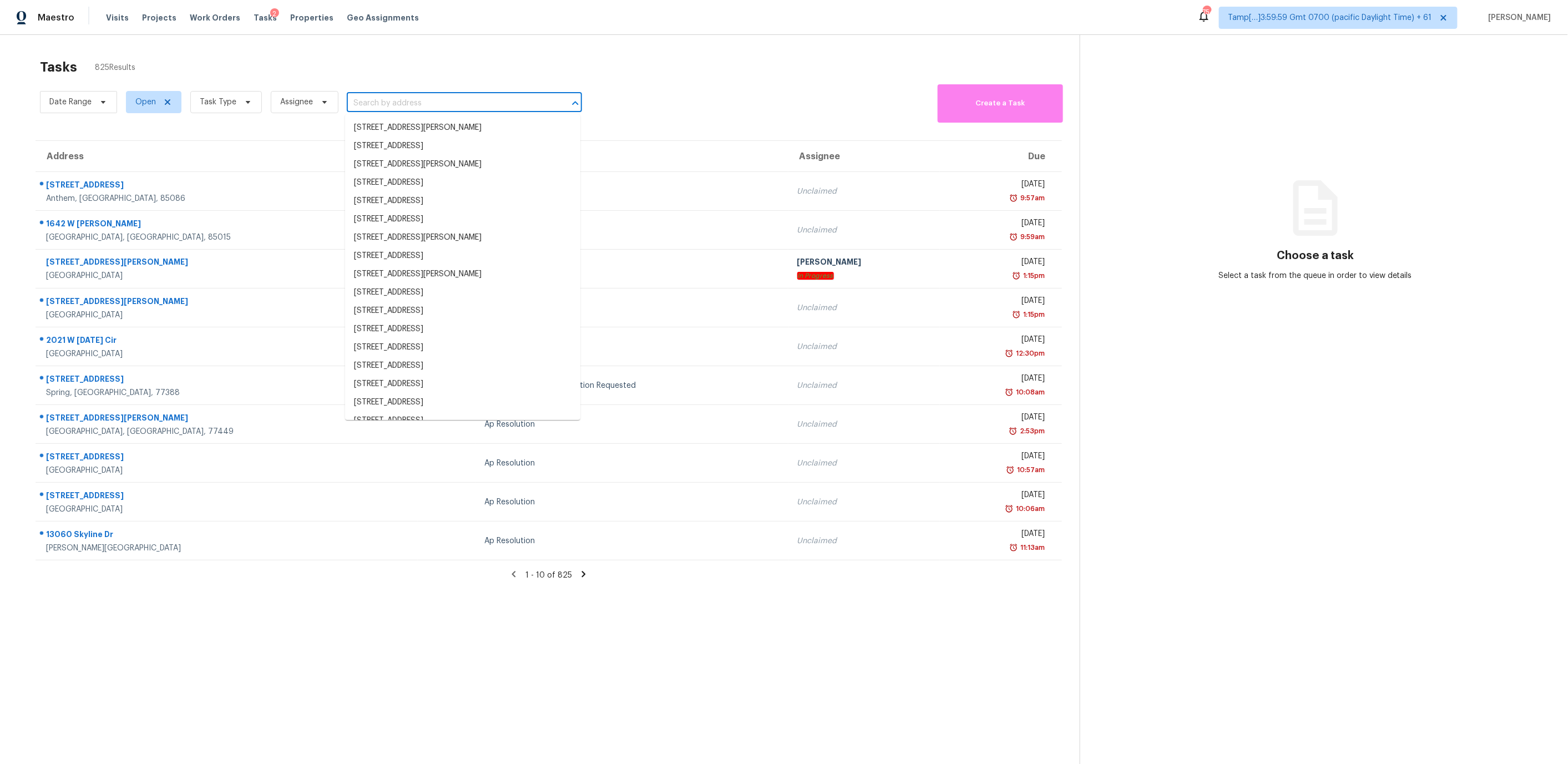
paste input "2200 Meadowlark Dr Harrisonville, MO, 64701"
type input "2200 Meadowlark Dr Harrisonville, MO, 64701"
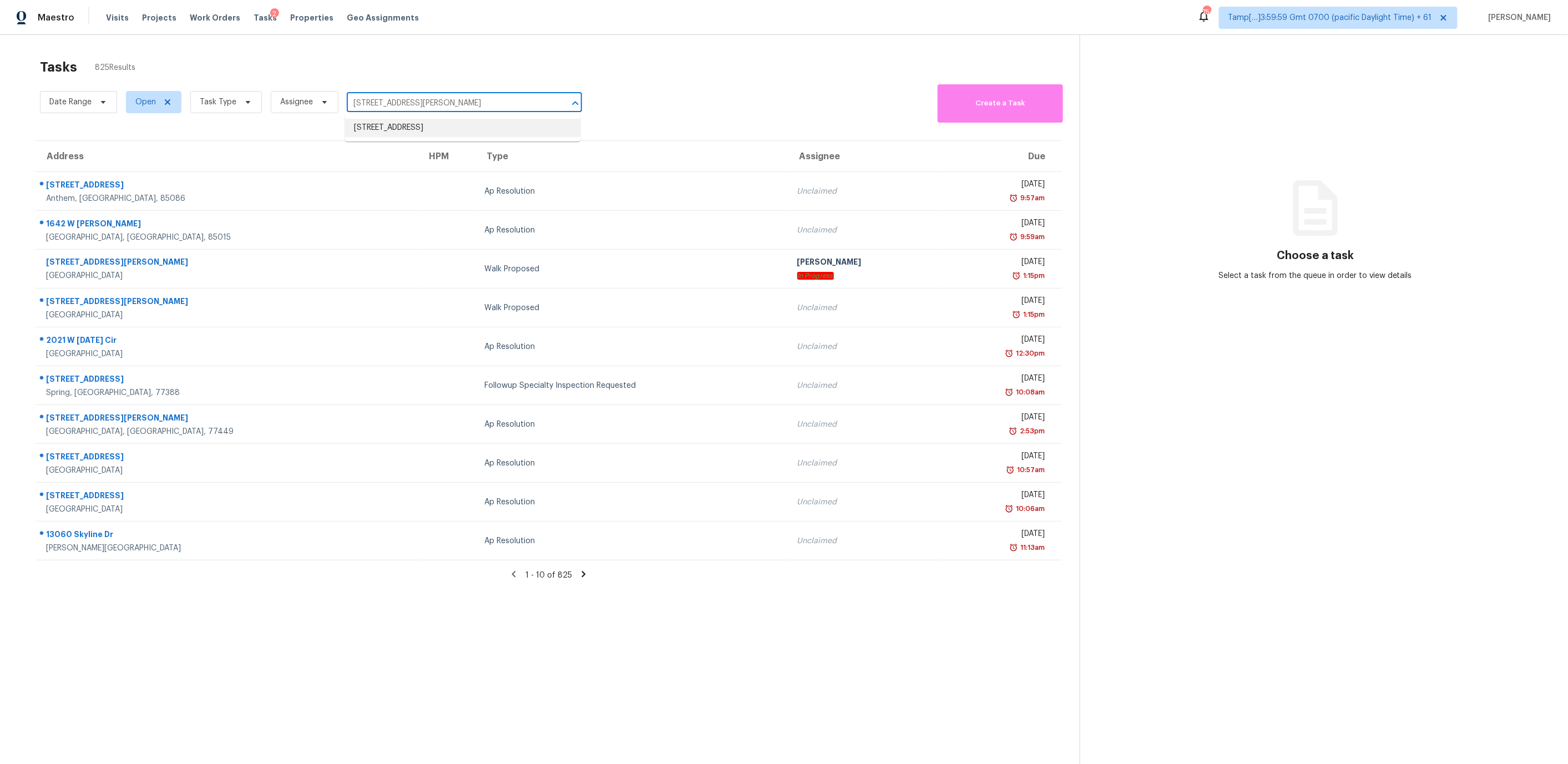
click at [465, 130] on li "2200 Meadowlark Dr, Harrisonville, MO 64701" at bounding box center [463, 128] width 235 height 18
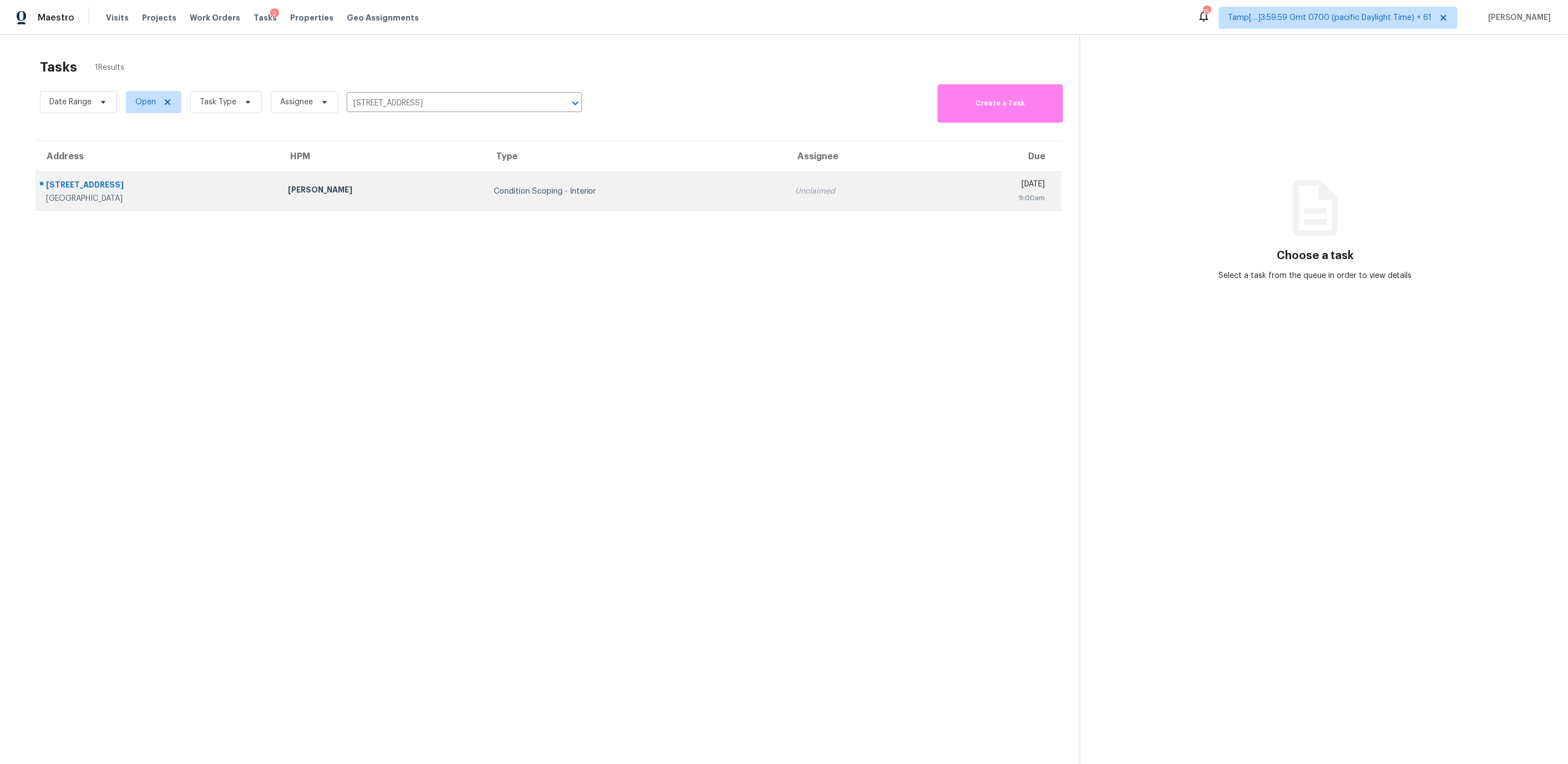
click at [683, 183] on td "Condition Scoping - Interior" at bounding box center [636, 192] width 302 height 39
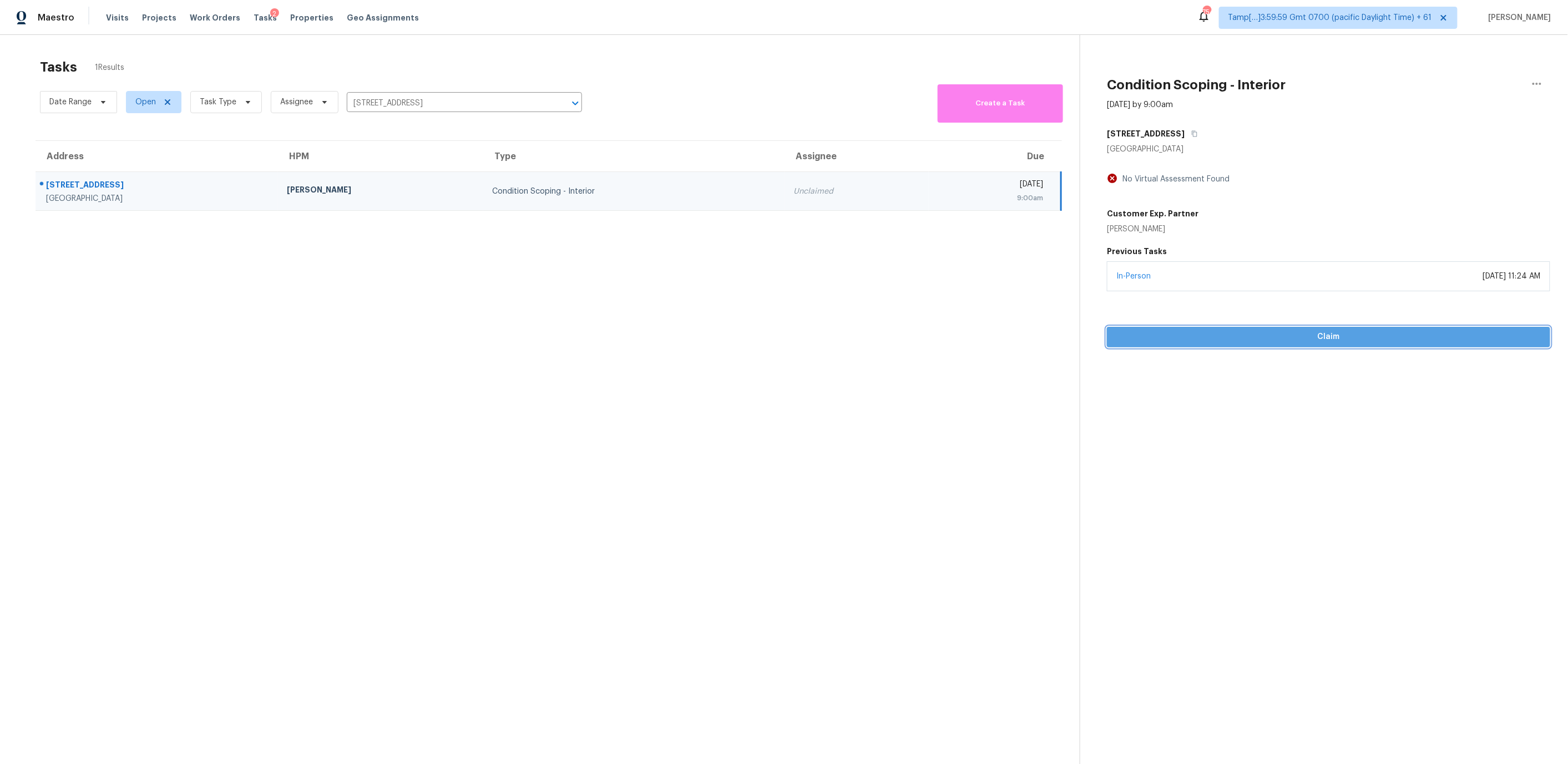
click at [1174, 343] on button "Claim" at bounding box center [1329, 337] width 443 height 21
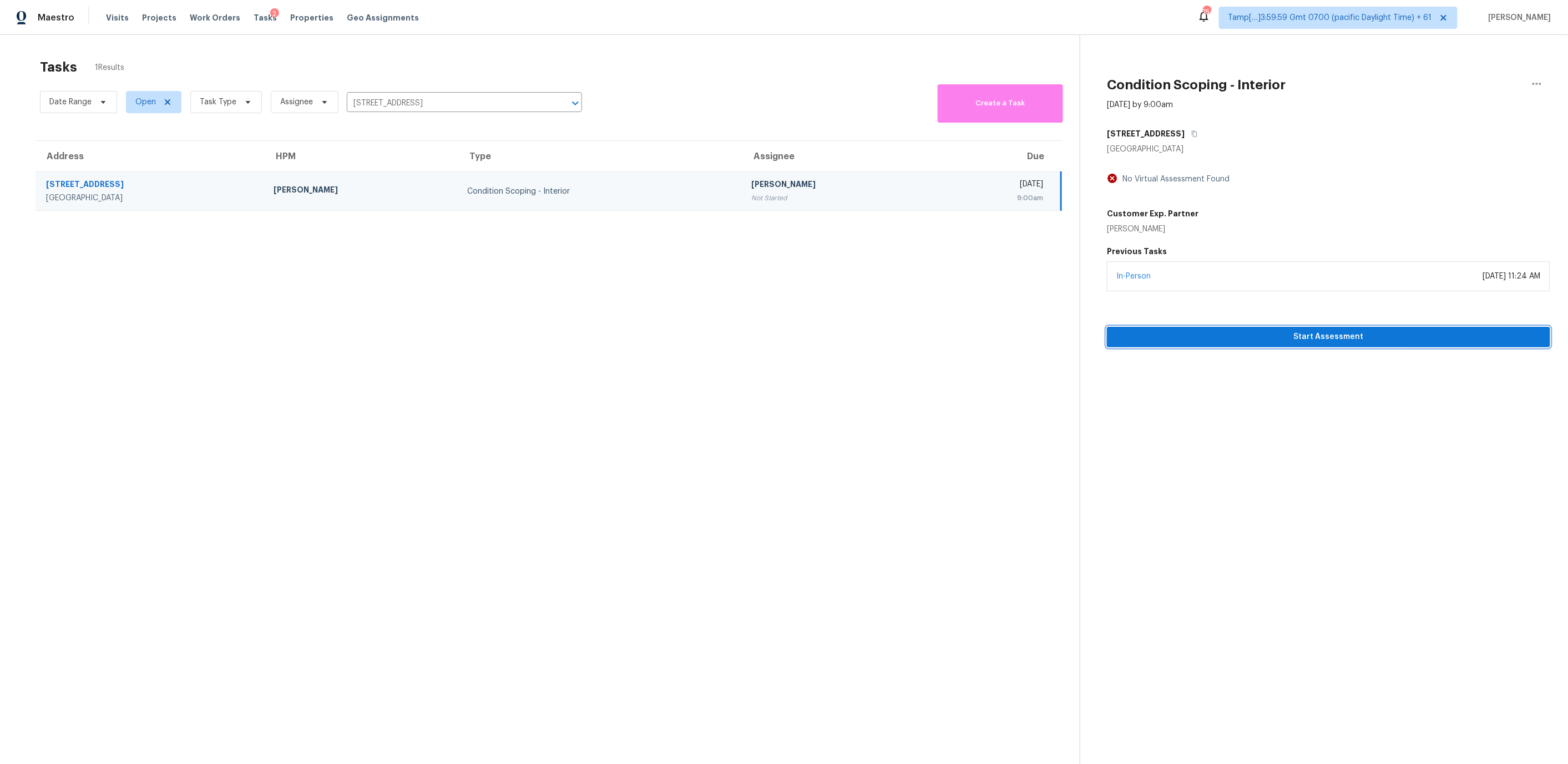
click at [1172, 340] on span "Start Assessment" at bounding box center [1328, 337] width 425 height 14
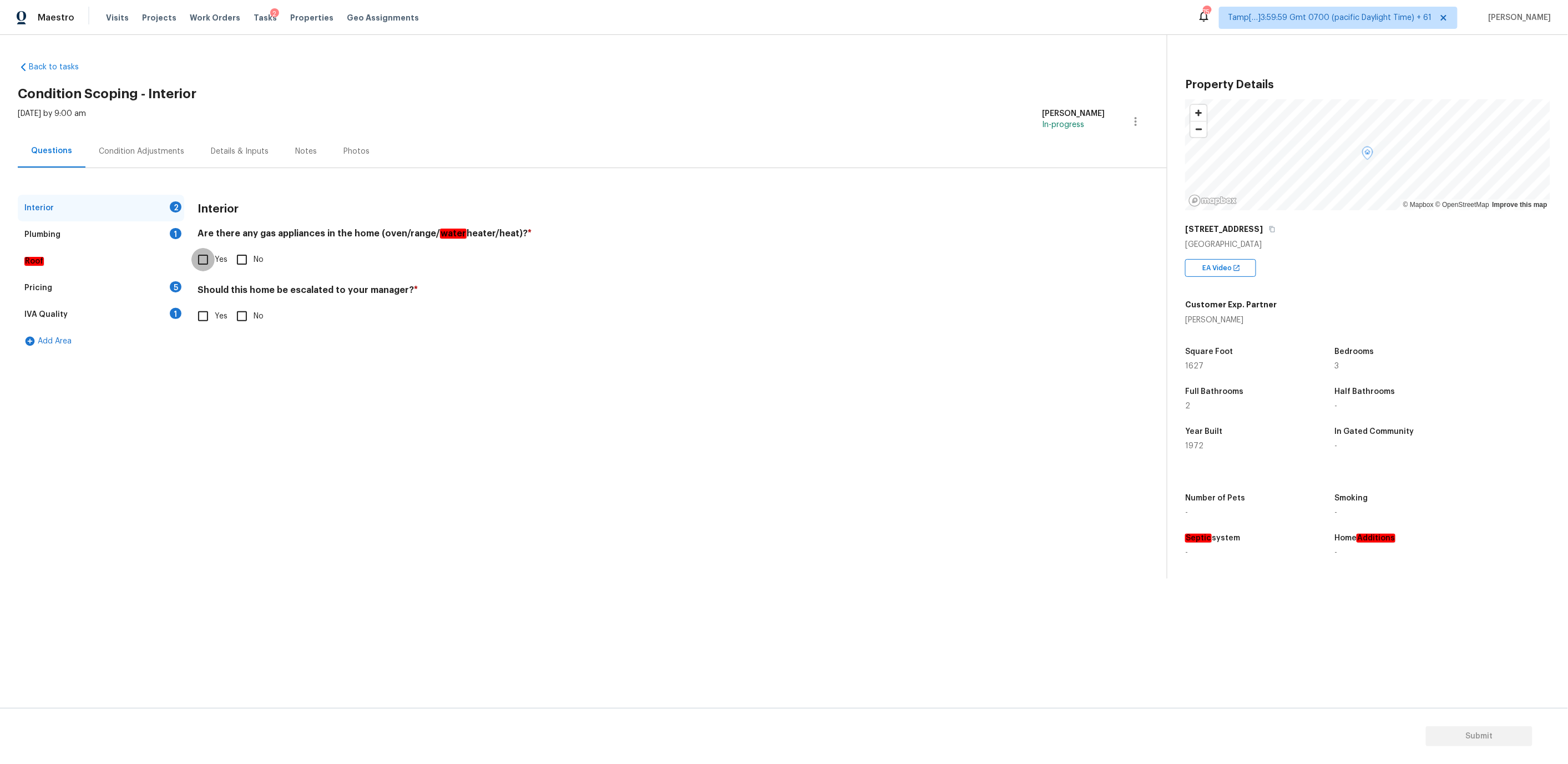
click at [209, 264] on input "Yes" at bounding box center [203, 259] width 23 height 23
checkbox input "true"
click at [250, 314] on input "No" at bounding box center [242, 316] width 23 height 23
checkbox input "true"
click at [85, 236] on div "Plumbing 1" at bounding box center [100, 235] width 166 height 27
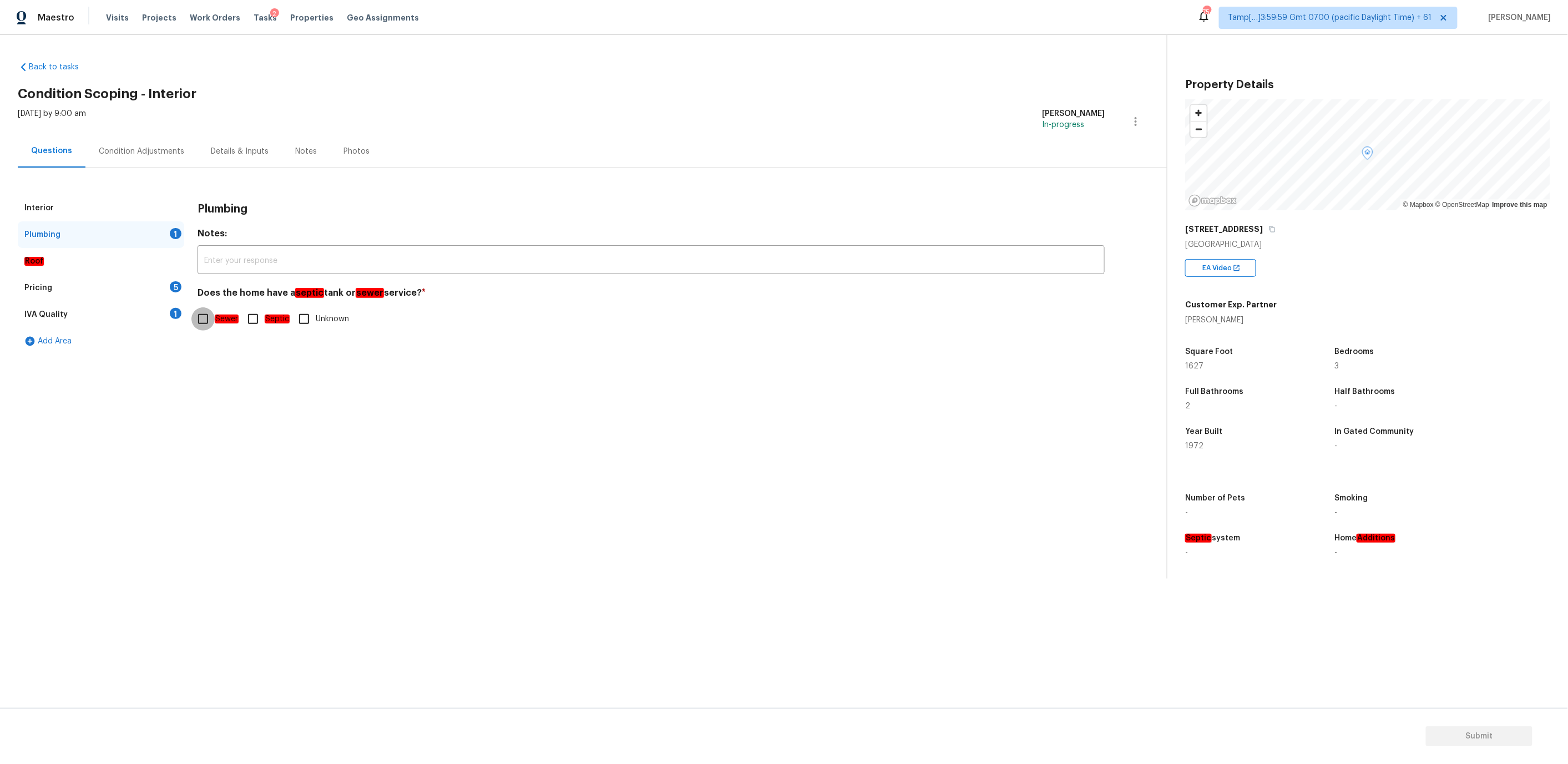
click at [203, 320] on input "Sewer" at bounding box center [203, 319] width 23 height 23
checkbox input "true"
click at [137, 275] on div "Pricing 5" at bounding box center [100, 288] width 166 height 27
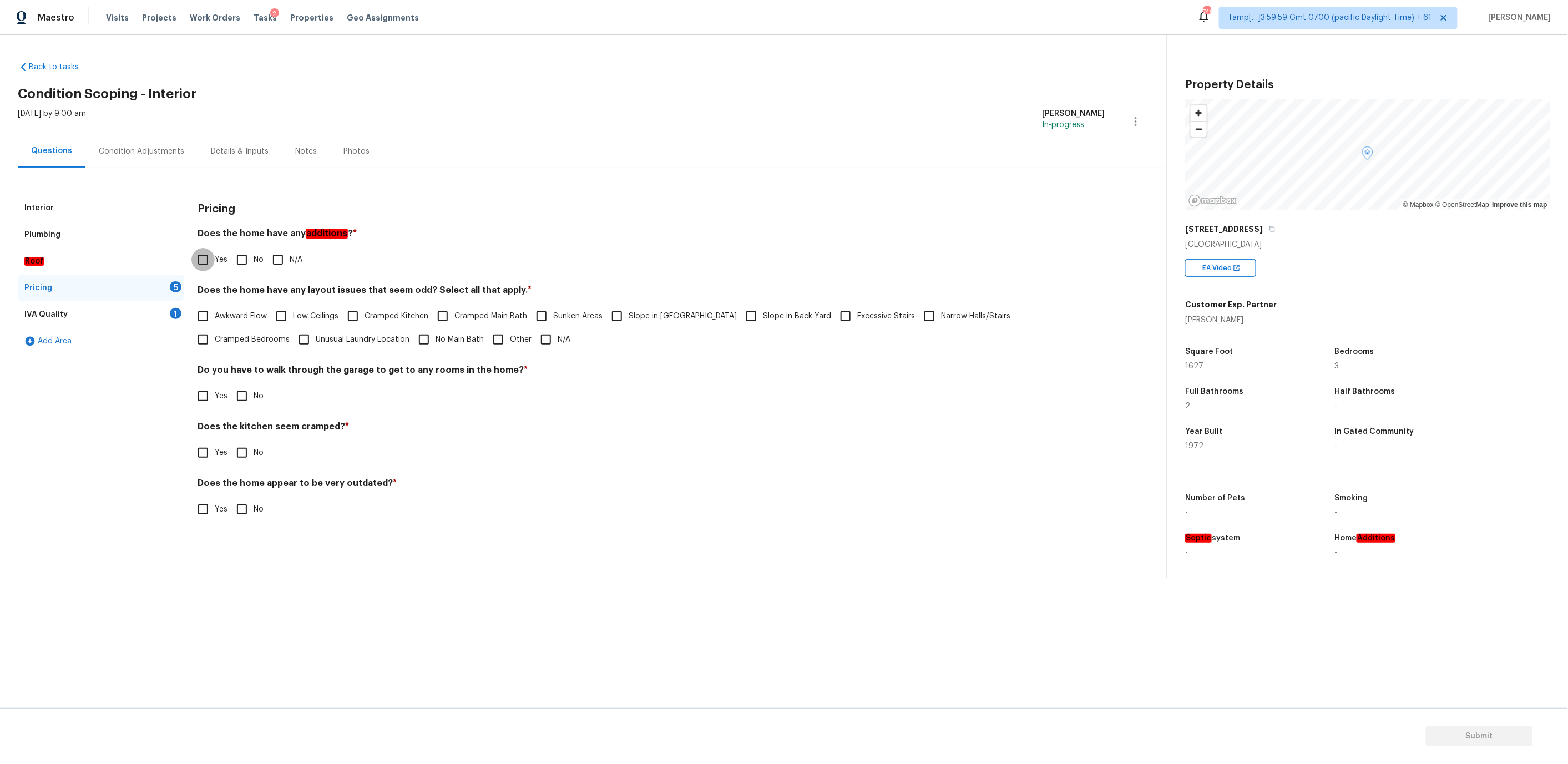
click at [198, 261] on input "Yes" at bounding box center [203, 259] width 23 height 23
checkbox input "true"
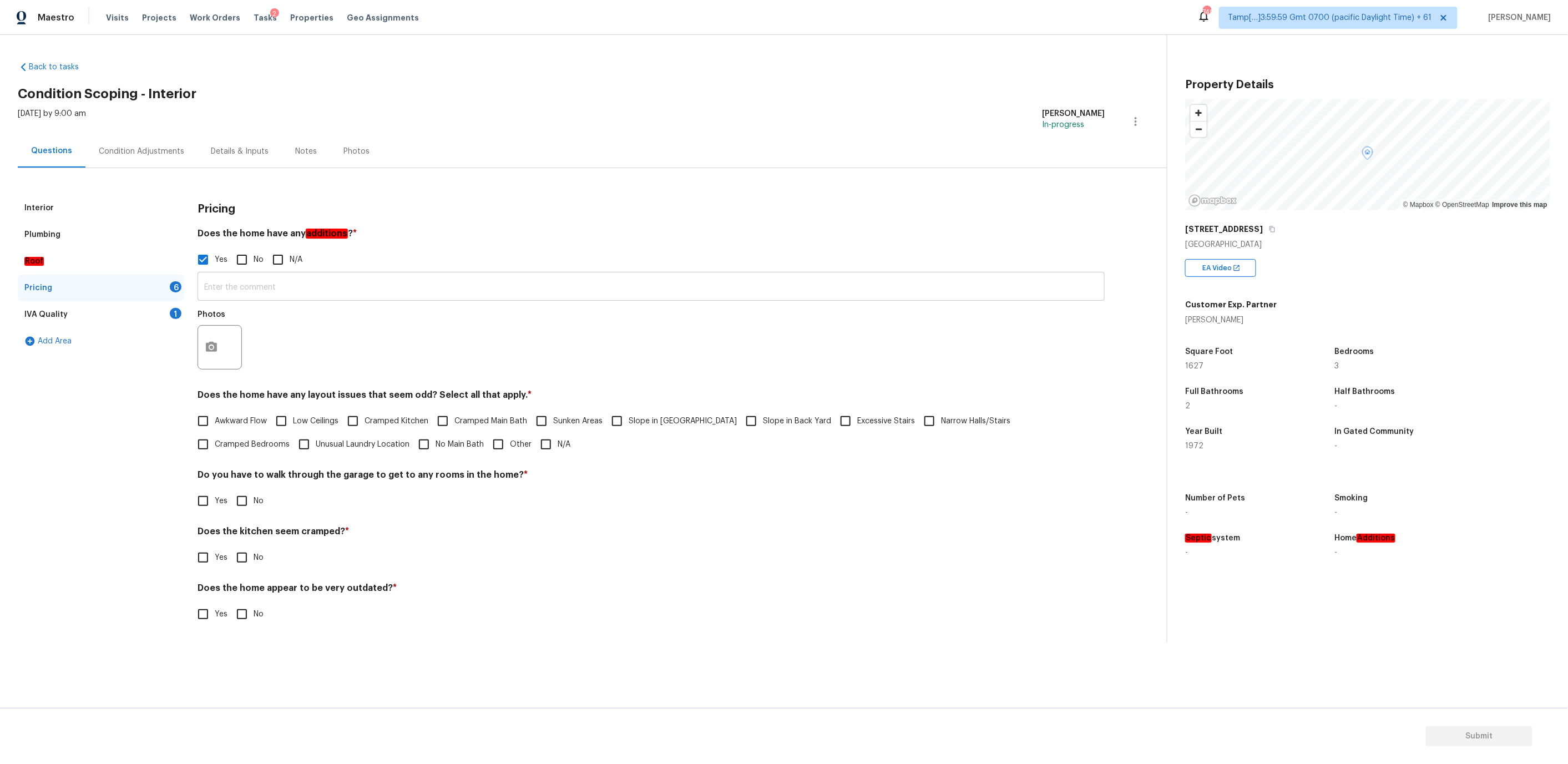
click at [212, 288] on input "text" at bounding box center [651, 287] width 907 height 26
click at [239, 257] on input "No" at bounding box center [242, 259] width 23 height 23
checkbox input "true"
checkbox input "false"
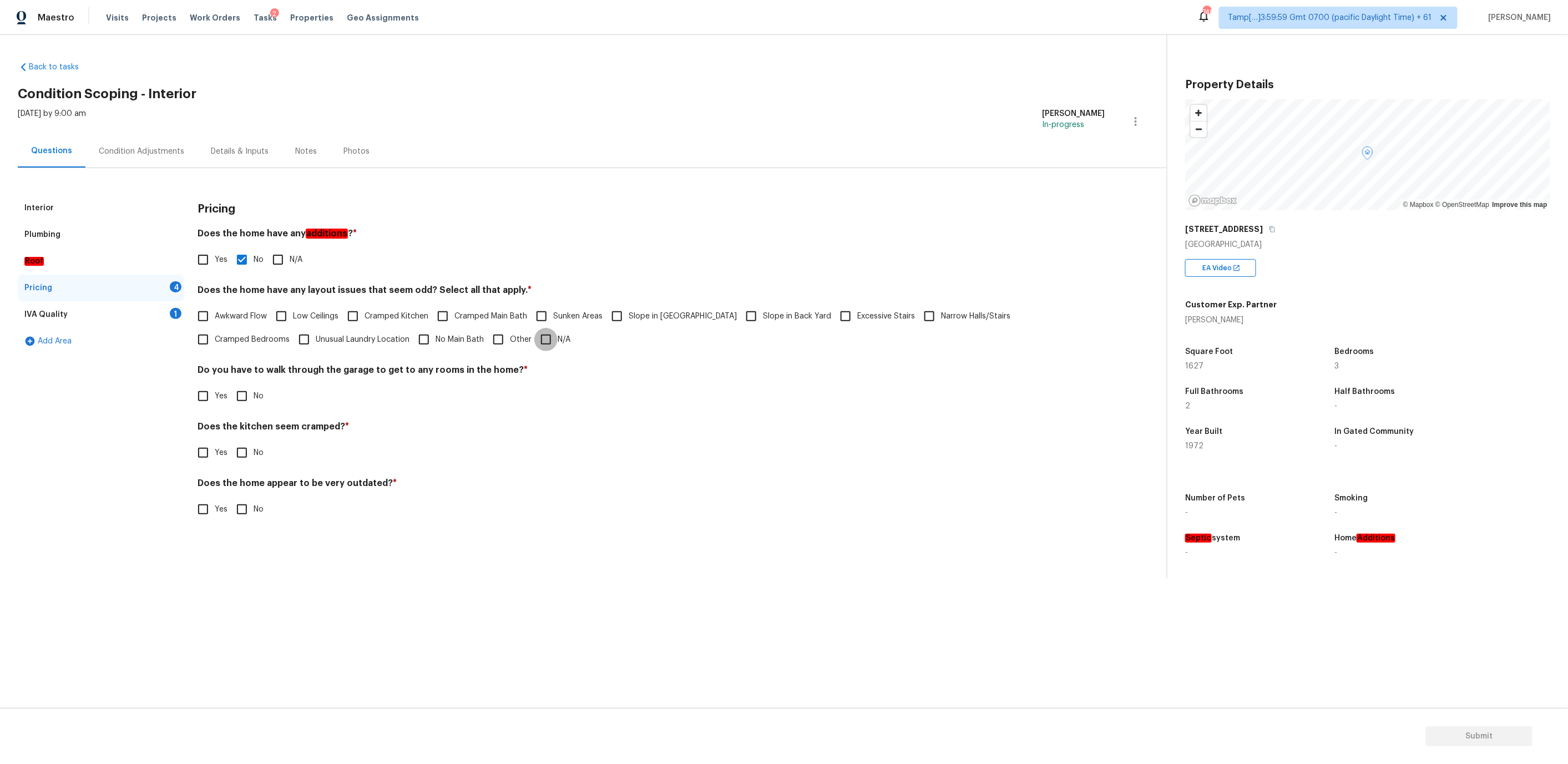
click at [534, 335] on input "N/A" at bounding box center [546, 340] width 23 height 23
checkbox input "true"
click at [414, 289] on h4 "Does the home have any layout issues that seem odd? Select all that apply. *" at bounding box center [651, 293] width 907 height 16
copy h4 "odd"
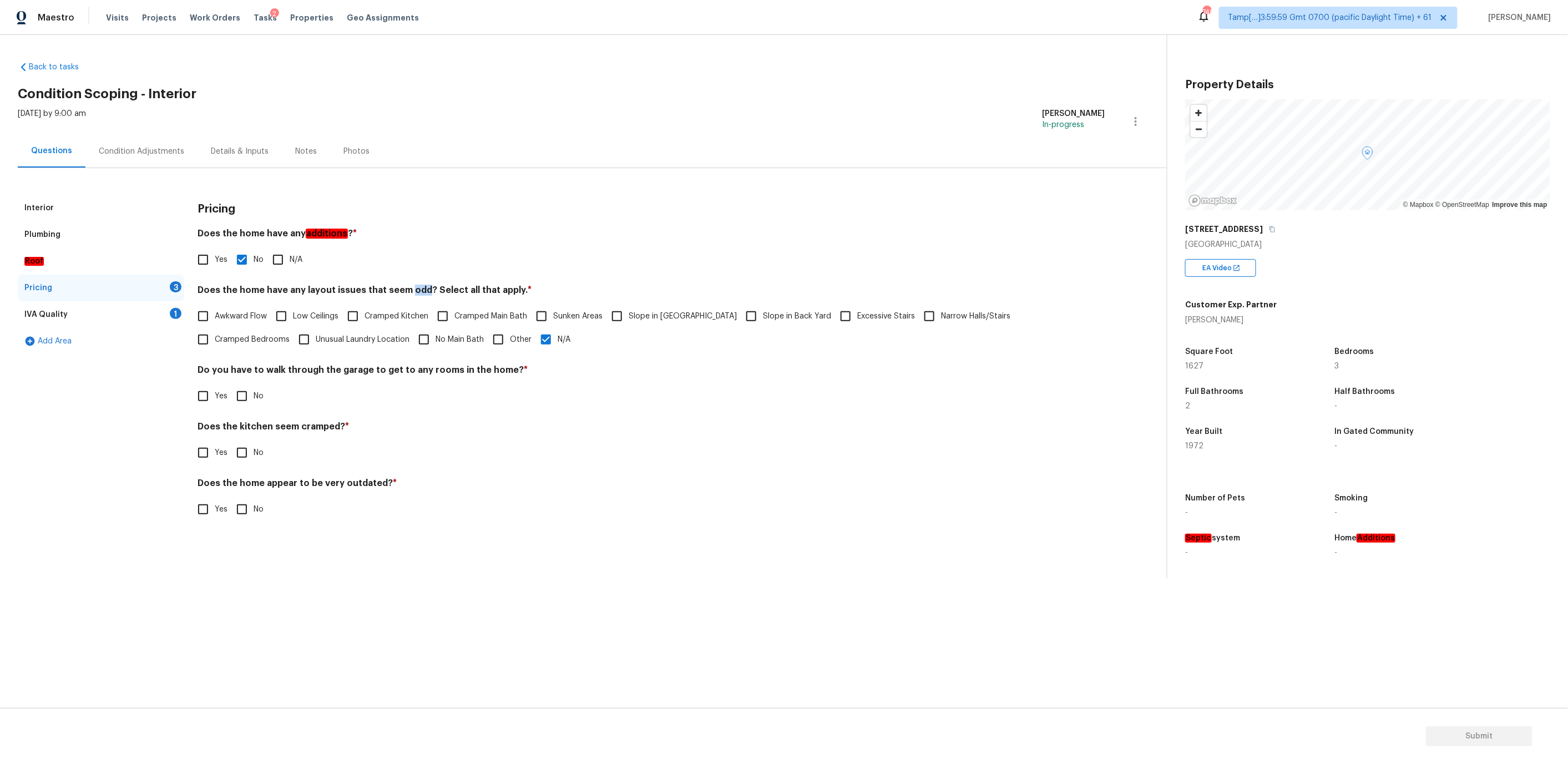
click at [239, 399] on input "No" at bounding box center [242, 396] width 23 height 23
checkbox input "true"
click at [242, 457] on input "No" at bounding box center [242, 453] width 23 height 23
checkbox input "true"
click at [240, 505] on input "No" at bounding box center [242, 510] width 23 height 23
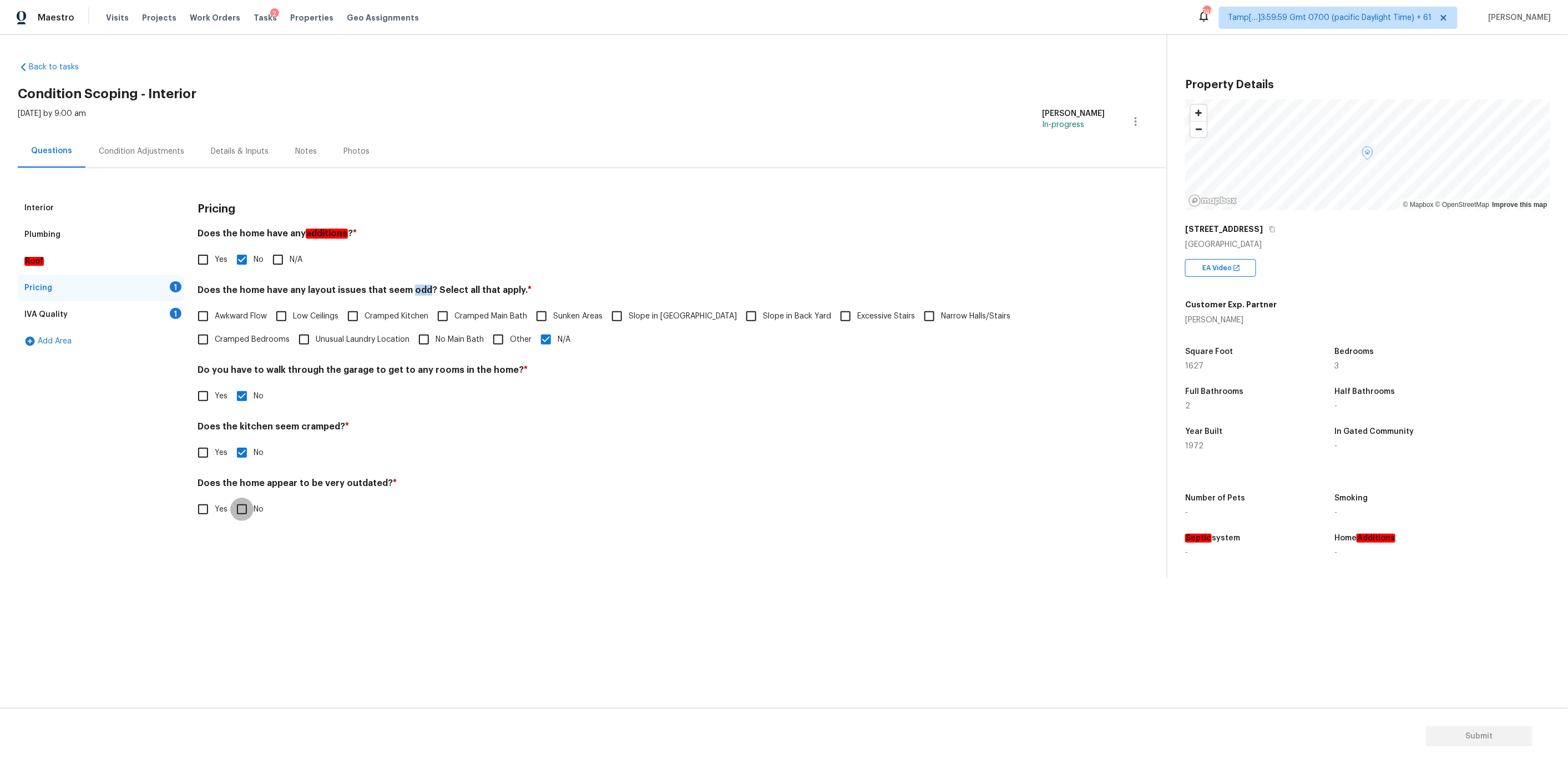
checkbox input "true"
click at [130, 317] on div "IVA Quality 1" at bounding box center [100, 315] width 166 height 27
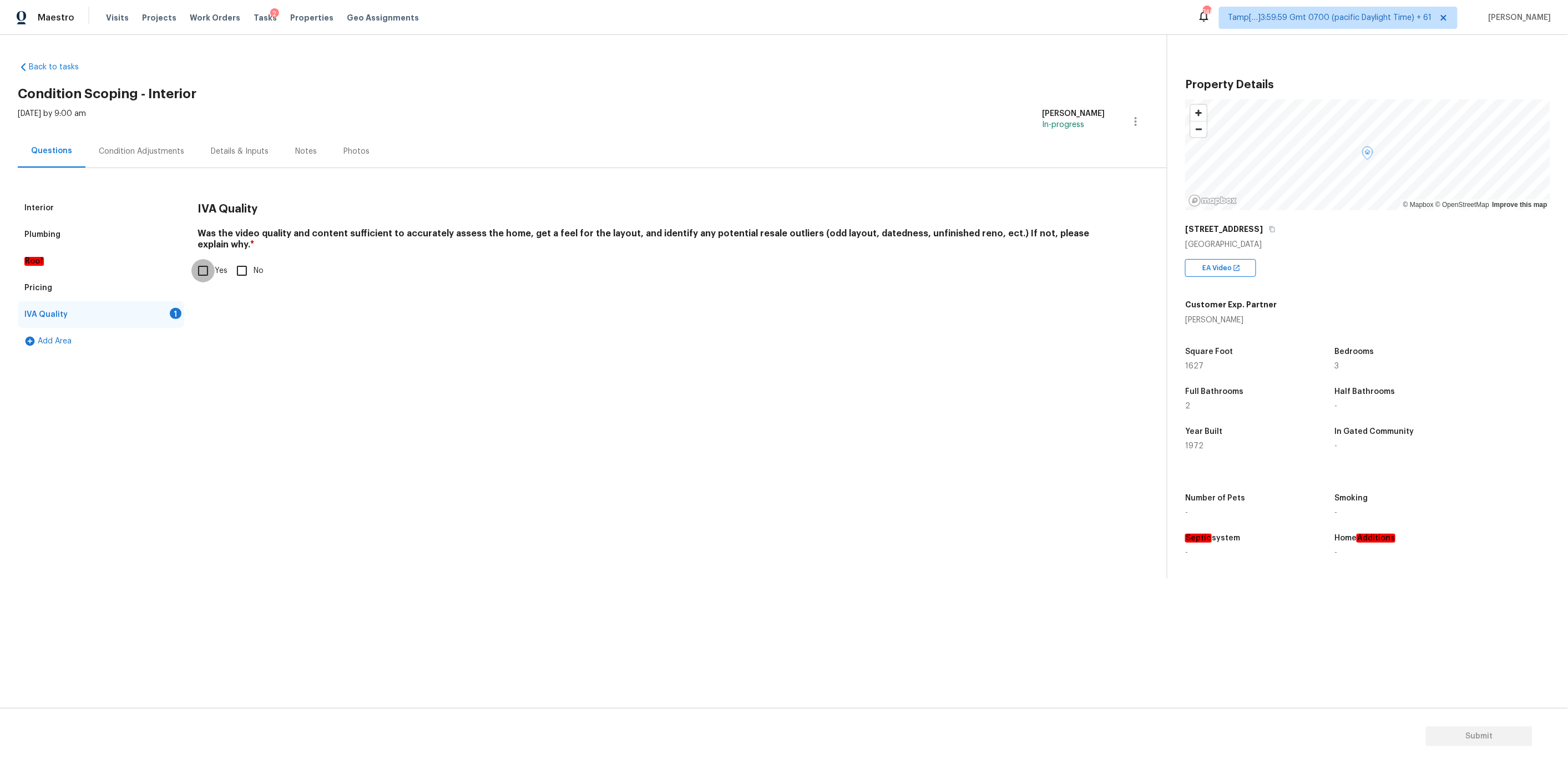
click at [206, 263] on input "Yes" at bounding box center [203, 271] width 23 height 23
checkbox input "true"
click at [105, 235] on div "Plumbing" at bounding box center [100, 235] width 166 height 27
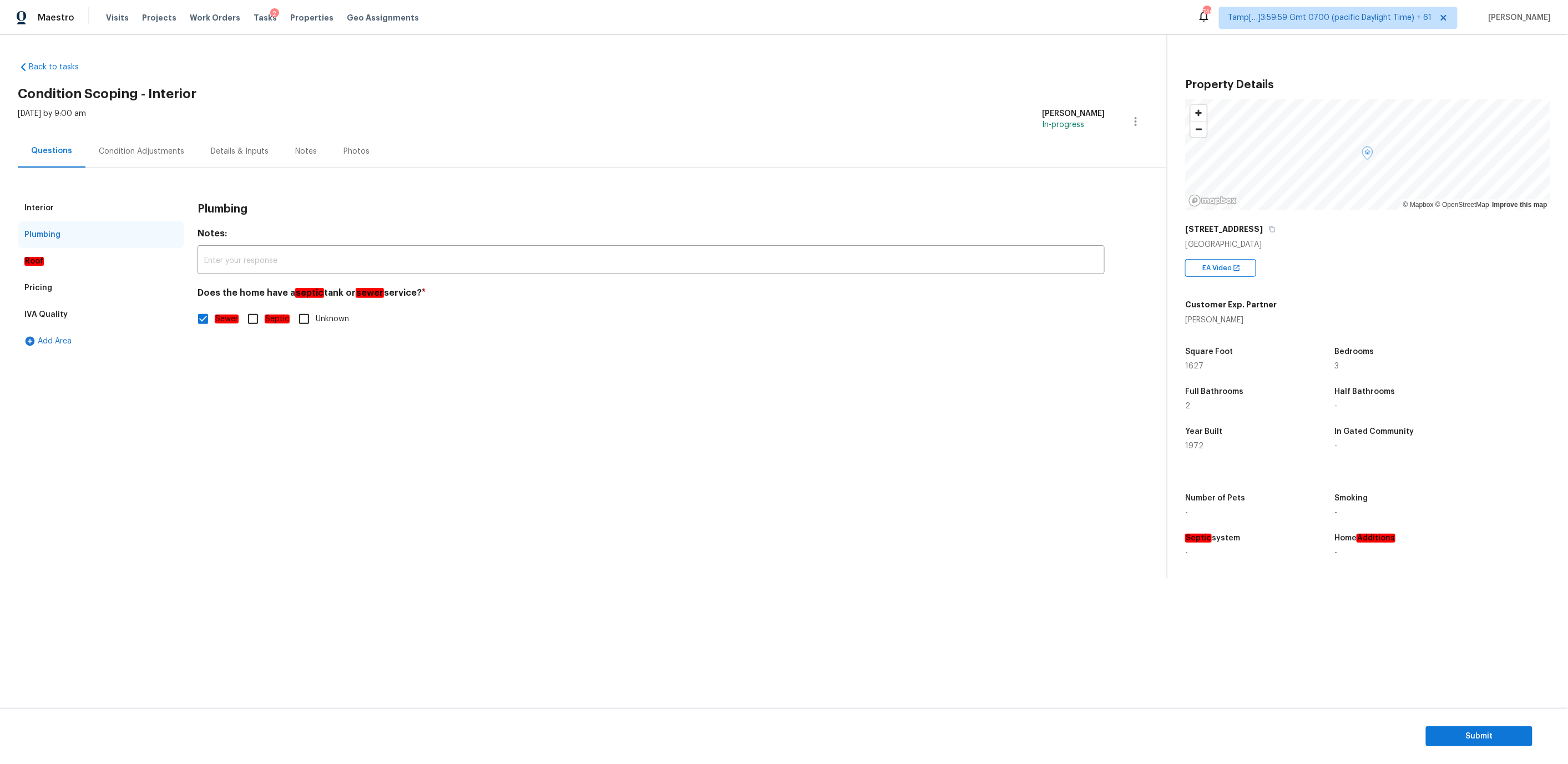
click at [85, 205] on div "Interior" at bounding box center [100, 208] width 166 height 27
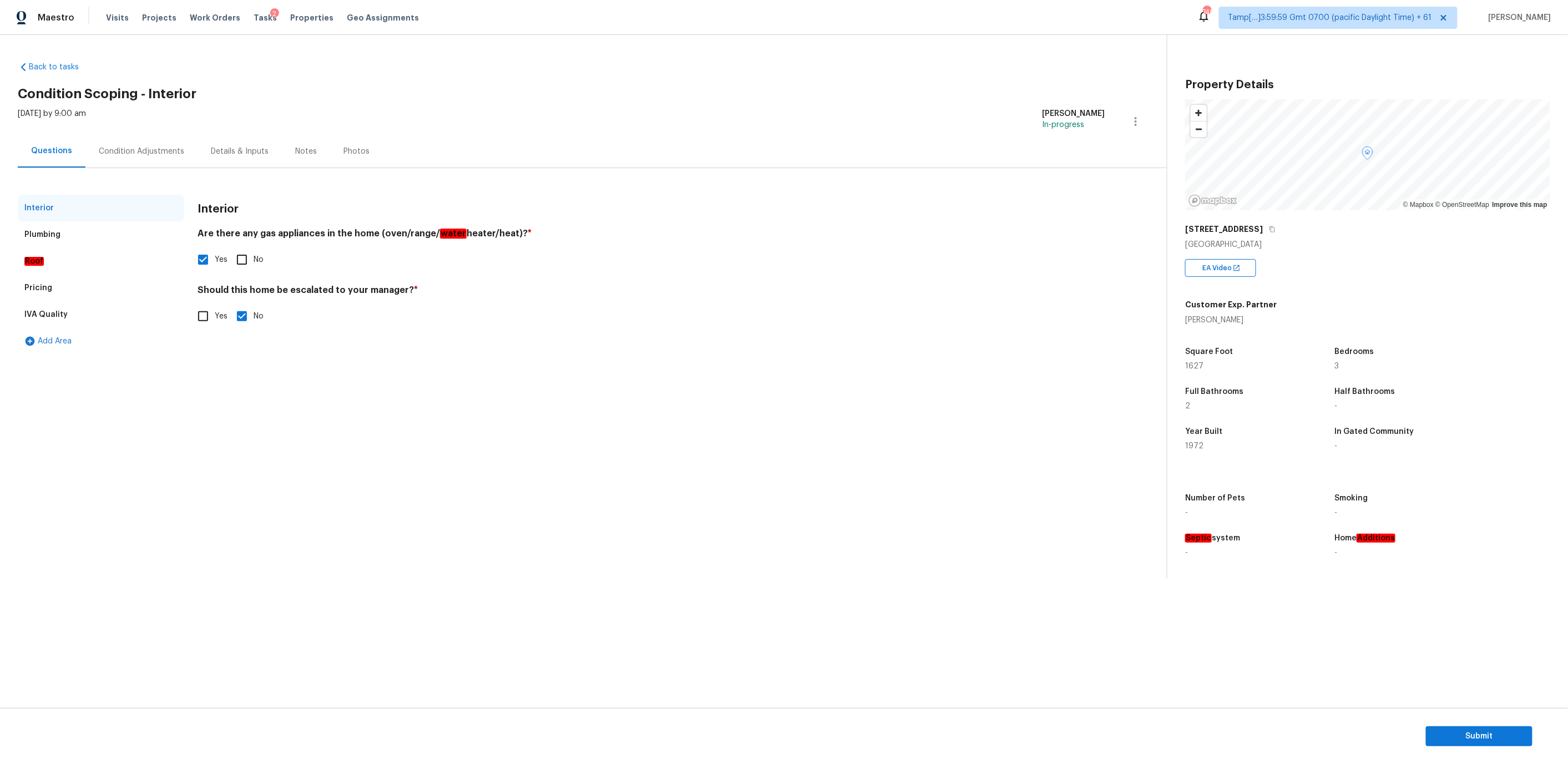
click at [132, 149] on div "Condition Adjustments" at bounding box center [141, 152] width 85 height 11
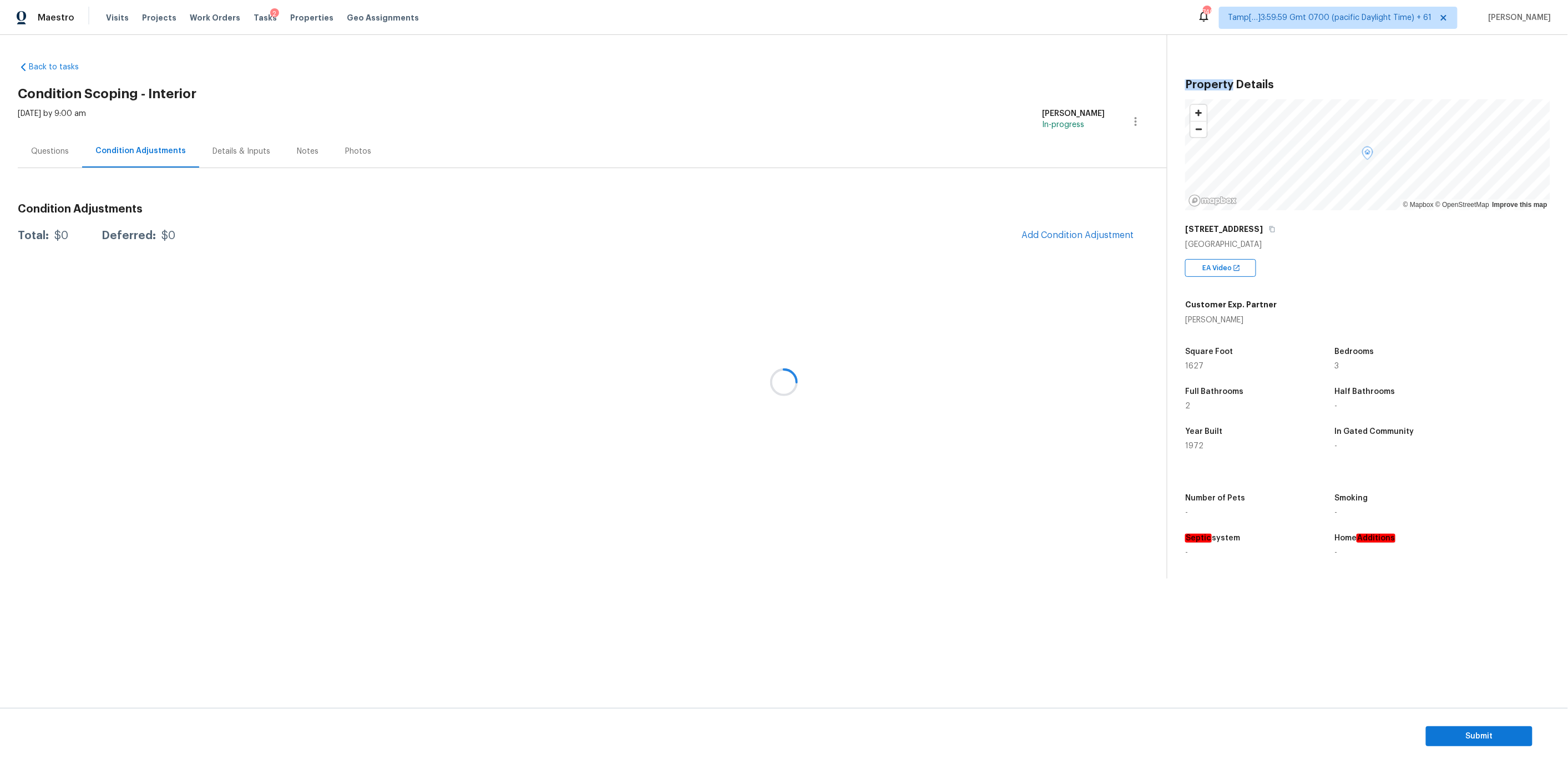
click at [132, 149] on div at bounding box center [784, 382] width 1568 height 764
click at [1049, 236] on span "Add Condition Adjustment" at bounding box center [1077, 235] width 112 height 10
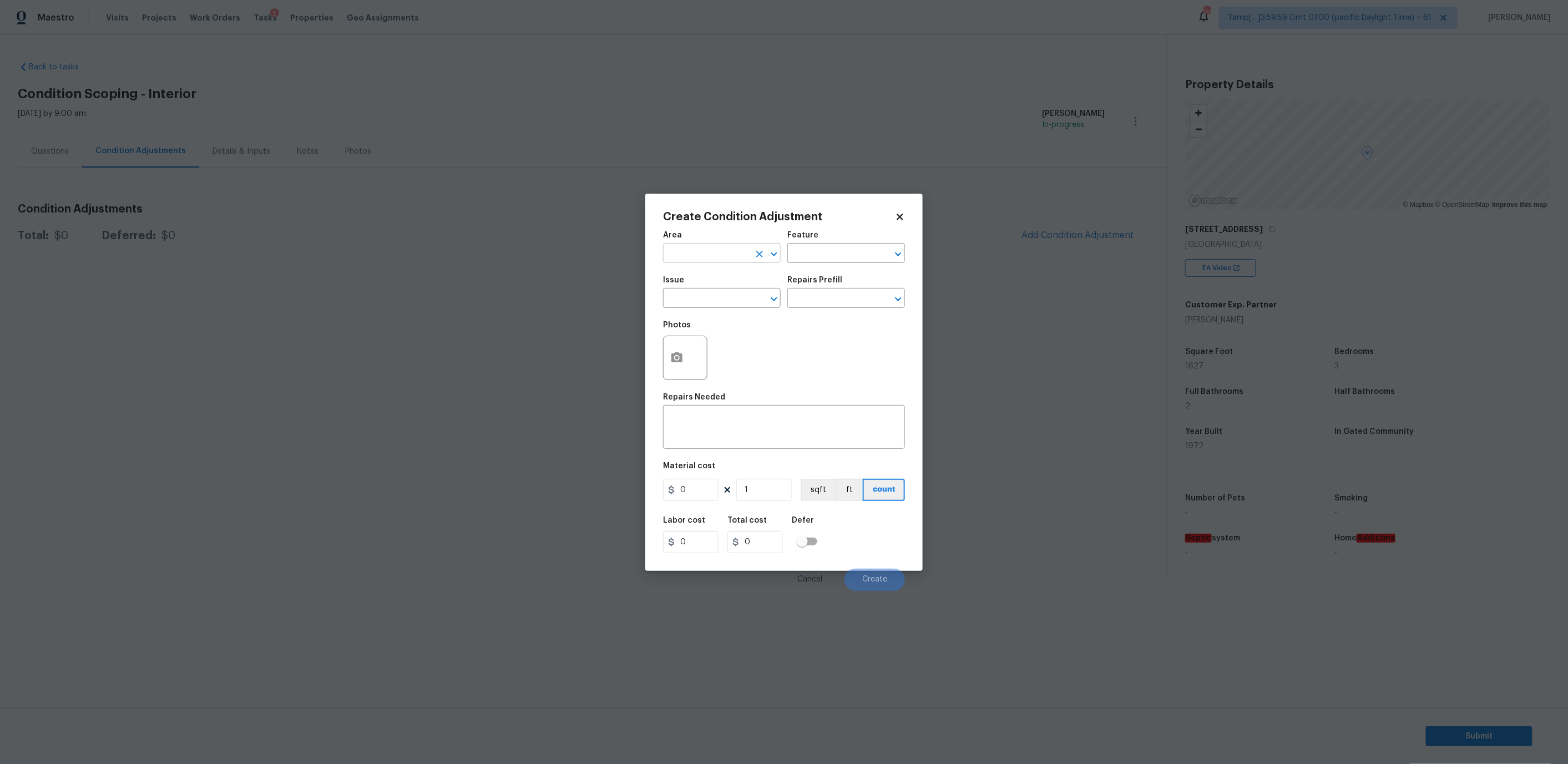
click at [721, 250] on input "text" at bounding box center [706, 254] width 86 height 17
click at [726, 292] on li "Interior Overall" at bounding box center [721, 296] width 117 height 18
type input "Interior Overall"
click at [822, 257] on input "text" at bounding box center [830, 254] width 86 height 17
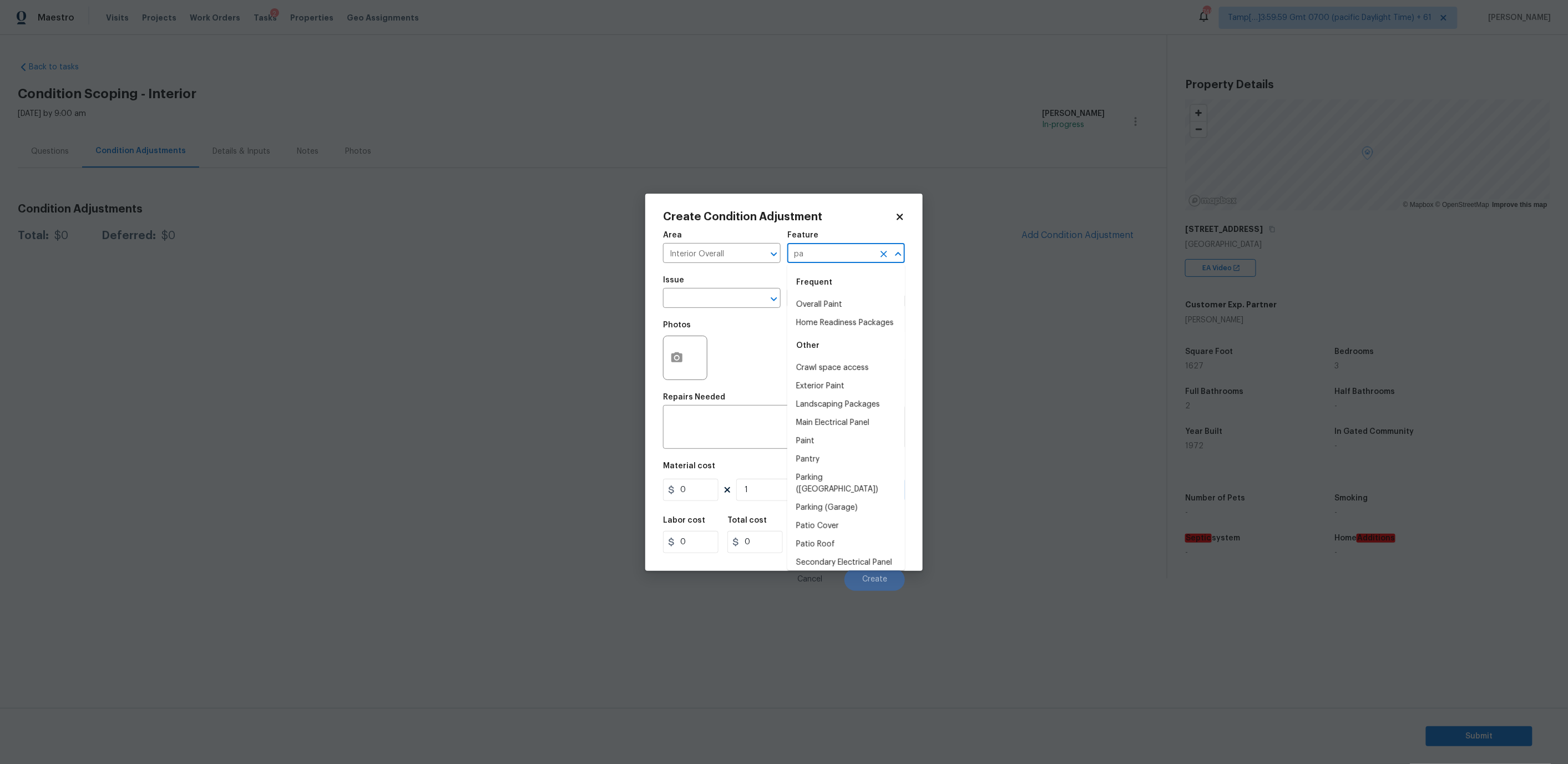
type input "p"
click at [823, 304] on li "Interior" at bounding box center [845, 305] width 117 height 18
type input "Interior"
click at [718, 296] on input "text" at bounding box center [706, 300] width 86 height 17
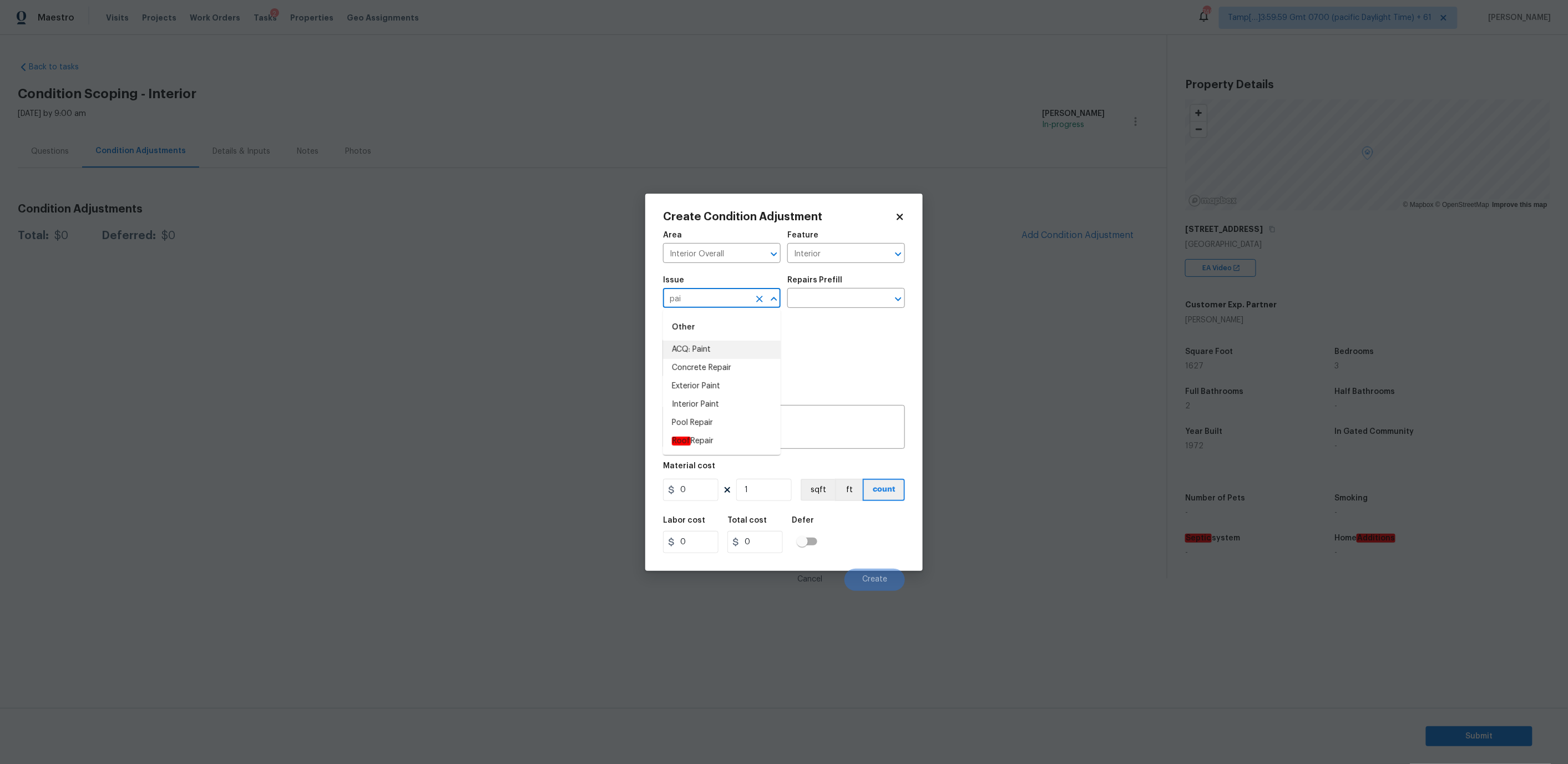
click at [695, 348] on li "ACQ: Paint" at bounding box center [721, 350] width 117 height 18
type input "ACQ: Paint"
click at [827, 300] on input "text" at bounding box center [830, 300] width 86 height 17
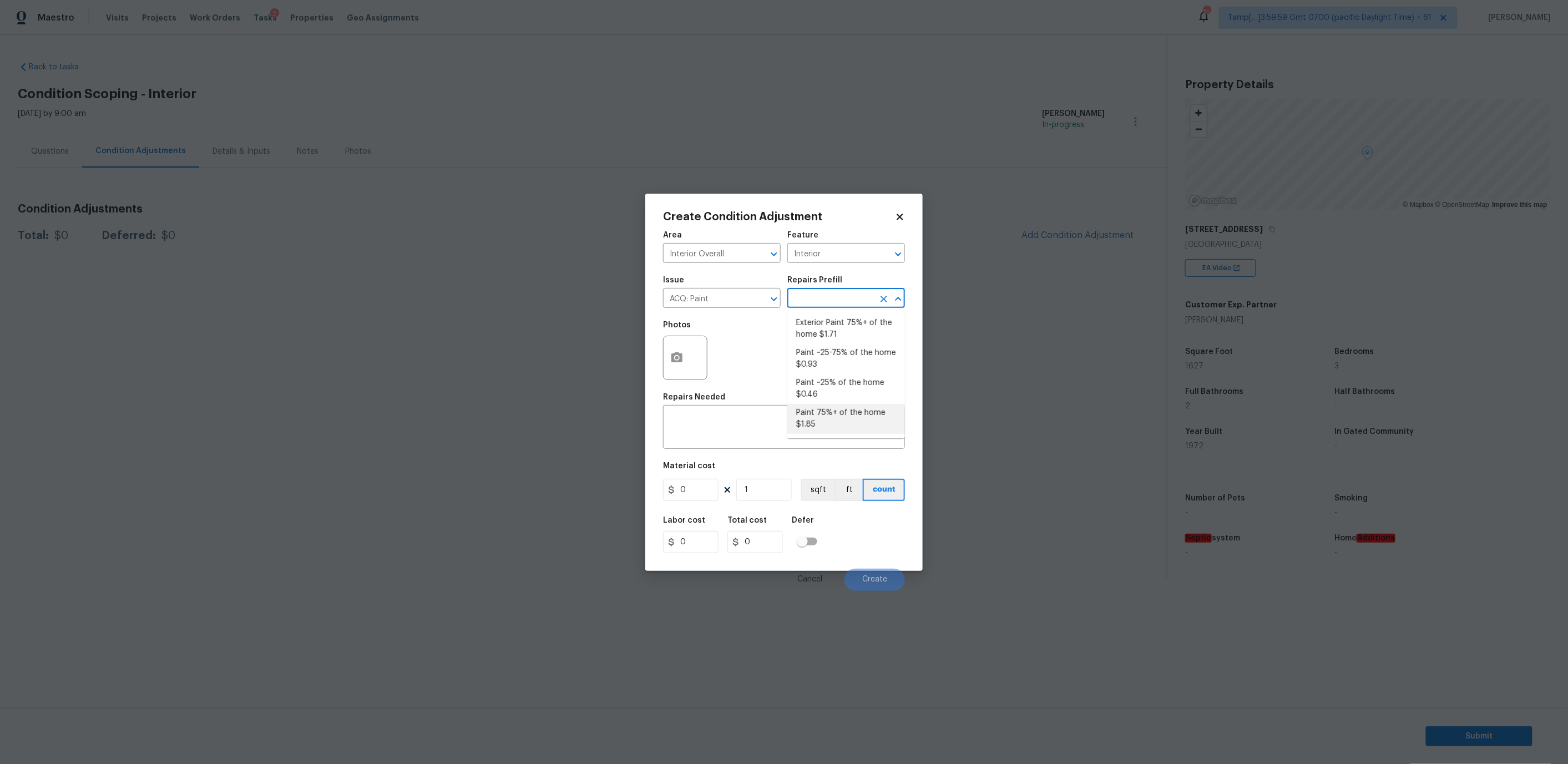
click at [827, 406] on li "Paint 75%+ of the home $1.85" at bounding box center [845, 419] width 117 height 30
type input "Acquisition"
type textarea "Acquisition Scope: 75%+ of the home will likely require interior paint"
type input "1.85"
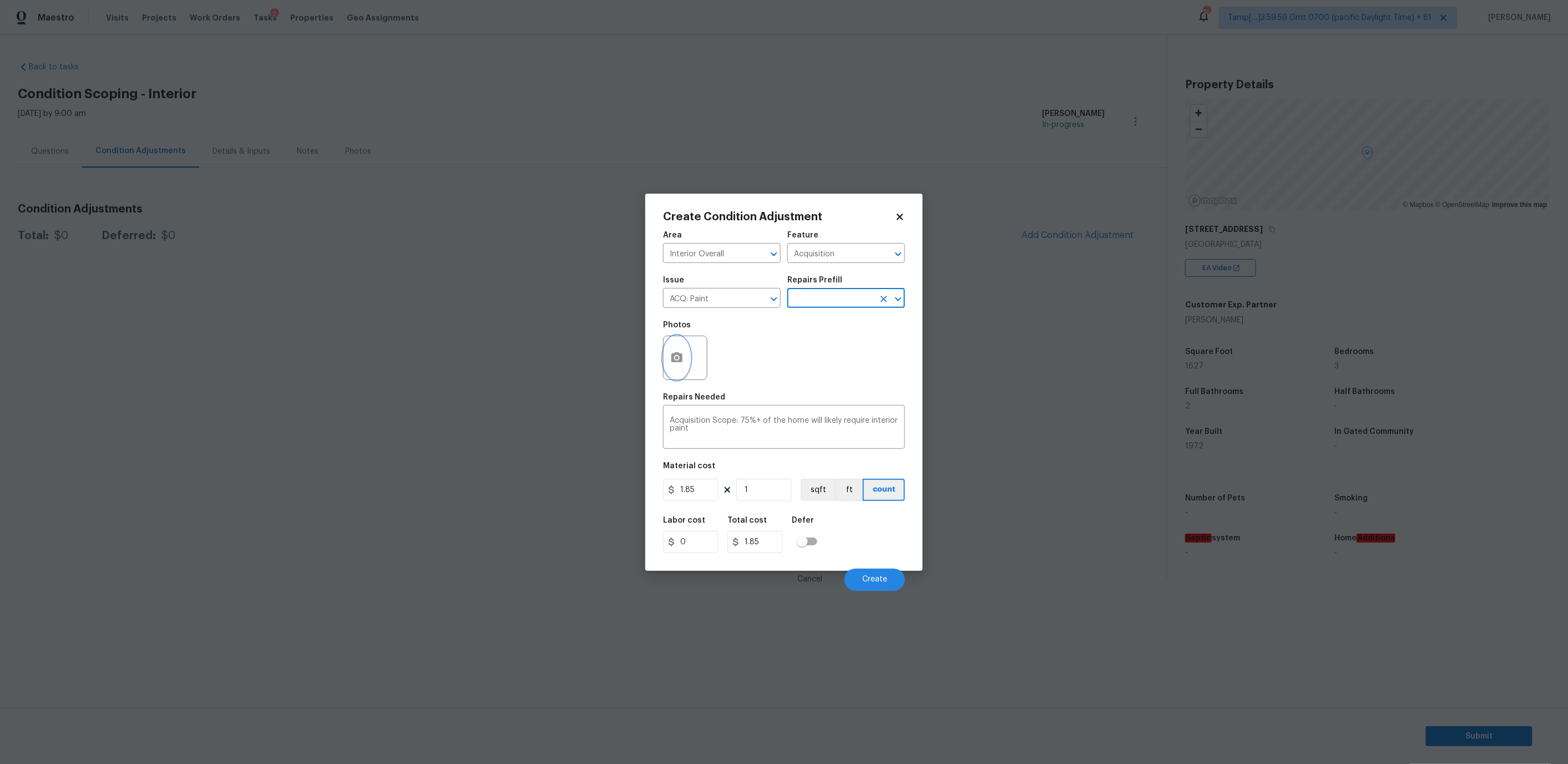
click at [682, 351] on icon "button" at bounding box center [677, 358] width 13 height 13
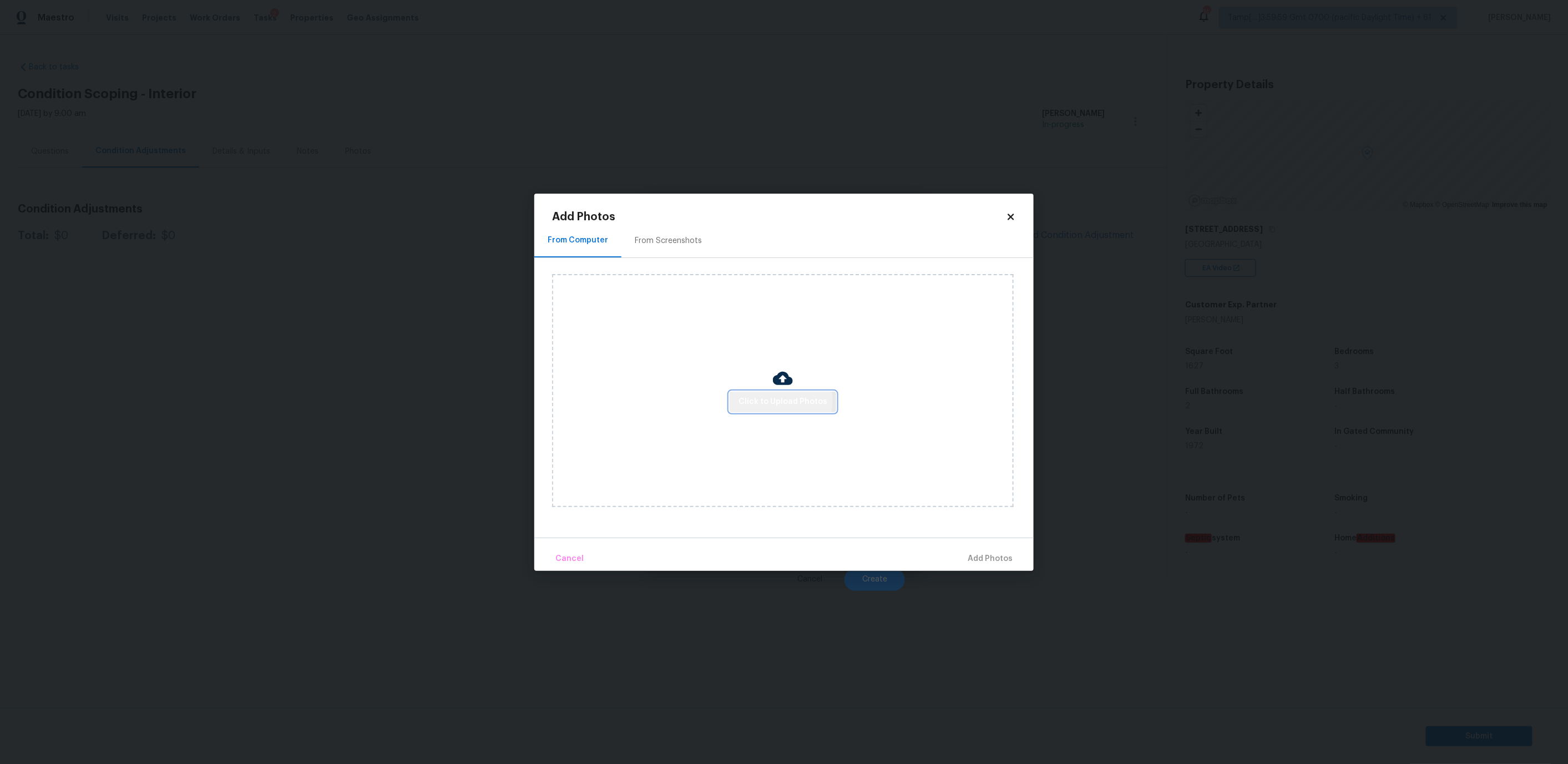
click at [779, 401] on span "Click to Upload Photos" at bounding box center [783, 402] width 89 height 14
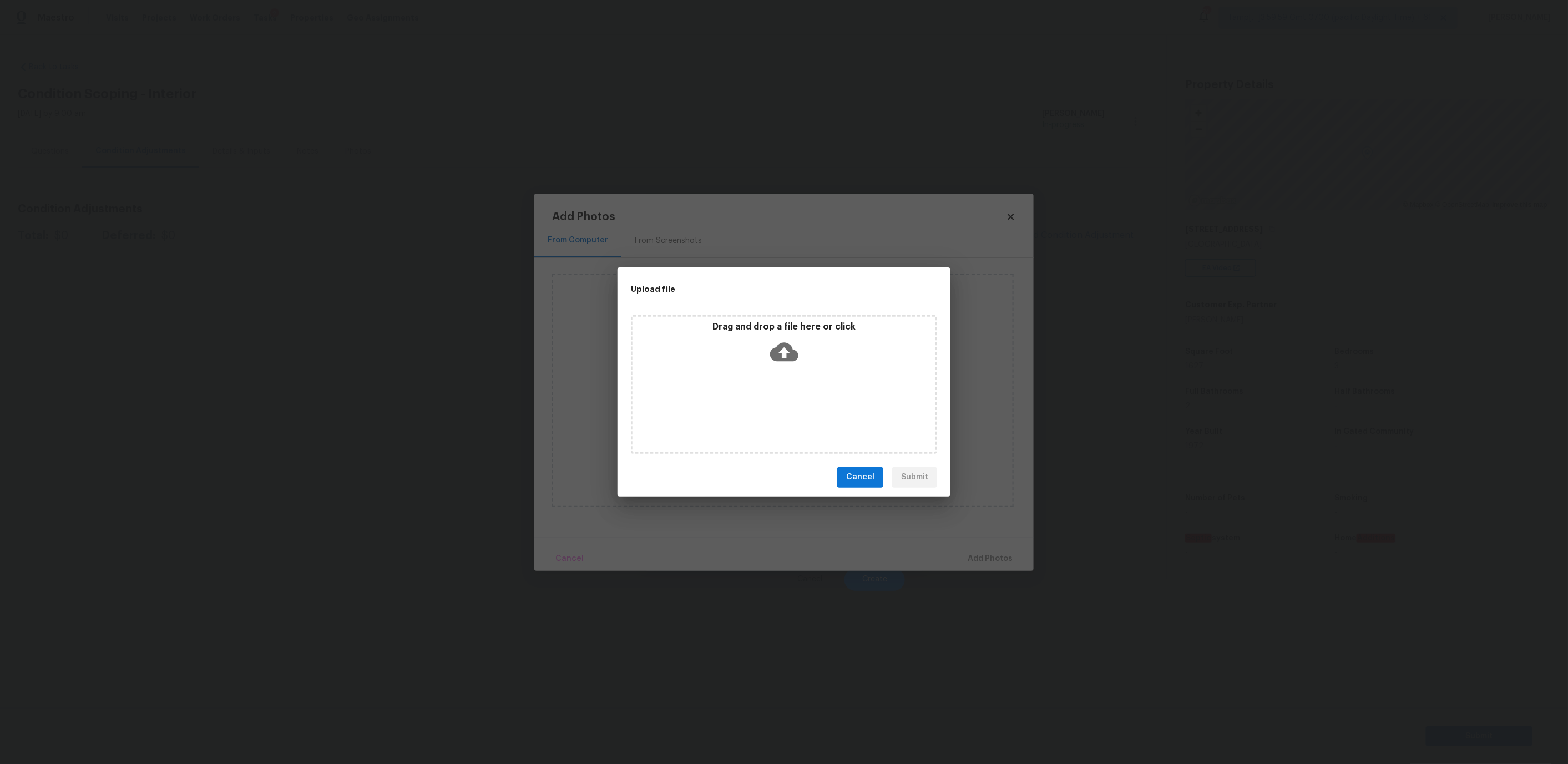
click at [705, 356] on div "Drag and drop a file here or click" at bounding box center [784, 345] width 303 height 47
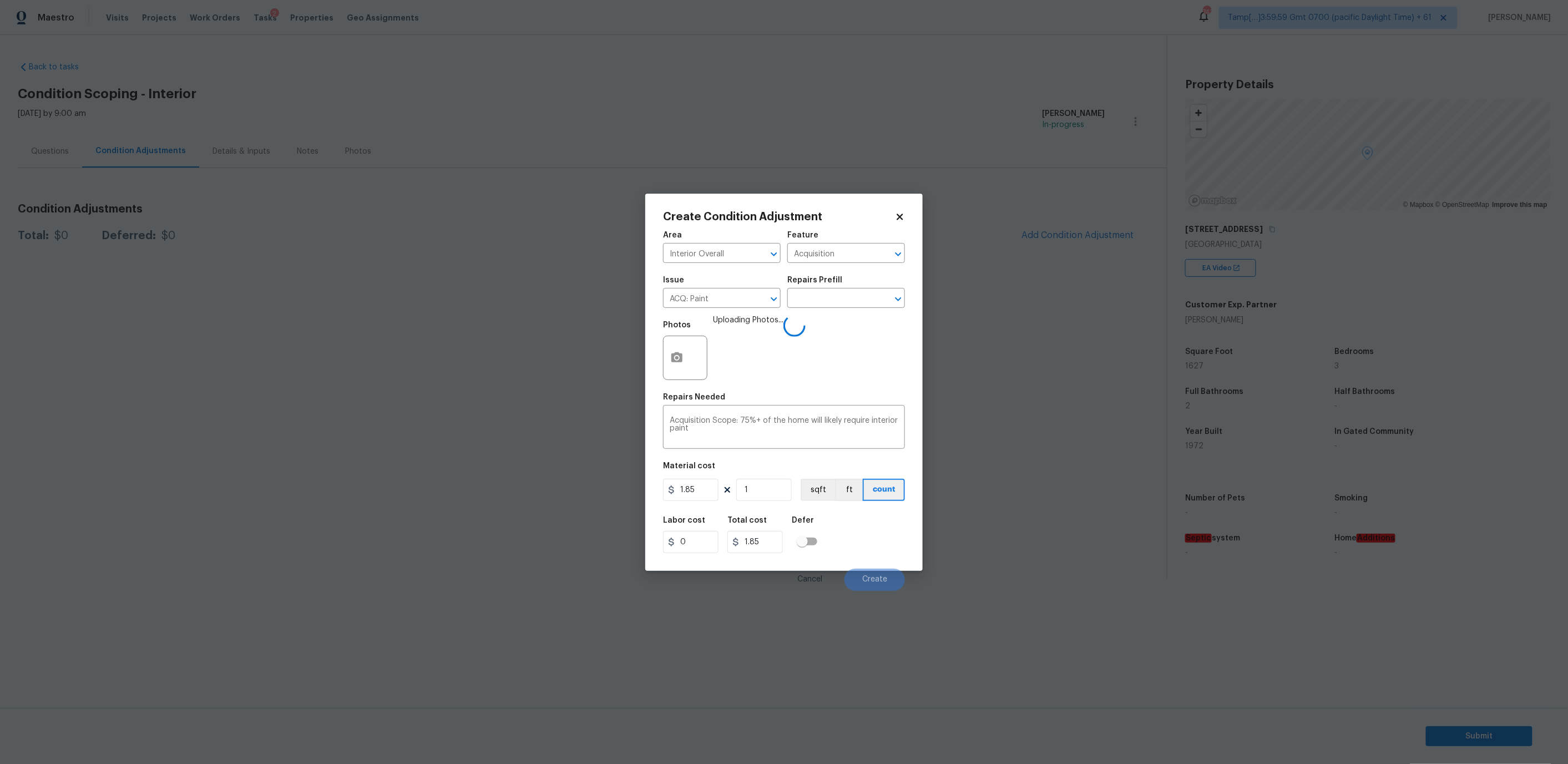
type input "16"
type input "29.6"
type input "162"
type input "299.7"
type input "1627"
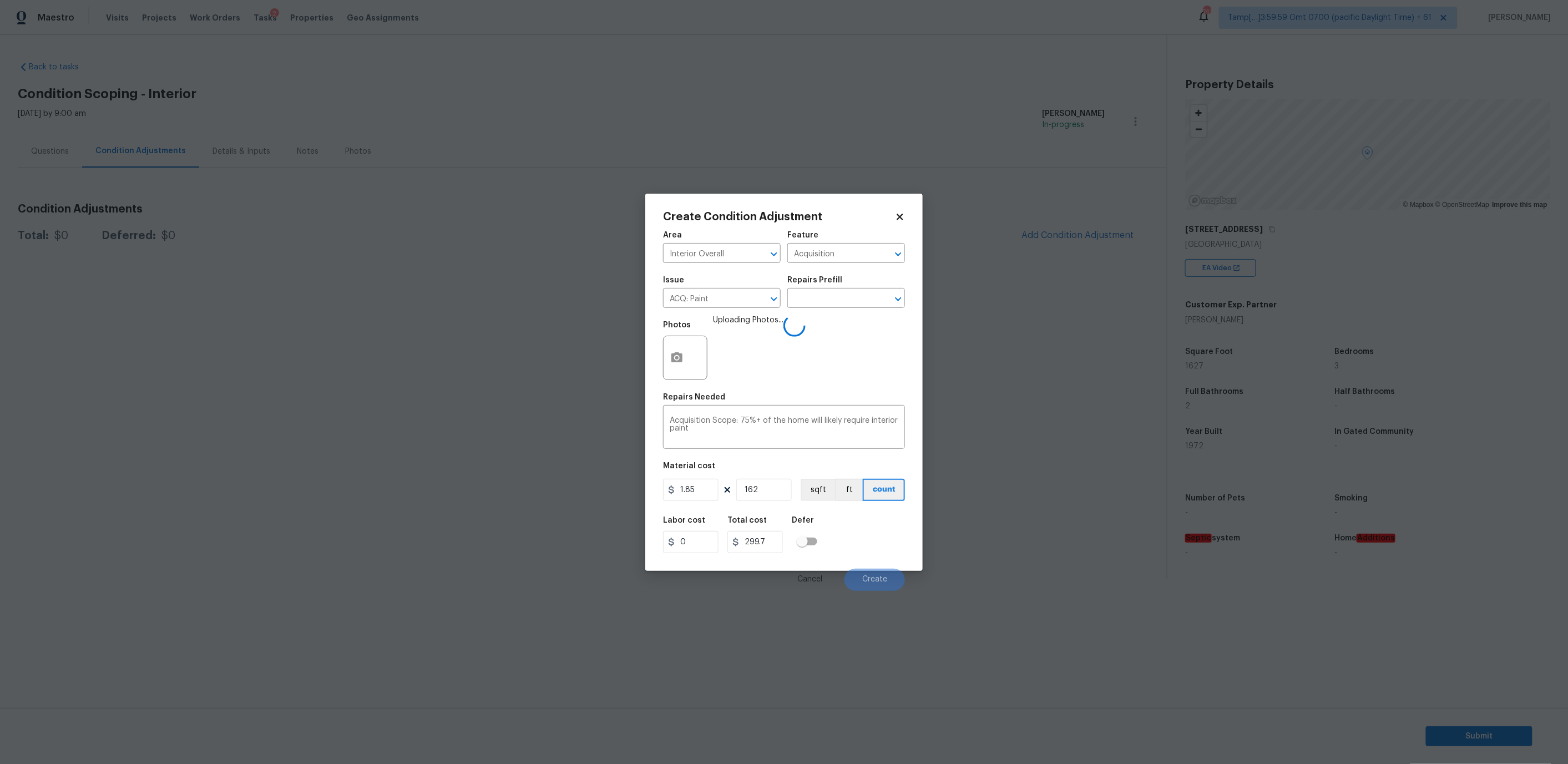
type input "3009.95"
type input "1627"
click at [863, 572] on button "Create" at bounding box center [874, 580] width 60 height 22
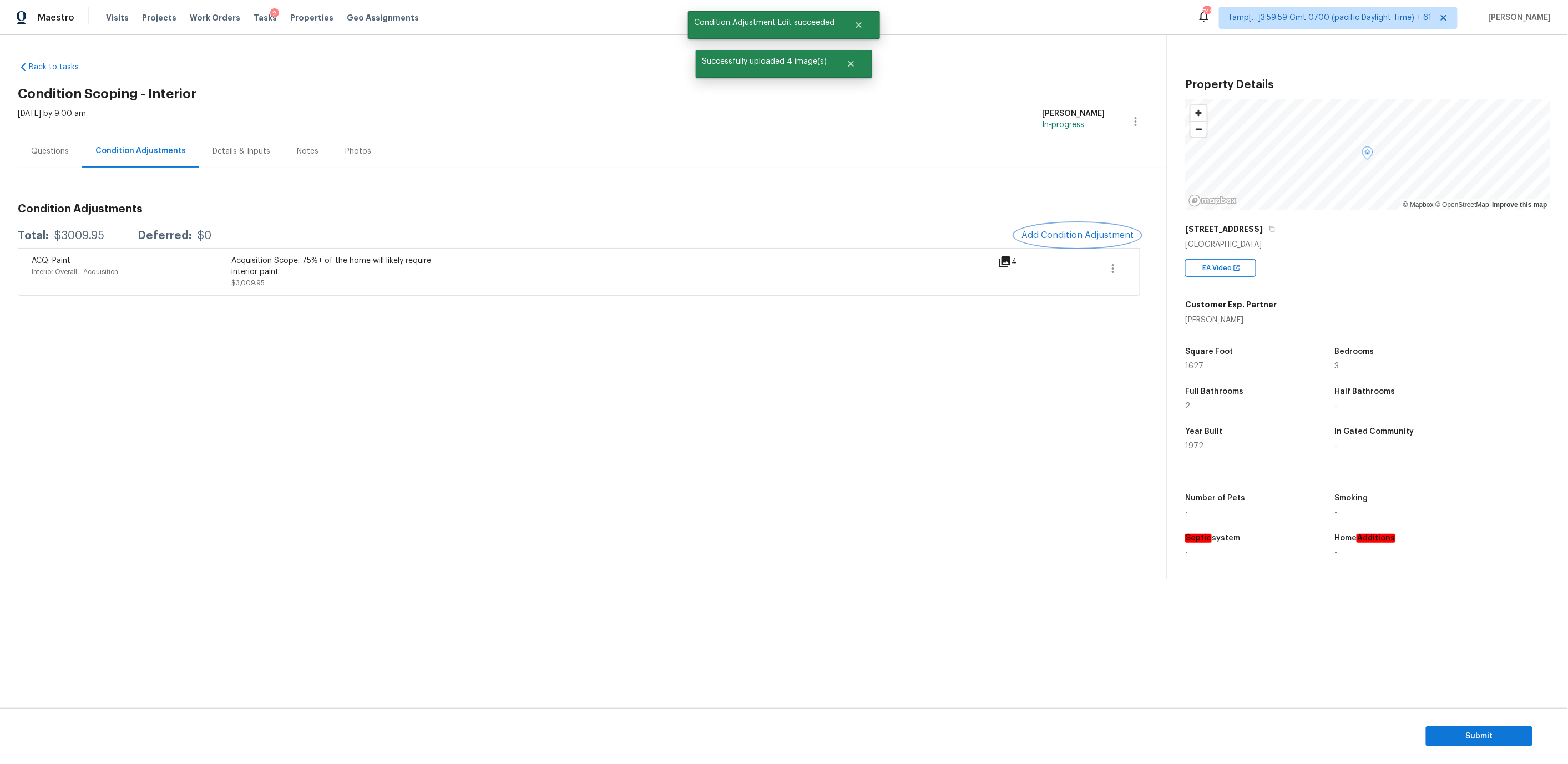
click at [1040, 236] on span "Add Condition Adjustment" at bounding box center [1077, 235] width 112 height 10
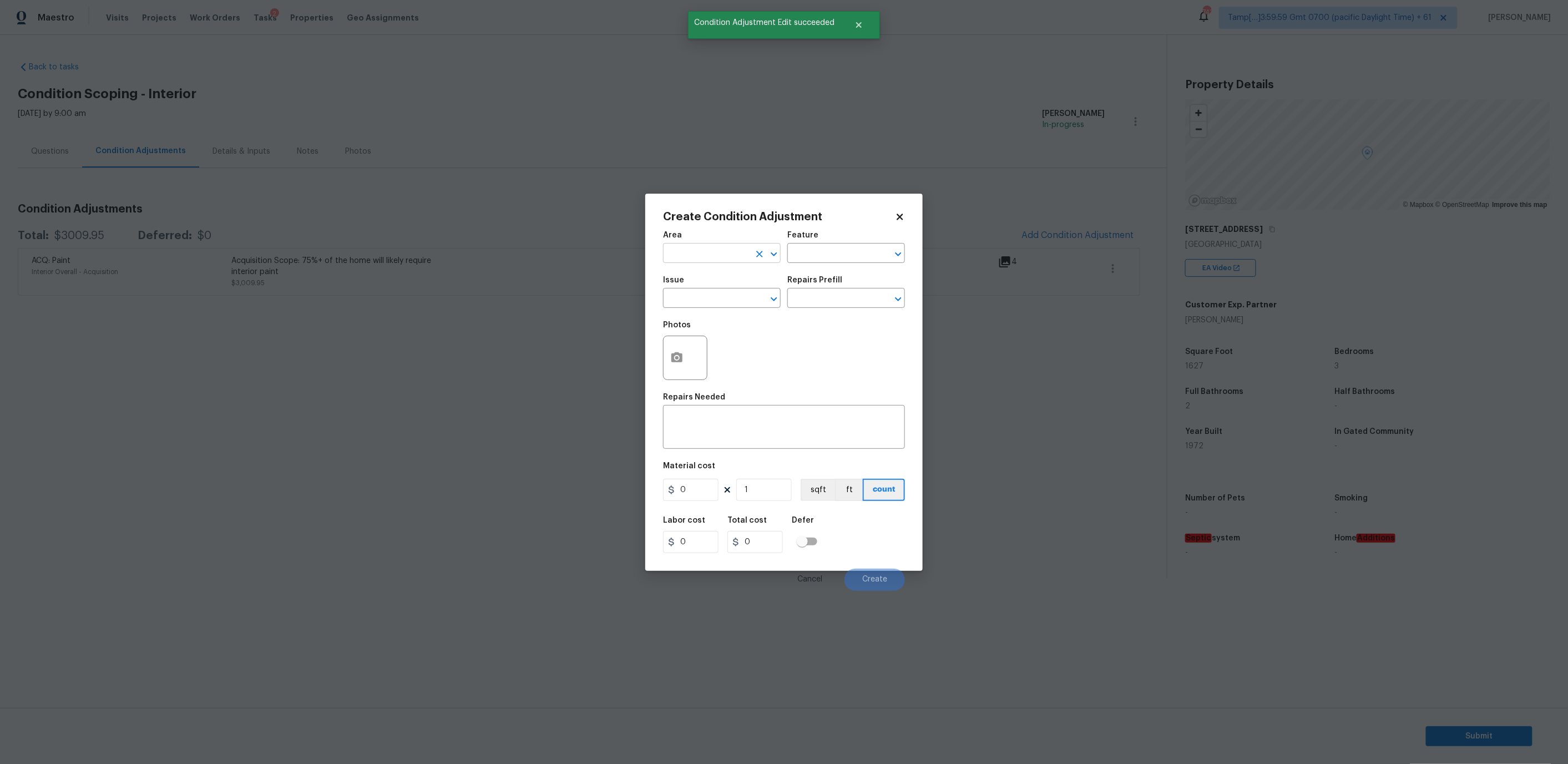
click at [729, 247] on input "text" at bounding box center [706, 254] width 86 height 17
click at [705, 295] on li "Interior Overall" at bounding box center [721, 296] width 117 height 18
type input "Interior Overall"
click at [816, 248] on input "text" at bounding box center [830, 254] width 86 height 17
click at [808, 304] on li "Interior" at bounding box center [845, 305] width 117 height 18
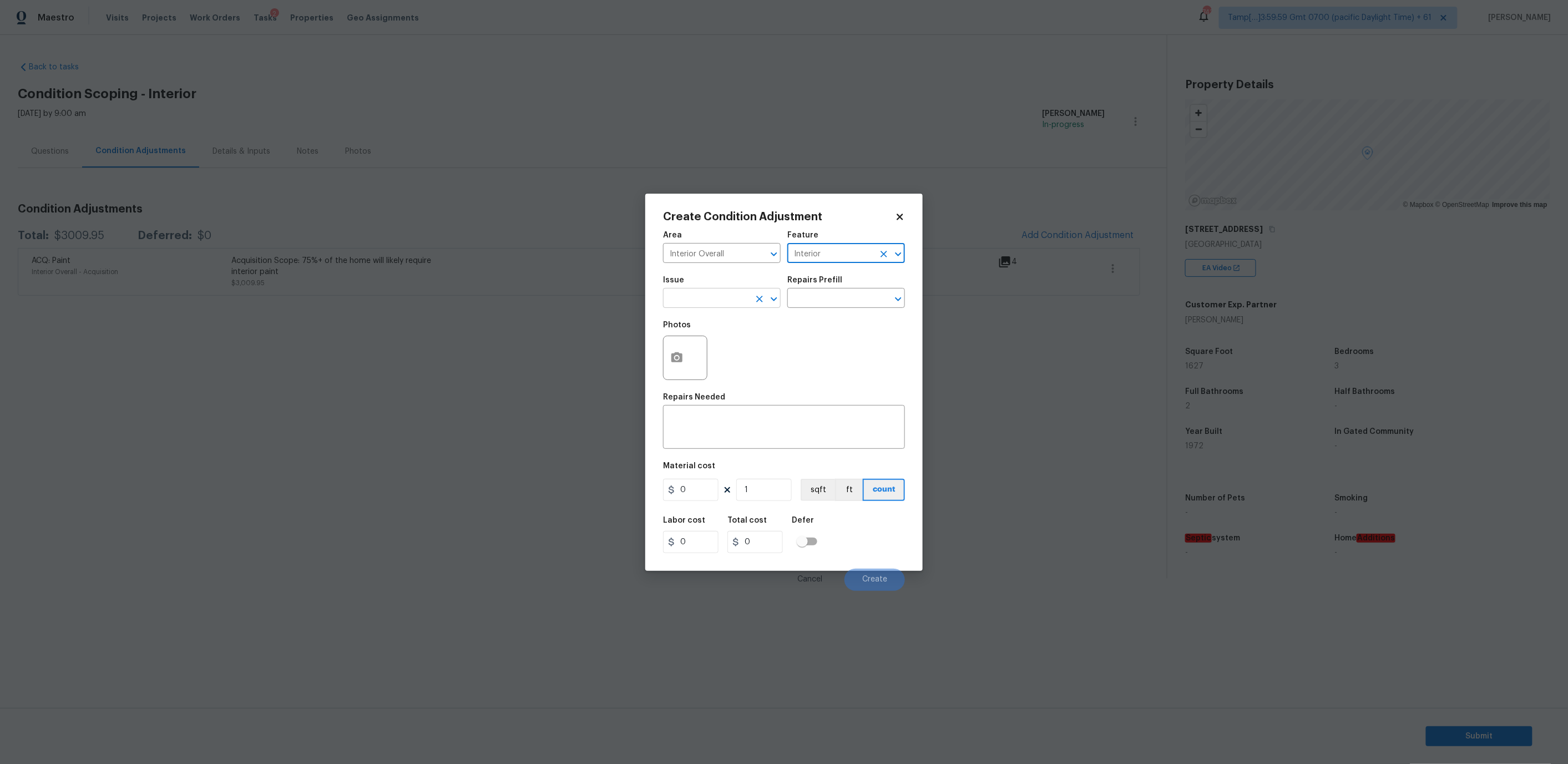
type input "Interior"
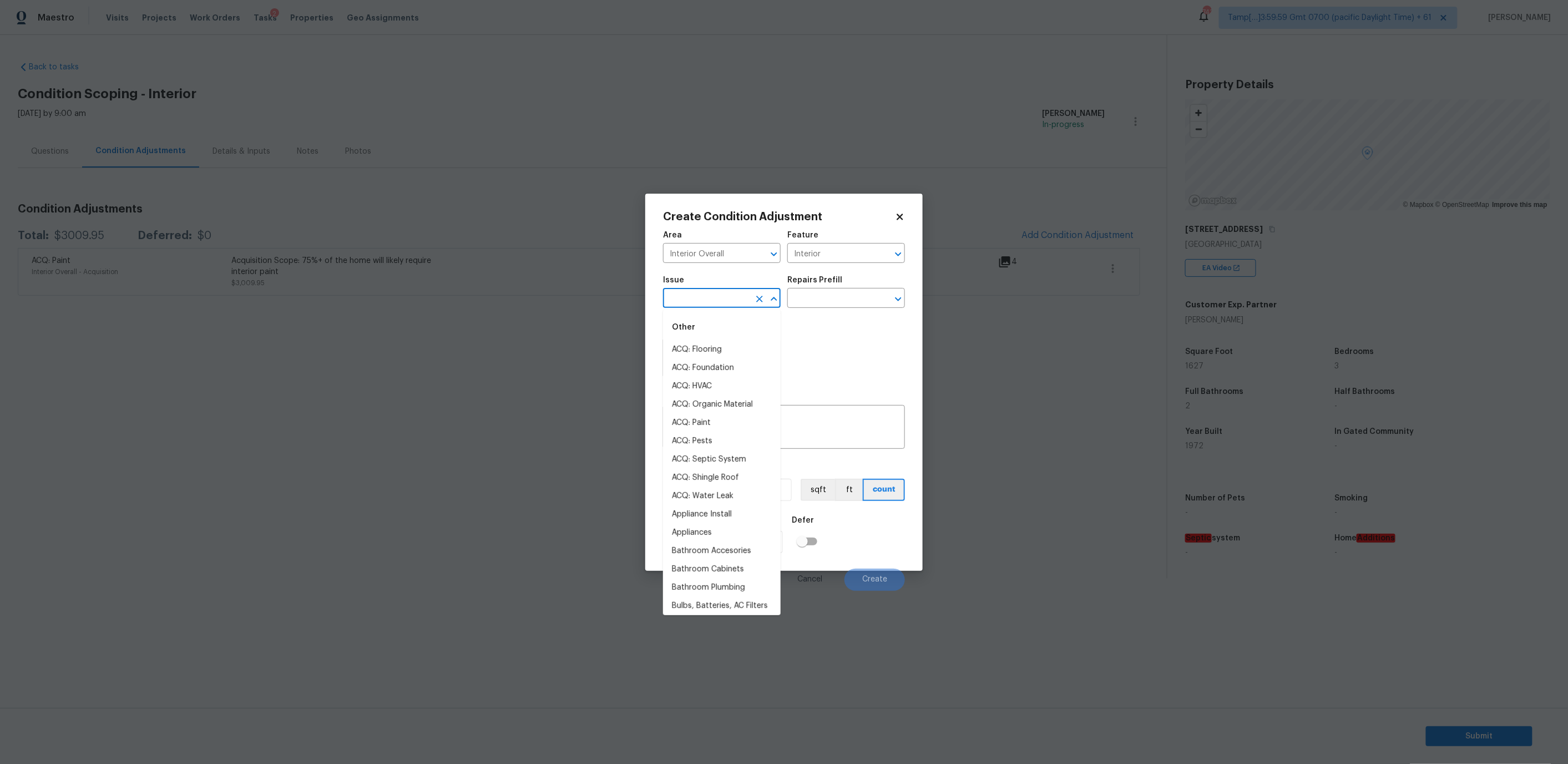
click at [718, 304] on input "text" at bounding box center [706, 300] width 86 height 17
type input "i"
click at [711, 399] on li "Interior Paint" at bounding box center [721, 405] width 117 height 18
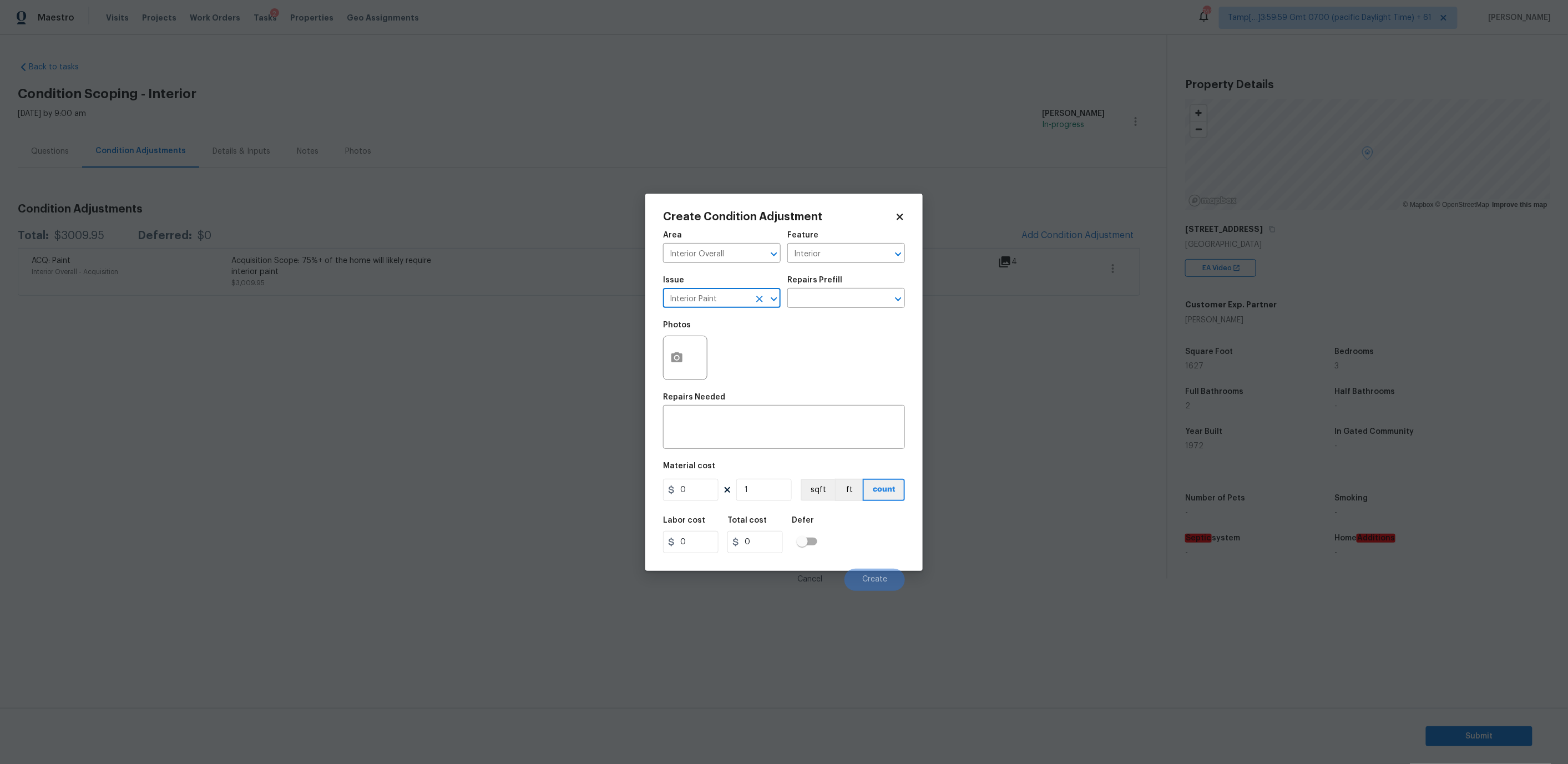
type input "Interior Paint"
click at [813, 287] on div "Repairs Prefill" at bounding box center [845, 284] width 117 height 15
click at [812, 298] on input "text" at bounding box center [830, 300] width 86 height 17
type input "pr"
click at [826, 325] on li "Primer - Labor Only $0.40" at bounding box center [845, 323] width 117 height 18
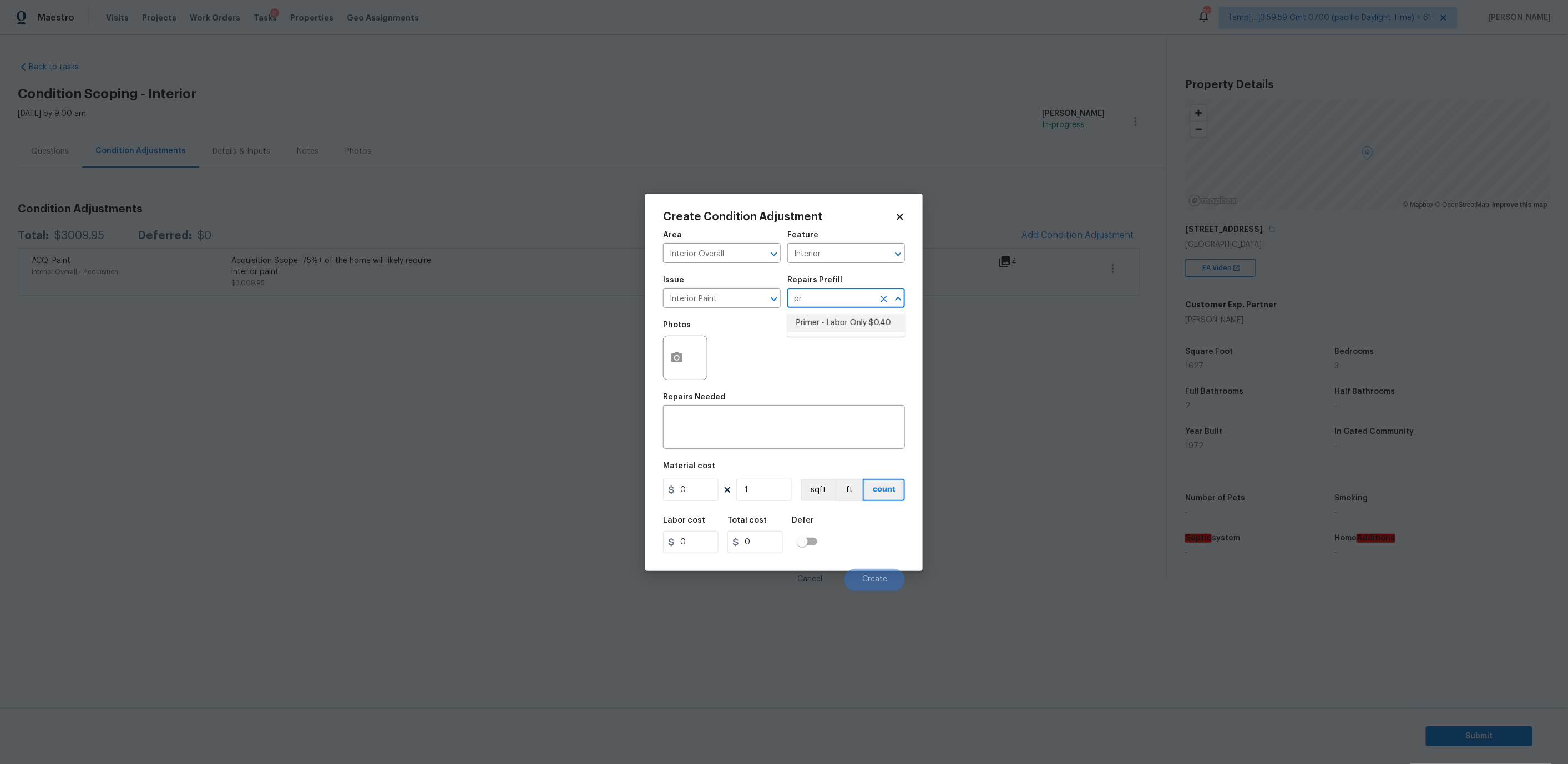
type input "Overall Paint"
type textarea "Interior primer - PRIMER PROVIDED BY OPENDOOR - All nails, screws, drywall anch…"
type input "0.4"
click at [676, 353] on icon "button" at bounding box center [677, 357] width 11 height 10
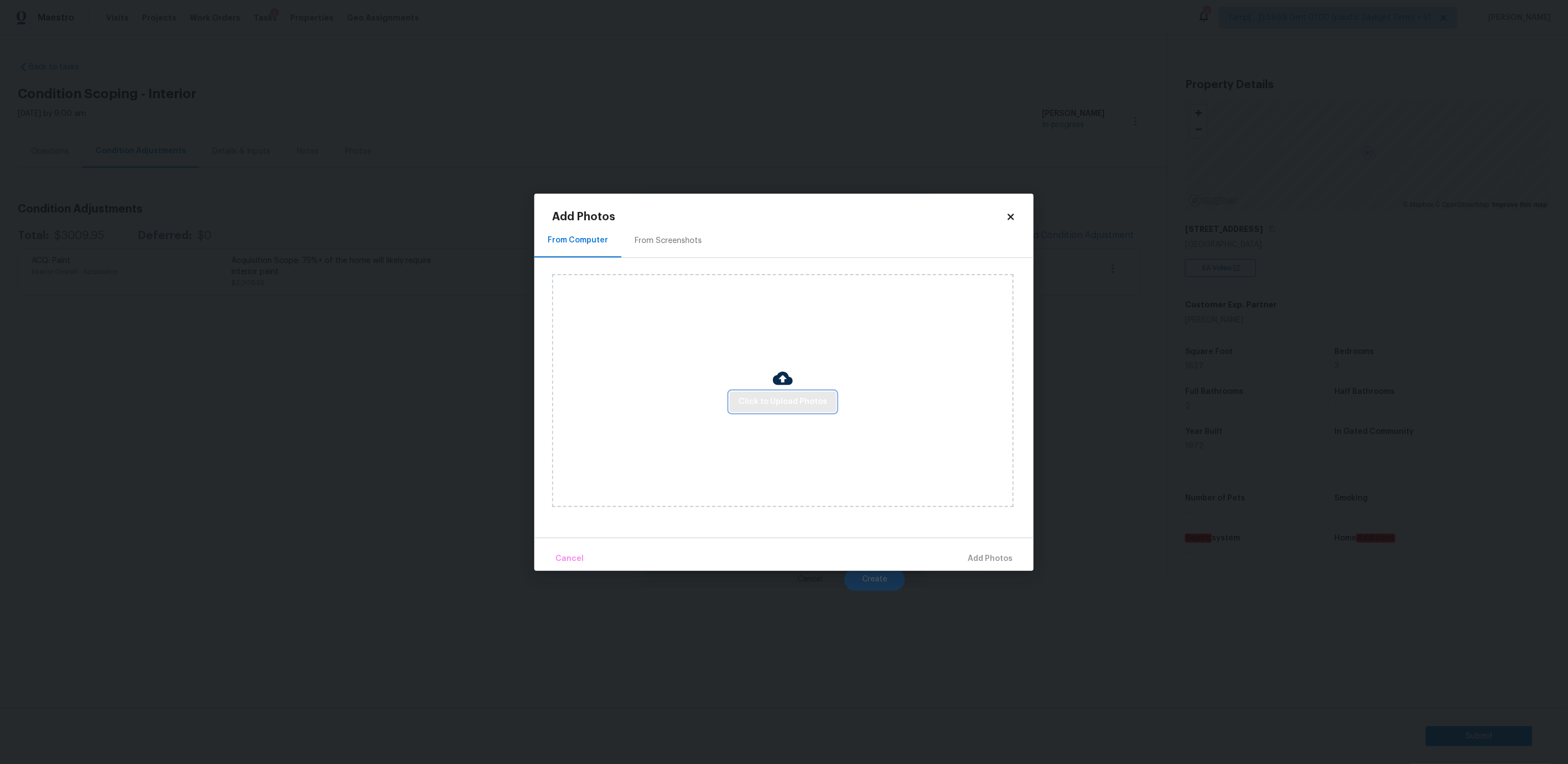
click at [766, 404] on span "Click to Upload Photos" at bounding box center [783, 402] width 89 height 14
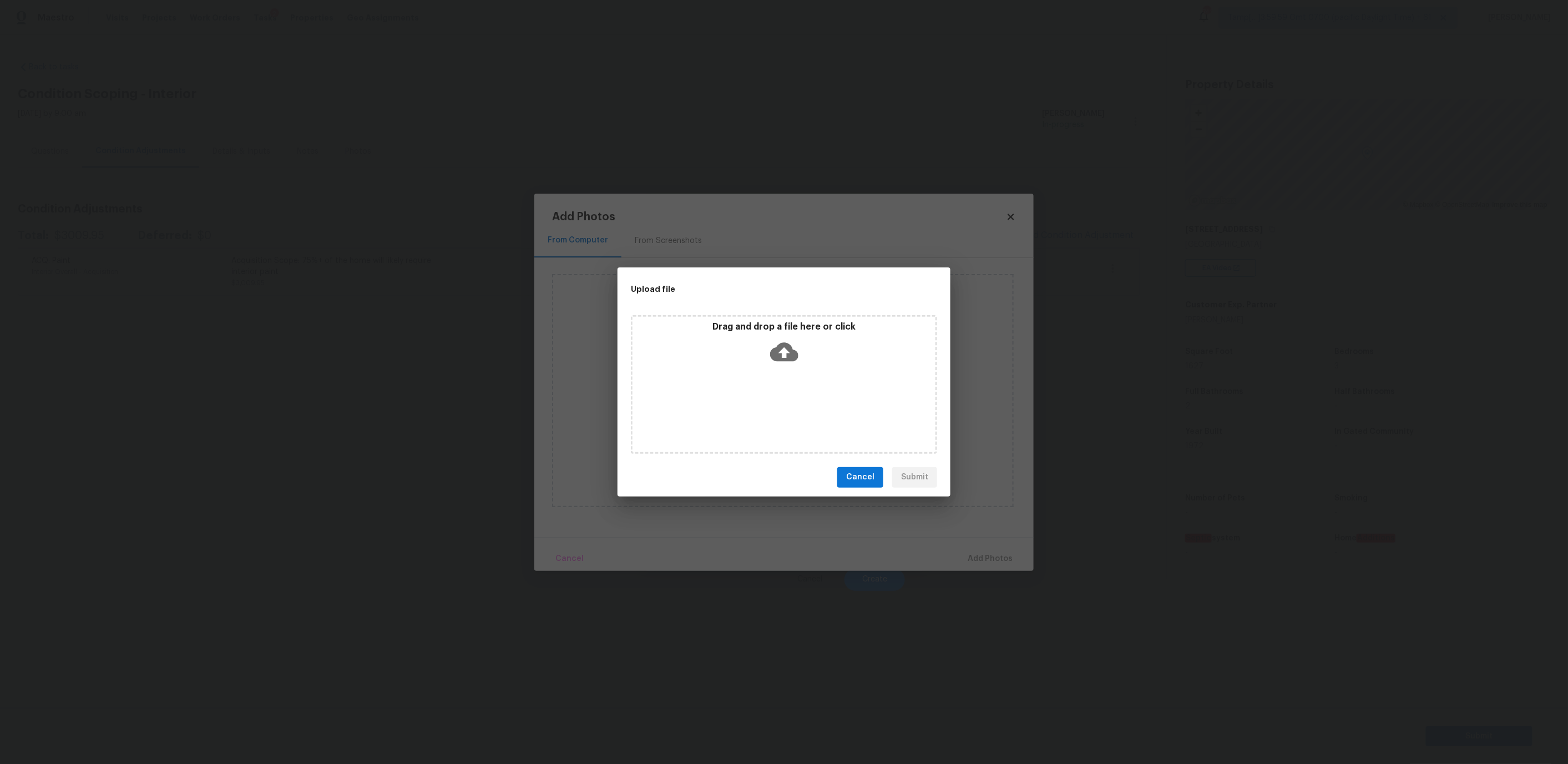
click at [777, 362] on icon at bounding box center [784, 352] width 28 height 28
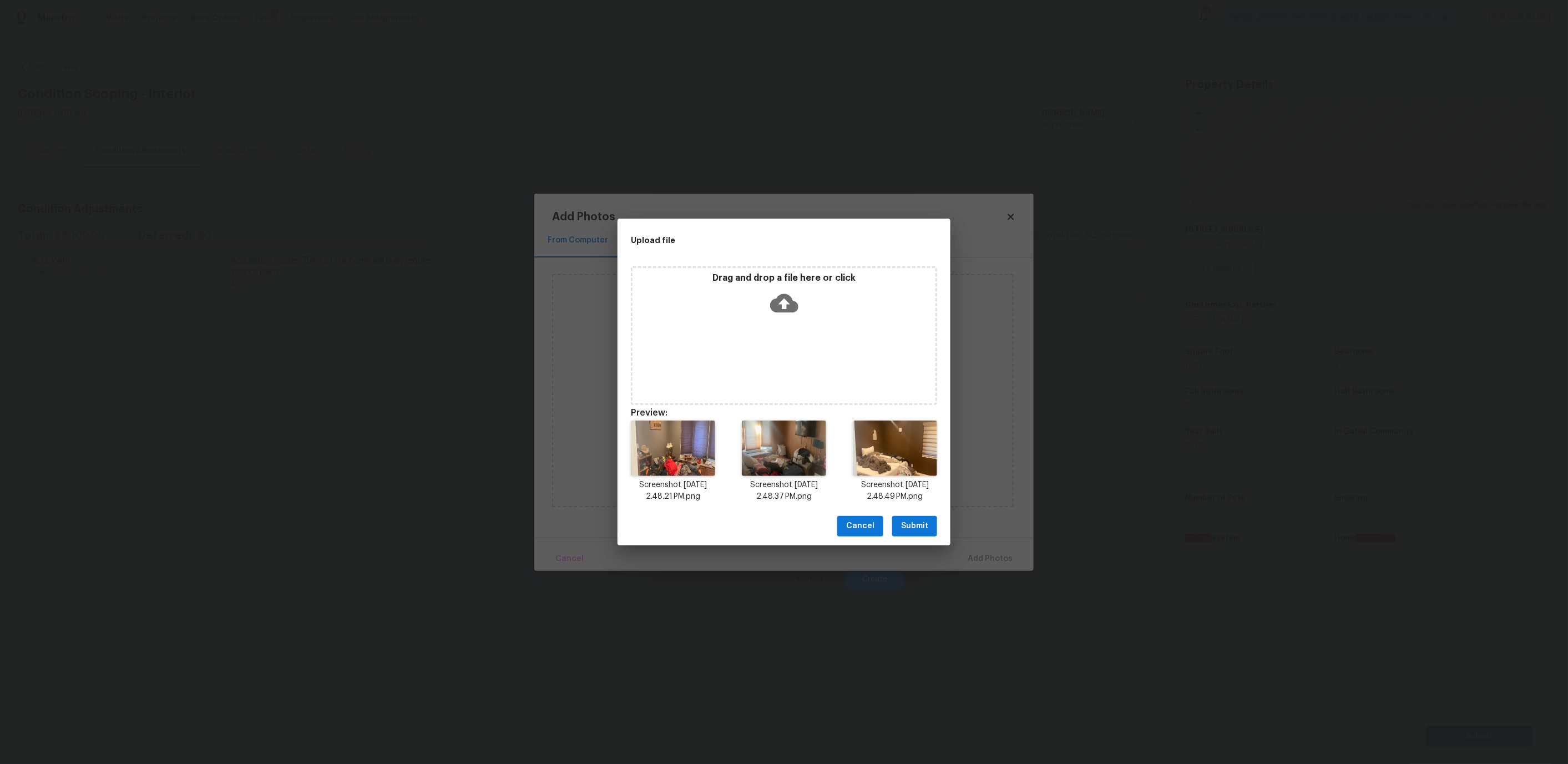
click at [908, 524] on span "Submit" at bounding box center [914, 526] width 27 height 14
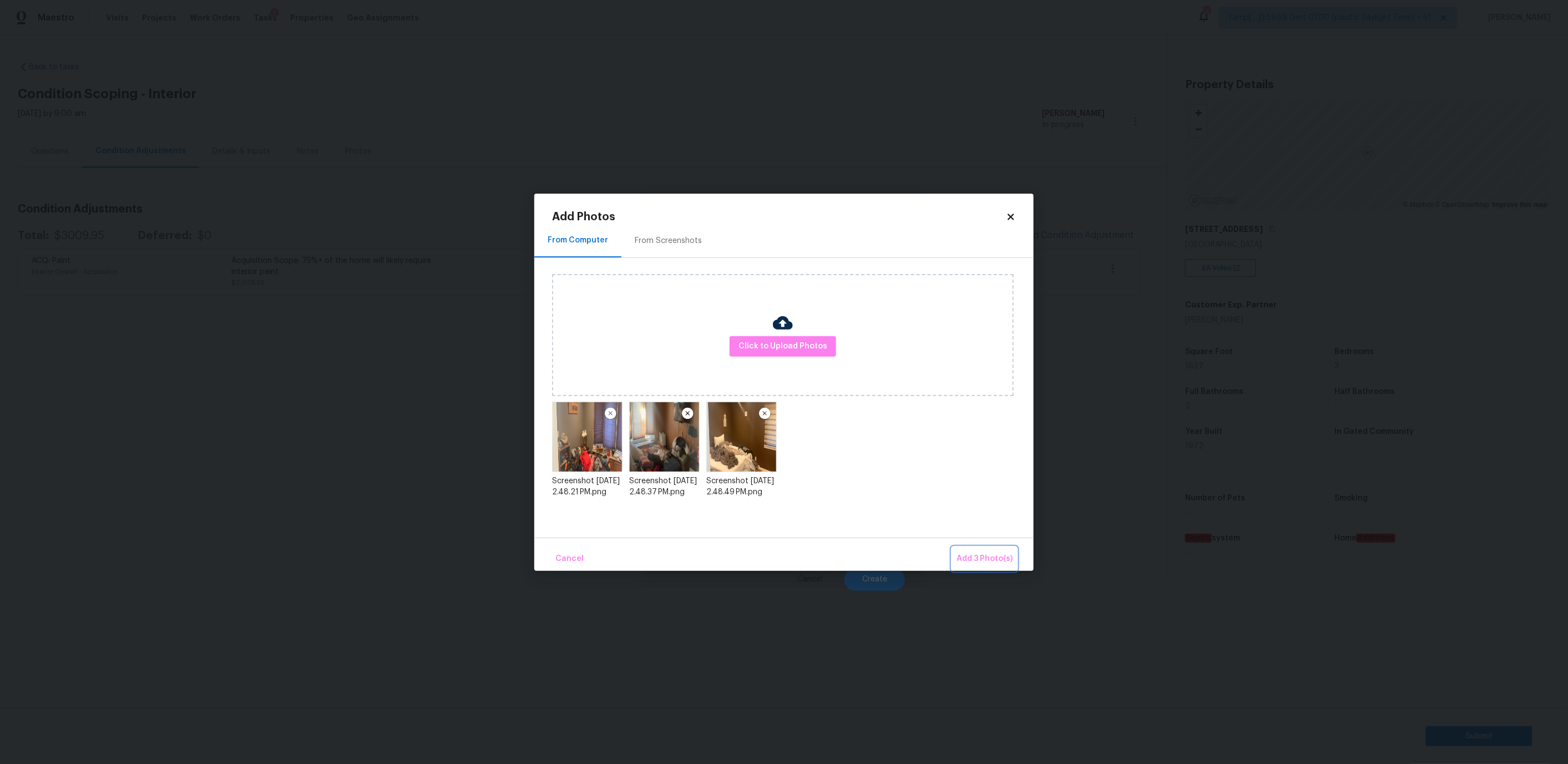
click at [990, 567] on button "Add 3 Photo(s)" at bounding box center [984, 559] width 65 height 24
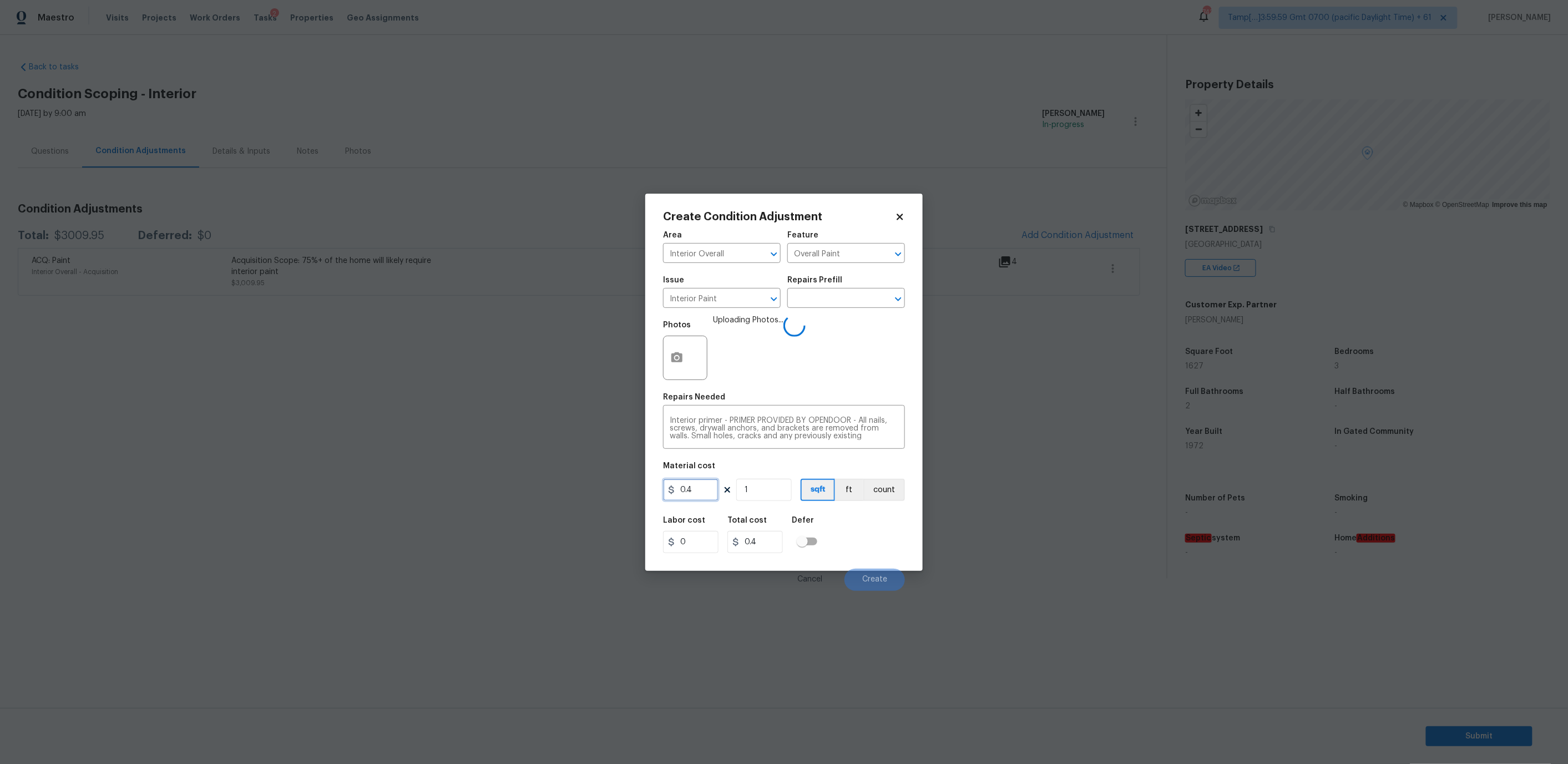
click at [693, 489] on input "0.4" at bounding box center [690, 490] width 55 height 22
type input "300"
click at [759, 493] on input "1" at bounding box center [764, 490] width 55 height 22
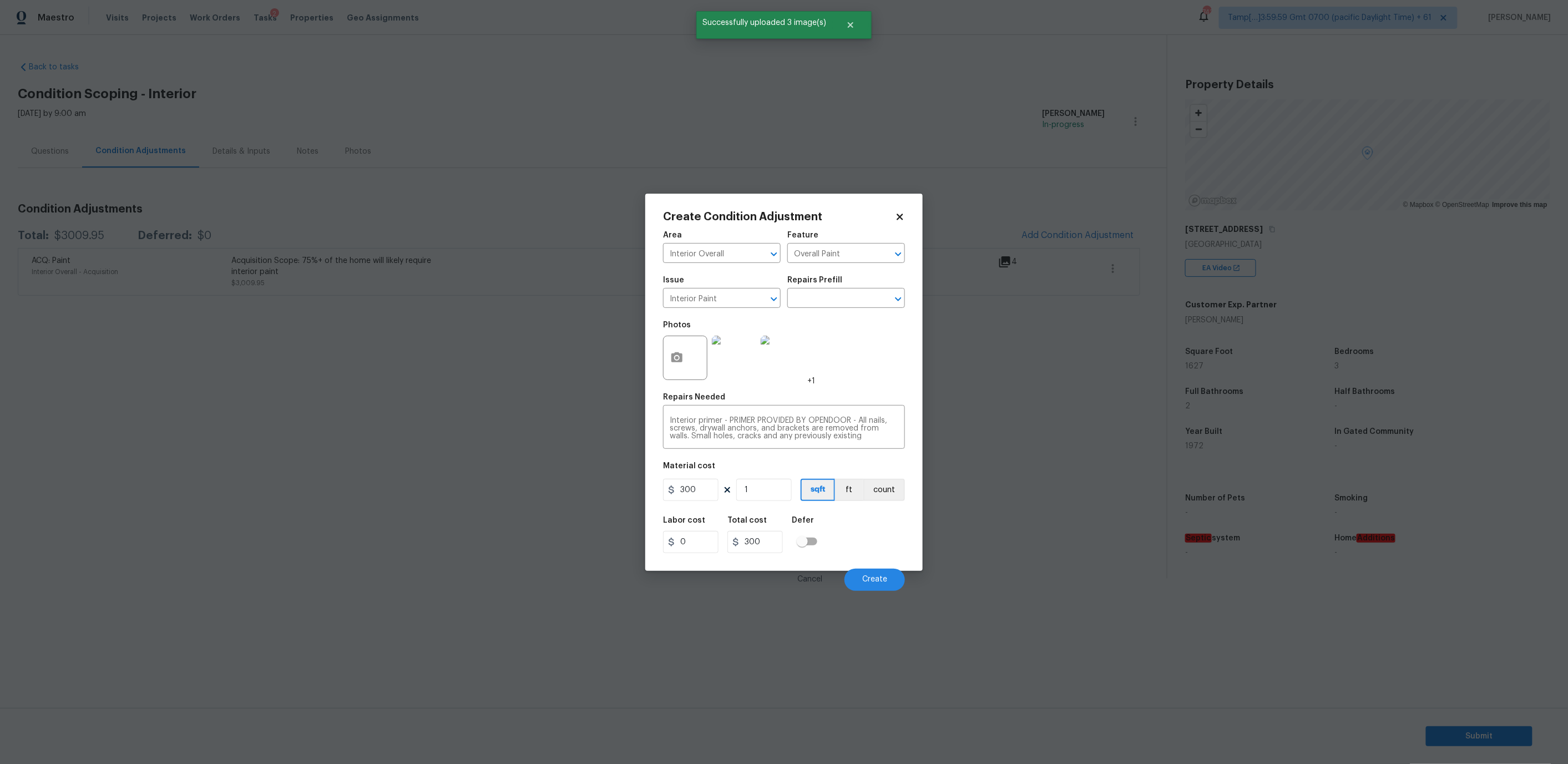
click at [844, 533] on div "Labor cost 0 Total cost 300 Defer" at bounding box center [783, 535] width 242 height 50
click at [875, 578] on span "Create" at bounding box center [875, 580] width 25 height 9
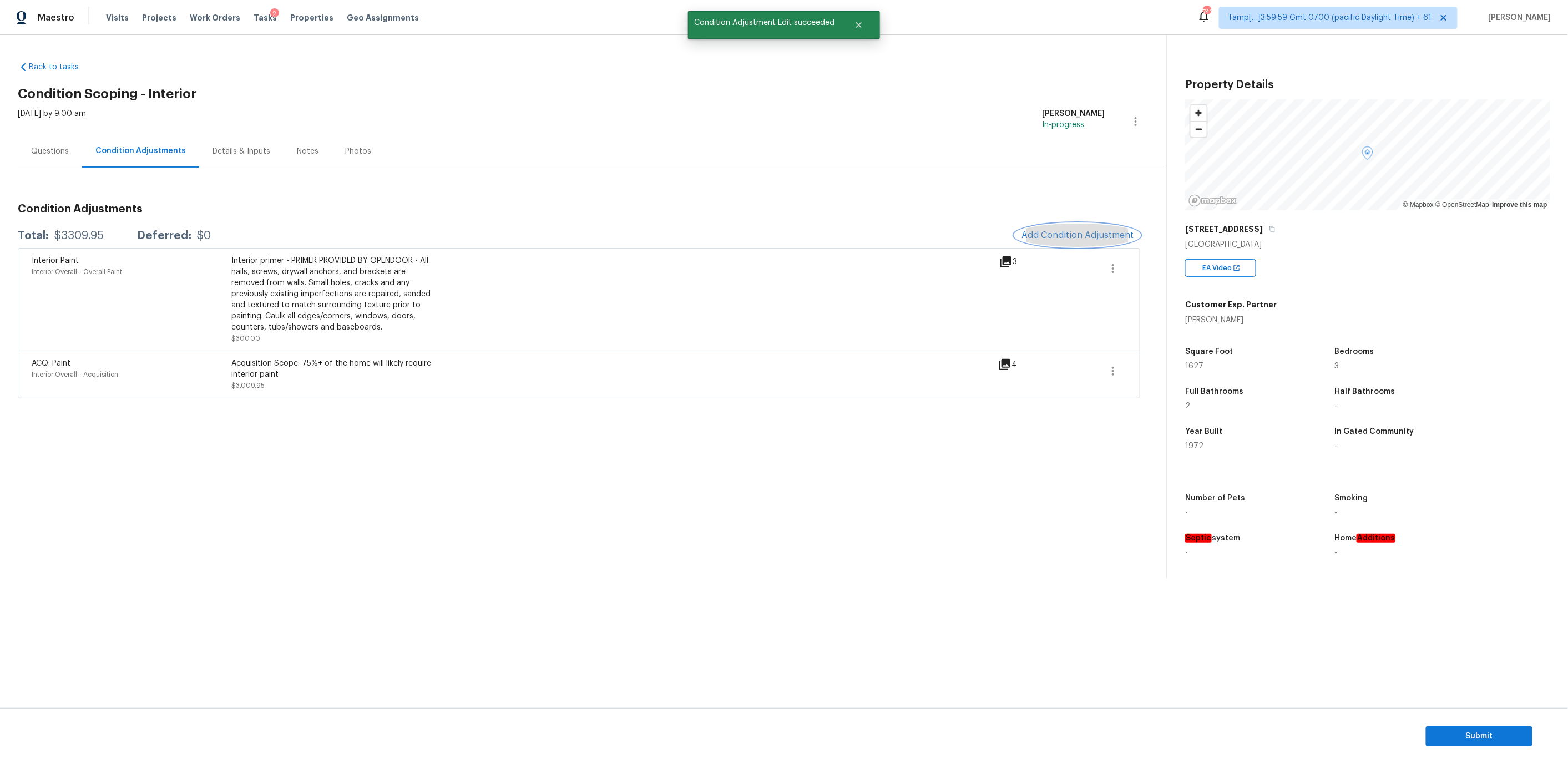
click at [1057, 232] on span "Add Condition Adjustment" at bounding box center [1077, 235] width 112 height 10
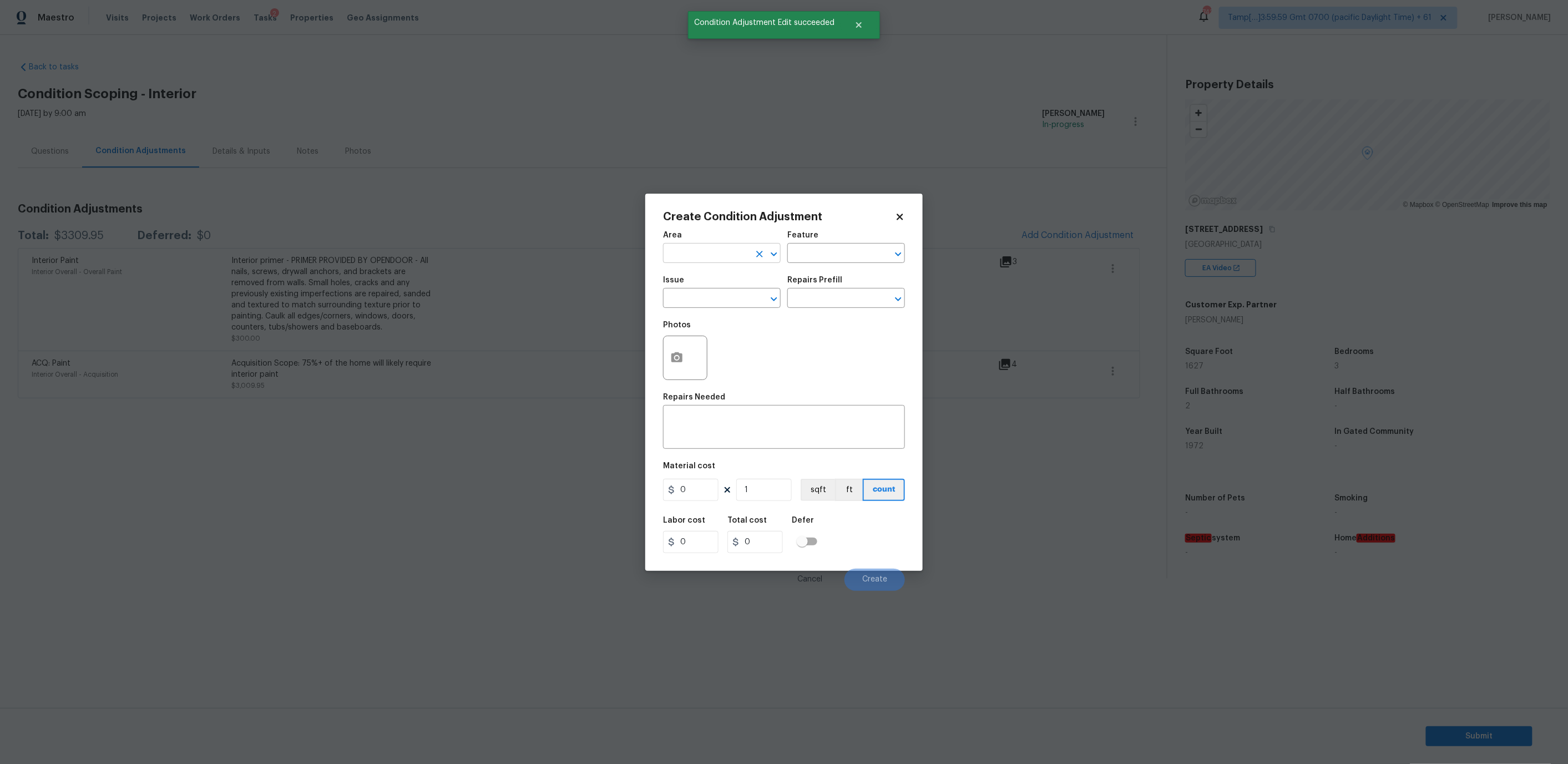
click at [705, 247] on input "text" at bounding box center [706, 254] width 86 height 17
click at [698, 293] on li "Interior Overall" at bounding box center [721, 296] width 117 height 18
type input "Interior Overall"
click at [822, 259] on input "text" at bounding box center [830, 254] width 86 height 17
click at [821, 303] on li "Interior" at bounding box center [845, 305] width 117 height 18
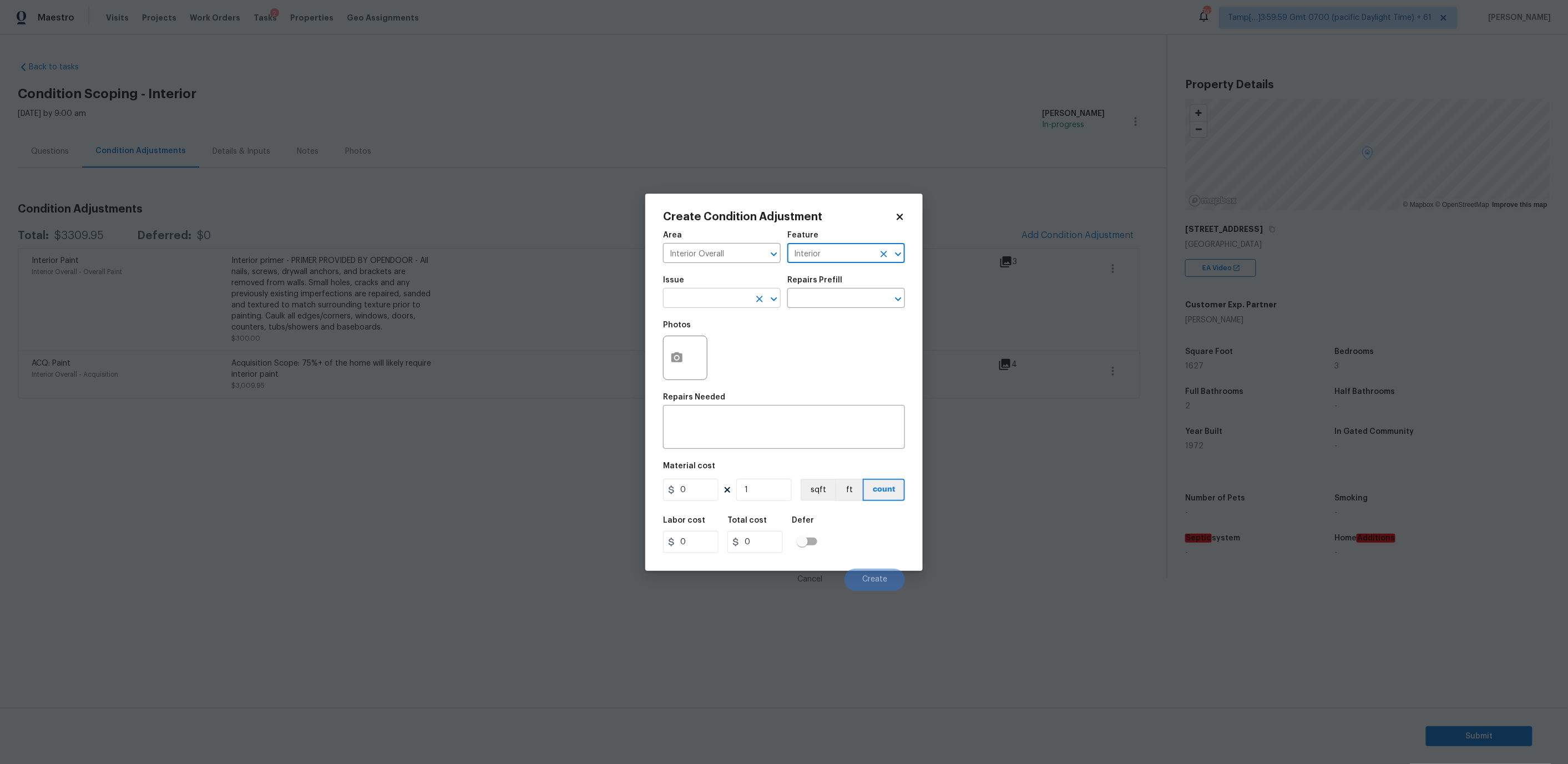
type input "Interior"
click at [694, 294] on input "text" at bounding box center [706, 300] width 86 height 17
click at [705, 349] on li "ACQ: Flooring" at bounding box center [721, 350] width 117 height 18
type input "ACQ: Flooring"
click at [836, 306] on input "text" at bounding box center [830, 300] width 86 height 17
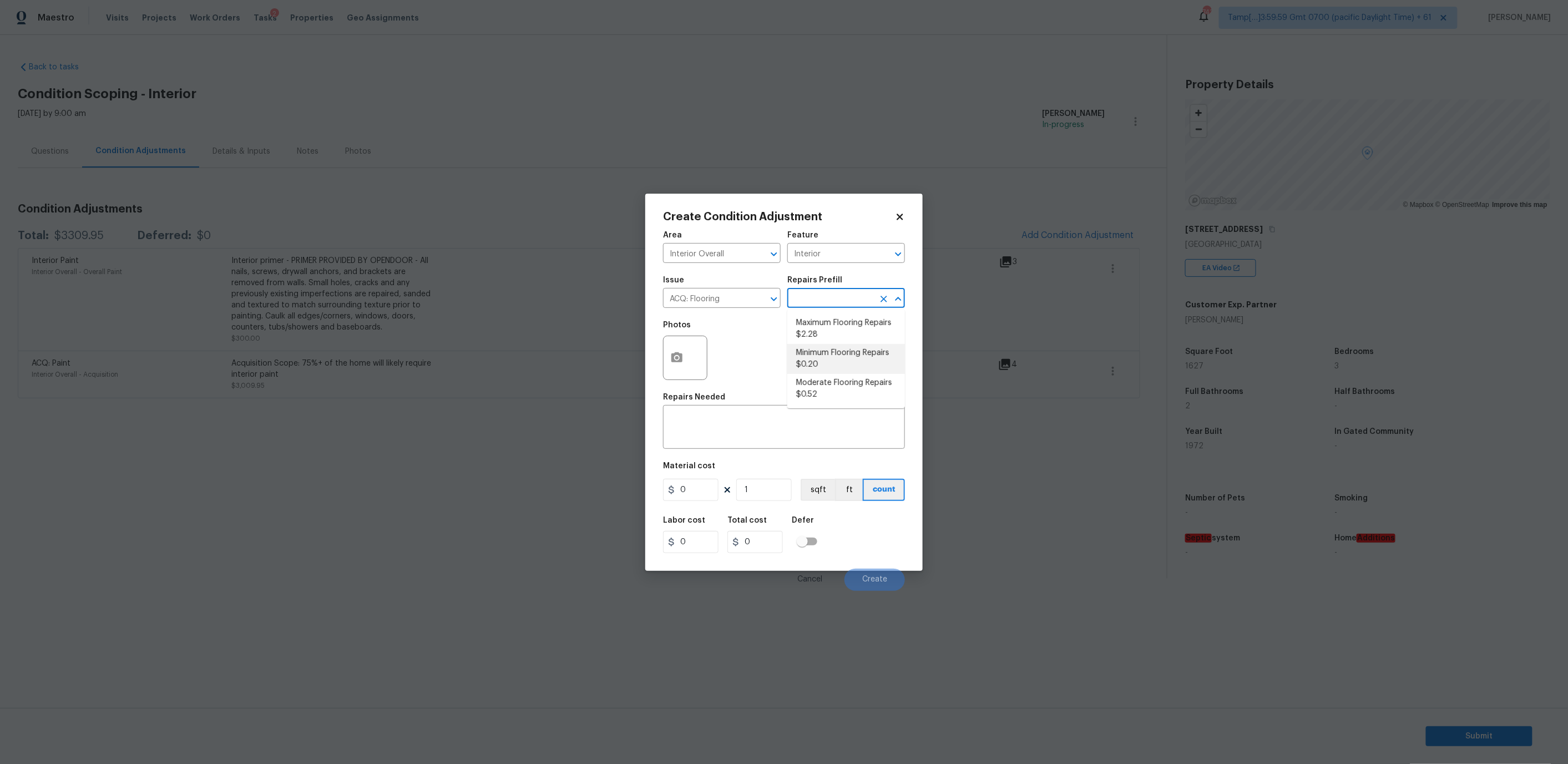
click at [839, 360] on li "Minimum Flooring Repairs $0.20" at bounding box center [845, 359] width 117 height 30
type input "Acquisition"
type textarea "Acquisition Scope: Minimum flooring repairs"
type input "0.2"
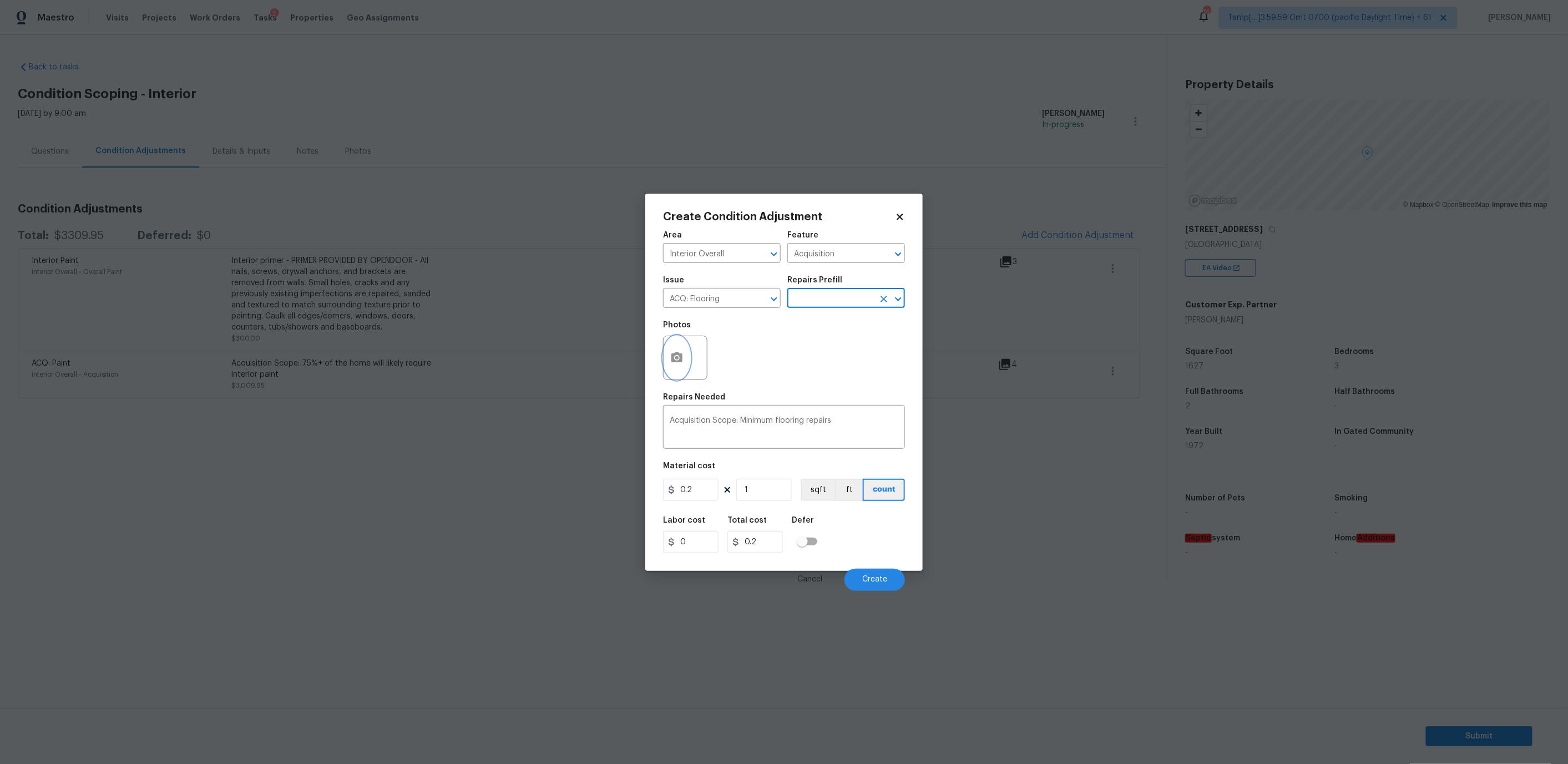
click at [674, 360] on icon "button" at bounding box center [677, 357] width 11 height 10
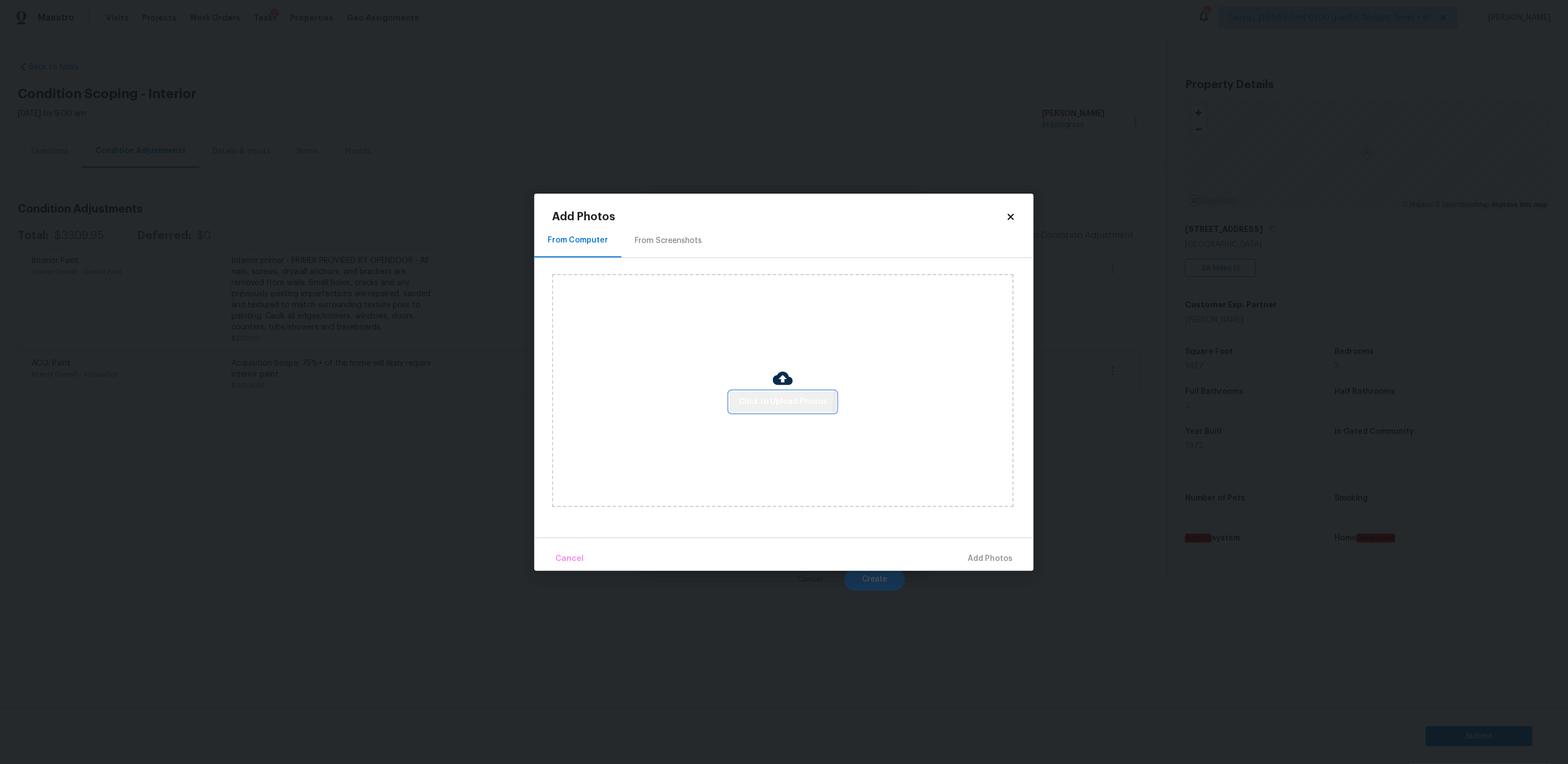
click at [746, 392] on button "Click to Upload Photos" at bounding box center [783, 402] width 107 height 21
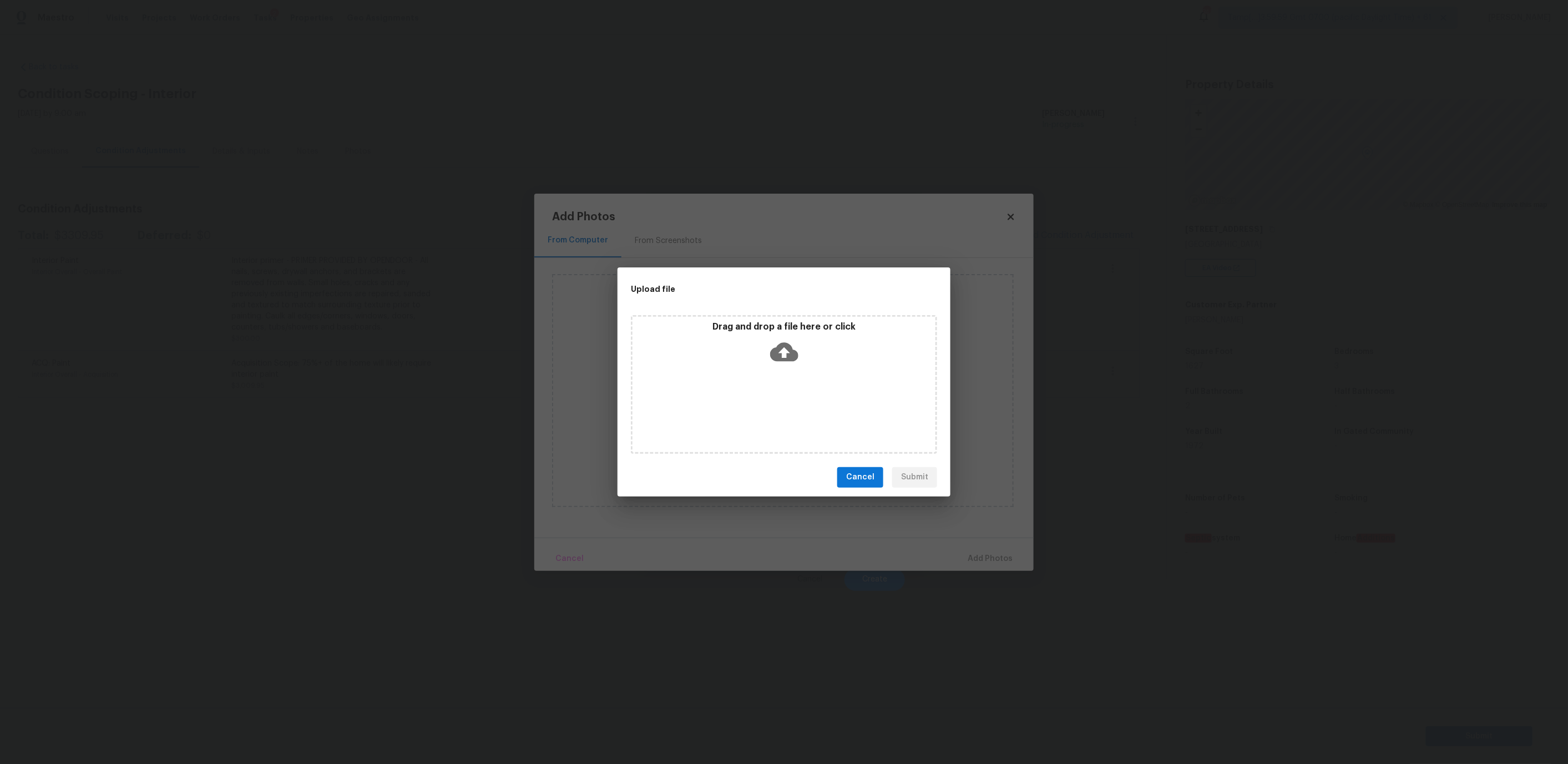
click at [771, 349] on icon at bounding box center [784, 352] width 28 height 28
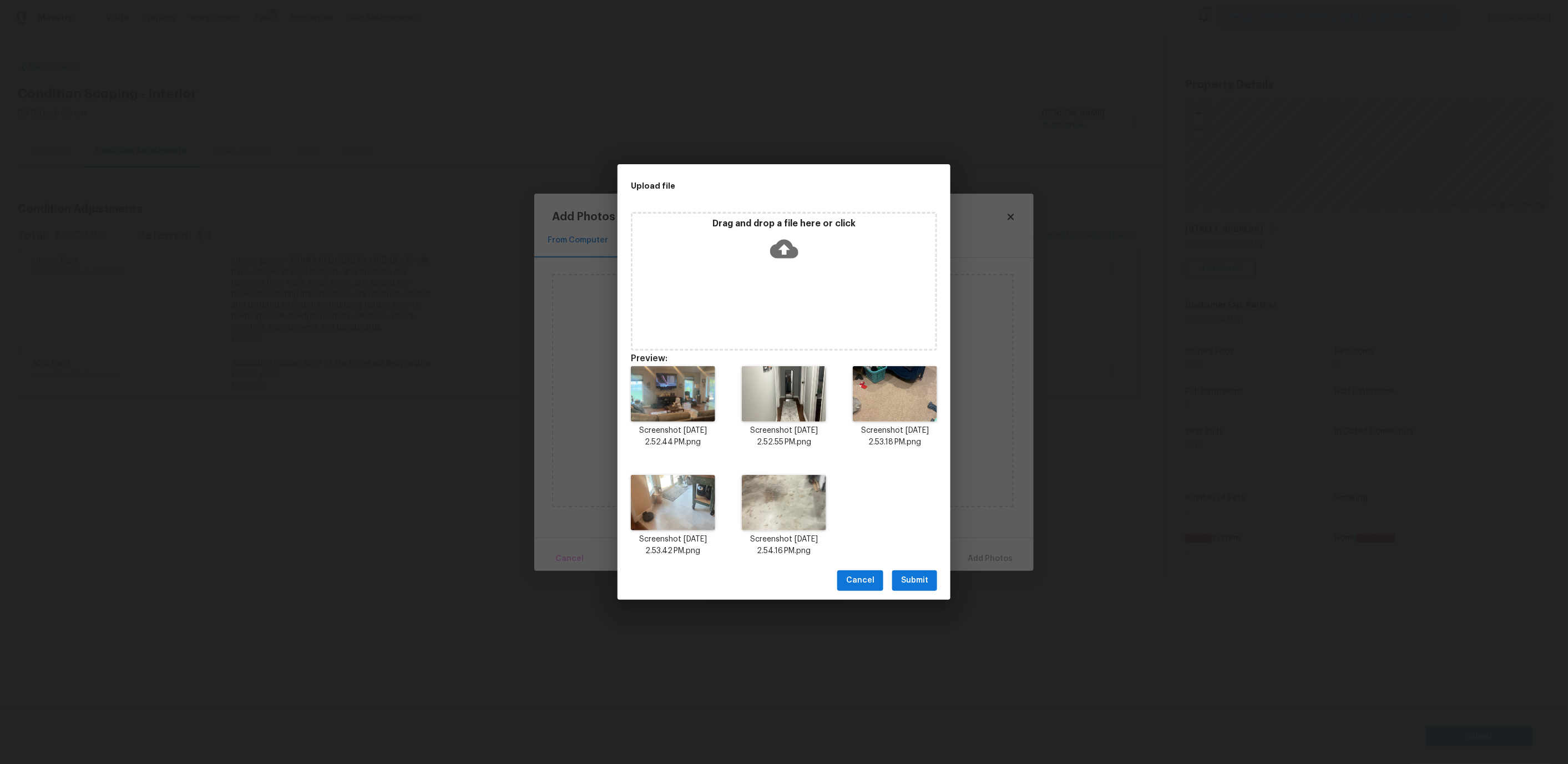
click at [923, 570] on button "Submit" at bounding box center [915, 581] width 45 height 21
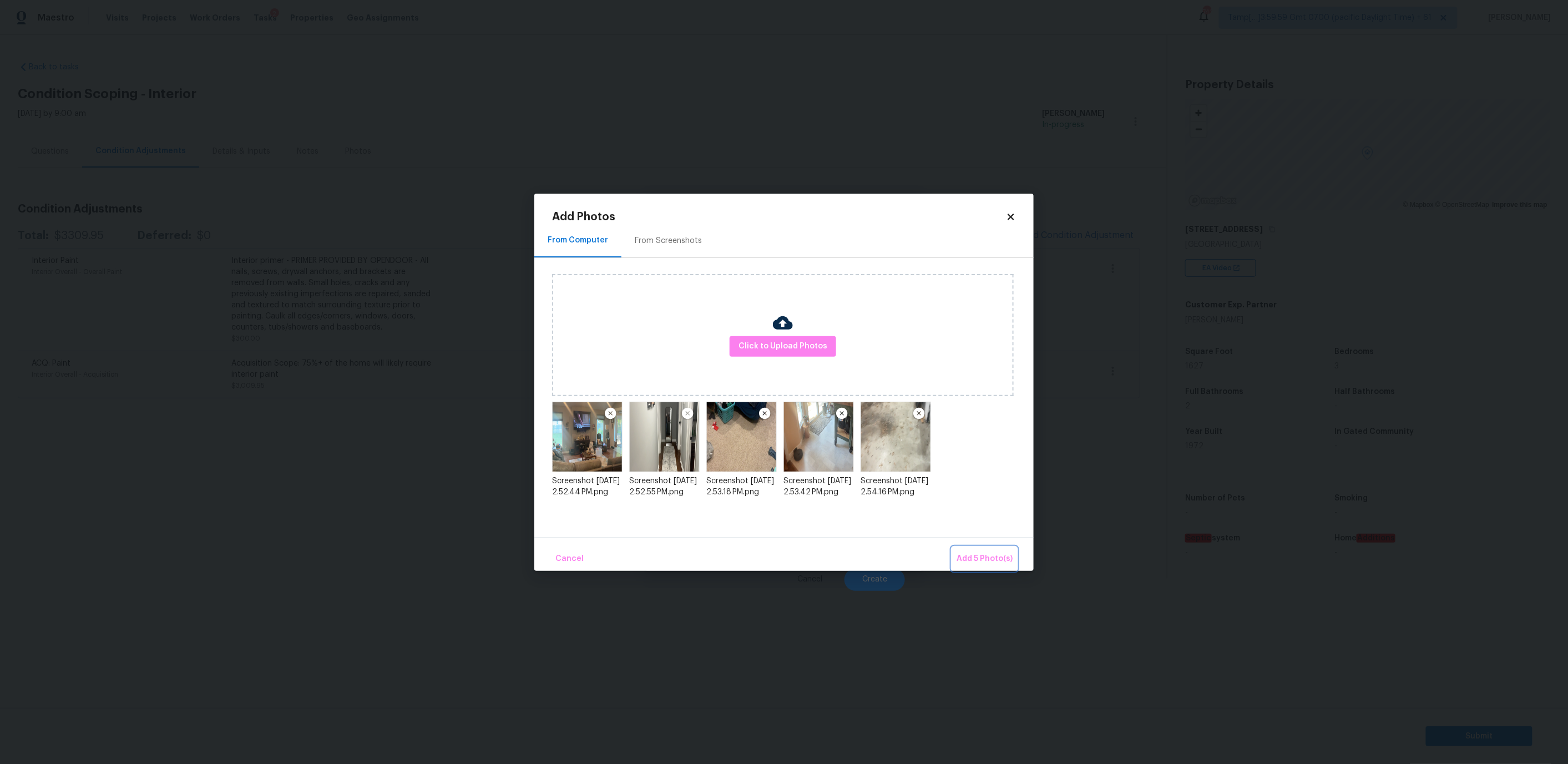
click at [976, 562] on span "Add 5 Photo(s)" at bounding box center [984, 559] width 56 height 14
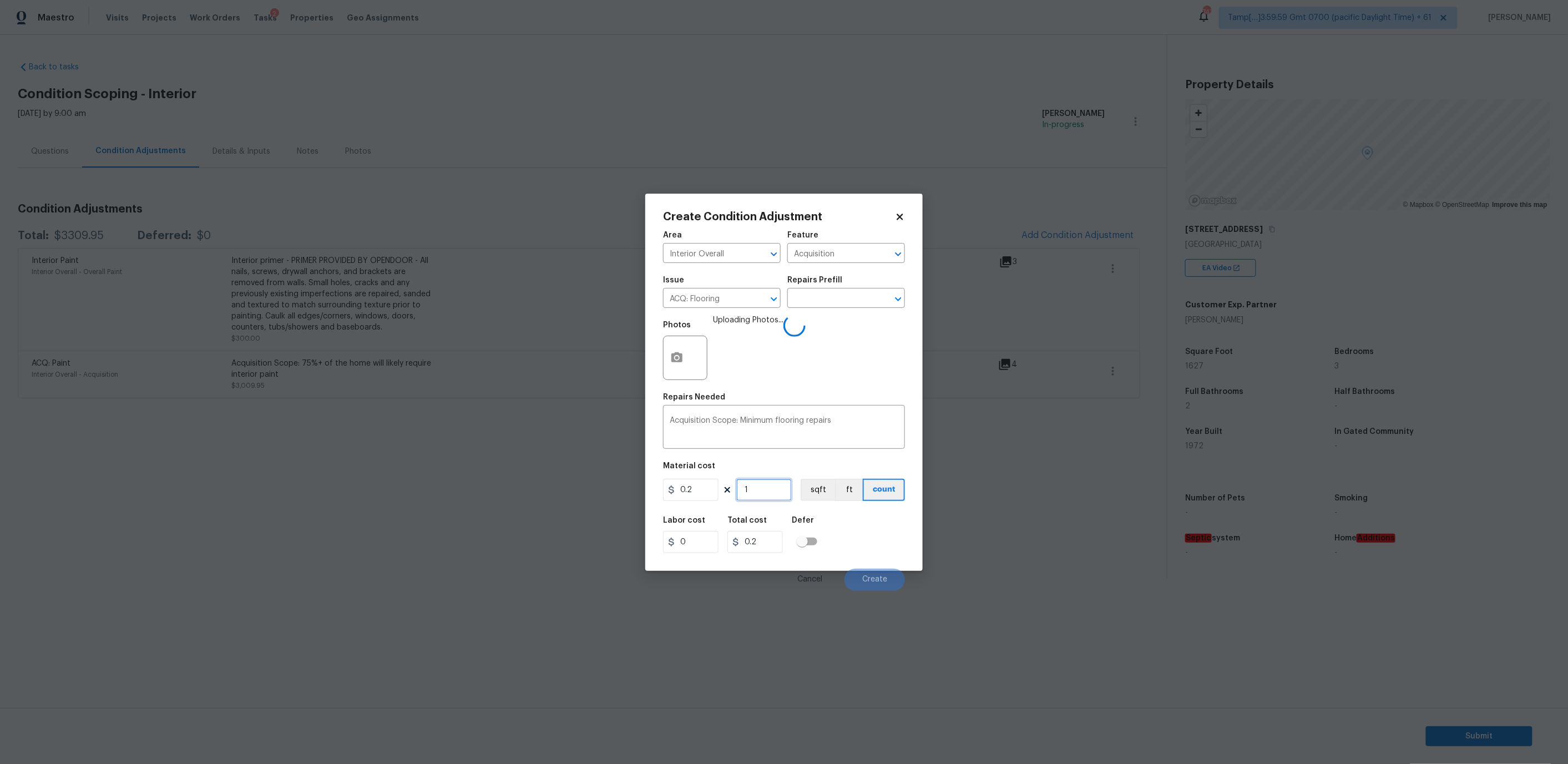
click at [756, 486] on input "1" at bounding box center [764, 490] width 55 height 22
type input "16"
type input "3.2"
type input "162"
type input "32.4"
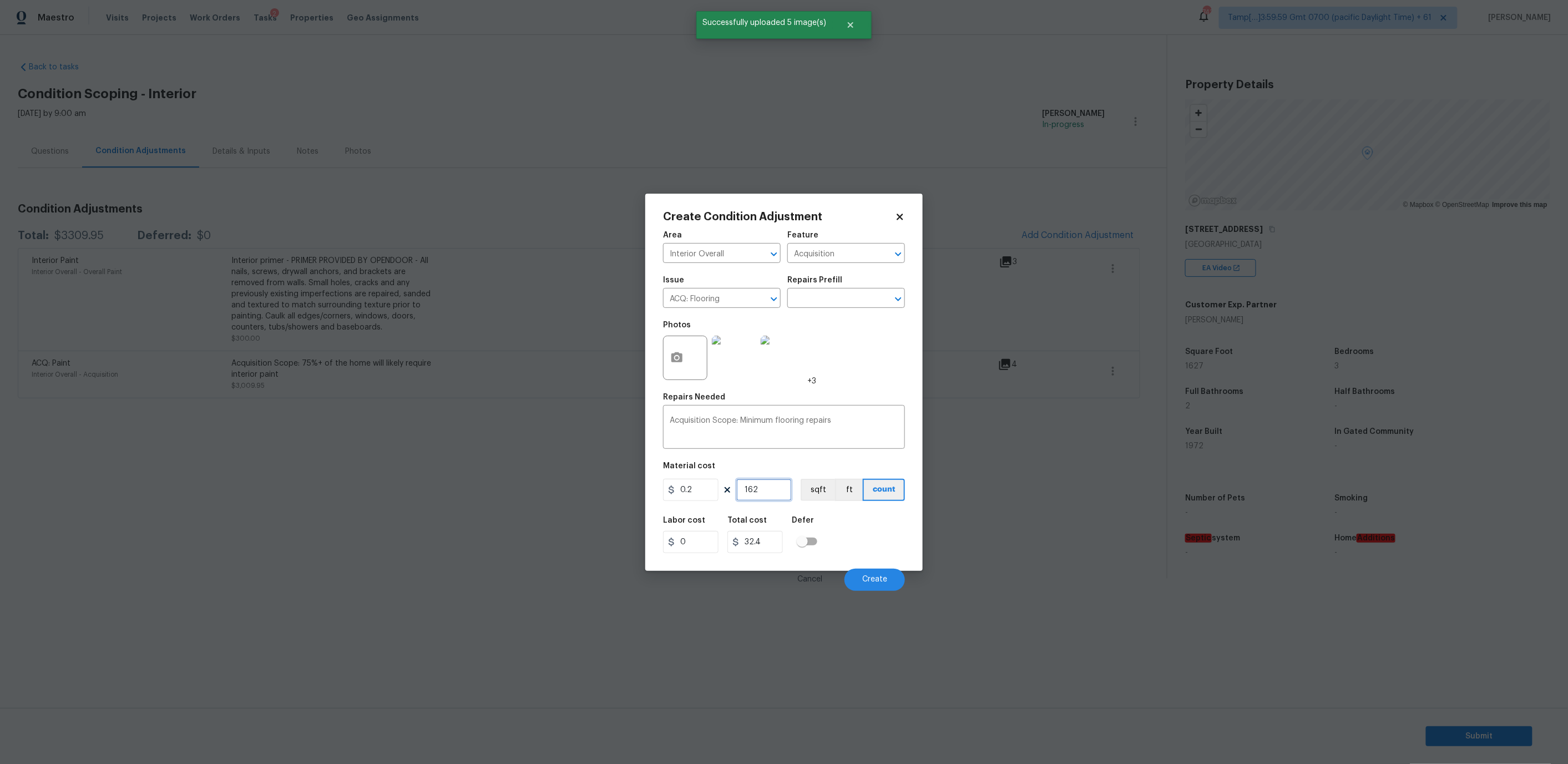
type input "1627"
type input "325.4"
type input "1627"
click at [802, 459] on div "Area Interior Overall ​ Feature Acquisition ​ Issue ACQ: Flooring ​ Repairs Pre…" at bounding box center [783, 408] width 242 height 366
click at [870, 569] on button "Create" at bounding box center [874, 580] width 60 height 22
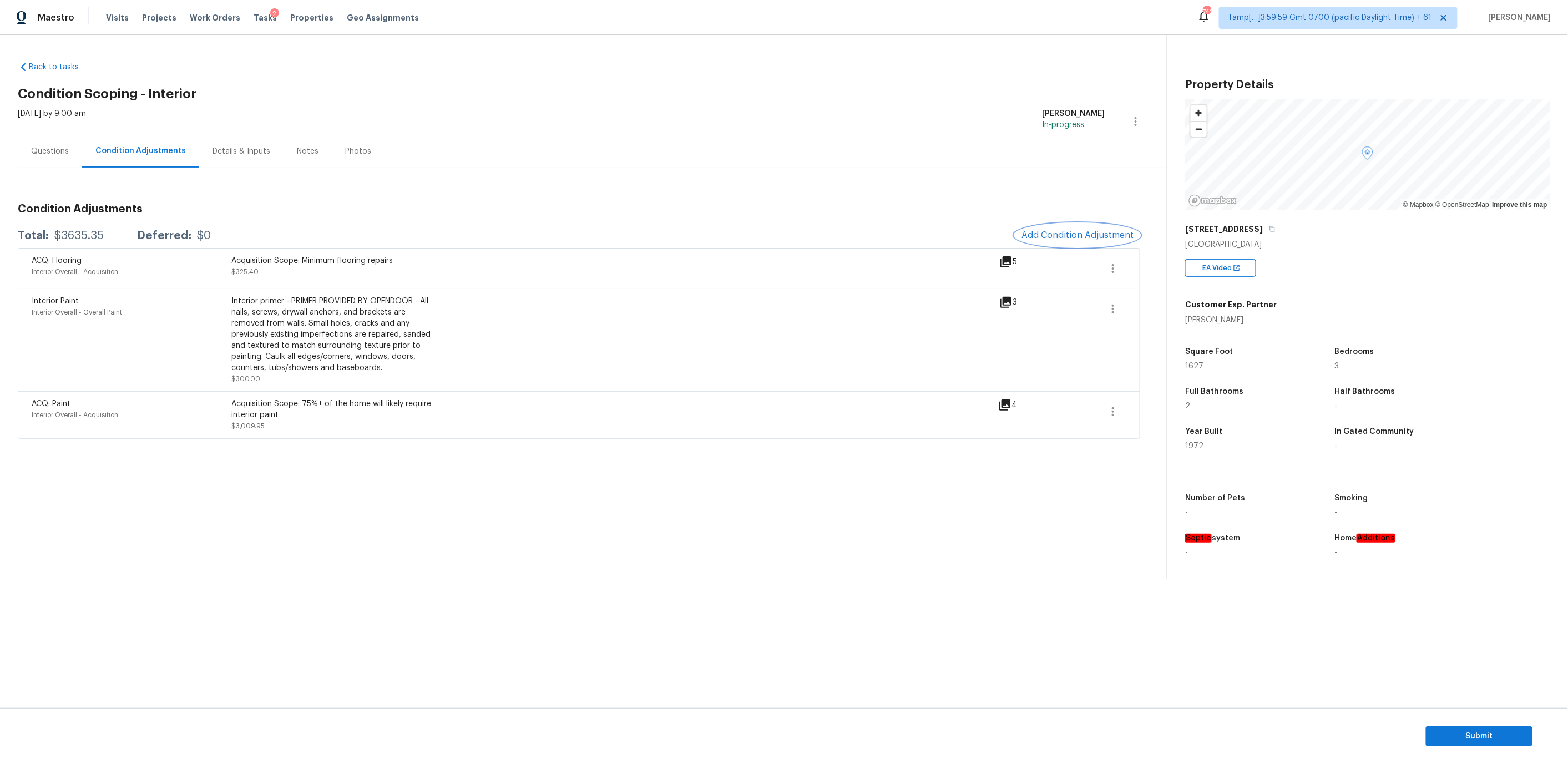
click at [1082, 230] on span "Add Condition Adjustment" at bounding box center [1077, 235] width 112 height 10
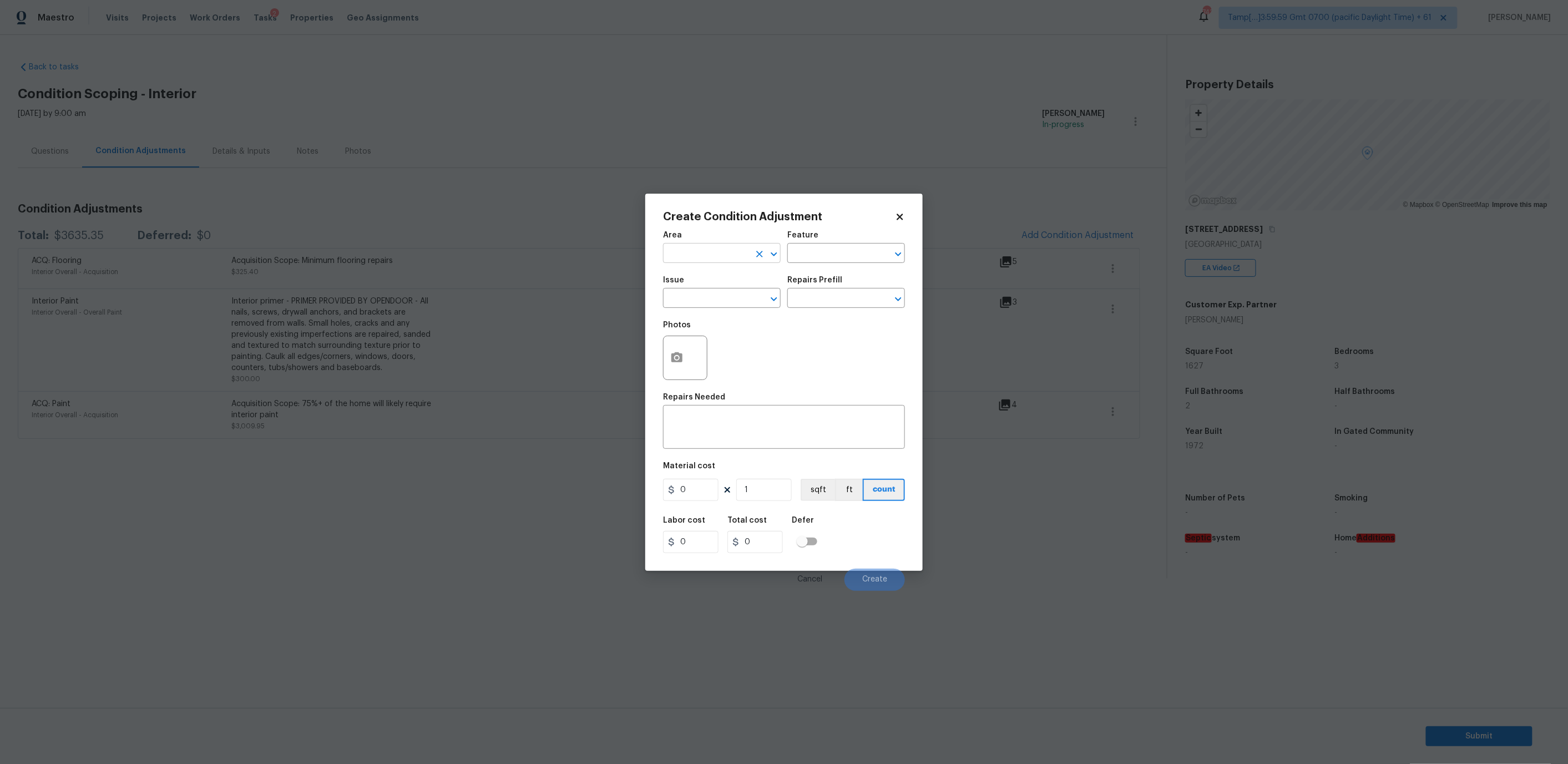
click at [727, 253] on input "text" at bounding box center [706, 254] width 86 height 17
click at [730, 295] on li "Interior Overall" at bounding box center [721, 296] width 117 height 18
type input "Interior Overall"
click at [810, 253] on input "text" at bounding box center [830, 254] width 86 height 17
click at [713, 307] on body "Maestro Visits Projects Work Orders Tasks 2 Properties Geo Assignments 743 Tamp…" at bounding box center [784, 318] width 1568 height 637
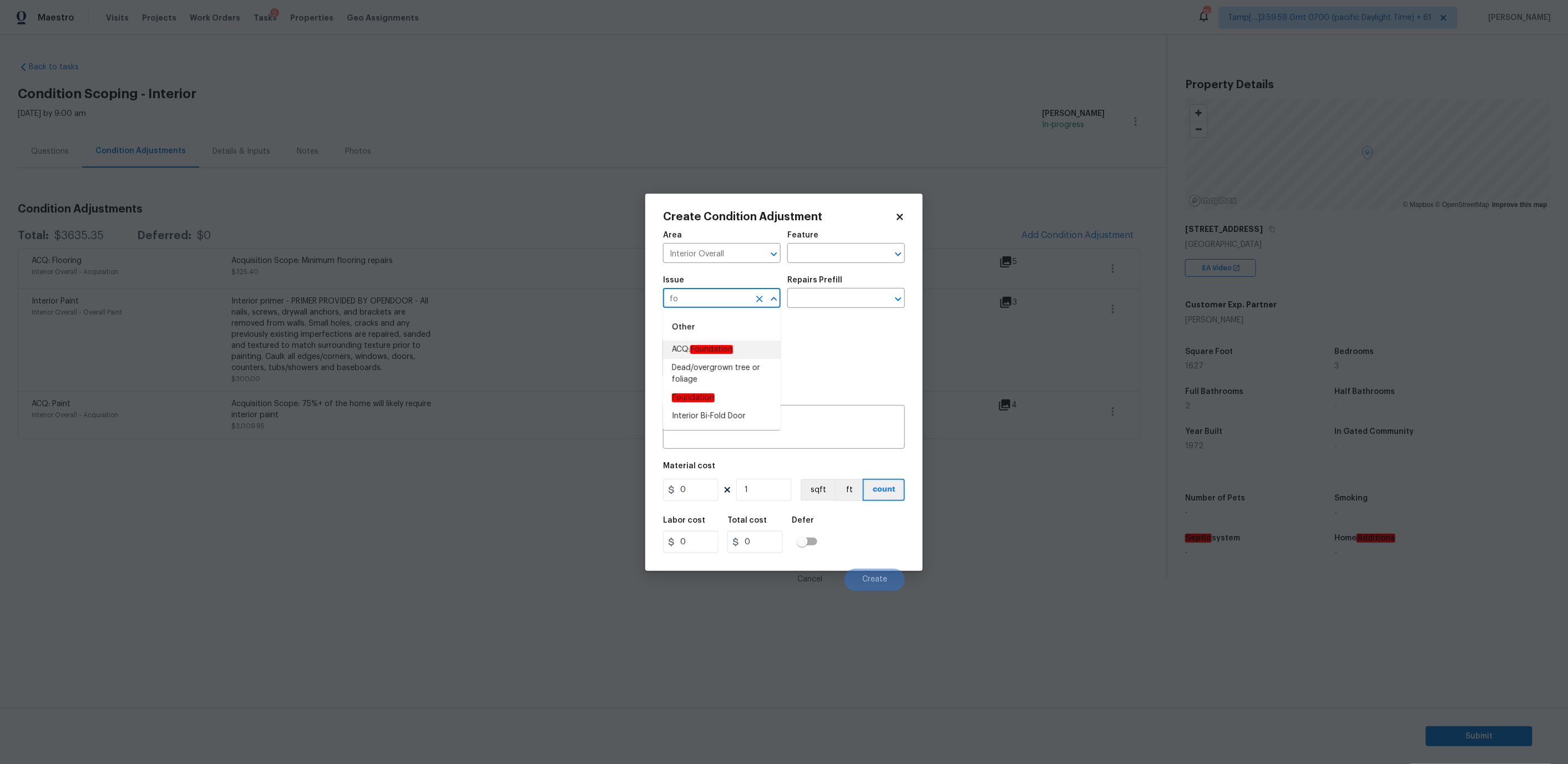
click at [716, 350] on em "Foundation" at bounding box center [712, 349] width 43 height 9
type input "ACQ: Foundation"
click at [831, 300] on input "text" at bounding box center [830, 300] width 86 height 17
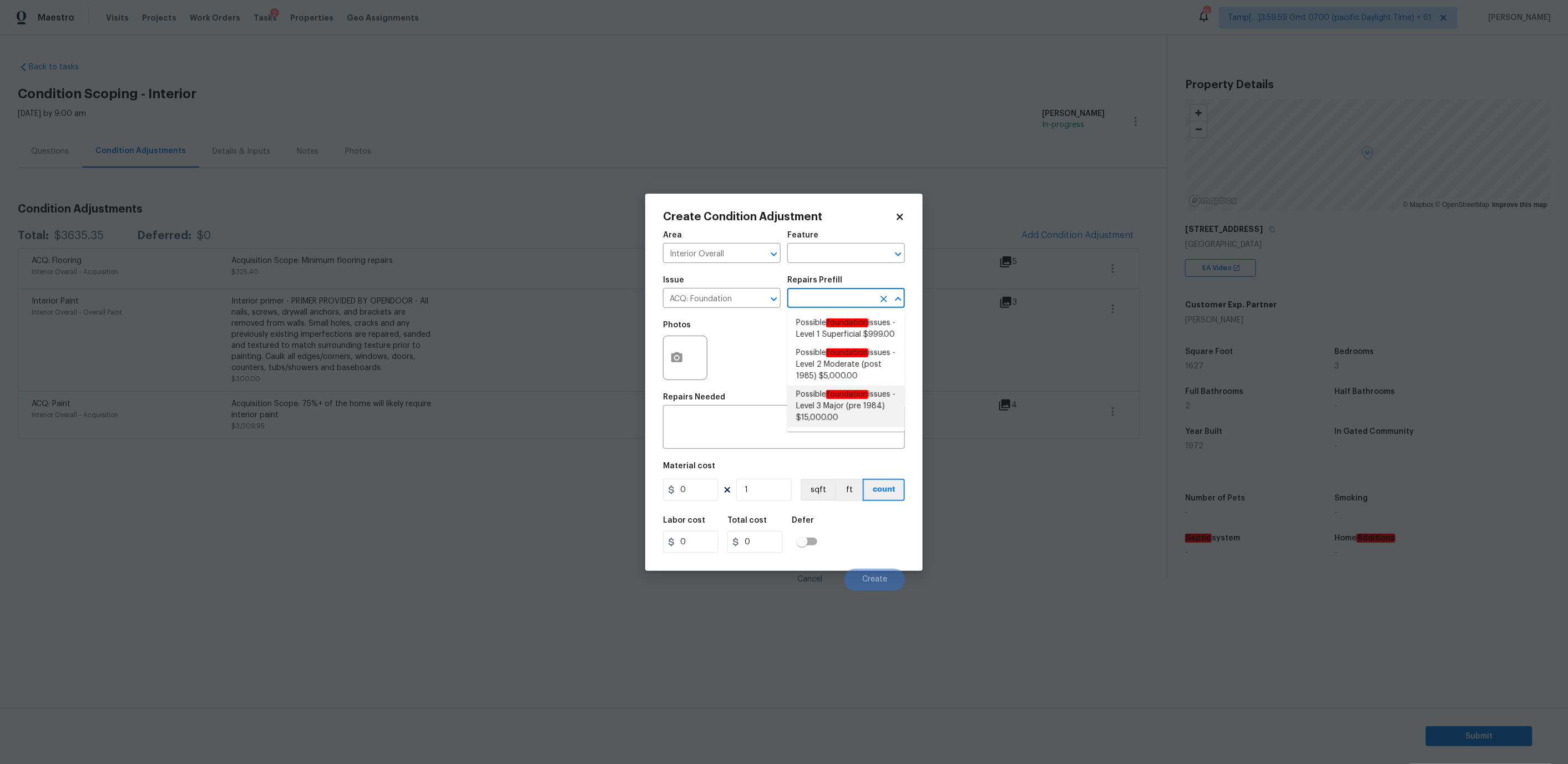
click at [830, 413] on span "Possible foundation issues - Level 3 Major (pre 1984) $15,000.00" at bounding box center [846, 406] width 100 height 35
type input "Acquisition"
type textarea "Possible foundation issues - Level 3 Major: Disclaimer: This is NOT a technical…"
type input "15000"
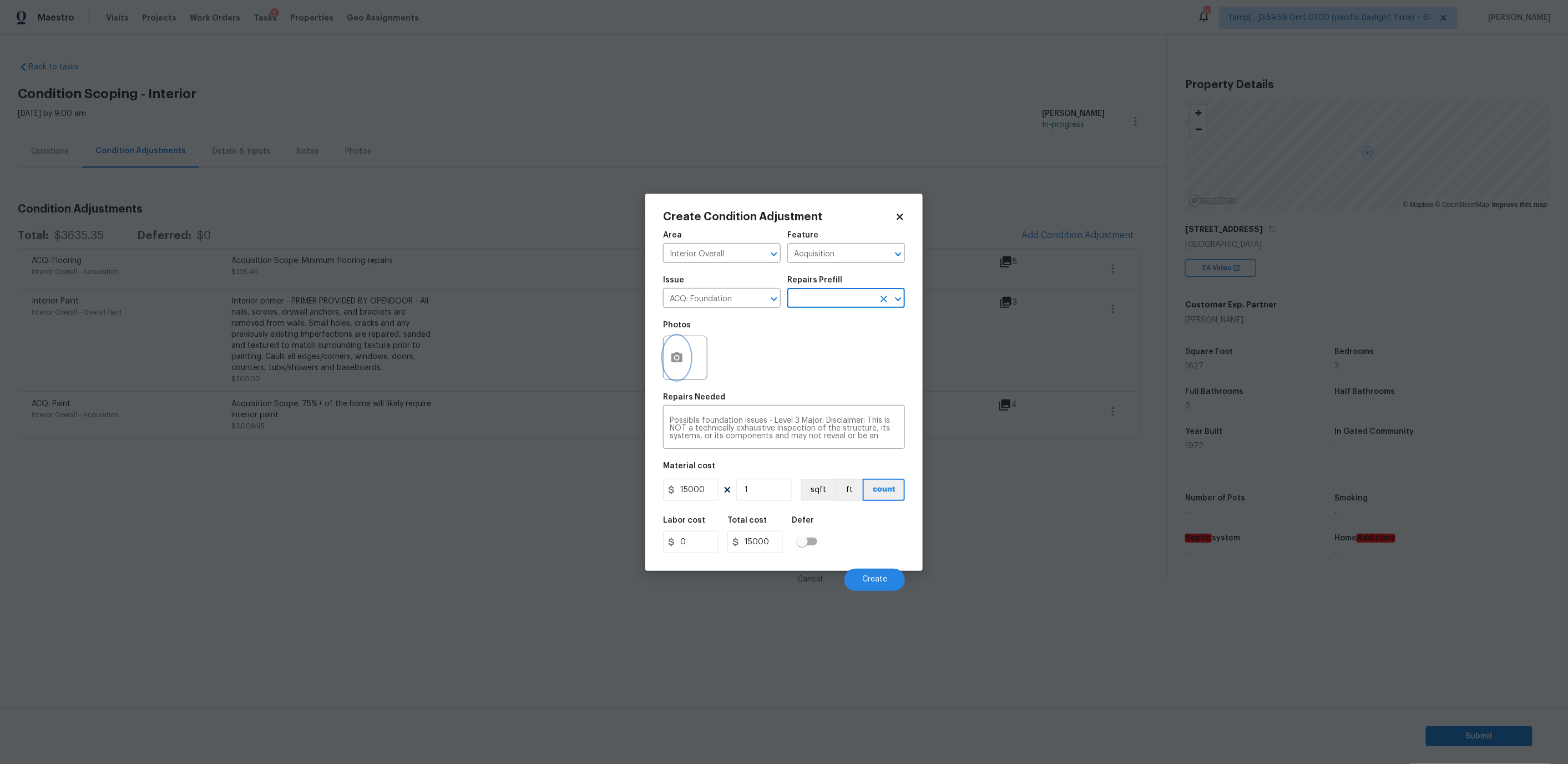
click at [690, 354] on button "button" at bounding box center [677, 357] width 27 height 43
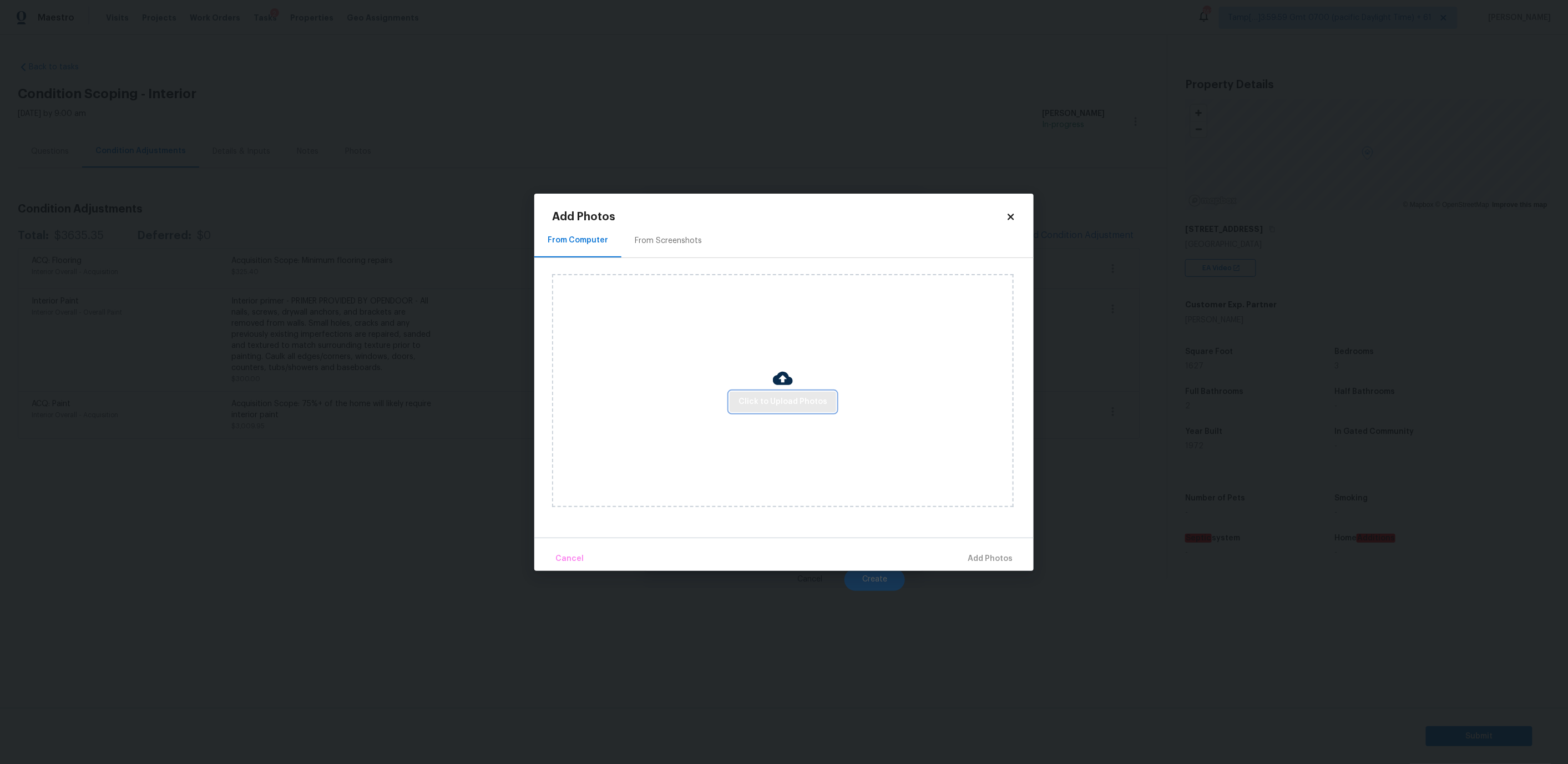
click at [765, 406] on span "Click to Upload Photos" at bounding box center [783, 402] width 89 height 14
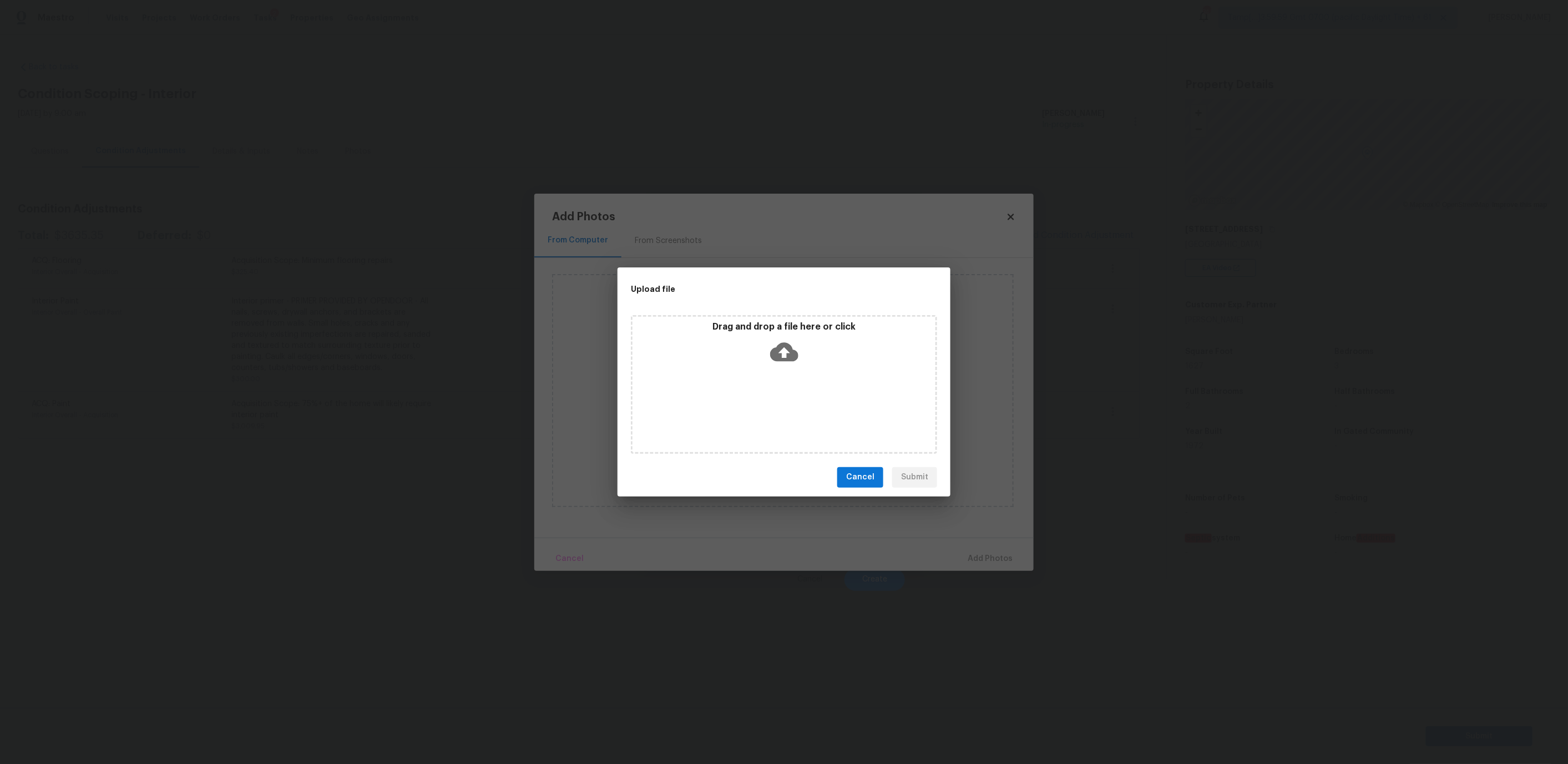
click at [748, 360] on div "Drag and drop a file here or click" at bounding box center [784, 345] width 303 height 47
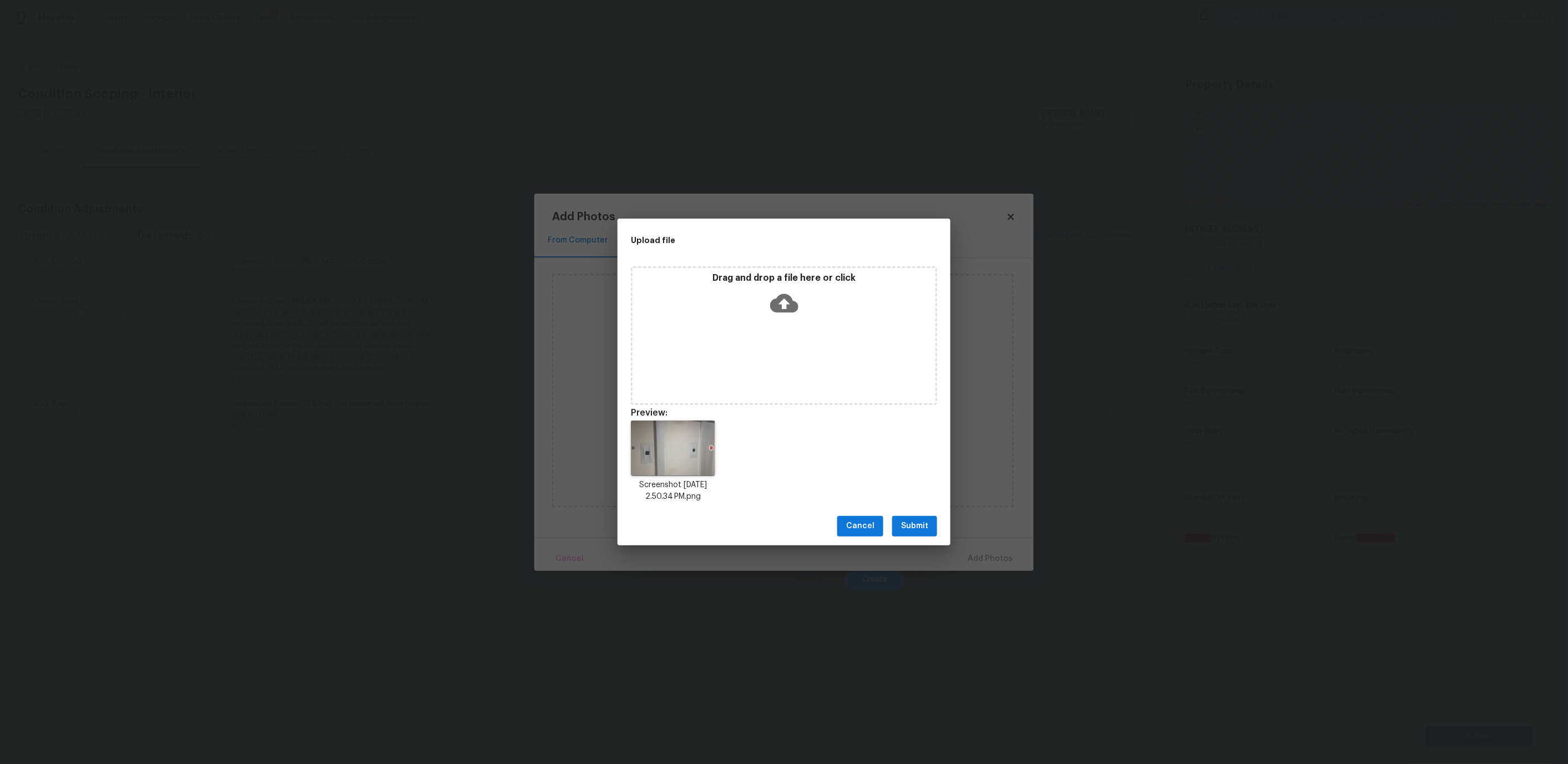
click at [908, 527] on span "Submit" at bounding box center [914, 526] width 27 height 14
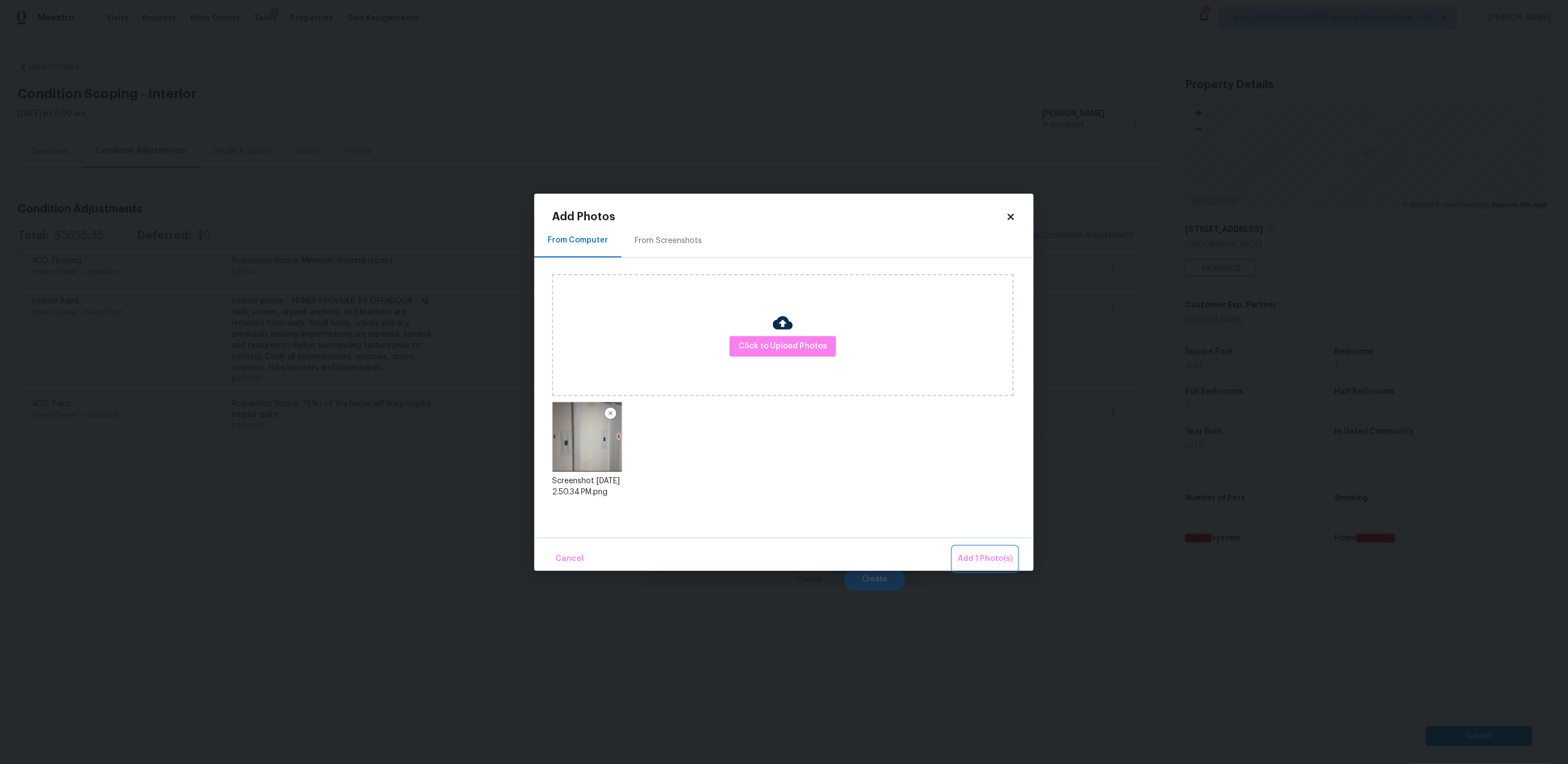
click at [975, 555] on span "Add 1 Photo(s)" at bounding box center [985, 559] width 55 height 14
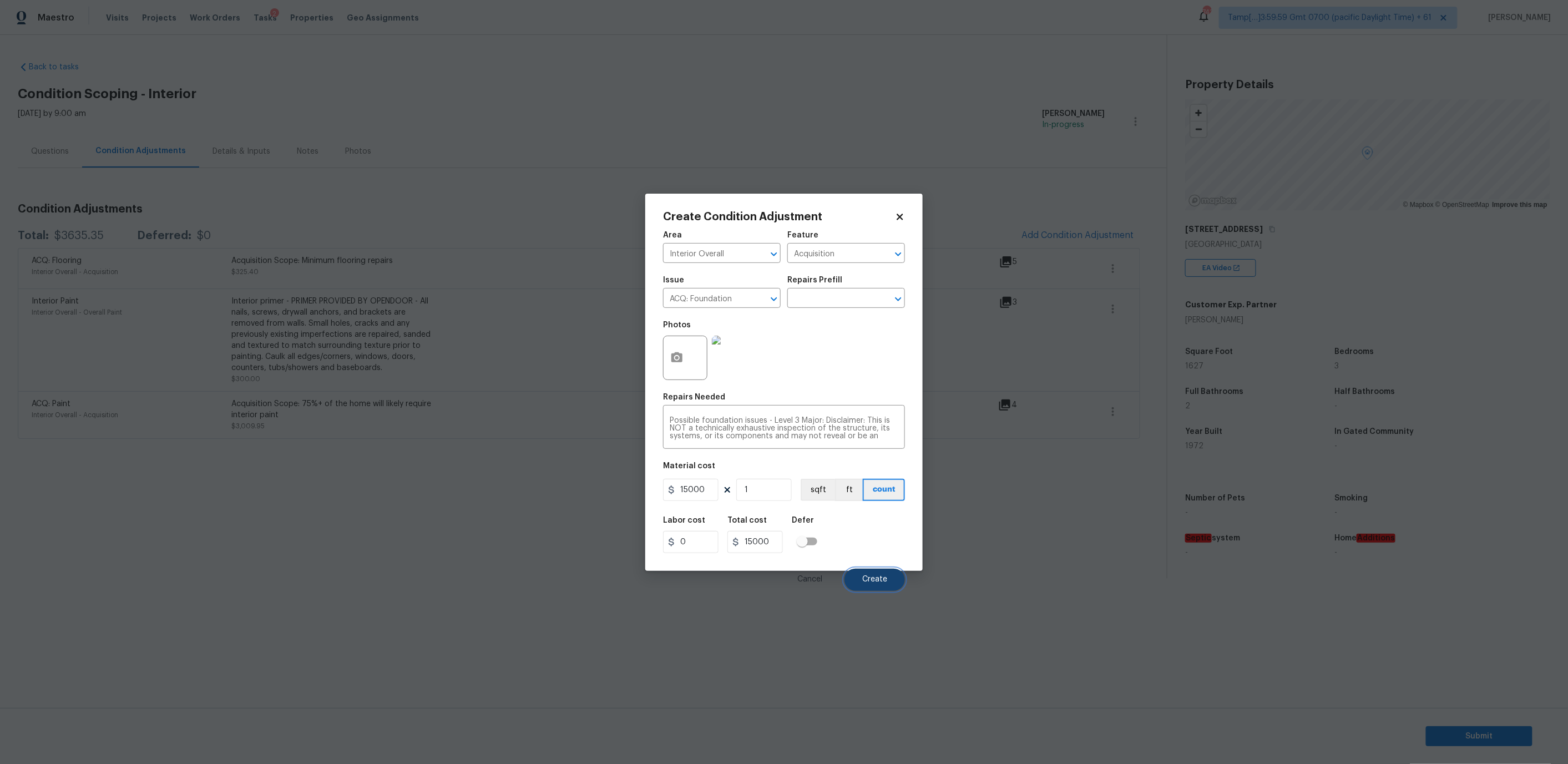
click at [880, 577] on span "Create" at bounding box center [875, 580] width 25 height 9
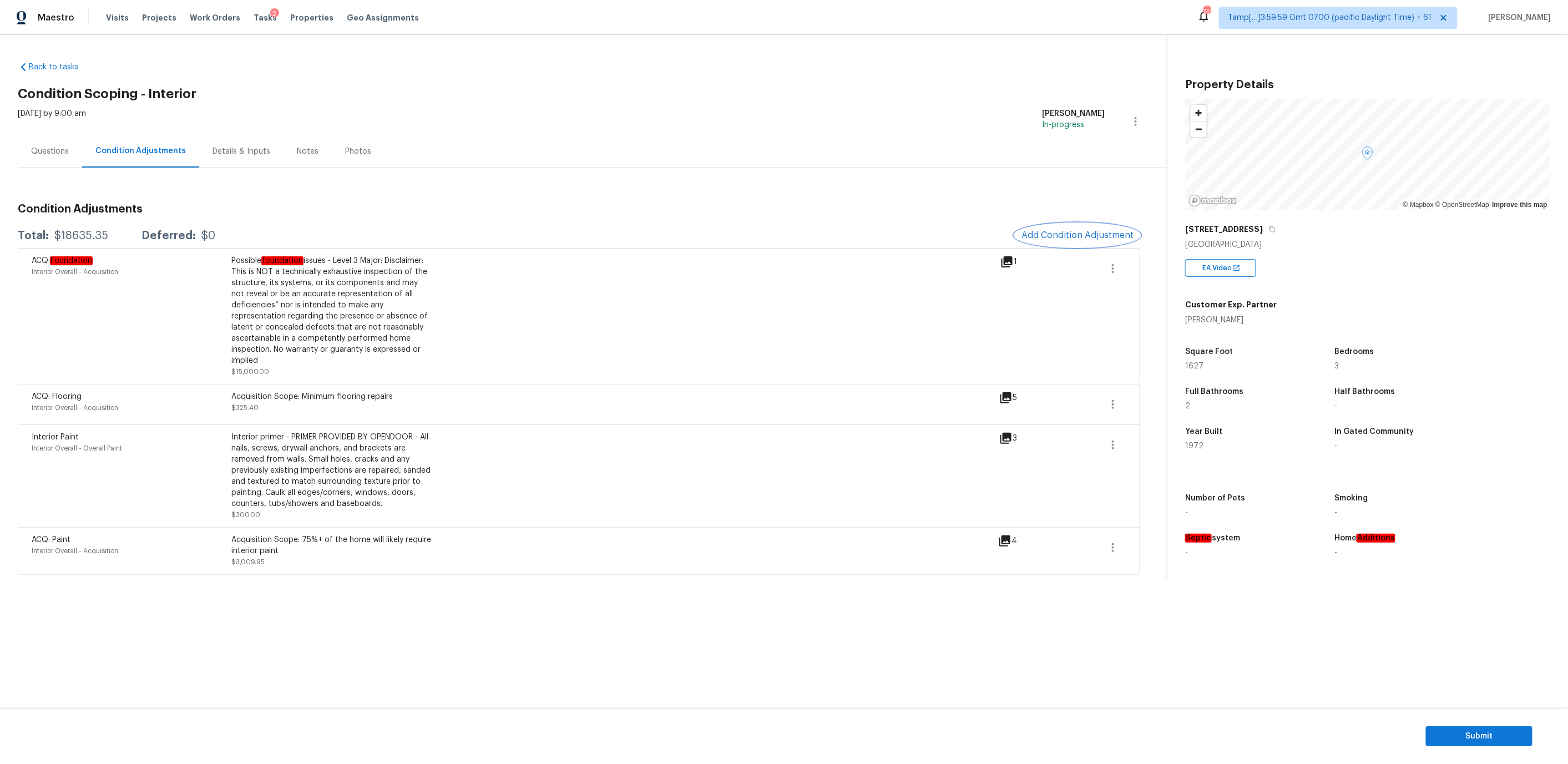
click at [1040, 232] on span "Add Condition Adjustment" at bounding box center [1077, 235] width 112 height 10
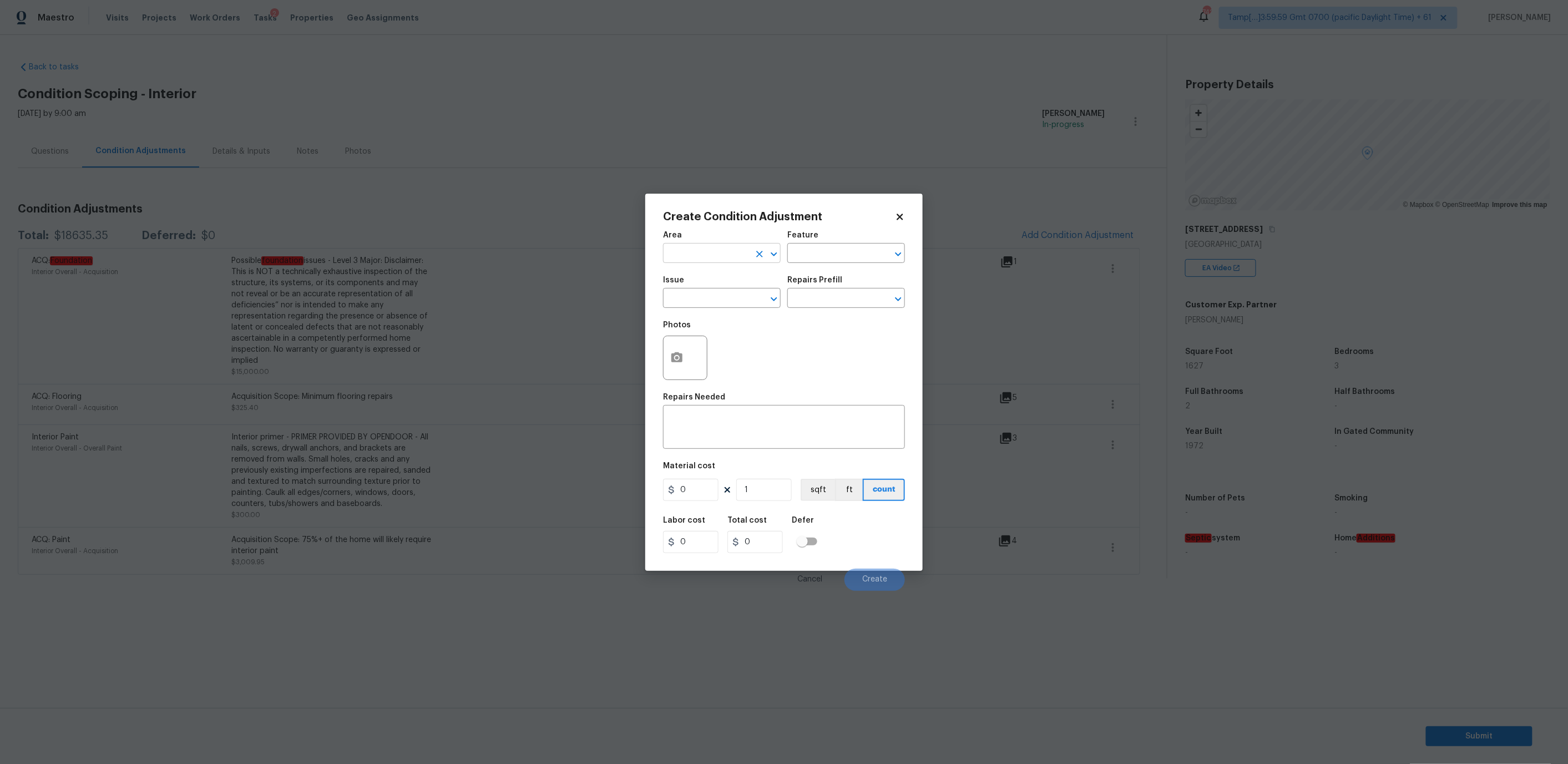
click at [715, 248] on input "text" at bounding box center [706, 254] width 86 height 17
click at [723, 293] on li "Exterior Overall" at bounding box center [721, 296] width 117 height 18
type input "Exterior Overall"
click at [832, 250] on input "text" at bounding box center [830, 254] width 86 height 17
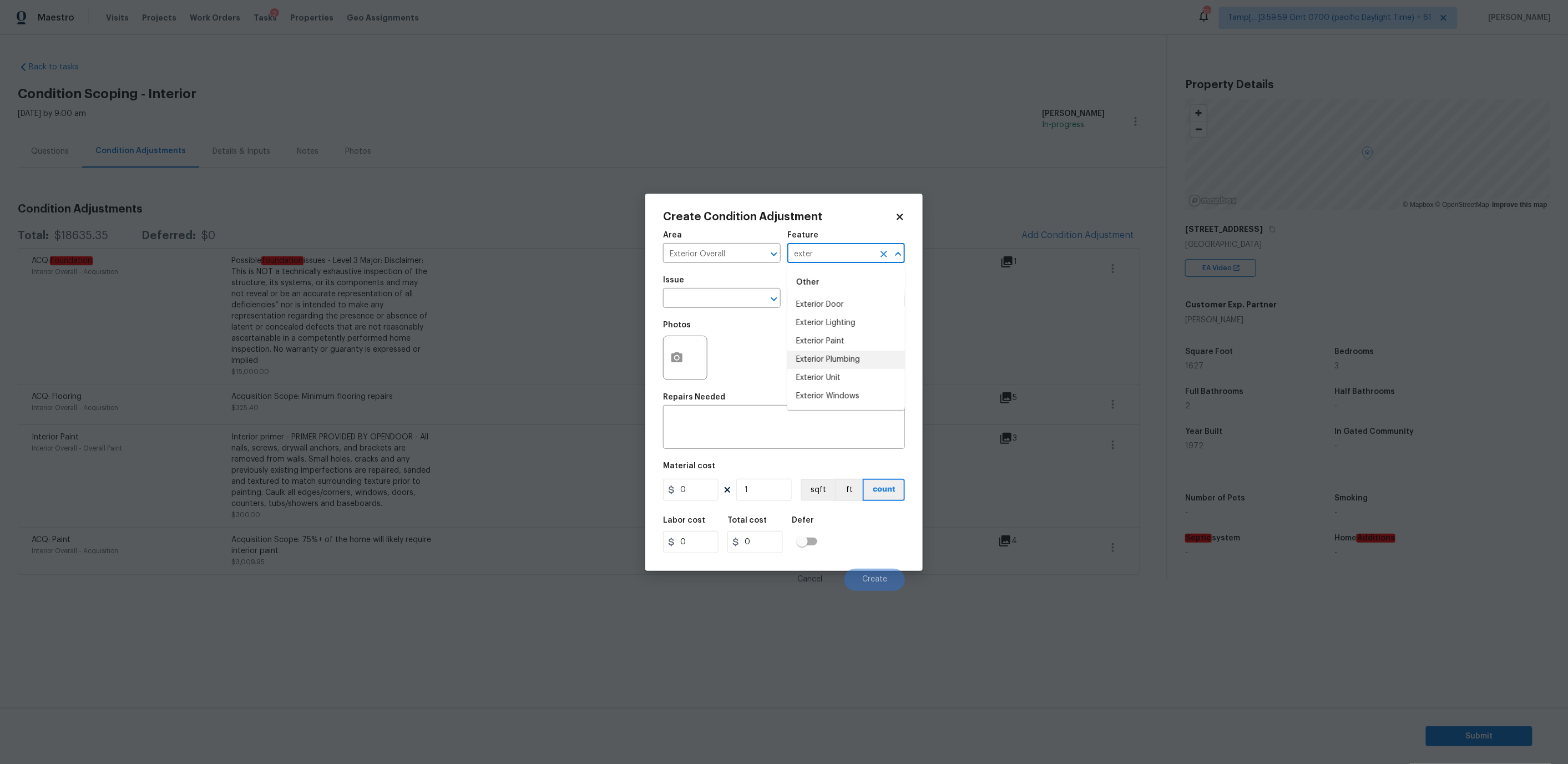
type input "exter"
click at [712, 289] on div "Issue" at bounding box center [721, 284] width 117 height 15
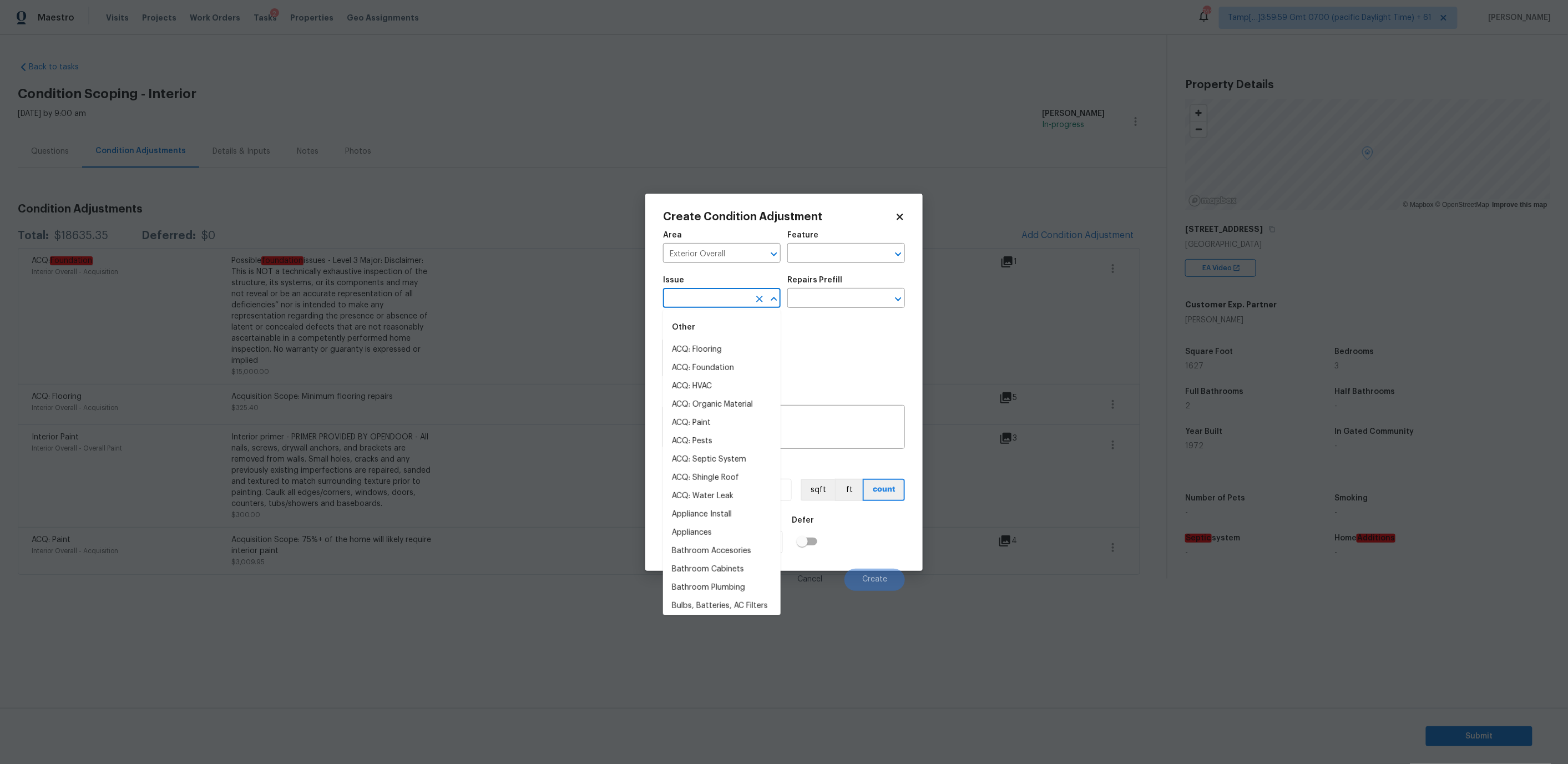
click at [710, 293] on input "text" at bounding box center [706, 300] width 86 height 17
click at [708, 371] on li "Landscaping" at bounding box center [721, 368] width 117 height 18
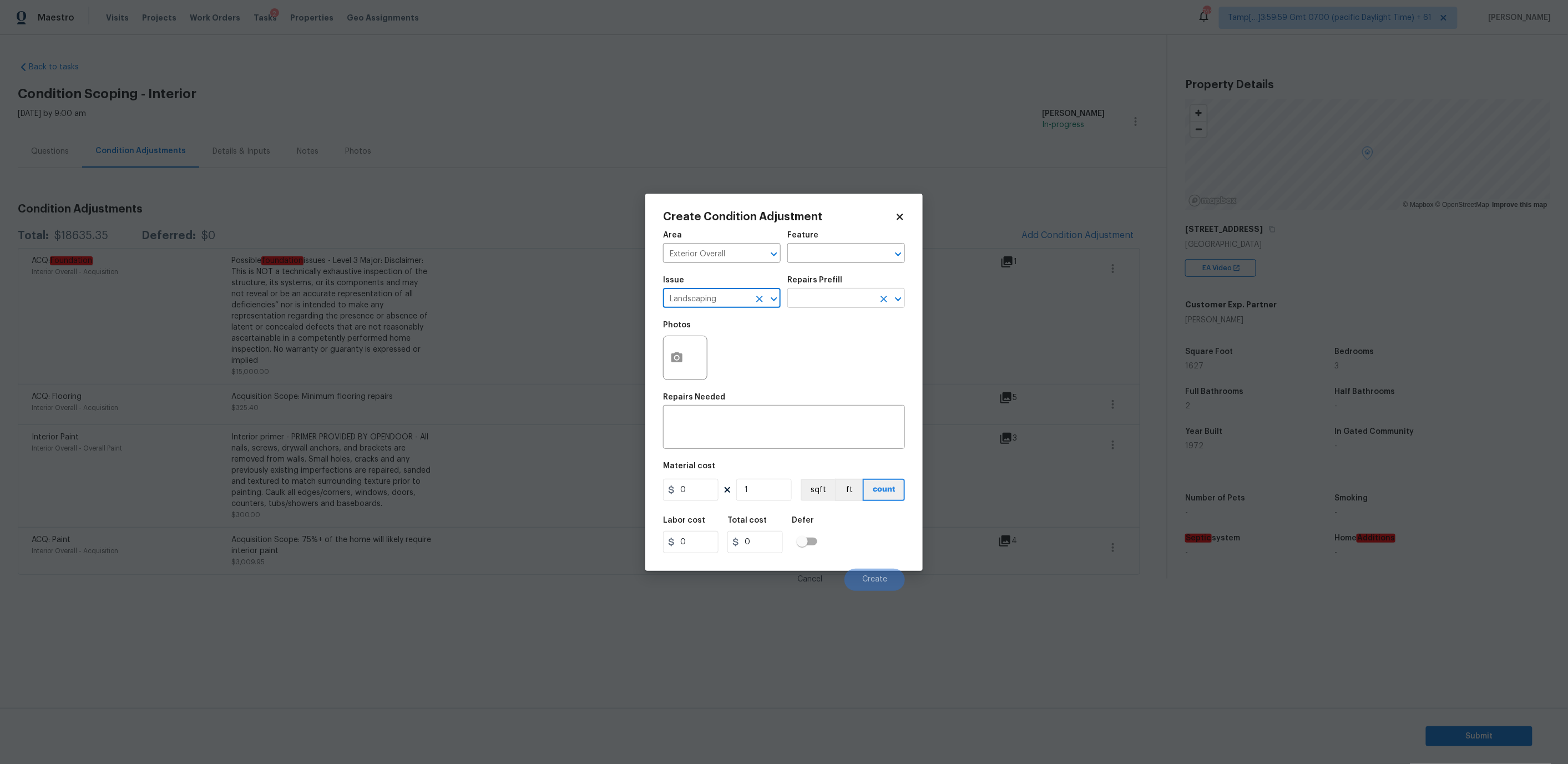
type input "Landscaping"
click at [830, 304] on input "text" at bounding box center [830, 300] width 86 height 17
type input "3"
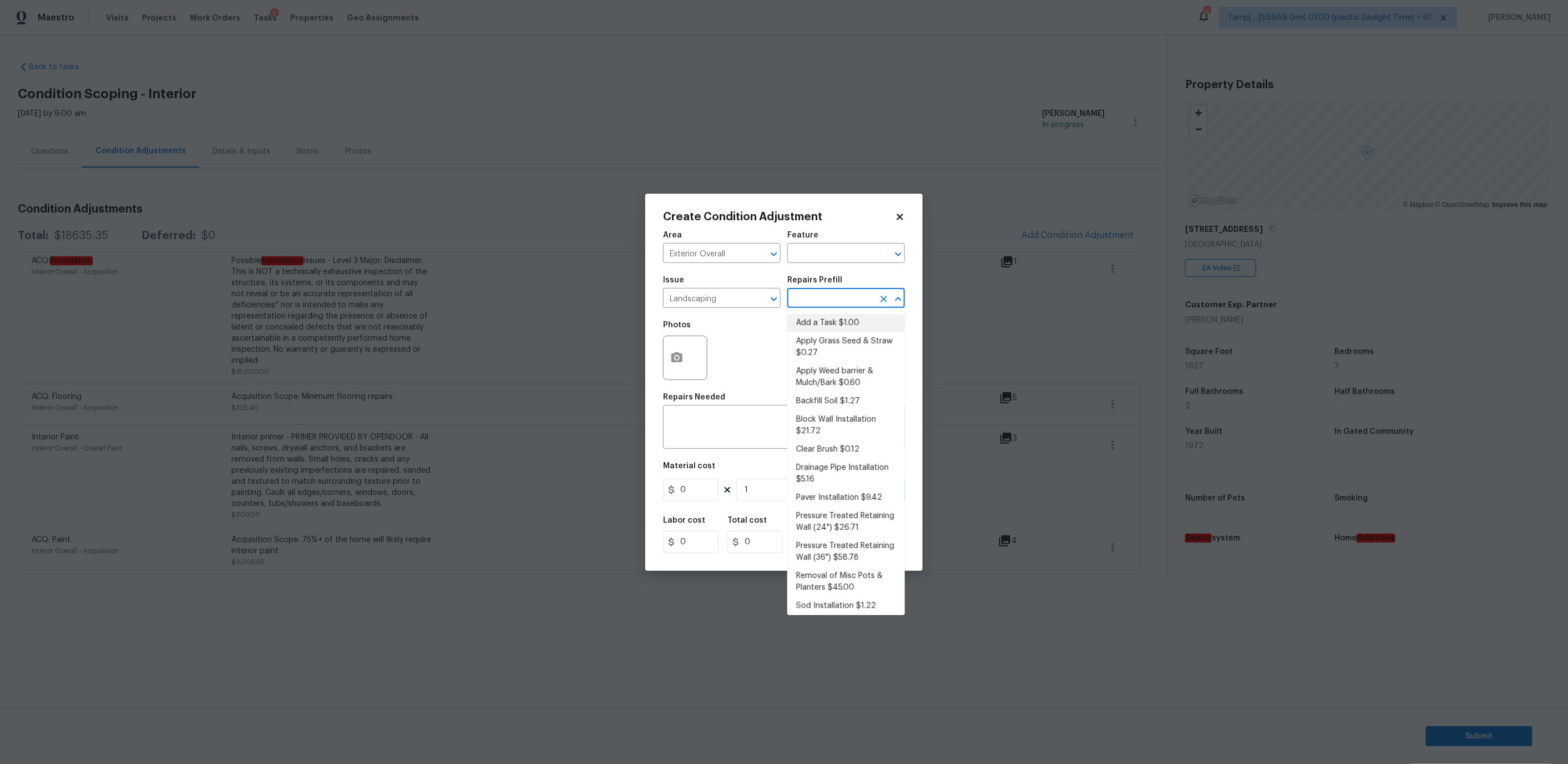
click at [833, 321] on li "Add a Task $1.00" at bounding box center [845, 323] width 117 height 18
type textarea "HPM to detail"
type input "1"
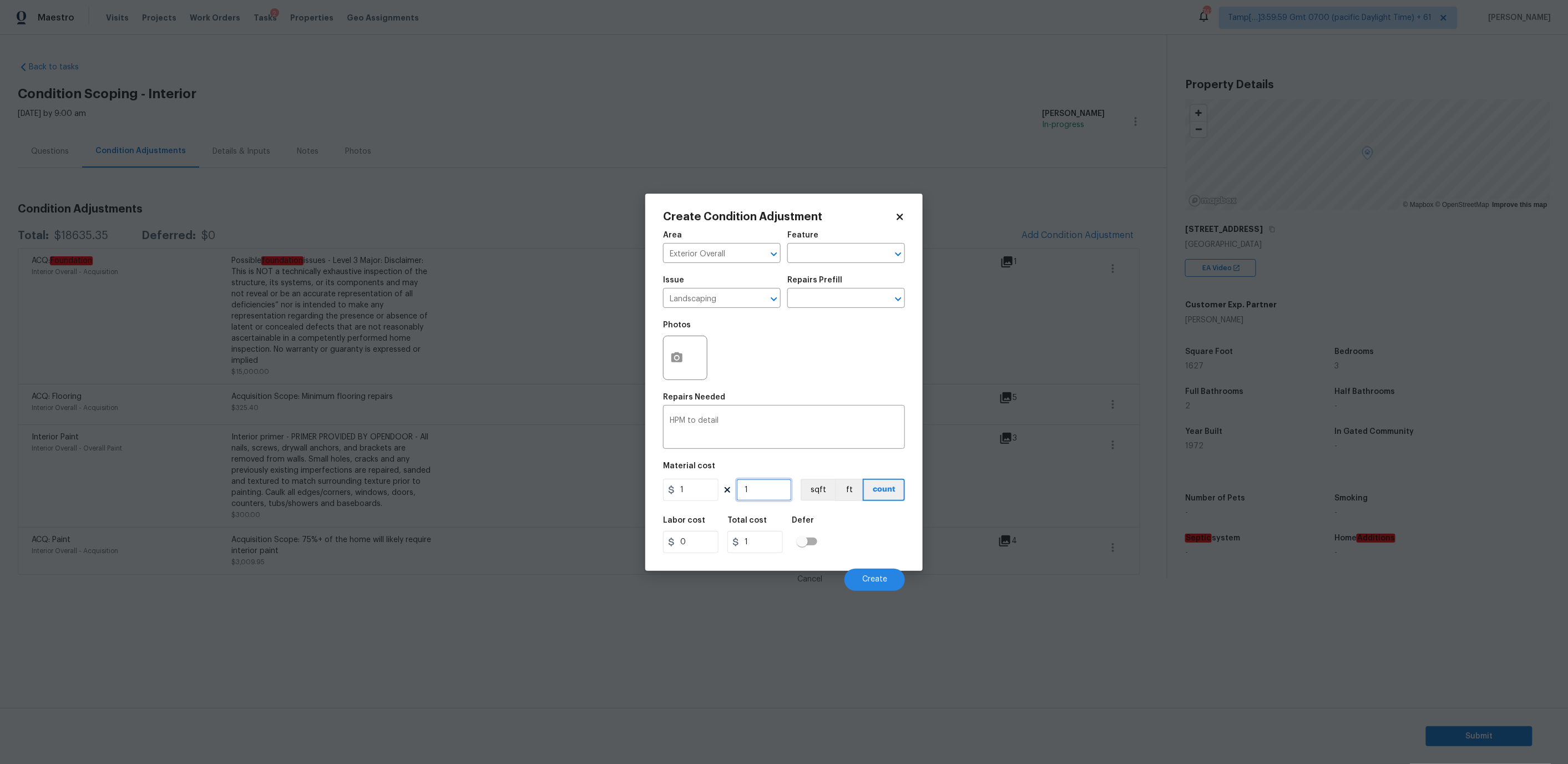
click at [761, 489] on input "1" at bounding box center [764, 490] width 55 height 22
type input "0"
type input "3"
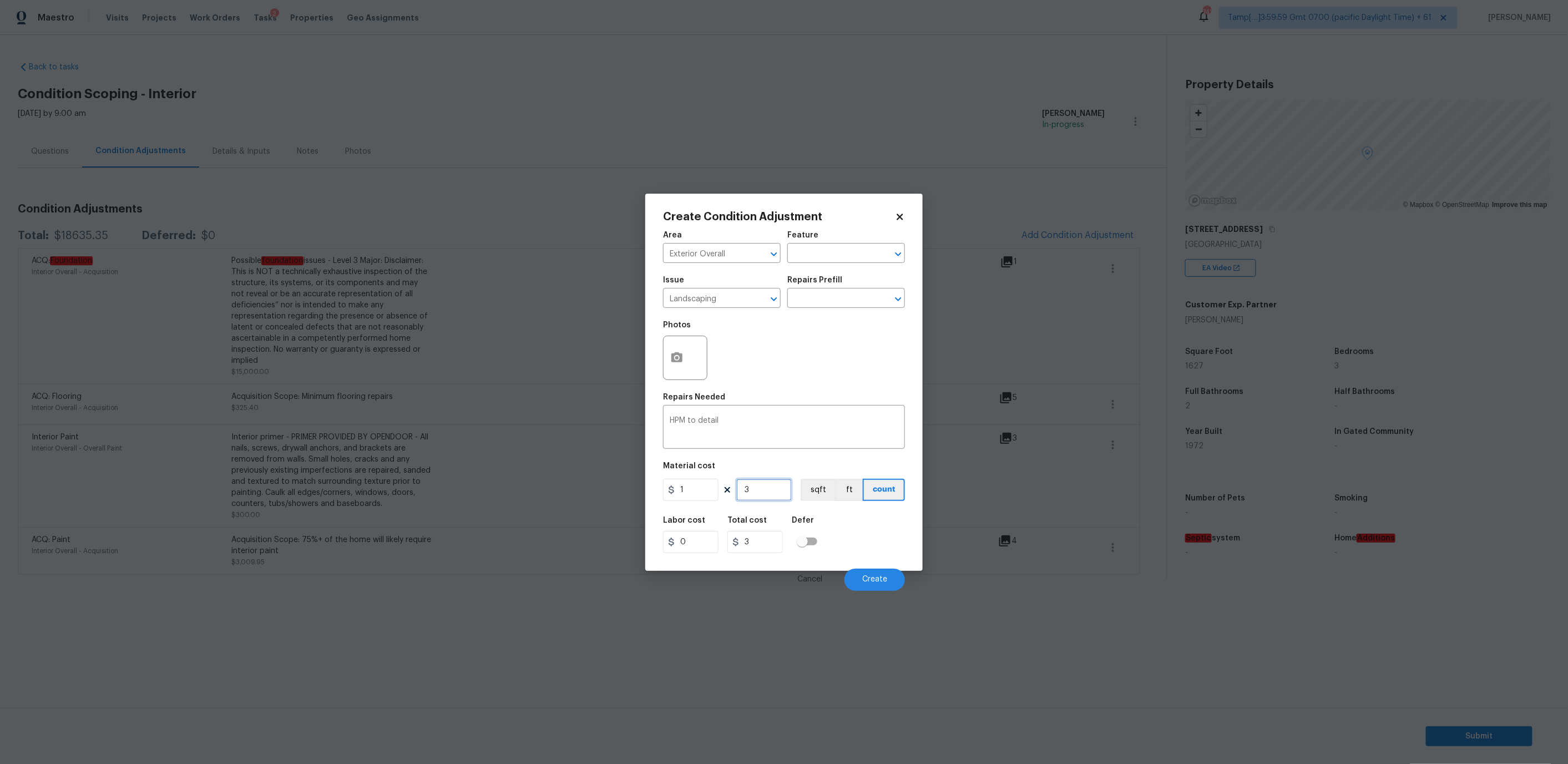
type input "30"
type input "300"
type input "30"
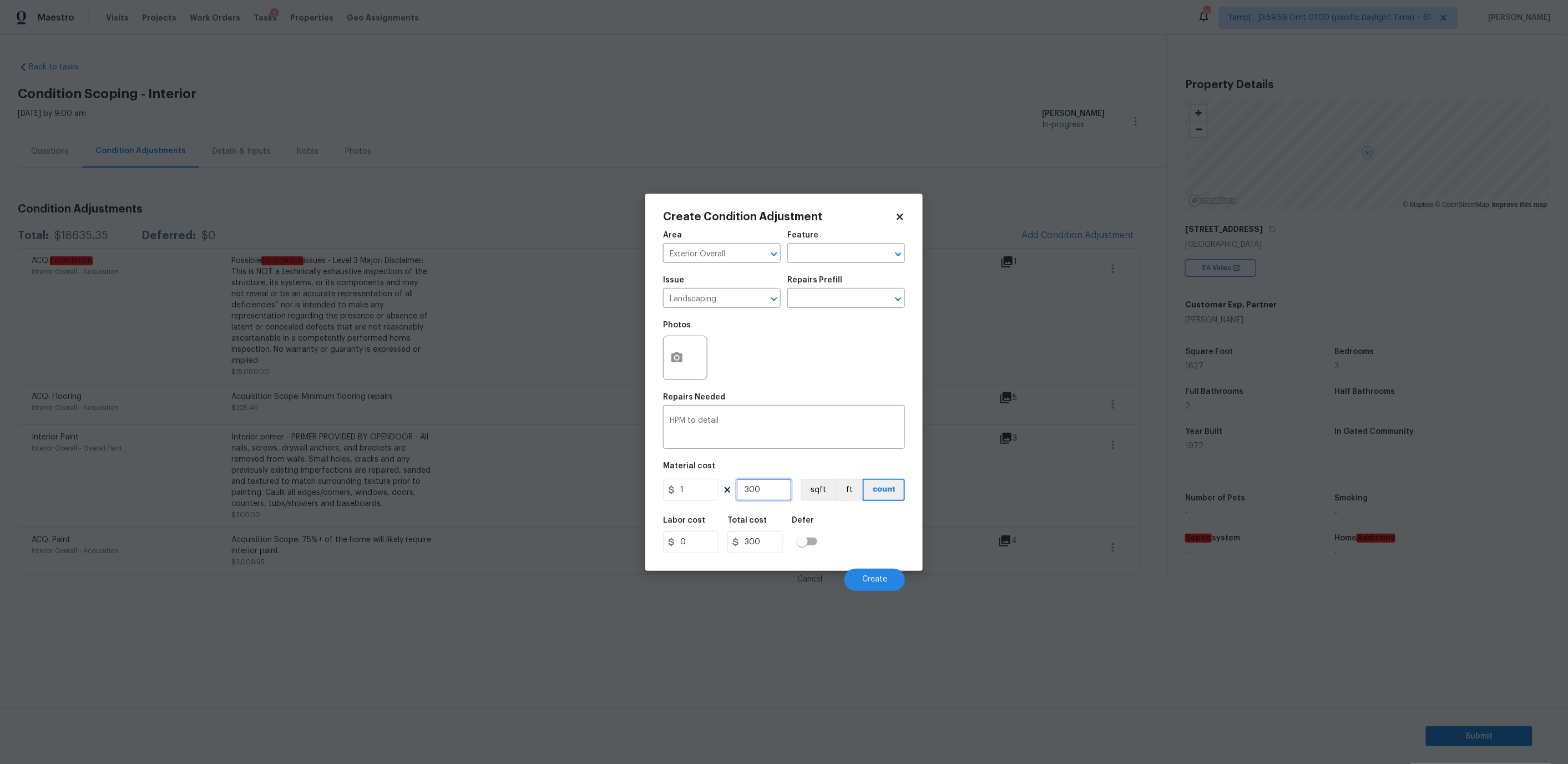
type input "30"
type input "3"
type input "0"
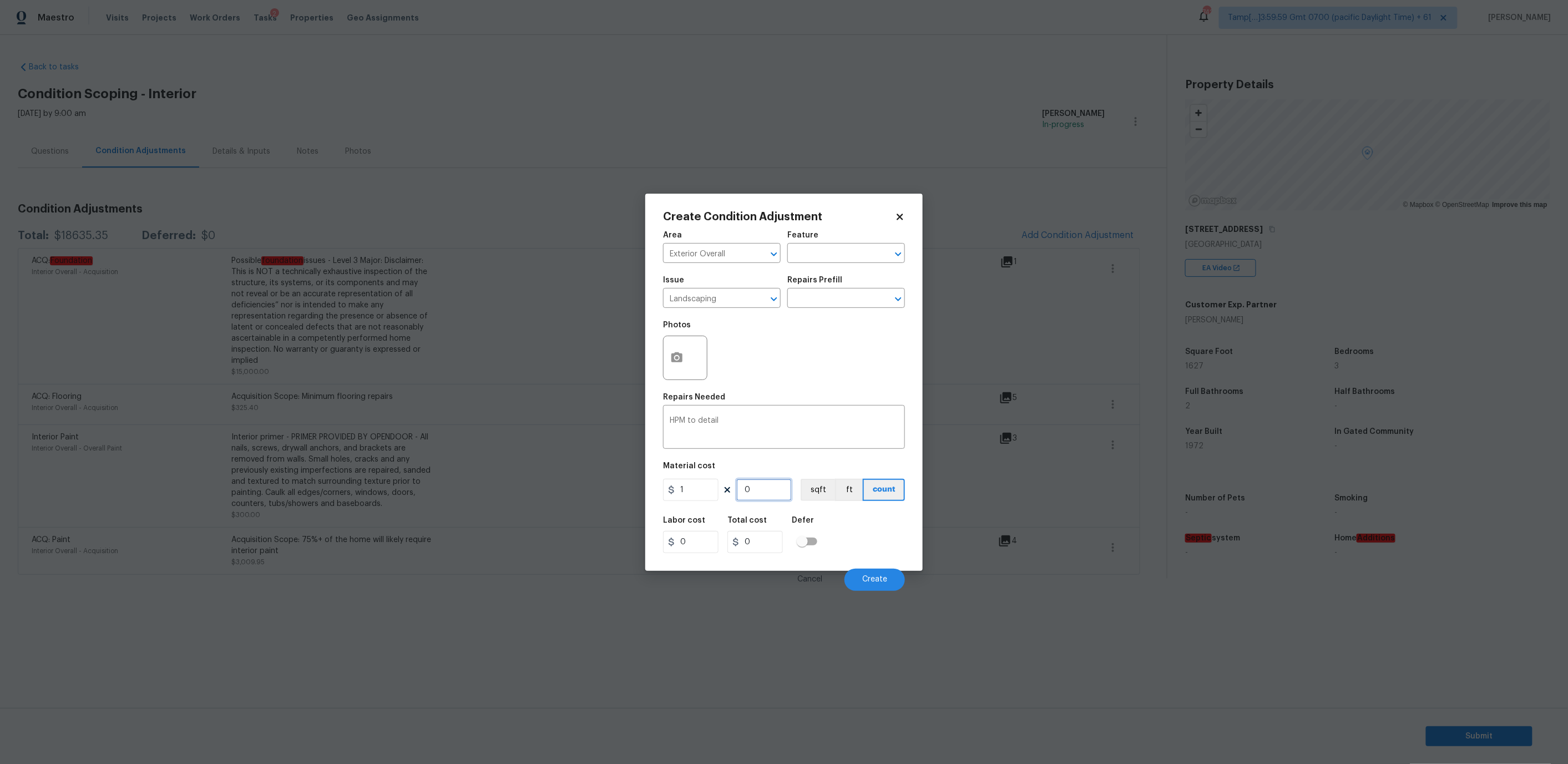
type input "0"
click at [692, 486] on input "1" at bounding box center [690, 490] width 55 height 22
type input "300"
click at [757, 489] on input "0" at bounding box center [764, 490] width 55 height 22
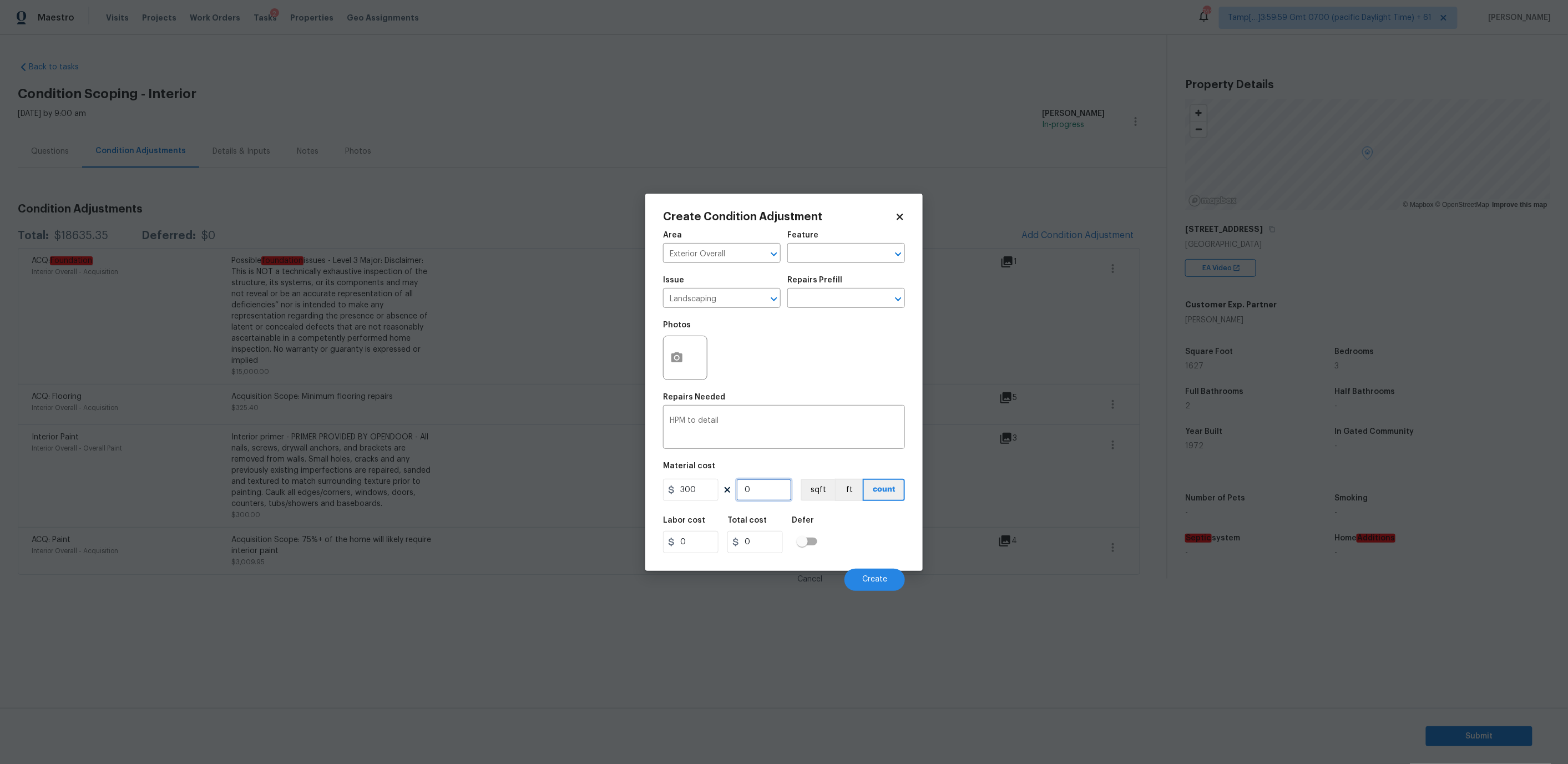
type input "1"
type input "300"
type input "1"
click at [733, 304] on input "Landscaping" at bounding box center [706, 300] width 86 height 17
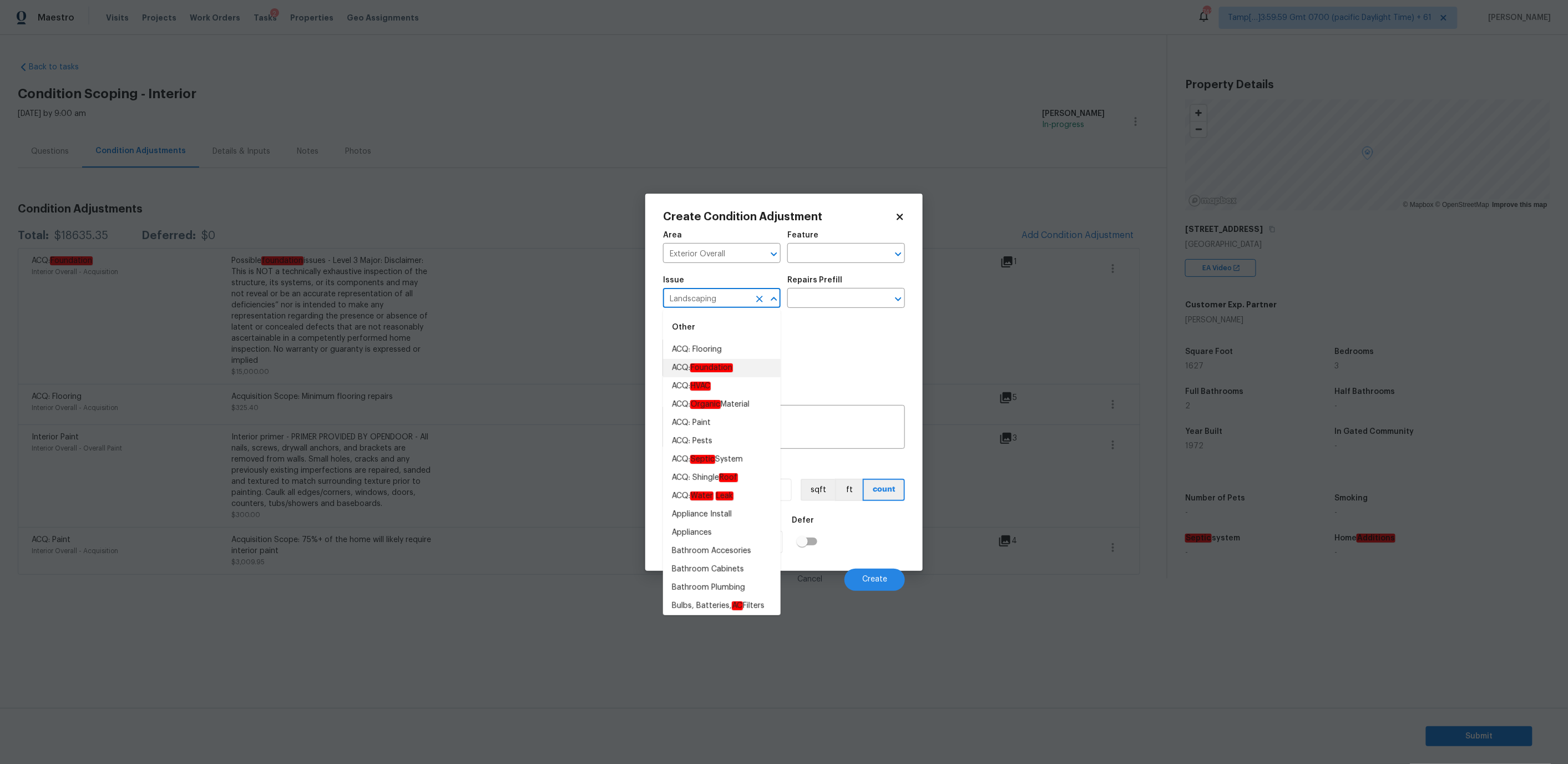
click at [737, 306] on input "Landscaping" at bounding box center [706, 300] width 86 height 17
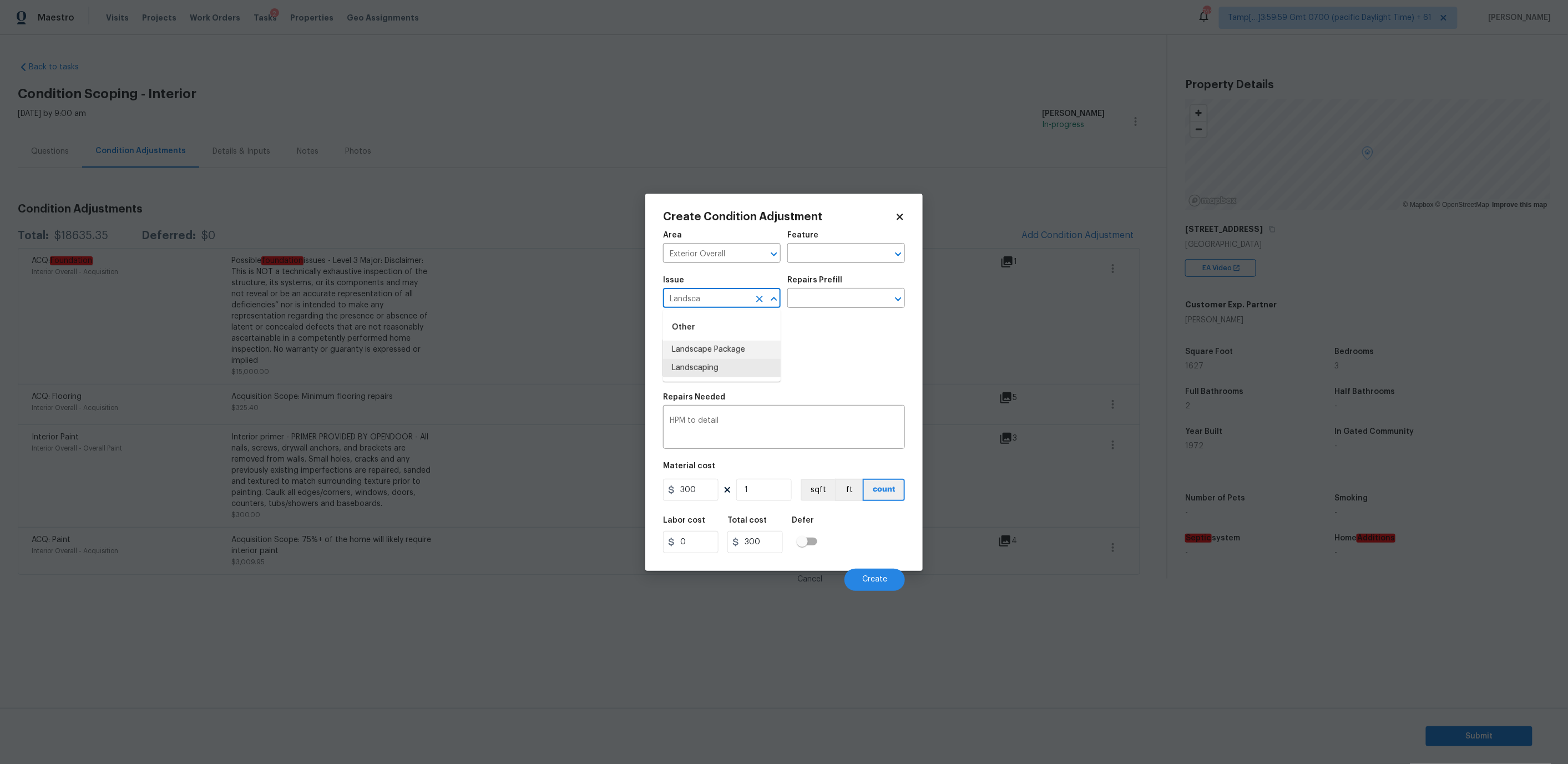
click at [735, 348] on li "Landscape Package" at bounding box center [721, 350] width 117 height 18
type input "Landscape Package"
click at [817, 300] on input "text" at bounding box center [830, 300] width 86 height 17
click at [824, 323] on li "Initial landscaping package $55.00" at bounding box center [845, 329] width 117 height 30
type input "Home Readiness Packages"
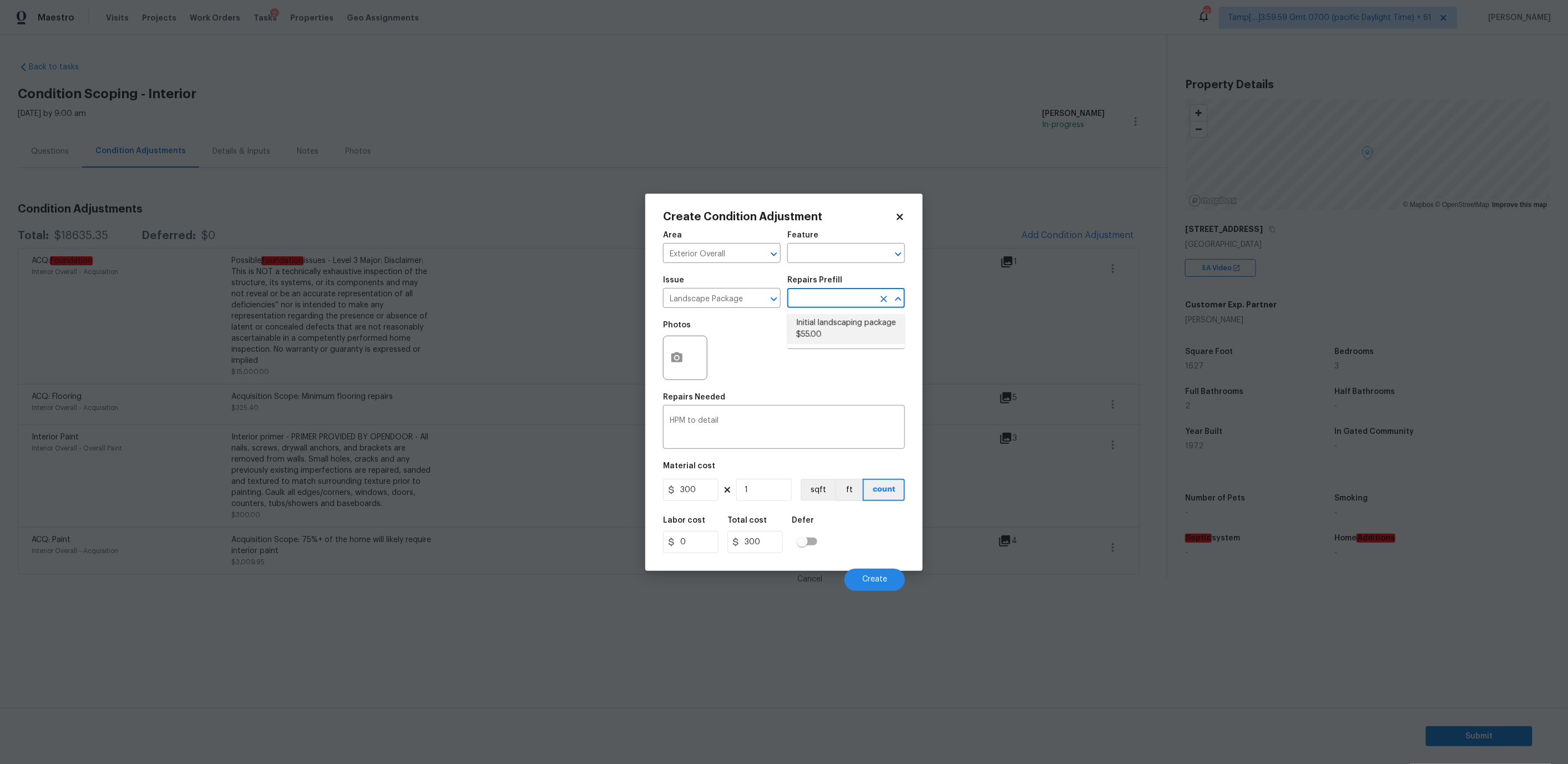
type textarea "Mowing of grass up to 6" in height. Mow, edge along driveways & sidewalks, trim…"
type input "55"
click at [752, 488] on input "1" at bounding box center [764, 490] width 55 height 22
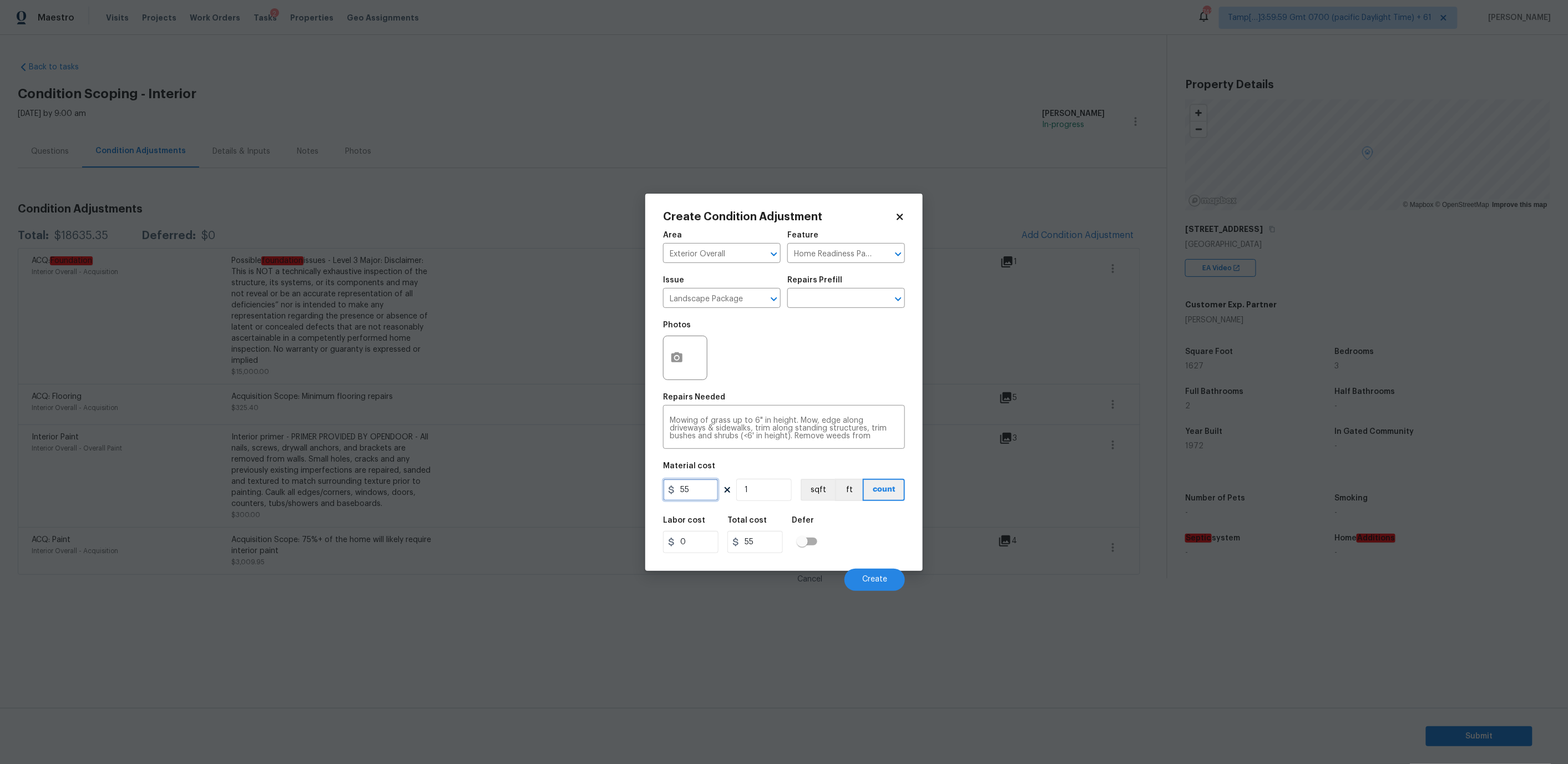
click at [679, 486] on input "55" at bounding box center [690, 490] width 55 height 22
type input "300"
click at [849, 536] on div "Labor cost 0 Total cost 300 Defer" at bounding box center [783, 535] width 242 height 50
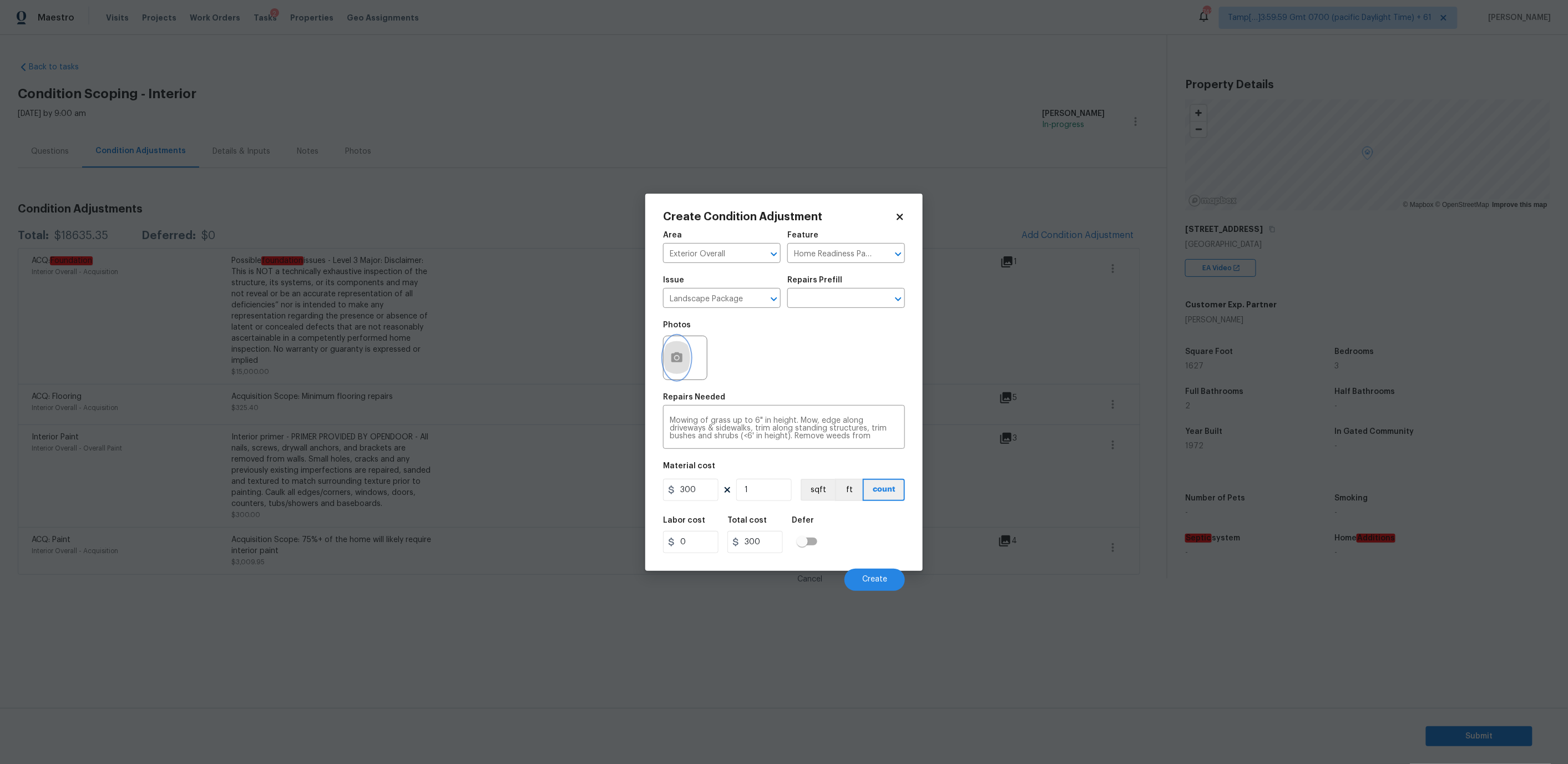
click at [673, 354] on icon "button" at bounding box center [677, 357] width 11 height 10
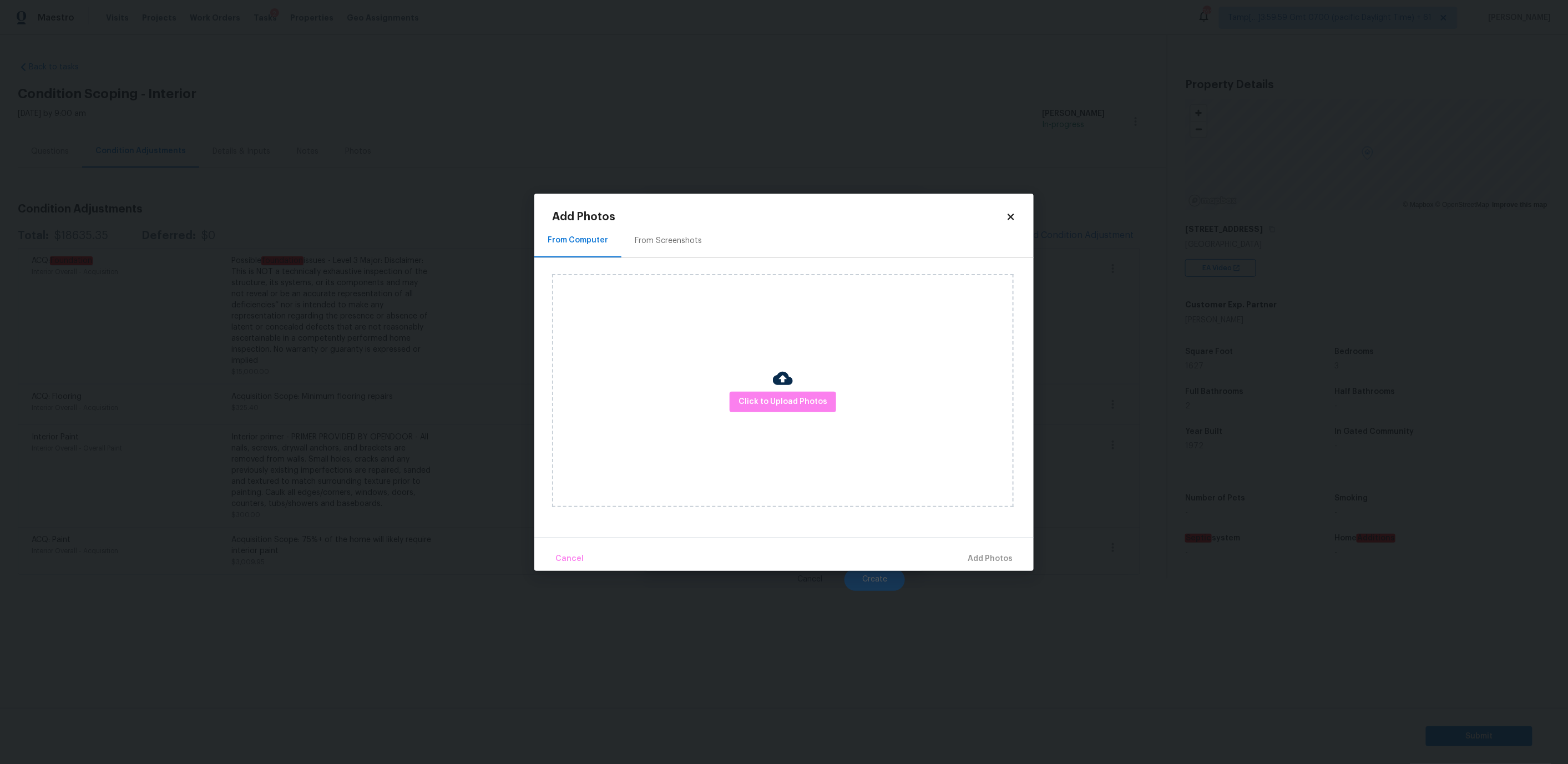
click at [730, 384] on div "Click to Upload Photos" at bounding box center [783, 390] width 461 height 233
click at [742, 391] on div "Click to Upload Photos" at bounding box center [783, 390] width 461 height 233
click at [743, 399] on span "Click to Upload Photos" at bounding box center [783, 402] width 89 height 14
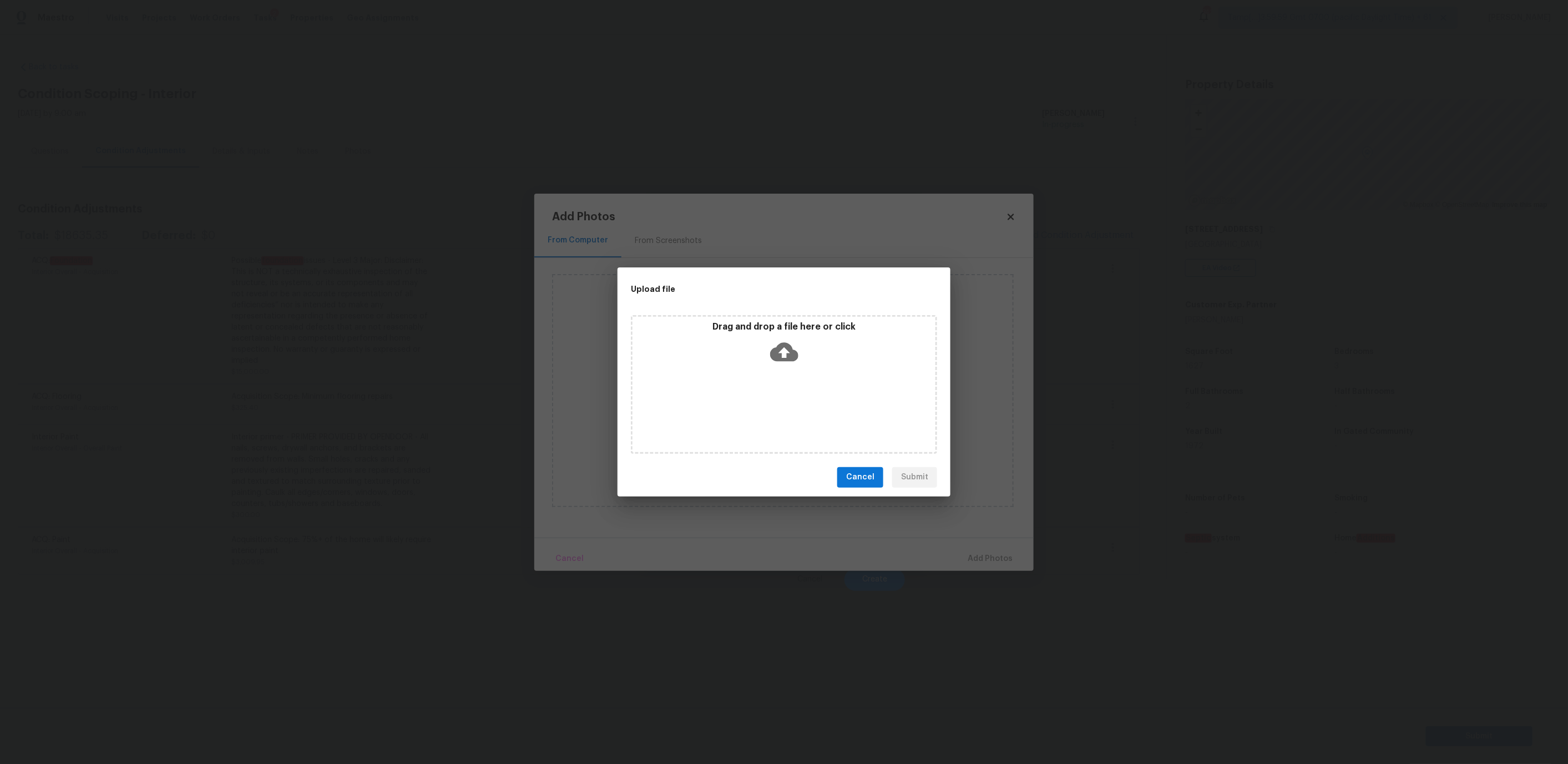
click at [715, 348] on div "Drag and drop a file here or click" at bounding box center [784, 345] width 303 height 47
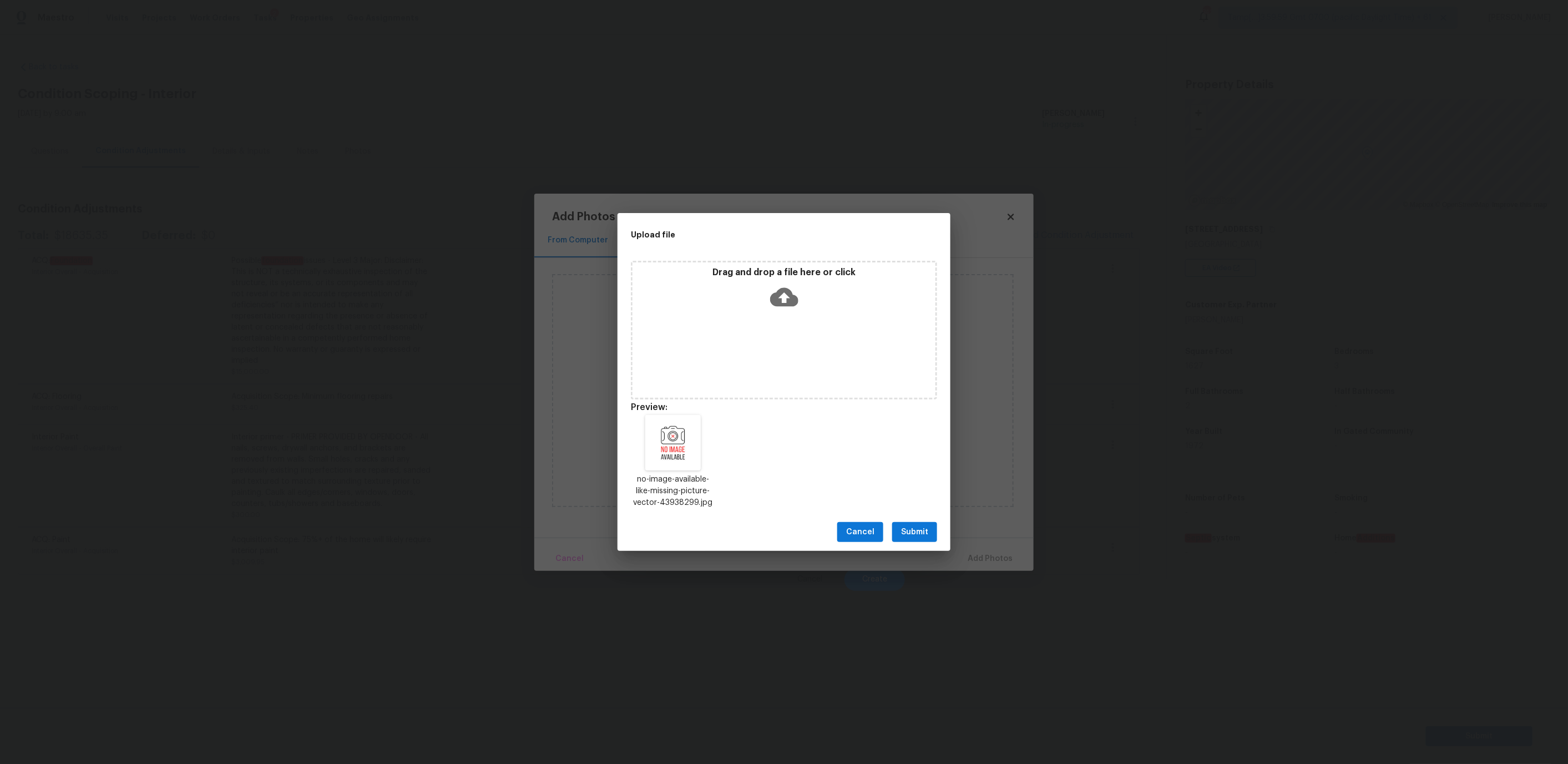
click at [911, 538] on span "Submit" at bounding box center [914, 532] width 27 height 14
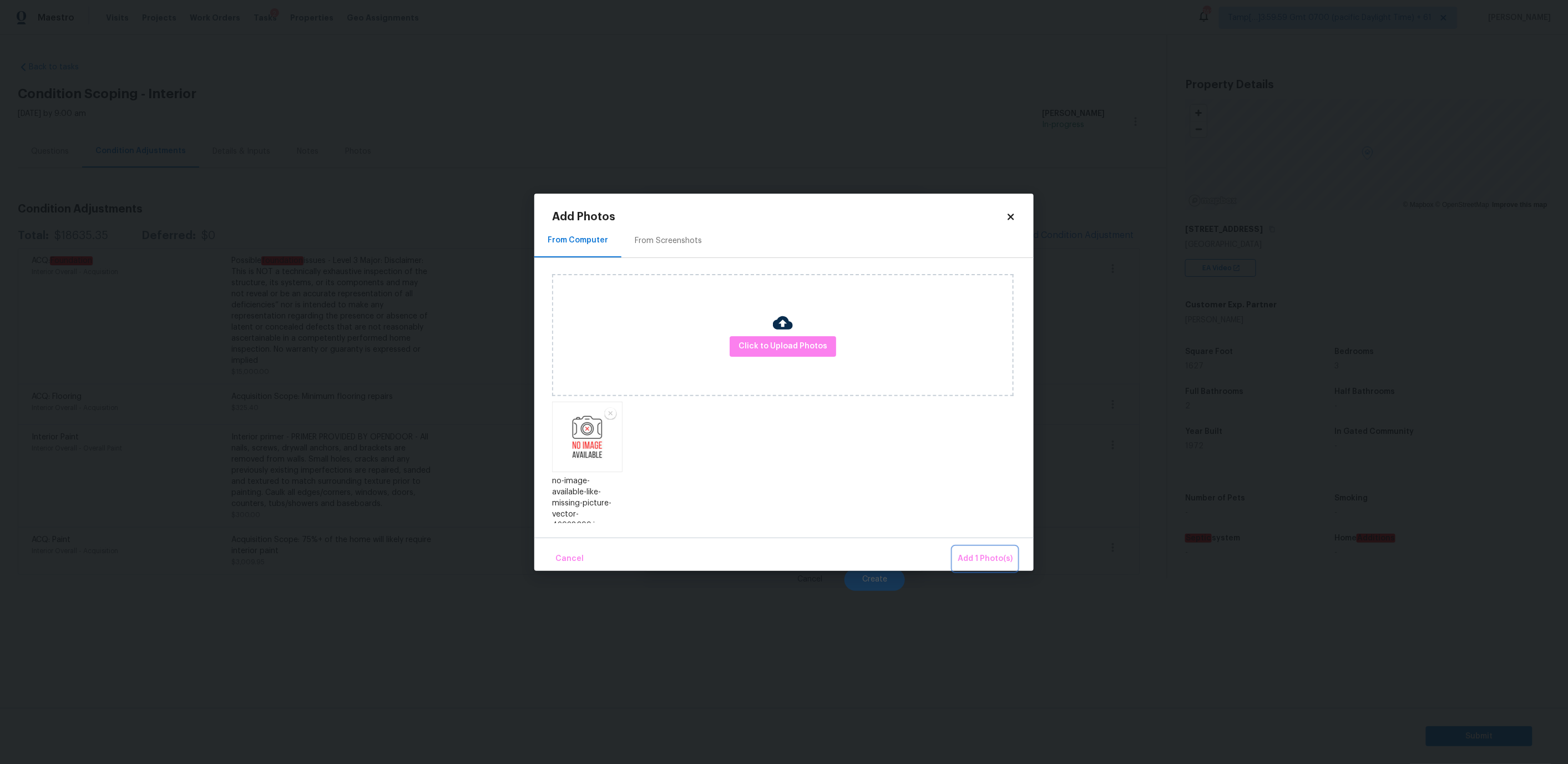
click at [985, 561] on span "Add 1 Photo(s)" at bounding box center [985, 559] width 55 height 14
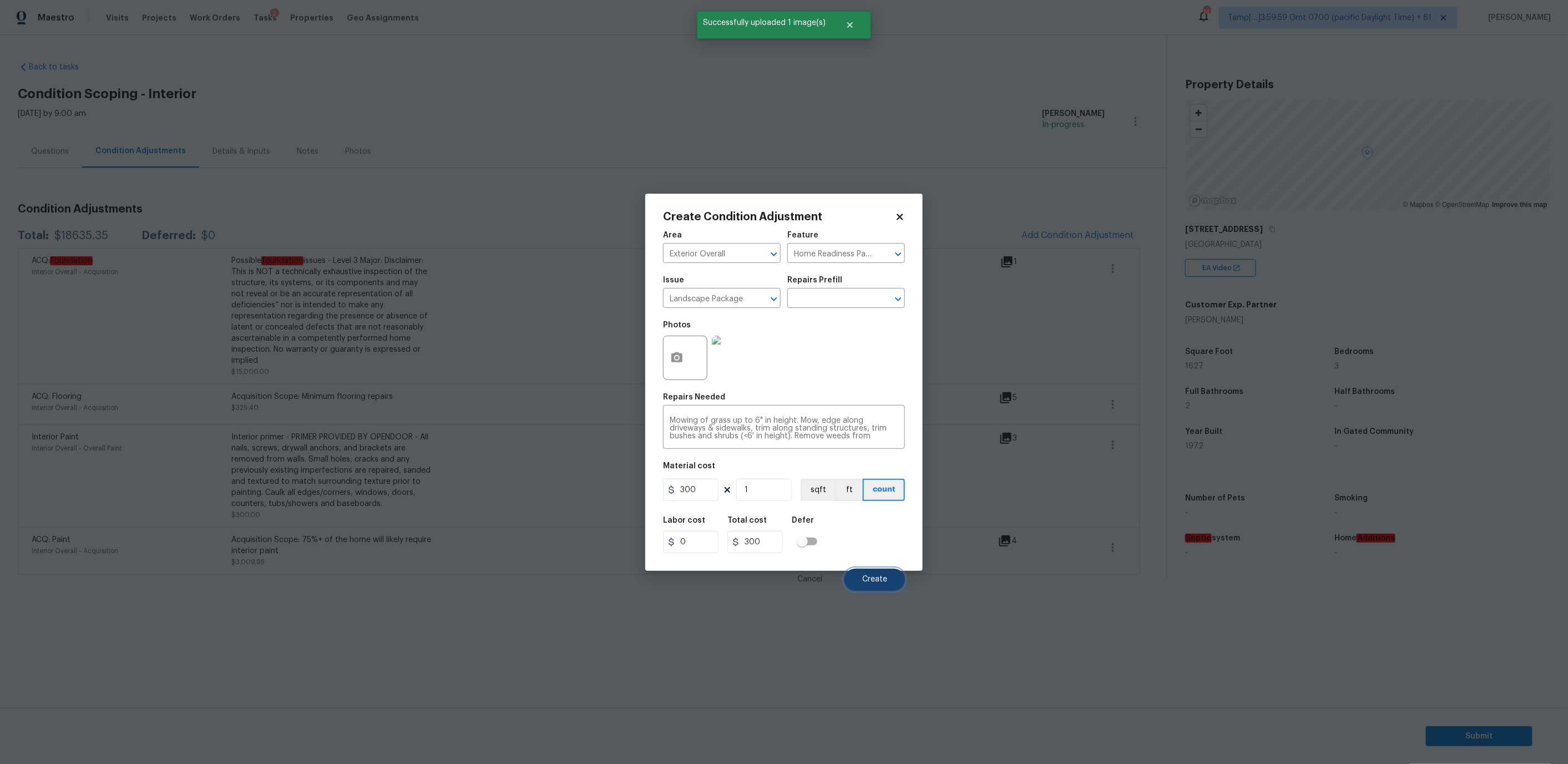
click at [878, 570] on button "Create" at bounding box center [874, 580] width 60 height 22
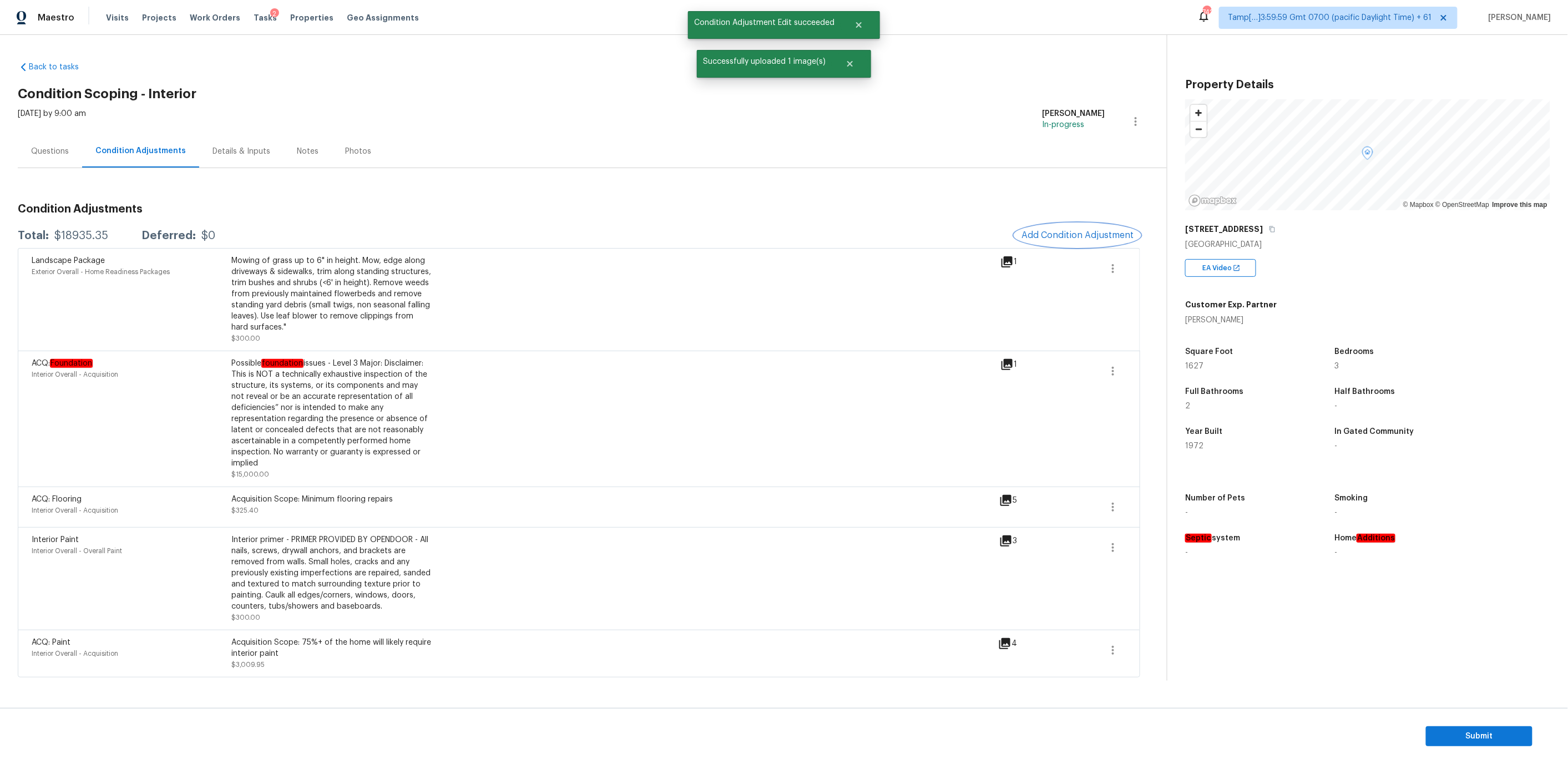
click at [1063, 245] on button "Add Condition Adjustment" at bounding box center [1077, 235] width 125 height 23
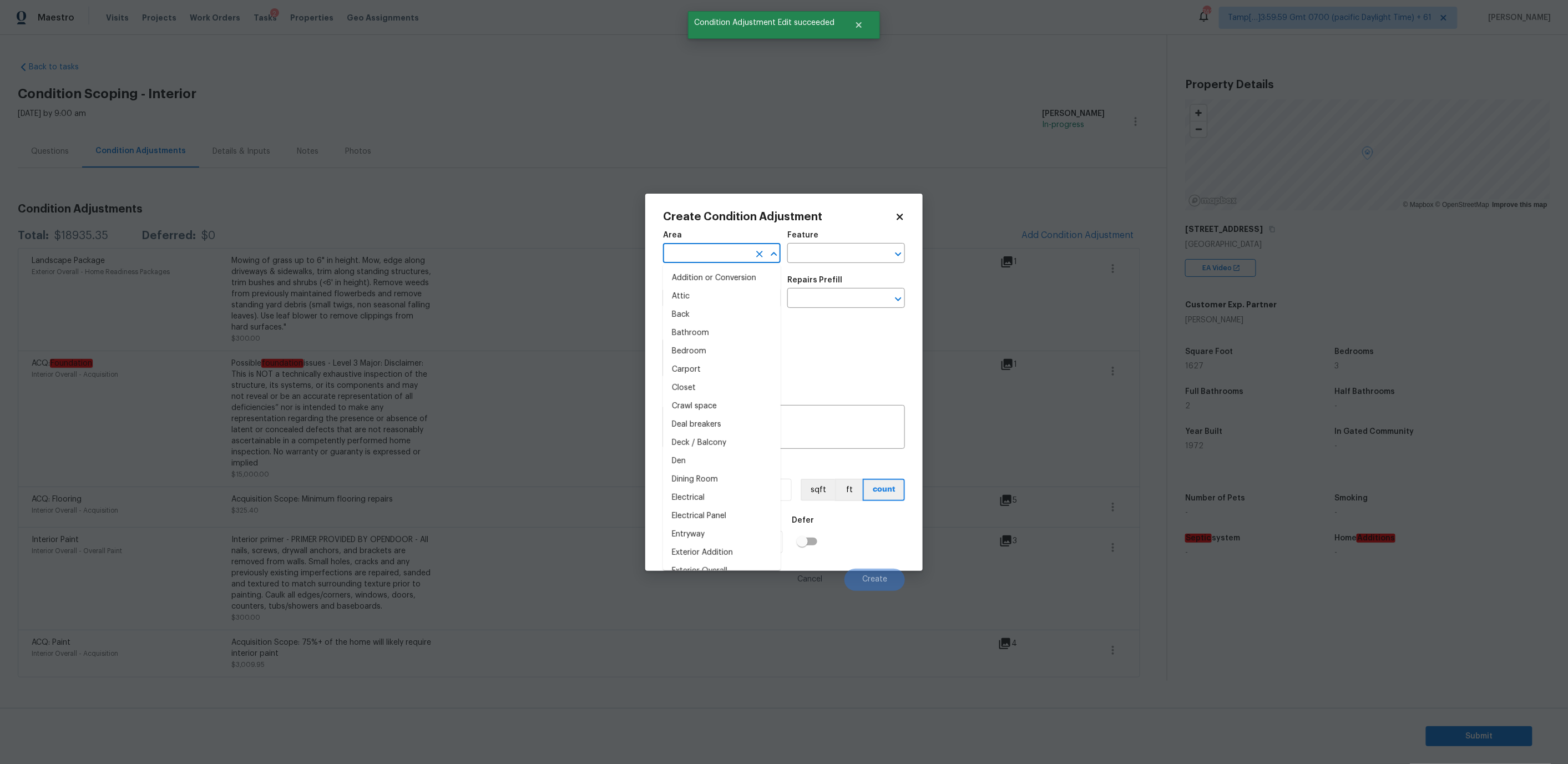
click at [729, 256] on input "text" at bounding box center [706, 254] width 86 height 17
click at [721, 300] on li "Exterior Overall" at bounding box center [721, 296] width 117 height 18
type input "Exterior Overall"
click at [714, 300] on input "text" at bounding box center [706, 300] width 86 height 17
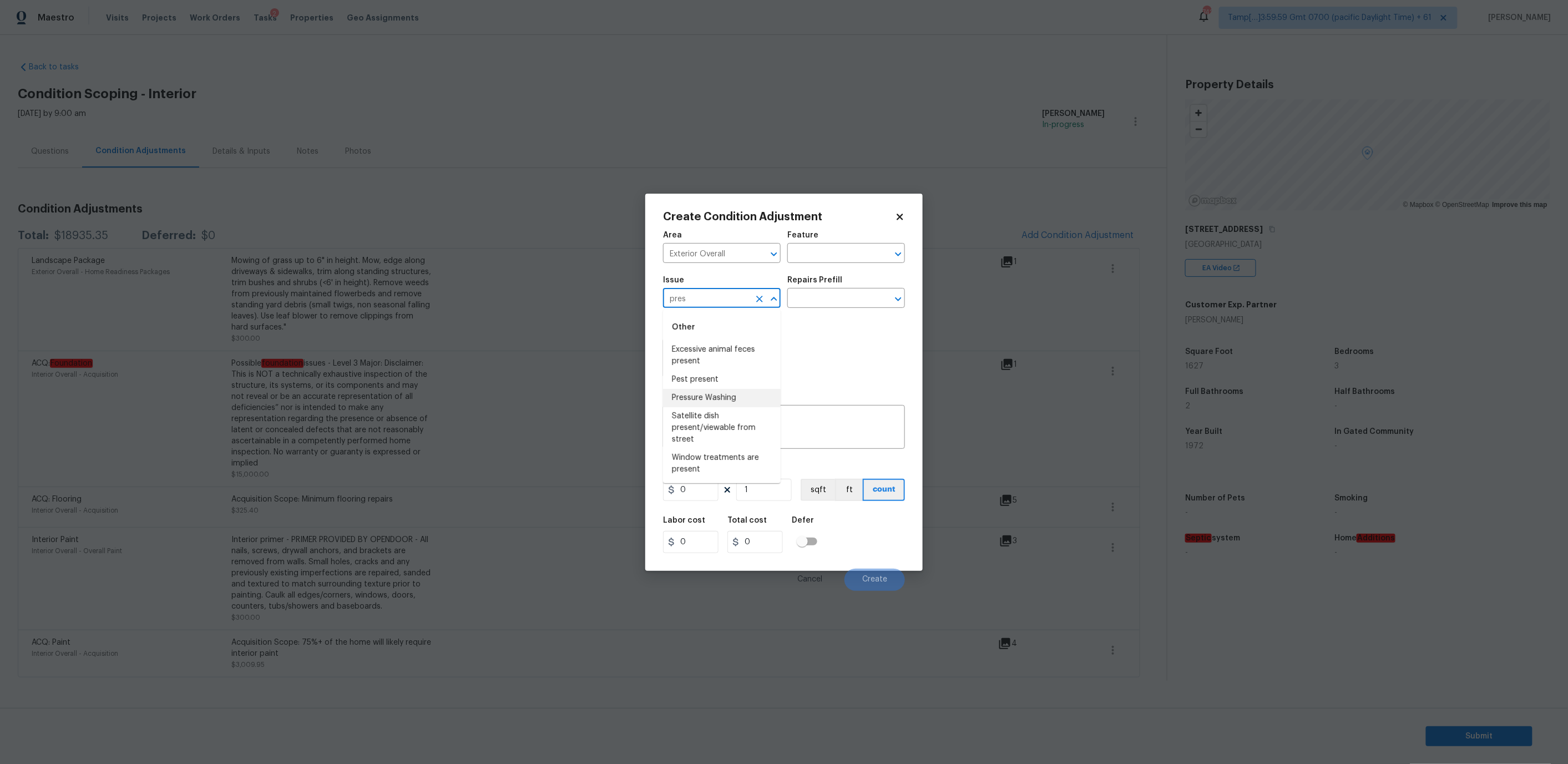
click at [712, 392] on li "Pressure Washing" at bounding box center [721, 398] width 117 height 18
type input "Pressure Washing"
click at [825, 296] on input "text" at bounding box center [830, 300] width 86 height 17
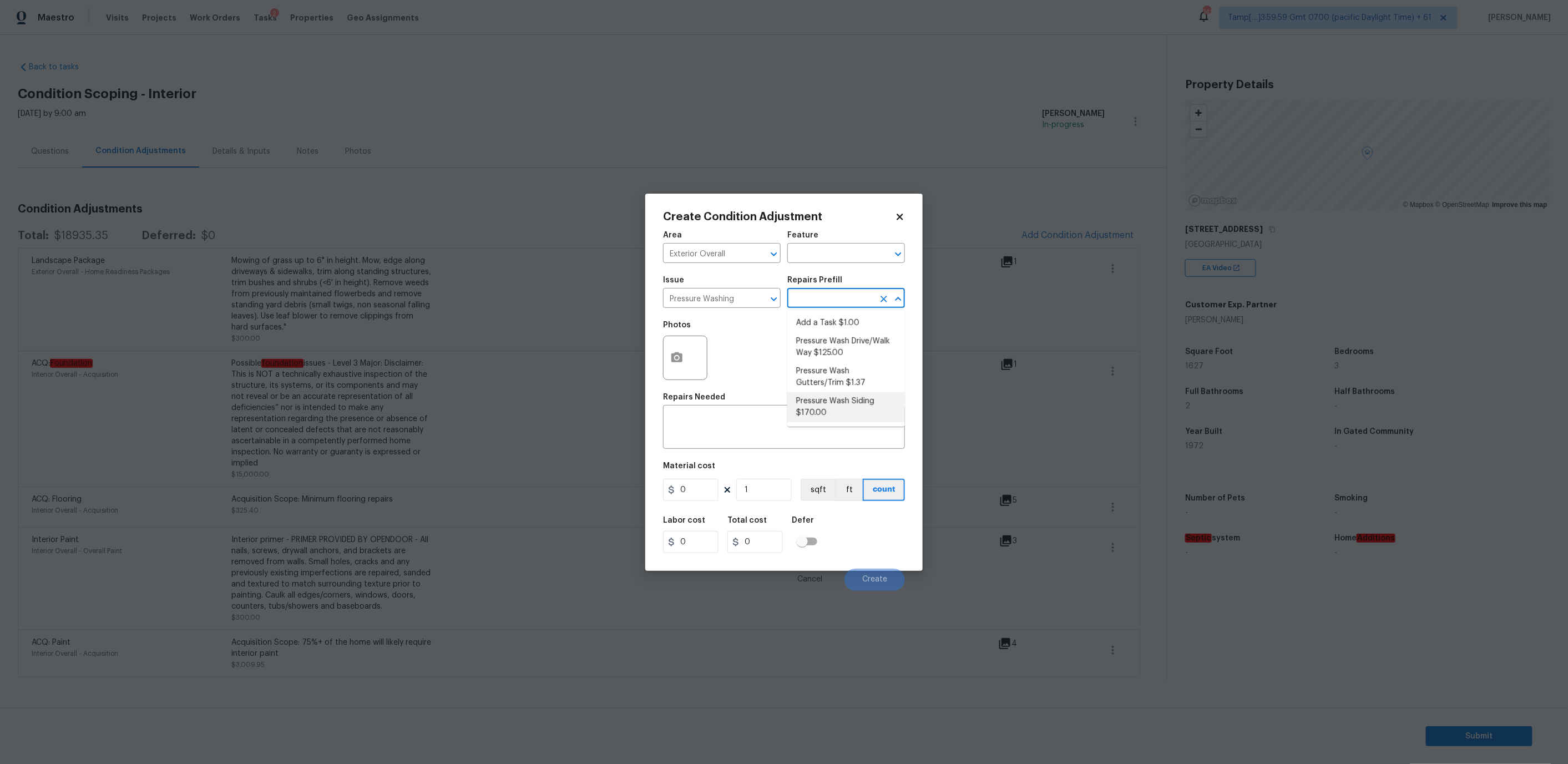
click at [827, 409] on li "Pressure Wash Siding $170.00" at bounding box center [845, 407] width 117 height 30
type input "Siding"
type textarea "Protect areas as needed for pressure washing. Pressure wash the siding on the h…"
type input "170"
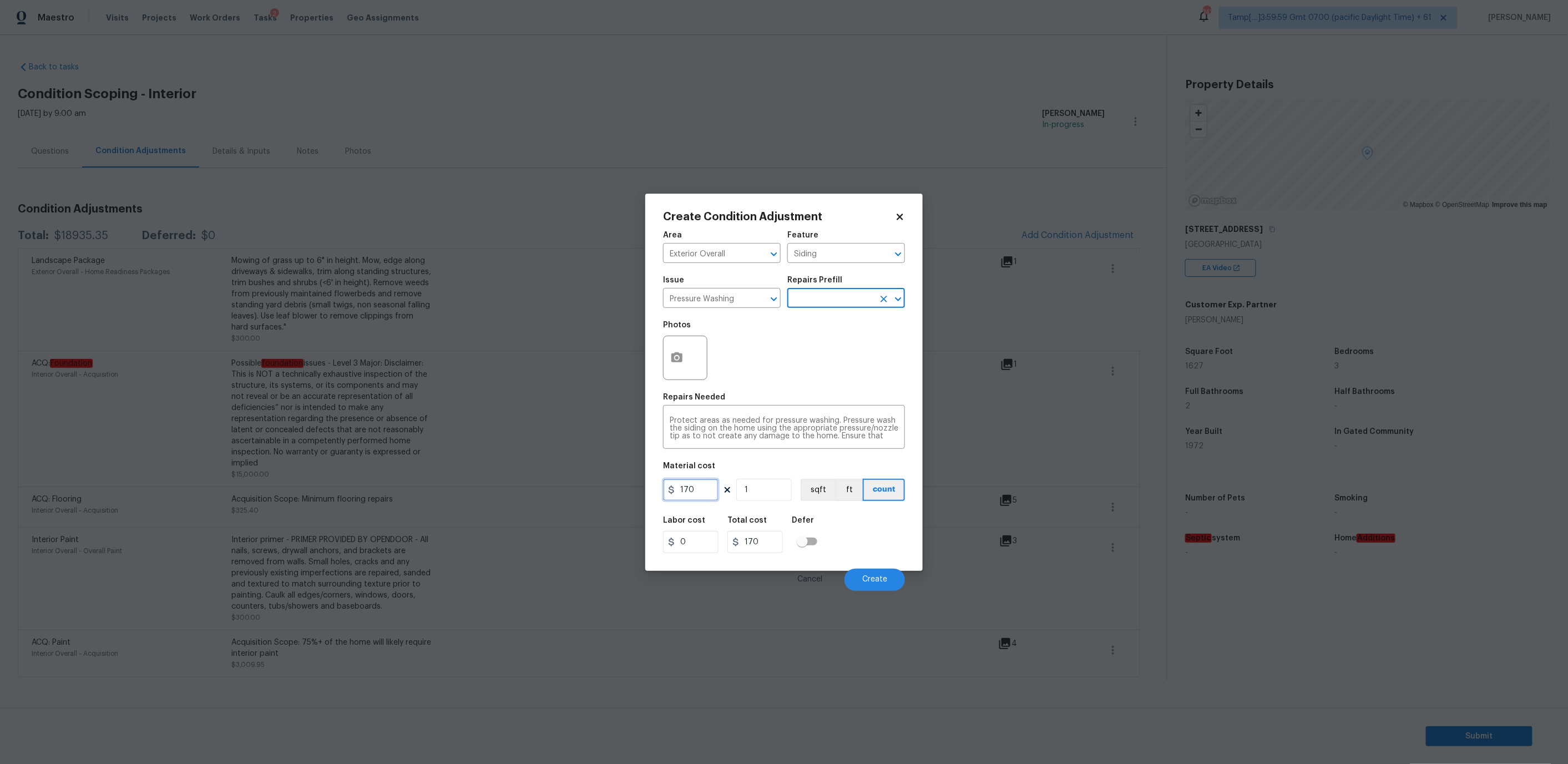
click at [693, 485] on input "170" at bounding box center [690, 490] width 55 height 22
type input "200"
click at [864, 575] on span "Create" at bounding box center [875, 580] width 25 height 9
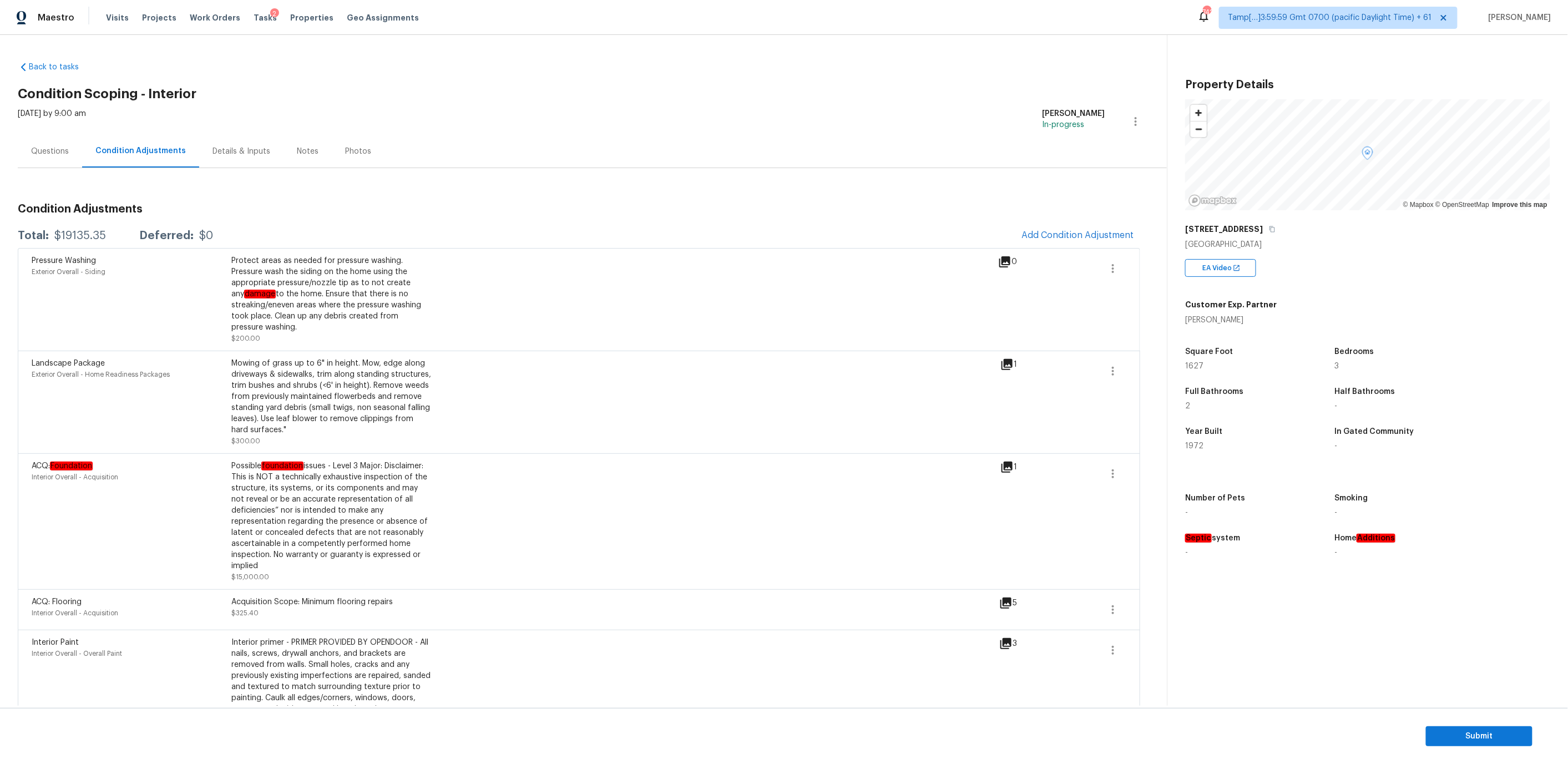
click at [53, 156] on div "Questions" at bounding box center [50, 152] width 65 height 33
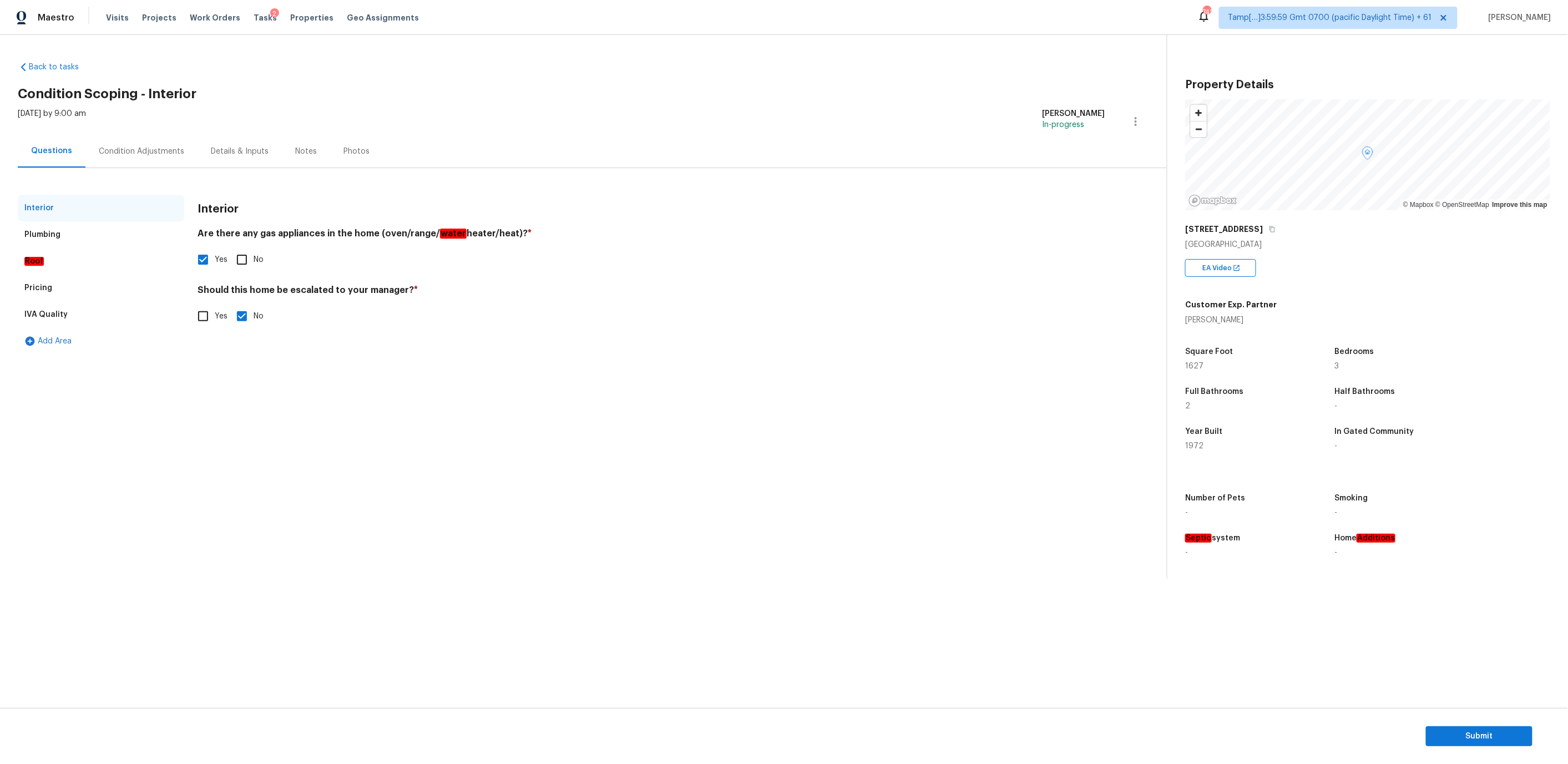
click at [111, 234] on div "Plumbing" at bounding box center [100, 235] width 166 height 27
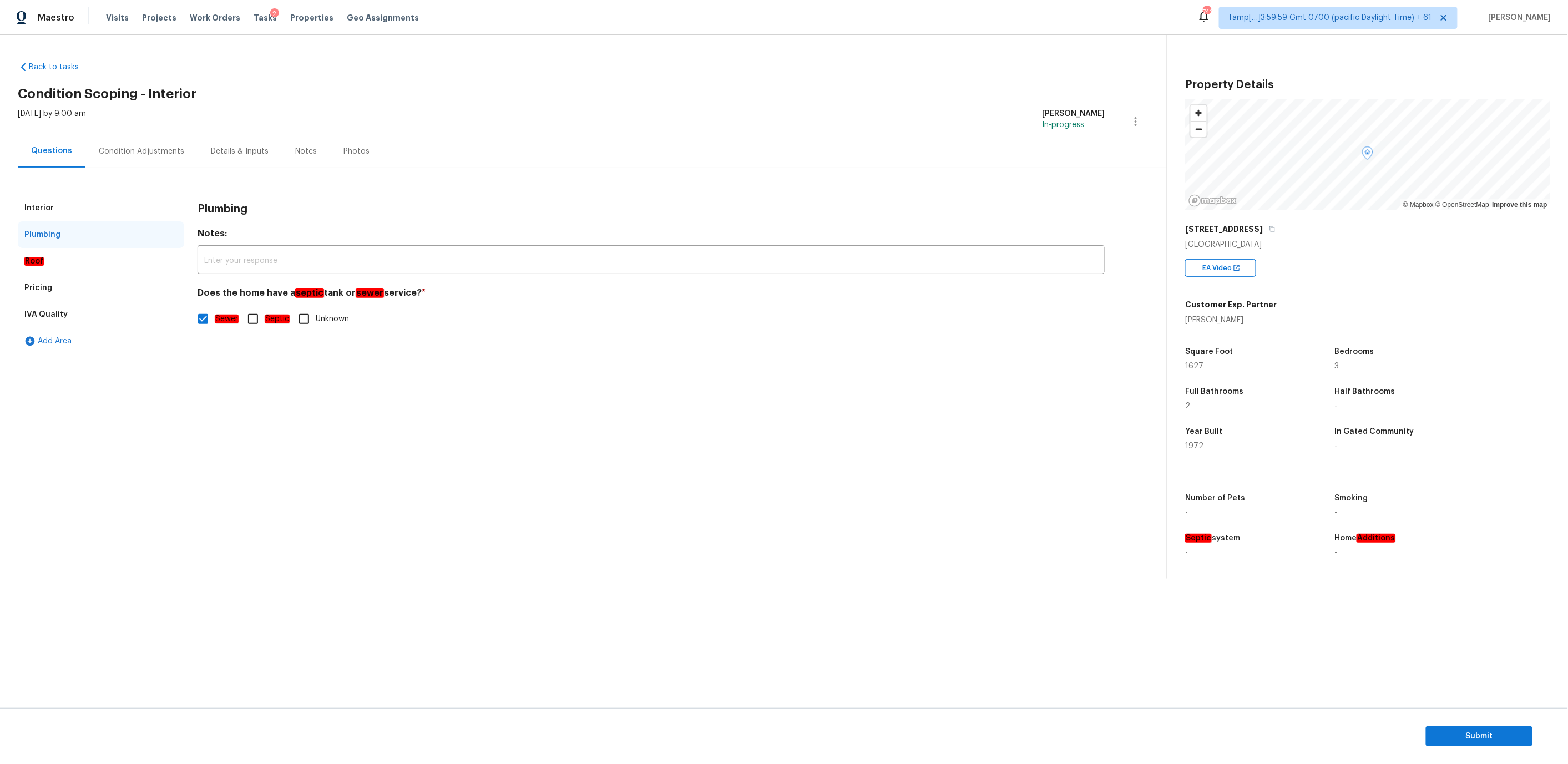
click at [107, 212] on div "Interior" at bounding box center [100, 208] width 166 height 27
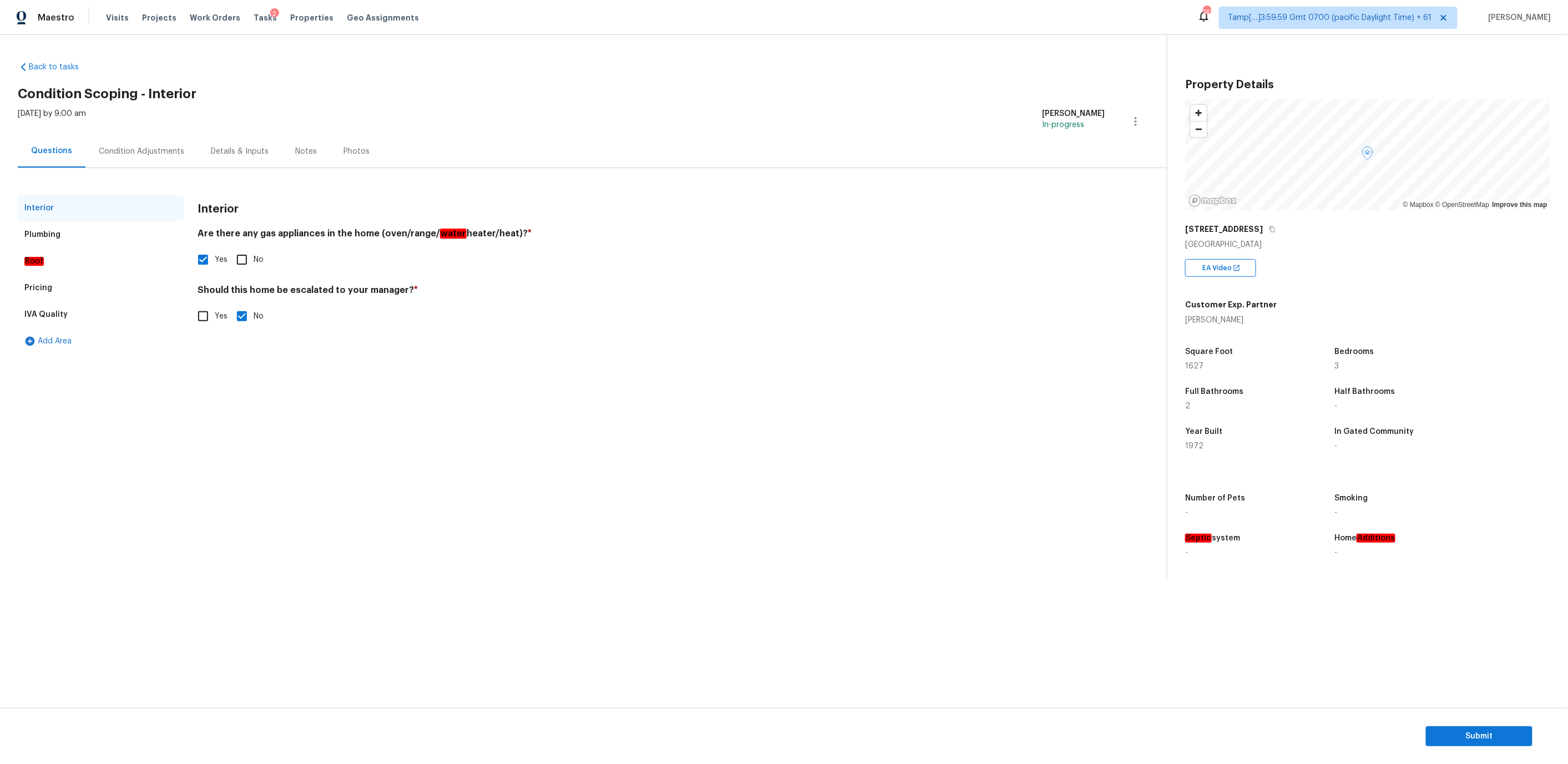
click at [111, 146] on div "Condition Adjustments" at bounding box center [141, 152] width 85 height 11
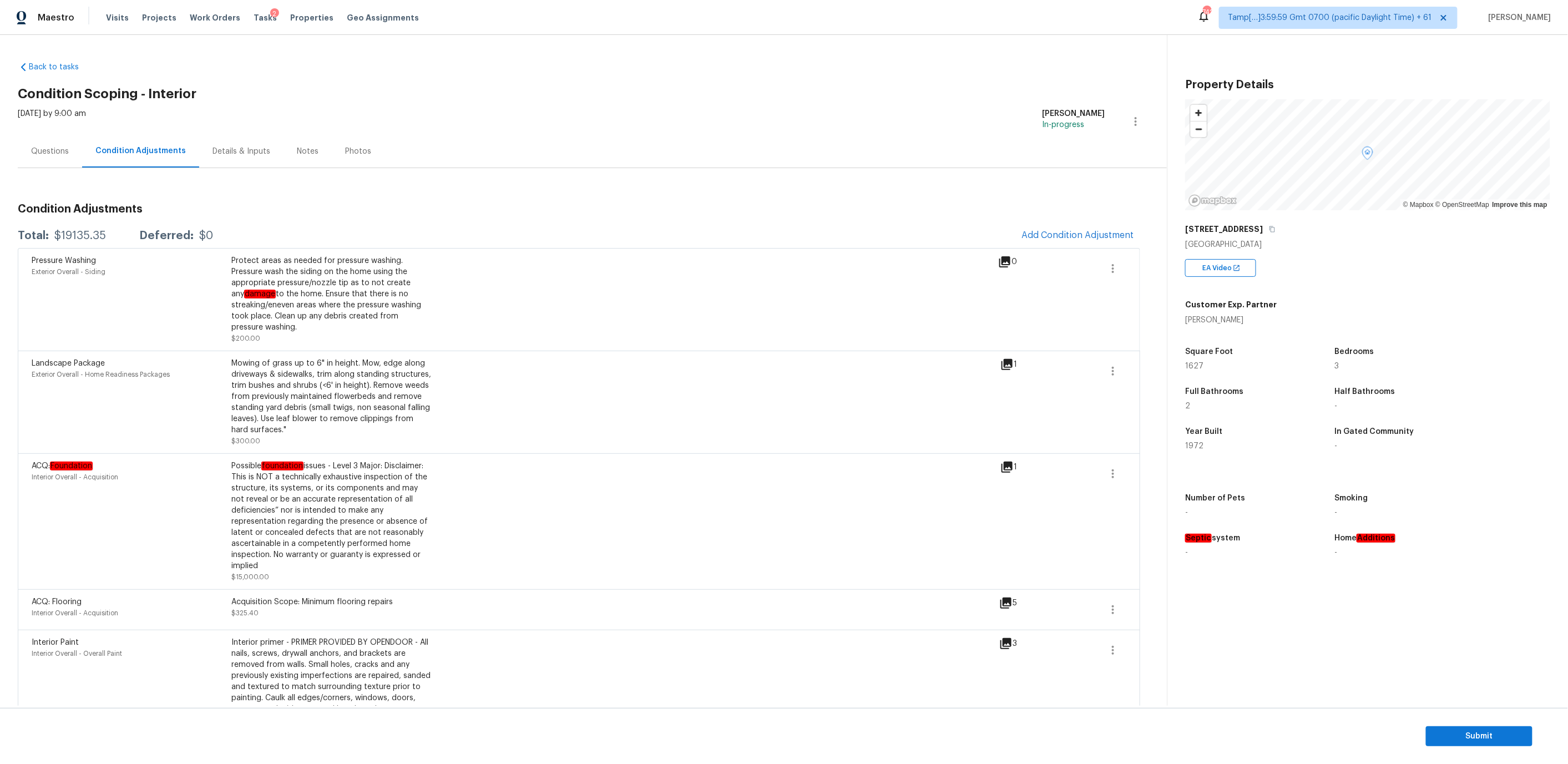
click at [54, 150] on div "Questions" at bounding box center [50, 152] width 38 height 11
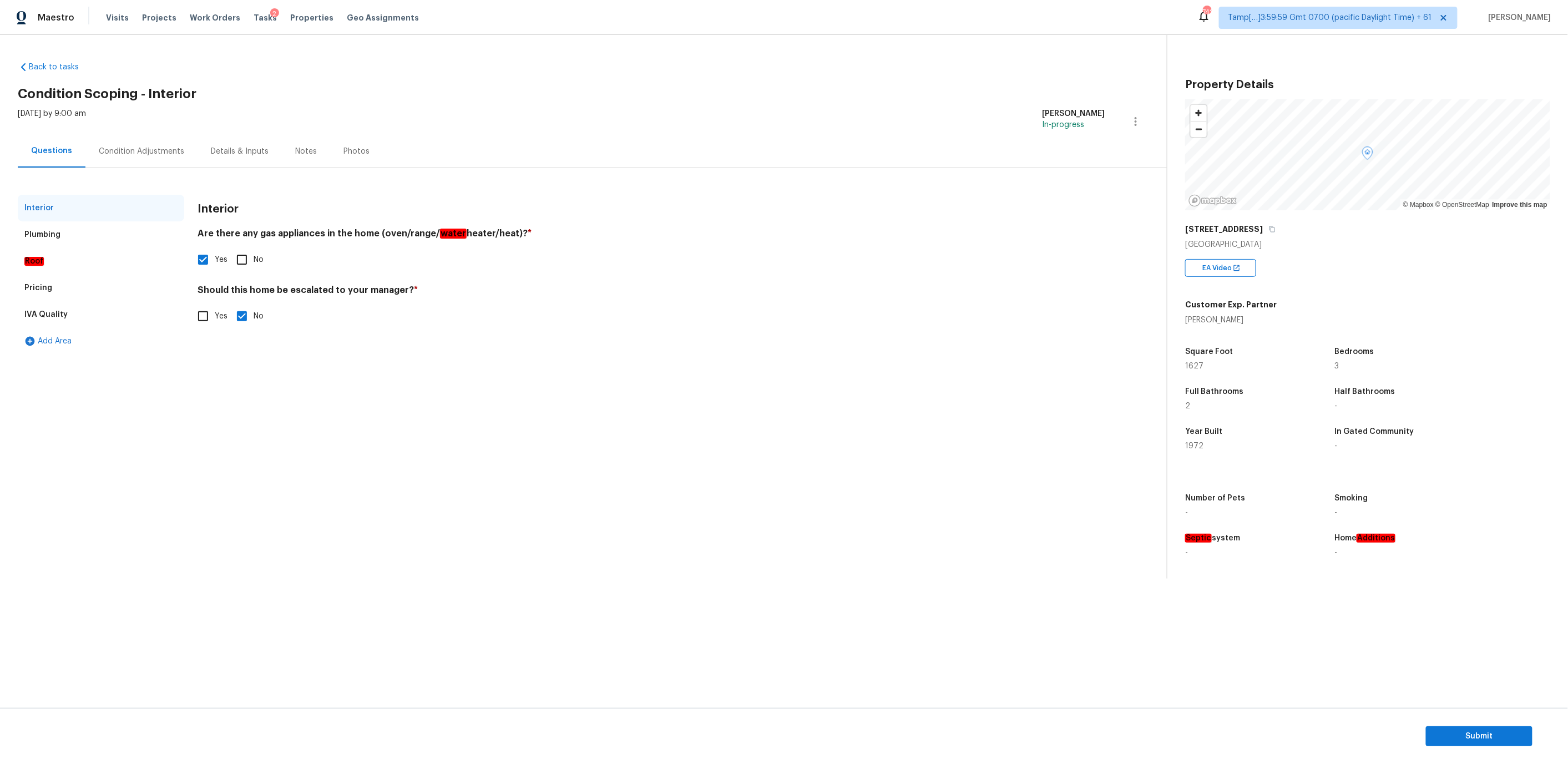
click at [202, 318] on input "Yes" at bounding box center [203, 316] width 23 height 23
checkbox input "true"
checkbox input "false"
click at [219, 409] on button "button" at bounding box center [211, 404] width 27 height 43
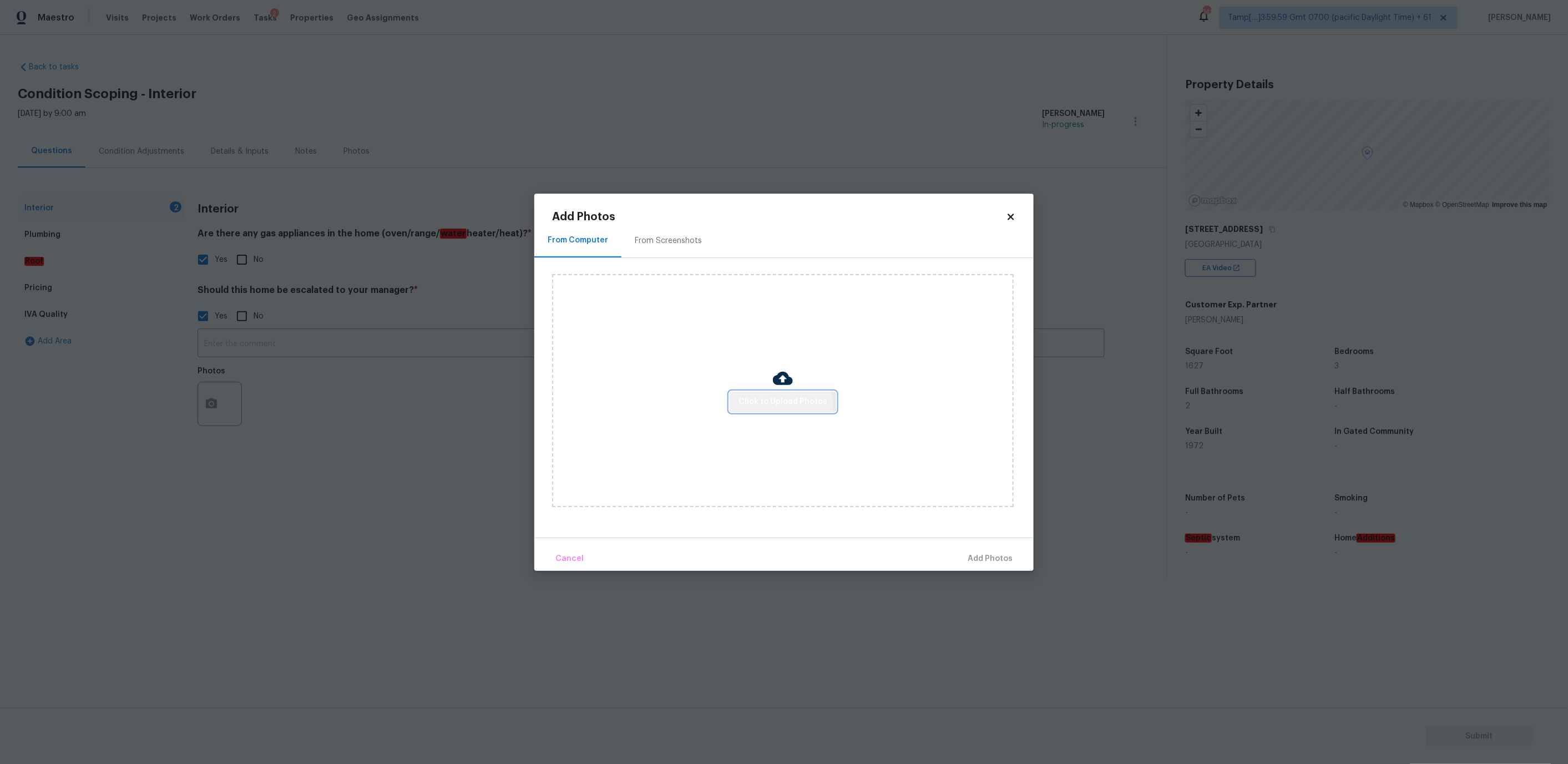
click at [746, 410] on button "Click to Upload Photos" at bounding box center [783, 402] width 107 height 21
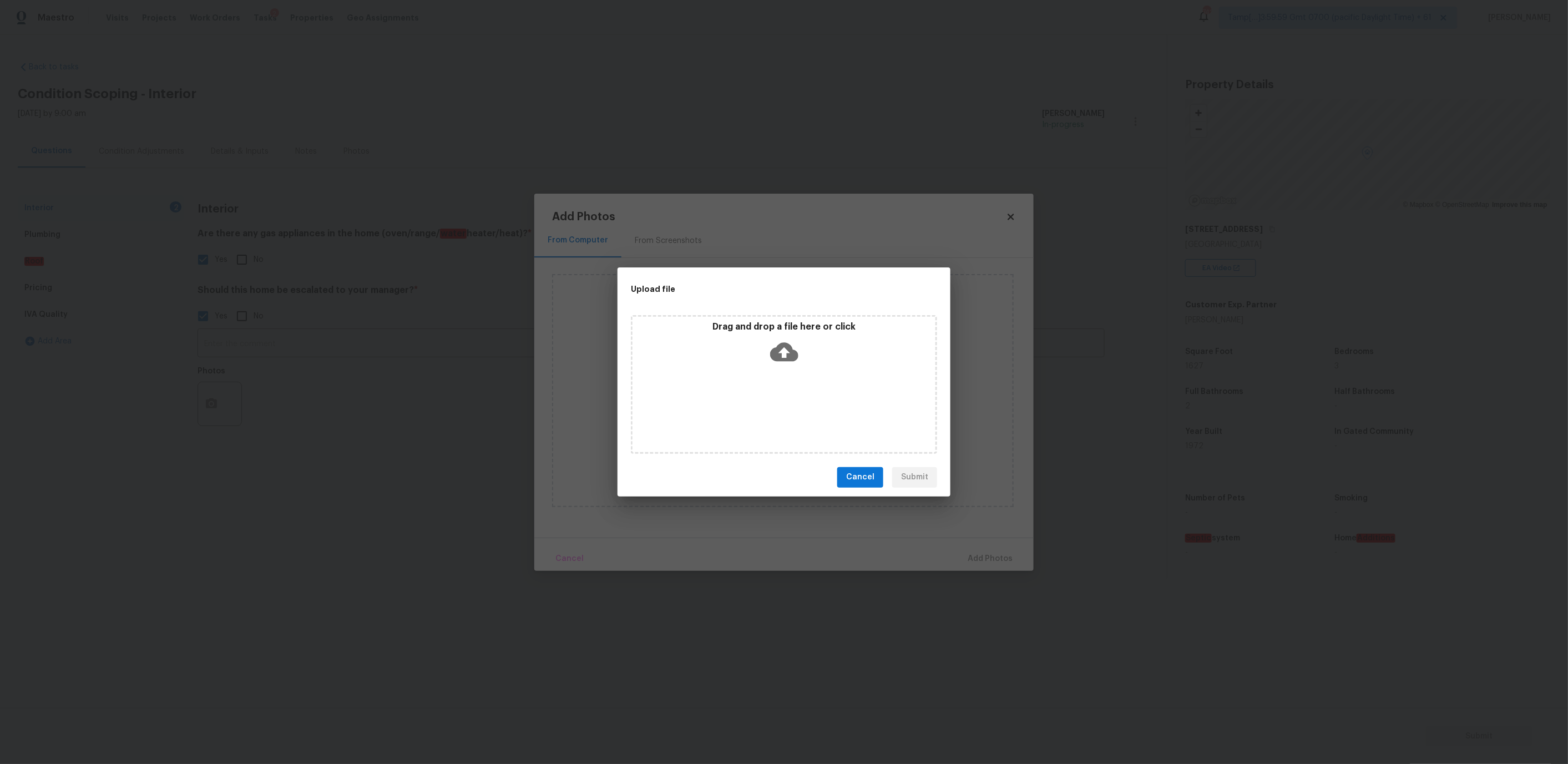
click at [761, 365] on div "Drag and drop a file here or click" at bounding box center [784, 345] width 303 height 47
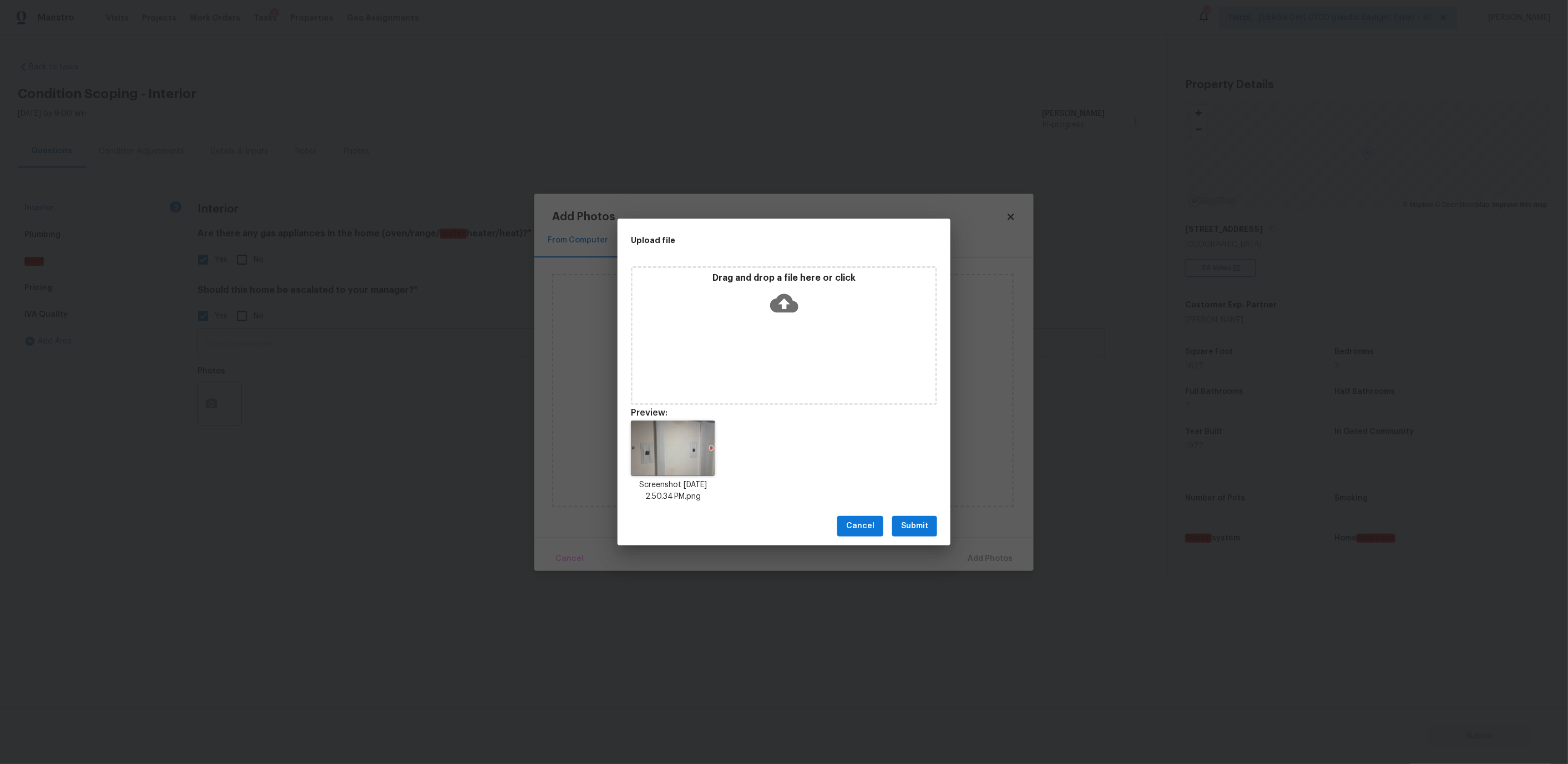
click at [912, 524] on span "Submit" at bounding box center [914, 526] width 27 height 14
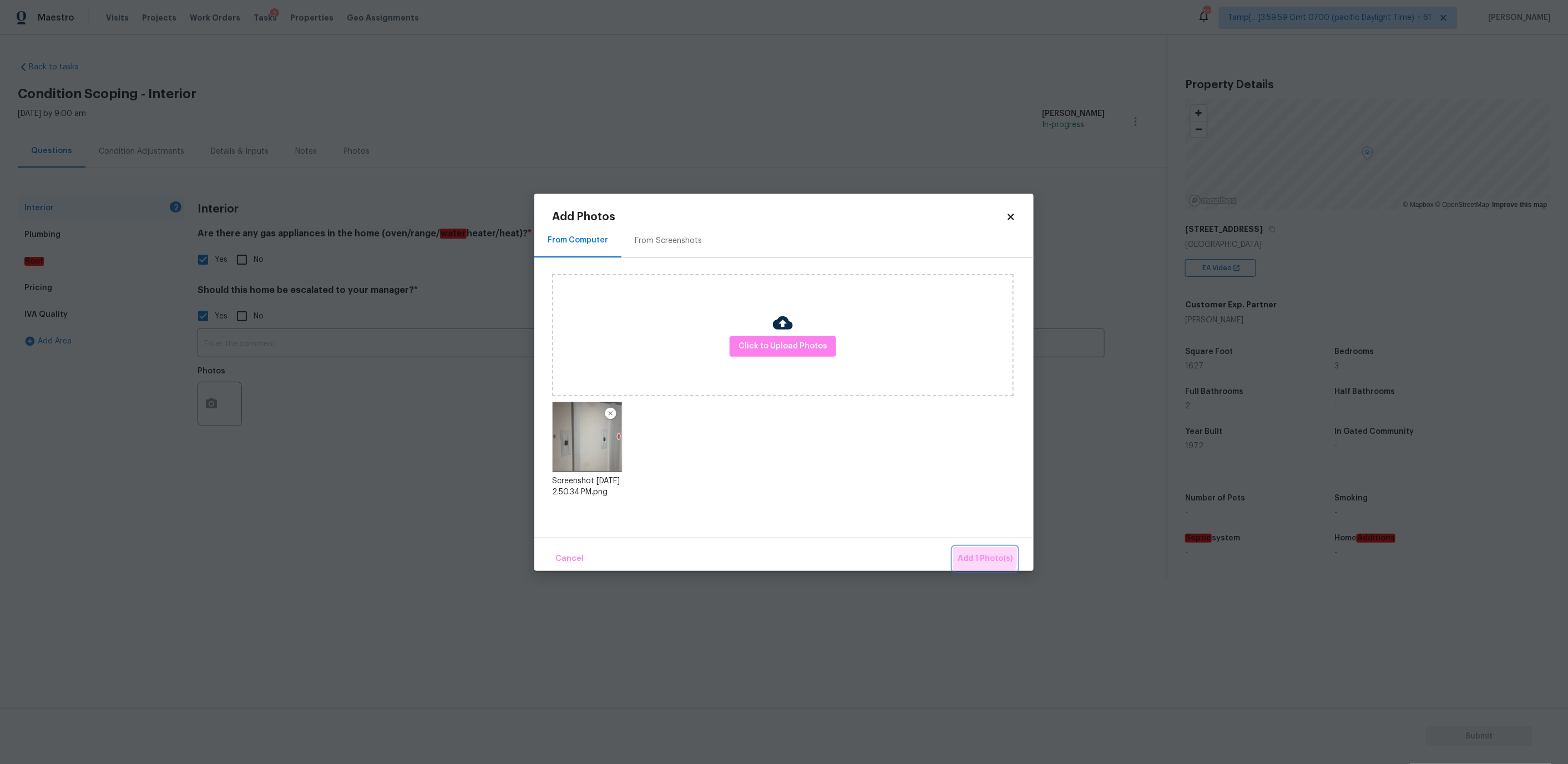
click at [967, 554] on span "Add 1 Photo(s)" at bounding box center [985, 559] width 55 height 14
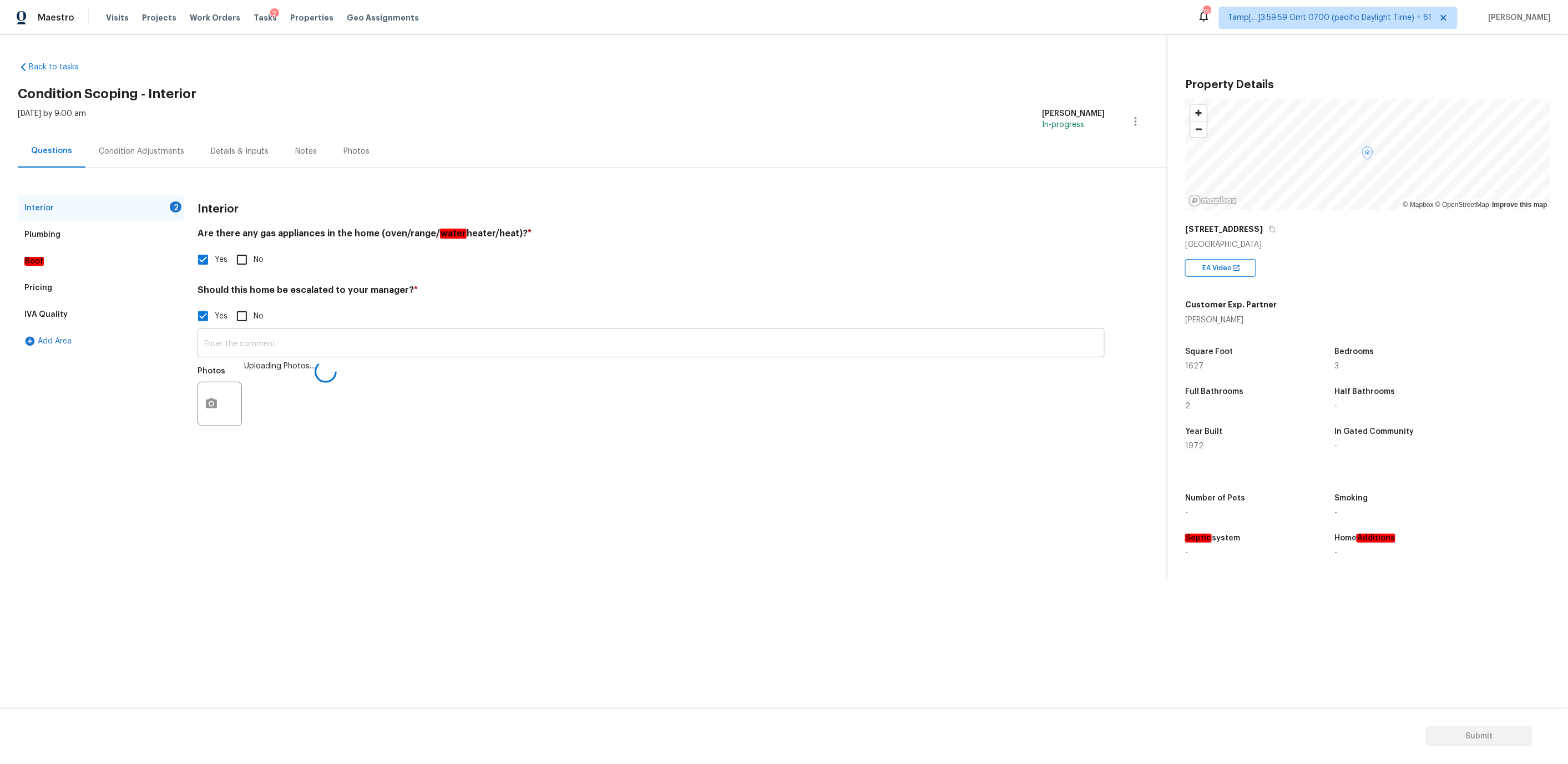
click at [388, 343] on input "text" at bounding box center [651, 344] width 907 height 26
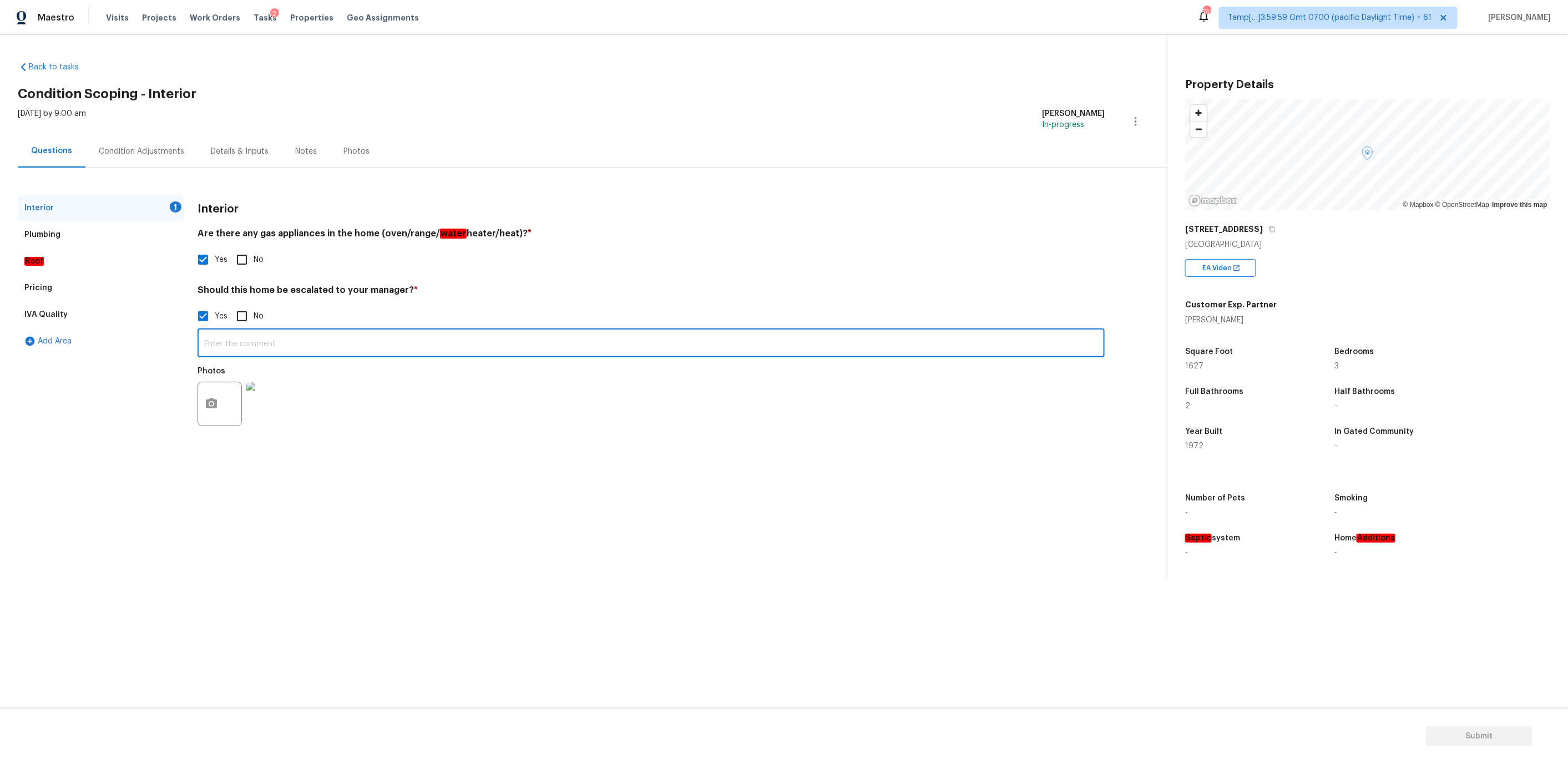
click at [430, 343] on input "text" at bounding box center [651, 344] width 907 height 26
paste input "foundation issue throughout interior"
type input "foundation issue throughout interior basement"
click at [170, 251] on div "Roof" at bounding box center [100, 261] width 166 height 27
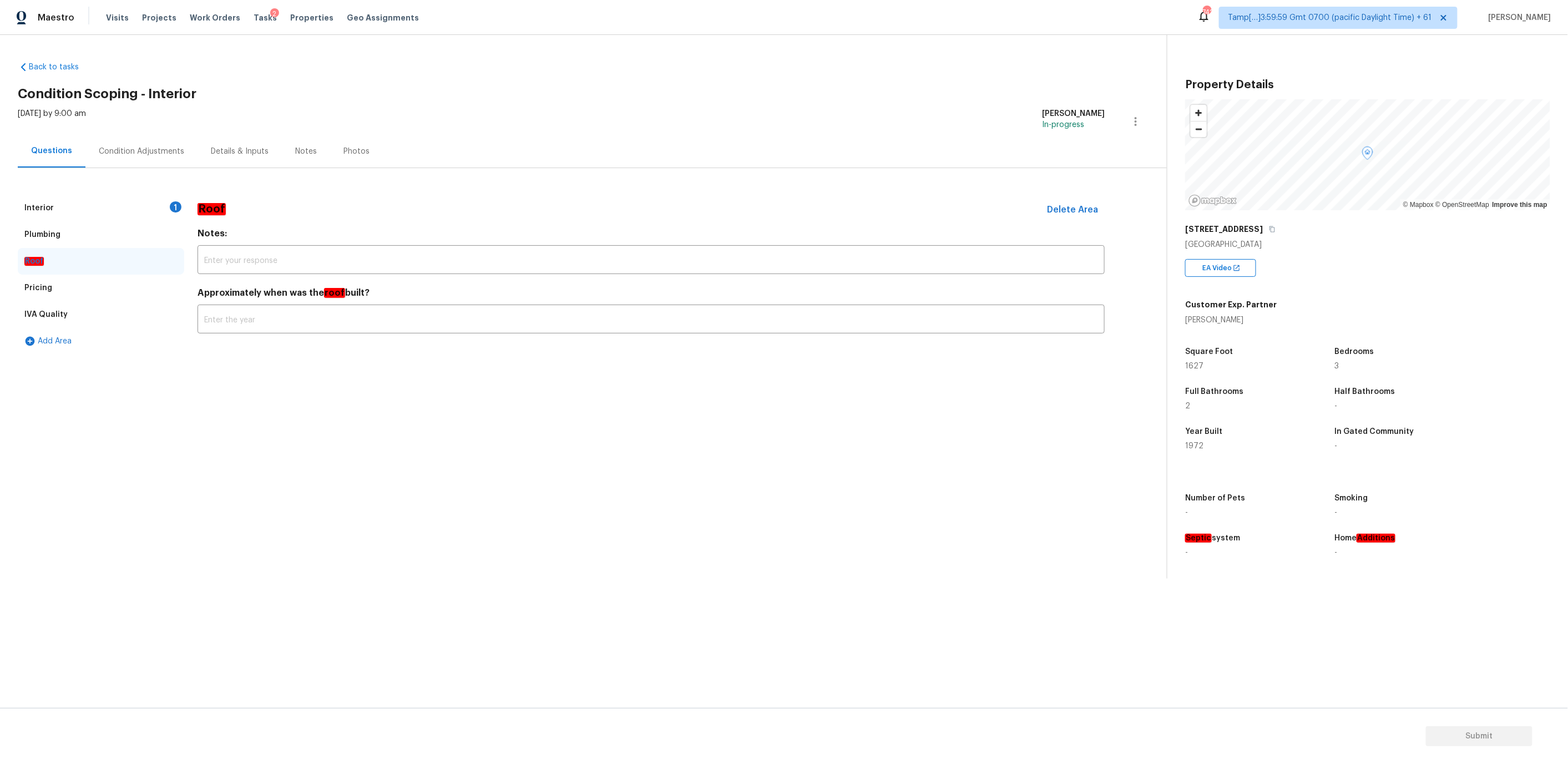
click at [142, 230] on div "Plumbing" at bounding box center [100, 235] width 166 height 27
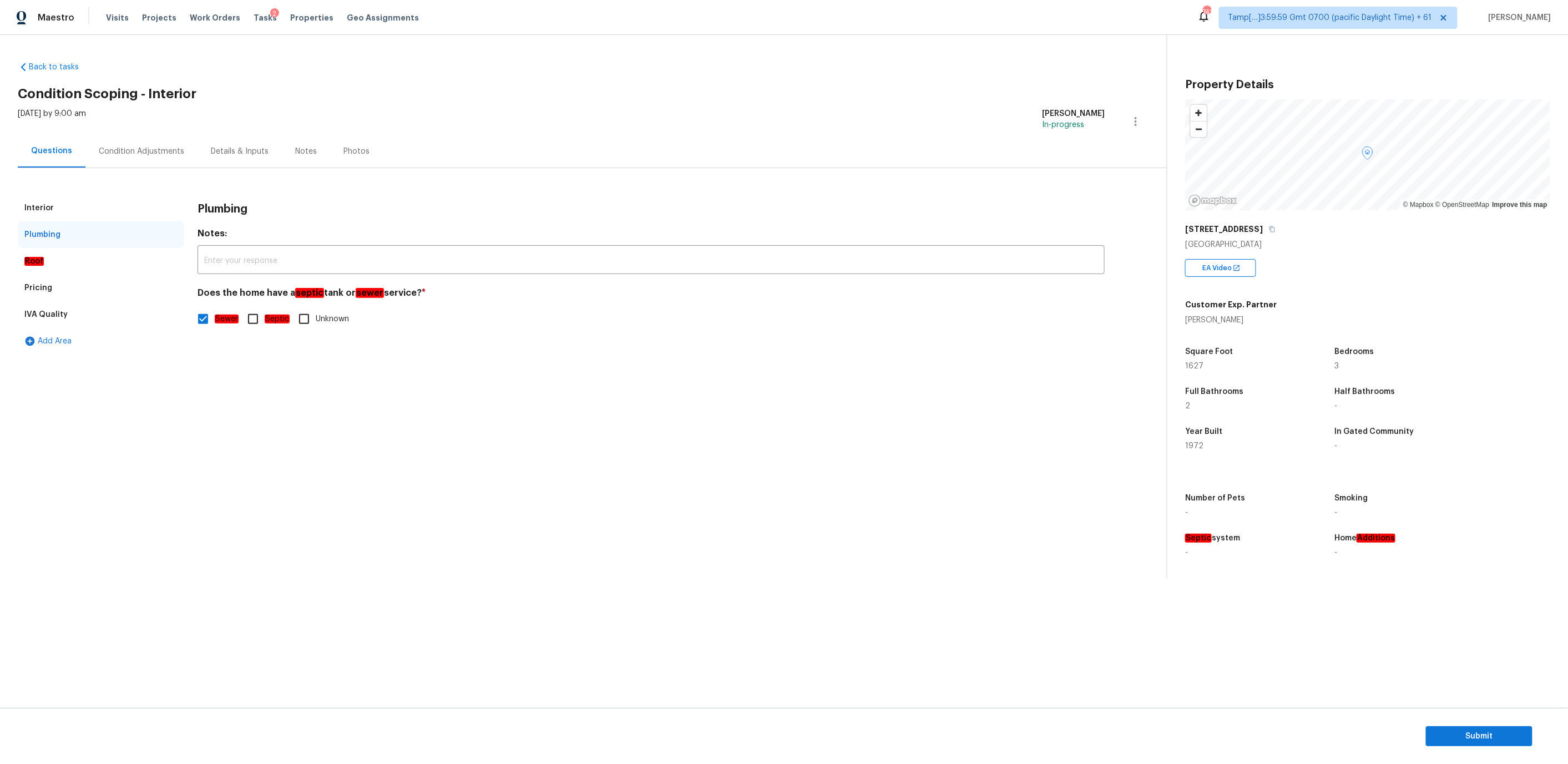
click at [135, 200] on div "Interior" at bounding box center [100, 208] width 166 height 27
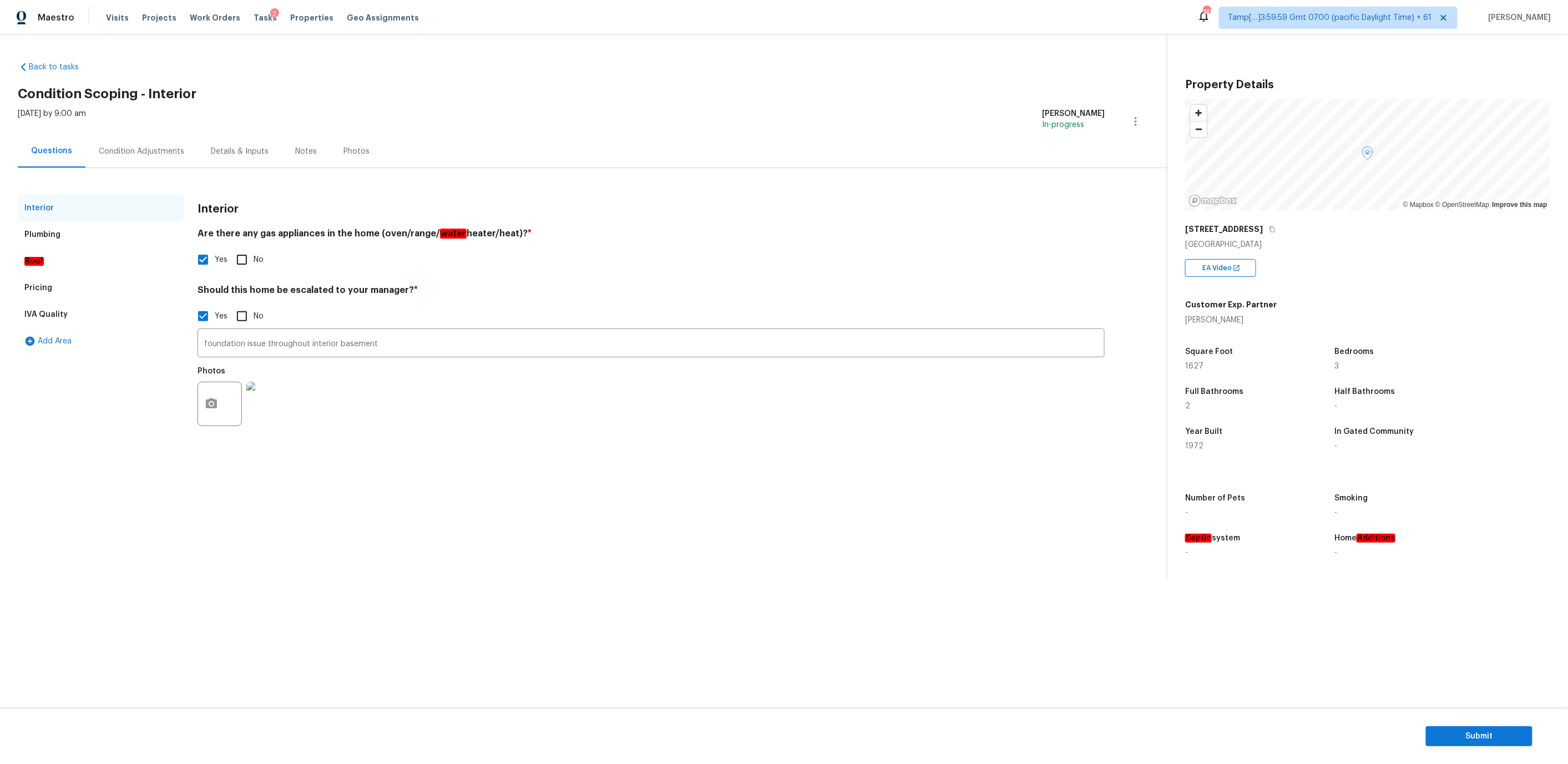
click at [264, 398] on img at bounding box center [268, 404] width 44 height 44
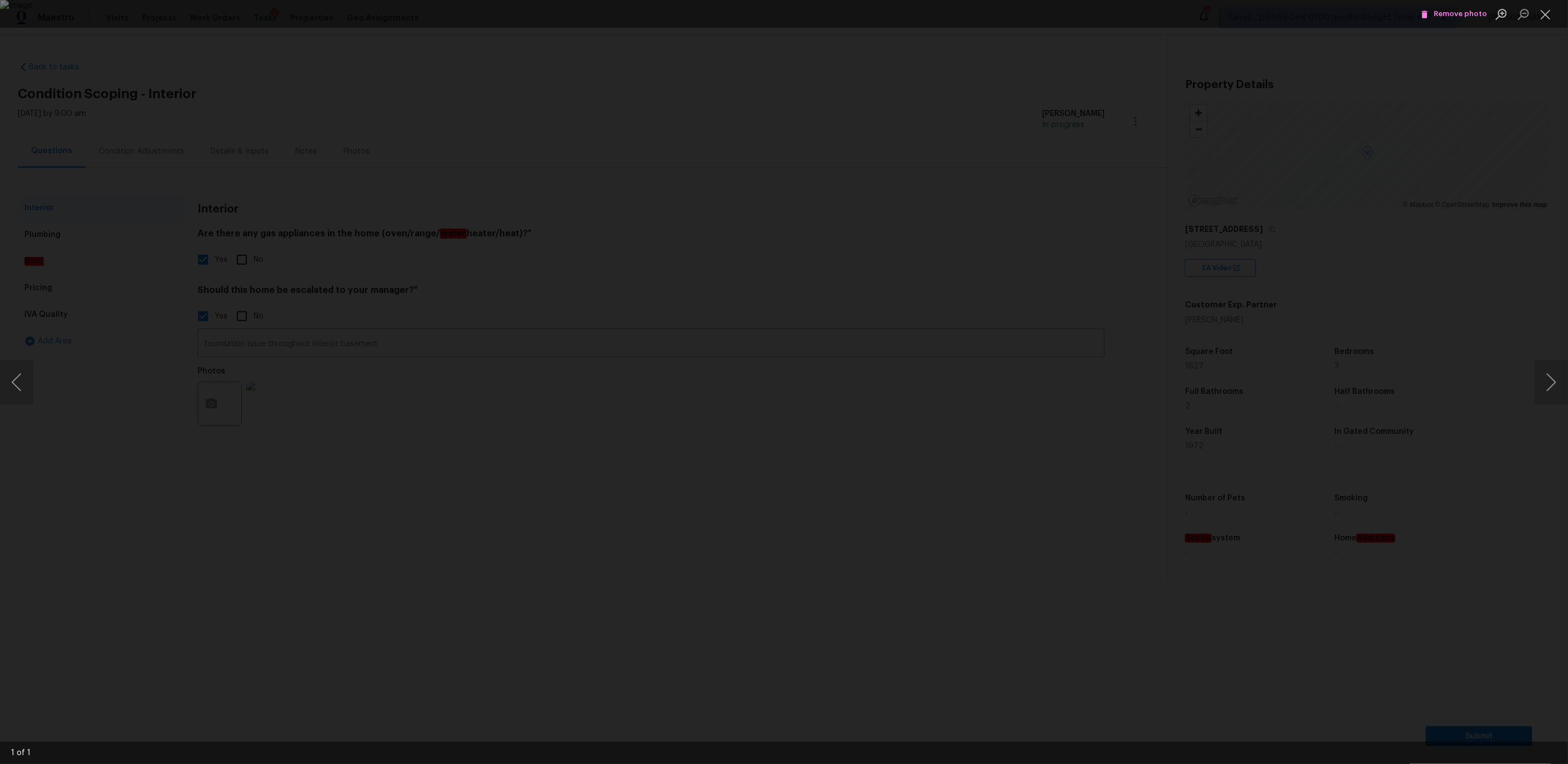
click at [1129, 487] on div "Lightbox" at bounding box center [784, 382] width 1568 height 764
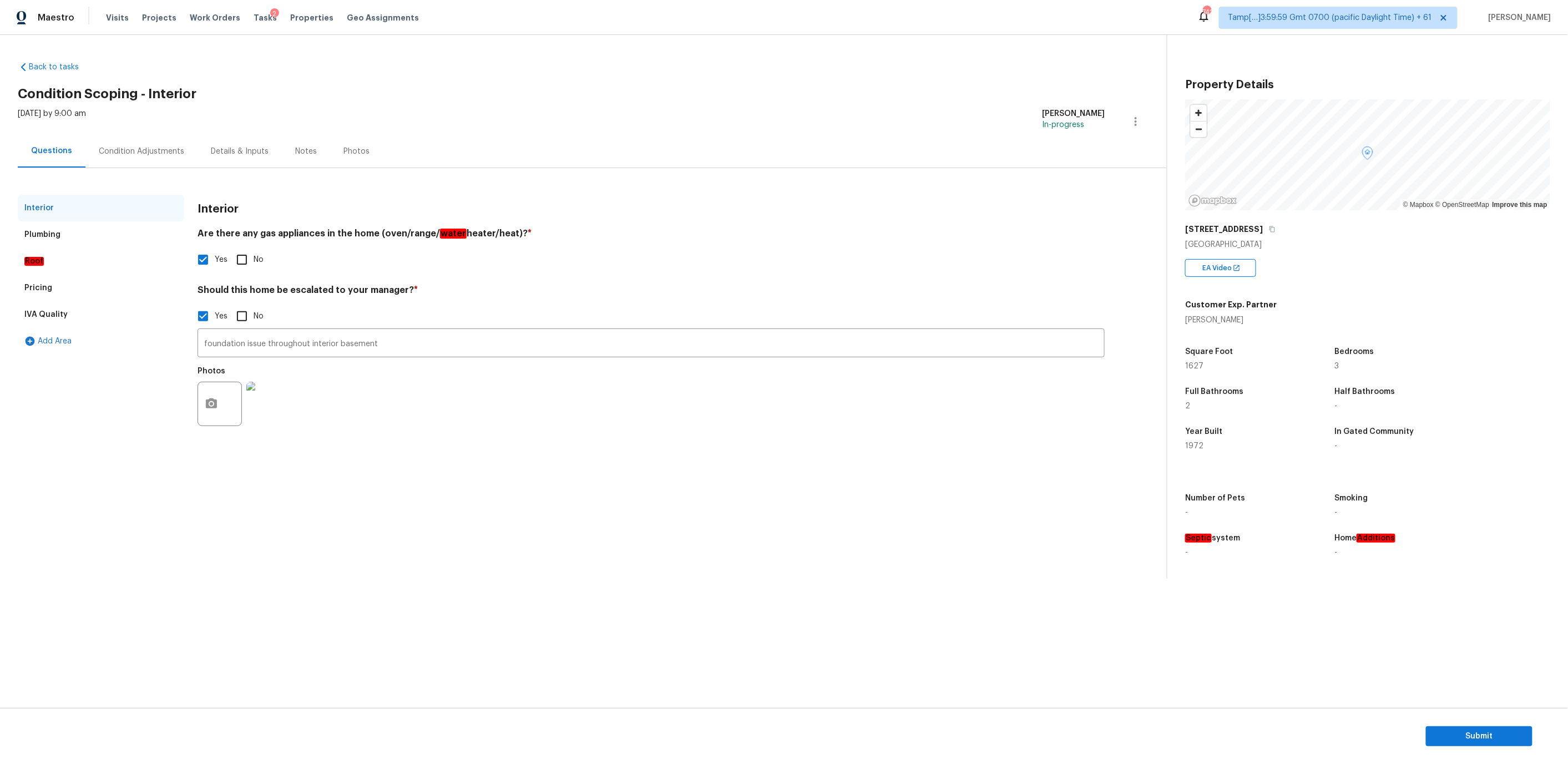
click at [110, 153] on div "Condition Adjustments" at bounding box center [141, 152] width 85 height 11
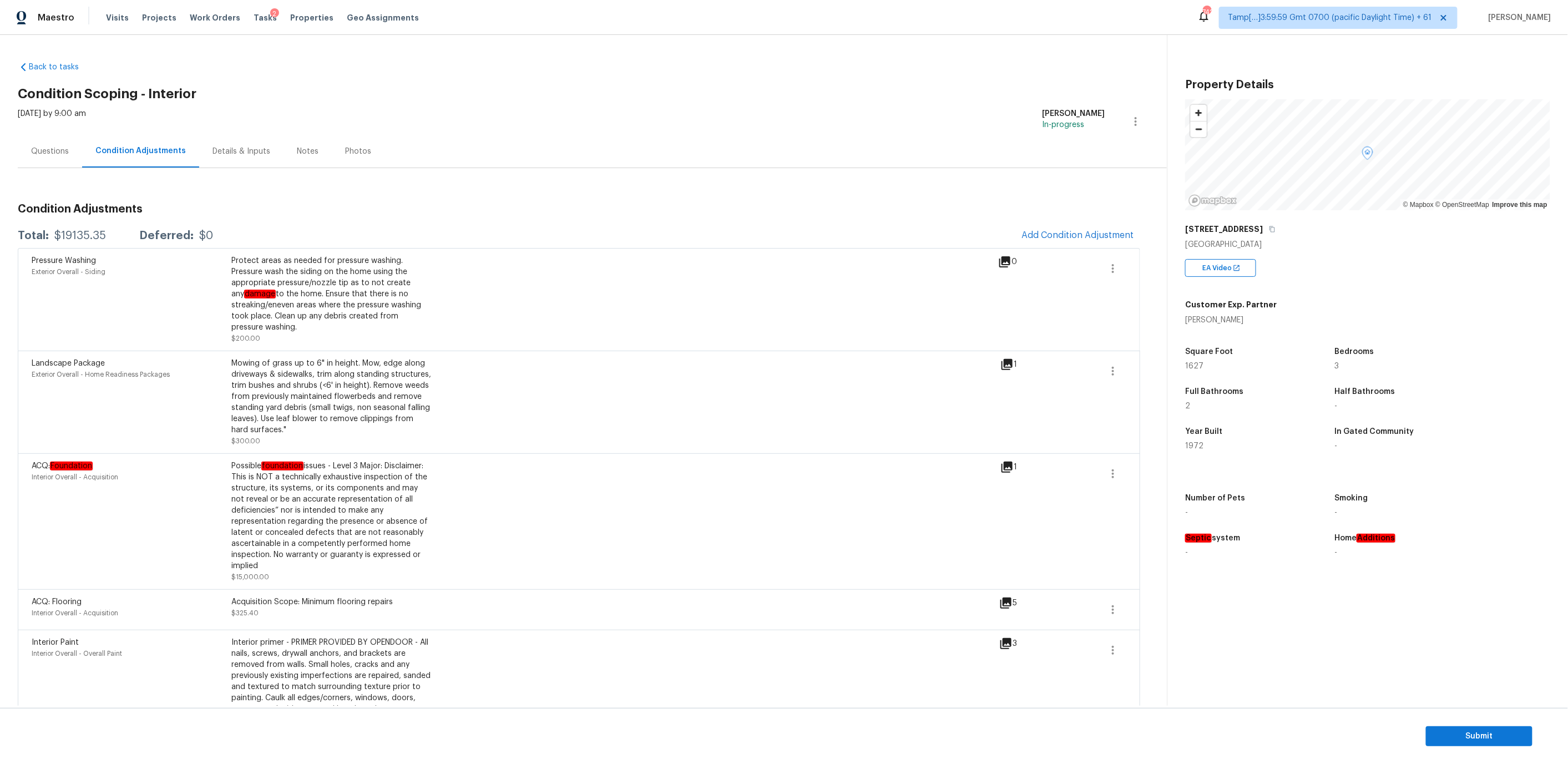
click at [61, 162] on div "Questions" at bounding box center [50, 152] width 65 height 33
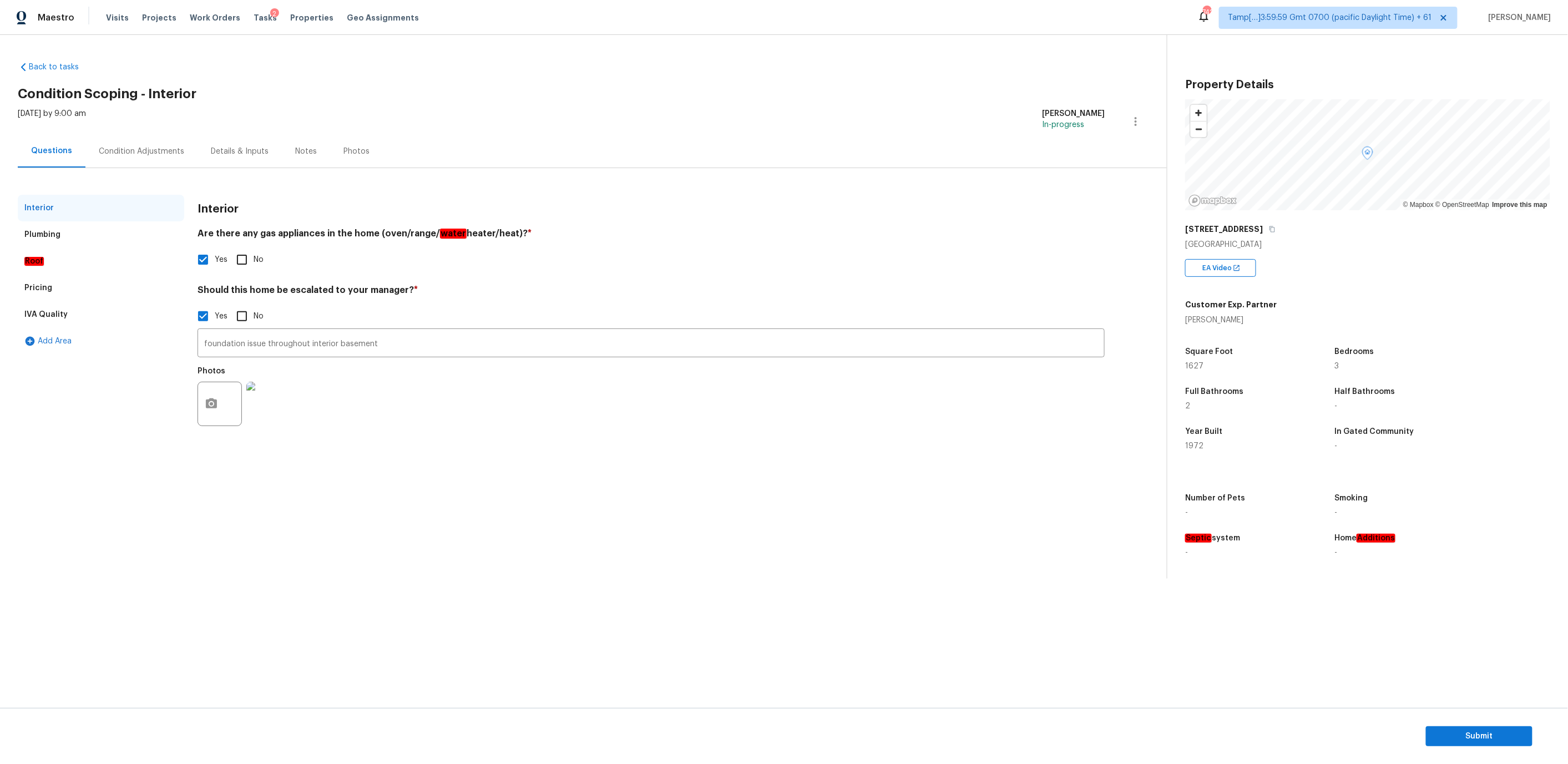
click at [90, 226] on div "Plumbing" at bounding box center [100, 235] width 166 height 27
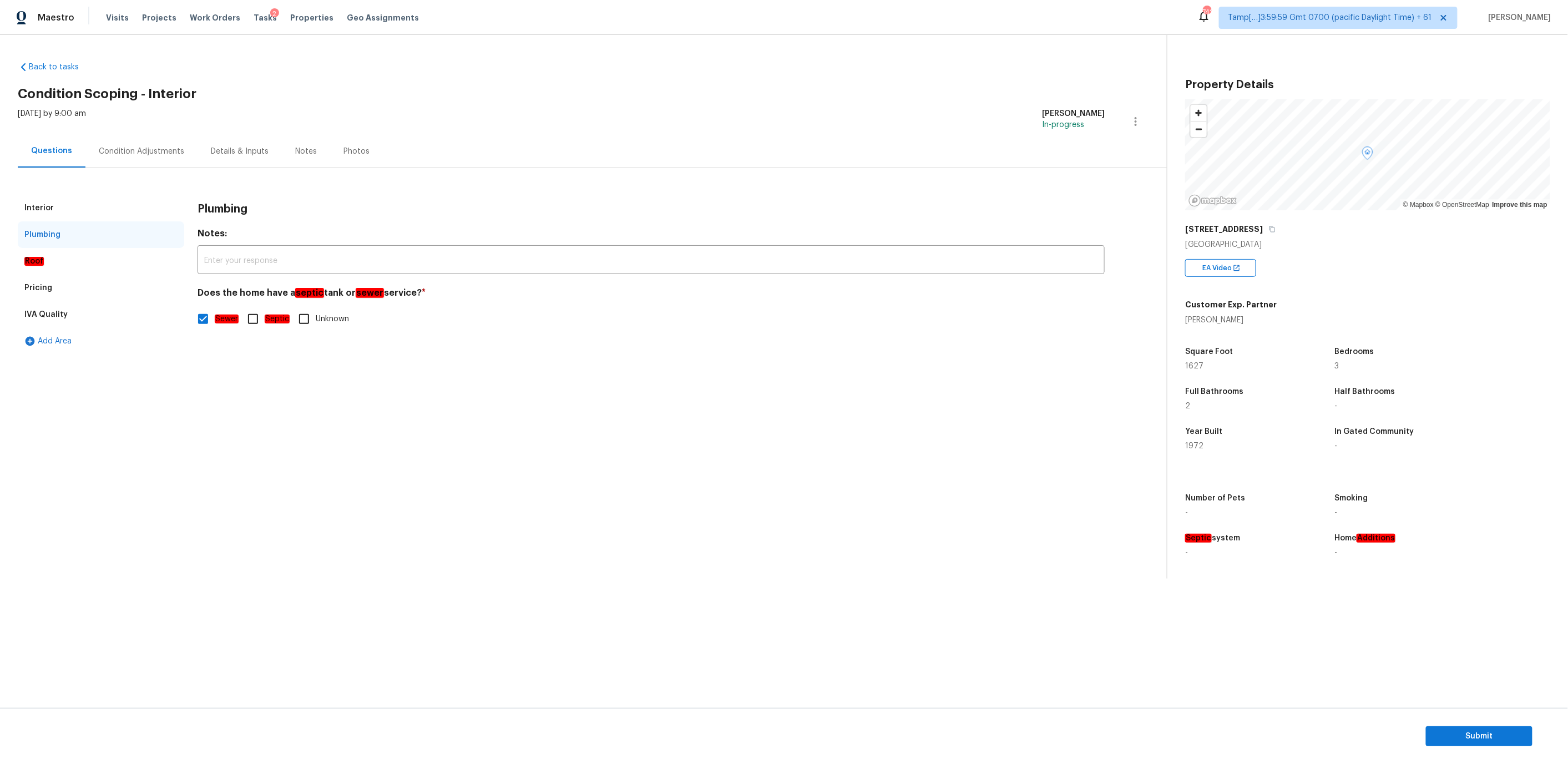
click at [91, 289] on div "Pricing" at bounding box center [100, 288] width 166 height 27
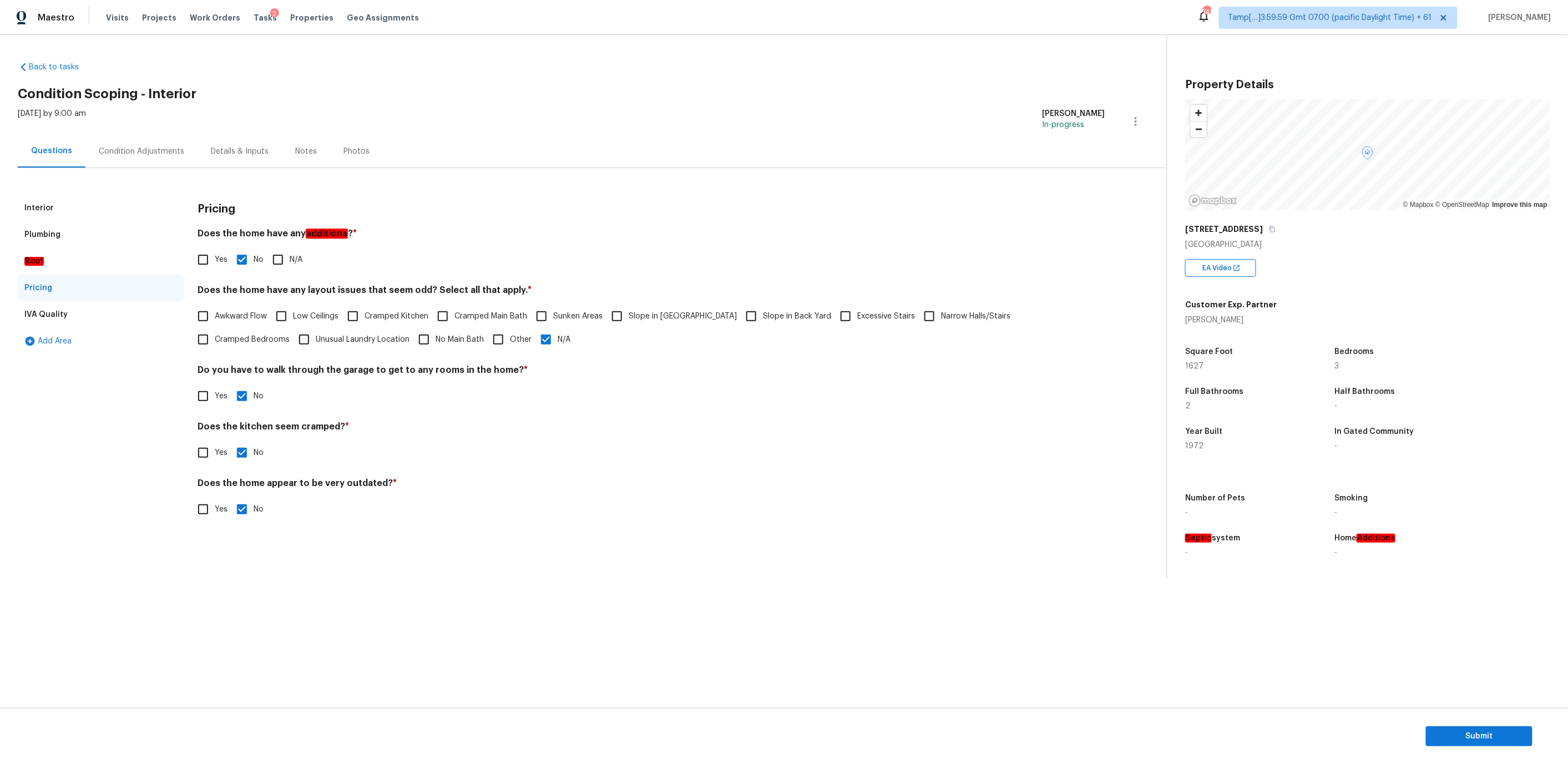
click at [116, 310] on div "IVA Quality" at bounding box center [100, 315] width 166 height 27
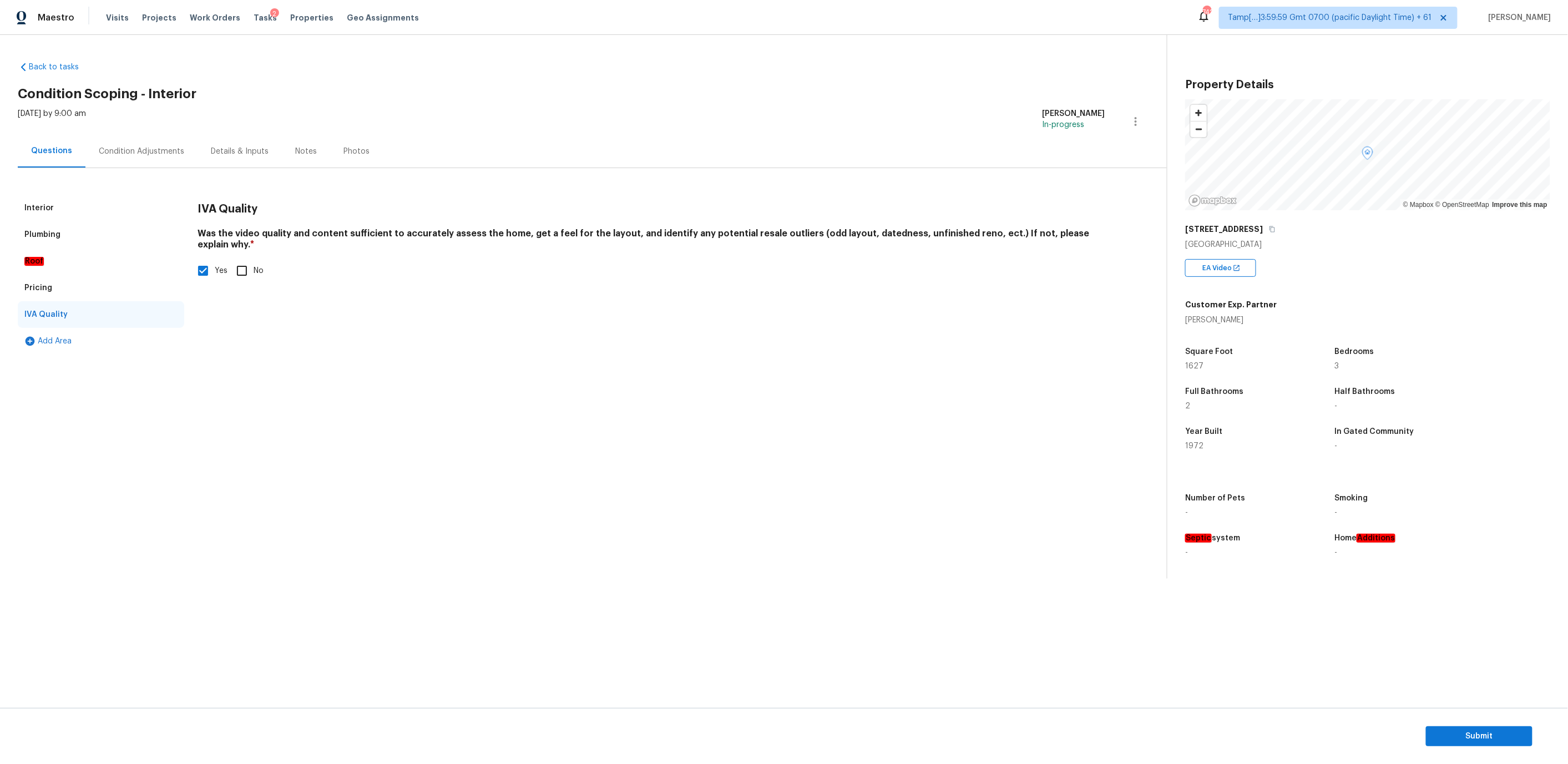
click at [147, 150] on div "Condition Adjustments" at bounding box center [141, 152] width 85 height 11
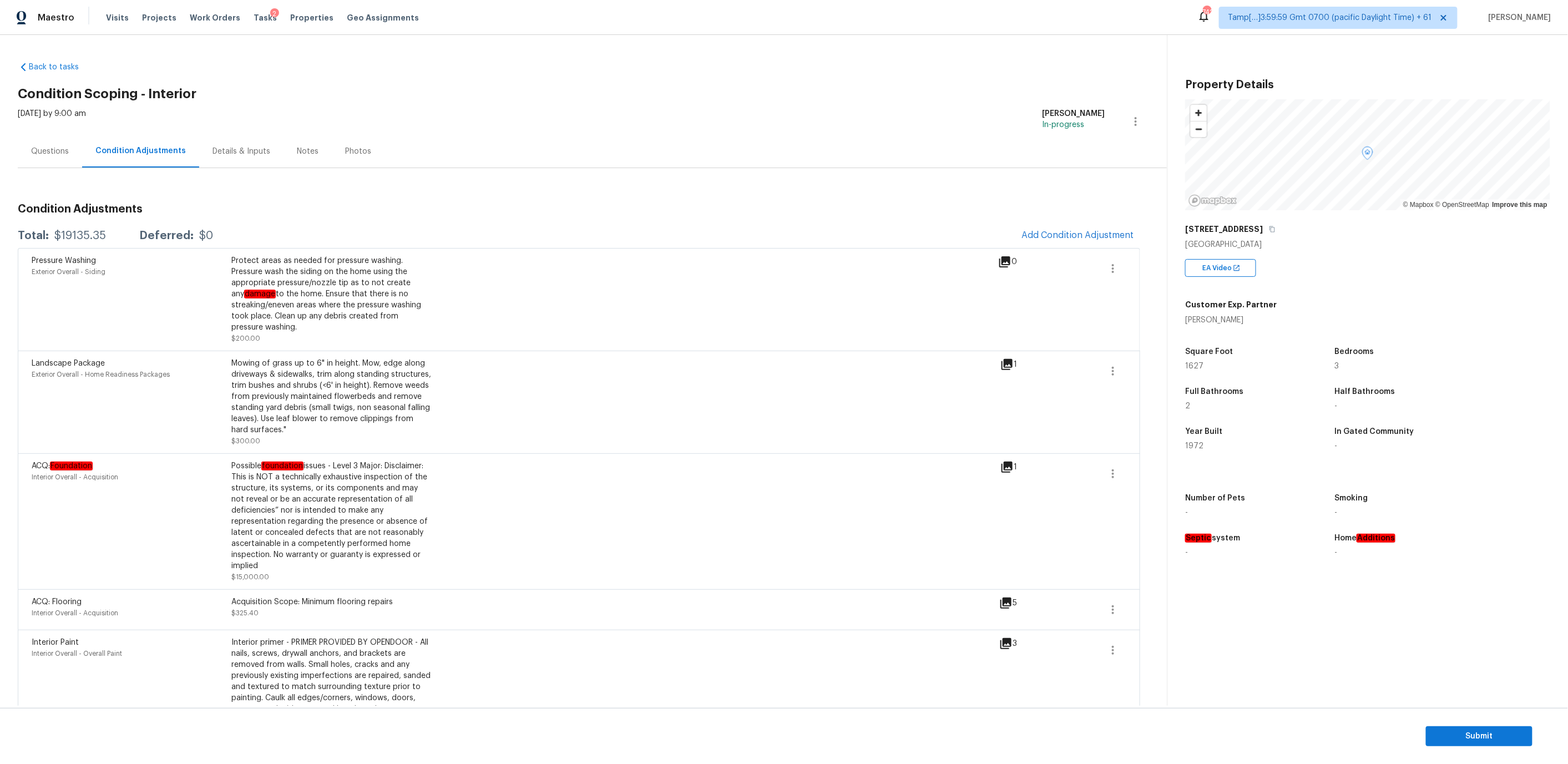
click at [303, 151] on div "Notes" at bounding box center [308, 152] width 22 height 11
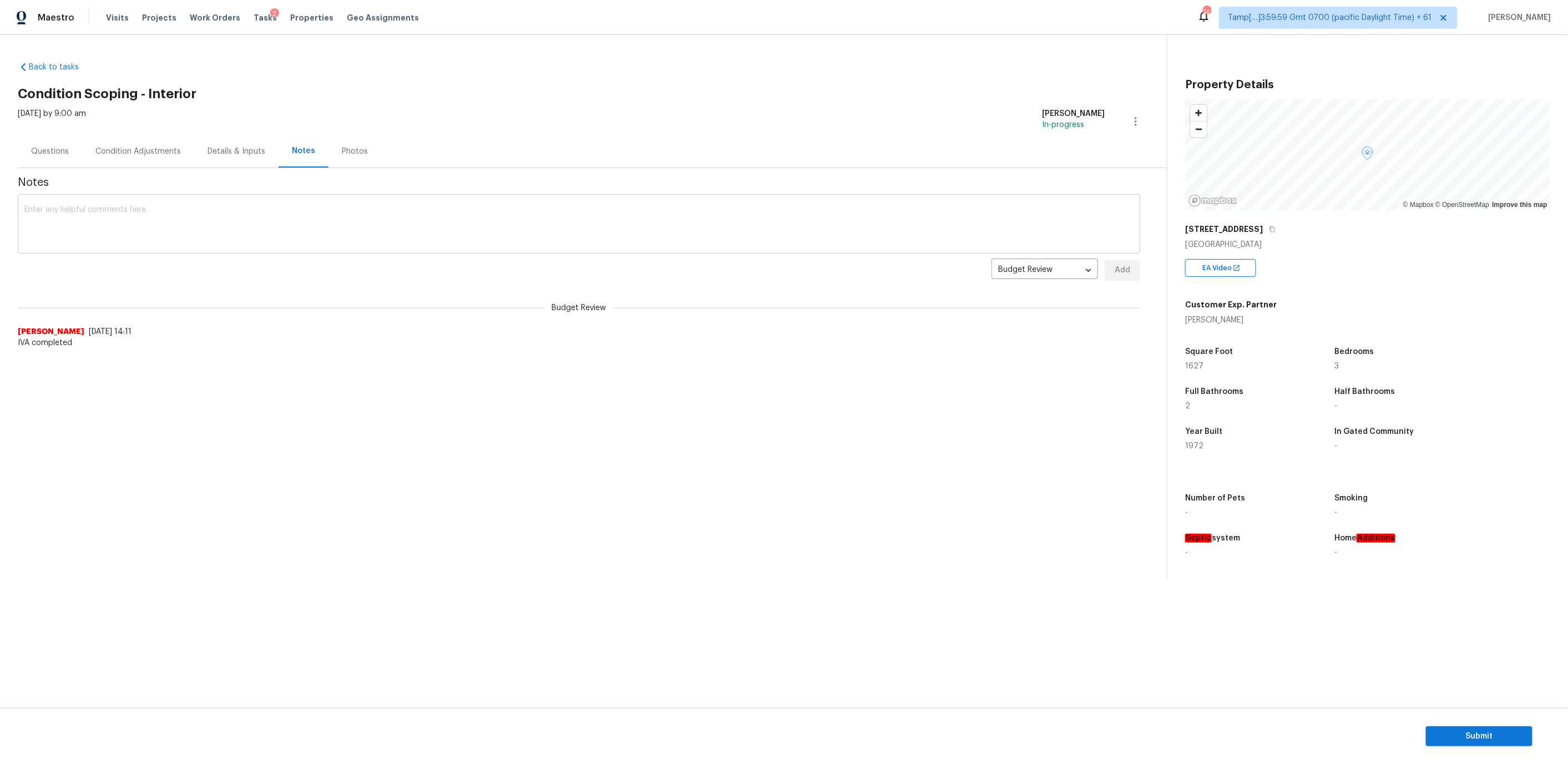
click at [303, 226] on textarea at bounding box center [579, 225] width 1109 height 39
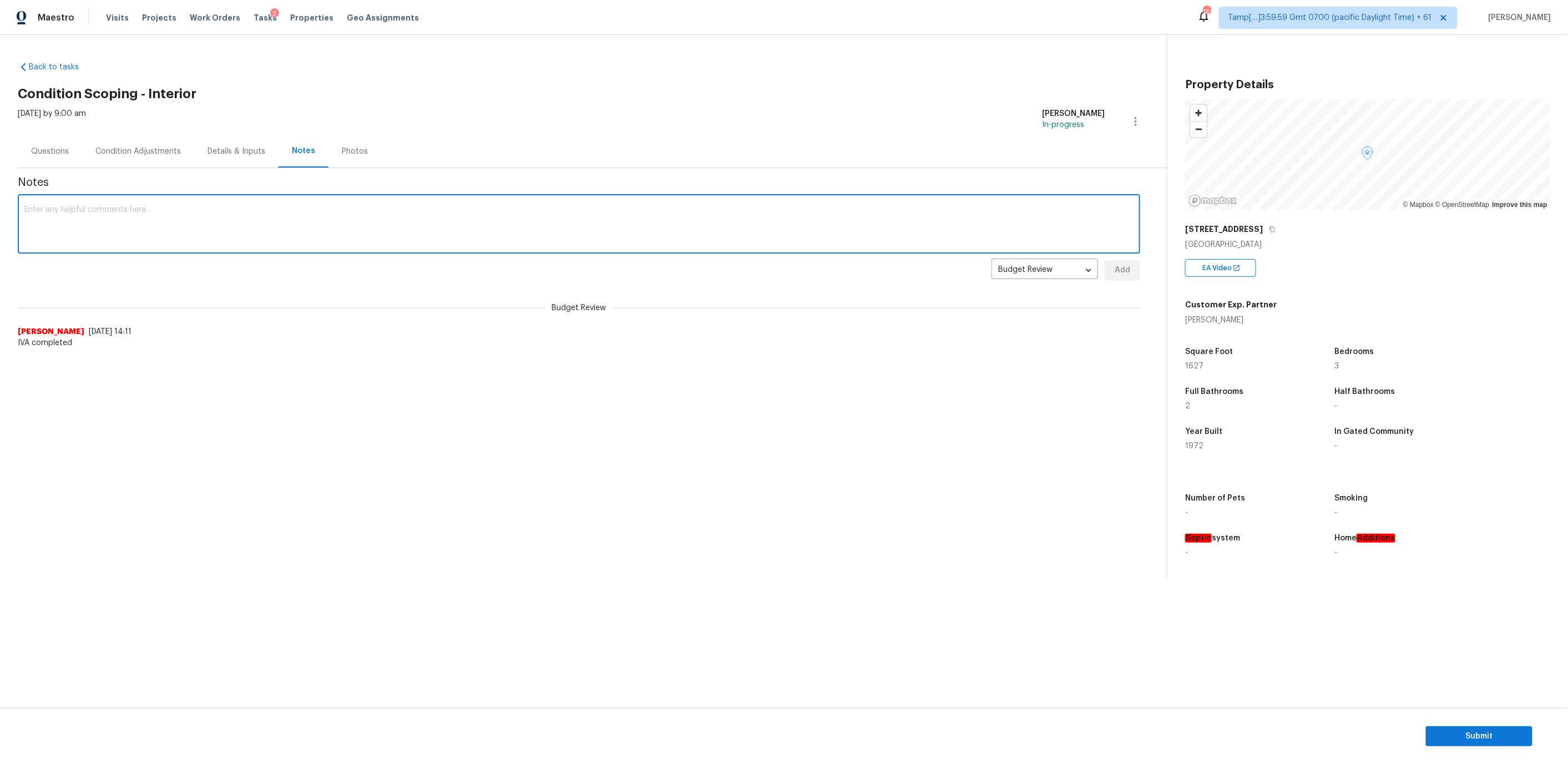
paste textarea "Virtual Interior Assessment is completed. Scoped for interior and exterior. Esc…"
type textarea "Virtual Interior Assessment is completed. Scoped for interior and exterior. Esc…"
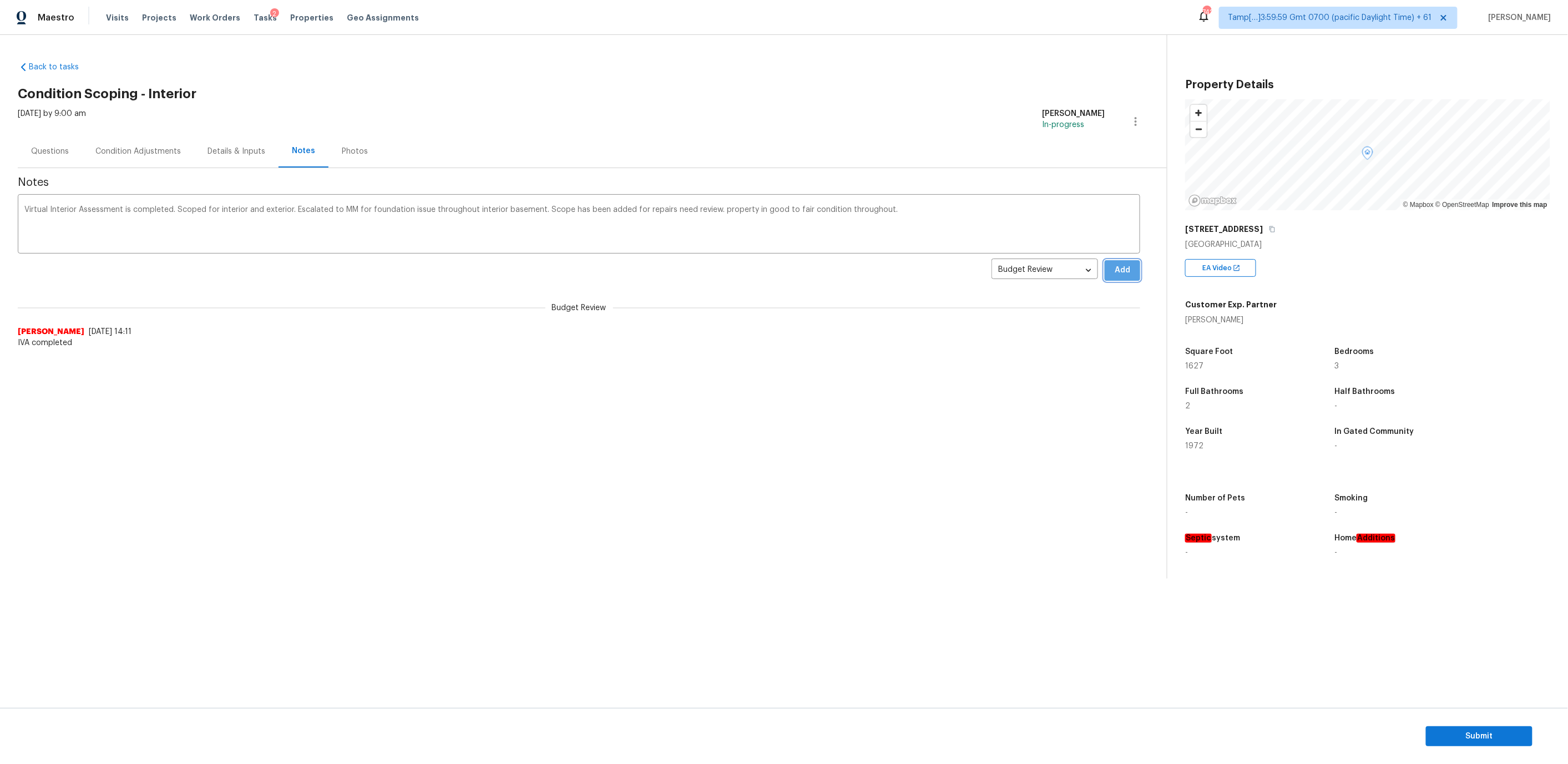
click at [1117, 264] on span "Add" at bounding box center [1122, 270] width 18 height 14
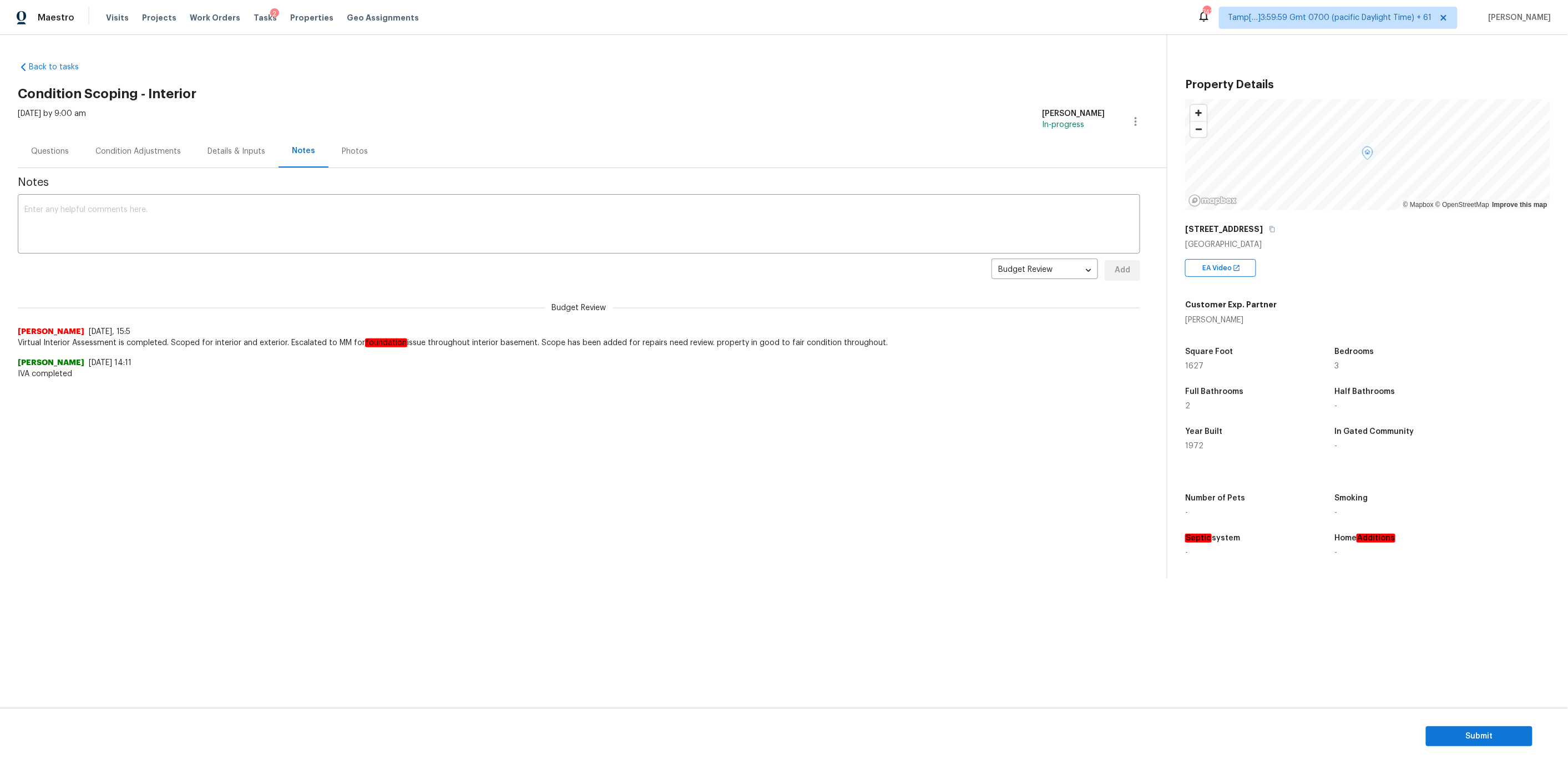
click at [119, 158] on div "Condition Adjustments" at bounding box center [138, 152] width 112 height 33
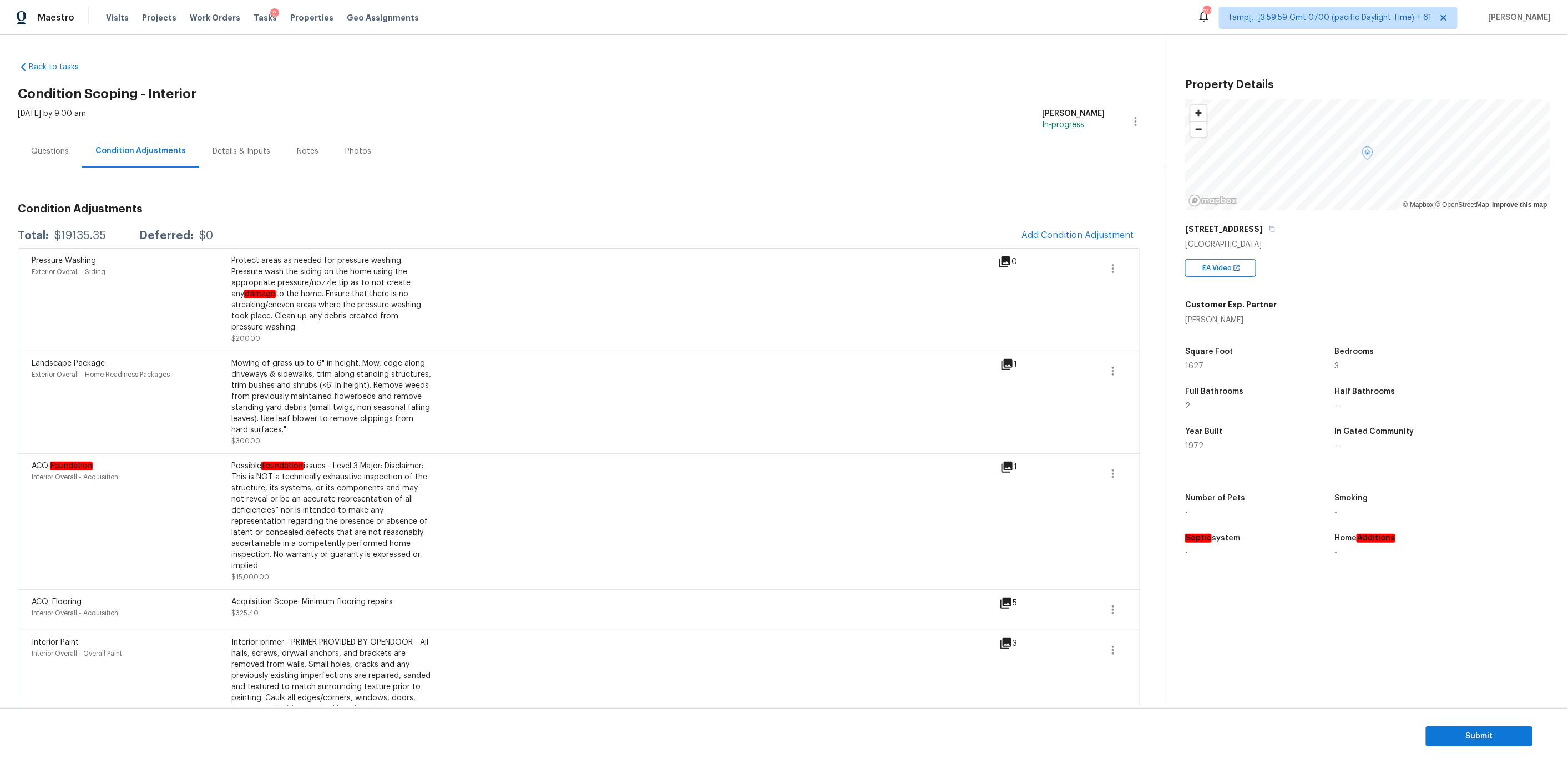
scroll to position [80, 0]
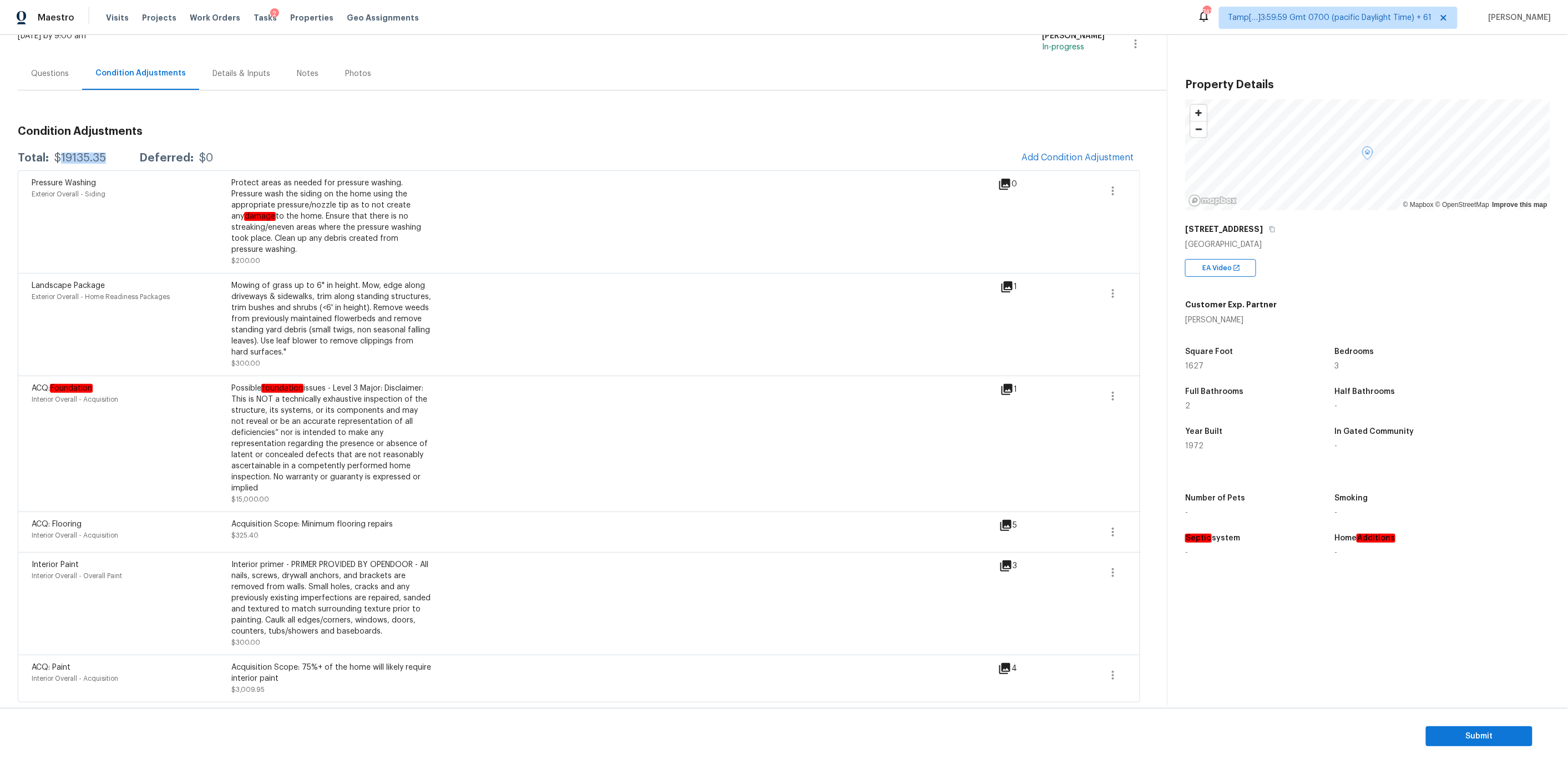
drag, startPoint x: 114, startPoint y: 158, endPoint x: 61, endPoint y: 158, distance: 53.0
click at [61, 158] on div "Total: $19135.35 Deferred: $0" at bounding box center [115, 158] width 195 height 11
copy div "19135.35"
drag, startPoint x: 53, startPoint y: 152, endPoint x: 105, endPoint y: 152, distance: 52.0
click at [105, 153] on div "Total: $19135.35 Deferred: $0" at bounding box center [115, 158] width 195 height 11
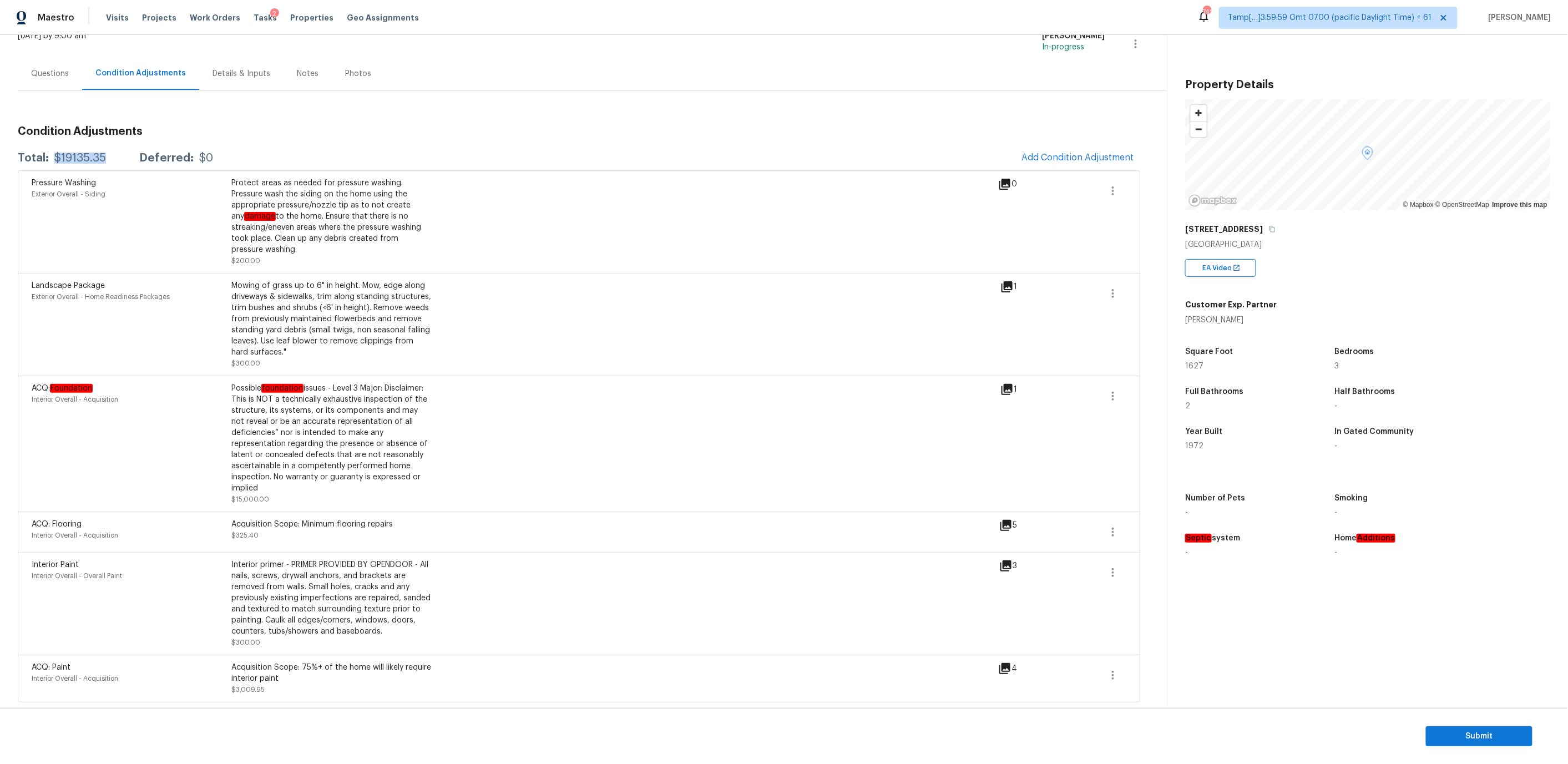
copy div "$19135.35"
click at [1195, 452] on div "Year Built 1972" at bounding box center [1258, 439] width 146 height 40
click at [1195, 449] on span "1972" at bounding box center [1194, 446] width 18 height 8
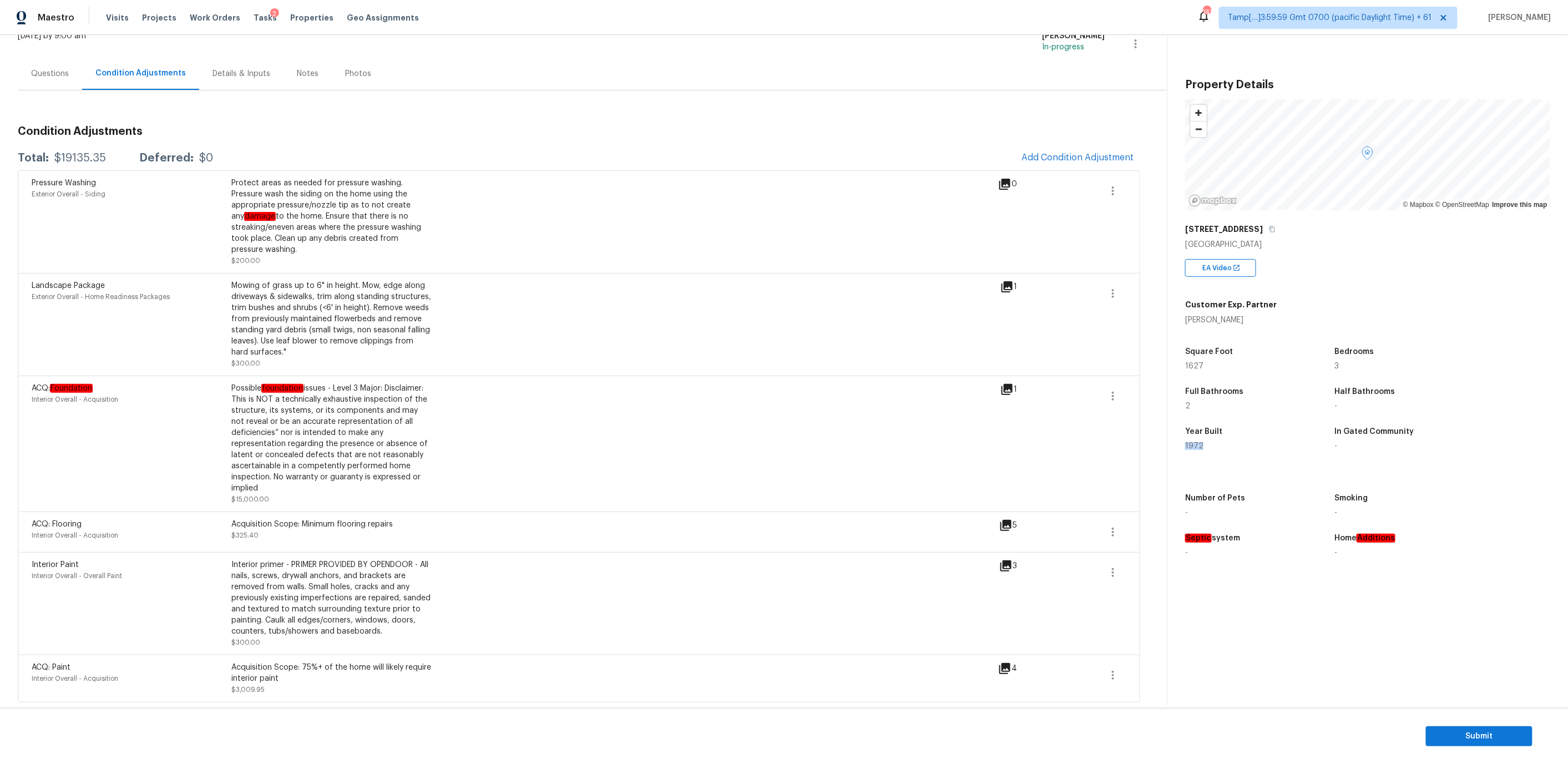
copy span "1972"
click at [1475, 734] on span "Submit" at bounding box center [1479, 737] width 89 height 14
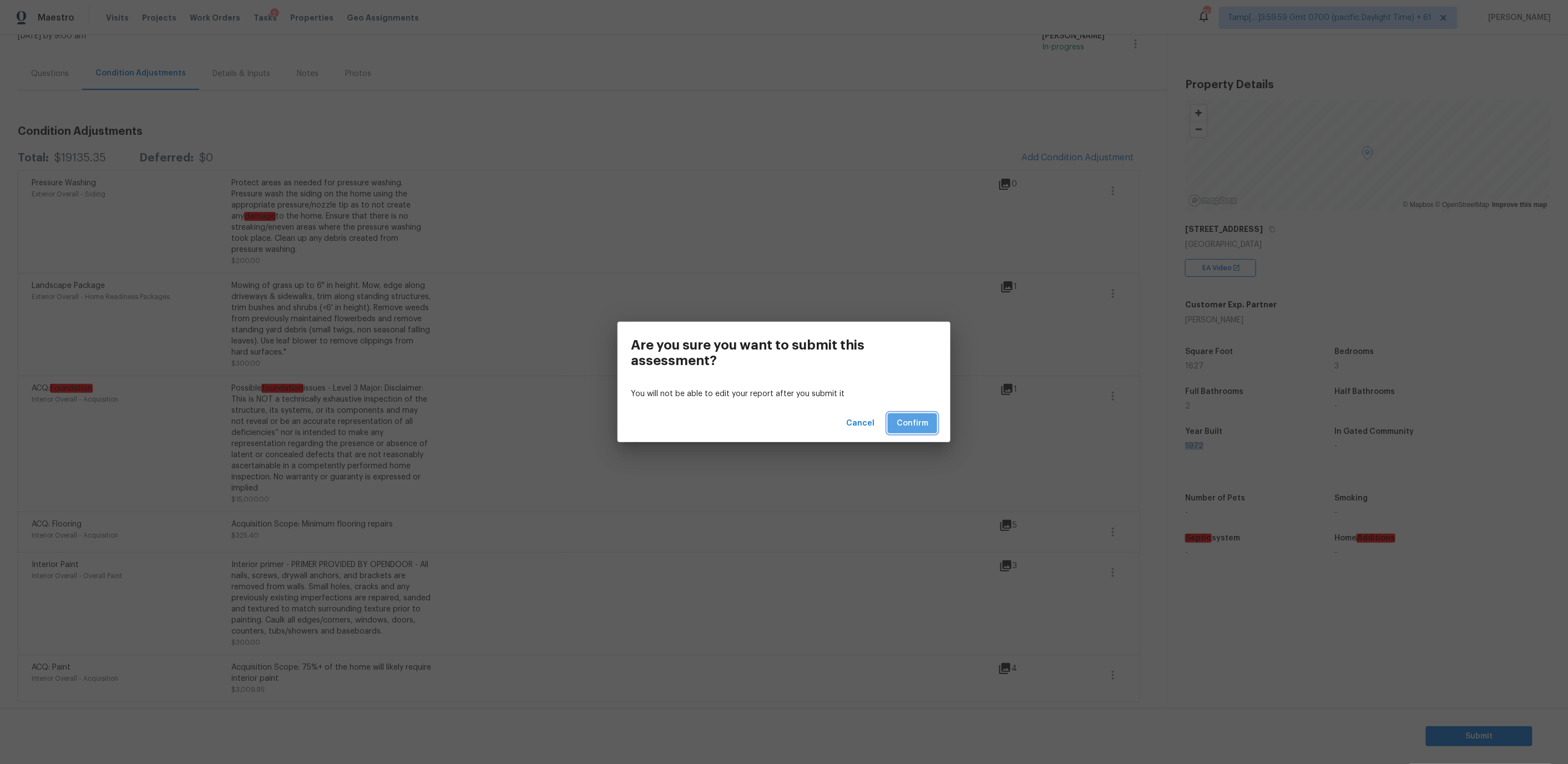
click at [905, 418] on span "Confirm" at bounding box center [912, 424] width 32 height 14
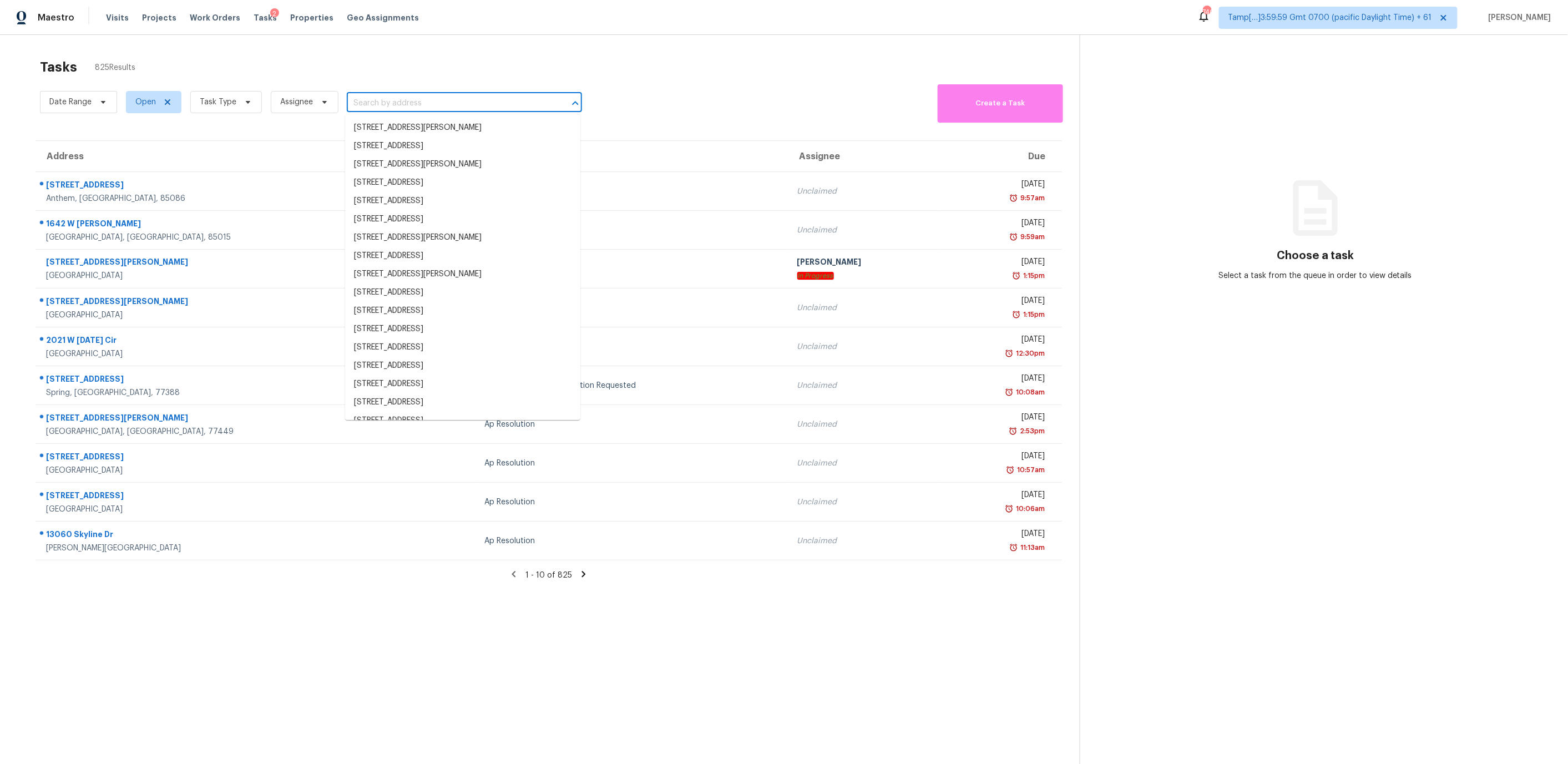
click at [401, 105] on input "text" at bounding box center [449, 103] width 204 height 17
paste input "15431 Redbud Berry Way Cypress, TX, 77433"
type input "15431 Redbud Berry Way Cypress, TX, 77433"
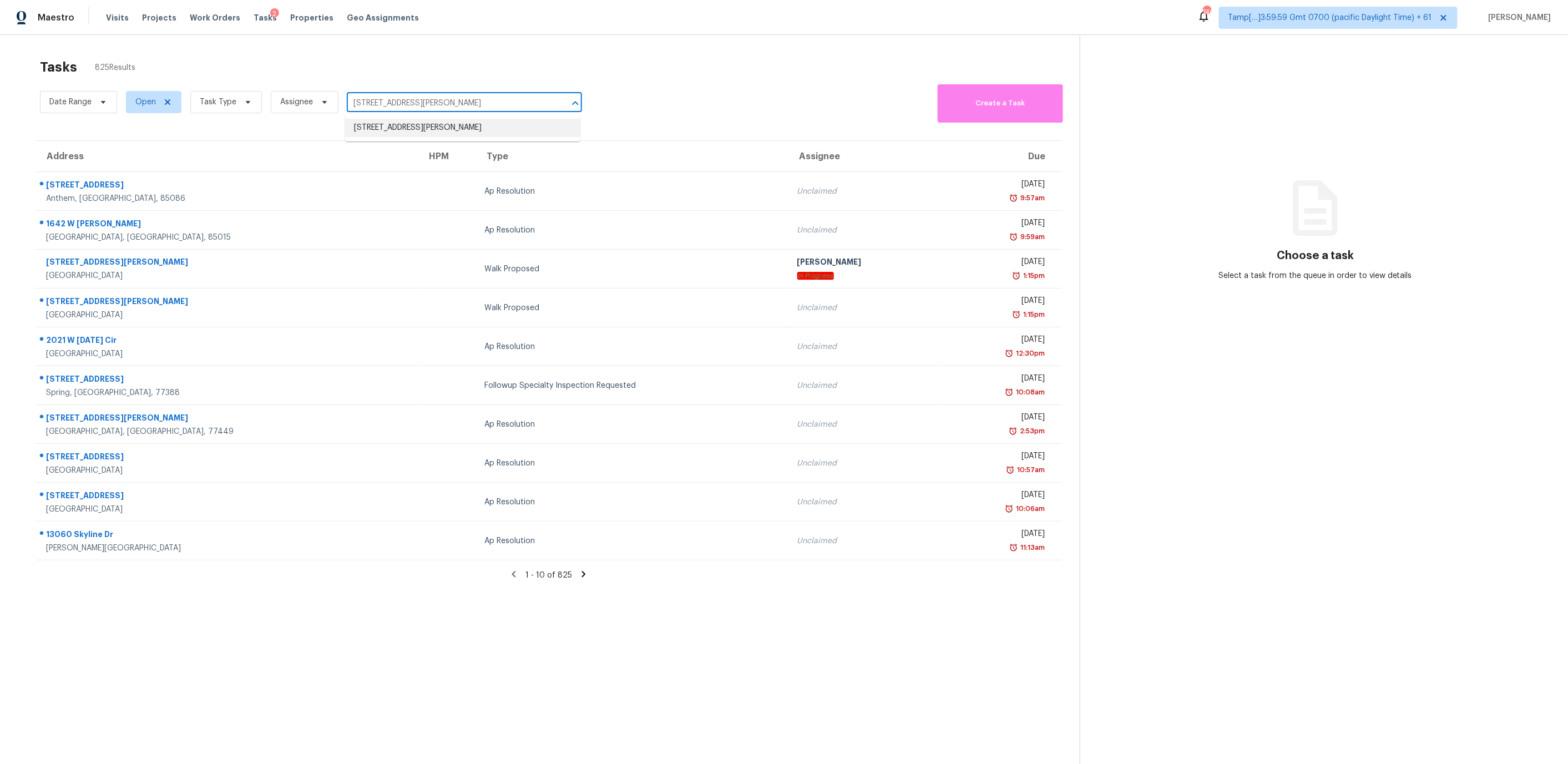
click at [419, 128] on li "15431 Redbud Berry Way, Cypress, TX 77433" at bounding box center [463, 128] width 235 height 18
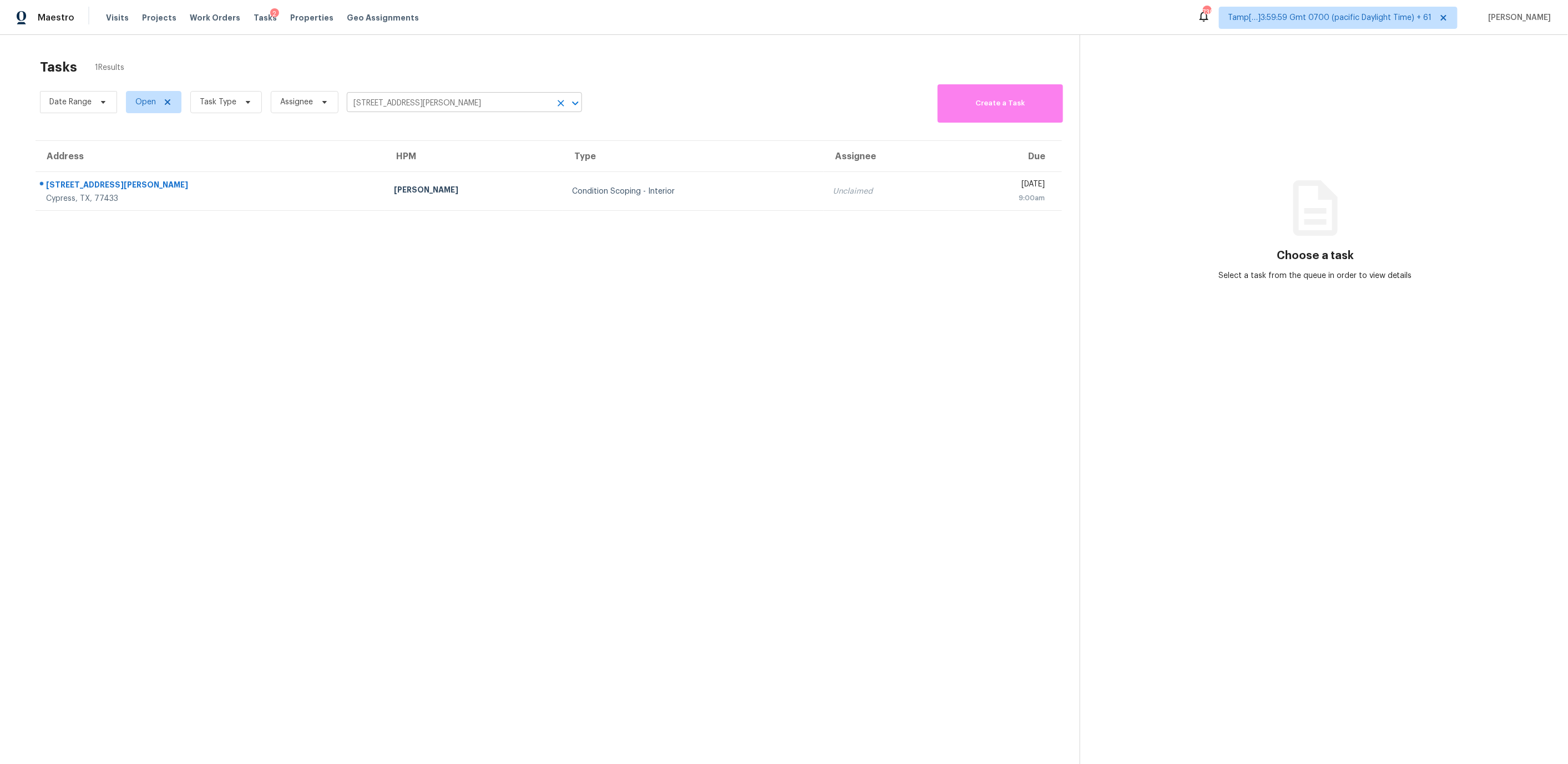
click at [384, 103] on input "15431 Redbud Berry Way, Cypress, TX 77433" at bounding box center [449, 103] width 204 height 17
paste input "4952 S Hazel St Los Lunas, NM, 87031"
type input "4952 S Hazel St Los Lunas, NM, 87031"
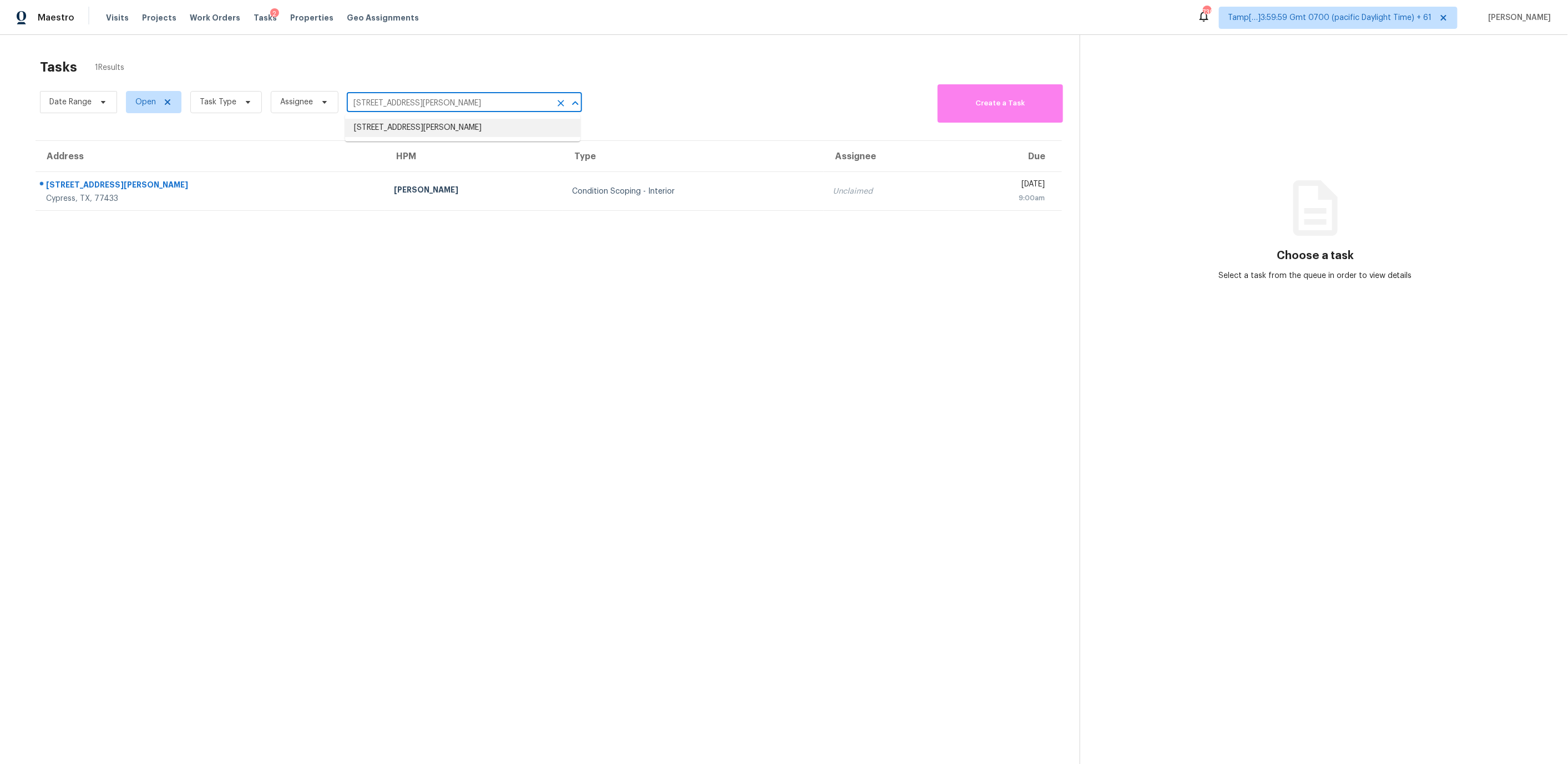
click at [413, 127] on li "4952 S Hazel St, Los Lunas, NM 87031" at bounding box center [463, 128] width 235 height 18
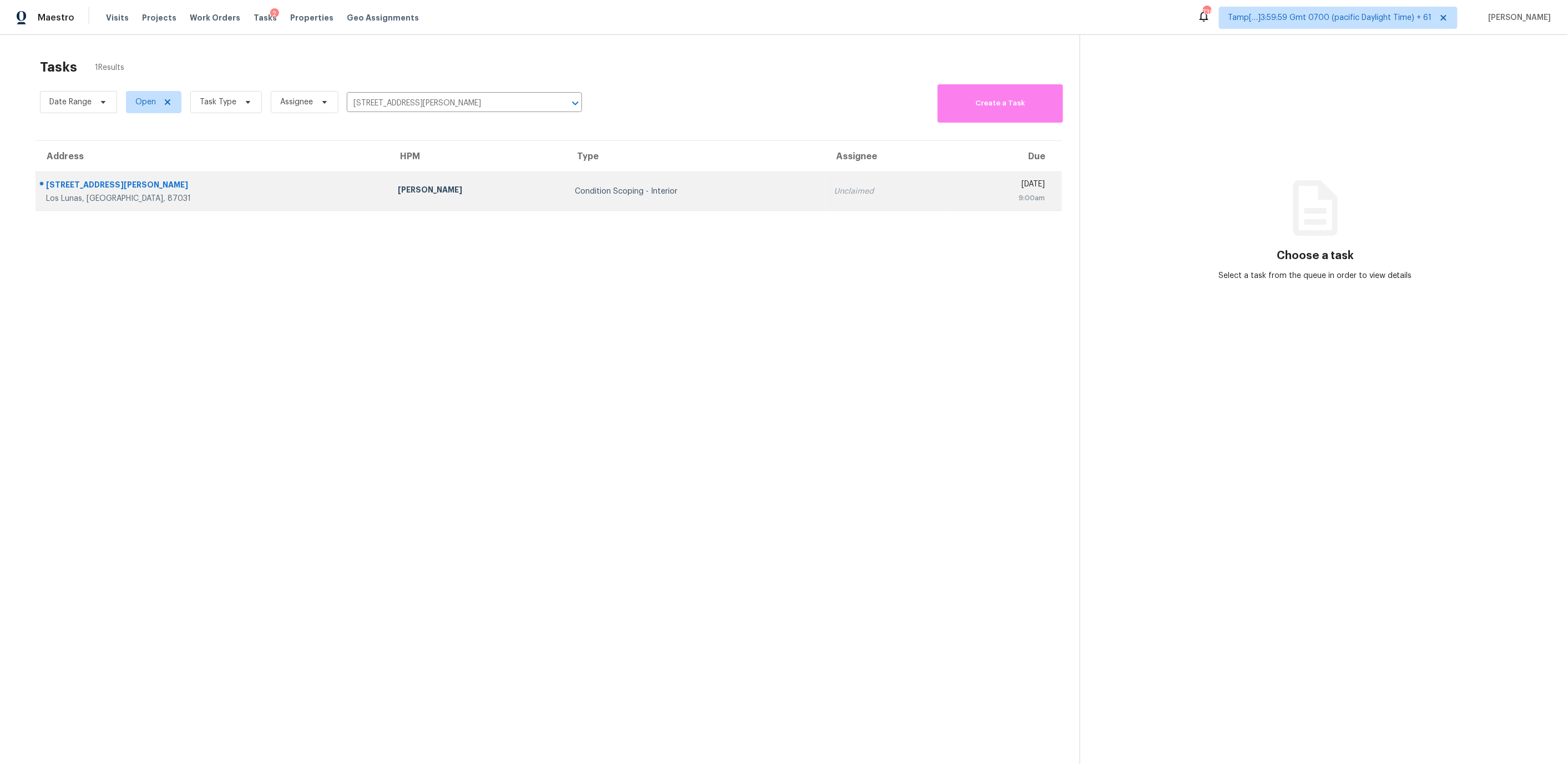
click at [835, 196] on div "Unclaimed" at bounding box center [887, 191] width 107 height 11
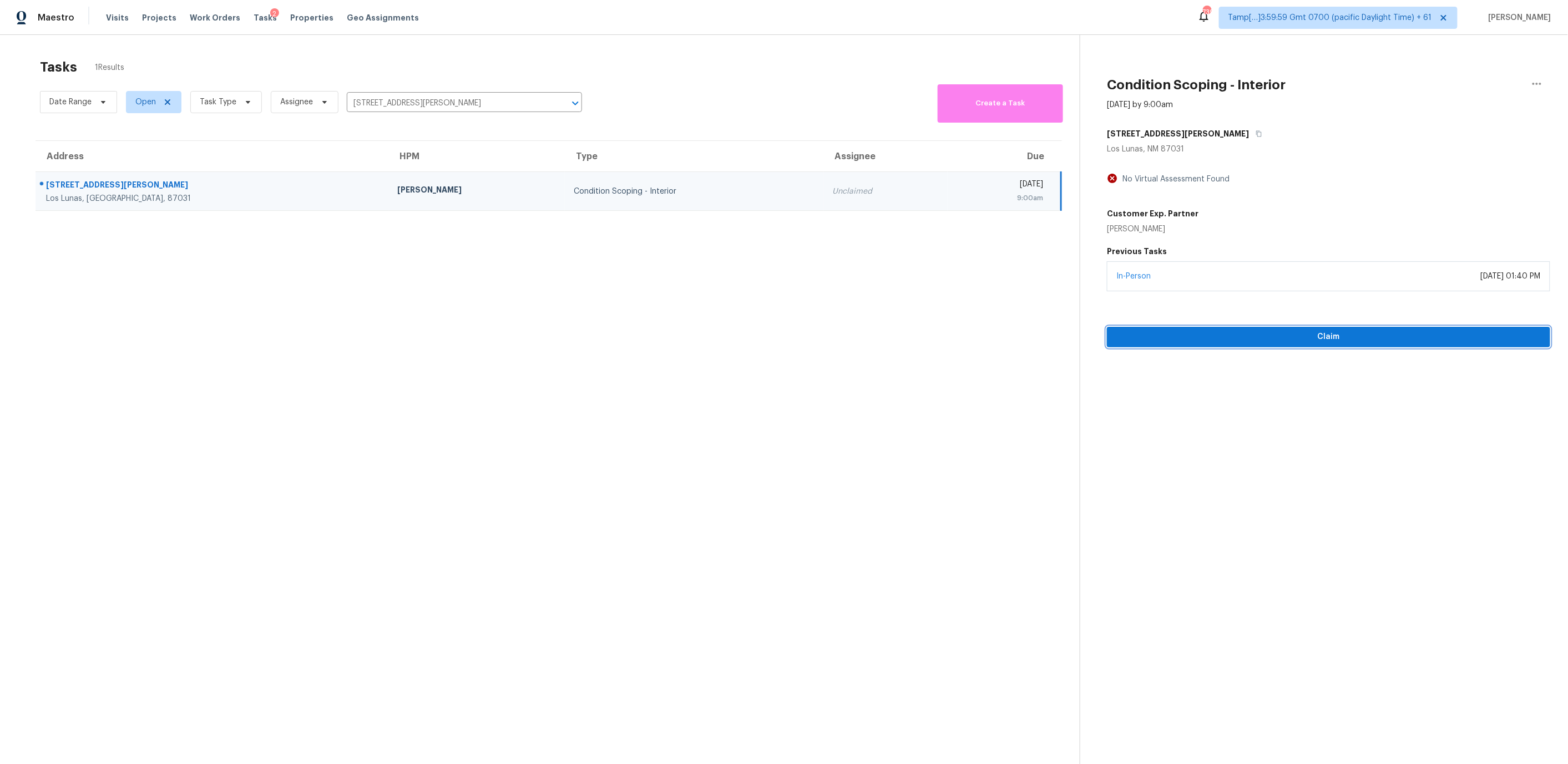
click at [1197, 332] on span "Claim" at bounding box center [1328, 337] width 425 height 14
click at [1226, 338] on span "Start Assessment" at bounding box center [1328, 337] width 425 height 14
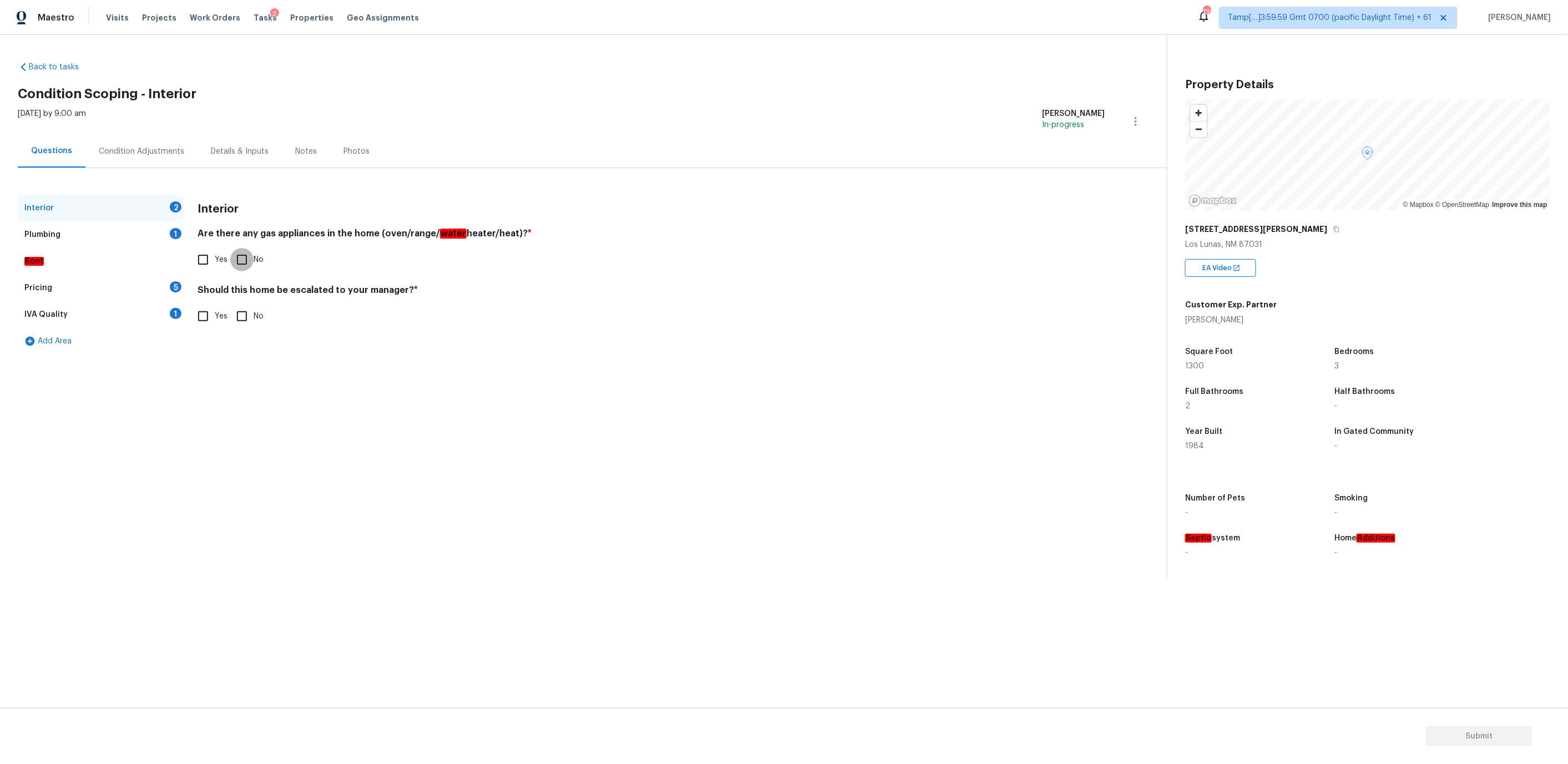
click at [239, 256] on input "No" at bounding box center [242, 259] width 23 height 23
checkbox input "true"
click at [122, 231] on div "Plumbing 1" at bounding box center [100, 235] width 166 height 27
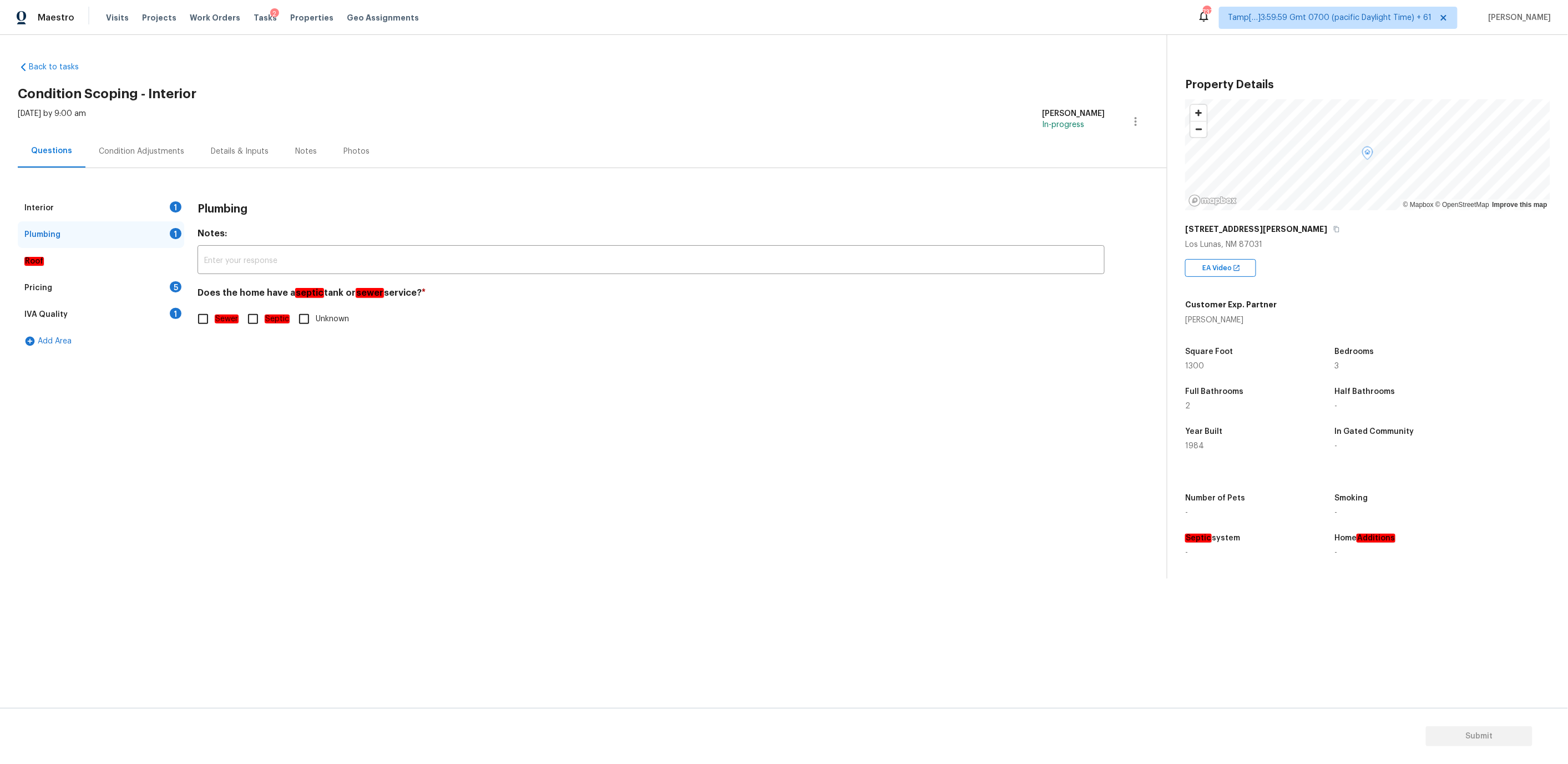
click at [253, 322] on input "Septic" at bounding box center [253, 319] width 23 height 23
checkbox input "true"
click at [135, 256] on div "Roof" at bounding box center [100, 261] width 166 height 27
click at [134, 286] on div "Pricing 5" at bounding box center [100, 288] width 166 height 27
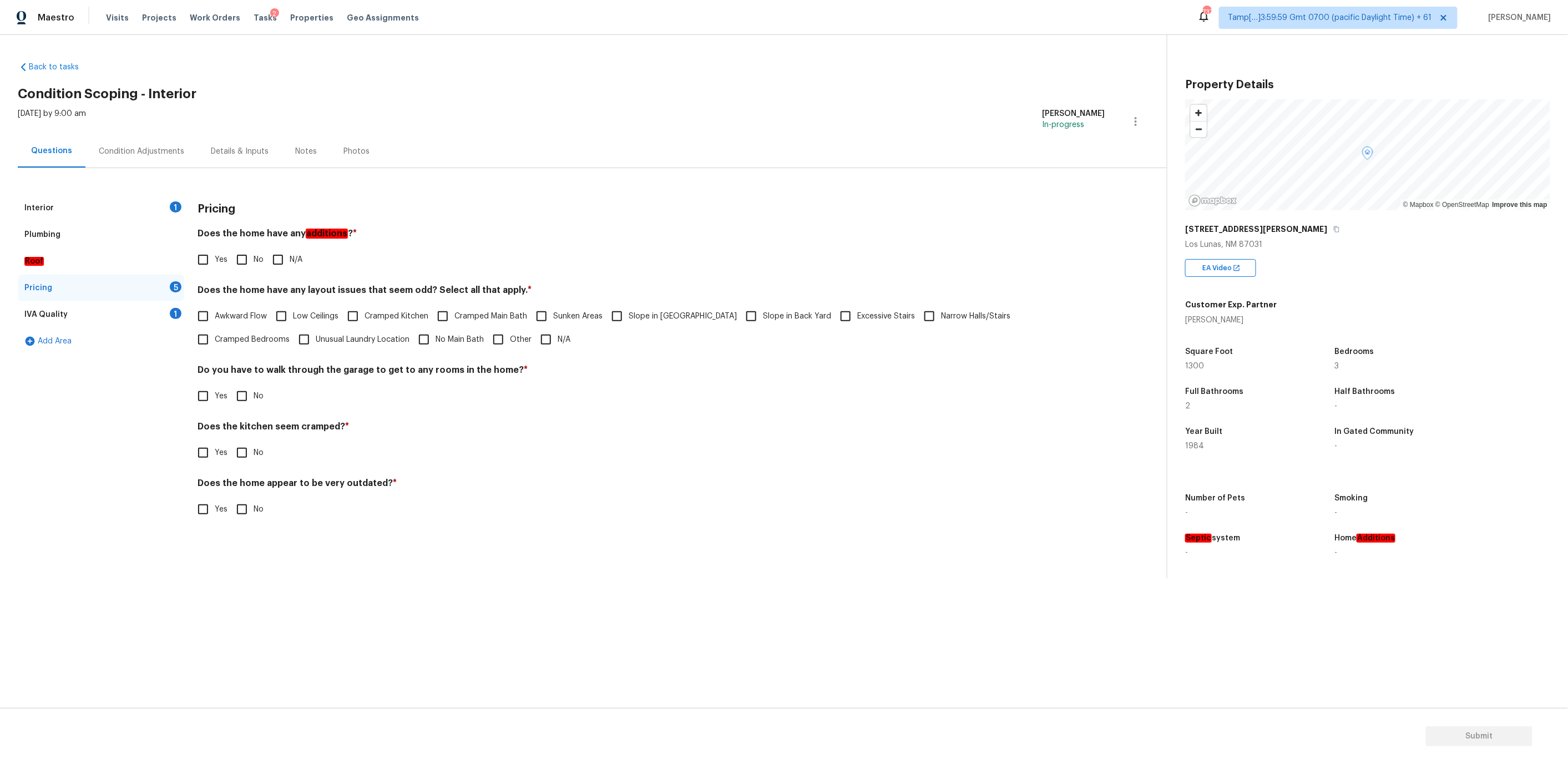
click at [244, 256] on input "No" at bounding box center [242, 259] width 23 height 23
checkbox input "true"
click at [416, 291] on h4 "Does the home have any layout issues that seem odd? Select all that apply. *" at bounding box center [651, 293] width 907 height 16
copy h4 "odd"
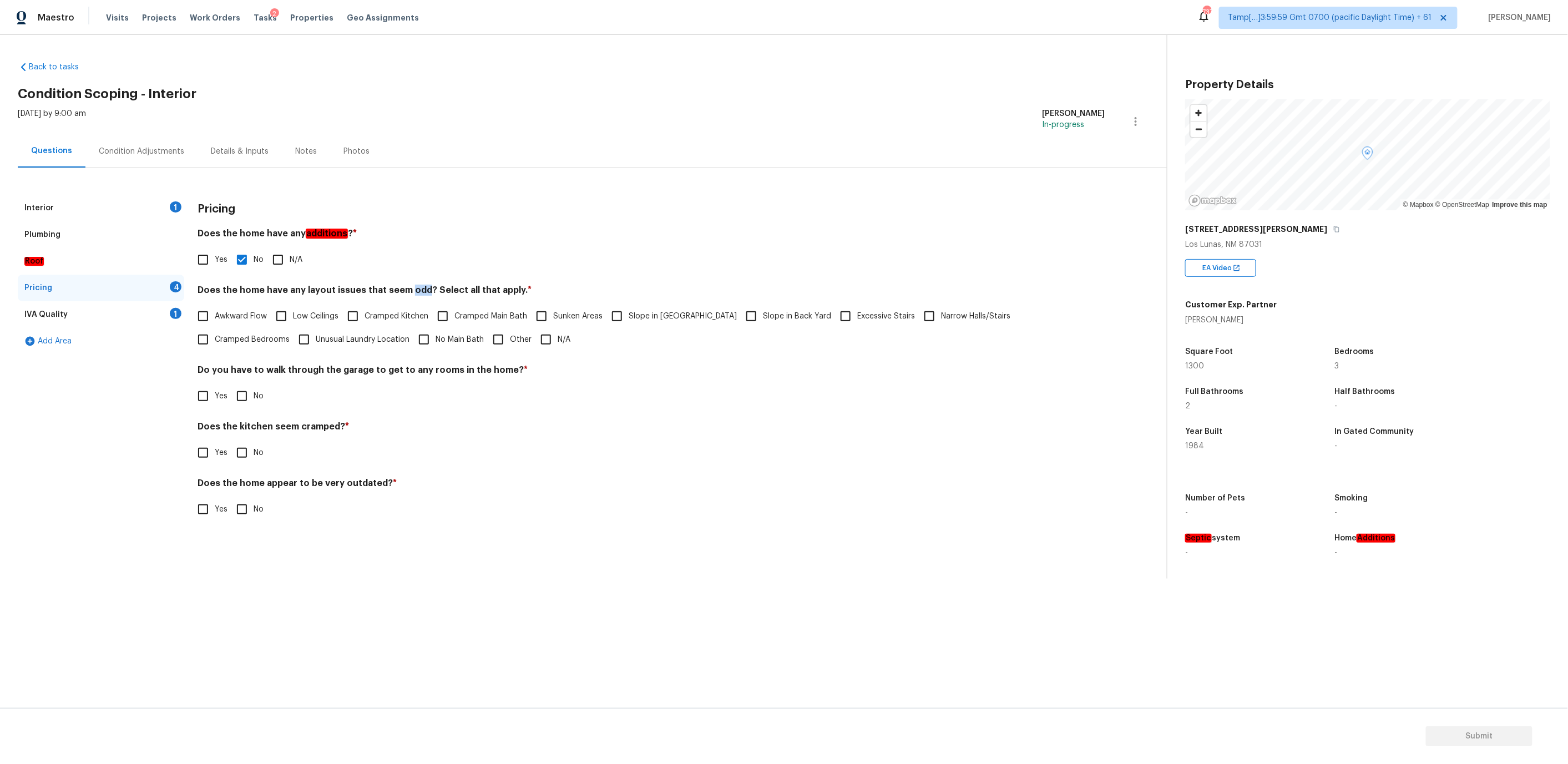
click at [534, 337] on input "N/A" at bounding box center [546, 340] width 23 height 23
checkbox input "true"
click at [246, 395] on input "No" at bounding box center [242, 396] width 23 height 23
checkbox input "true"
click at [246, 452] on input "No" at bounding box center [242, 454] width 23 height 23
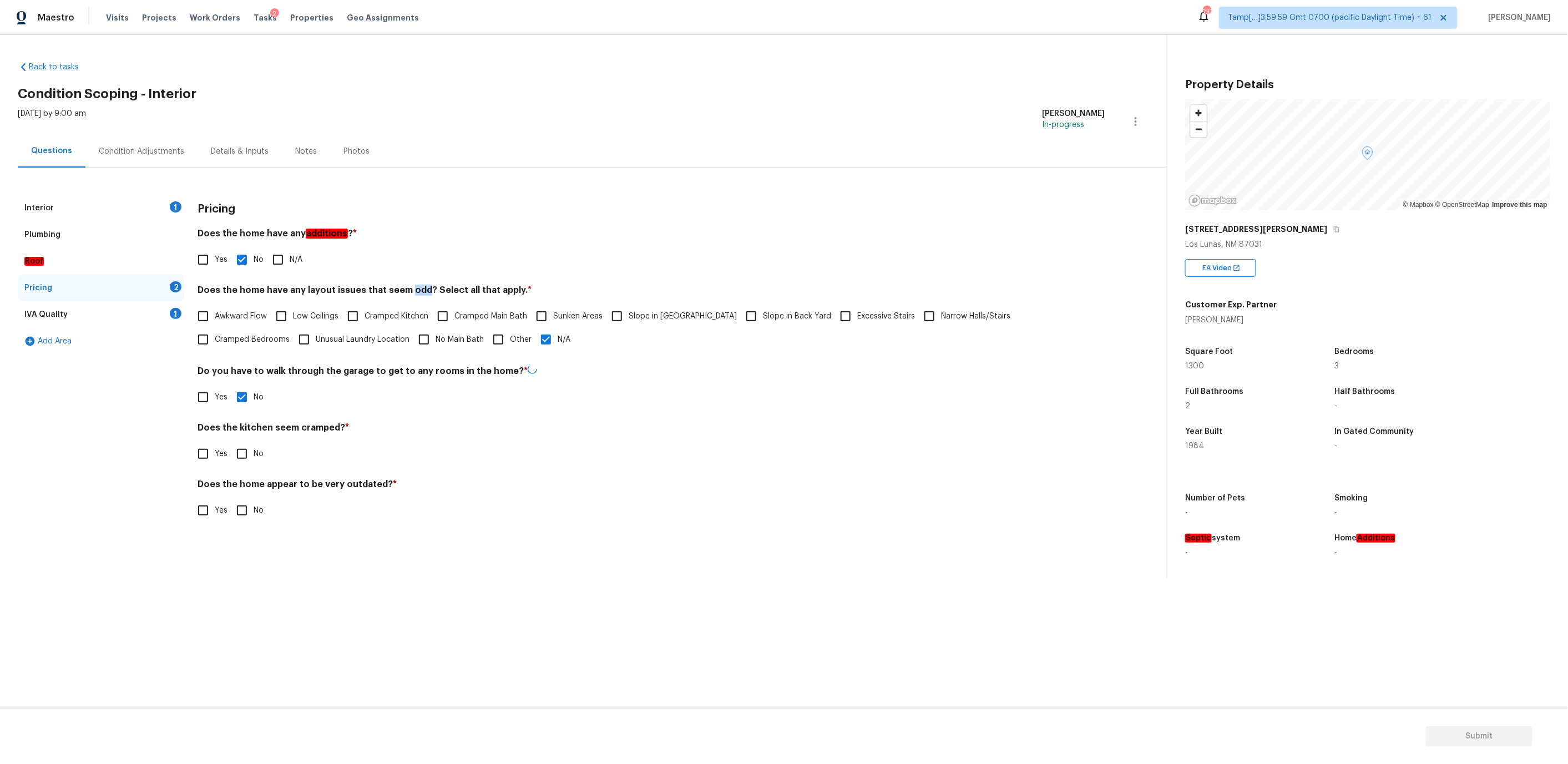
checkbox input "true"
click at [247, 513] on input "No" at bounding box center [242, 510] width 23 height 23
checkbox input "true"
click at [112, 320] on div "IVA Quality 1" at bounding box center [100, 315] width 166 height 27
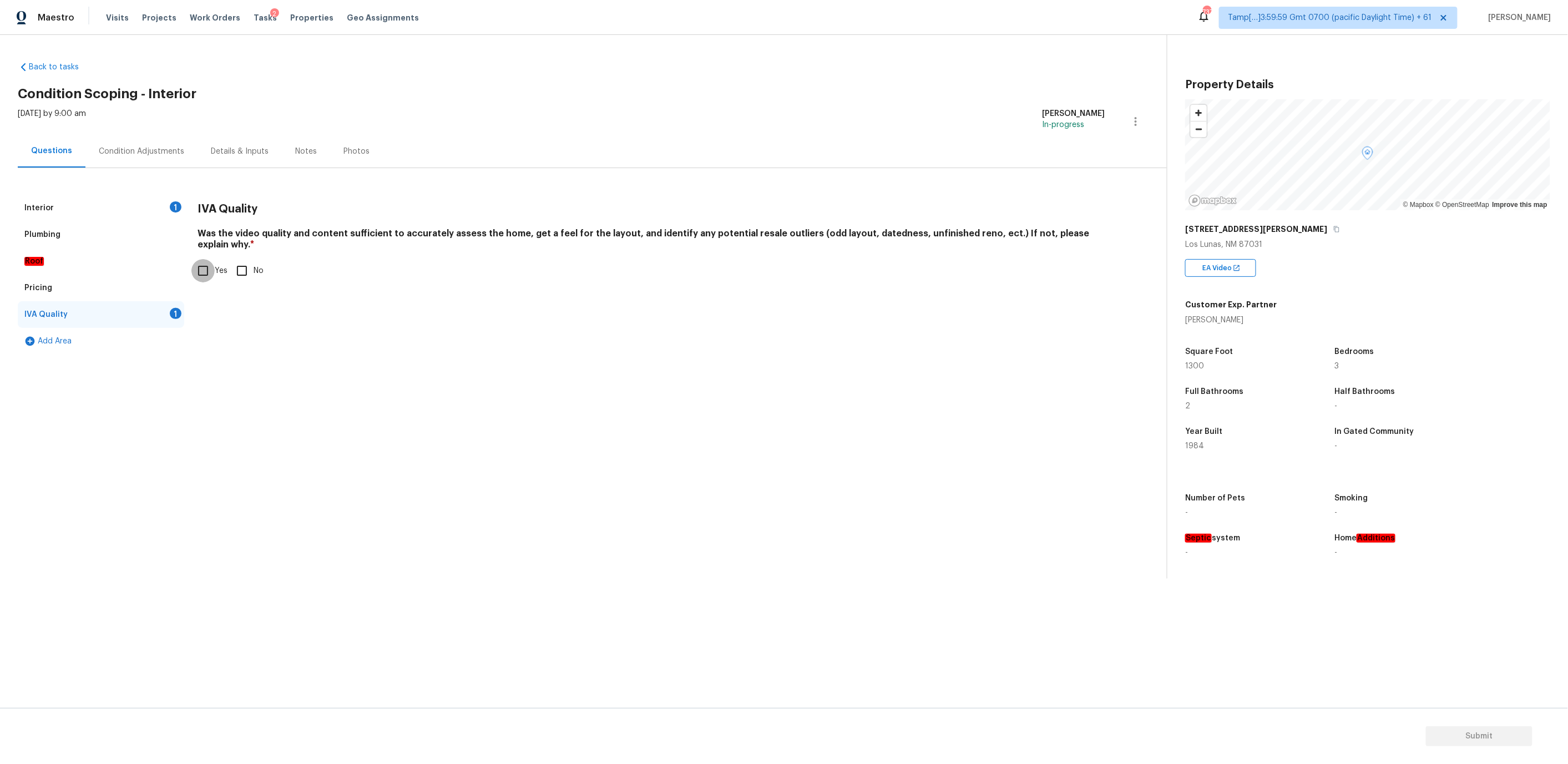
click at [204, 261] on input "Yes" at bounding box center [203, 271] width 23 height 23
checkbox input "true"
click at [119, 205] on div "Interior 1" at bounding box center [100, 208] width 166 height 27
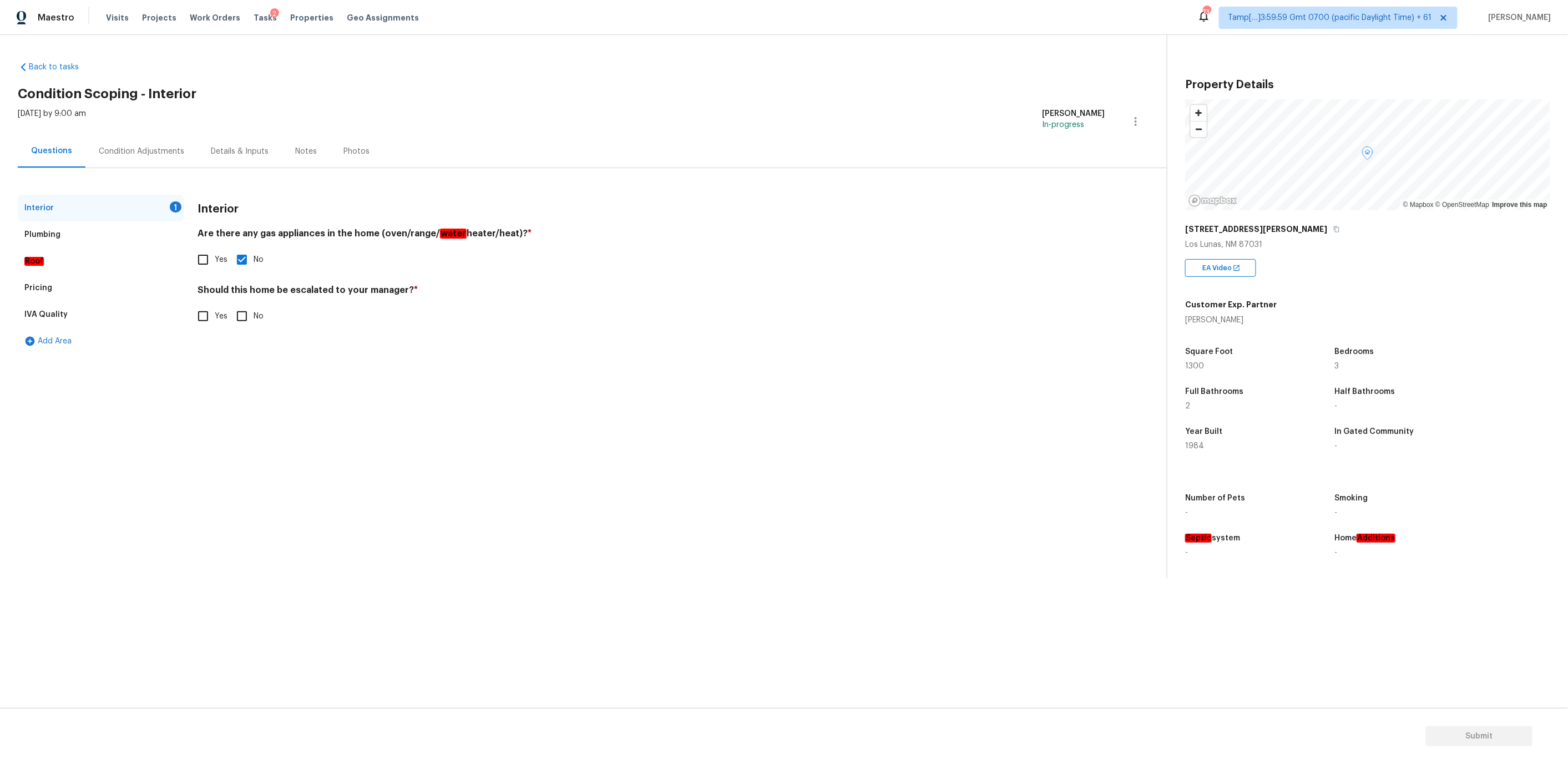
click at [215, 318] on span "Yes" at bounding box center [221, 316] width 13 height 12
click at [215, 318] on input "Yes" at bounding box center [203, 316] width 23 height 23
checkbox input "true"
click at [130, 157] on div "Condition Adjustments" at bounding box center [141, 152] width 112 height 33
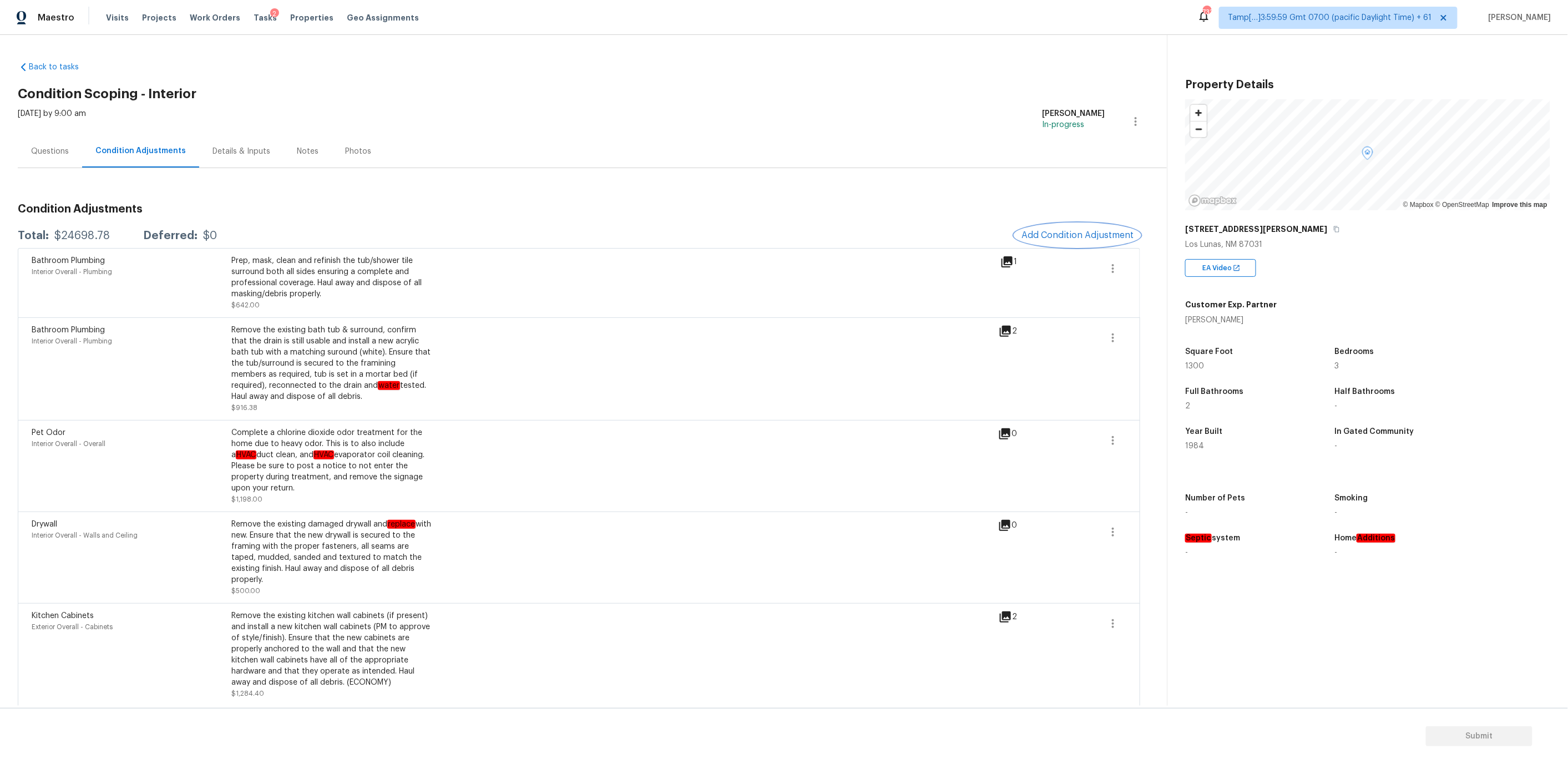
click at [1079, 230] on span "Add Condition Adjustment" at bounding box center [1077, 235] width 112 height 10
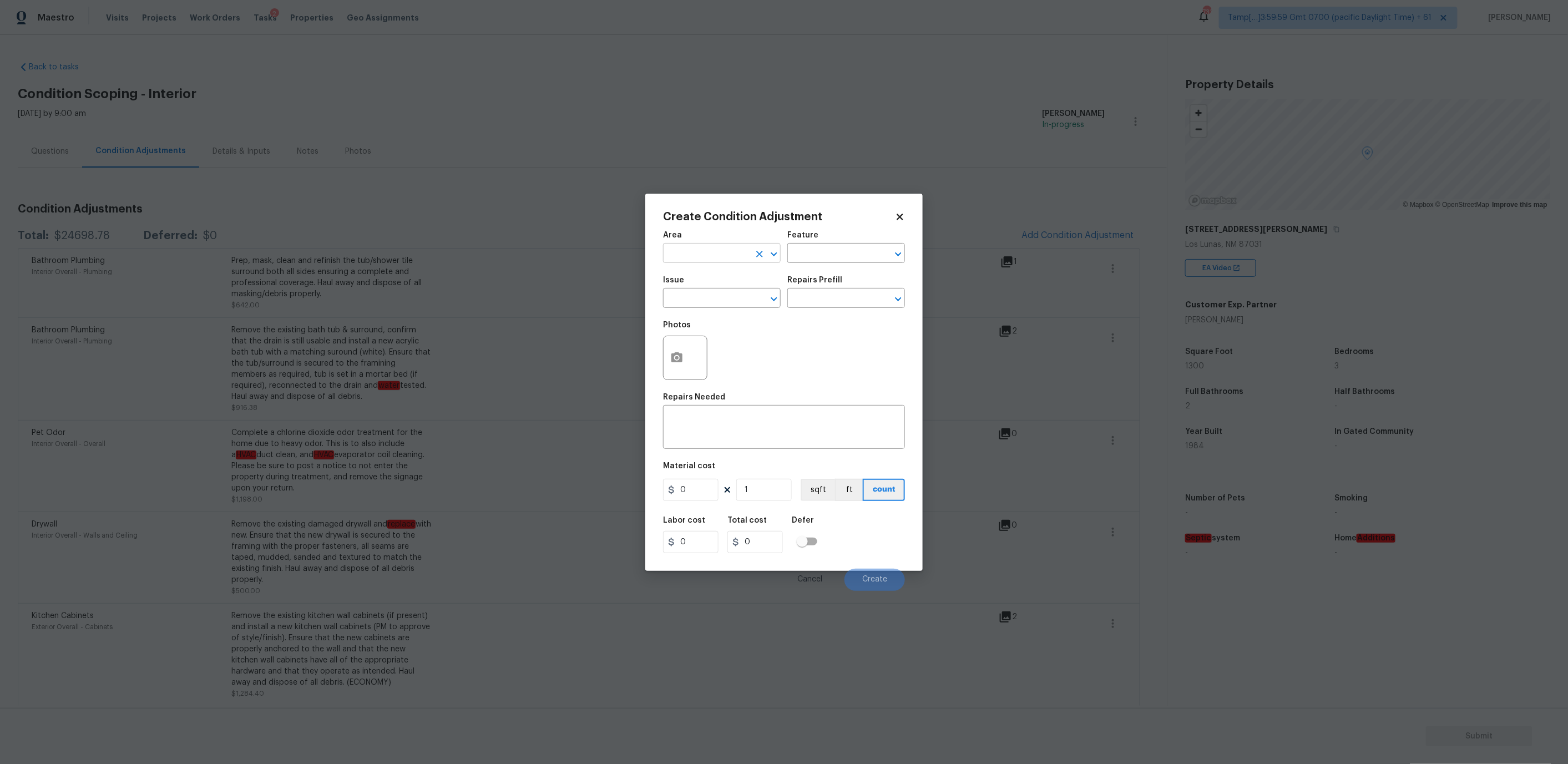
click at [677, 254] on input "text" at bounding box center [706, 254] width 86 height 17
click at [688, 304] on li "Interior Overall" at bounding box center [721, 296] width 117 height 18
type input "Interior Overall"
click at [850, 254] on input "text" at bounding box center [830, 254] width 86 height 17
type input "n"
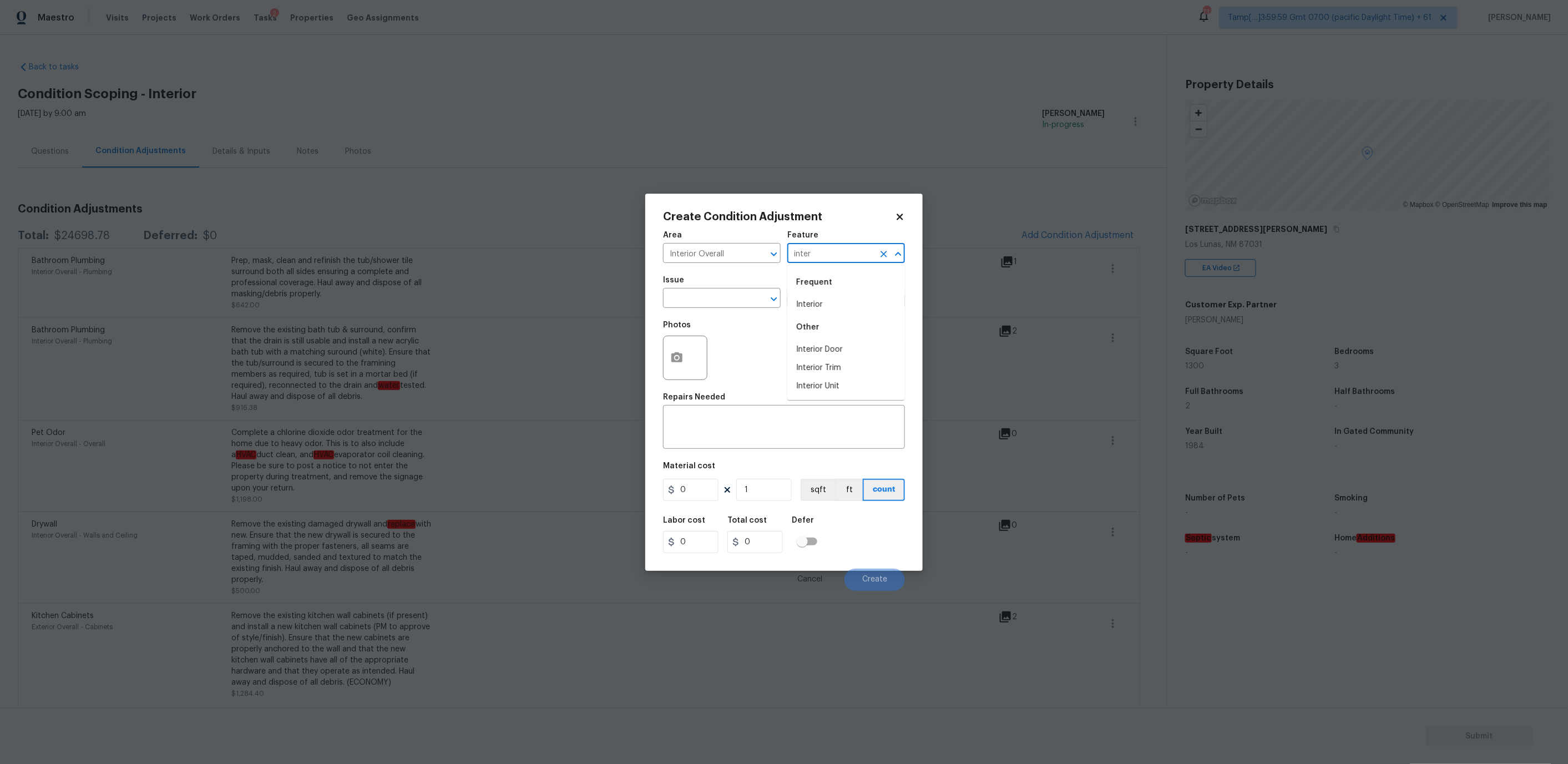
click at [832, 301] on li "Interior" at bounding box center [845, 305] width 117 height 18
type input "Interior"
click at [682, 300] on input "text" at bounding box center [706, 300] width 86 height 17
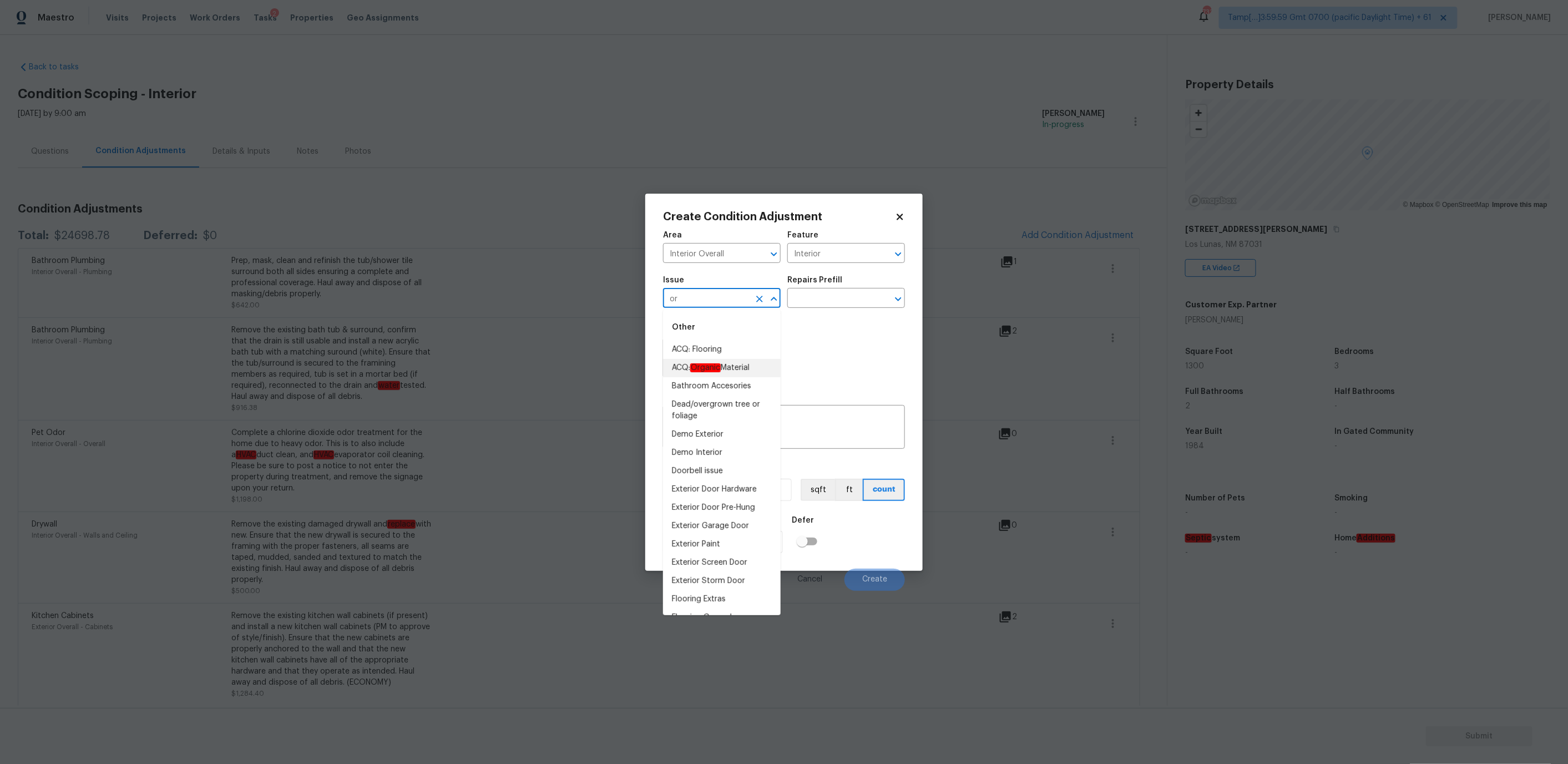
click at [707, 371] on em "Organic" at bounding box center [705, 368] width 30 height 9
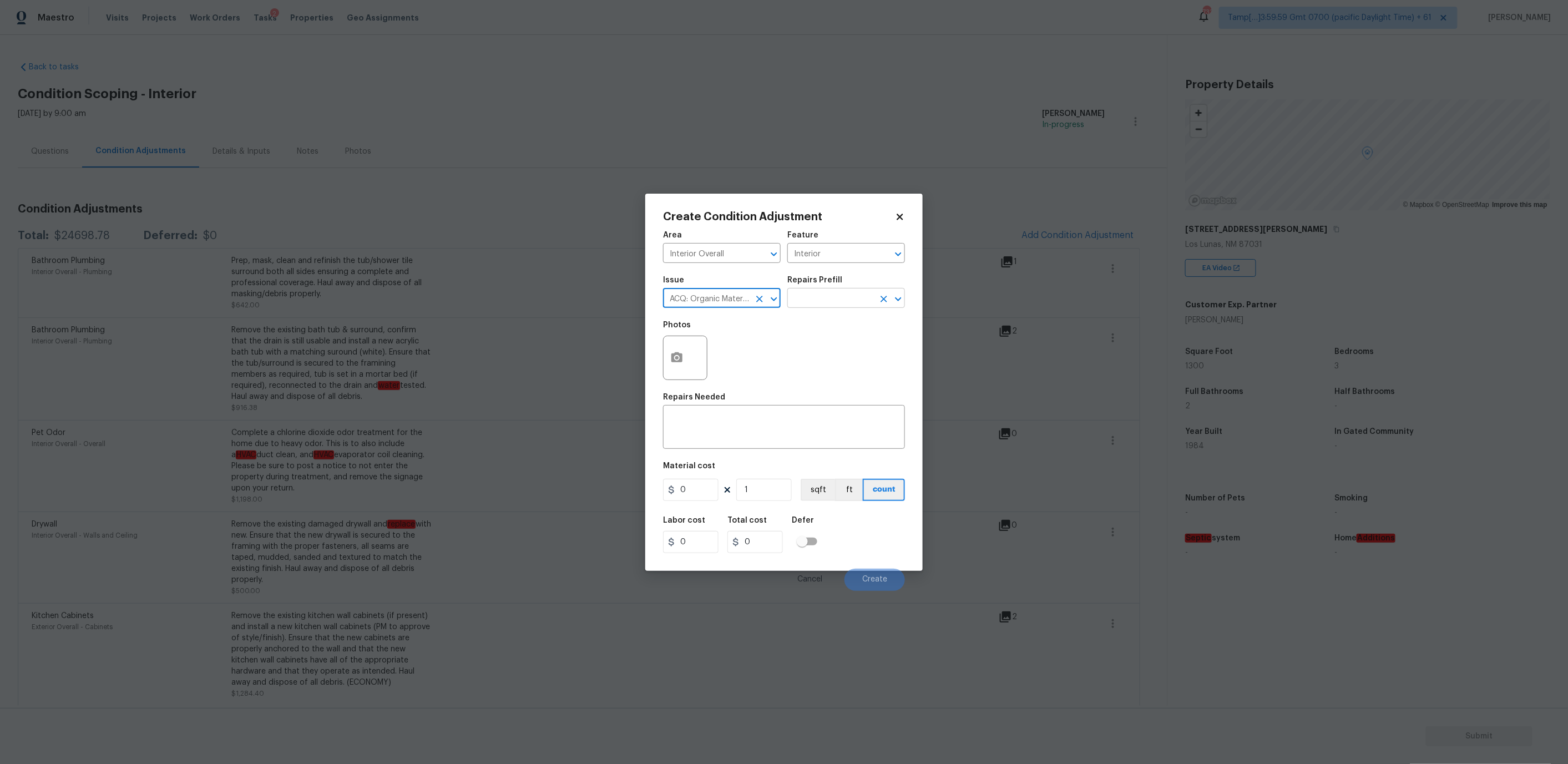
type input "ACQ: Organic Material"
click at [812, 299] on input "text" at bounding box center [830, 300] width 86 height 17
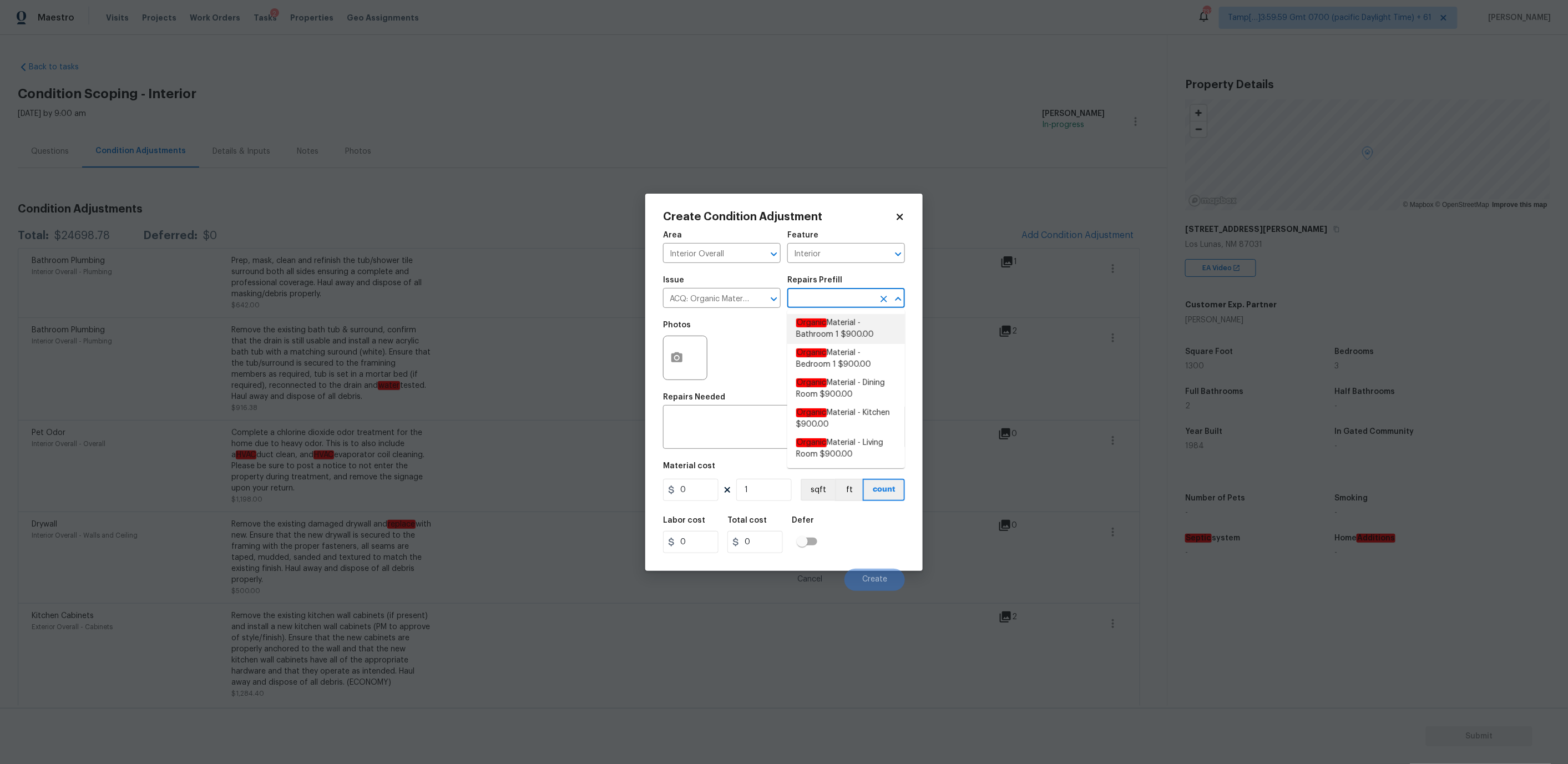
click at [844, 329] on span "Organic Material - Bathroom 1 $900.00" at bounding box center [846, 329] width 100 height 23
type input "Acquisition"
type textarea "Acquisition Scope: Conditions Conducive to Organic Material - Bathroom 1 Discla…"
type input "900"
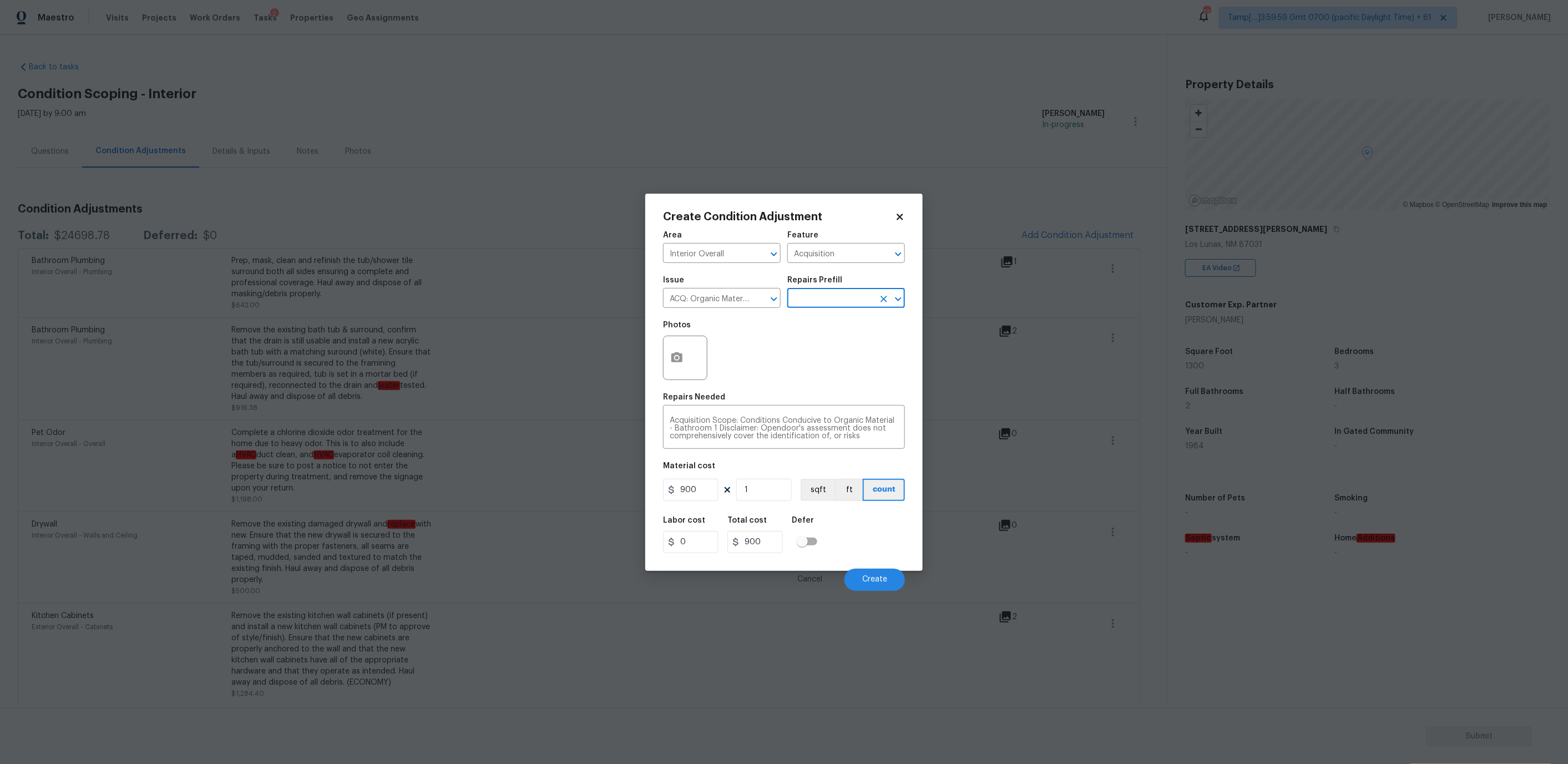
click at [693, 359] on div at bounding box center [685, 357] width 44 height 44
click at [681, 347] on button "button" at bounding box center [677, 357] width 27 height 43
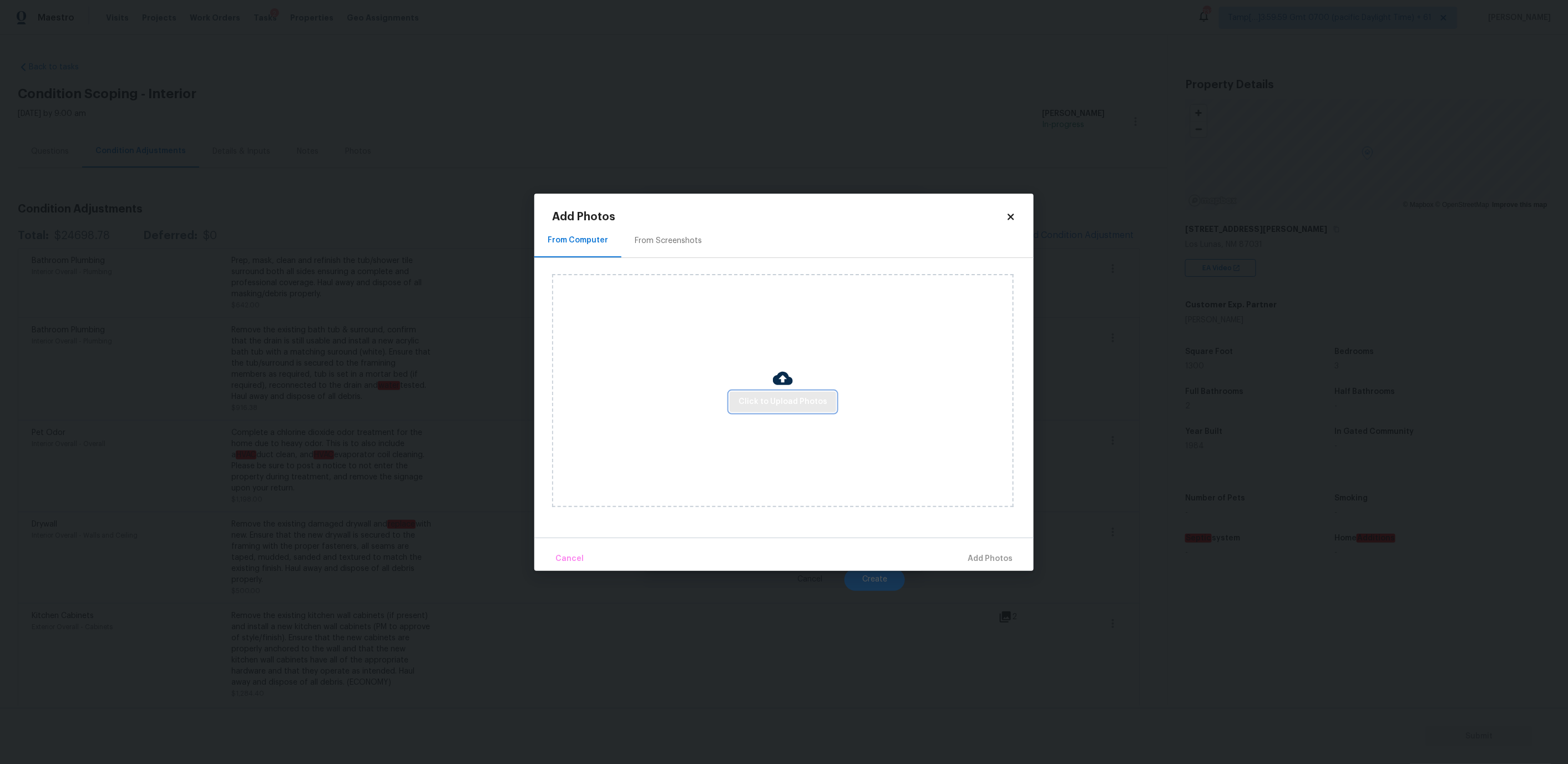
click at [767, 400] on span "Click to Upload Photos" at bounding box center [783, 402] width 89 height 14
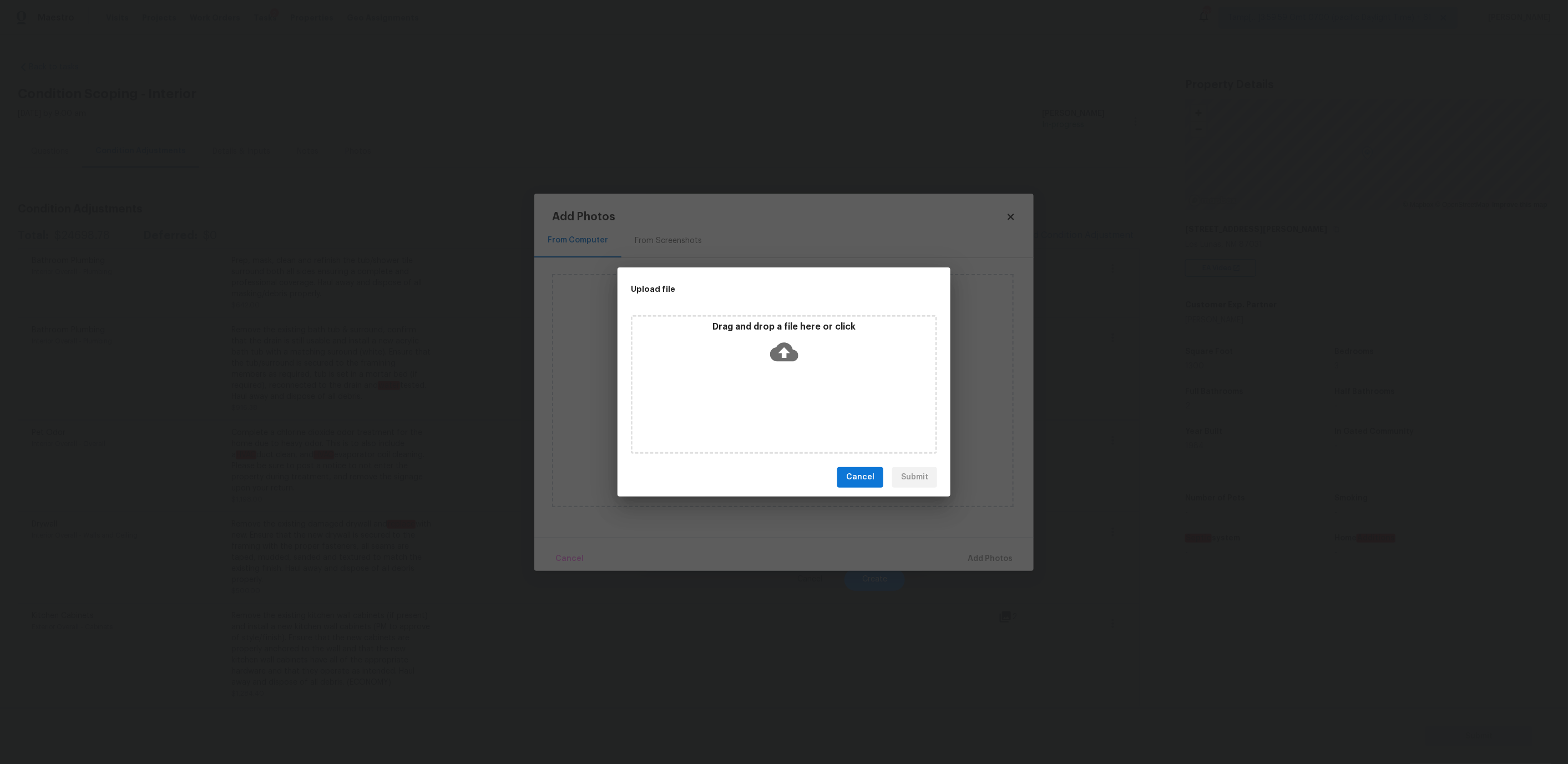
click at [765, 323] on p "Drag and drop a file here or click" at bounding box center [784, 327] width 303 height 12
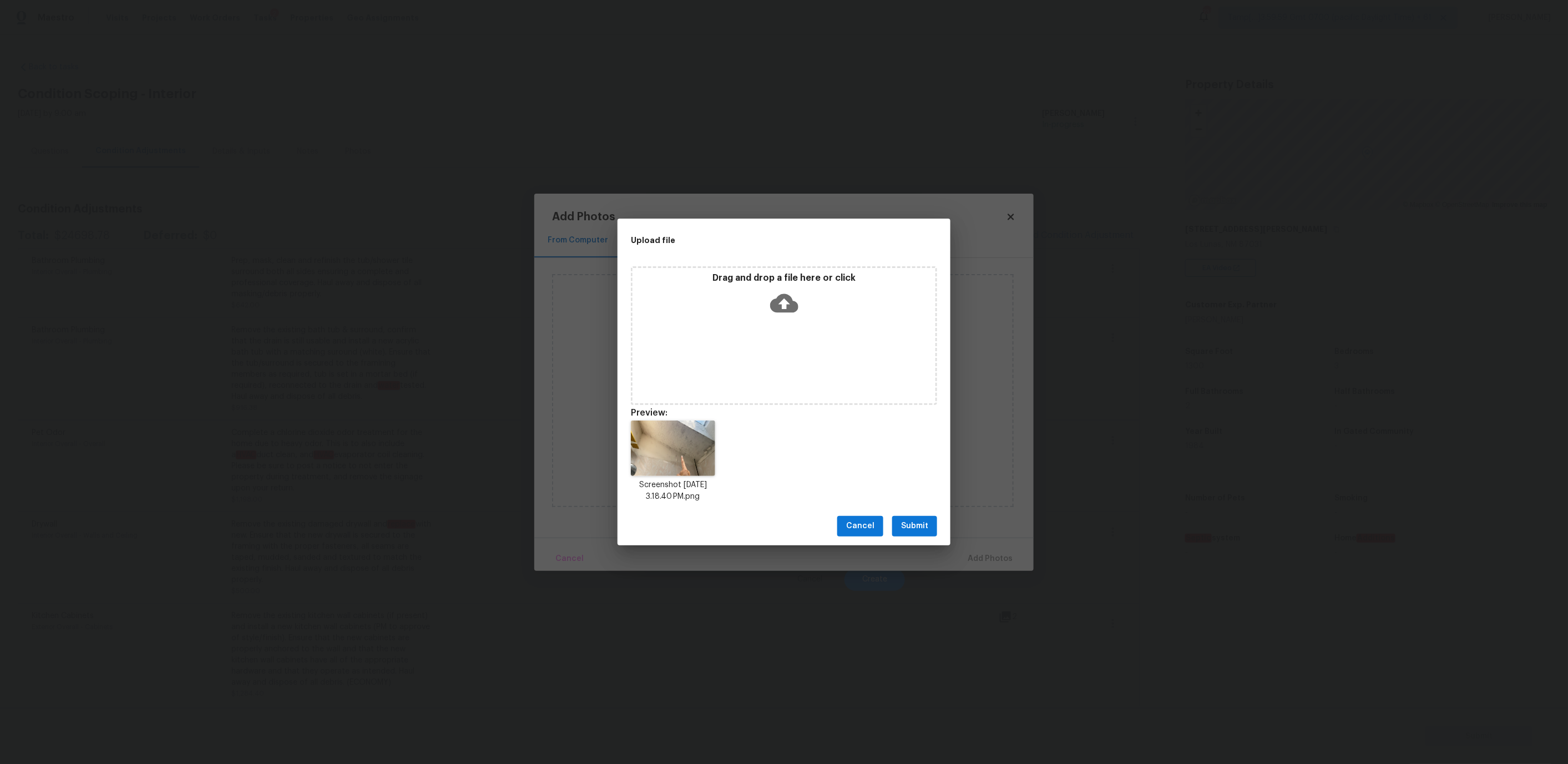
click at [912, 525] on span "Submit" at bounding box center [914, 526] width 27 height 14
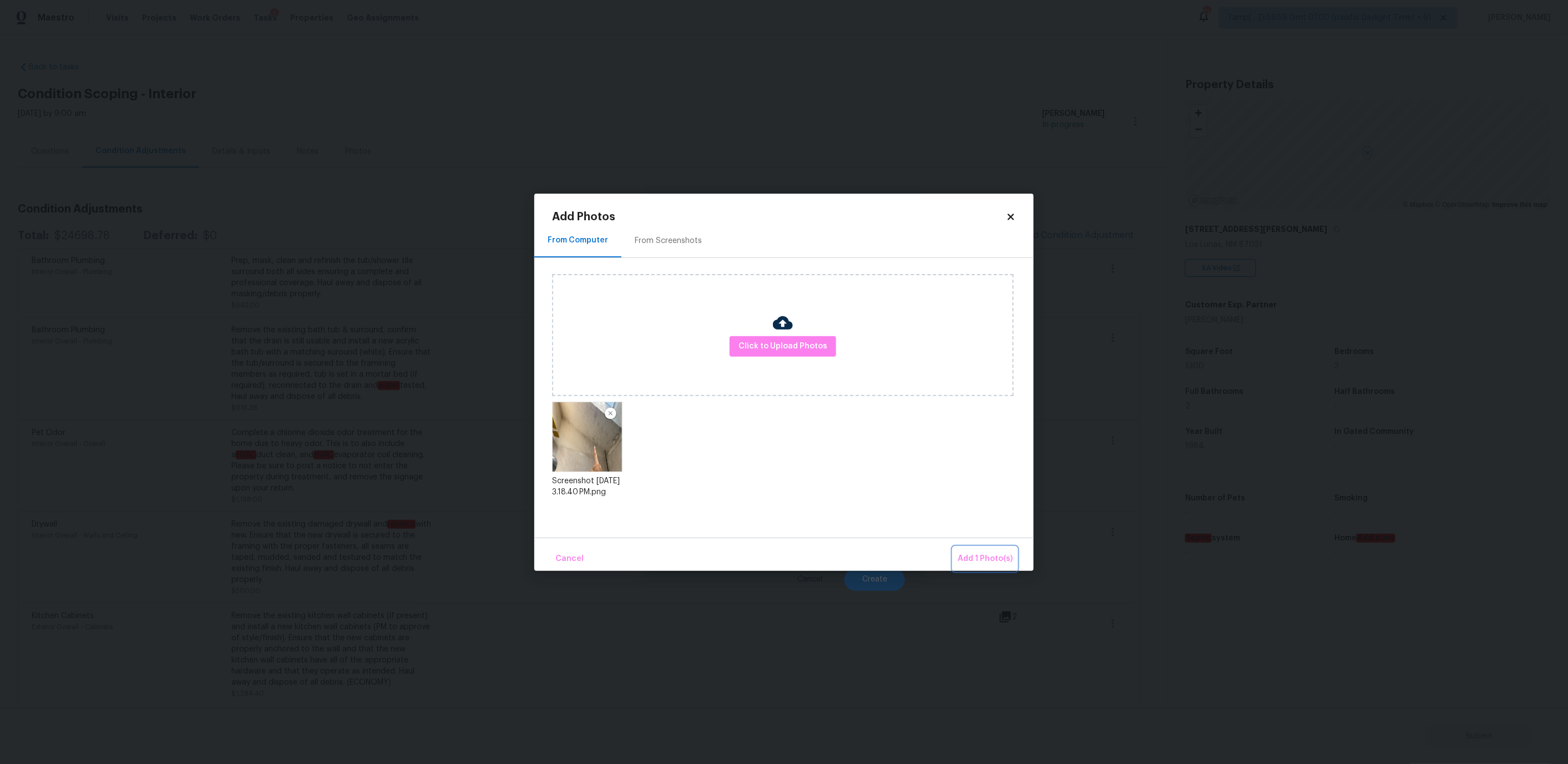
click at [987, 557] on span "Add 1 Photo(s)" at bounding box center [985, 559] width 55 height 14
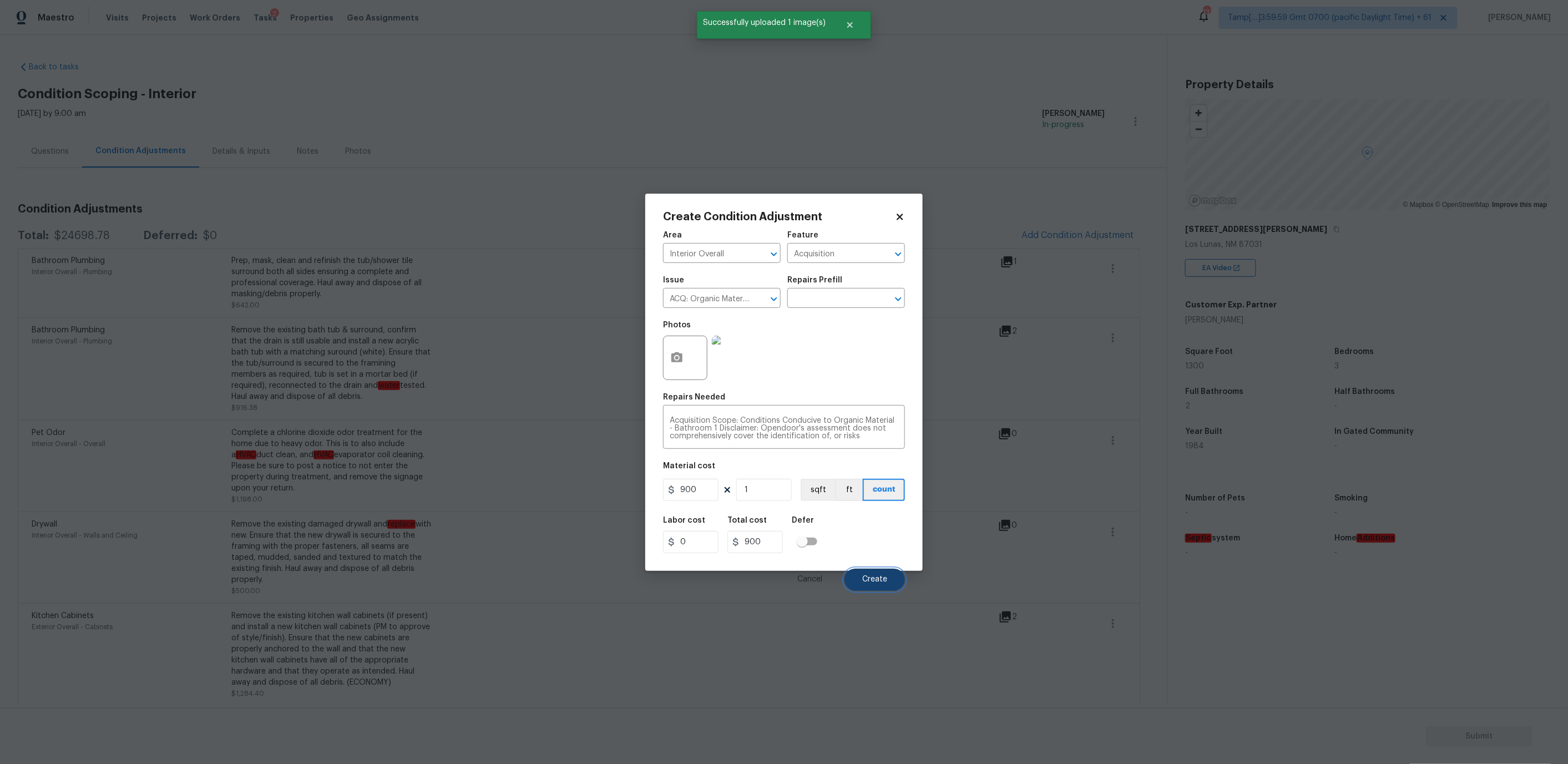
click at [880, 574] on button "Create" at bounding box center [874, 580] width 60 height 22
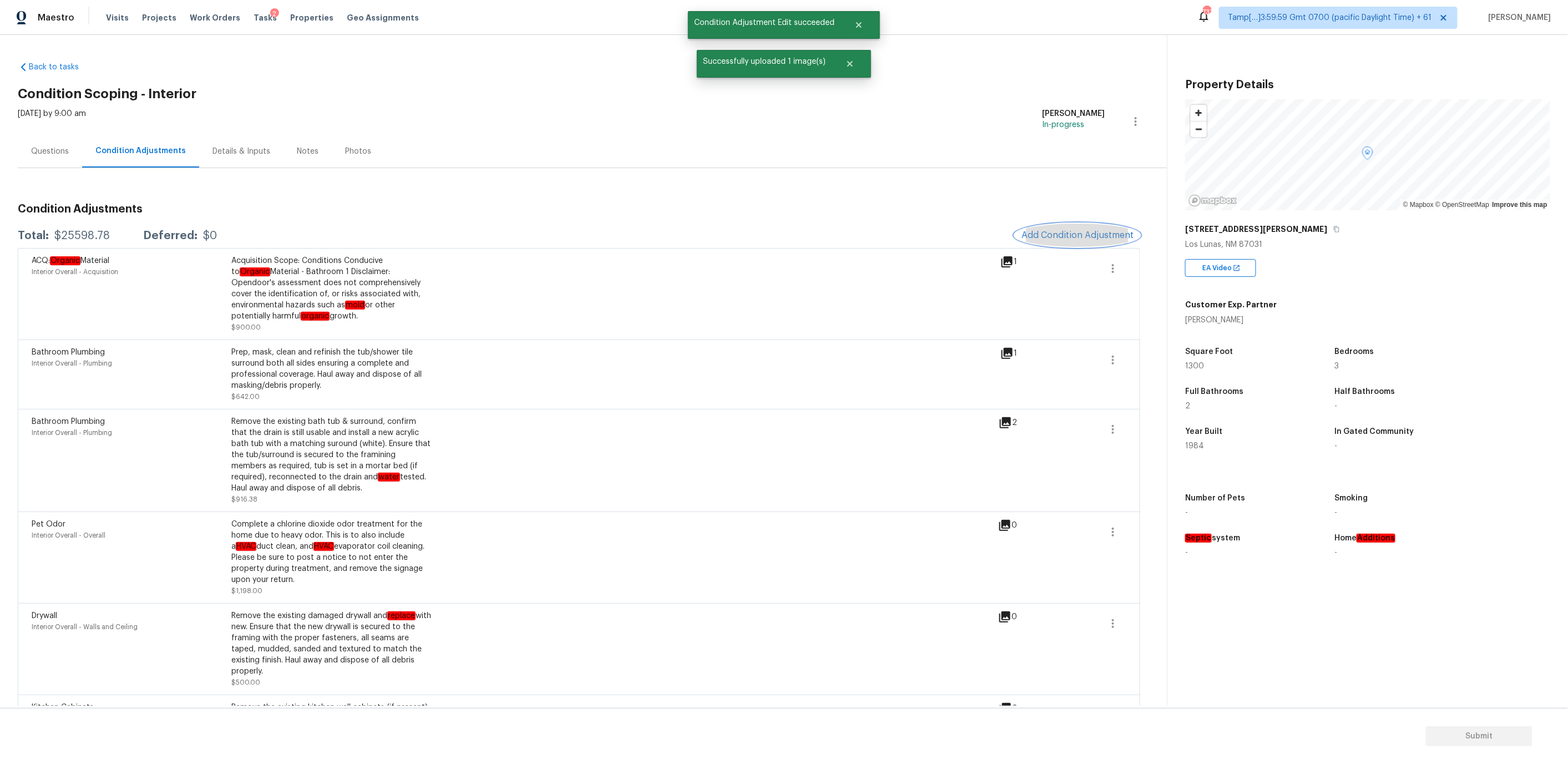
click at [1055, 224] on button "Add Condition Adjustment" at bounding box center [1077, 235] width 125 height 23
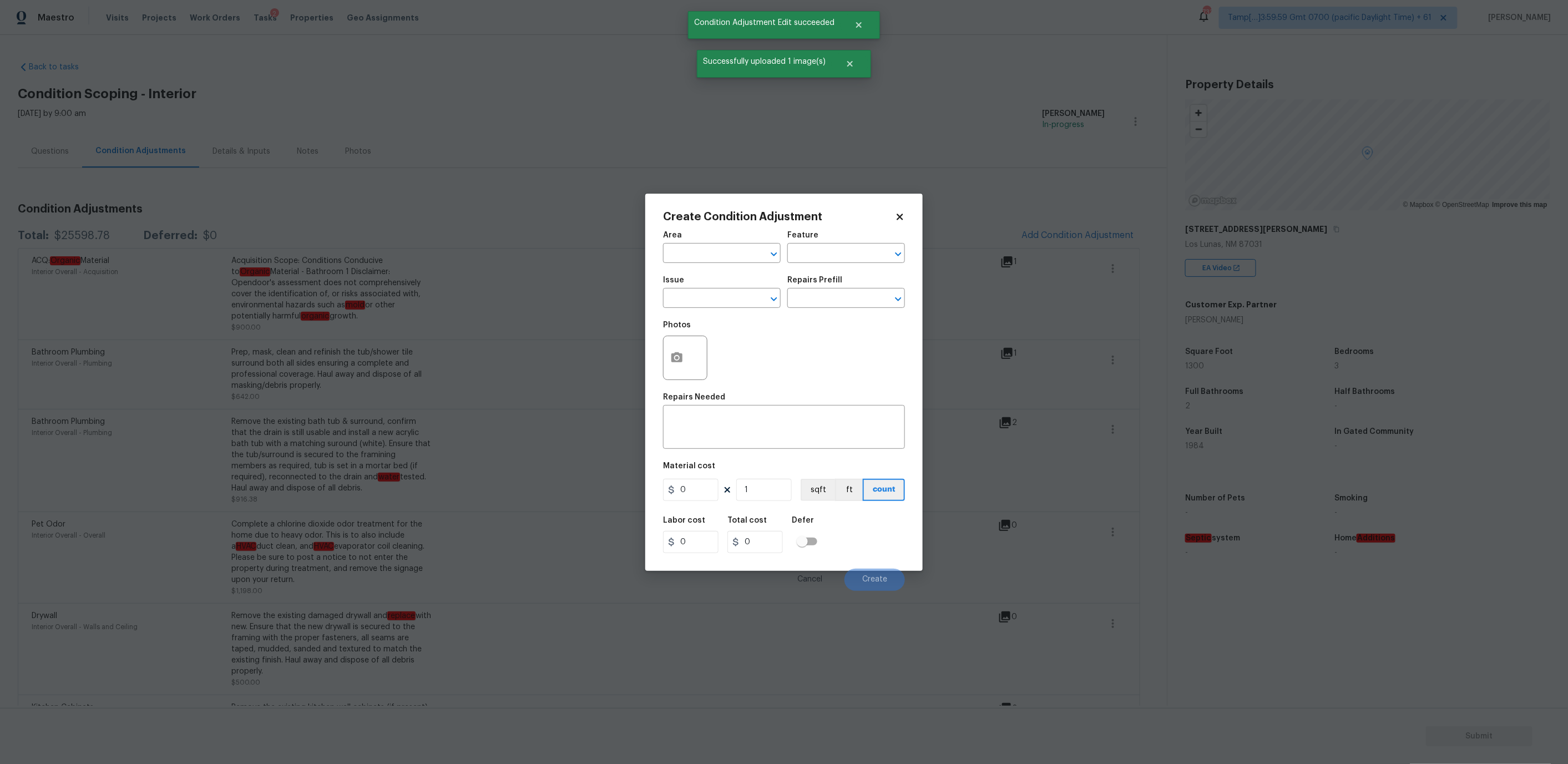
click at [728, 267] on span "Area ​" at bounding box center [721, 247] width 117 height 45
click at [729, 252] on input "text" at bounding box center [706, 254] width 86 height 17
click at [732, 297] on li "Interior Overall" at bounding box center [721, 296] width 117 height 18
type input "Interior Overall"
click at [825, 248] on input "text" at bounding box center [830, 254] width 86 height 17
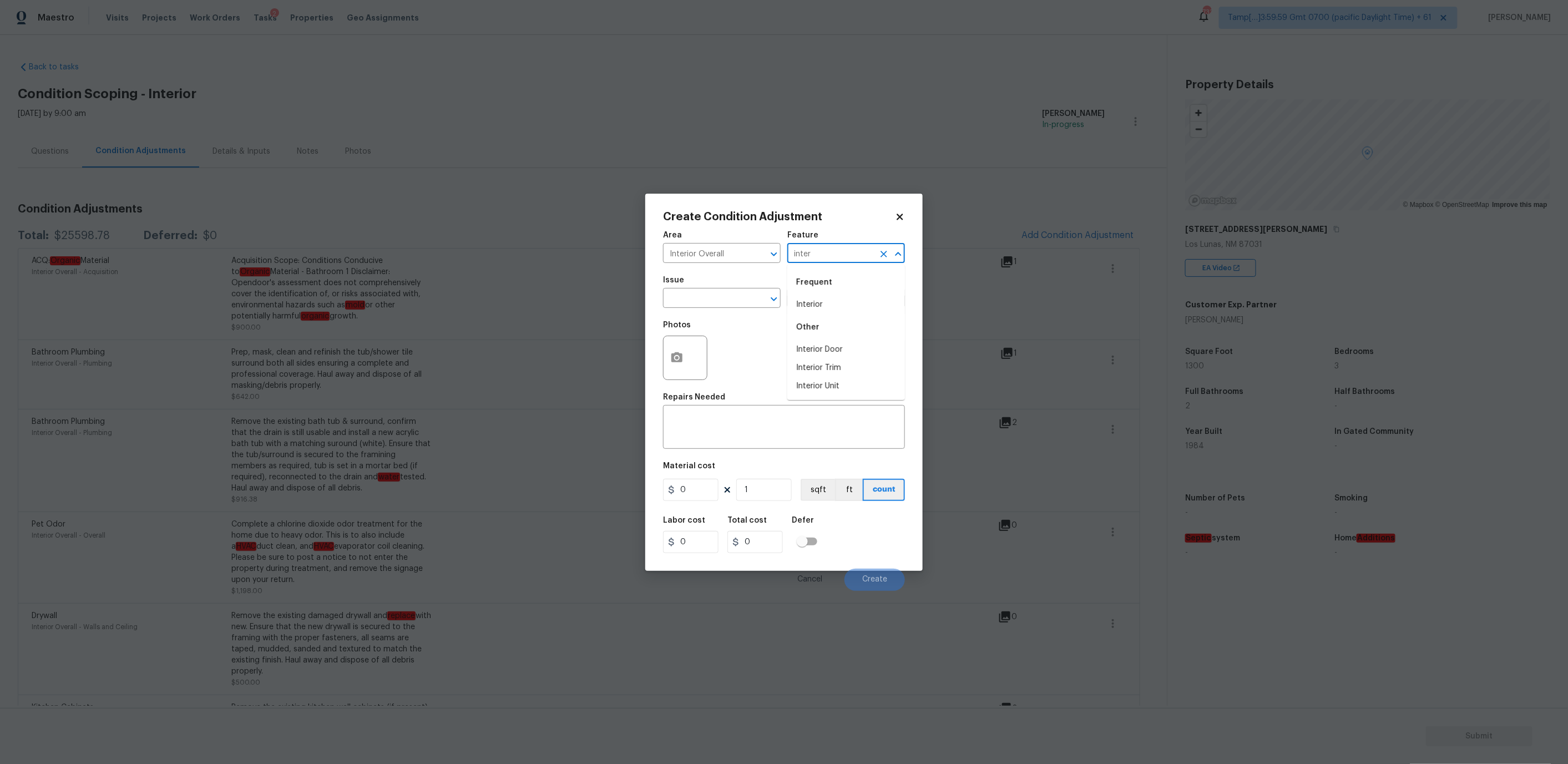
click at [828, 298] on li "Interior" at bounding box center [845, 305] width 117 height 18
type input "Interior"
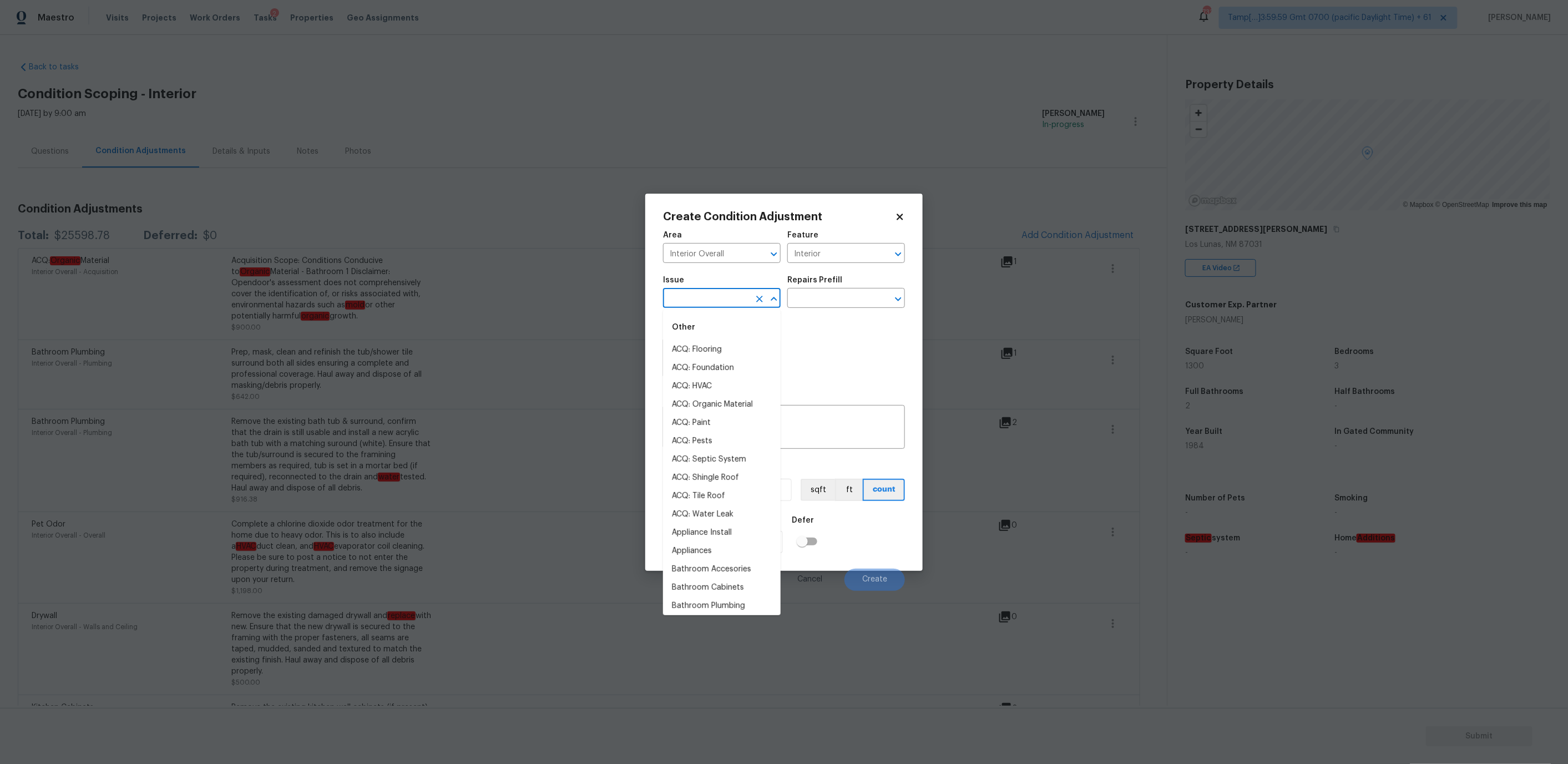
click at [696, 299] on input "text" at bounding box center [706, 300] width 86 height 17
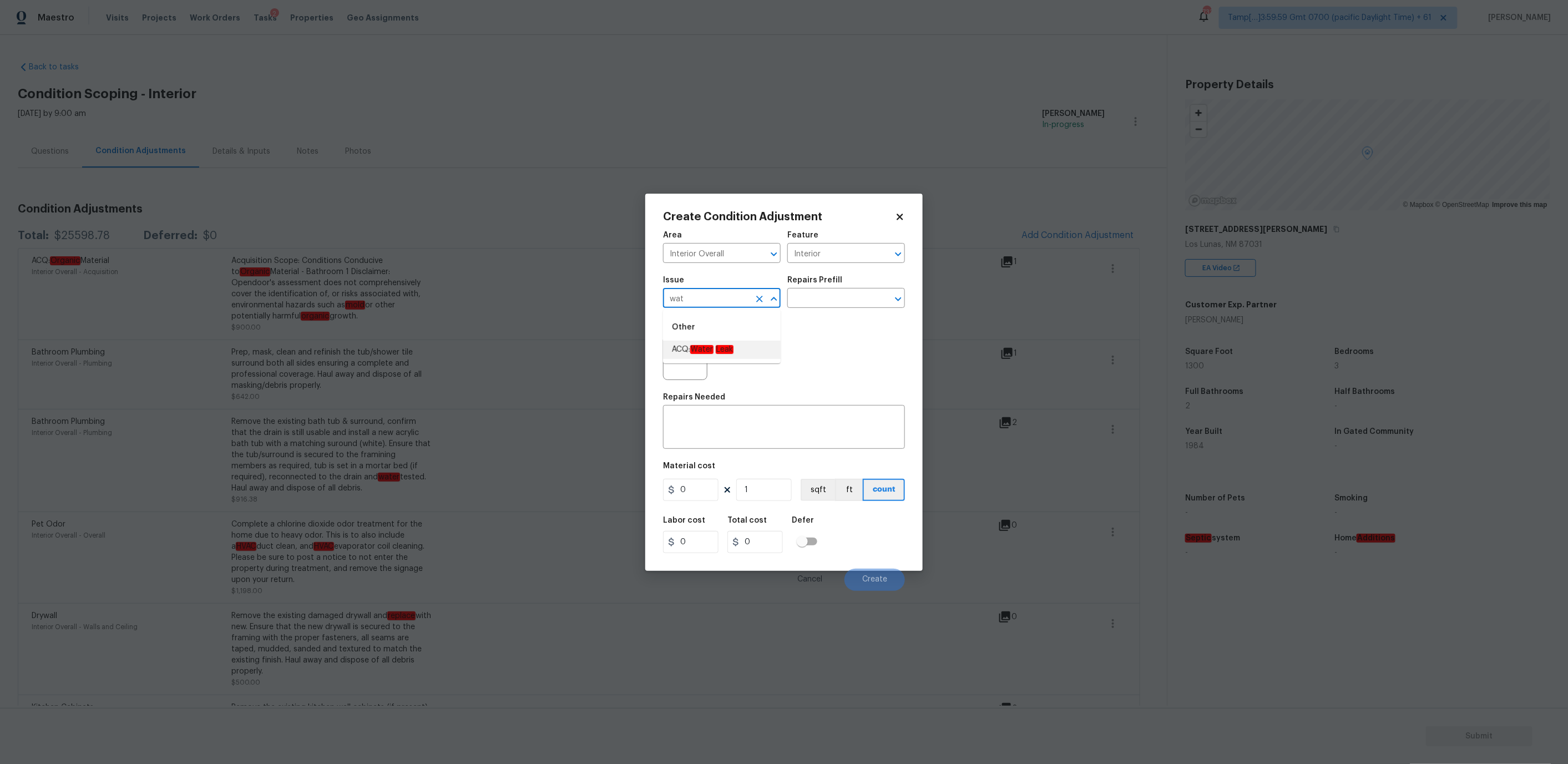
click at [702, 351] on em "Water" at bounding box center [702, 349] width 23 height 9
type input "ACQ: Water Leak"
click at [813, 293] on input "text" at bounding box center [830, 300] width 86 height 17
click at [836, 356] on em "roof" at bounding box center [835, 352] width 17 height 9
type input "Acquisition"
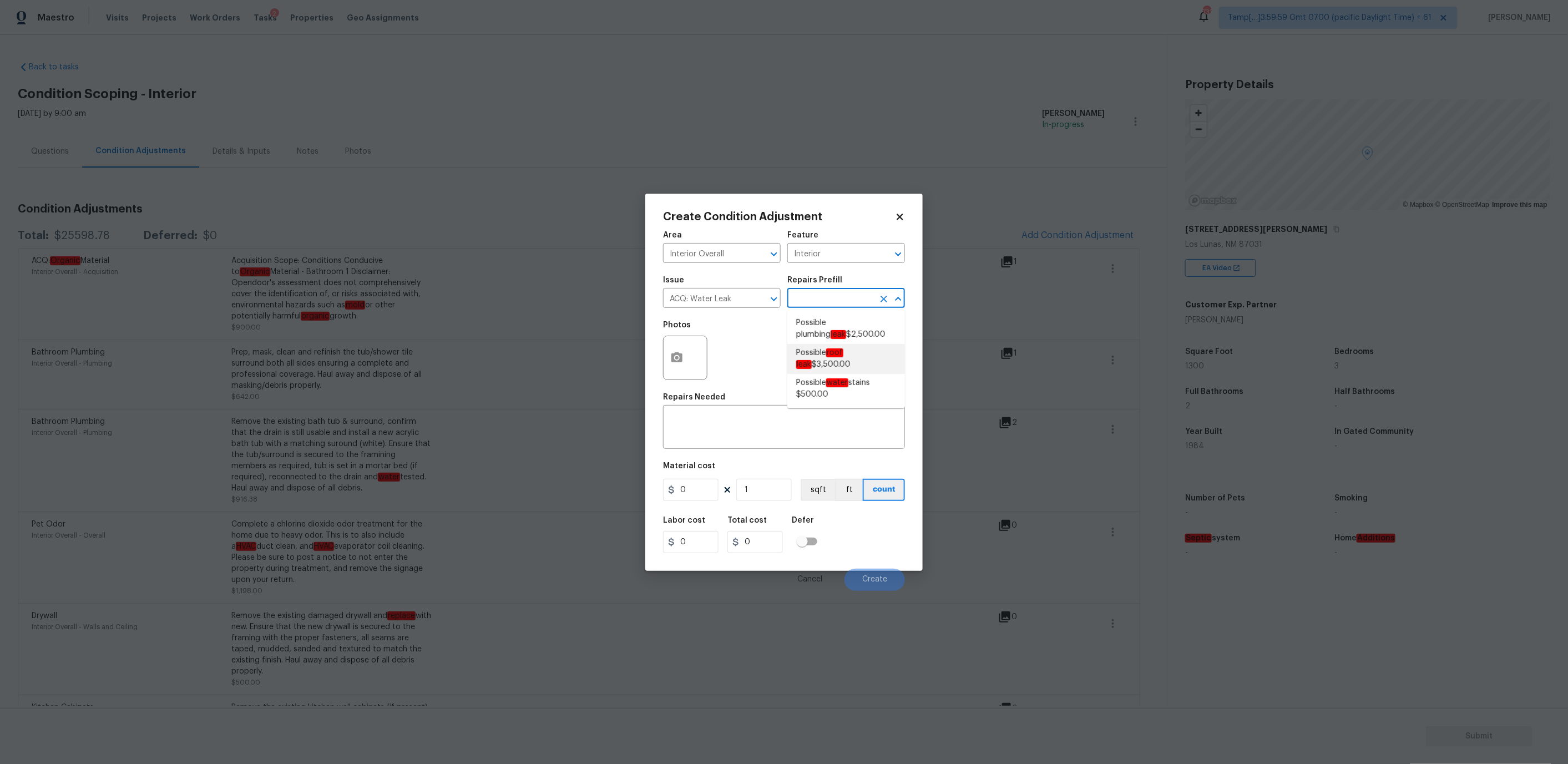
type textarea "Acquisition Scope: Possible roof leak"
type input "3500"
click at [669, 363] on button "button" at bounding box center [677, 357] width 27 height 43
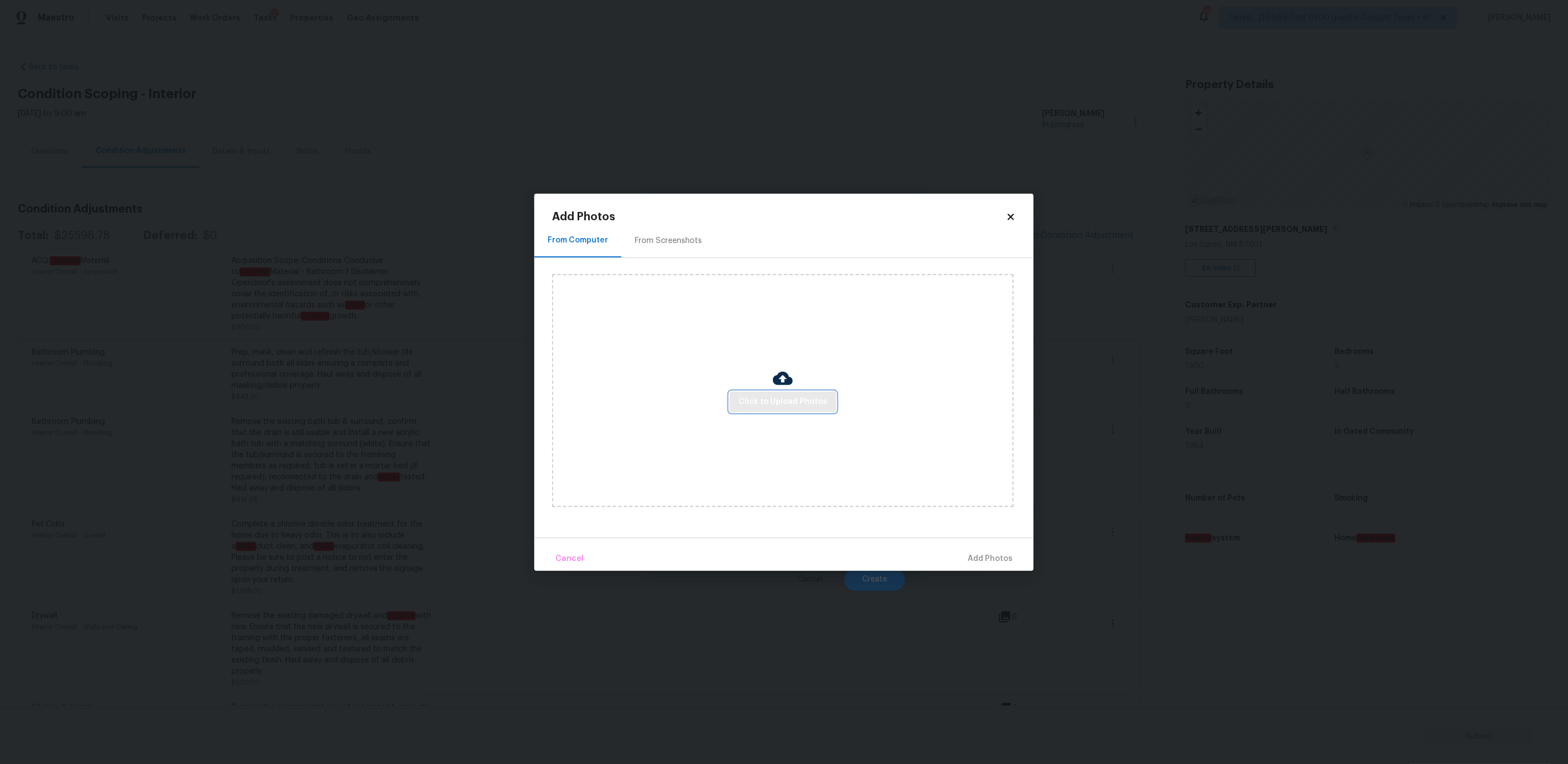
click at [753, 395] on span "Click to Upload Photos" at bounding box center [783, 402] width 89 height 14
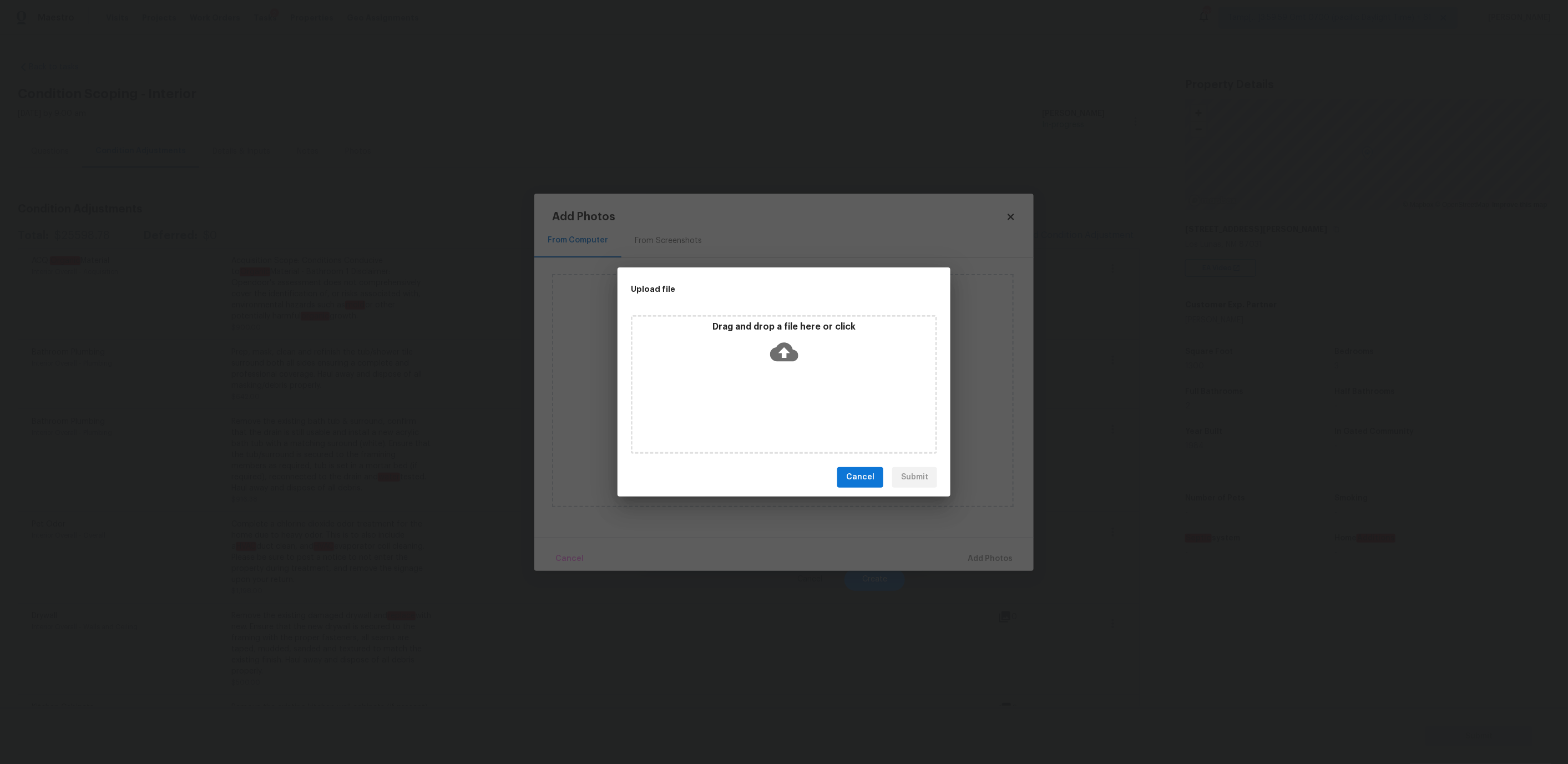
click at [767, 354] on div "Drag and drop a file here or click" at bounding box center [784, 345] width 303 height 47
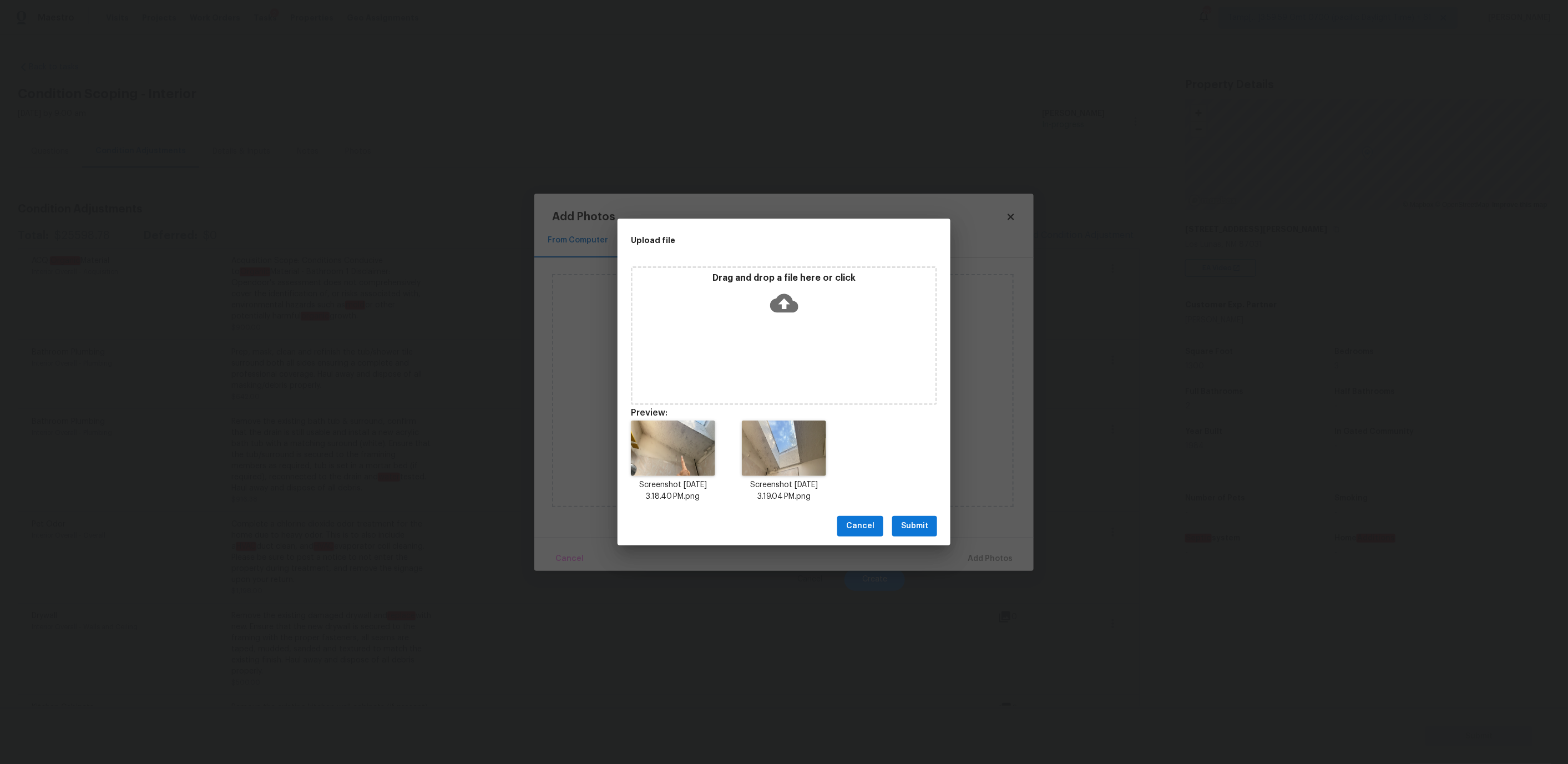
click at [919, 528] on span "Submit" at bounding box center [914, 526] width 27 height 14
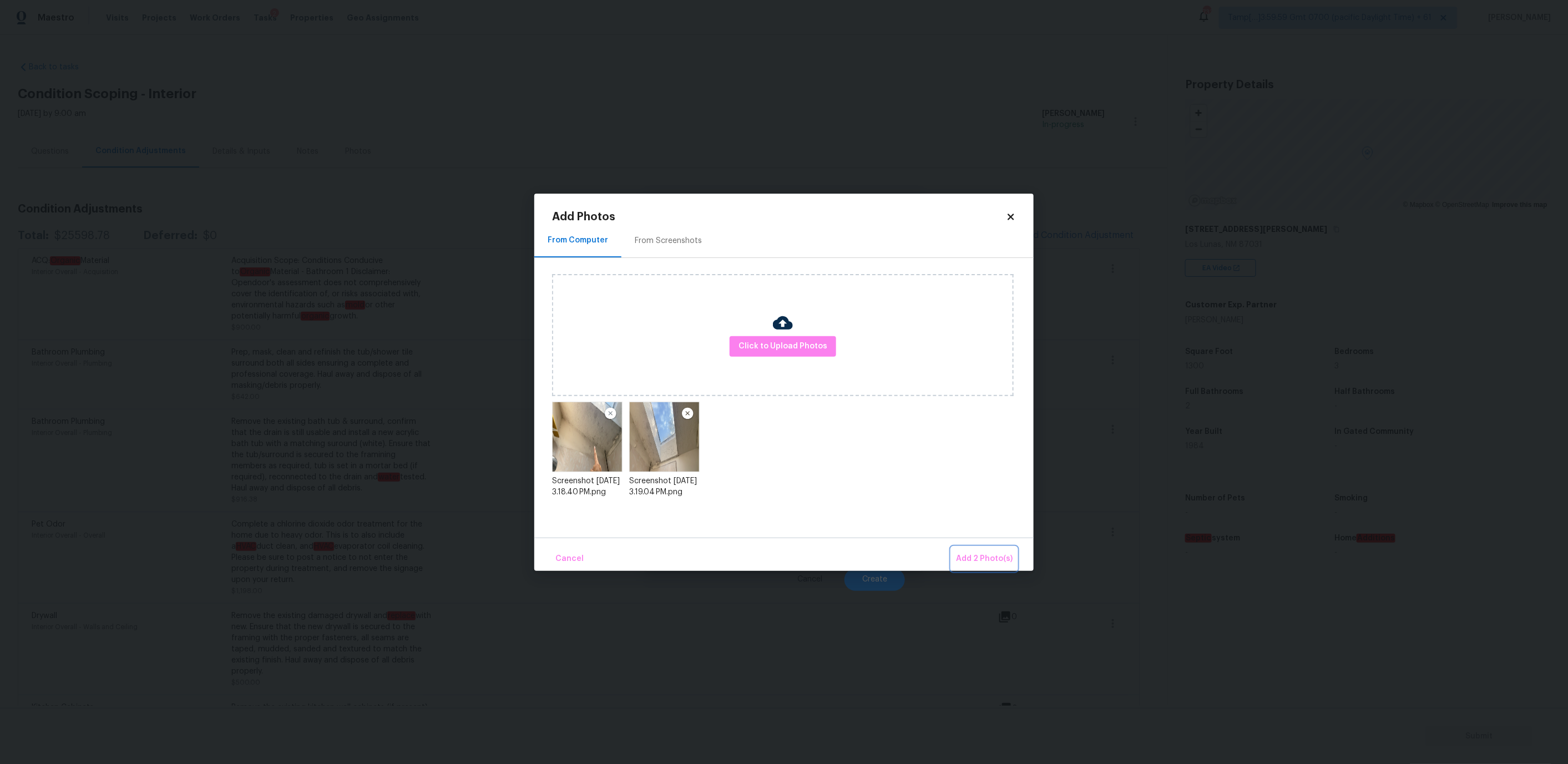
click at [967, 552] on span "Add 2 Photo(s)" at bounding box center [984, 559] width 57 height 14
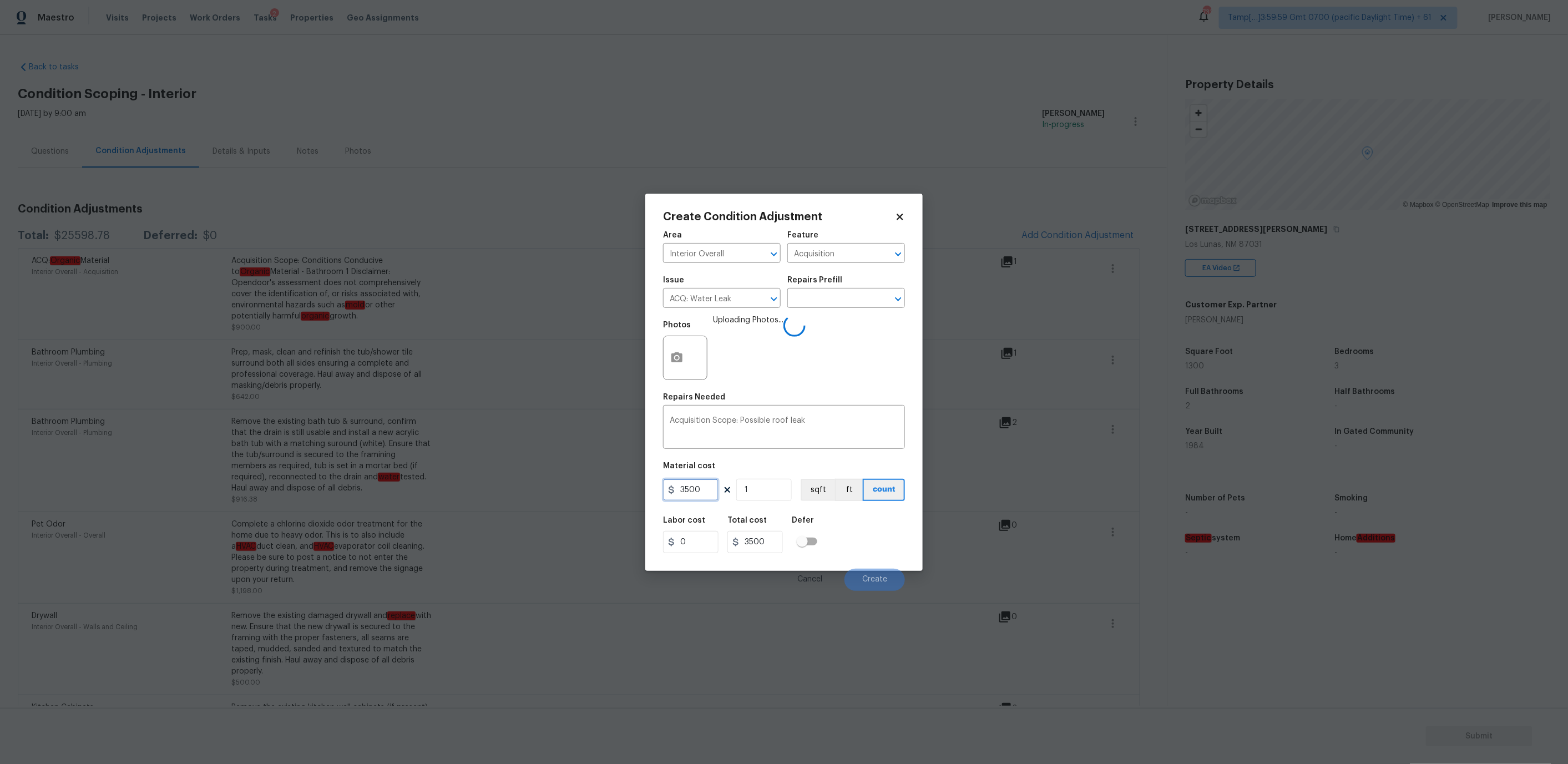
click at [691, 481] on input "3500" at bounding box center [690, 490] width 55 height 22
type input "2500"
click at [868, 581] on span "Create" at bounding box center [875, 580] width 25 height 9
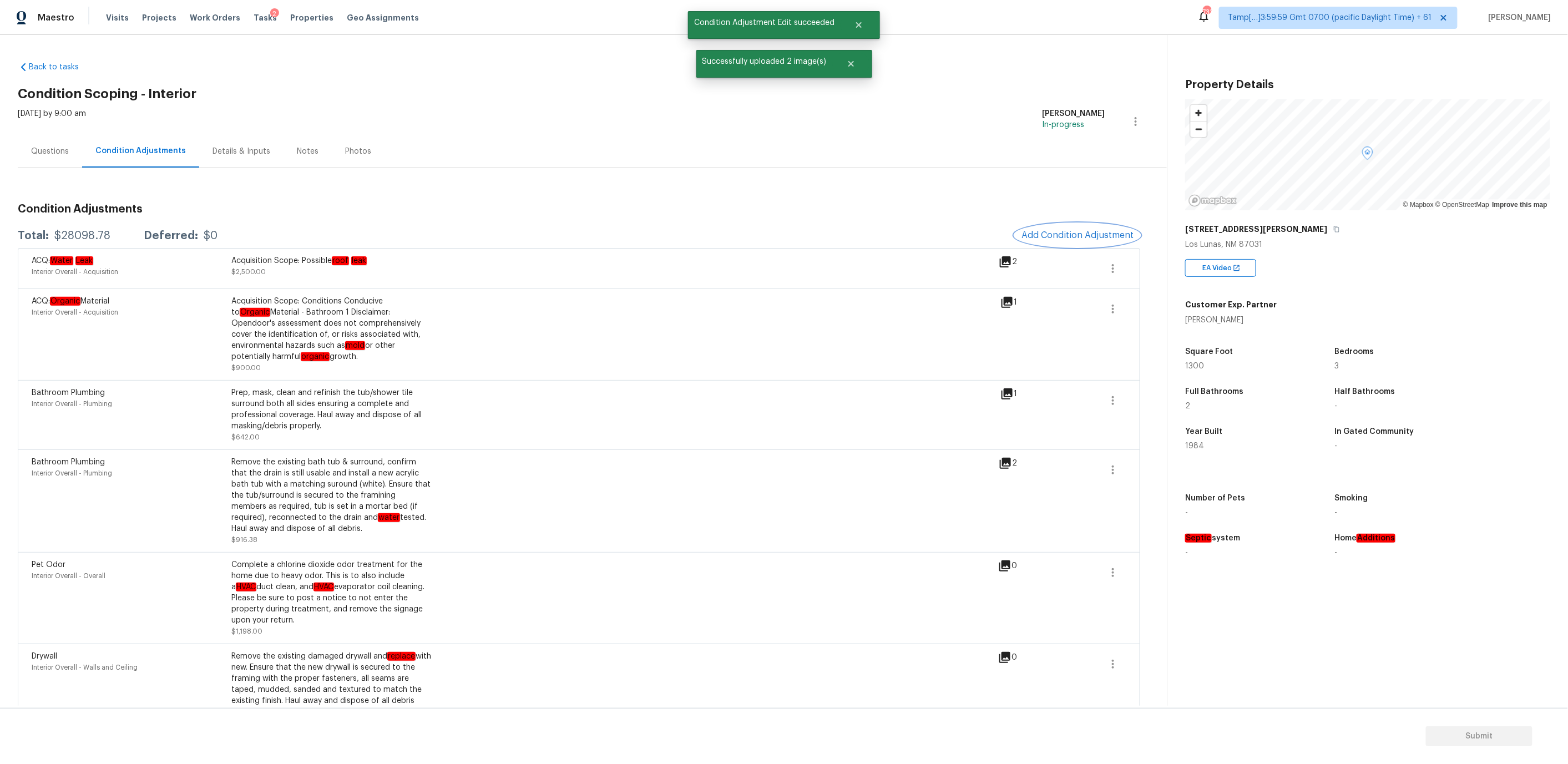
click at [1055, 234] on span "Add Condition Adjustment" at bounding box center [1077, 235] width 112 height 10
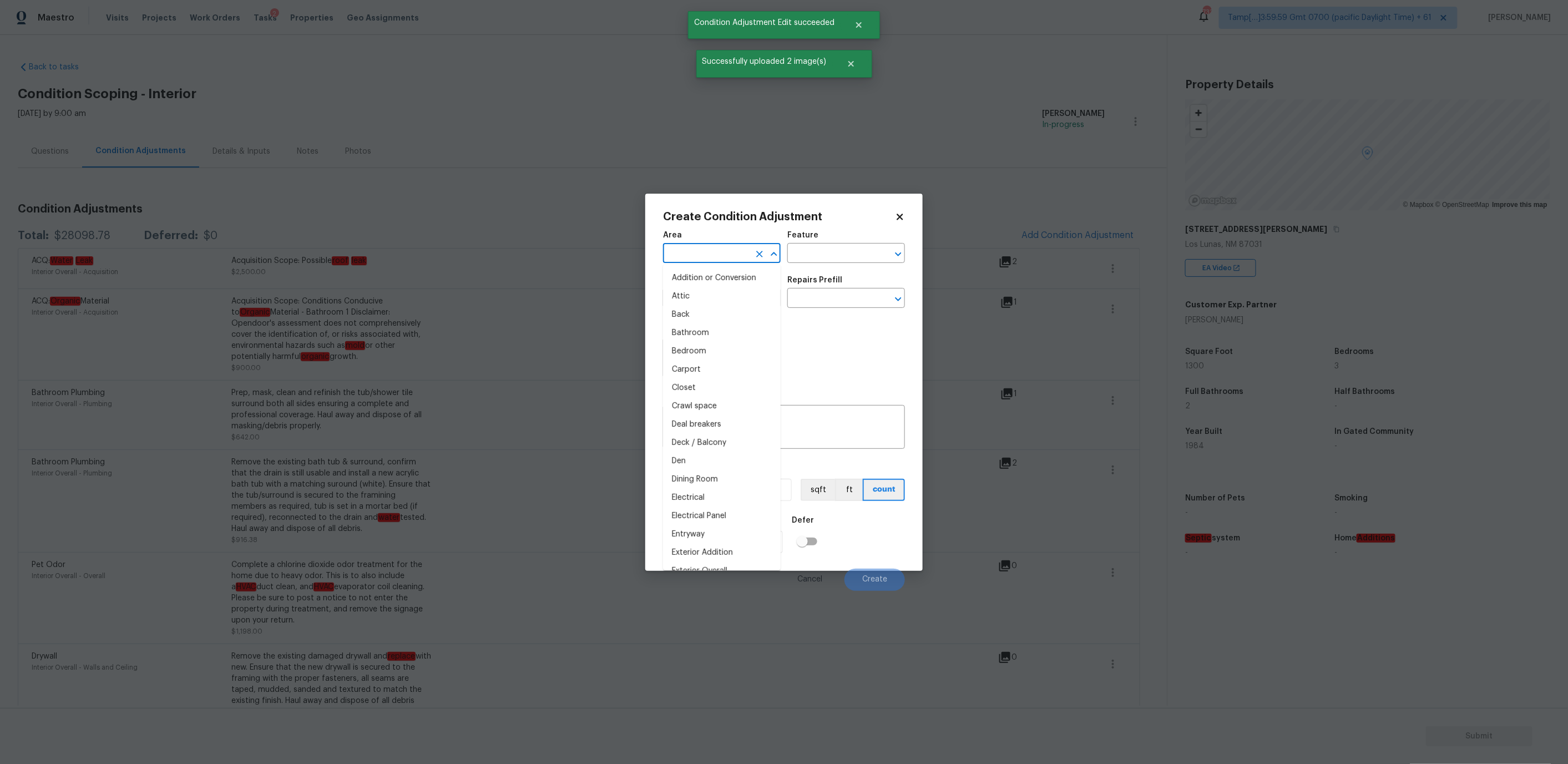
click at [713, 253] on input "text" at bounding box center [706, 254] width 86 height 17
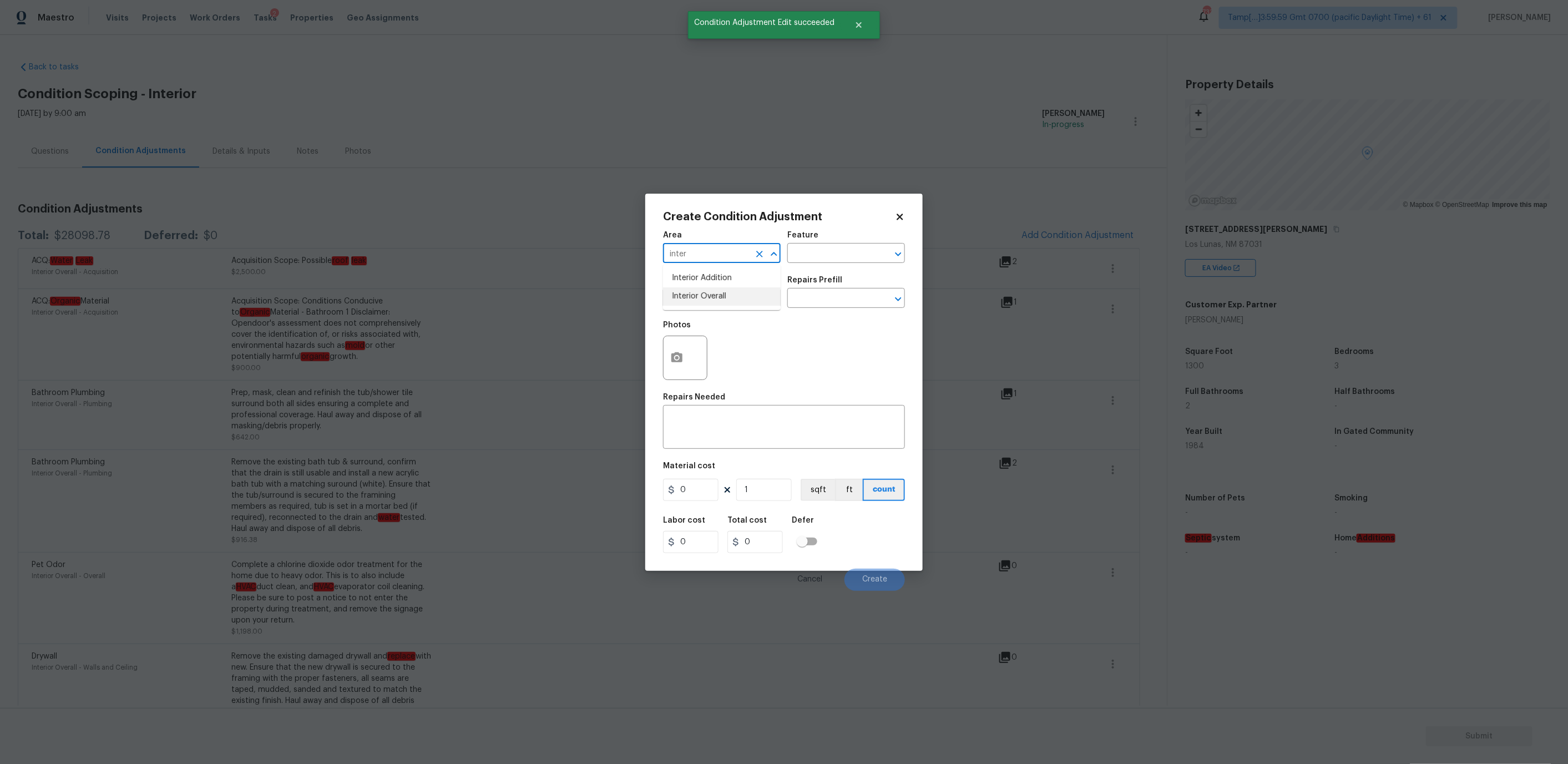
click at [707, 299] on li "Interior Overall" at bounding box center [721, 296] width 117 height 18
type input "Interior Overall"
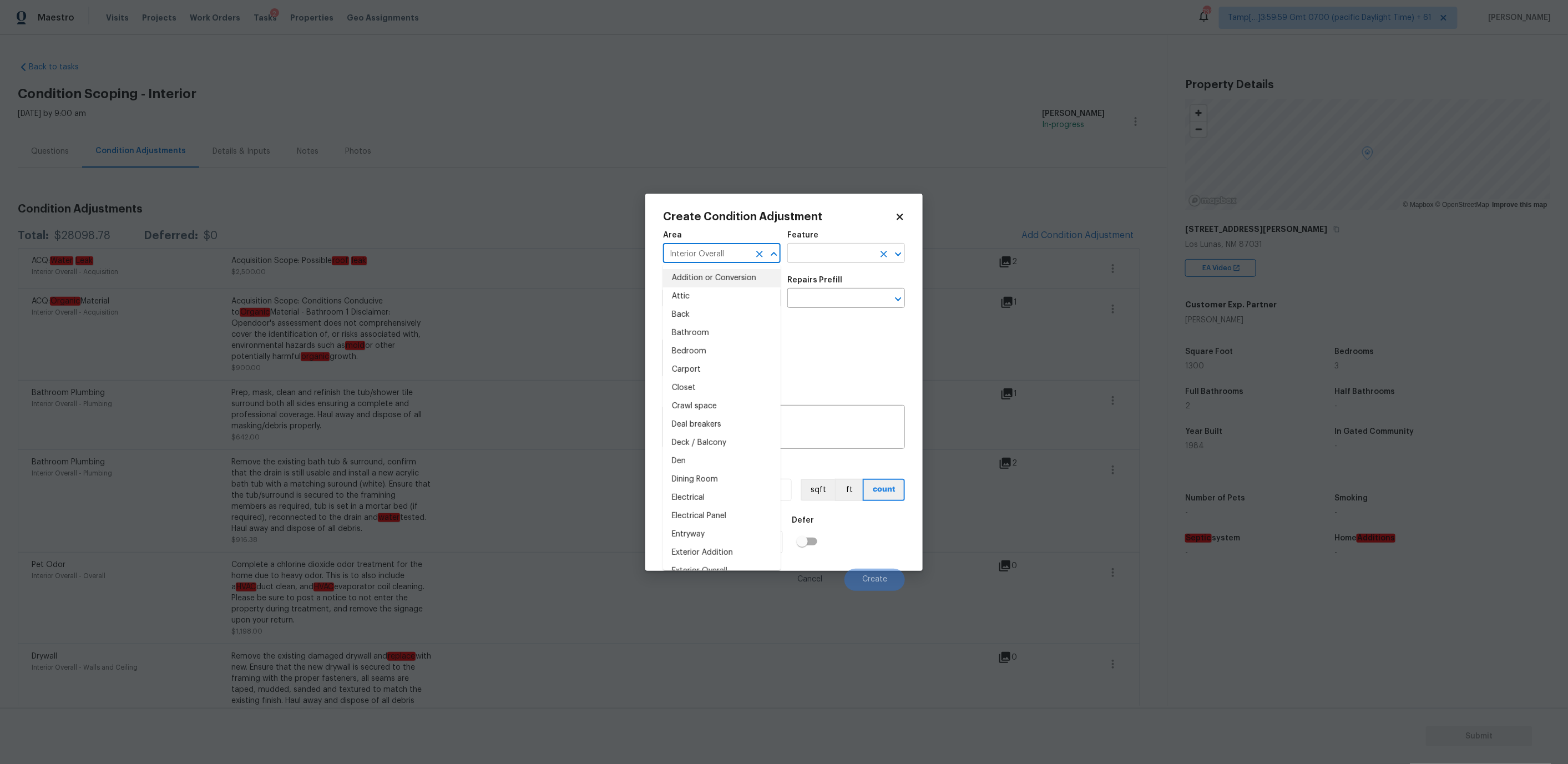
click at [809, 250] on input "text" at bounding box center [830, 254] width 86 height 17
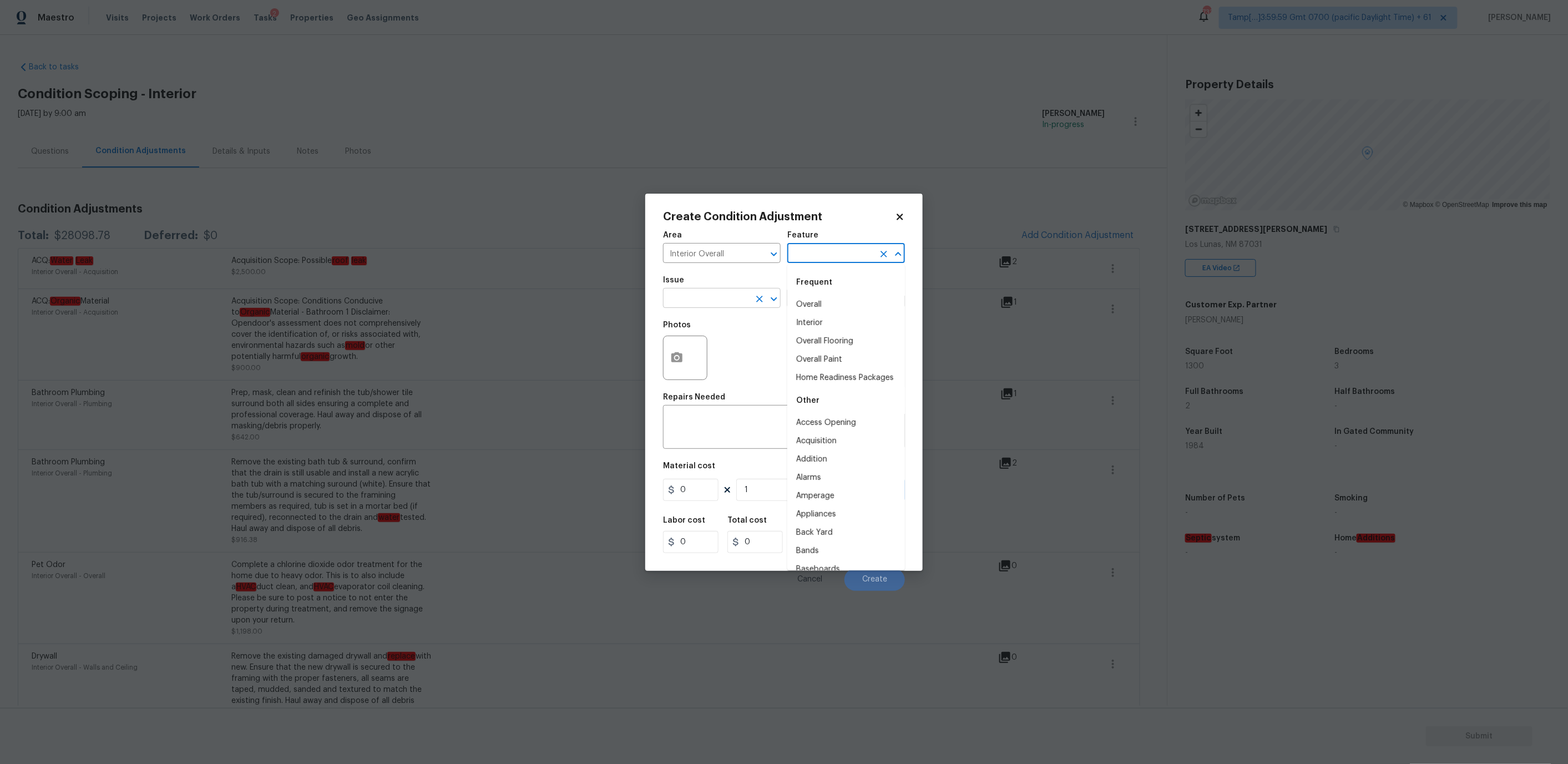
click at [710, 298] on input "text" at bounding box center [706, 300] width 86 height 17
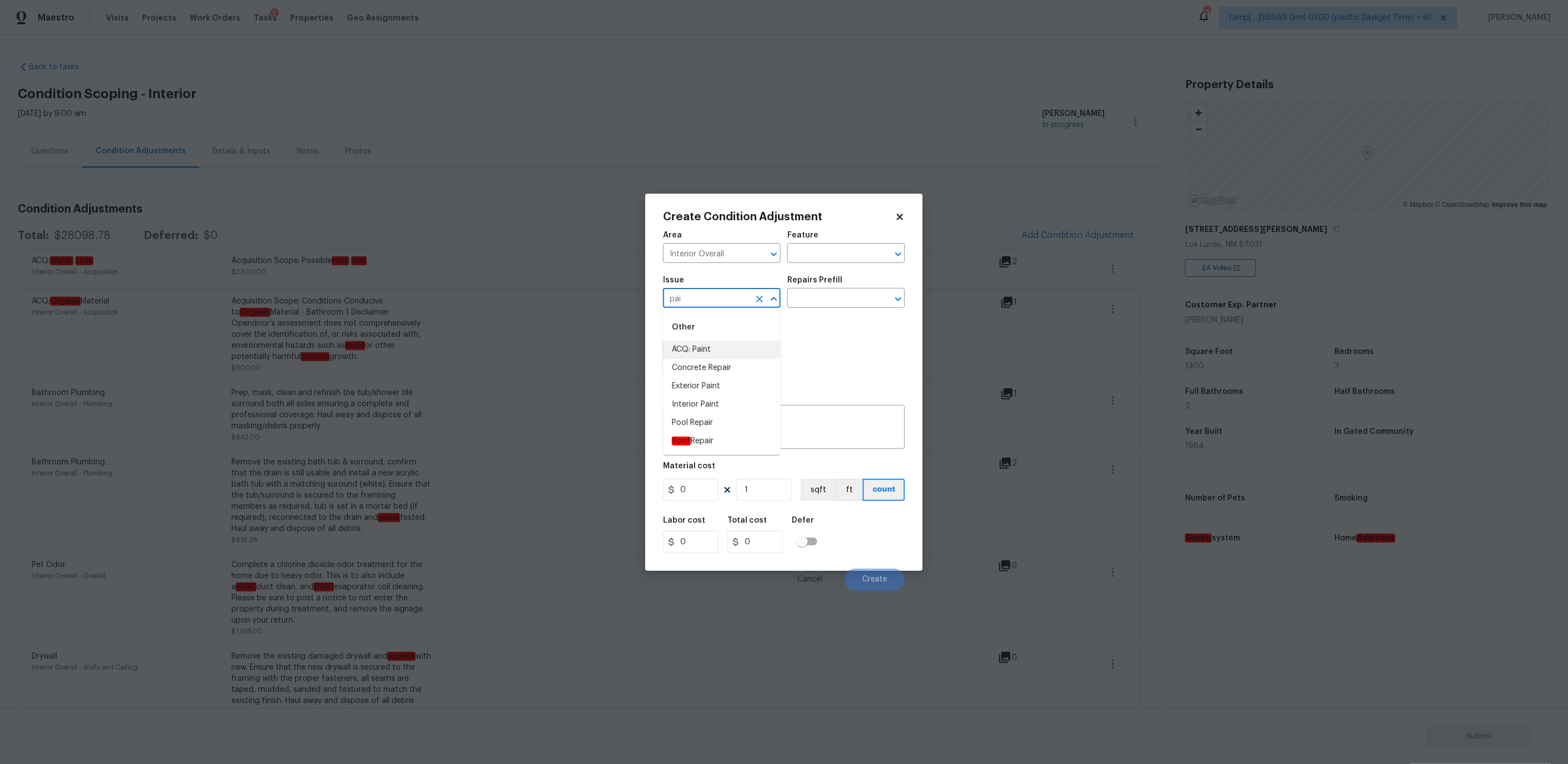
click at [704, 350] on li "ACQ: Paint" at bounding box center [721, 350] width 117 height 18
type input "ACQ: Paint"
click at [835, 291] on input "text" at bounding box center [830, 300] width 86 height 17
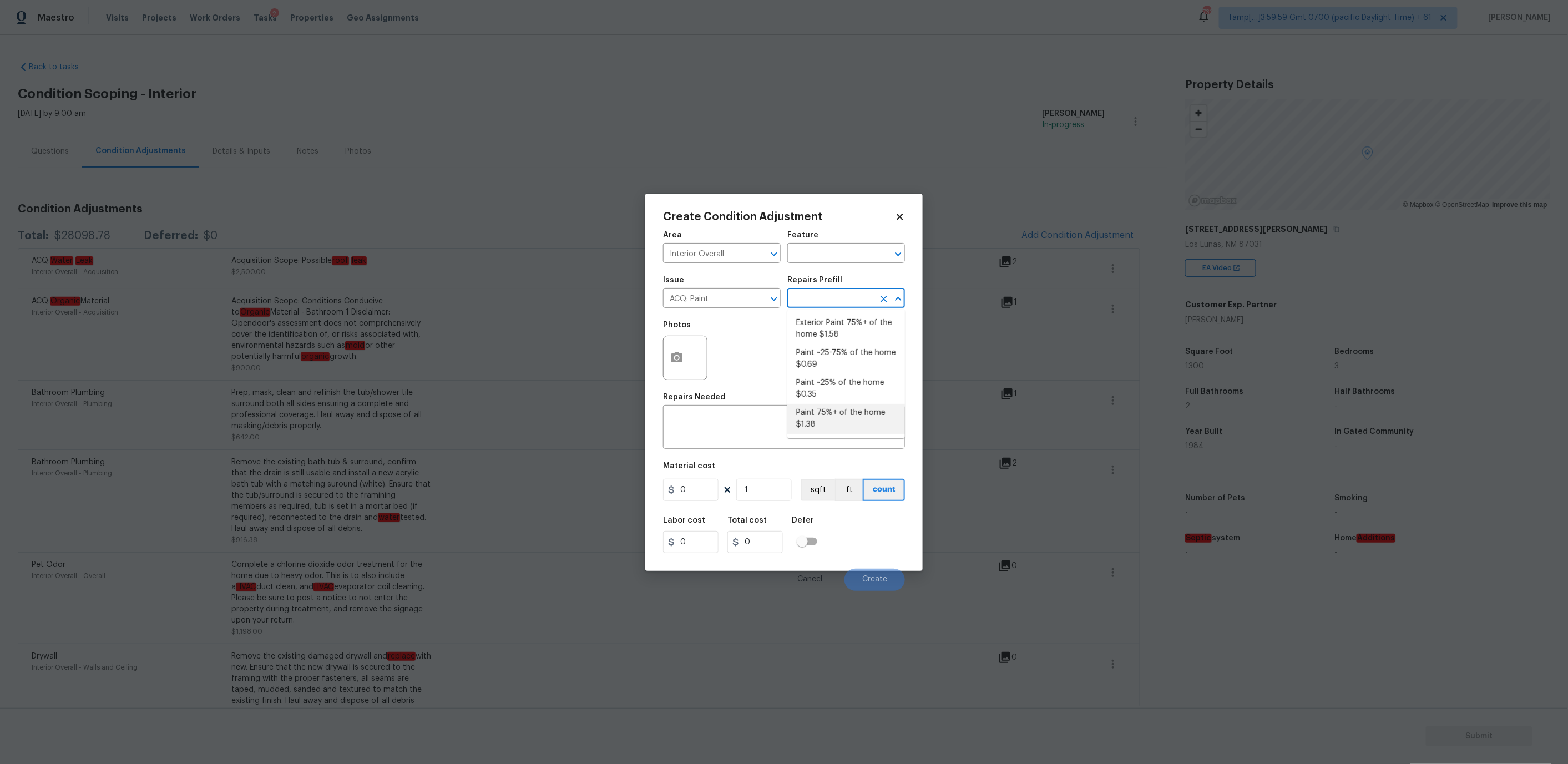
click at [830, 413] on li "Paint 75%+ of the home $1.38" at bounding box center [845, 419] width 117 height 30
type input "Acquisition"
type textarea "Acquisition Scope: 75%+ of the home will likely require interior paint"
type input "1.38"
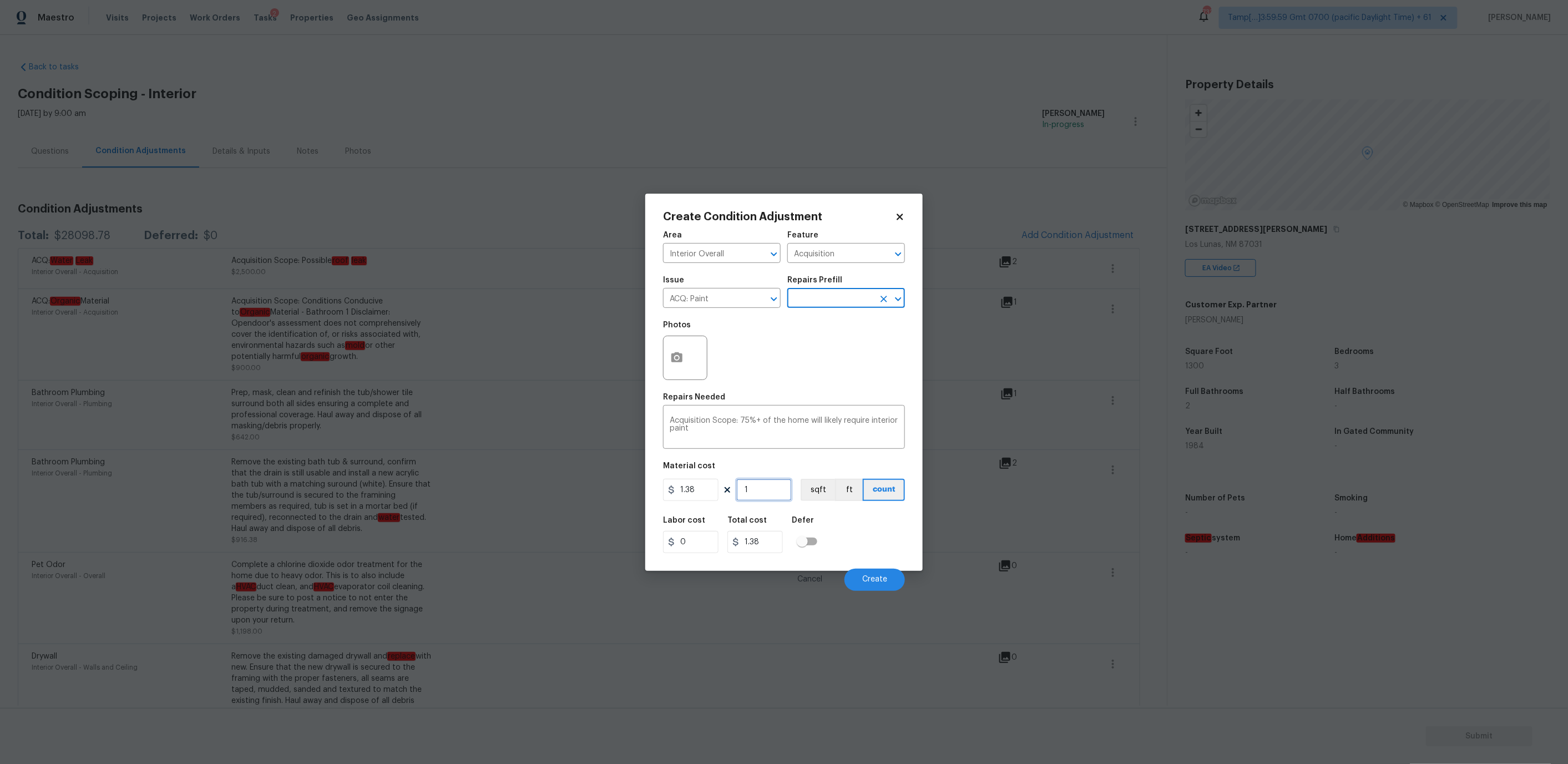
click at [769, 486] on input "1" at bounding box center [764, 490] width 55 height 22
click at [690, 488] on input "1.38" at bounding box center [690, 490] width 55 height 22
type input "2800"
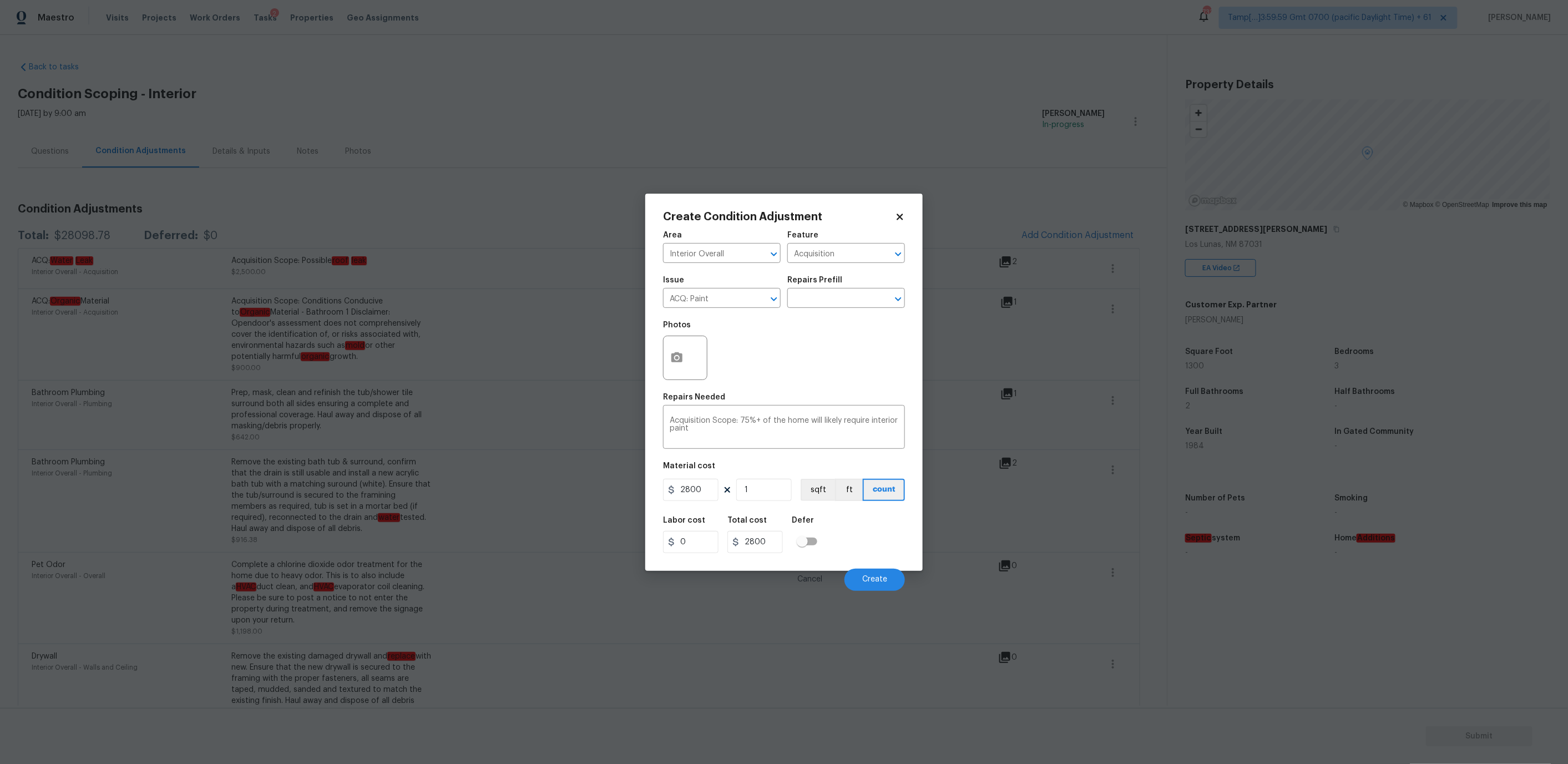
click at [772, 455] on div "Area Interior Overall ​ Feature Acquisition ​ Issue ACQ: Paint ​ Repairs Prefil…" at bounding box center [783, 408] width 242 height 366
click at [679, 351] on icon "button" at bounding box center [677, 358] width 13 height 13
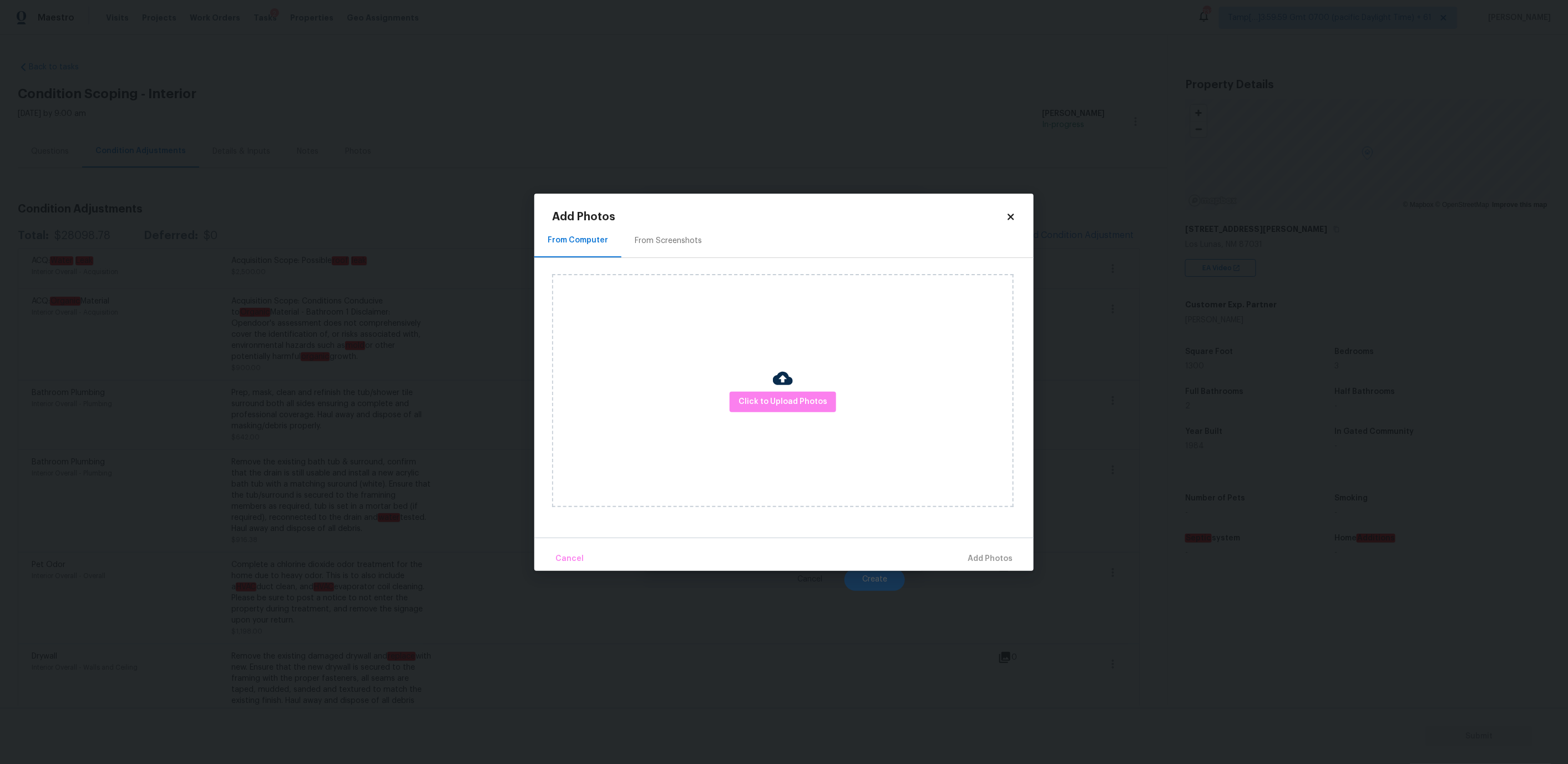
click at [768, 374] on div "Click to Upload Photos" at bounding box center [783, 390] width 461 height 233
click at [770, 399] on span "Click to Upload Photos" at bounding box center [783, 402] width 89 height 14
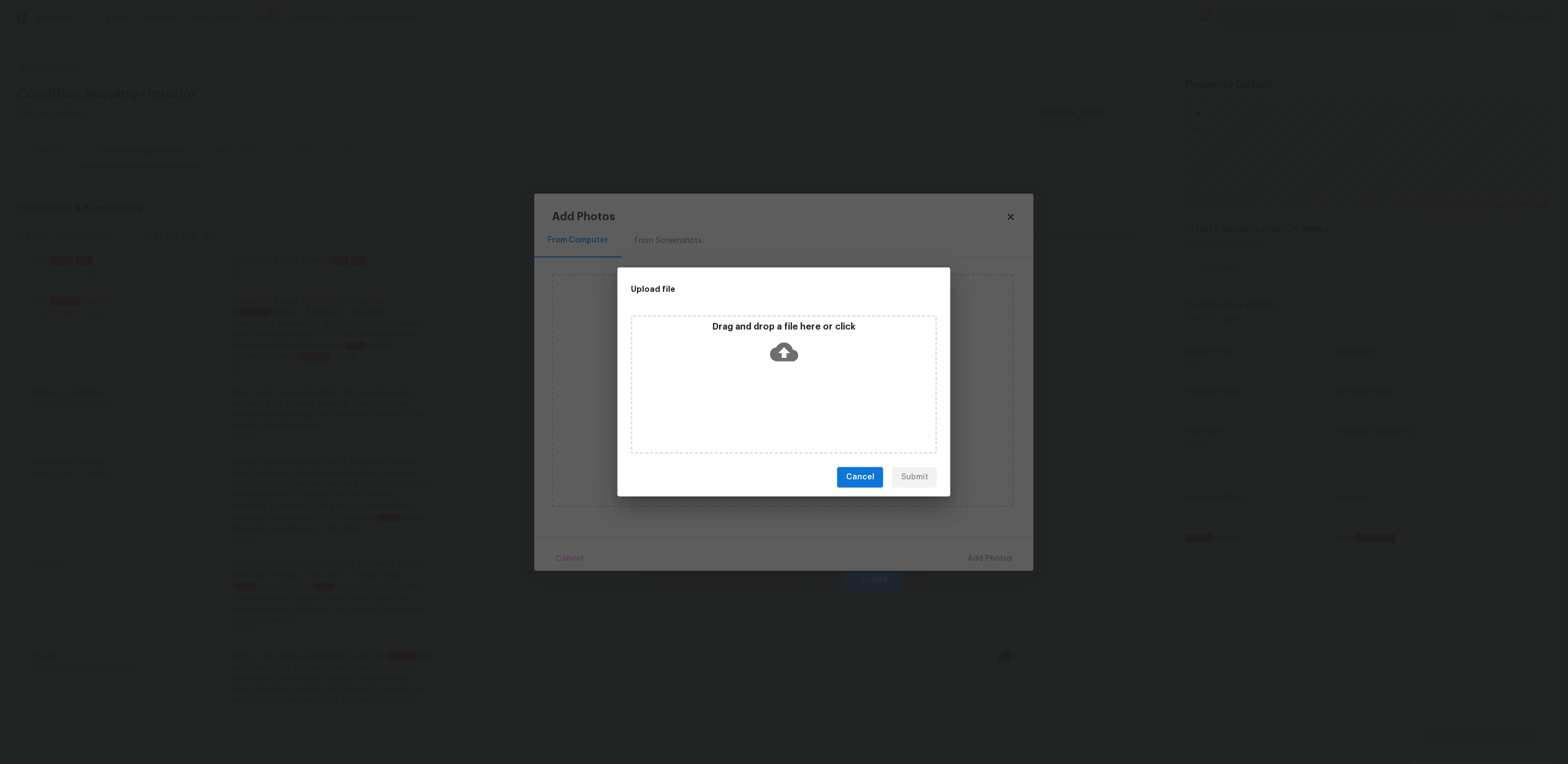
click at [768, 338] on div "Drag and drop a file here or click" at bounding box center [784, 345] width 303 height 47
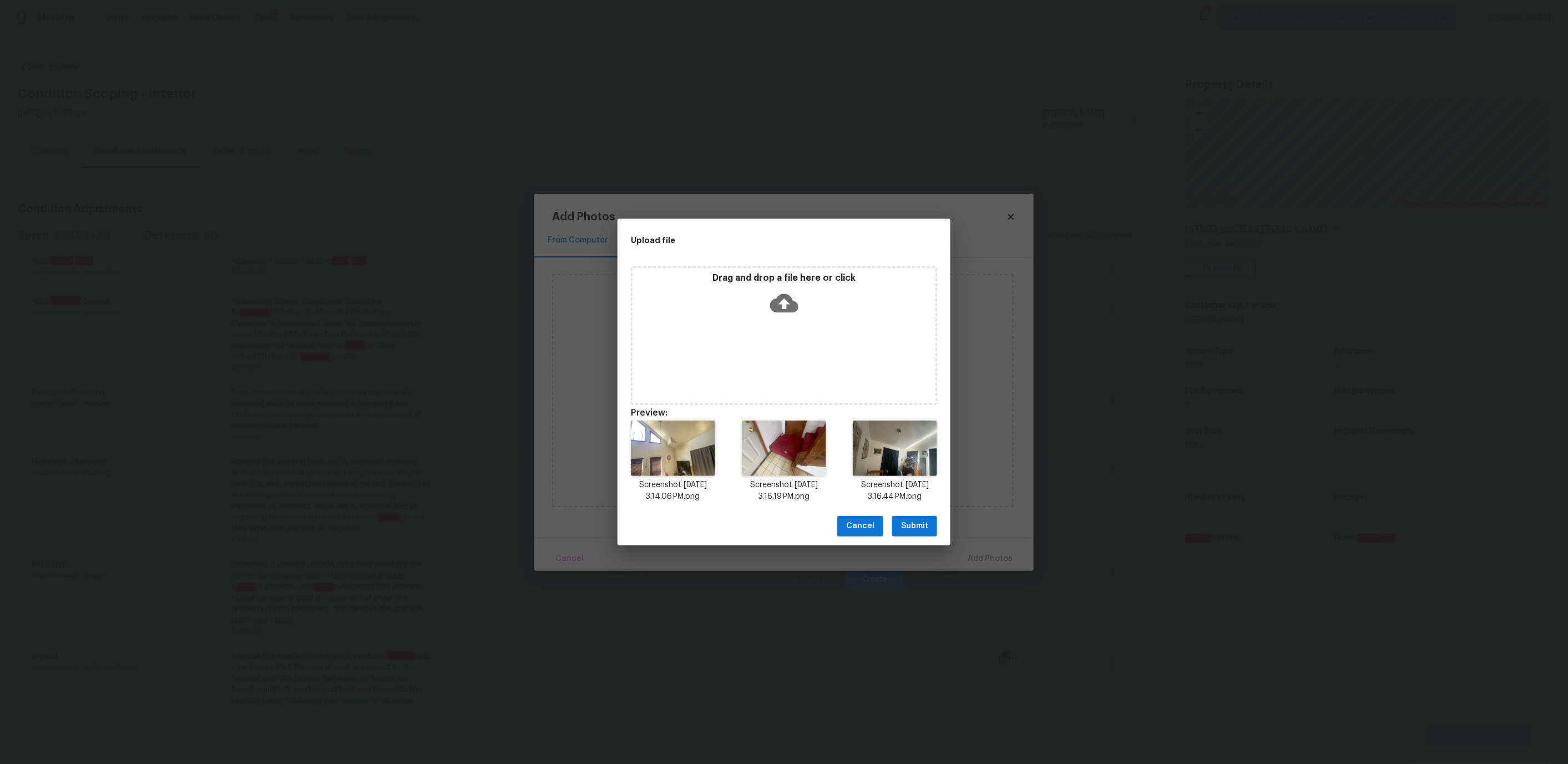
click at [912, 524] on span "Submit" at bounding box center [914, 526] width 27 height 14
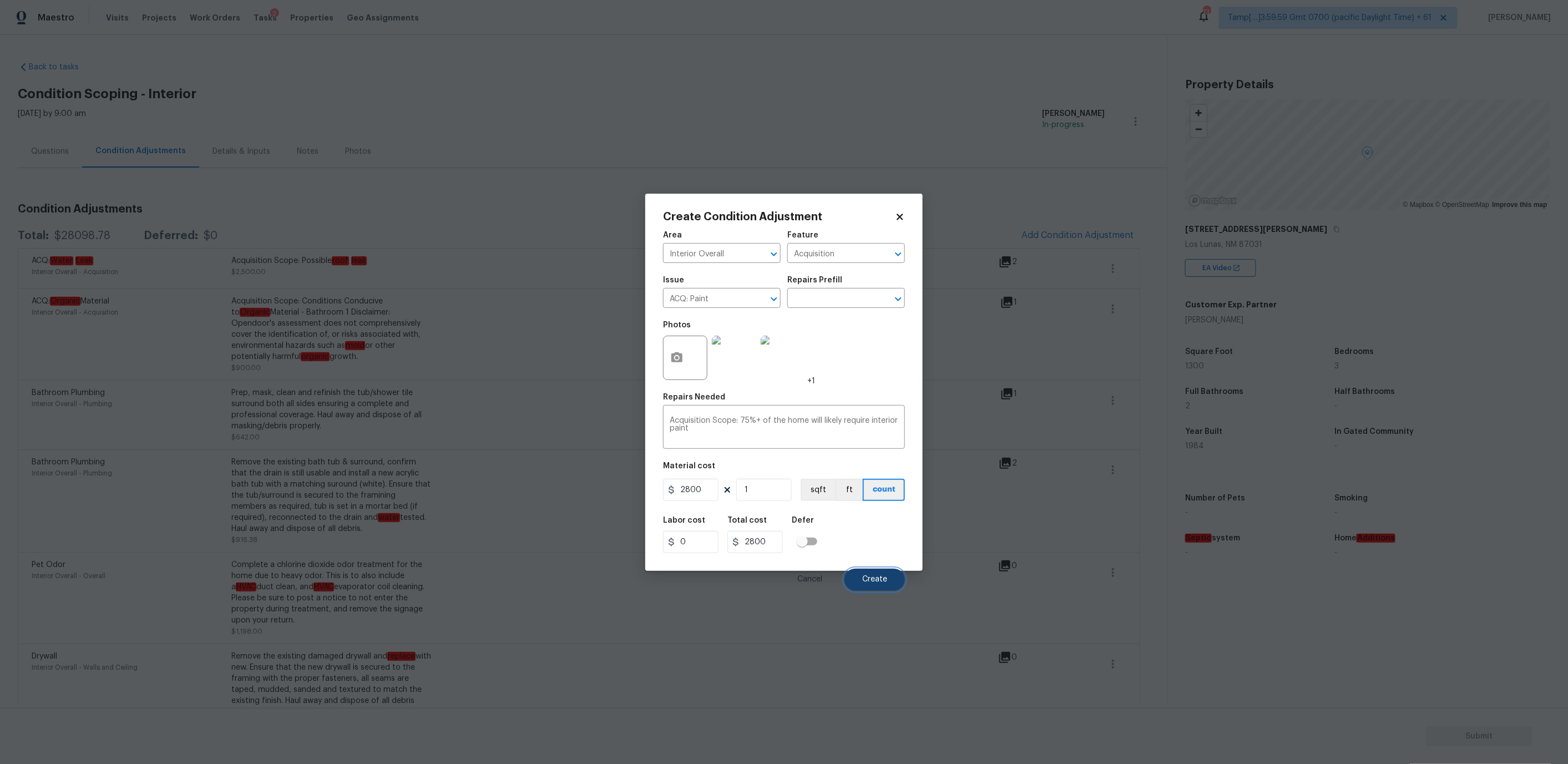
click at [894, 579] on button "Create" at bounding box center [874, 580] width 60 height 22
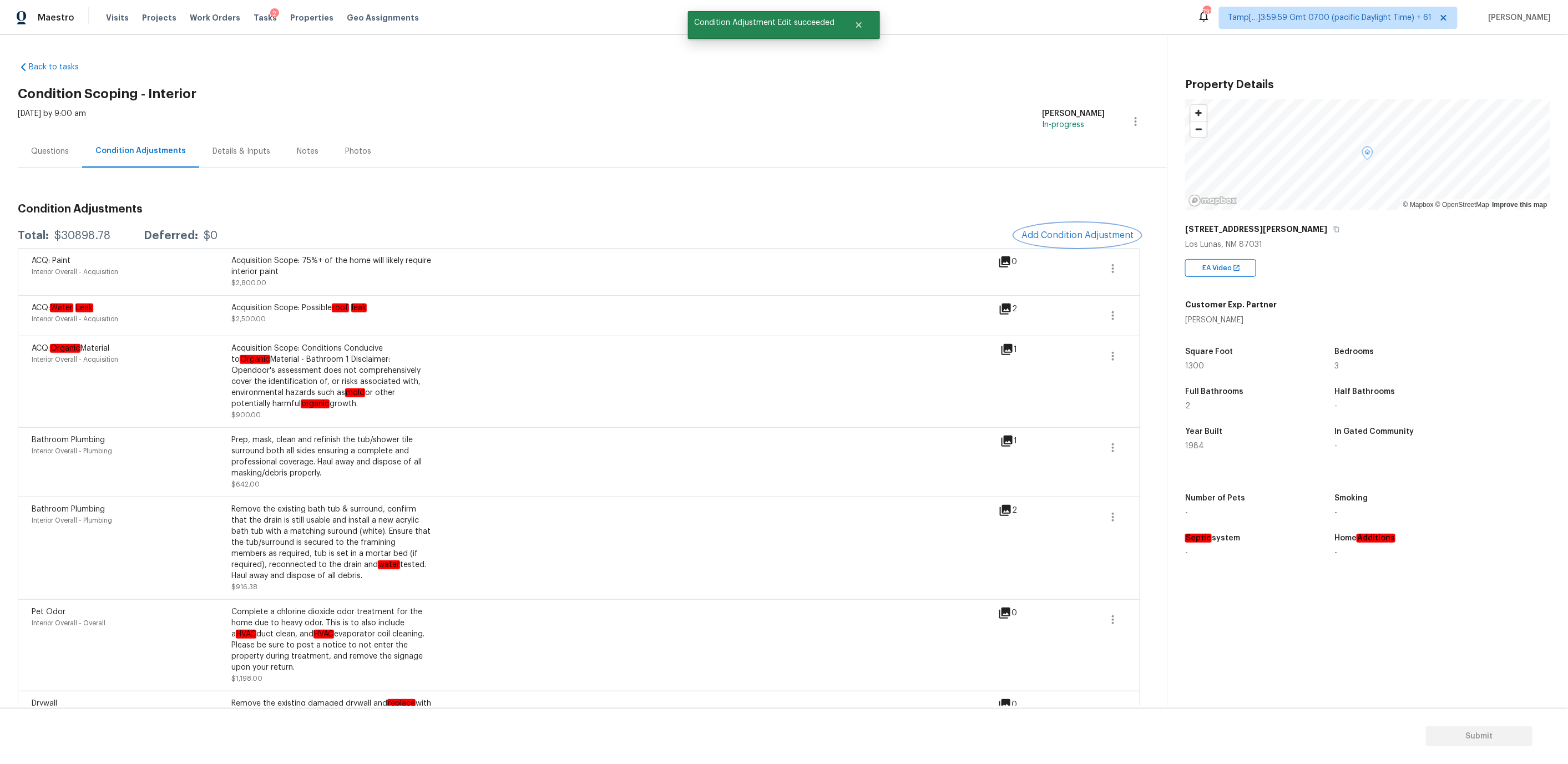
click at [1058, 238] on span "Add Condition Adjustment" at bounding box center [1077, 235] width 112 height 10
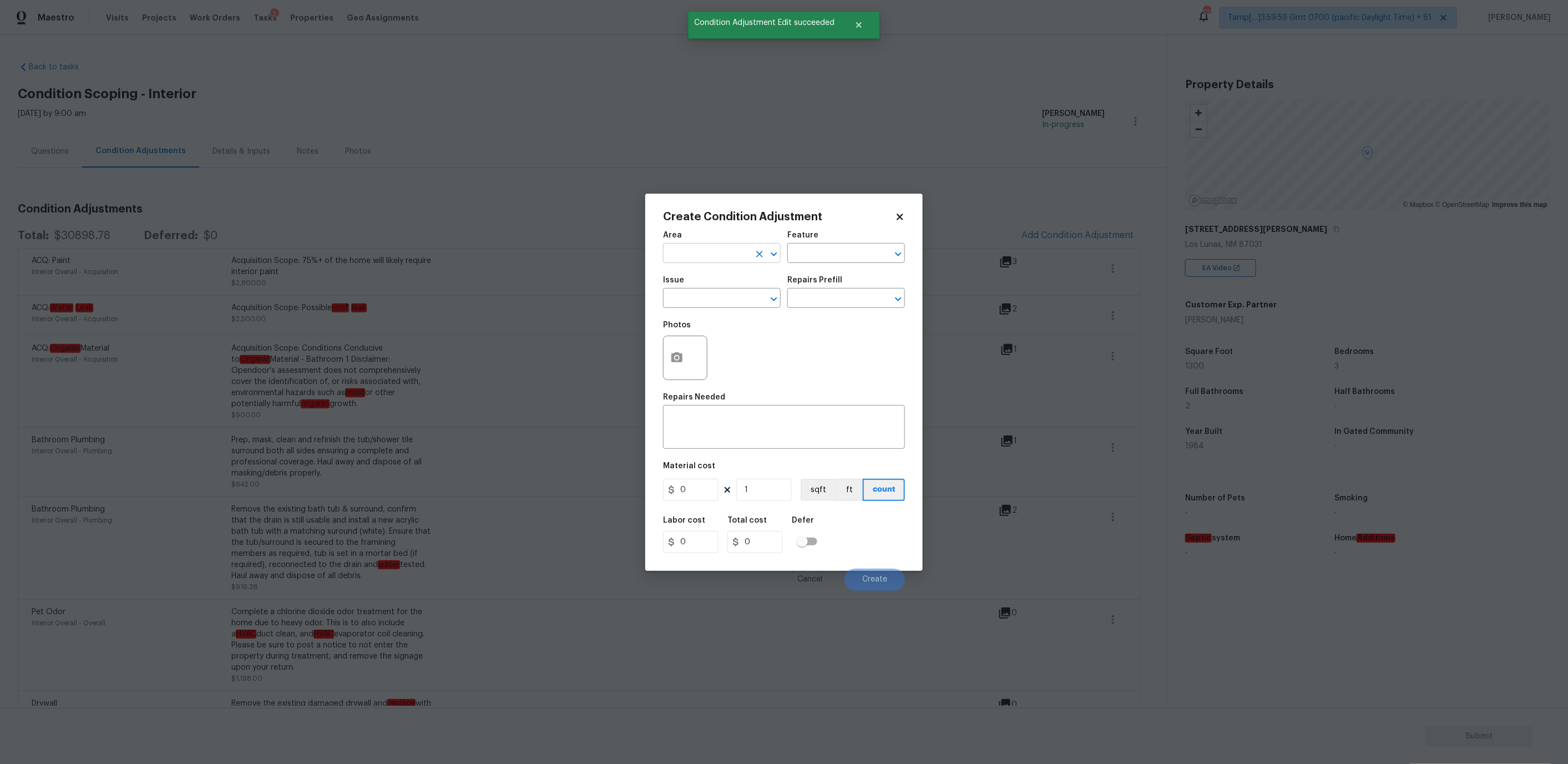
click at [715, 259] on input "text" at bounding box center [706, 254] width 86 height 17
click at [701, 300] on li "Interior Overall" at bounding box center [721, 296] width 117 height 18
type input "Interior Overall"
click at [701, 300] on input "text" at bounding box center [706, 300] width 86 height 17
click at [709, 354] on li "ACQ: Flooring" at bounding box center [721, 350] width 117 height 18
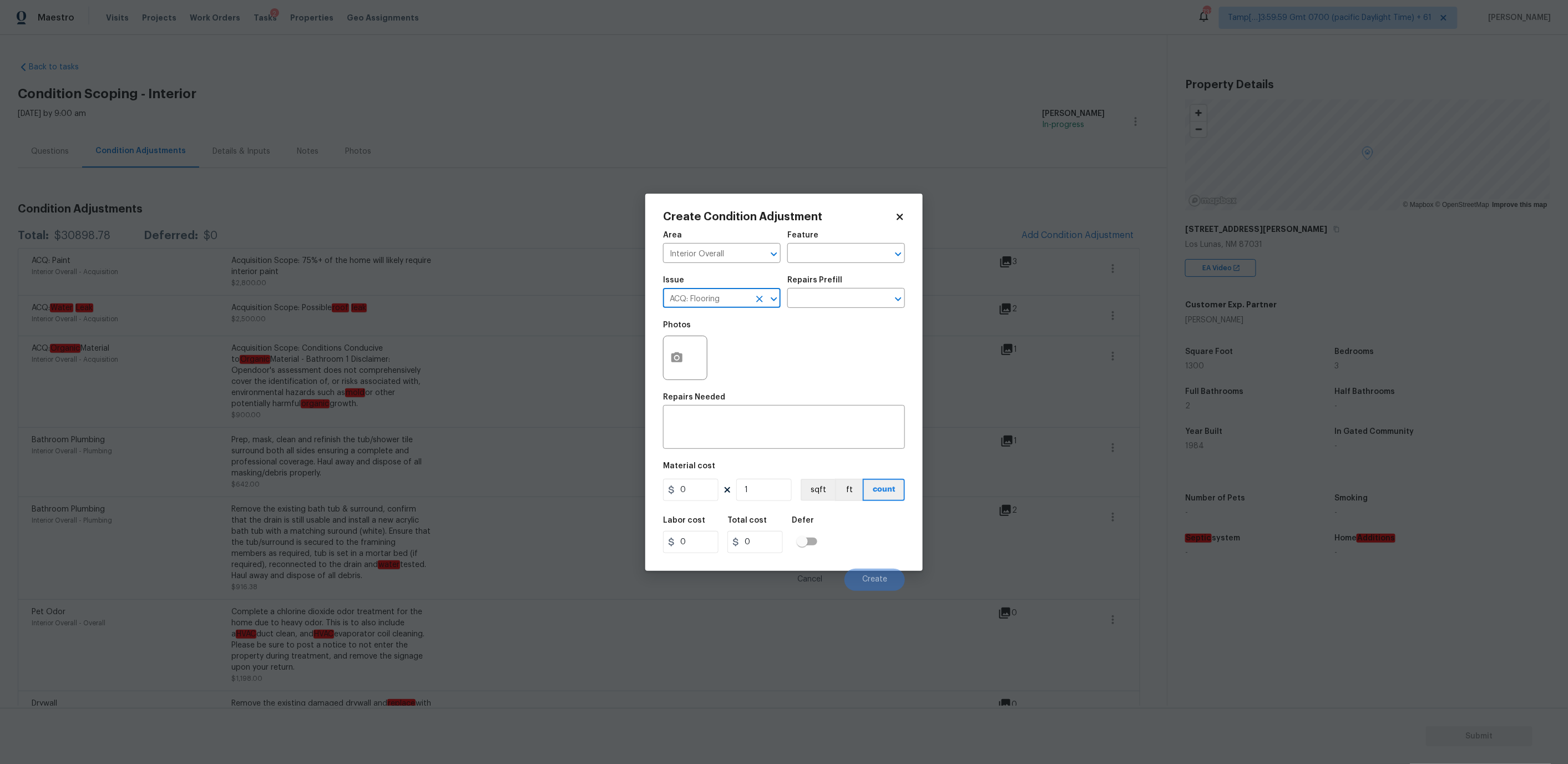
type input "ACQ: Flooring"
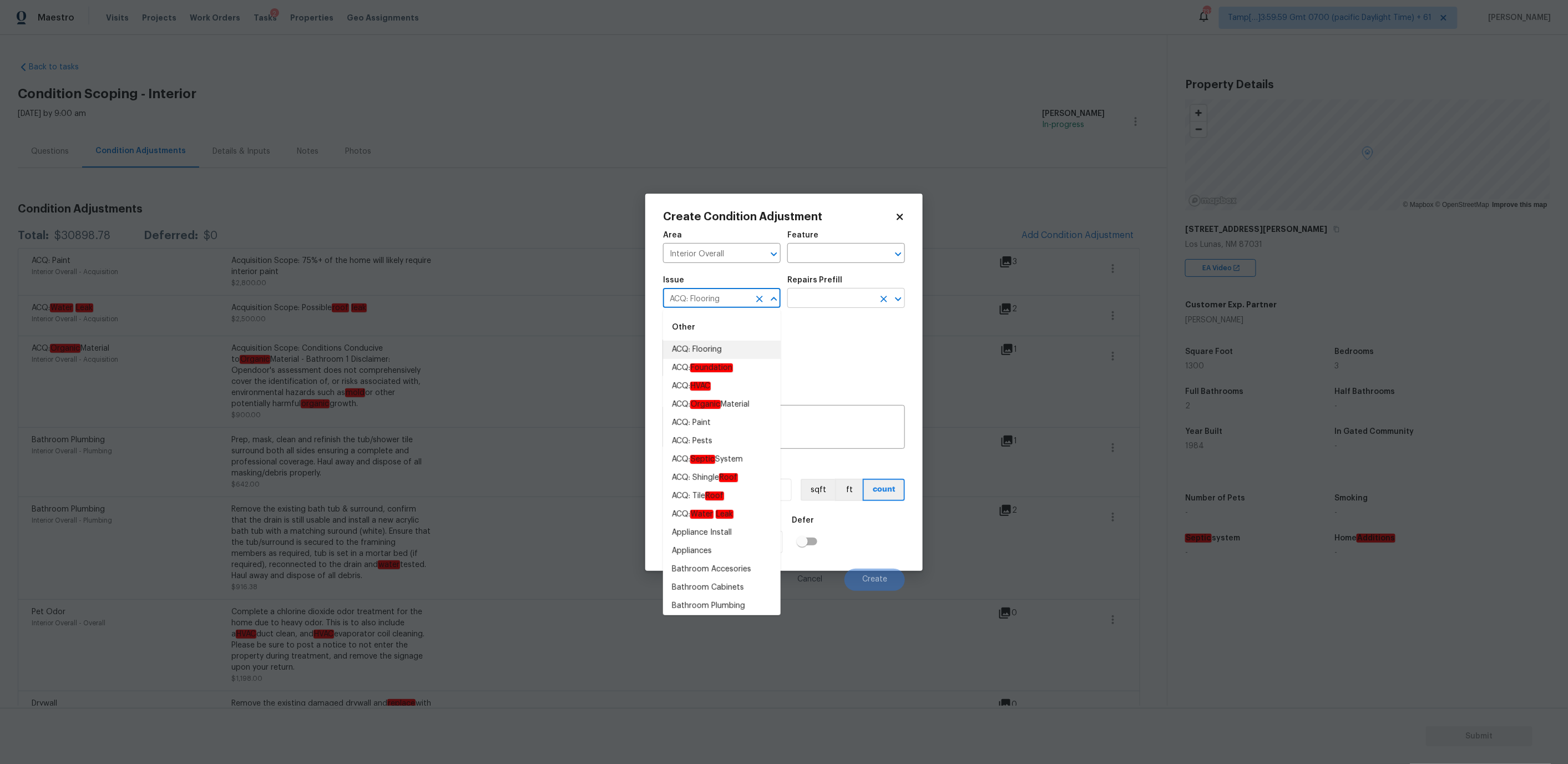
click at [806, 295] on input "text" at bounding box center [830, 300] width 86 height 17
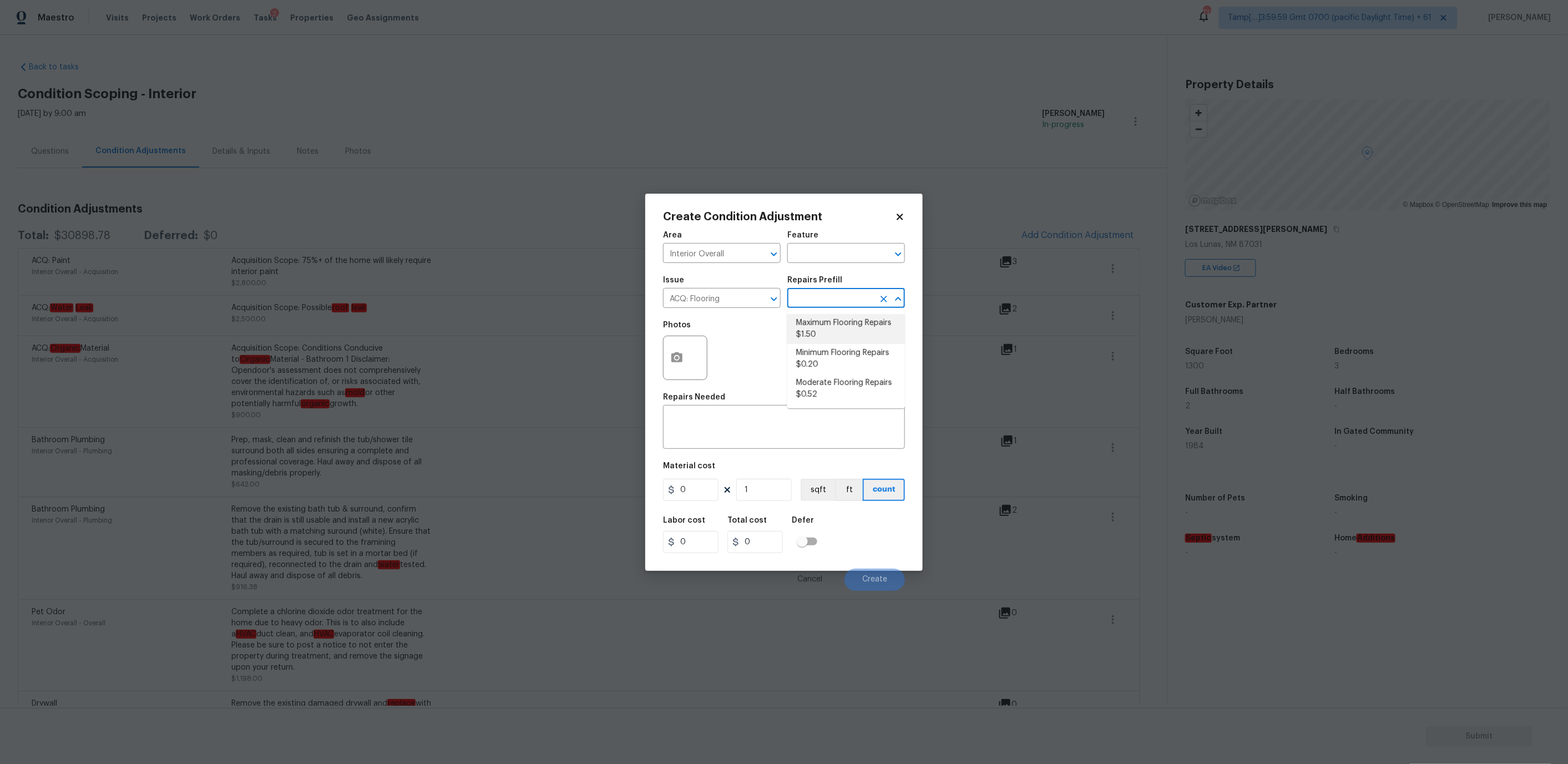
click at [822, 324] on li "Maximum Flooring Repairs $1.50" at bounding box center [845, 329] width 117 height 30
type input "Acquisition"
type textarea "Acquisition Scope: Maximum flooring repairs"
type input "1.5"
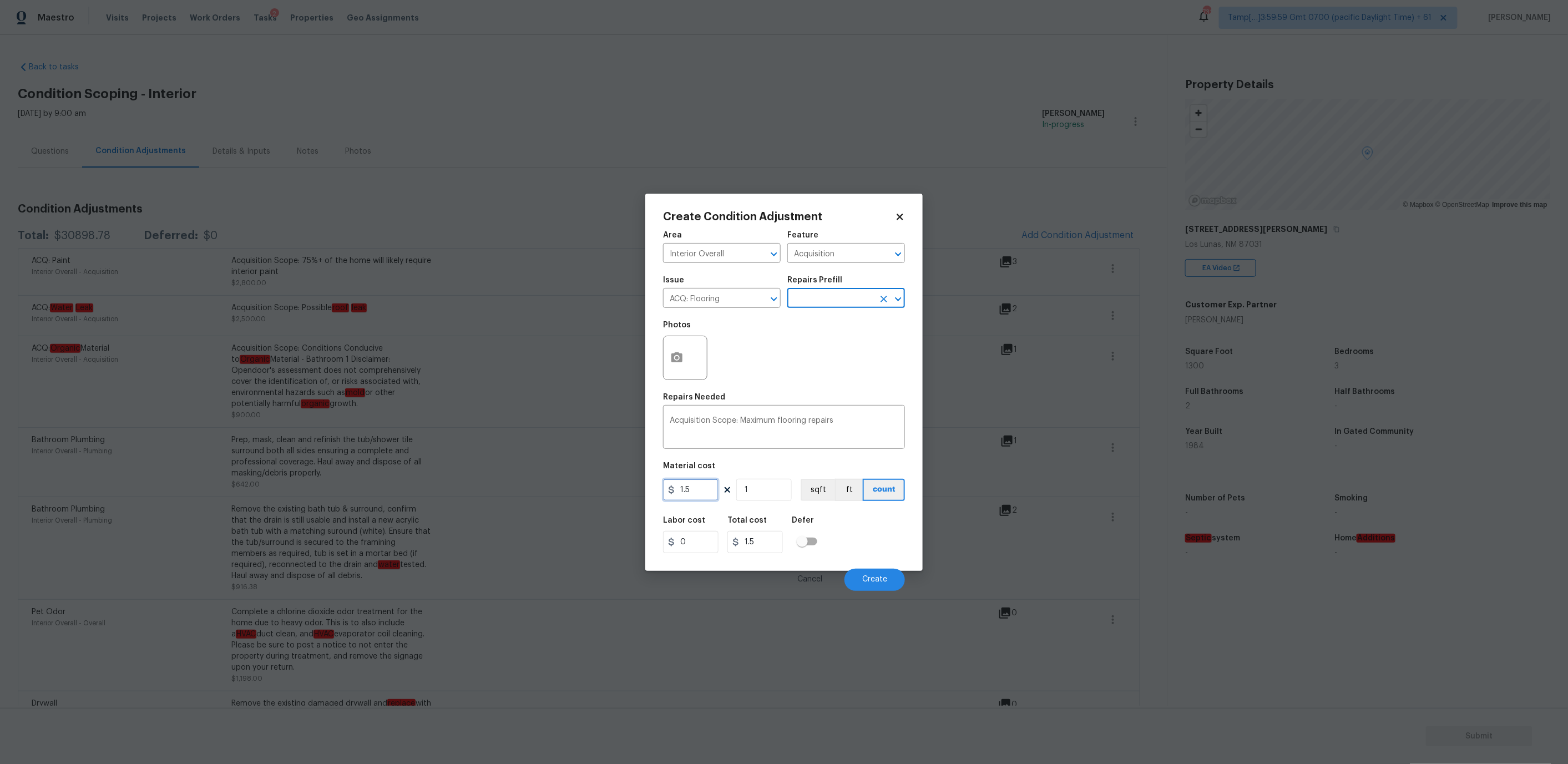
click at [691, 485] on input "1.5" at bounding box center [690, 490] width 55 height 22
type input "5000"
click at [675, 351] on icon "button" at bounding box center [677, 358] width 13 height 13
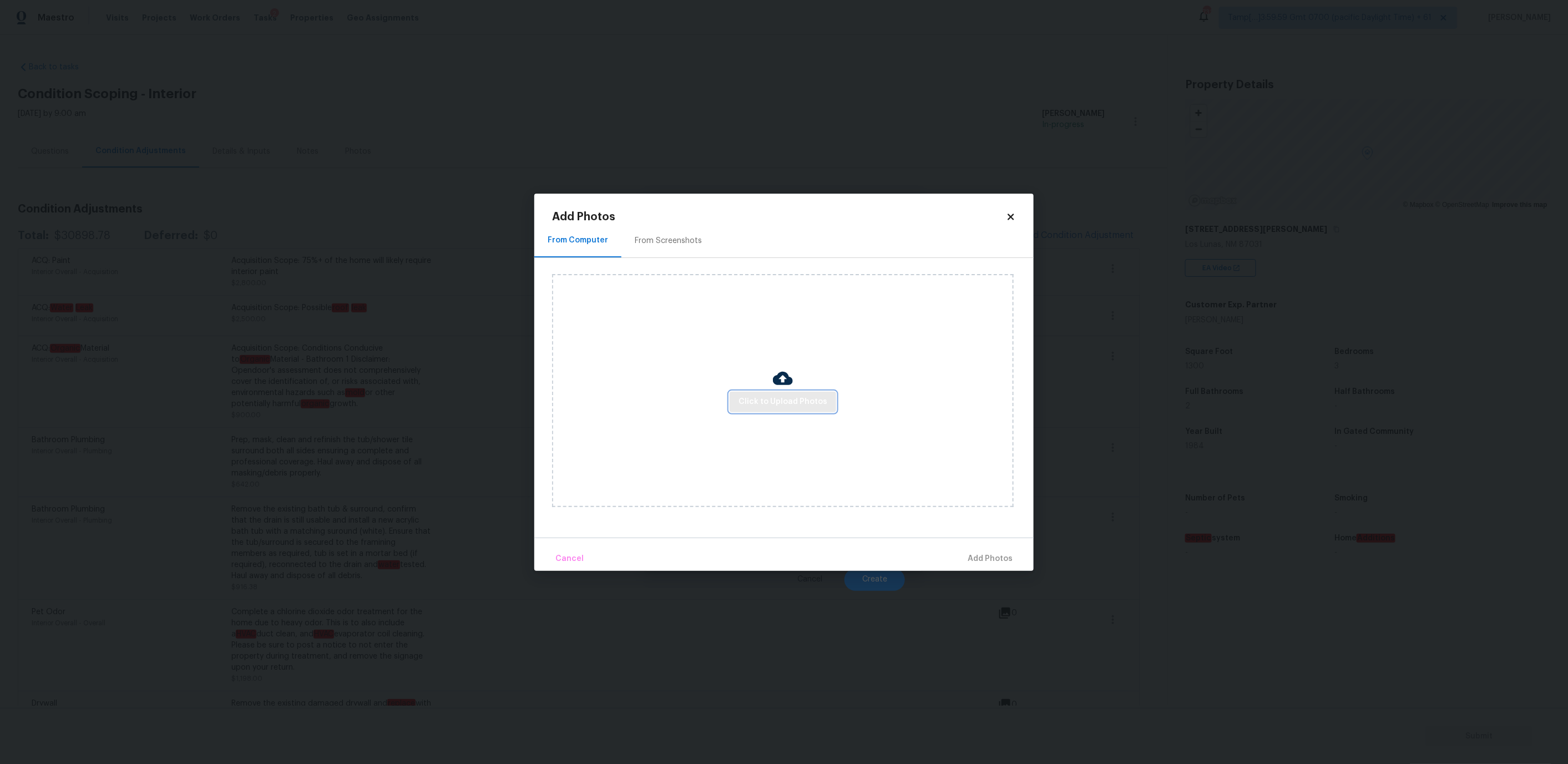
click at [776, 393] on button "Click to Upload Photos" at bounding box center [783, 402] width 107 height 21
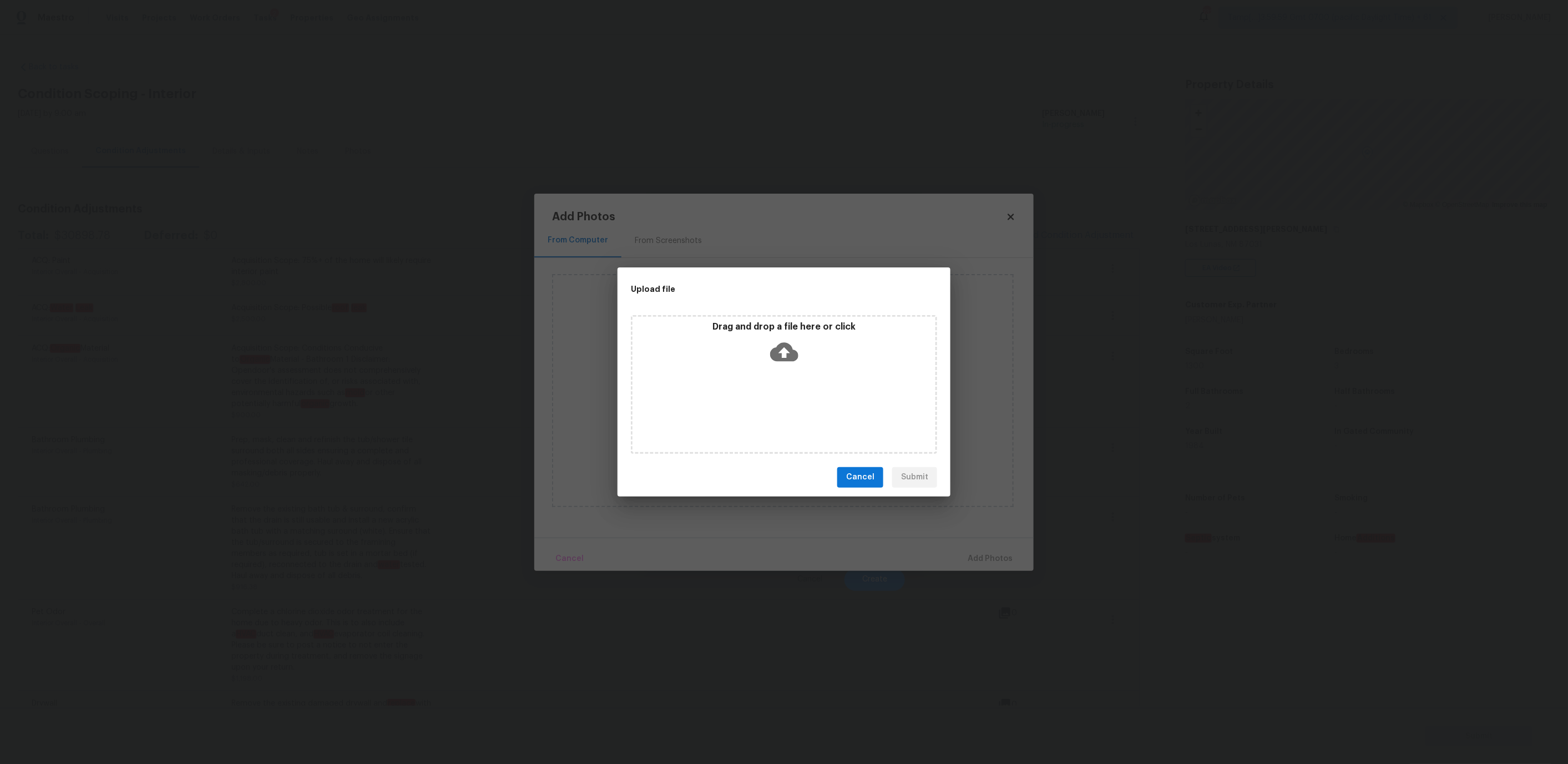
click at [773, 357] on icon at bounding box center [784, 351] width 28 height 19
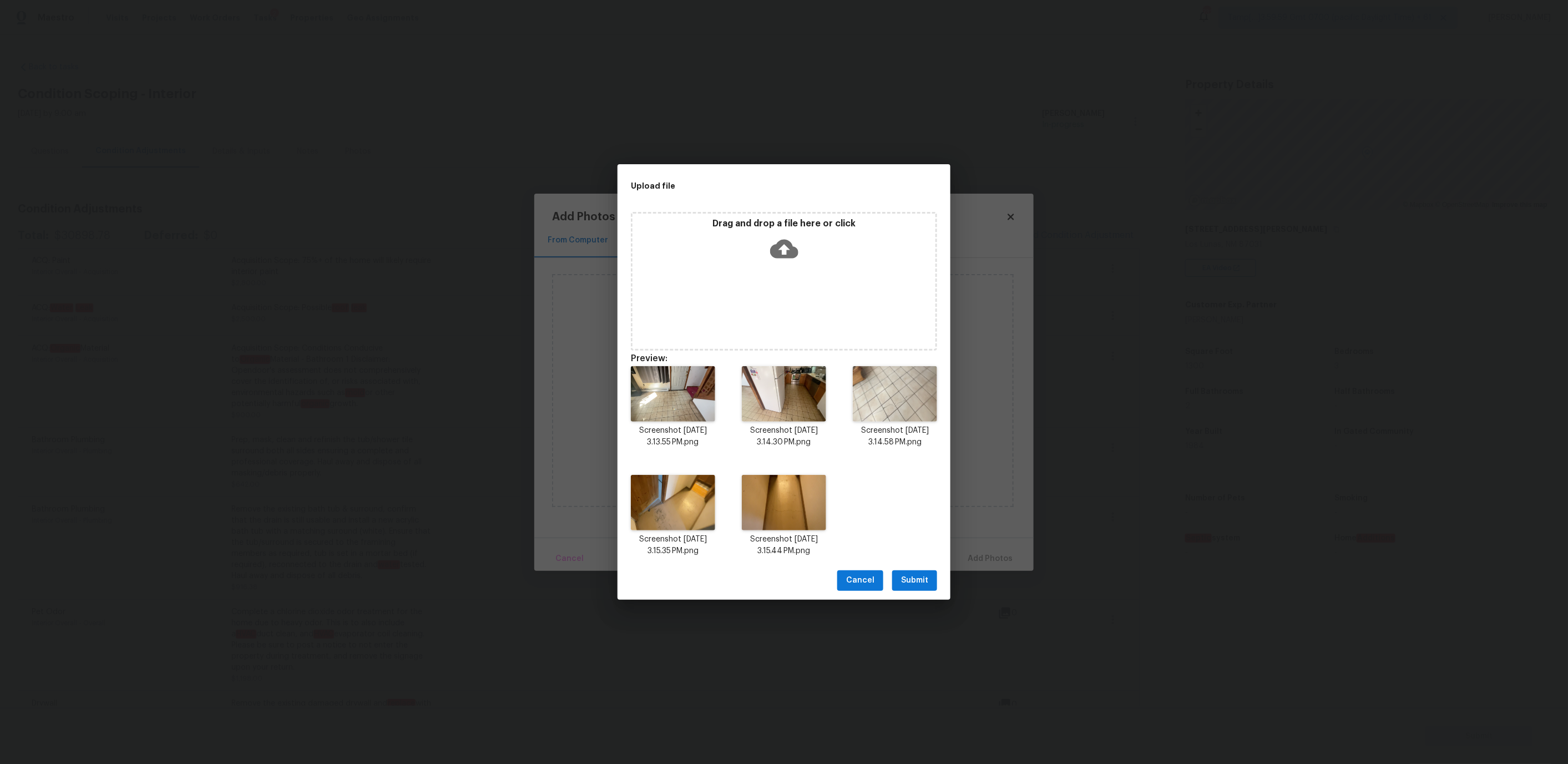
click at [912, 575] on span "Submit" at bounding box center [914, 581] width 27 height 14
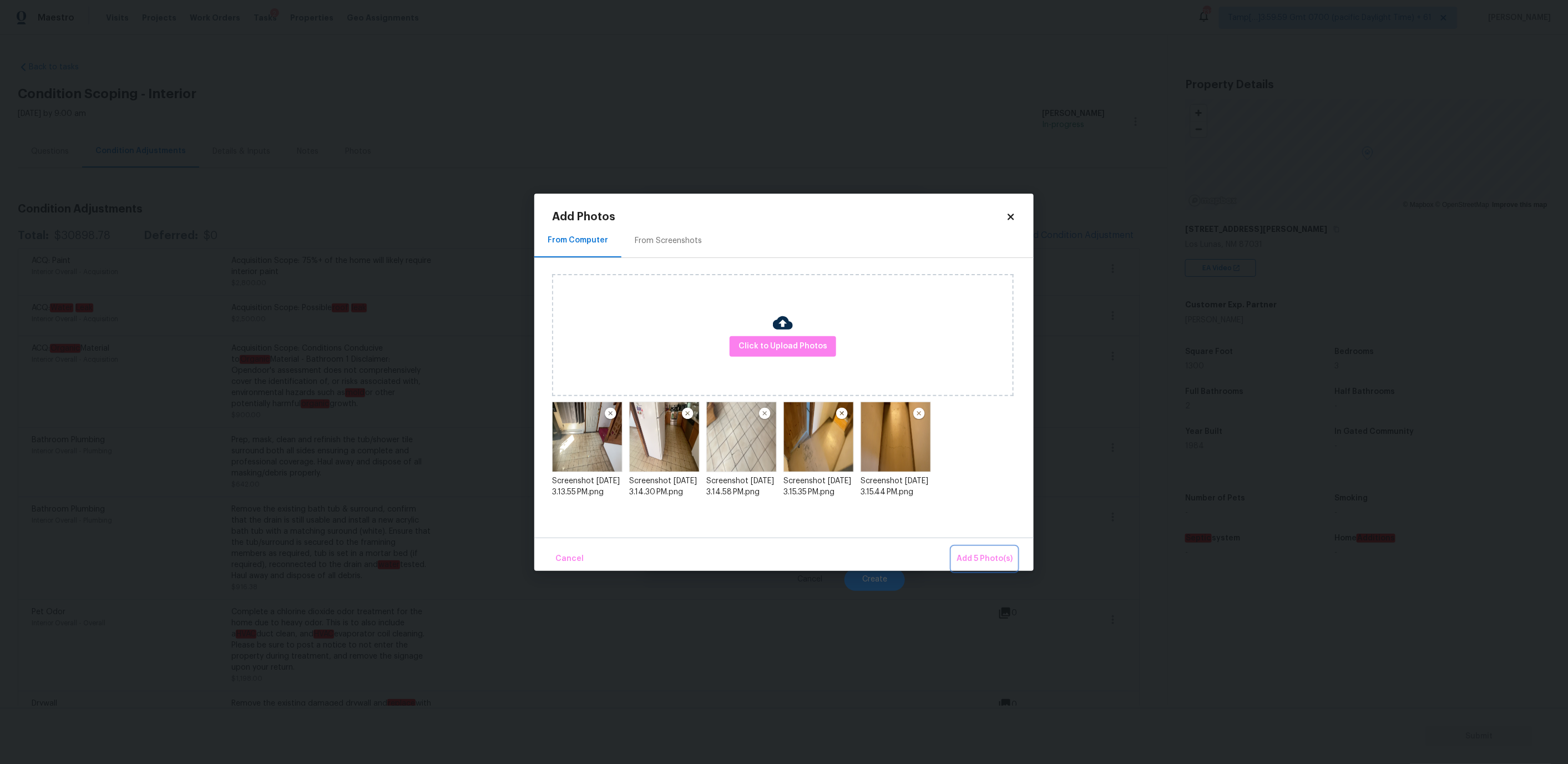
click at [993, 561] on span "Add 5 Photo(s)" at bounding box center [984, 559] width 56 height 14
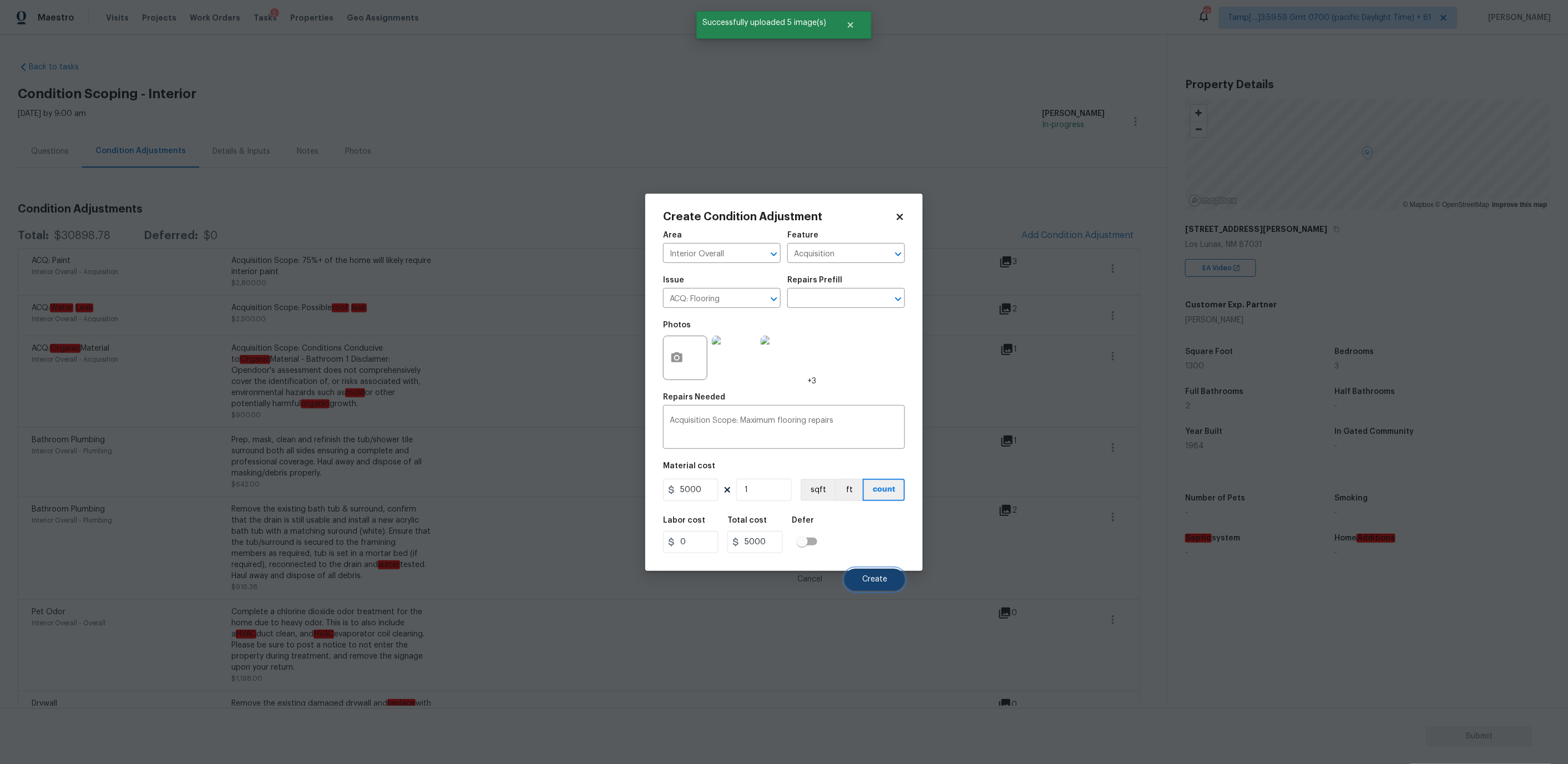
click at [870, 575] on span "Create" at bounding box center [875, 580] width 25 height 9
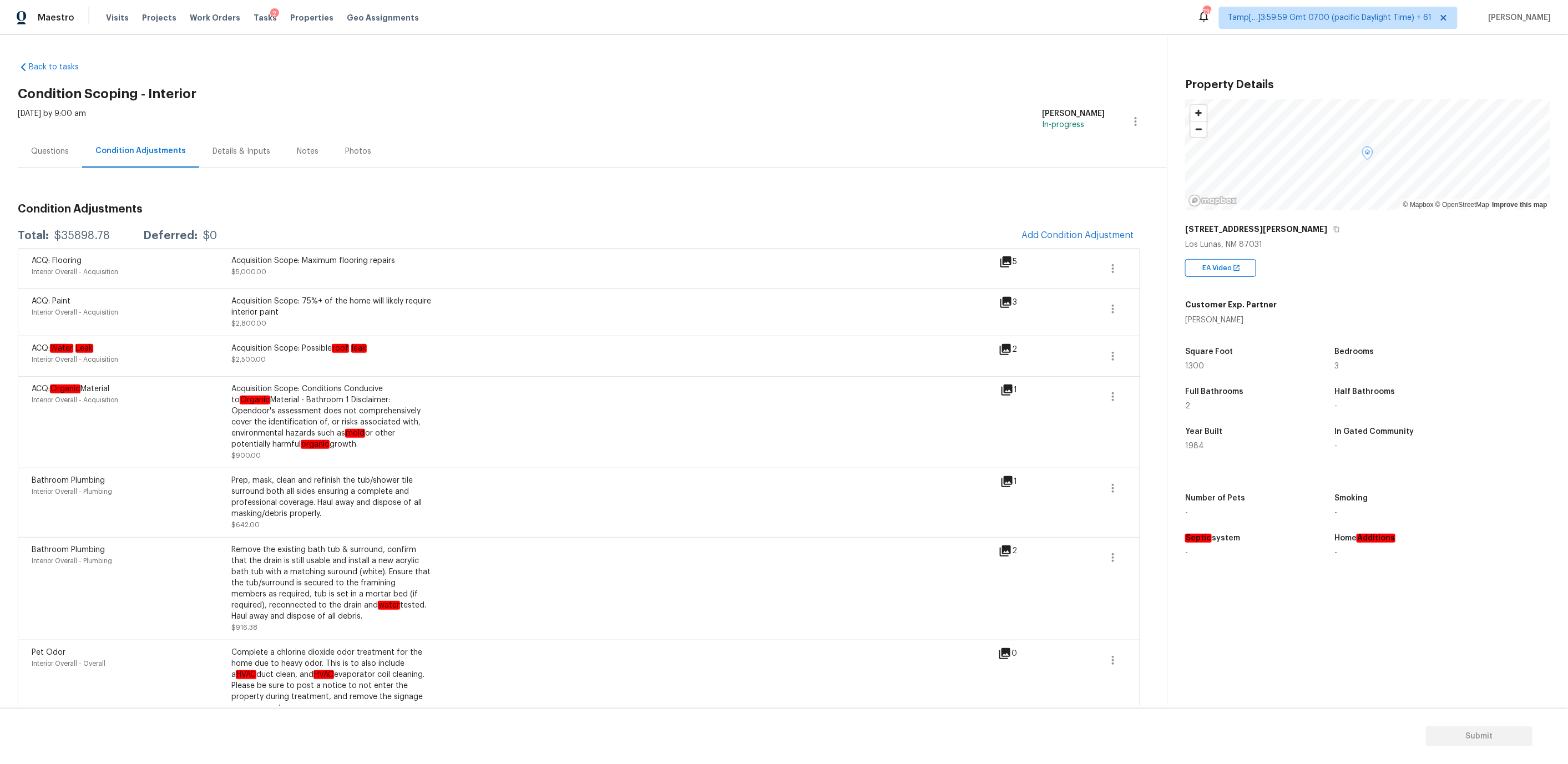
click at [43, 155] on div "Questions" at bounding box center [50, 152] width 38 height 11
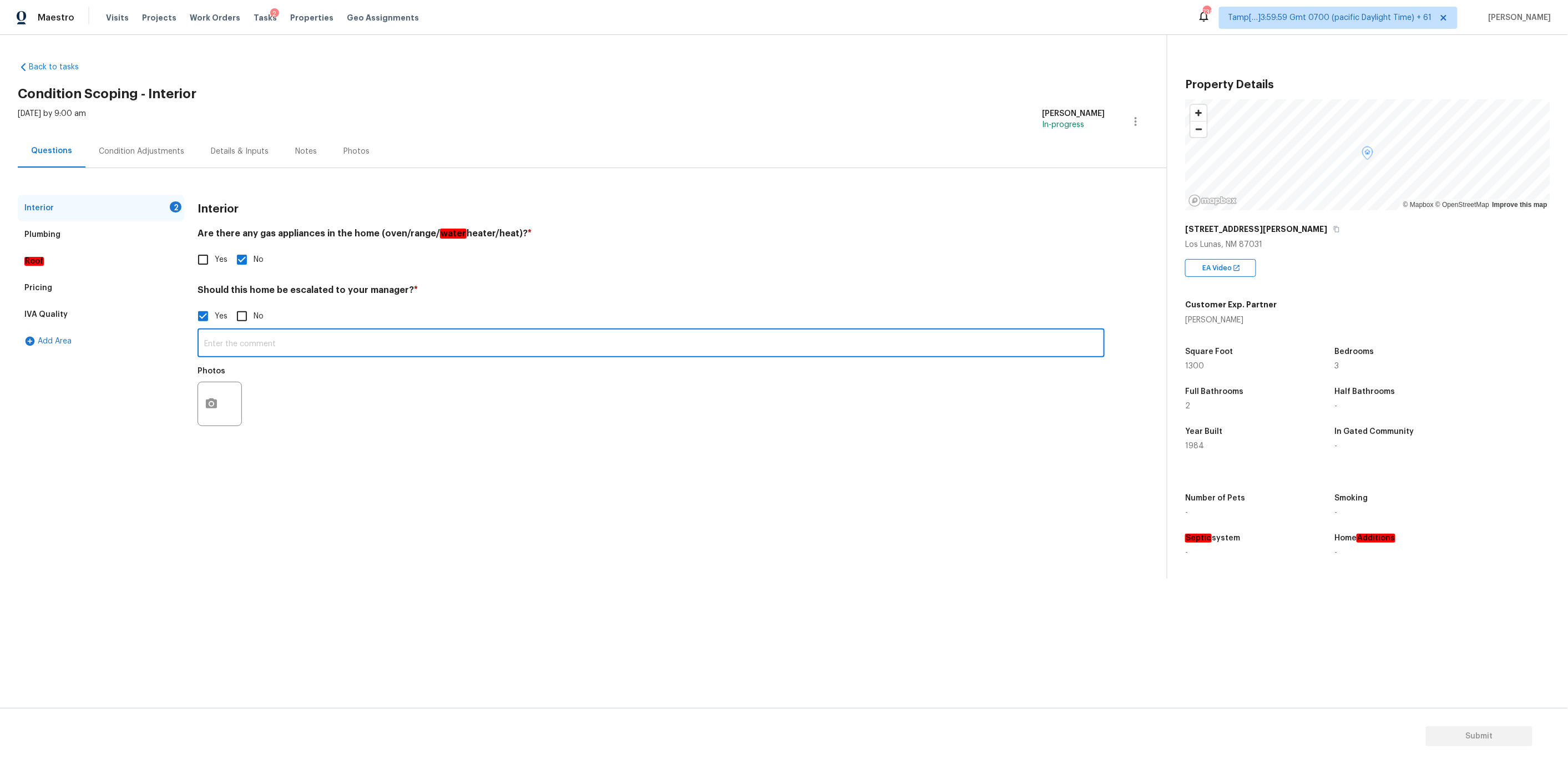
click at [231, 342] on input "text" at bounding box center [651, 344] width 907 height 26
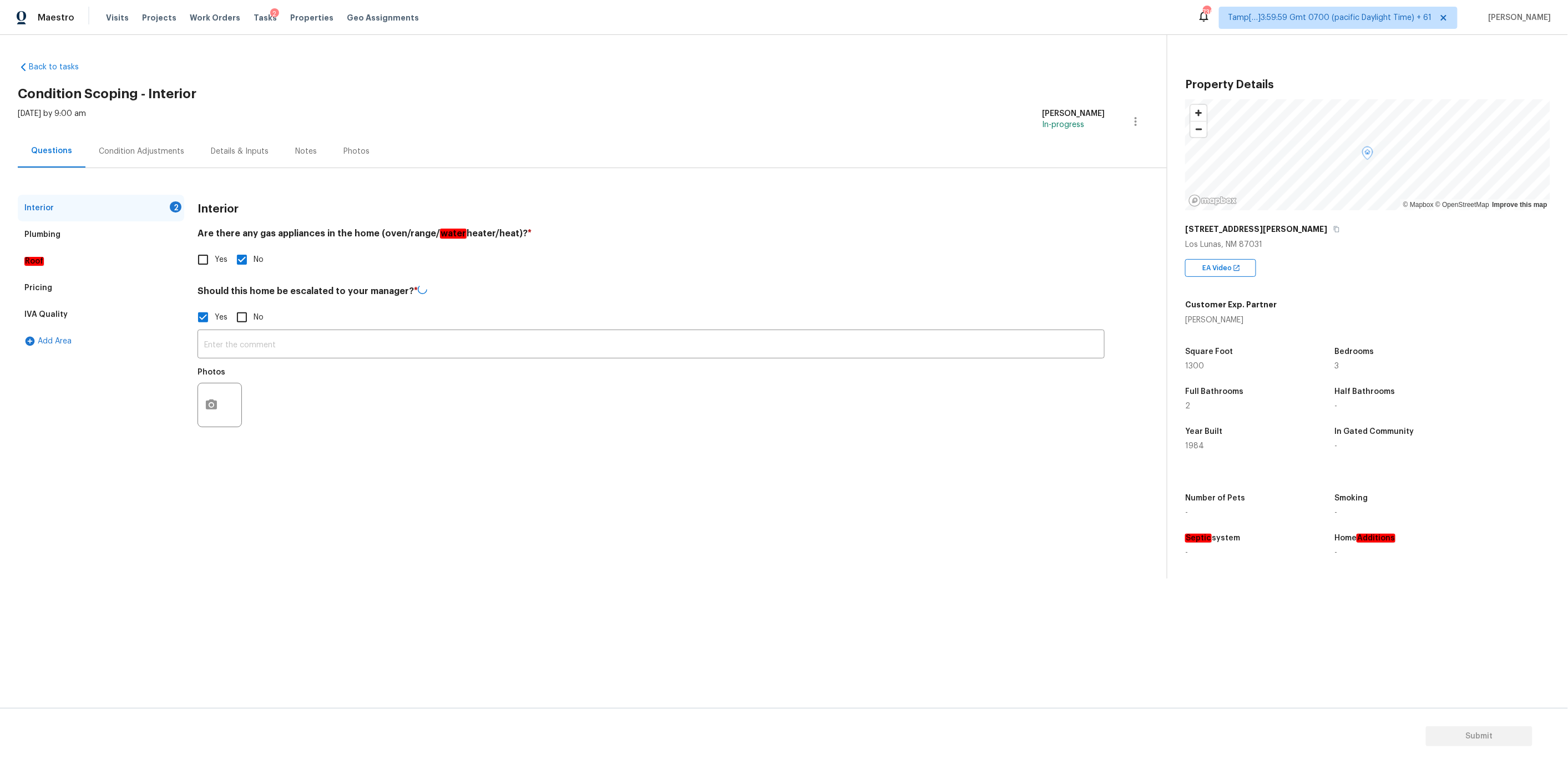
click at [228, 388] on div at bounding box center [220, 405] width 44 height 44
click at [211, 399] on icon "button" at bounding box center [211, 403] width 11 height 10
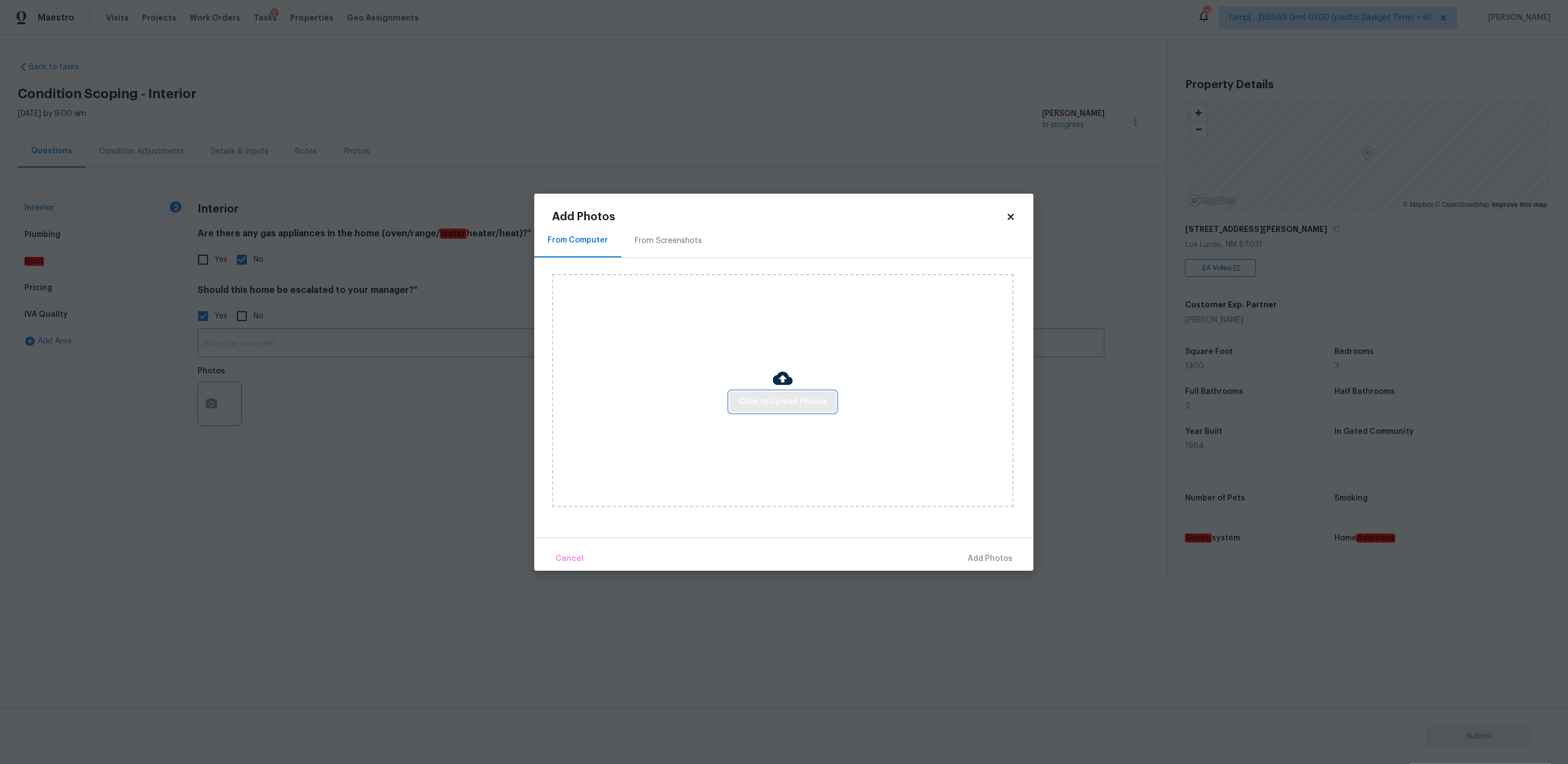
click at [768, 401] on span "Click to Upload Photos" at bounding box center [783, 402] width 89 height 14
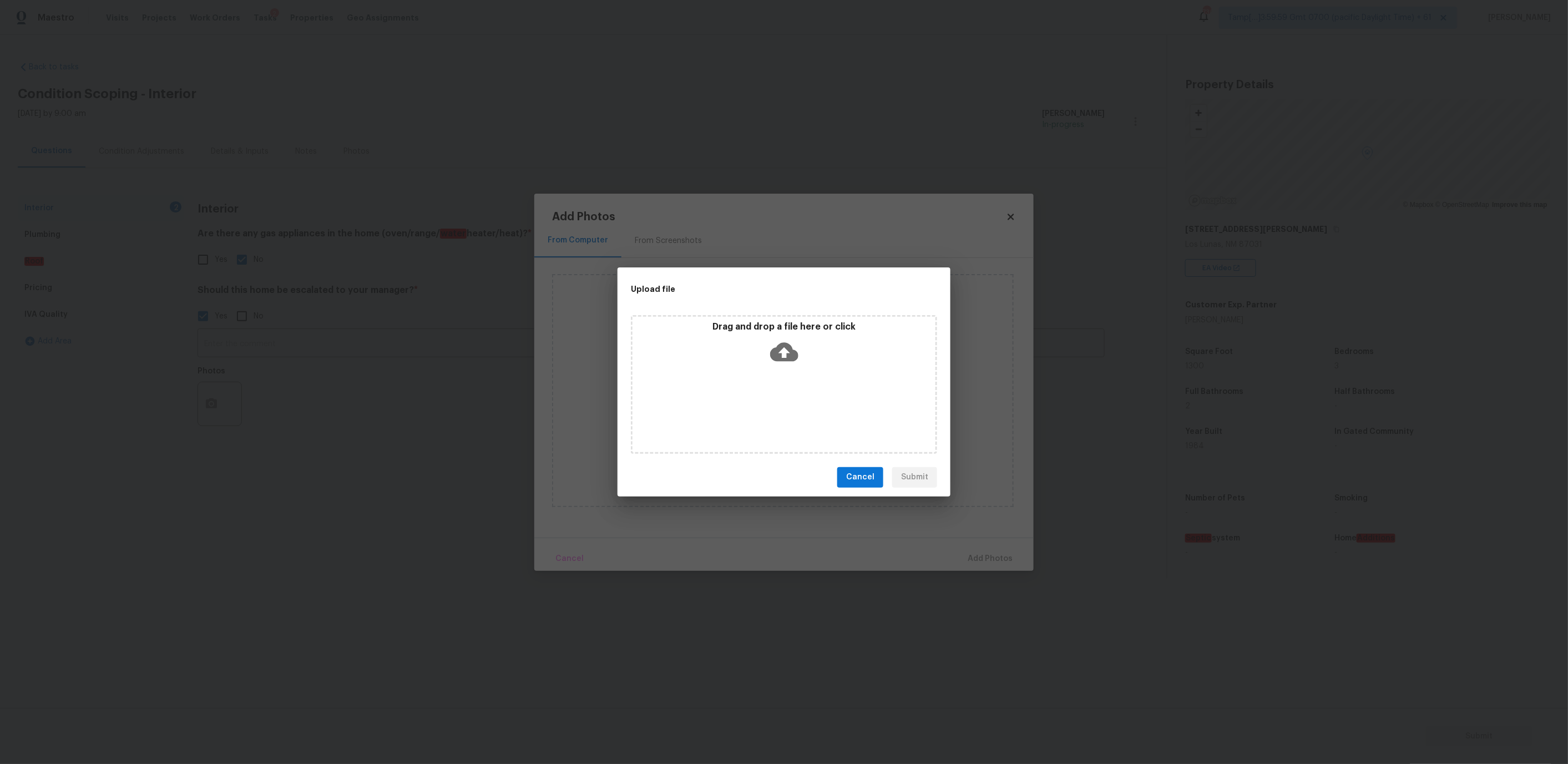
click at [762, 346] on div "Drag and drop a file here or click" at bounding box center [784, 345] width 303 height 47
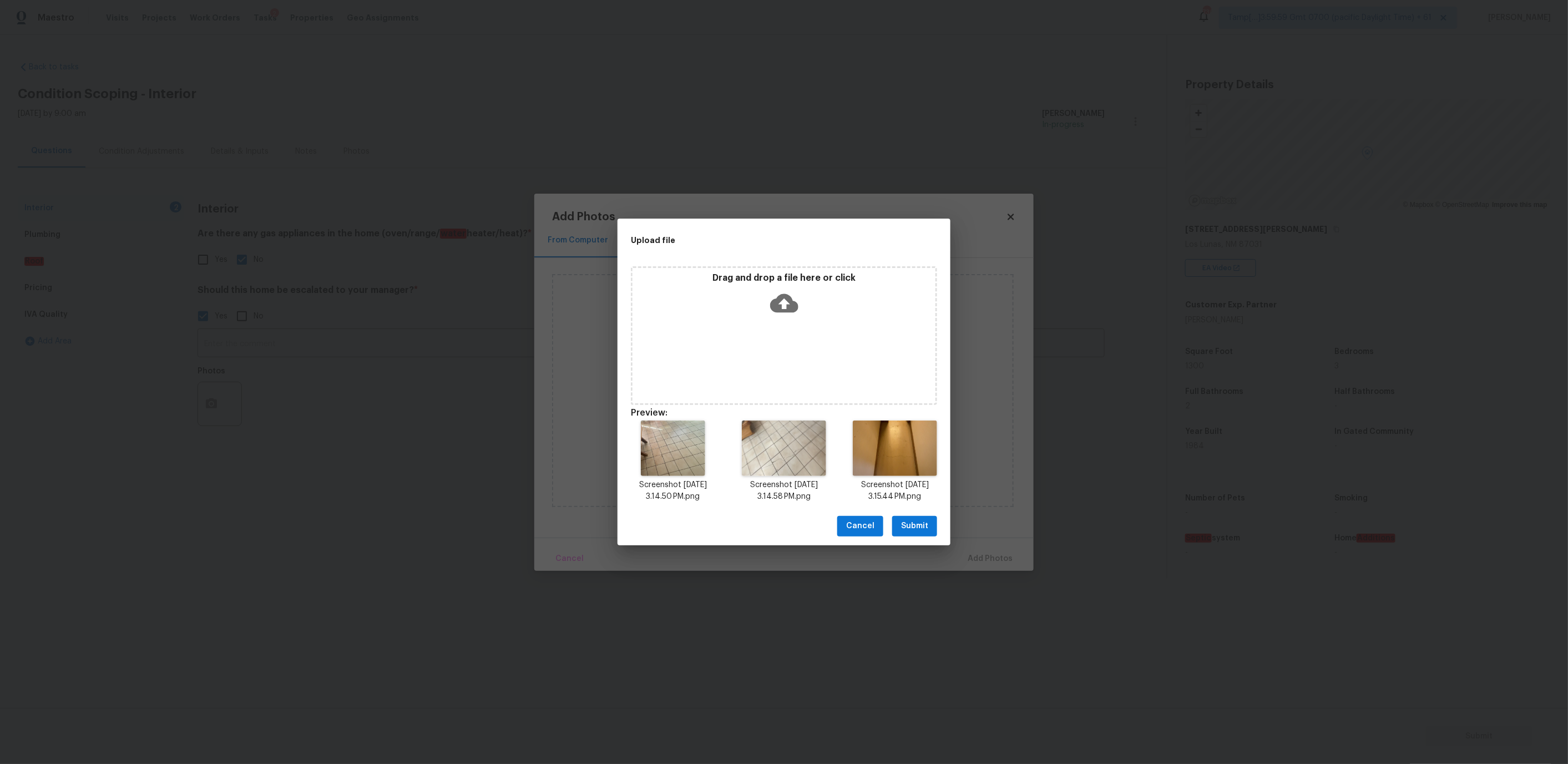
click at [916, 520] on span "Submit" at bounding box center [914, 526] width 27 height 14
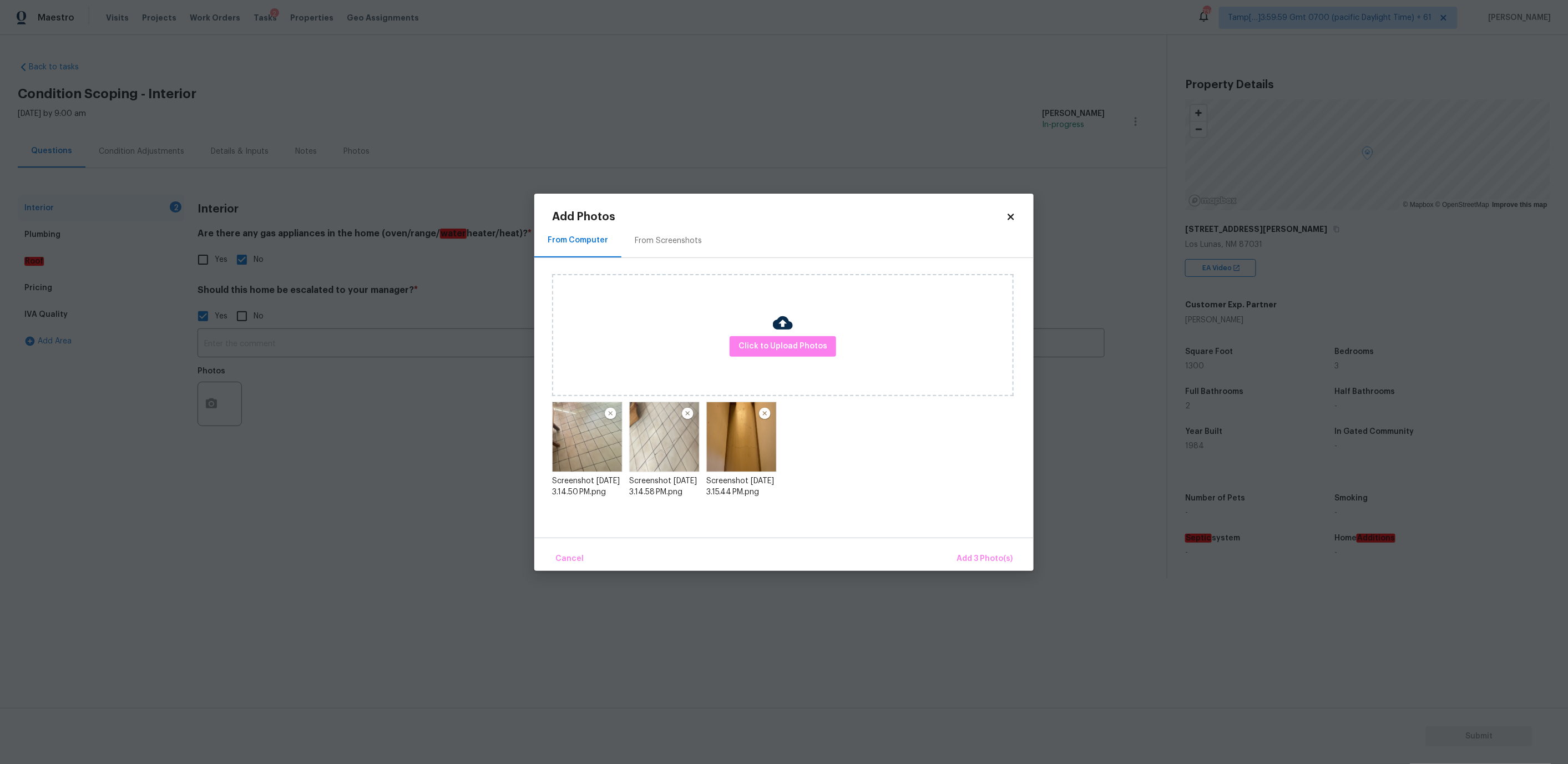
click at [990, 542] on div "Cancel Add 3 Photo(s)" at bounding box center [784, 554] width 499 height 33
click at [988, 554] on span "Add 3 Photo(s)" at bounding box center [984, 559] width 56 height 14
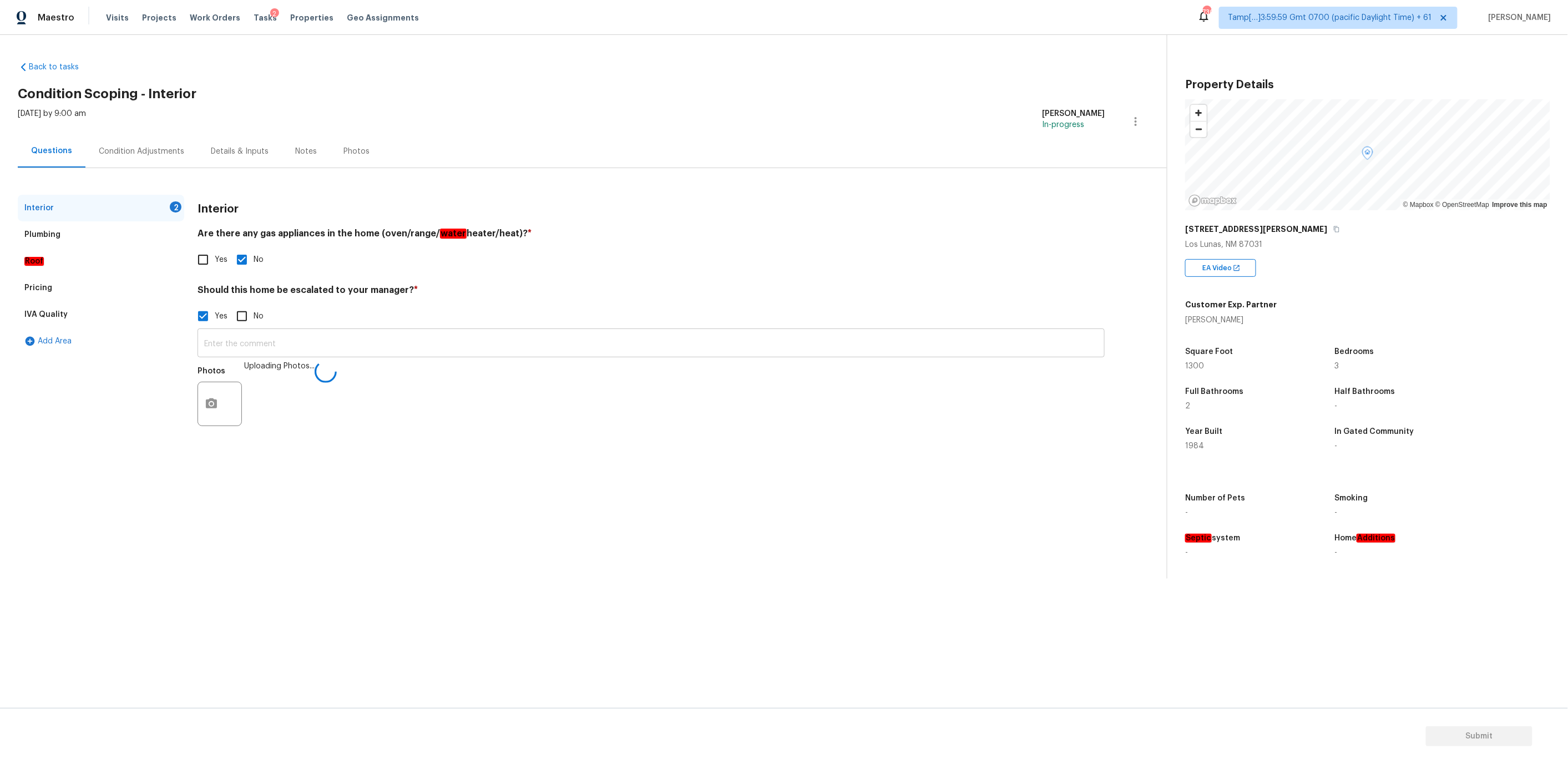
click at [383, 346] on input "text" at bounding box center [651, 344] width 907 height 26
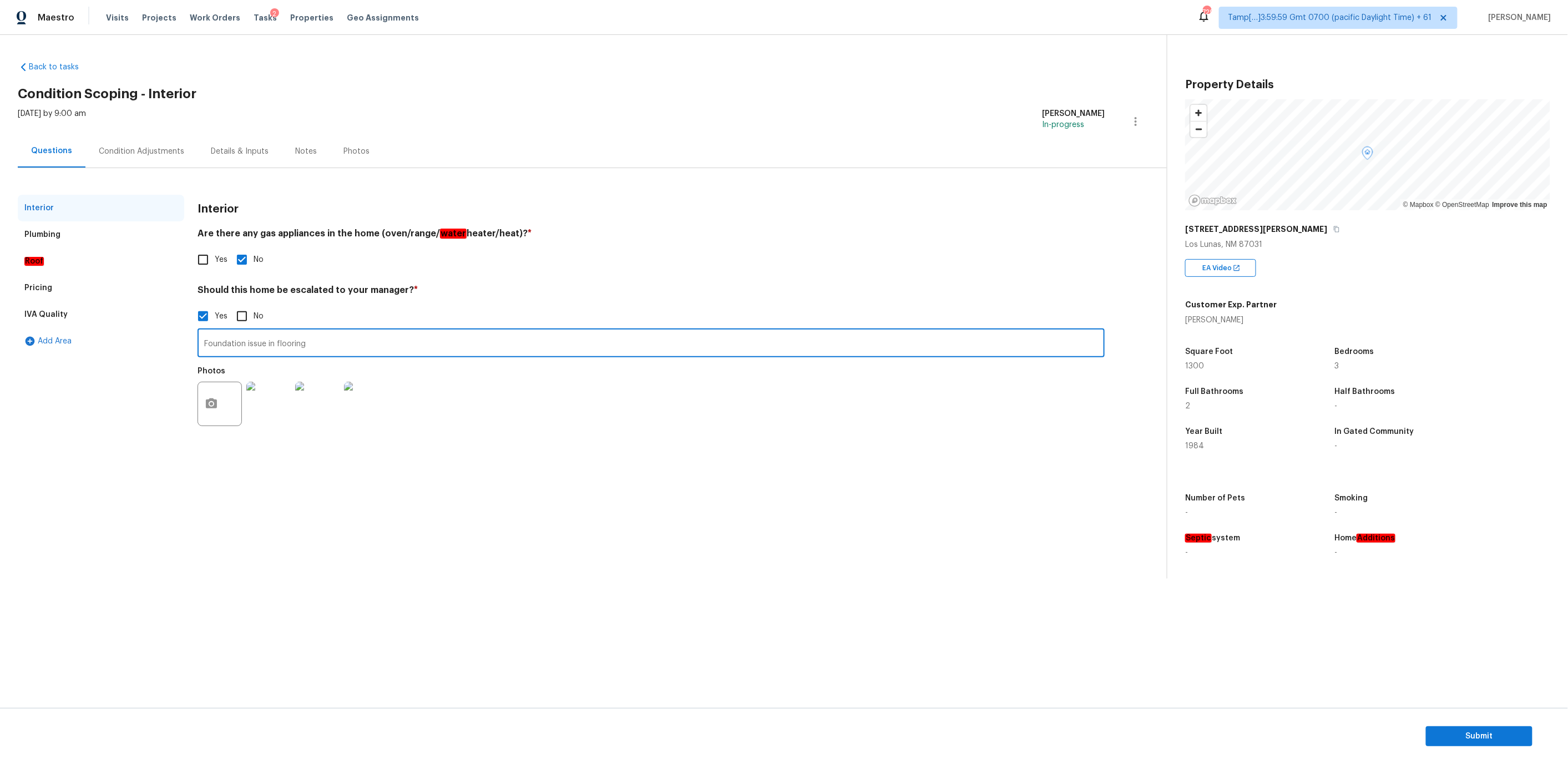
click at [342, 345] on input "Foundation issue in flooring" at bounding box center [651, 344] width 907 height 26
type input "Foundation issue in flooring 00:19 , 00:34"
click at [103, 231] on div "Plumbing" at bounding box center [100, 235] width 166 height 27
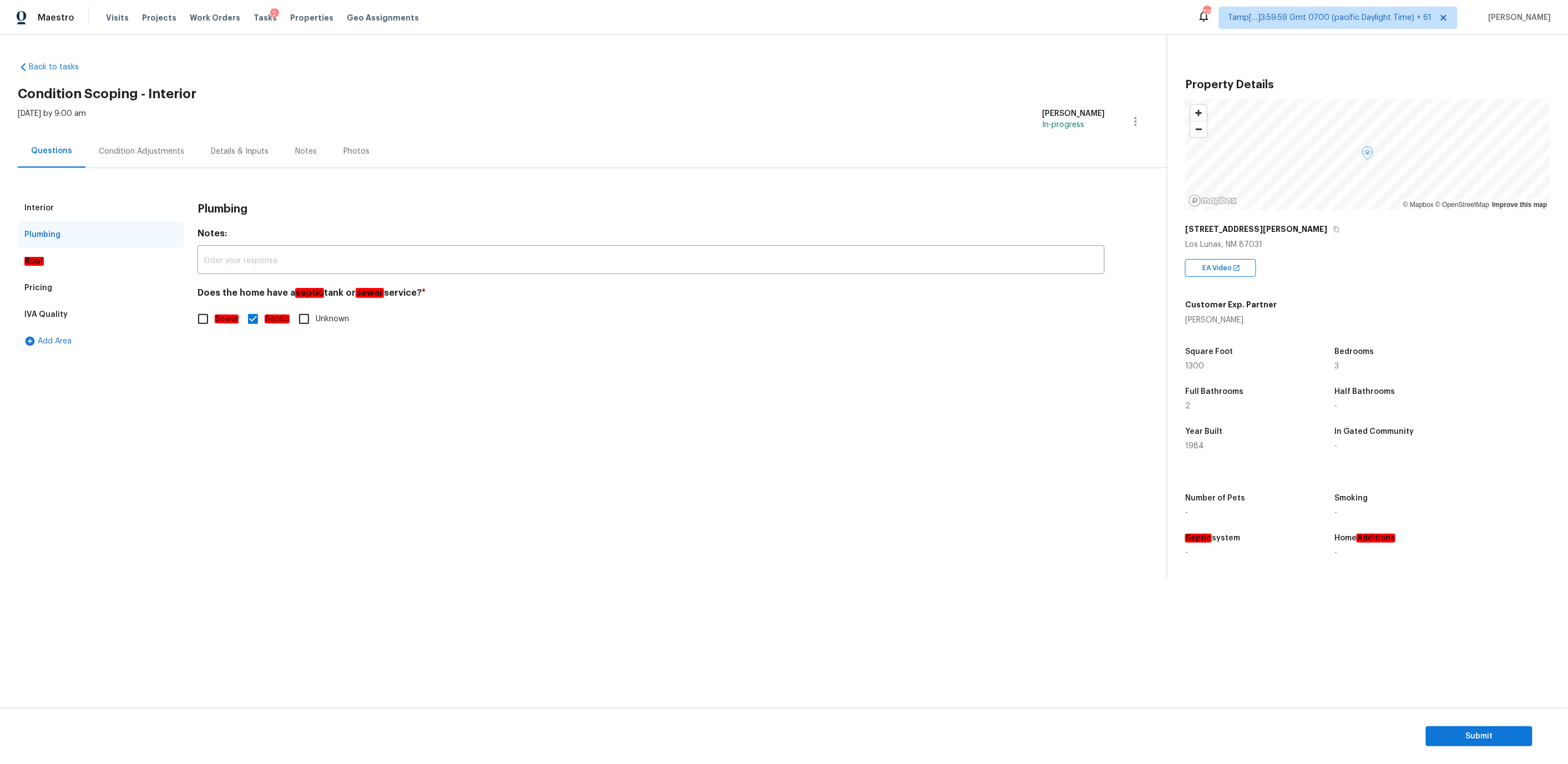
click at [116, 146] on div "Condition Adjustments" at bounding box center [141, 152] width 85 height 11
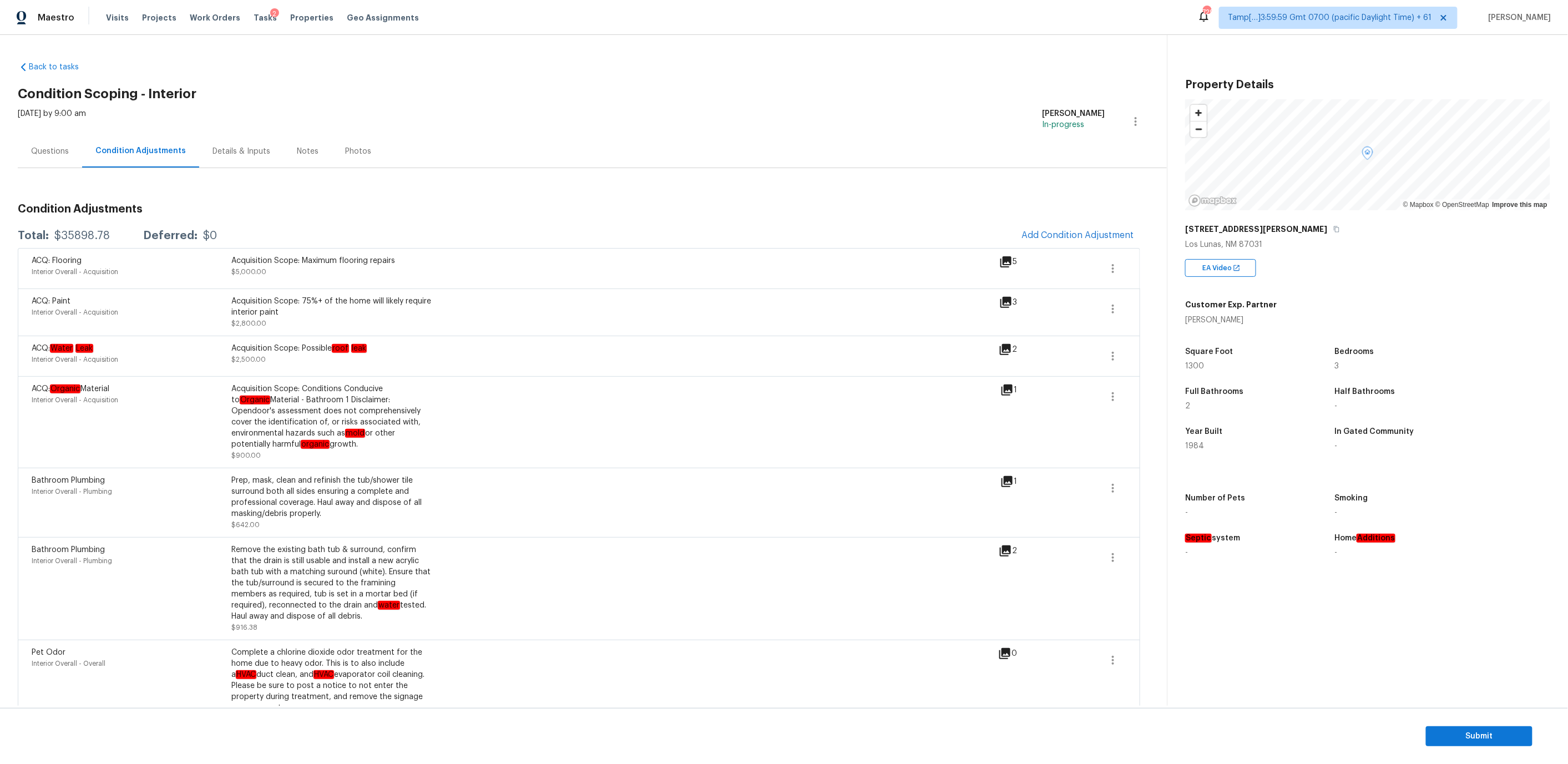
click at [58, 150] on div "Questions" at bounding box center [50, 152] width 38 height 11
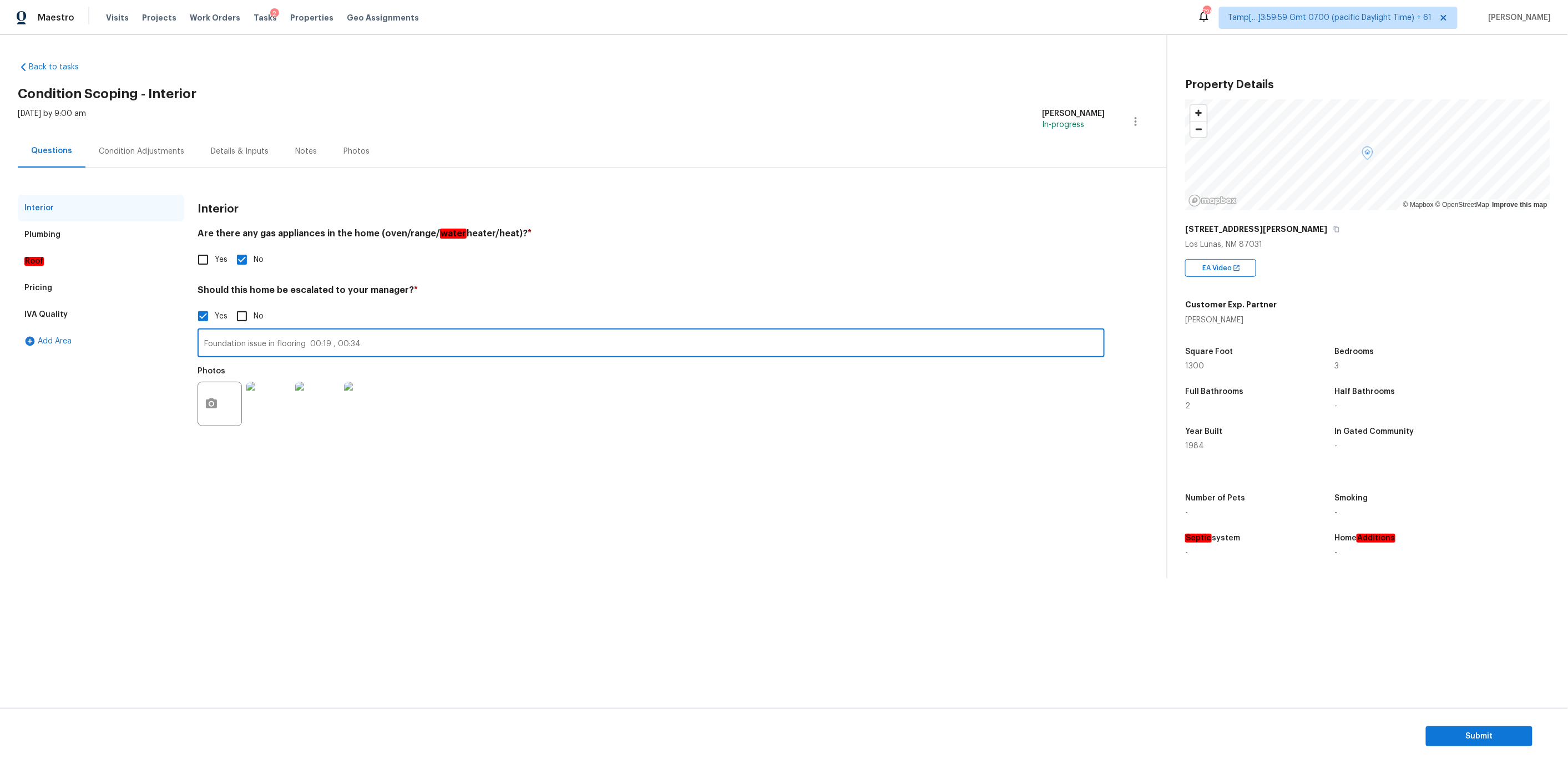
click at [271, 342] on input "Foundation issue in flooring 00:19 , 00:34" at bounding box center [651, 344] width 907 height 26
drag, startPoint x: 304, startPoint y: 345, endPoint x: 181, endPoint y: 345, distance: 123.0
click at [181, 345] on div "Interior Plumbing Roof Pricing IVA Quality Add Area Interior Are there any gas …" at bounding box center [579, 320] width 1122 height 251
paste input "foundation issue throughout interior"
click at [207, 342] on input "foundation issue throughout interior flooring 00:19 , 00:34" at bounding box center [651, 344] width 907 height 26
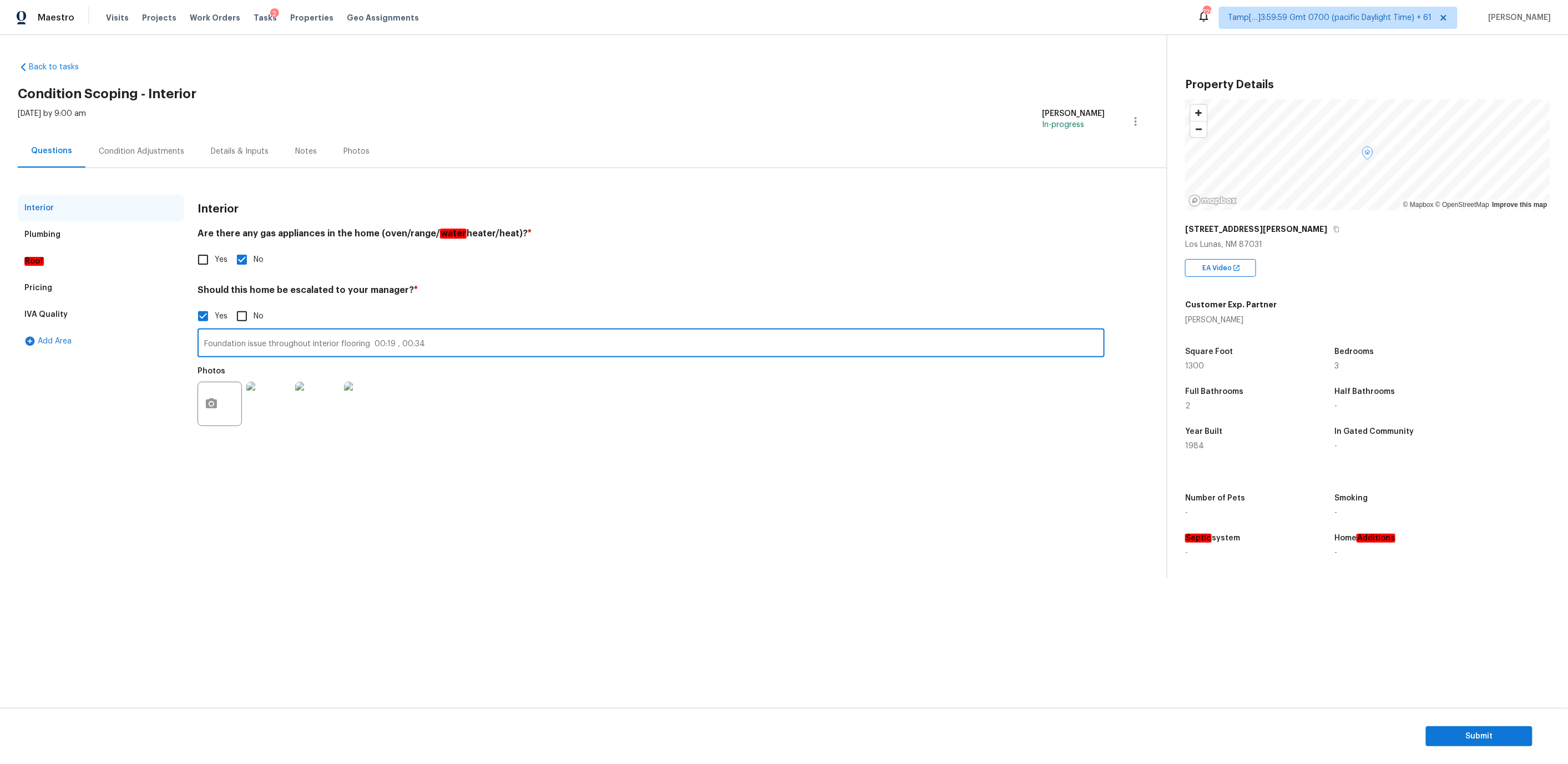
type input "Foundation issue throughout interior flooring 00:19 , 00:34"
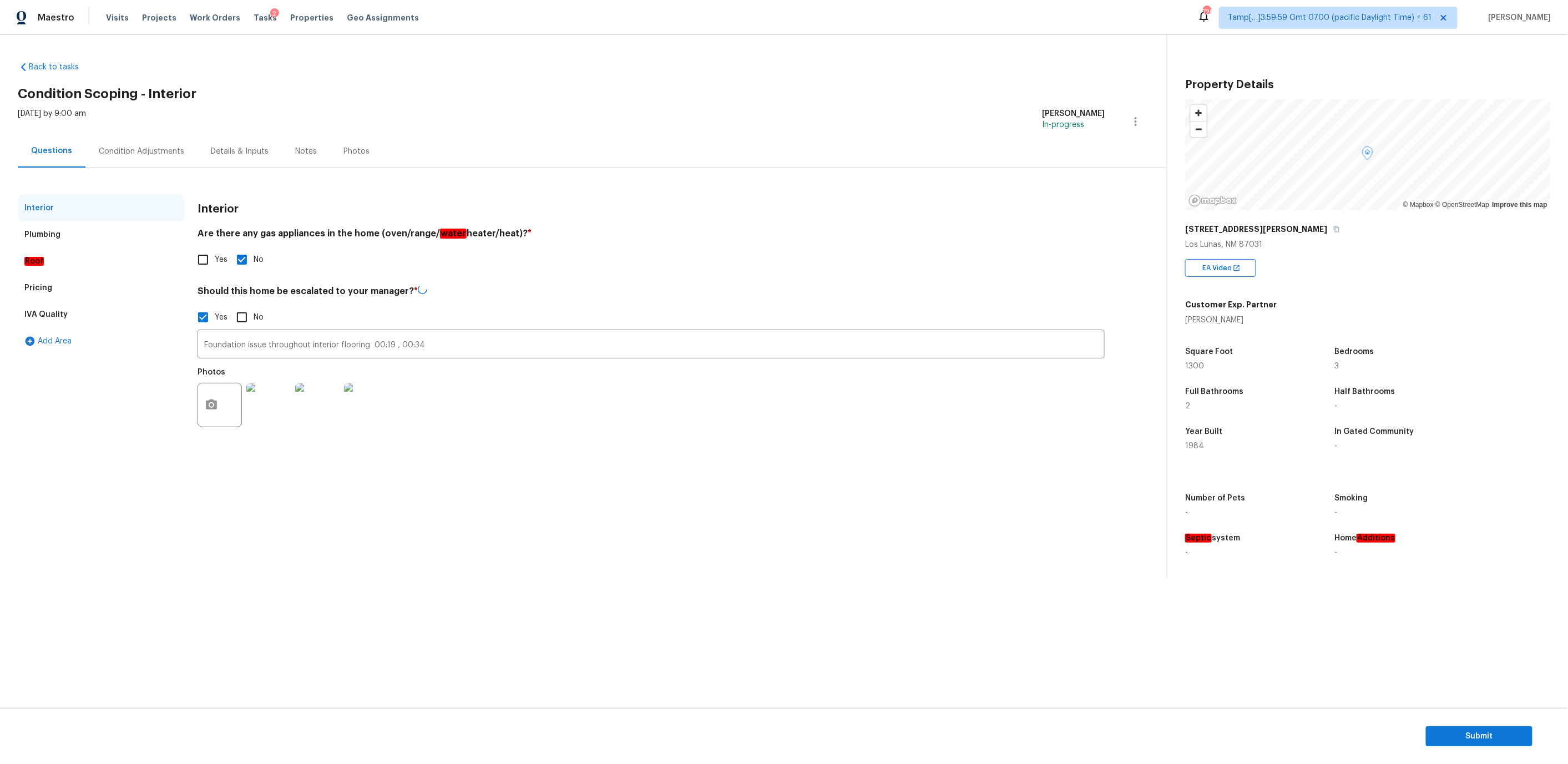
click at [99, 232] on div "Plumbing" at bounding box center [100, 235] width 166 height 27
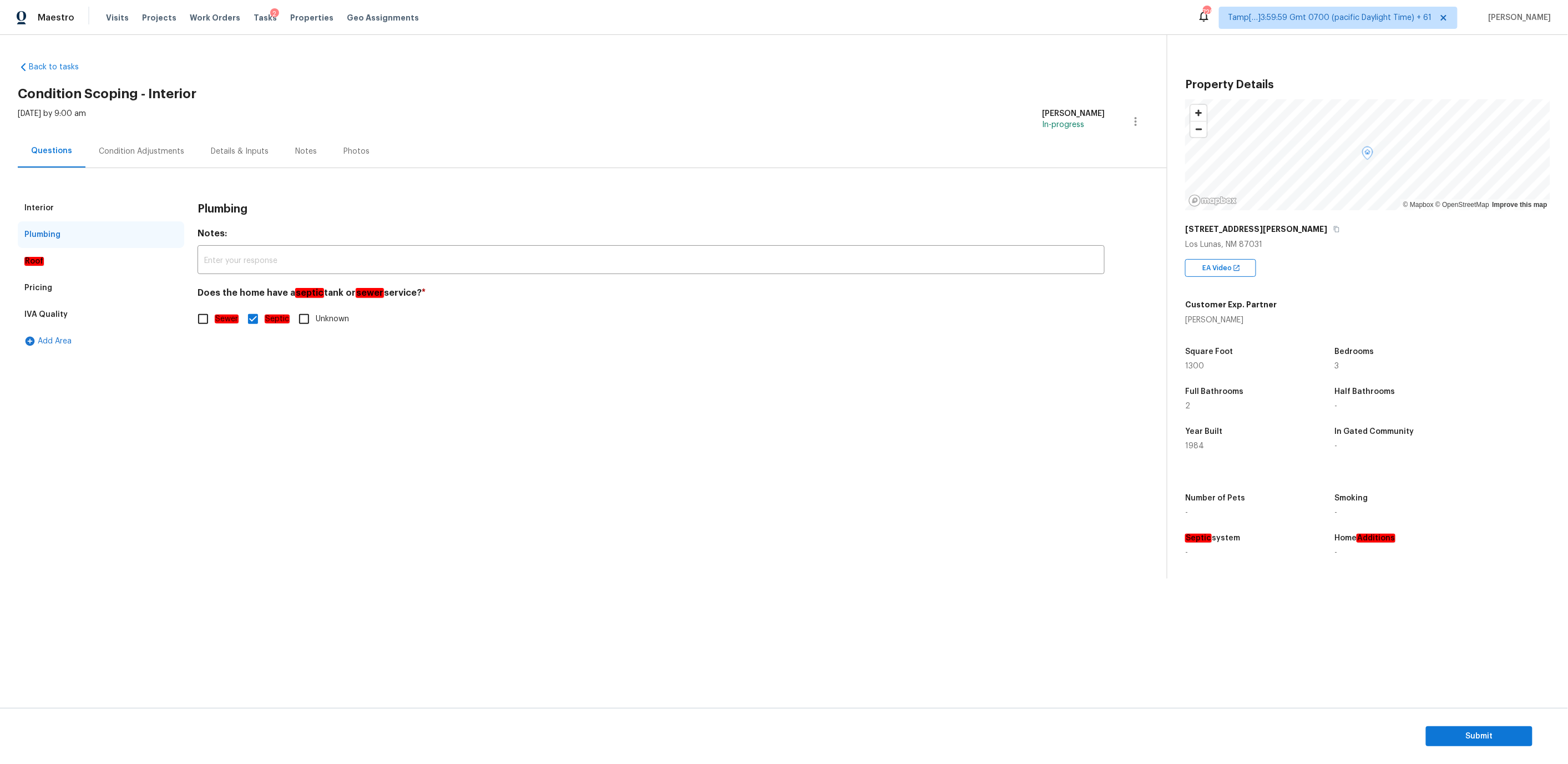
click at [140, 156] on div "Condition Adjustments" at bounding box center [141, 152] width 85 height 11
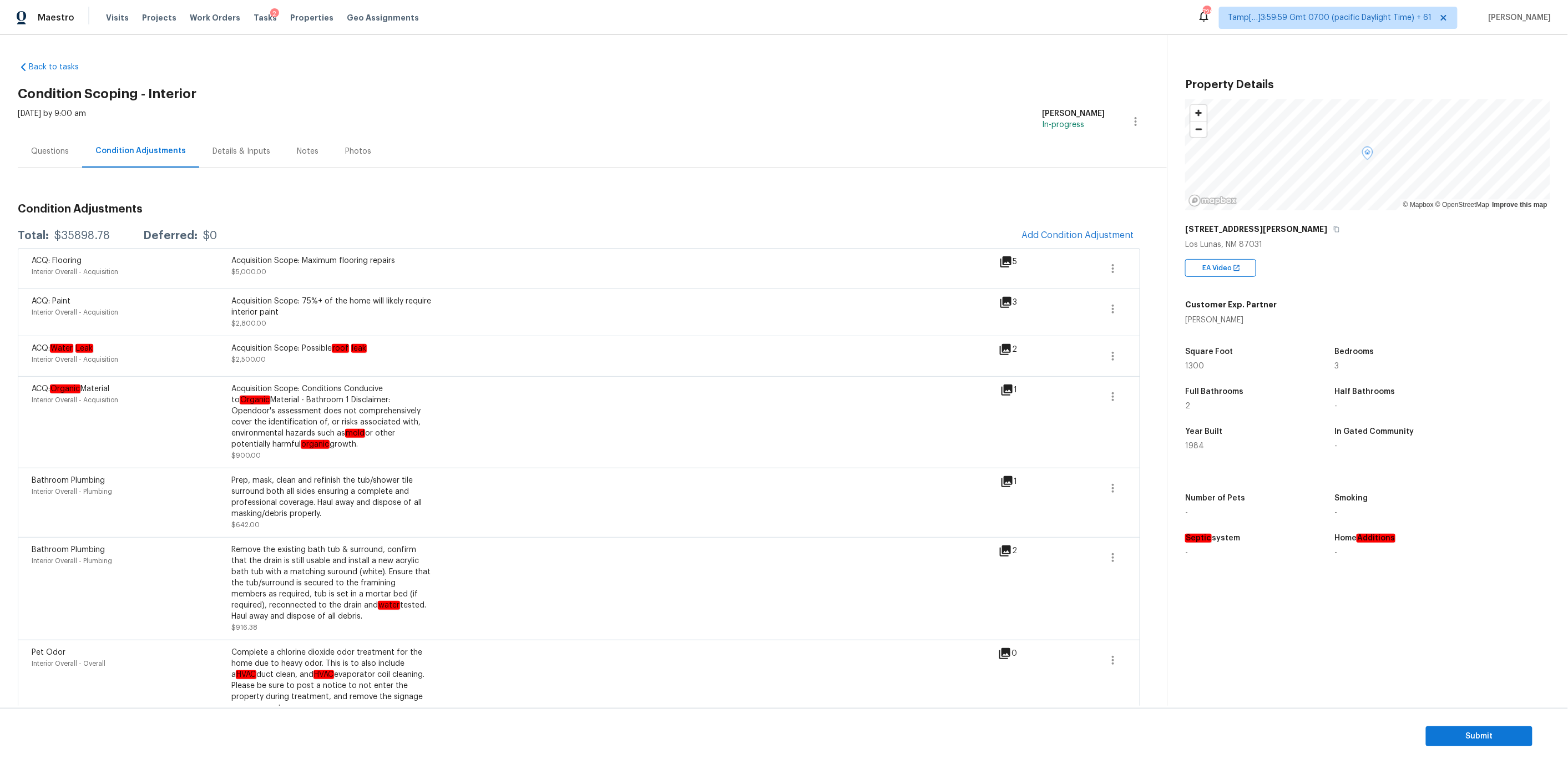
click at [231, 152] on div "Details & Inputs" at bounding box center [241, 152] width 58 height 11
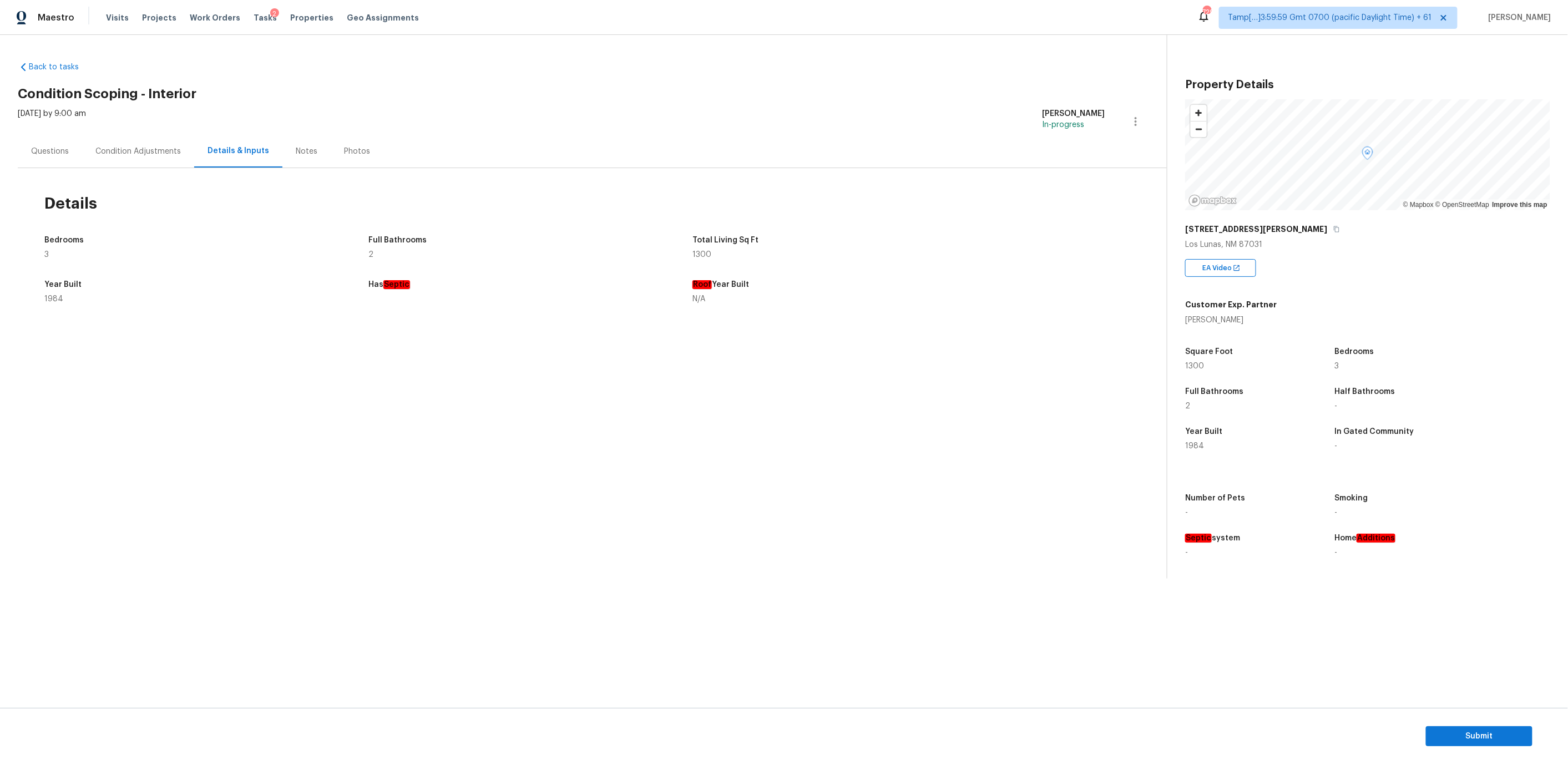
click at [168, 155] on div "Condition Adjustments" at bounding box center [138, 152] width 85 height 11
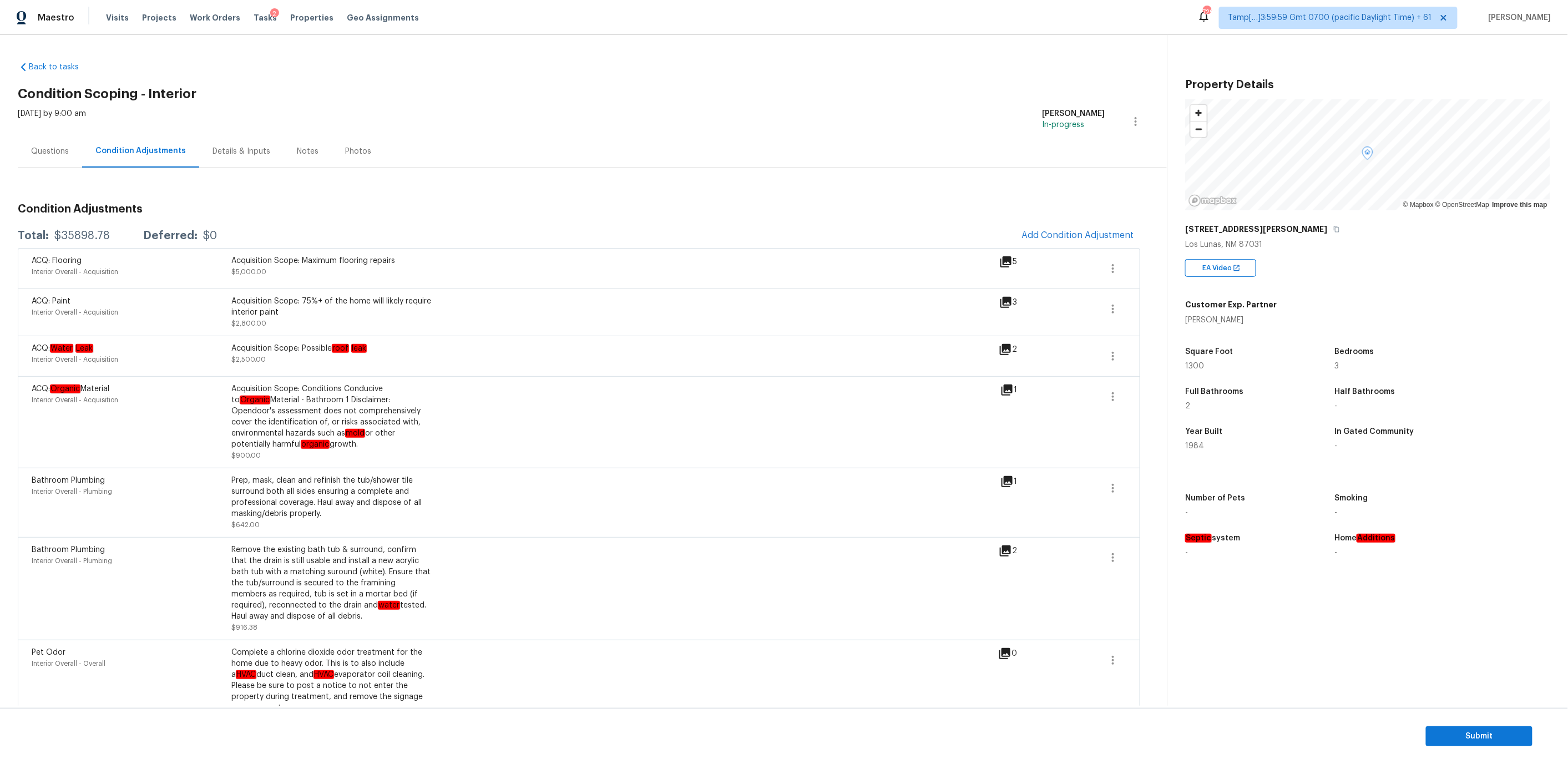
click at [297, 153] on div "Notes" at bounding box center [308, 152] width 22 height 11
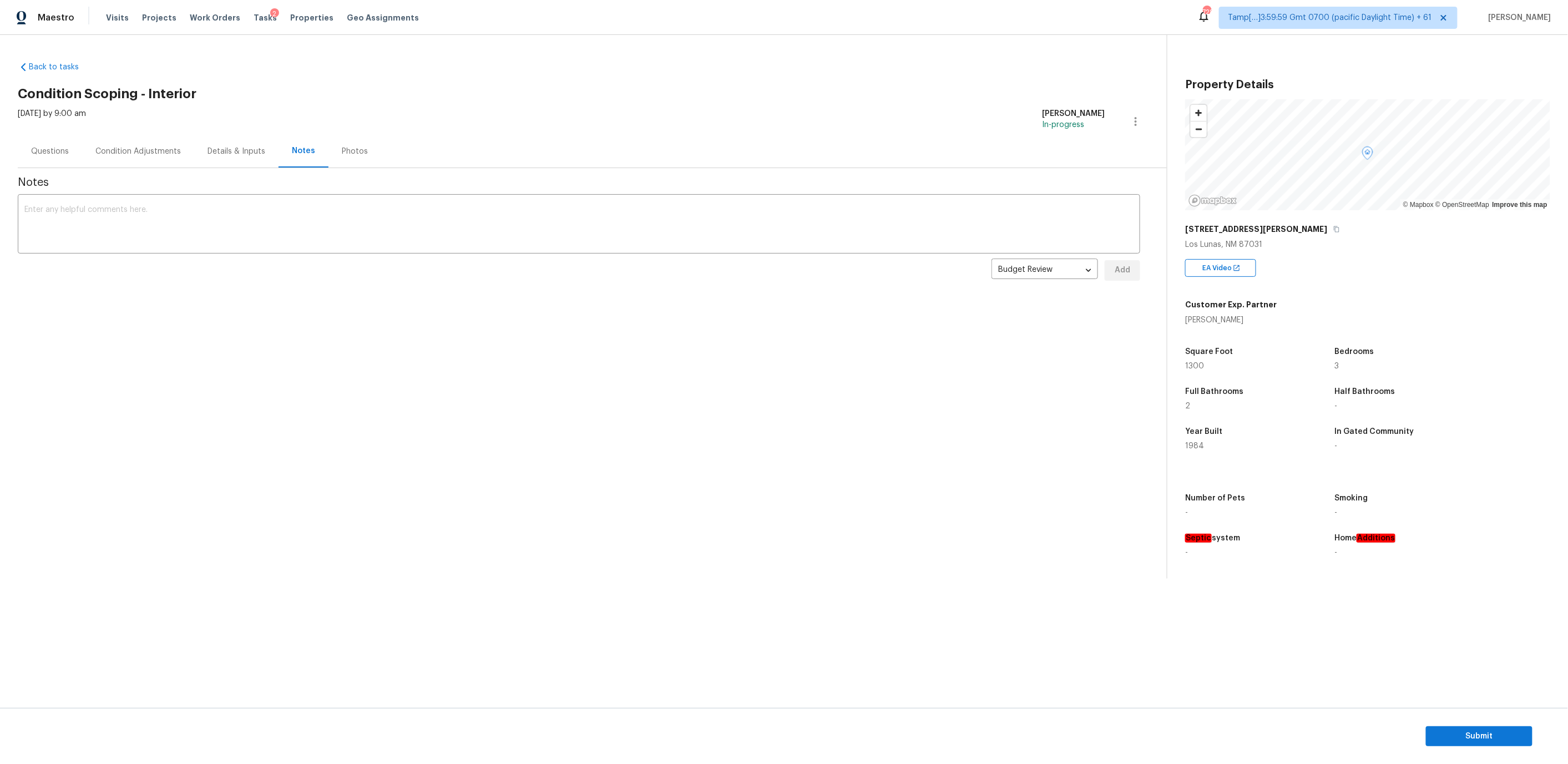
click at [164, 155] on div "Condition Adjustments" at bounding box center [138, 152] width 85 height 11
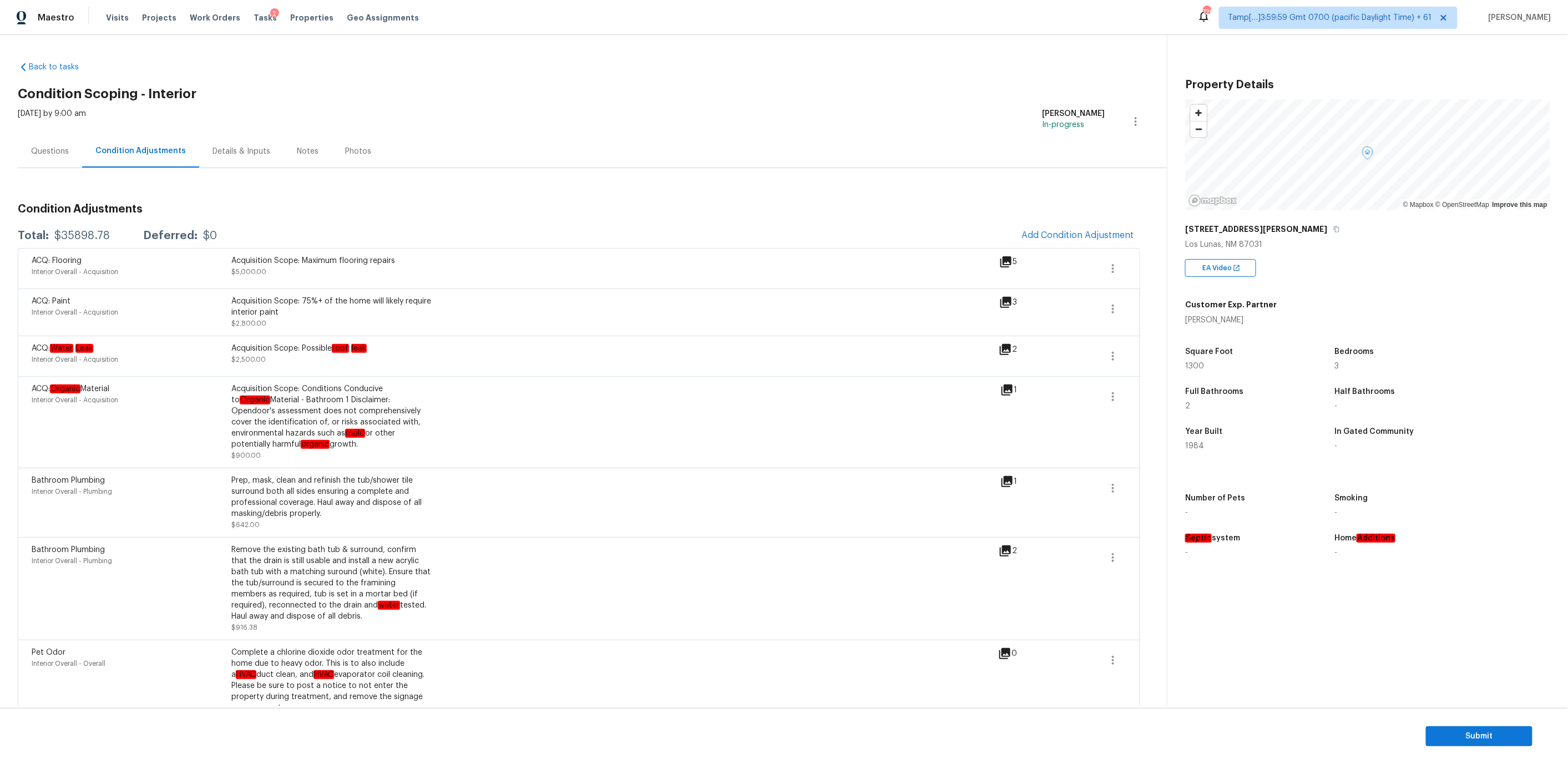
click at [306, 151] on div "Notes" at bounding box center [308, 152] width 22 height 11
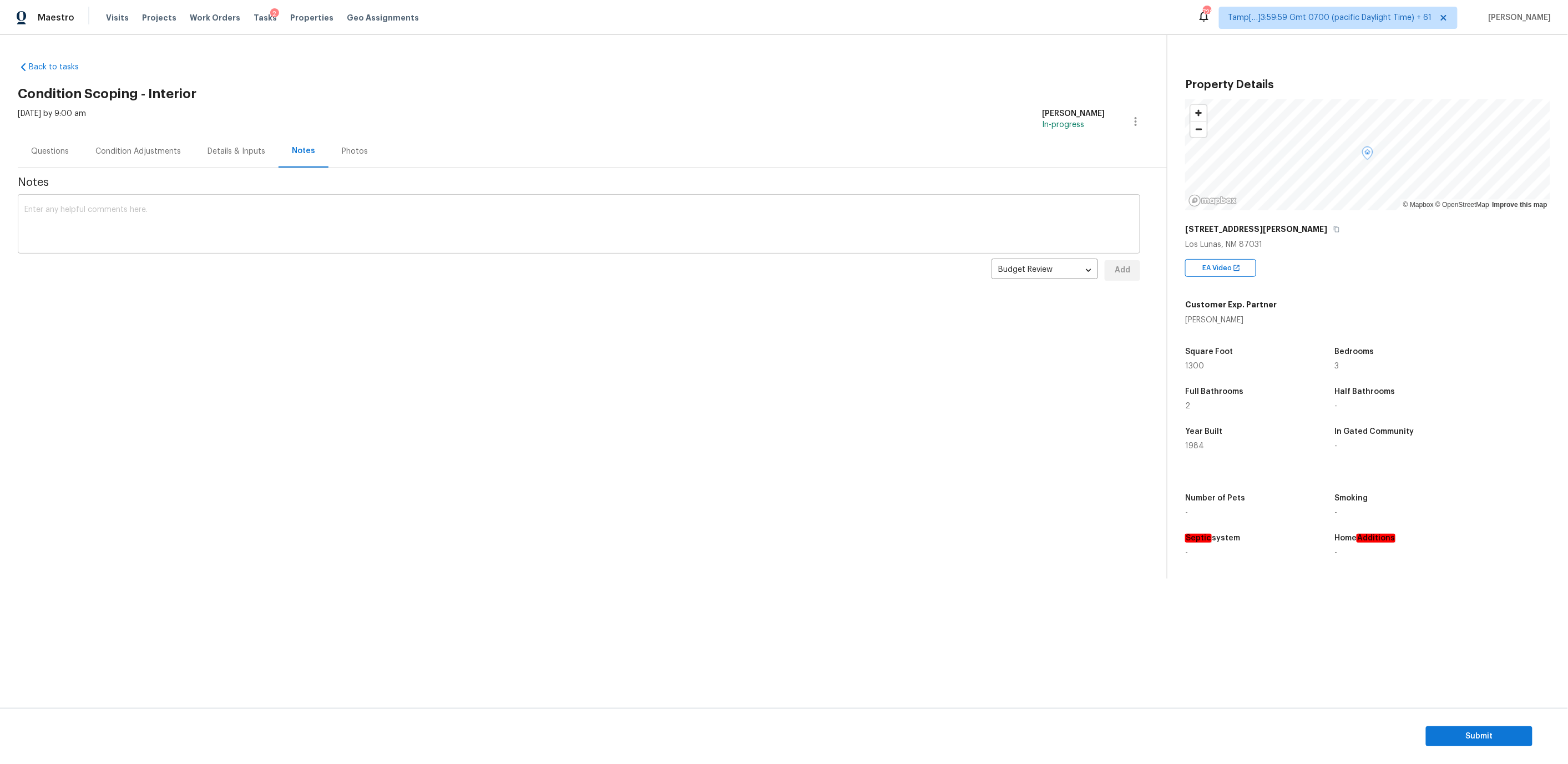
click at [292, 219] on textarea at bounding box center [579, 225] width 1109 height 39
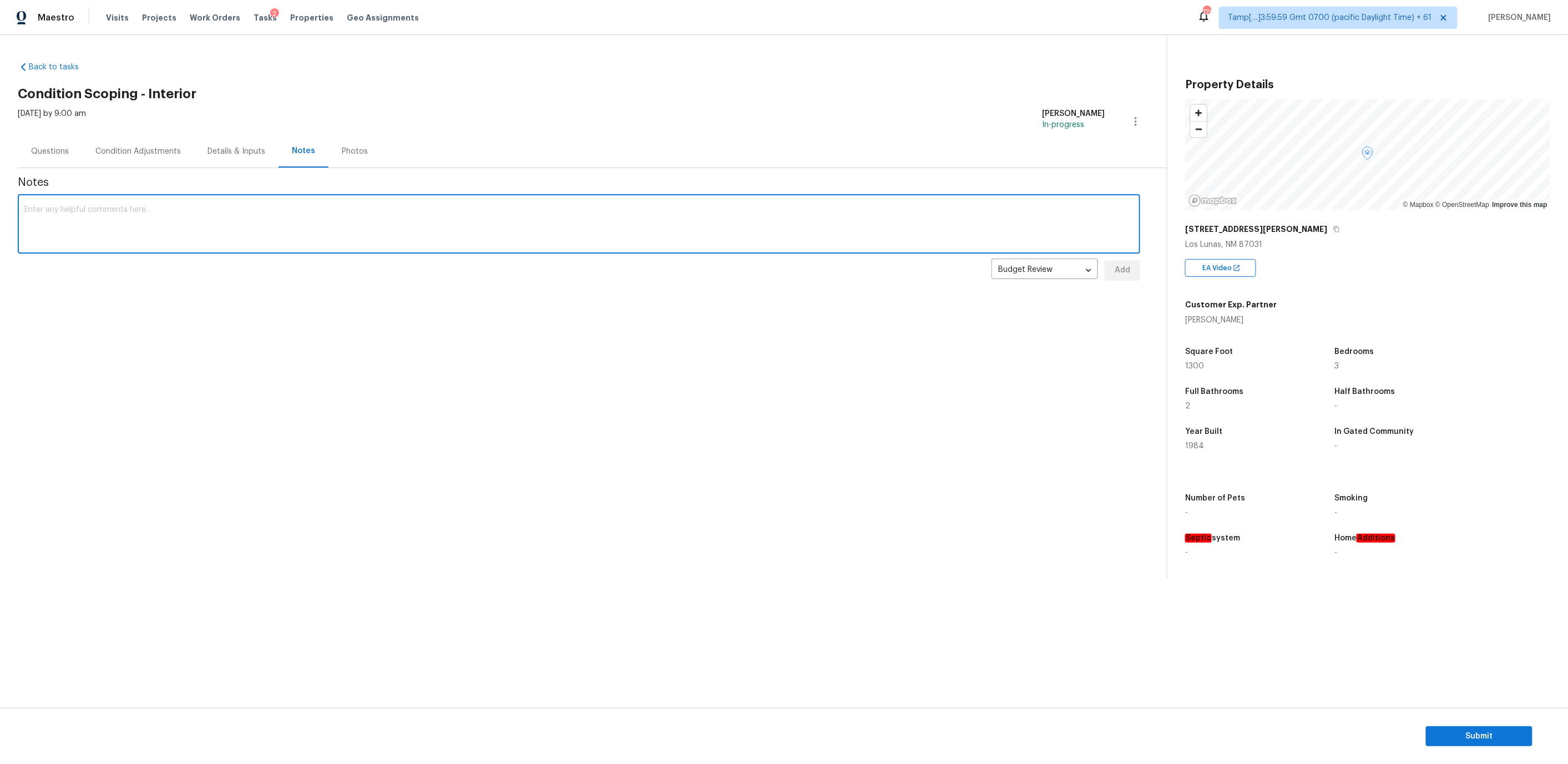
paste textarea "Virtual Interior Assessment is completed. Scoped for paint, flooring, organic m…"
type textarea "Virtual Interior Assessment is completed. Scoped for paint, flooring, organic m…"
click at [1118, 269] on span "Add" at bounding box center [1122, 270] width 18 height 14
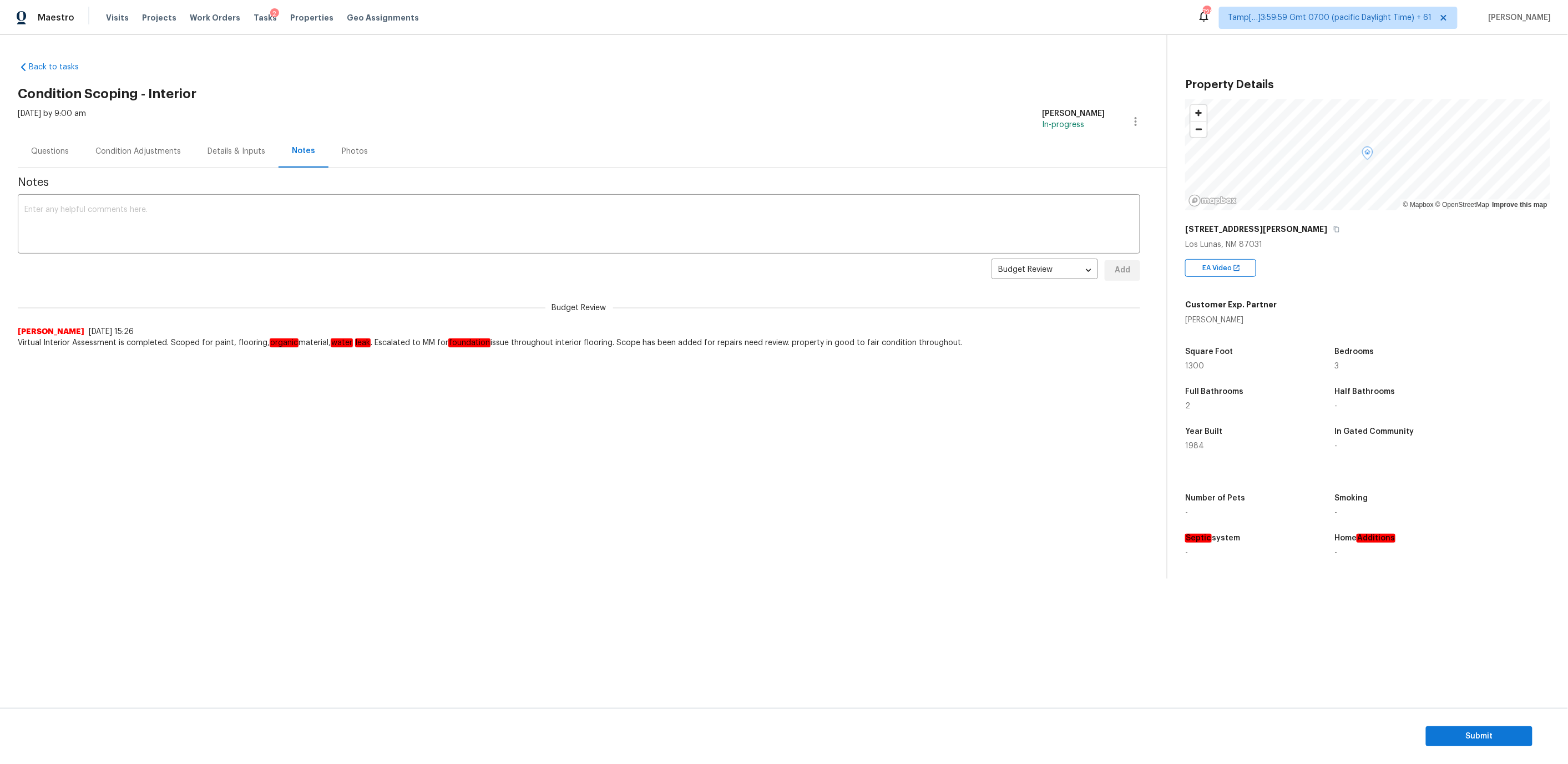
click at [105, 153] on div "Condition Adjustments" at bounding box center [138, 152] width 85 height 11
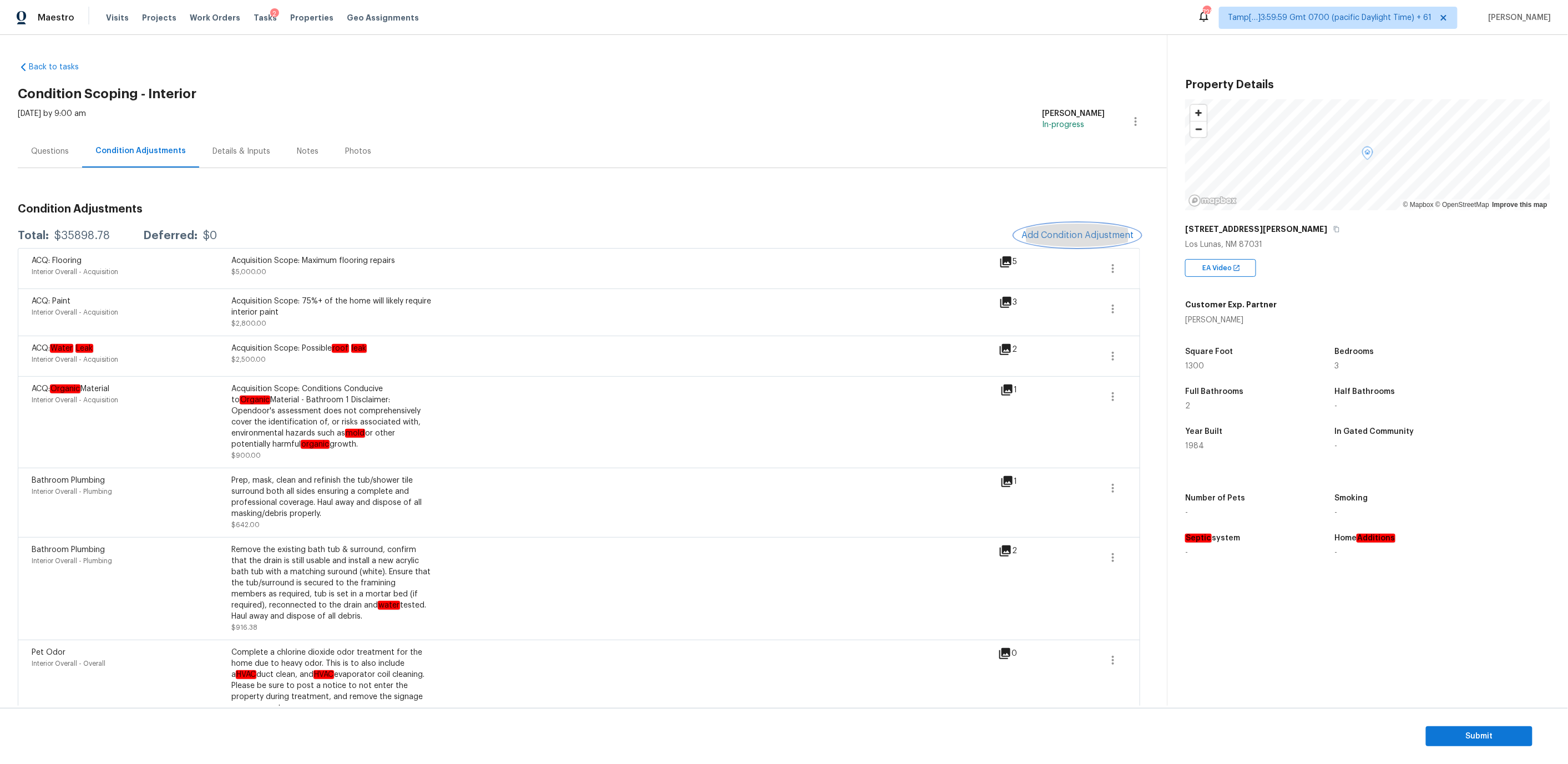
click at [1083, 239] on span "Add Condition Adjustment" at bounding box center [1077, 235] width 112 height 10
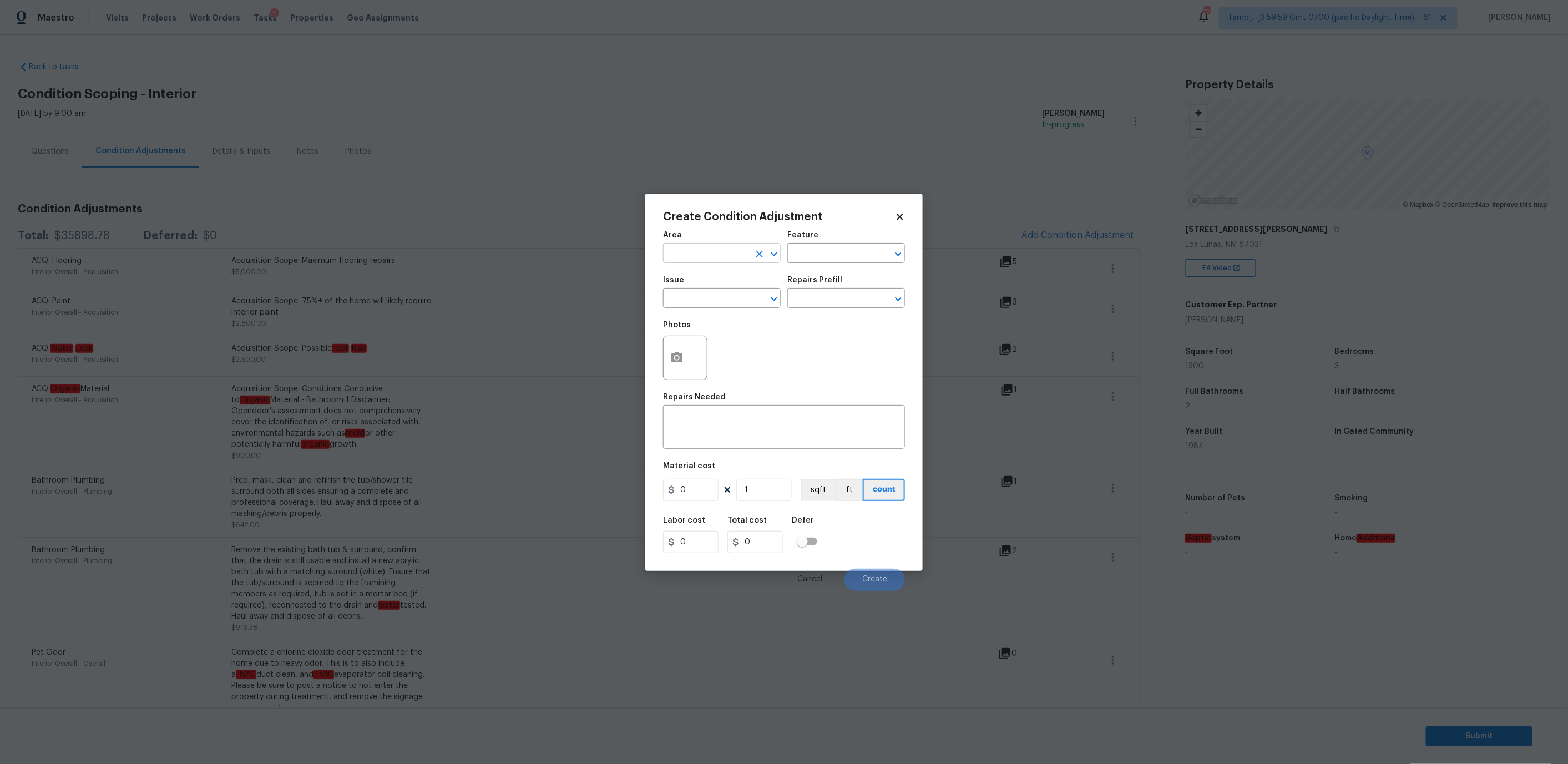
click at [707, 250] on input "text" at bounding box center [706, 254] width 86 height 17
click at [710, 292] on li "Interior Overall" at bounding box center [721, 296] width 117 height 18
type input "Interior Overall"
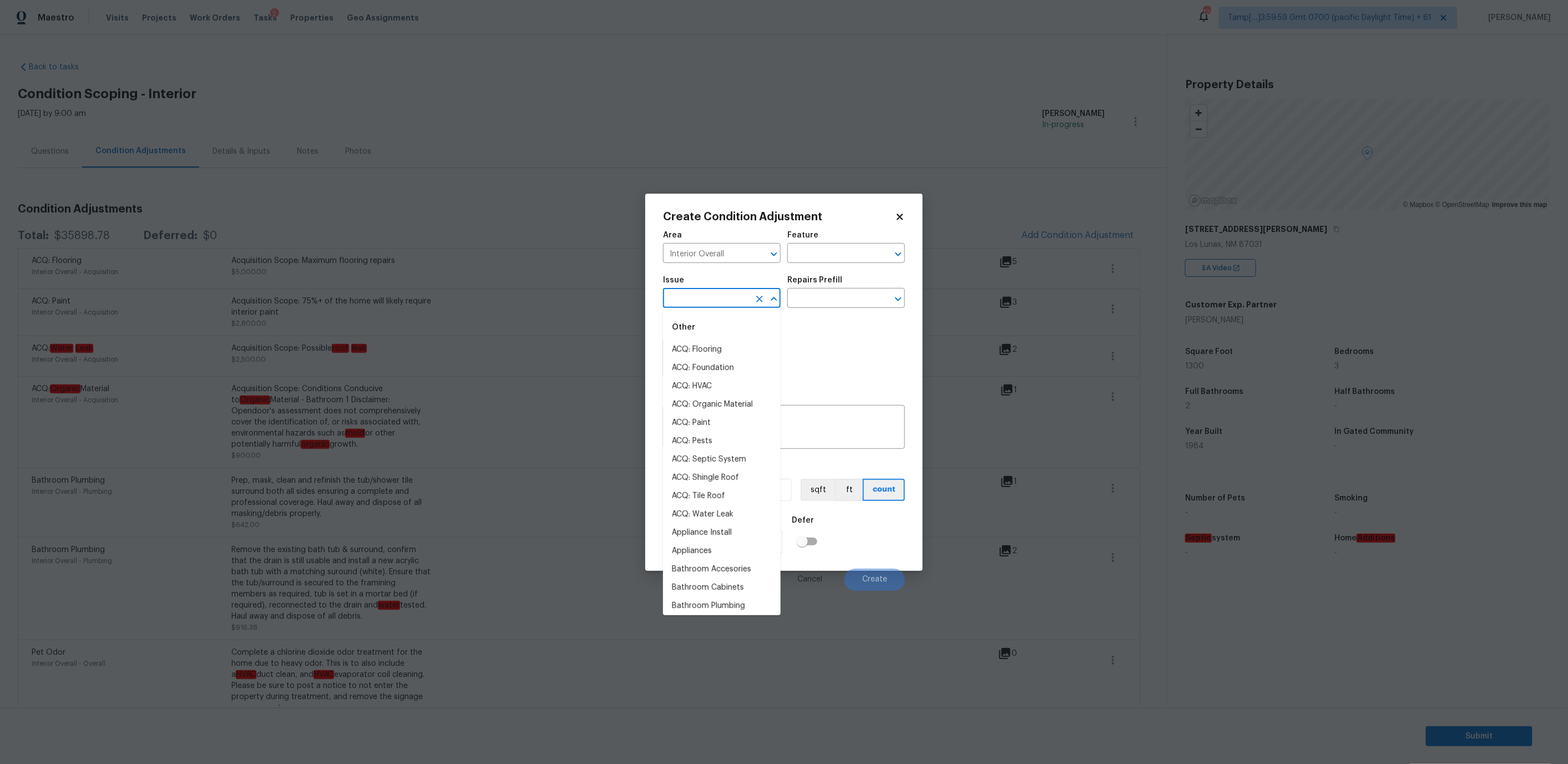
click at [728, 292] on input "text" at bounding box center [706, 300] width 86 height 17
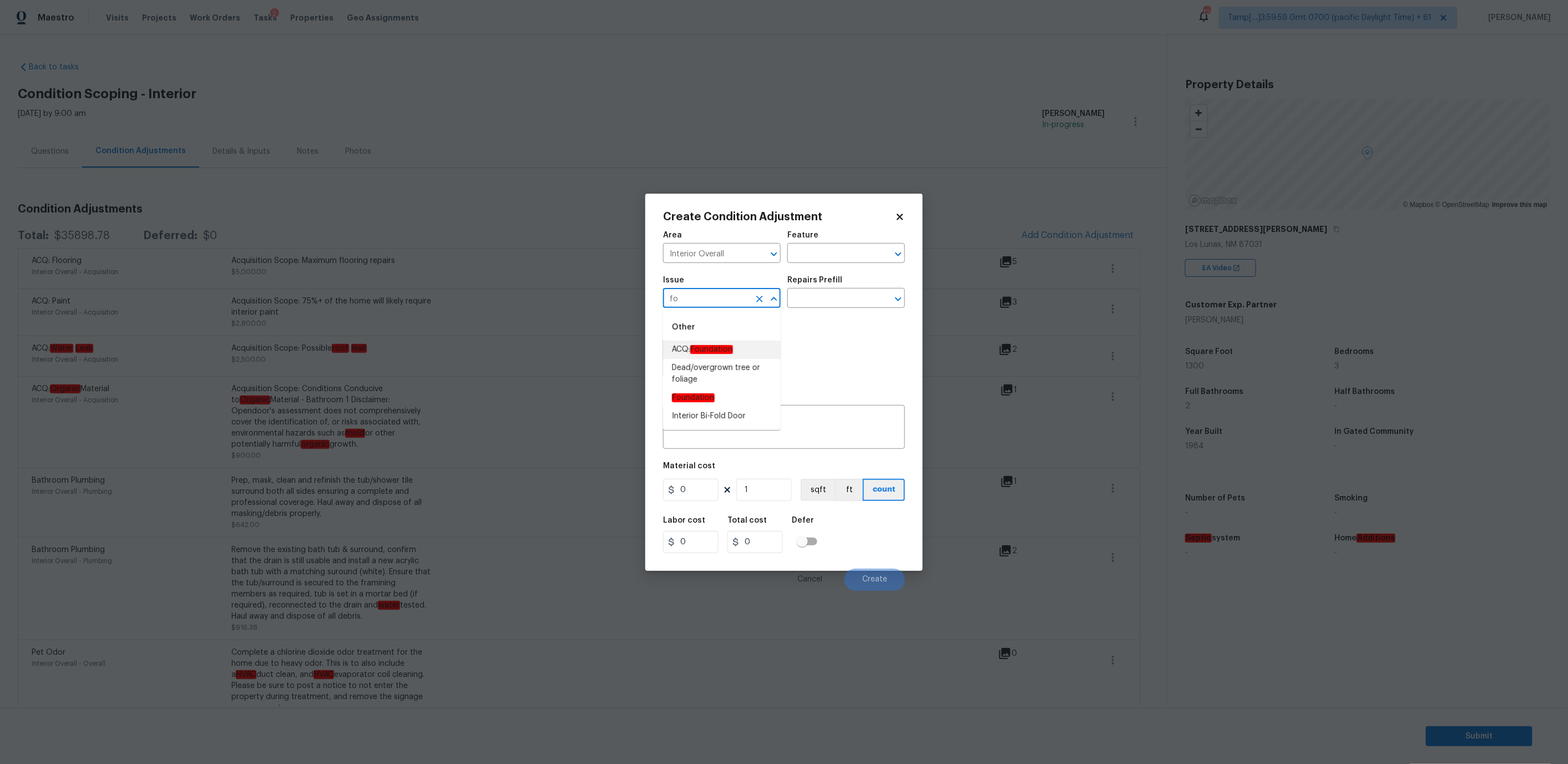
click at [713, 349] on em "Foundation" at bounding box center [712, 349] width 43 height 9
type input "ACQ: Foundation"
click at [821, 301] on input "text" at bounding box center [830, 300] width 86 height 17
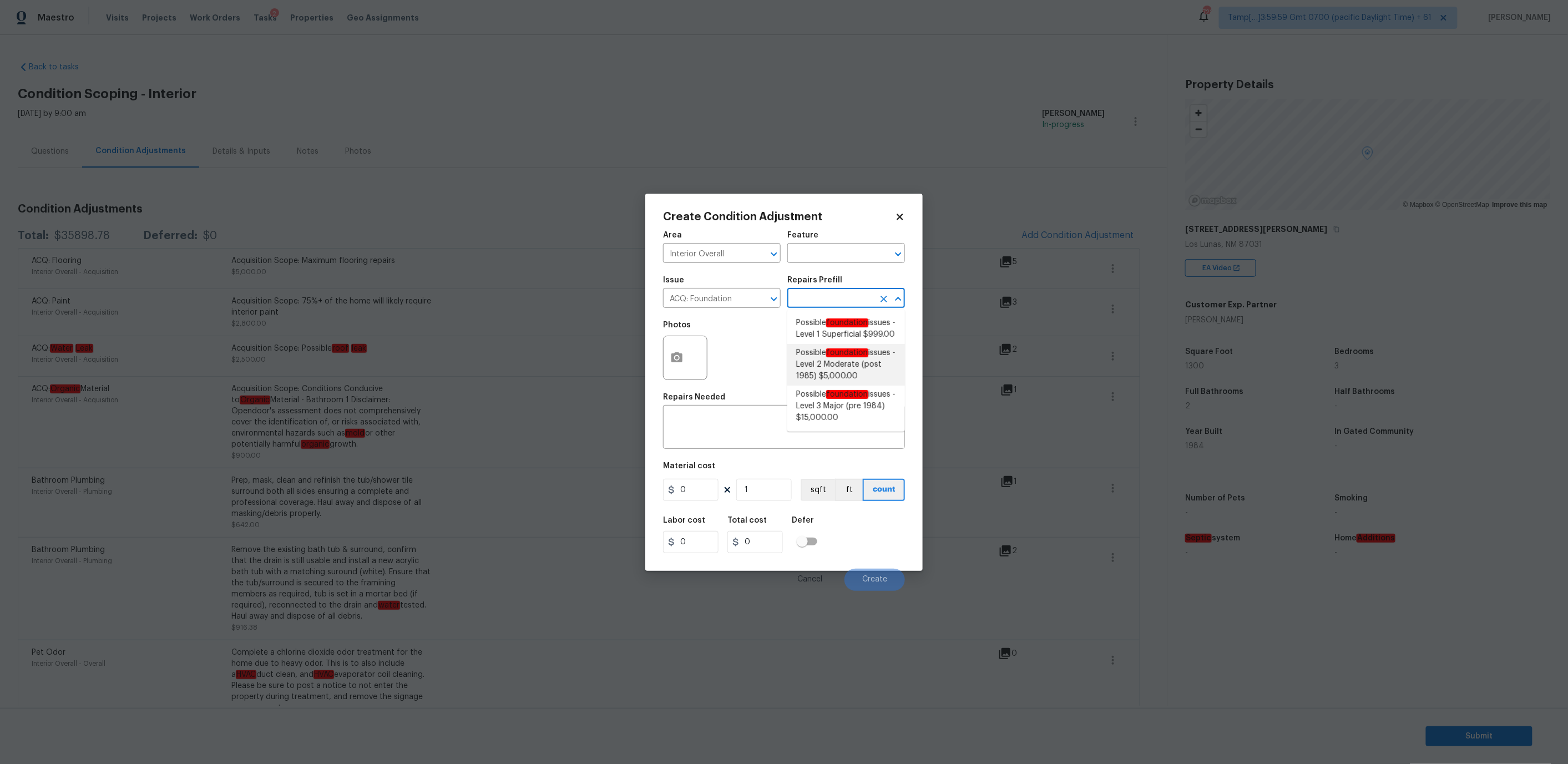
click at [836, 379] on span "Possible foundation issues - Level 2 Moderate (post 1985) $5,000.00" at bounding box center [846, 365] width 100 height 35
type input "Acquisition"
type textarea "Possible foundation issues - Level 2 Moderate: Disclaimer: This is NOT a techni…"
type input "5000"
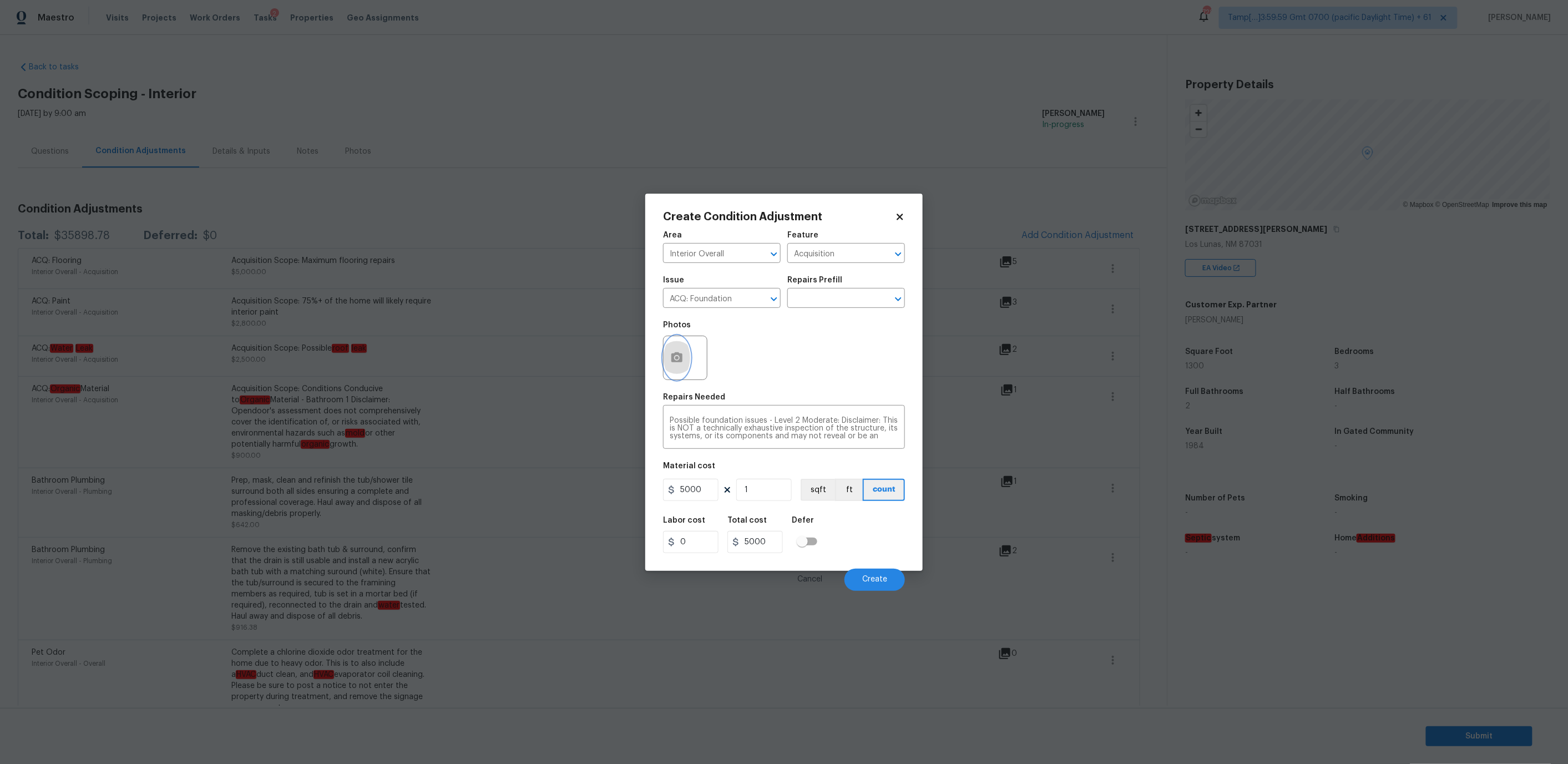
click at [679, 351] on icon "button" at bounding box center [677, 358] width 13 height 13
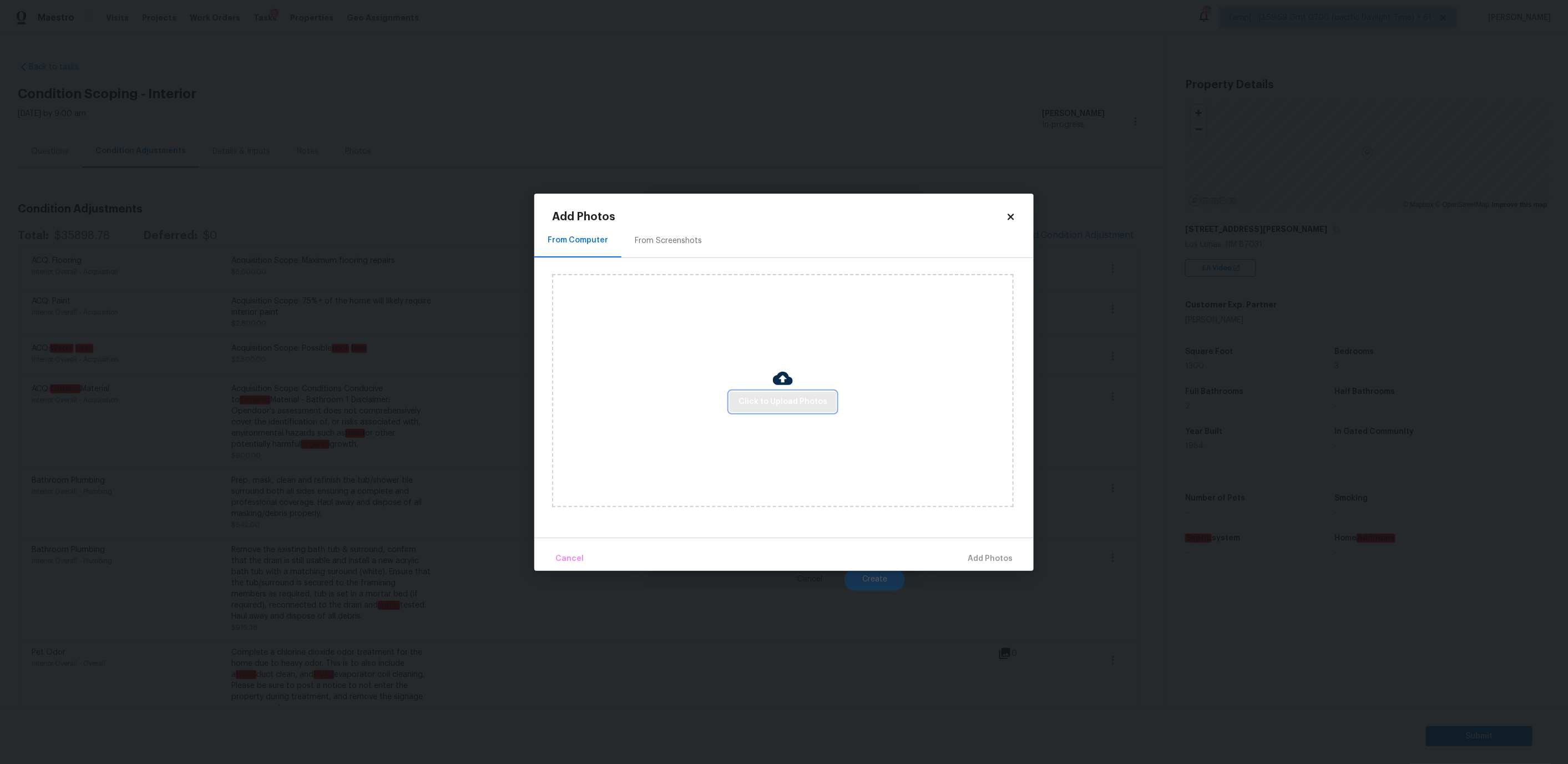
click at [783, 410] on button "Click to Upload Photos" at bounding box center [783, 402] width 107 height 21
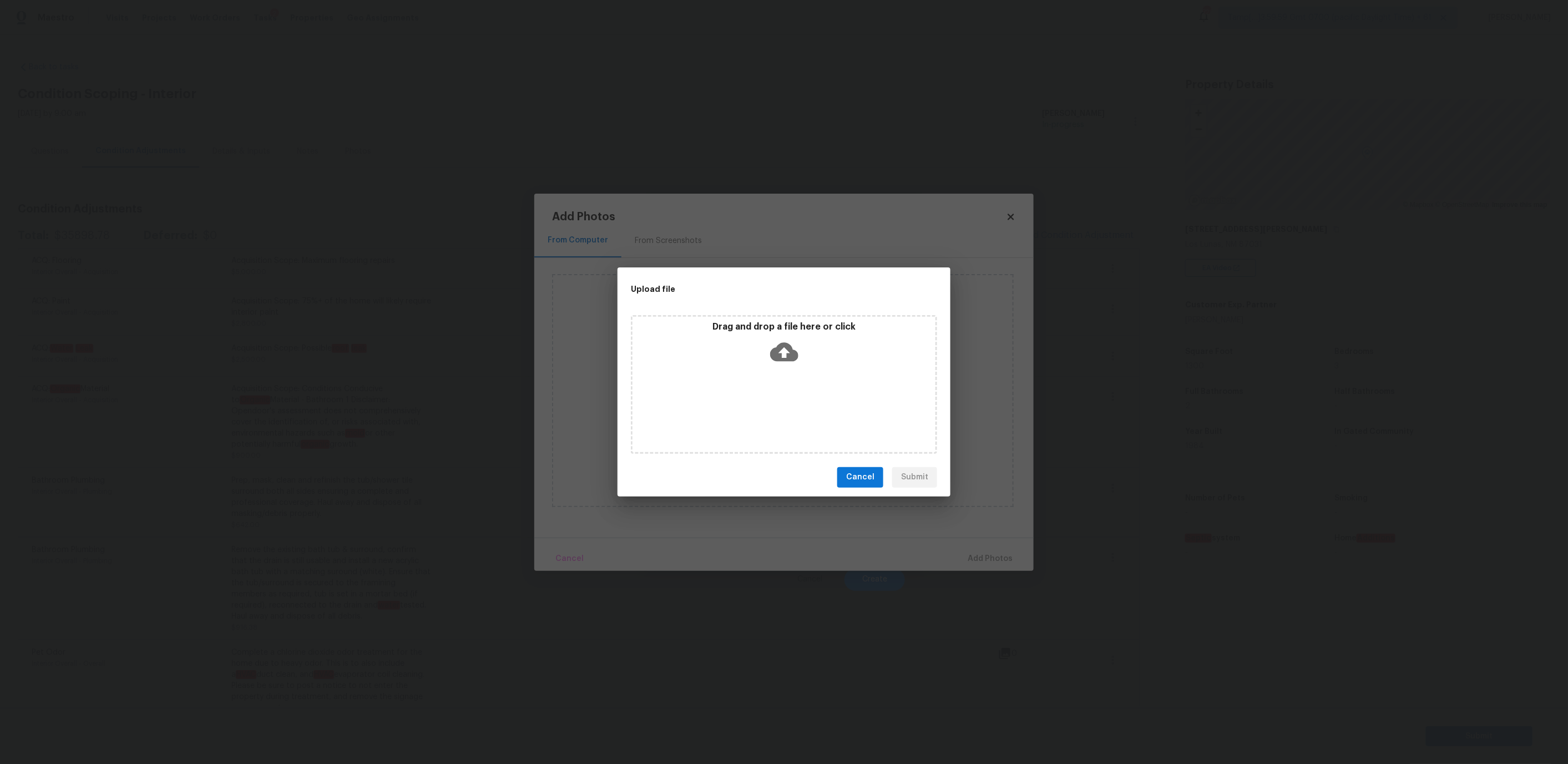
click at [760, 360] on div "Drag and drop a file here or click" at bounding box center [784, 345] width 303 height 47
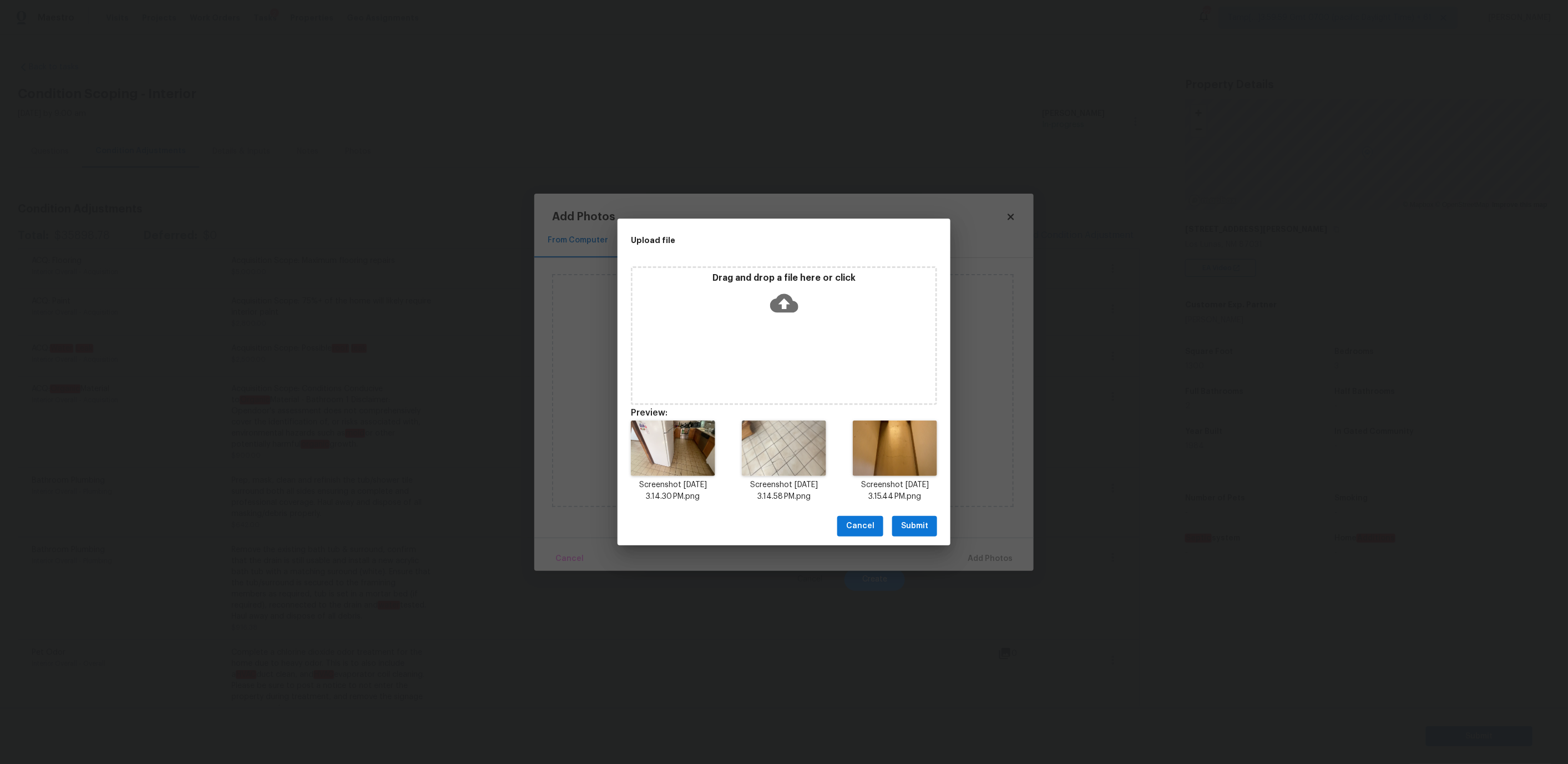
click at [918, 533] on span "Submit" at bounding box center [914, 526] width 27 height 14
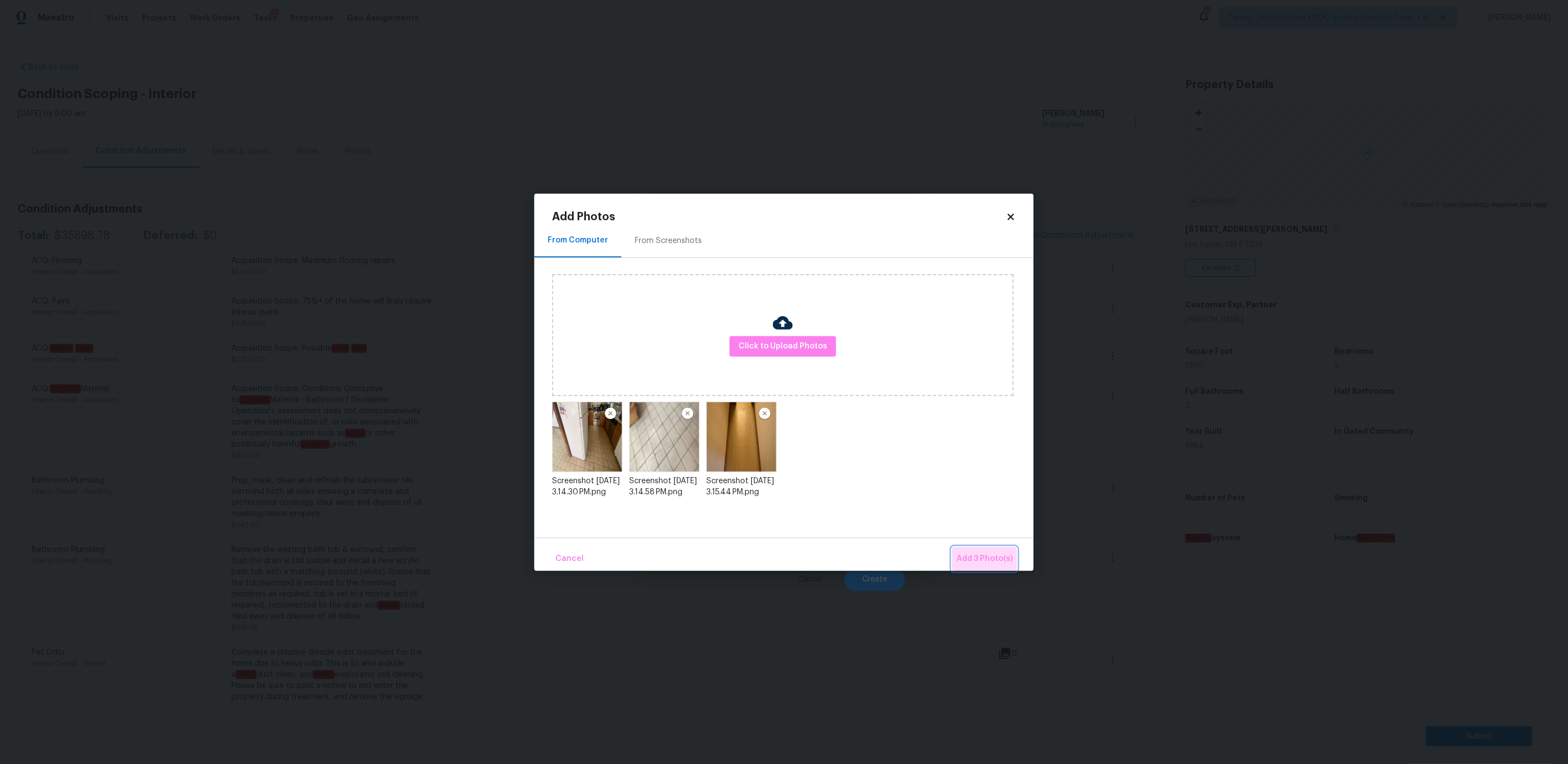
click at [976, 564] on span "Add 3 Photo(s)" at bounding box center [984, 559] width 56 height 14
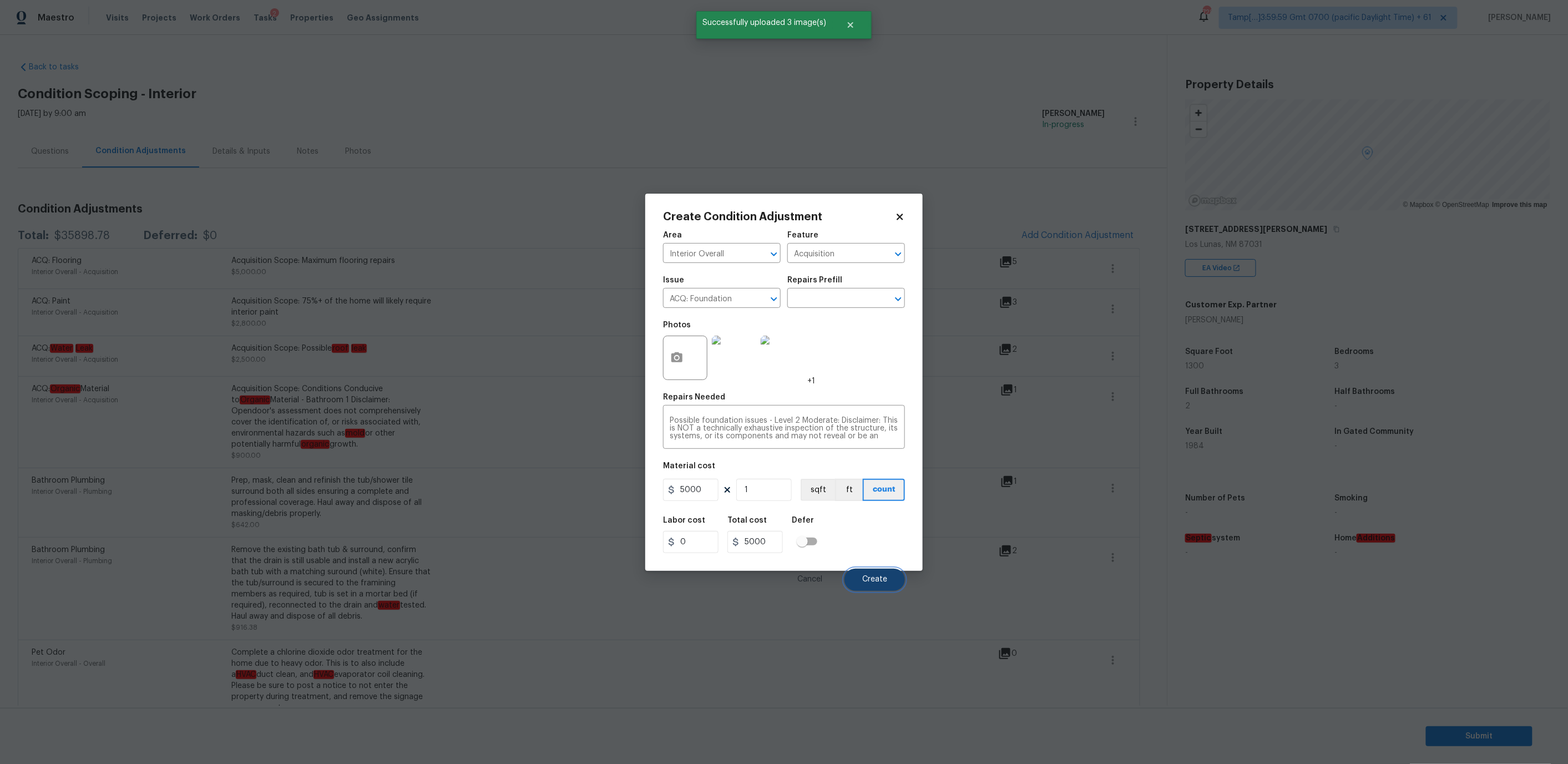
click at [863, 574] on button "Create" at bounding box center [874, 580] width 60 height 22
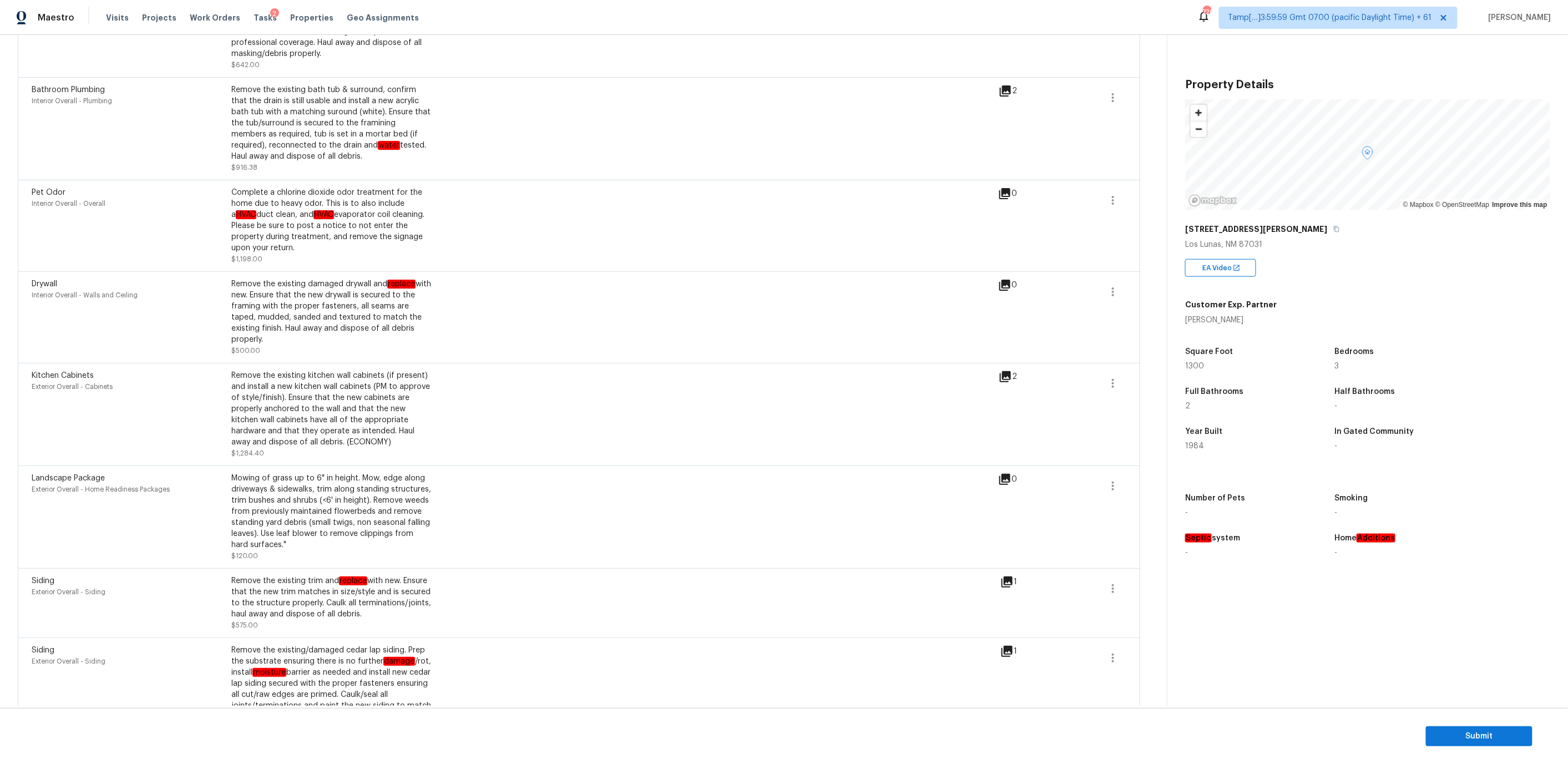
scroll to position [769, 0]
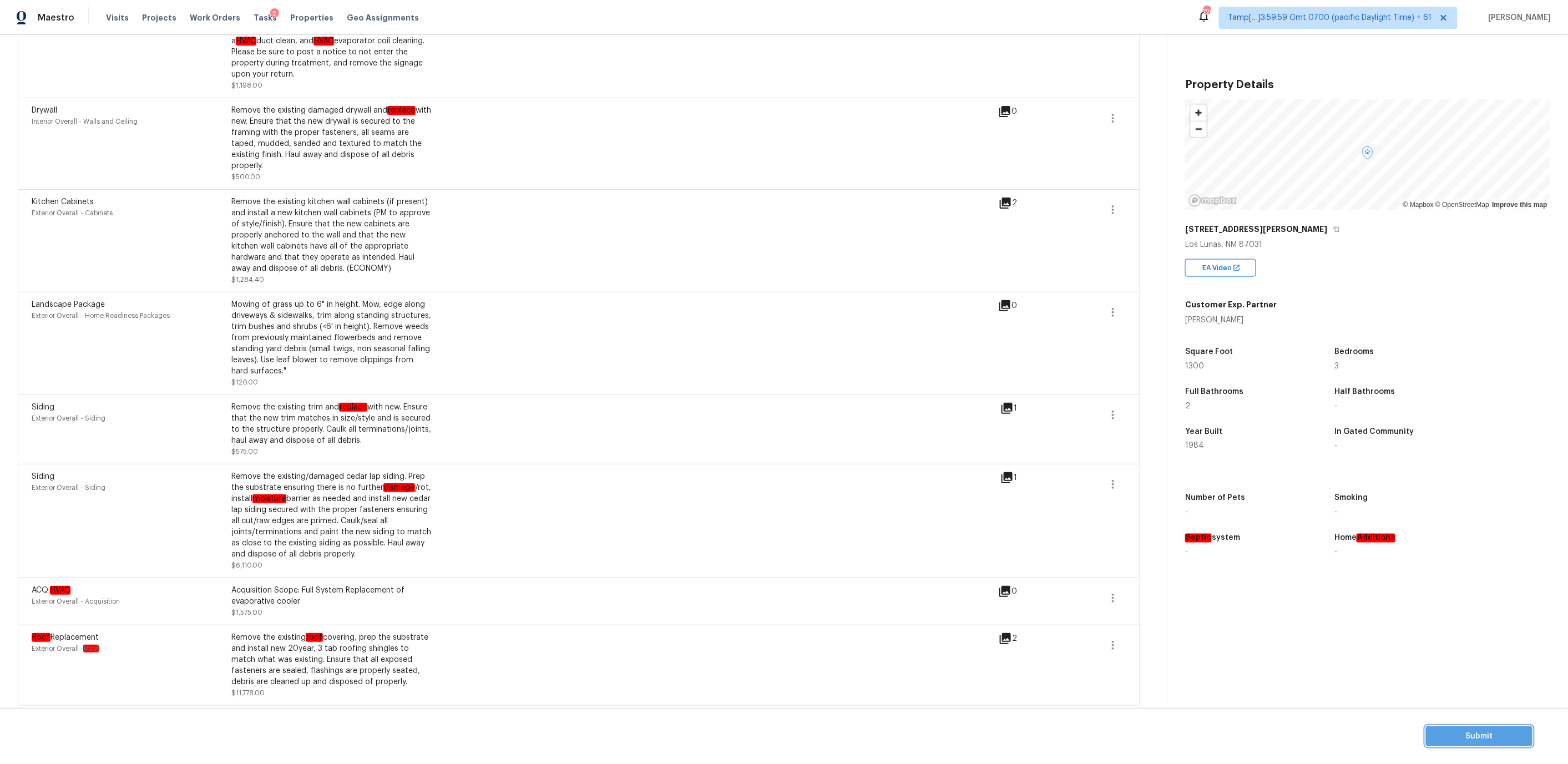
click at [1469, 741] on span "Submit" at bounding box center [1479, 737] width 89 height 14
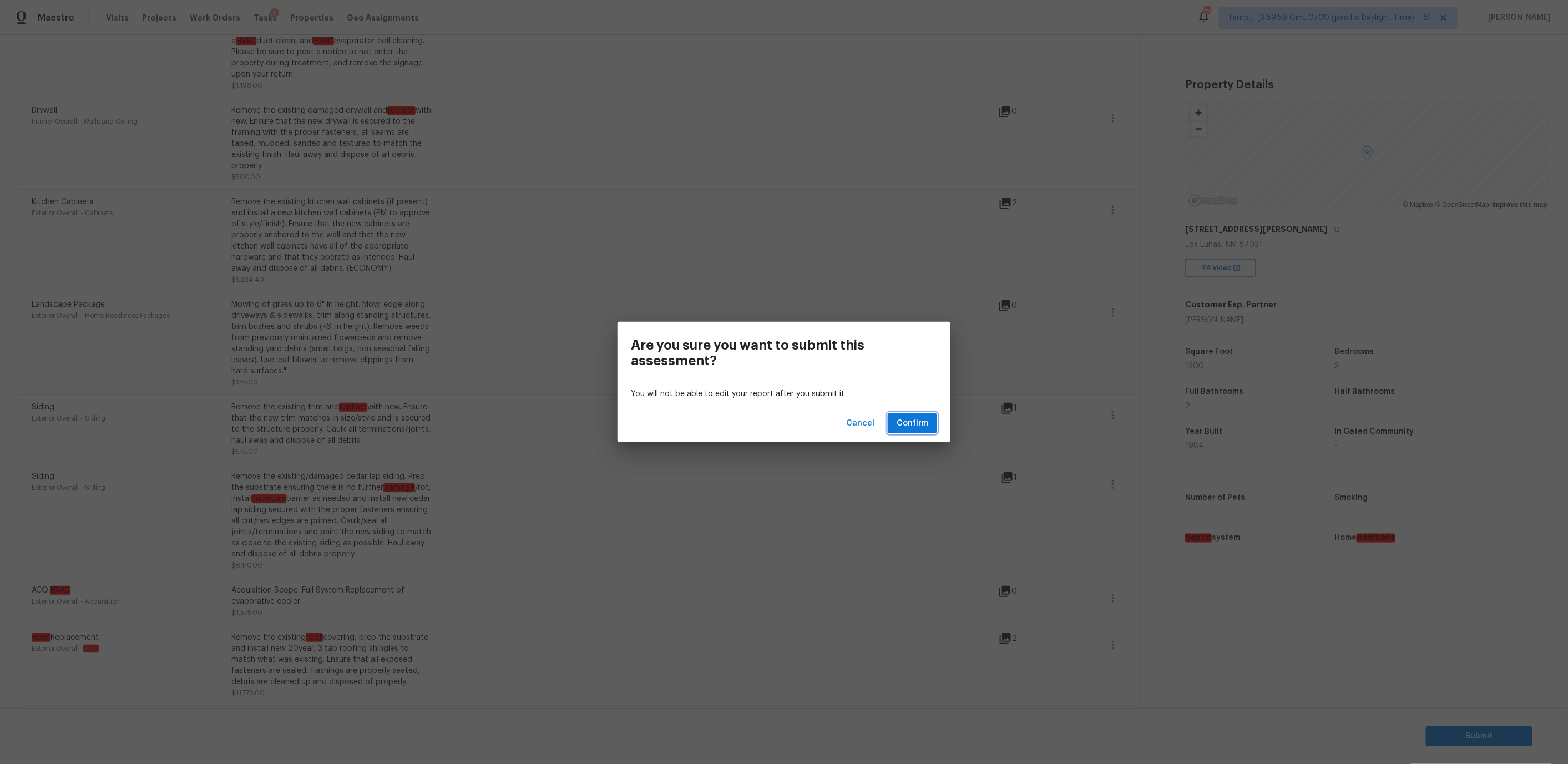
click at [912, 420] on span "Confirm" at bounding box center [912, 424] width 32 height 14
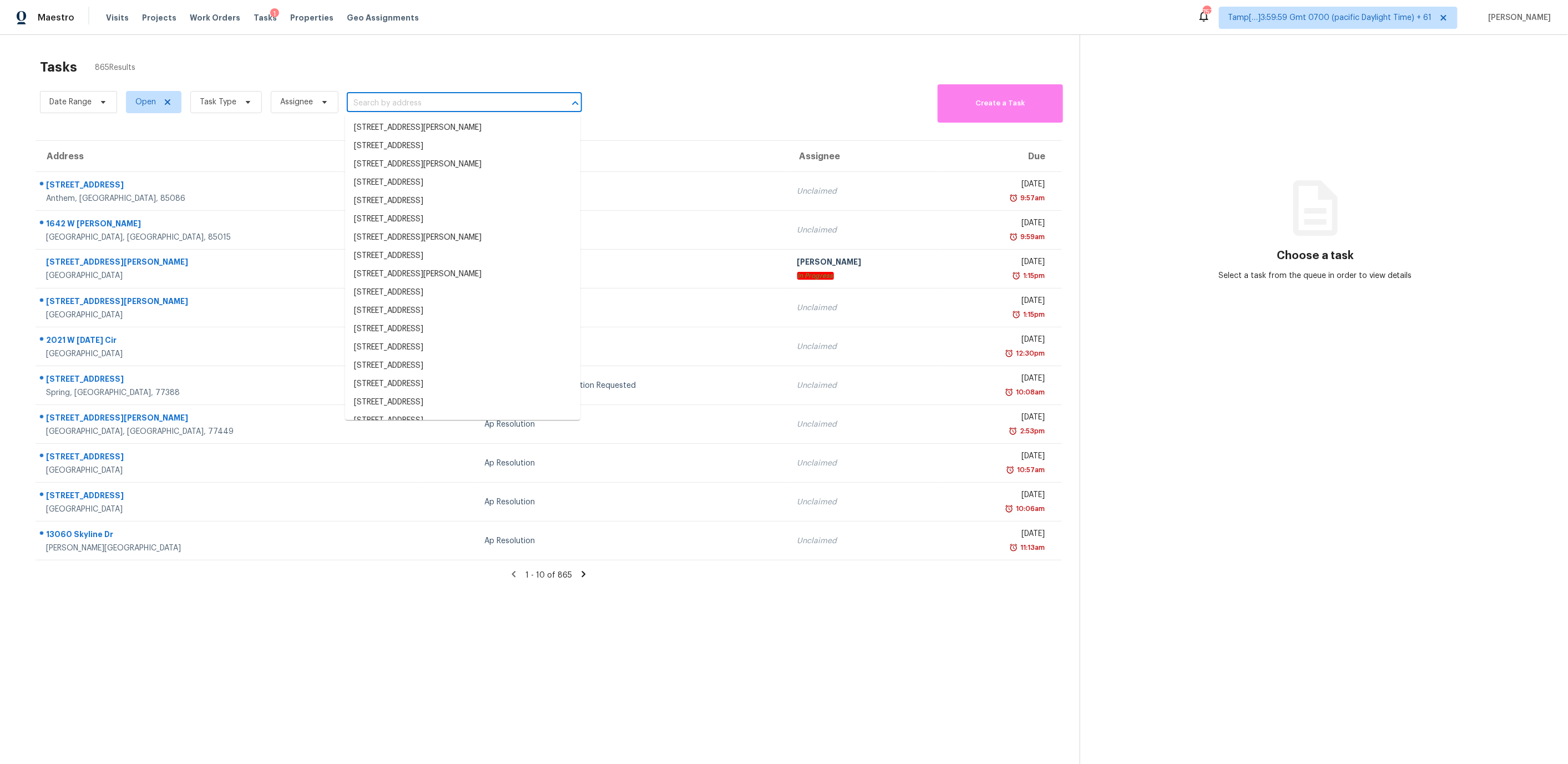
click at [377, 103] on input "text" at bounding box center [449, 103] width 204 height 17
paste input "[STREET_ADDRESS][US_STATE]"
type input "[STREET_ADDRESS][US_STATE]"
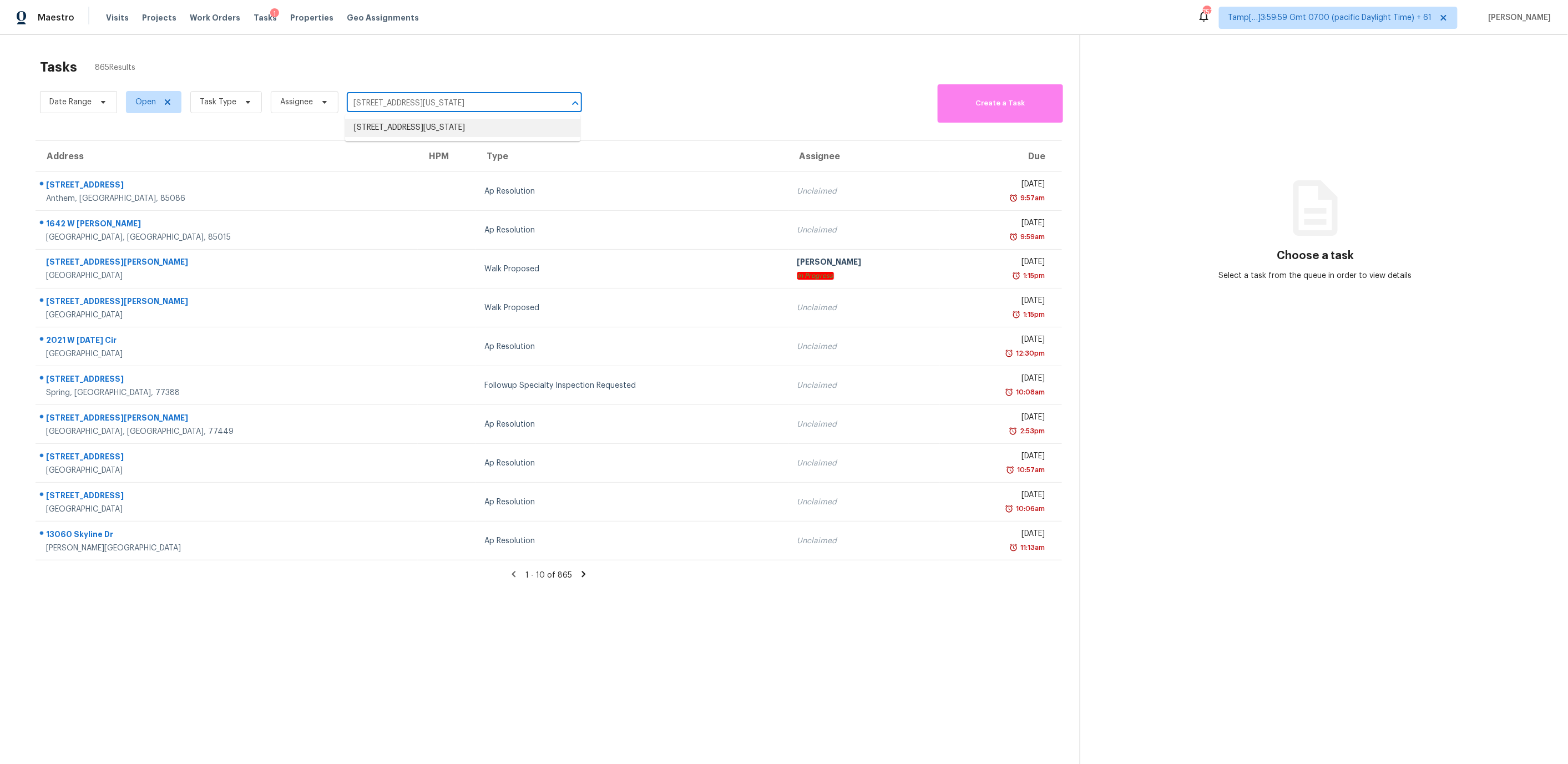
click at [388, 129] on li "[STREET_ADDRESS][US_STATE]" at bounding box center [463, 128] width 235 height 18
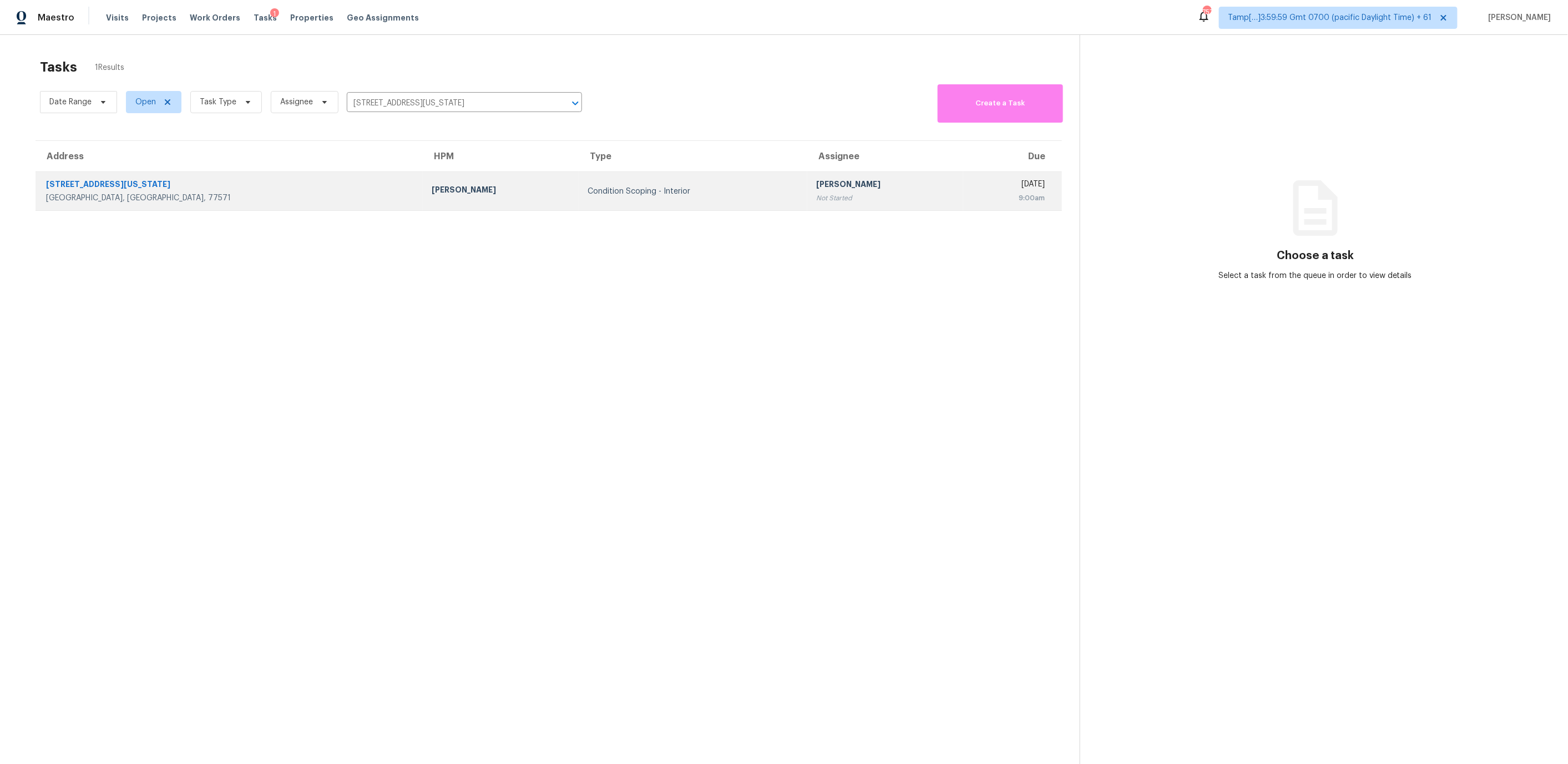
click at [423, 181] on td "[PERSON_NAME]" at bounding box center [501, 192] width 156 height 39
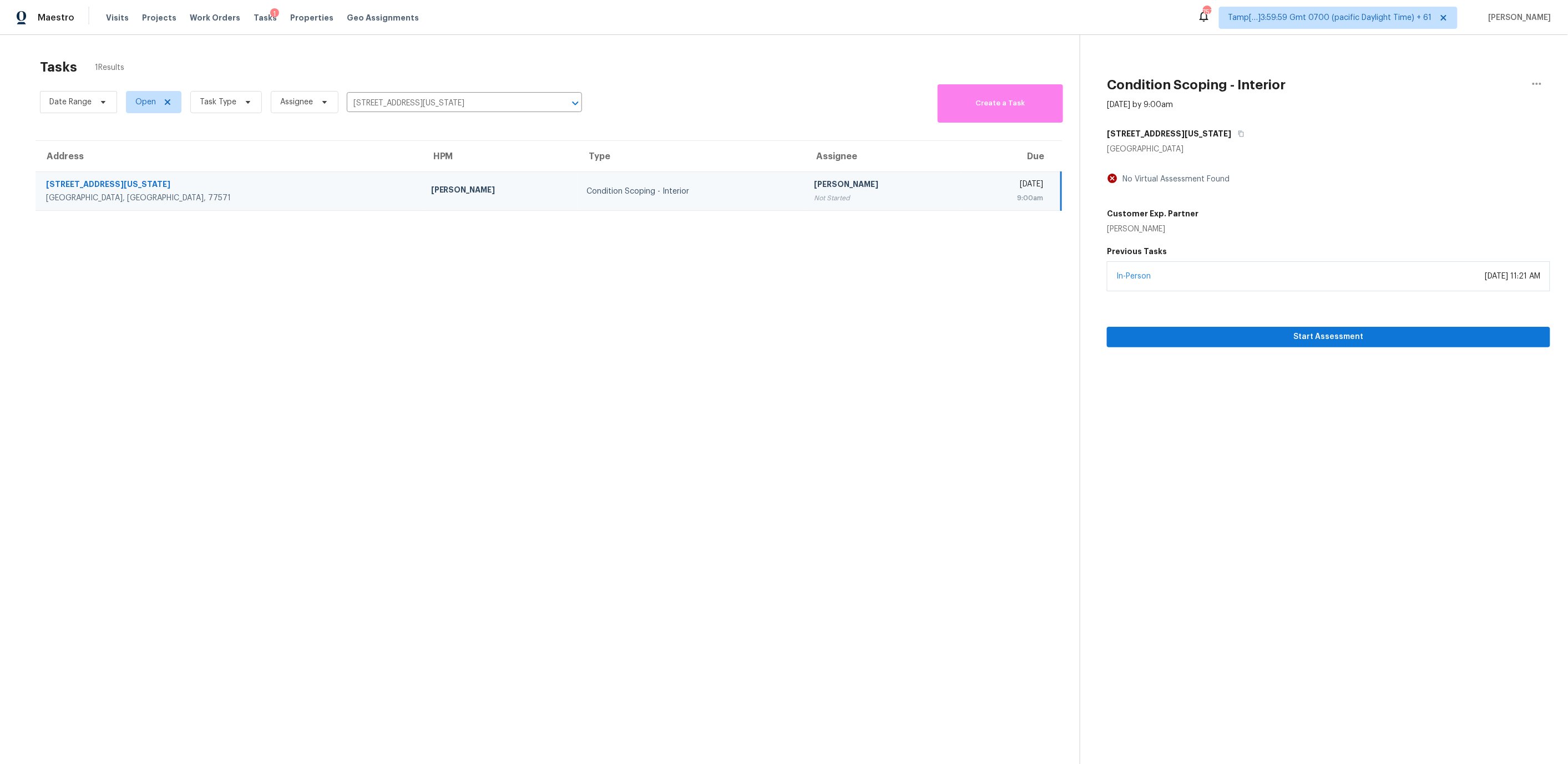
click at [431, 184] on div "[PERSON_NAME]" at bounding box center [500, 191] width 138 height 14
click at [1164, 334] on span "Start Assessment" at bounding box center [1328, 337] width 425 height 14
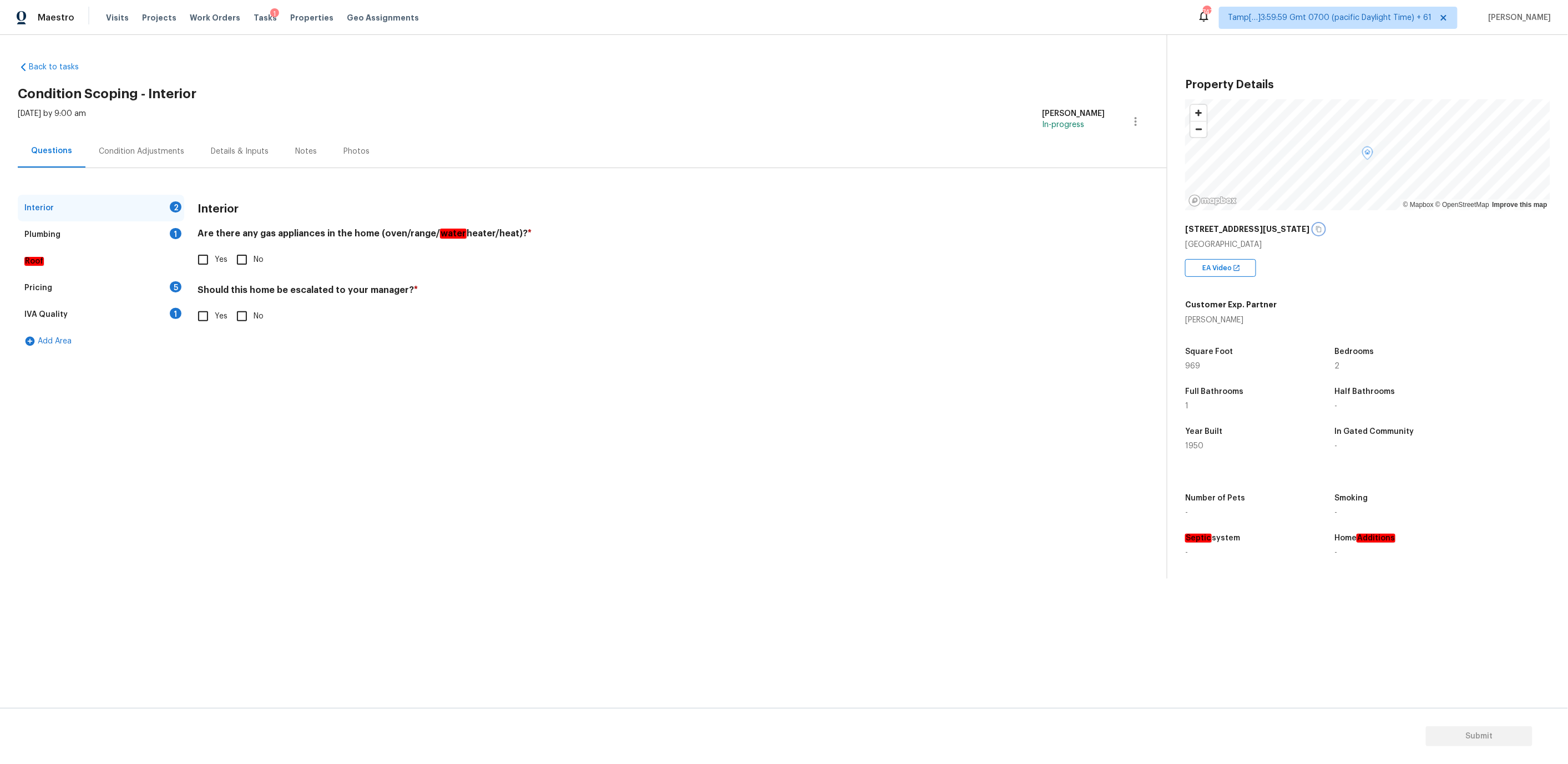
click at [1315, 228] on icon "button" at bounding box center [1318, 229] width 7 height 7
click at [206, 258] on input "Yes" at bounding box center [203, 259] width 23 height 23
checkbox input "true"
click at [207, 313] on input "Yes" at bounding box center [203, 316] width 23 height 23
checkbox input "true"
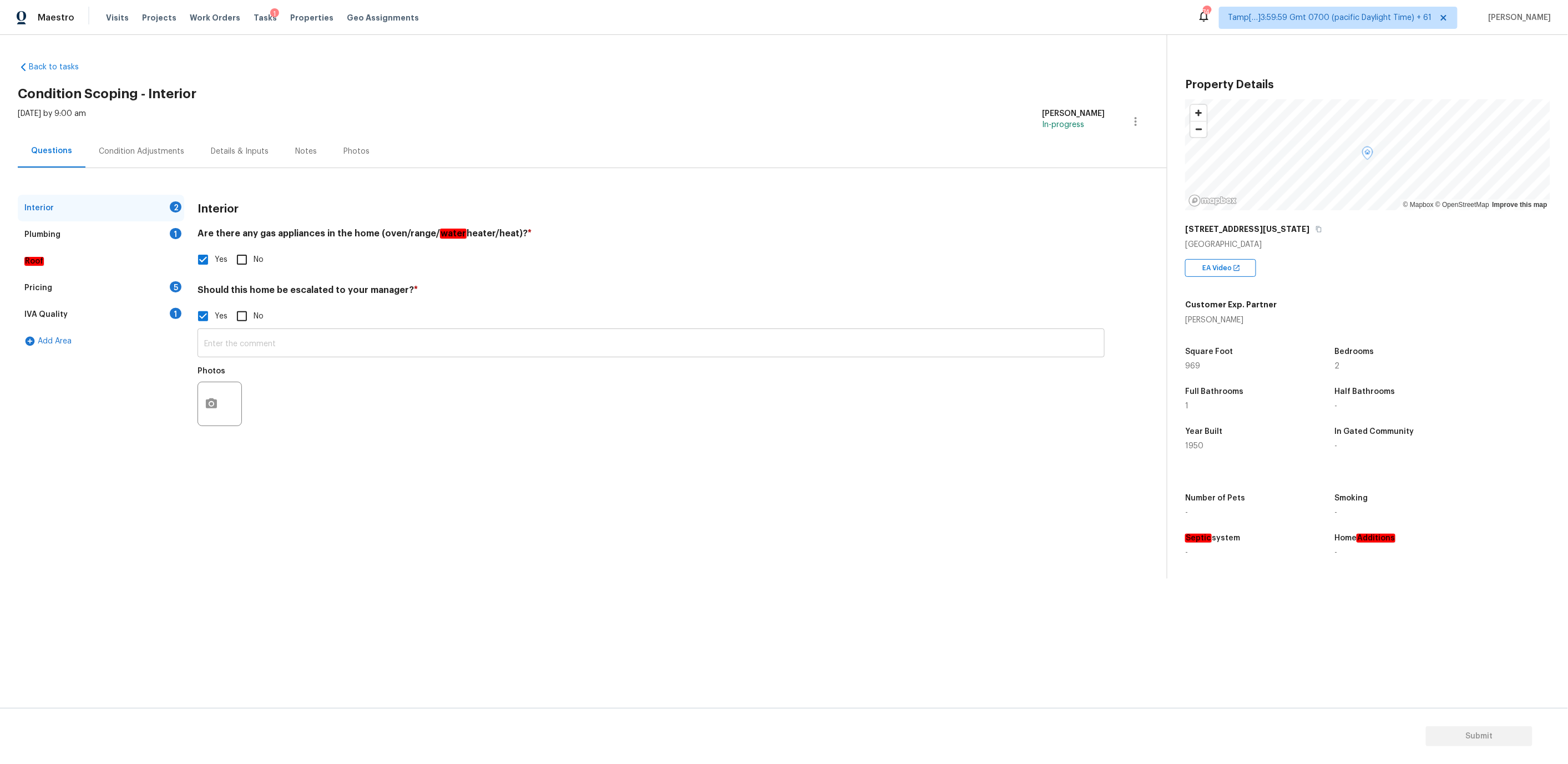
click at [240, 344] on input "text" at bounding box center [651, 344] width 907 height 26
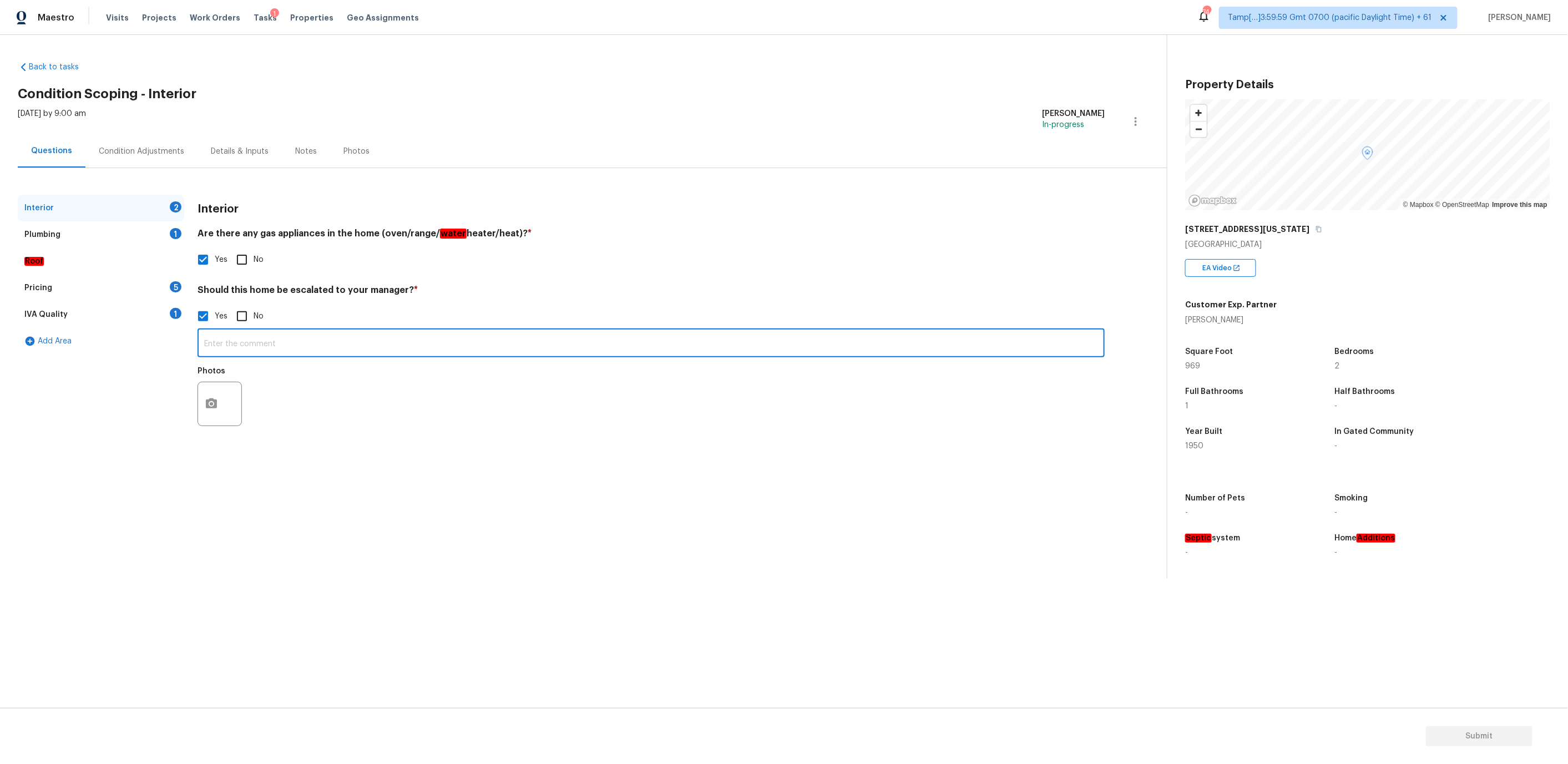
click at [122, 147] on div "Condition Adjustments" at bounding box center [141, 152] width 85 height 11
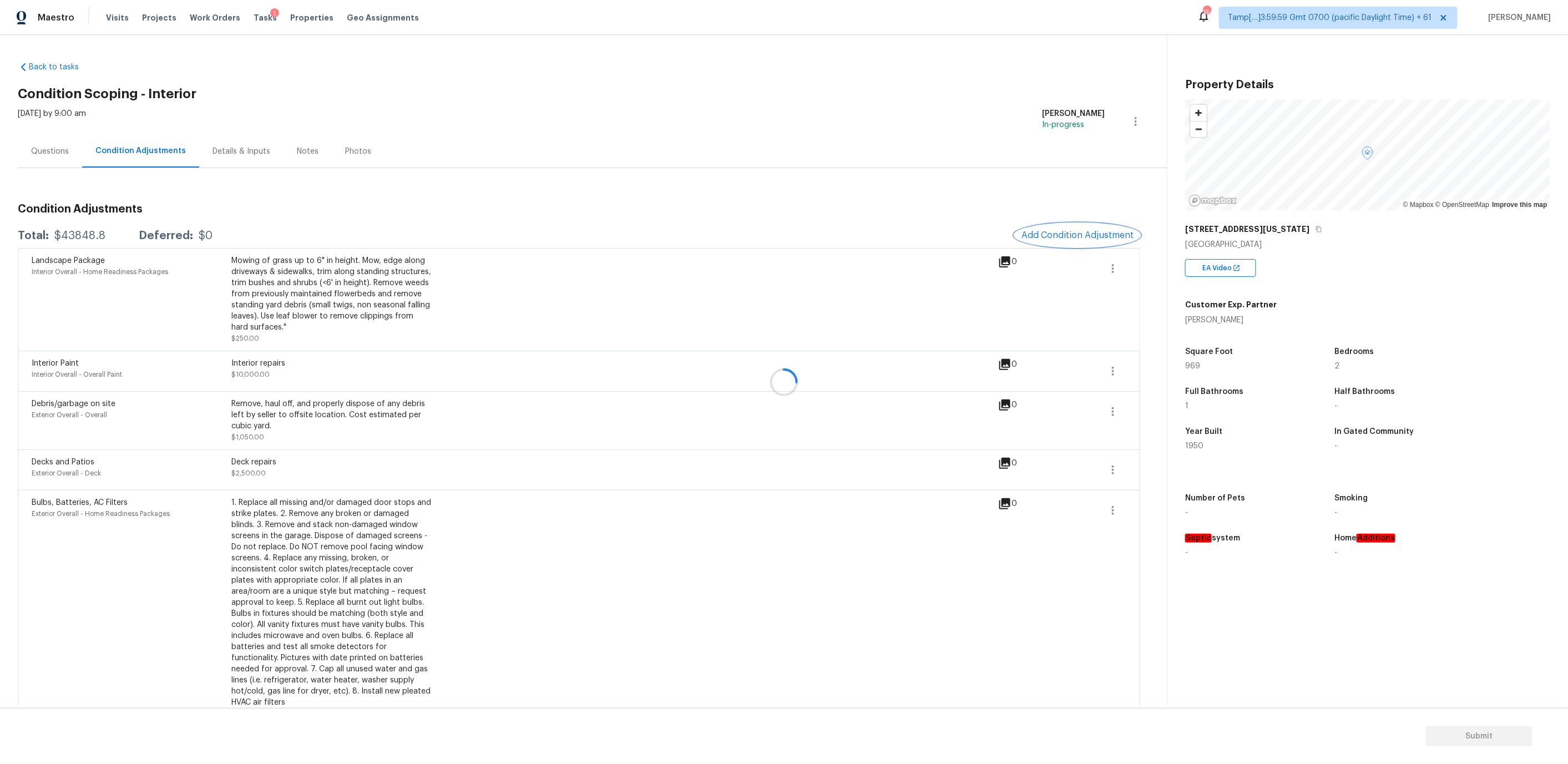
click at [1071, 239] on span "Add Condition Adjustment" at bounding box center [1077, 235] width 112 height 10
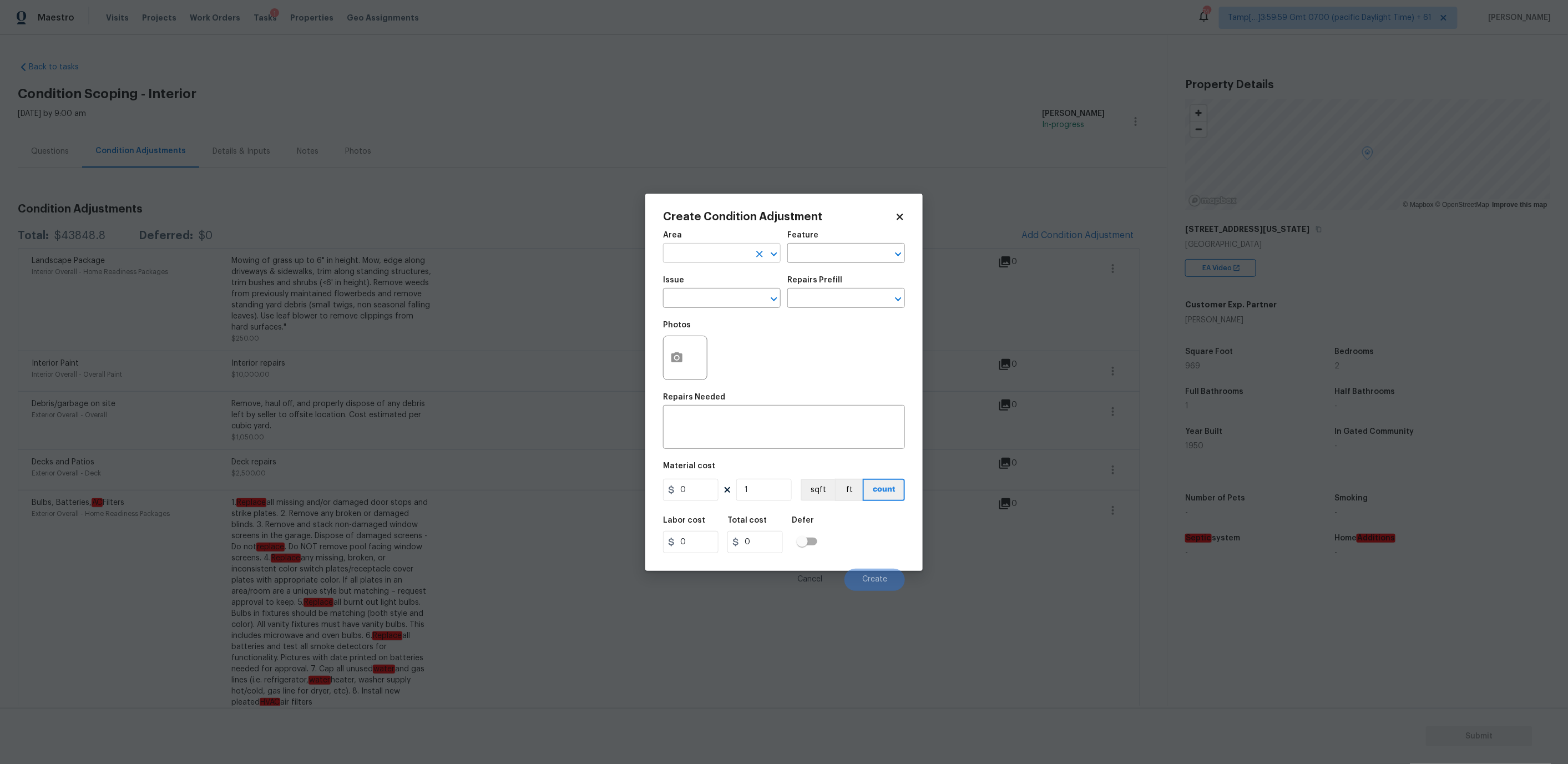
click at [715, 256] on input "text" at bounding box center [706, 254] width 86 height 17
type input "u"
click at [719, 294] on li "Interior Overall" at bounding box center [721, 296] width 117 height 18
type input "Interior Overall"
click at [713, 292] on input "text" at bounding box center [706, 300] width 86 height 17
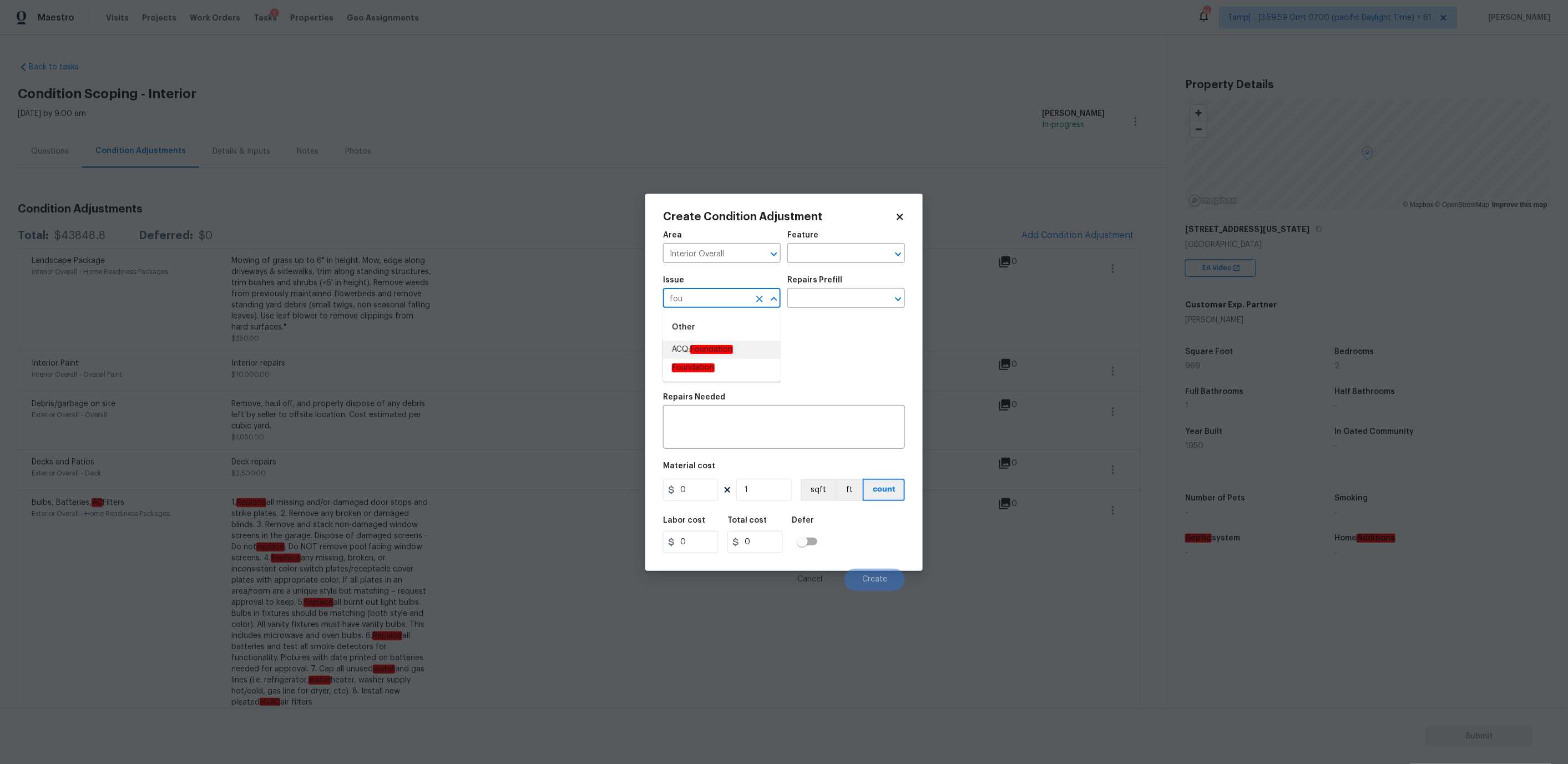
click at [696, 349] on em "Foundation" at bounding box center [712, 349] width 43 height 9
type input "ACQ: Foundation"
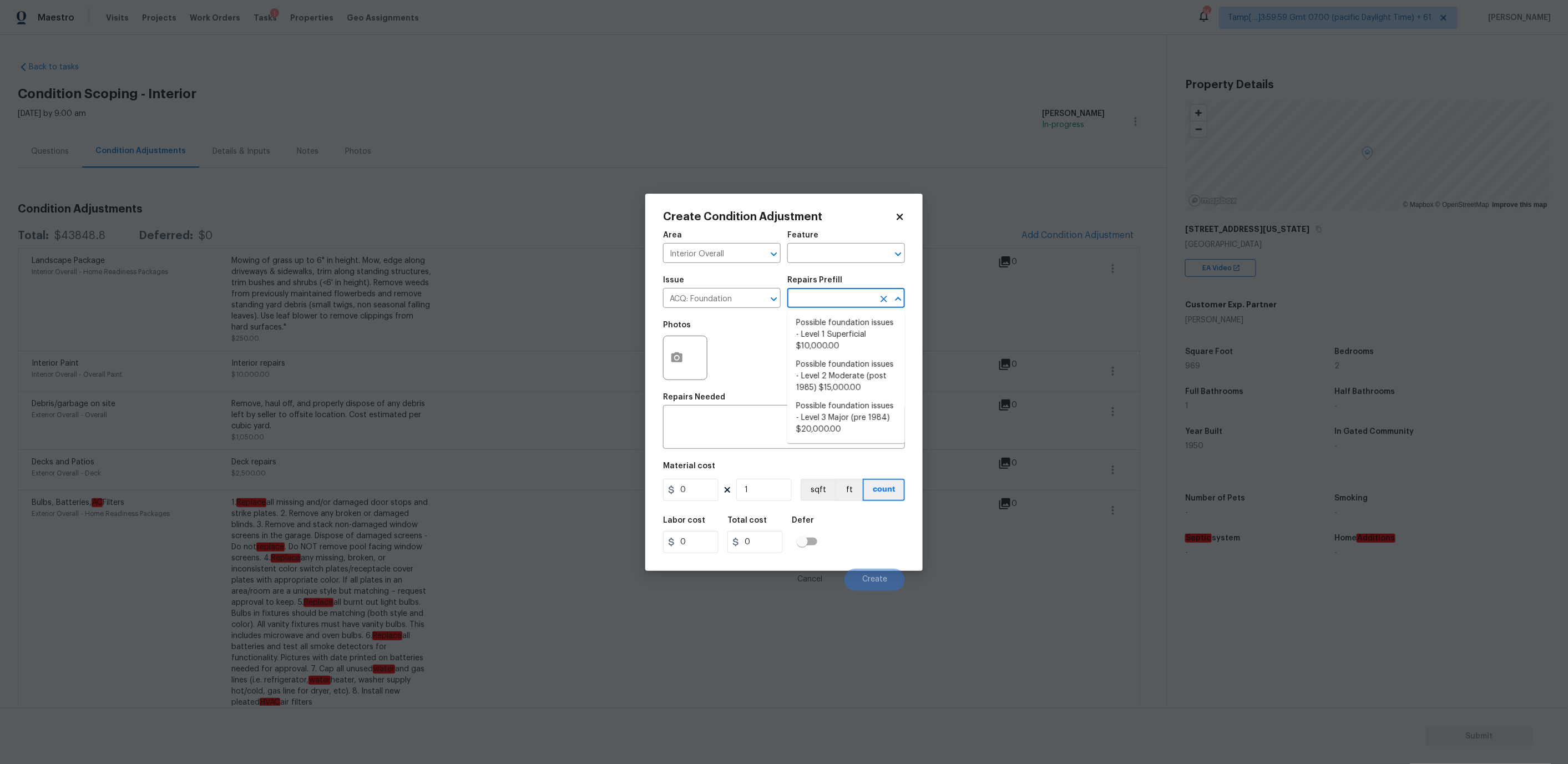
click at [832, 293] on input "text" at bounding box center [830, 300] width 86 height 17
click at [813, 424] on span "Possible foundation issues - Level 3 Major (pre 1984) $20,000.00" at bounding box center [846, 418] width 100 height 35
type input "Acquisition"
type textarea "Possible foundation issues - Level 3 Major: Disclaimer: This is NOT a technical…"
type input "20000"
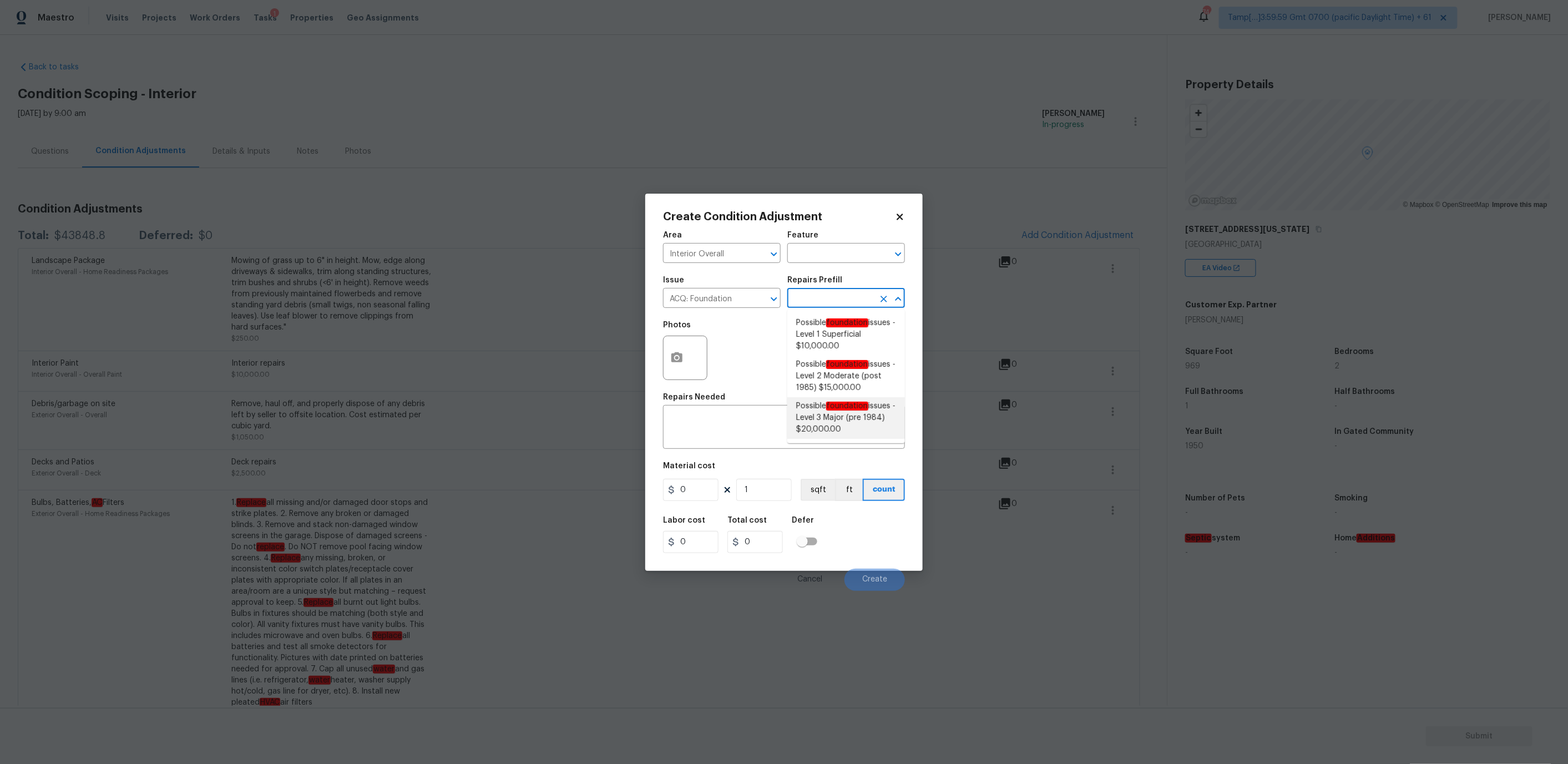
type input "20000"
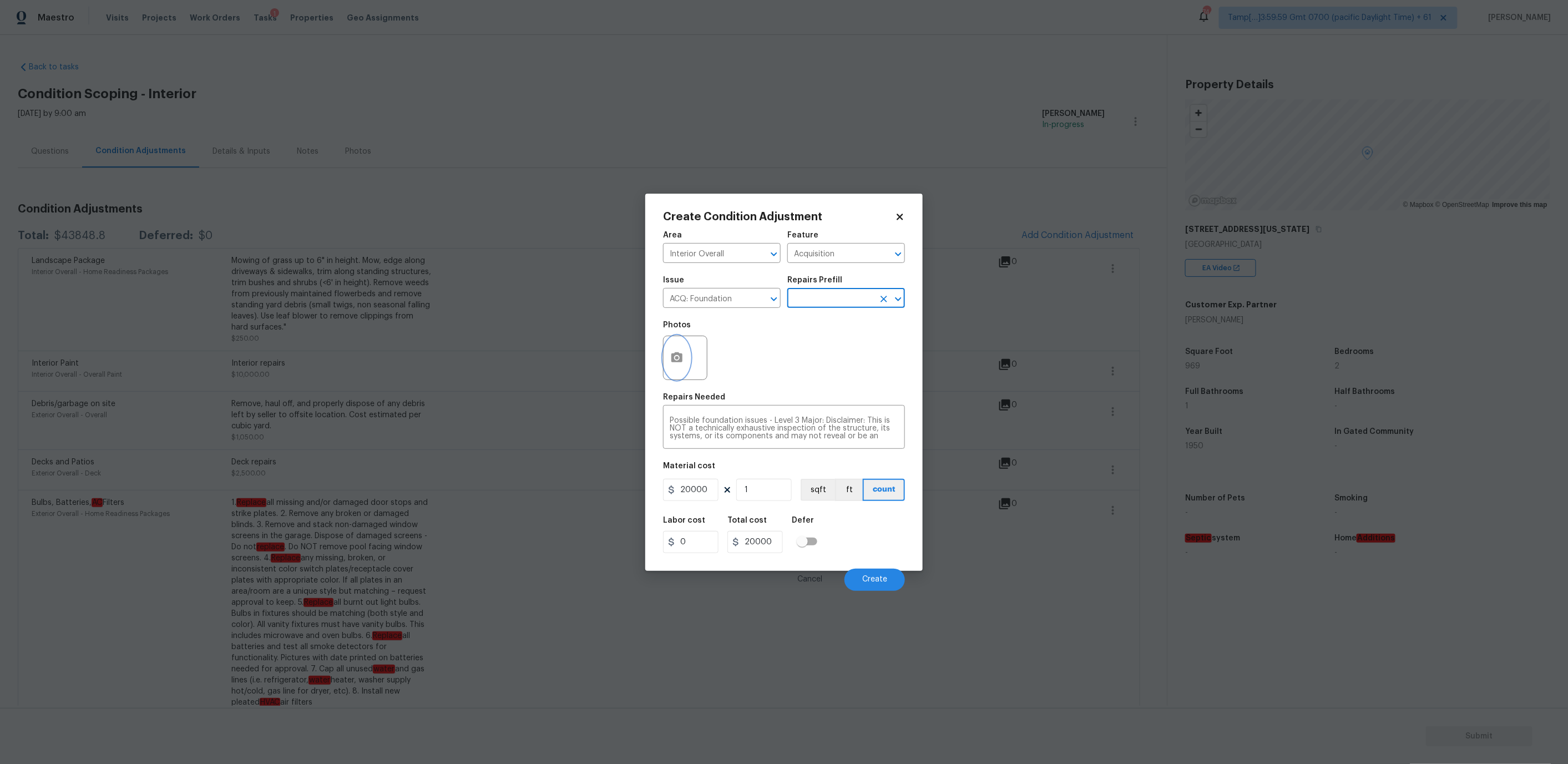
click at [678, 366] on button "button" at bounding box center [677, 357] width 27 height 43
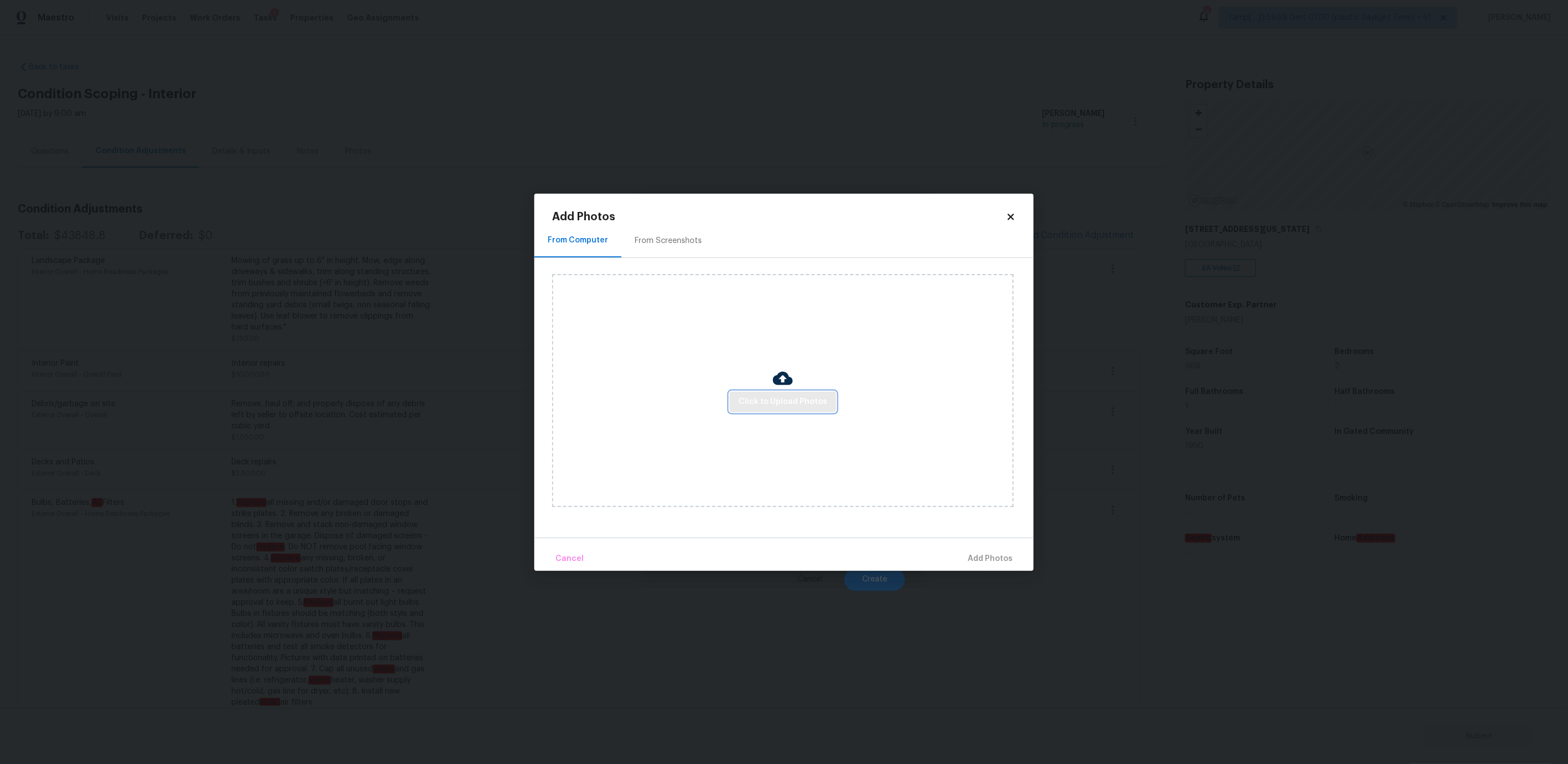
click at [760, 405] on span "Click to Upload Photos" at bounding box center [783, 402] width 89 height 14
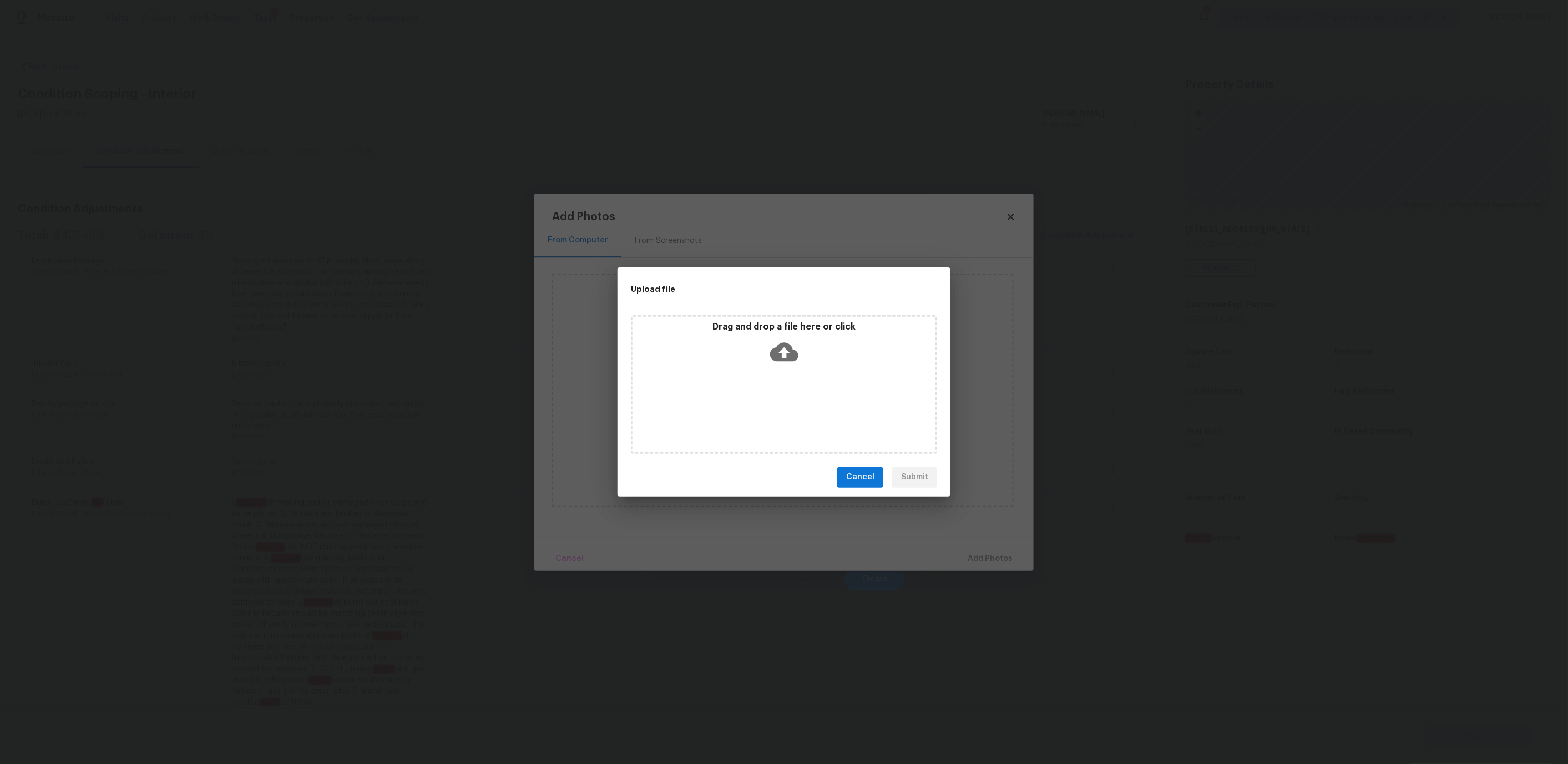
click at [759, 344] on div "Drag and drop a file here or click" at bounding box center [784, 345] width 303 height 47
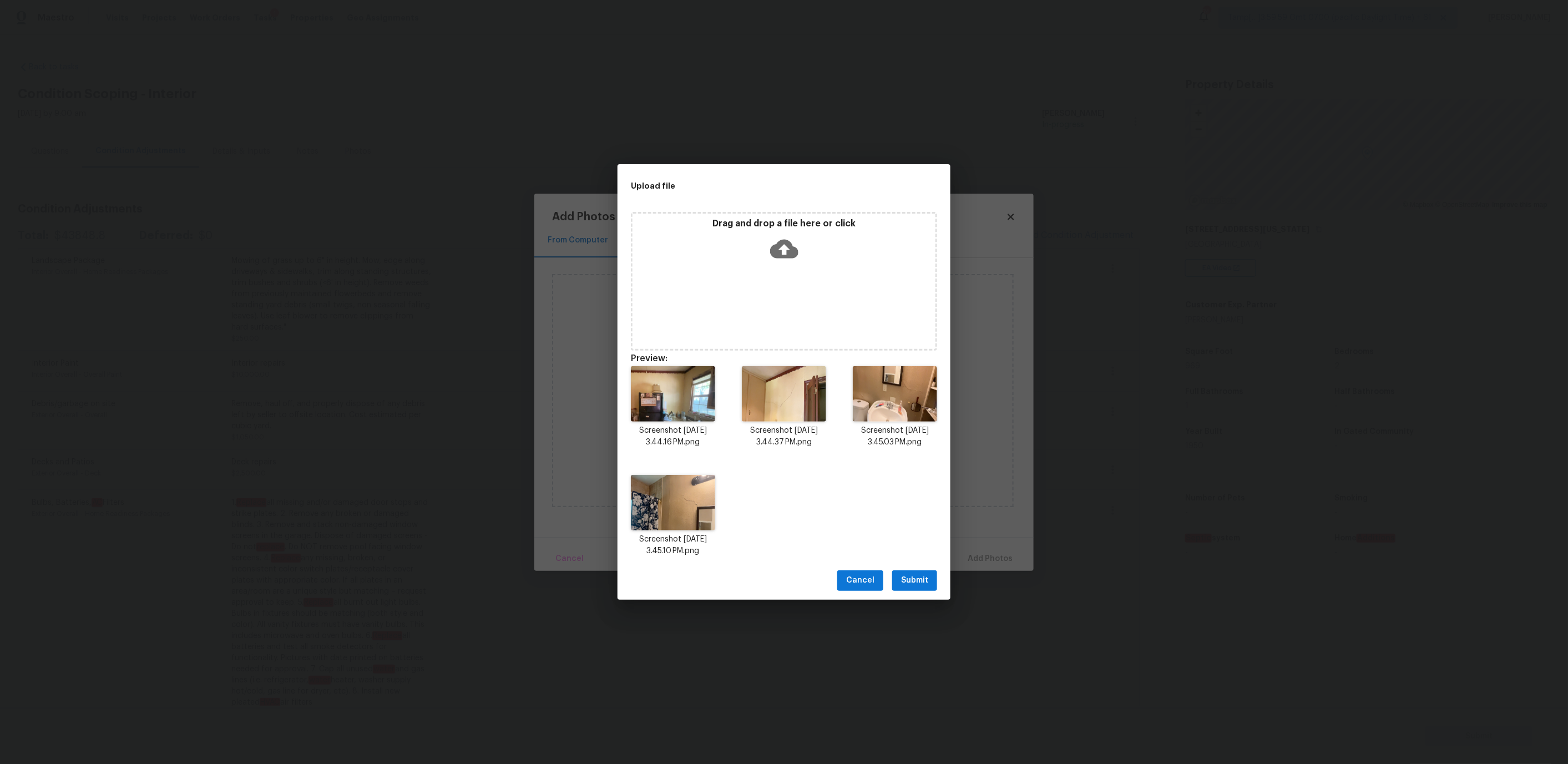
click at [908, 577] on span "Submit" at bounding box center [914, 581] width 27 height 14
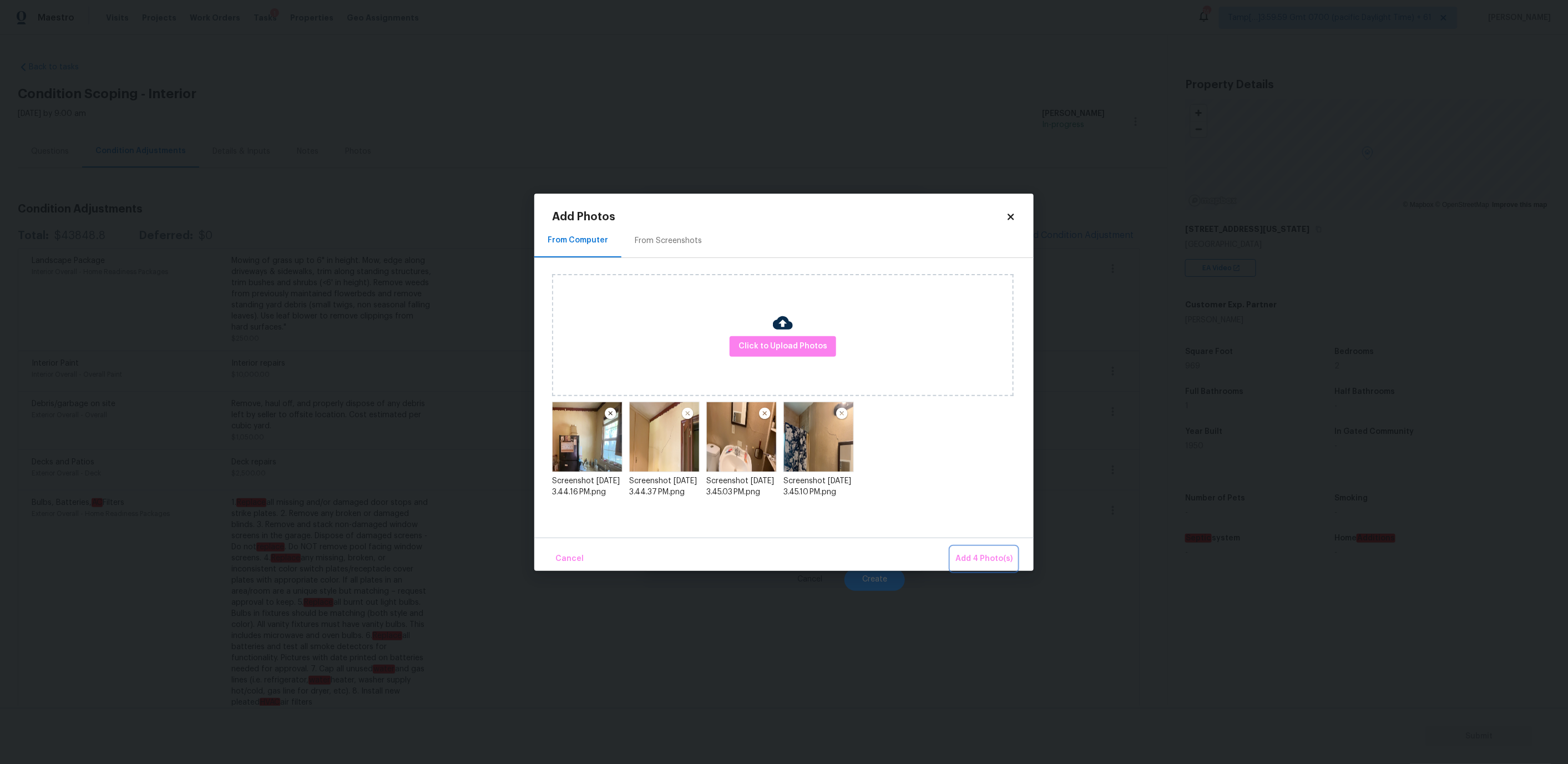
click at [987, 561] on span "Add 4 Photo(s)" at bounding box center [984, 559] width 57 height 14
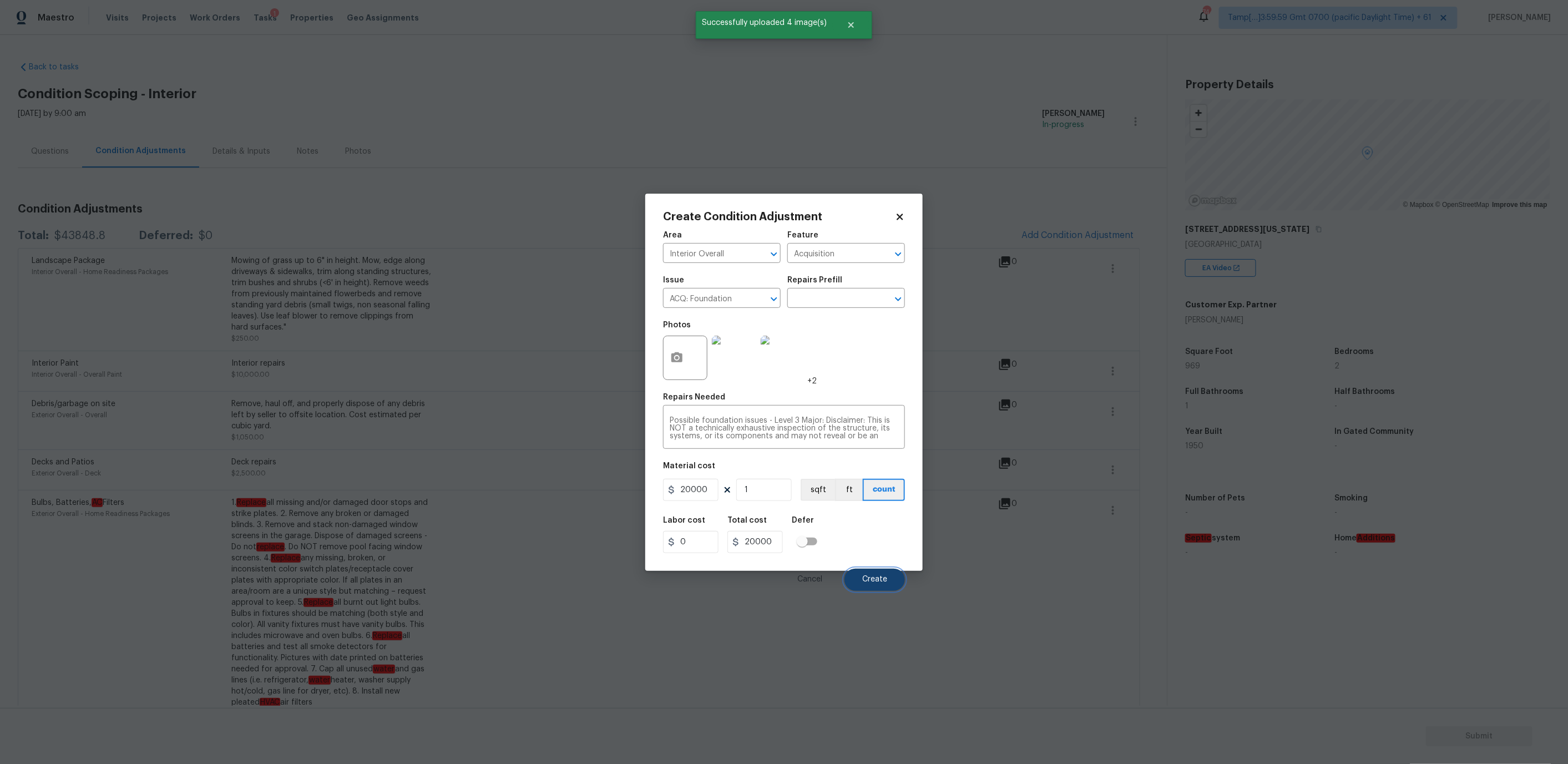
click at [884, 576] on span "Create" at bounding box center [875, 580] width 25 height 9
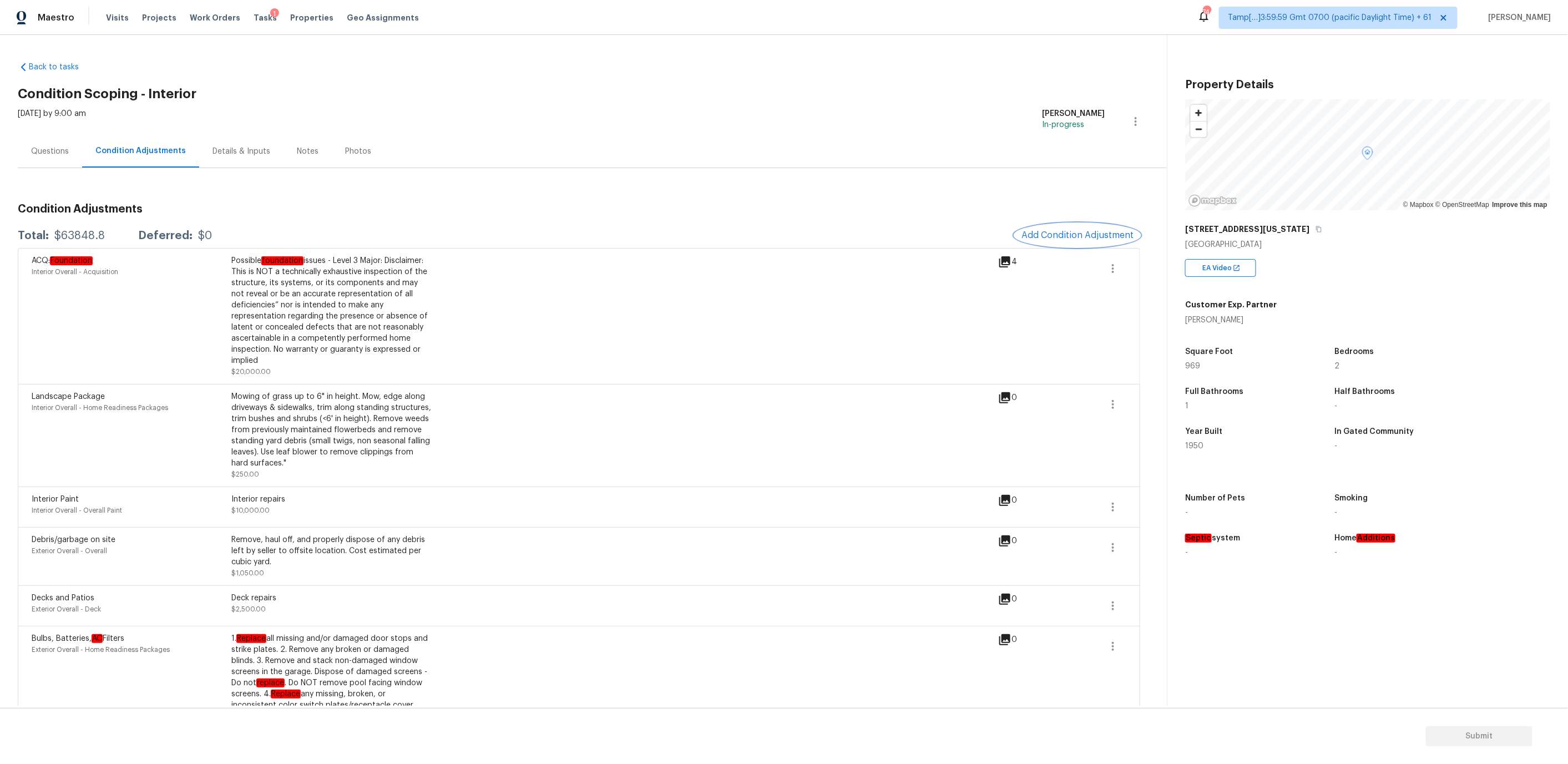
click at [1043, 230] on span "Add Condition Adjustment" at bounding box center [1077, 235] width 112 height 10
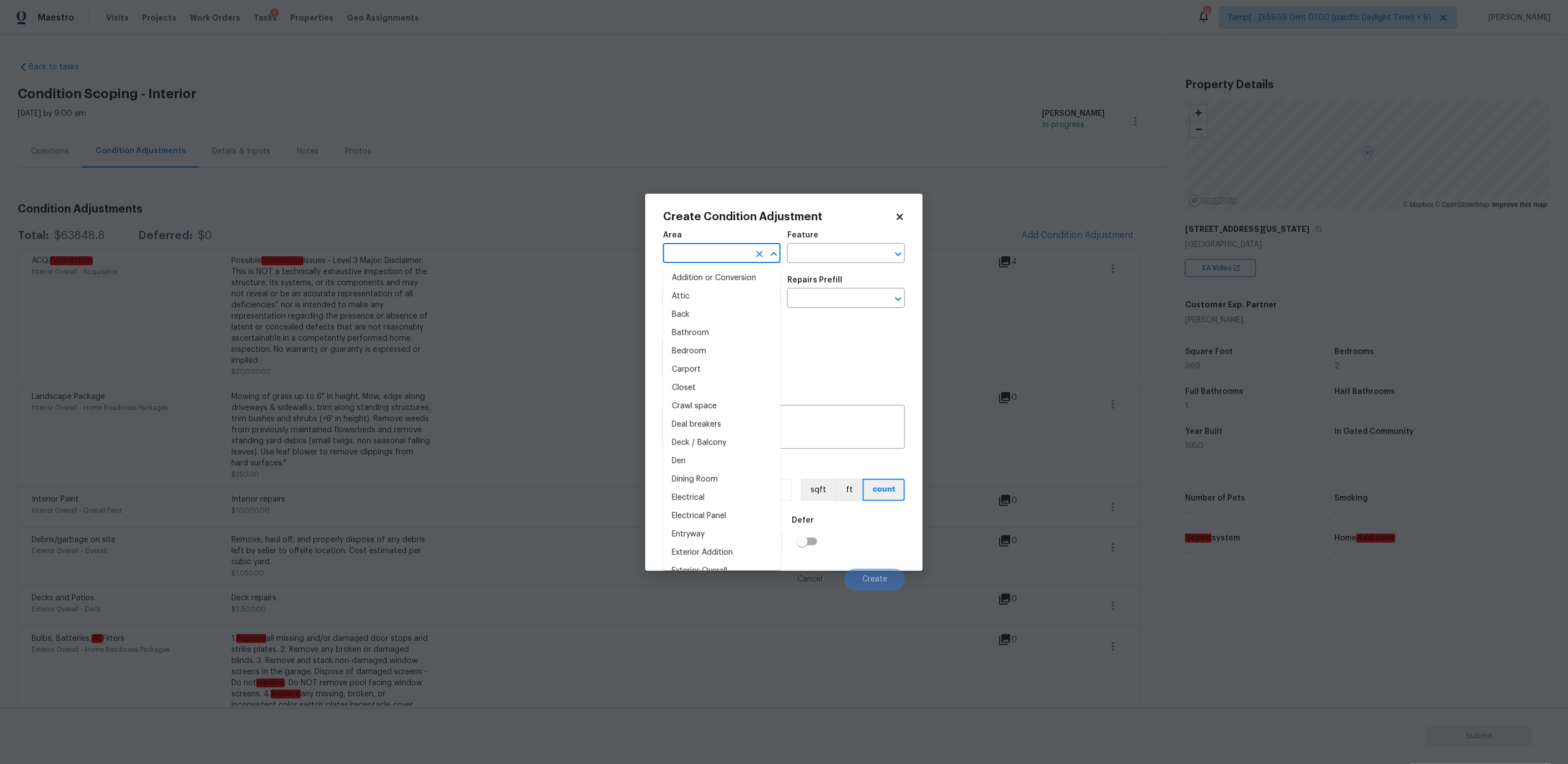
click at [707, 255] on input "text" at bounding box center [706, 254] width 86 height 17
click at [701, 290] on li "Interior Overall" at bounding box center [721, 296] width 117 height 18
type input "Interior Overall"
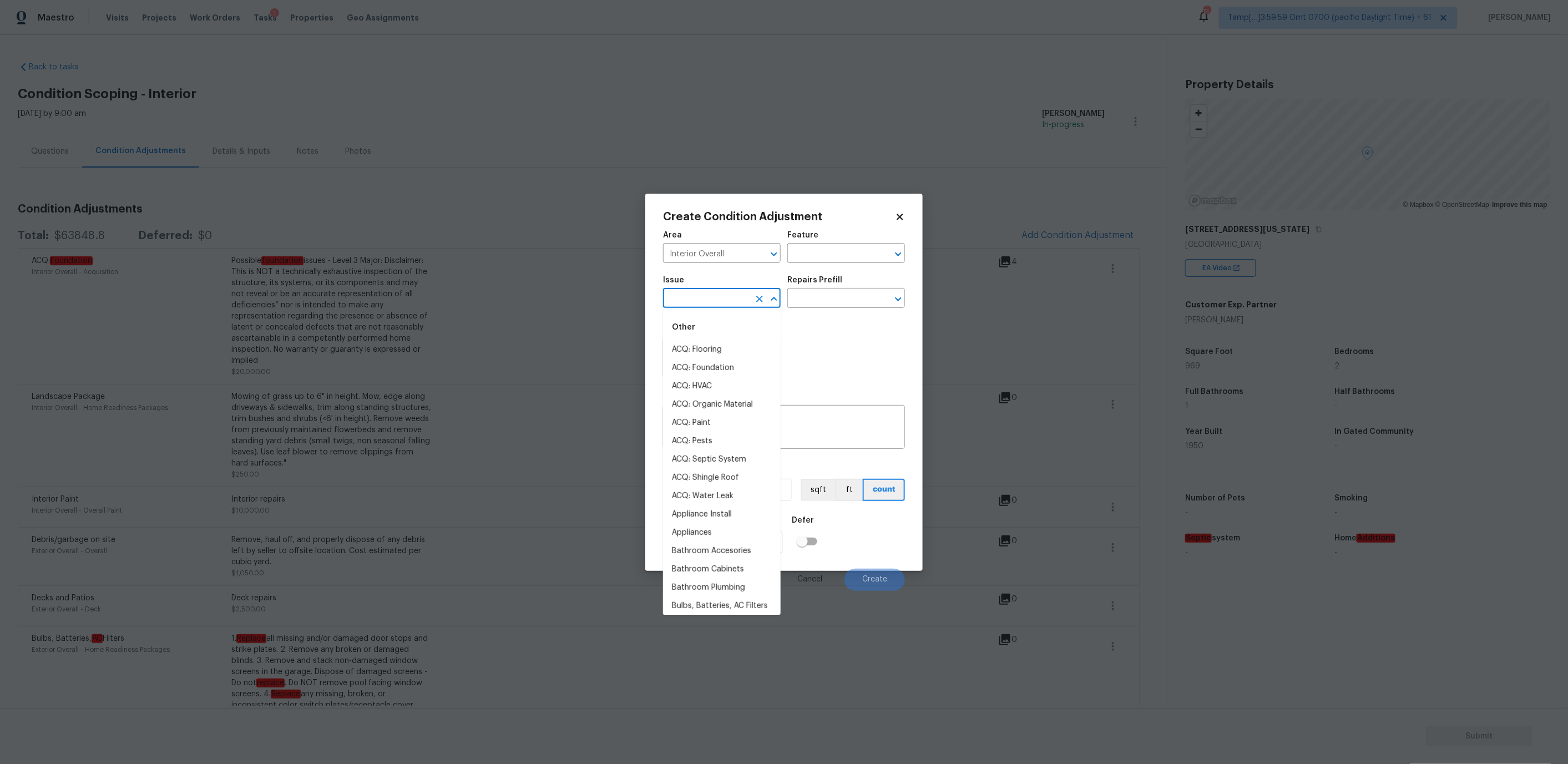
click at [705, 296] on input "text" at bounding box center [706, 300] width 86 height 17
type input "i"
click at [705, 348] on li "ACQ: Paint" at bounding box center [721, 350] width 117 height 18
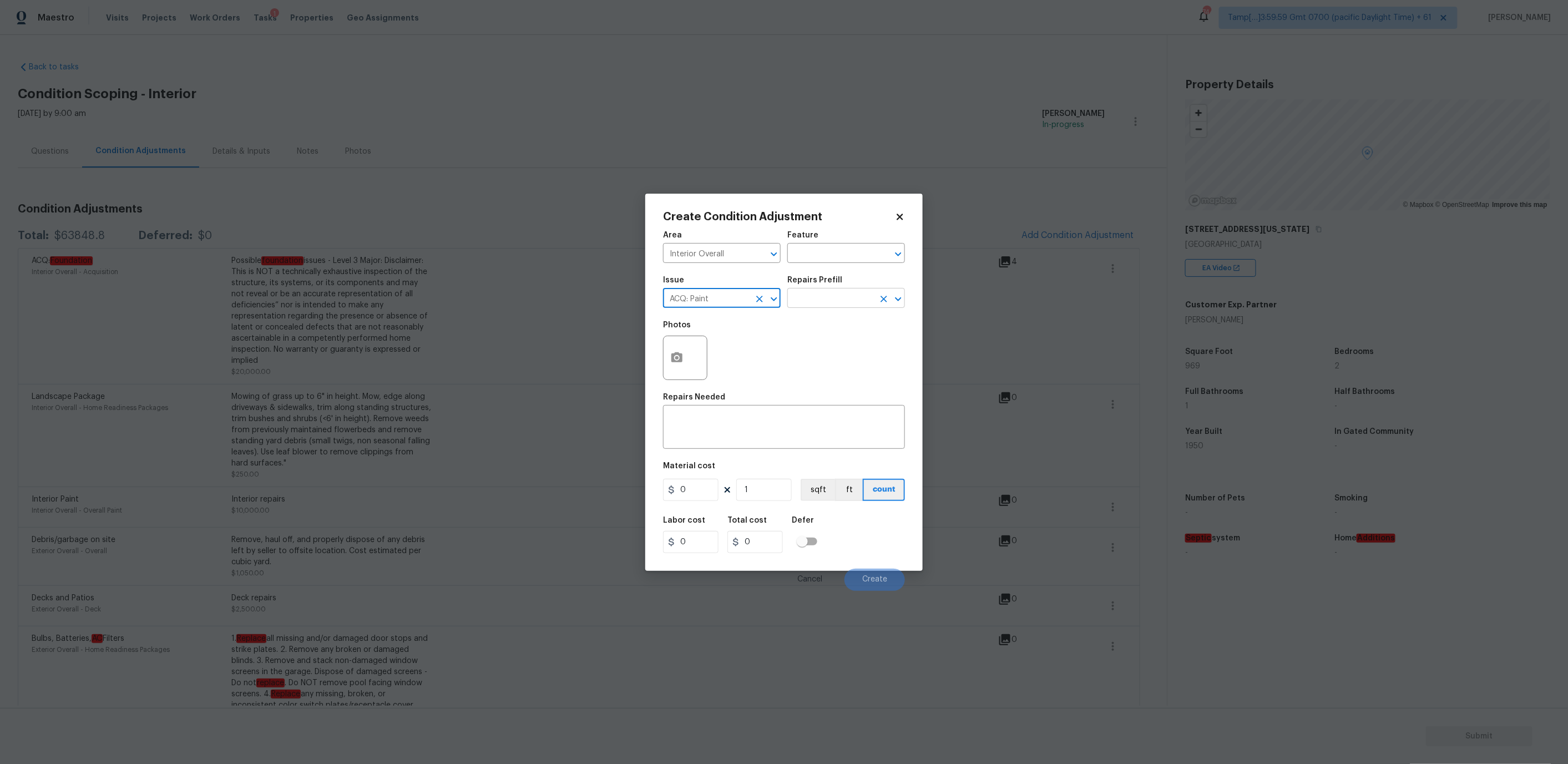
type input "ACQ: Paint"
click at [807, 306] on input "text" at bounding box center [830, 300] width 86 height 17
click at [821, 417] on li "Paint 75%+ of the home $1.48" at bounding box center [845, 419] width 117 height 30
type input "Acquisition"
type textarea "Acquisition Scope: 75%+ of the home will likely require interior paint"
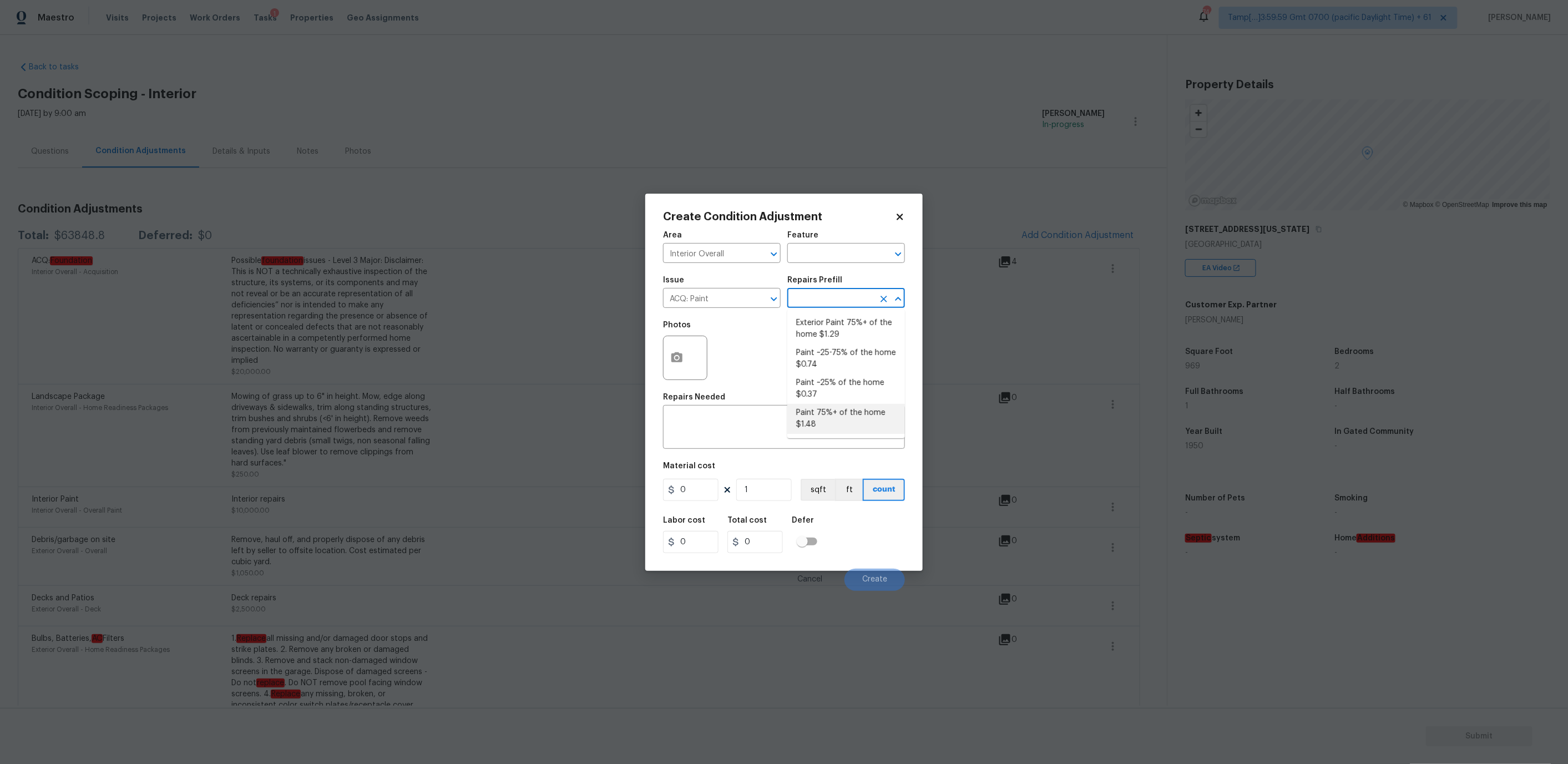
type input "1.48"
click at [677, 360] on icon "button" at bounding box center [677, 357] width 11 height 10
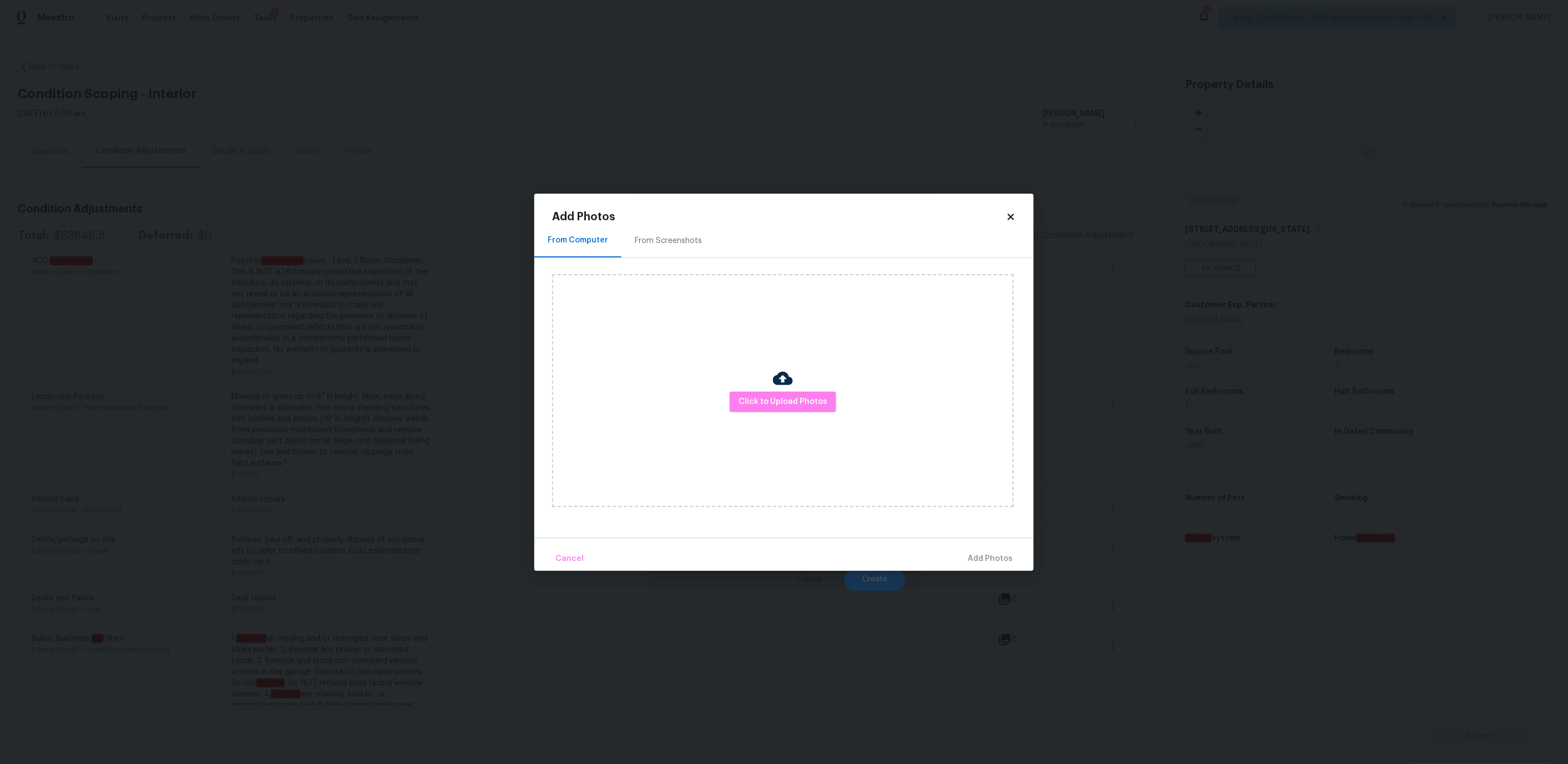
click at [774, 413] on div "Click to Upload Photos" at bounding box center [783, 390] width 461 height 233
click at [767, 404] on span "Click to Upload Photos" at bounding box center [783, 402] width 89 height 14
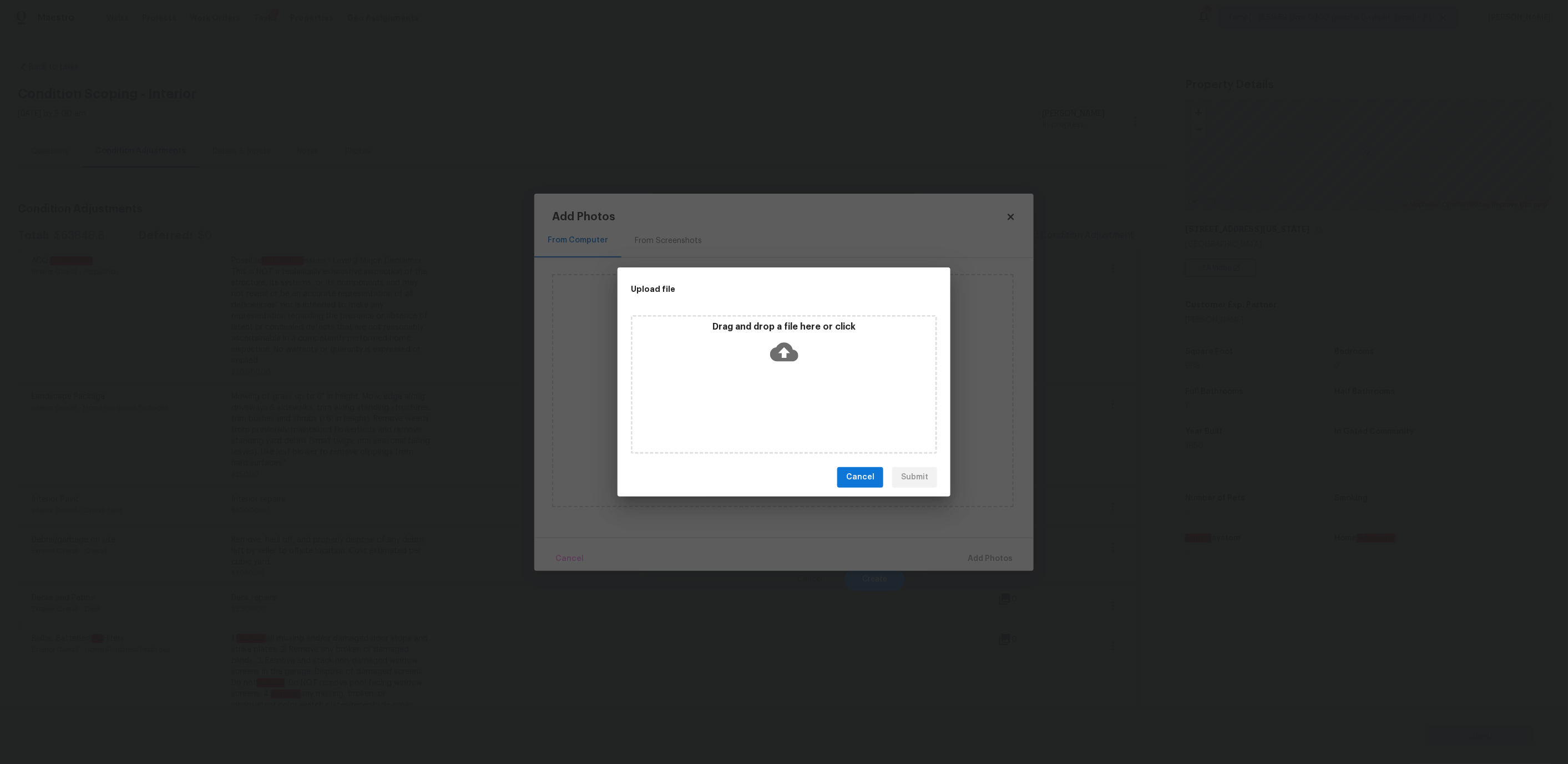
click at [749, 354] on div "Drag and drop a file here or click" at bounding box center [784, 345] width 303 height 47
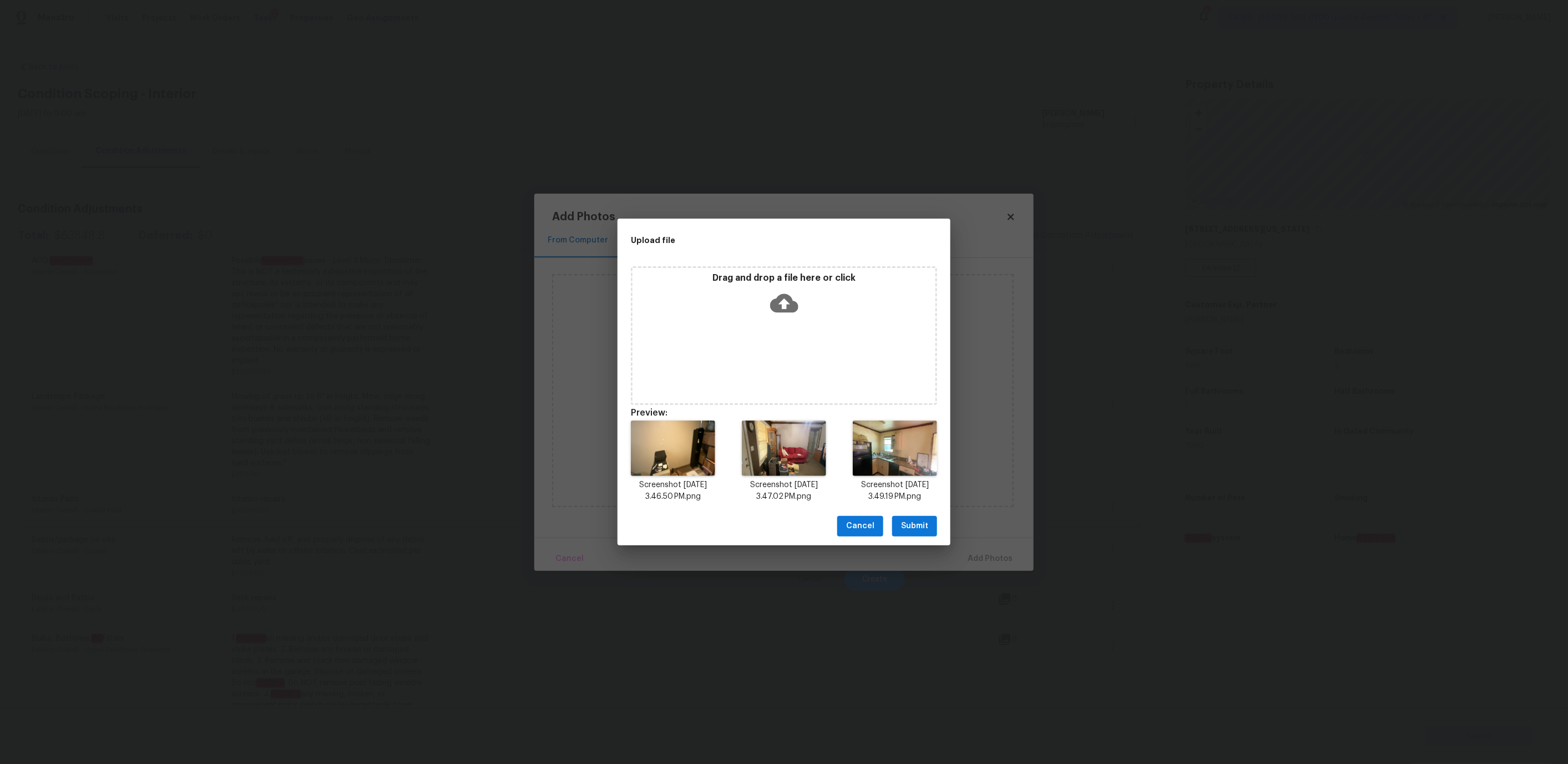
click at [915, 534] on button "Submit" at bounding box center [915, 527] width 45 height 21
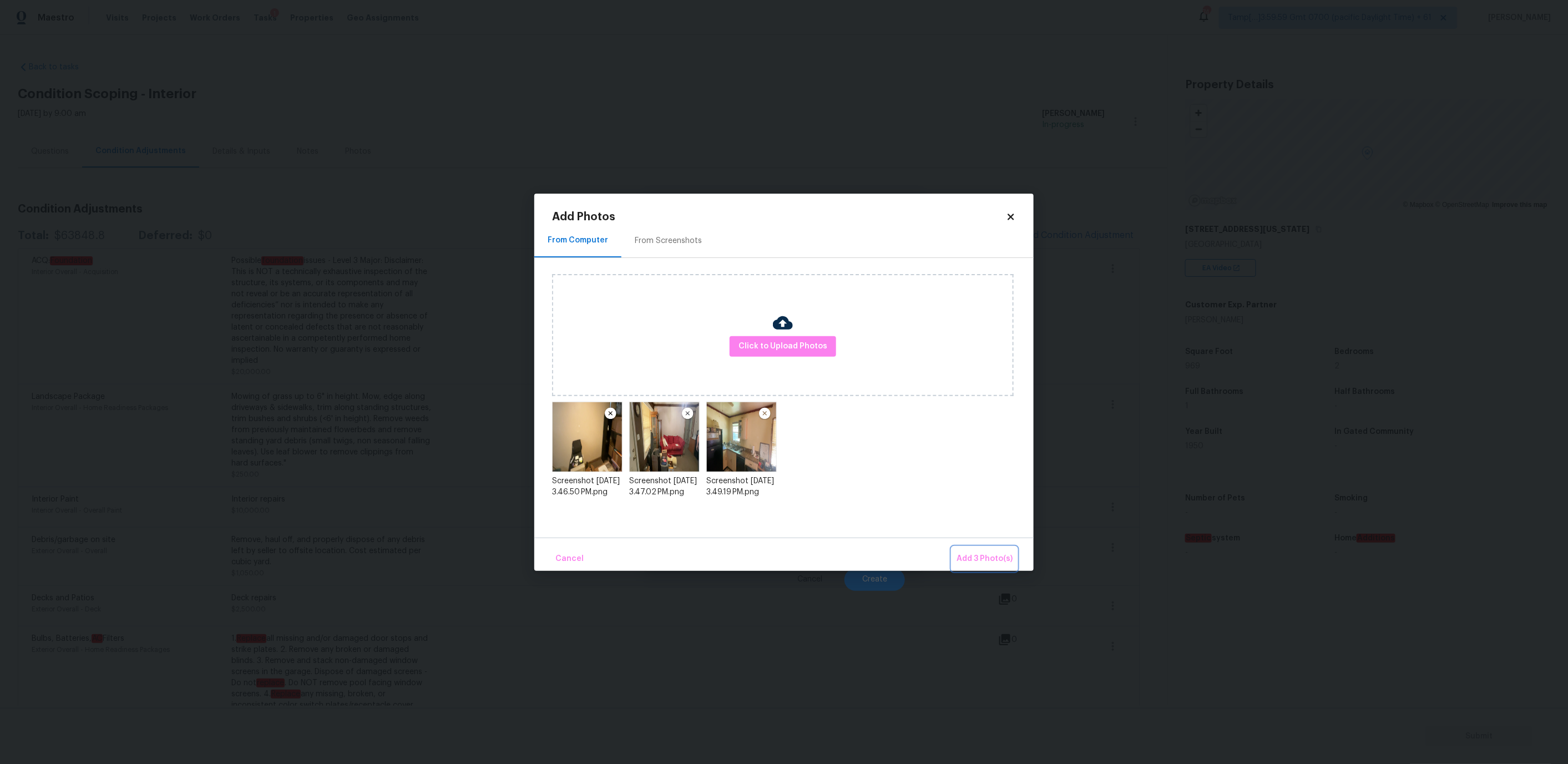
click at [981, 551] on button "Add 3 Photo(s)" at bounding box center [984, 559] width 65 height 24
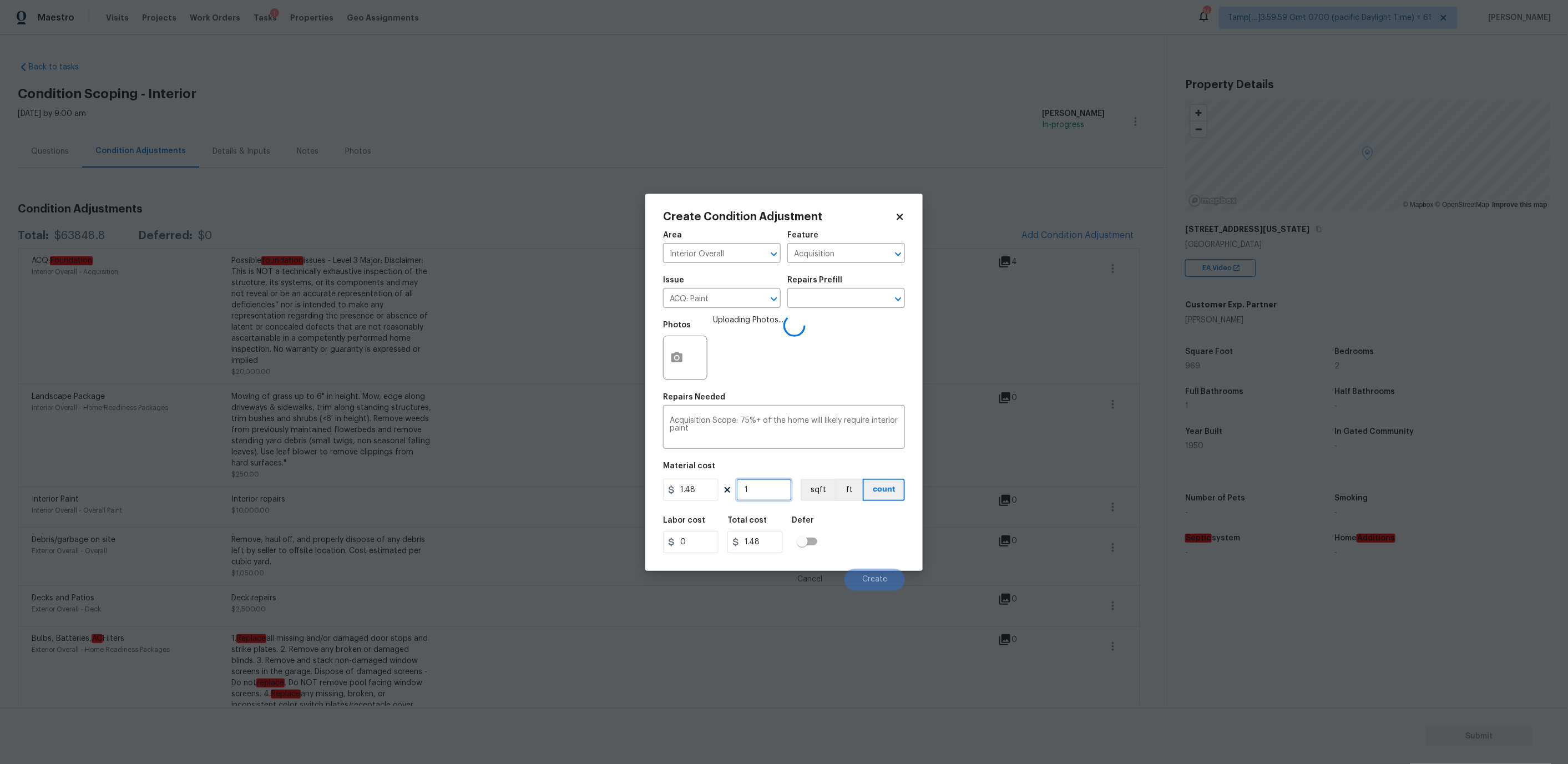
click at [755, 488] on input "1" at bounding box center [764, 490] width 55 height 22
type input "9"
type input "13.32"
type input "96"
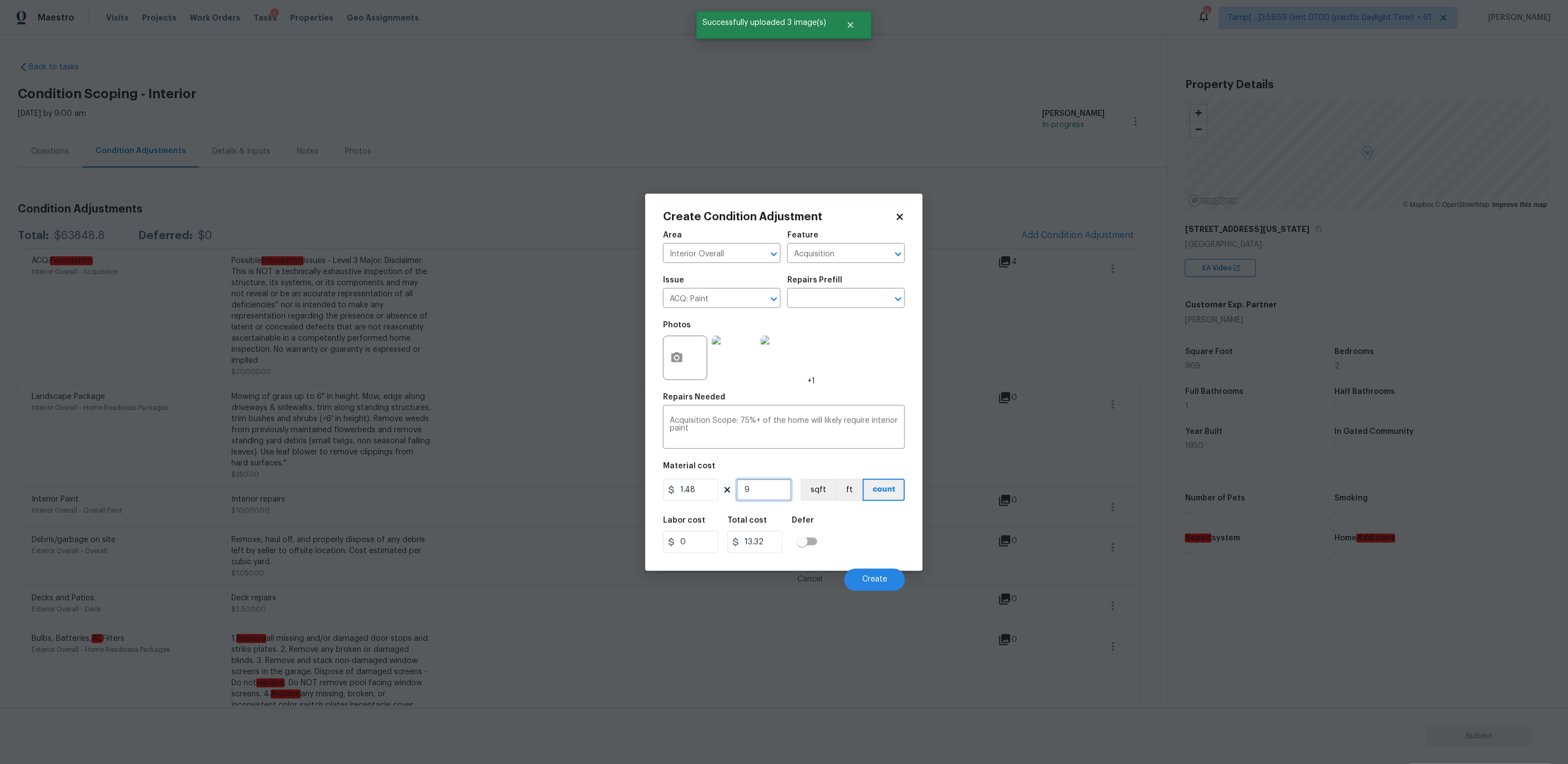
type input "142.08"
type input "969"
type input "1434.12"
type input "969"
click at [837, 524] on div "Labor cost 0 Total cost 1434.12 Defer" at bounding box center [783, 535] width 242 height 50
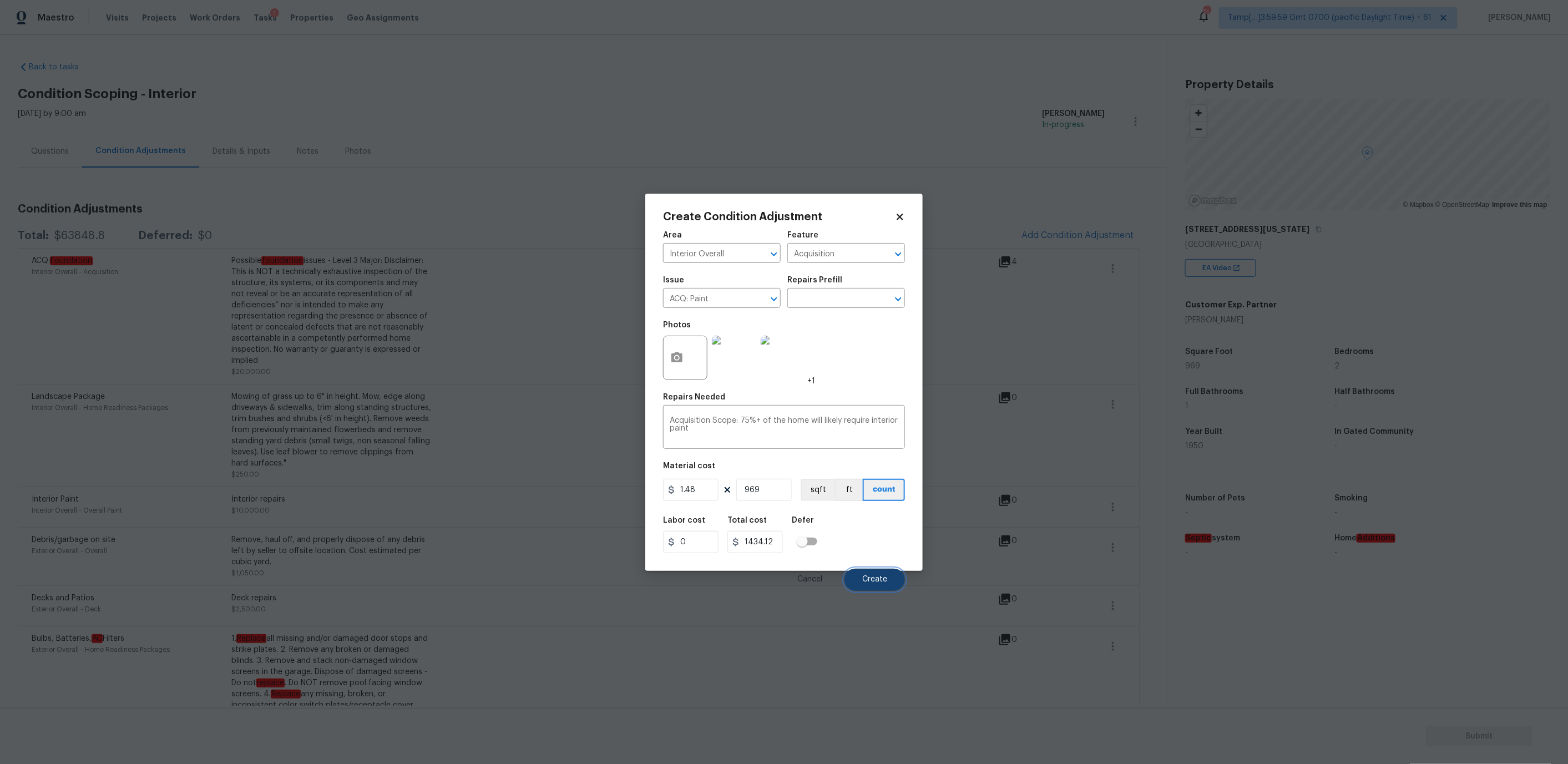
click at [863, 580] on button "Create" at bounding box center [874, 580] width 60 height 22
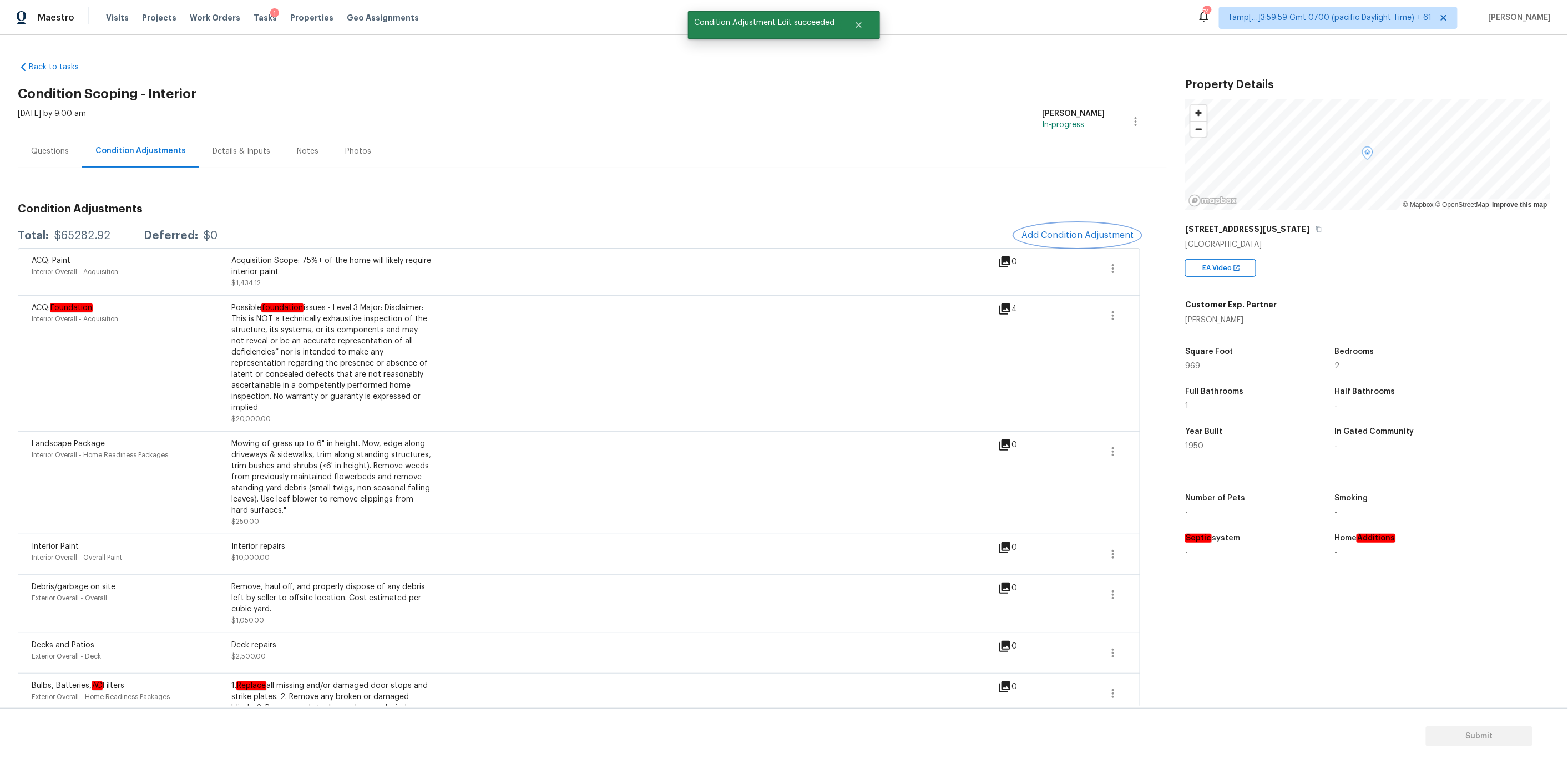
click at [1034, 236] on span "Add Condition Adjustment" at bounding box center [1077, 235] width 112 height 10
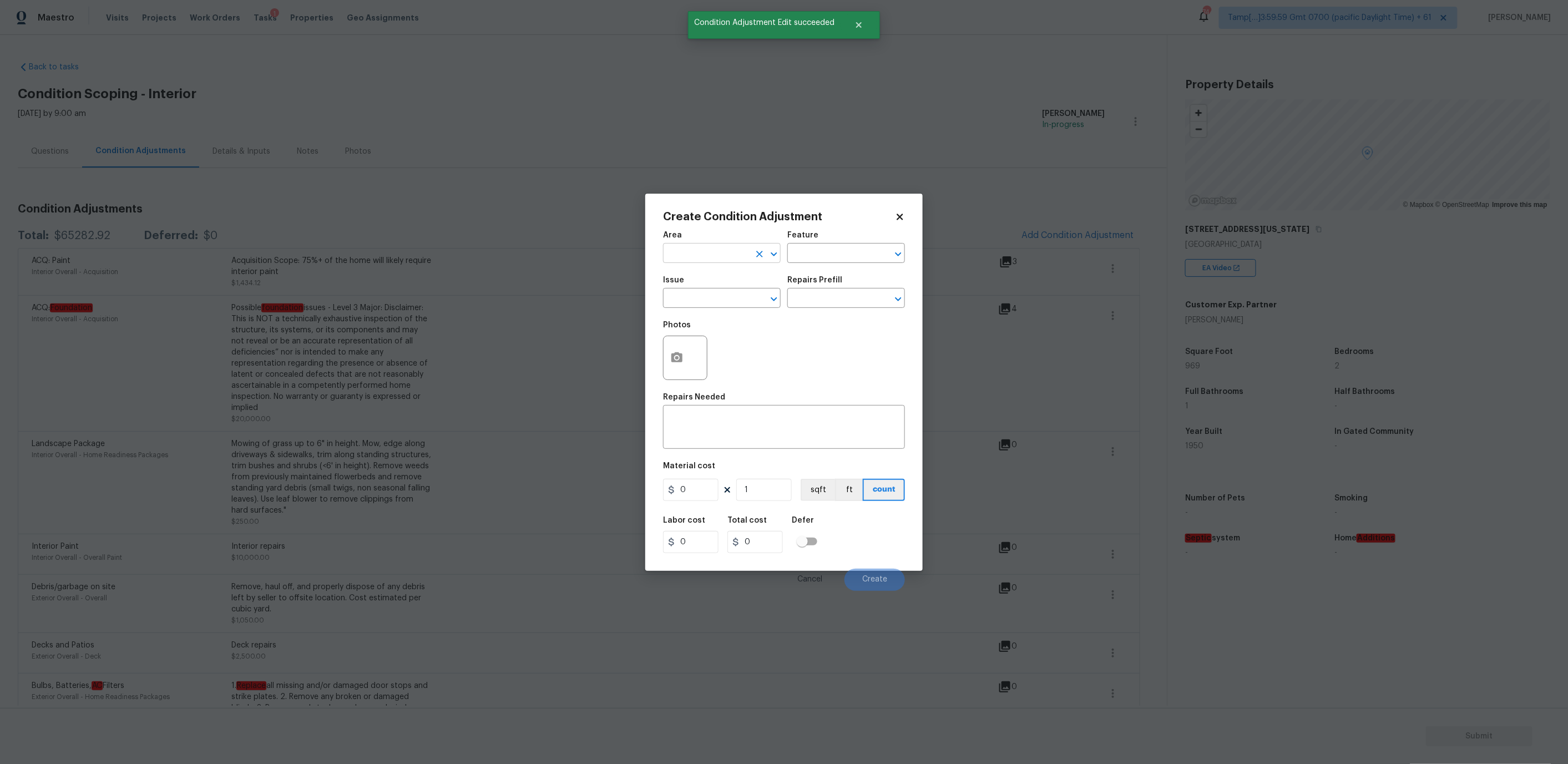
click at [707, 250] on input "text" at bounding box center [706, 254] width 86 height 17
click at [701, 293] on li "Interior Overall" at bounding box center [721, 296] width 117 height 18
type input "Interior Overall"
click at [707, 303] on input "text" at bounding box center [706, 300] width 86 height 17
click at [716, 354] on li "ACQ: Flooring" at bounding box center [721, 350] width 117 height 18
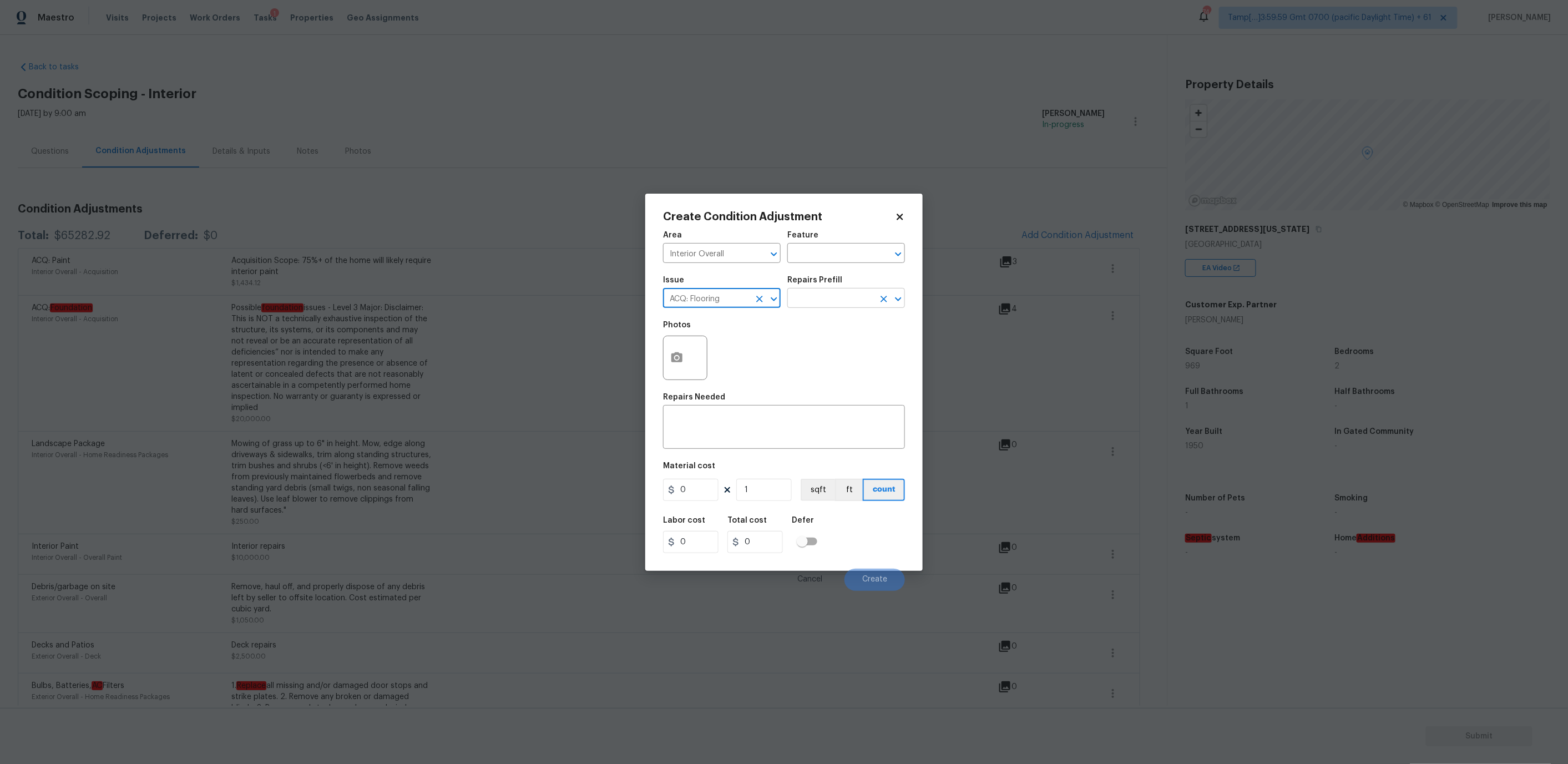
type input "ACQ: Flooring"
click at [802, 293] on input "text" at bounding box center [830, 300] width 86 height 17
click at [818, 329] on li "Maximum Flooring Repairs $2.28" at bounding box center [845, 329] width 117 height 30
type input "Acquisition"
type textarea "Acquisition Scope: Maximum flooring repairs"
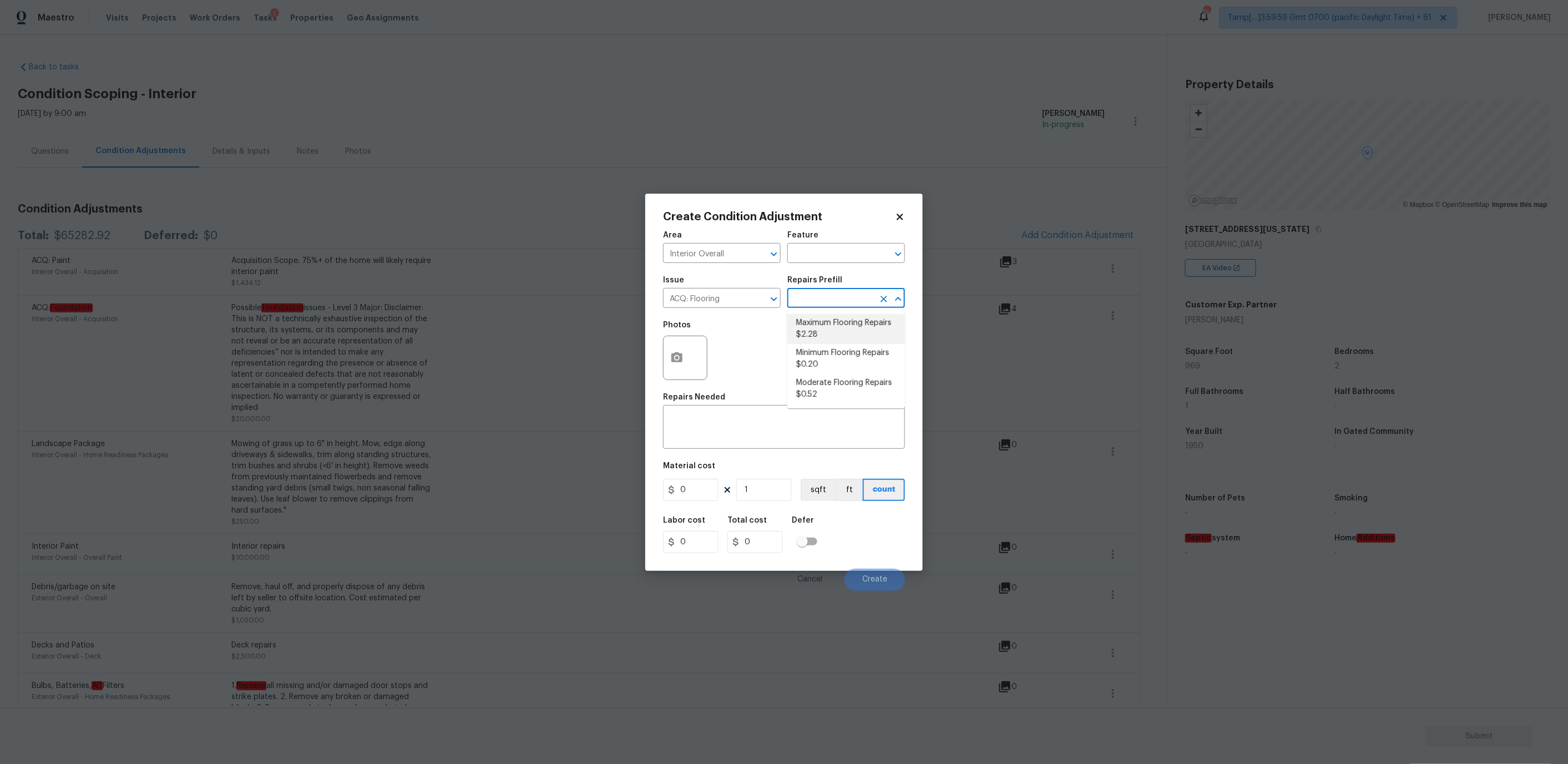
type input "2.28"
click at [760, 482] on input "1" at bounding box center [764, 490] width 55 height 22
type input "0"
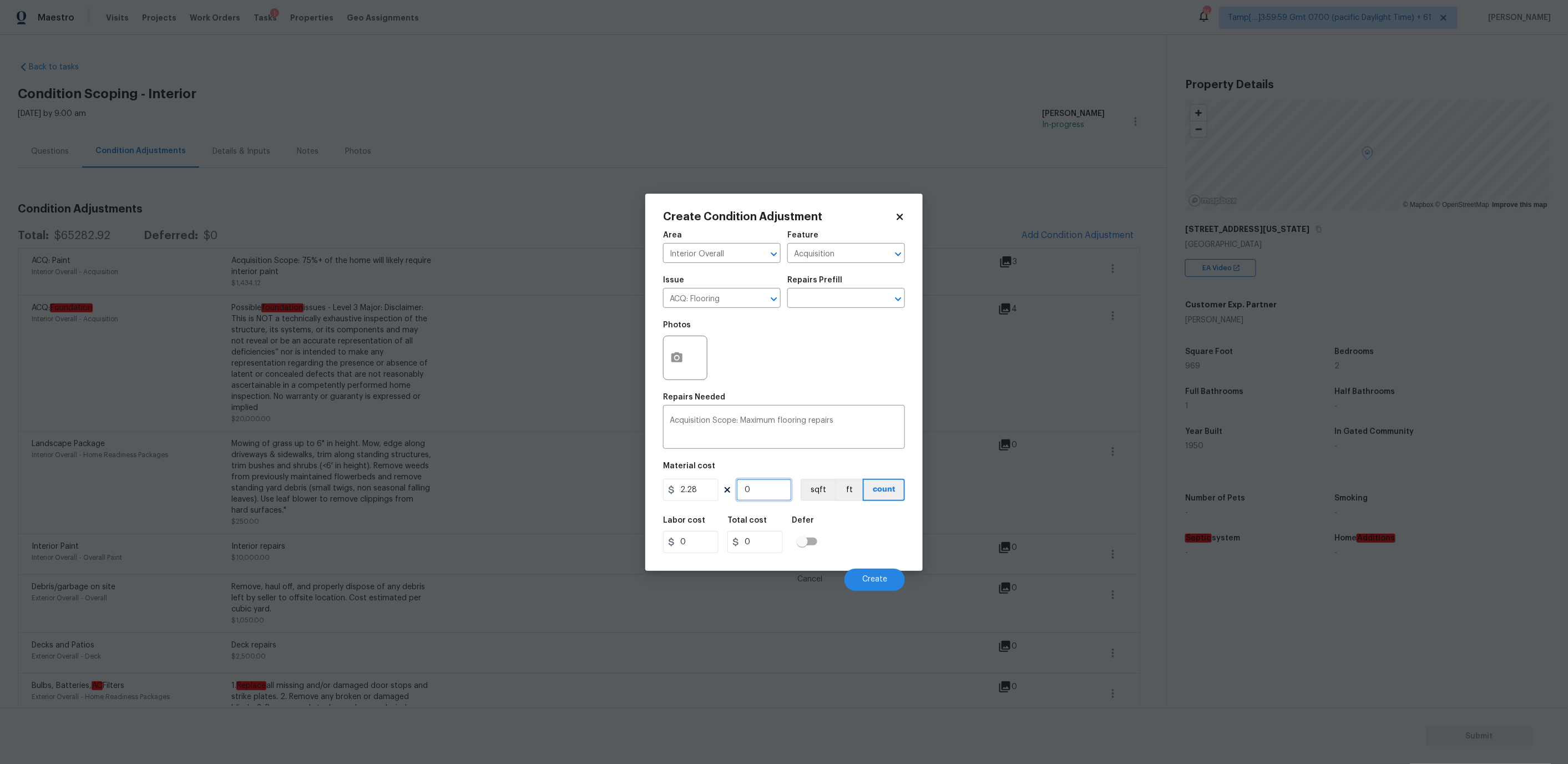
type input "9"
type input "20.52"
type input "96"
type input "218.88"
type input "969"
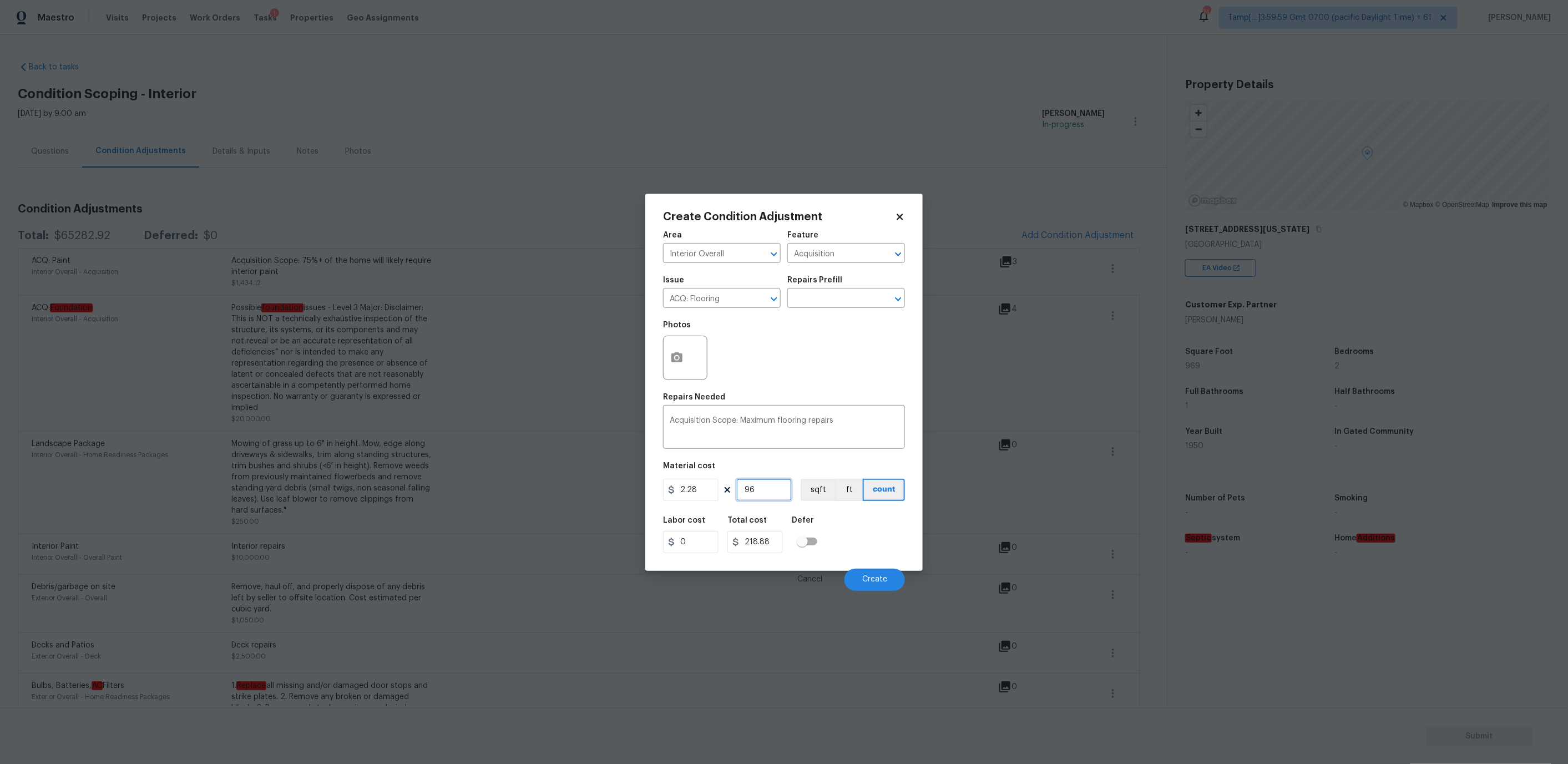
type input "2209.32"
type input "969"
click at [684, 359] on button "button" at bounding box center [677, 357] width 27 height 43
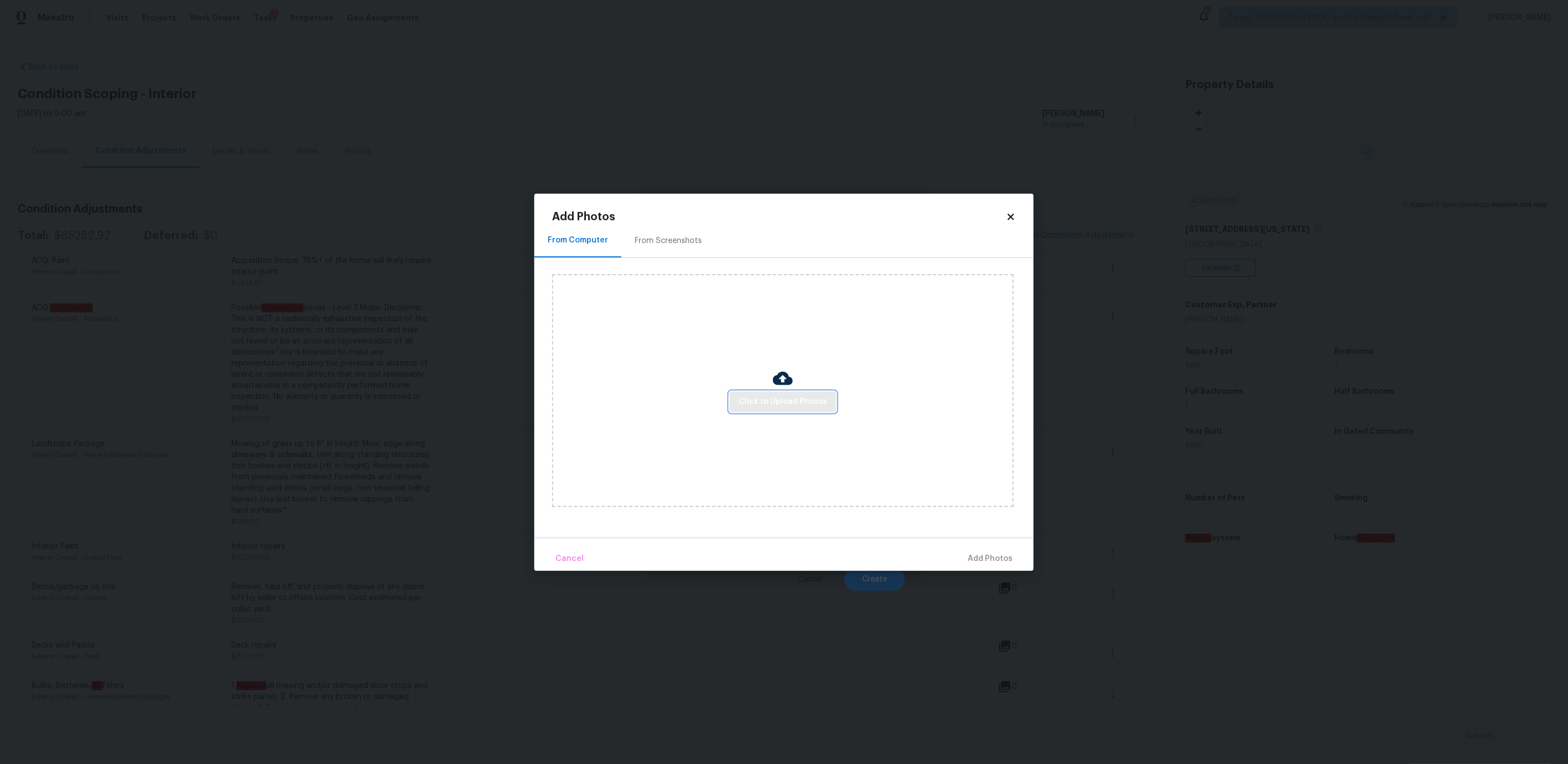
click at [745, 393] on button "Click to Upload Photos" at bounding box center [783, 402] width 107 height 21
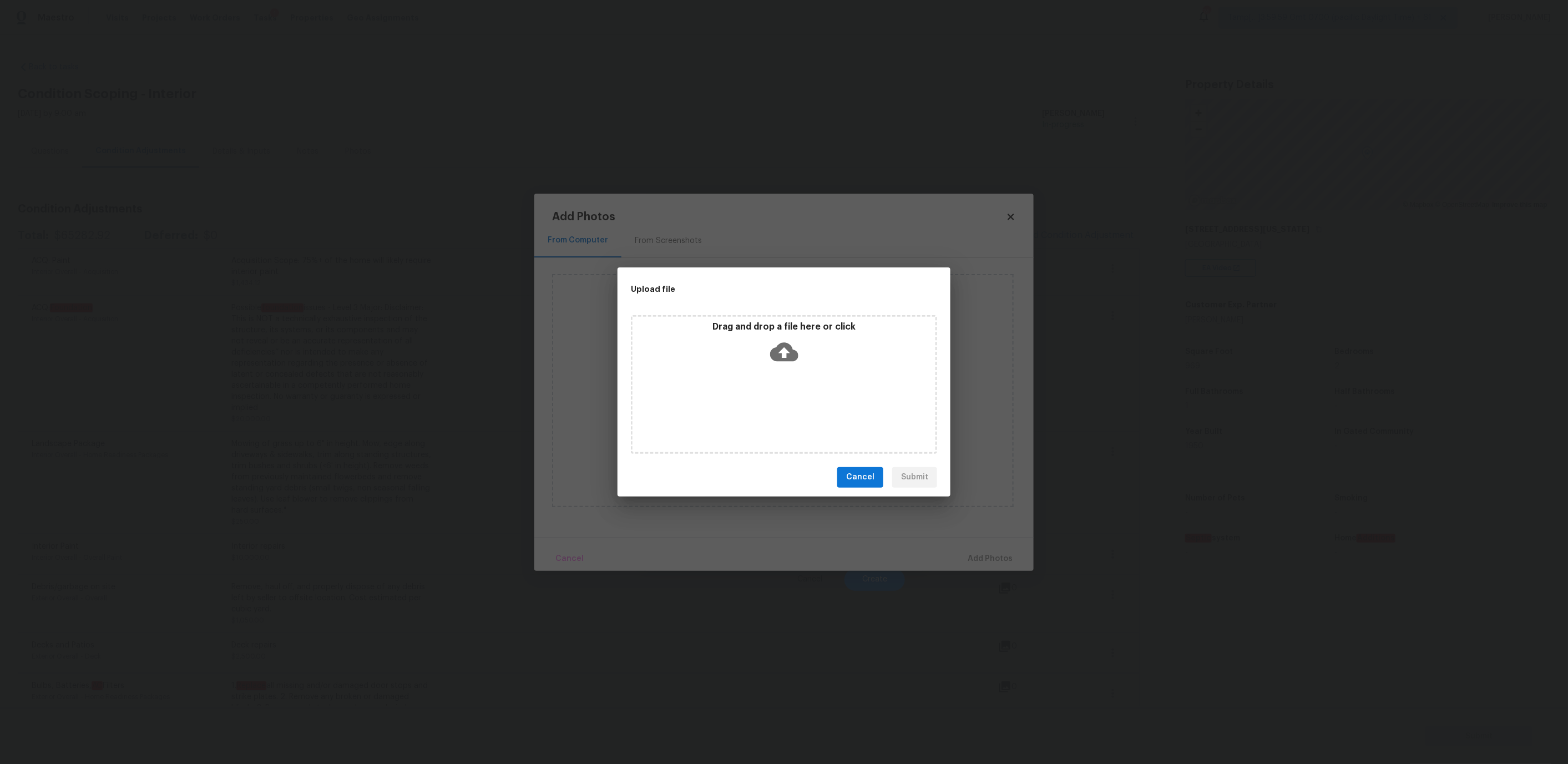
click at [754, 366] on div "Drag and drop a file here or click" at bounding box center [784, 345] width 303 height 47
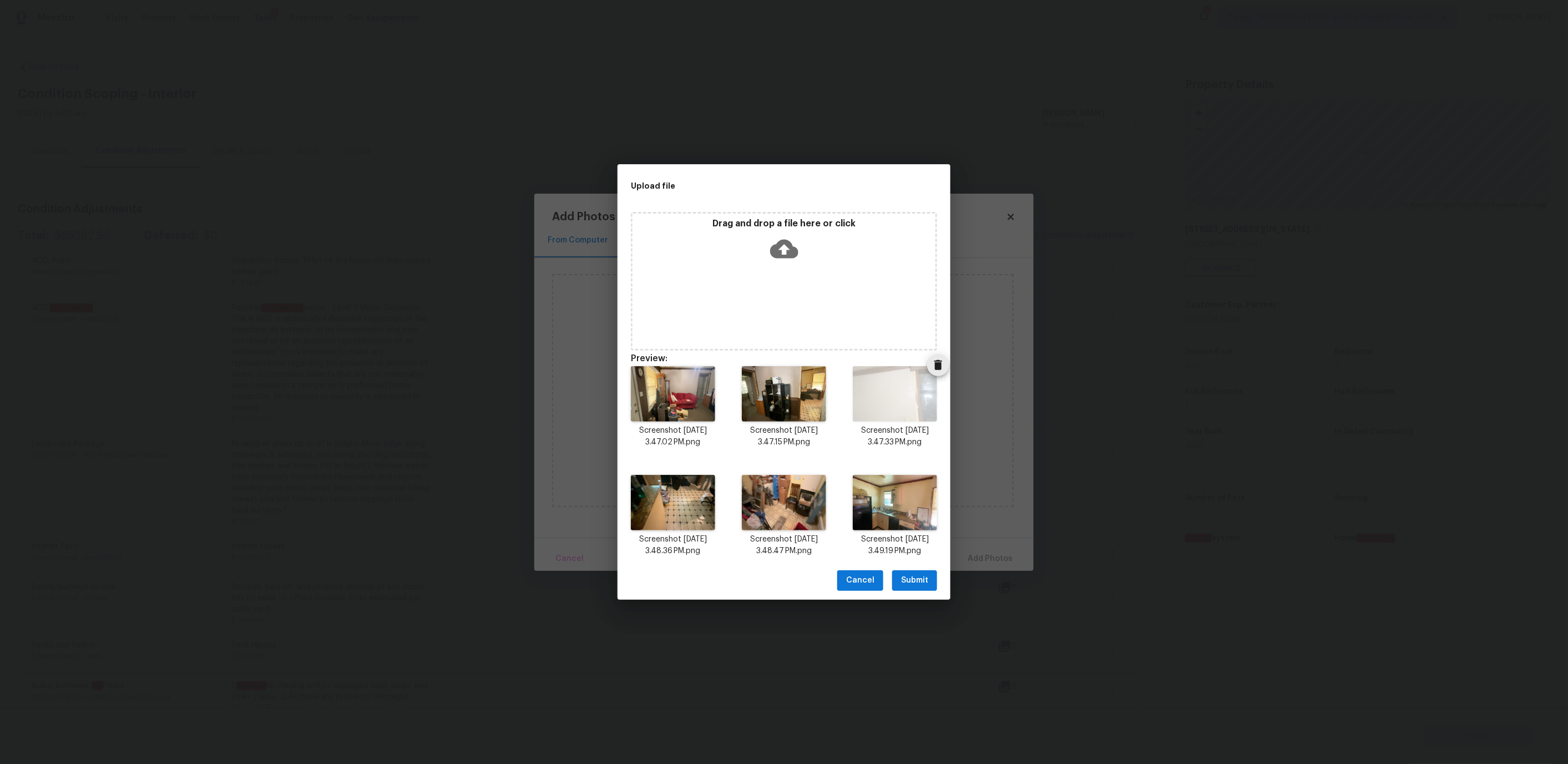
click at [939, 367] on icon "Delete" at bounding box center [938, 365] width 8 height 10
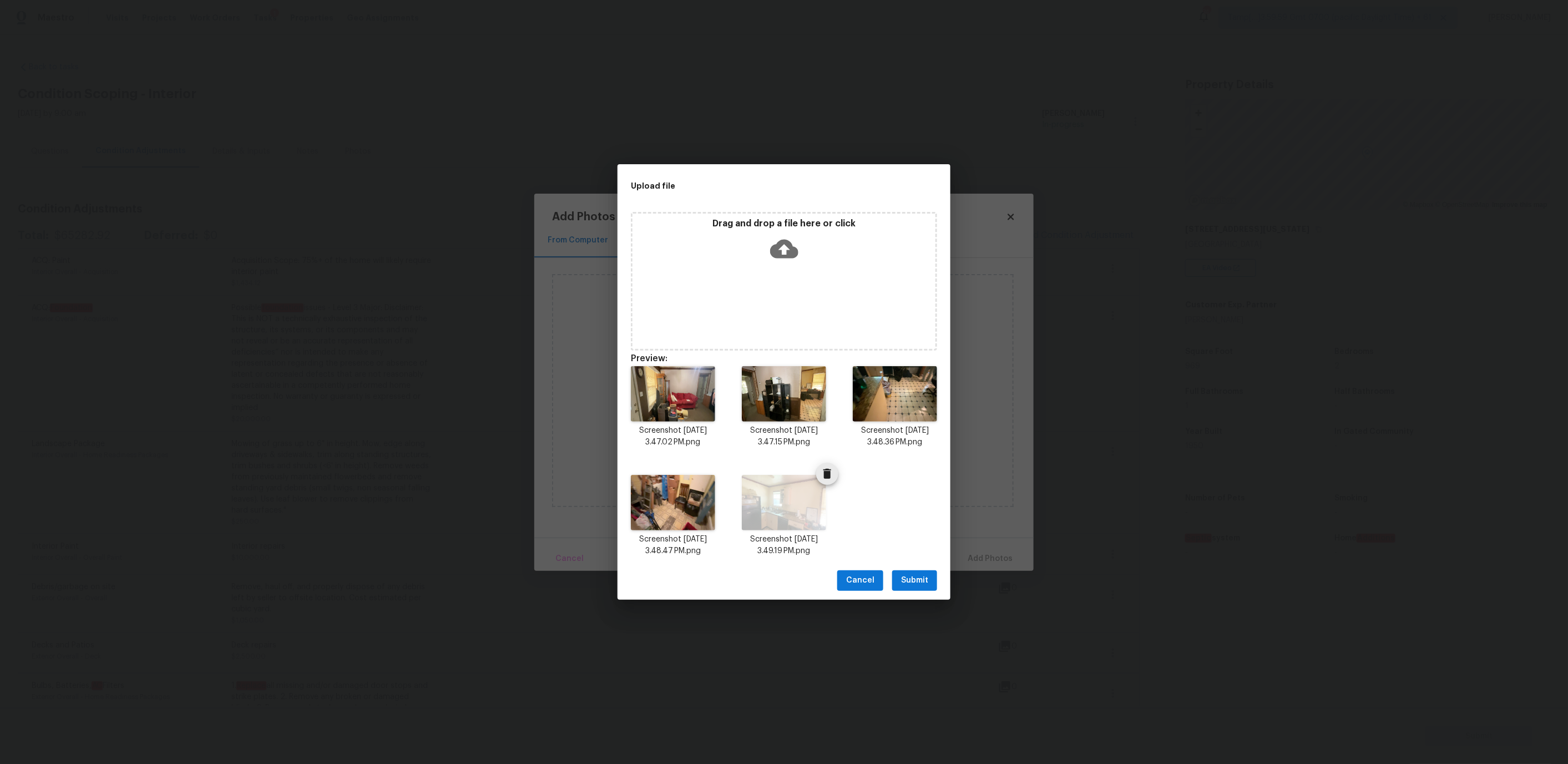
click at [827, 474] on icon "Delete" at bounding box center [827, 474] width 8 height 10
click at [830, 365] on icon "Delete" at bounding box center [827, 365] width 8 height 10
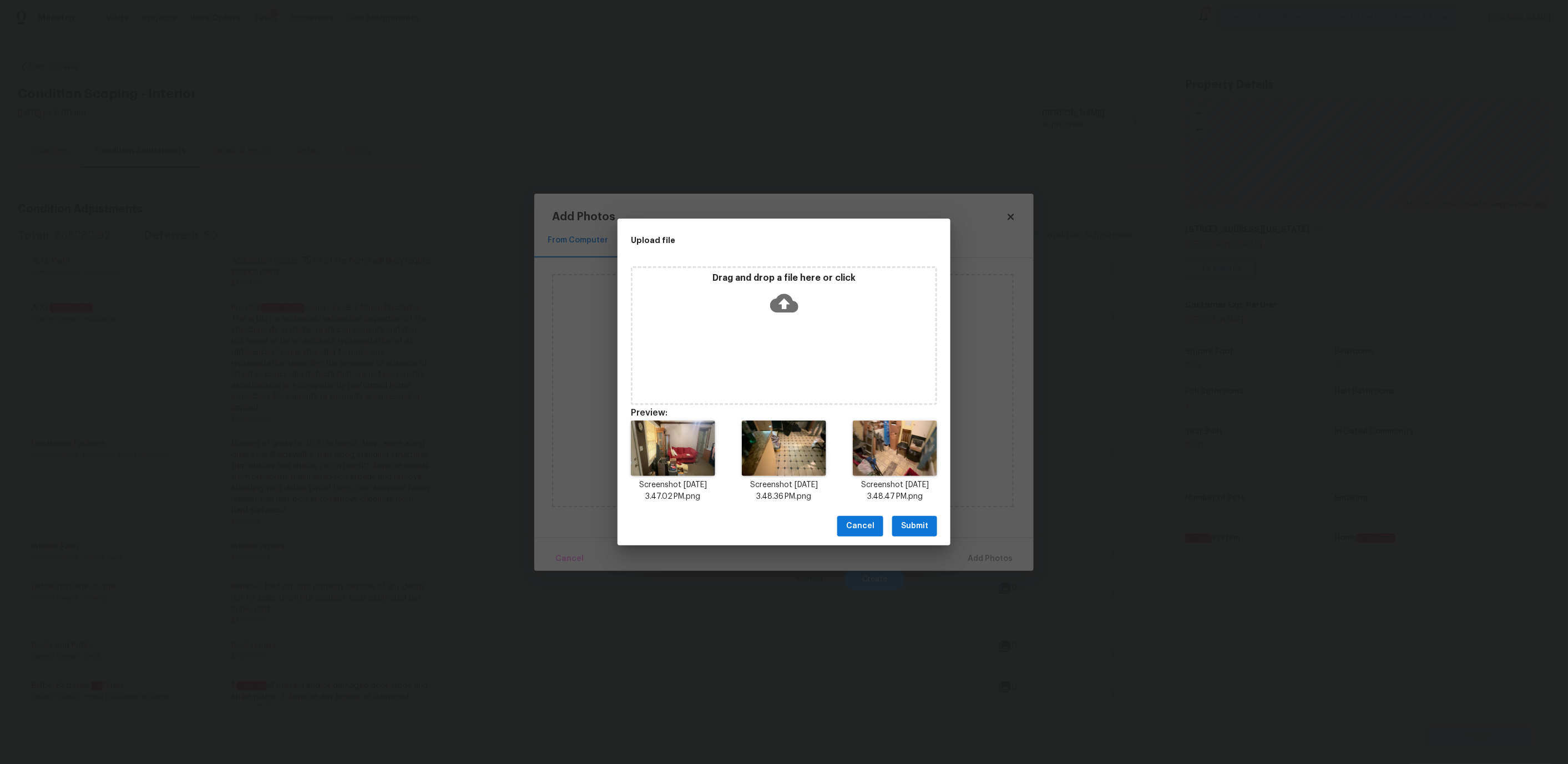
click at [906, 522] on span "Submit" at bounding box center [914, 526] width 27 height 14
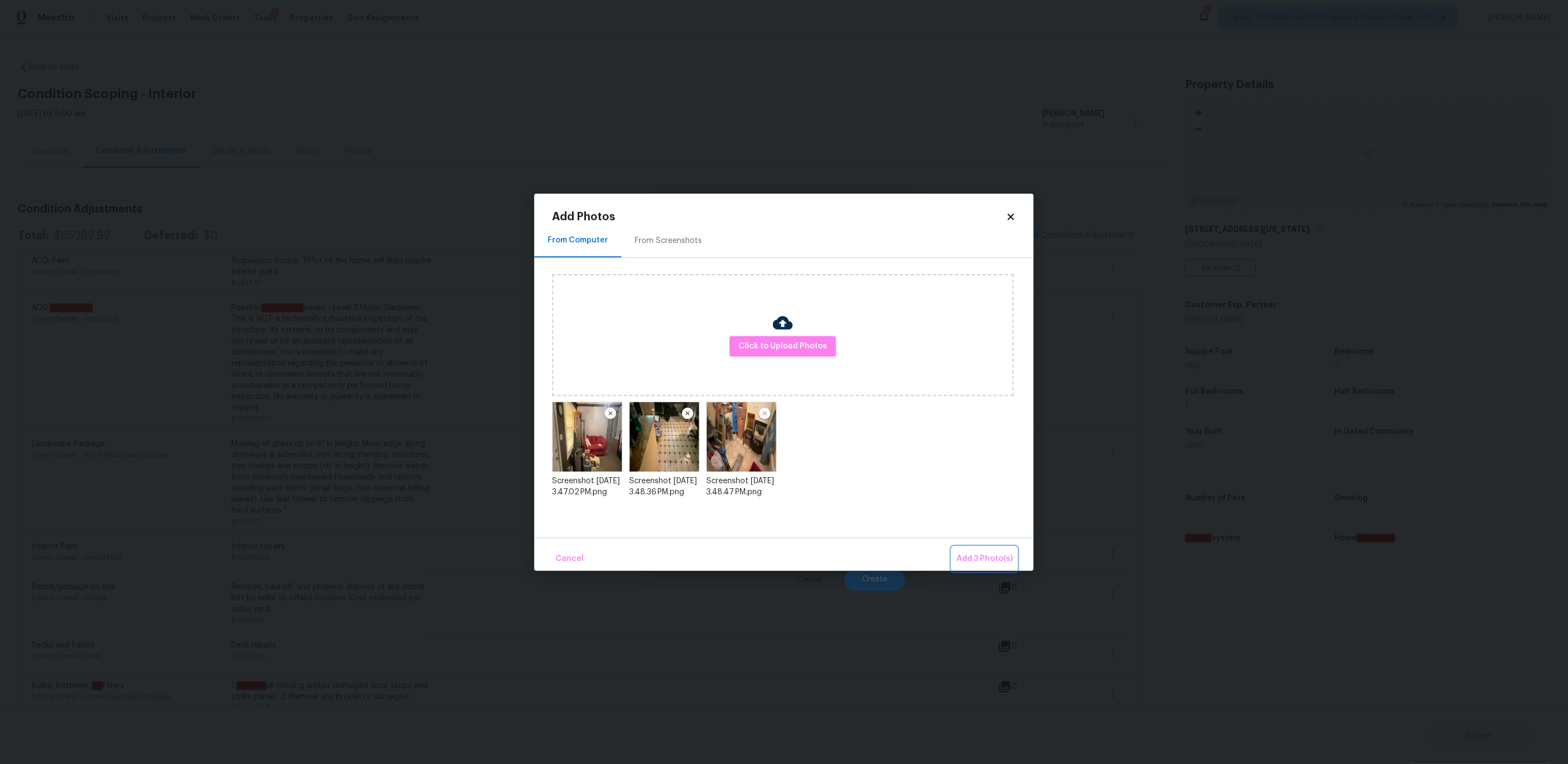
click at [981, 555] on span "Add 3 Photo(s)" at bounding box center [984, 559] width 56 height 14
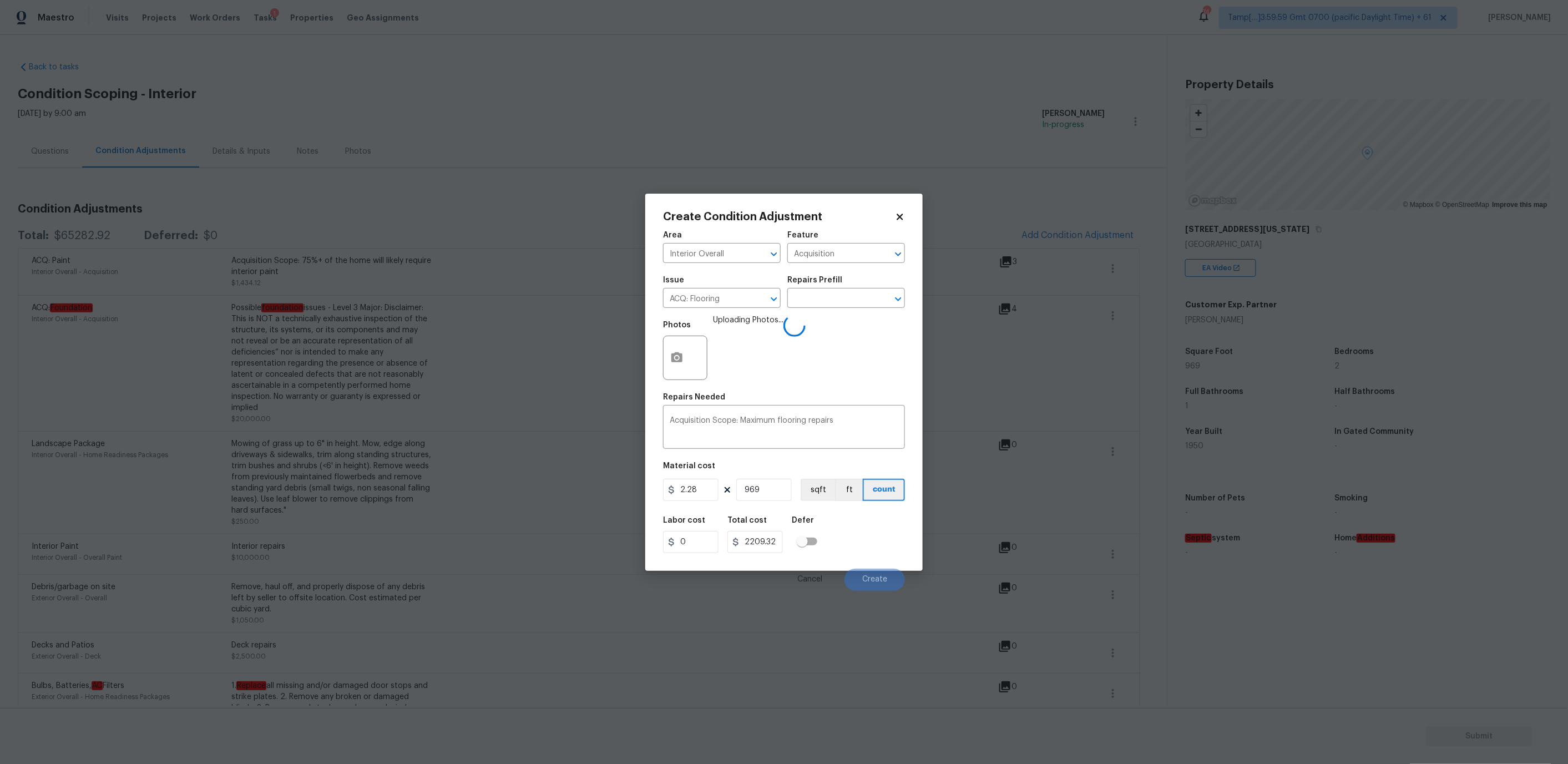
click at [594, 64] on body "Maestro Visits Projects Work Orders Tasks 1 Properties Geo Assignments 744 Tamp…" at bounding box center [784, 382] width 1568 height 764
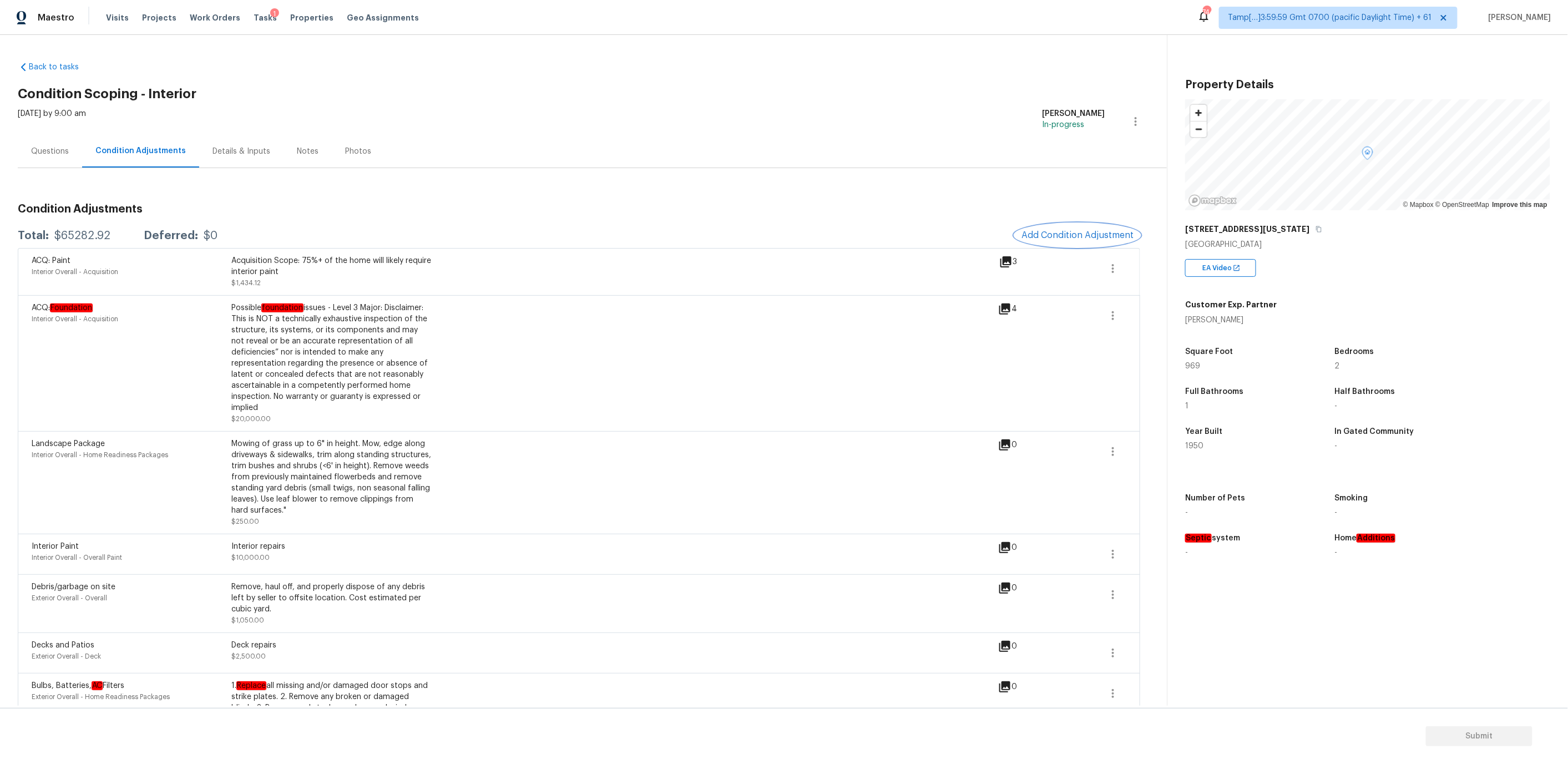
click at [1045, 239] on span "Add Condition Adjustment" at bounding box center [1077, 235] width 112 height 10
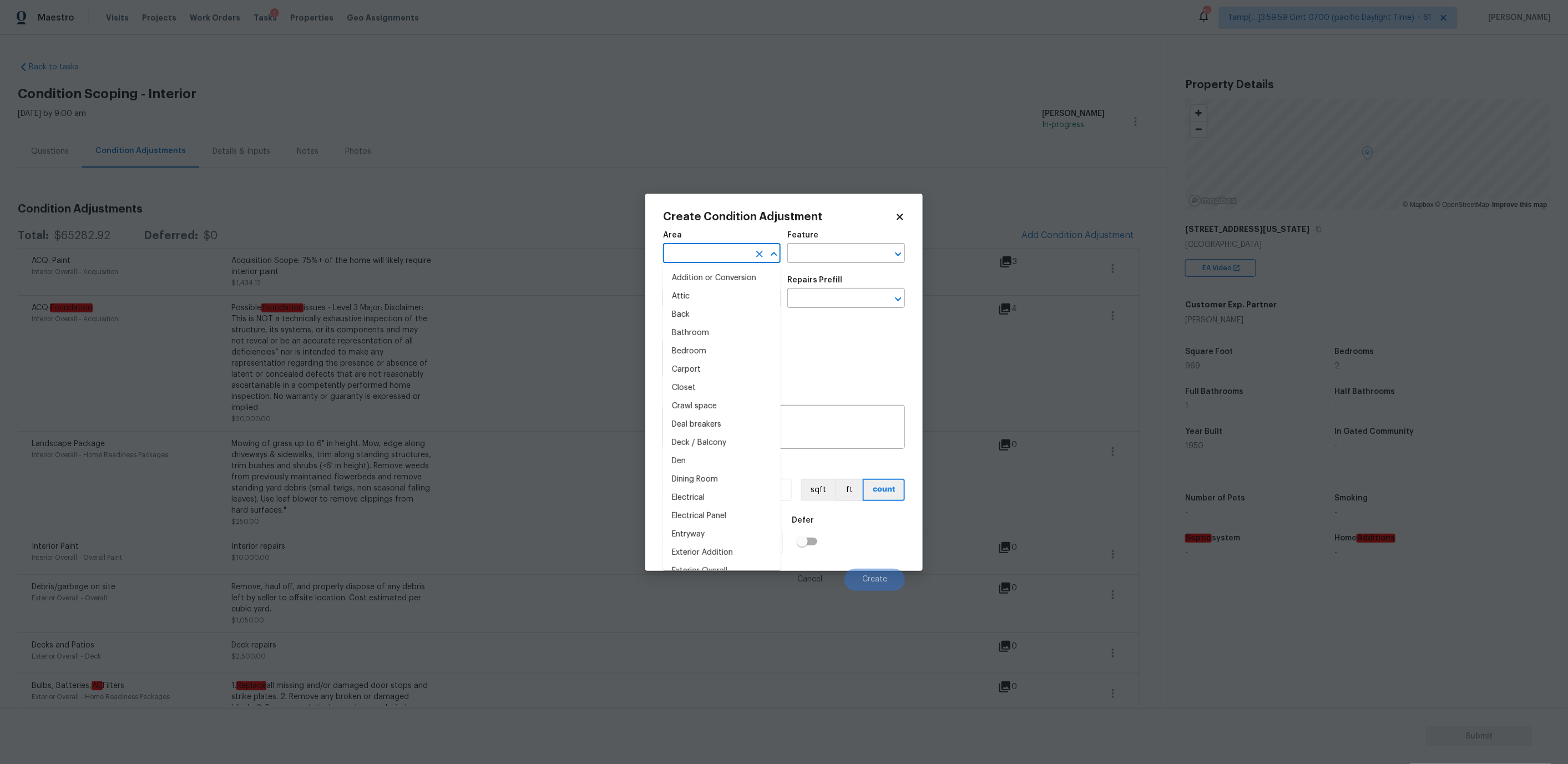
click at [689, 254] on input "text" at bounding box center [706, 254] width 86 height 17
type input "f"
click at [724, 301] on li "Interior Overall" at bounding box center [721, 296] width 117 height 18
type input "Interior Overall"
click at [718, 301] on input "text" at bounding box center [706, 300] width 86 height 17
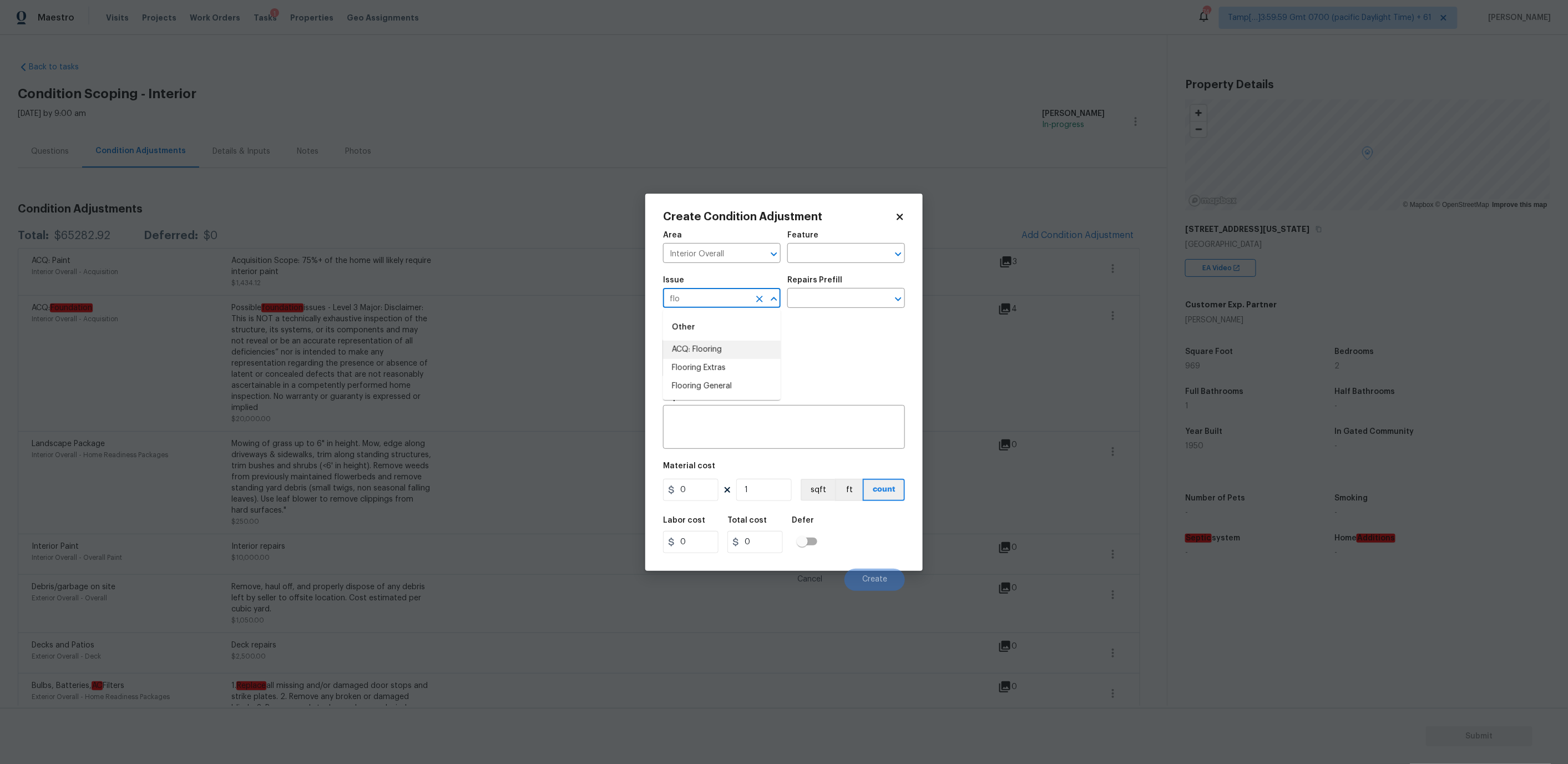
click at [723, 346] on li "ACQ: Flooring" at bounding box center [721, 350] width 117 height 18
type input "ACQ: Flooring"
click at [799, 310] on div "Issue ACQ: Flooring ​ Repairs Prefill ​" at bounding box center [783, 292] width 242 height 45
click at [802, 306] on input "text" at bounding box center [830, 300] width 86 height 17
click at [810, 328] on li "Maximum Flooring Repairs $2.28" at bounding box center [845, 329] width 117 height 30
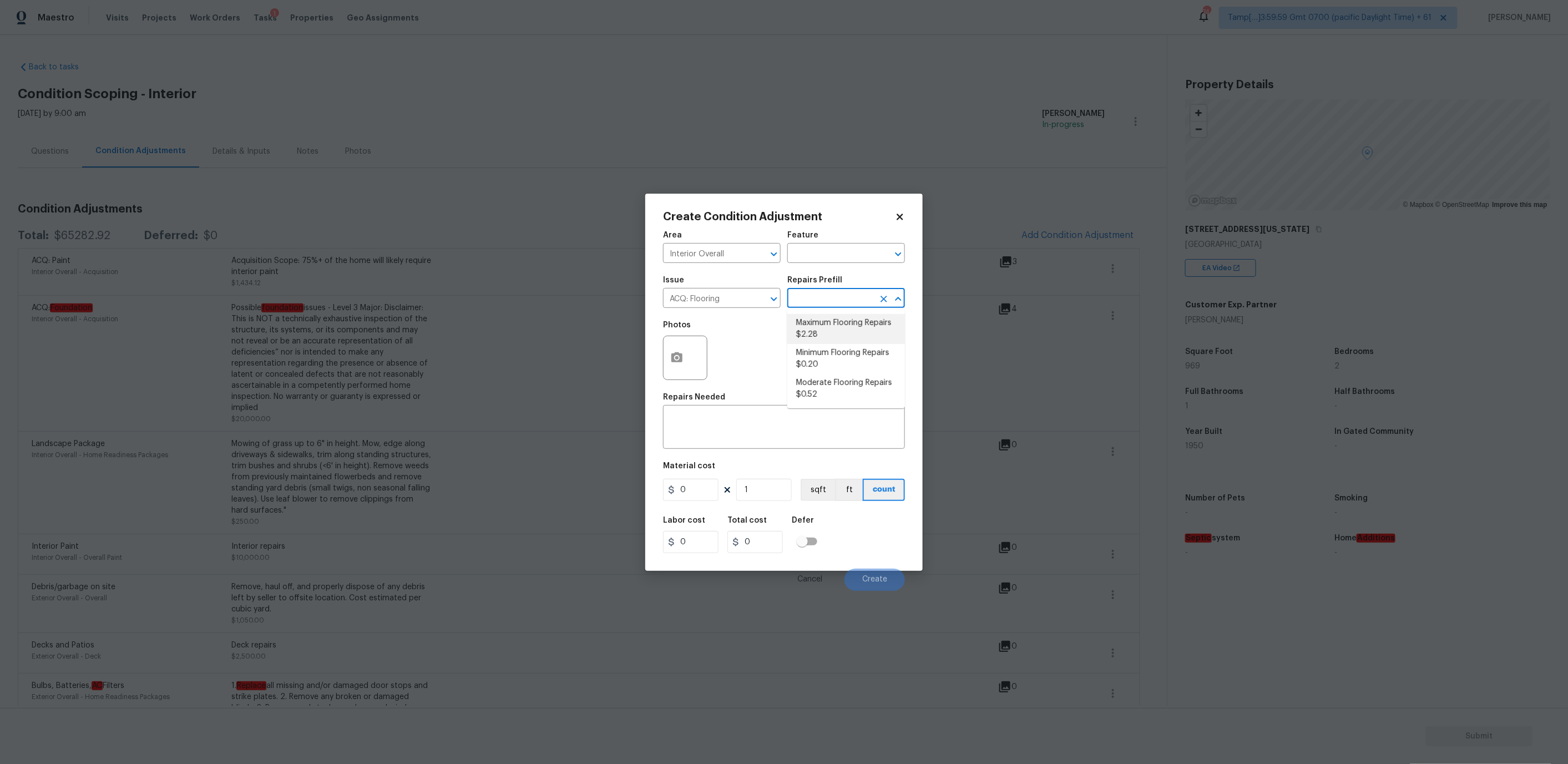
type input "Acquisition"
type textarea "Acquisition Scope: Maximum flooring repairs"
type input "2.28"
click at [668, 367] on button "button" at bounding box center [677, 357] width 27 height 43
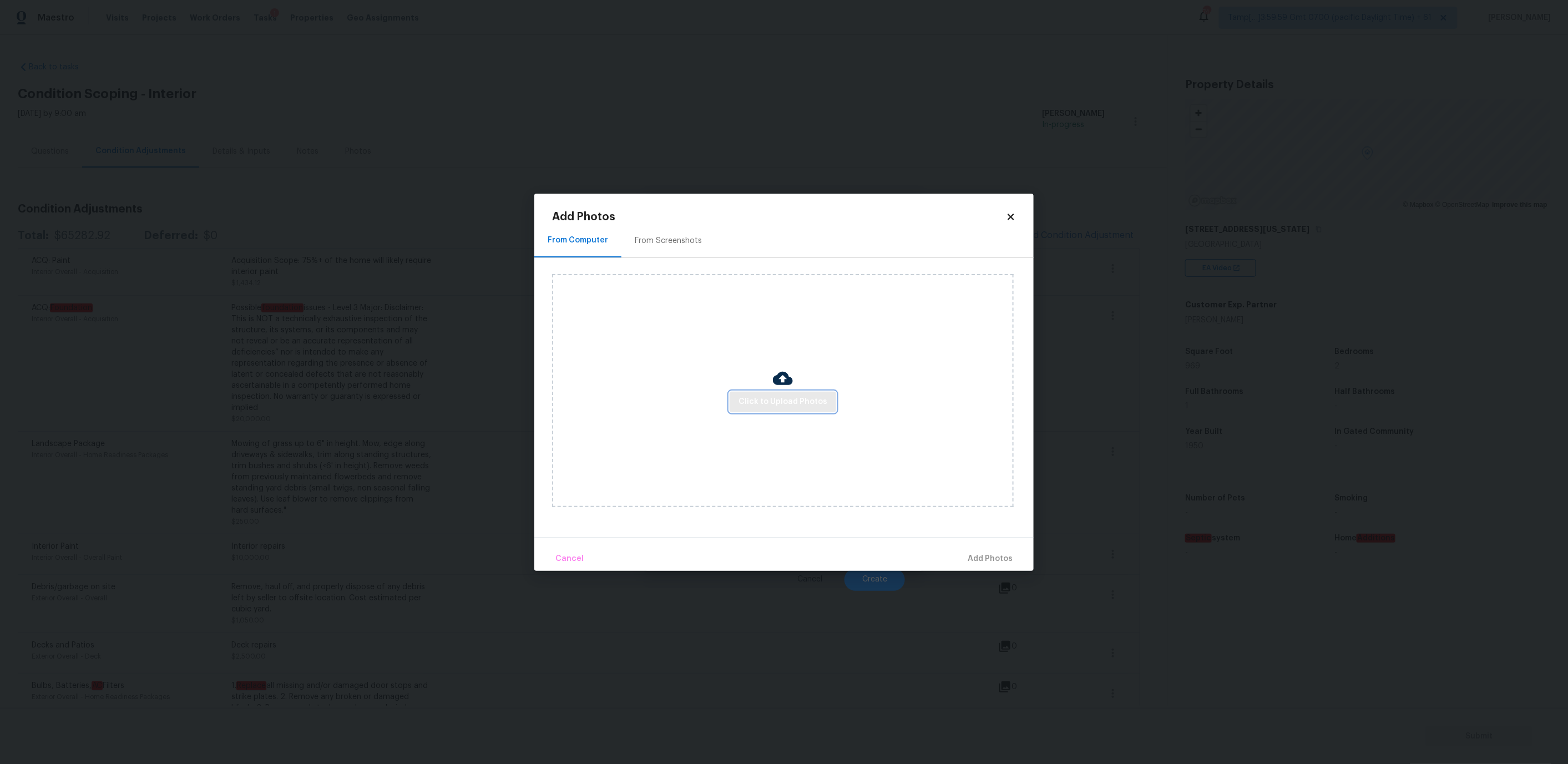
click at [750, 399] on span "Click to Upload Photos" at bounding box center [783, 402] width 89 height 14
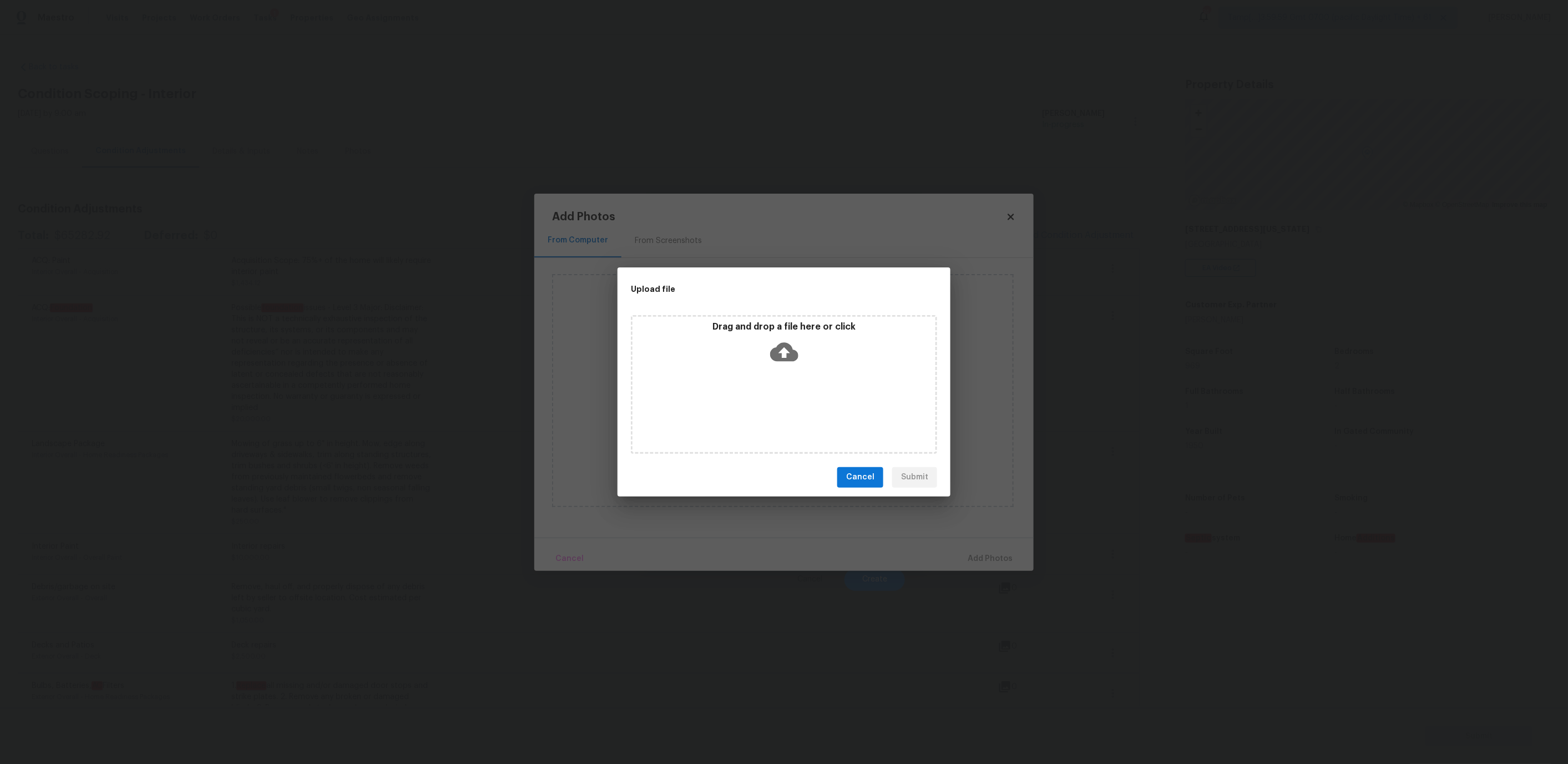
click at [693, 353] on div "Drag and drop a file here or click" at bounding box center [784, 345] width 303 height 47
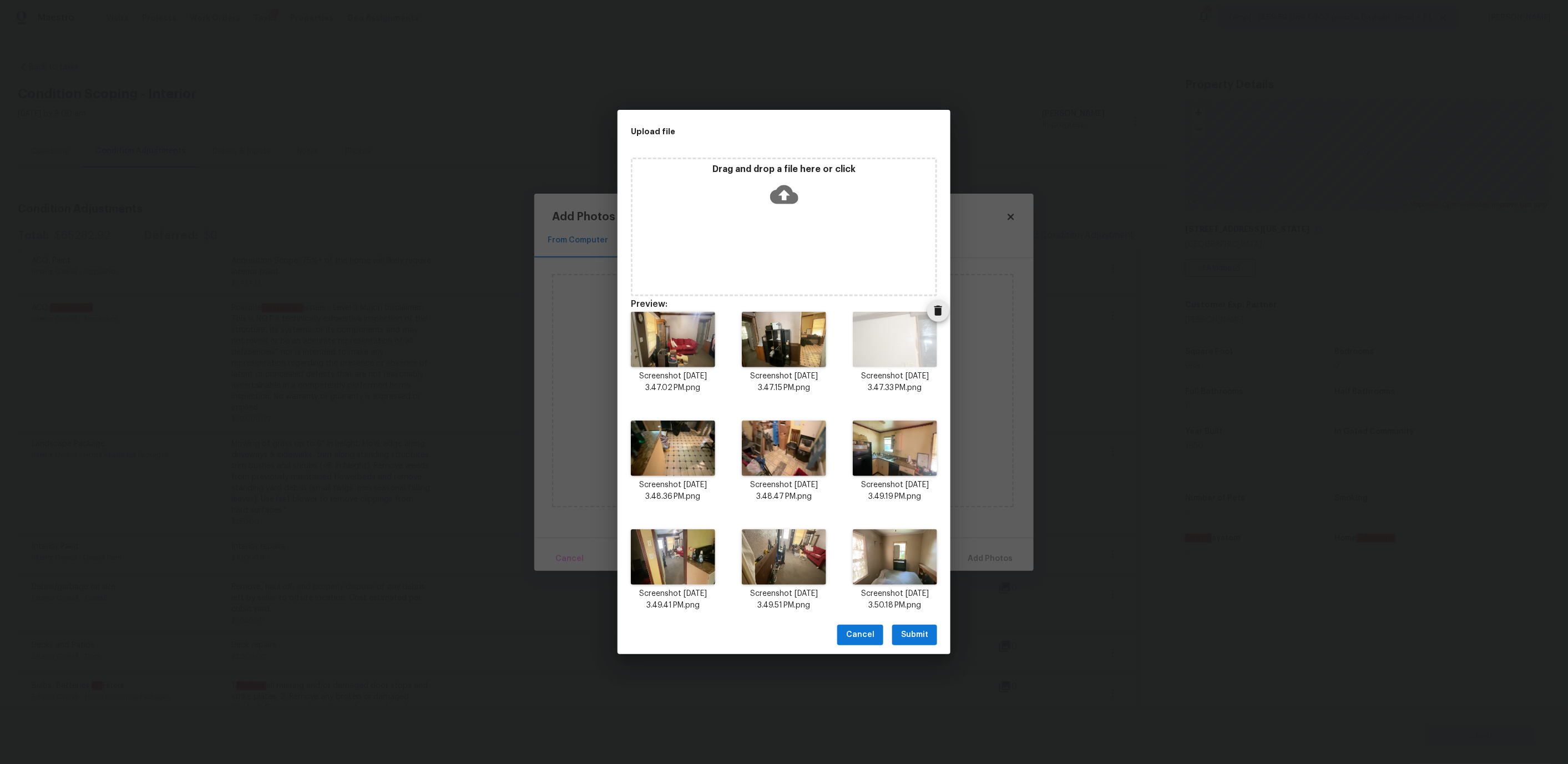
click at [935, 313] on icon "Delete" at bounding box center [938, 311] width 13 height 13
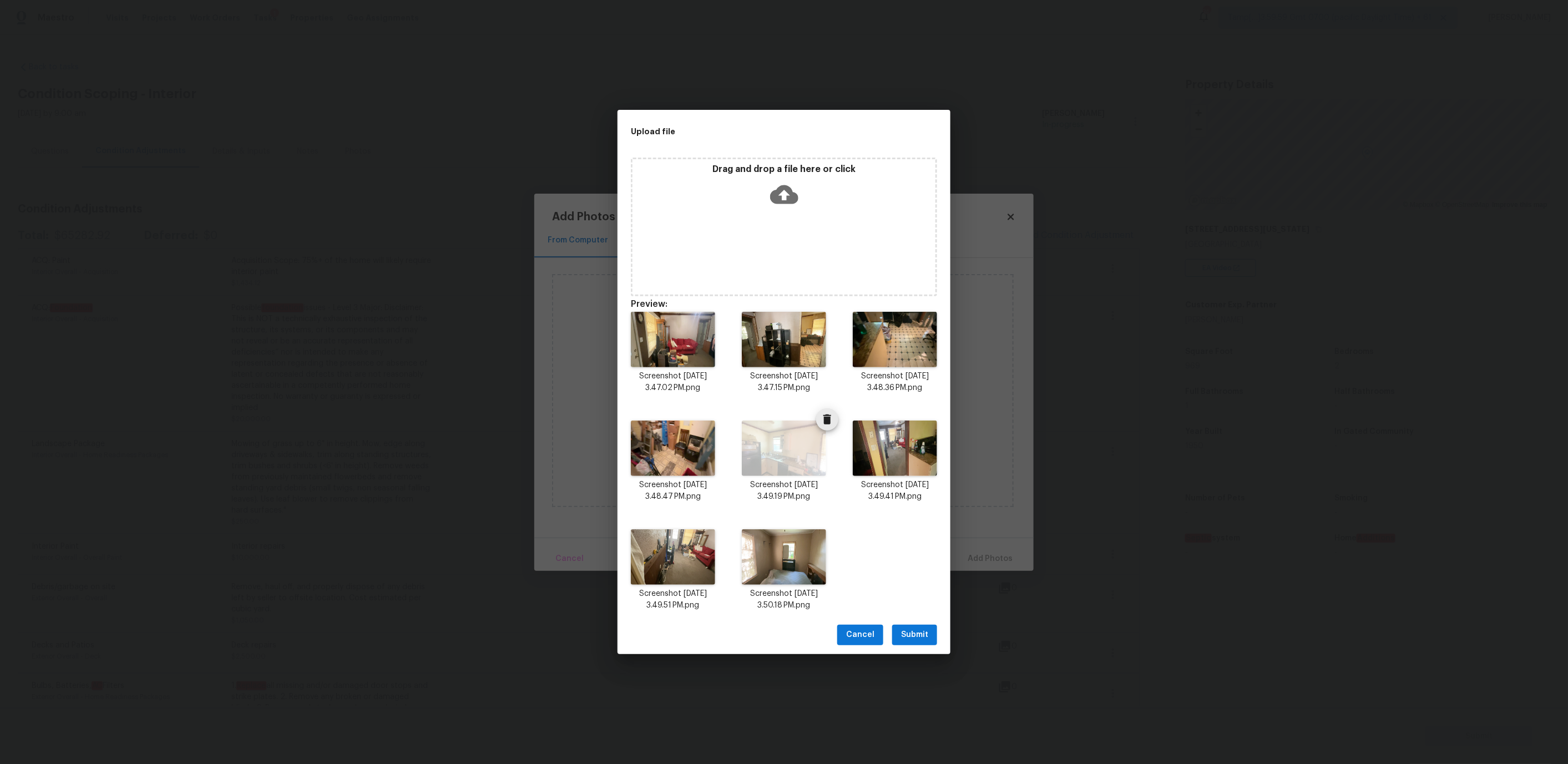
click at [825, 419] on icon "Delete" at bounding box center [827, 419] width 8 height 10
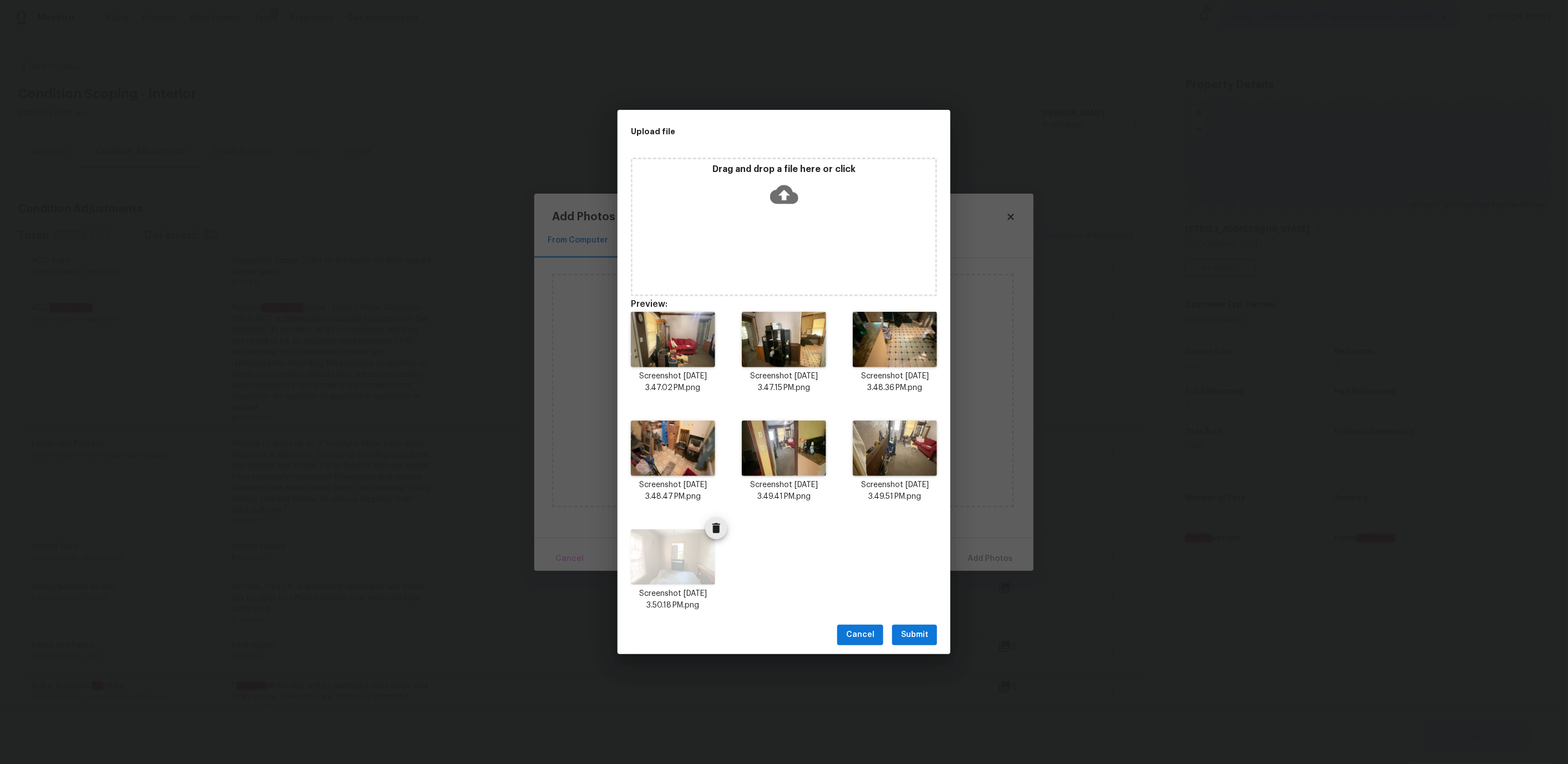
click at [715, 528] on icon "Delete" at bounding box center [716, 528] width 8 height 10
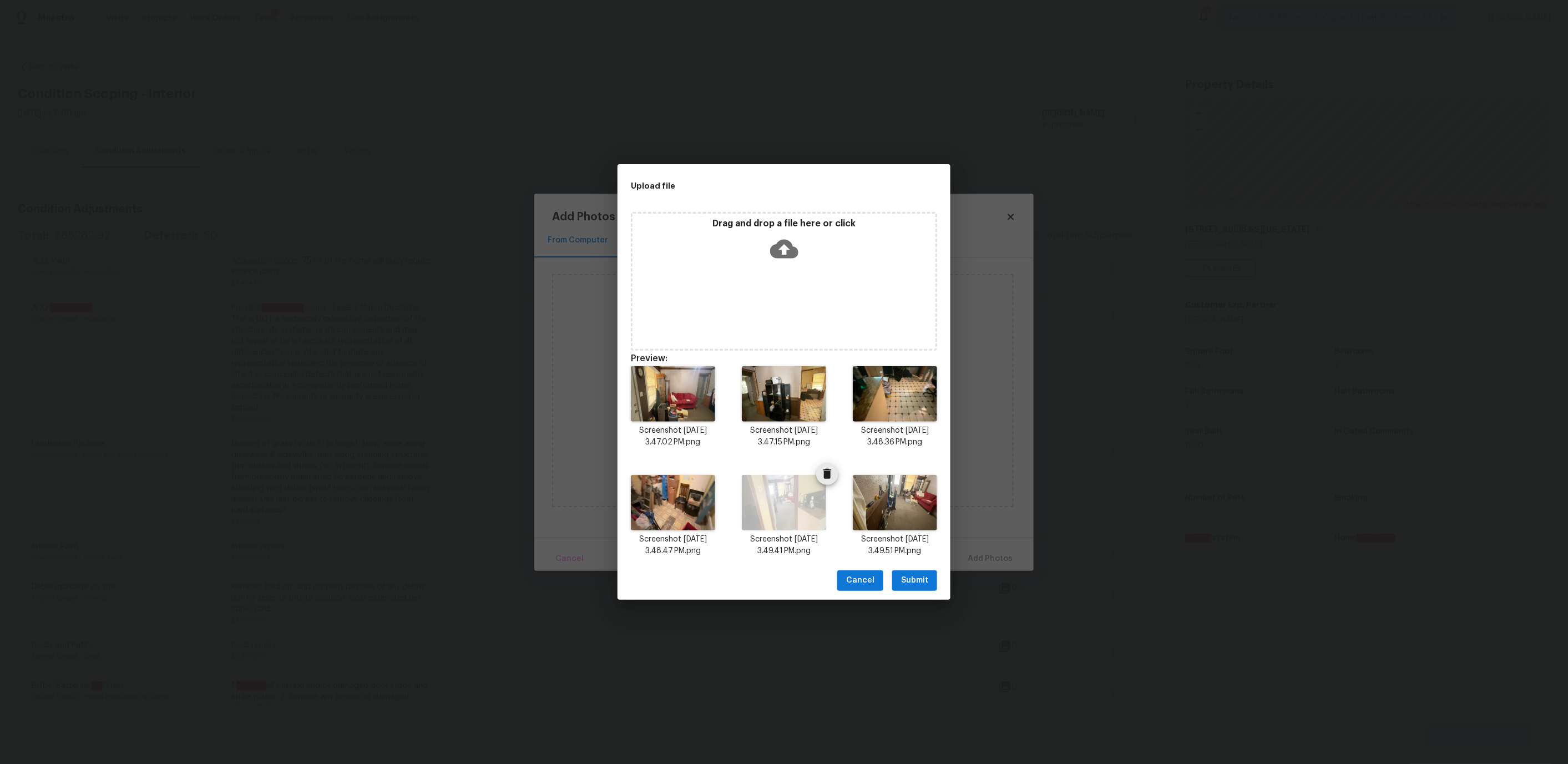
click at [827, 474] on icon "Delete" at bounding box center [827, 474] width 8 height 10
click at [925, 573] on button "Submit" at bounding box center [915, 581] width 45 height 21
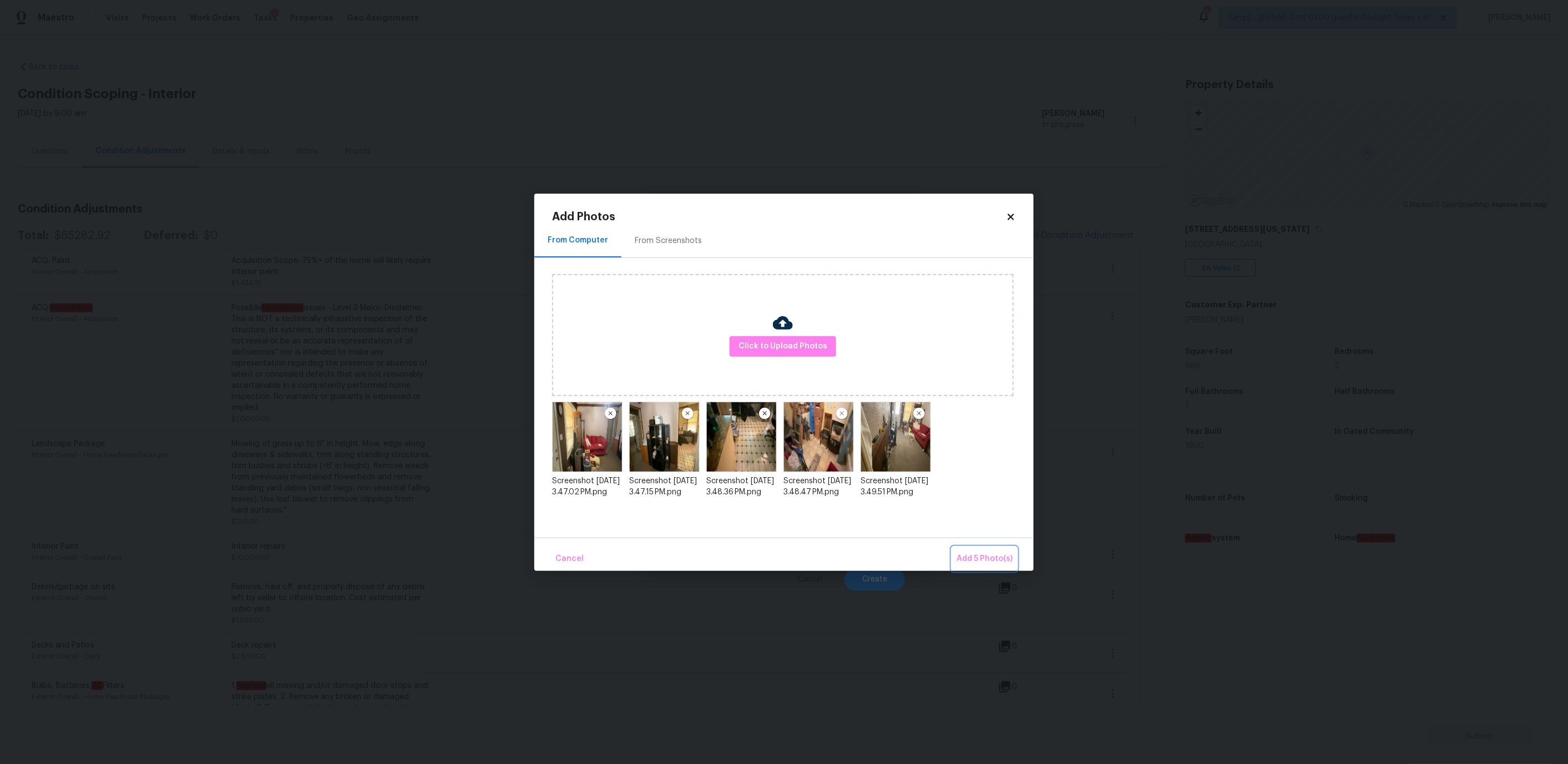
click at [993, 550] on button "Add 5 Photo(s)" at bounding box center [984, 559] width 65 height 24
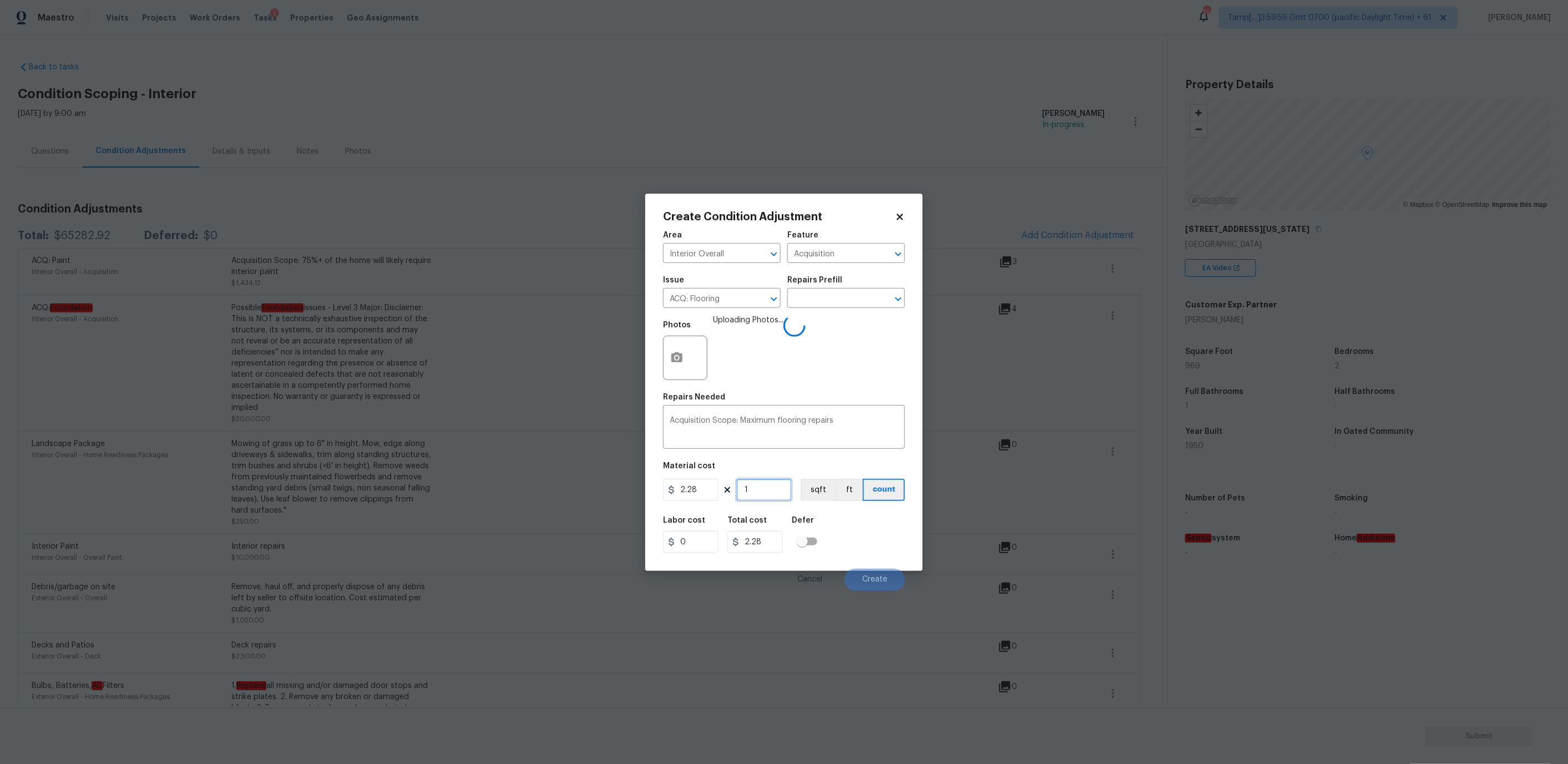
click at [755, 490] on input "1" at bounding box center [764, 490] width 55 height 22
type input "9"
type input "20.52"
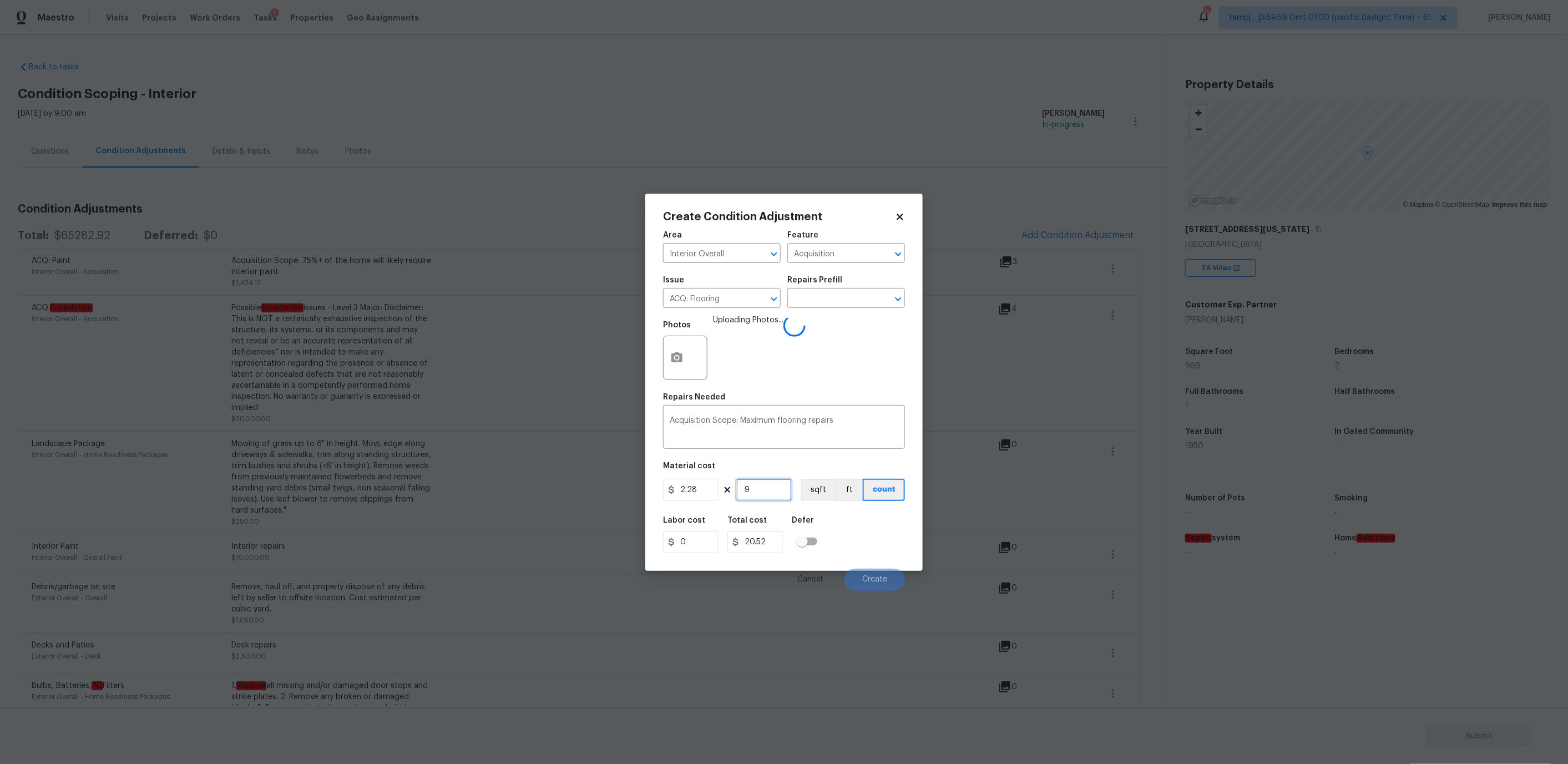
type input "96"
type input "218.88"
type input "969"
type input "2209.32"
type input "969"
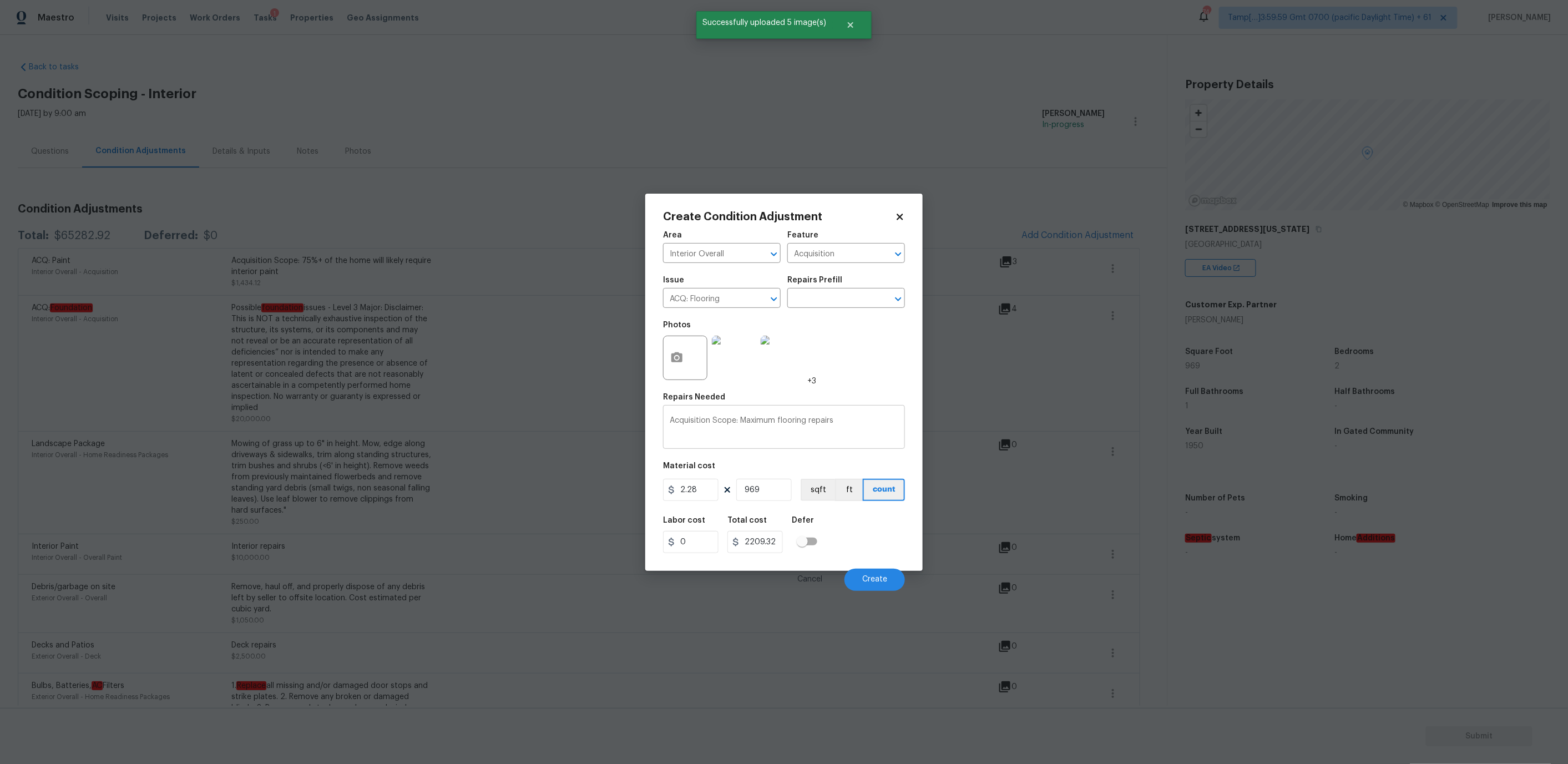
click at [799, 435] on textarea "Acquisition Scope: Maximum flooring repairs" at bounding box center [784, 429] width 229 height 23
click at [868, 580] on span "Create" at bounding box center [875, 580] width 25 height 9
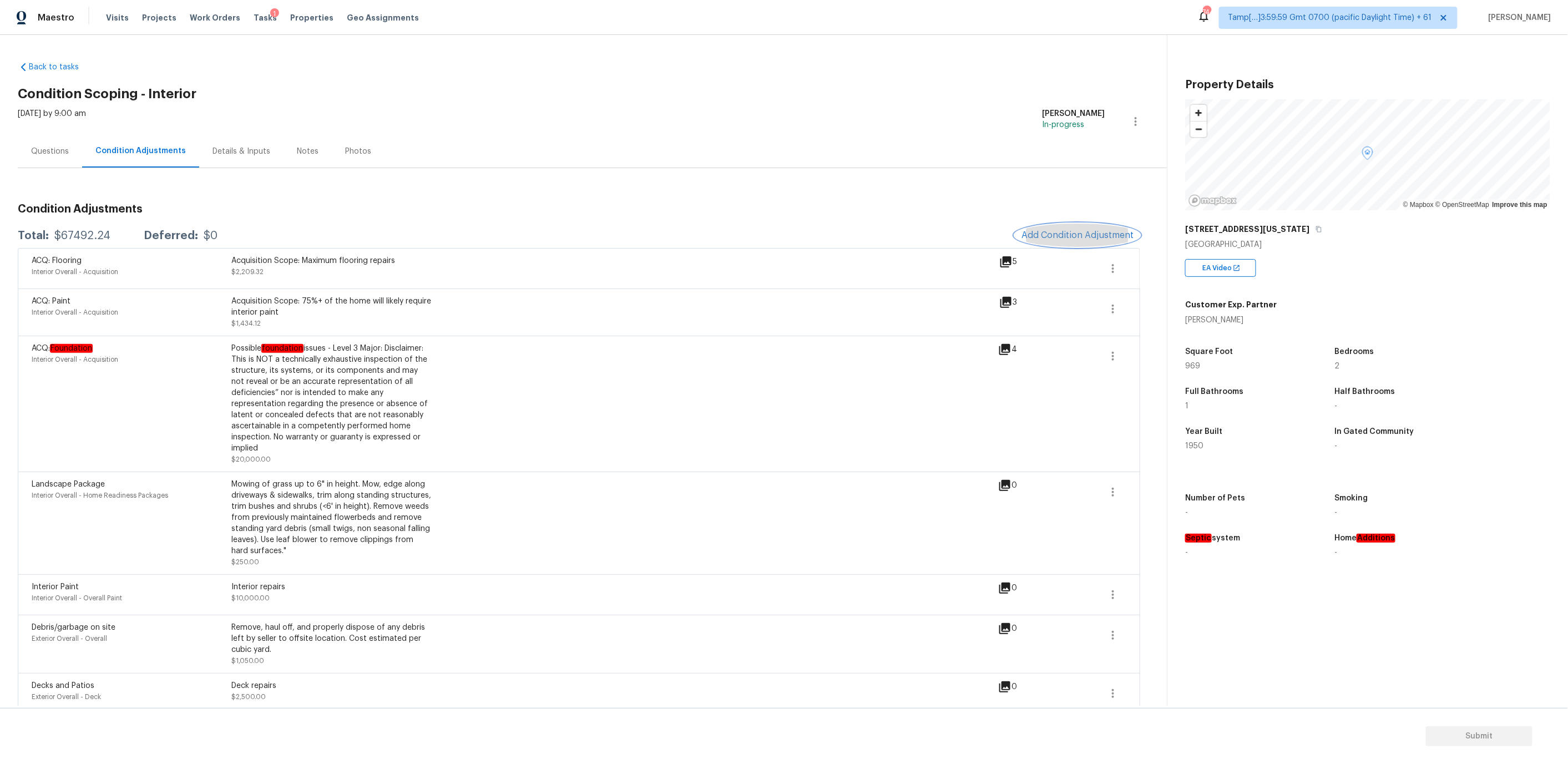
click at [1051, 233] on span "Add Condition Adjustment" at bounding box center [1077, 235] width 112 height 10
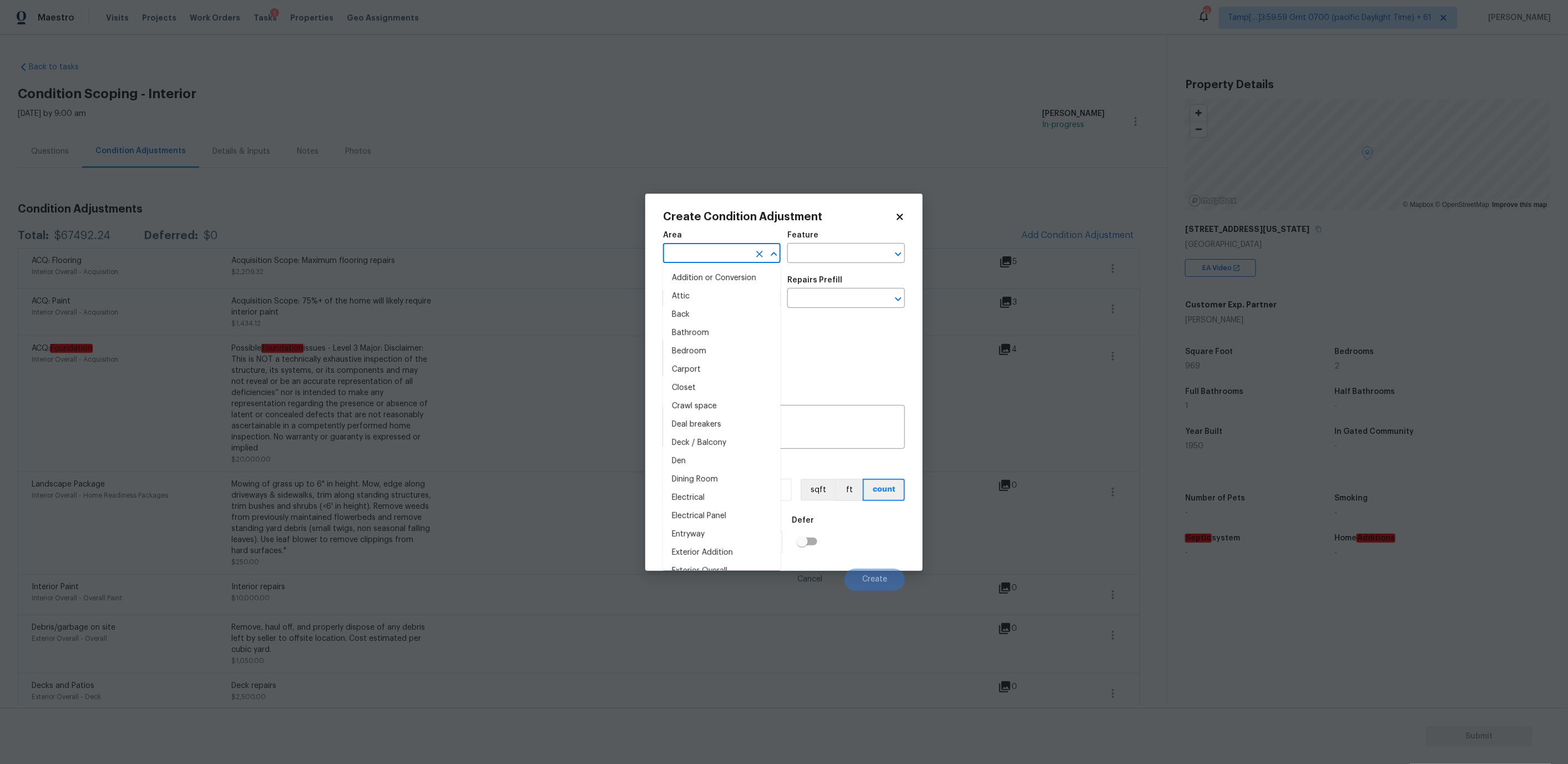
click at [704, 250] on input "text" at bounding box center [706, 254] width 86 height 17
click at [707, 301] on li "Interior Overall" at bounding box center [721, 296] width 117 height 18
type input "Interior Overall"
click at [712, 299] on input "text" at bounding box center [706, 300] width 86 height 17
click at [714, 350] on li "Smoke Odor" at bounding box center [721, 350] width 117 height 18
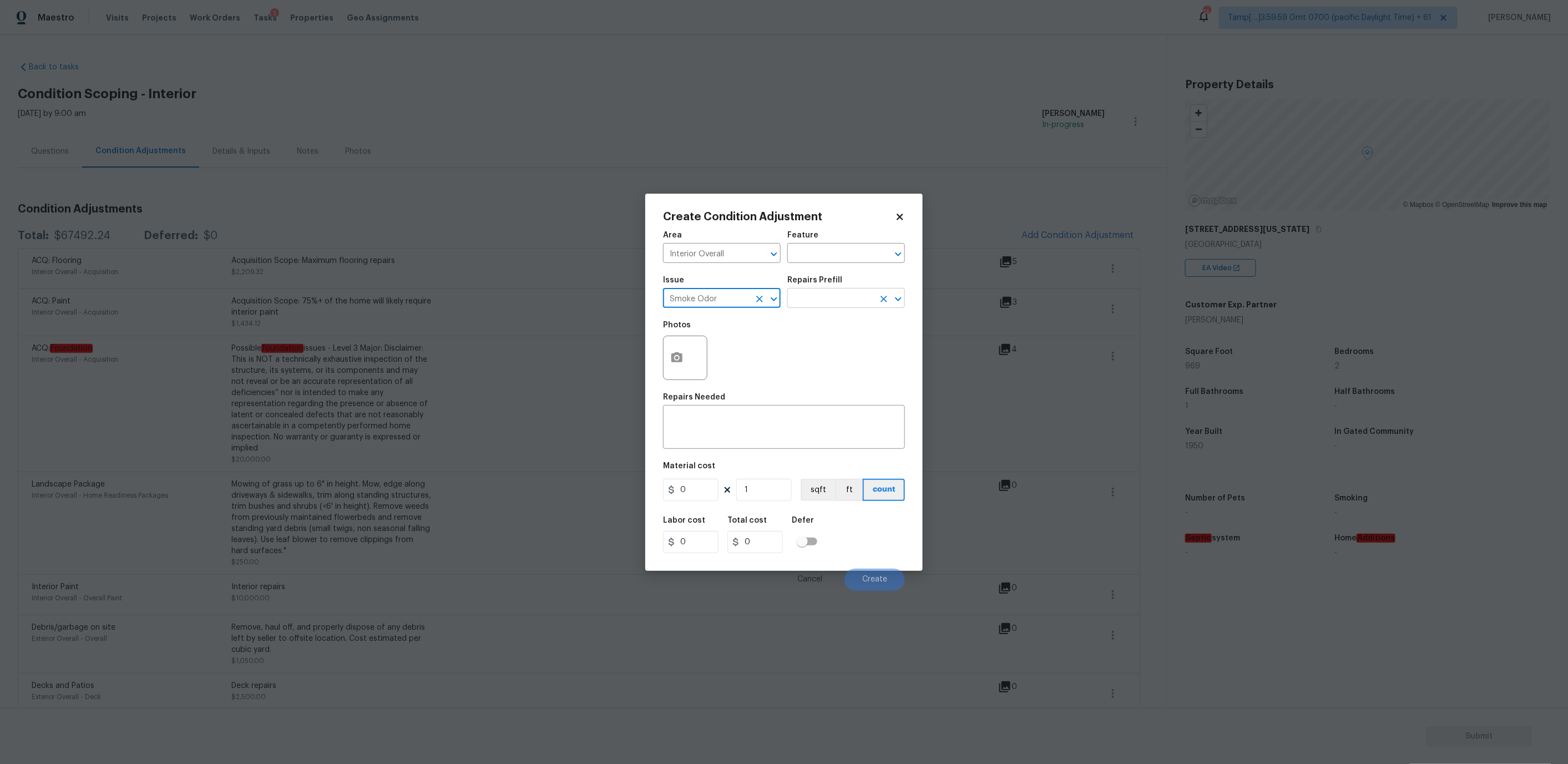
type input "Smoke Odor"
click at [819, 296] on input "text" at bounding box center [830, 300] width 86 height 17
click at [831, 338] on li "Acquisition Scope: Smoking in home $1,000.00" at bounding box center [845, 335] width 117 height 41
type input "1000"
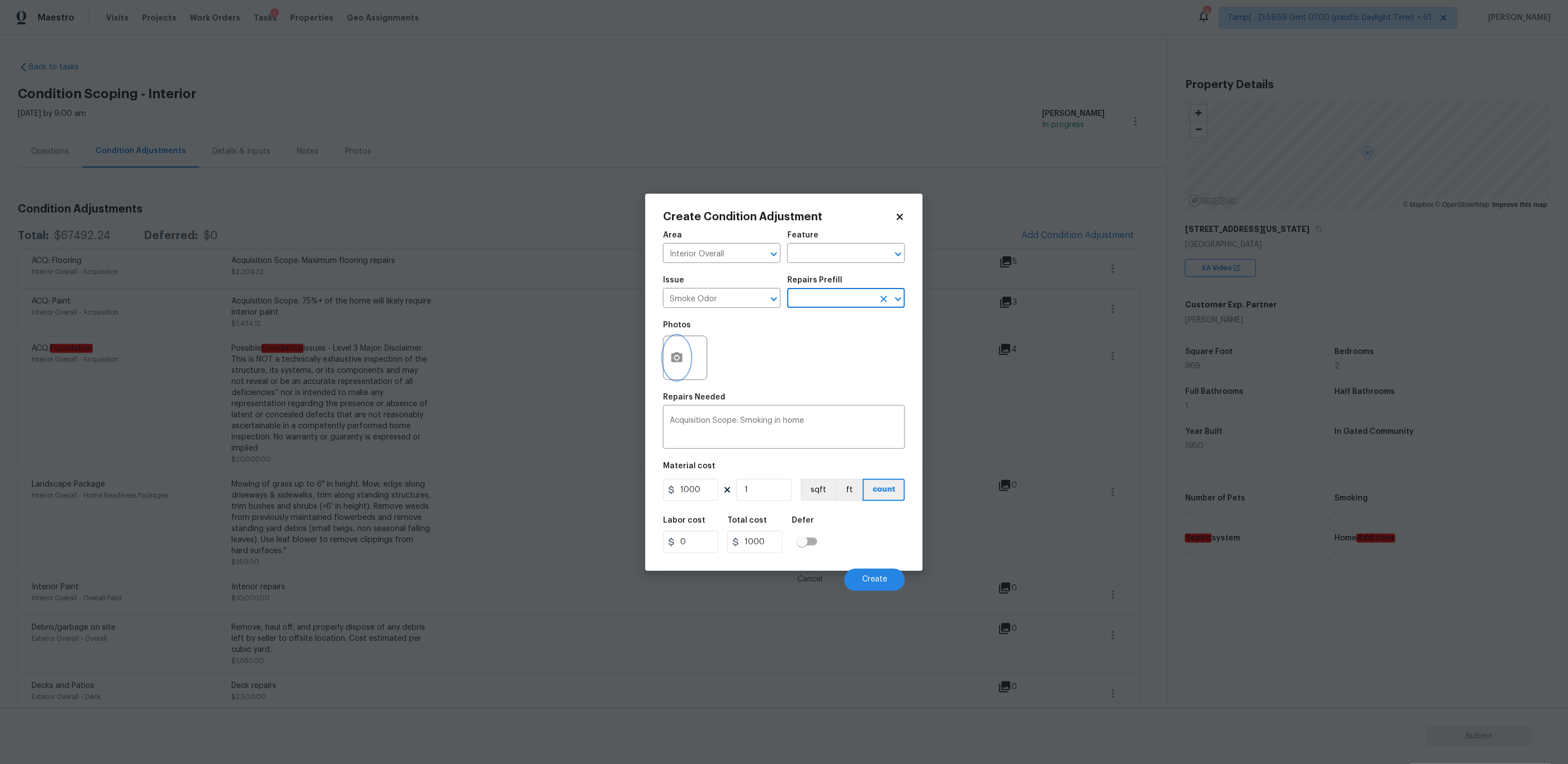
click at [676, 357] on circle "button" at bounding box center [676, 357] width 3 height 3
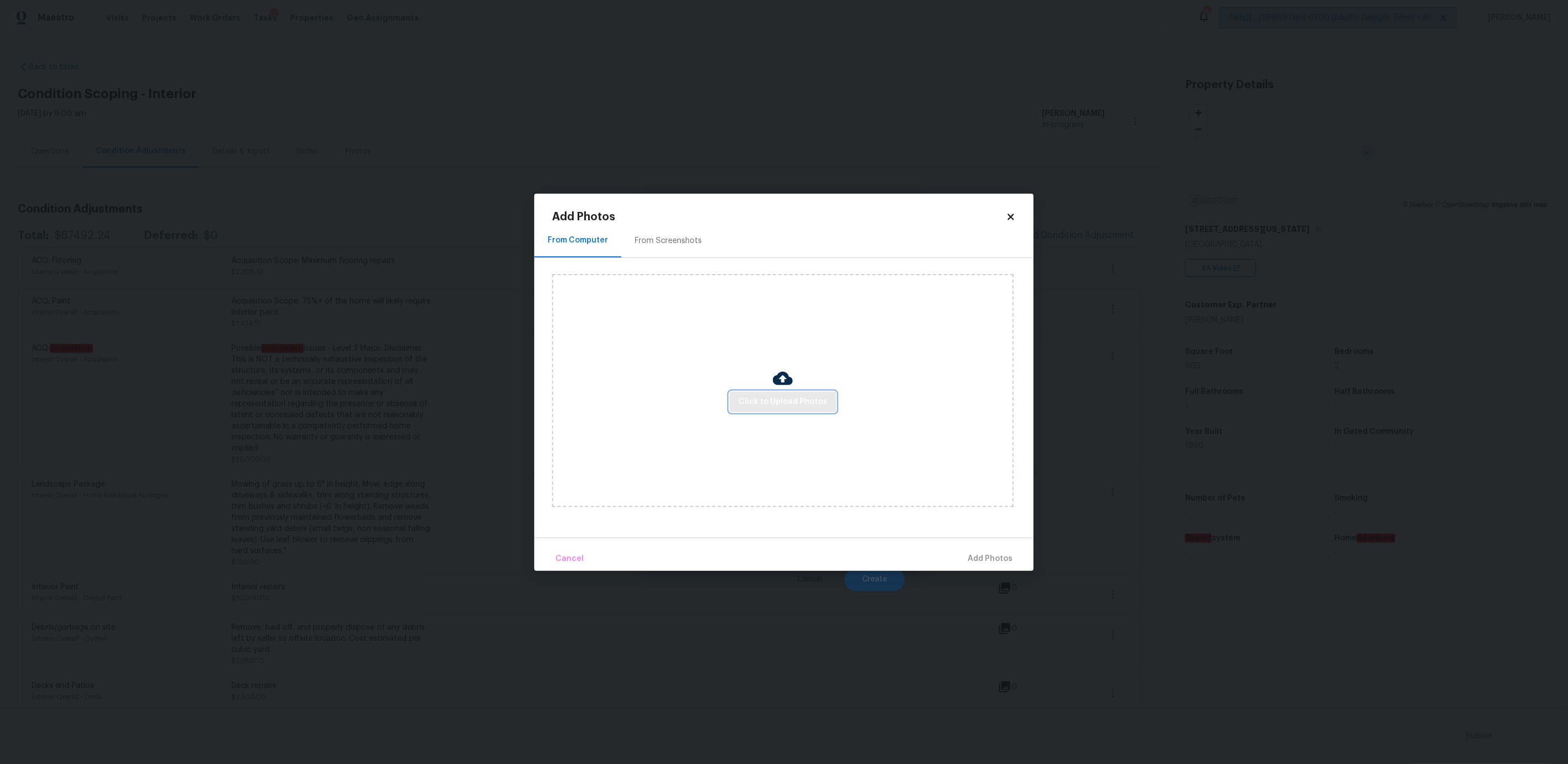
click at [780, 403] on span "Click to Upload Photos" at bounding box center [783, 402] width 89 height 14
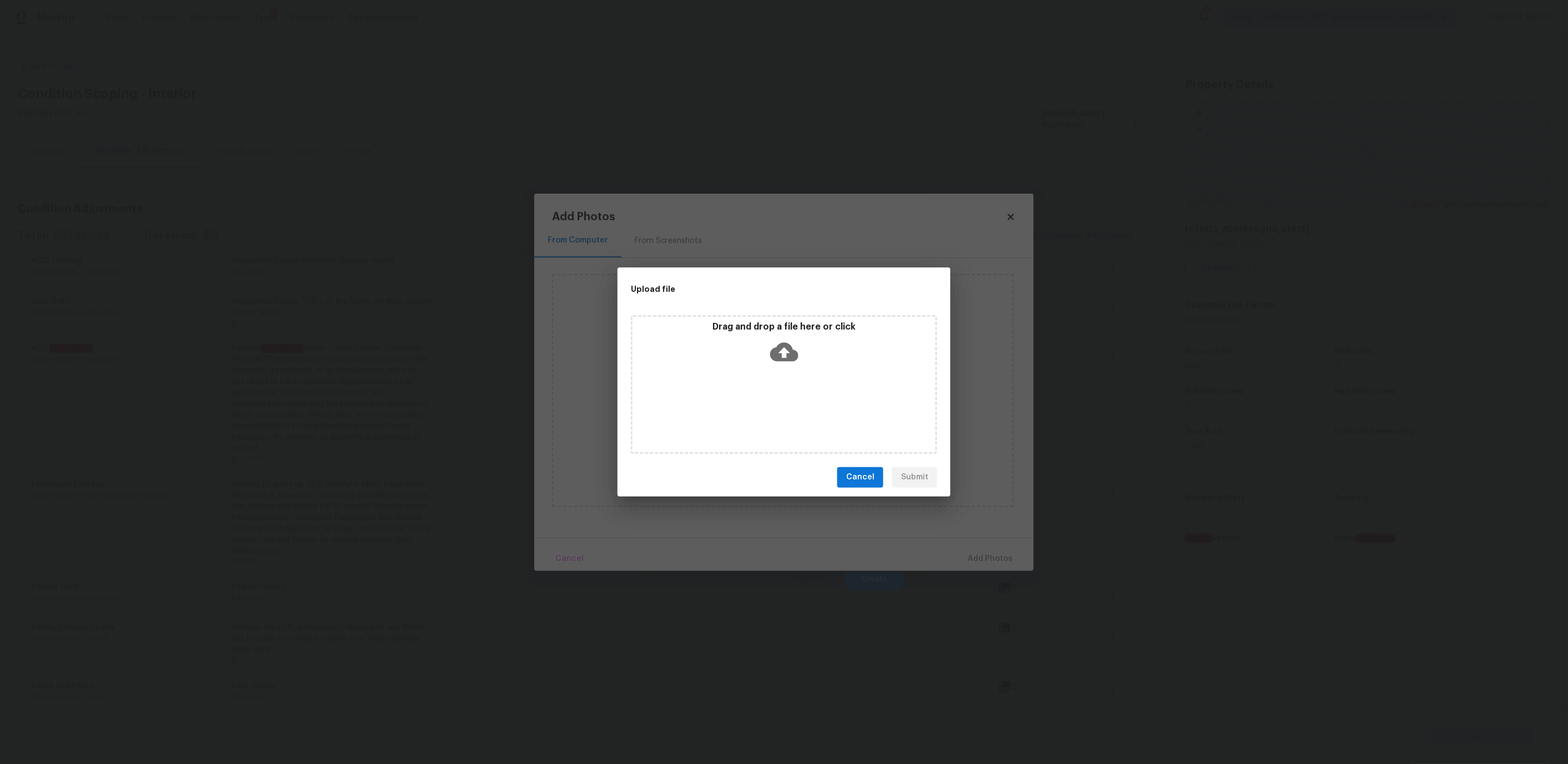
click at [728, 360] on div "Drag and drop a file here or click" at bounding box center [784, 345] width 303 height 47
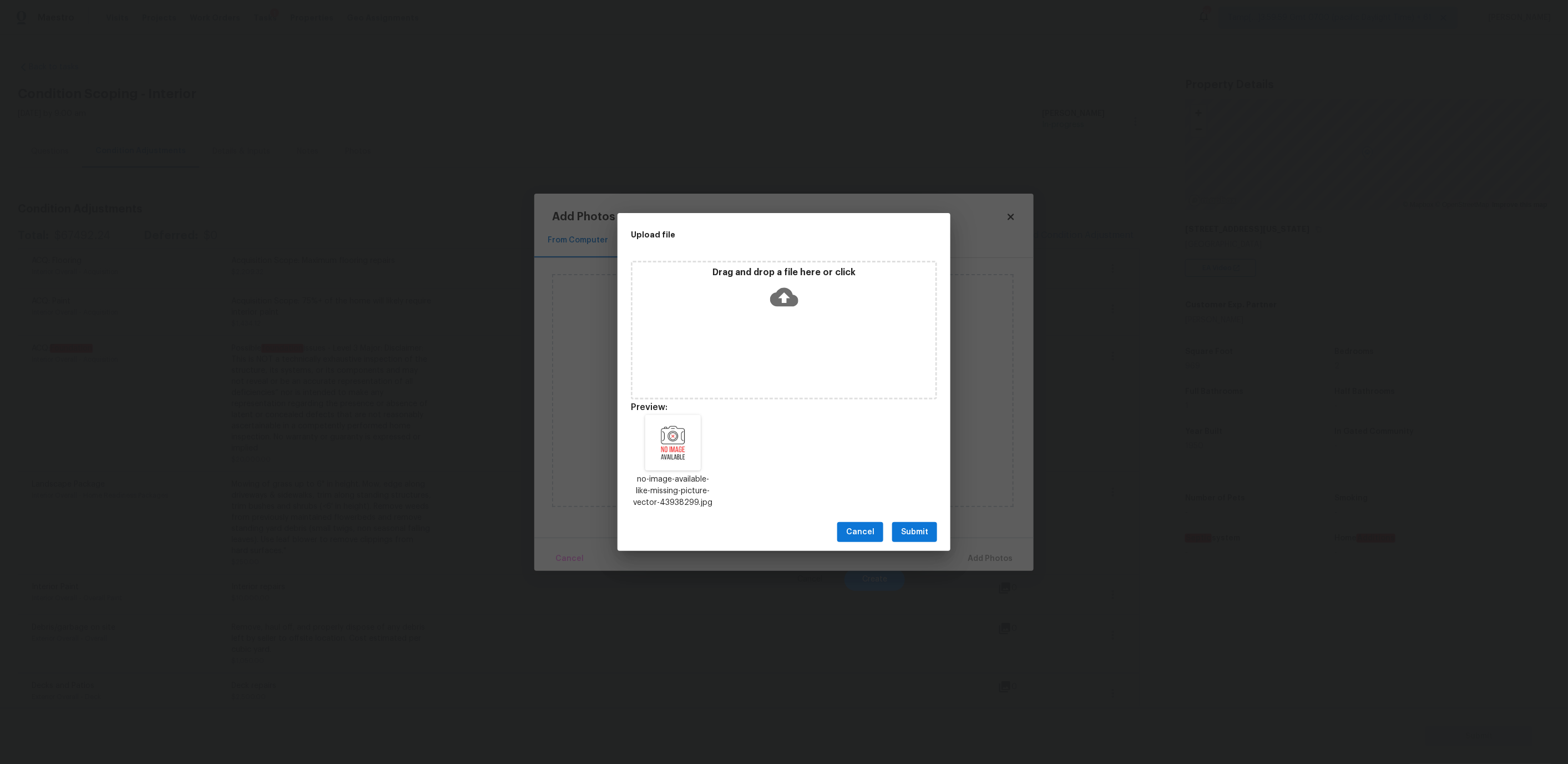
click at [915, 537] on span "Submit" at bounding box center [914, 532] width 27 height 14
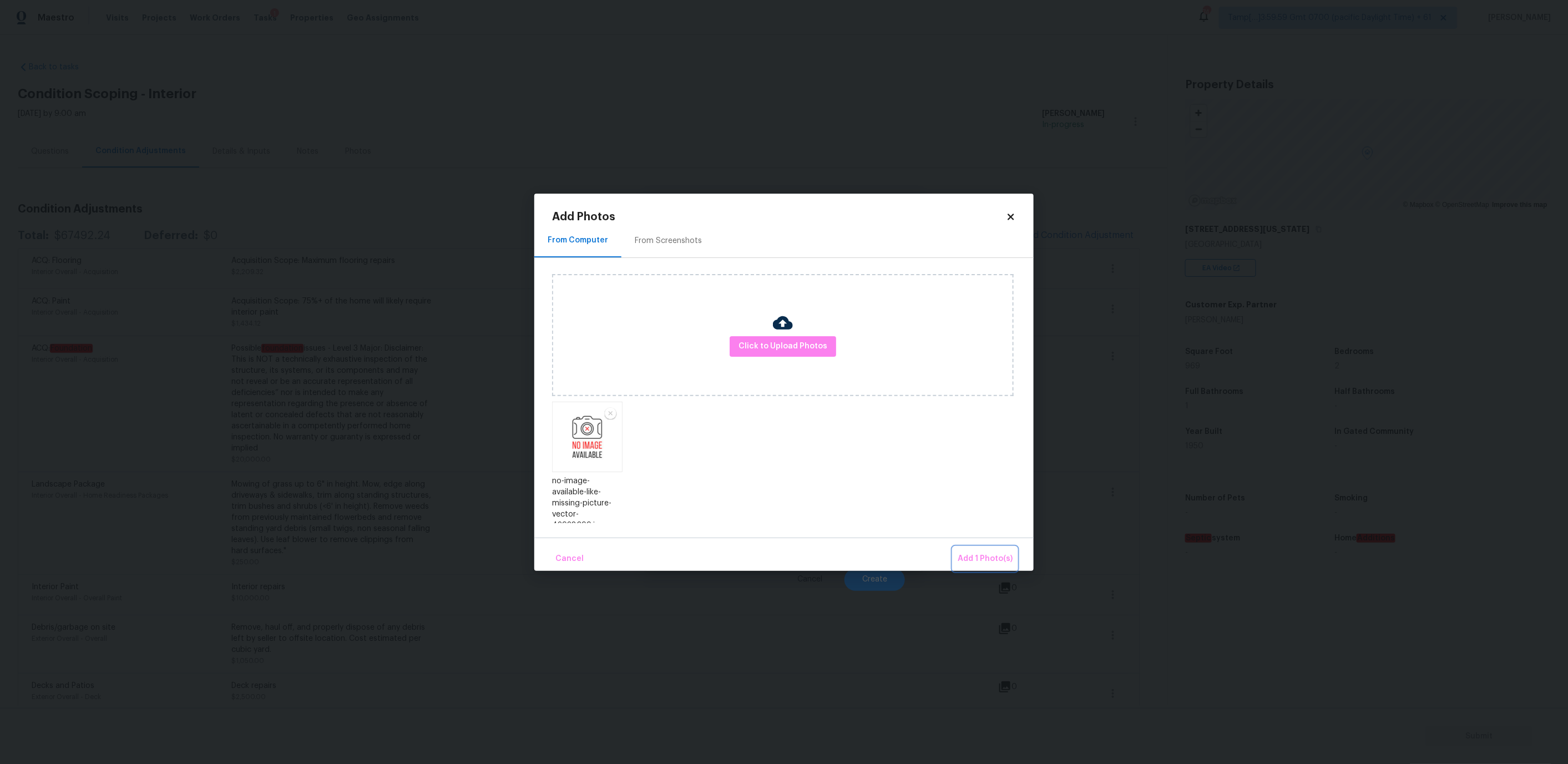
click at [984, 553] on span "Add 1 Photo(s)" at bounding box center [985, 559] width 55 height 14
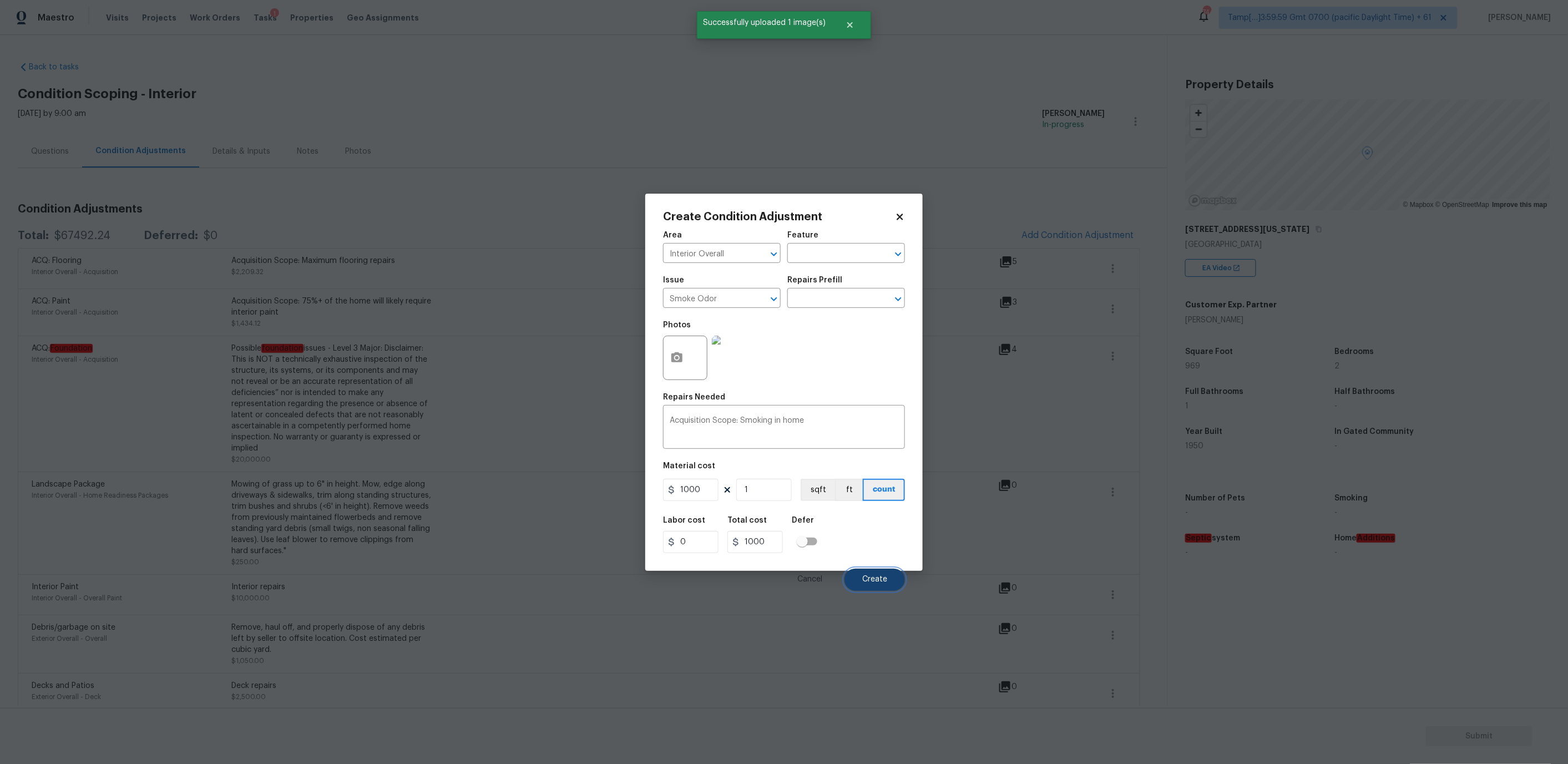
click at [869, 576] on span "Create" at bounding box center [875, 580] width 25 height 9
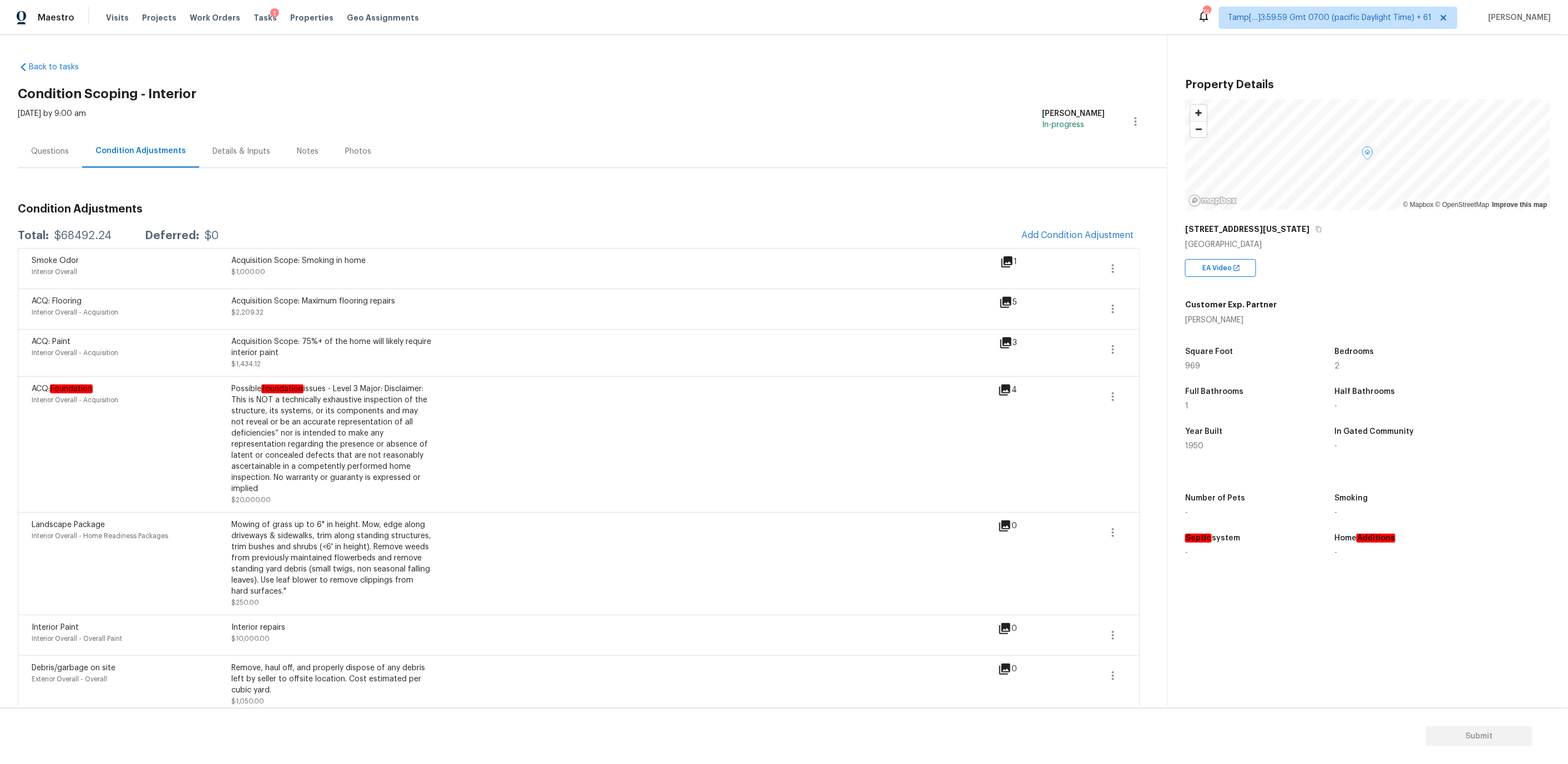
click at [63, 152] on div "Questions" at bounding box center [50, 152] width 38 height 11
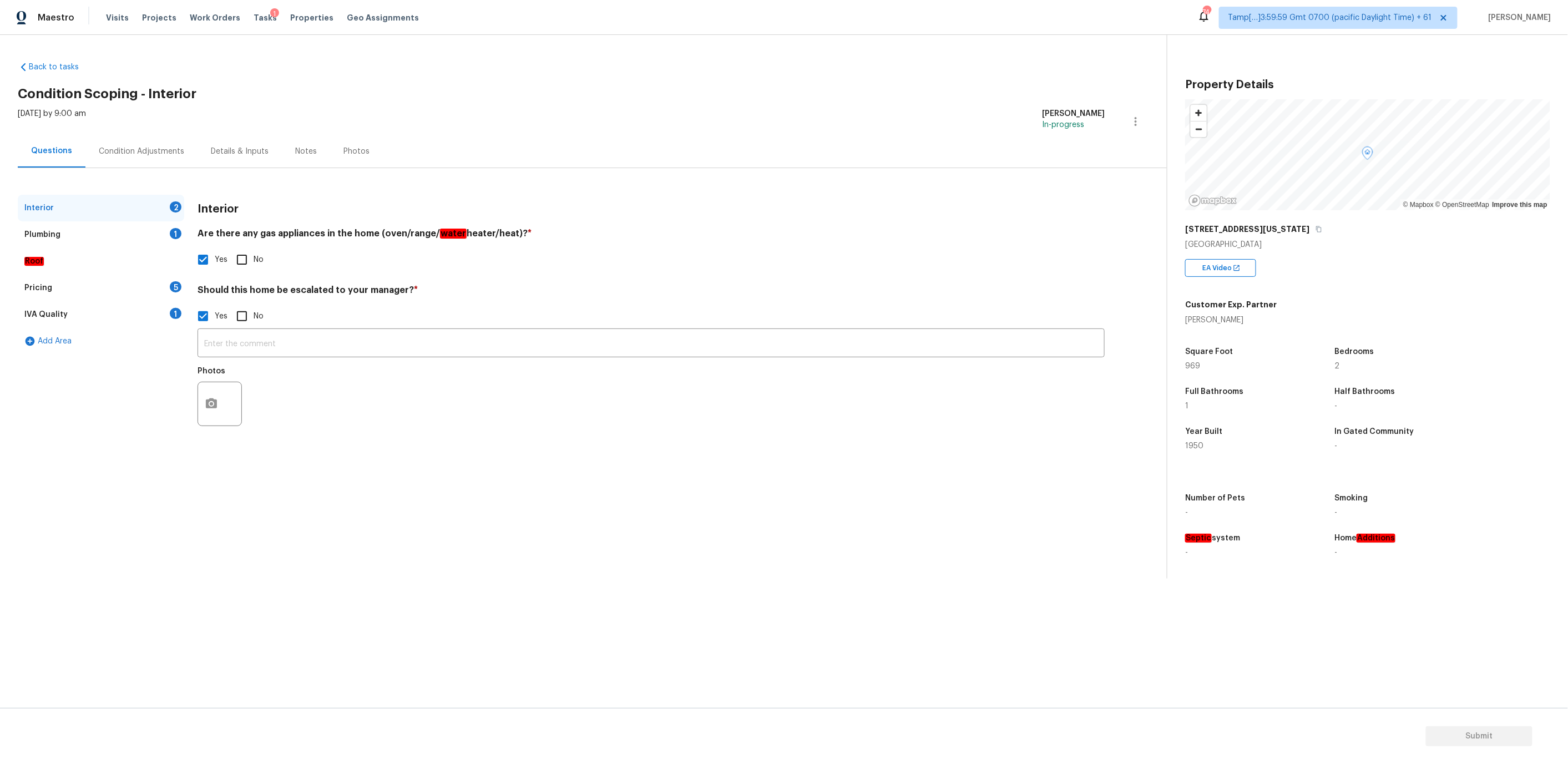
click at [51, 292] on div "Pricing 5" at bounding box center [100, 288] width 166 height 27
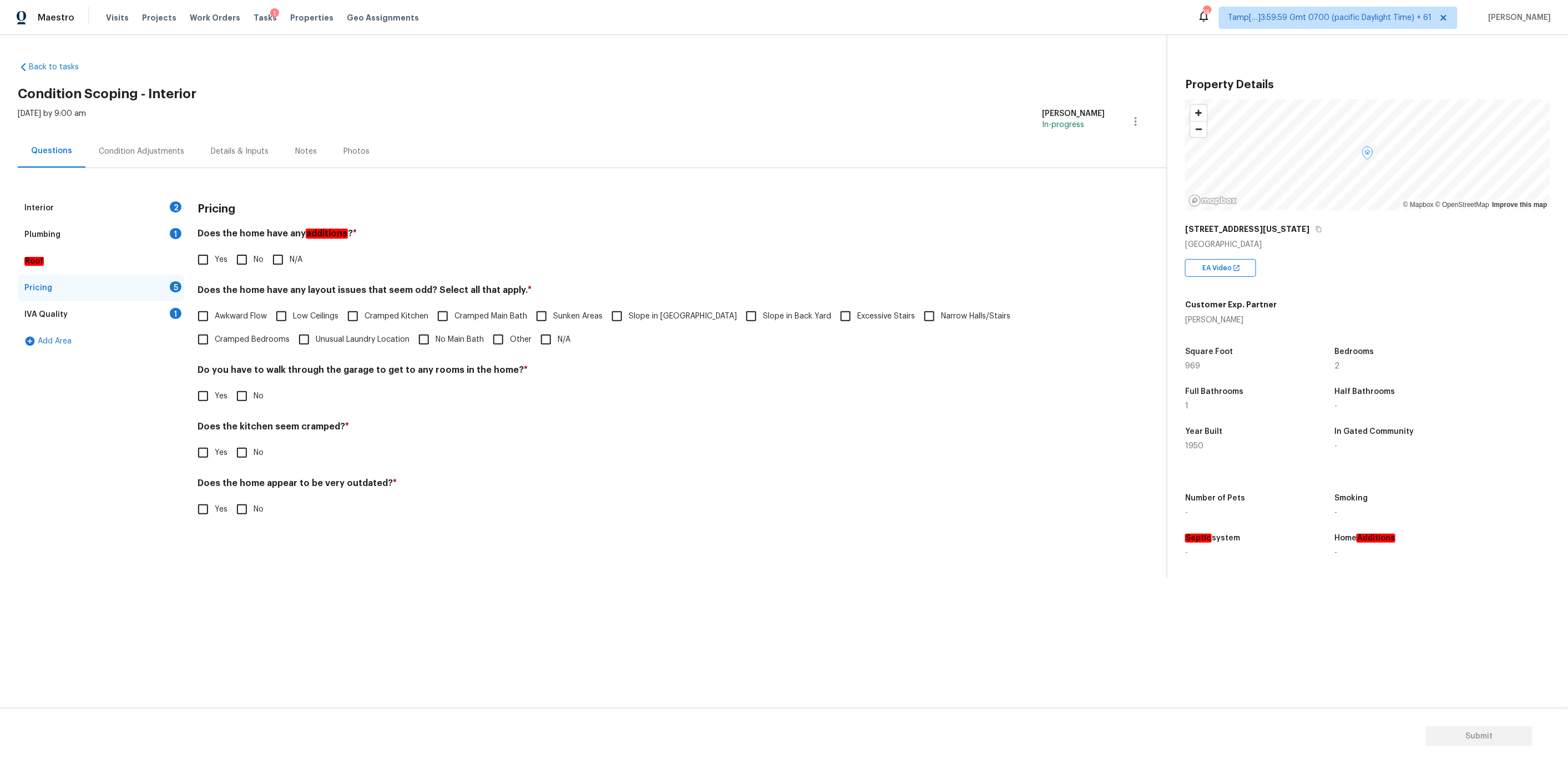
click at [56, 234] on div "Plumbing" at bounding box center [42, 234] width 36 height 11
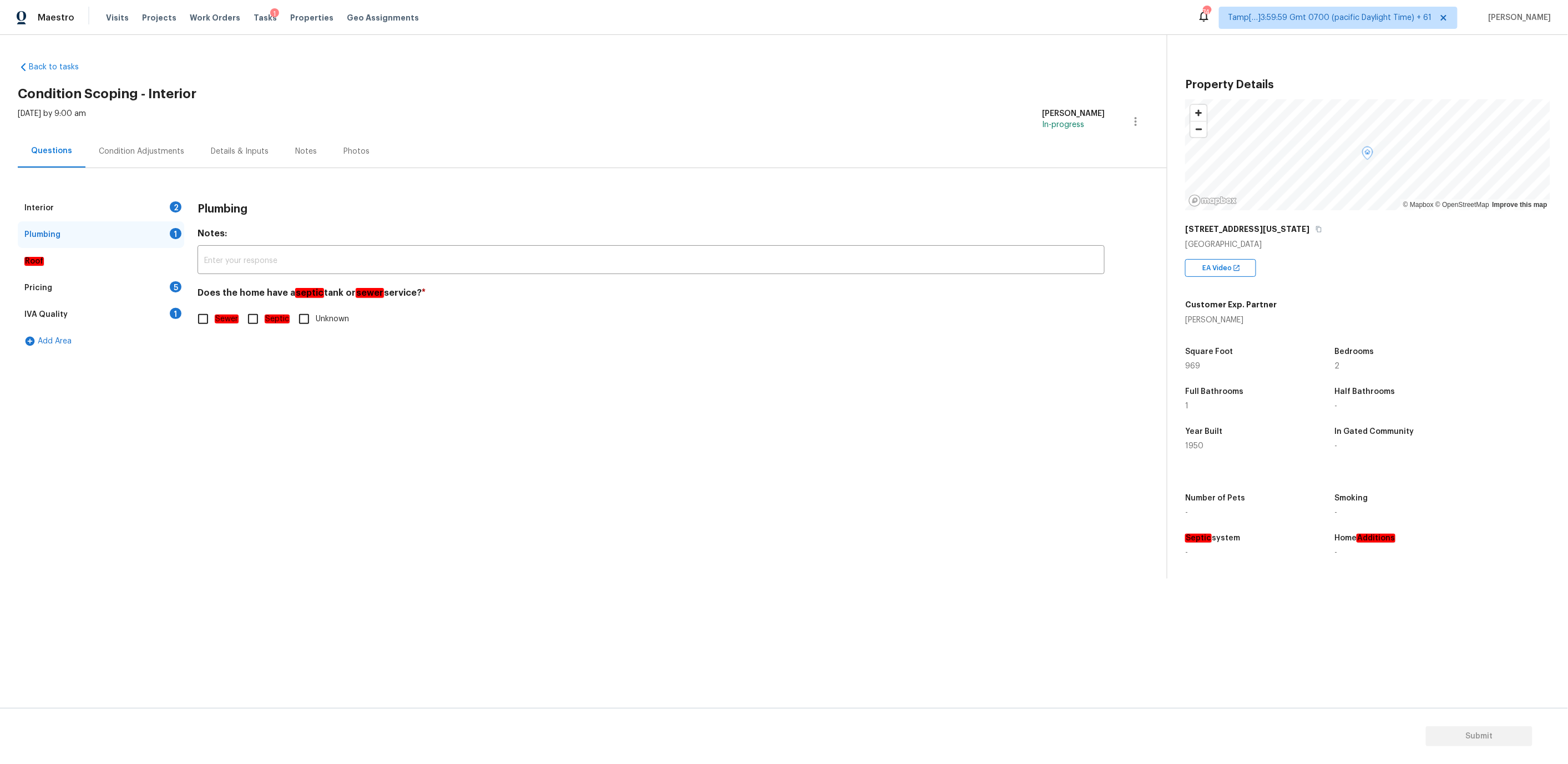
click at [72, 298] on div "Pricing 5" at bounding box center [100, 288] width 166 height 27
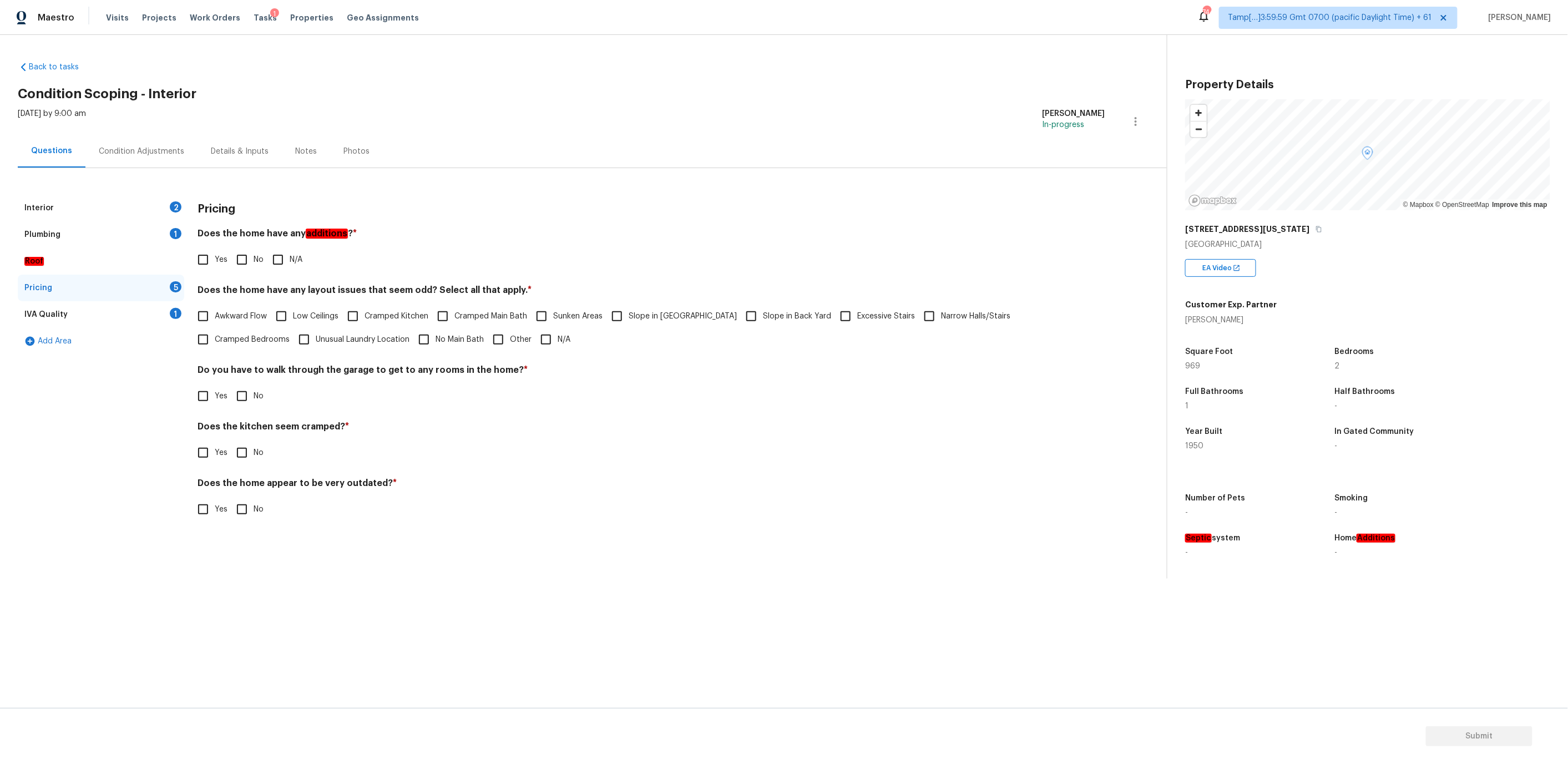
click at [195, 257] on input "Yes" at bounding box center [203, 259] width 23 height 23
checkbox input "true"
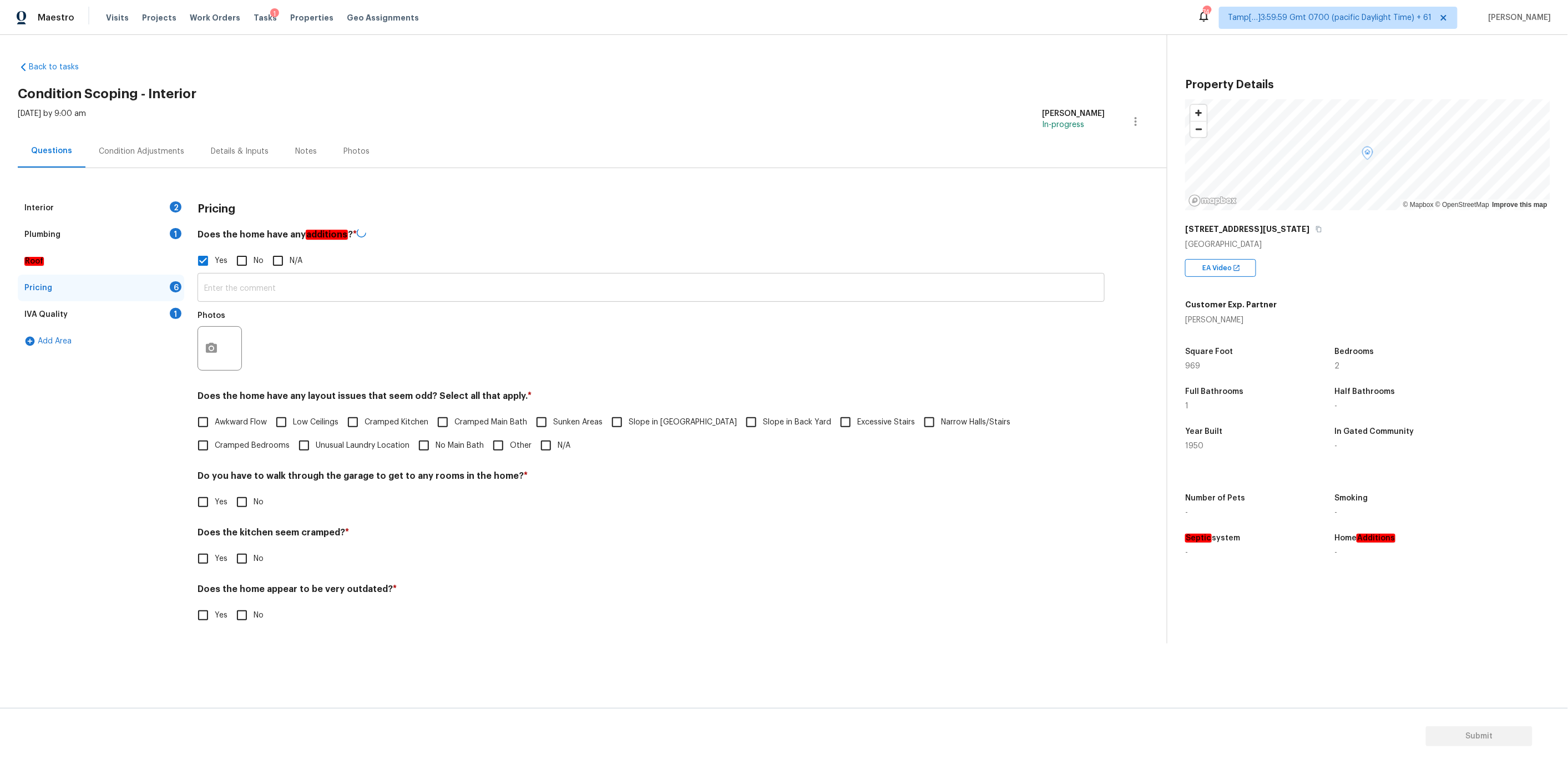
click at [223, 290] on input "text" at bounding box center [651, 289] width 907 height 26
paste input "Garage conversion by previous owner."
click at [223, 341] on button "button" at bounding box center [211, 347] width 27 height 43
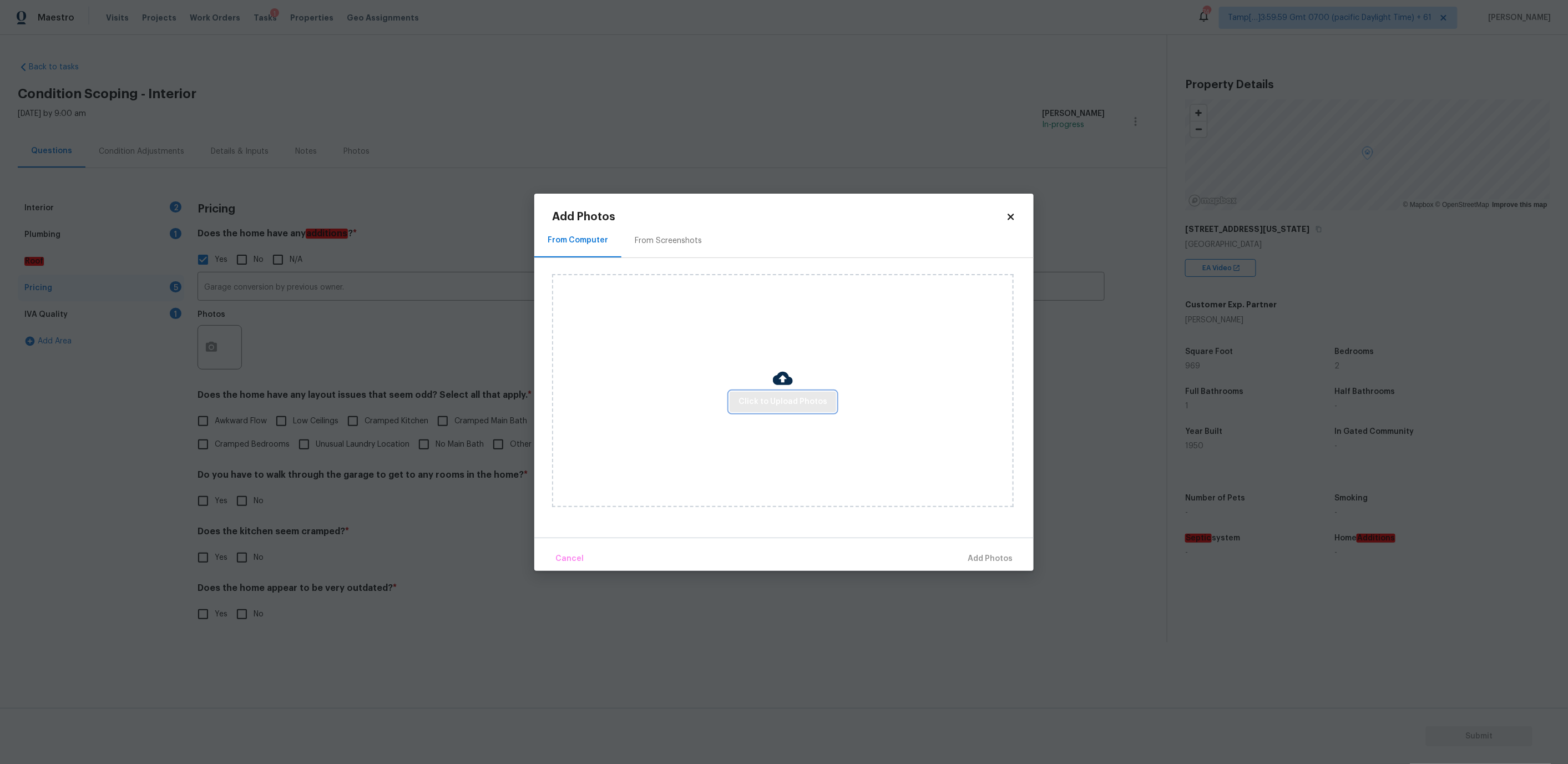
click at [748, 397] on span "Click to Upload Photos" at bounding box center [783, 402] width 89 height 14
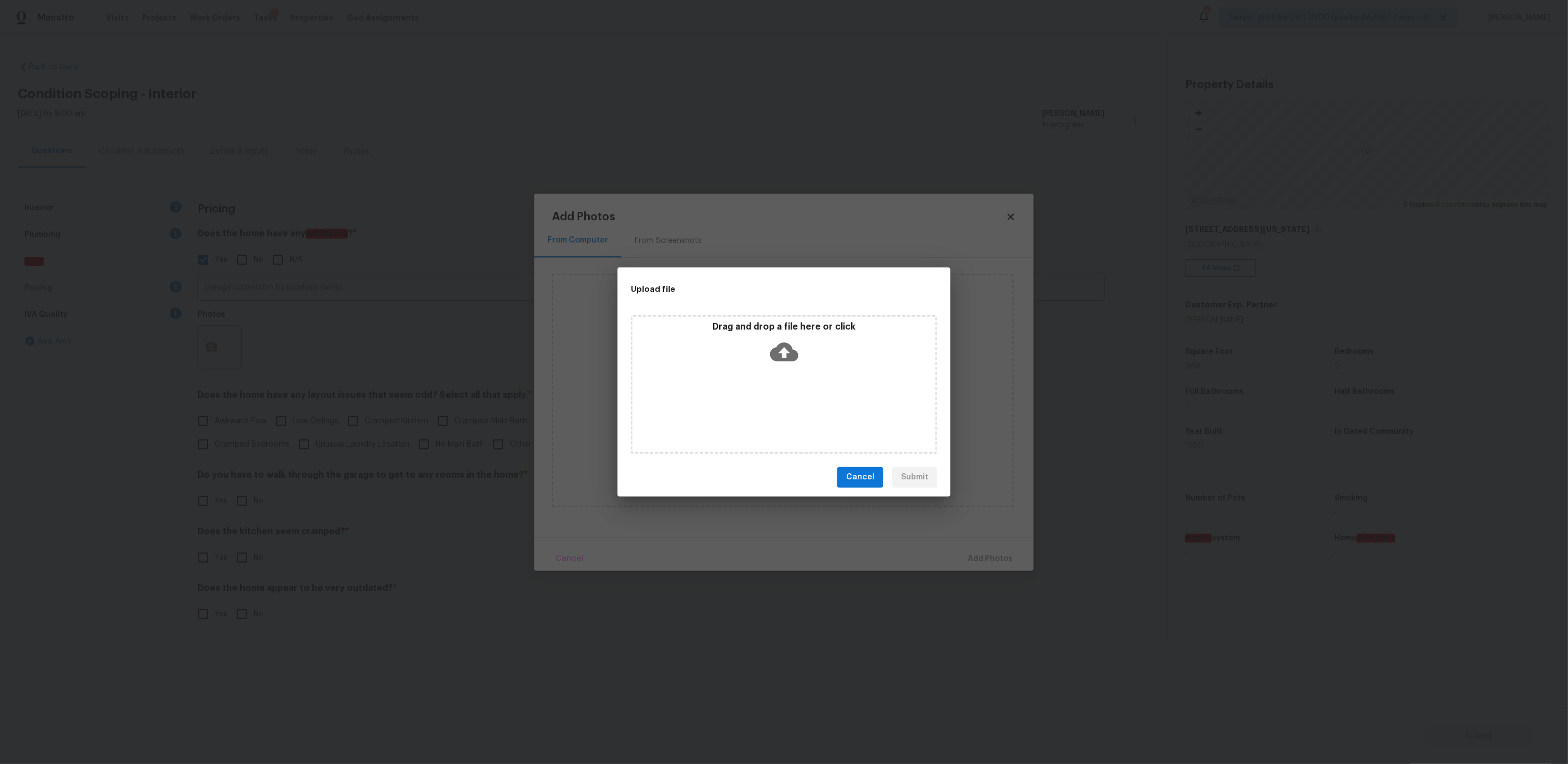
click at [749, 350] on div "Drag and drop a file here or click" at bounding box center [784, 345] width 303 height 47
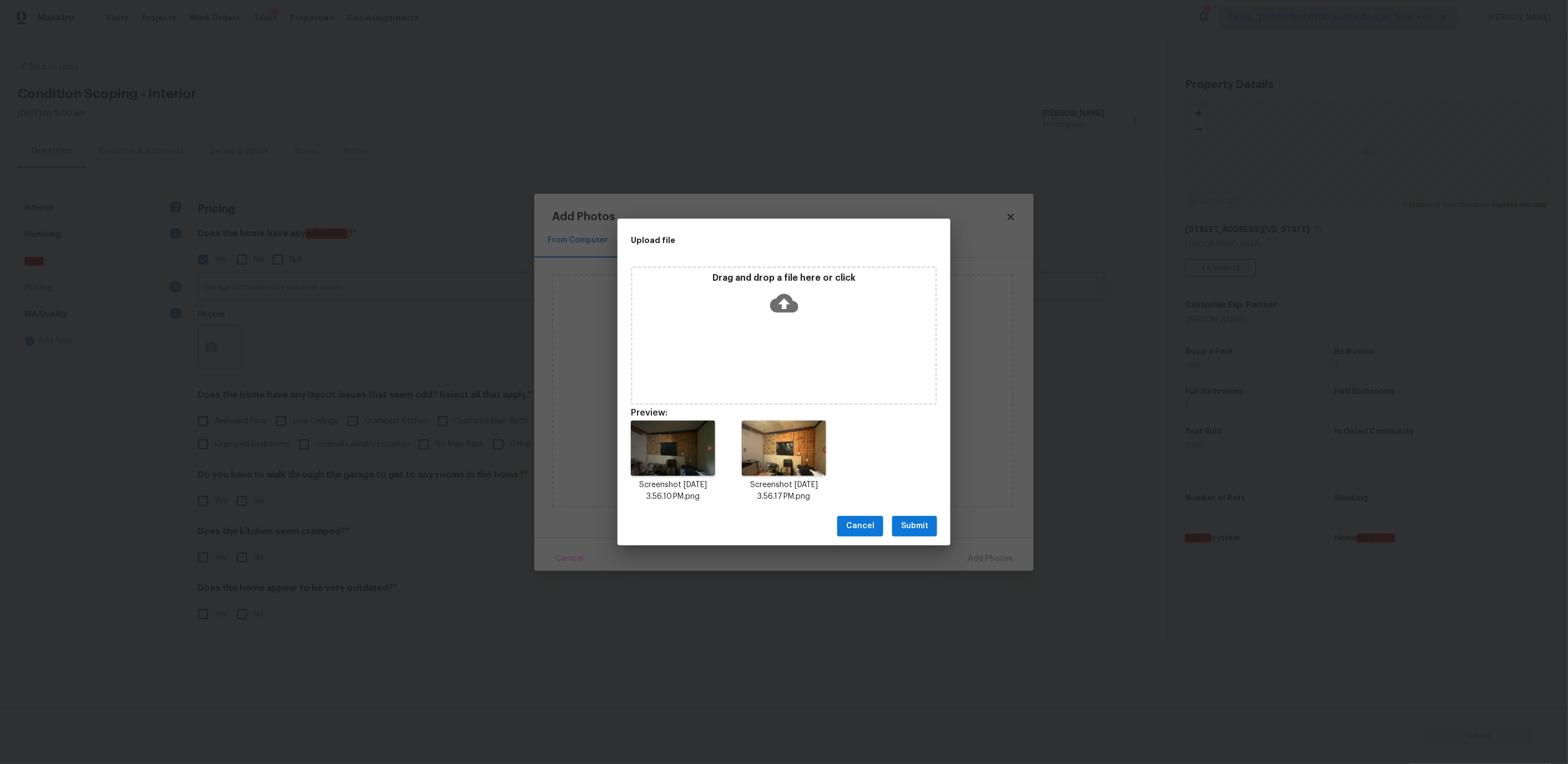
click at [907, 521] on span "Submit" at bounding box center [914, 526] width 27 height 14
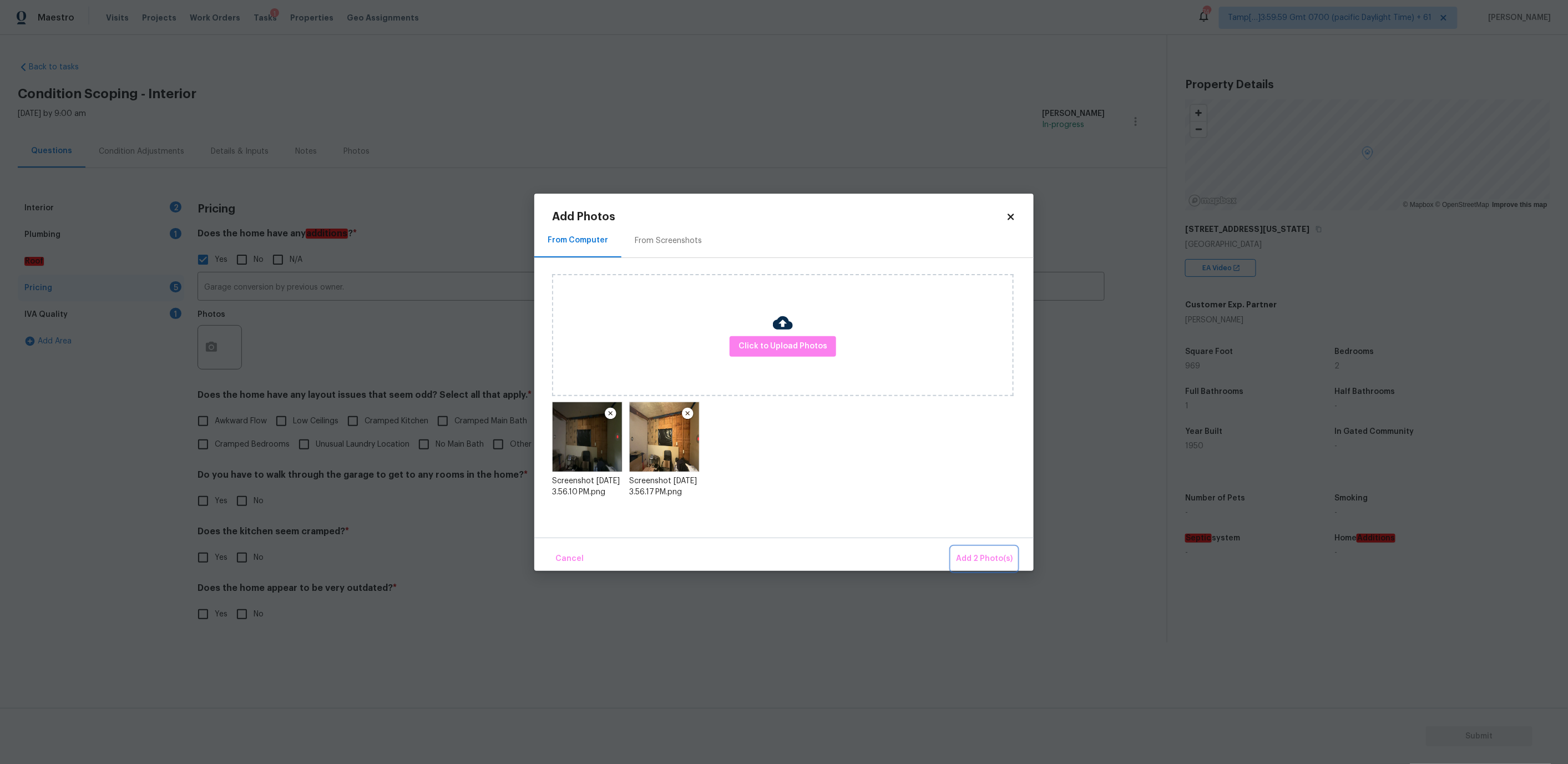
click at [970, 561] on span "Add 2 Photo(s)" at bounding box center [984, 559] width 57 height 14
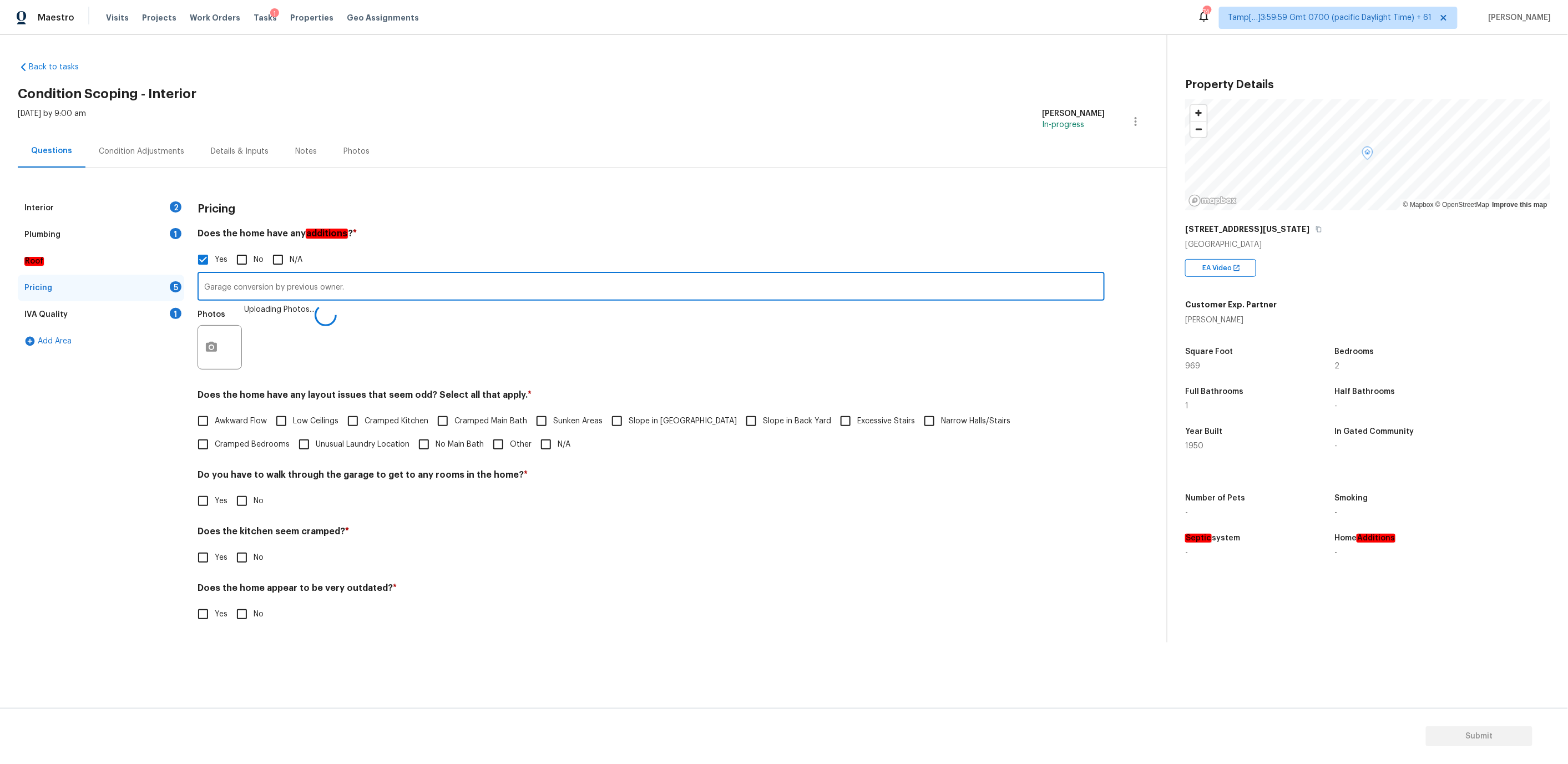
click at [379, 290] on input "Garage conversion by previous owner." at bounding box center [651, 287] width 907 height 26
type input "Garage conversion by previous owner."
click at [144, 150] on div "Condition Adjustments" at bounding box center [141, 152] width 85 height 11
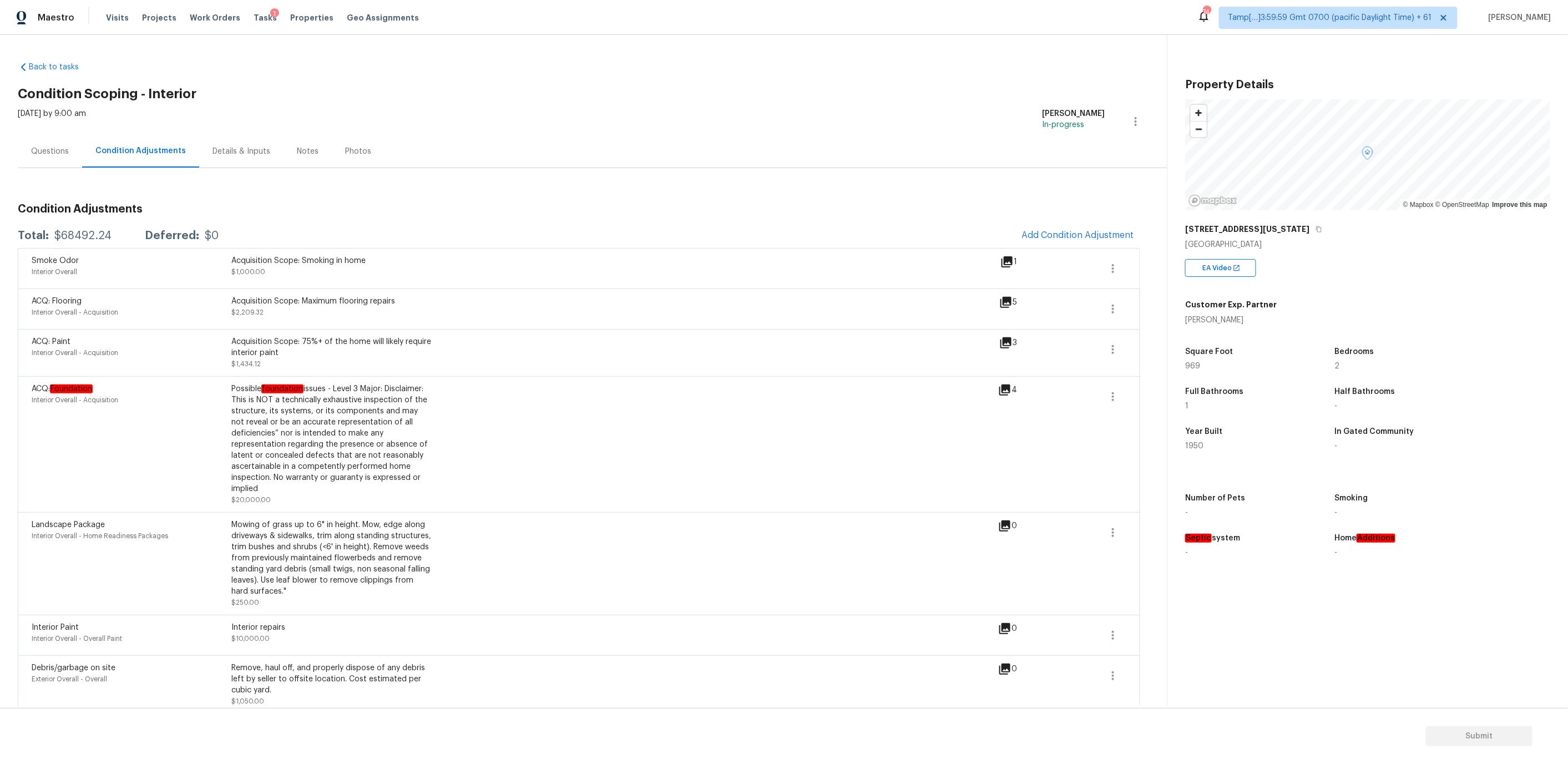
click at [59, 158] on div "Questions" at bounding box center [50, 152] width 65 height 33
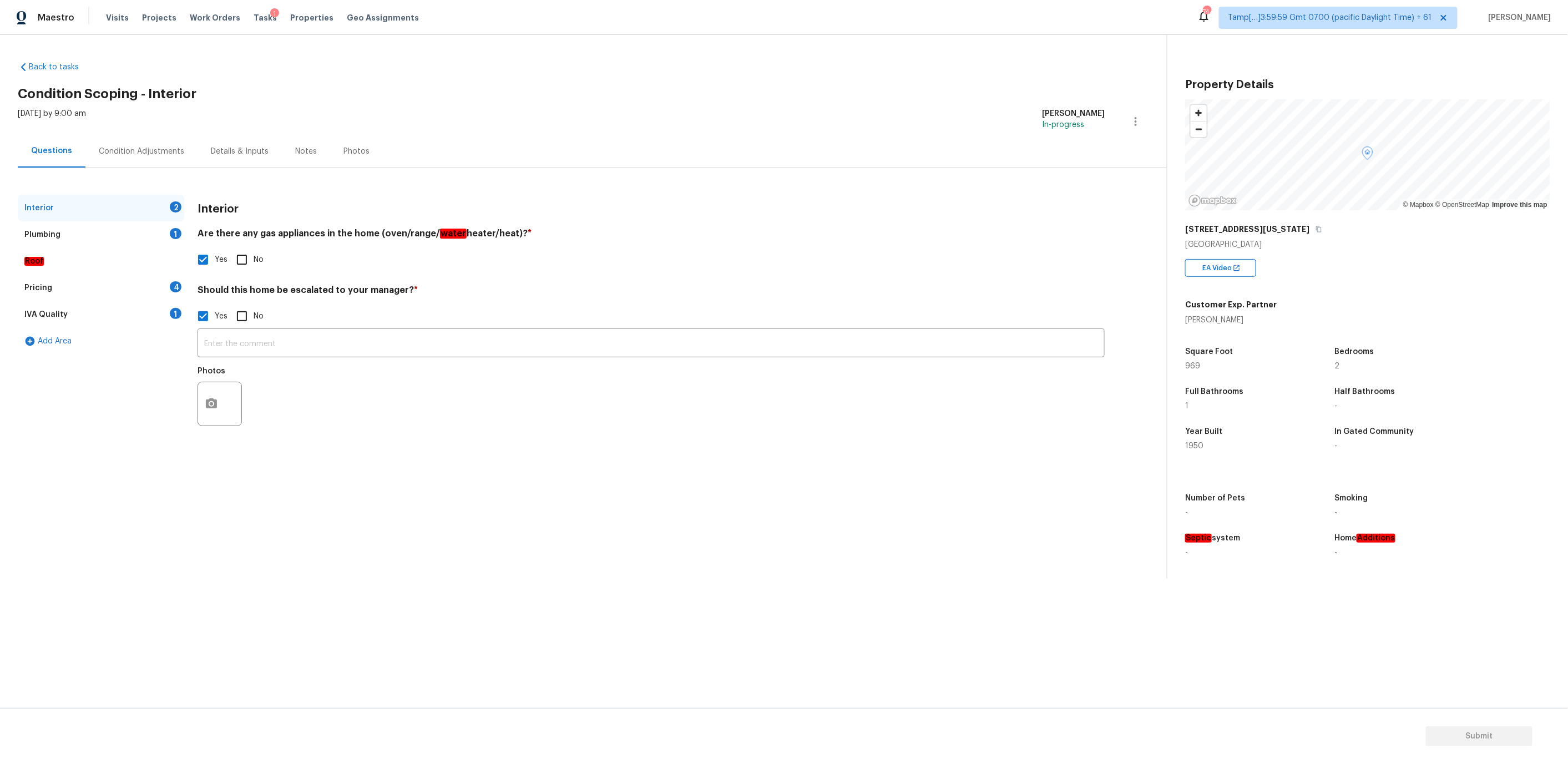
click at [105, 271] on div "Roof" at bounding box center [100, 261] width 166 height 27
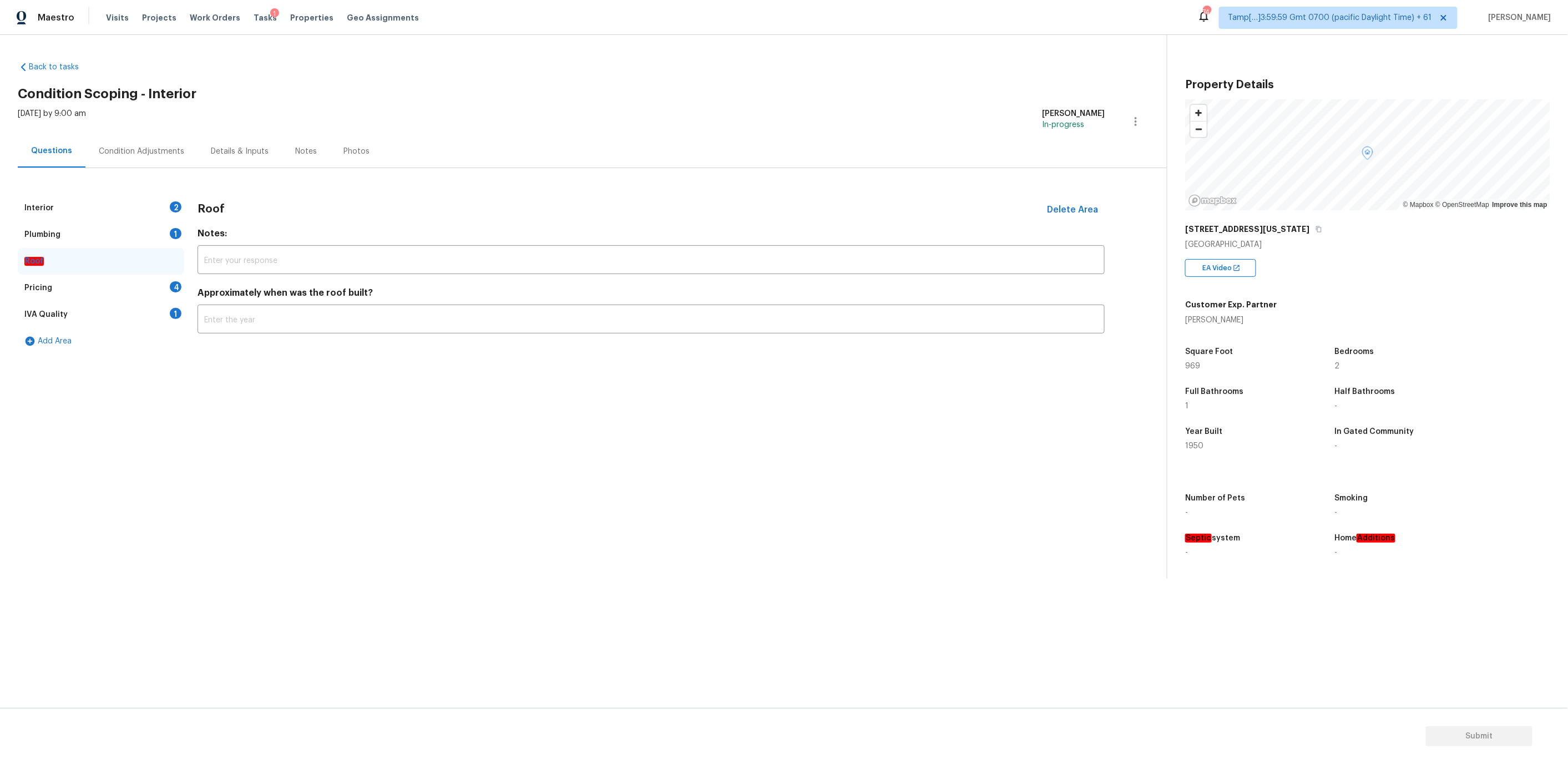
click at [117, 282] on div "Pricing 4" at bounding box center [100, 288] width 166 height 27
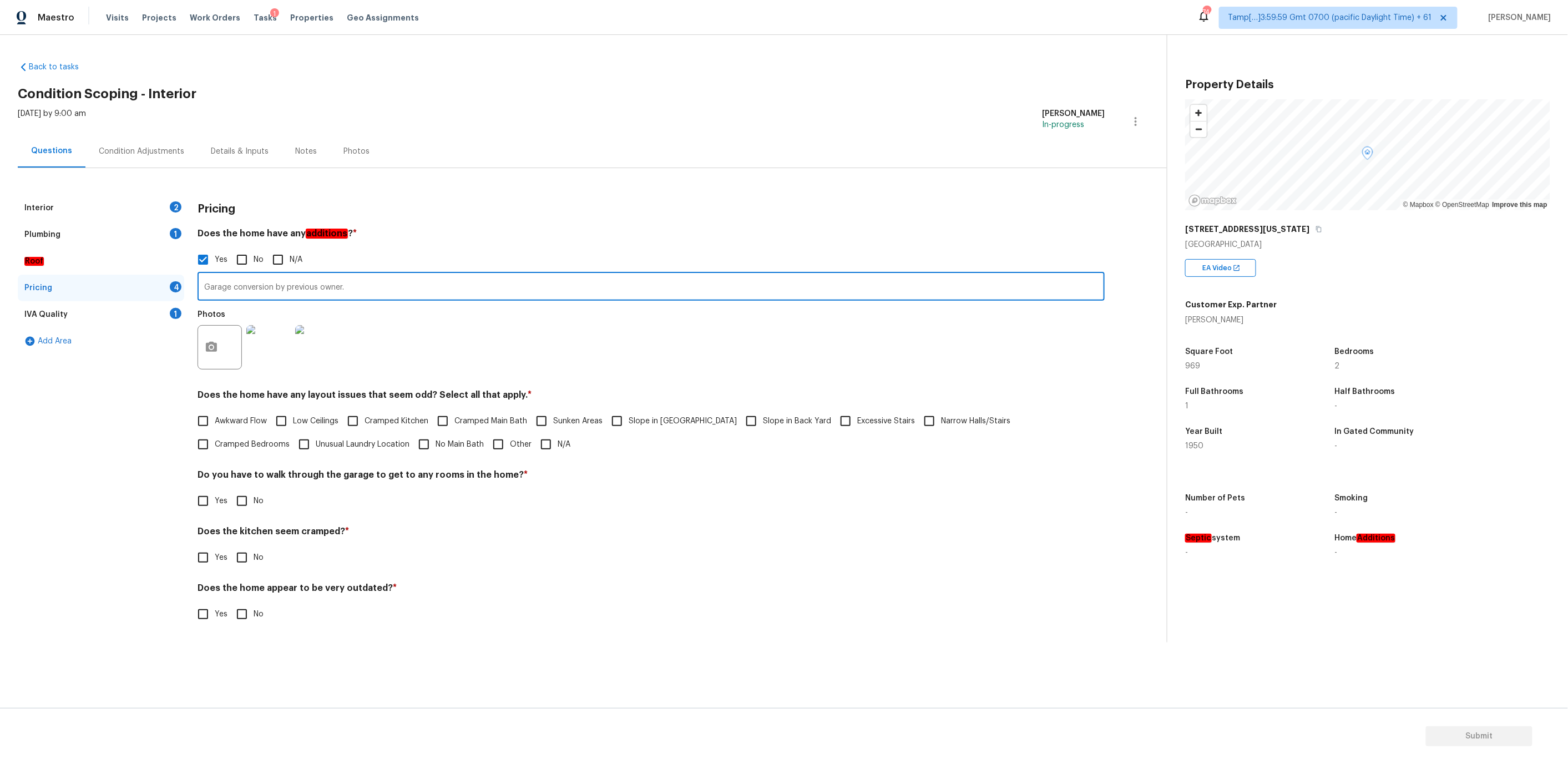
click at [363, 286] on input "Garage conversion by previous owner." at bounding box center [651, 287] width 907 height 26
type input "Garage conversion by previous owner. return garage to original condition."
click at [147, 152] on div "Condition Adjustments" at bounding box center [141, 152] width 85 height 11
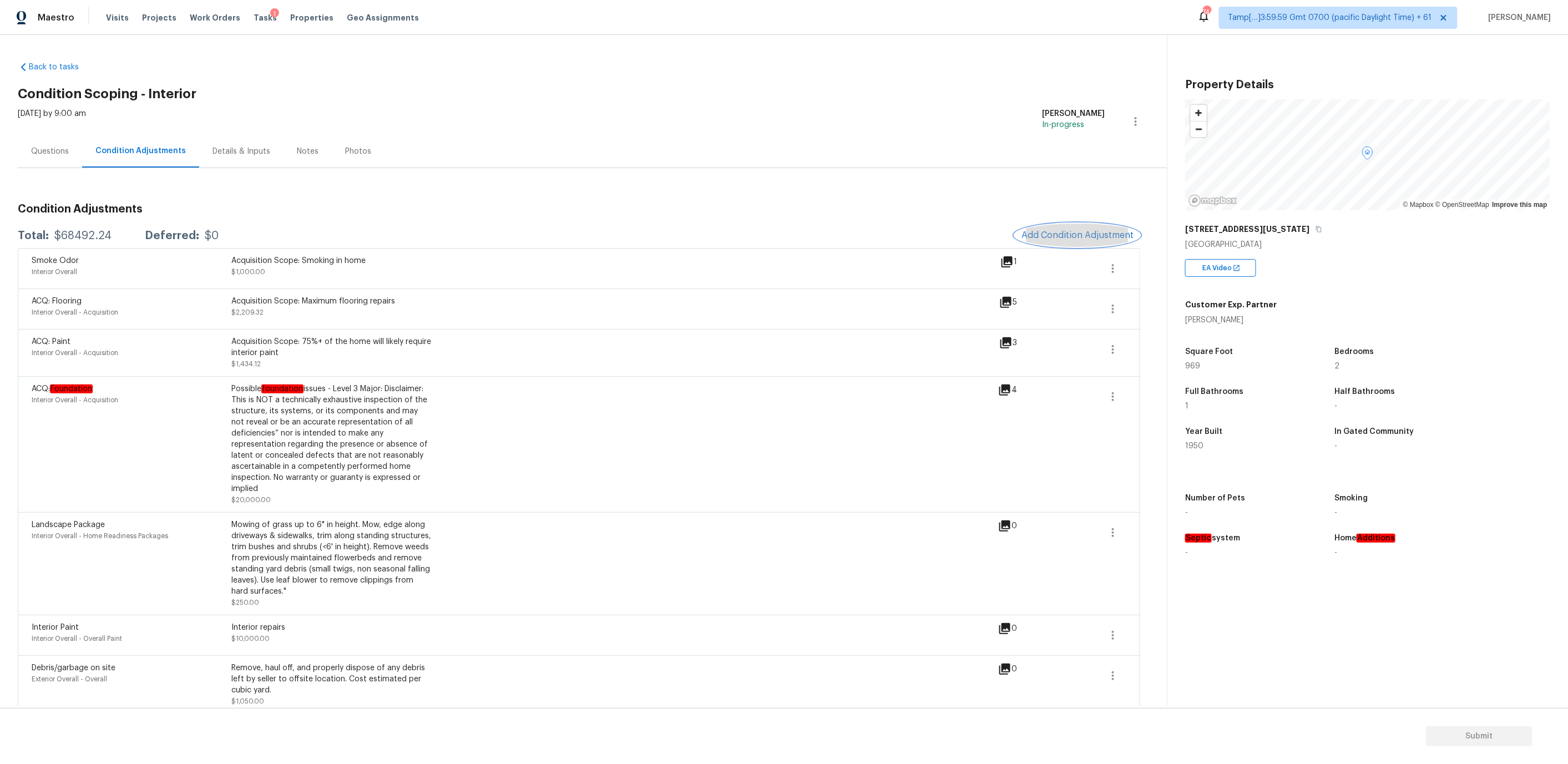
click at [1083, 233] on span "Add Condition Adjustment" at bounding box center [1077, 235] width 112 height 10
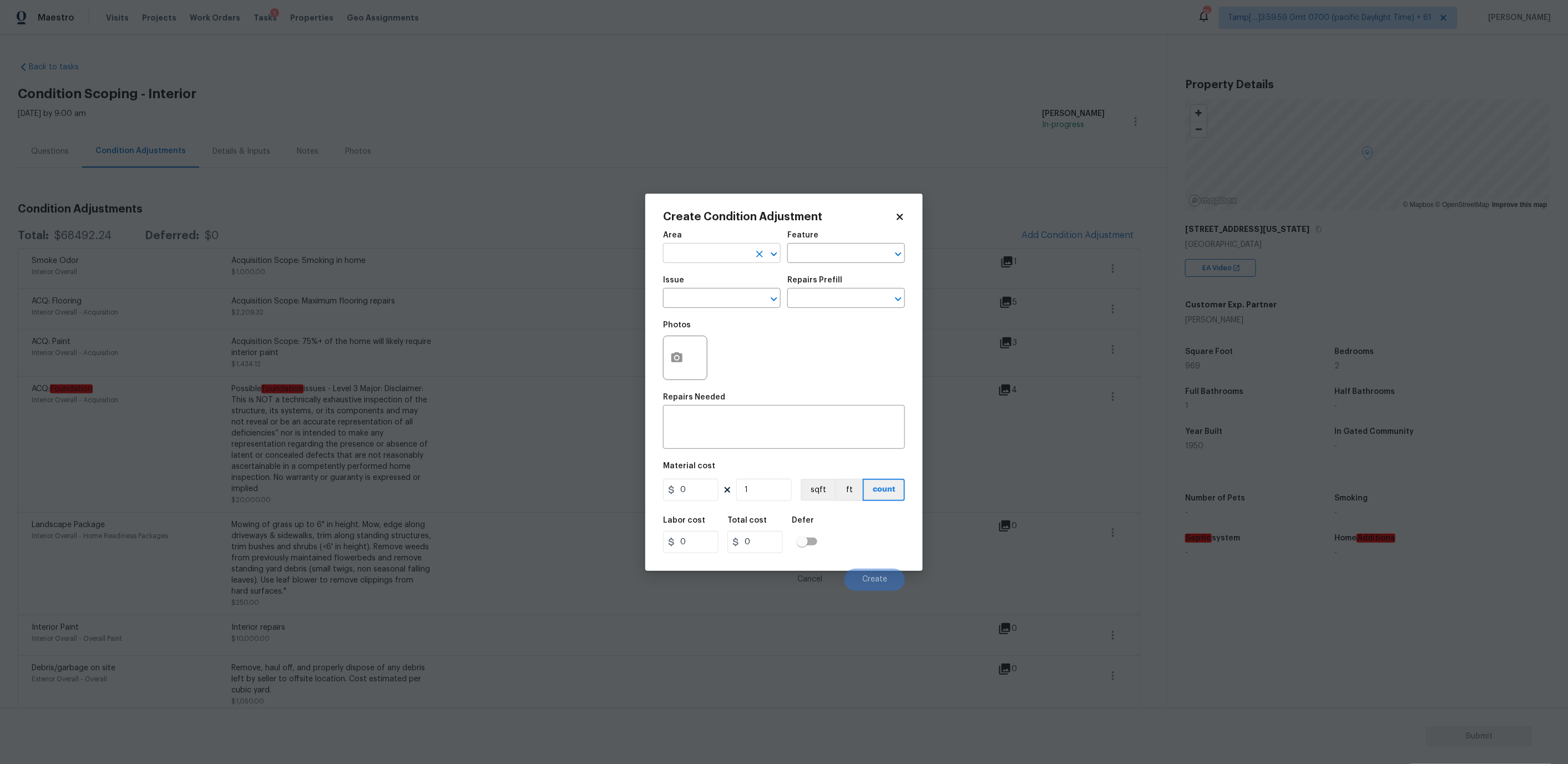
click at [691, 250] on input "text" at bounding box center [706, 254] width 86 height 17
click at [708, 288] on li "Interior Overall" at bounding box center [721, 296] width 117 height 18
type input "Interior Overall"
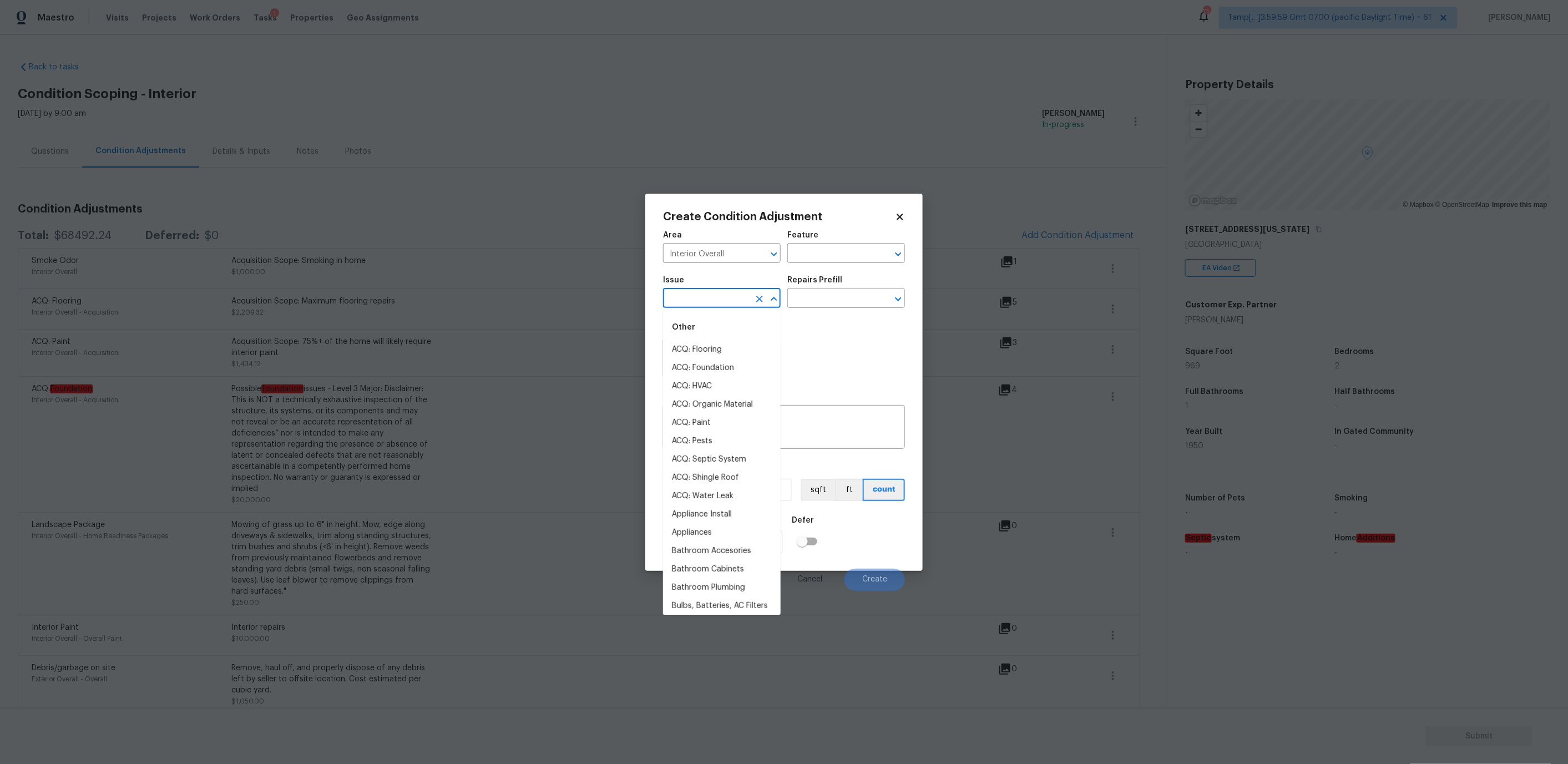
click at [704, 297] on input "text" at bounding box center [706, 300] width 86 height 17
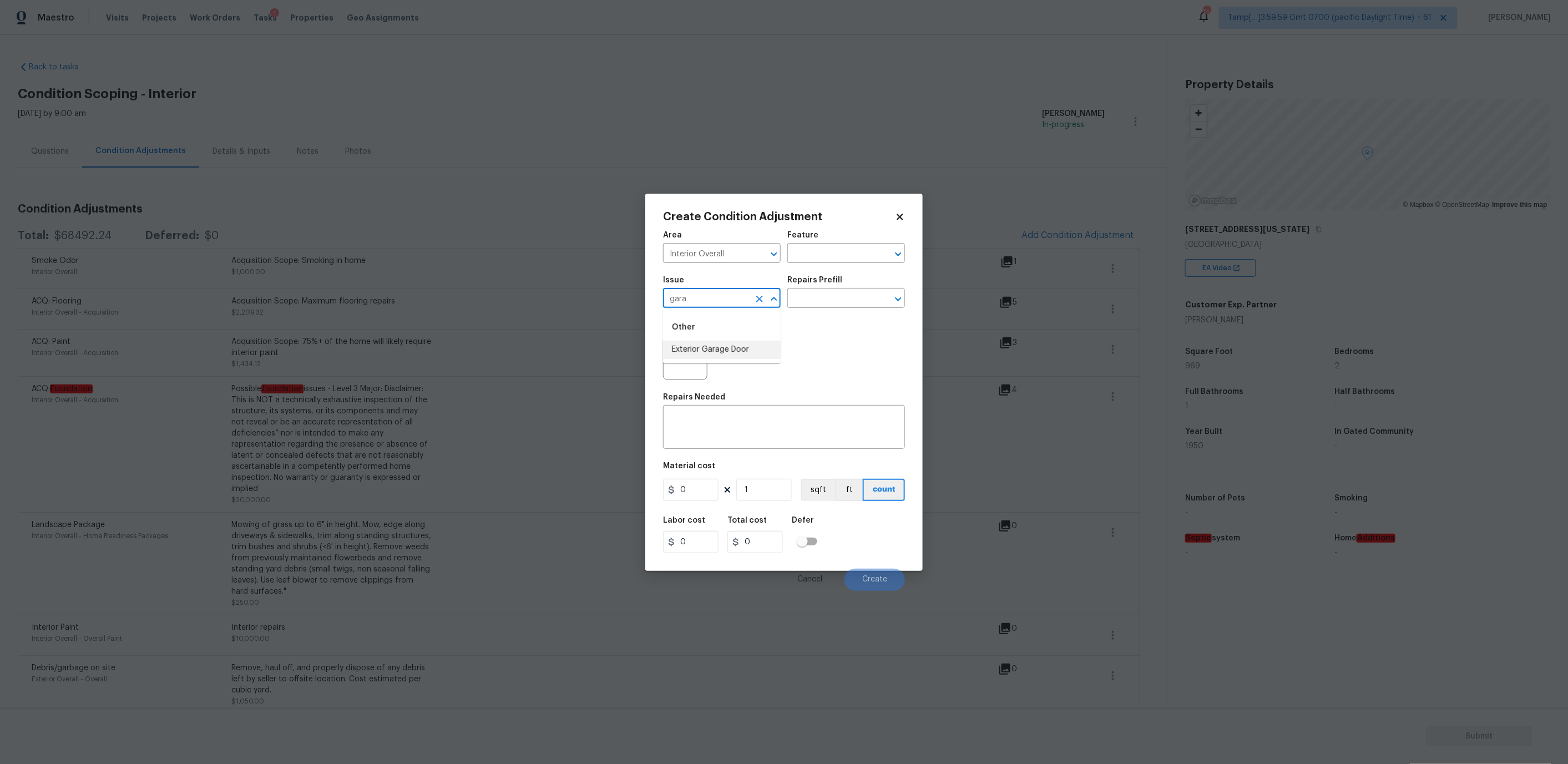
click at [701, 303] on input "gara" at bounding box center [706, 300] width 86 height 17
click at [702, 345] on li "Exterior Garage Door" at bounding box center [721, 350] width 117 height 18
type input "Exterior Garage Door"
click at [831, 293] on input "text" at bounding box center [830, 300] width 86 height 17
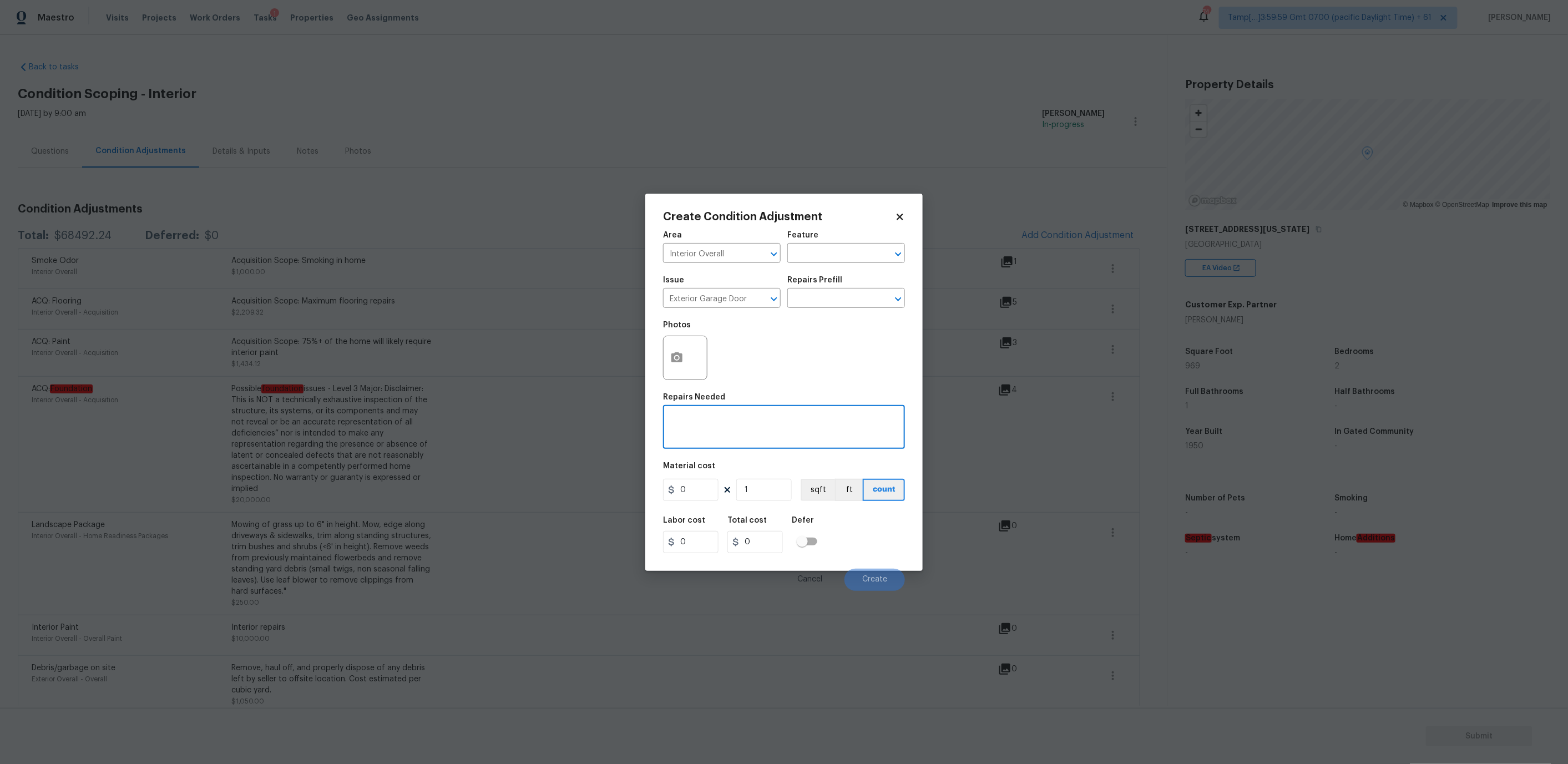
click at [691, 417] on textarea at bounding box center [784, 429] width 229 height 23
type textarea "Return garage to original condition"
click at [692, 488] on input "0" at bounding box center [690, 490] width 55 height 22
type input "2500"
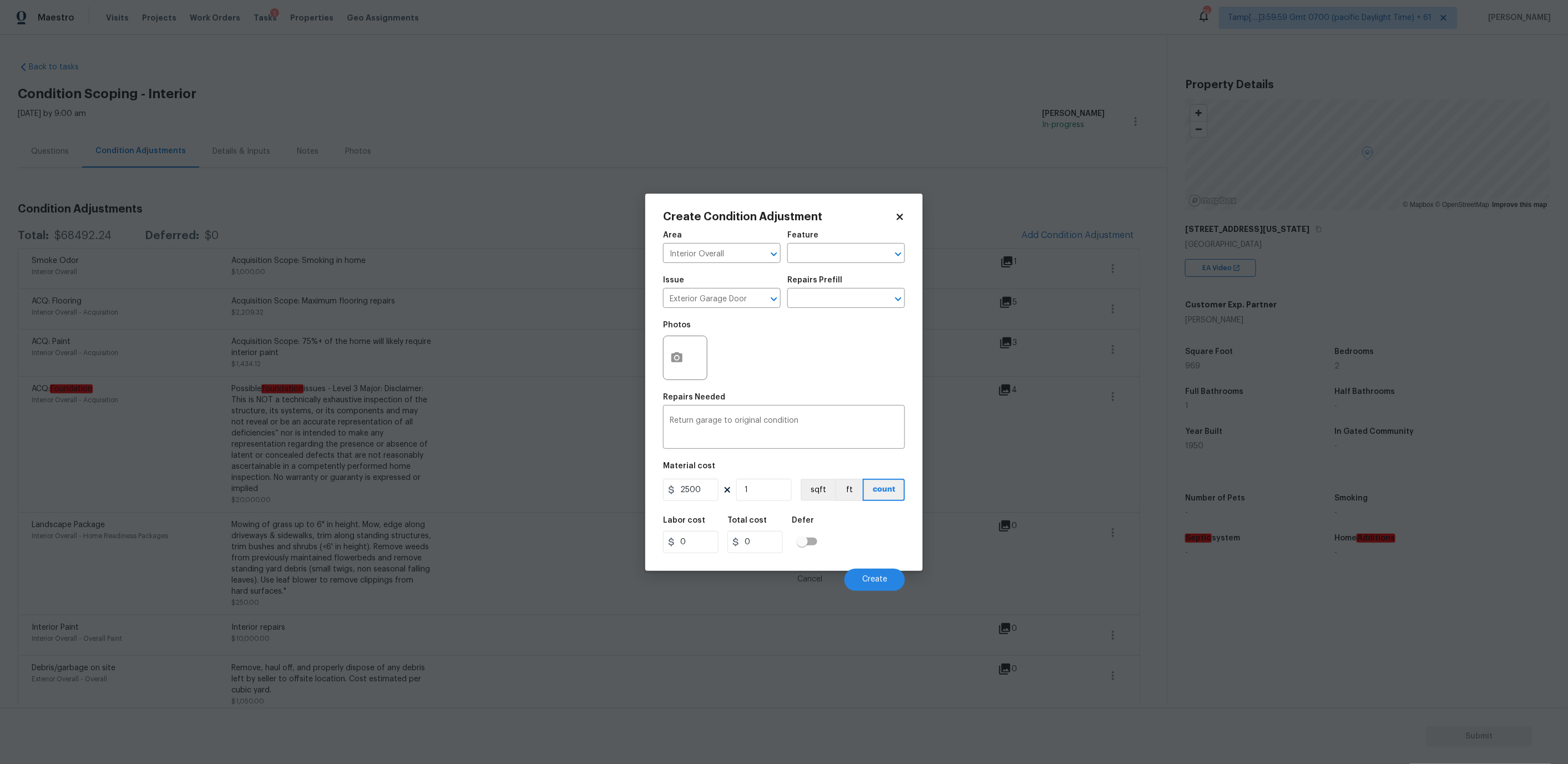
type input "2500"
click at [858, 542] on div "Labor cost 0 Total cost 2500 Defer" at bounding box center [783, 535] width 242 height 50
click at [676, 355] on icon "button" at bounding box center [677, 358] width 13 height 13
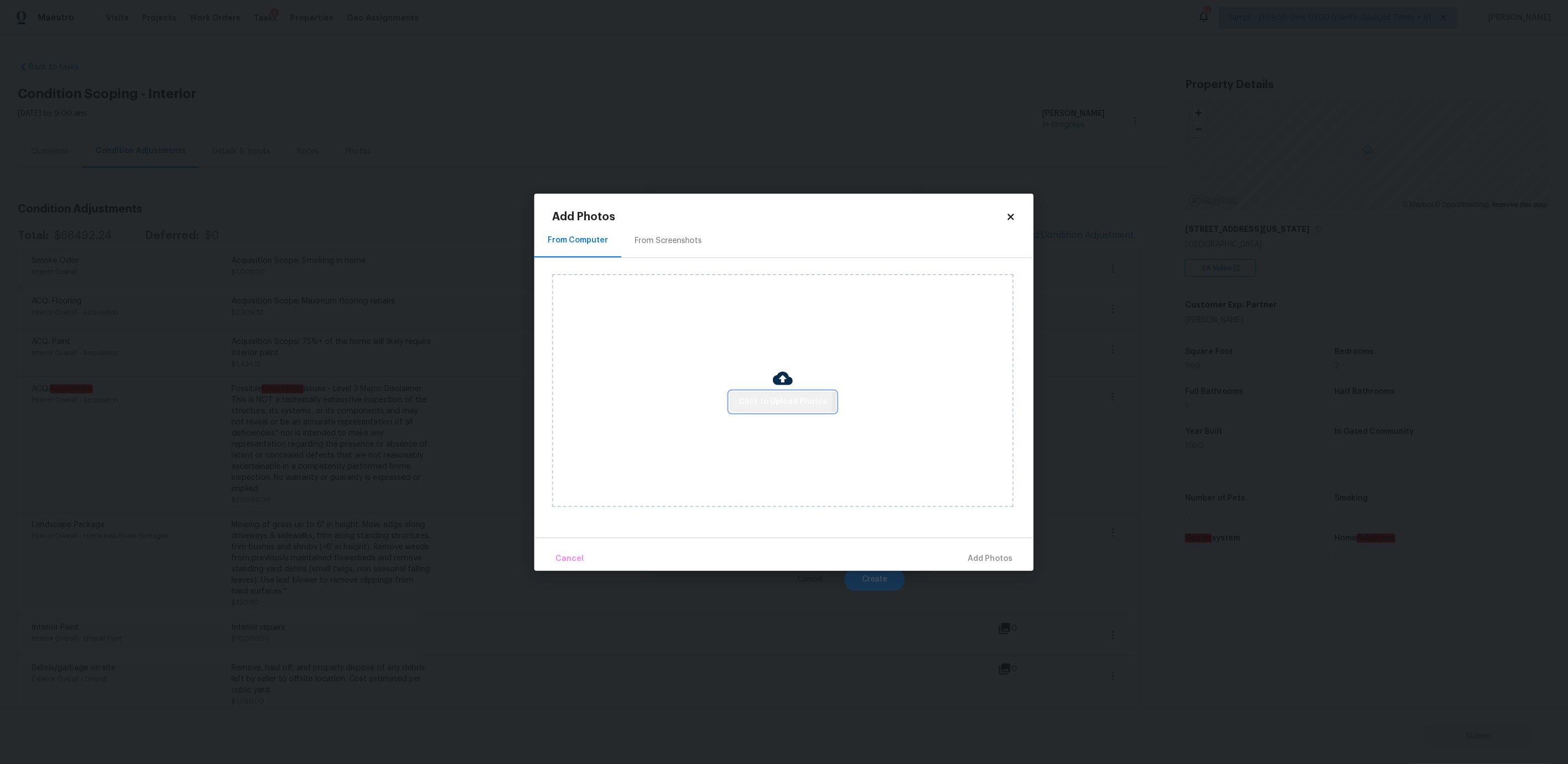
click at [757, 398] on span "Click to Upload Photos" at bounding box center [783, 402] width 89 height 14
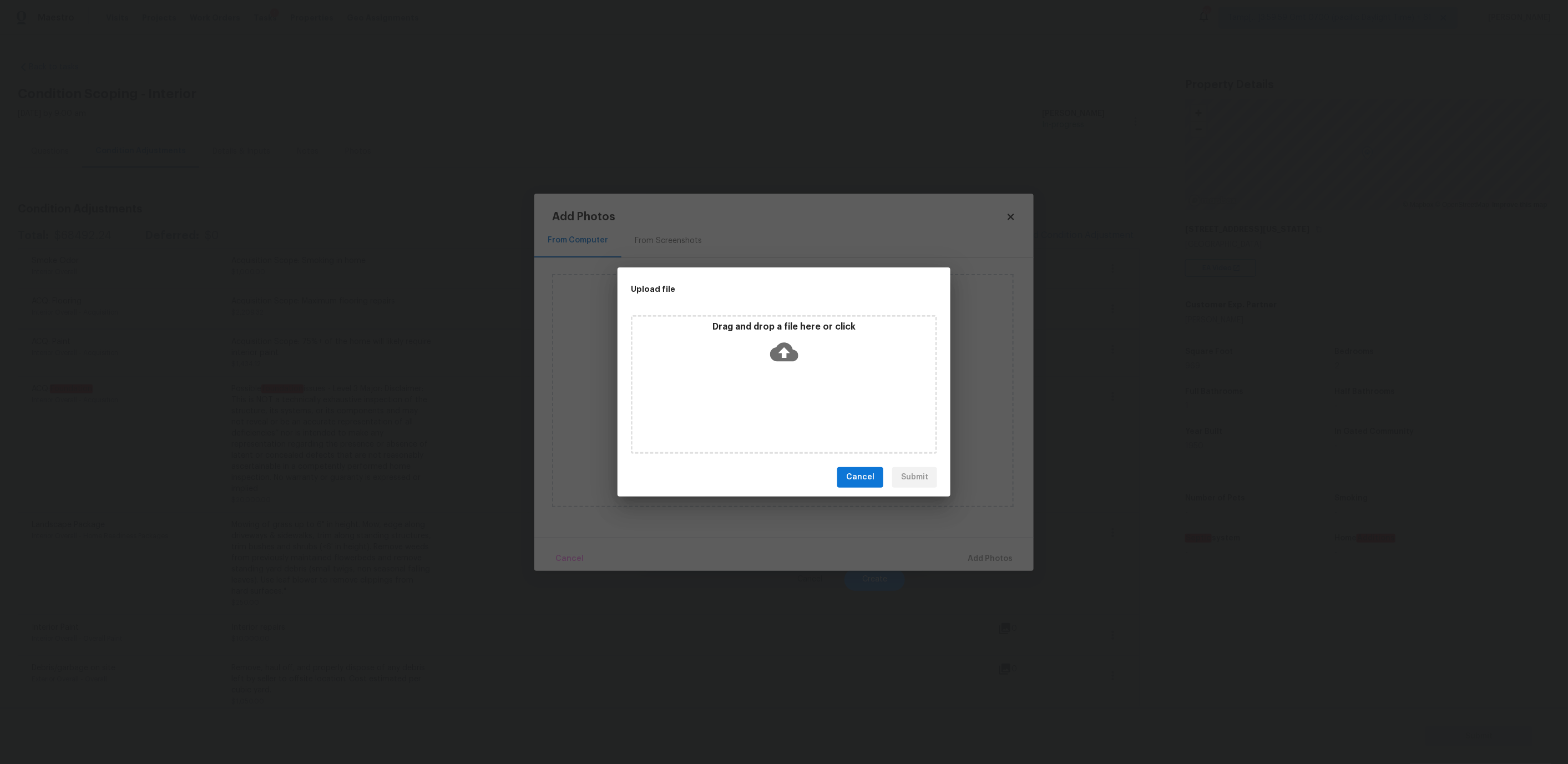
click at [756, 371] on div "Drag and drop a file here or click" at bounding box center [783, 385] width 306 height 139
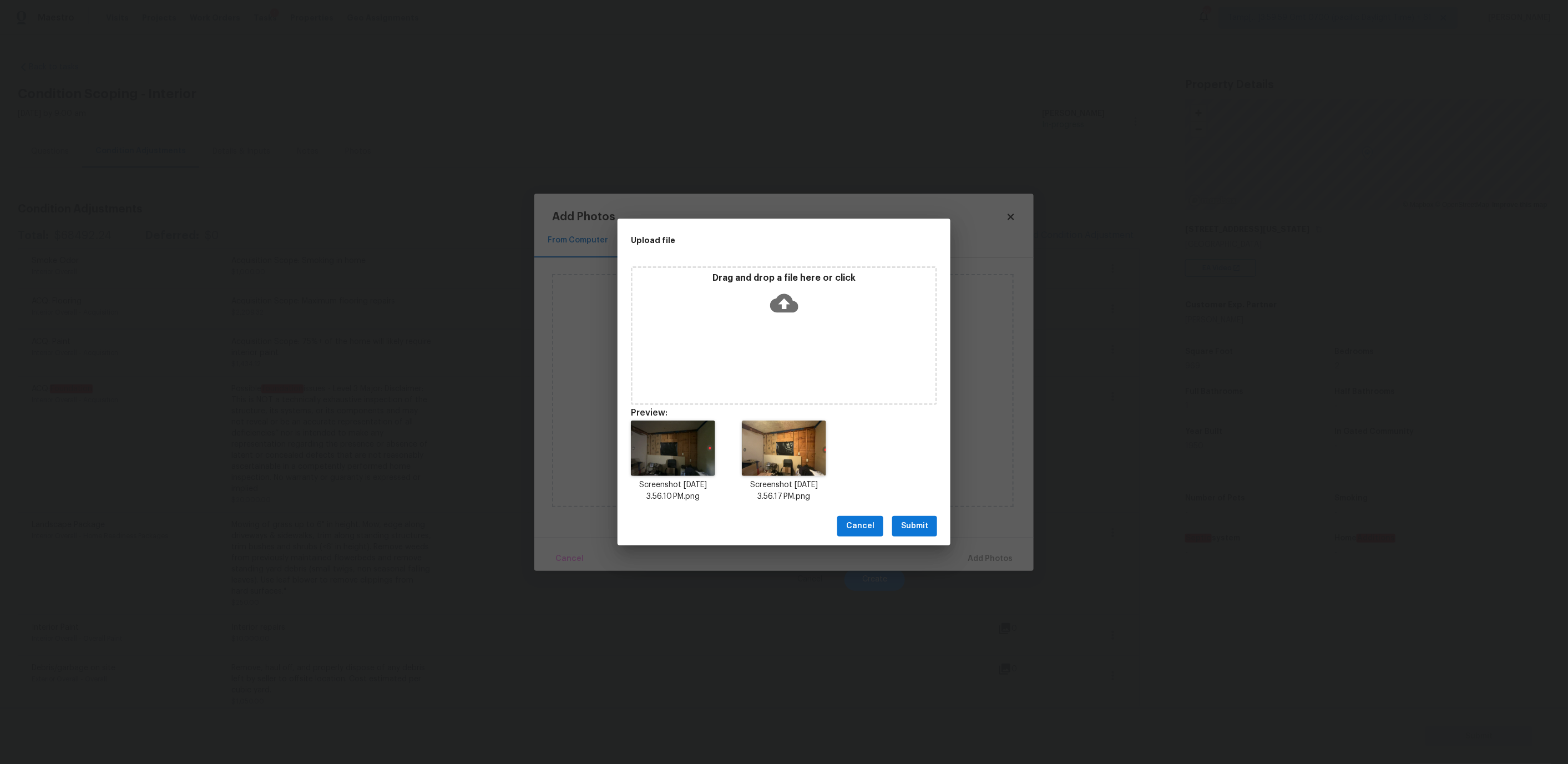
click at [915, 527] on span "Submit" at bounding box center [914, 526] width 27 height 14
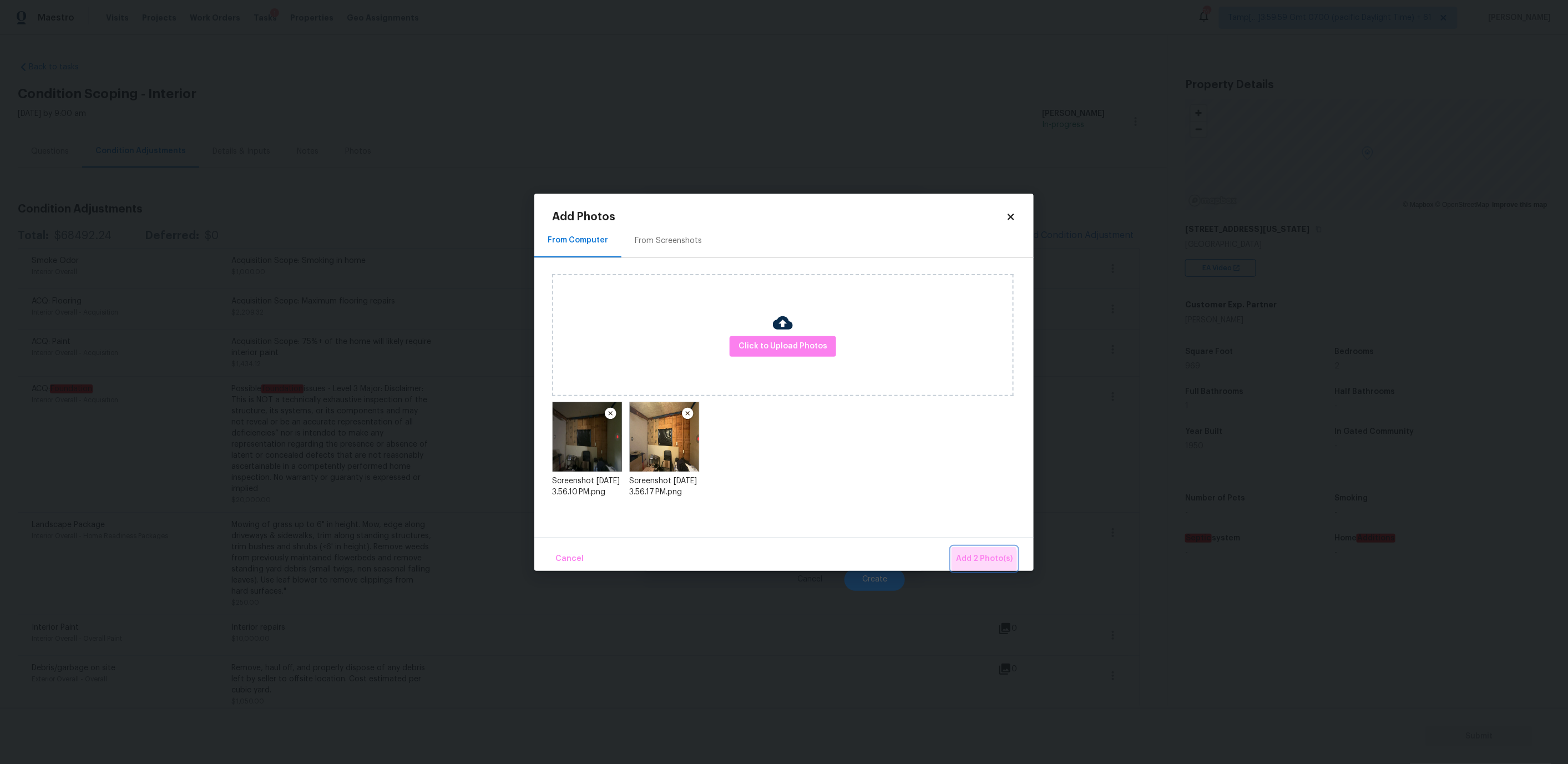
click at [980, 565] on span "Add 2 Photo(s)" at bounding box center [984, 559] width 57 height 14
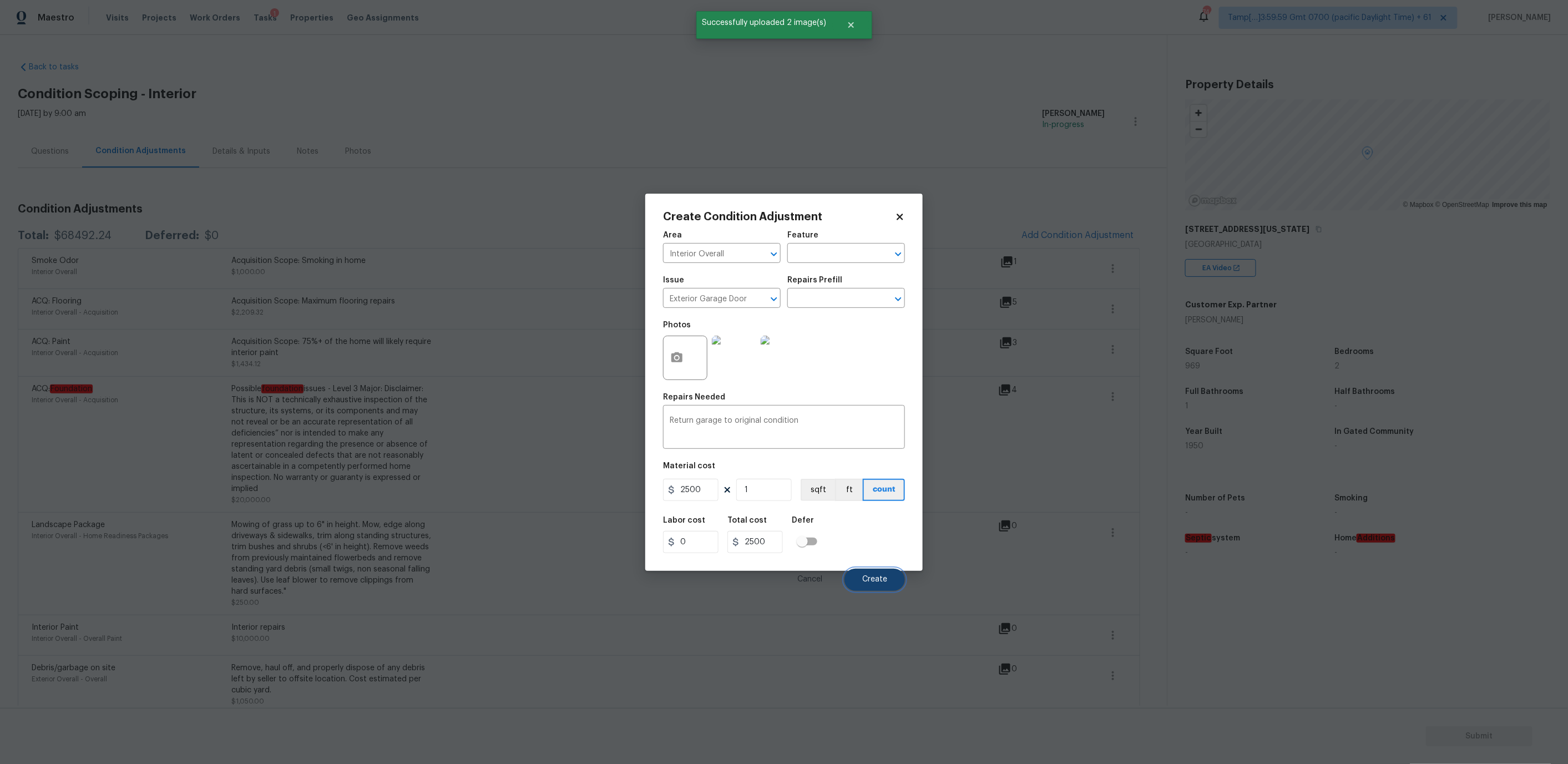
click at [883, 577] on span "Create" at bounding box center [875, 580] width 25 height 9
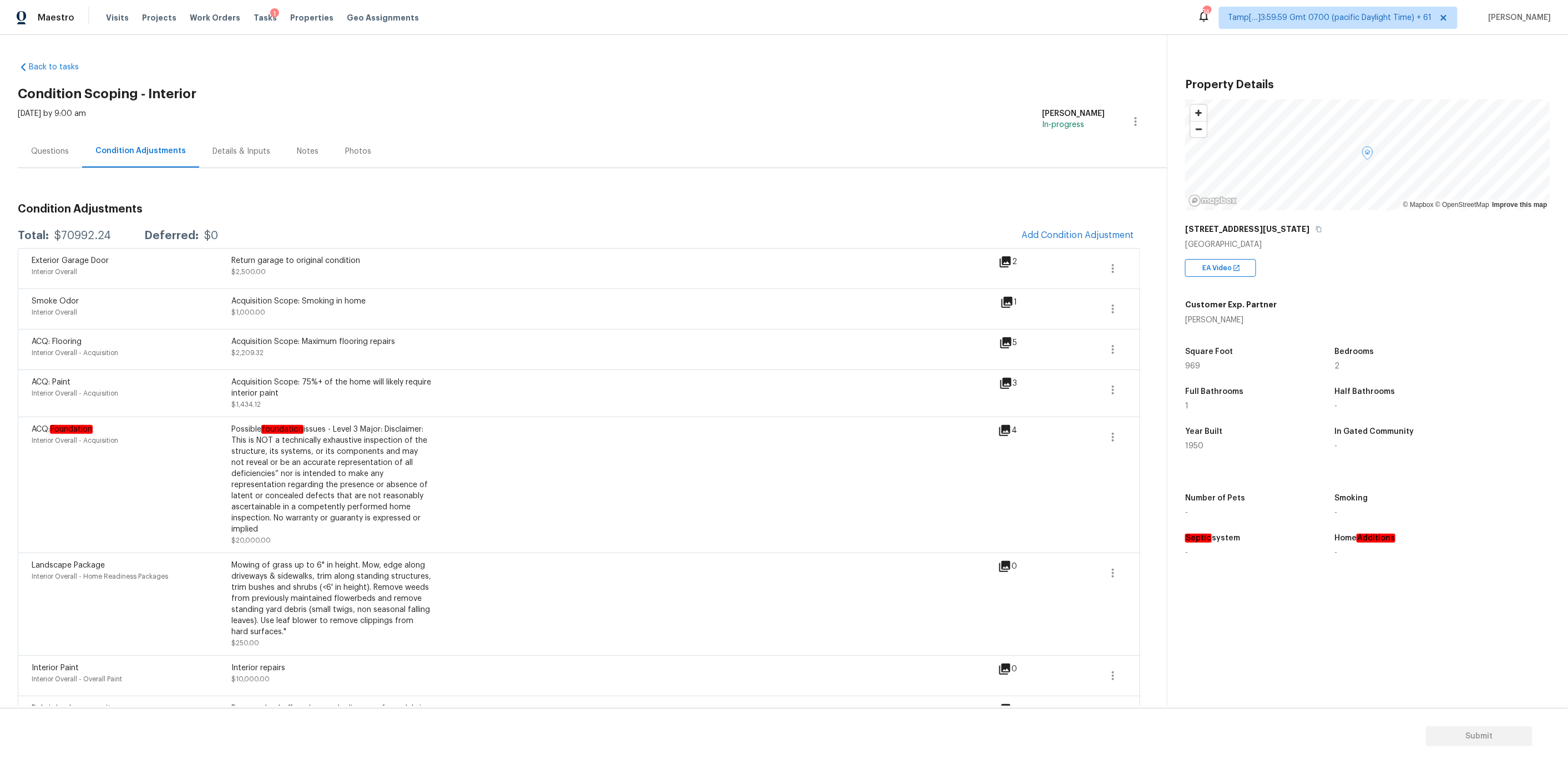
click at [1013, 431] on div "4" at bounding box center [1025, 430] width 54 height 13
click at [1006, 431] on icon at bounding box center [1005, 430] width 11 height 11
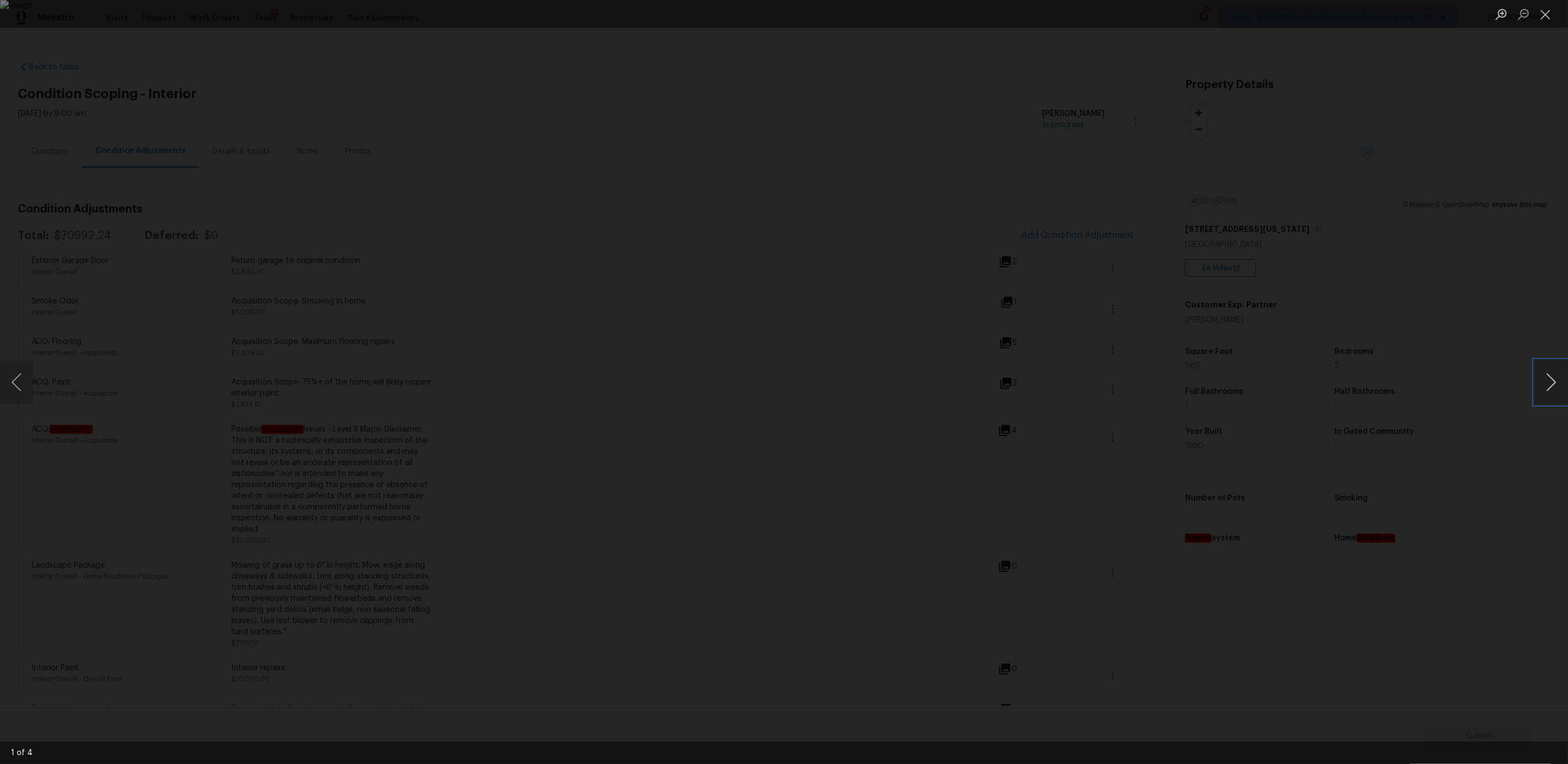
click at [1555, 369] on button "Next image" at bounding box center [1551, 382] width 33 height 44
click at [1543, 14] on button "Close lightbox" at bounding box center [1545, 14] width 22 height 19
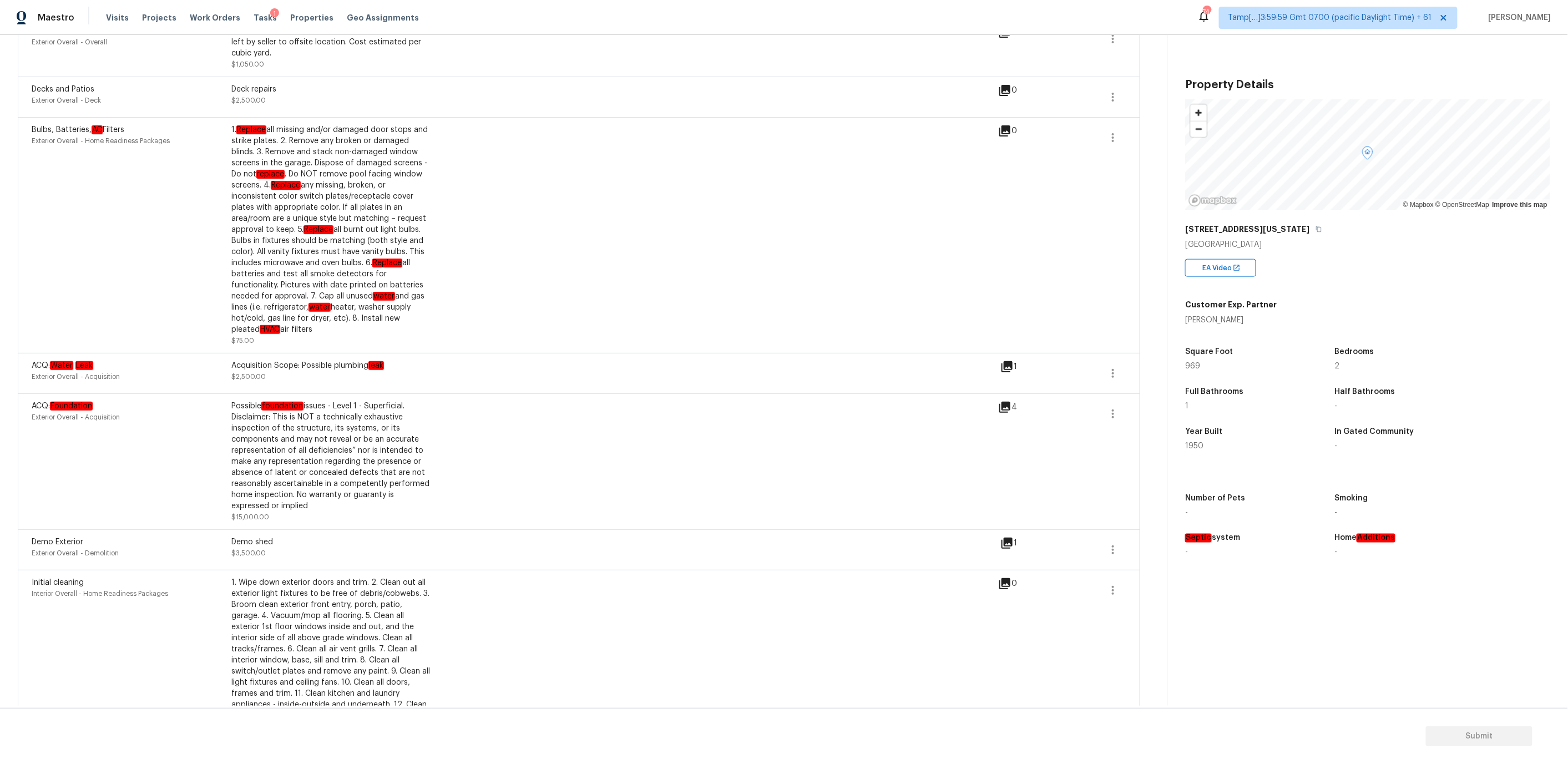
scroll to position [679, 0]
click at [1010, 411] on icon at bounding box center [1005, 406] width 11 height 11
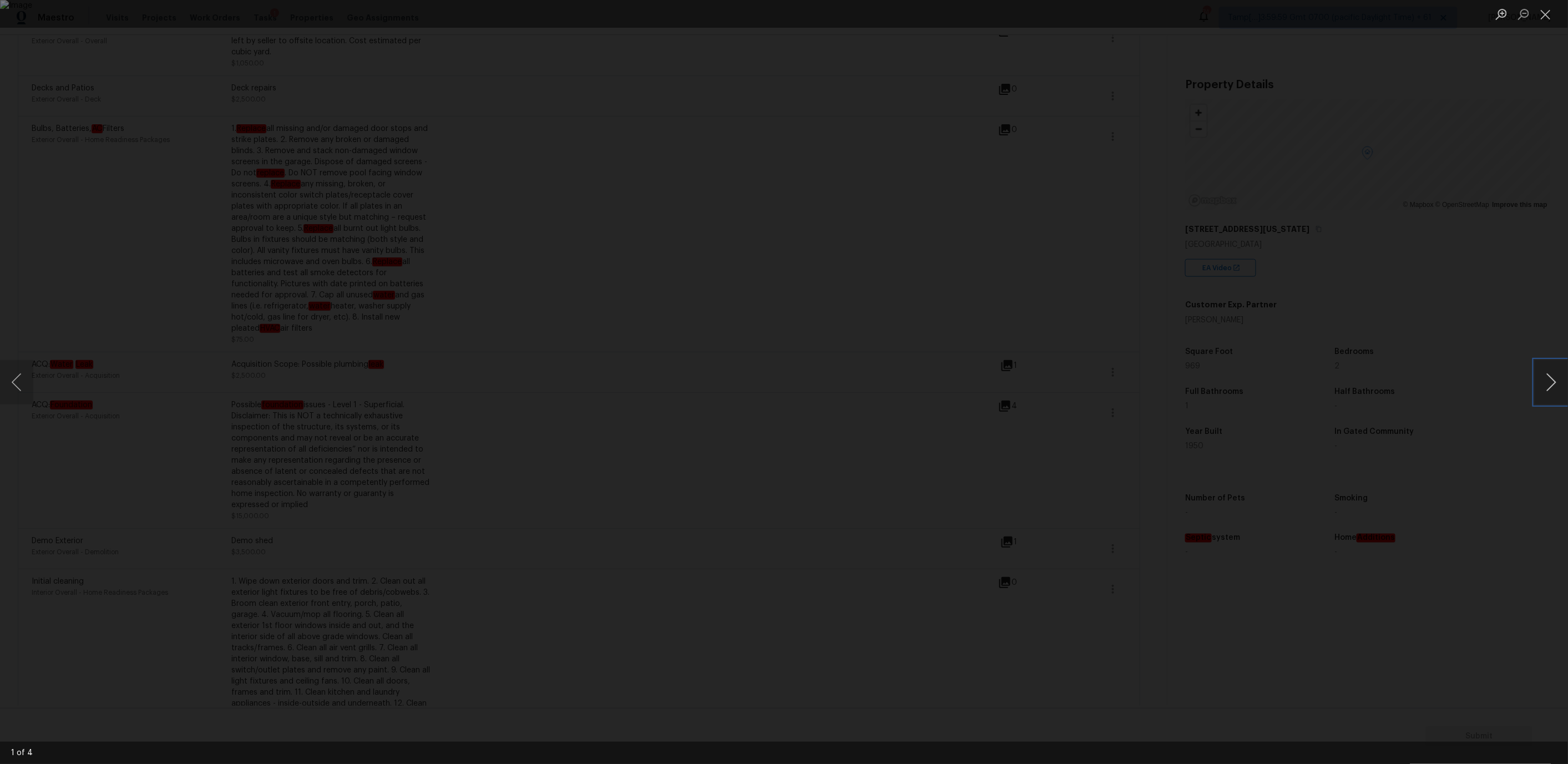
click at [1555, 379] on button "Next image" at bounding box center [1551, 382] width 33 height 44
click at [1545, 10] on button "Close lightbox" at bounding box center [1545, 14] width 22 height 19
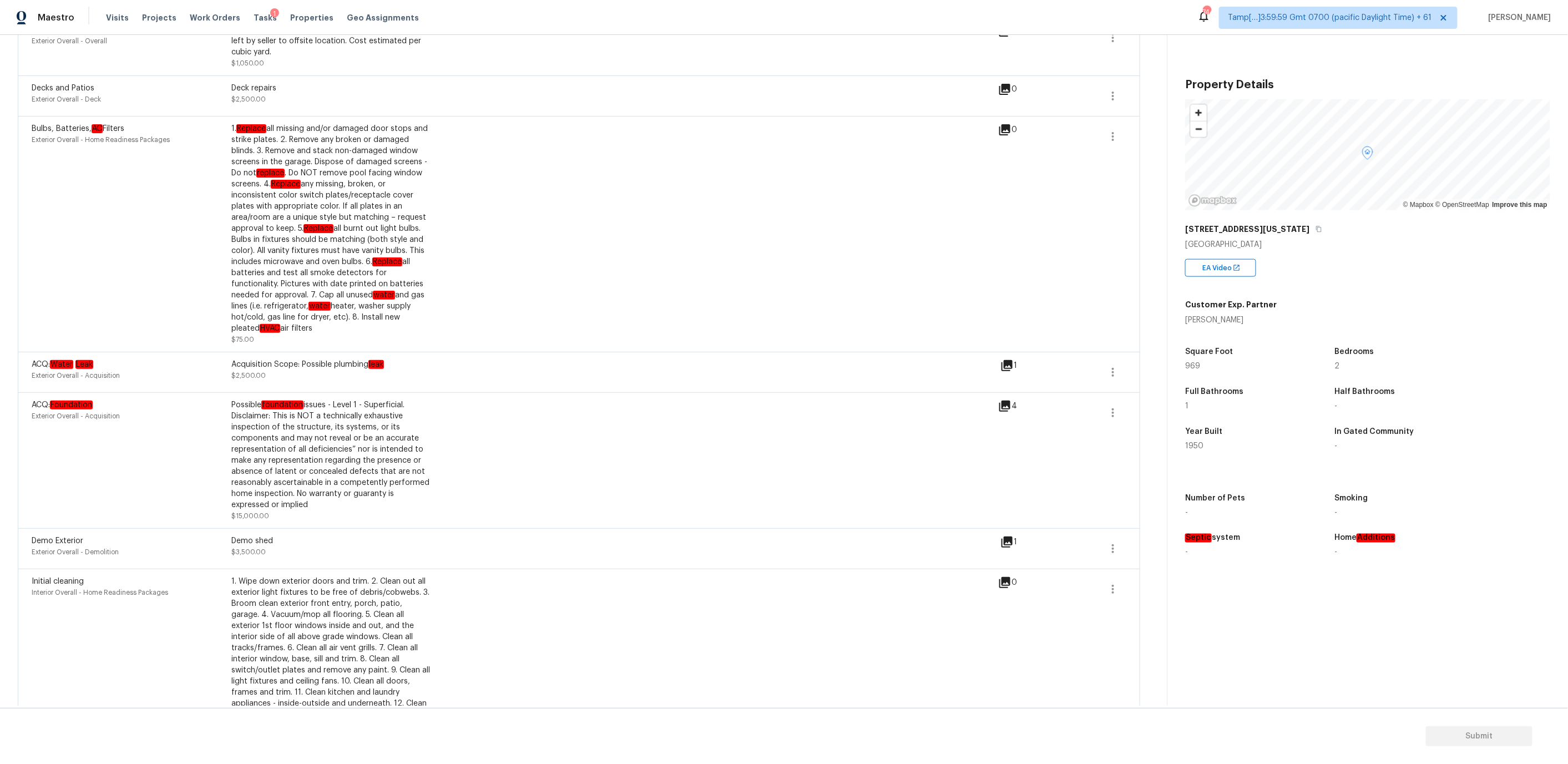
scroll to position [0, 0]
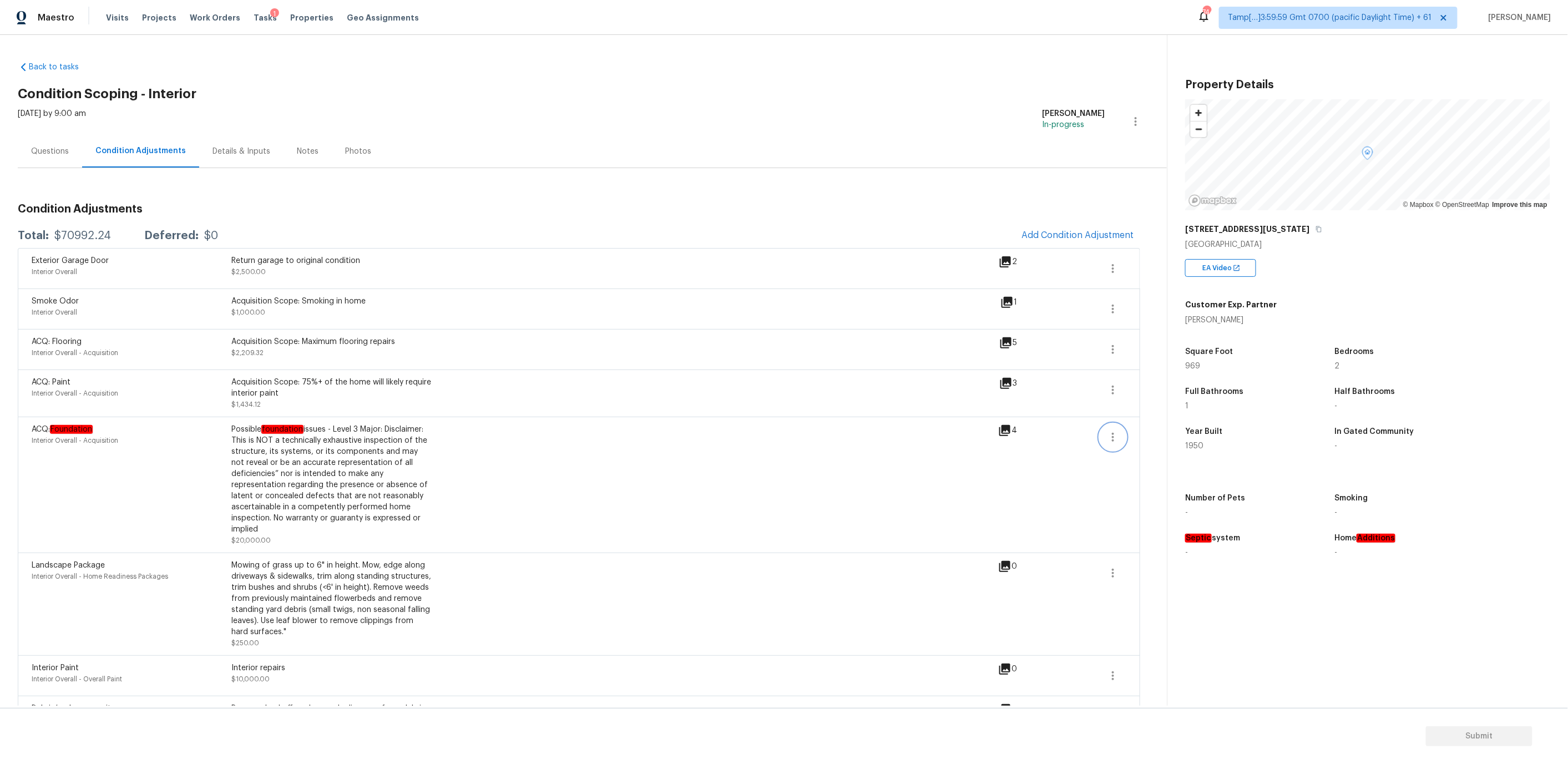
click at [1115, 436] on icon "button" at bounding box center [1113, 437] width 13 height 13
click at [1143, 432] on div "Edit" at bounding box center [1177, 436] width 86 height 11
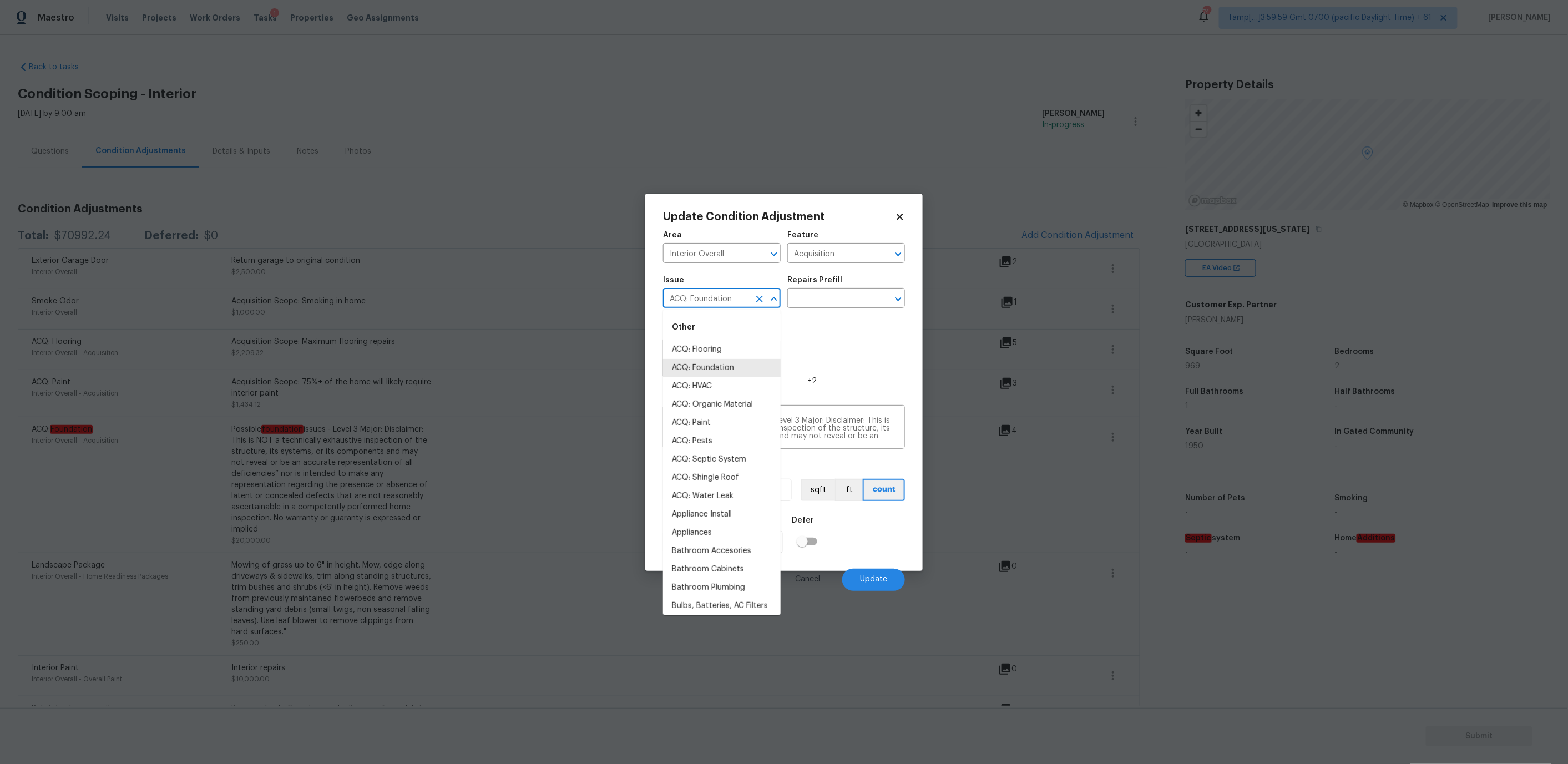
click at [723, 297] on input "ACQ: Foundation" at bounding box center [706, 300] width 86 height 17
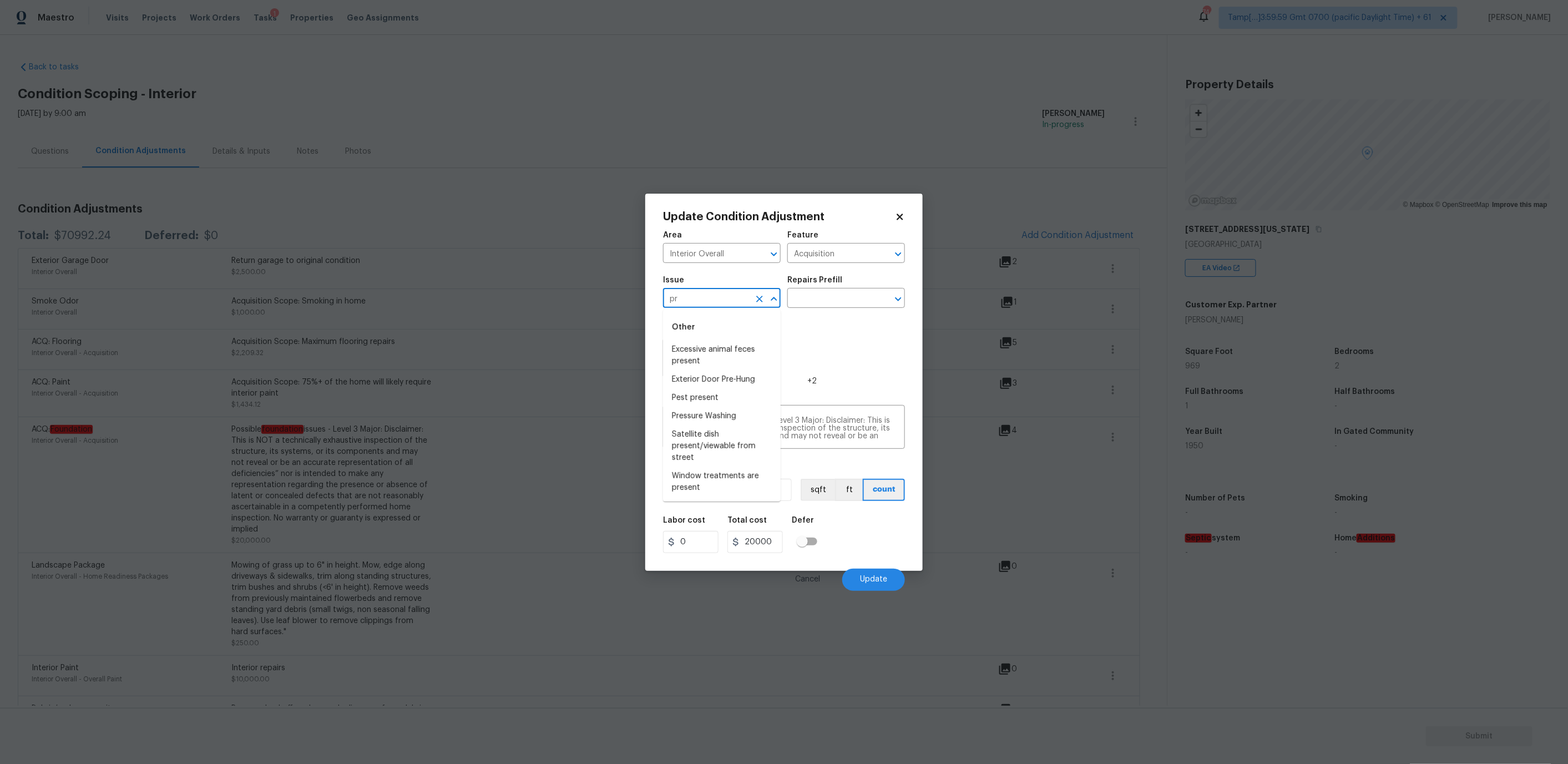
type input "p"
click at [706, 366] on li "Other Odor" at bounding box center [721, 368] width 117 height 18
type input "Other Odor"
click at [810, 302] on input "text" at bounding box center [830, 300] width 86 height 17
type input "ki"
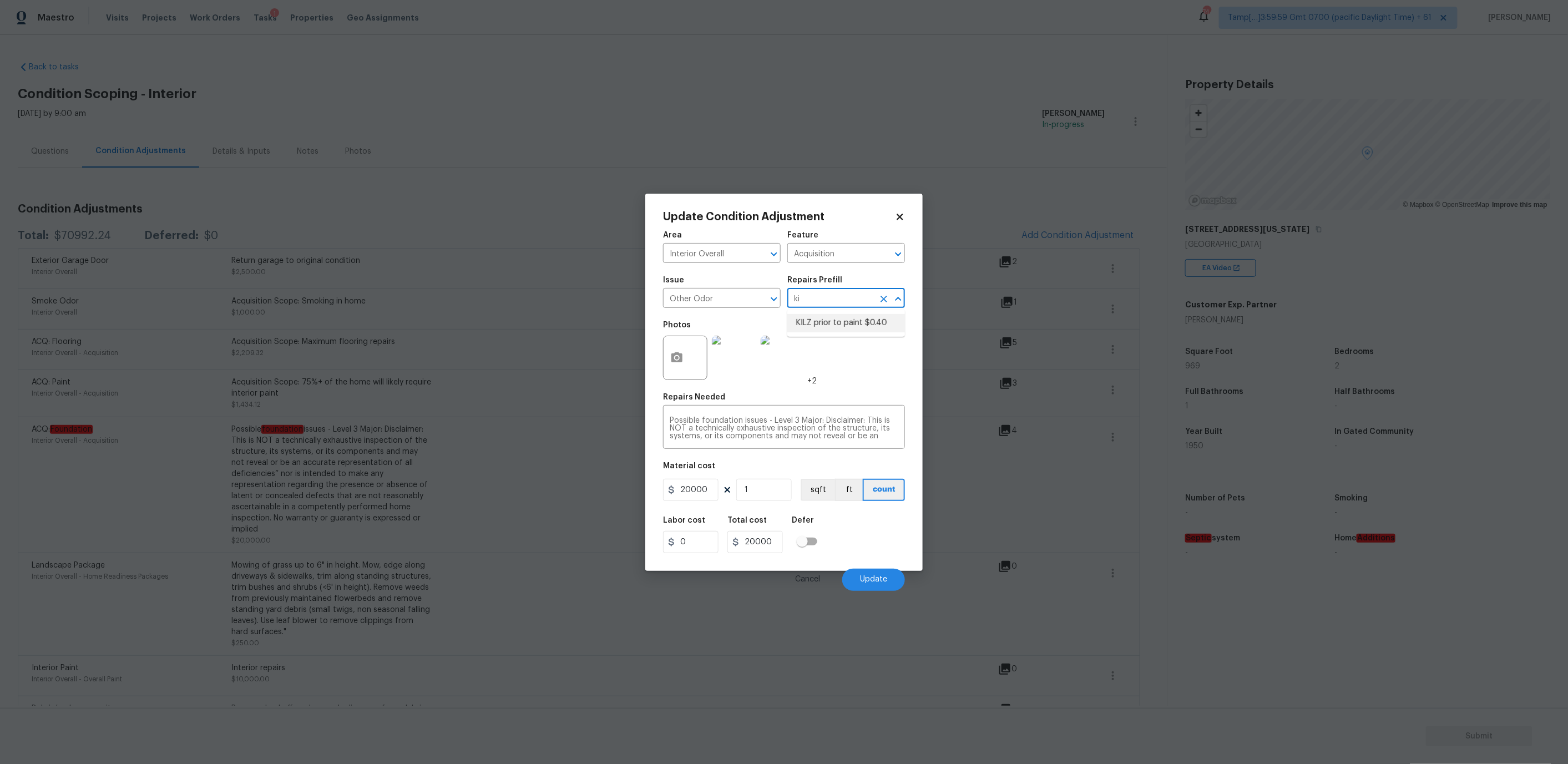
click at [839, 317] on li "KILZ prior to paint $0.40" at bounding box center [845, 323] width 117 height 18
type textarea "OD Odor Protocol: Full Interior priming with KILZ prior to paint"
type input "0.4"
click at [735, 359] on img at bounding box center [734, 357] width 44 height 44
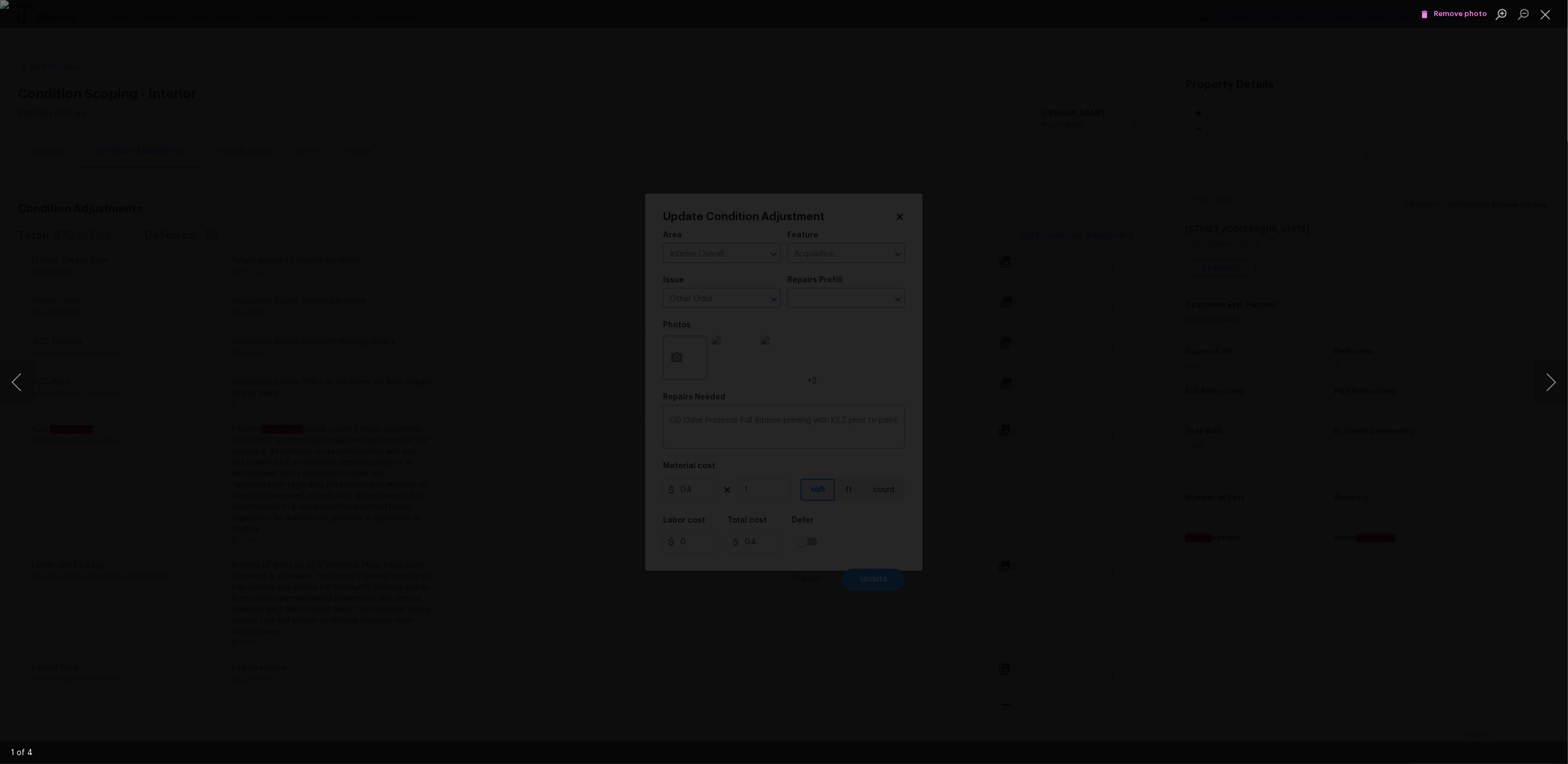
click at [1452, 15] on span "Remove photo" at bounding box center [1454, 14] width 66 height 13
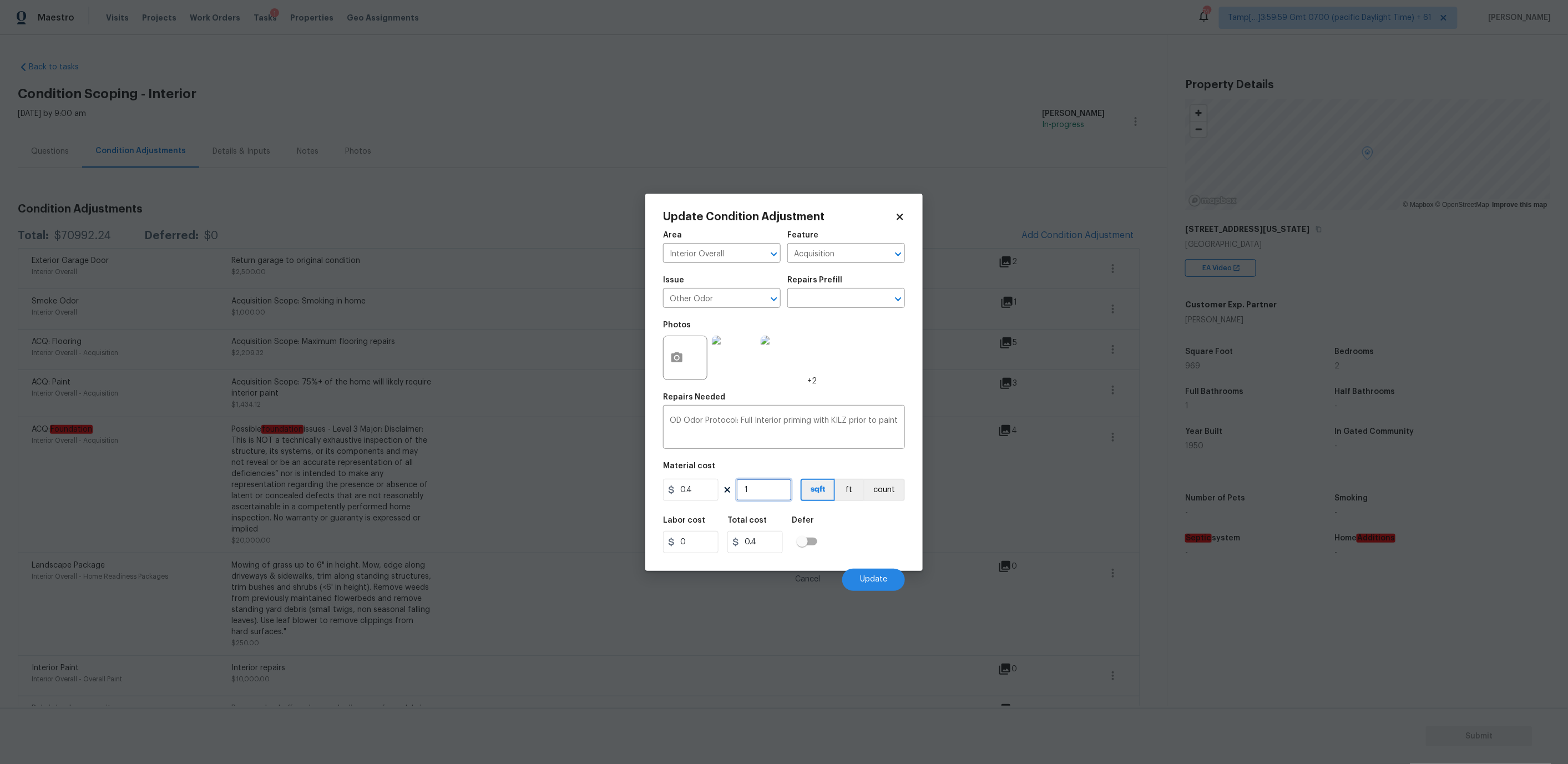
click at [754, 490] on input "1" at bounding box center [764, 490] width 55 height 22
type input "0"
click at [752, 486] on input "0" at bounding box center [764, 490] width 55 height 22
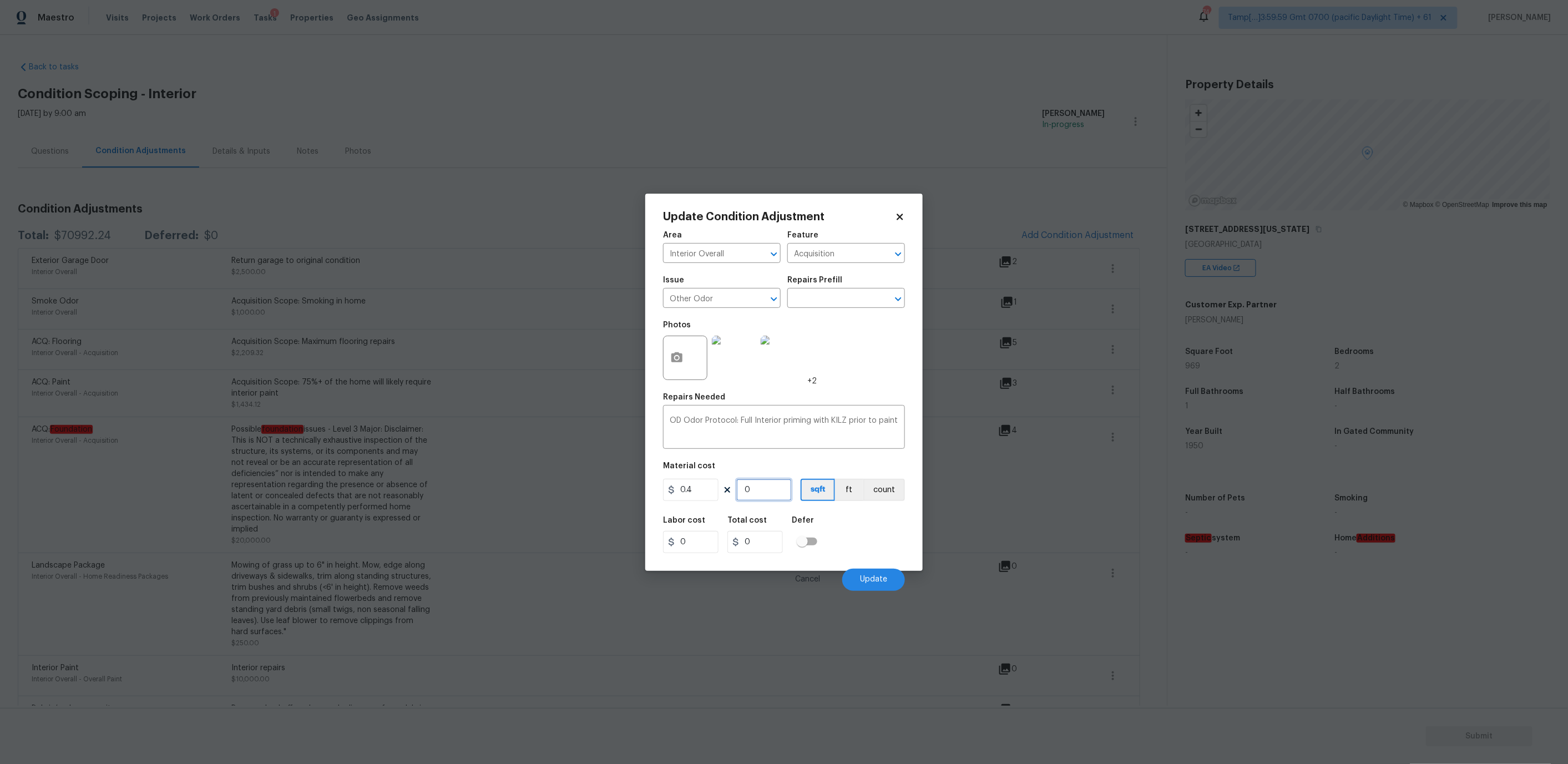
type input "9"
type input "3.6"
type input "96"
type input "38.4"
type input "969"
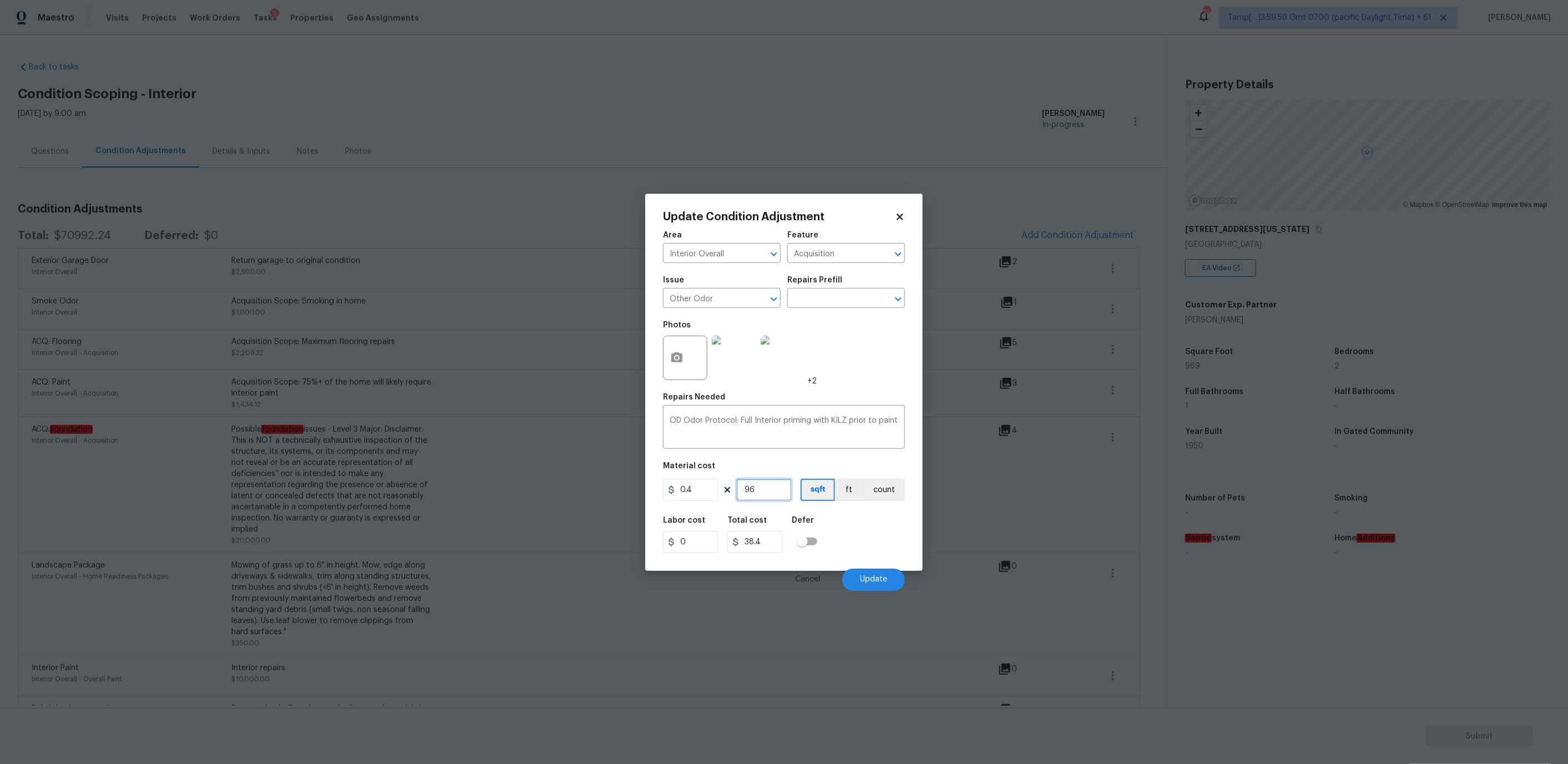
type input "387.6"
type input "969"
click at [869, 534] on div "Labor cost 0 Total cost 387.6 Defer" at bounding box center [783, 535] width 242 height 50
click at [874, 569] on button "Update" at bounding box center [873, 580] width 63 height 22
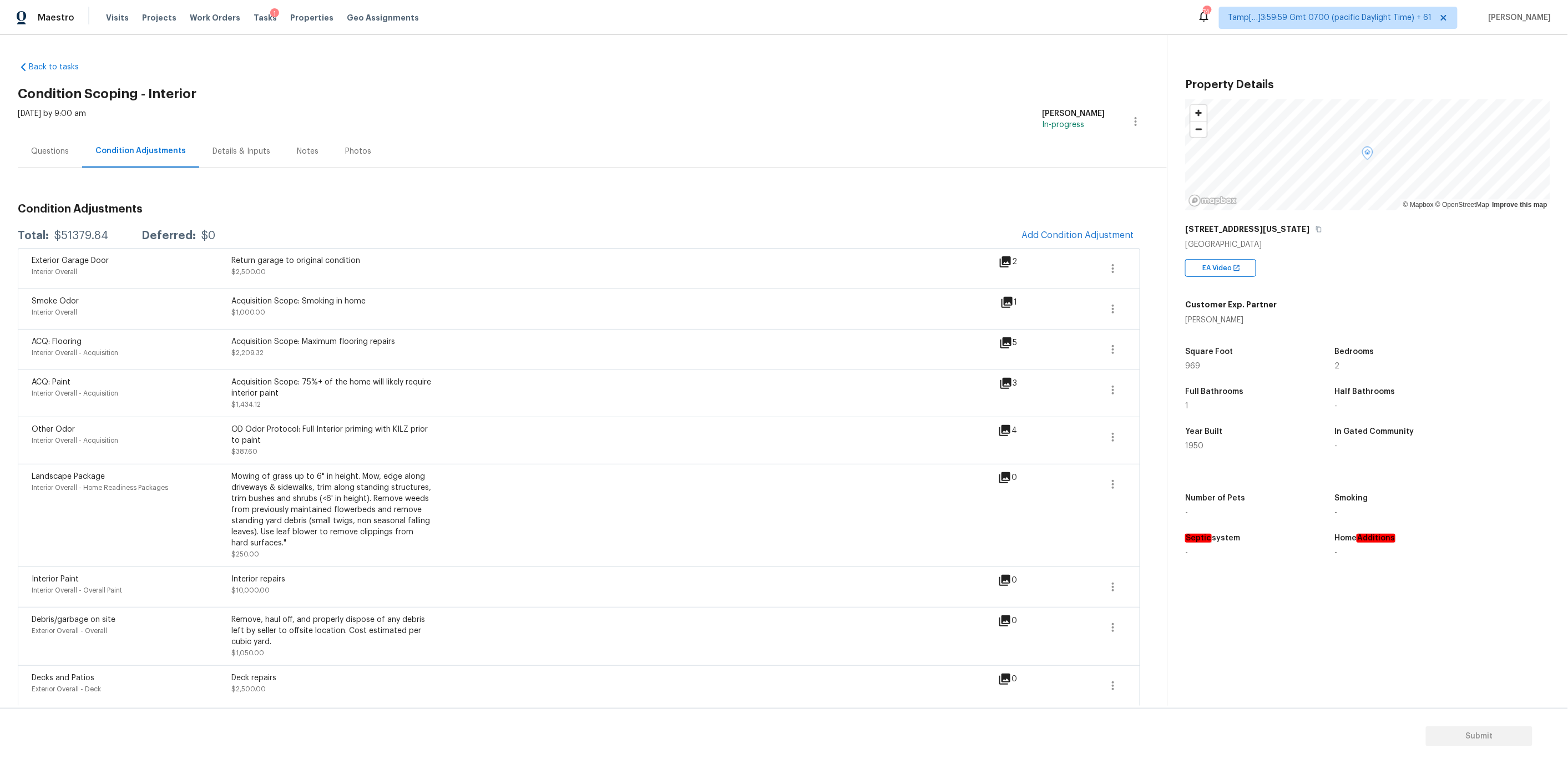
click at [58, 146] on div "Questions" at bounding box center [50, 152] width 38 height 11
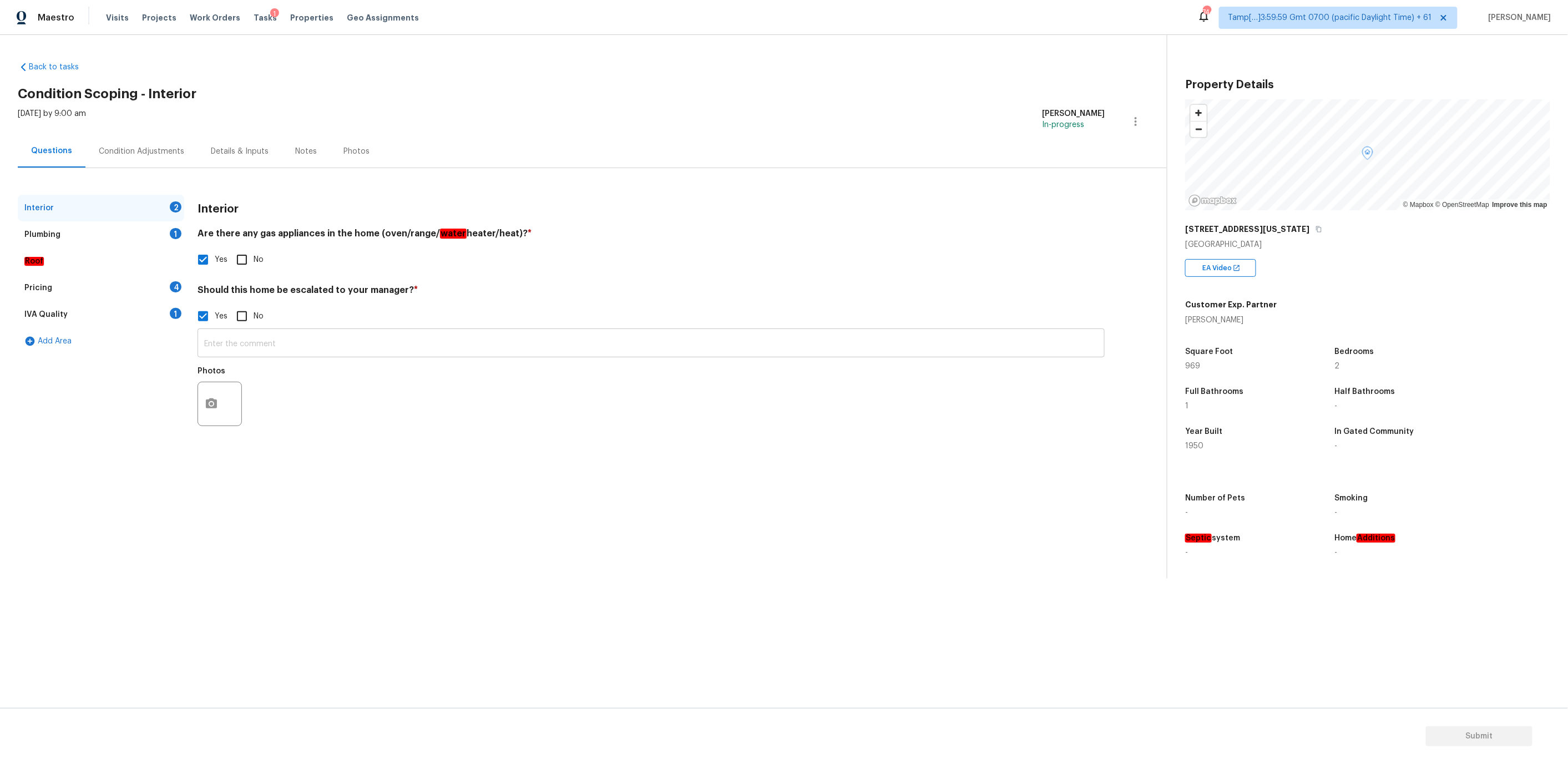
click at [233, 348] on input "text" at bounding box center [651, 344] width 907 height 26
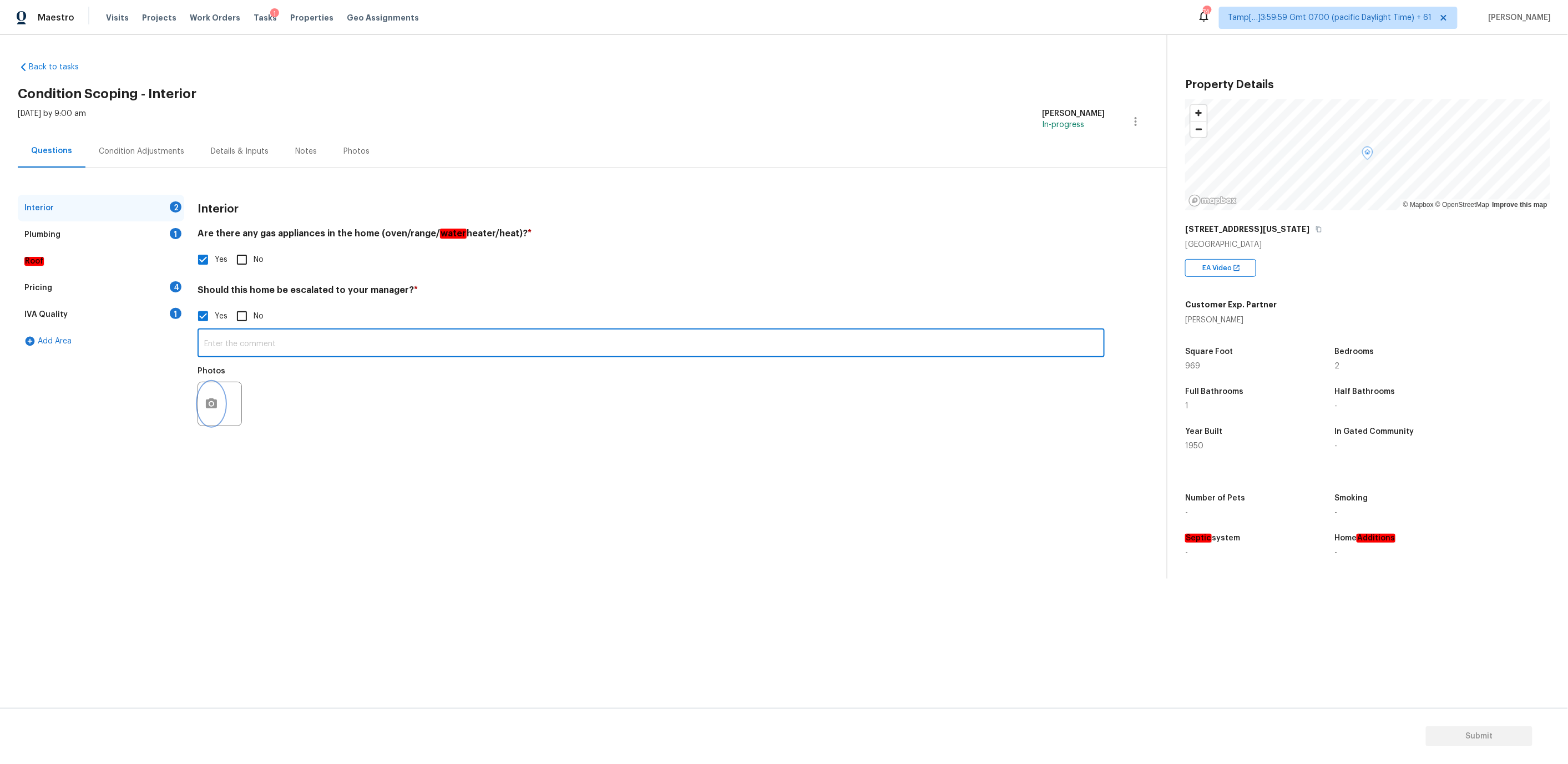
click at [211, 404] on circle "button" at bounding box center [211, 404] width 3 height 3
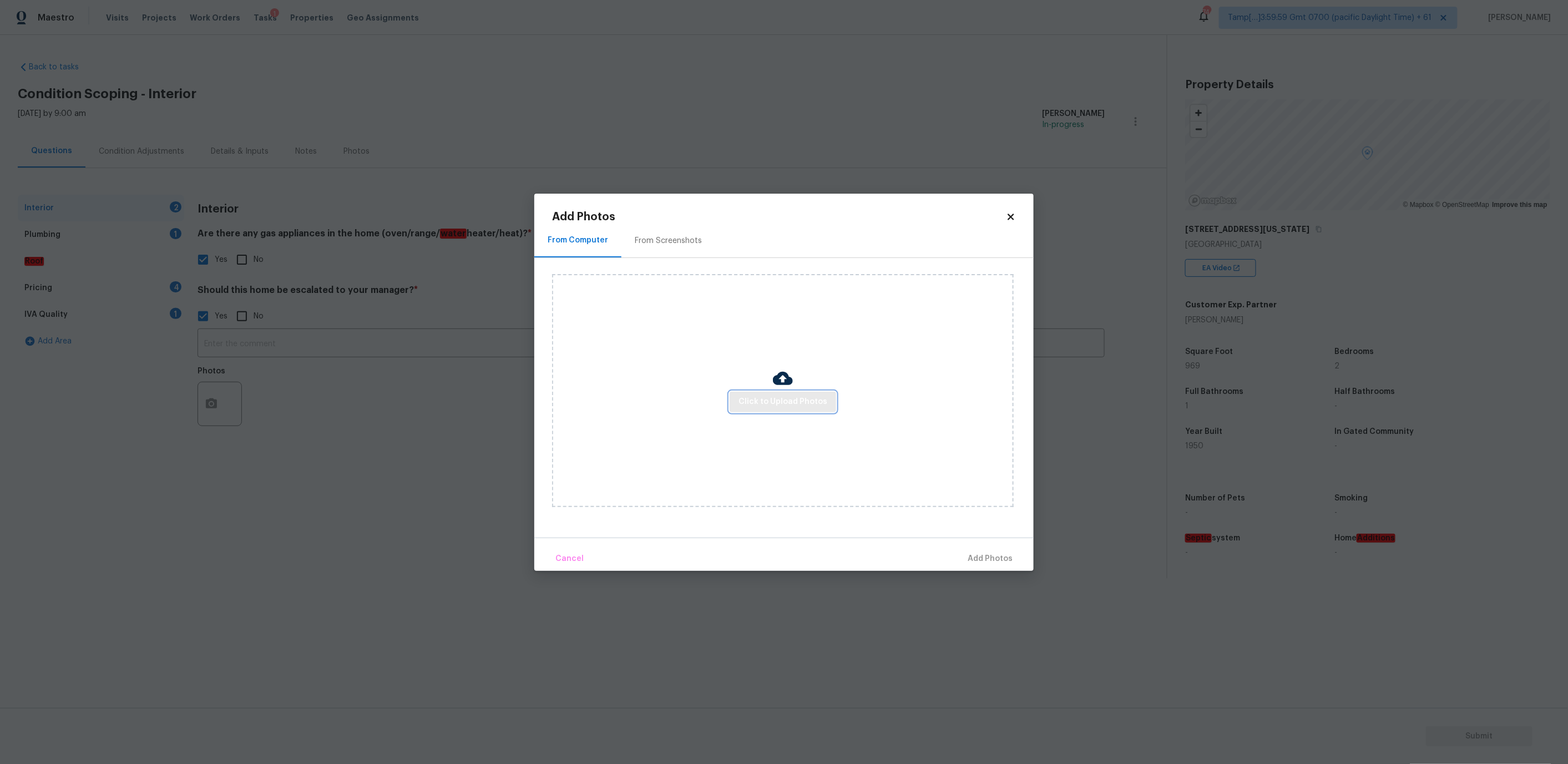
click at [756, 394] on button "Click to Upload Photos" at bounding box center [783, 402] width 107 height 21
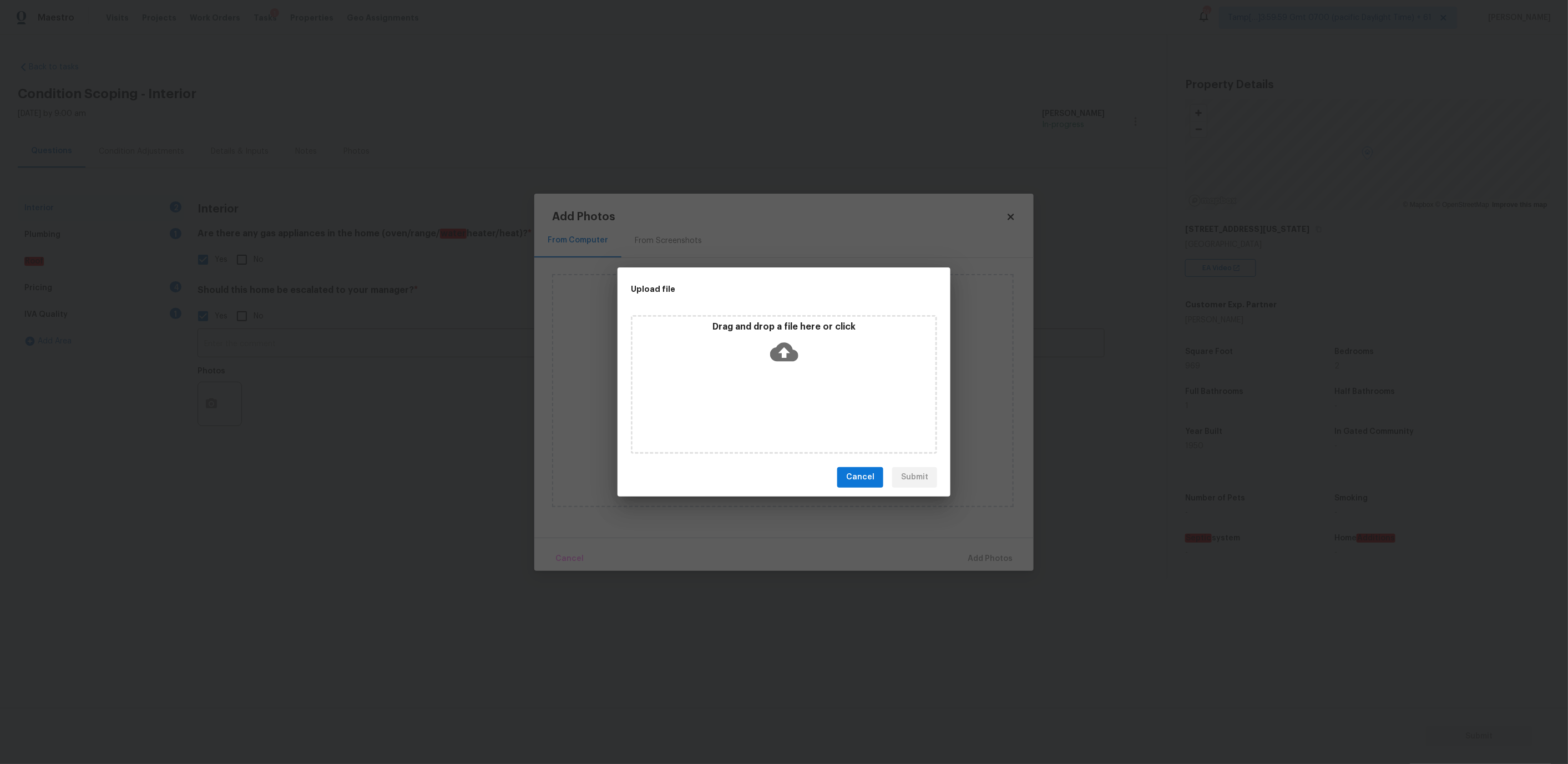
click at [737, 360] on div "Drag and drop a file here or click" at bounding box center [784, 345] width 303 height 47
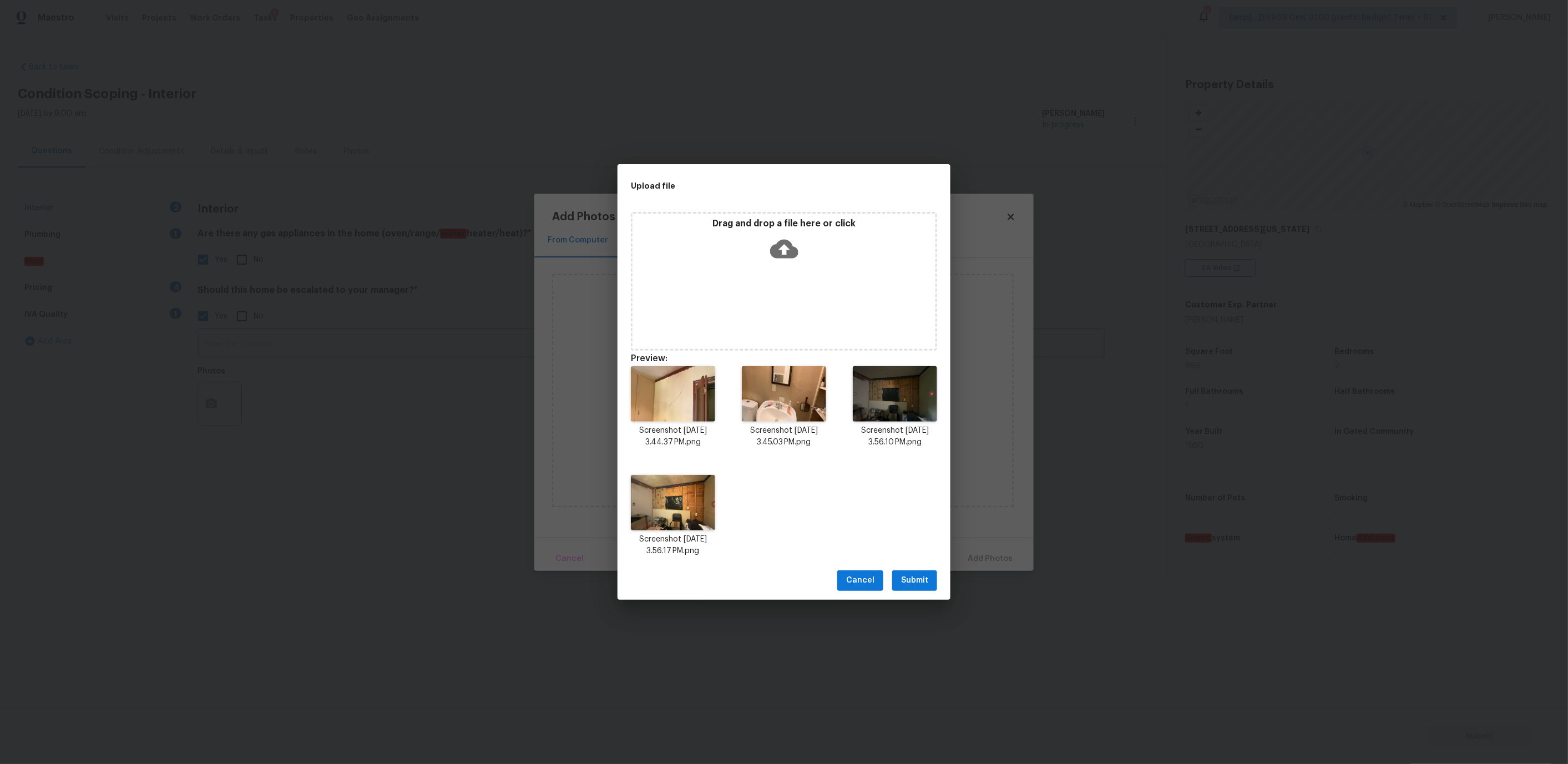
click at [911, 581] on span "Submit" at bounding box center [914, 581] width 27 height 14
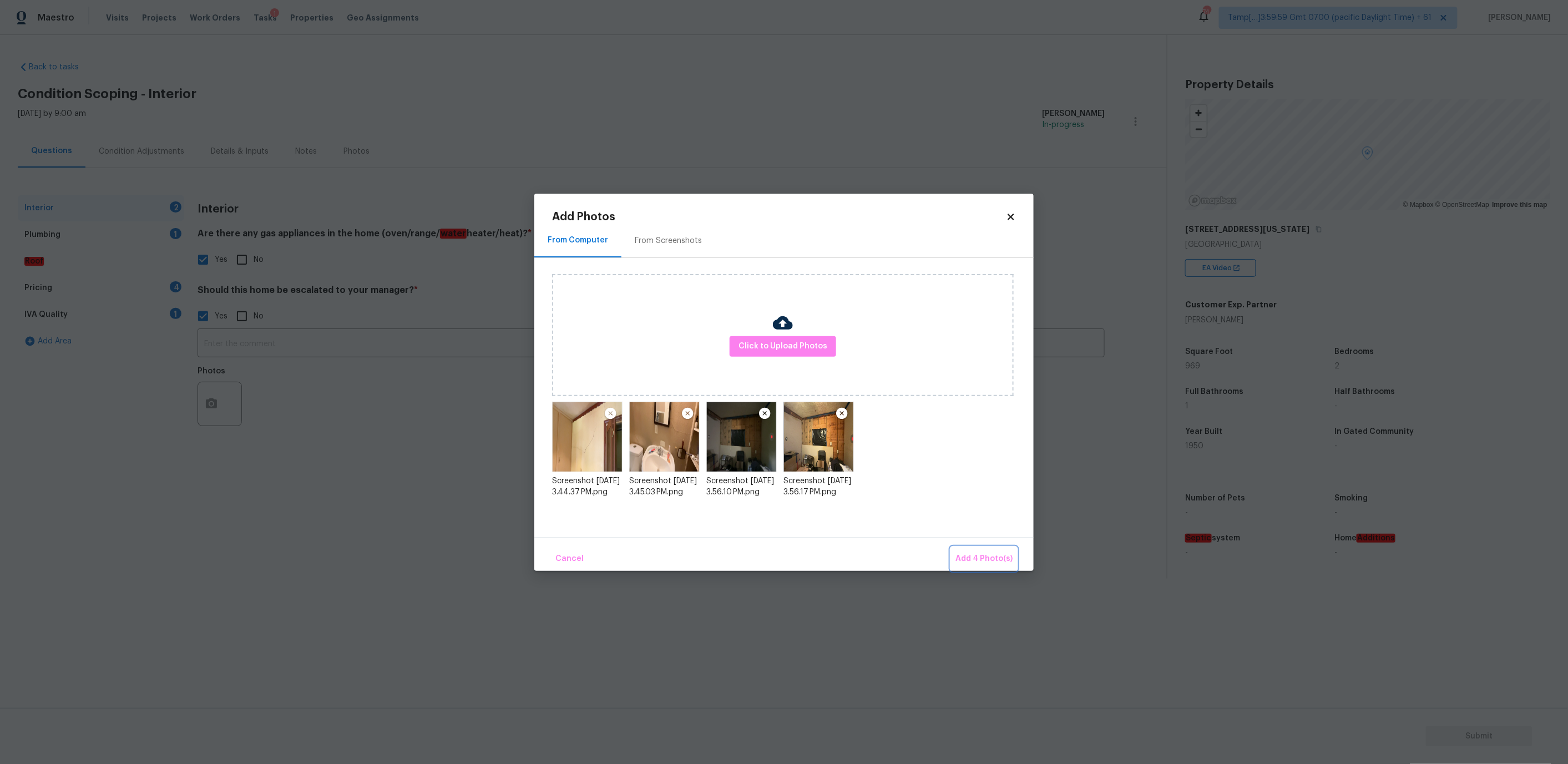
click at [981, 568] on button "Add 4 Photo(s)" at bounding box center [984, 559] width 66 height 24
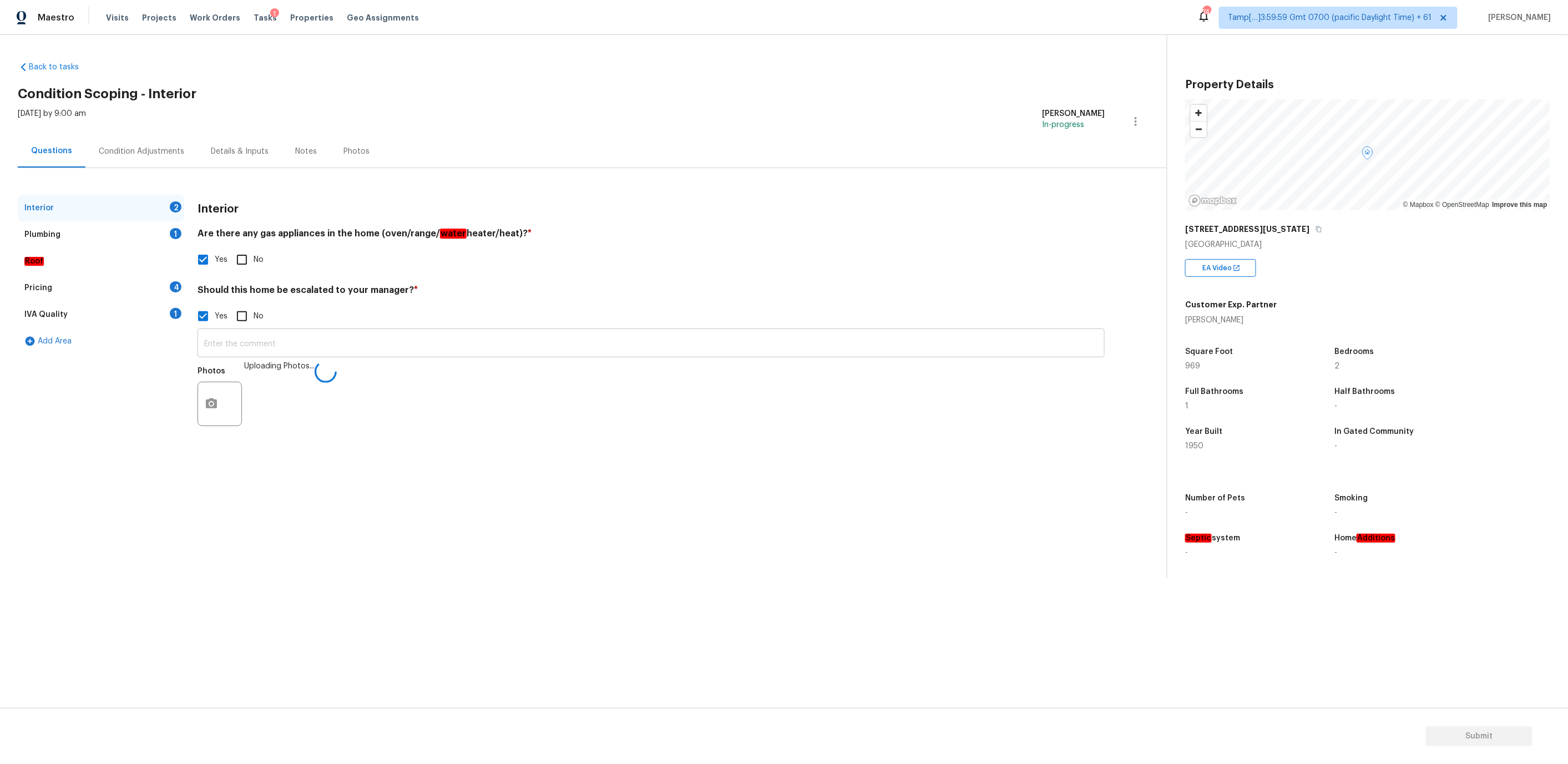
click at [385, 340] on input "text" at bounding box center [651, 344] width 907 height 26
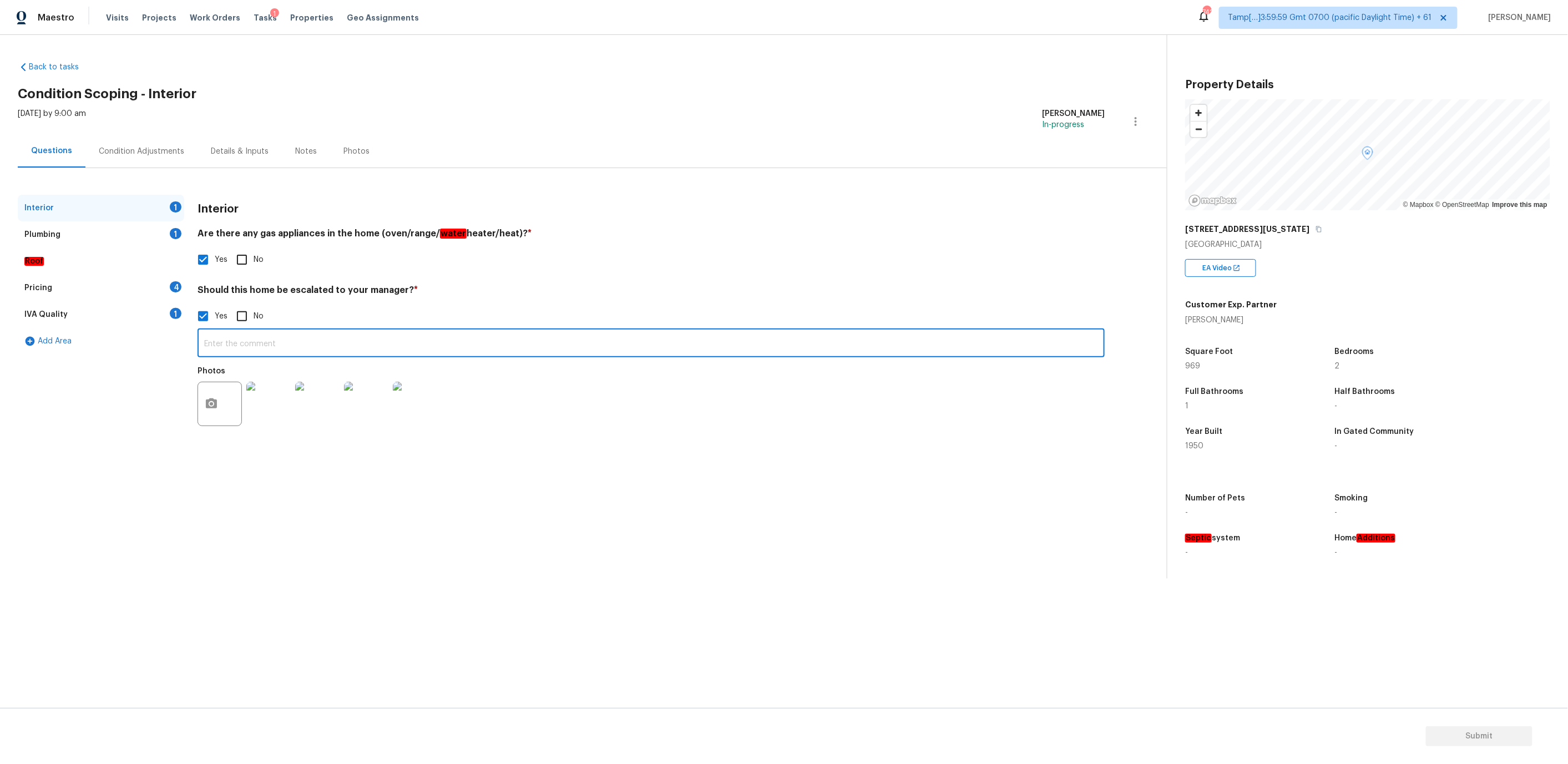
paste input "foundation issue throughout interior flooring"
paste input "Garage conversion by previous owner."
click at [385, 345] on input "foundation issue throughout interior flooring and Garage conversion by previous…" at bounding box center [651, 344] width 907 height 26
click at [532, 340] on input "foundation issue throughout interior flooring, Garage conversion by previous ow…" at bounding box center [651, 344] width 907 height 26
click at [531, 345] on input "foundation issue throughout interior flooring, Garage conversion by previous ow…" at bounding box center [651, 344] width 907 height 26
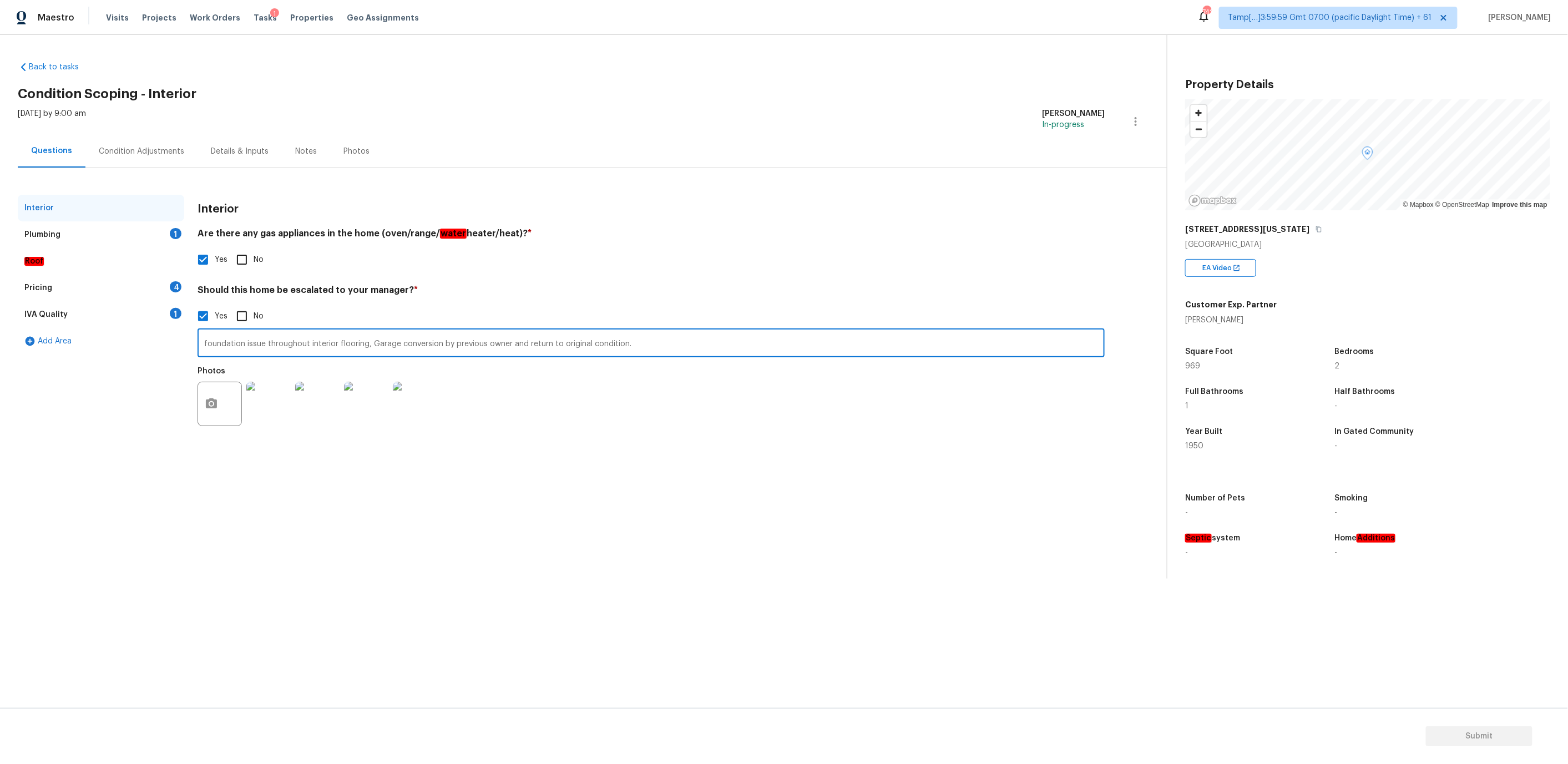
type input "foundation issue throughout interior flooring, Garage conversion by previous ow…"
click at [531, 366] on div "Photos" at bounding box center [651, 396] width 907 height 72
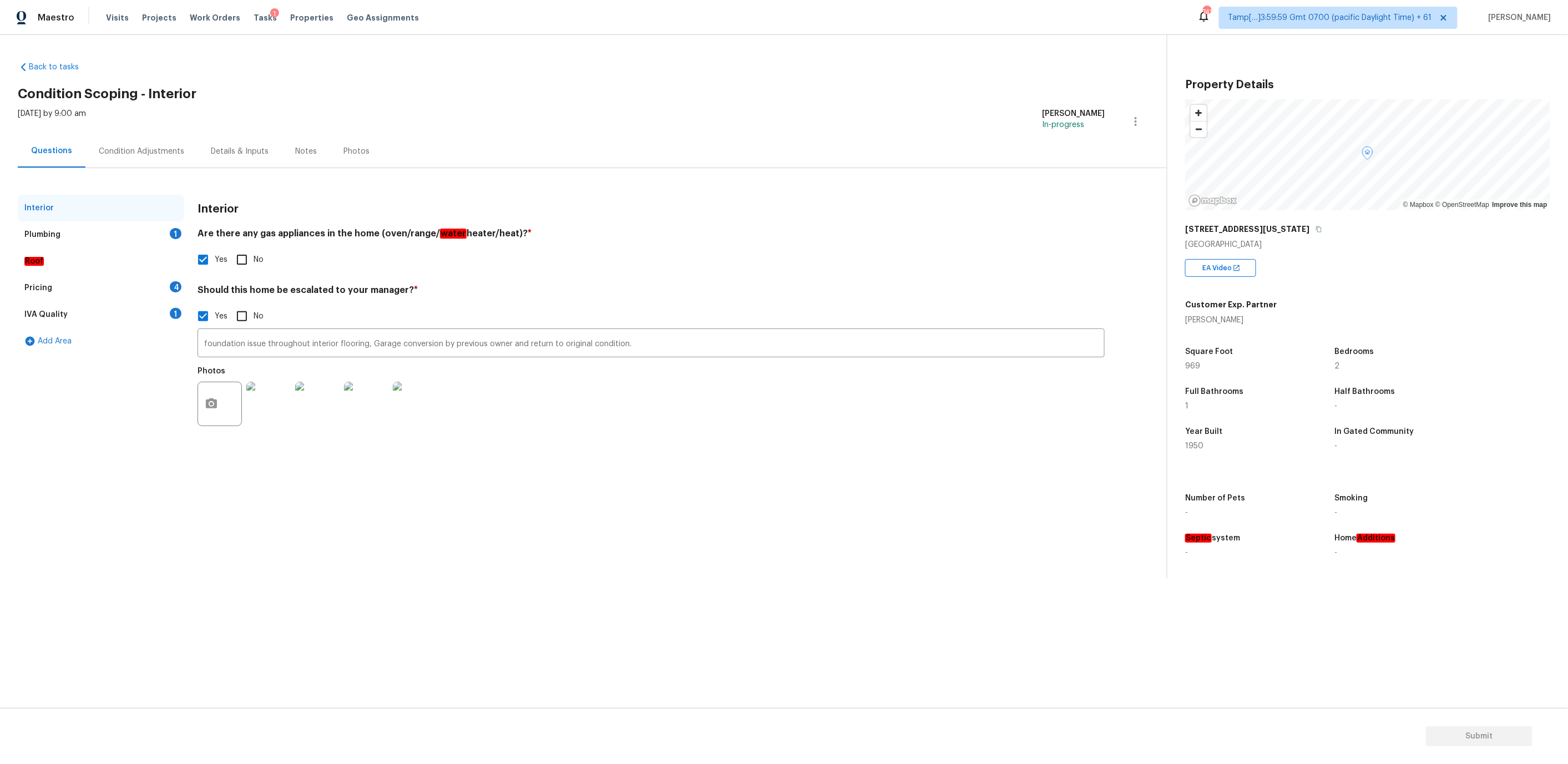
click at [151, 234] on div "Plumbing 1" at bounding box center [100, 235] width 166 height 27
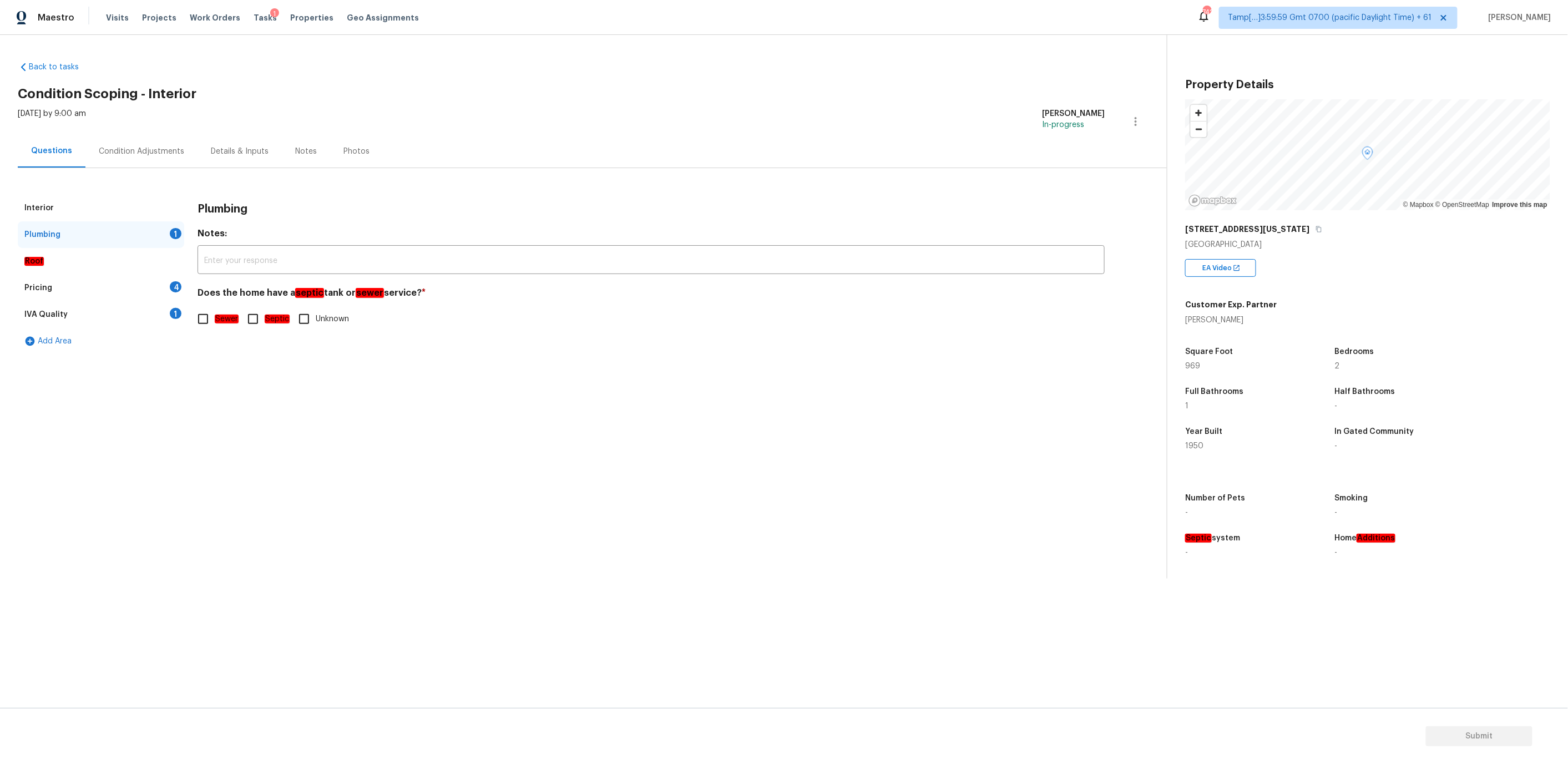
click at [204, 315] on input "Sewer" at bounding box center [203, 319] width 23 height 23
checkbox input "true"
click at [132, 282] on div "Pricing 4" at bounding box center [100, 288] width 166 height 27
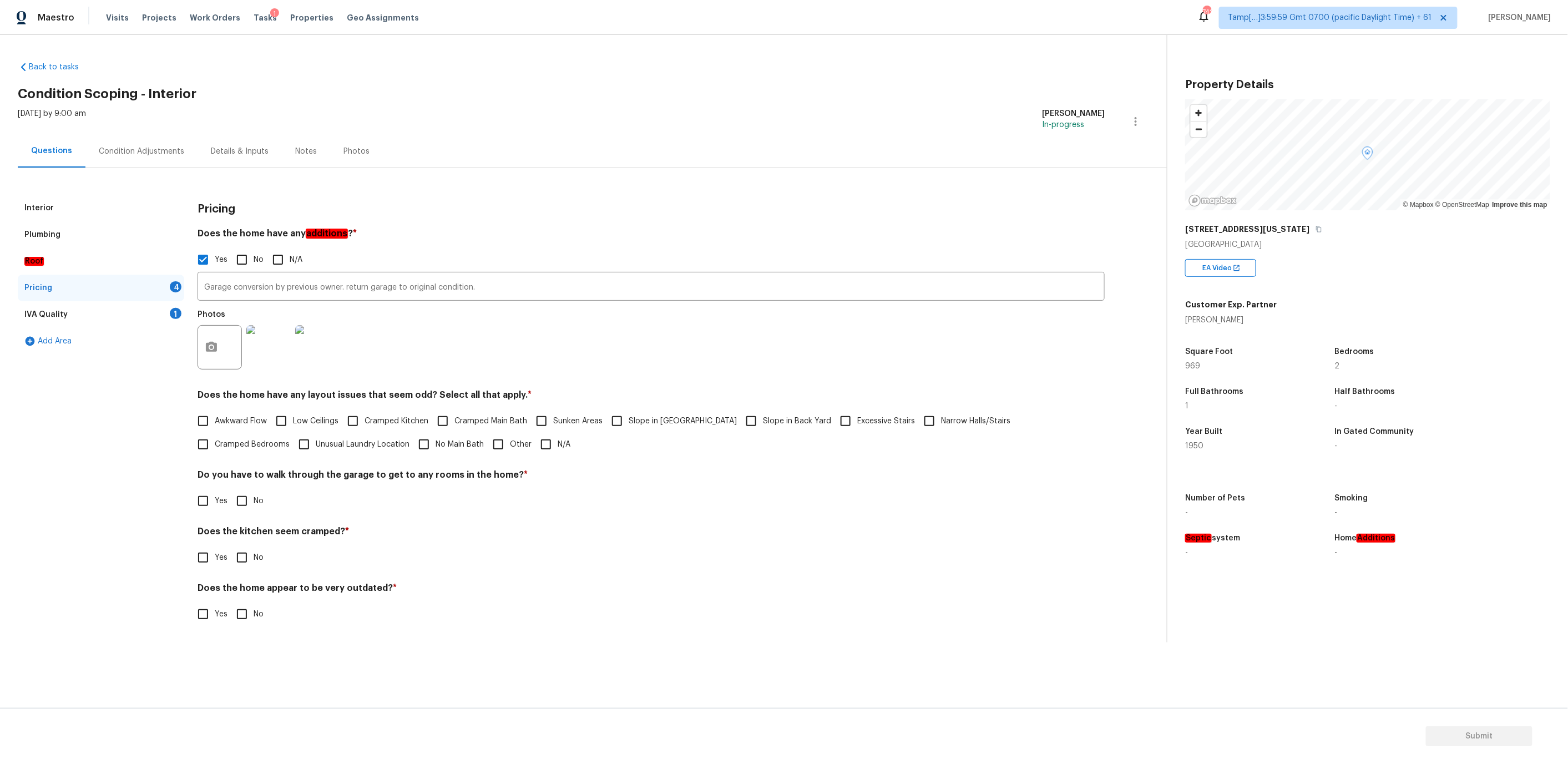
click at [421, 393] on h4 "Does the home have any layout issues that seem odd? Select all that apply. *" at bounding box center [651, 398] width 907 height 16
click at [415, 391] on h4 "Does the home have any layout issues that seem odd? Select all that apply. *" at bounding box center [651, 398] width 907 height 16
copy h4 "odd"
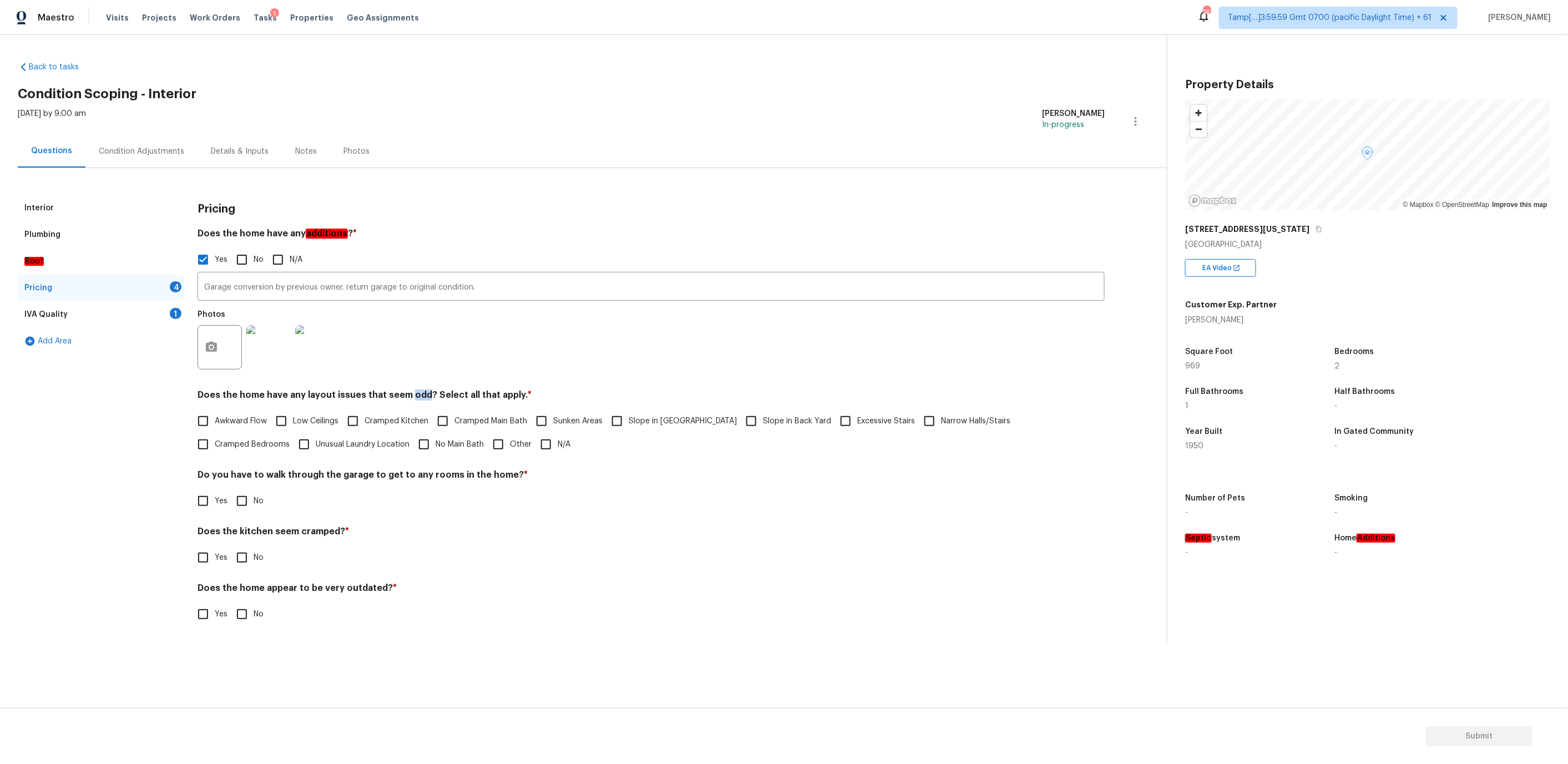
click at [212, 557] on input "Yes" at bounding box center [203, 558] width 23 height 23
checkbox input "true"
click at [357, 476] on h4 "Do you have to walk through the garage to get to any rooms in the home? *" at bounding box center [651, 477] width 907 height 16
copy h4 "garage"
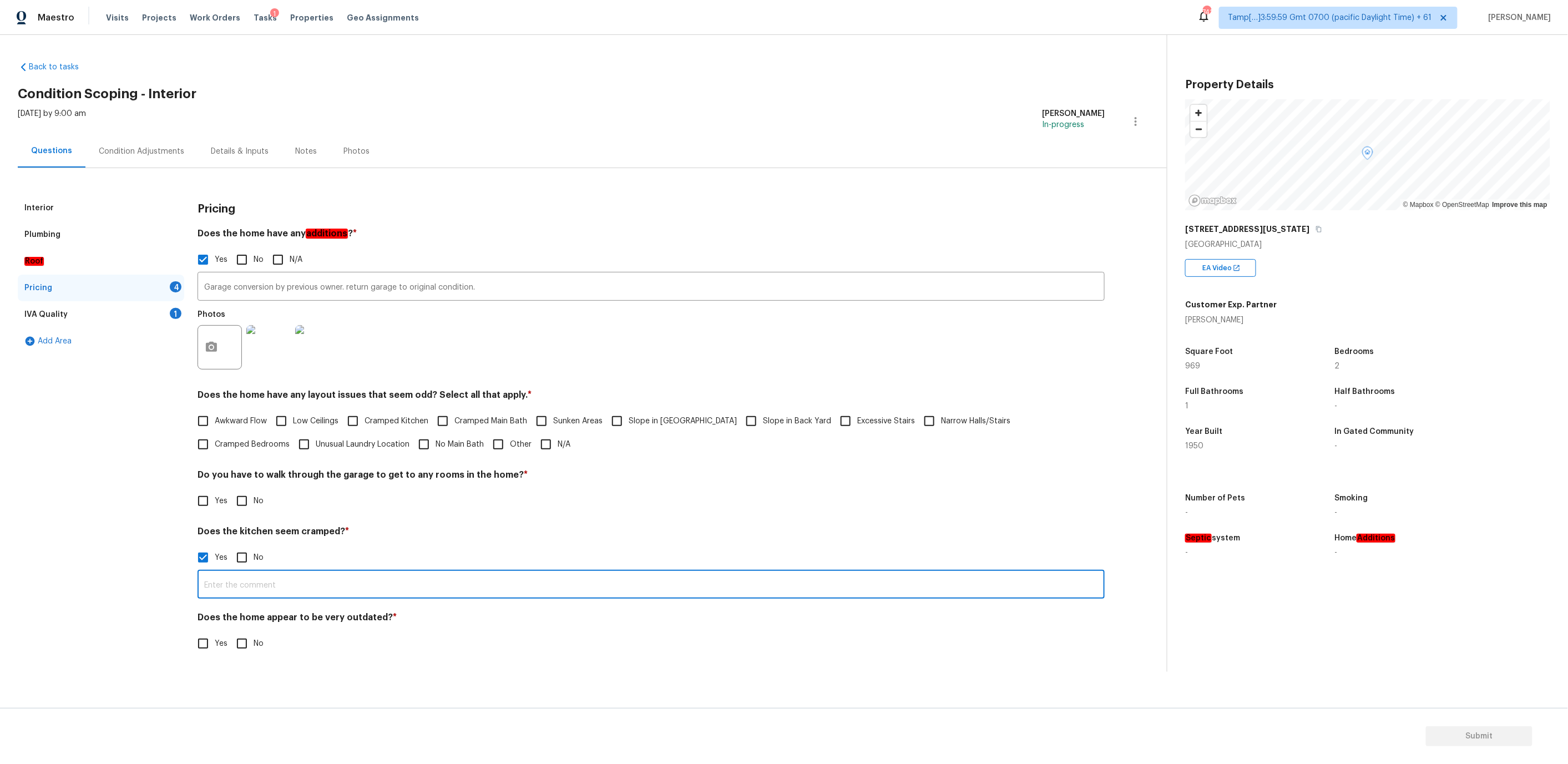
click at [246, 586] on input "text" at bounding box center [651, 586] width 907 height 26
click at [282, 577] on input "text" at bounding box center [651, 586] width 907 height 26
type input "Kitchen appliance seems to be small"
click at [361, 617] on h4 "Does the home appear to be very outdated? *" at bounding box center [651, 620] width 907 height 16
click at [361, 617] on h4 "Does the home appear to be very outdated? *" at bounding box center [651, 621] width 907 height 16
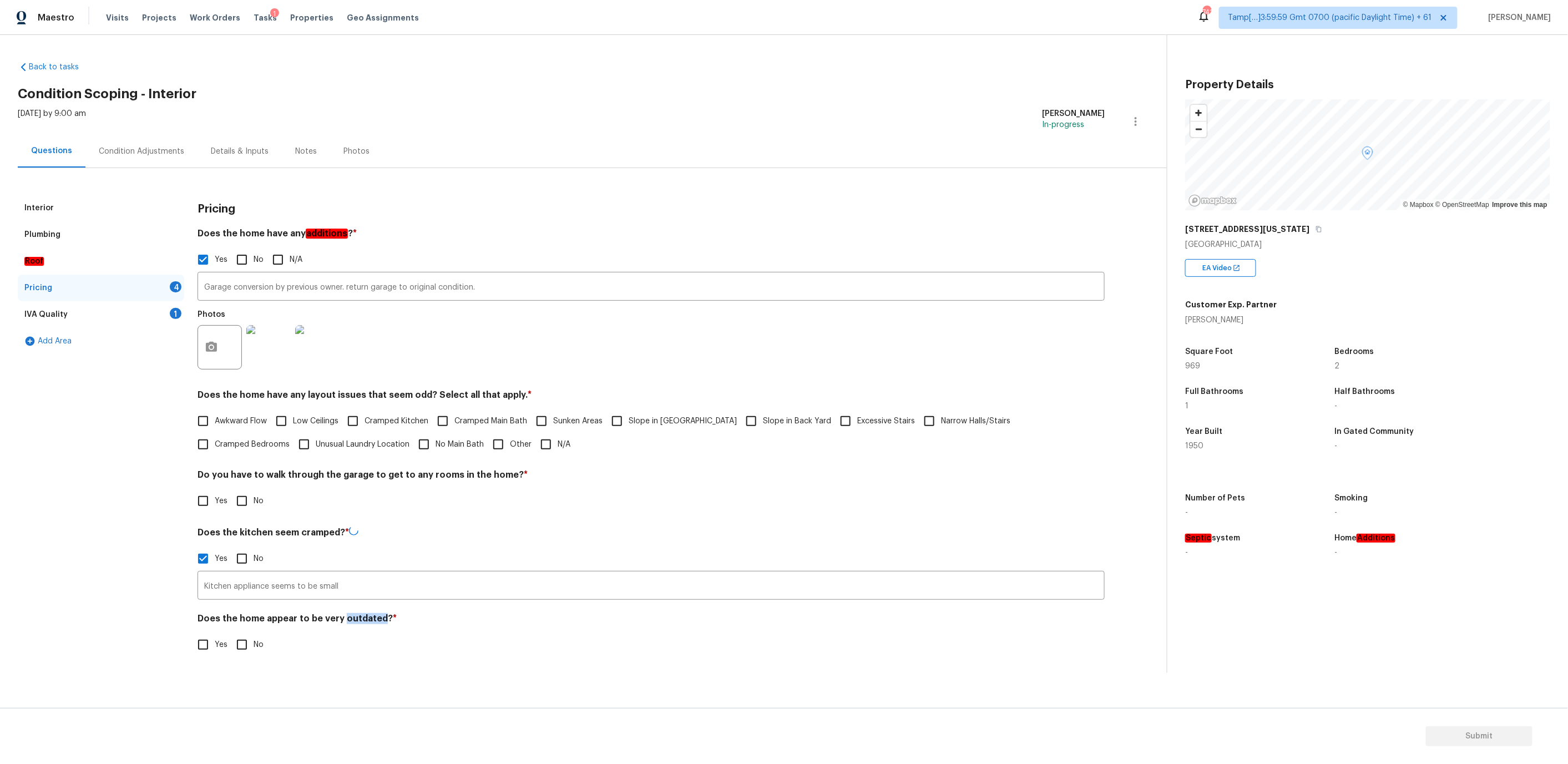
copy h4 "outdated"
click at [248, 648] on input "No" at bounding box center [242, 643] width 23 height 23
checkbox input "true"
click at [242, 504] on input "No" at bounding box center [242, 501] width 23 height 23
checkbox input "true"
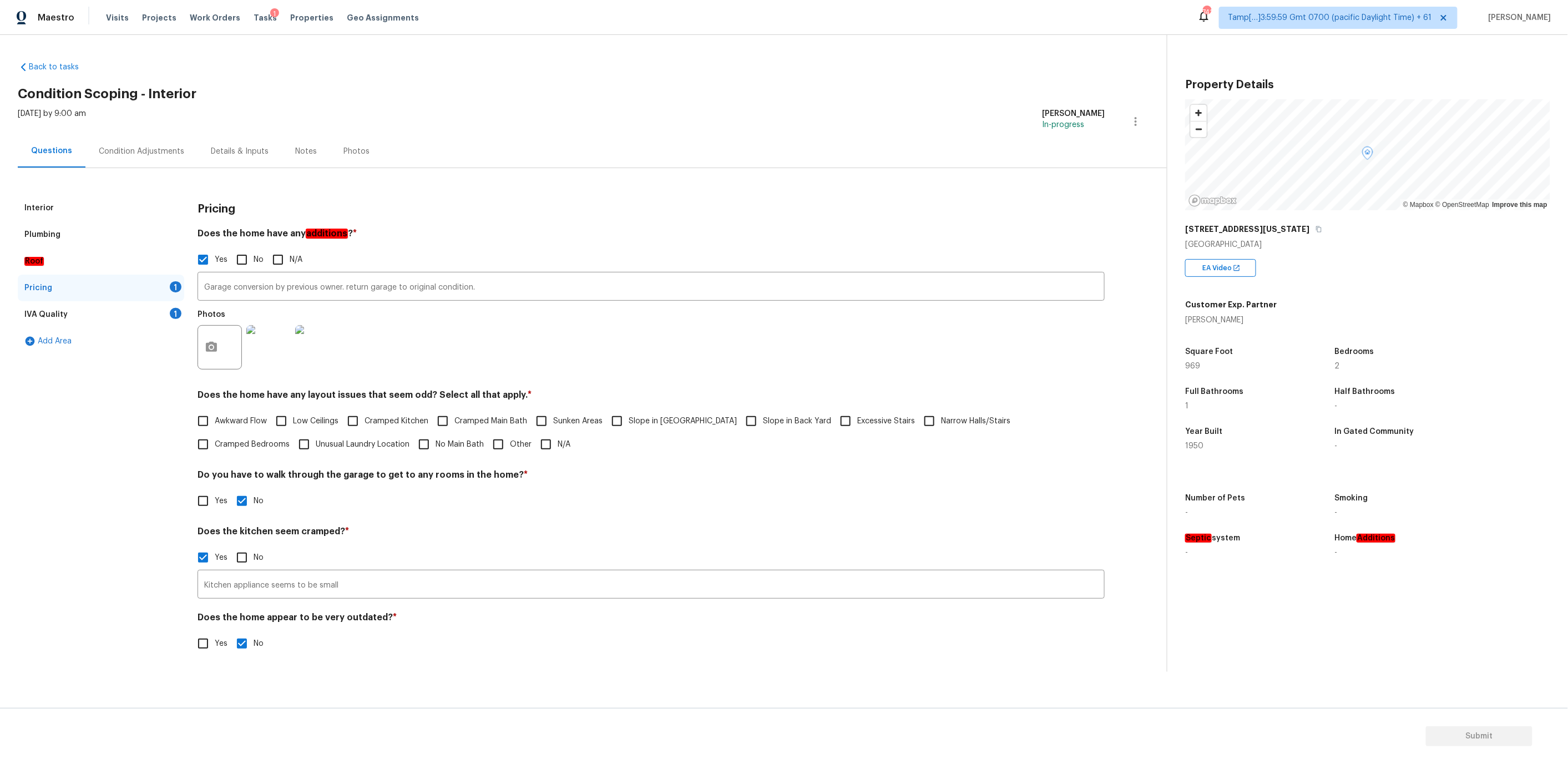
click at [317, 392] on h4 "Does the home have any layout issues that seem odd? Select all that apply. *" at bounding box center [651, 398] width 907 height 16
copy h4 "layout"
click at [348, 417] on input "Cramped Kitchen" at bounding box center [353, 421] width 23 height 23
checkbox input "true"
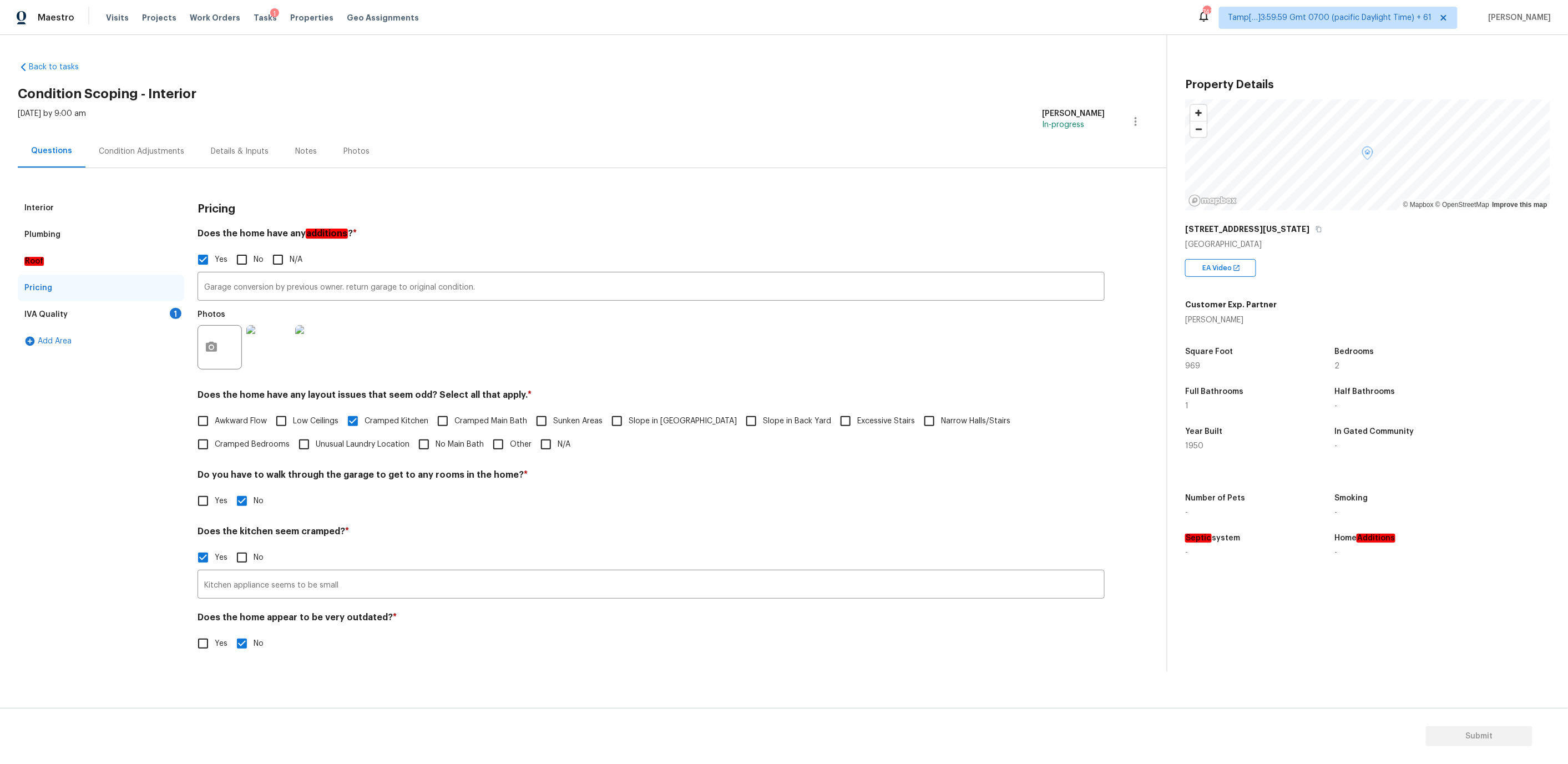
click at [119, 307] on div "IVA Quality 1" at bounding box center [100, 315] width 166 height 27
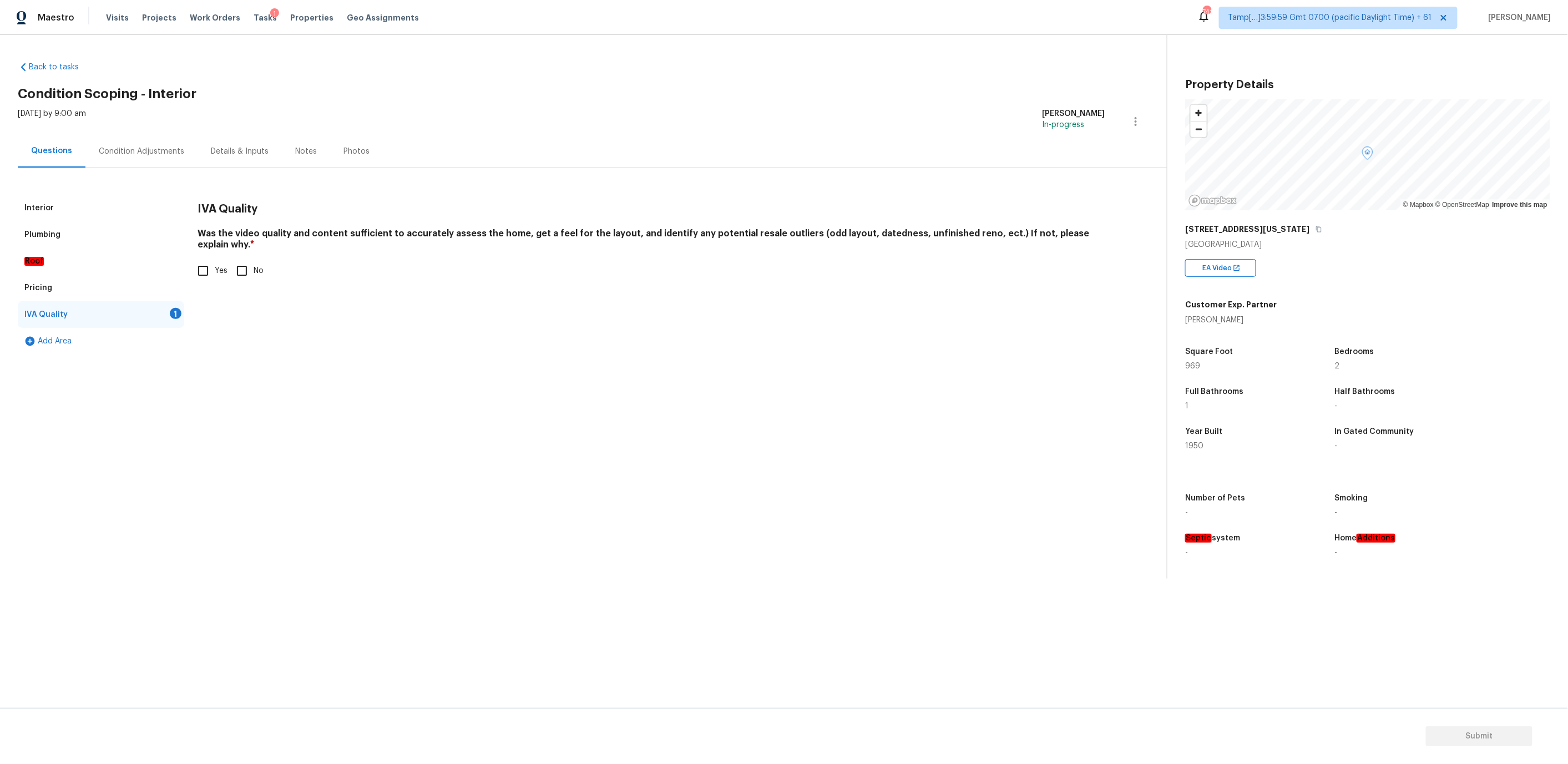
click at [201, 262] on input "Yes" at bounding box center [203, 271] width 23 height 23
checkbox input "true"
click at [80, 212] on div "Interior" at bounding box center [100, 208] width 166 height 27
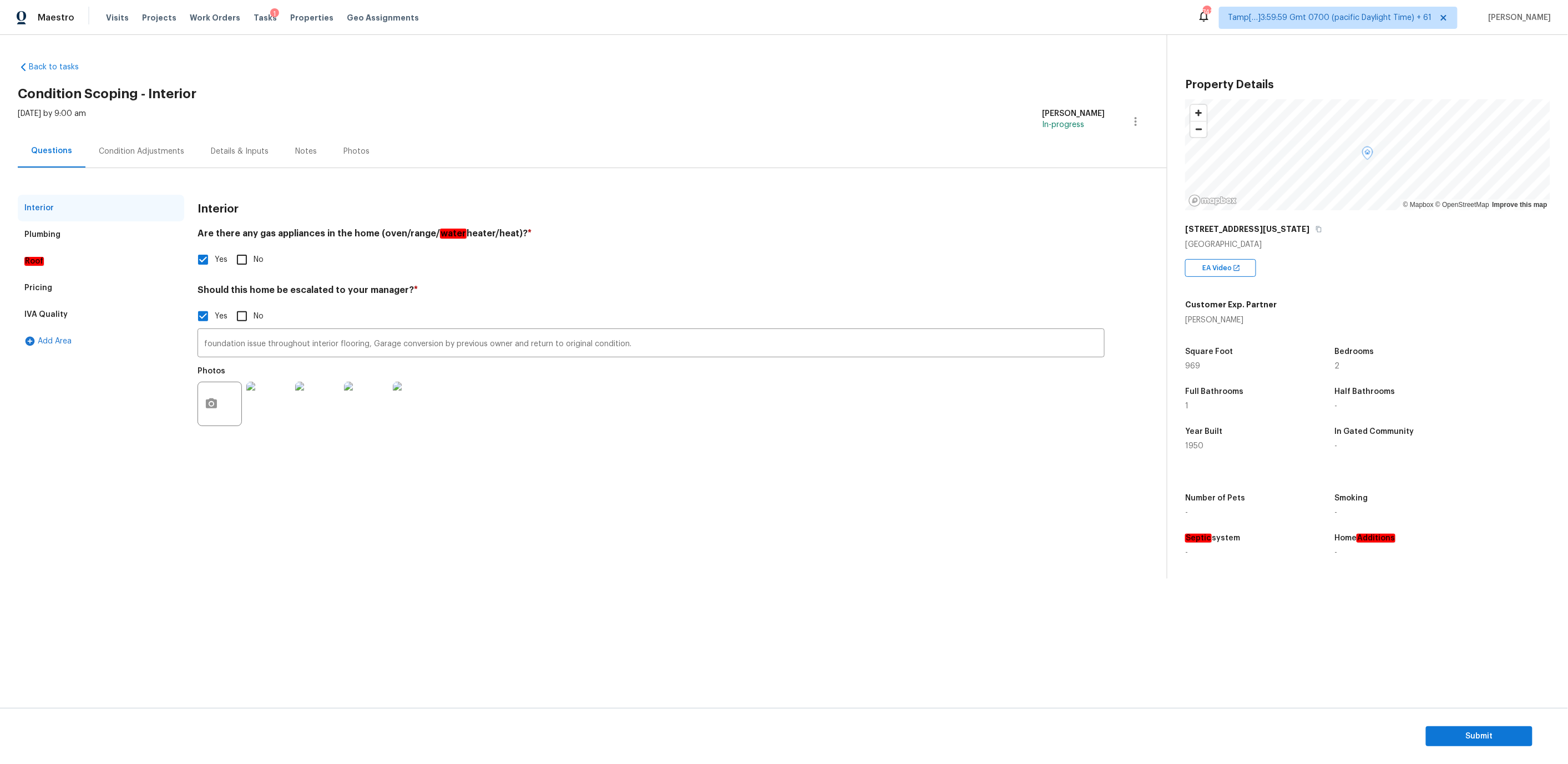
click at [77, 237] on div "Plumbing" at bounding box center [100, 235] width 166 height 27
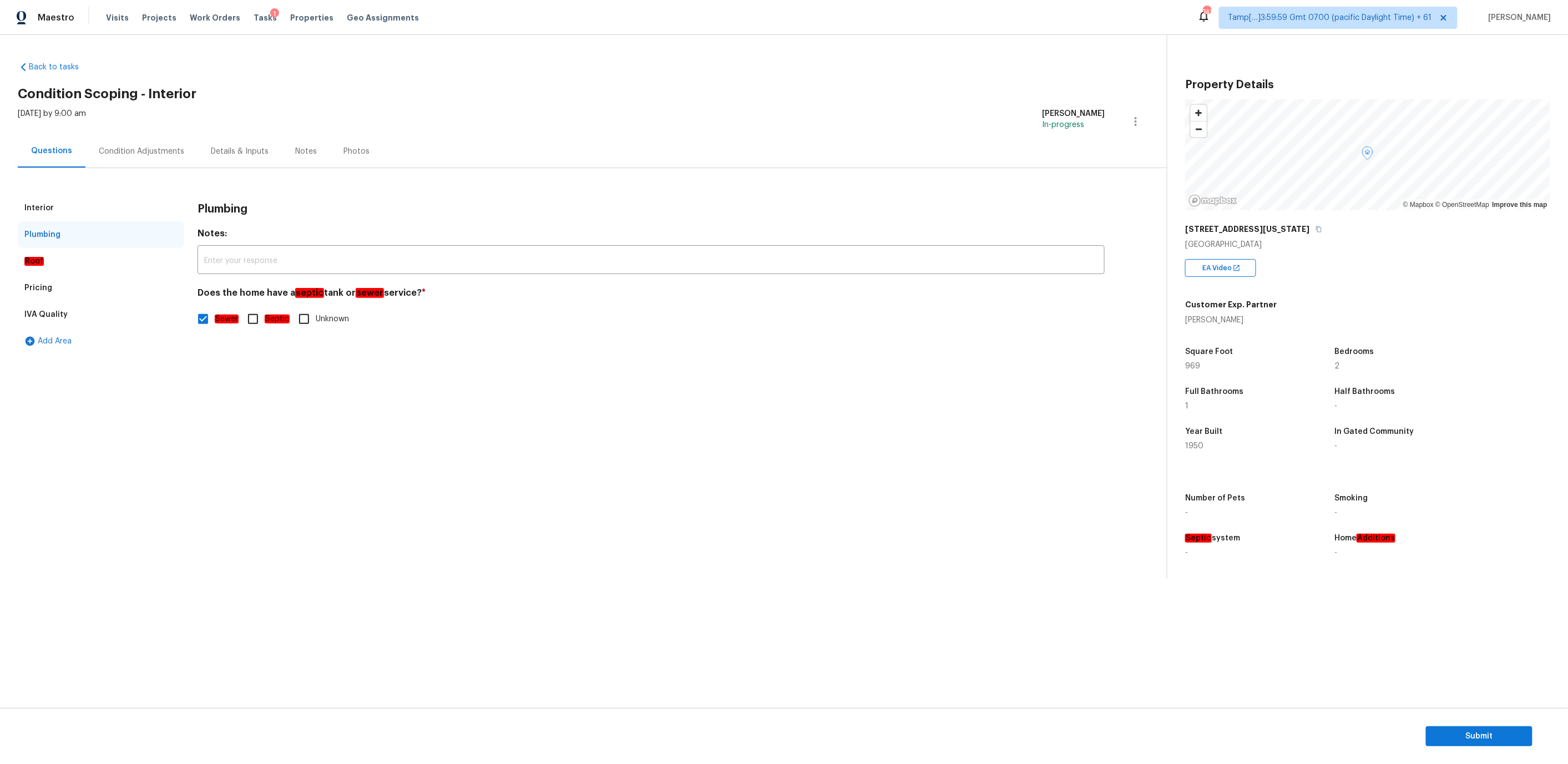
click at [82, 223] on div "Plumbing" at bounding box center [100, 235] width 166 height 27
click at [83, 212] on div "Interior" at bounding box center [100, 208] width 166 height 27
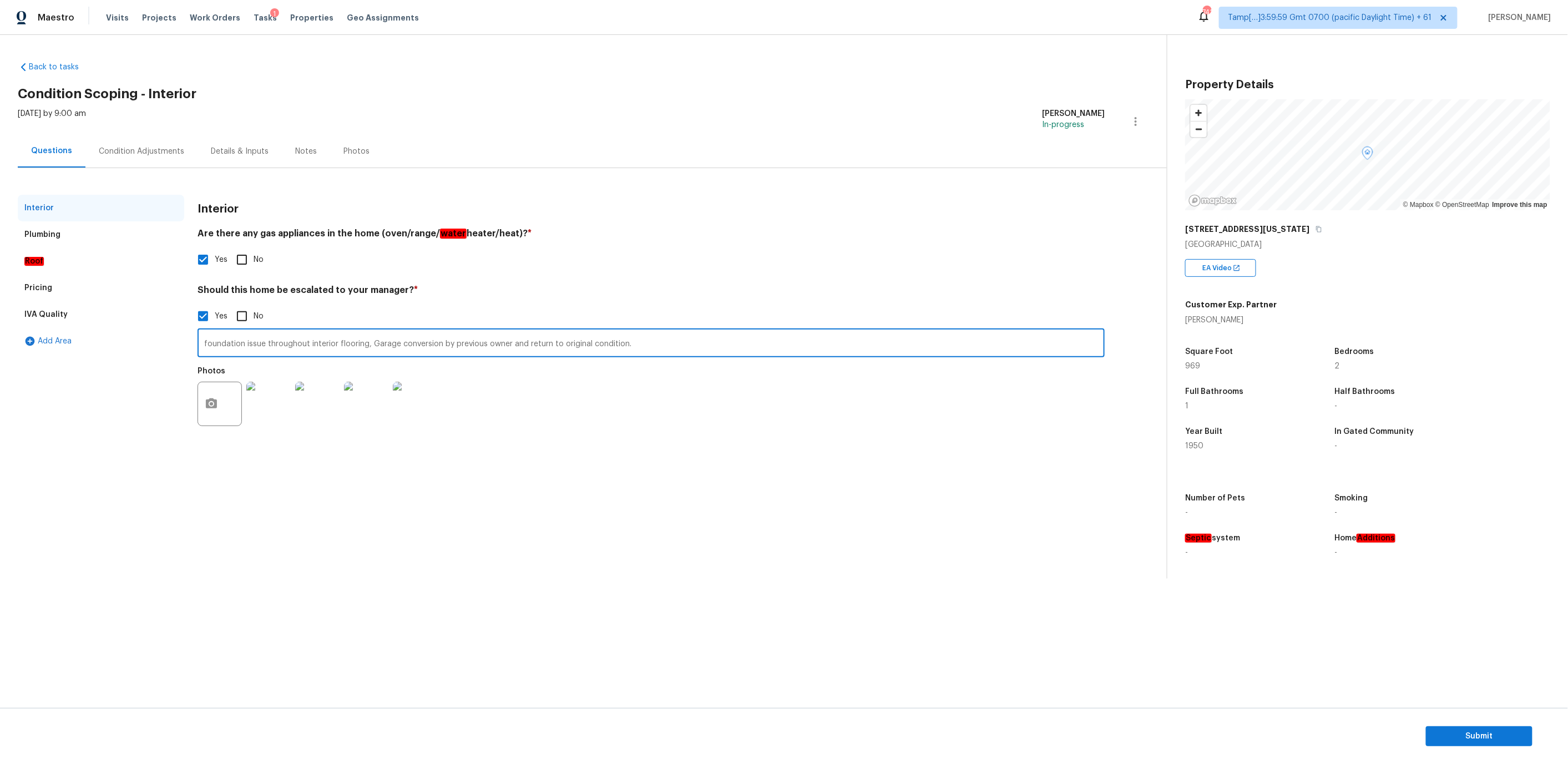
drag, startPoint x: 507, startPoint y: 342, endPoint x: 371, endPoint y: 342, distance: 136.0
click at [371, 342] on input "foundation issue throughout interior flooring, Garage conversion by previous ow…" at bounding box center [651, 344] width 907 height 26
drag, startPoint x: 623, startPoint y: 348, endPoint x: 369, endPoint y: 343, distance: 254.0
click at [369, 343] on input "foundation issue throughout interior flooring, Garage conversion by previous ow…" at bounding box center [651, 344] width 907 height 26
click at [174, 149] on div "Condition Adjustments" at bounding box center [141, 152] width 85 height 11
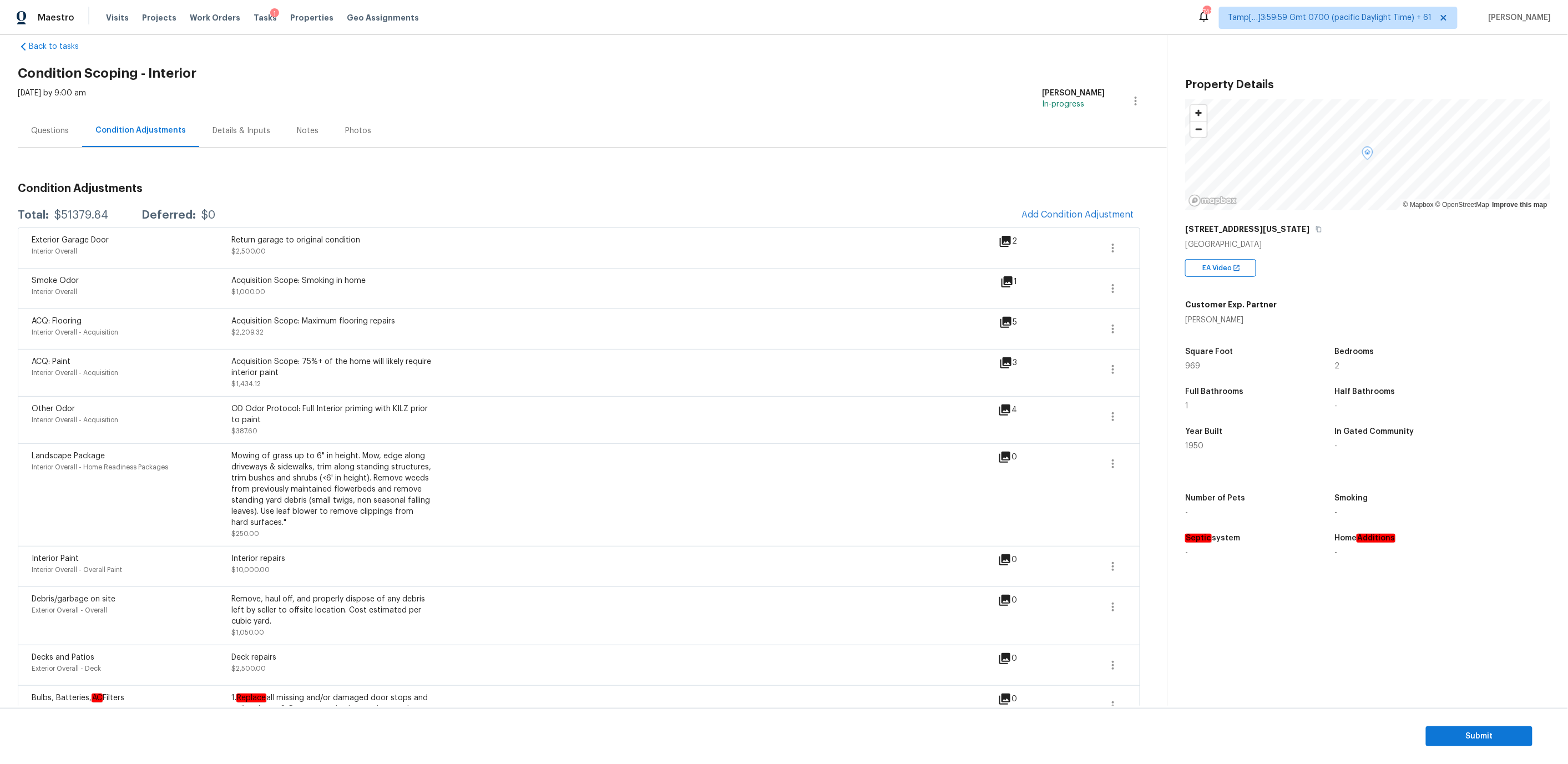
scroll to position [21, 0]
click at [302, 131] on div "Notes" at bounding box center [308, 130] width 22 height 11
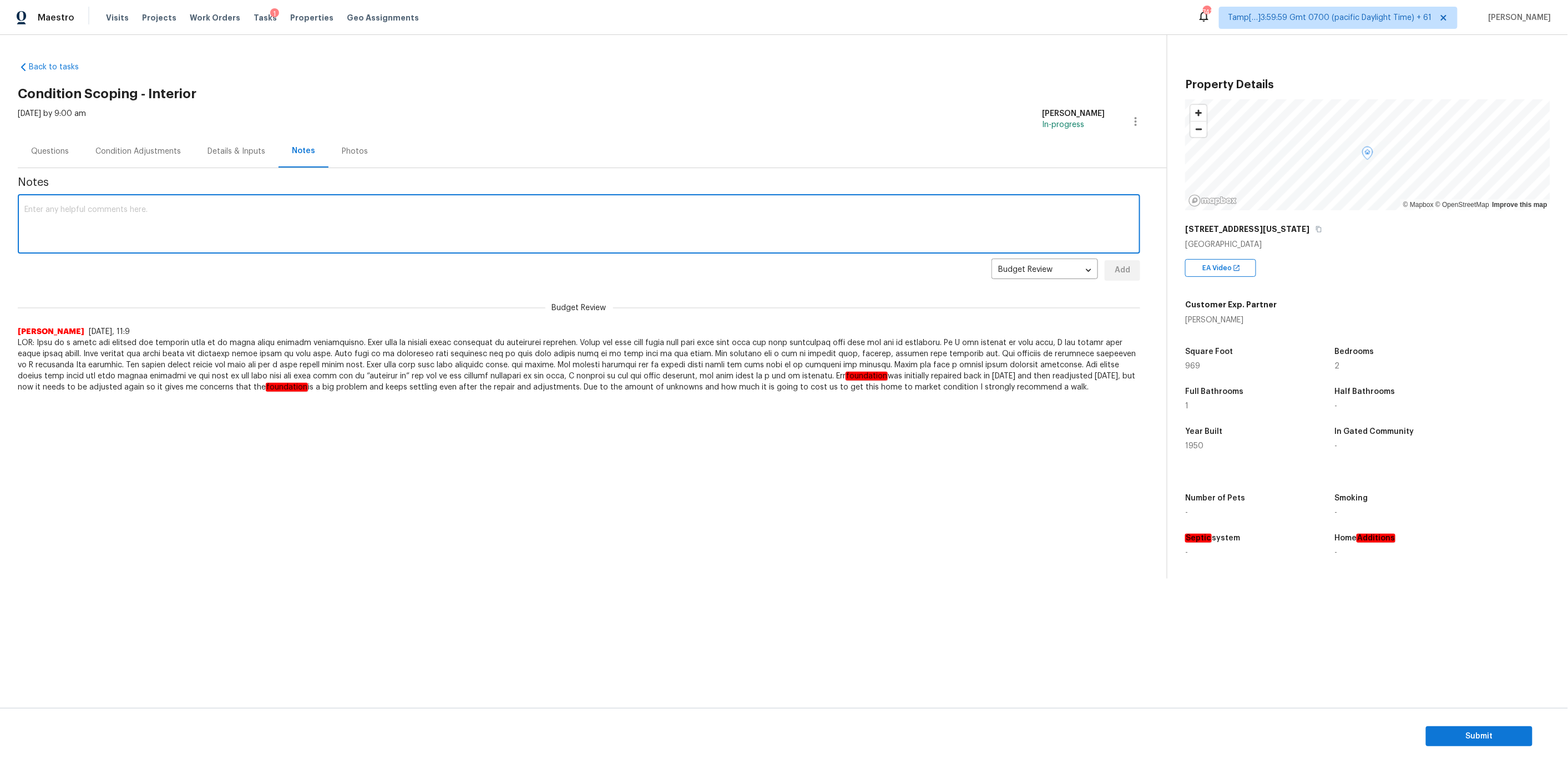
click at [257, 218] on textarea at bounding box center [579, 225] width 1109 height 39
paste textarea "Virtual Interior Assessment is completed. Scoped for paint, flooring, Smoke odo…"
click at [303, 207] on textarea "Virtual Interior Assessment is completed. Scoped for paint, flooring, Smoke odo…" at bounding box center [579, 225] width 1109 height 39
drag, startPoint x: 1116, startPoint y: 211, endPoint x: 1088, endPoint y: 210, distance: 28.0
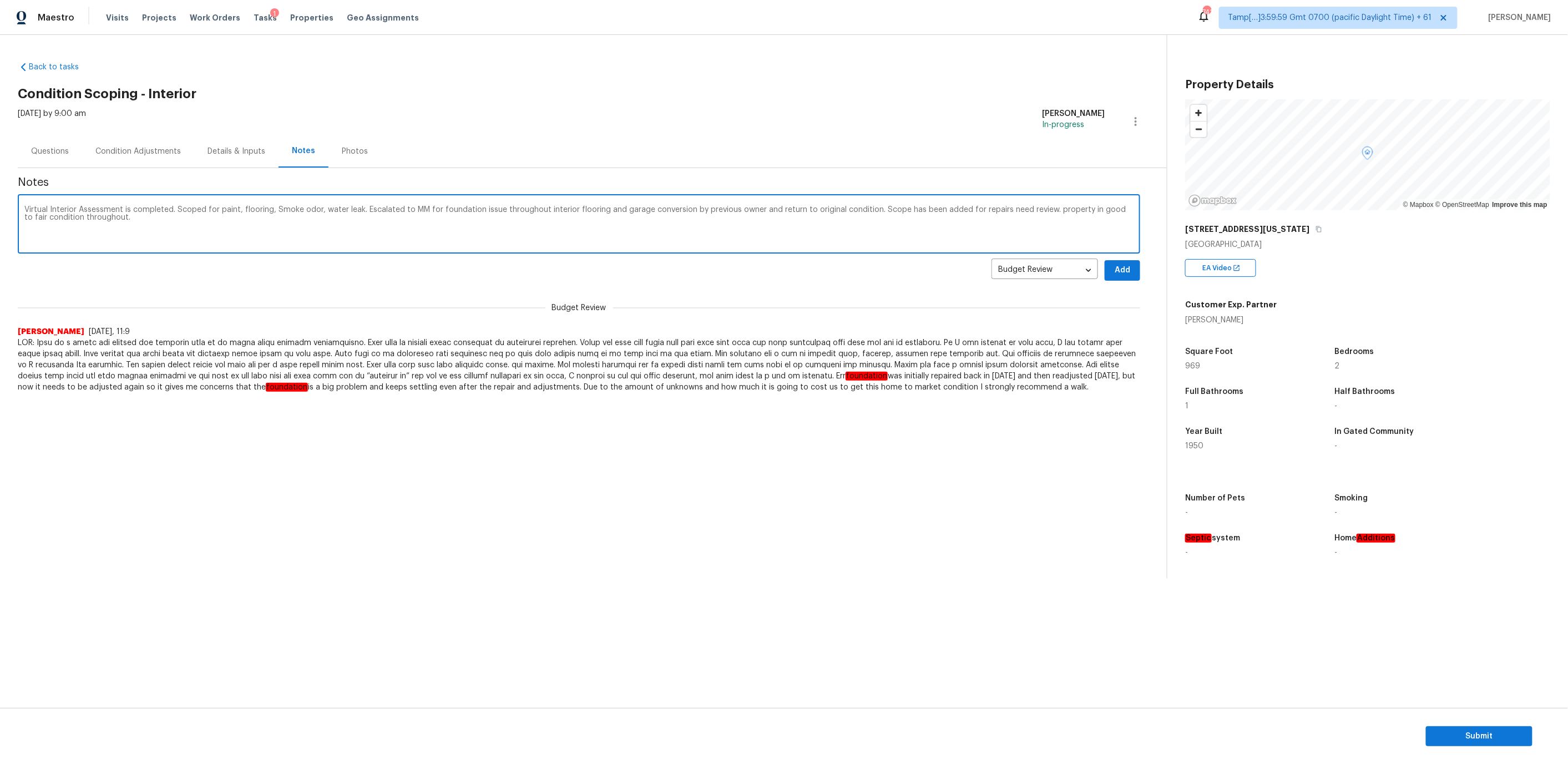
click at [1088, 210] on textarea "Virtual Interior Assessment is completed. Scoped for paint, flooring, Smoke odo…" at bounding box center [579, 225] width 1109 height 39
click at [124, 223] on textarea "Virtual Interior Assessment is completed. Scoped for paint, flooring, Smoke odo…" at bounding box center [579, 225] width 1109 height 39
paste textarea "Addition or Conversion Present** Type of modification: Garage conversion-full P…"
type textarea "Virtual Interior Assessment is completed. Scoped for paint, flooring, Smoke odo…"
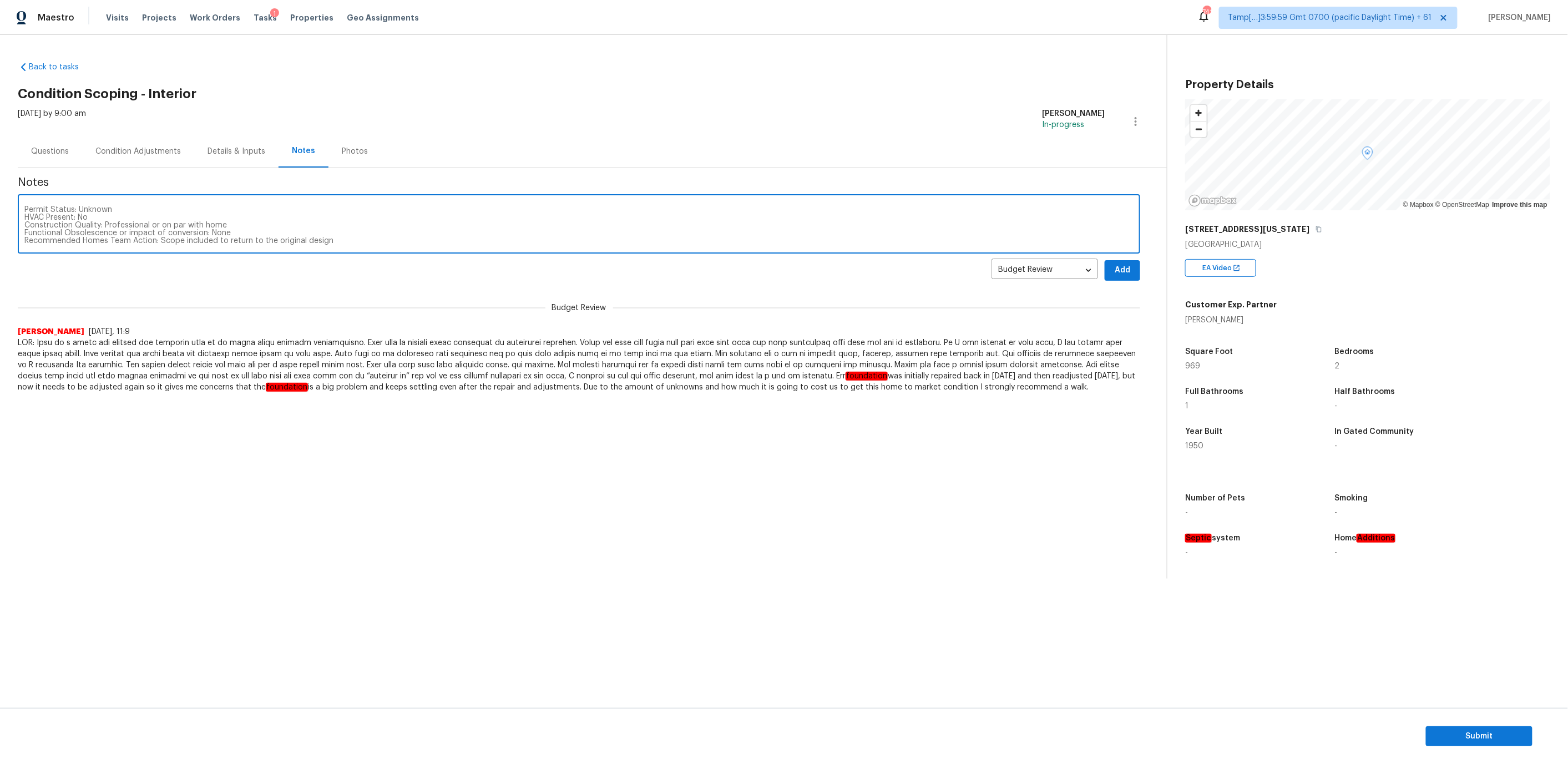
click at [147, 156] on div "Condition Adjustments" at bounding box center [138, 152] width 85 height 11
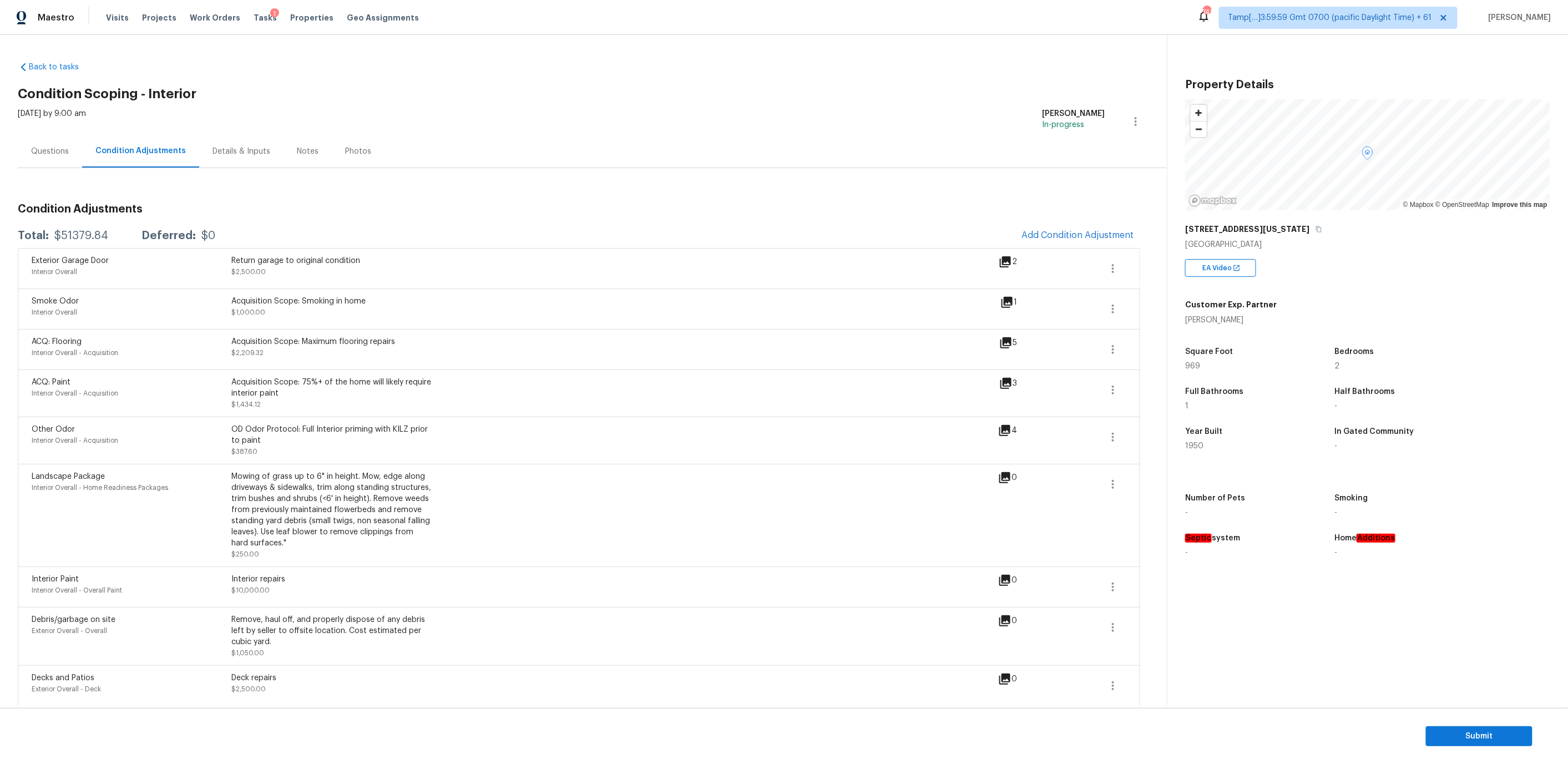
click at [345, 156] on div "Photos" at bounding box center [358, 152] width 26 height 11
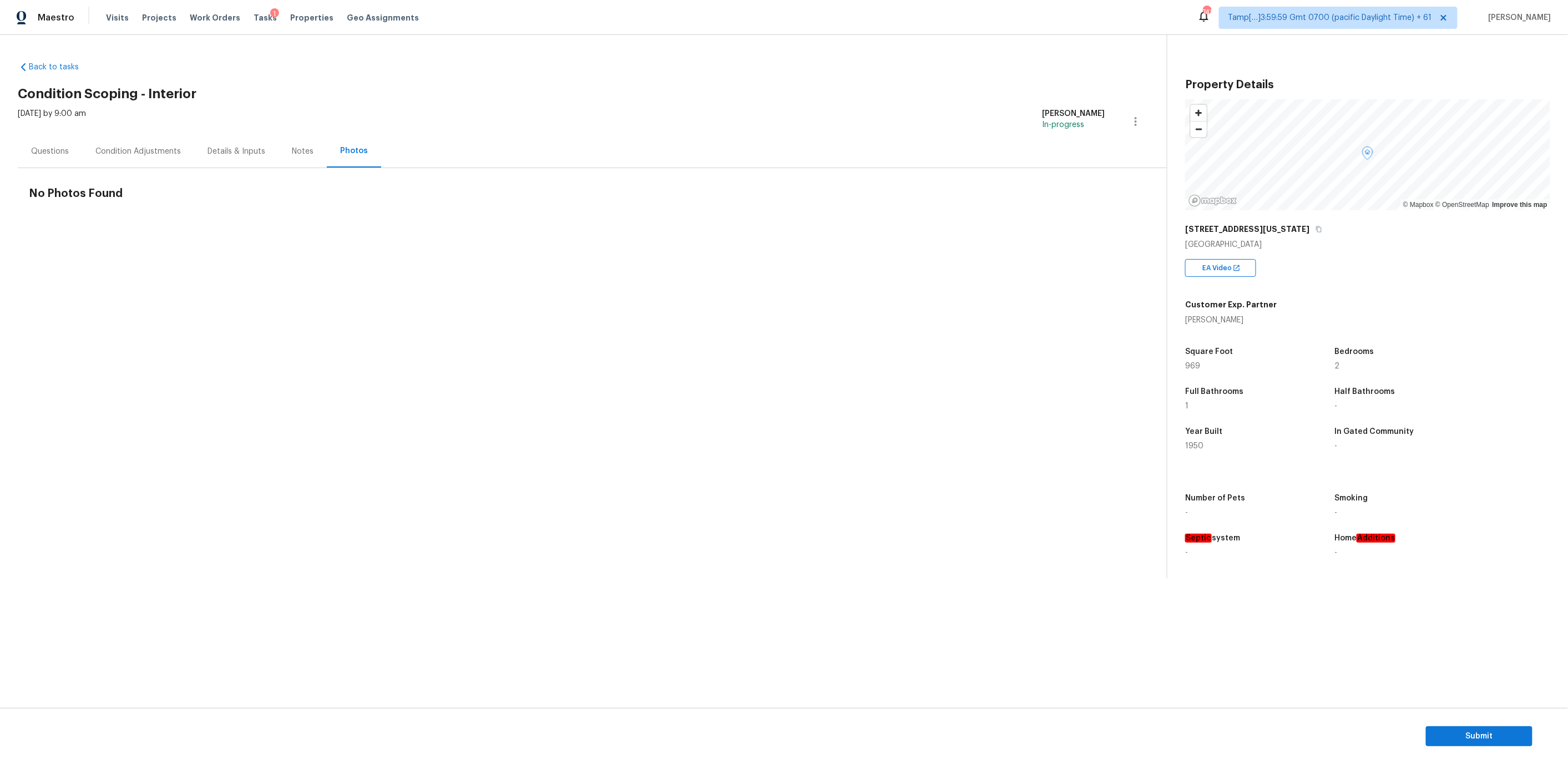
click at [162, 147] on div "Condition Adjustments" at bounding box center [138, 152] width 85 height 11
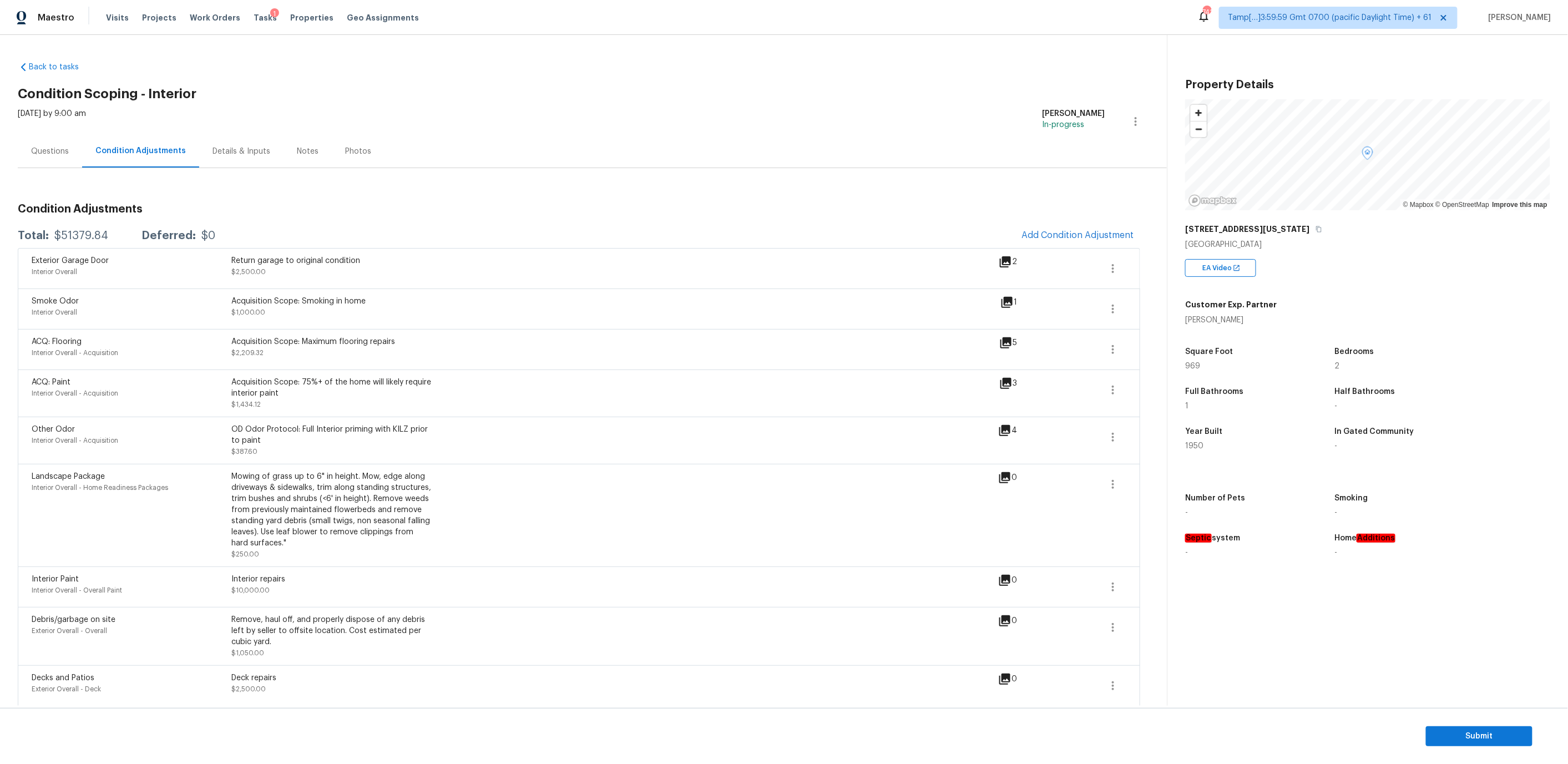
click at [229, 147] on div "Details & Inputs" at bounding box center [241, 152] width 58 height 11
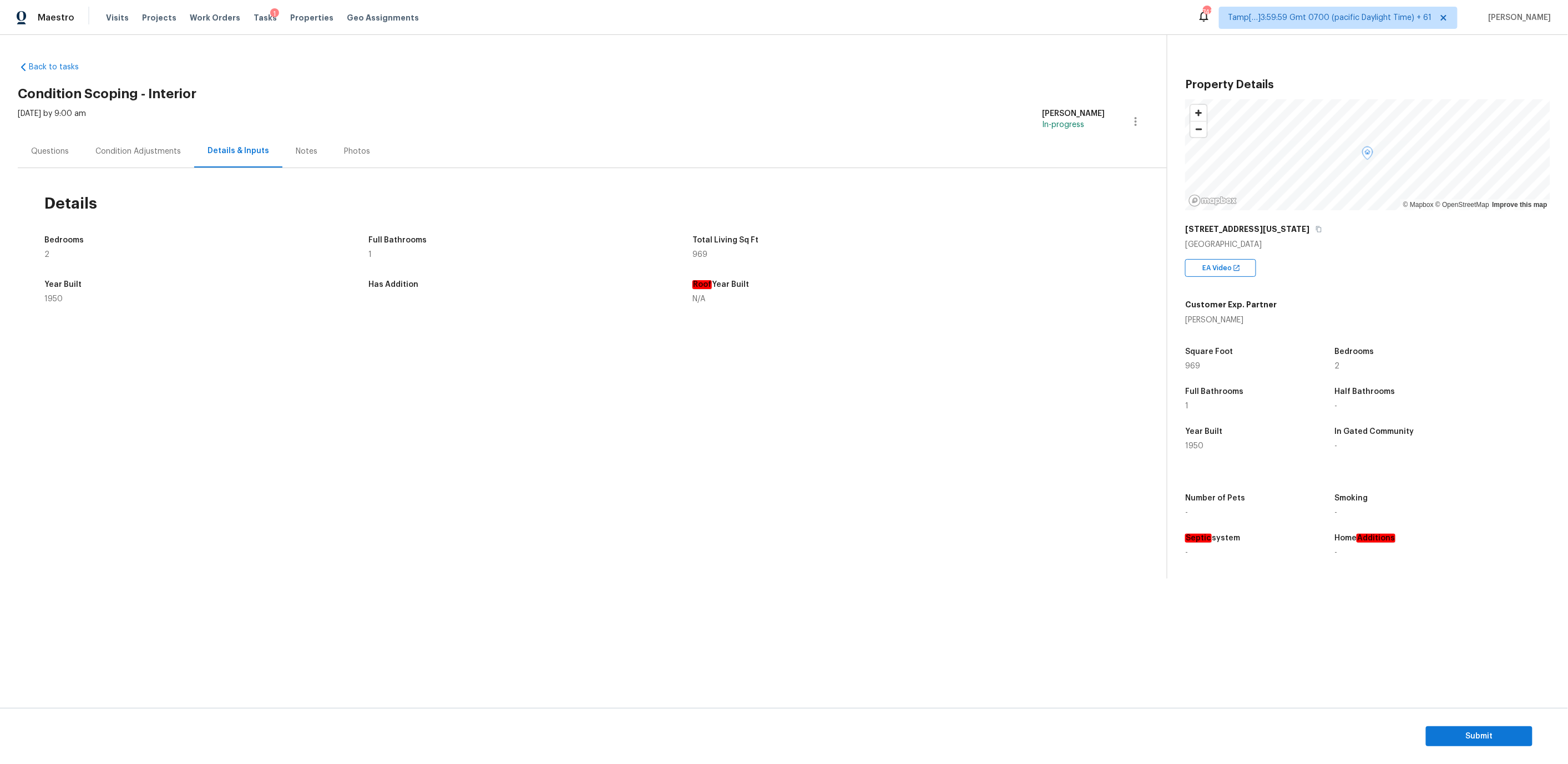
click at [304, 139] on div "Notes" at bounding box center [306, 152] width 48 height 33
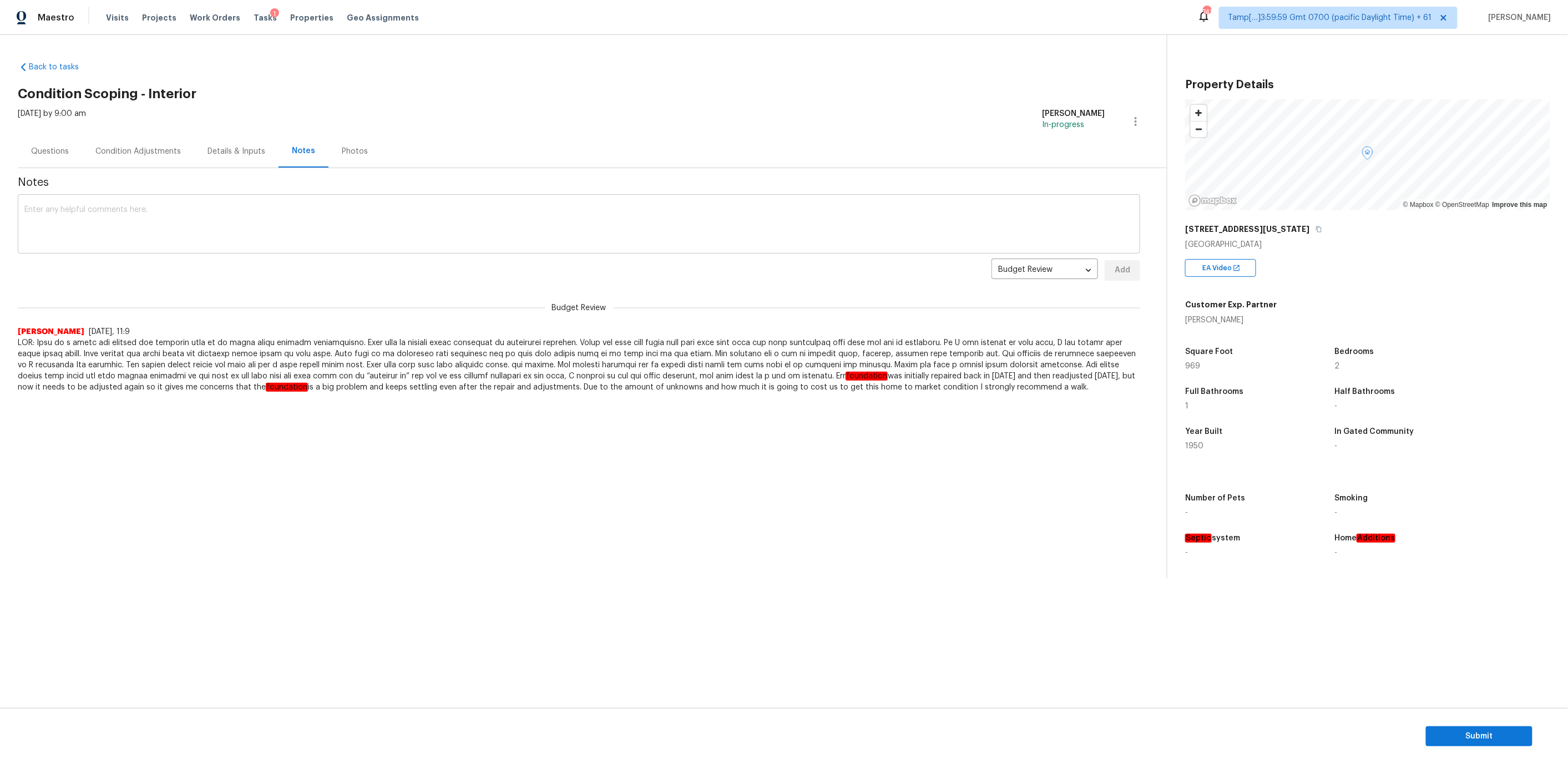
click at [586, 225] on textarea at bounding box center [579, 225] width 1109 height 39
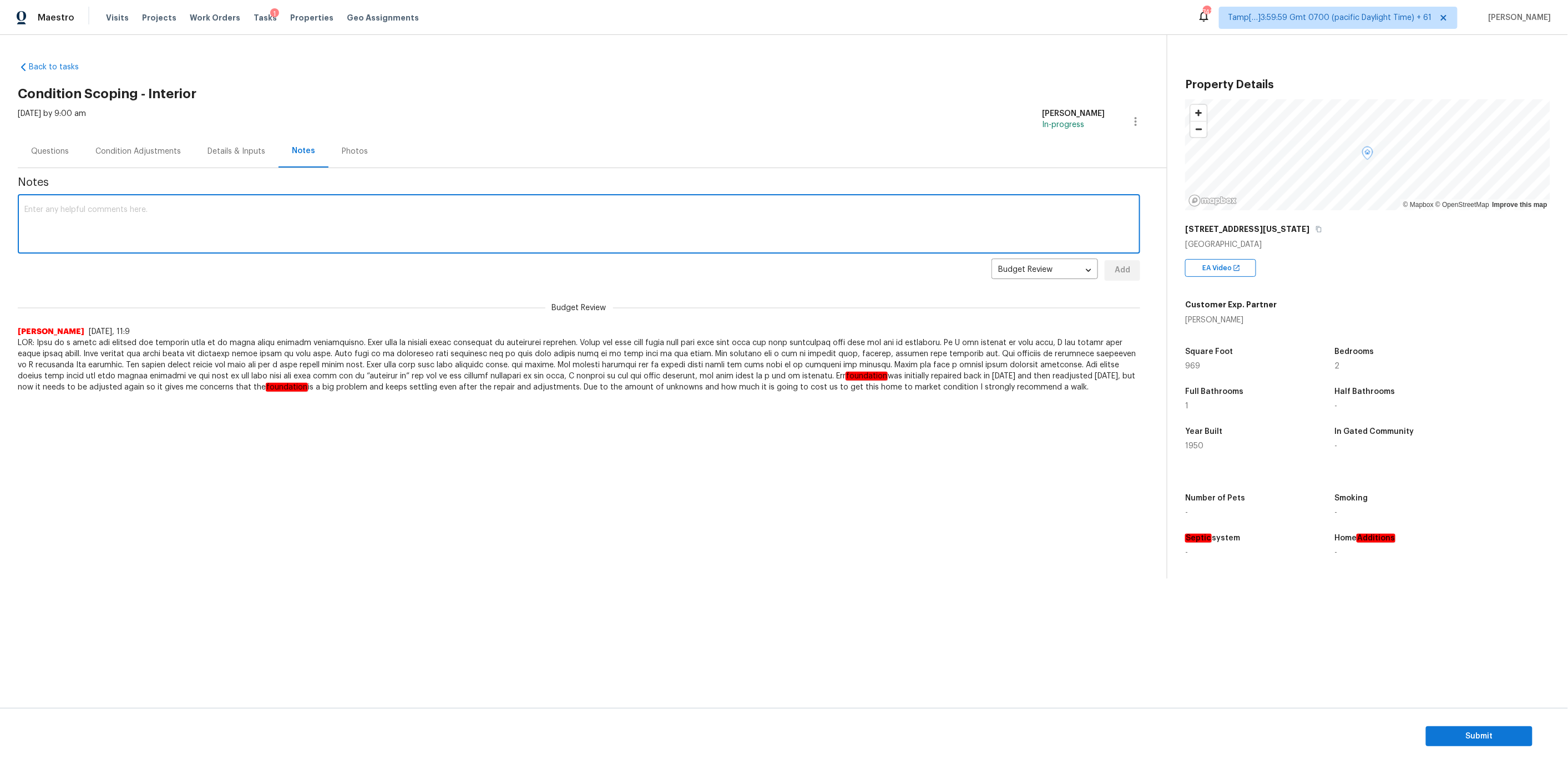
paste textarea "Addition or Conversion Present** Type of modification: Garage conversion-full P…"
click at [33, 208] on textarea "Addition or Conversion Present** Type of modification: Garage conversion-full P…" at bounding box center [579, 225] width 1109 height 39
paste textarea "Virtual Interior Assessment is completed. Scoped for paint, flooring, Smoke odo…"
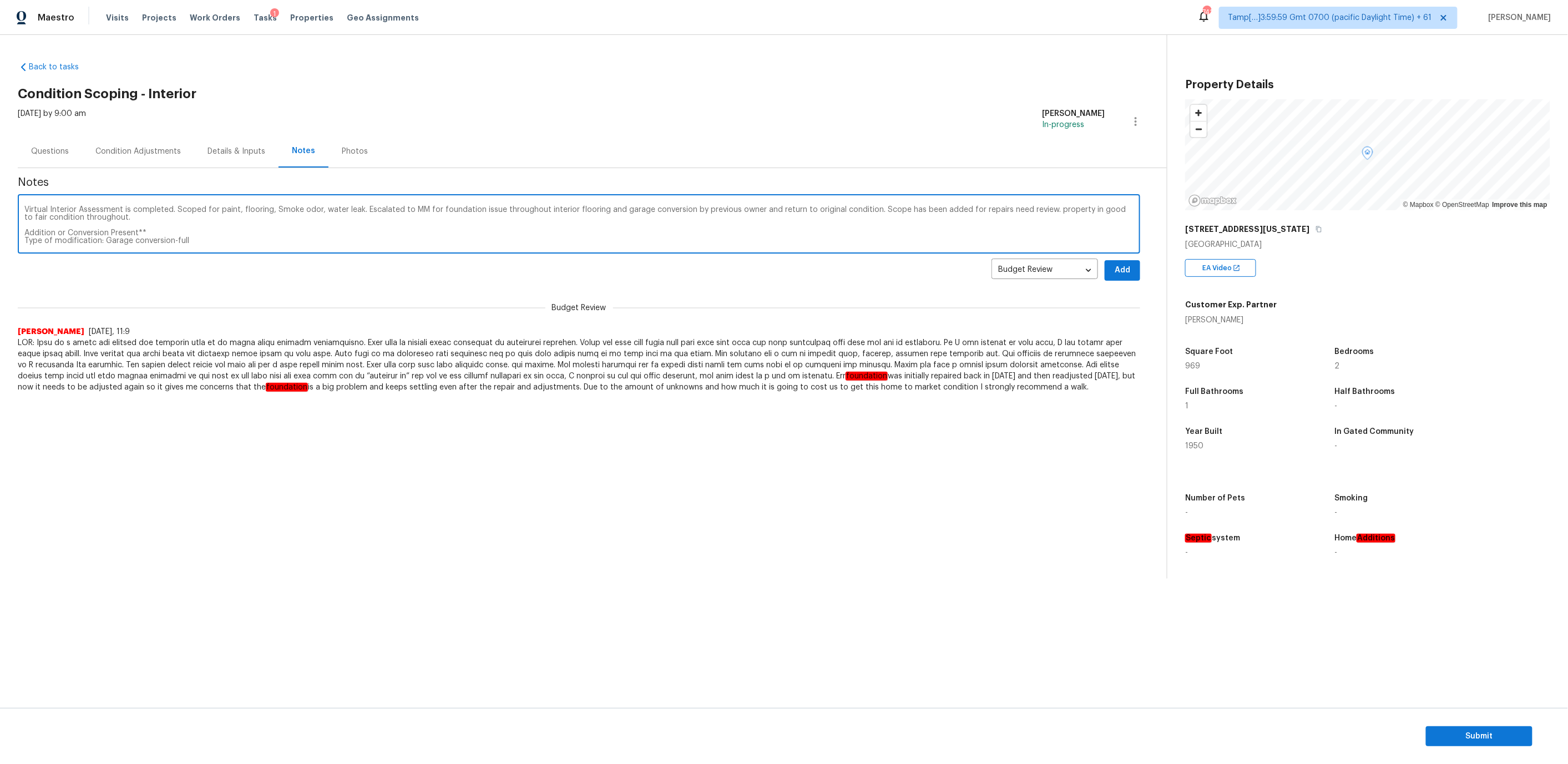
type textarea "Virtual Interior Assessment is completed. Scoped for paint, flooring, Smoke odo…"
click at [1126, 269] on span "Add" at bounding box center [1122, 270] width 18 height 14
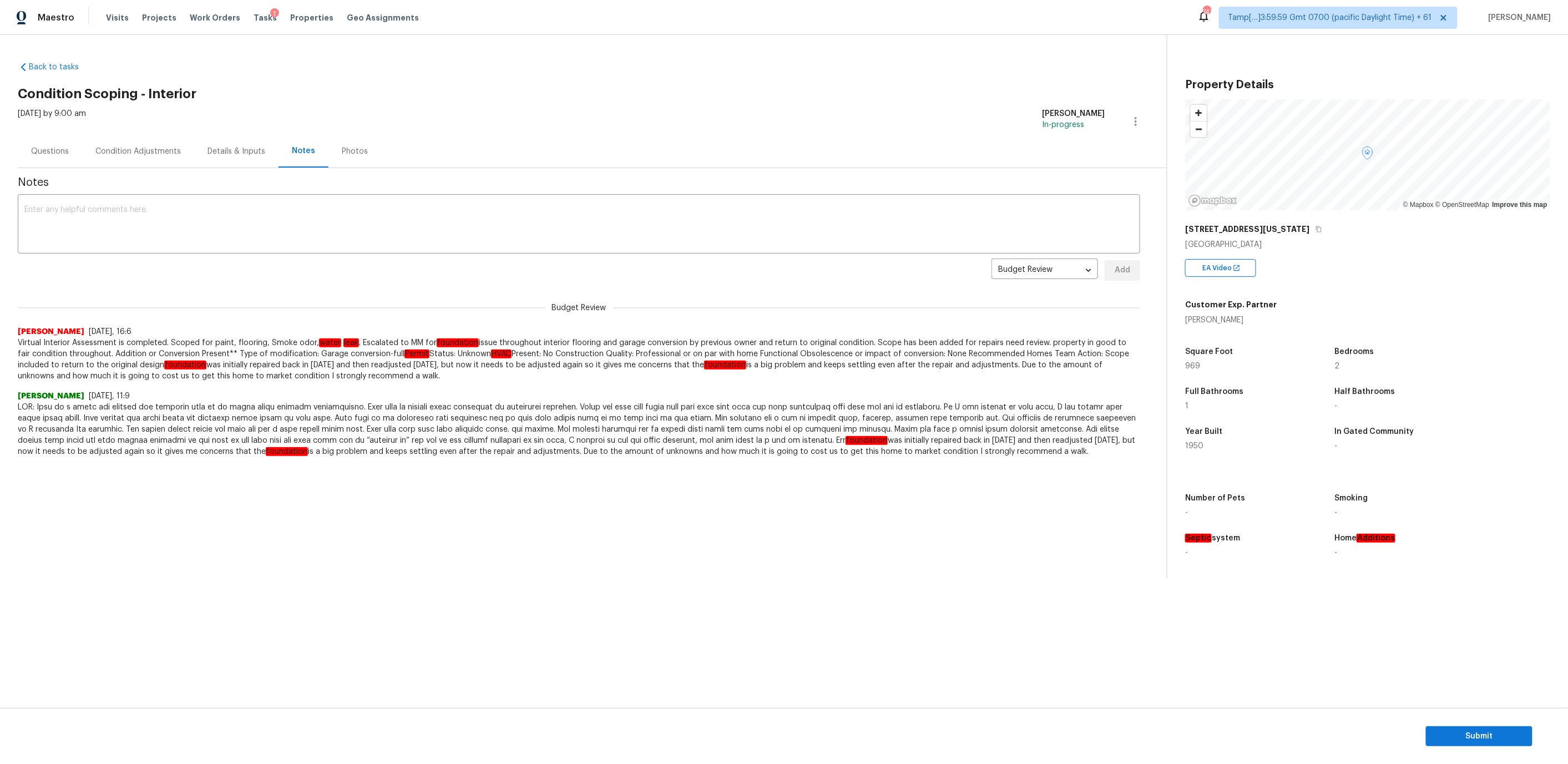
click at [47, 156] on div "Questions" at bounding box center [50, 152] width 38 height 11
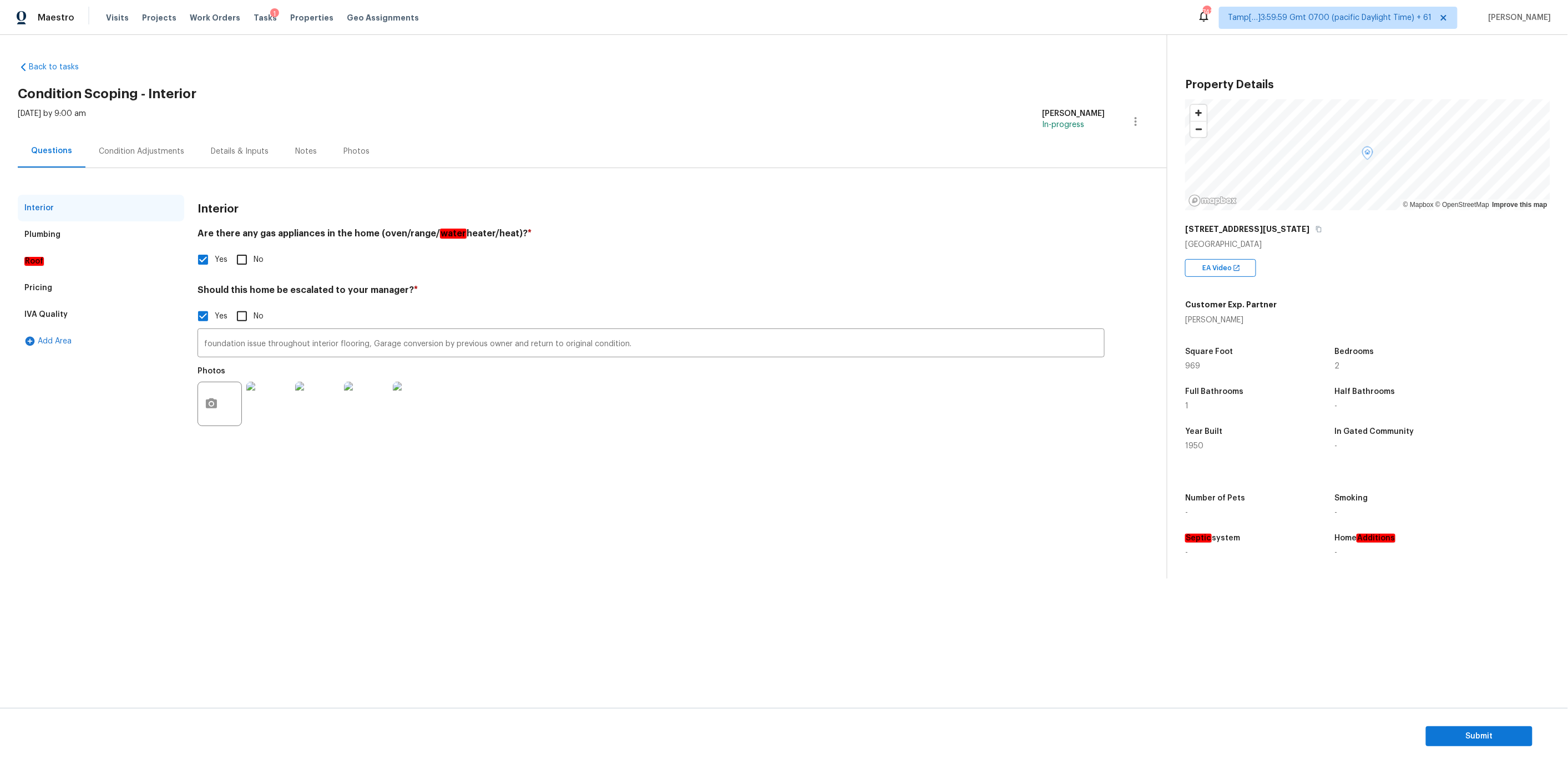
click at [79, 237] on div "Plumbing" at bounding box center [100, 235] width 166 height 27
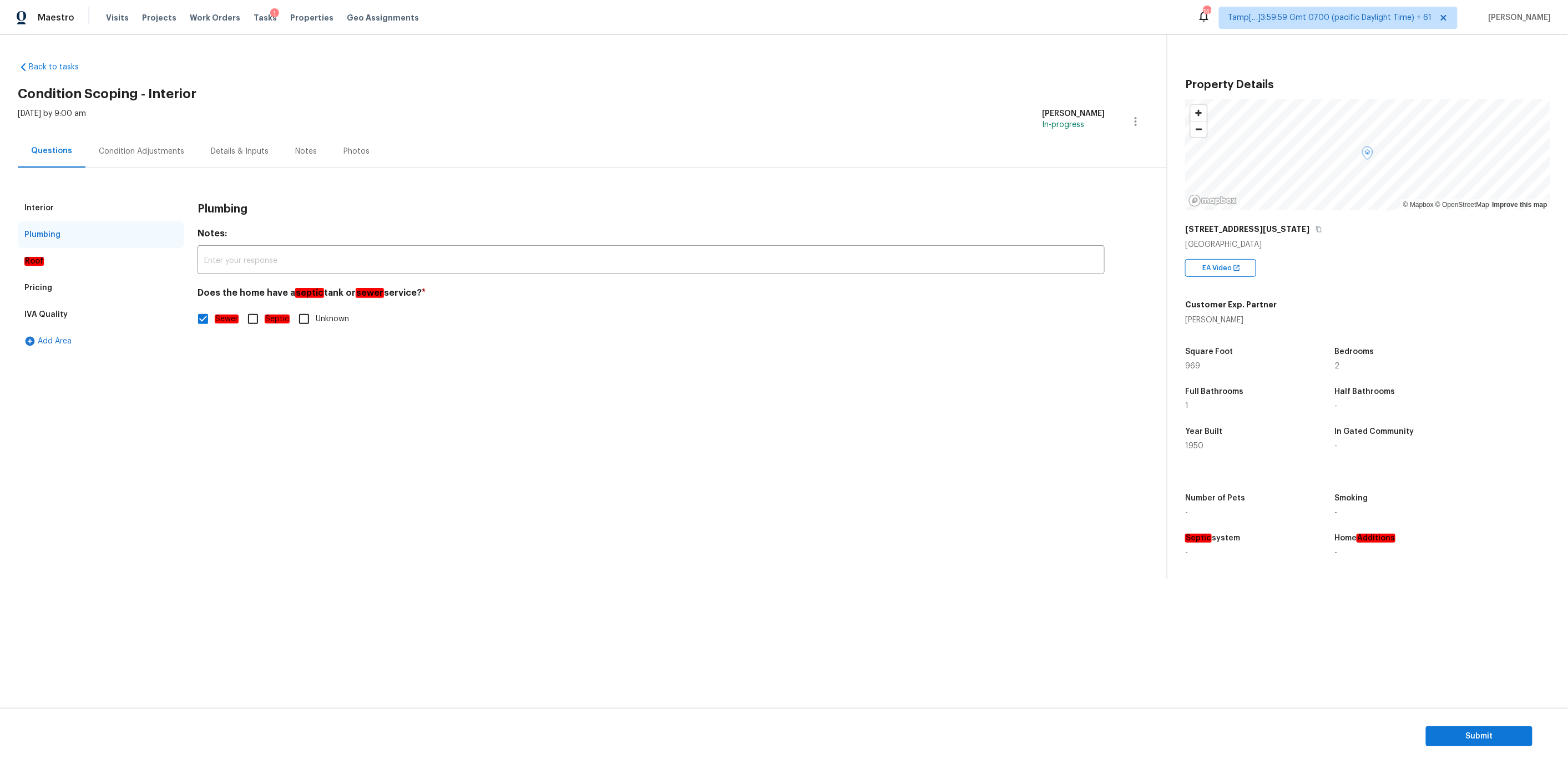
click at [76, 257] on div "Roof" at bounding box center [100, 261] width 166 height 27
click at [77, 286] on div "Pricing" at bounding box center [100, 288] width 166 height 27
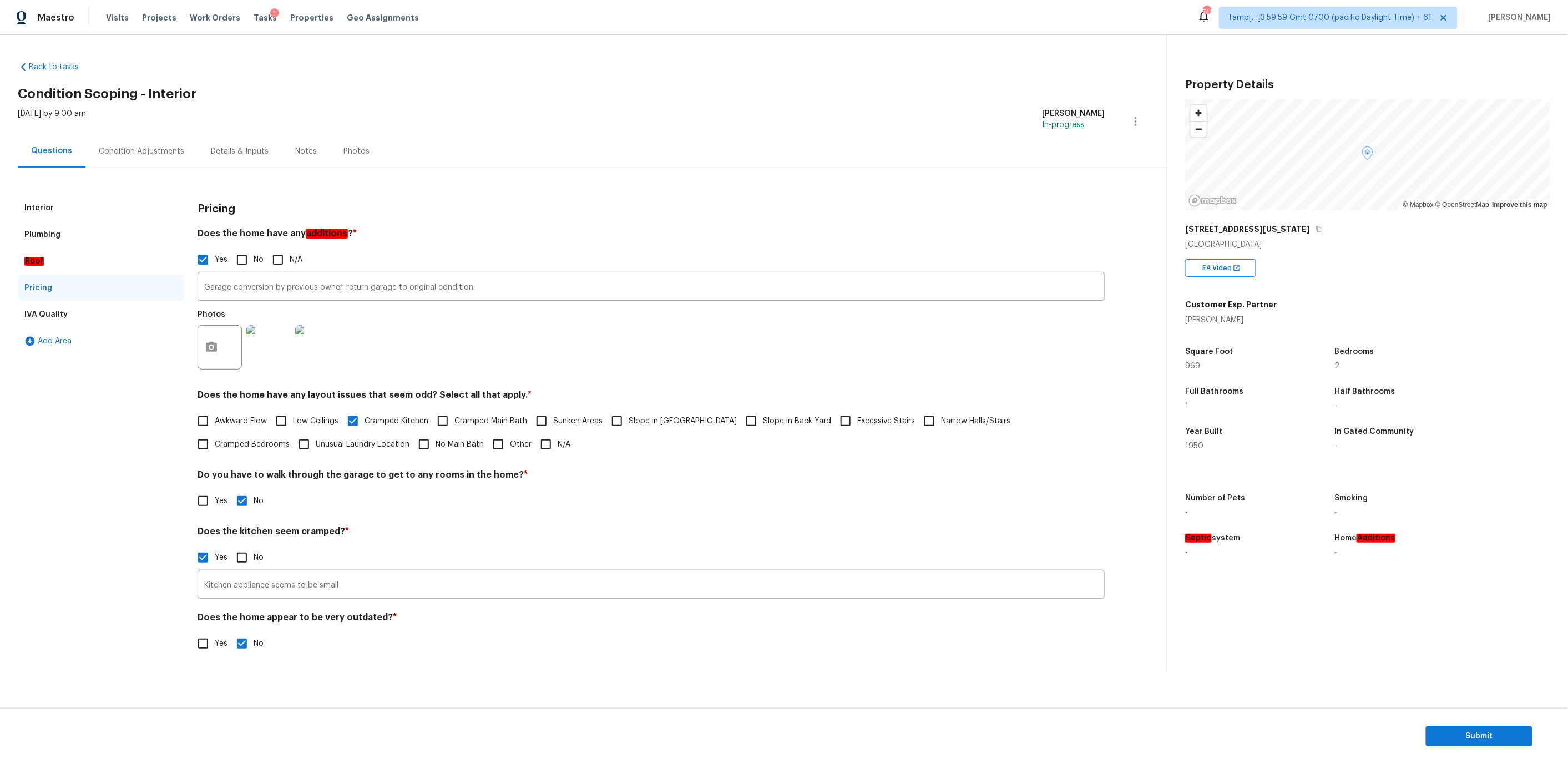
click at [159, 310] on div "IVA Quality" at bounding box center [100, 315] width 166 height 27
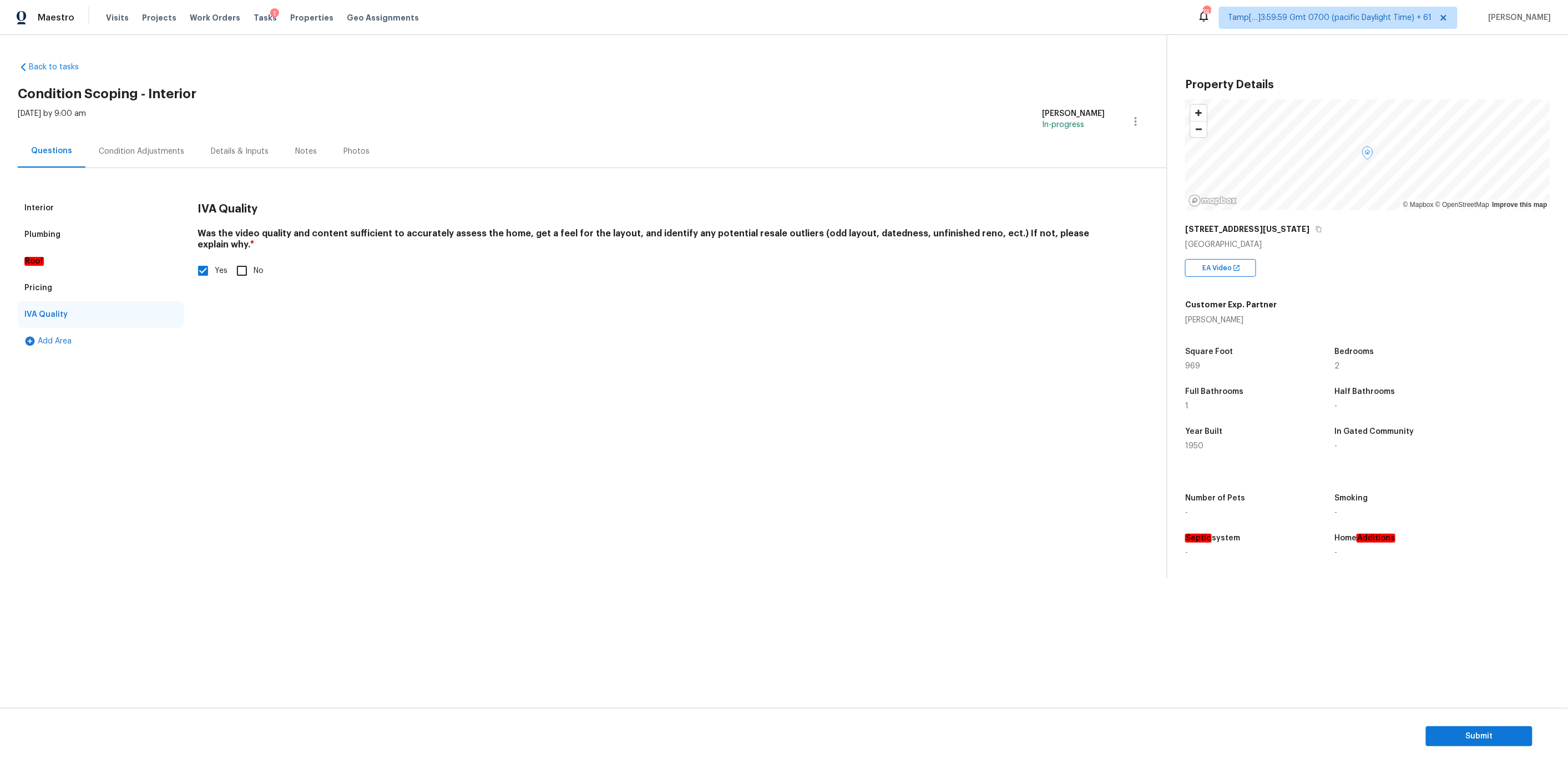
click at [298, 147] on div "Notes" at bounding box center [306, 152] width 22 height 11
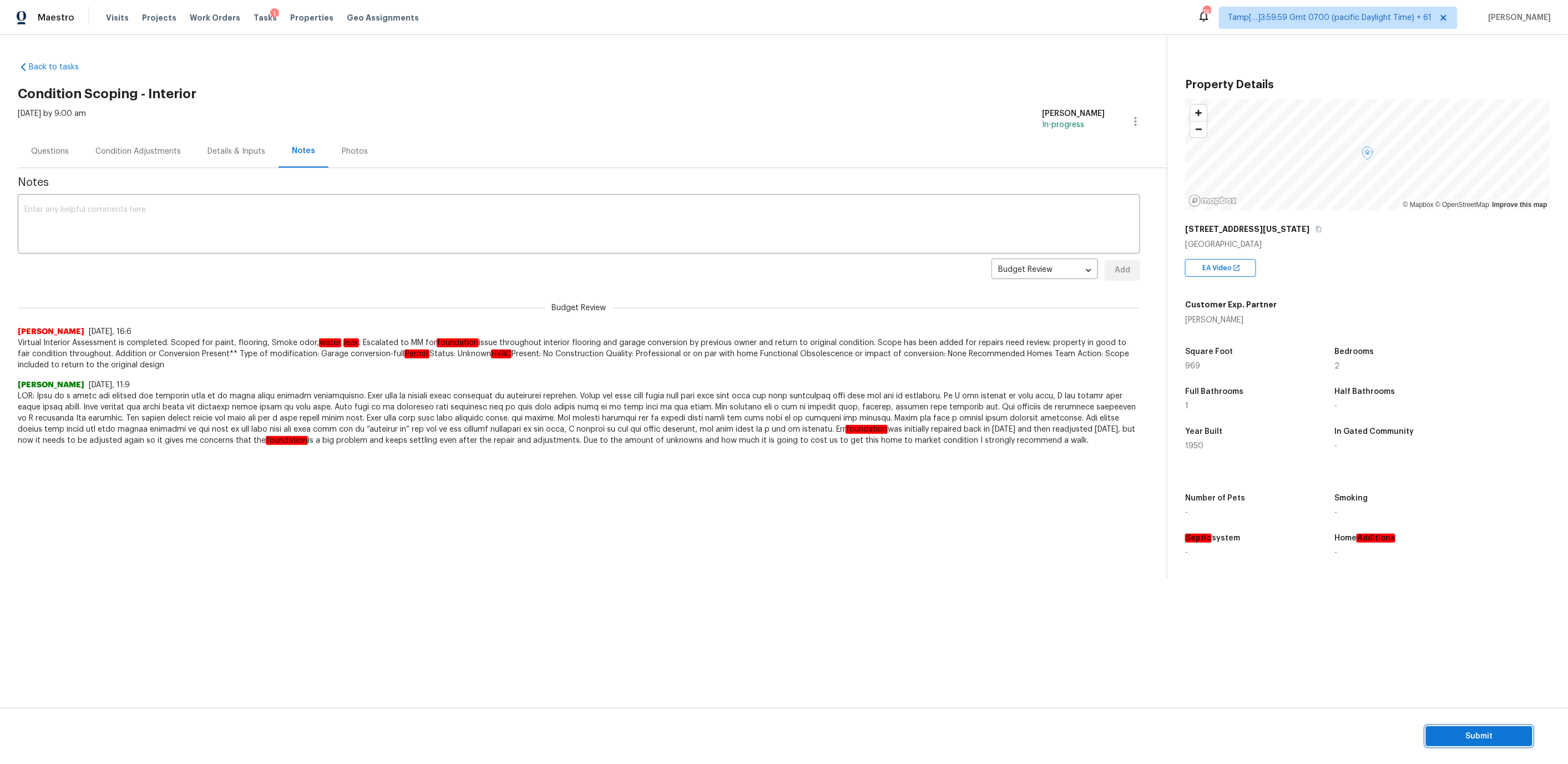
click at [1483, 735] on span "Submit" at bounding box center [1479, 737] width 89 height 14
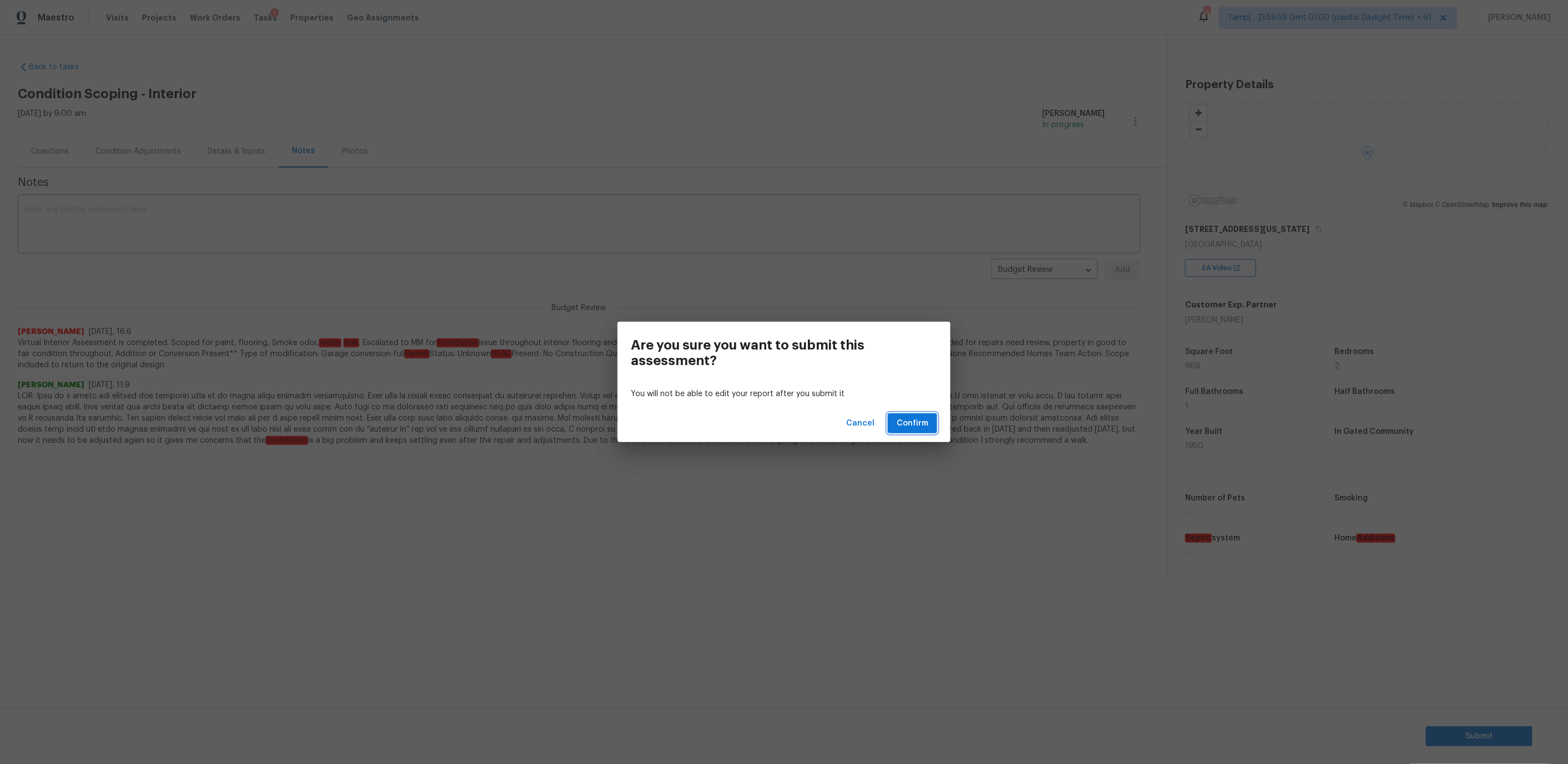
click at [917, 416] on button "Confirm" at bounding box center [912, 424] width 49 height 21
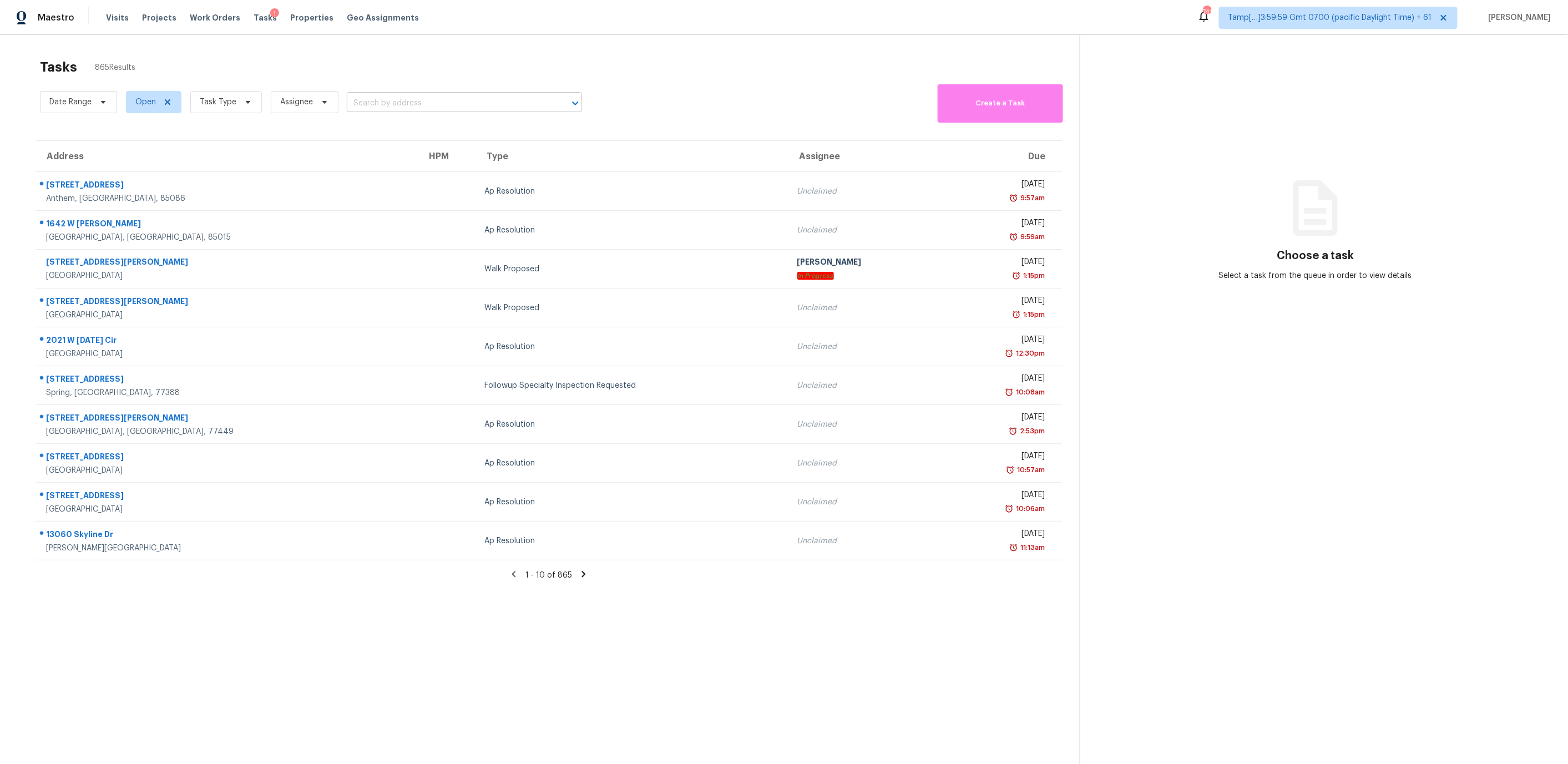
click at [376, 108] on input "text" at bounding box center [449, 103] width 204 height 17
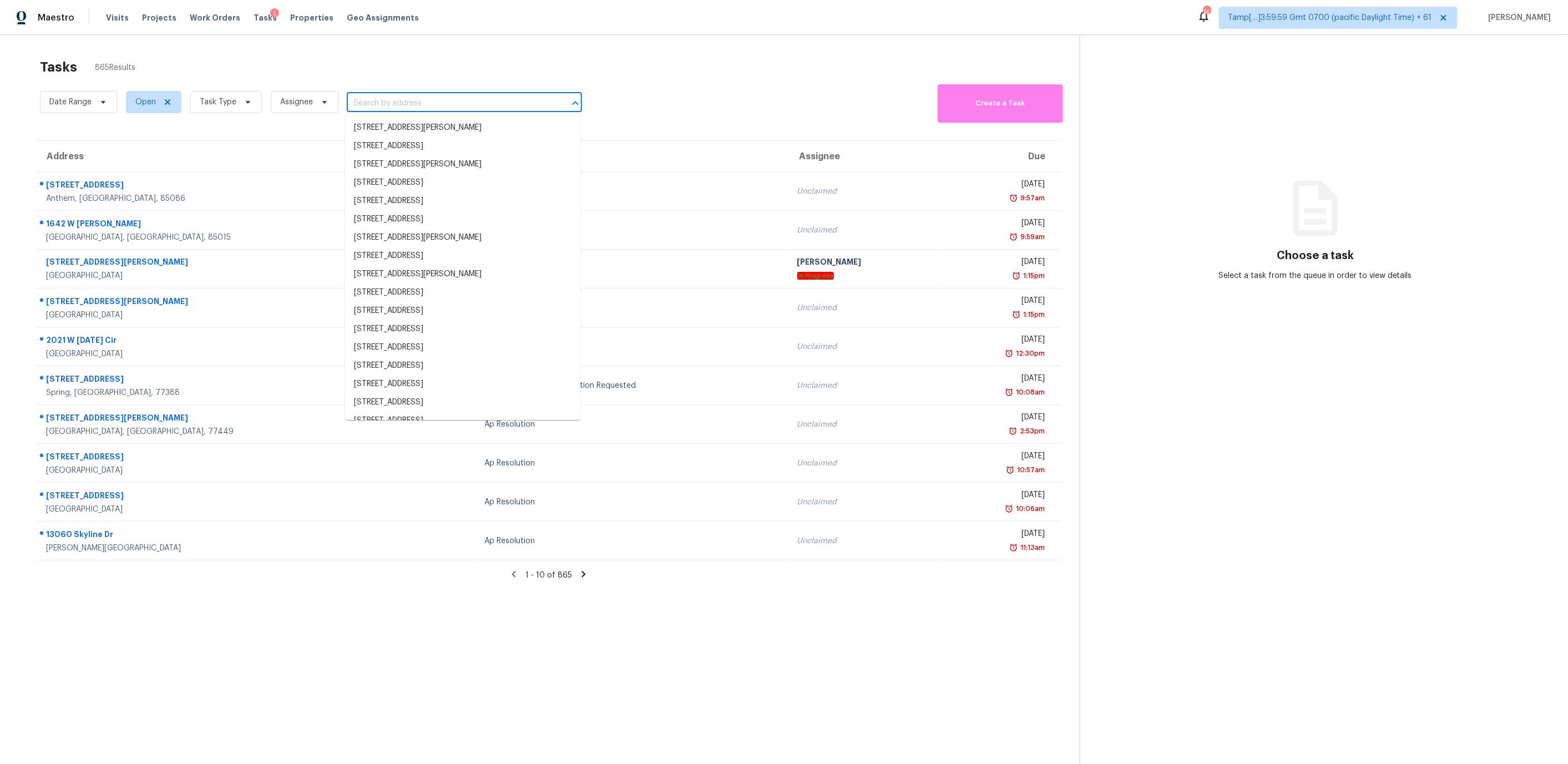
paste input "[STREET_ADDRESS][US_STATE]"
type input "[STREET_ADDRESS][US_STATE]"
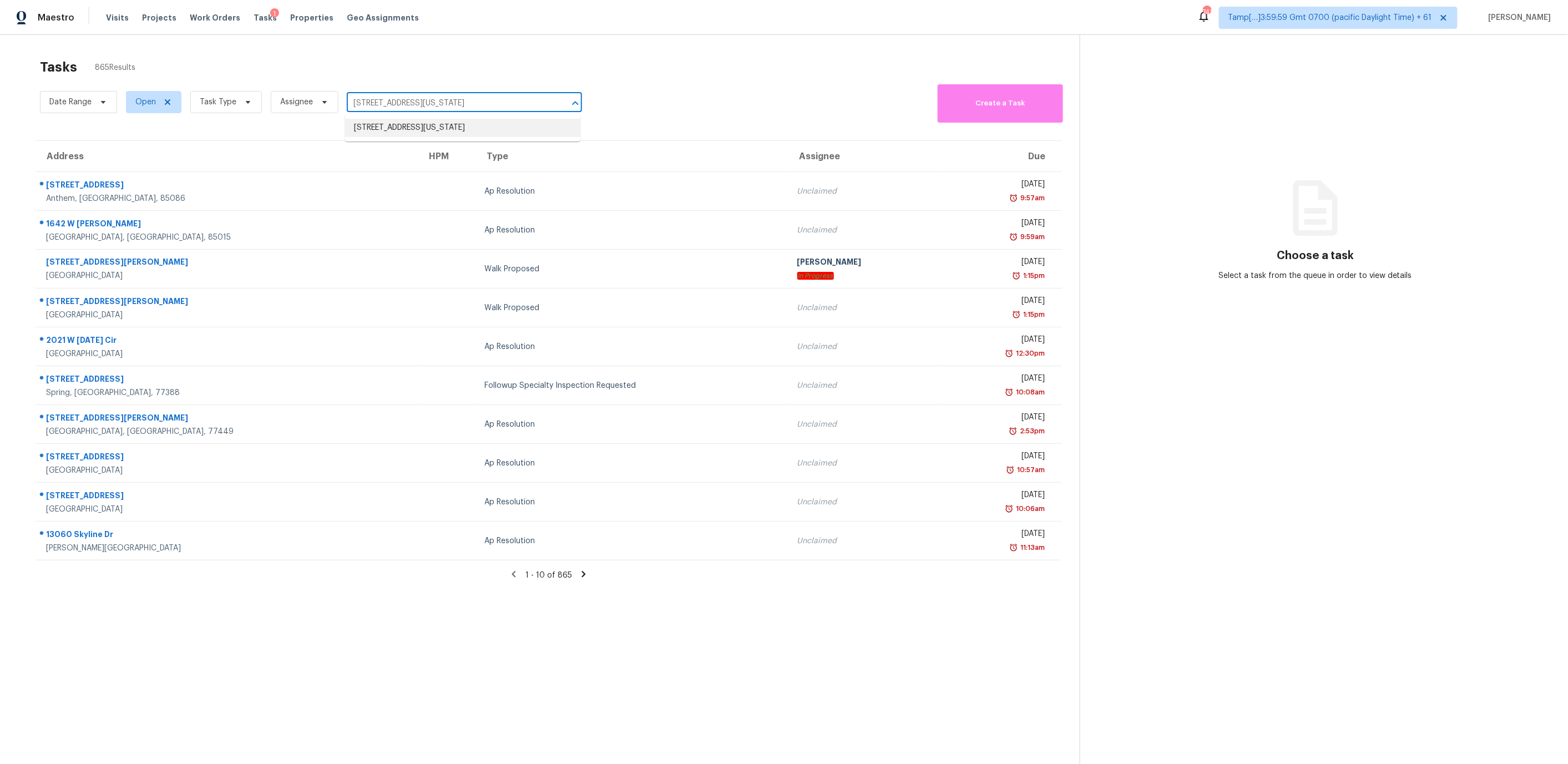
click at [471, 124] on li "[STREET_ADDRESS][US_STATE]" at bounding box center [463, 128] width 235 height 18
